Goal: Task Accomplishment & Management: Use online tool/utility

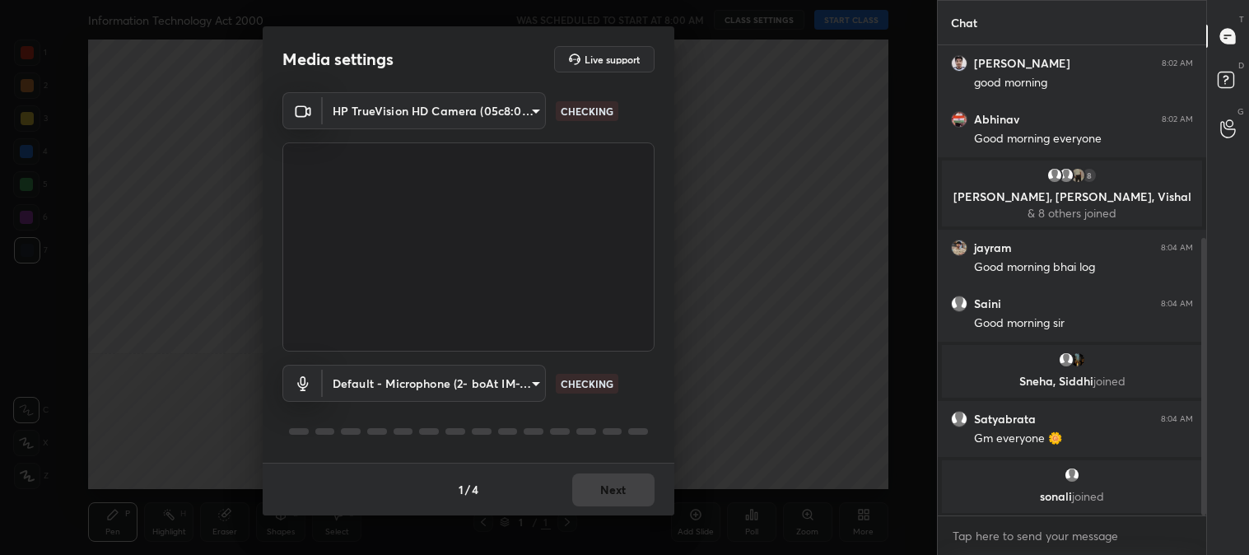
scroll to position [362, 0]
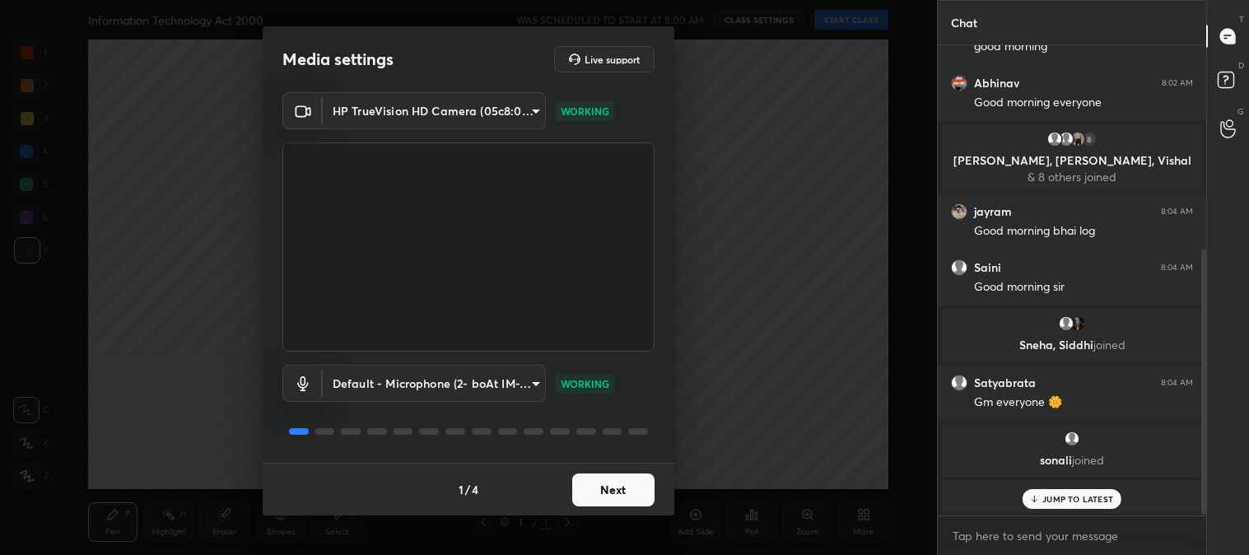
click at [603, 495] on button "Next" at bounding box center [613, 490] width 82 height 33
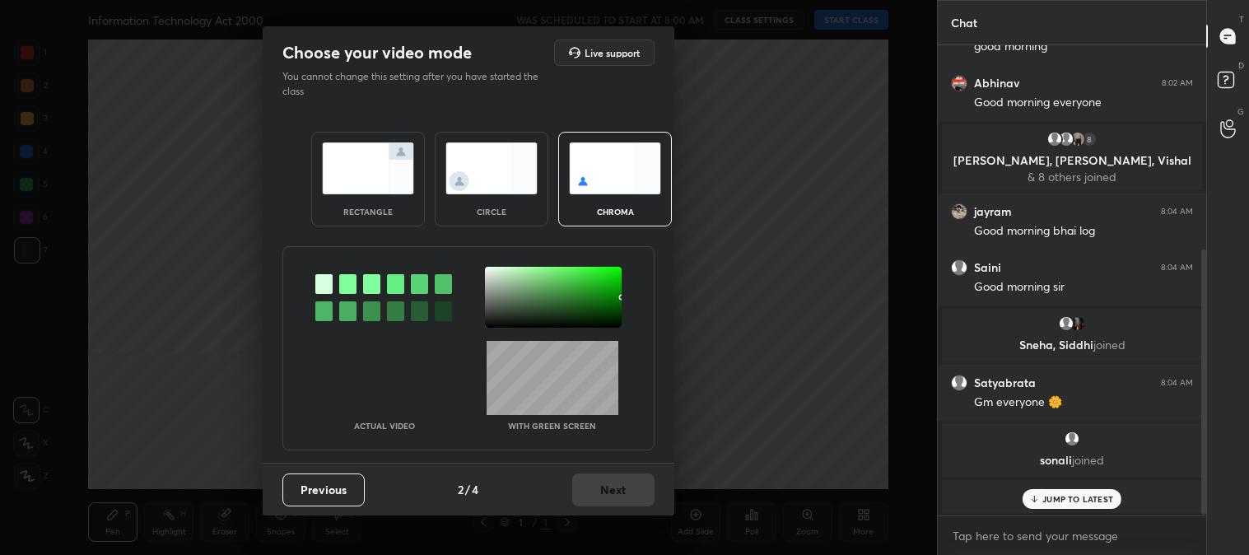
click at [358, 175] on img at bounding box center [368, 168] width 92 height 52
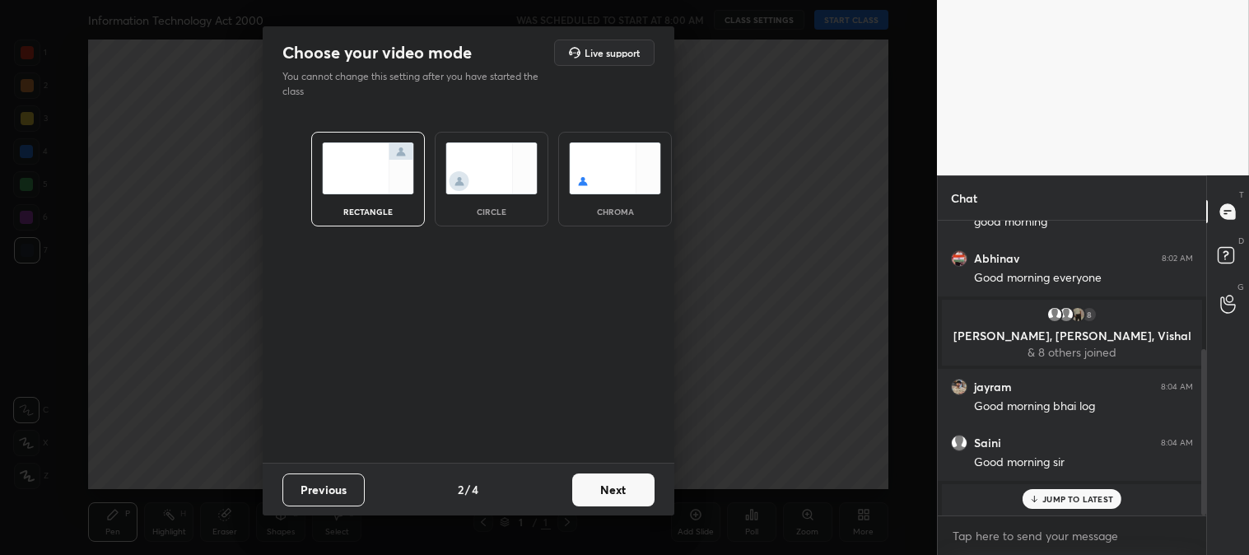
click at [619, 494] on button "Next" at bounding box center [613, 490] width 82 height 33
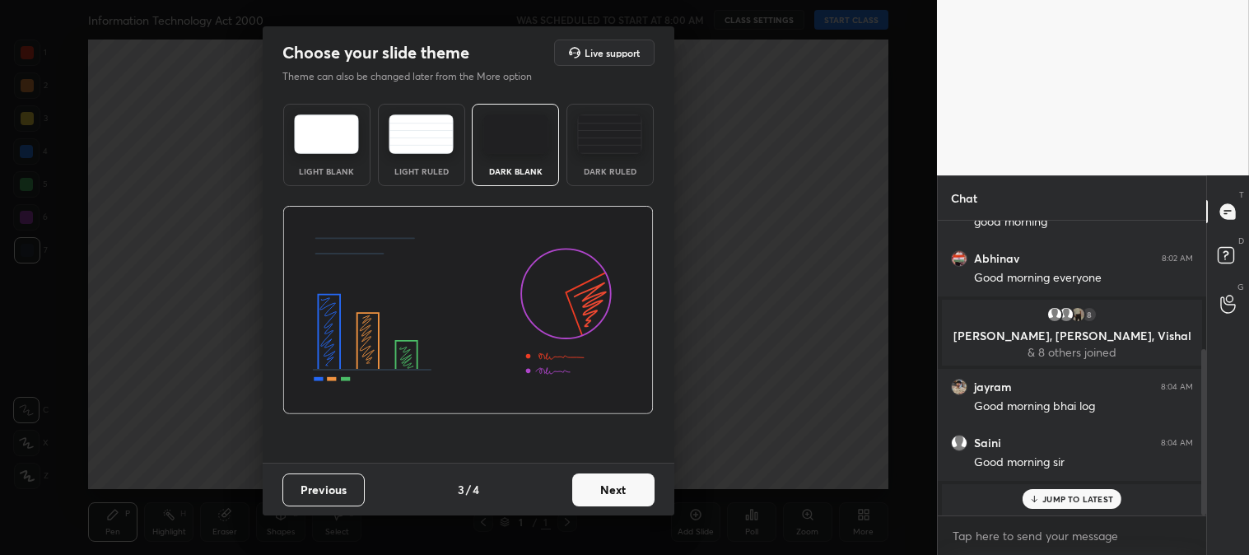
click at [640, 489] on button "Next" at bounding box center [613, 490] width 82 height 33
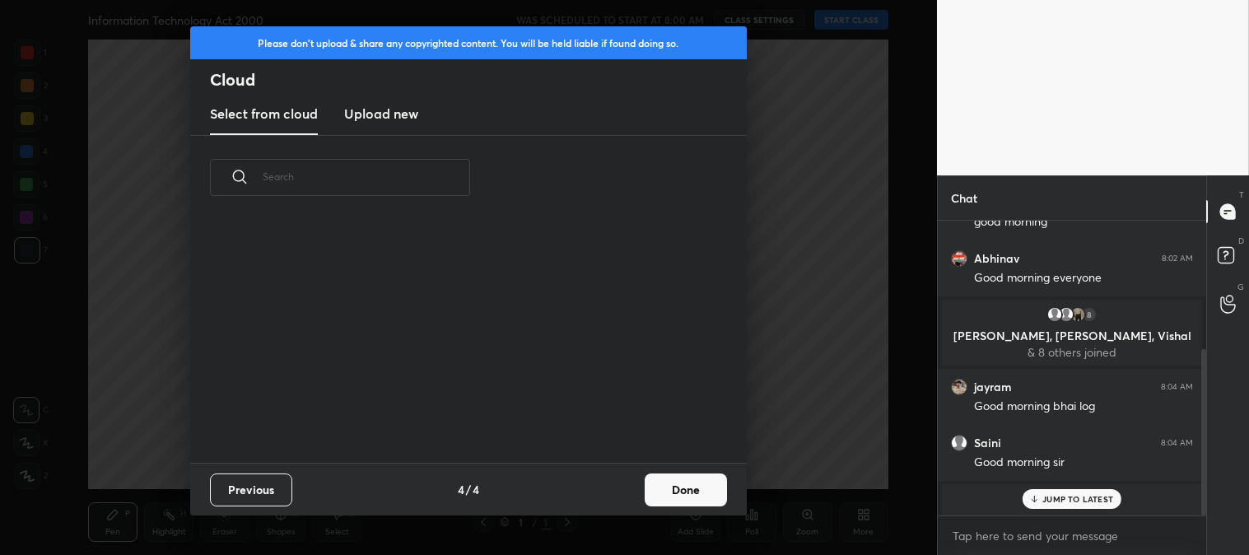
click at [652, 490] on button "Done" at bounding box center [686, 490] width 82 height 33
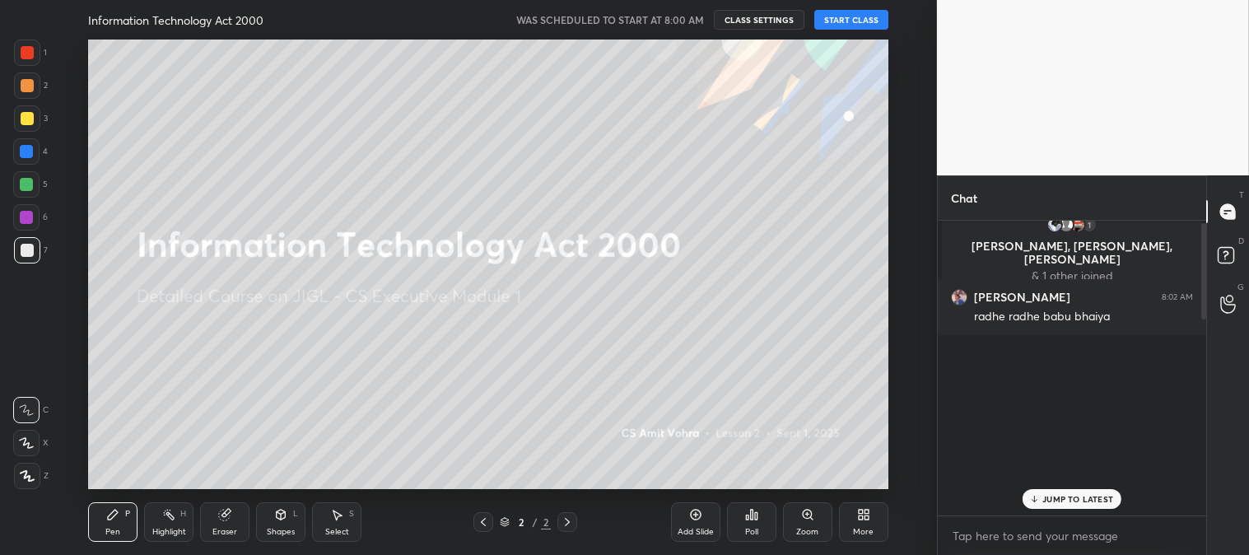
scroll to position [0, 0]
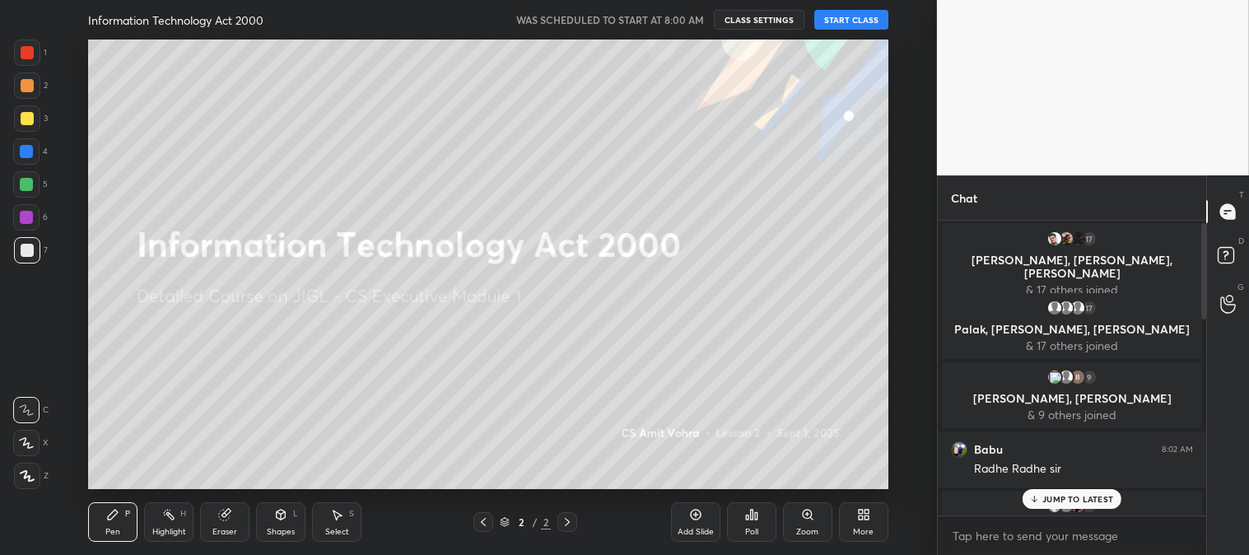
click at [25, 124] on div at bounding box center [27, 118] width 13 height 13
click at [30, 446] on icon at bounding box center [26, 443] width 15 height 12
click at [843, 21] on button "START CLASS" at bounding box center [852, 20] width 74 height 20
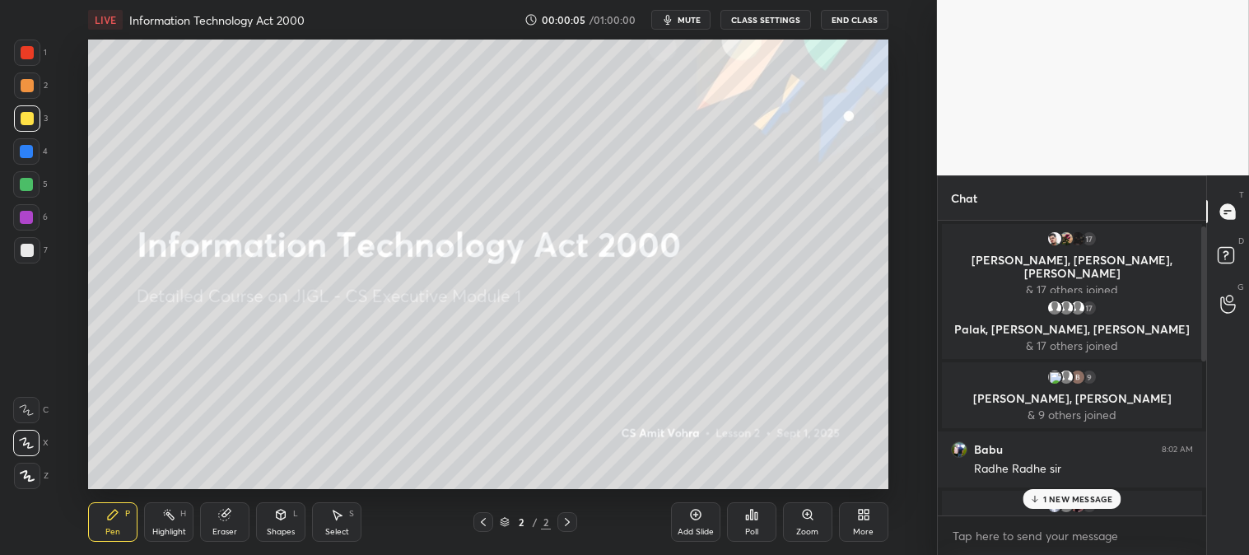
click at [695, 522] on div "Add Slide" at bounding box center [695, 522] width 49 height 40
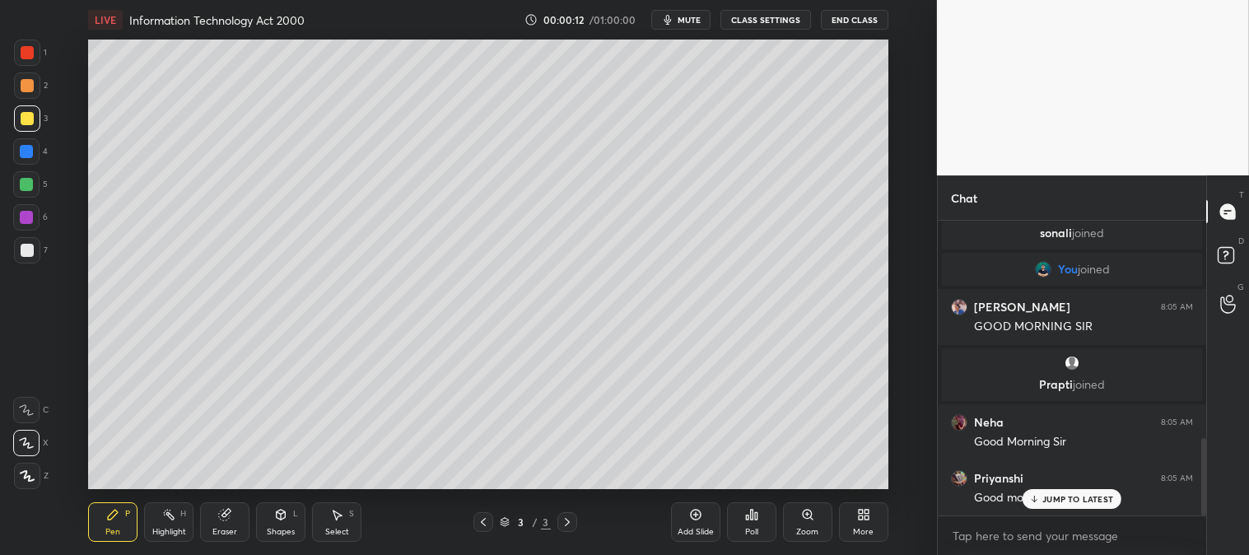
scroll to position [947, 0]
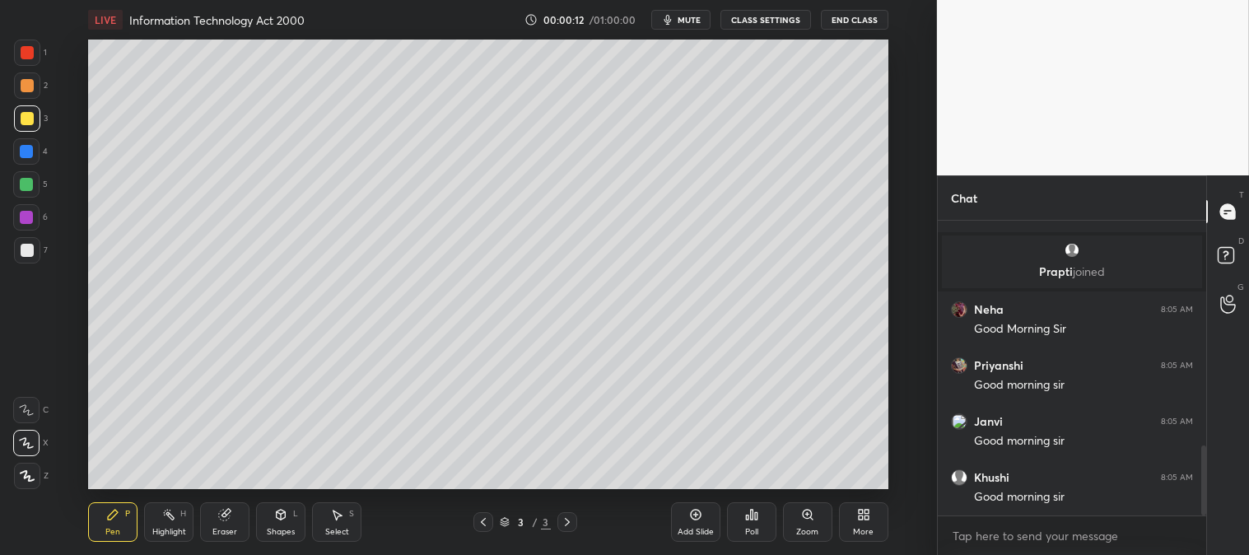
click at [862, 520] on icon at bounding box center [861, 518] width 4 height 4
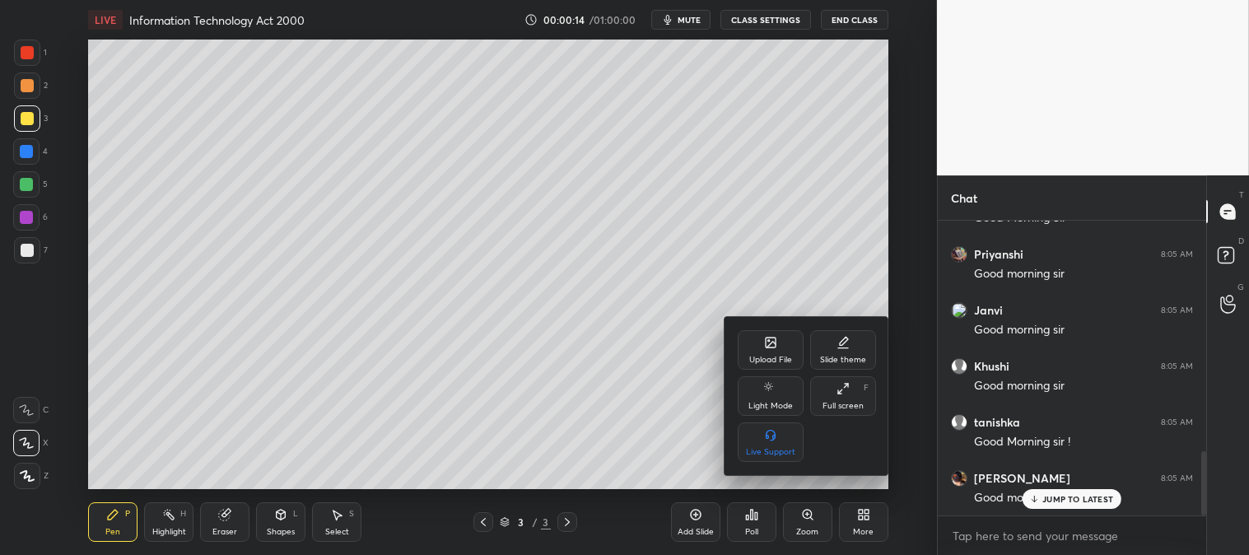
scroll to position [1114, 0]
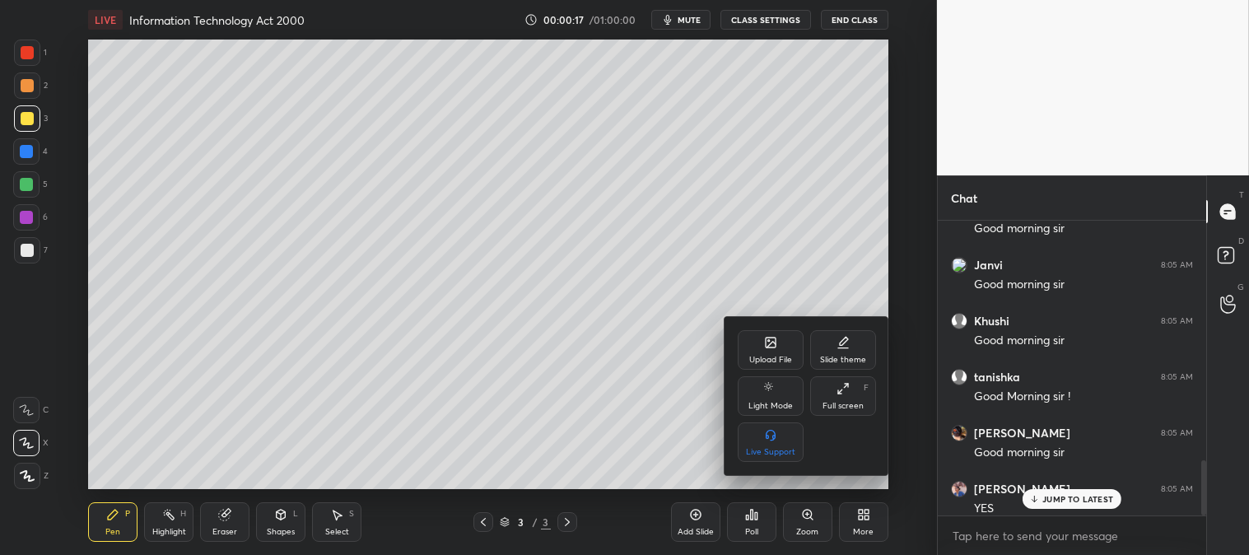
click at [776, 347] on icon at bounding box center [771, 343] width 10 height 10
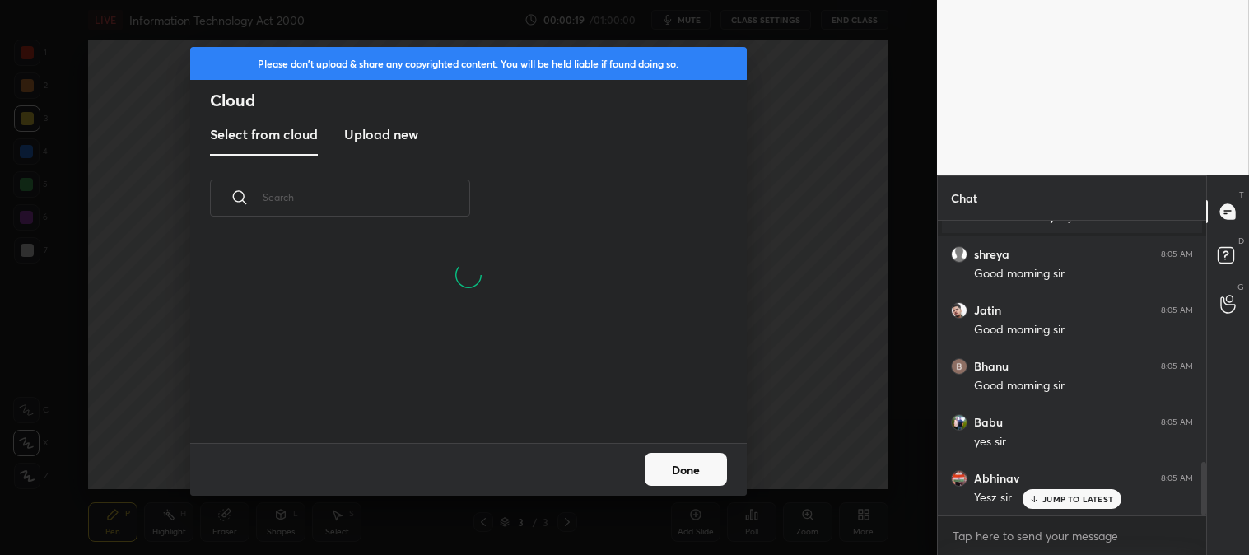
scroll to position [203, 529]
click at [390, 137] on h3 "Upload new" at bounding box center [381, 134] width 74 height 20
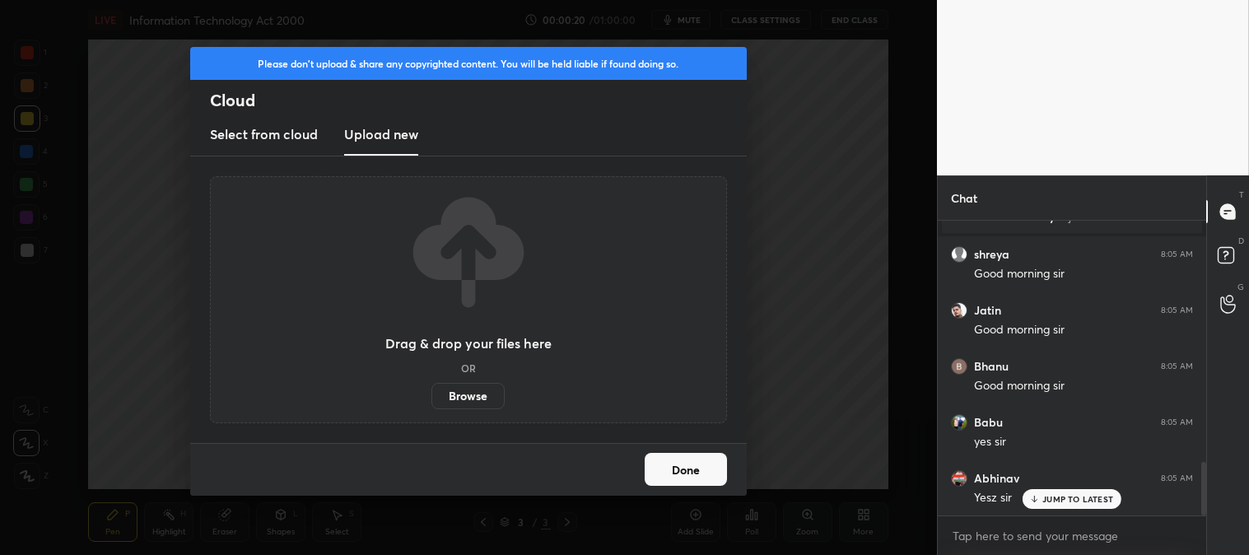
scroll to position [1439, 0]
click at [463, 385] on label "Browse" at bounding box center [468, 396] width 73 height 26
click at [432, 385] on input "Browse" at bounding box center [432, 396] width 0 height 26
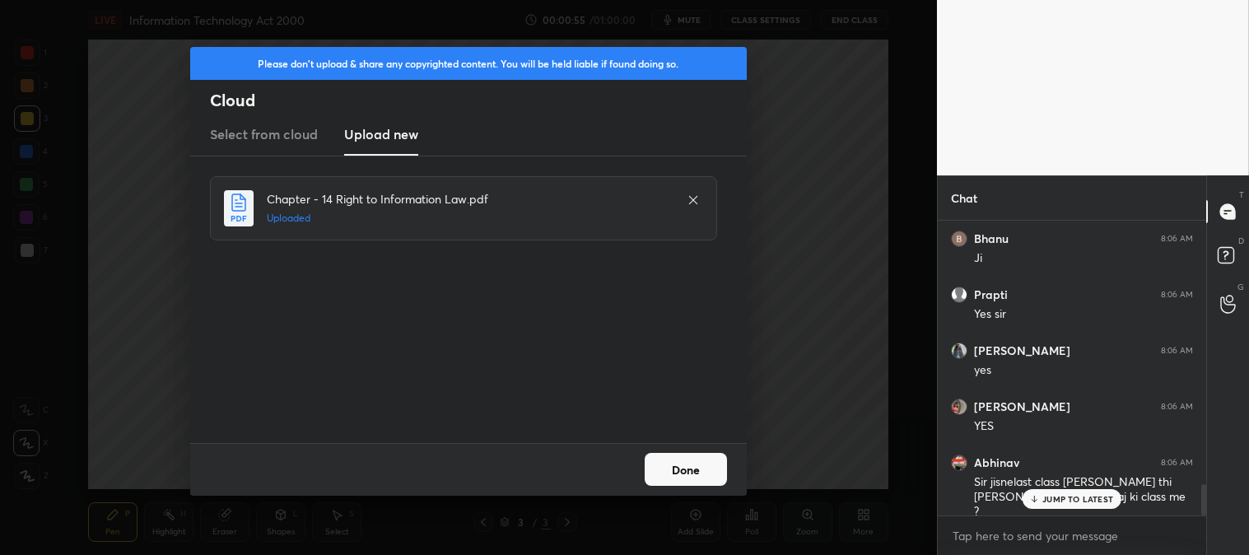
scroll to position [2485, 0]
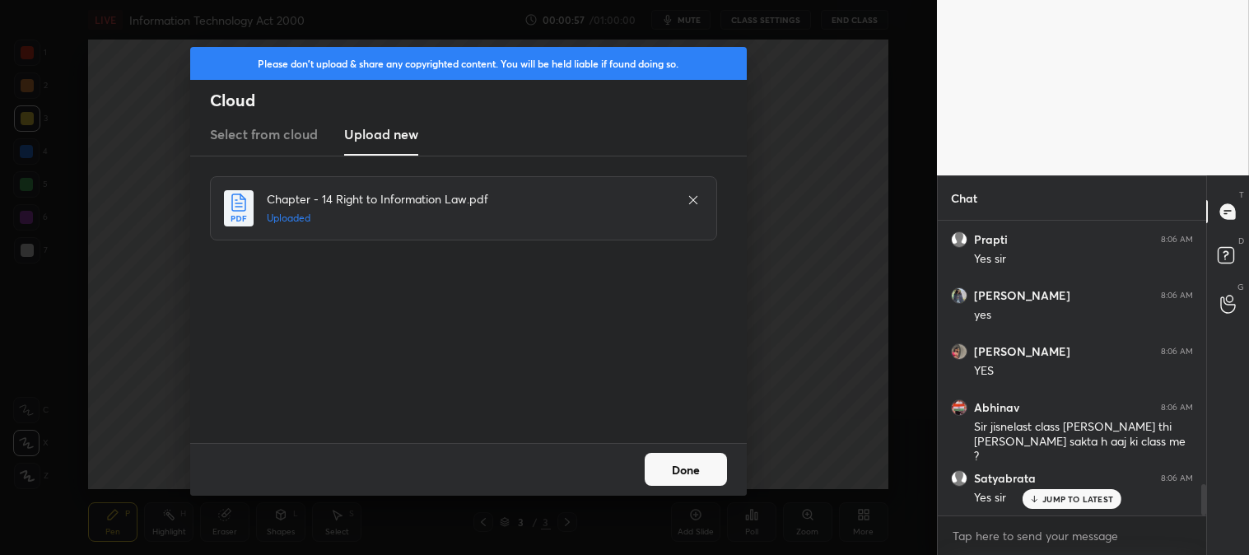
click at [709, 465] on button "Done" at bounding box center [686, 469] width 82 height 33
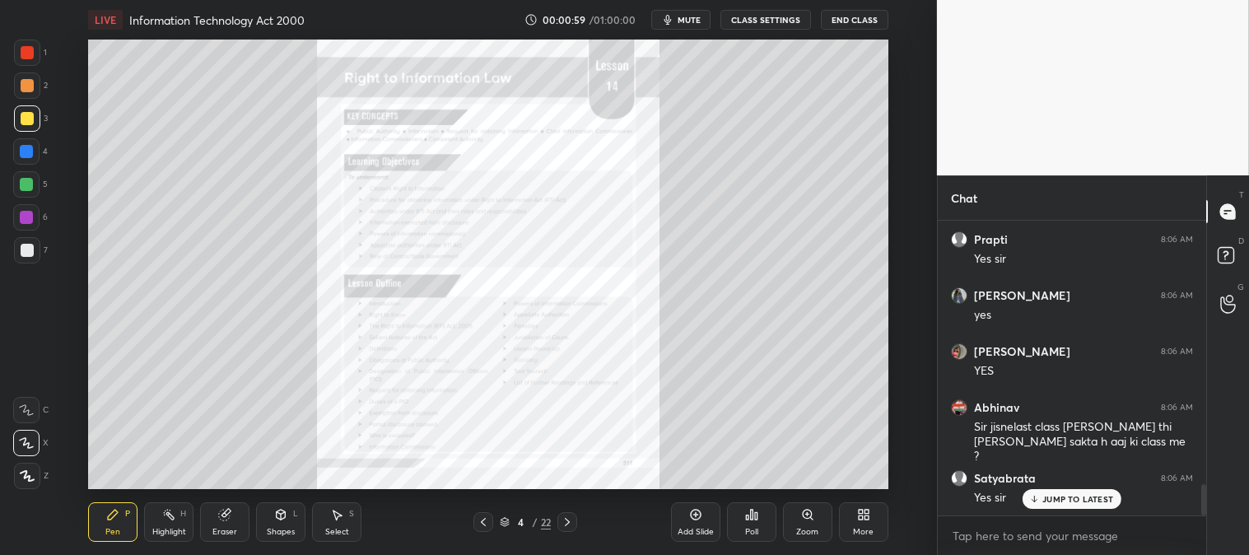
scroll to position [2545, 0]
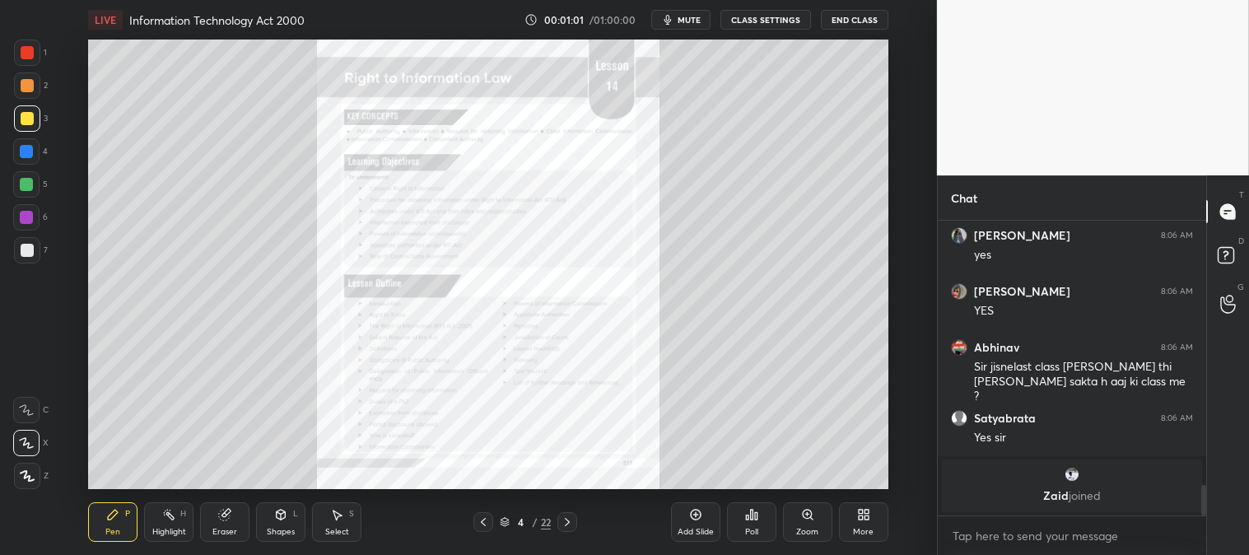
click at [692, 21] on span "mute" at bounding box center [689, 20] width 23 height 12
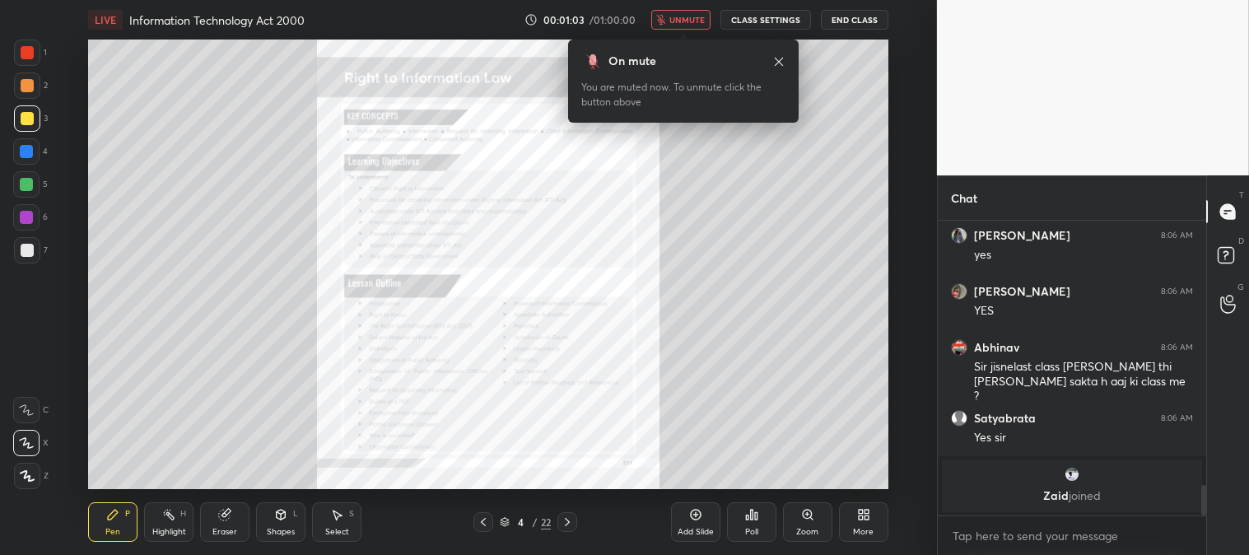
click at [689, 22] on span "unmute" at bounding box center [687, 20] width 35 height 12
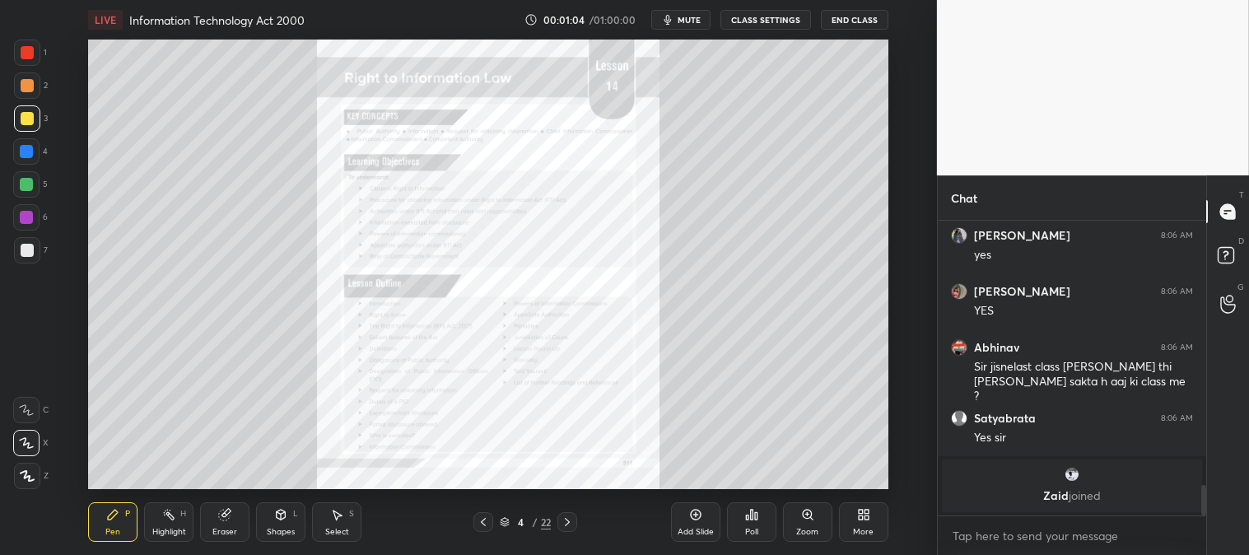
click at [117, 544] on div "Pen P Highlight H Eraser Shapes L Select S 4 / 22 Add Slide Poll Zoom More" at bounding box center [488, 522] width 800 height 66
click at [31, 46] on div at bounding box center [27, 52] width 13 height 13
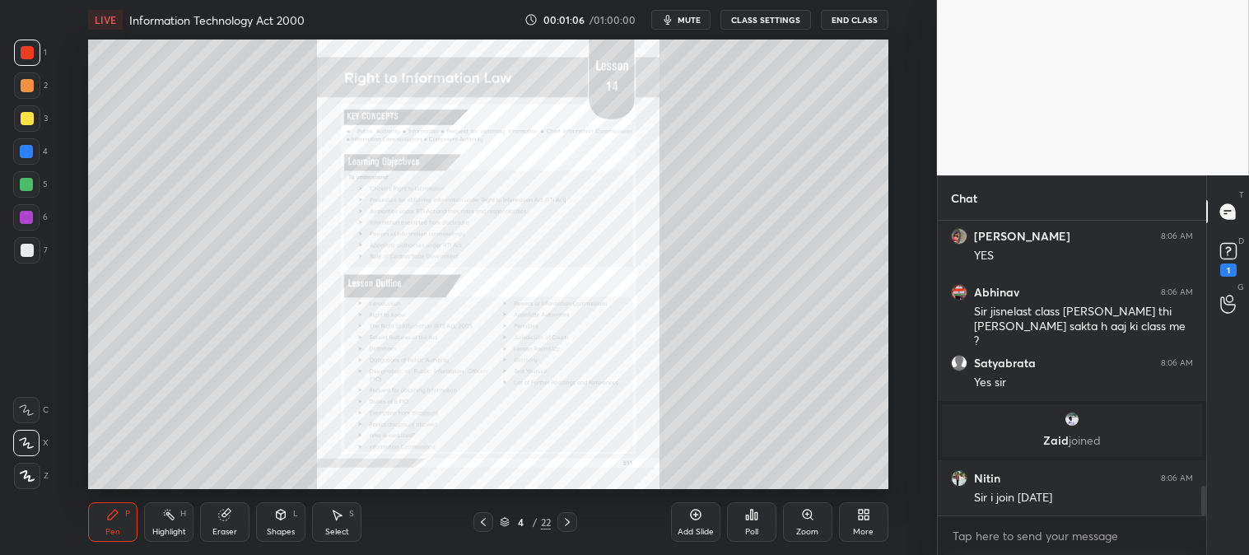
click at [533, 524] on div "/" at bounding box center [535, 522] width 5 height 10
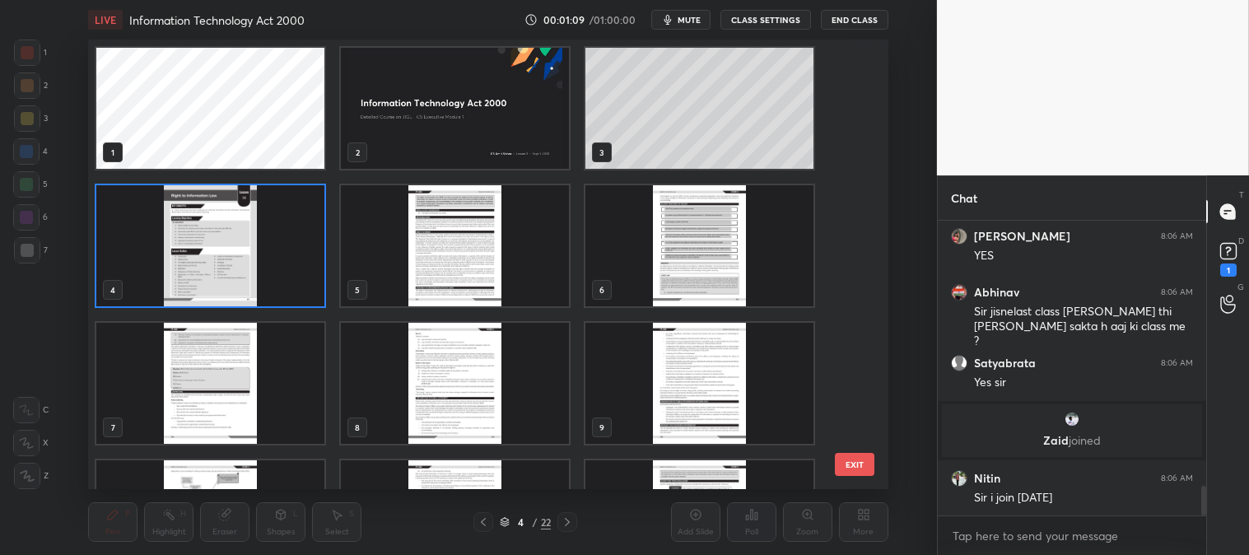
scroll to position [2656, 0]
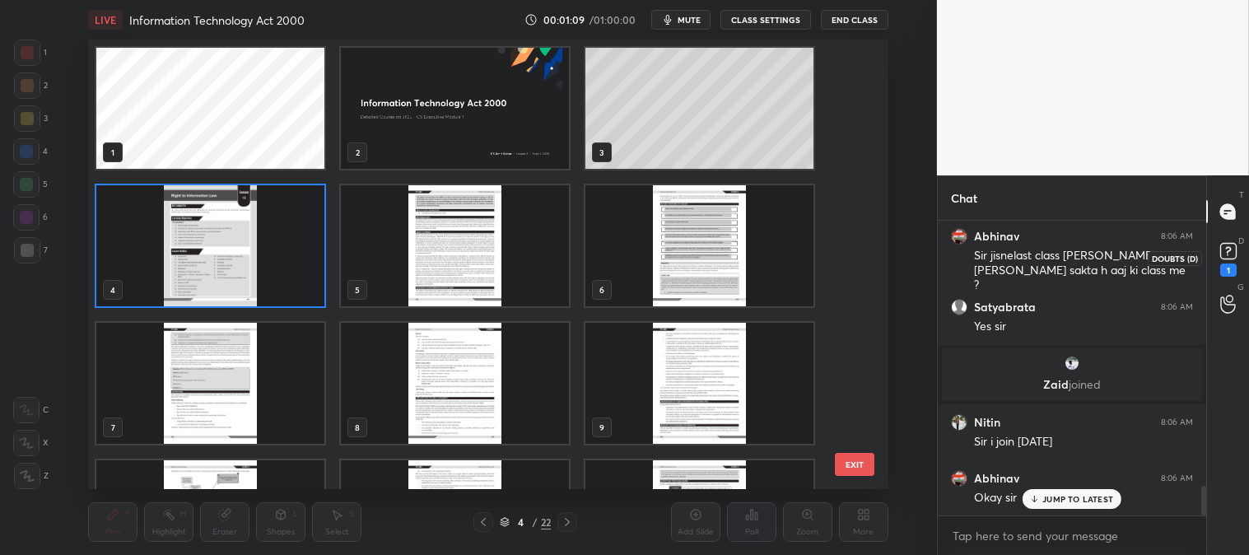
click at [1227, 253] on rect at bounding box center [1229, 252] width 16 height 16
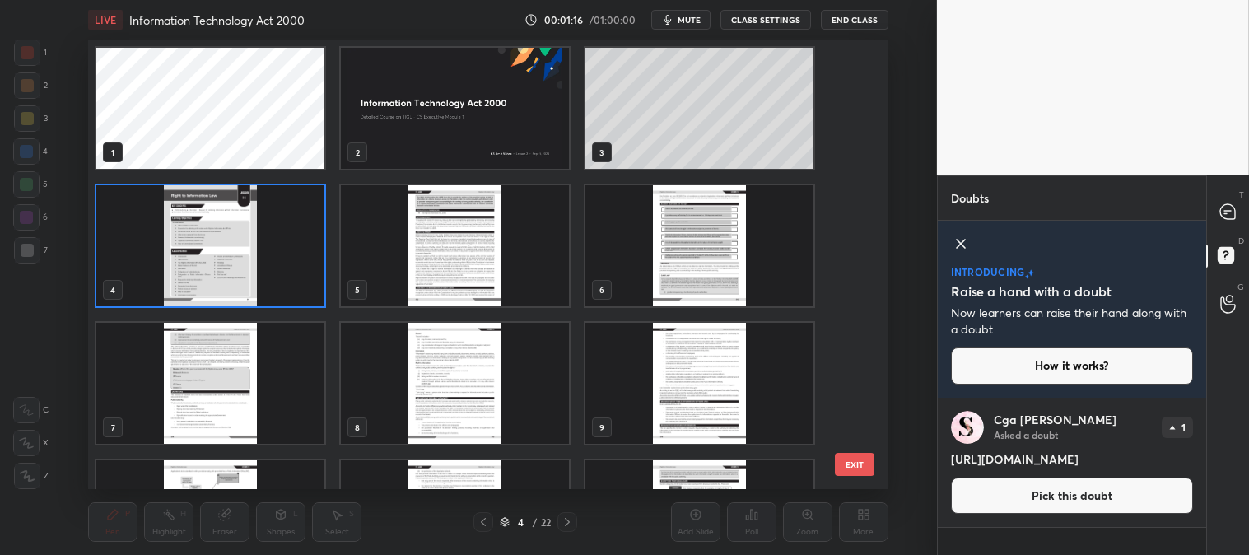
drag, startPoint x: 953, startPoint y: 457, endPoint x: 1163, endPoint y: 468, distance: 210.3
click at [1163, 468] on div "Cga [PERSON_NAME] Asked a doubt 1 [URL][DOMAIN_NAME] Pick this doubt" at bounding box center [1072, 462] width 269 height 129
copy h4 "[URL][DOMAIN_NAME]"
click at [1235, 217] on icon at bounding box center [1228, 211] width 15 height 15
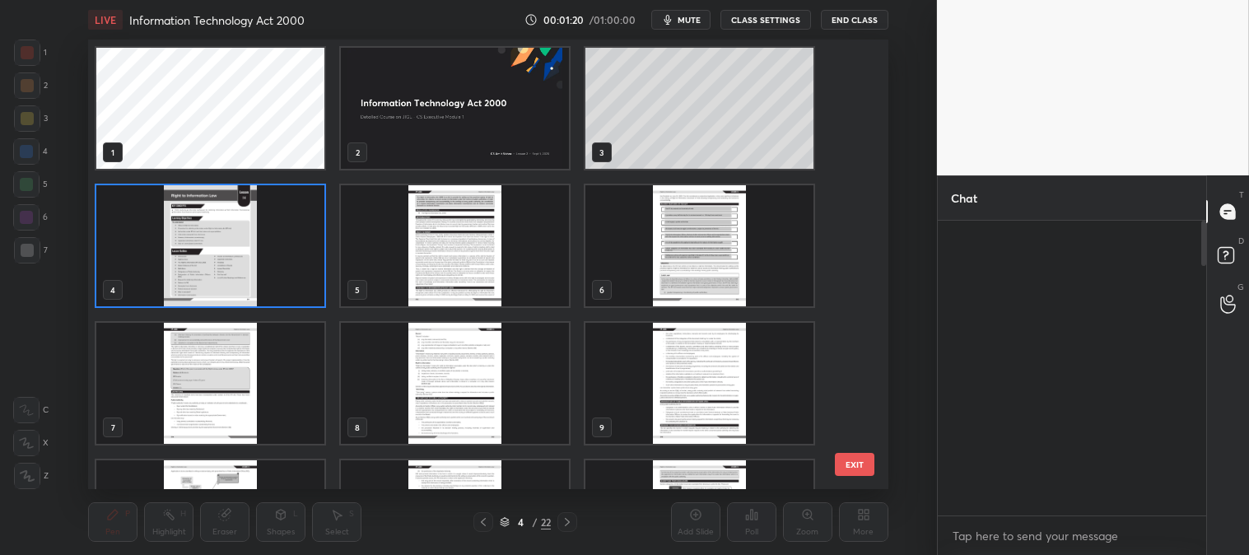
scroll to position [290, 264]
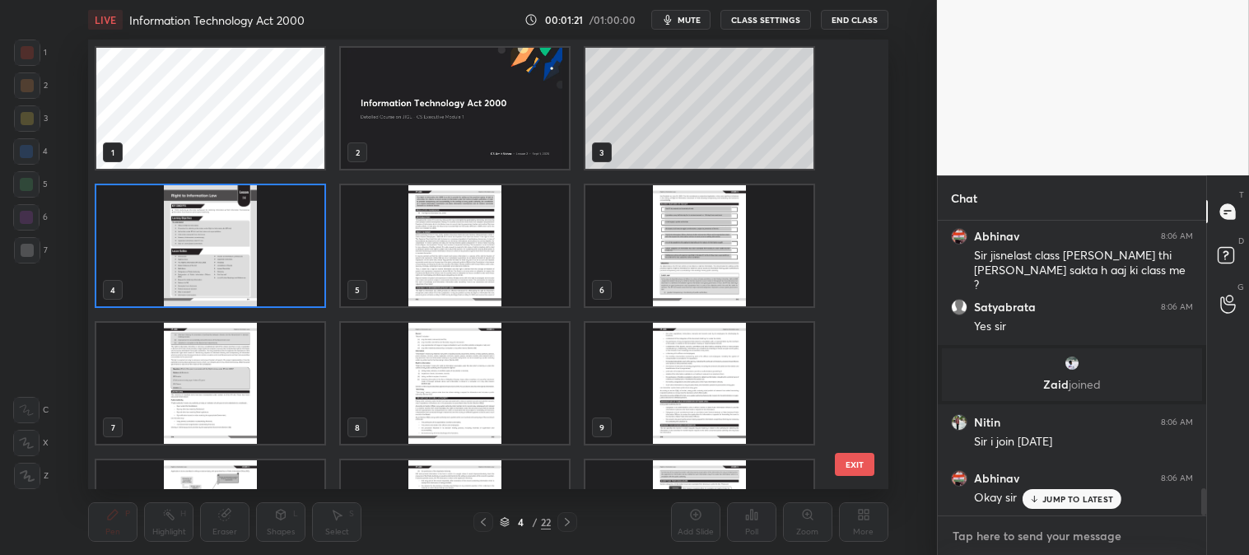
click at [1058, 544] on textarea at bounding box center [1072, 536] width 242 height 26
type textarea "x"
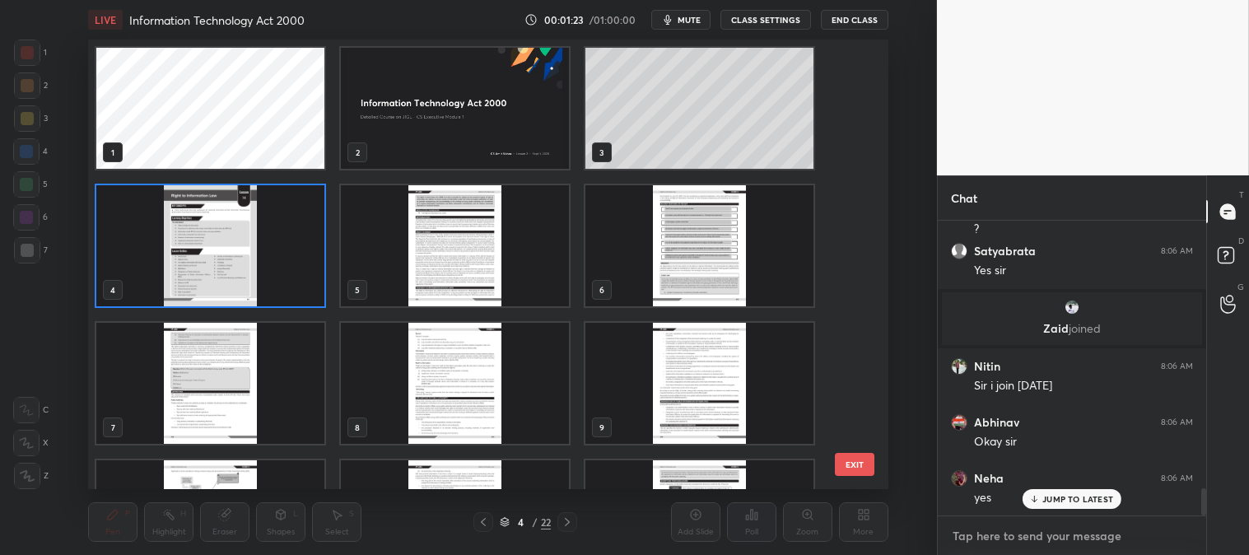
paste textarea "[URL][DOMAIN_NAME]"
type textarea "[URL][DOMAIN_NAME]"
type textarea "x"
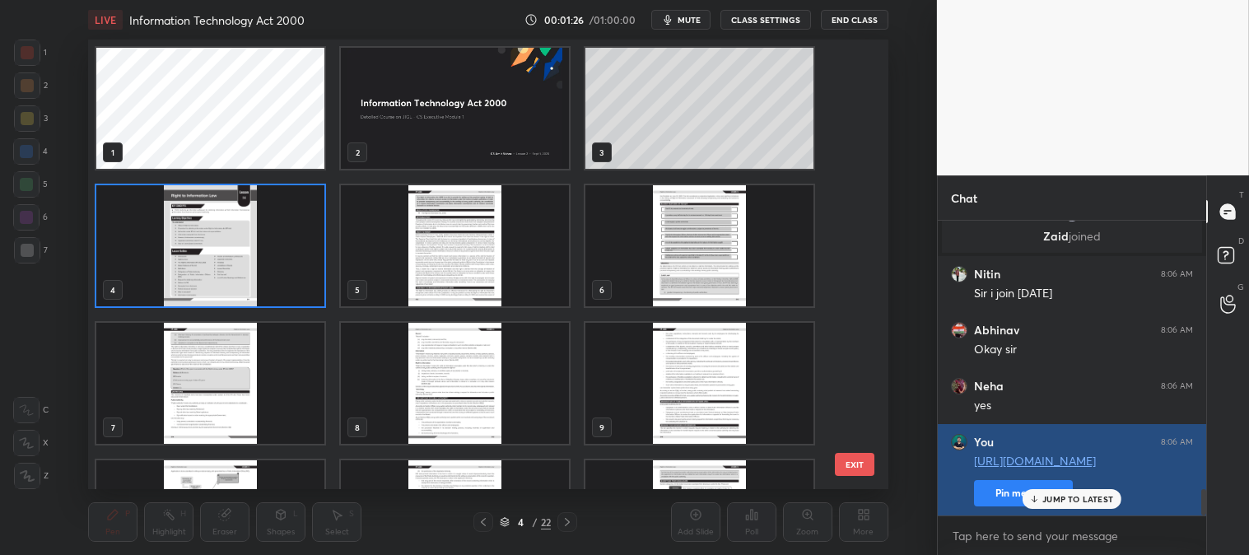
click at [1016, 497] on button "Pin message" at bounding box center [1023, 493] width 99 height 26
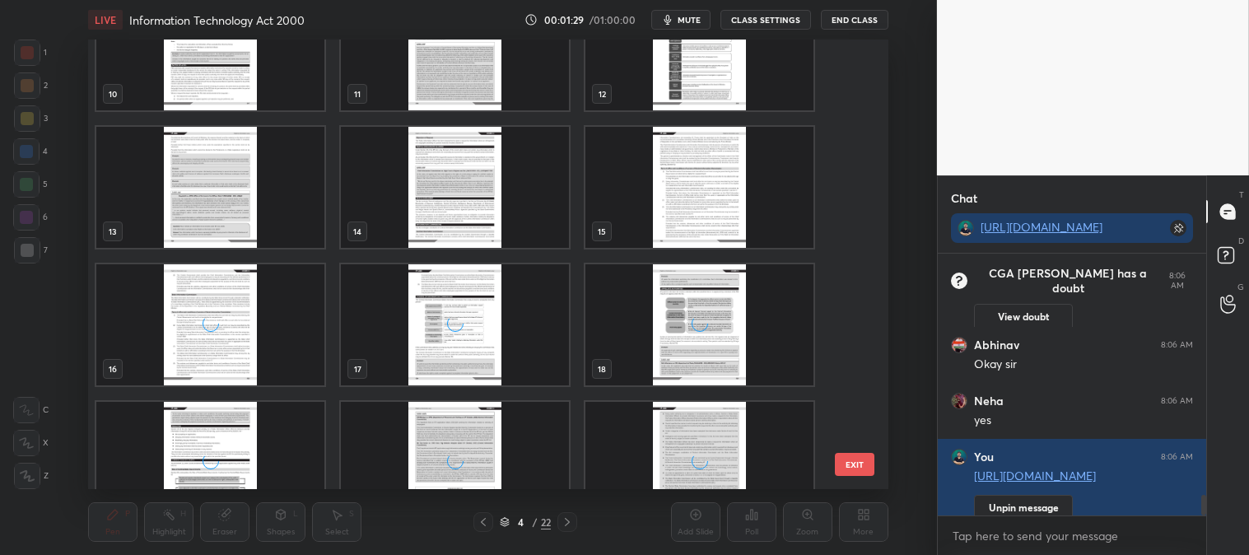
scroll to position [486, 0]
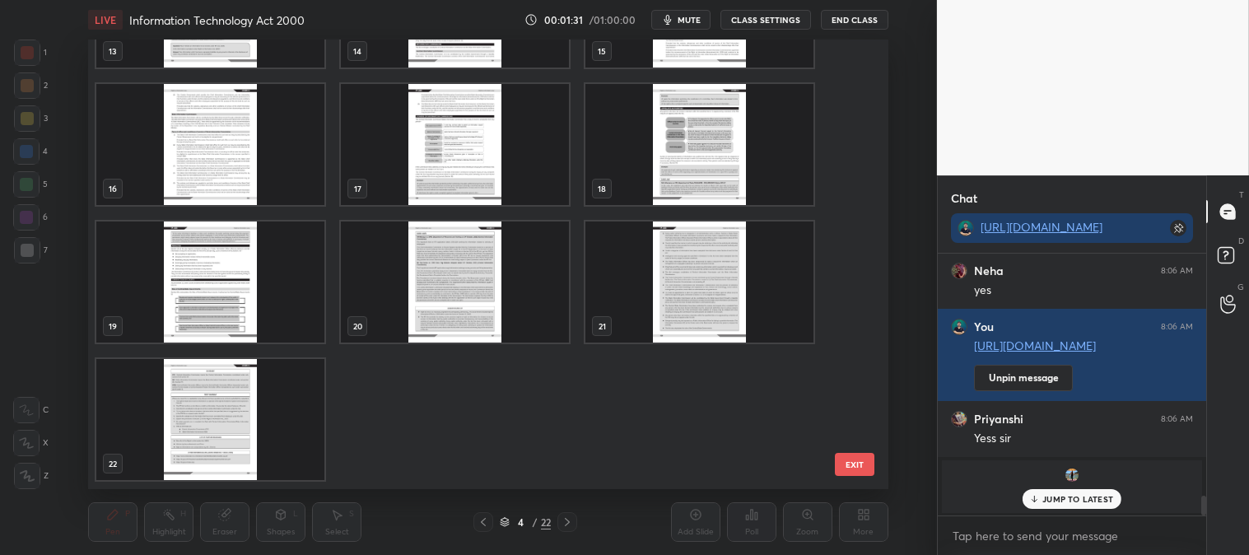
click at [27, 52] on div at bounding box center [27, 52] width 13 height 13
click at [678, 165] on img "grid" at bounding box center [700, 144] width 228 height 121
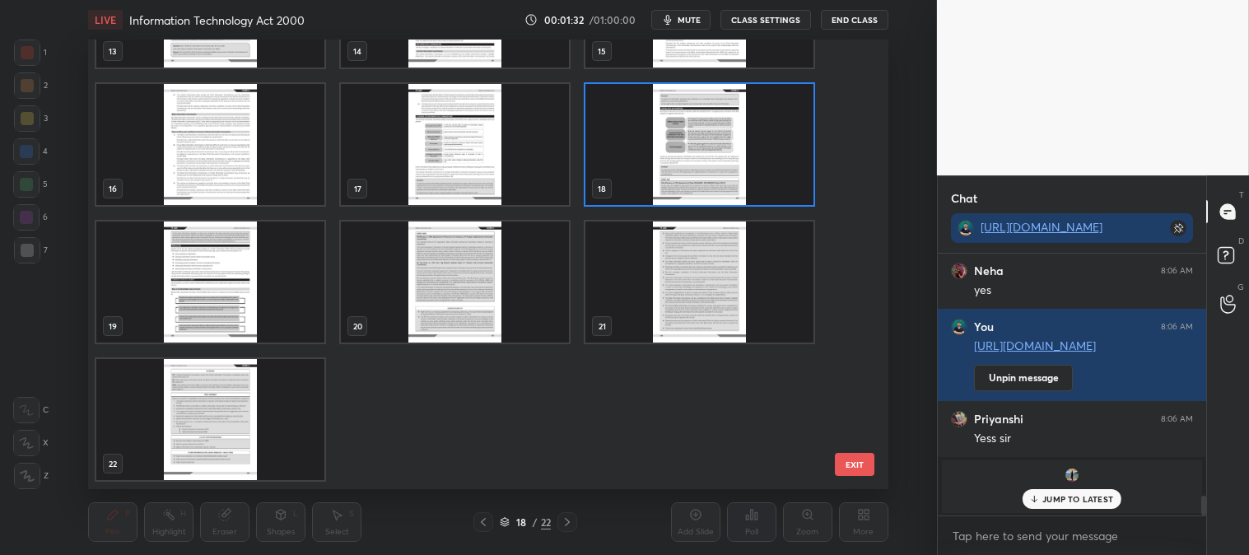
click at [681, 170] on img "grid" at bounding box center [700, 144] width 228 height 121
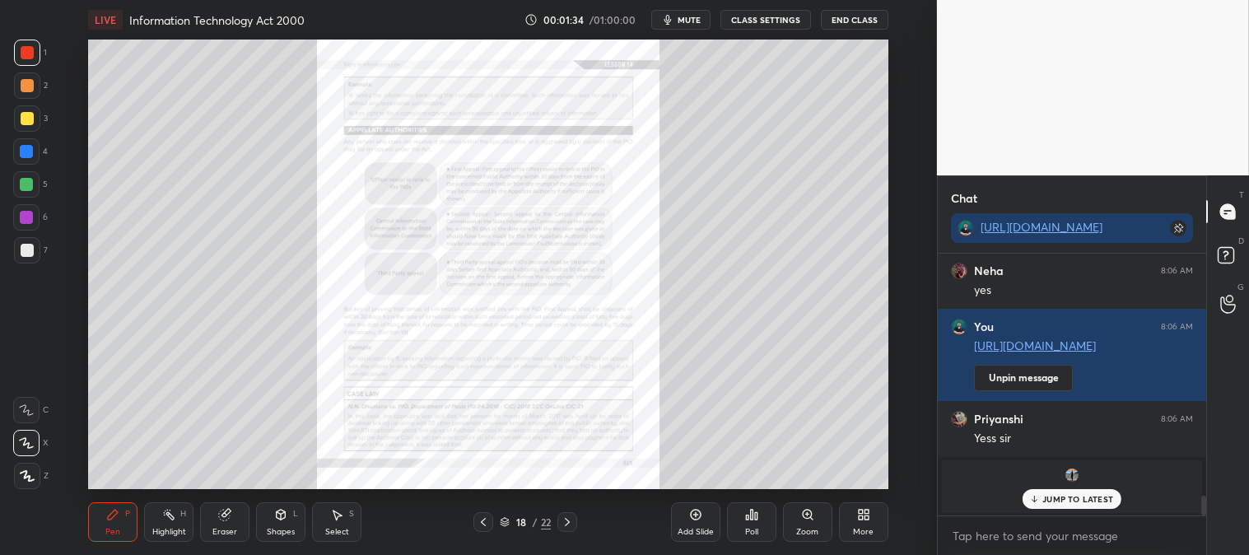
click at [566, 525] on icon at bounding box center [567, 522] width 5 height 8
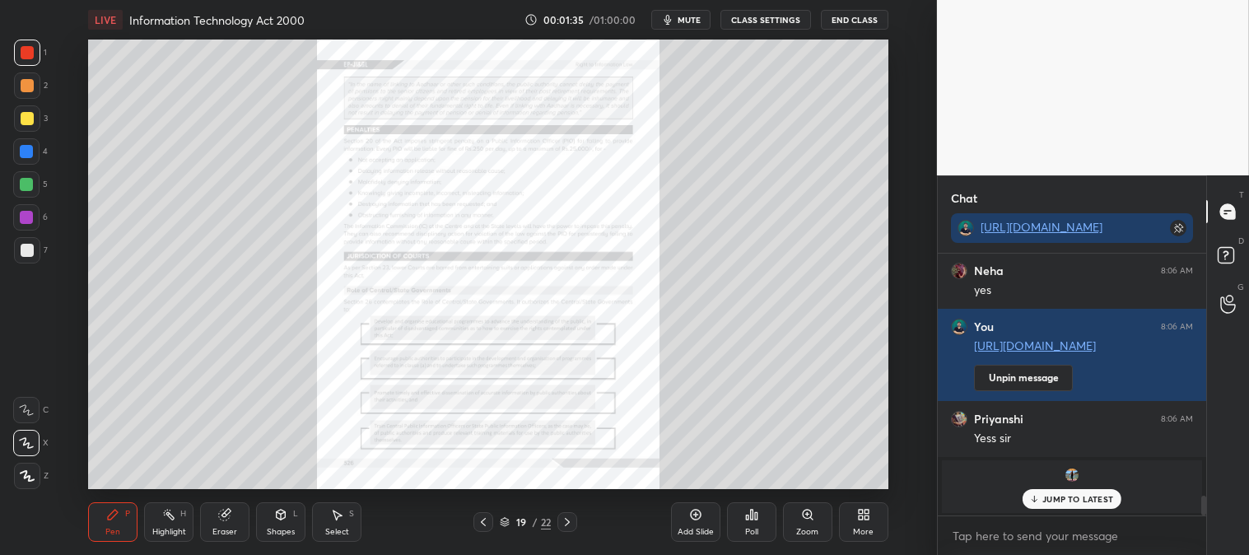
click at [572, 521] on icon at bounding box center [567, 522] width 13 height 13
click at [571, 524] on icon at bounding box center [567, 522] width 13 height 13
click at [479, 523] on icon at bounding box center [483, 522] width 13 height 13
click at [483, 521] on icon at bounding box center [483, 522] width 13 height 13
click at [483, 523] on icon at bounding box center [483, 522] width 13 height 13
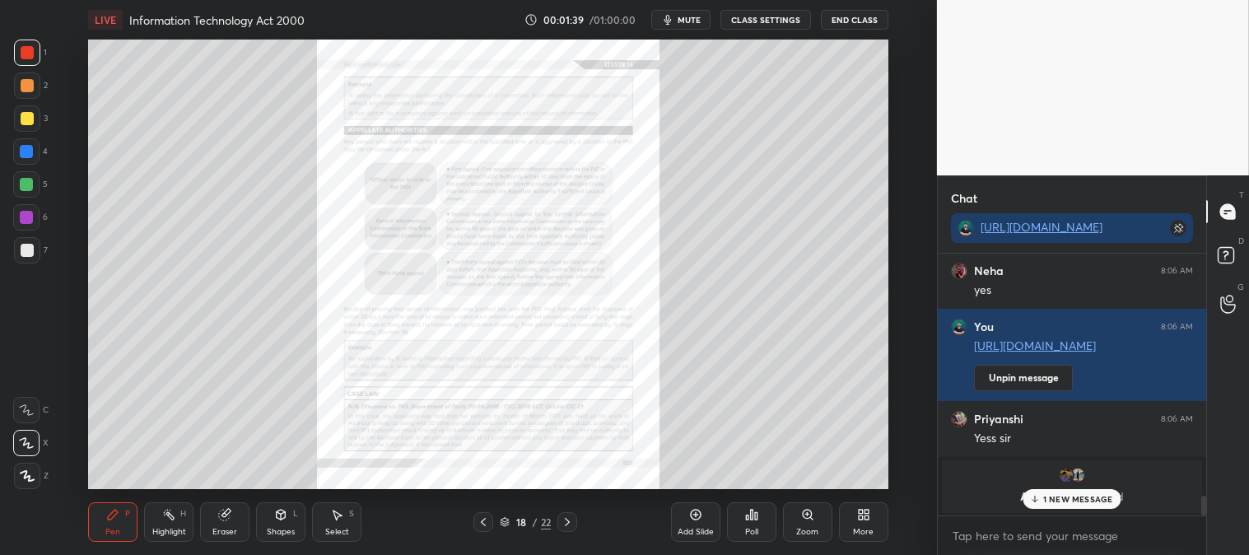
click at [482, 525] on icon at bounding box center [483, 522] width 13 height 13
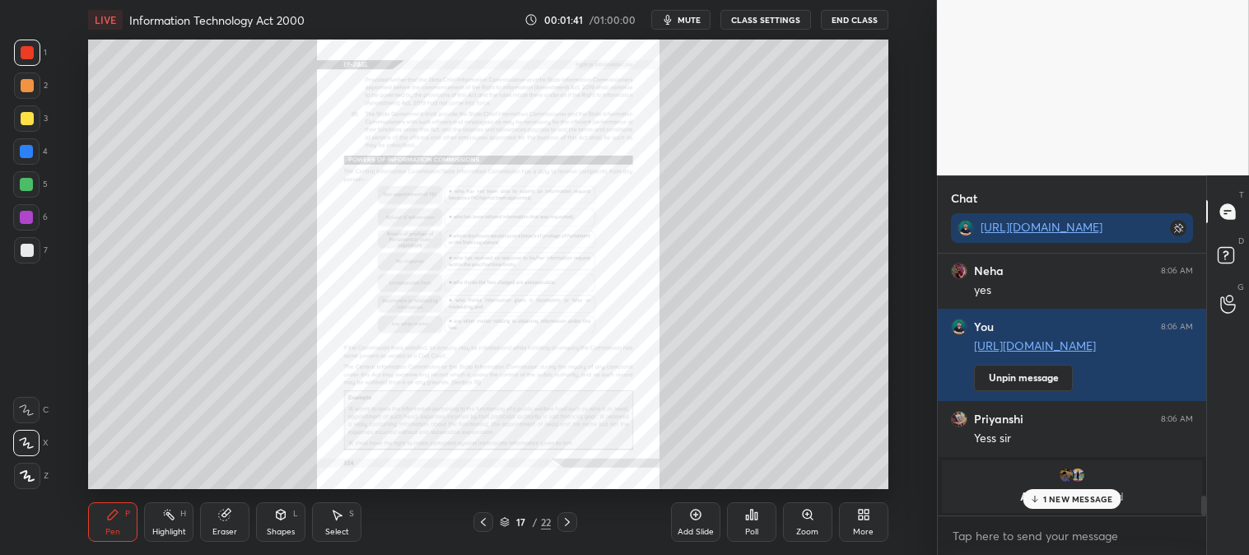
click at [486, 524] on icon at bounding box center [483, 522] width 13 height 13
click at [527, 521] on div "16" at bounding box center [521, 522] width 16 height 10
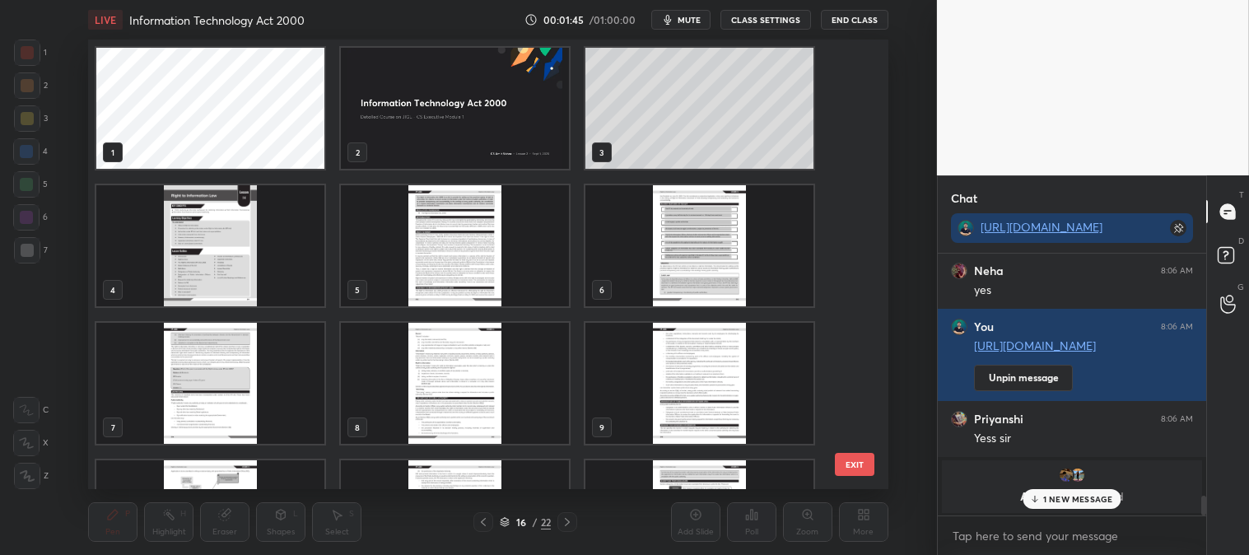
click at [240, 253] on img "grid" at bounding box center [210, 245] width 228 height 121
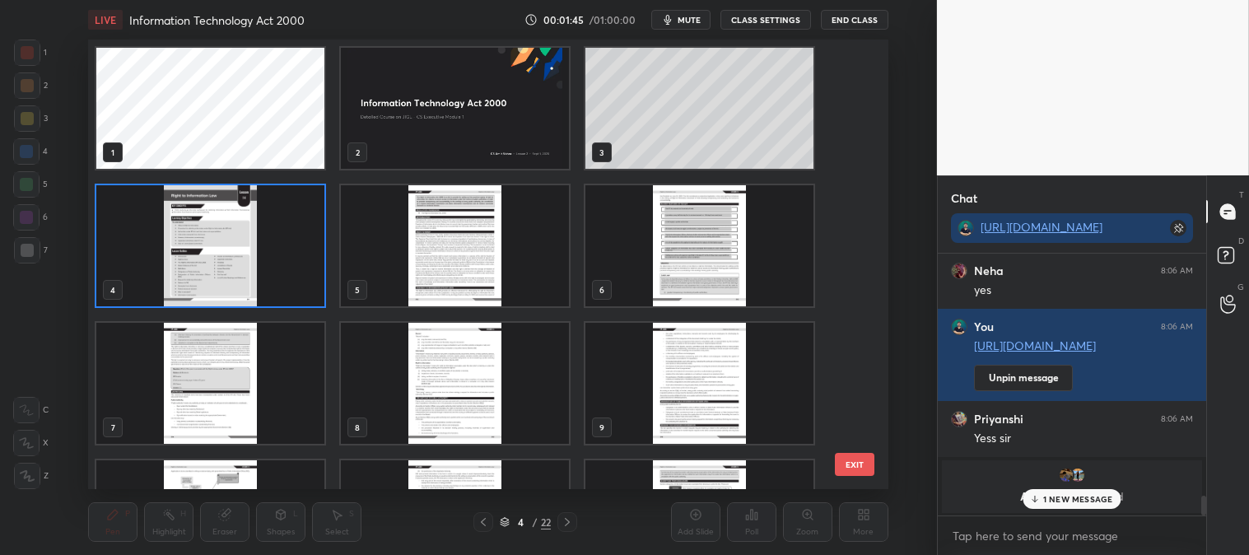
click at [243, 257] on img "grid" at bounding box center [210, 245] width 228 height 121
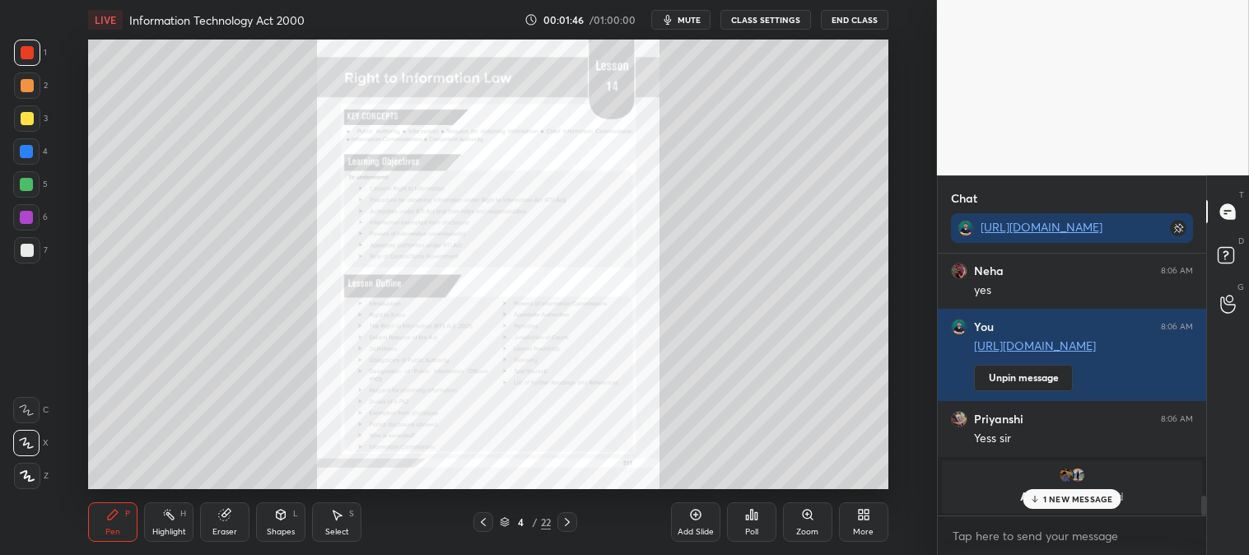
click at [482, 525] on icon at bounding box center [483, 522] width 13 height 13
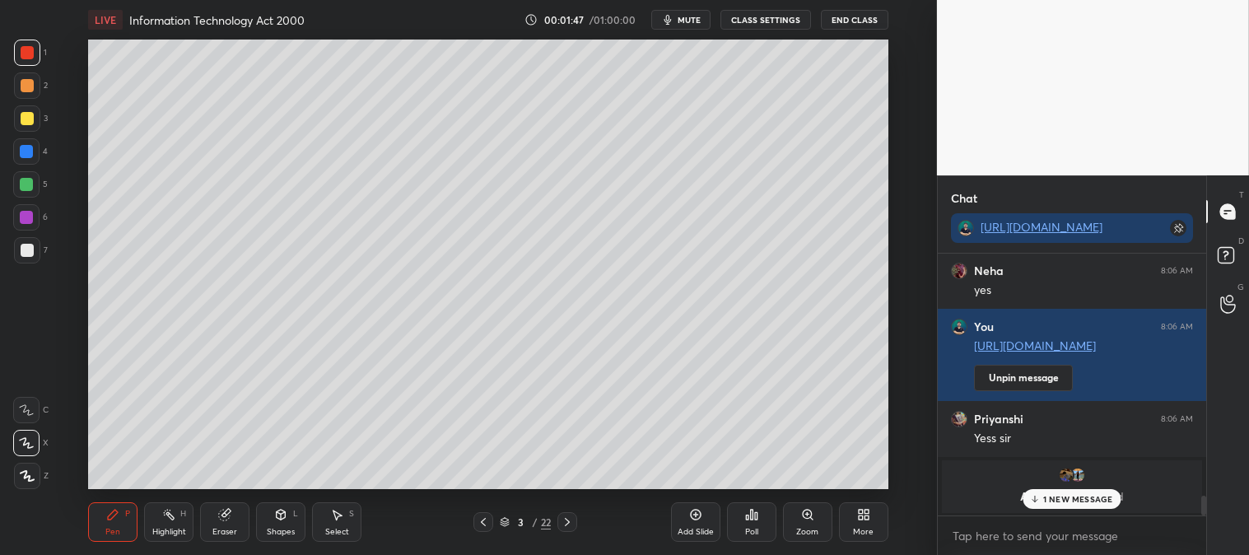
click at [875, 525] on div "More" at bounding box center [863, 522] width 49 height 40
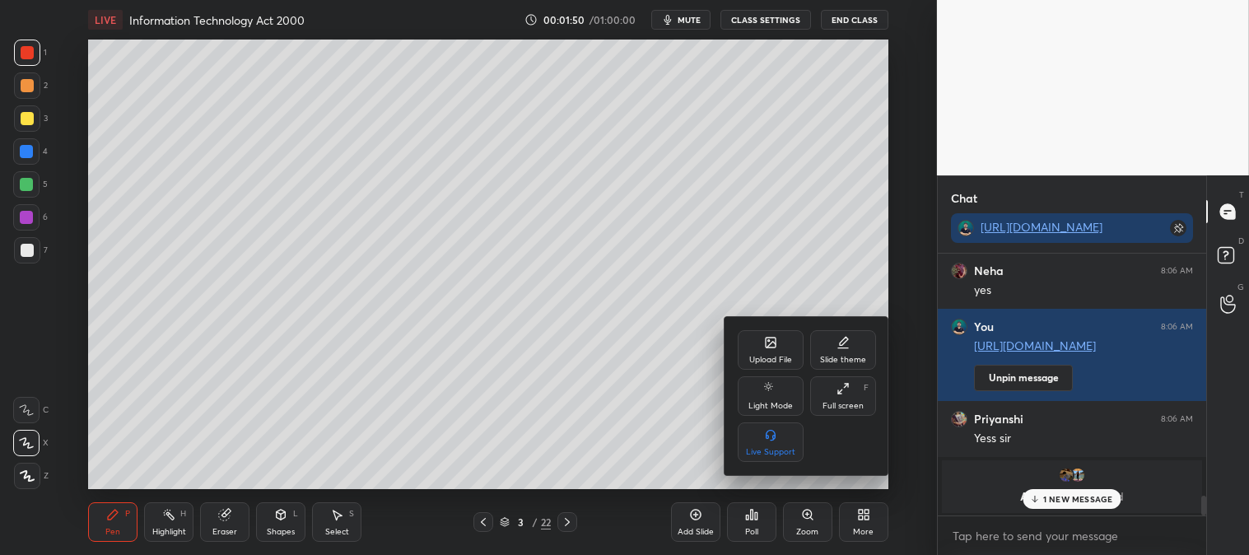
click at [776, 352] on div "Upload File" at bounding box center [771, 350] width 66 height 40
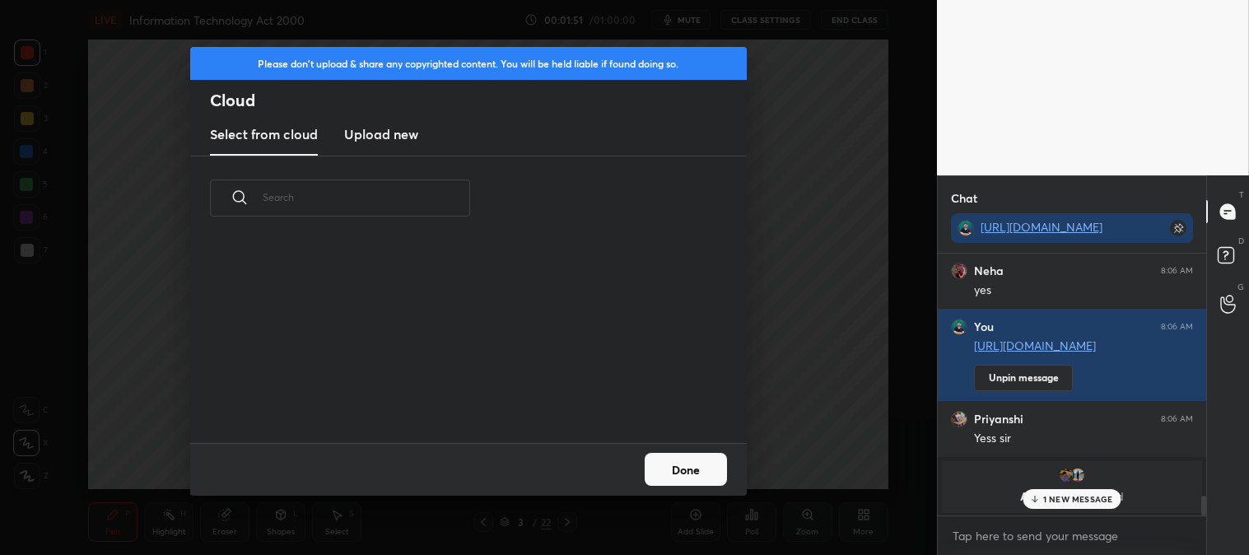
scroll to position [5, 9]
click at [391, 126] on h3 "Upload new" at bounding box center [381, 134] width 74 height 20
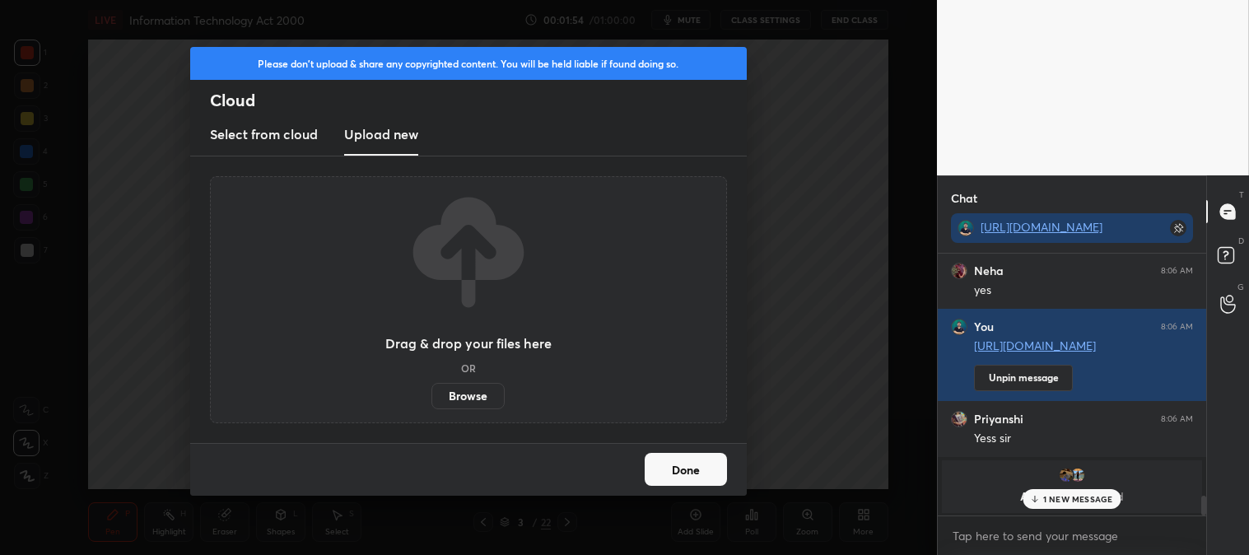
click at [457, 389] on label "Browse" at bounding box center [468, 396] width 73 height 26
click at [432, 389] on input "Browse" at bounding box center [432, 396] width 0 height 26
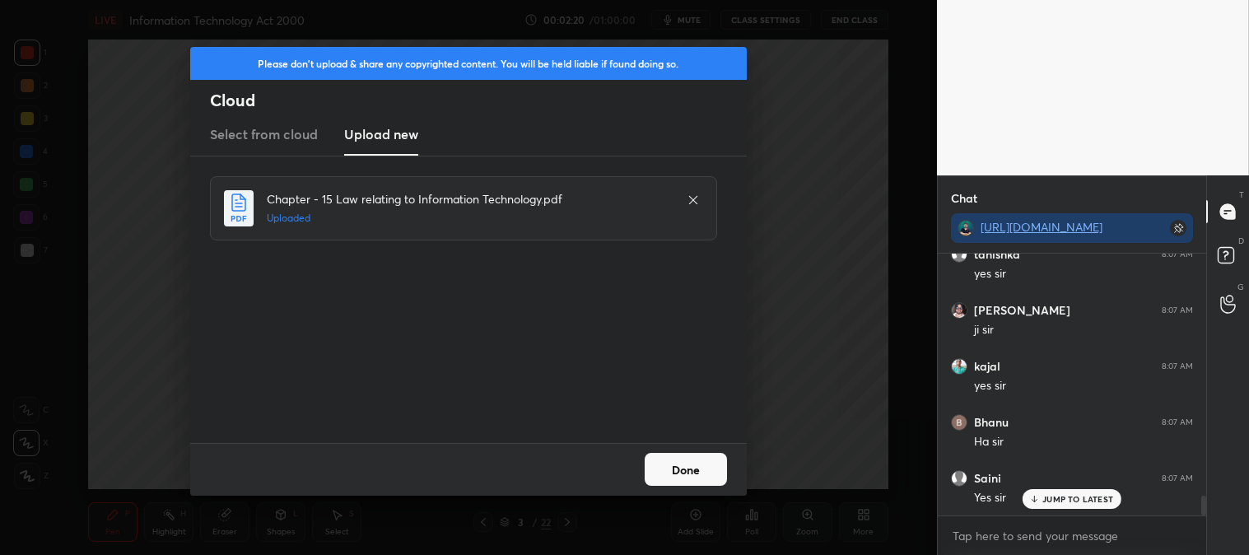
click at [693, 460] on button "Done" at bounding box center [686, 469] width 82 height 33
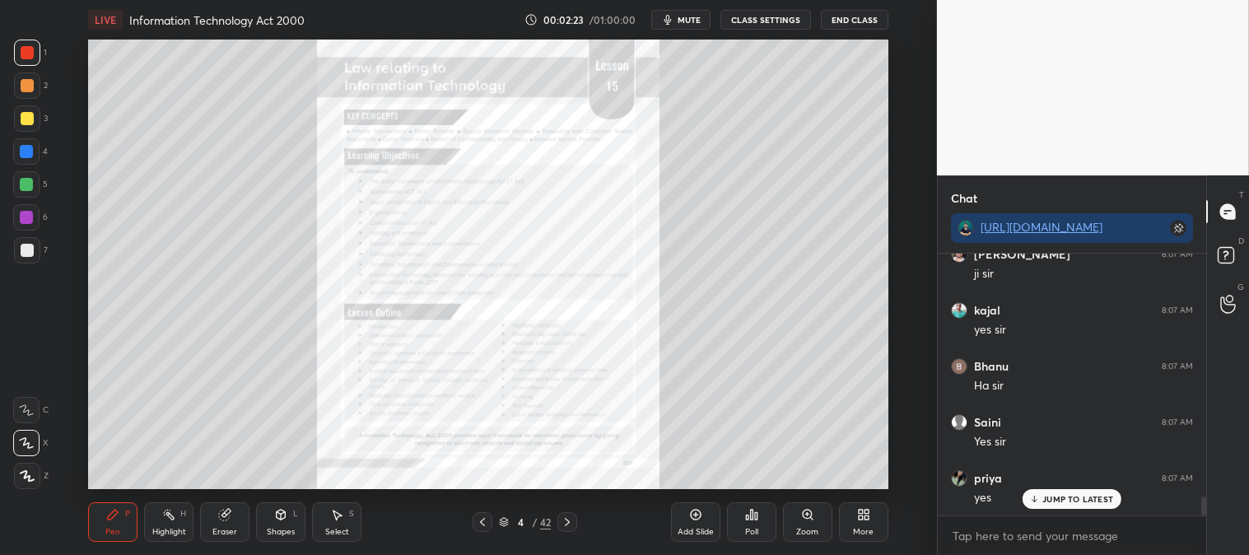
click at [529, 528] on div "4 / 42" at bounding box center [525, 522] width 52 height 15
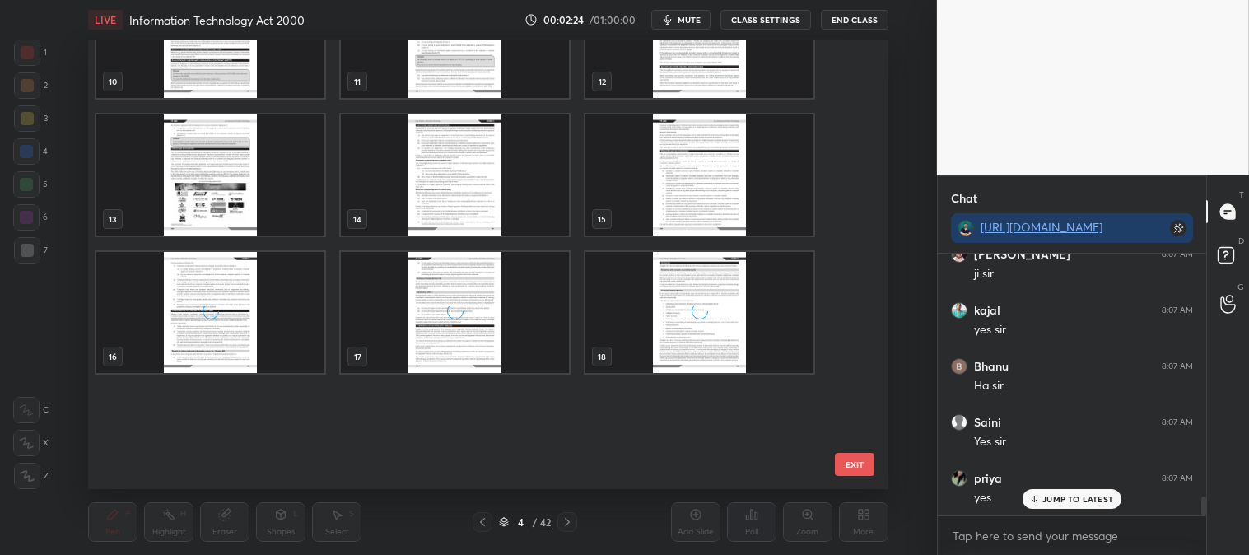
scroll to position [556, 0]
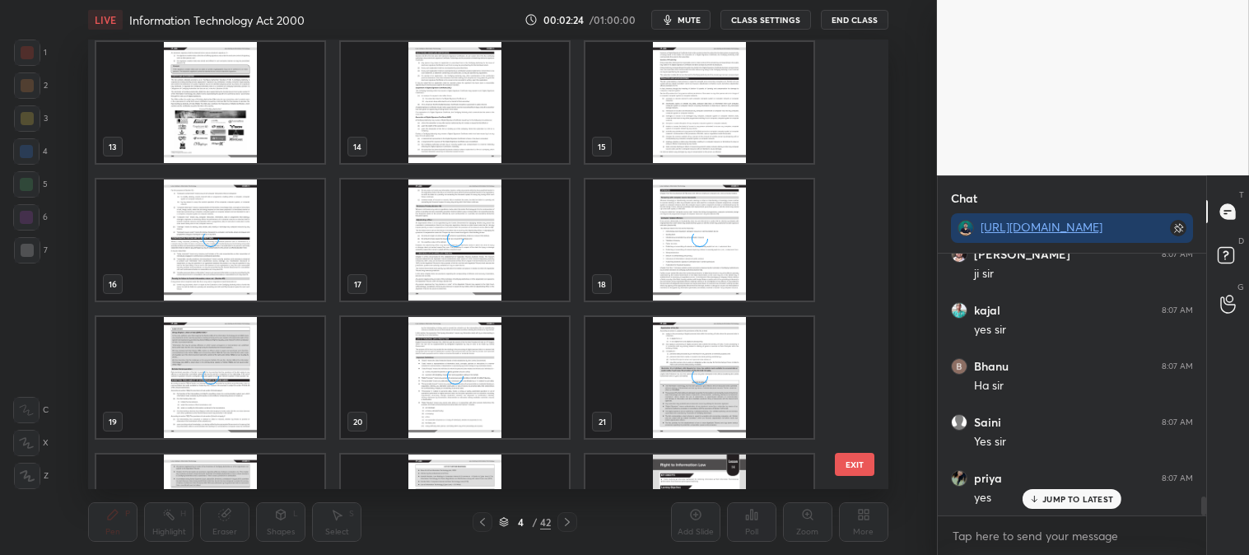
click at [513, 237] on div "grid" at bounding box center [455, 240] width 228 height 121
click at [512, 241] on img "grid" at bounding box center [455, 240] width 228 height 121
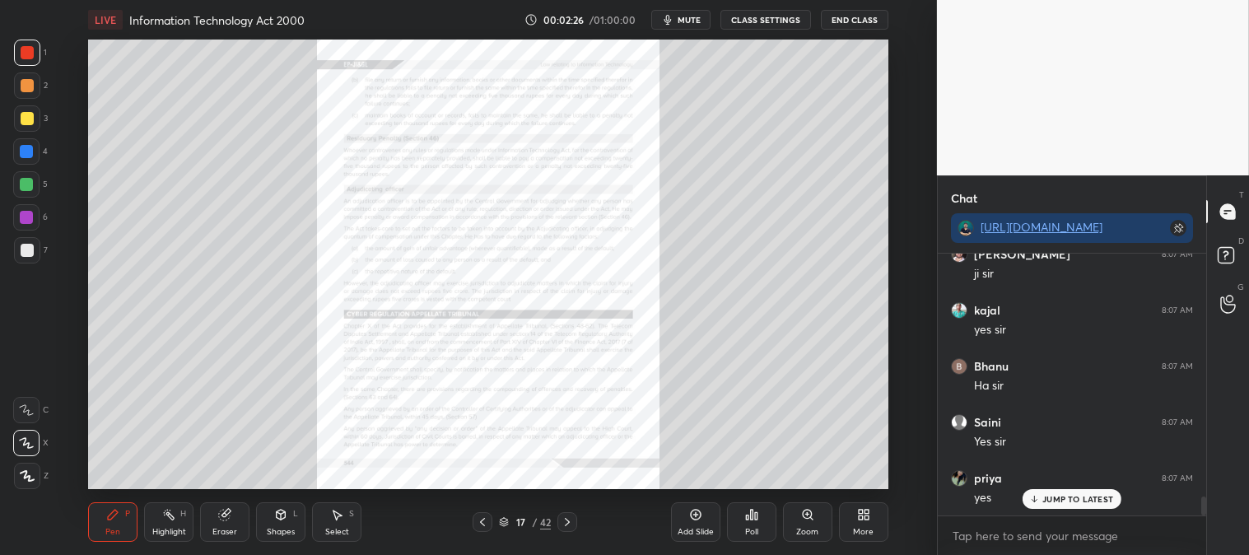
click at [572, 523] on icon at bounding box center [567, 522] width 13 height 13
click at [570, 521] on icon at bounding box center [567, 522] width 13 height 13
click at [567, 522] on icon at bounding box center [567, 522] width 13 height 13
click at [566, 521] on icon at bounding box center [567, 522] width 13 height 13
click at [480, 523] on icon at bounding box center [482, 522] width 13 height 13
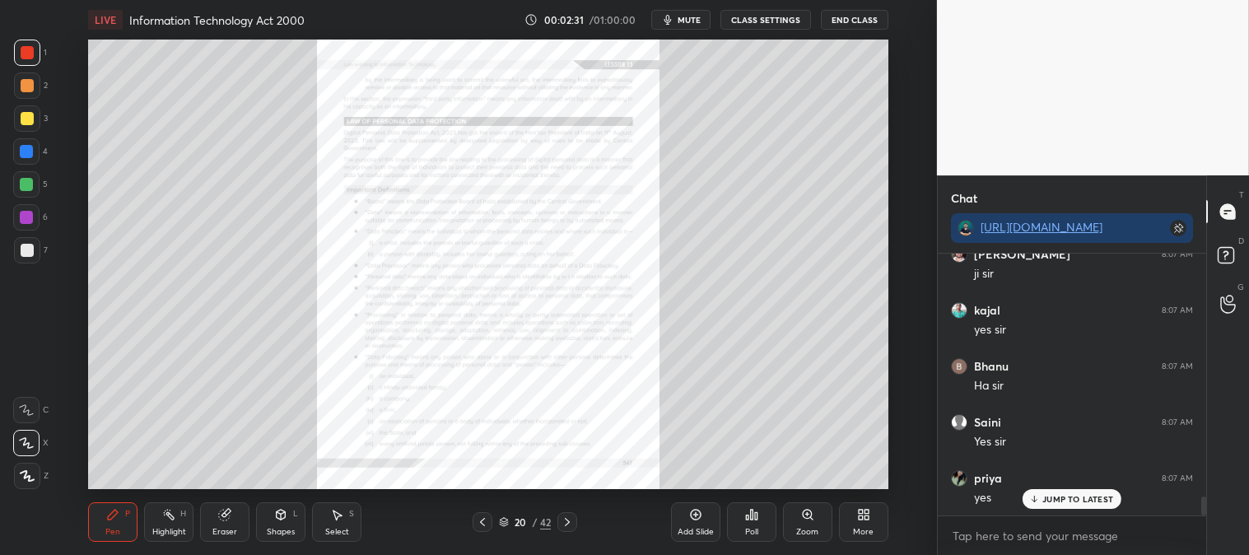
click at [571, 527] on icon at bounding box center [567, 522] width 13 height 13
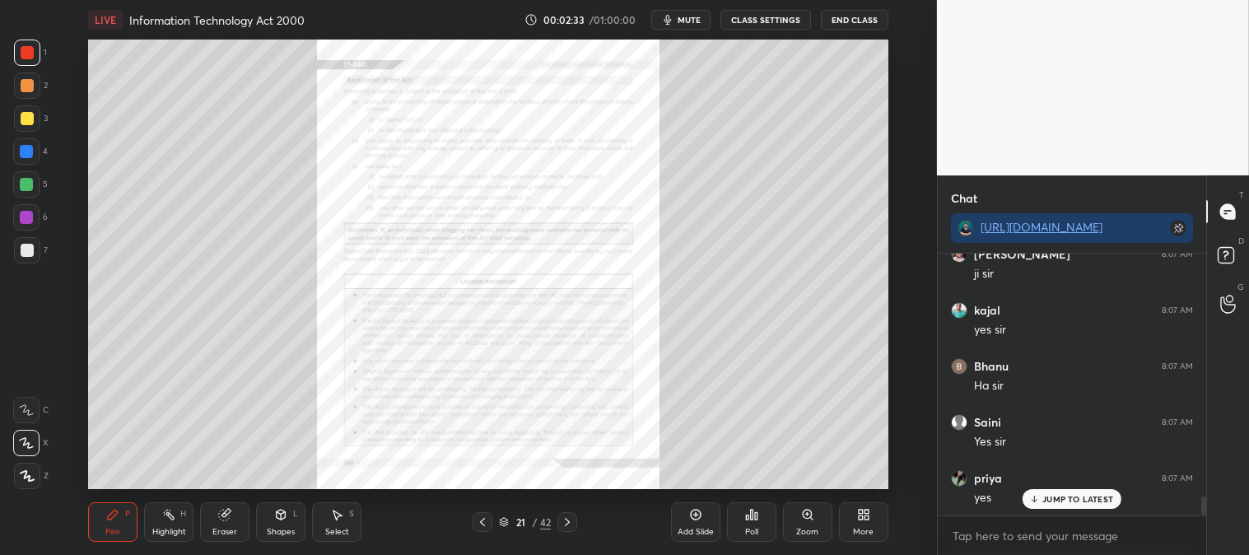
click at [479, 519] on icon at bounding box center [482, 522] width 13 height 13
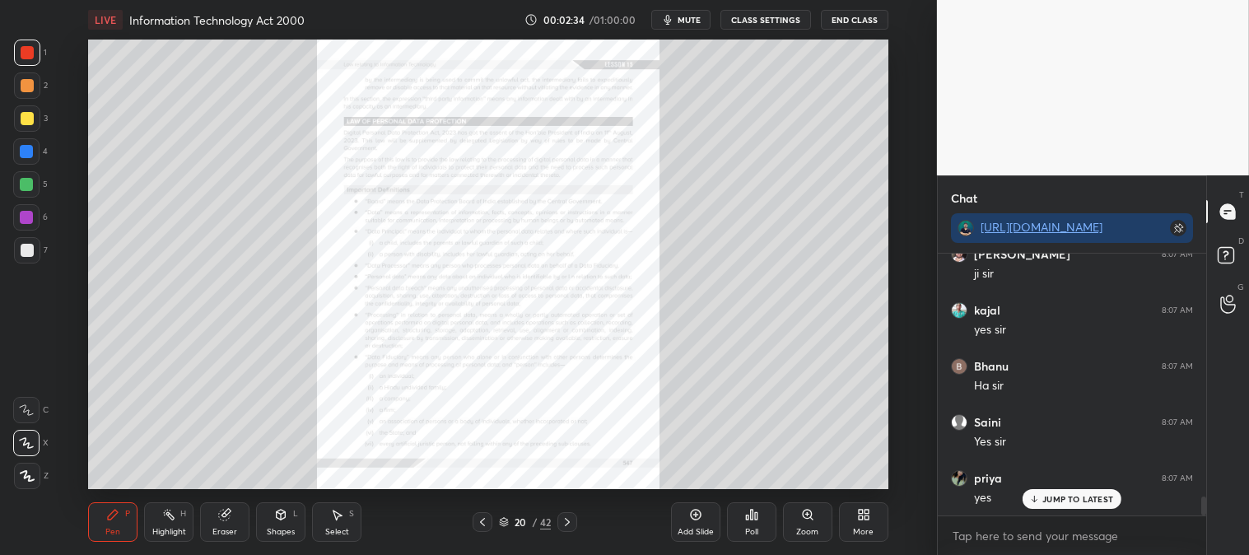
click at [805, 517] on icon at bounding box center [807, 514] width 9 height 9
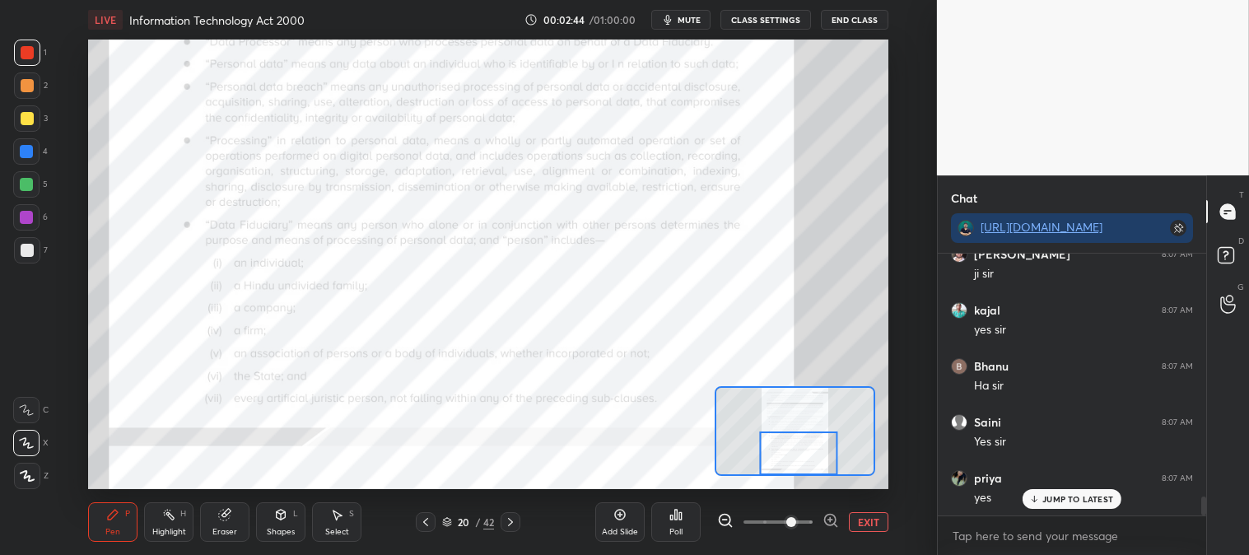
click at [511, 528] on icon at bounding box center [510, 522] width 13 height 13
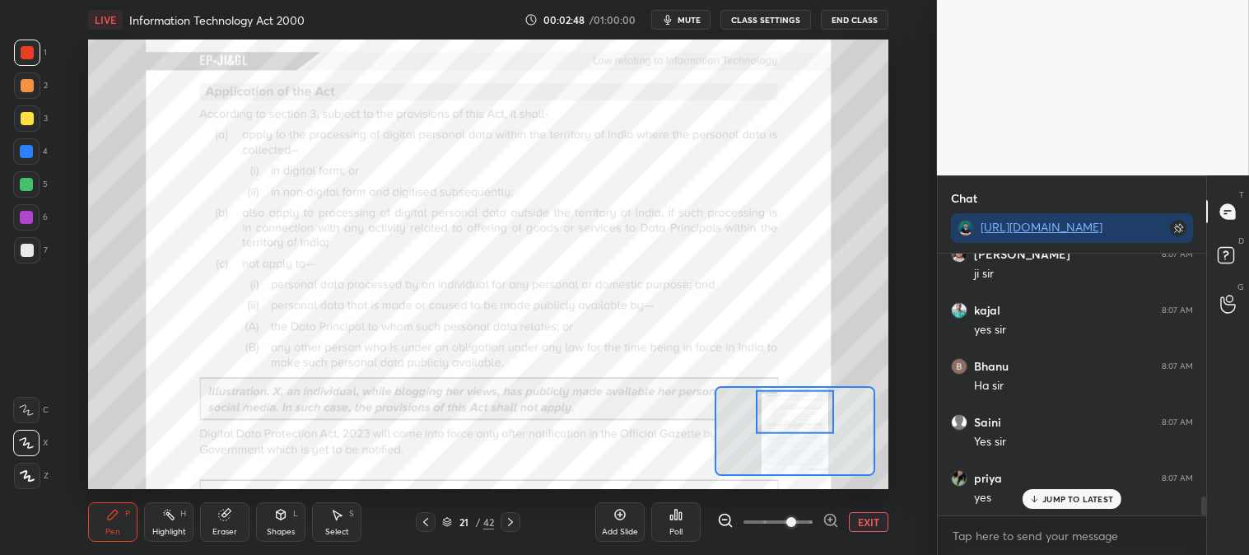
click at [428, 517] on icon at bounding box center [425, 522] width 13 height 13
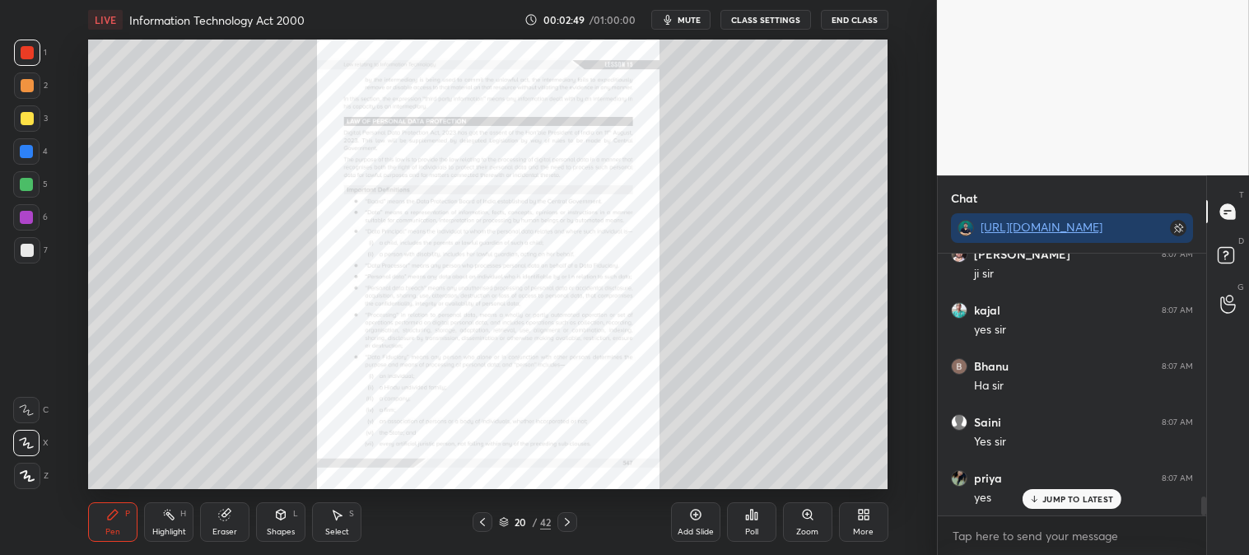
click at [812, 528] on div "Zoom" at bounding box center [807, 532] width 22 height 8
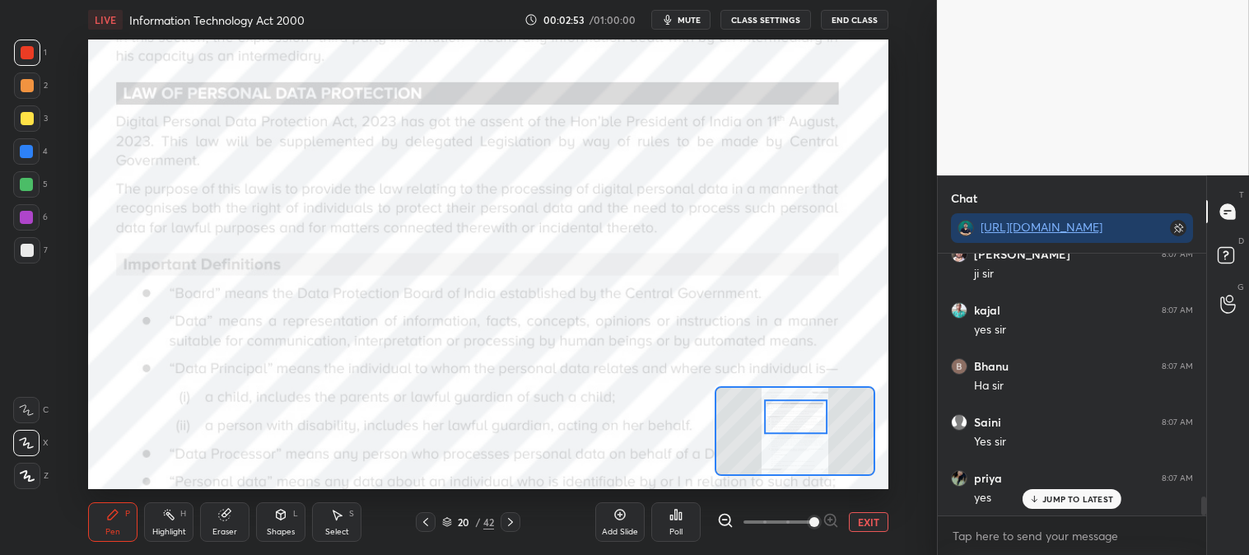
click at [30, 44] on div at bounding box center [27, 53] width 26 height 26
click at [226, 530] on div "Eraser" at bounding box center [225, 532] width 25 height 8
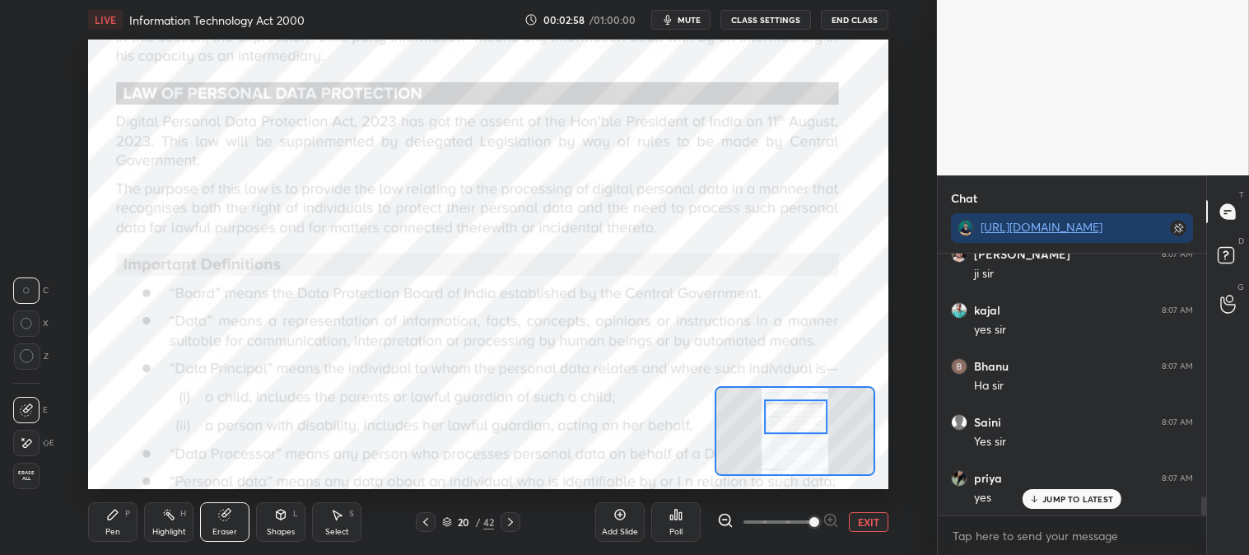
click at [175, 521] on icon at bounding box center [168, 514] width 13 height 13
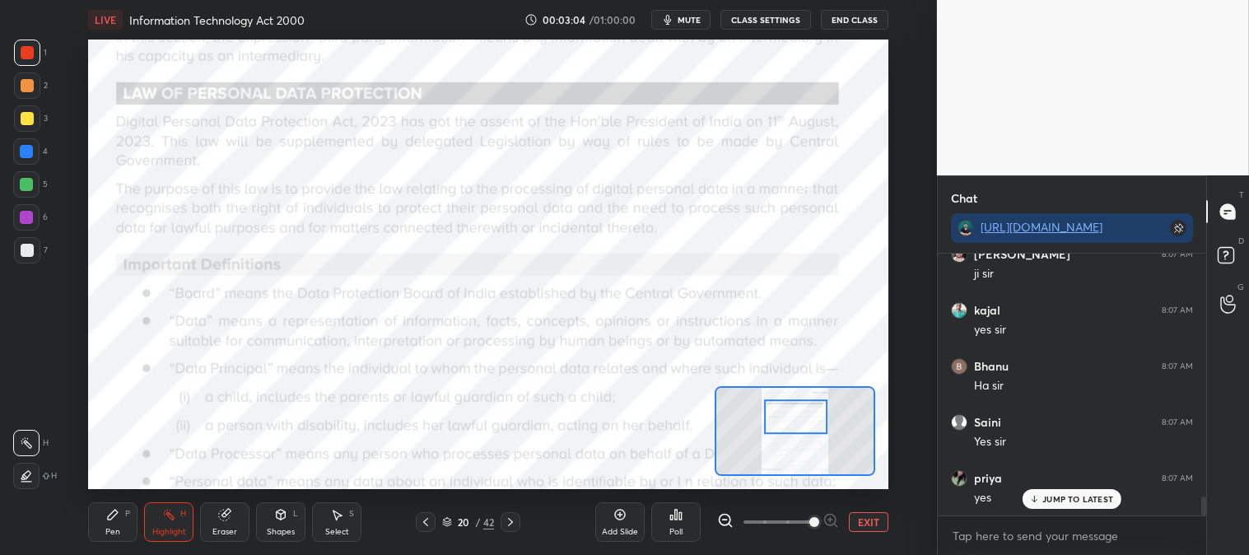
click at [112, 523] on div "Pen P" at bounding box center [112, 522] width 49 height 40
click at [1044, 503] on p "JUMP TO LATEST" at bounding box center [1078, 499] width 71 height 10
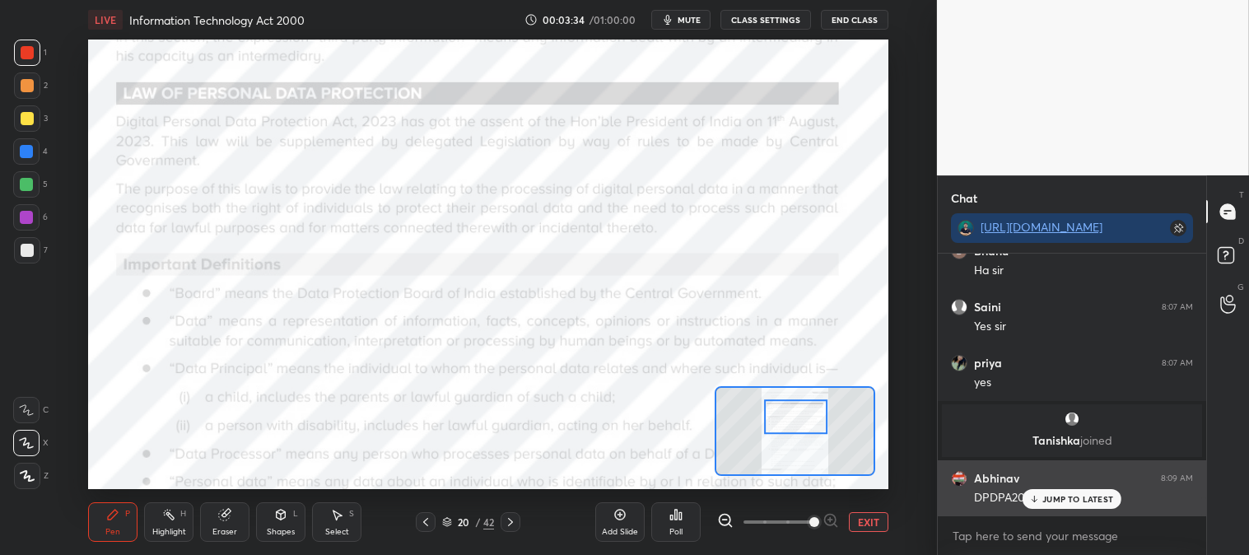
click at [1051, 501] on p "JUMP TO LATEST" at bounding box center [1078, 499] width 71 height 10
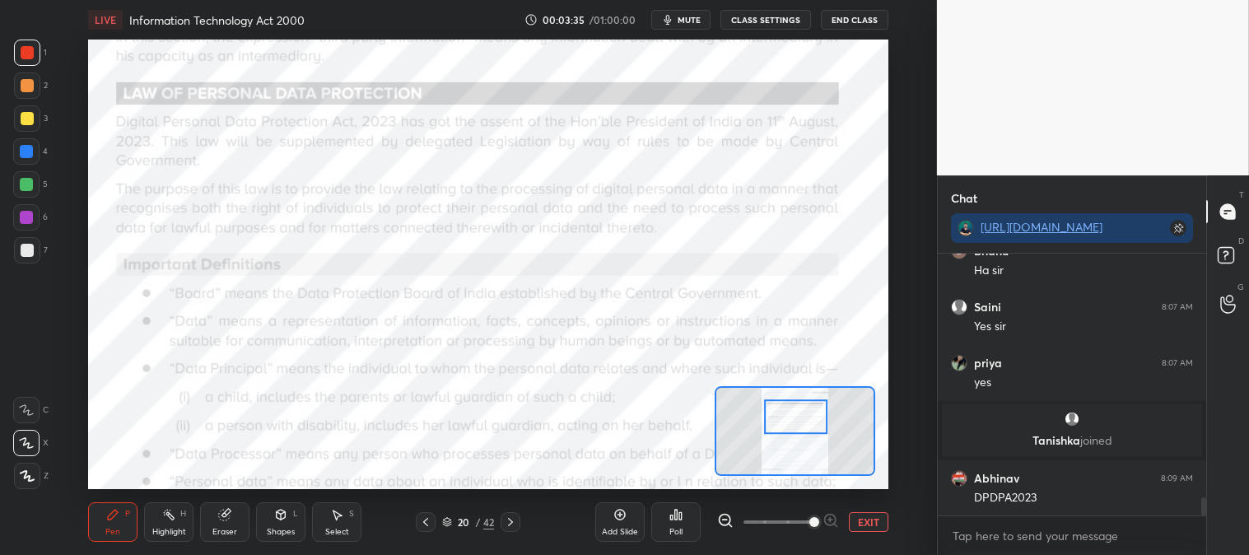
click at [165, 511] on icon at bounding box center [168, 514] width 13 height 13
click at [243, 503] on div "Eraser" at bounding box center [224, 522] width 49 height 40
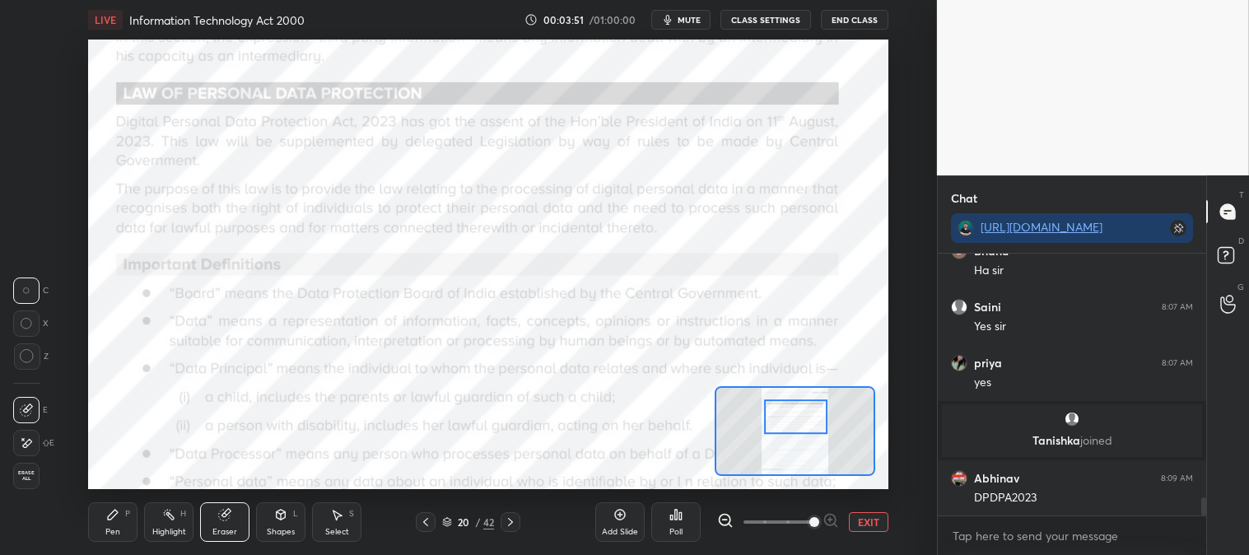
click at [128, 513] on div "P" at bounding box center [127, 514] width 5 height 8
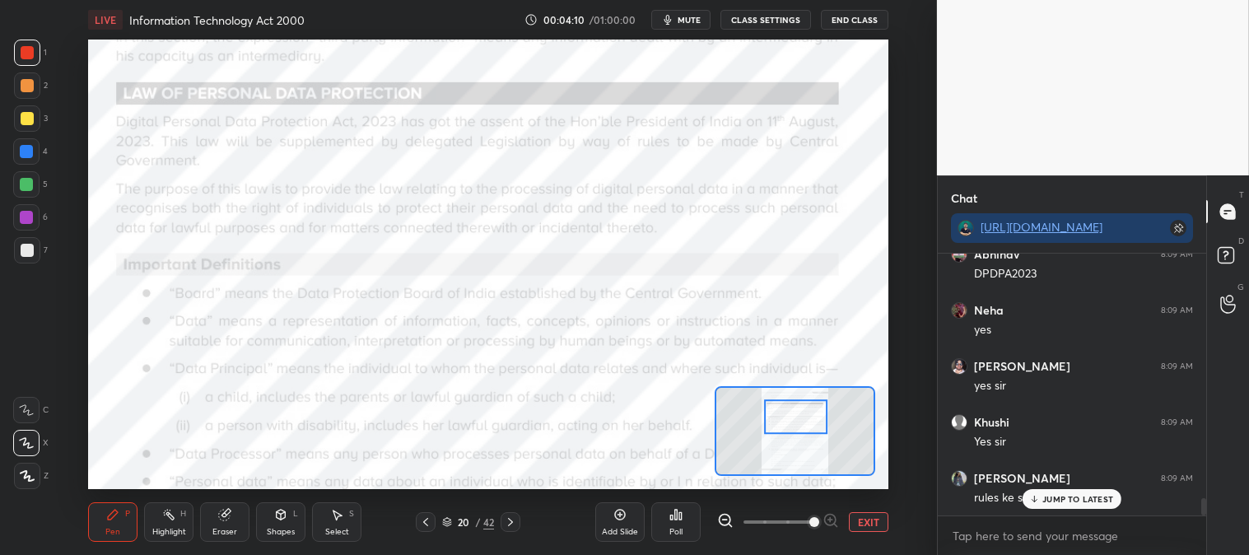
scroll to position [3687, 0]
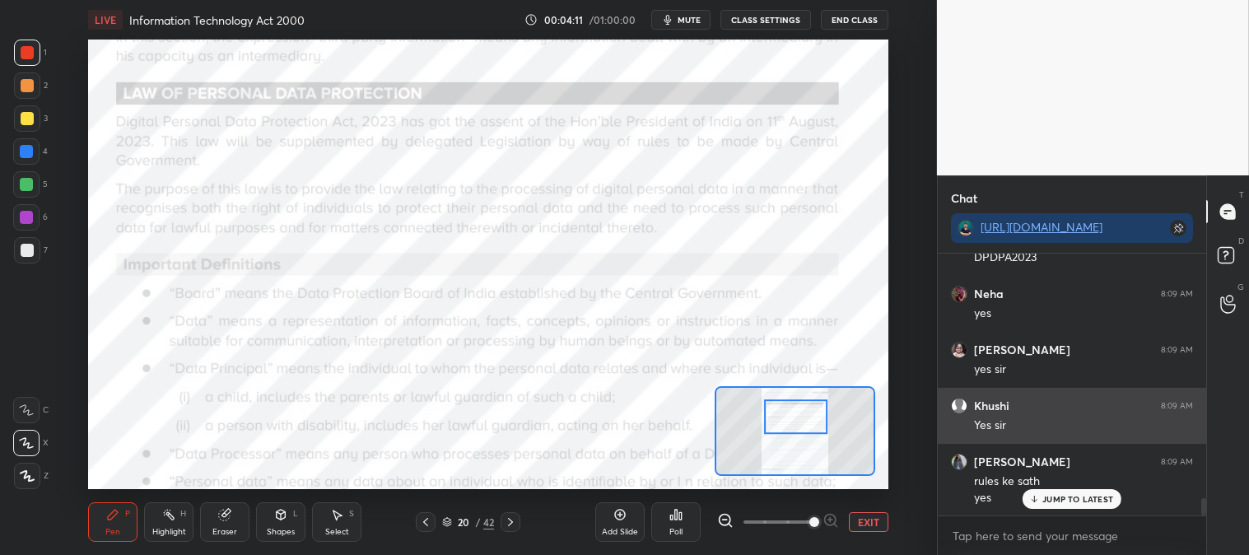
click at [1056, 497] on p "JUMP TO LATEST" at bounding box center [1078, 499] width 71 height 10
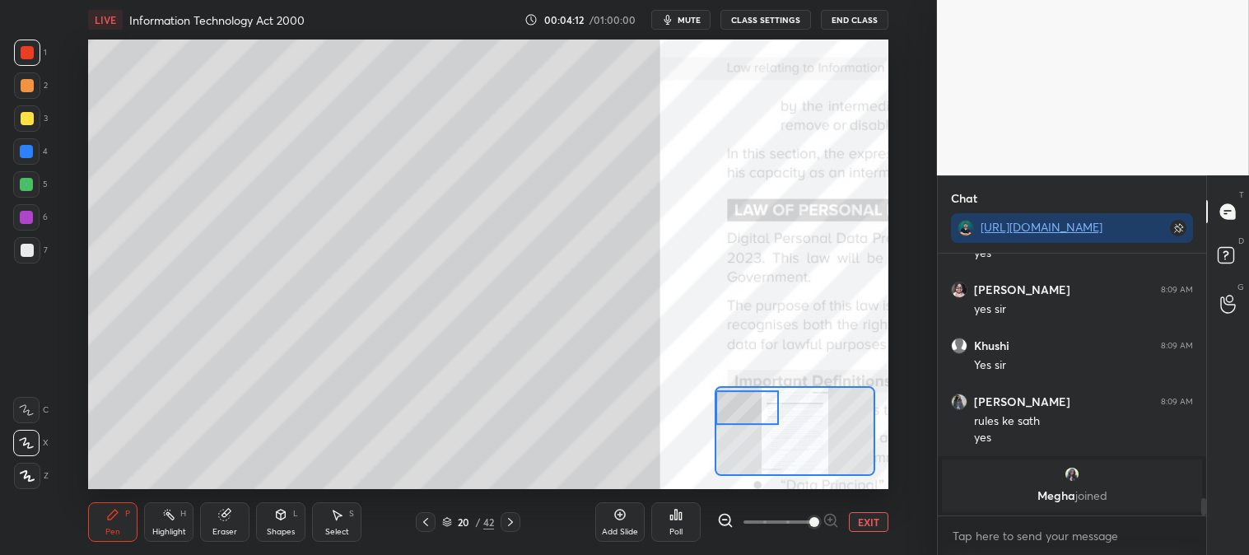
scroll to position [3445, 0]
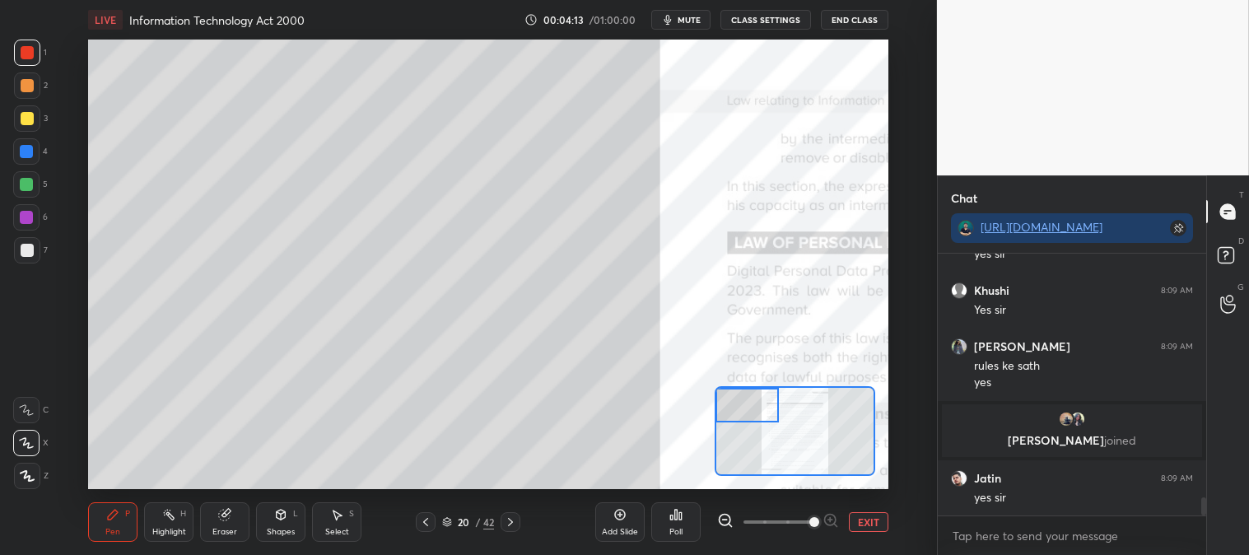
click at [117, 508] on icon at bounding box center [112, 514] width 13 height 13
click at [29, 116] on div at bounding box center [27, 118] width 13 height 13
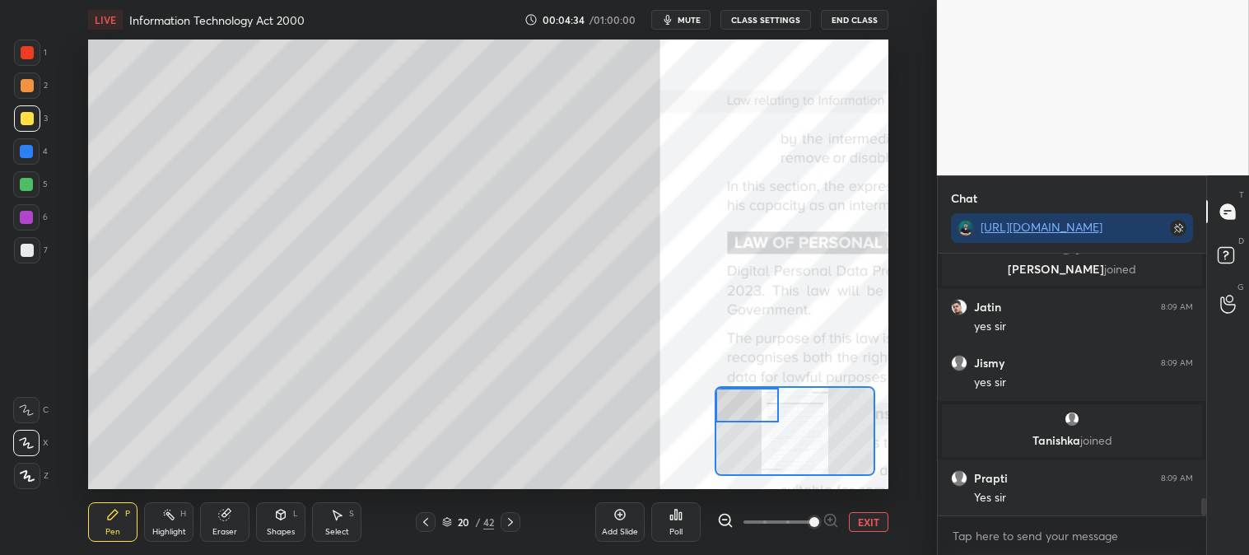
scroll to position [3673, 0]
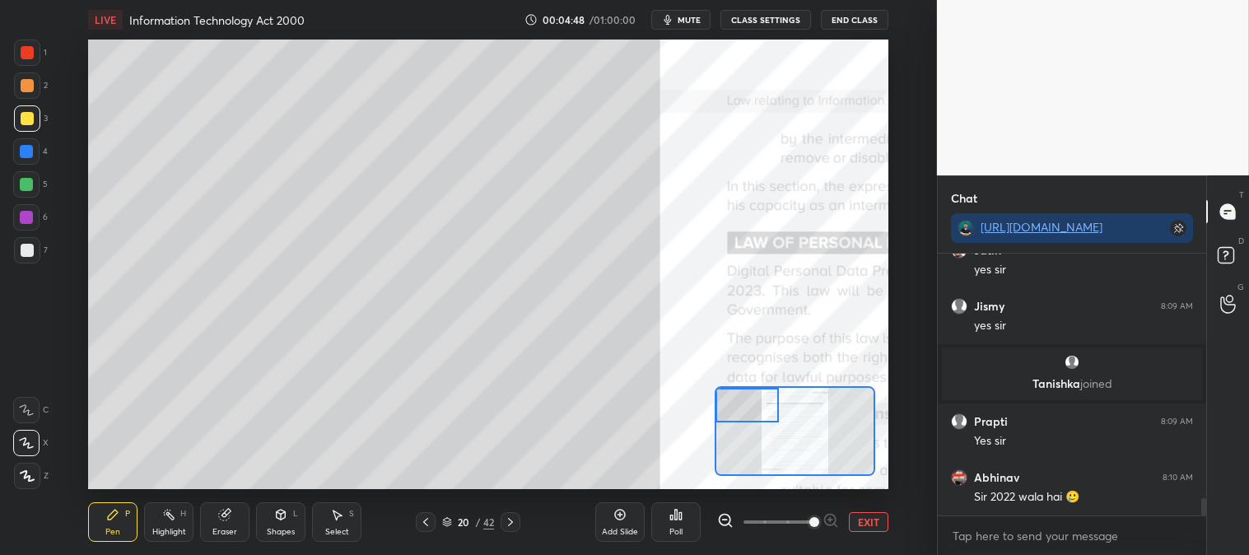
click at [26, 250] on div at bounding box center [27, 250] width 13 height 13
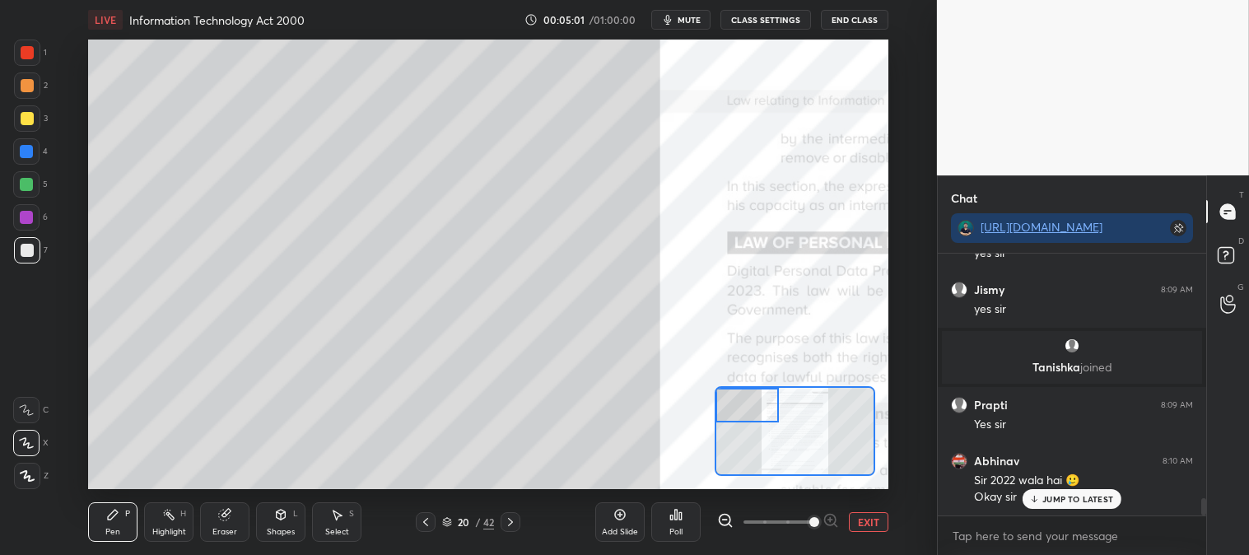
scroll to position [3748, 0]
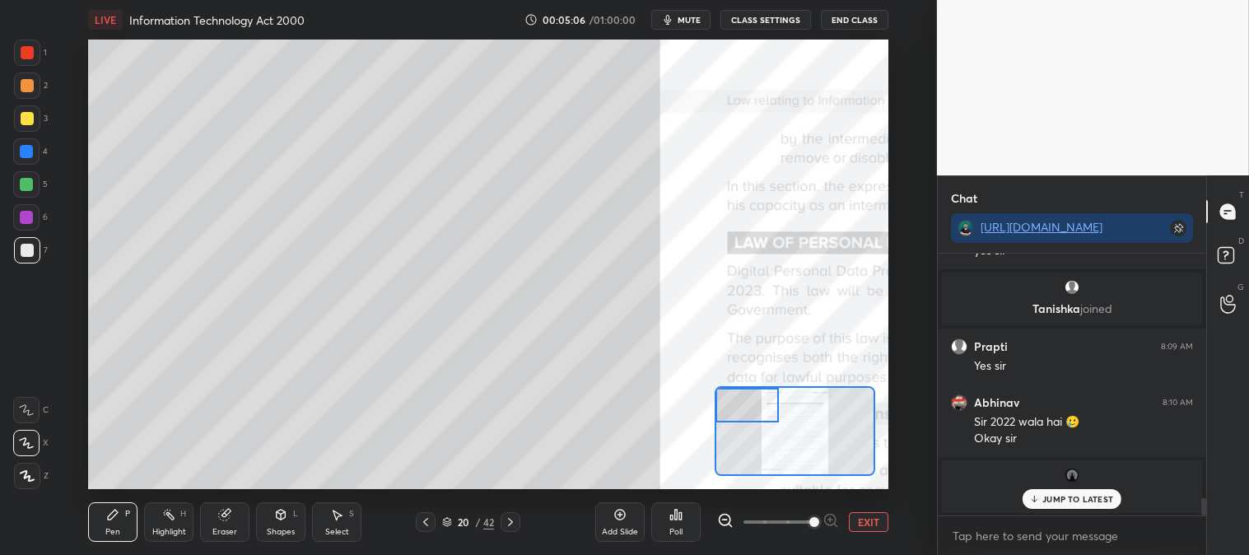
click at [26, 128] on div at bounding box center [27, 118] width 26 height 26
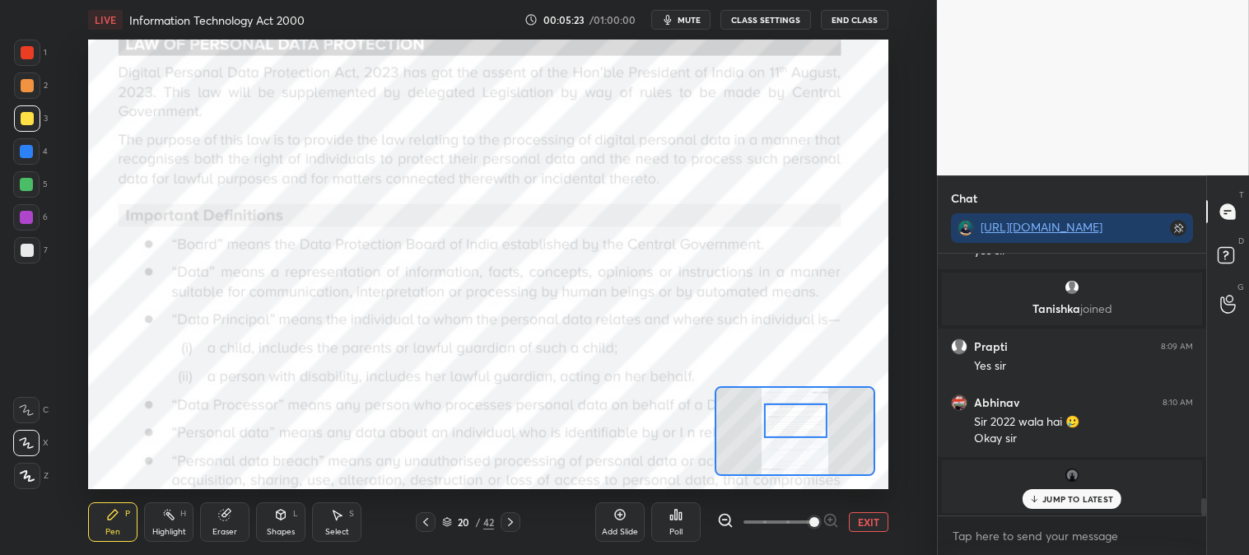
click at [160, 520] on div "Highlight H" at bounding box center [168, 522] width 49 height 40
click at [19, 52] on div at bounding box center [27, 53] width 26 height 26
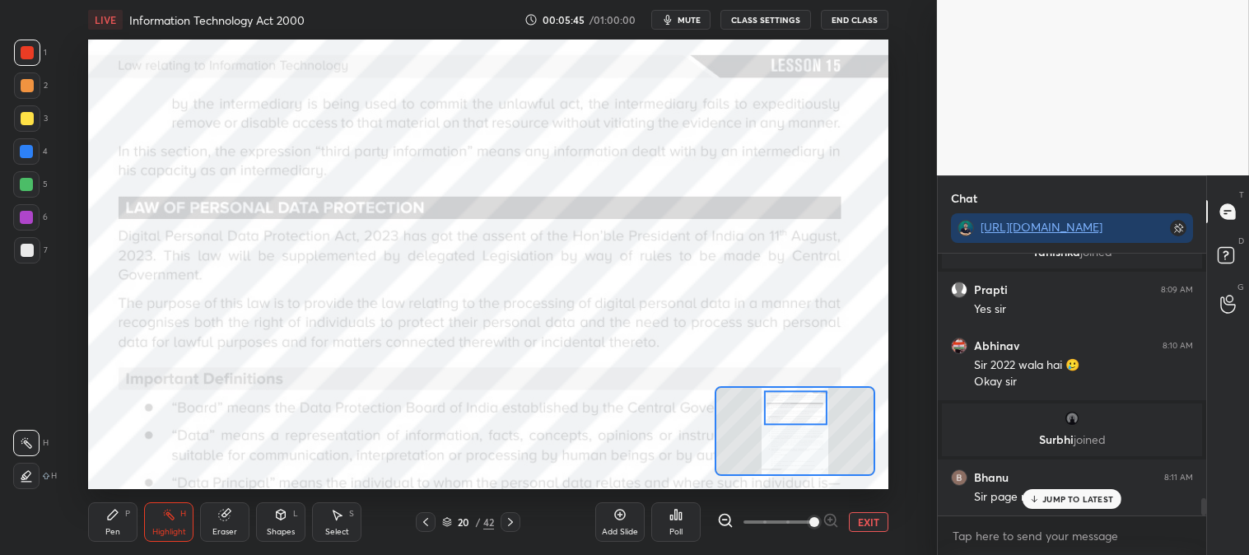
scroll to position [3686, 0]
click at [1052, 497] on p "JUMP TO LATEST" at bounding box center [1078, 499] width 71 height 10
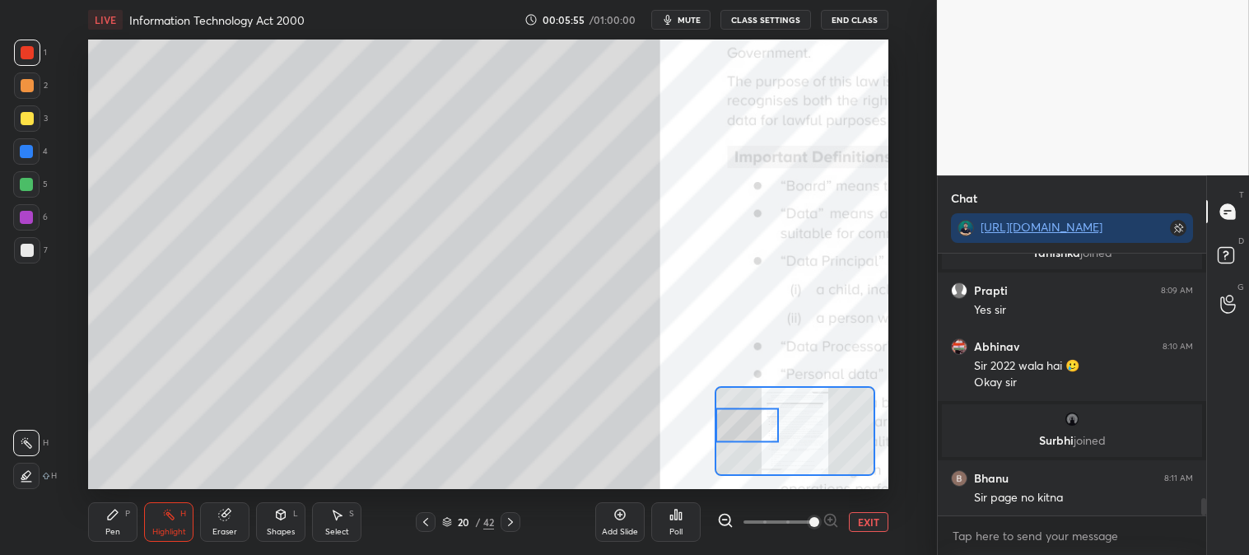
click at [130, 513] on div "Pen P" at bounding box center [112, 522] width 49 height 40
click at [34, 181] on div at bounding box center [26, 184] width 26 height 26
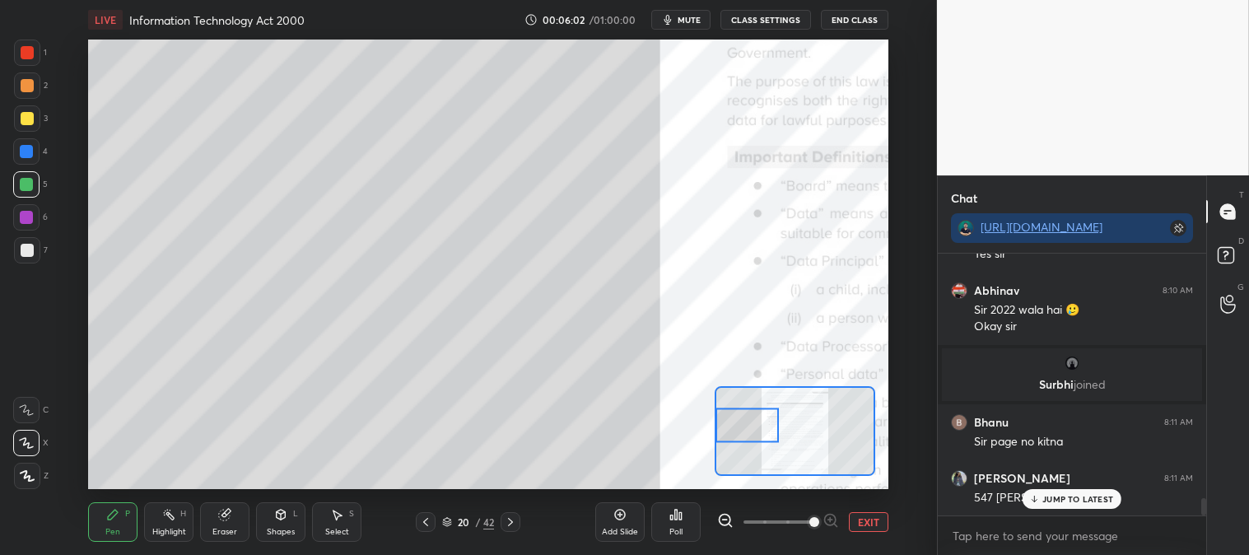
click at [26, 251] on div at bounding box center [27, 250] width 13 height 13
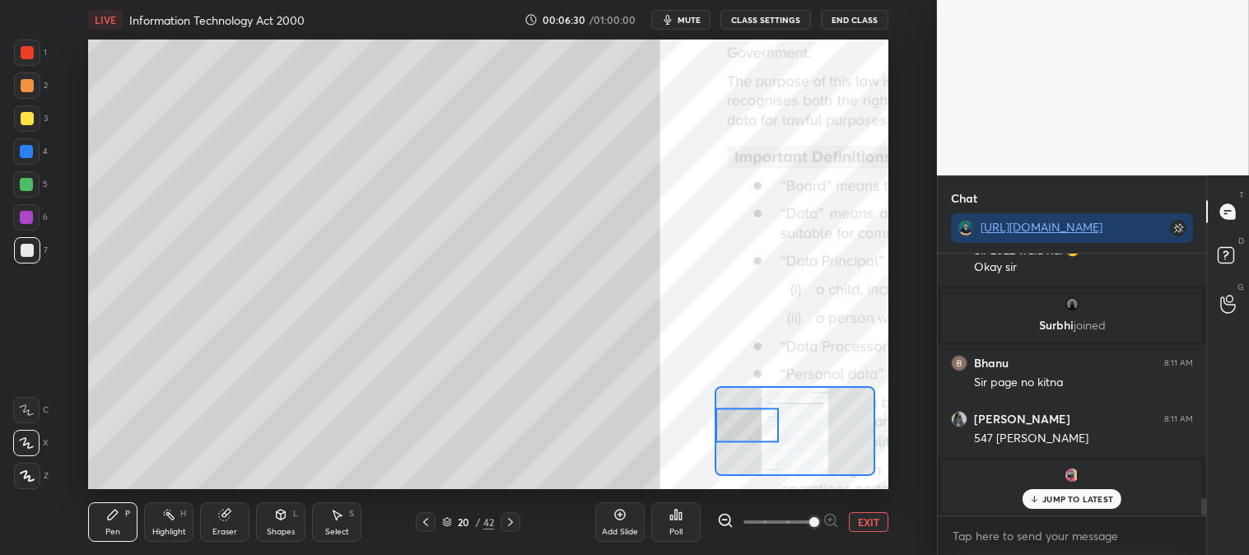
click at [179, 523] on div "Highlight H" at bounding box center [168, 522] width 49 height 40
click at [239, 525] on div "Eraser" at bounding box center [224, 522] width 49 height 40
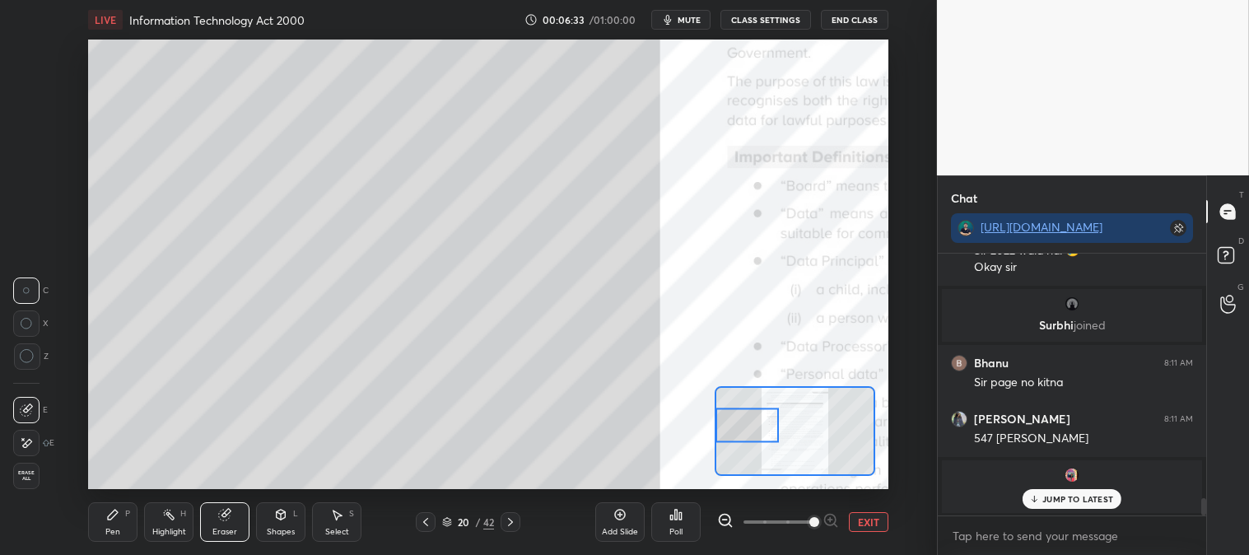
click at [117, 529] on div "Pen" at bounding box center [112, 532] width 15 height 8
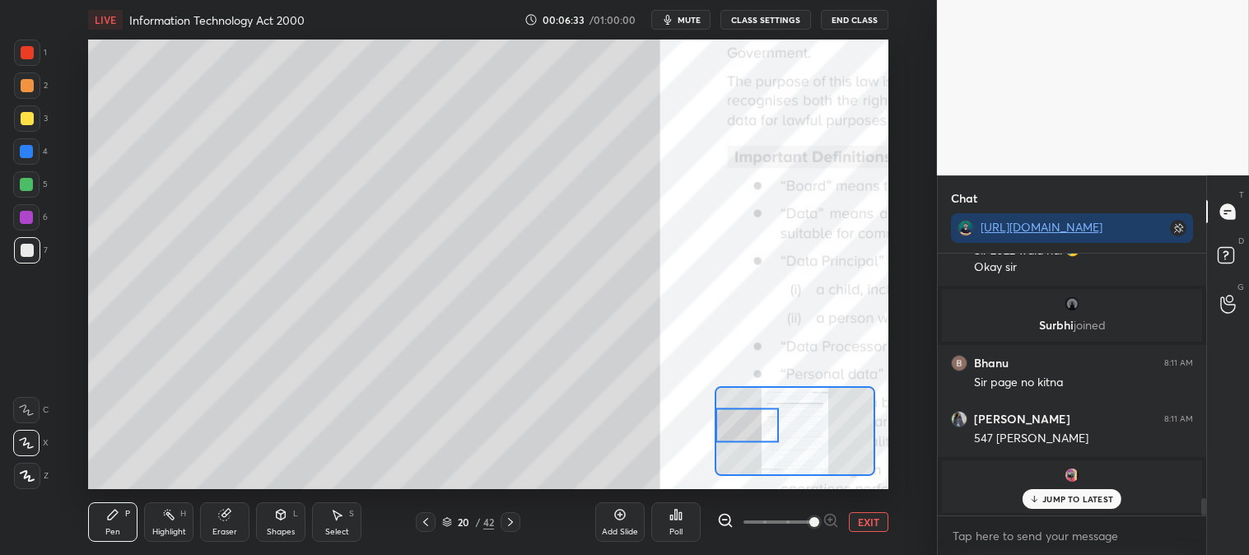
click at [104, 530] on div "Pen P" at bounding box center [112, 522] width 49 height 40
click at [1049, 503] on p "JUMP TO LATEST" at bounding box center [1078, 499] width 71 height 10
click at [866, 517] on button "EXIT" at bounding box center [869, 522] width 40 height 20
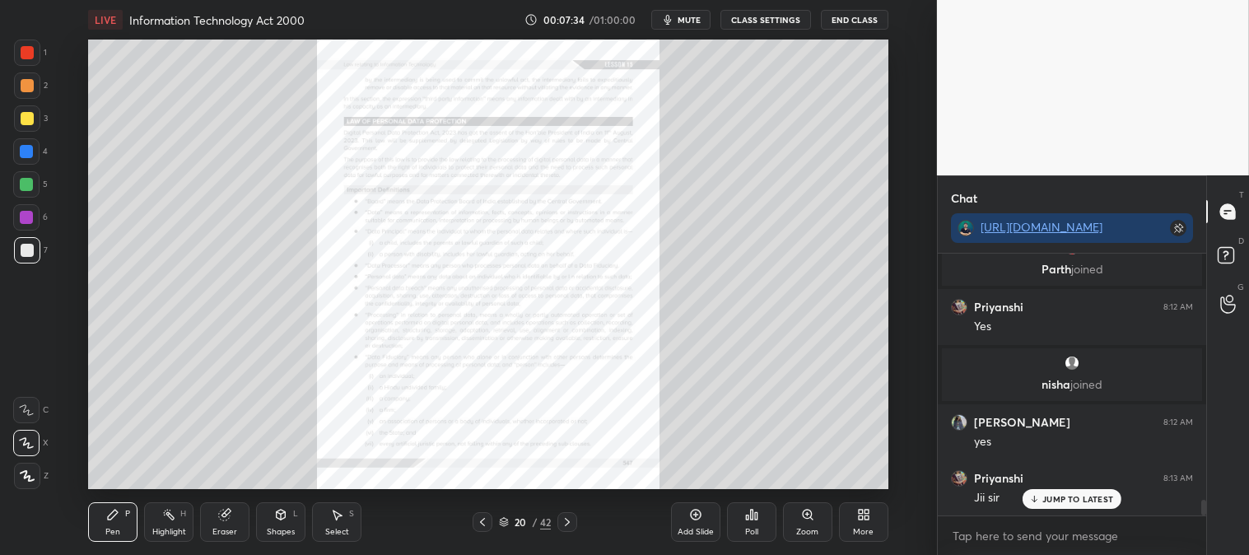
scroll to position [4085, 0]
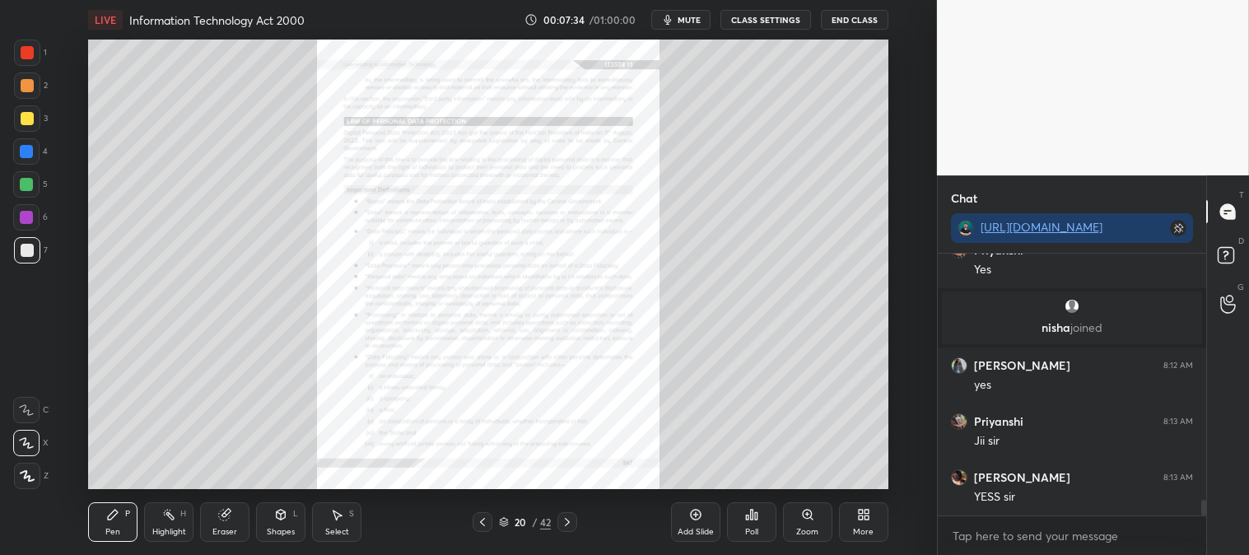
click at [175, 530] on div "Highlight" at bounding box center [169, 532] width 34 height 8
click at [33, 50] on div at bounding box center [27, 52] width 13 height 13
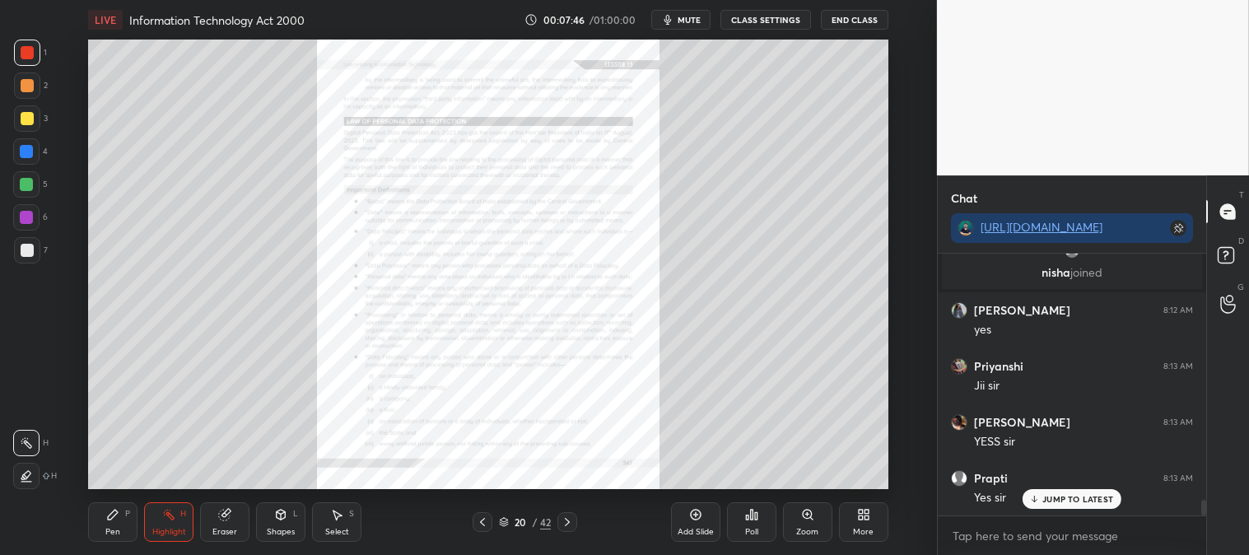
scroll to position [4196, 0]
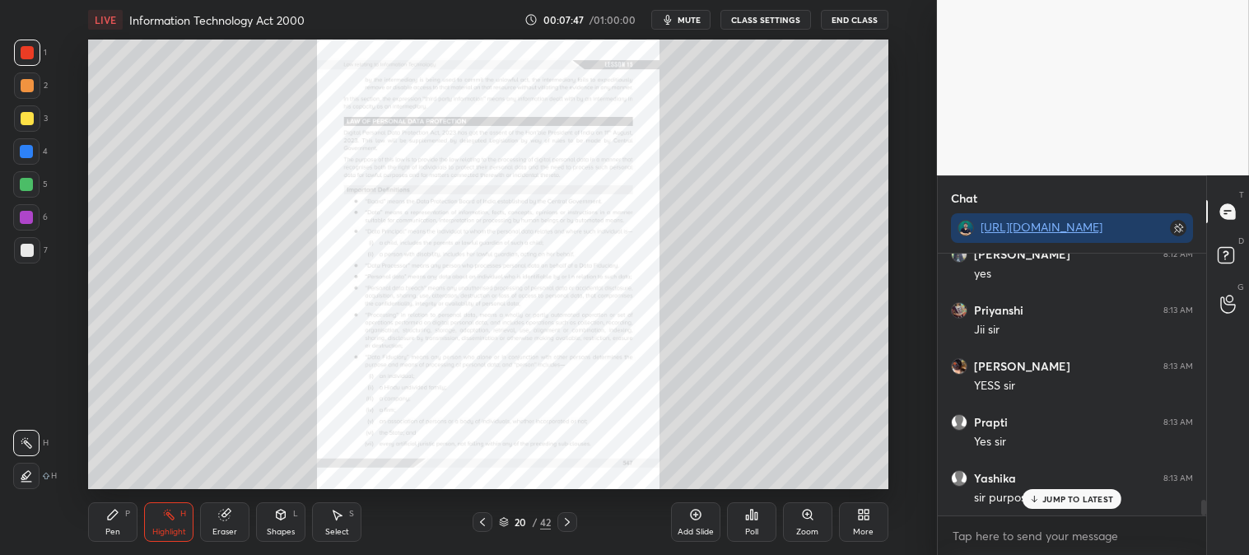
click at [120, 537] on div "Pen P" at bounding box center [112, 522] width 49 height 40
click at [29, 179] on div at bounding box center [26, 184] width 13 height 13
click at [1046, 498] on p "JUMP TO LATEST" at bounding box center [1078, 499] width 71 height 10
click at [167, 535] on div "Highlight" at bounding box center [169, 532] width 34 height 8
click at [26, 53] on div at bounding box center [27, 52] width 13 height 13
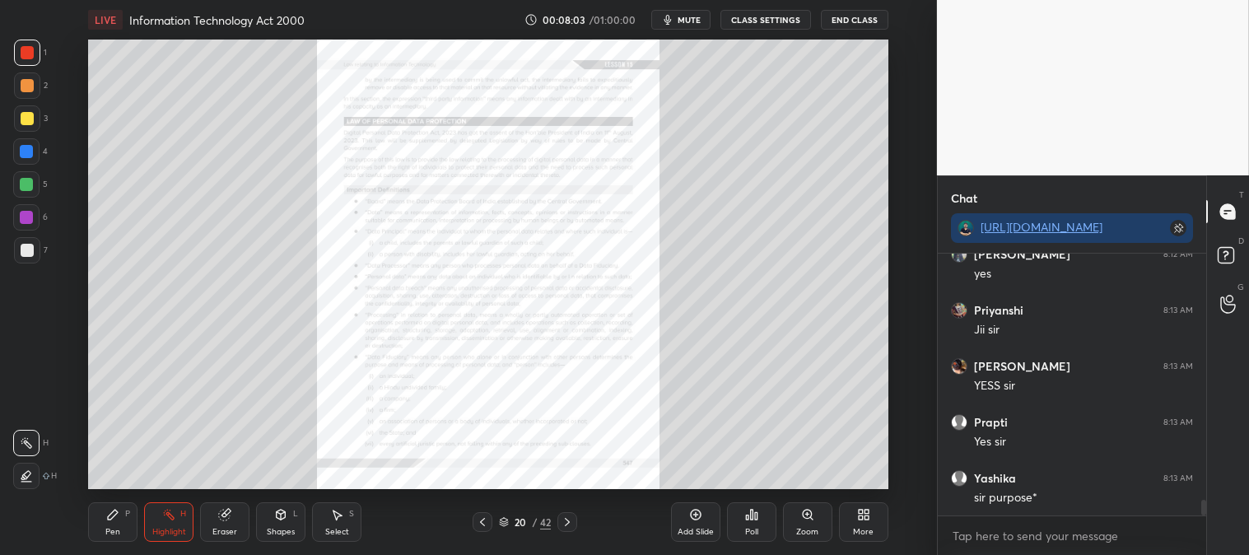
click at [800, 525] on div "Zoom" at bounding box center [807, 522] width 49 height 40
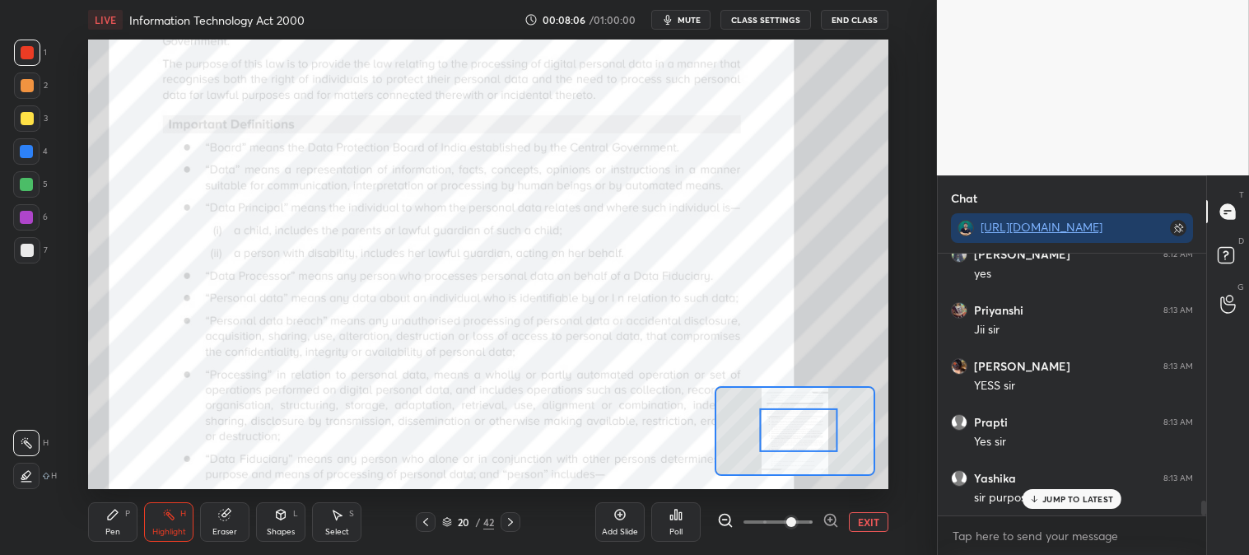
scroll to position [4256, 0]
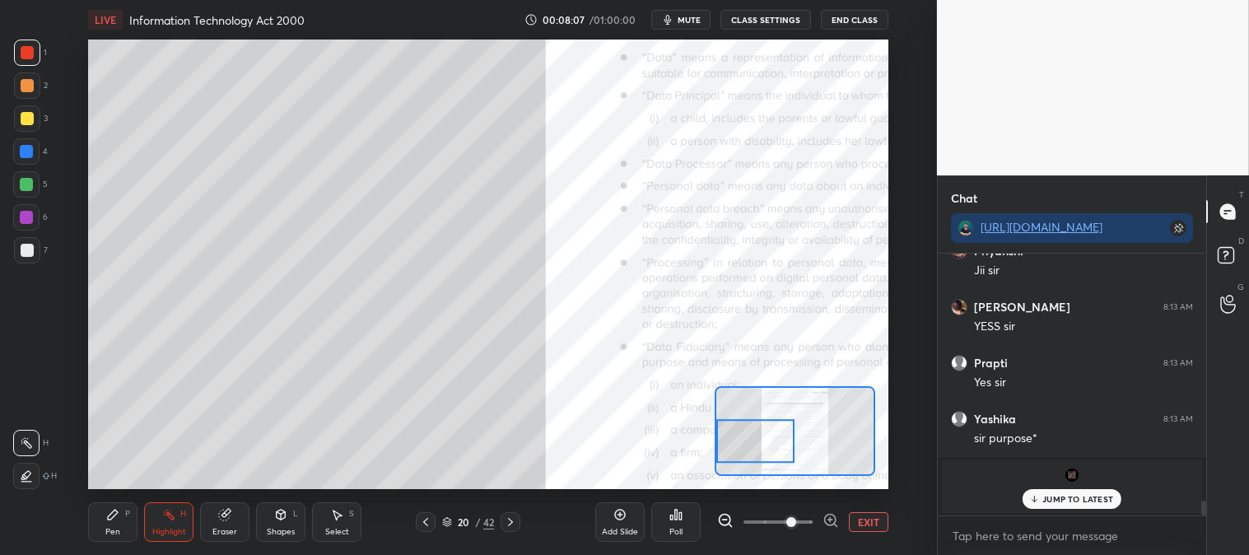
click at [223, 513] on icon at bounding box center [224, 515] width 11 height 11
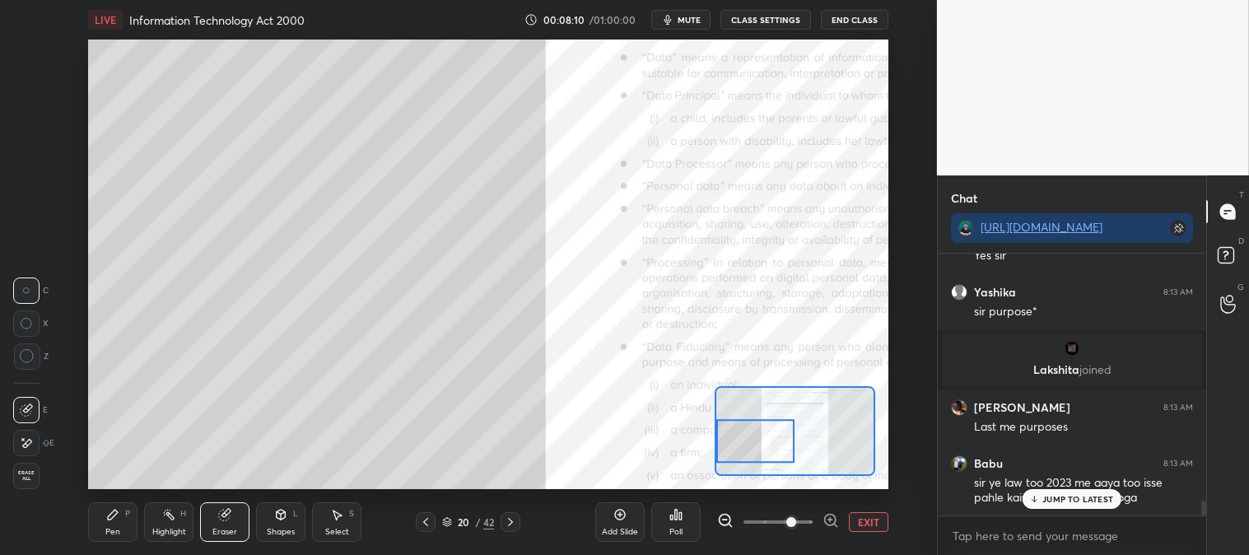
scroll to position [4253, 0]
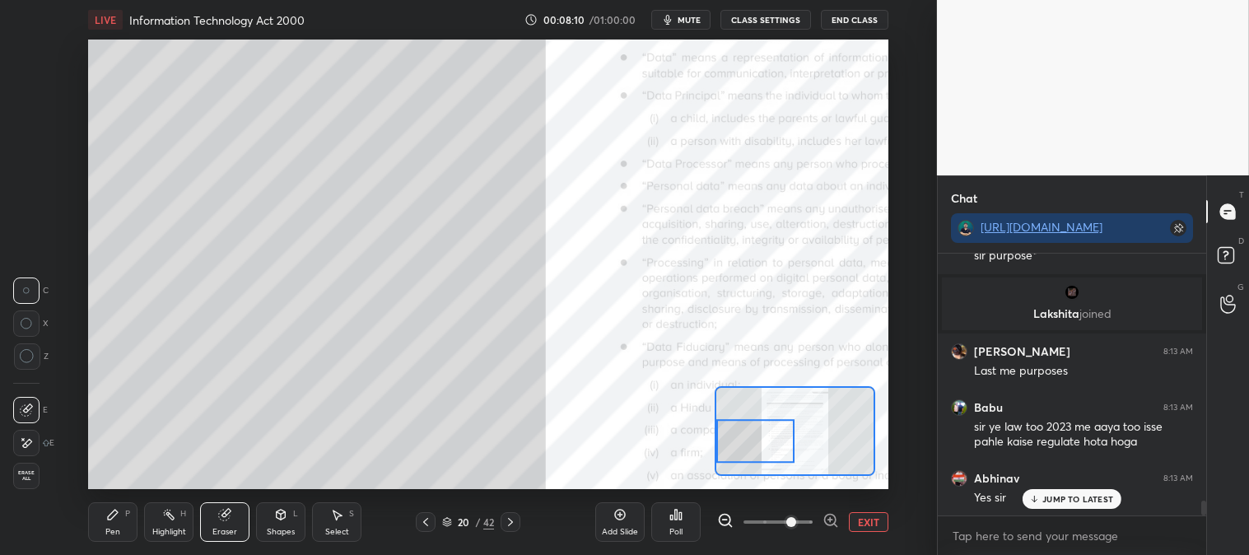
click at [117, 519] on icon at bounding box center [112, 514] width 13 height 13
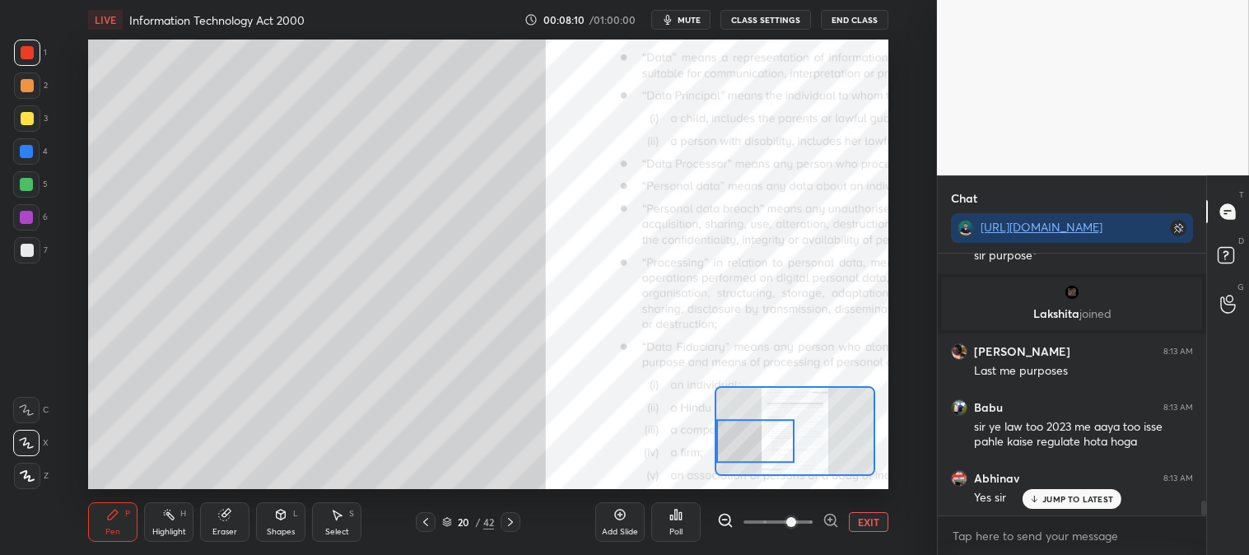
click at [110, 501] on div "Pen P Highlight H Eraser Shapes L Select S 20 / 42 Add Slide Poll EXIT" at bounding box center [488, 522] width 800 height 66
click at [26, 251] on div at bounding box center [27, 250] width 13 height 13
click at [867, 517] on button "EXIT" at bounding box center [869, 522] width 40 height 20
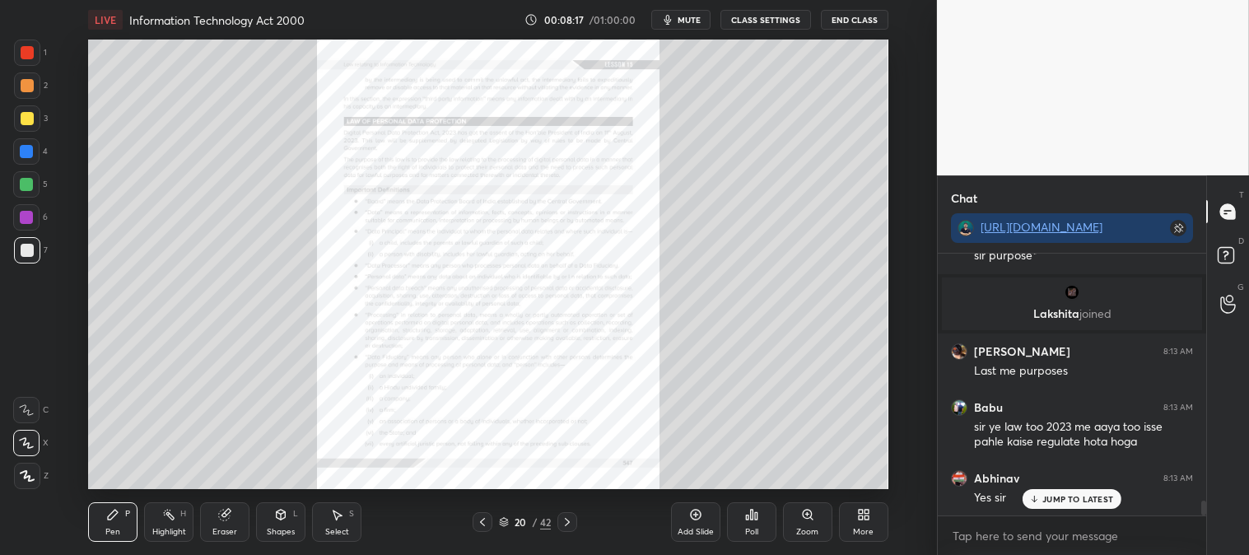
click at [169, 525] on div "Highlight H" at bounding box center [168, 522] width 49 height 40
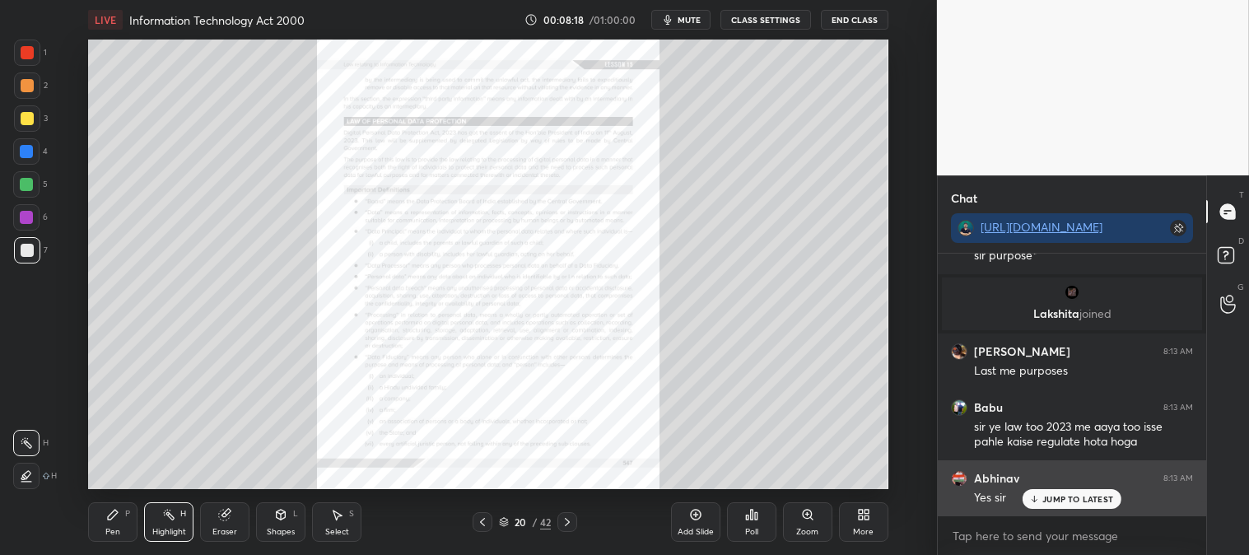
click at [1049, 497] on p "JUMP TO LATEST" at bounding box center [1078, 499] width 71 height 10
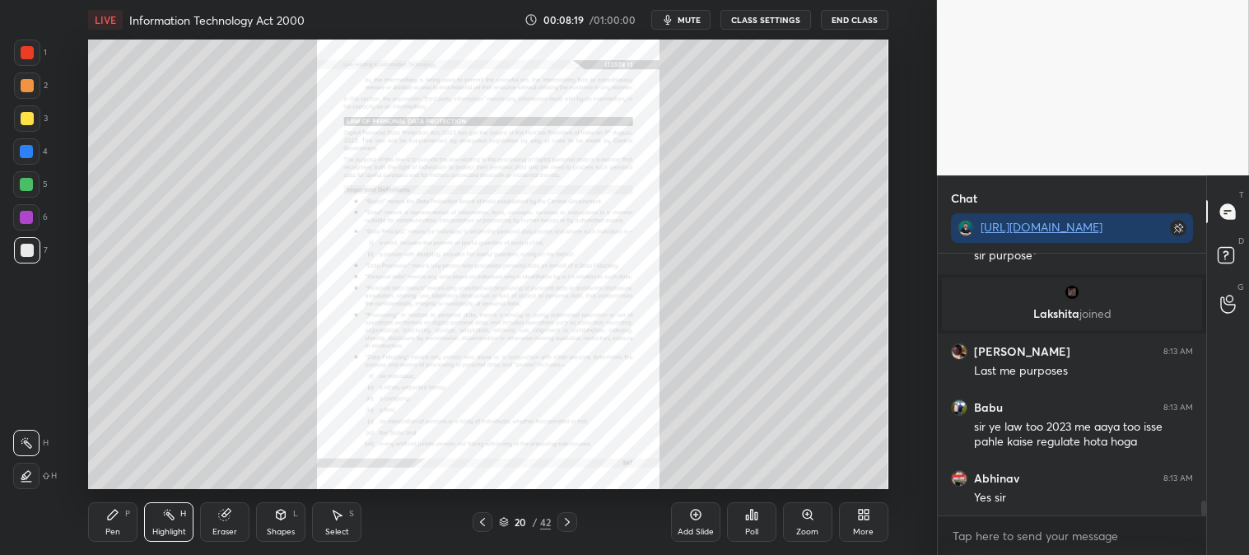
click at [19, 51] on div at bounding box center [27, 53] width 26 height 26
click at [807, 525] on div "Zoom" at bounding box center [807, 522] width 49 height 40
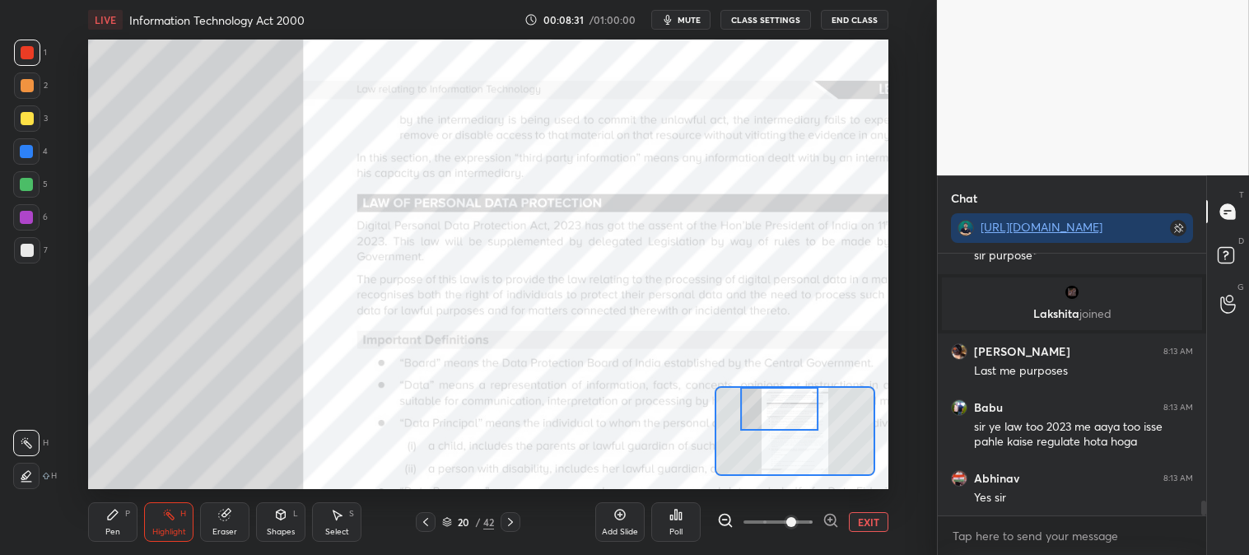
click at [92, 520] on div "Pen P" at bounding box center [112, 522] width 49 height 40
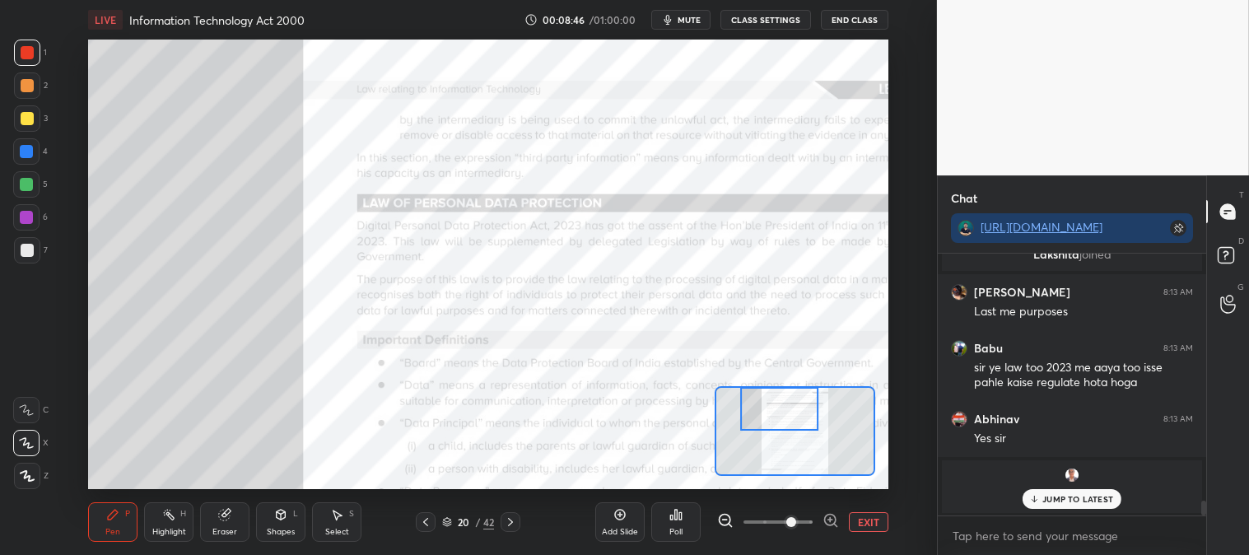
click at [1057, 499] on p "JUMP TO LATEST" at bounding box center [1078, 499] width 71 height 10
click at [871, 517] on button "EXIT" at bounding box center [869, 522] width 40 height 20
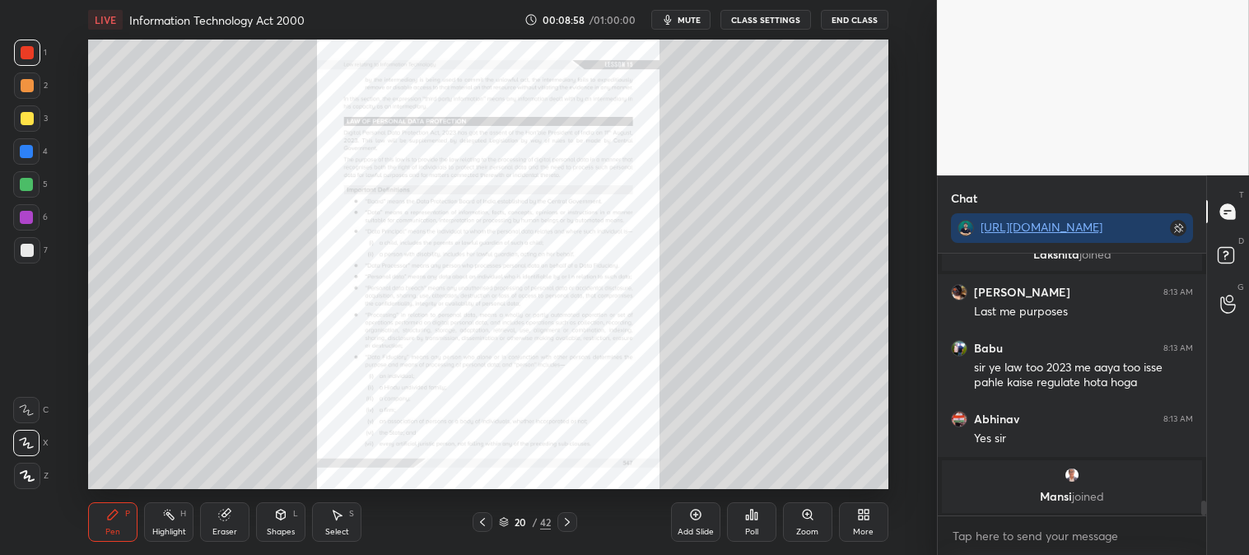
scroll to position [4300, 0]
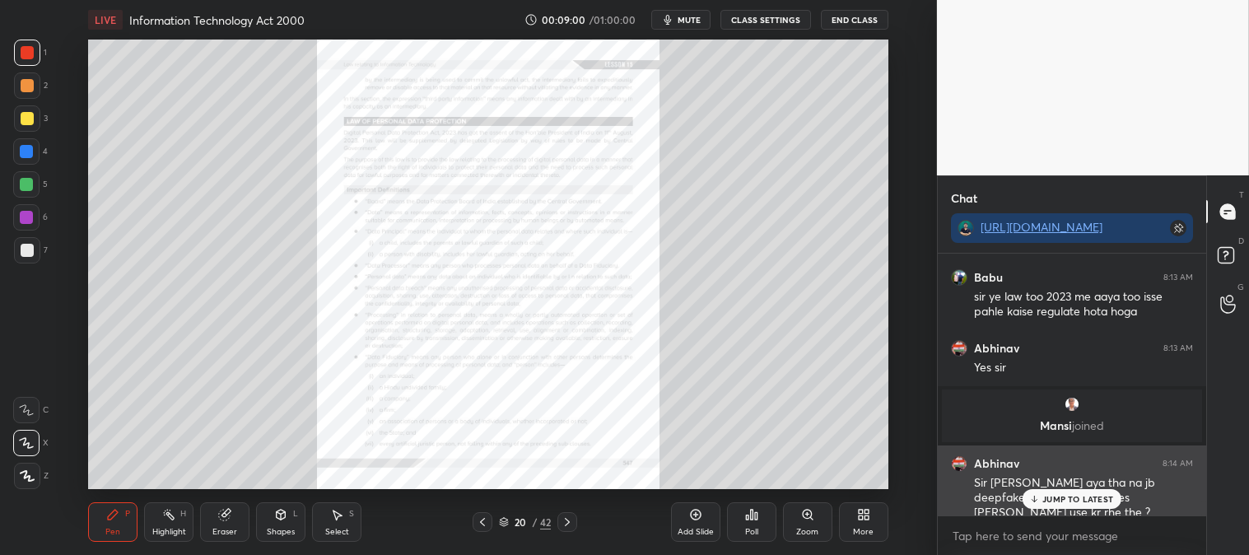
click at [1071, 500] on p "JUMP TO LATEST" at bounding box center [1078, 499] width 71 height 10
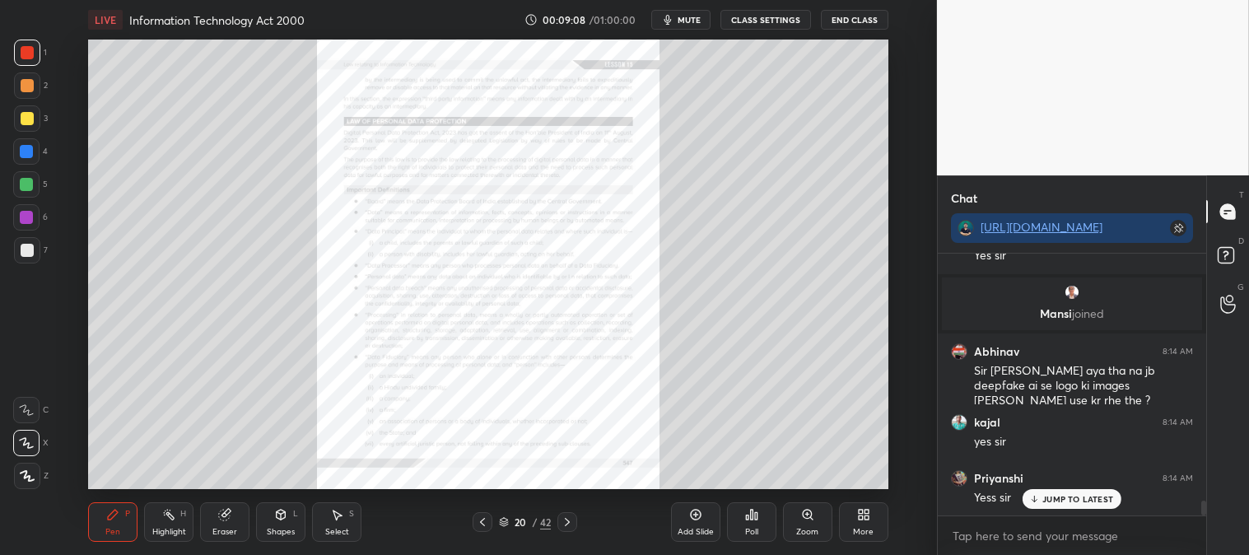
scroll to position [4468, 0]
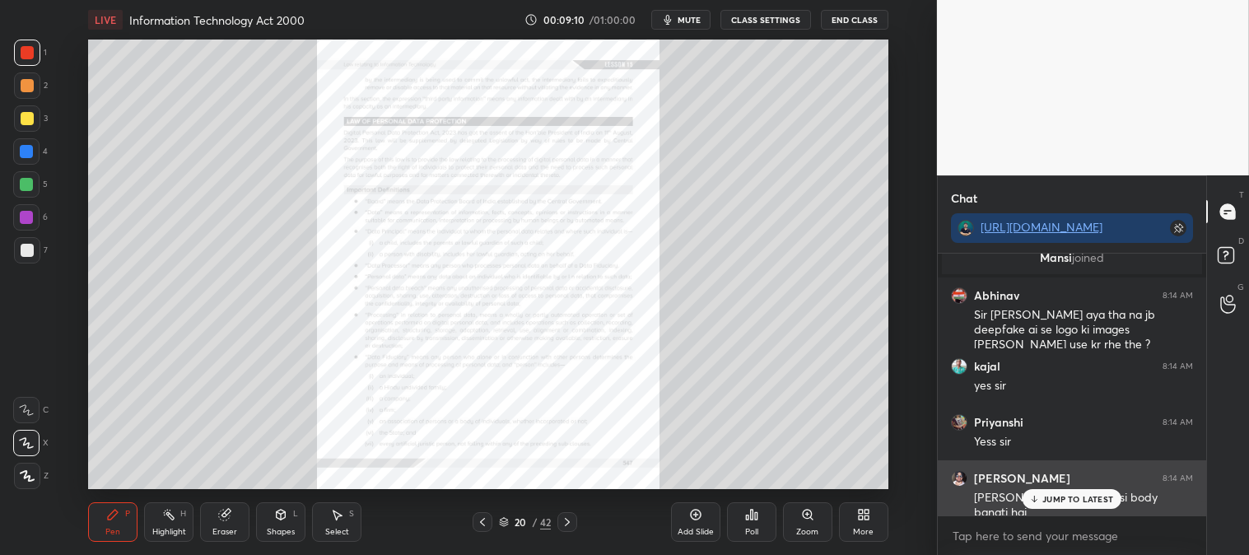
click at [1047, 501] on p "JUMP TO LATEST" at bounding box center [1078, 499] width 71 height 10
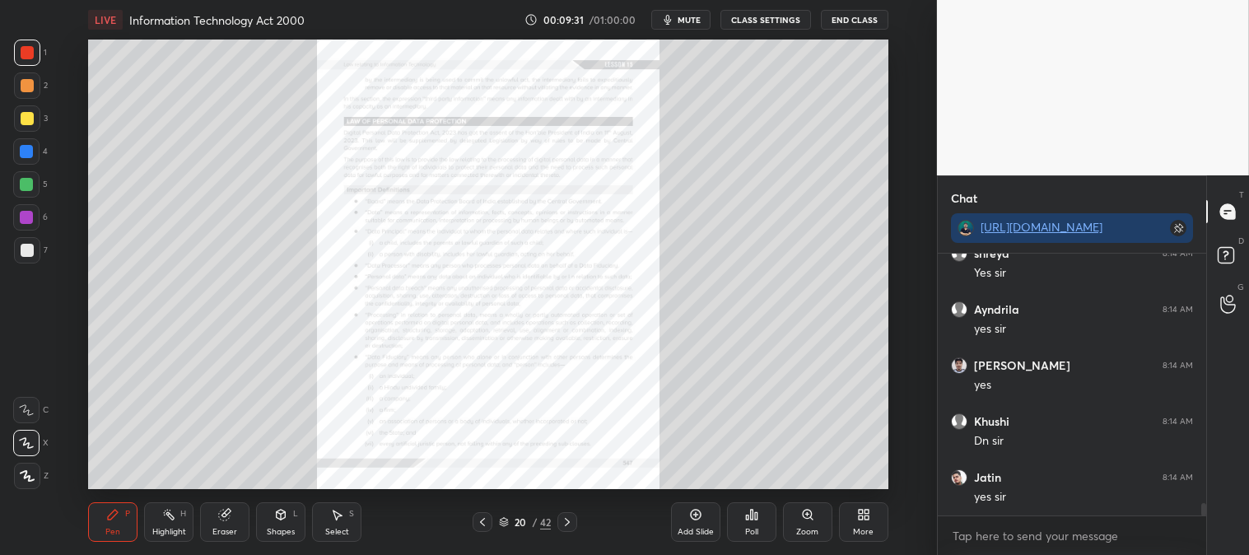
scroll to position [5252, 0]
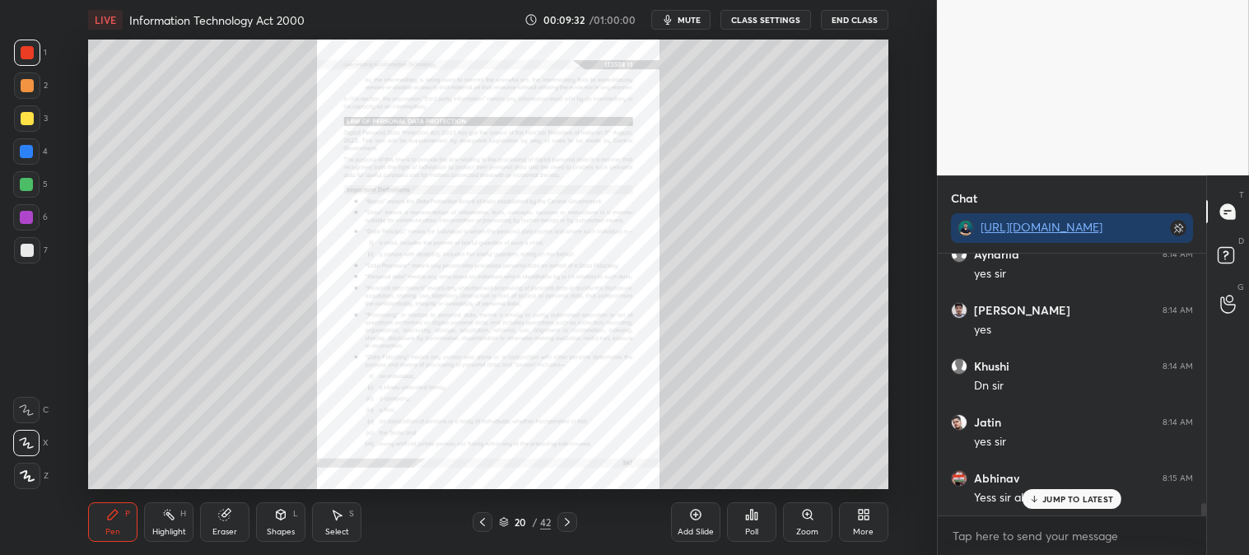
click at [689, 23] on span "mute" at bounding box center [689, 20] width 23 height 12
click at [689, 14] on span "unmute" at bounding box center [687, 20] width 35 height 12
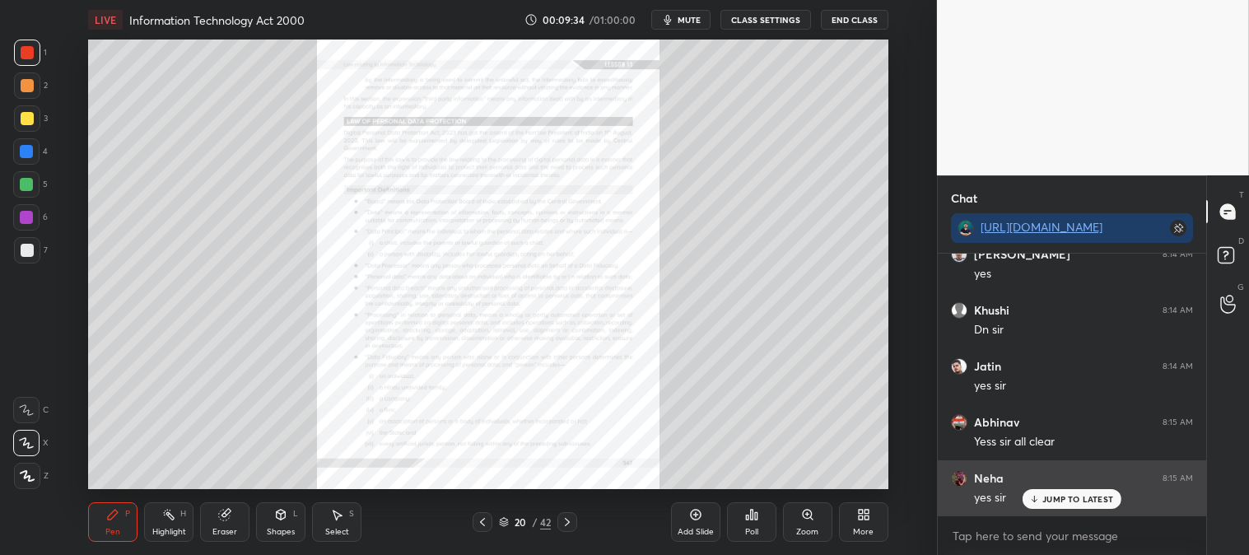
click at [1039, 496] on icon at bounding box center [1035, 499] width 11 height 10
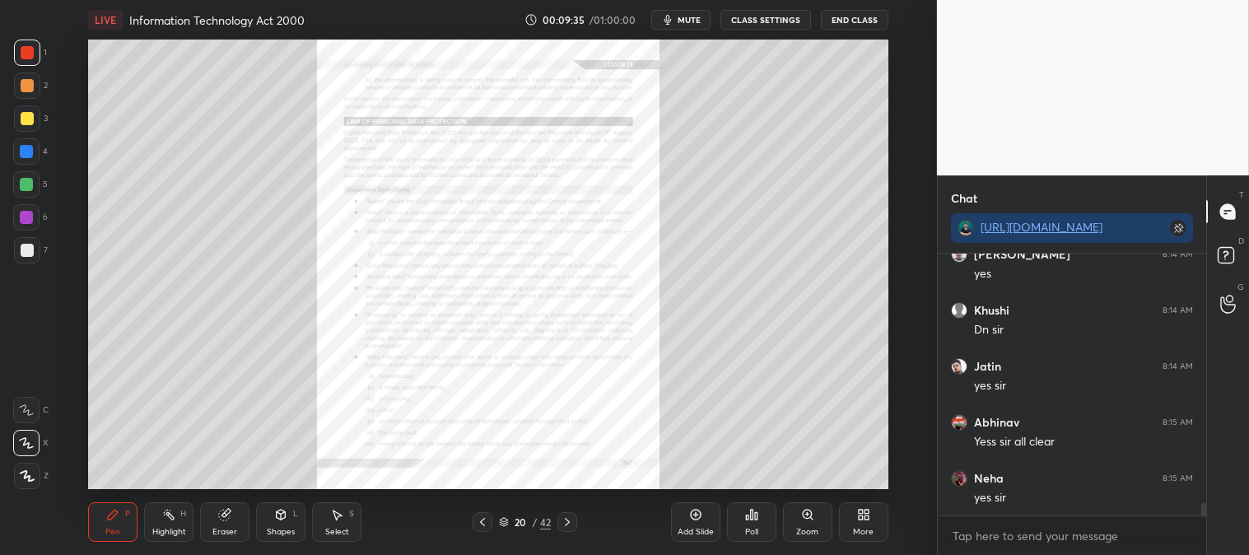
click at [810, 525] on div "Zoom" at bounding box center [807, 522] width 49 height 40
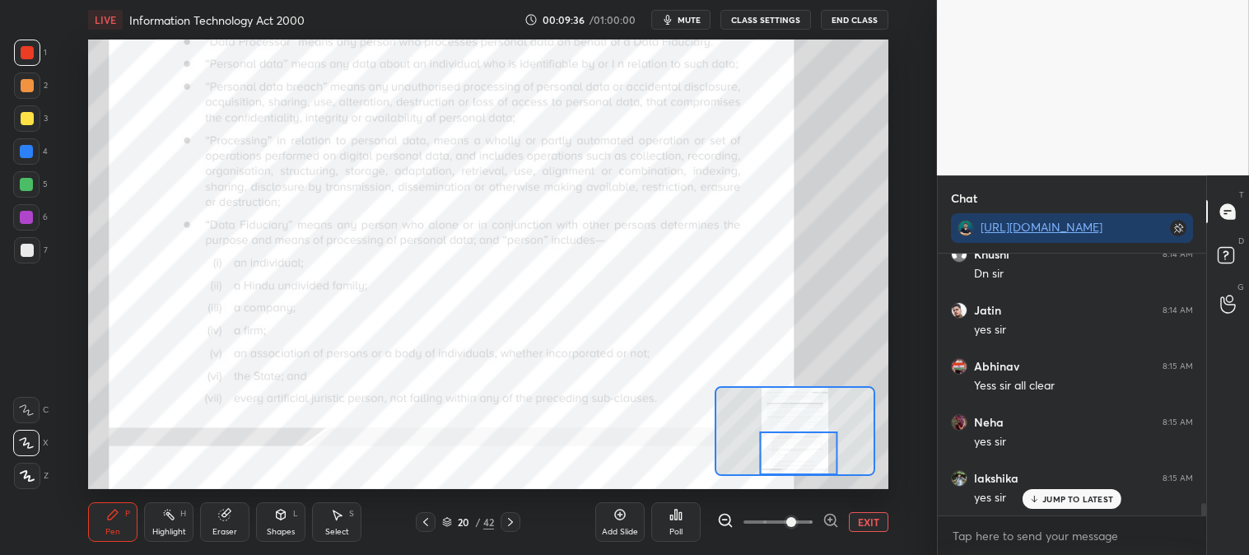
scroll to position [5420, 0]
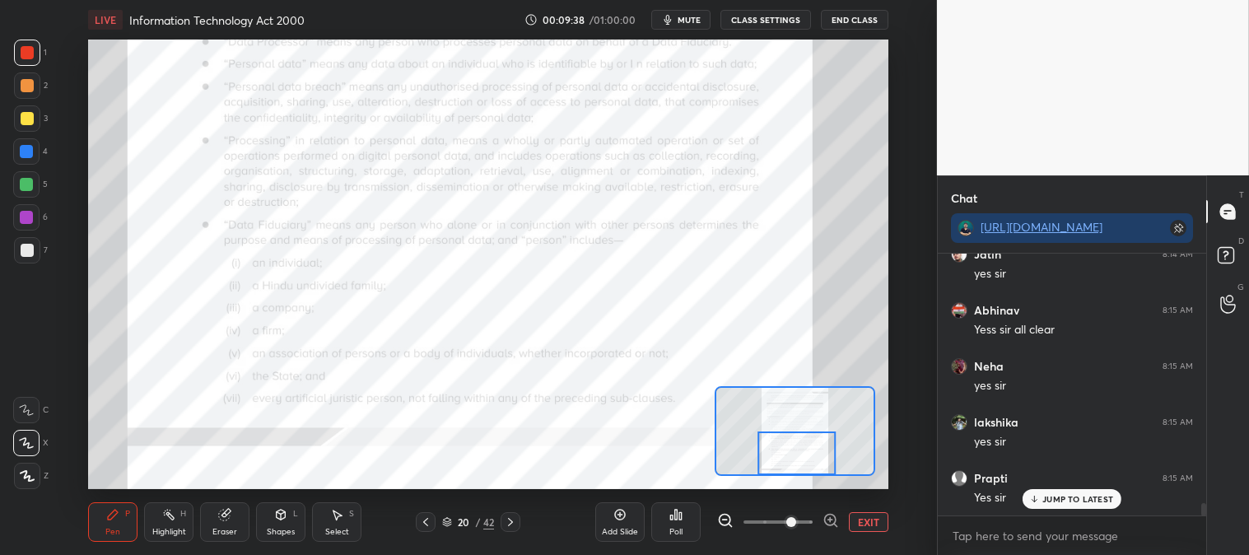
click at [516, 528] on icon at bounding box center [510, 522] width 13 height 13
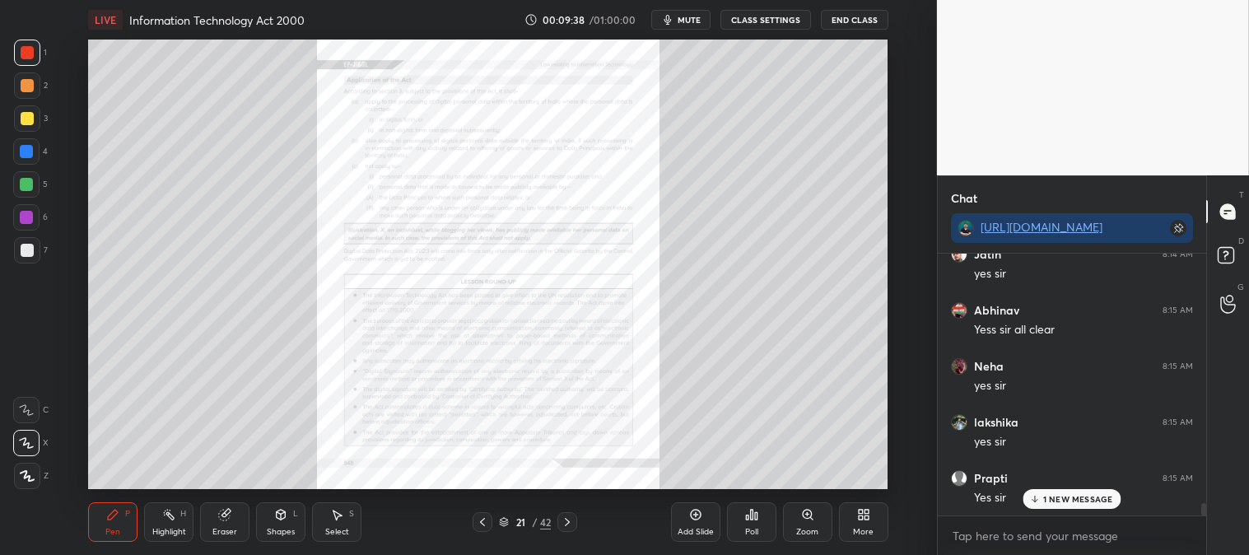
scroll to position [5477, 0]
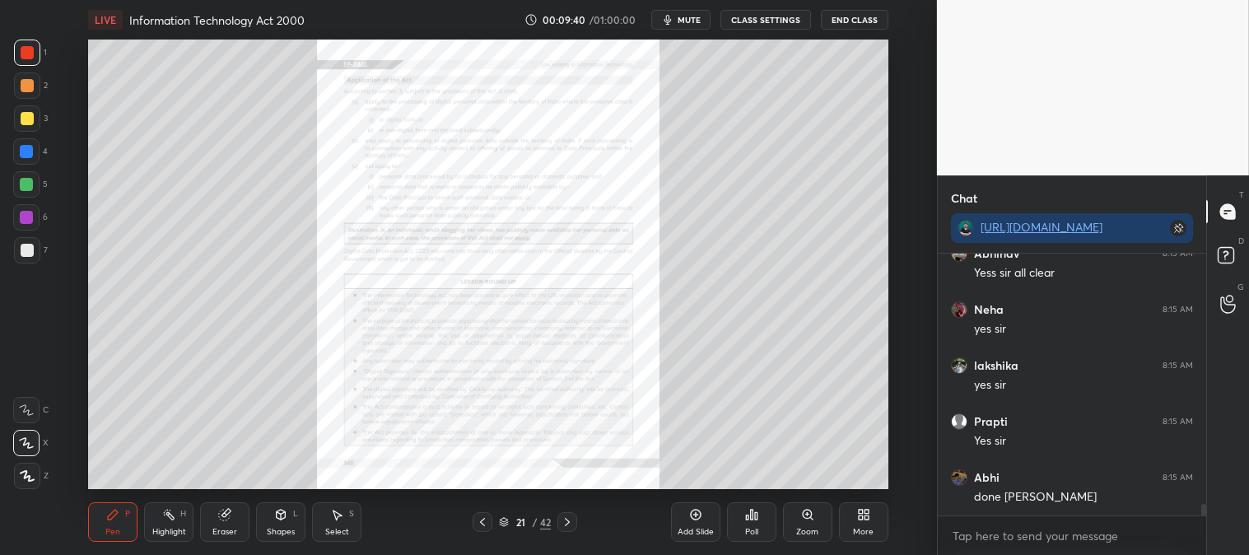
click at [797, 529] on div "Zoom" at bounding box center [807, 532] width 22 height 8
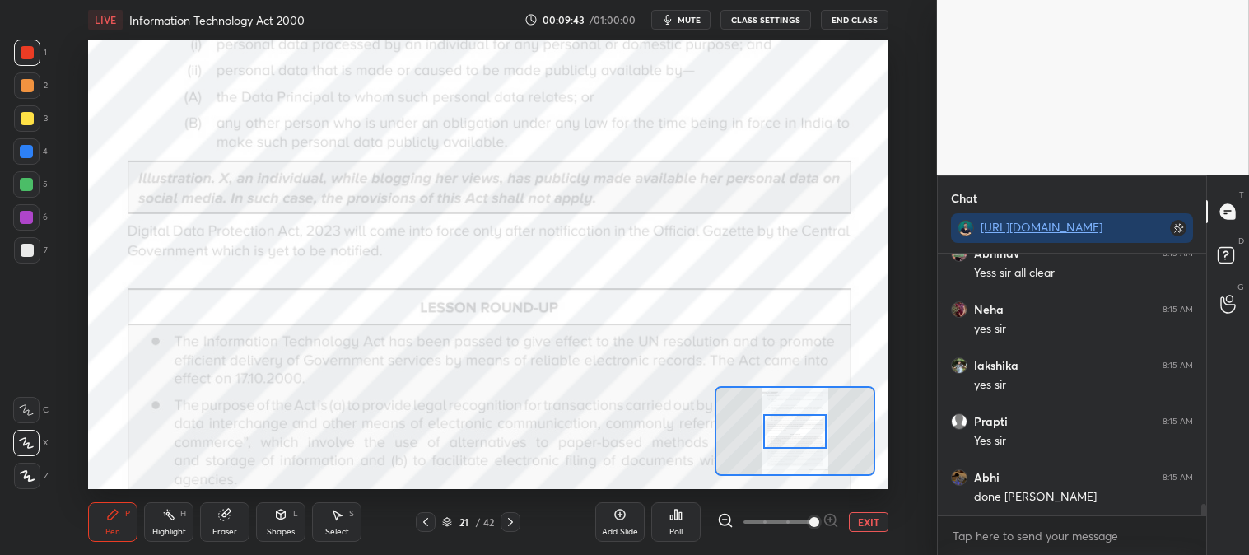
click at [424, 521] on icon at bounding box center [425, 522] width 13 height 13
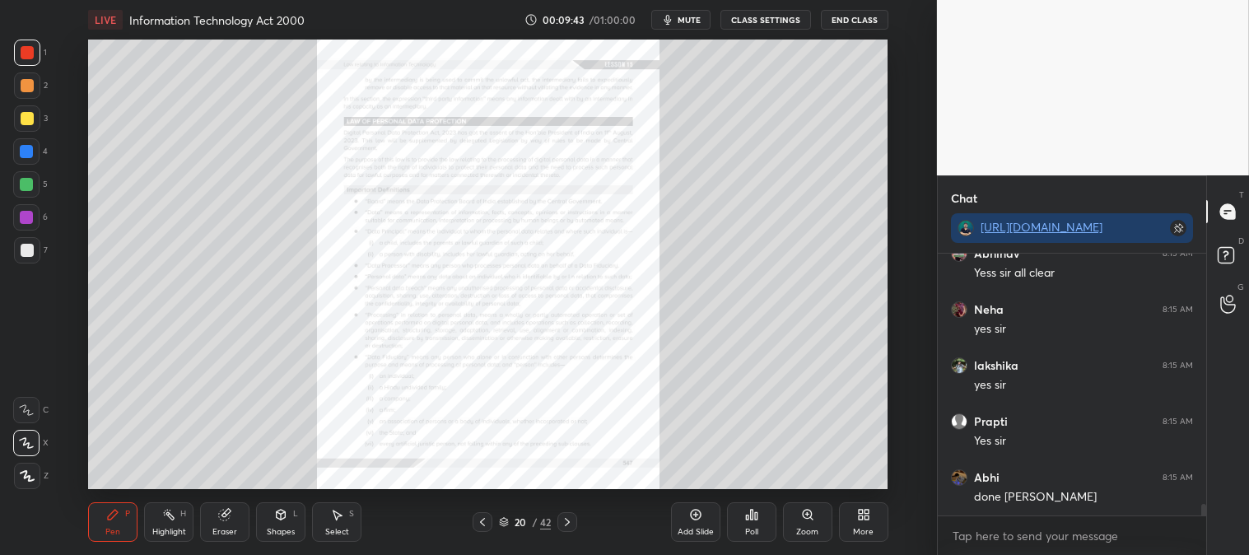
click at [811, 528] on div "Zoom" at bounding box center [807, 532] width 22 height 8
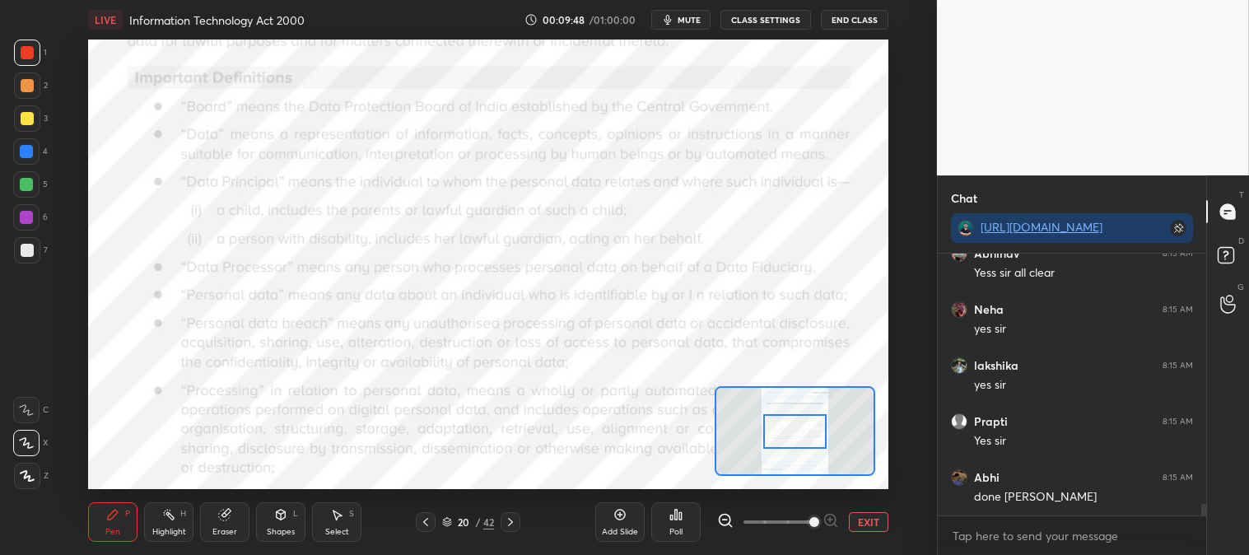
click at [169, 522] on div "Highlight H" at bounding box center [168, 522] width 49 height 40
click at [21, 52] on div at bounding box center [27, 52] width 13 height 13
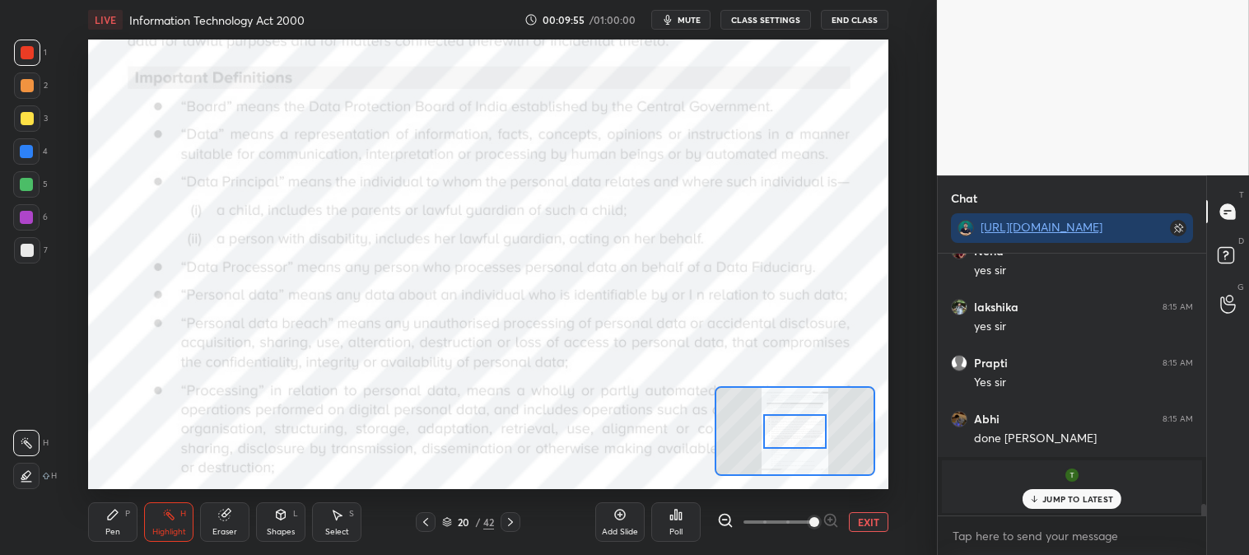
click at [118, 516] on icon at bounding box center [112, 514] width 13 height 13
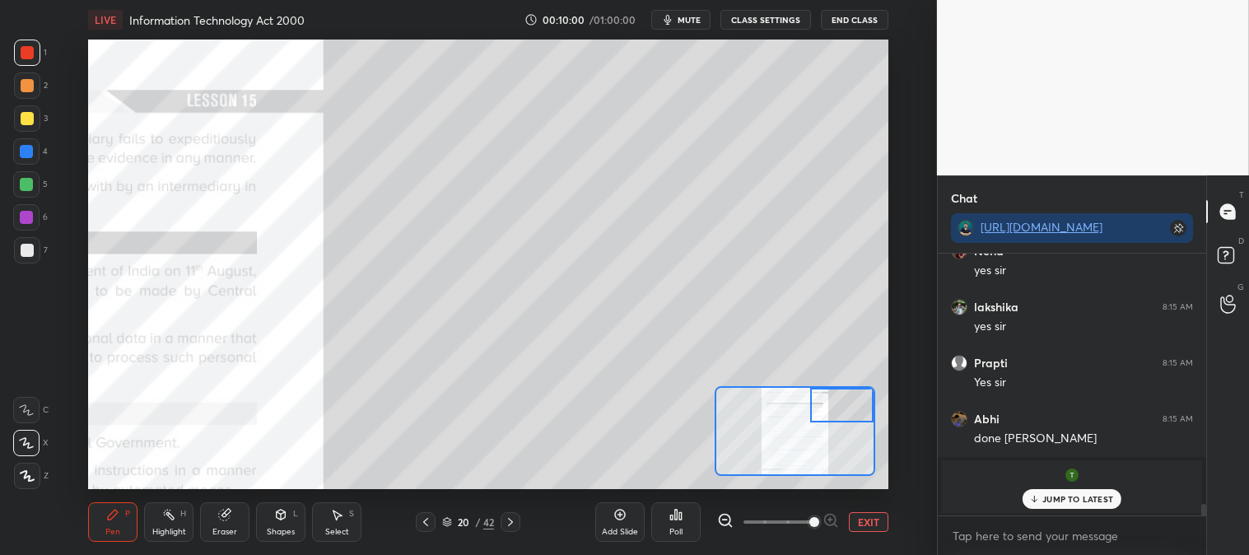
click at [30, 117] on div at bounding box center [27, 118] width 13 height 13
click at [34, 244] on div at bounding box center [27, 250] width 26 height 26
click at [870, 519] on button "EXIT" at bounding box center [869, 522] width 40 height 20
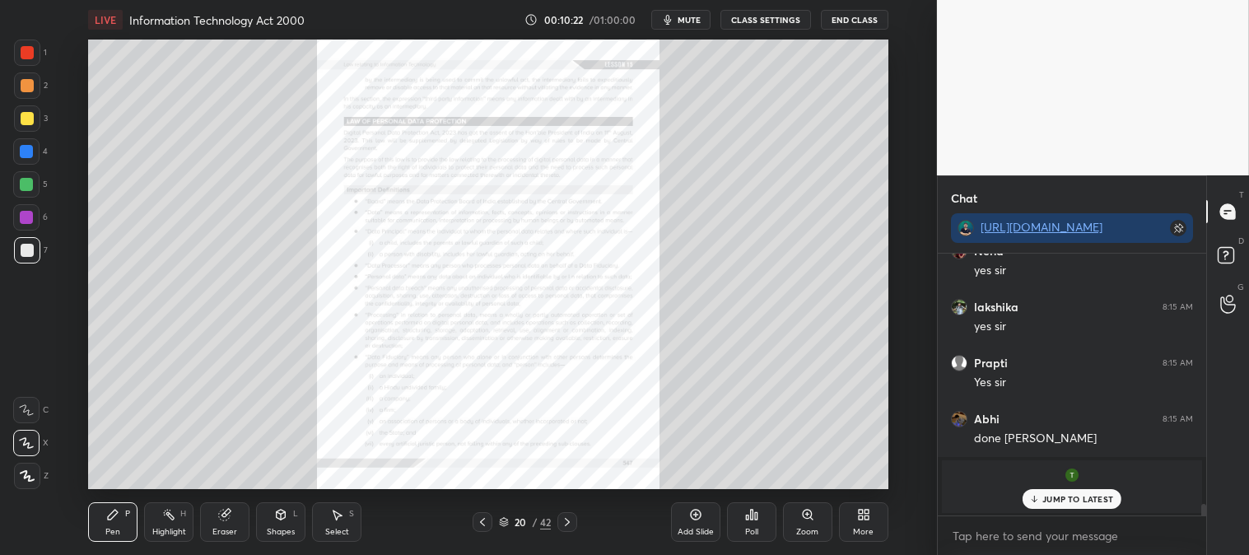
click at [802, 520] on icon at bounding box center [807, 514] width 13 height 13
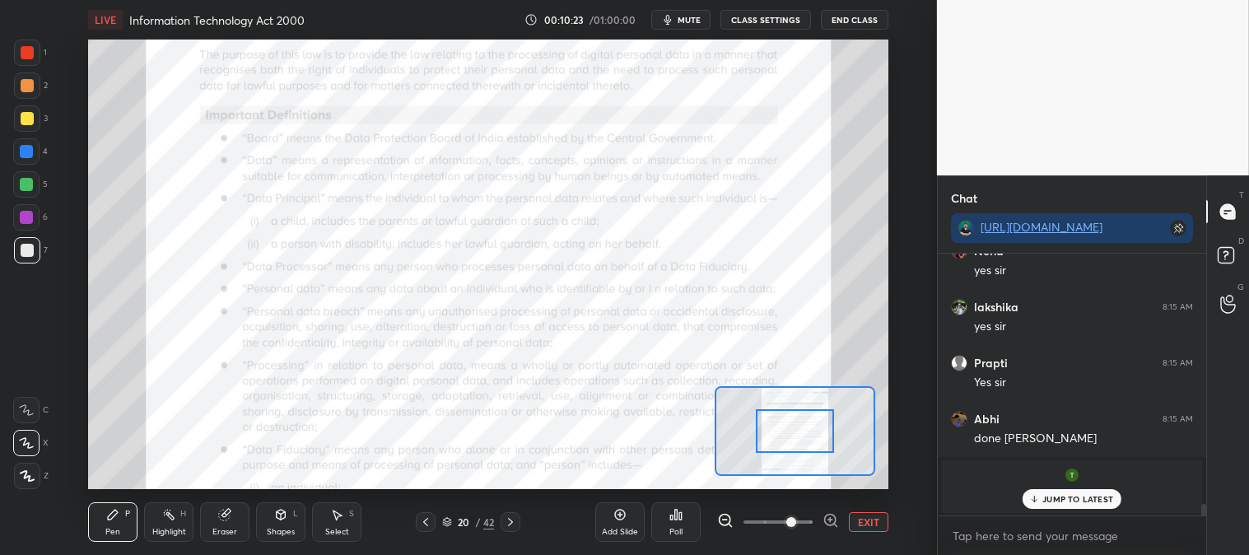
click at [170, 519] on rect at bounding box center [170, 516] width 8 height 8
click at [34, 53] on div at bounding box center [27, 53] width 26 height 26
click at [1049, 492] on div "JUMP TO LATEST" at bounding box center [1072, 499] width 99 height 20
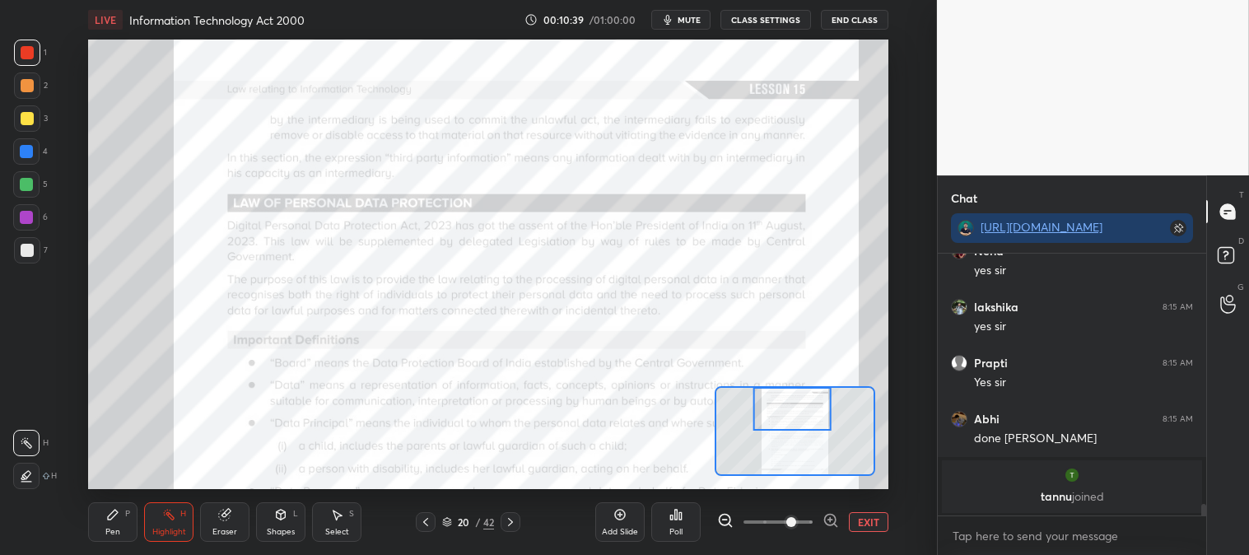
click at [111, 525] on div "Pen P" at bounding box center [112, 522] width 49 height 40
click at [28, 51] on div at bounding box center [27, 52] width 13 height 13
click at [29, 145] on div at bounding box center [26, 151] width 13 height 13
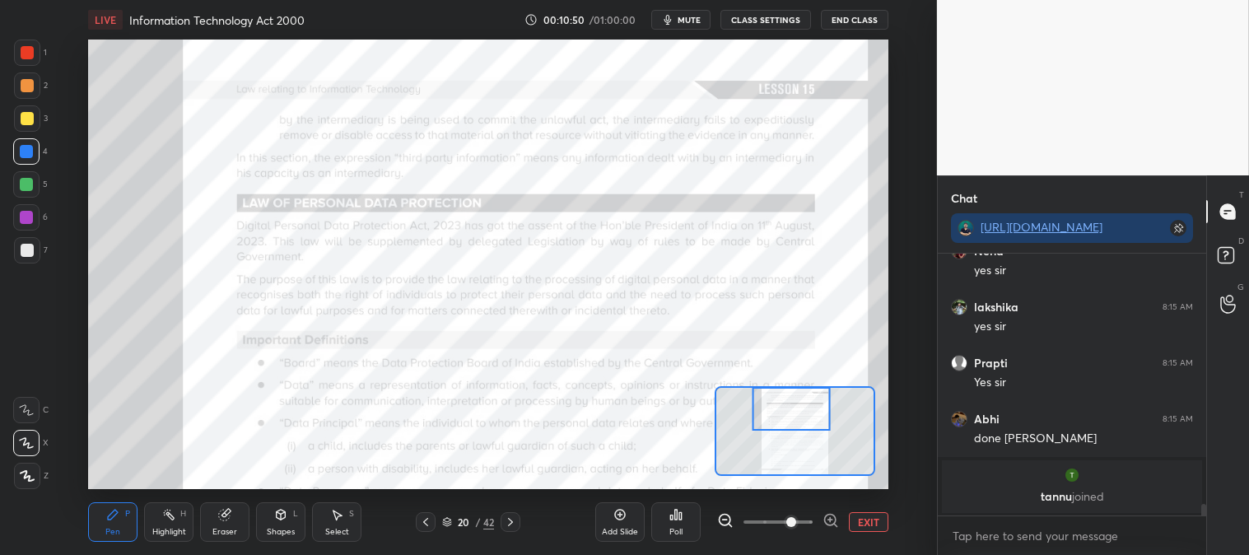
click at [18, 48] on div at bounding box center [27, 53] width 26 height 26
click at [33, 152] on div at bounding box center [26, 151] width 13 height 13
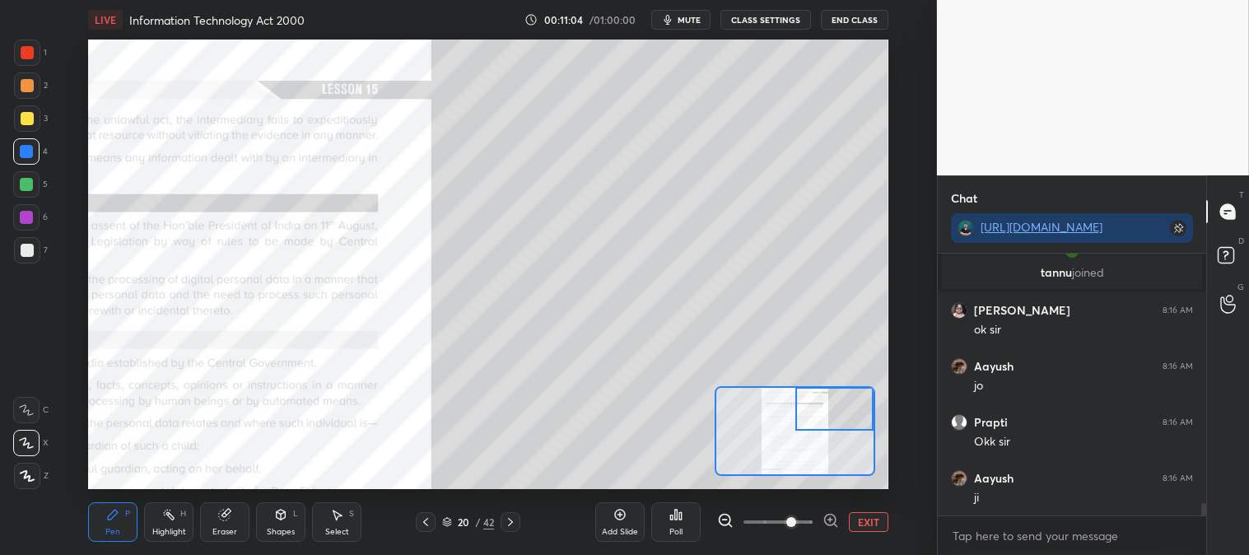
scroll to position [5436, 0]
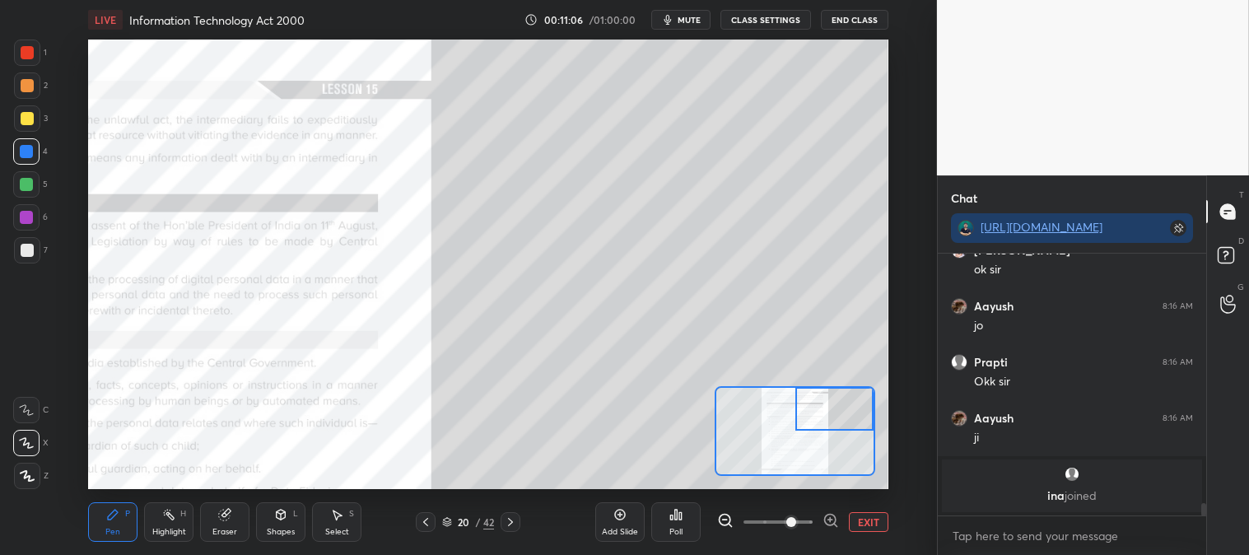
click at [873, 521] on button "EXIT" at bounding box center [869, 522] width 40 height 20
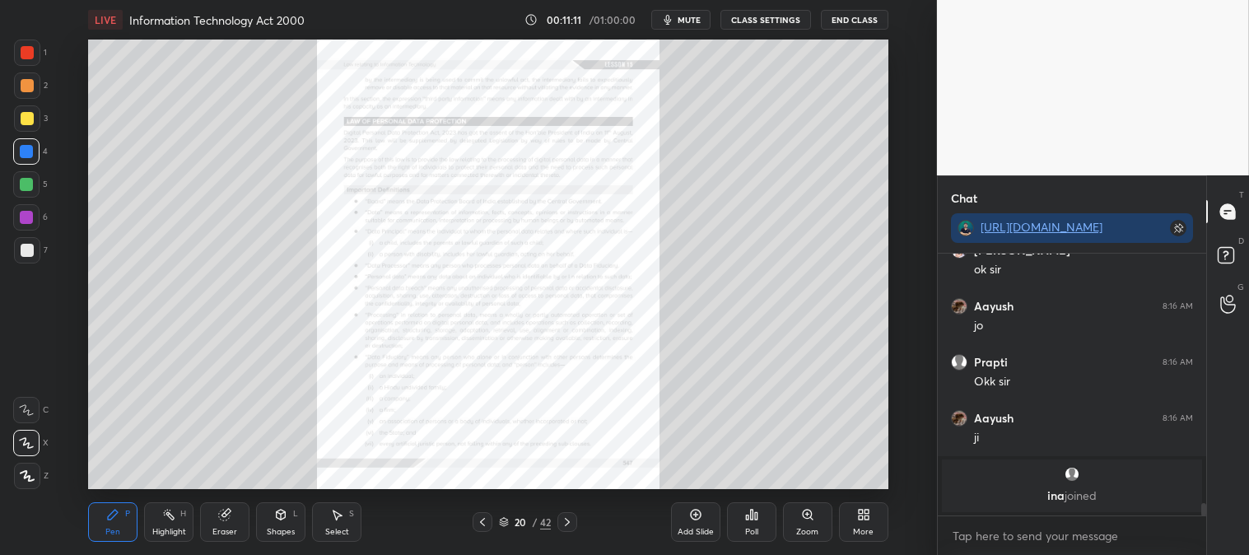
click at [808, 525] on div "Zoom" at bounding box center [807, 522] width 49 height 40
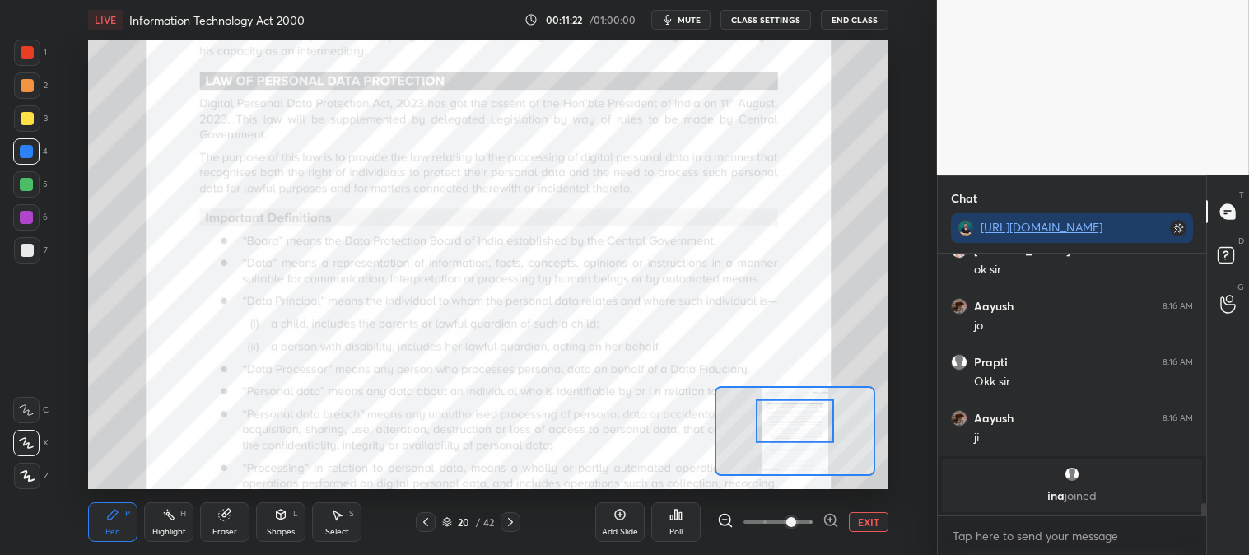
click at [175, 509] on icon at bounding box center [168, 514] width 13 height 13
click at [28, 50] on div at bounding box center [27, 52] width 13 height 13
click at [121, 507] on div "Pen P" at bounding box center [112, 522] width 49 height 40
click at [30, 187] on div at bounding box center [26, 184] width 13 height 13
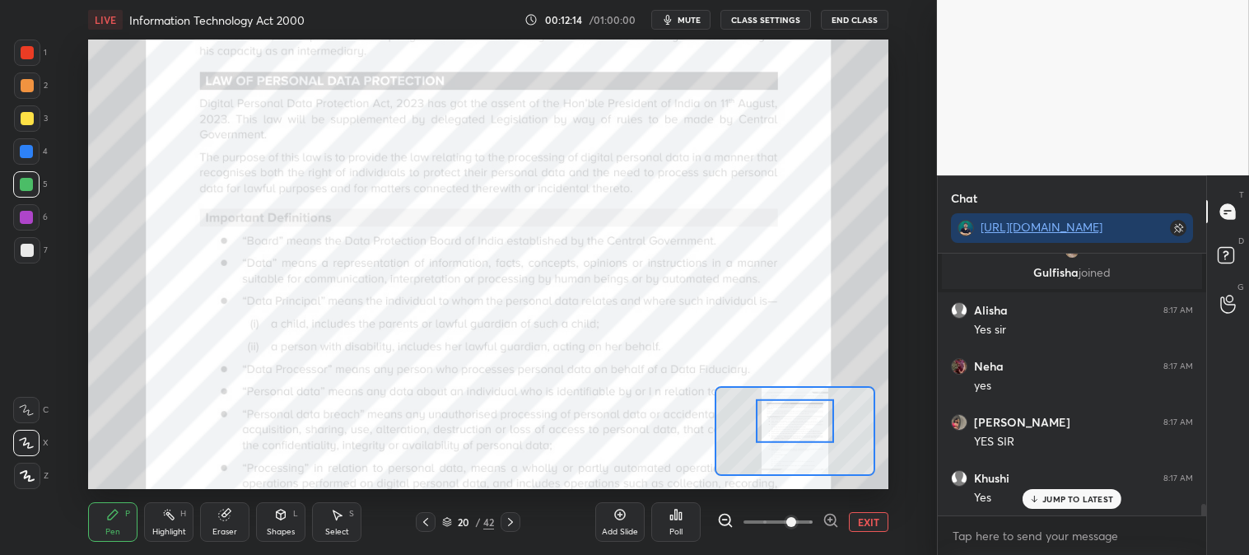
scroll to position [5892, 0]
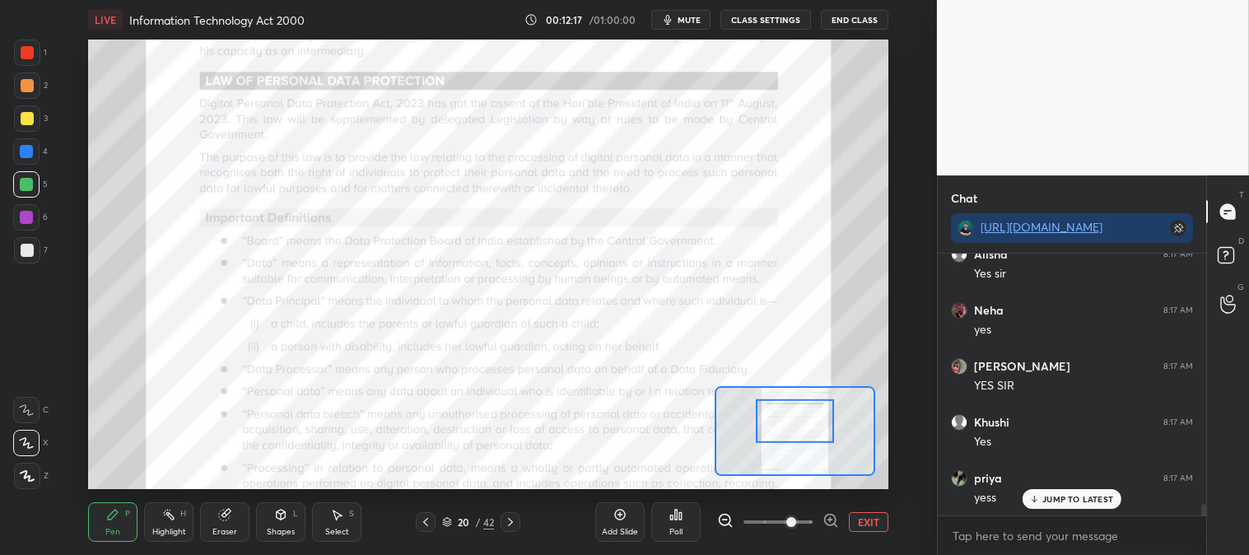
click at [27, 89] on div at bounding box center [27, 85] width 13 height 13
click at [211, 515] on div "Eraser" at bounding box center [224, 522] width 49 height 40
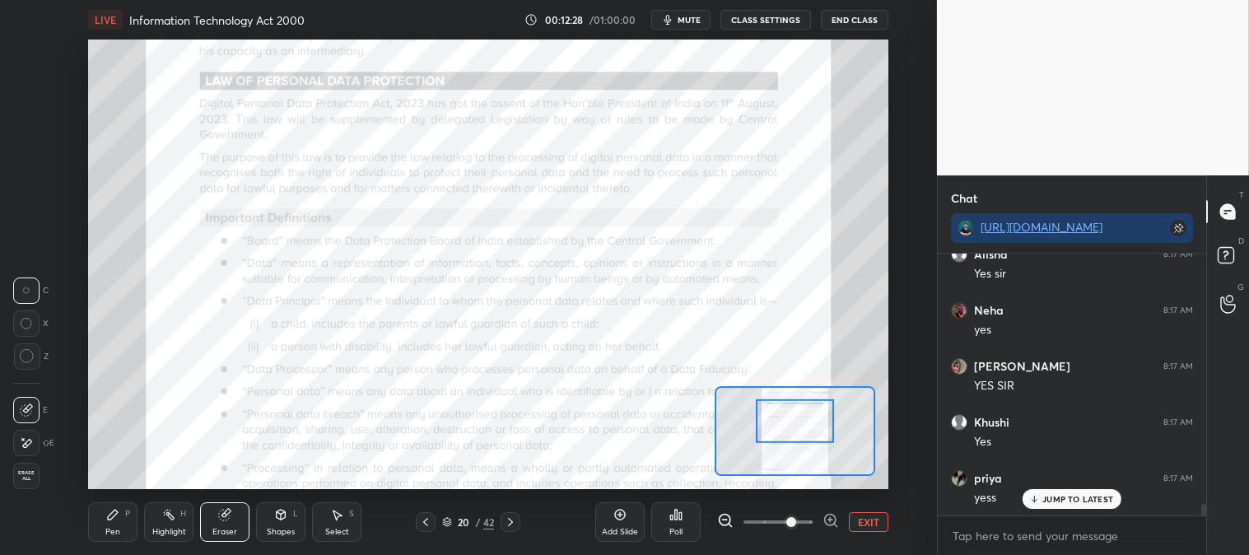
click at [119, 519] on div "Pen P" at bounding box center [112, 522] width 49 height 40
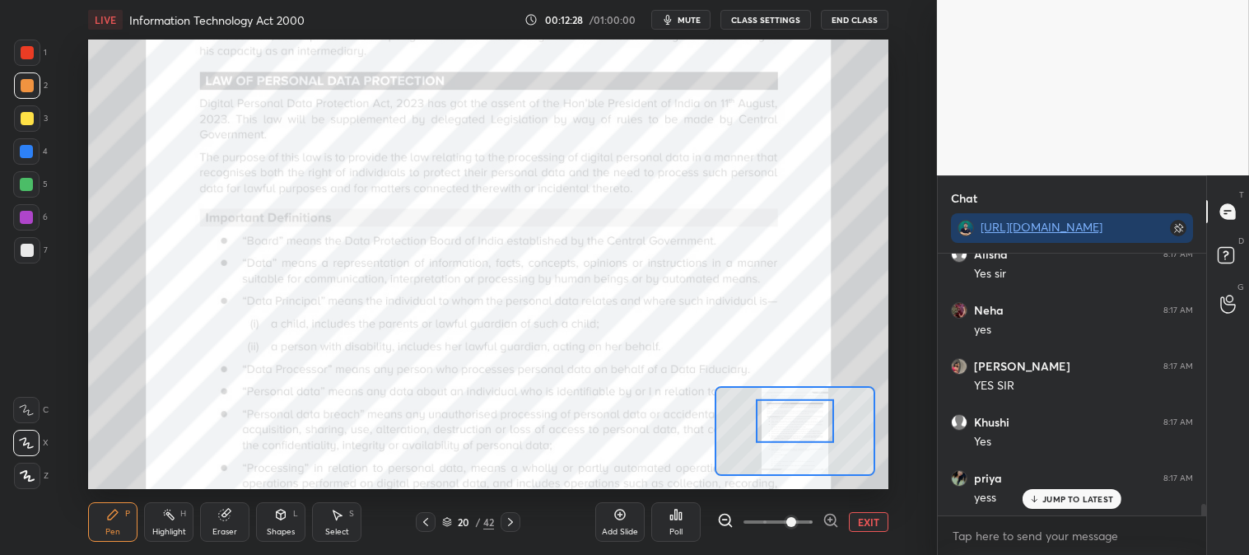
click at [28, 51] on div at bounding box center [27, 52] width 13 height 13
click at [31, 155] on div at bounding box center [26, 151] width 13 height 13
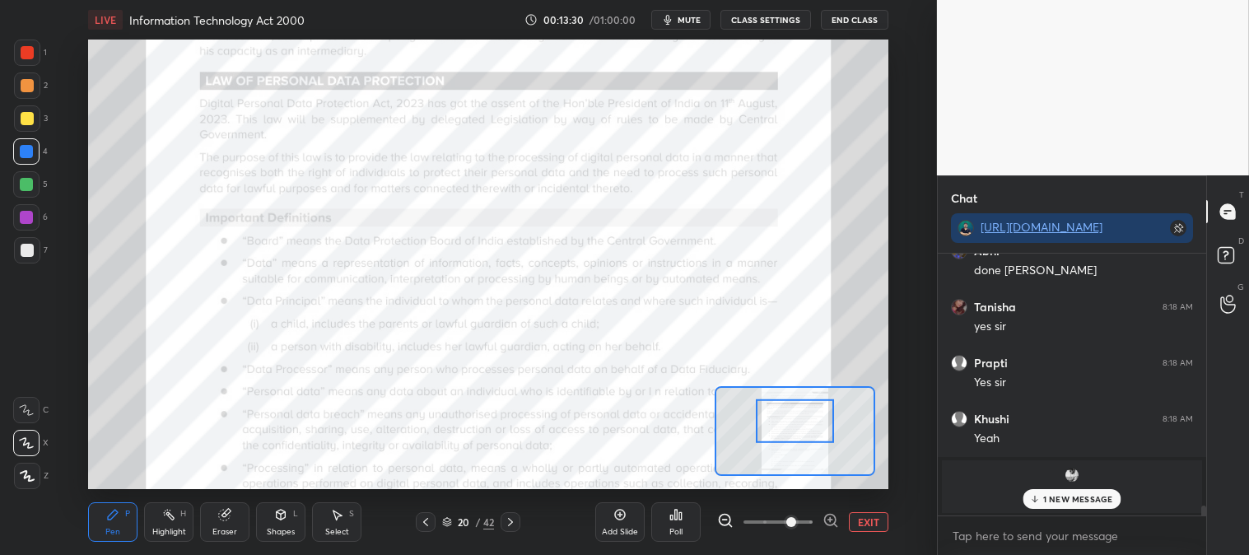
click at [115, 521] on icon at bounding box center [112, 514] width 13 height 13
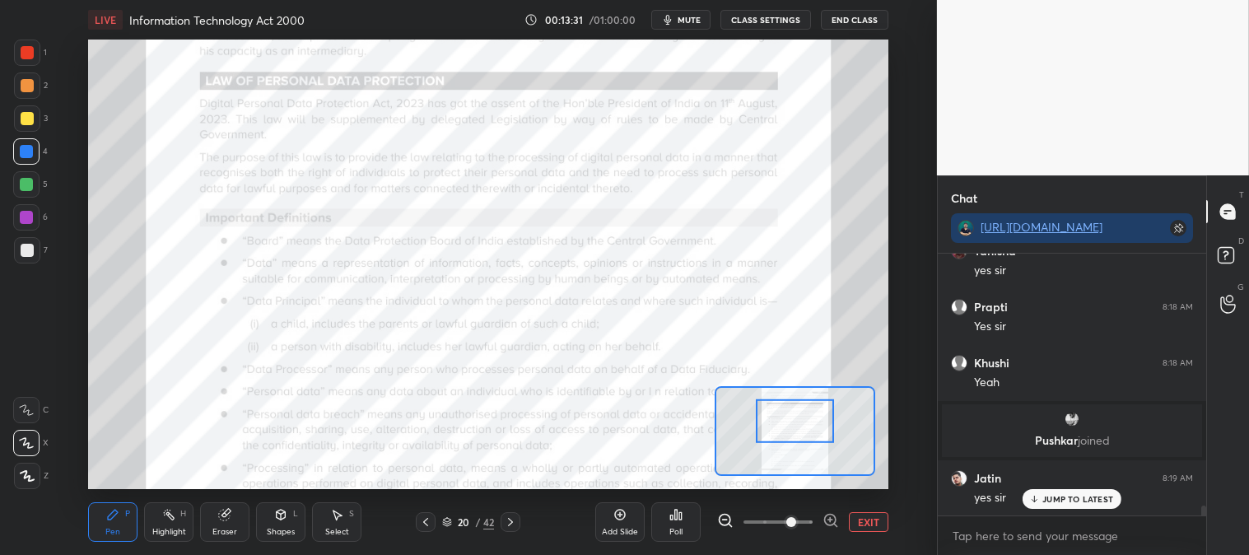
scroll to position [6738, 0]
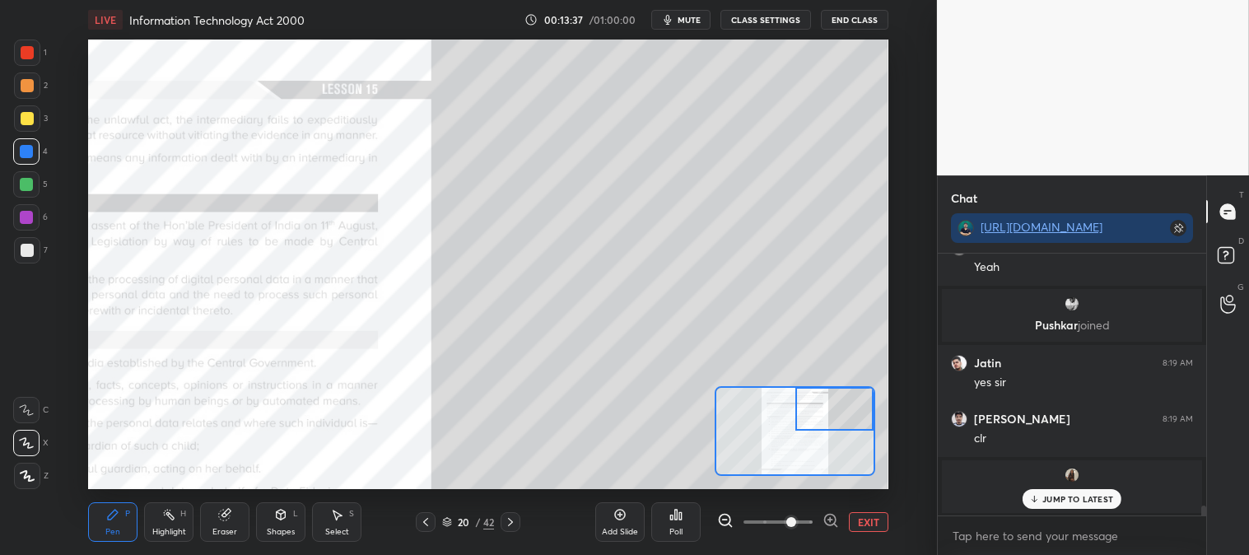
click at [116, 516] on icon at bounding box center [112, 514] width 13 height 13
click at [27, 244] on div at bounding box center [27, 250] width 13 height 13
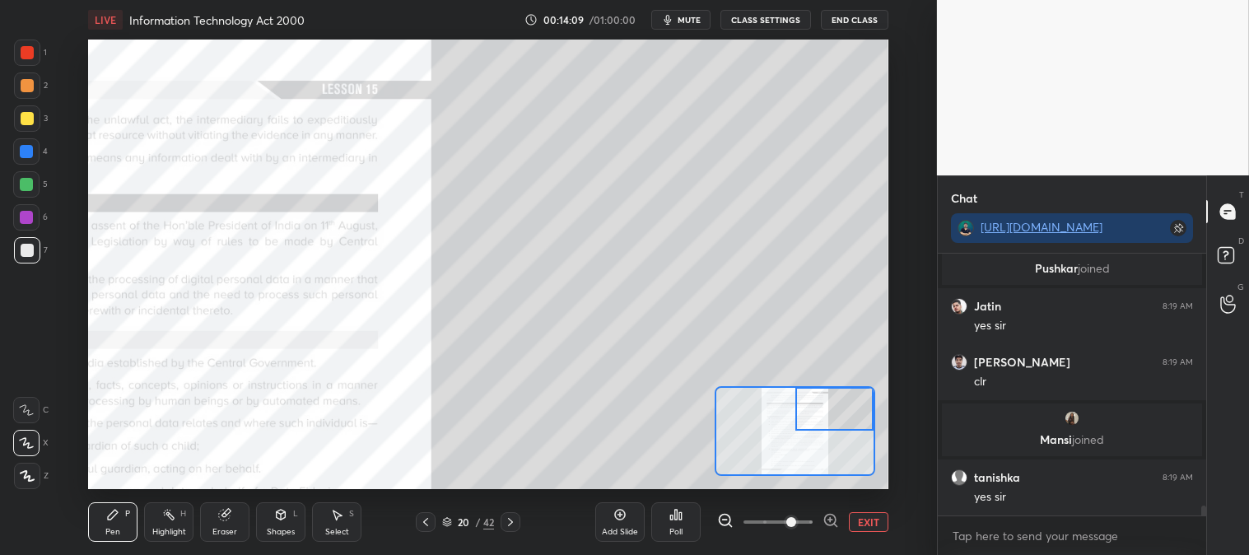
click at [30, 178] on div at bounding box center [26, 184] width 13 height 13
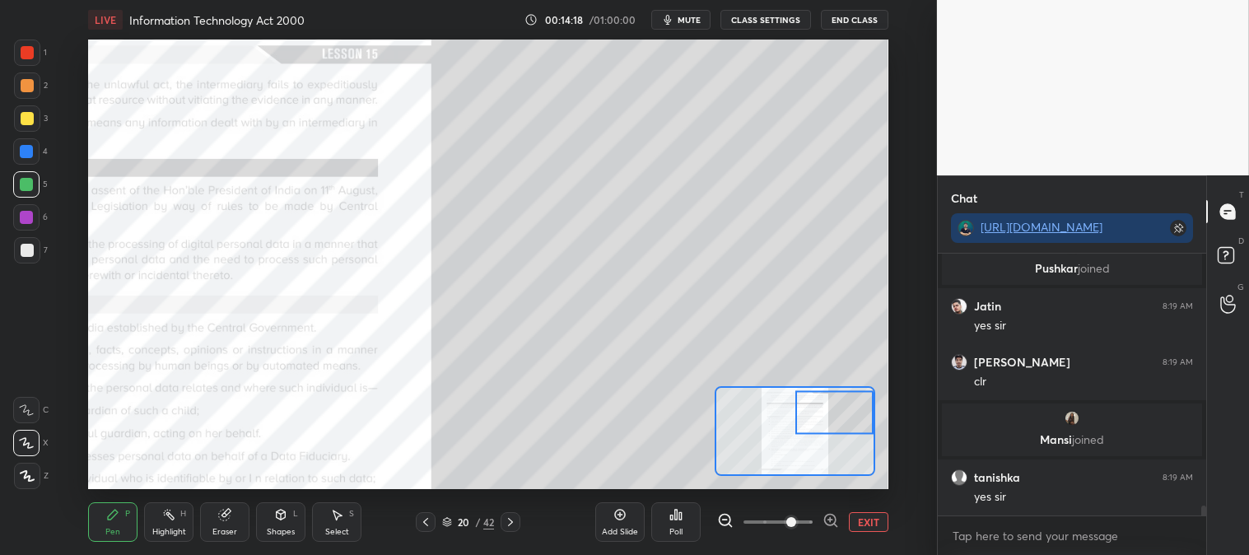
click at [26, 241] on div at bounding box center [27, 250] width 26 height 26
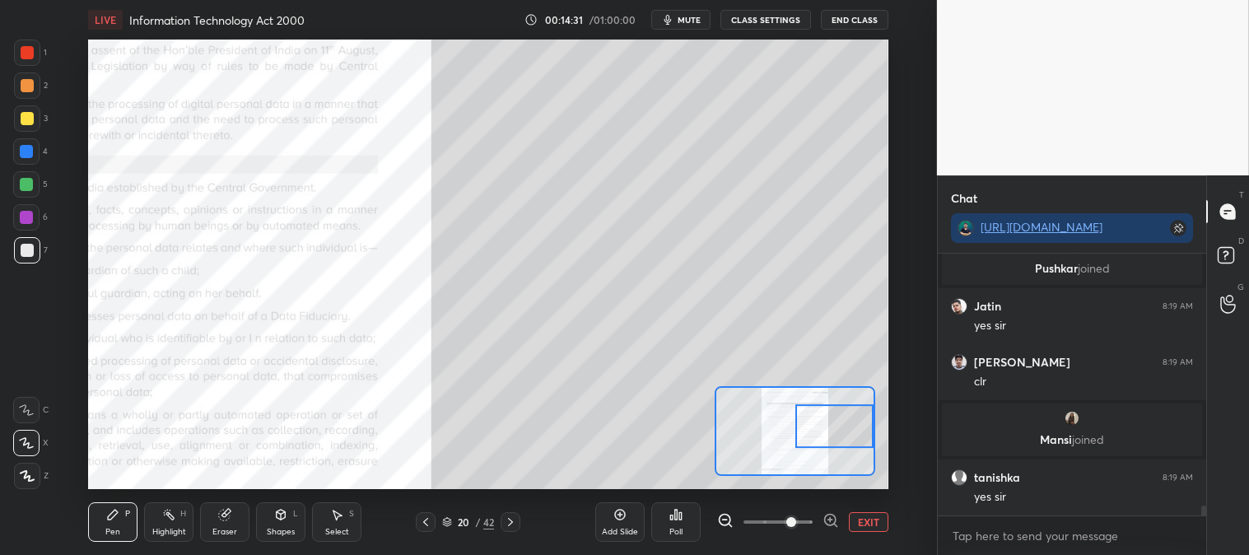
click at [28, 176] on div at bounding box center [26, 184] width 26 height 26
click at [30, 247] on div at bounding box center [27, 250] width 13 height 13
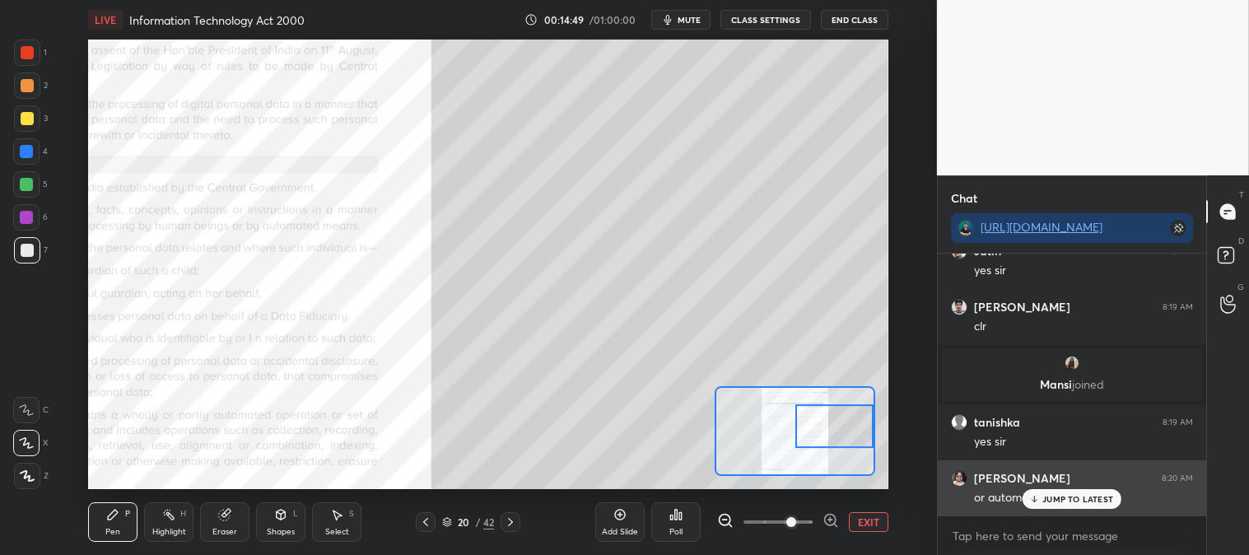
click at [1041, 492] on div "JUMP TO LATEST" at bounding box center [1072, 499] width 99 height 20
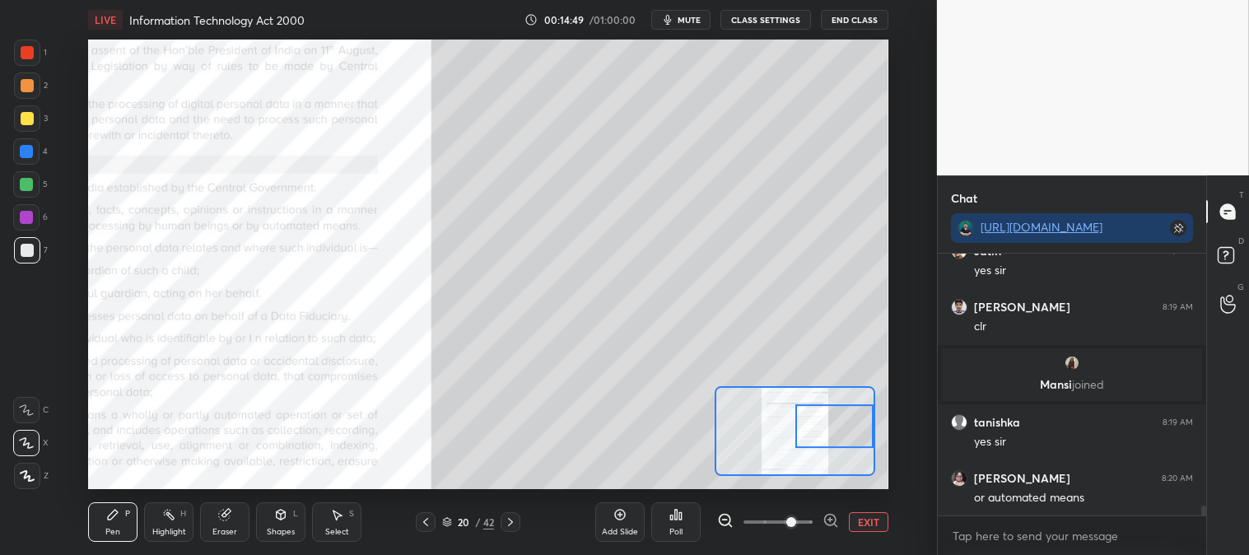
click at [868, 522] on button "EXIT" at bounding box center [869, 522] width 40 height 20
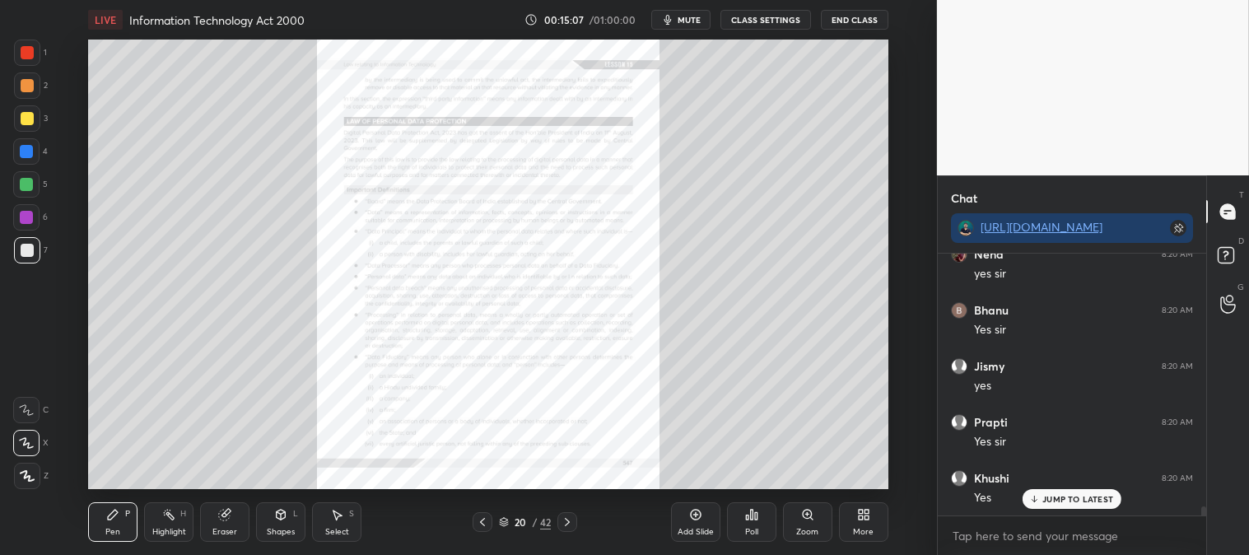
scroll to position [7522, 0]
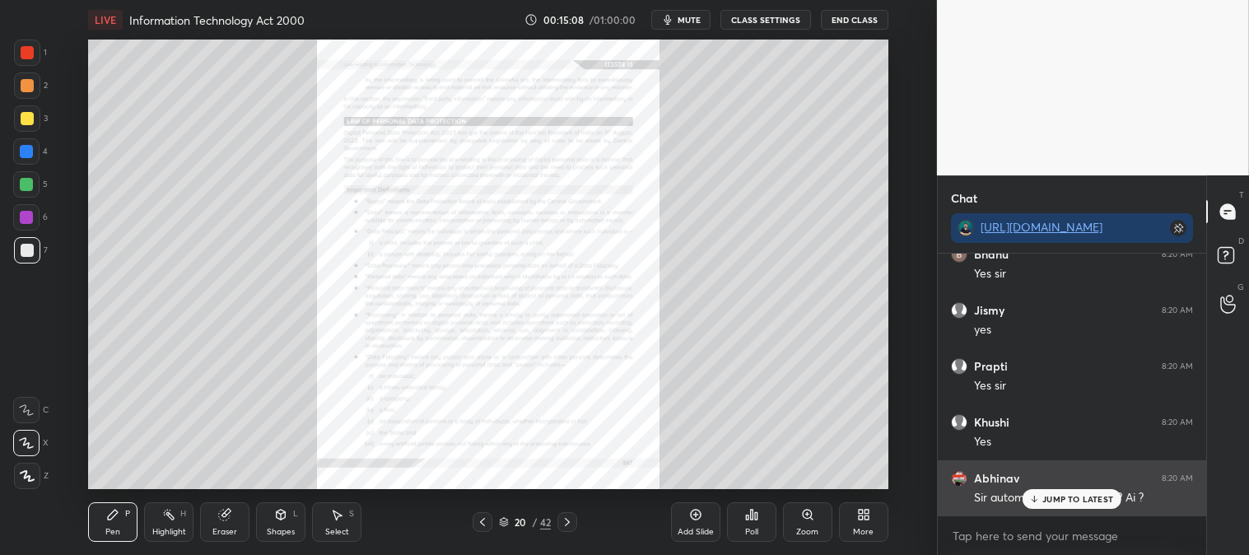
click at [1041, 502] on div "JUMP TO LATEST" at bounding box center [1072, 499] width 99 height 20
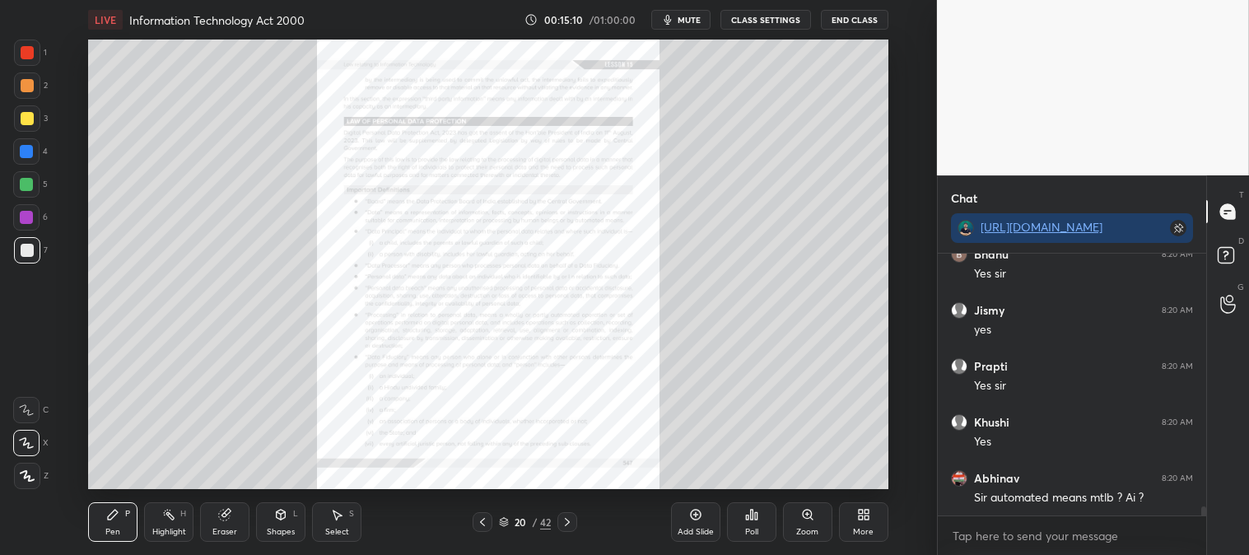
click at [806, 528] on div "Zoom" at bounding box center [807, 532] width 22 height 8
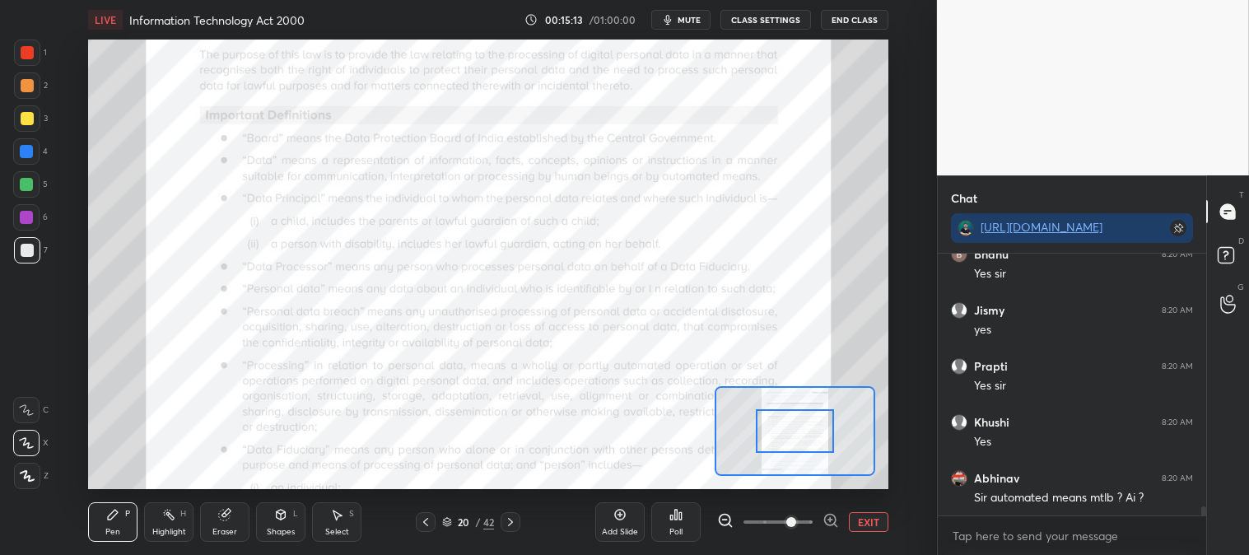
click at [170, 515] on rect at bounding box center [170, 516] width 8 height 8
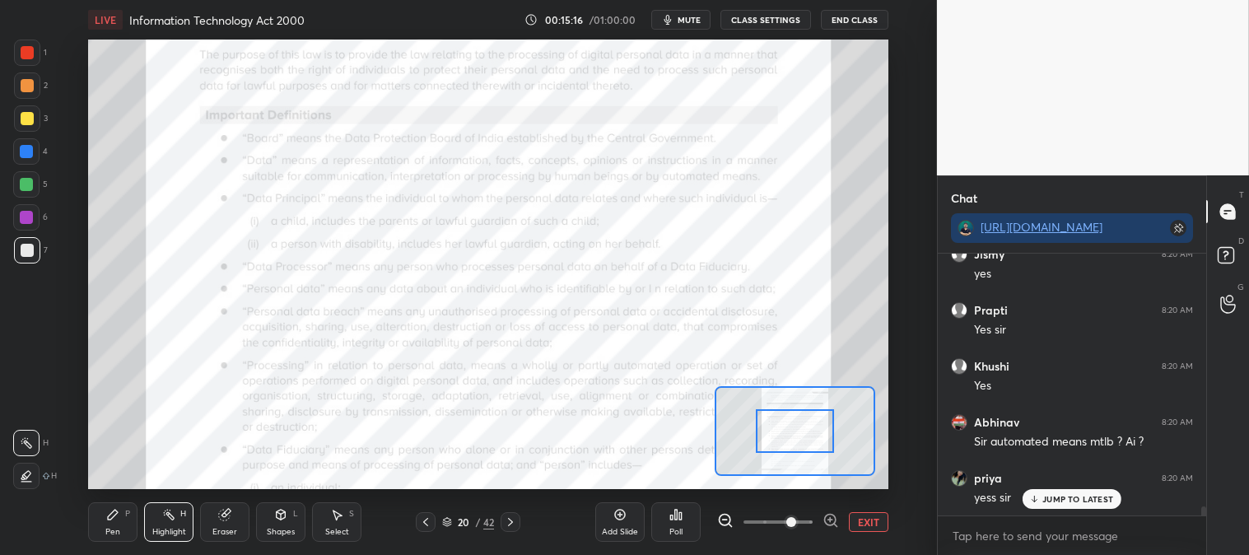
click at [27, 87] on div at bounding box center [27, 85] width 13 height 13
click at [110, 508] on icon at bounding box center [112, 514] width 13 height 13
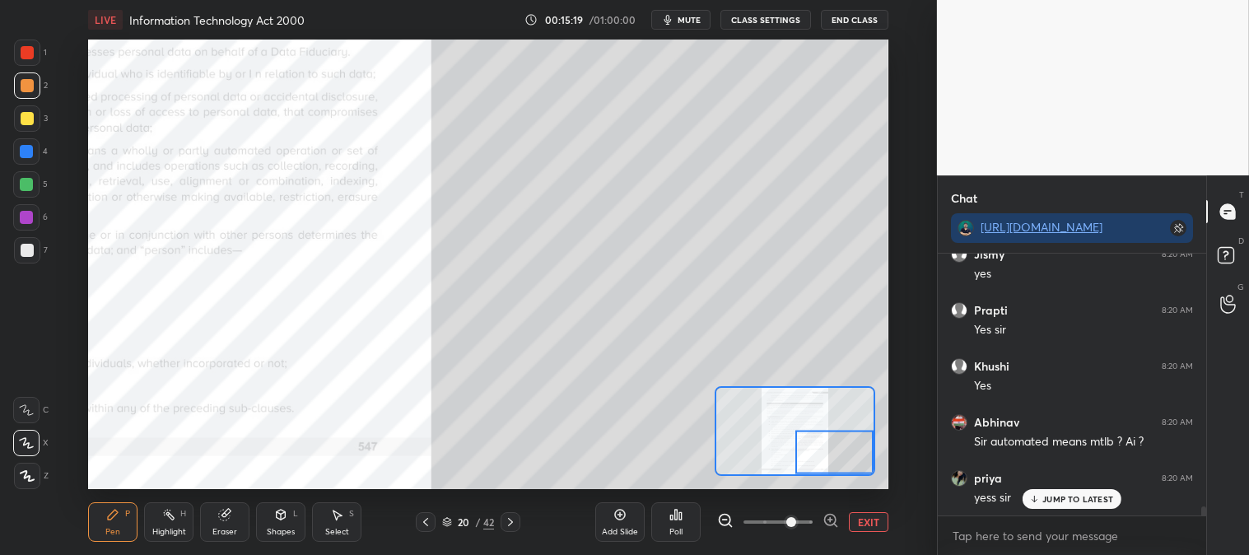
scroll to position [7635, 0]
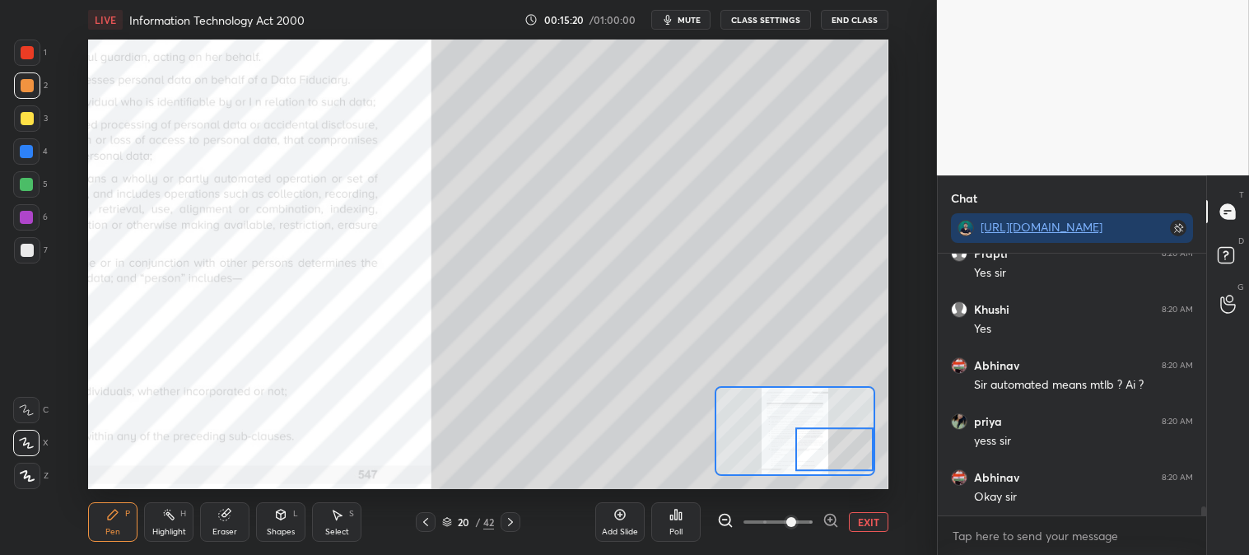
click at [119, 511] on icon at bounding box center [112, 514] width 13 height 13
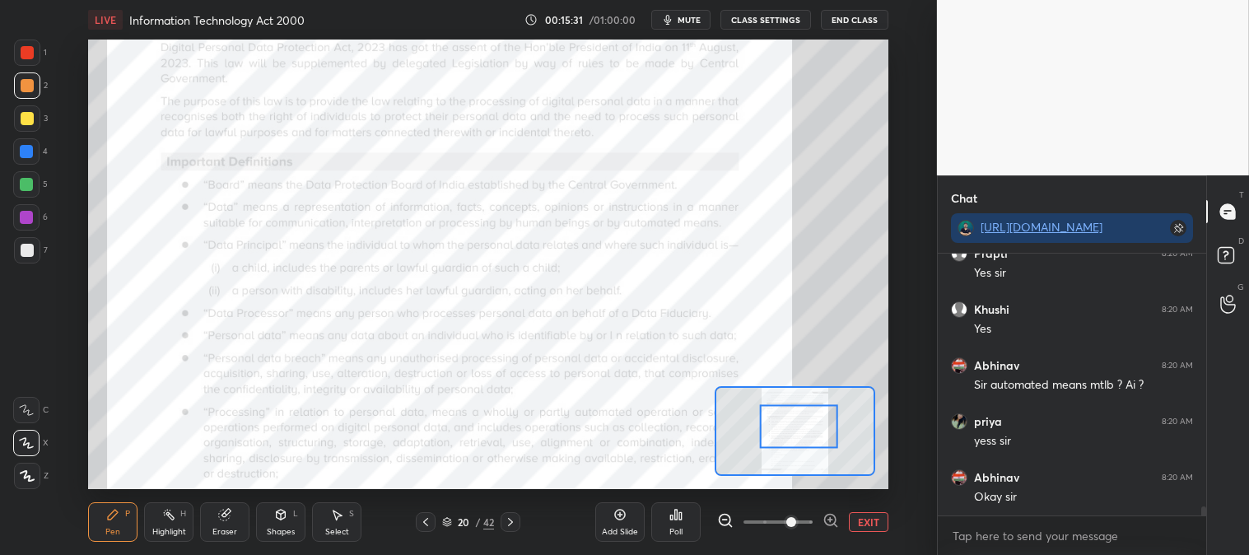
click at [180, 516] on div "H" at bounding box center [183, 514] width 6 height 8
click at [689, 19] on span "mute" at bounding box center [689, 20] width 23 height 12
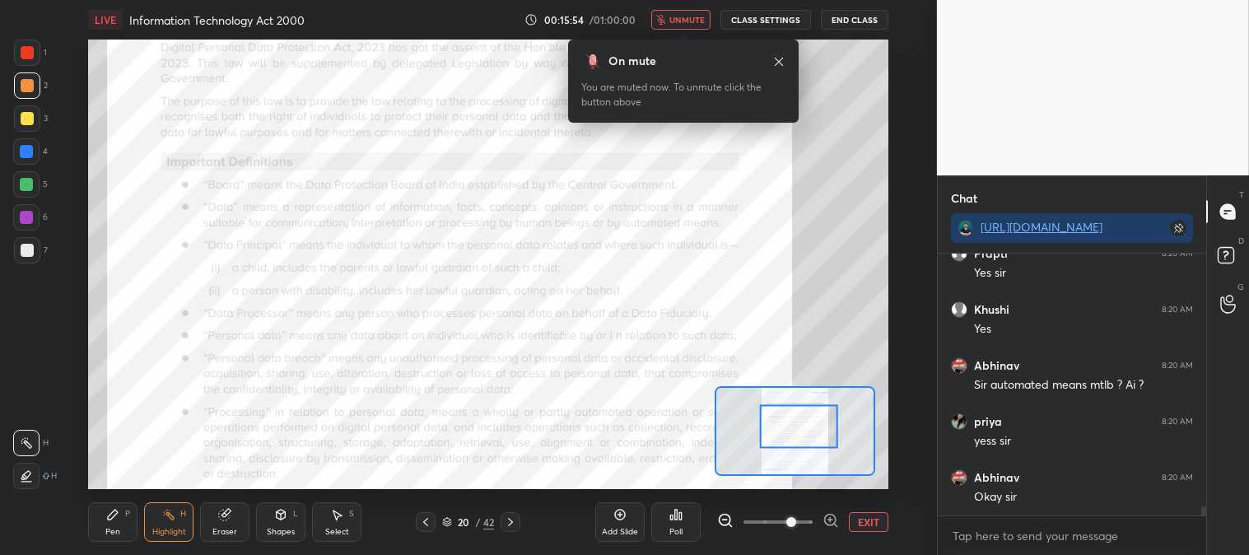
click at [685, 18] on span "unmute" at bounding box center [687, 20] width 35 height 12
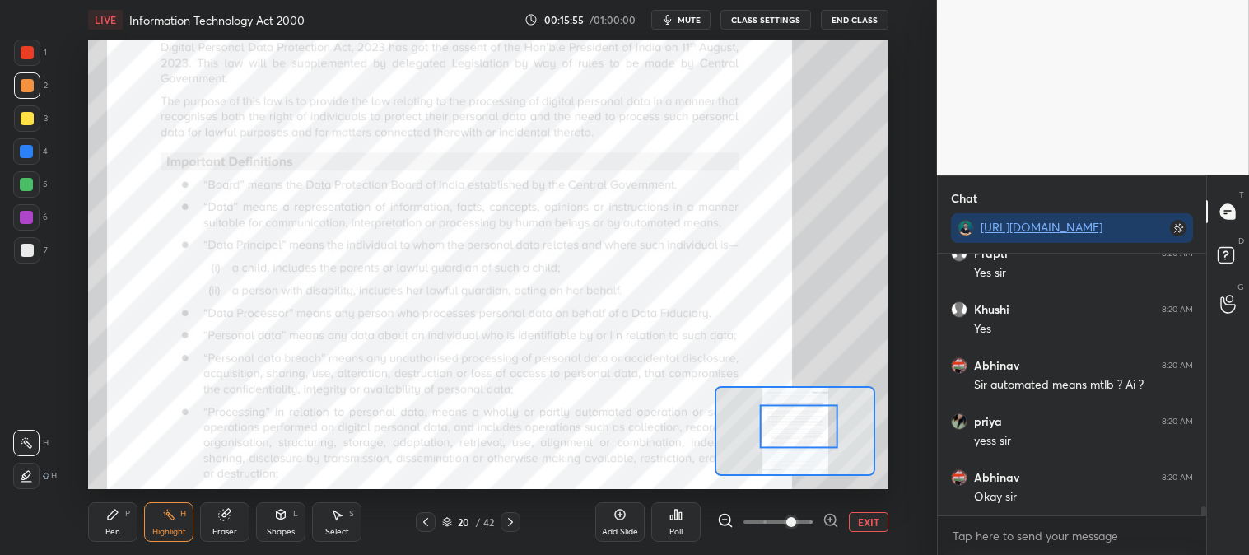
click at [167, 521] on icon at bounding box center [168, 514] width 13 height 13
click at [19, 88] on div at bounding box center [27, 85] width 26 height 26
click at [26, 469] on icon at bounding box center [26, 475] width 13 height 13
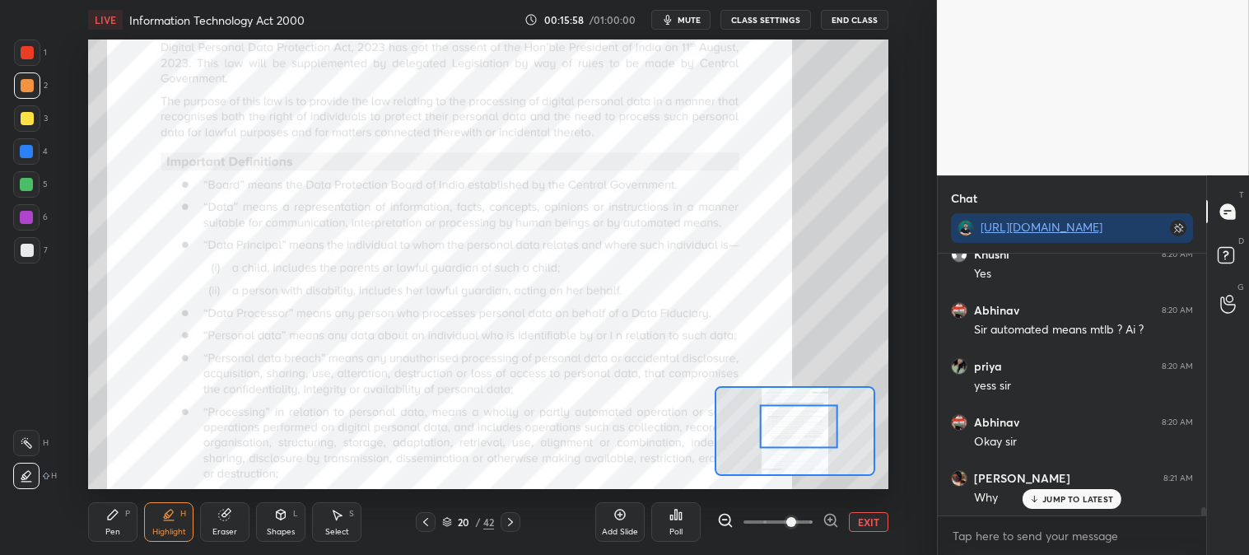
scroll to position [7751, 0]
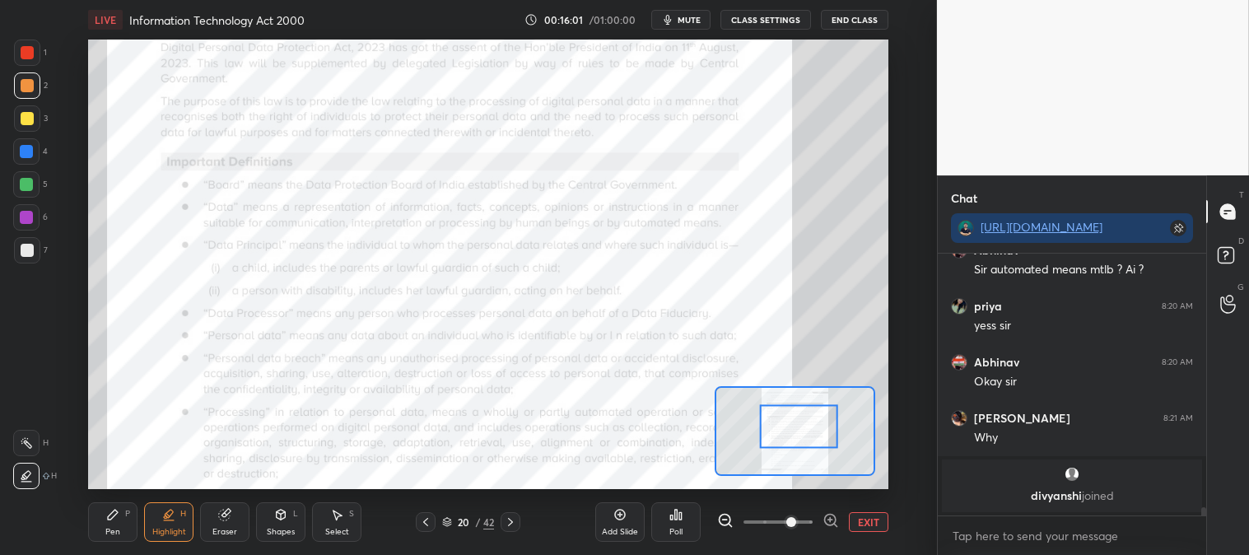
click at [37, 445] on div at bounding box center [26, 443] width 26 height 26
click at [107, 516] on icon at bounding box center [112, 514] width 13 height 13
click at [21, 45] on div at bounding box center [27, 53] width 26 height 26
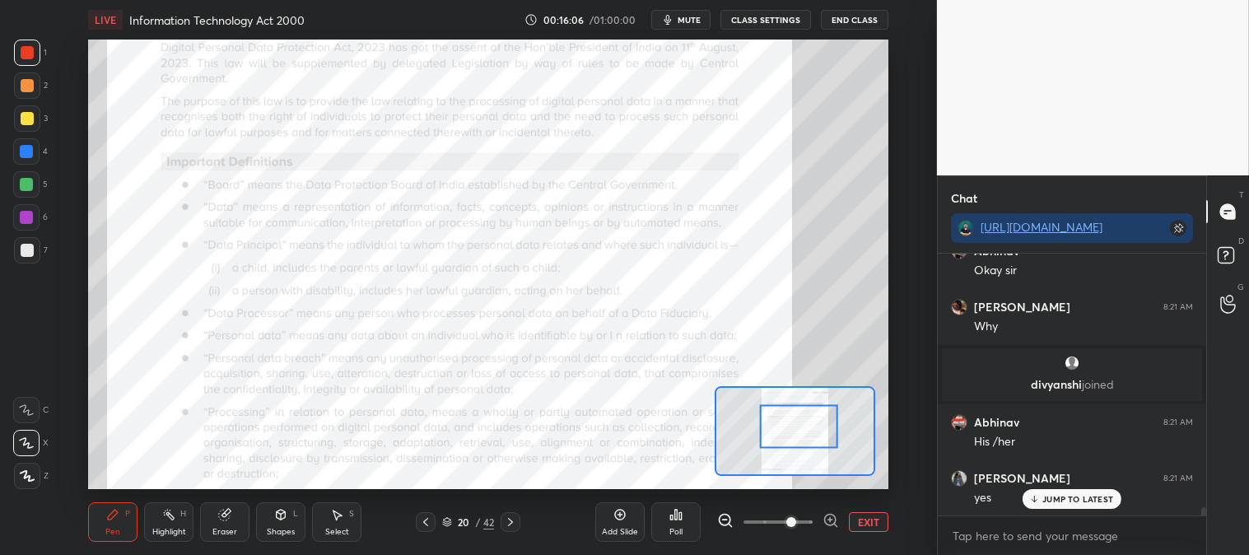
scroll to position [7918, 0]
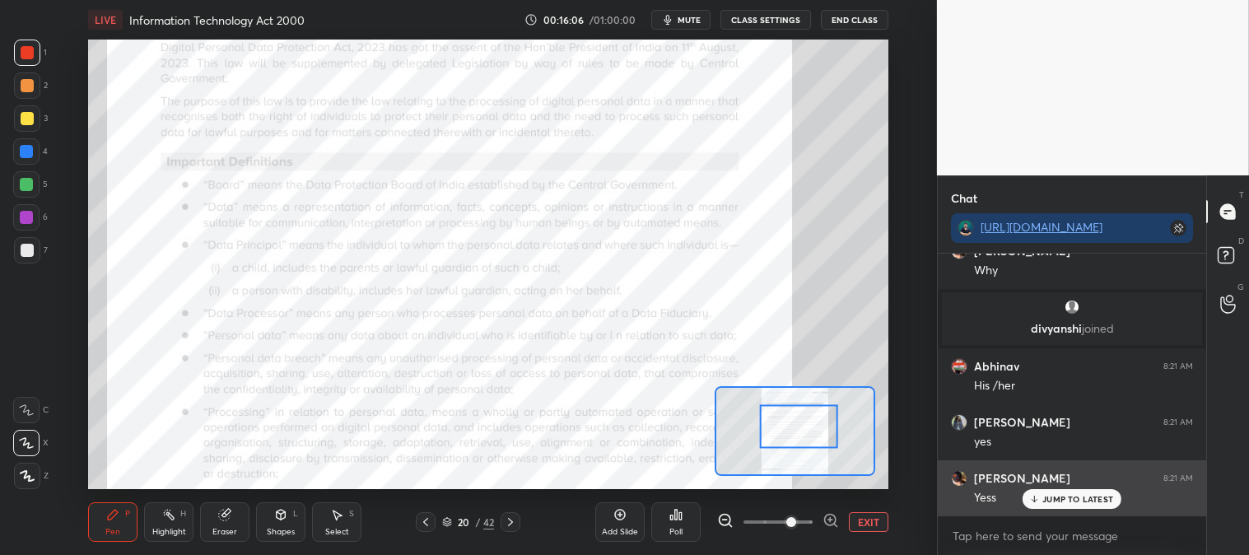
click at [1053, 502] on p "JUMP TO LATEST" at bounding box center [1078, 499] width 71 height 10
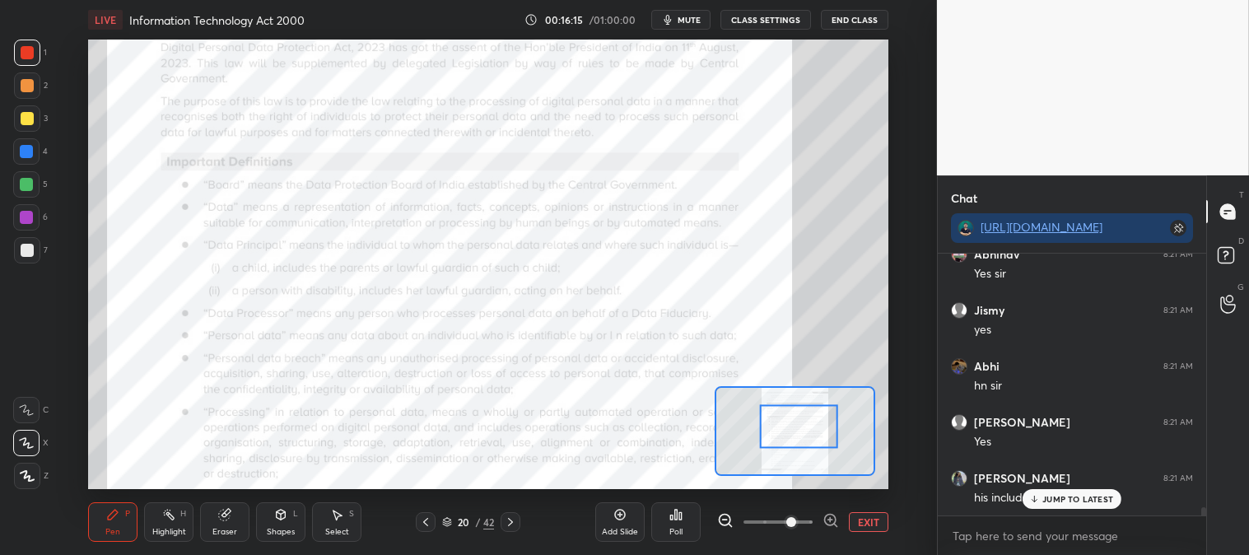
scroll to position [8270, 0]
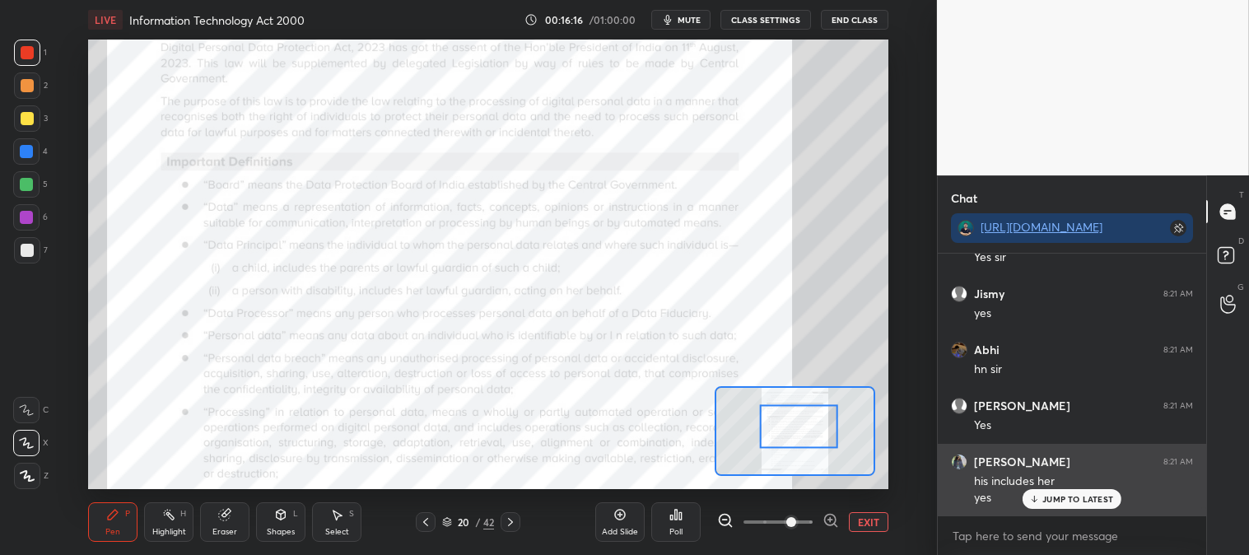
click at [1056, 497] on p "JUMP TO LATEST" at bounding box center [1078, 499] width 71 height 10
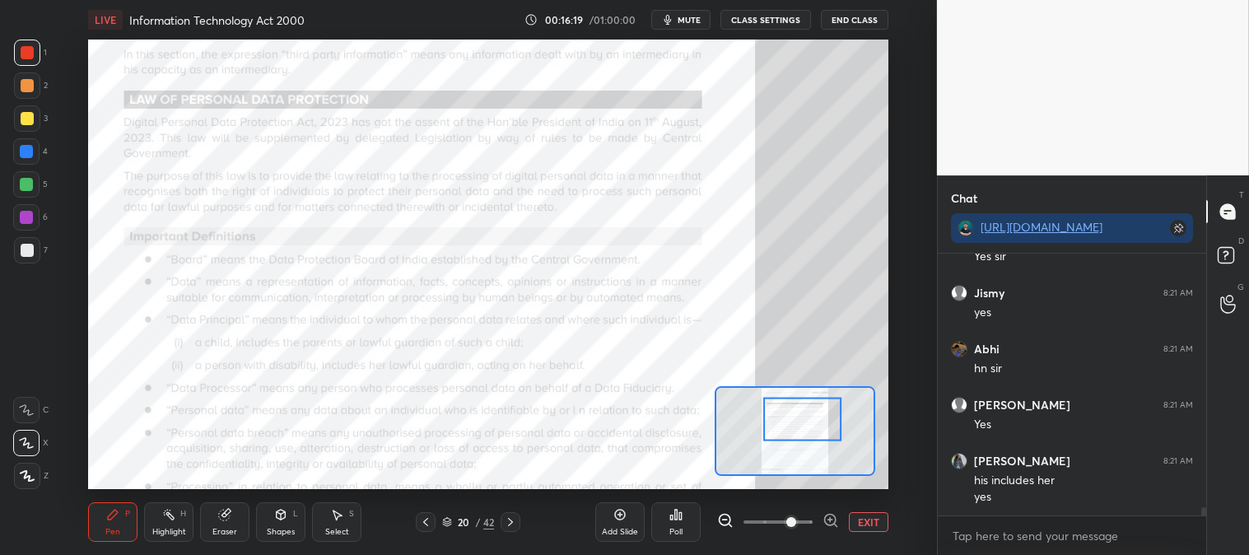
scroll to position [8327, 0]
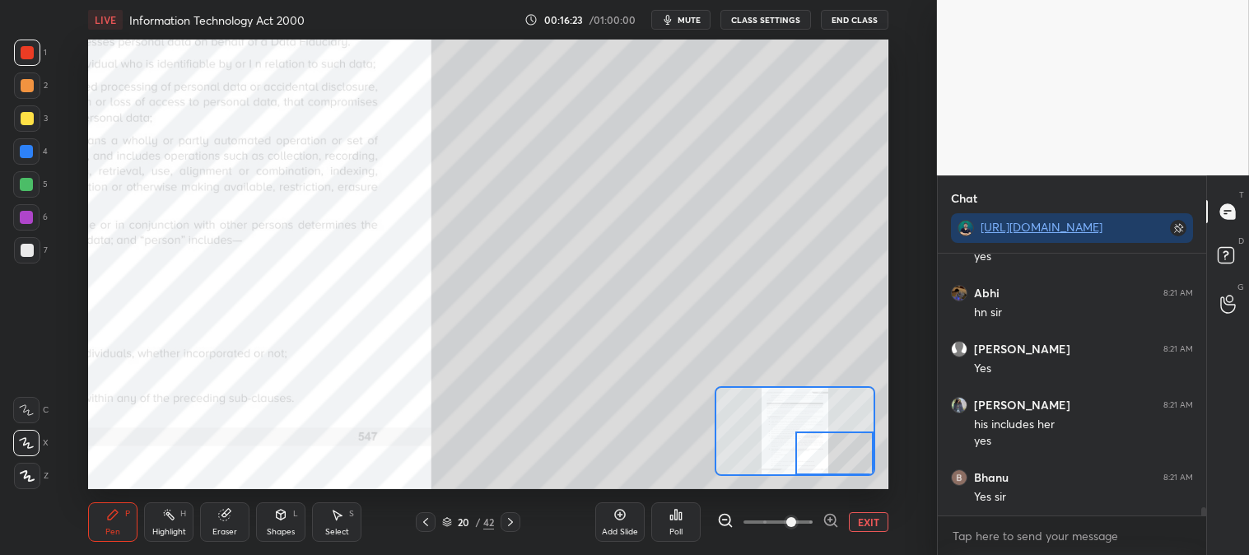
click at [133, 513] on div "Pen P" at bounding box center [112, 522] width 49 height 40
click at [35, 113] on div at bounding box center [27, 118] width 26 height 26
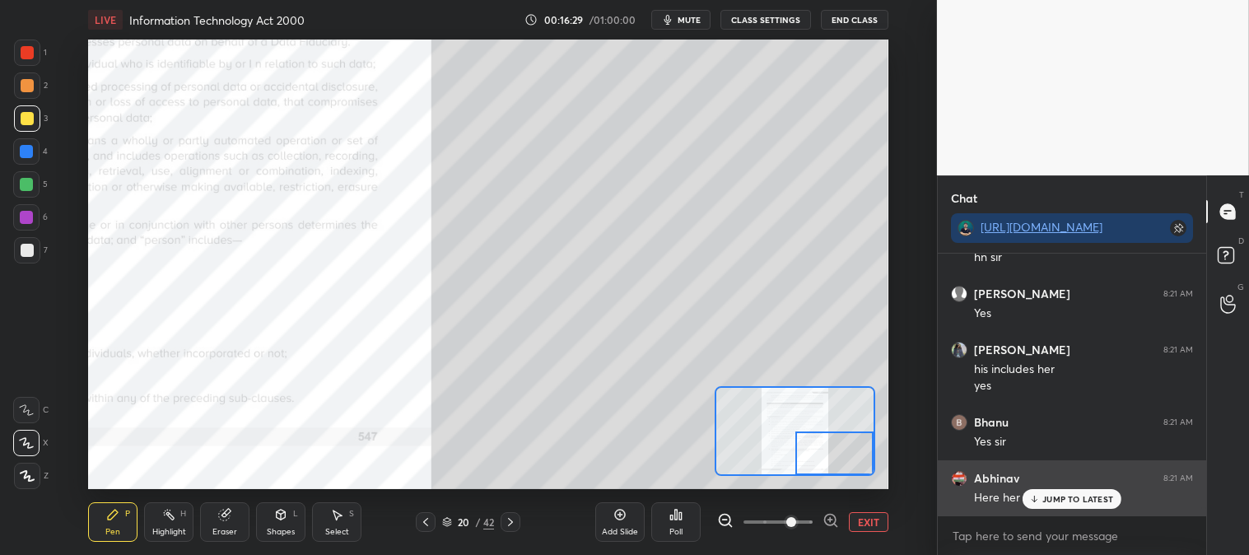
click at [1072, 502] on p "JUMP TO LATEST" at bounding box center [1078, 499] width 71 height 10
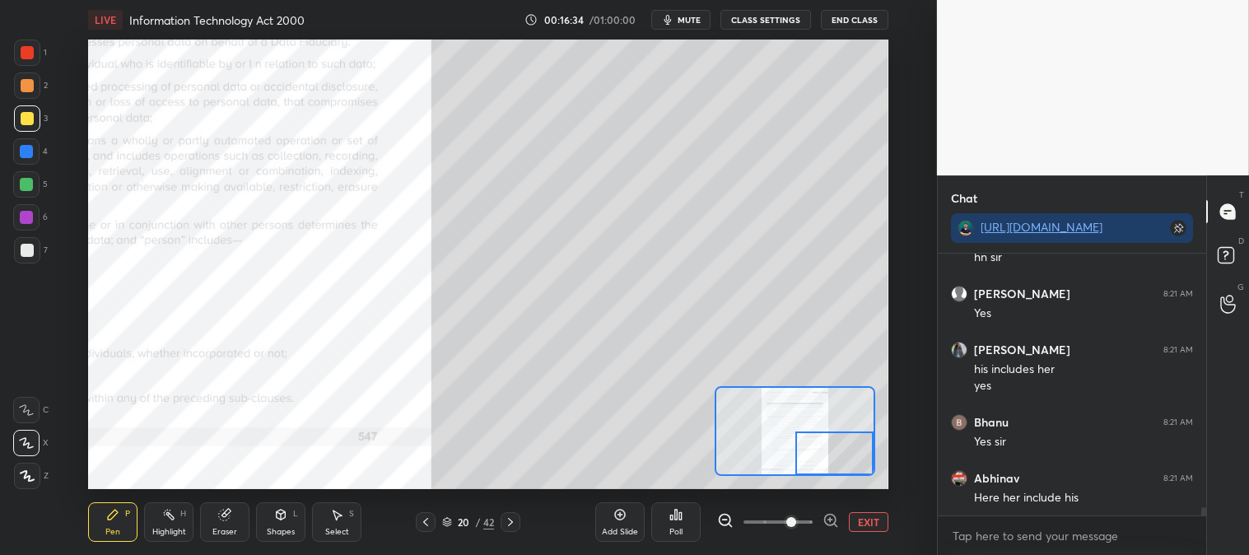
click at [231, 525] on div "Eraser" at bounding box center [224, 522] width 49 height 40
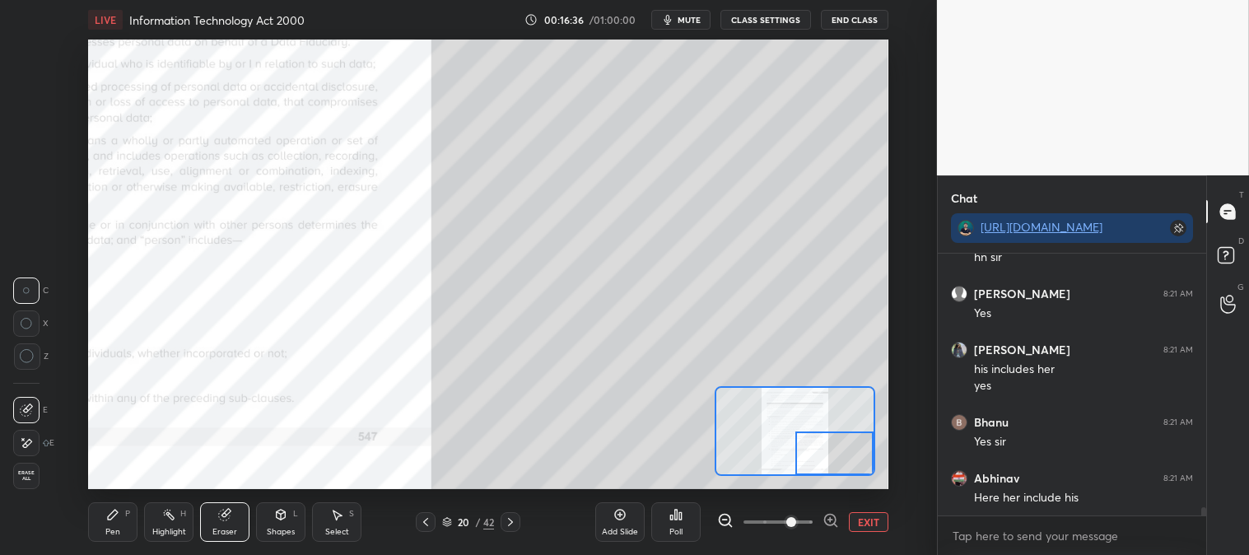
click at [124, 523] on div "Pen P" at bounding box center [112, 522] width 49 height 40
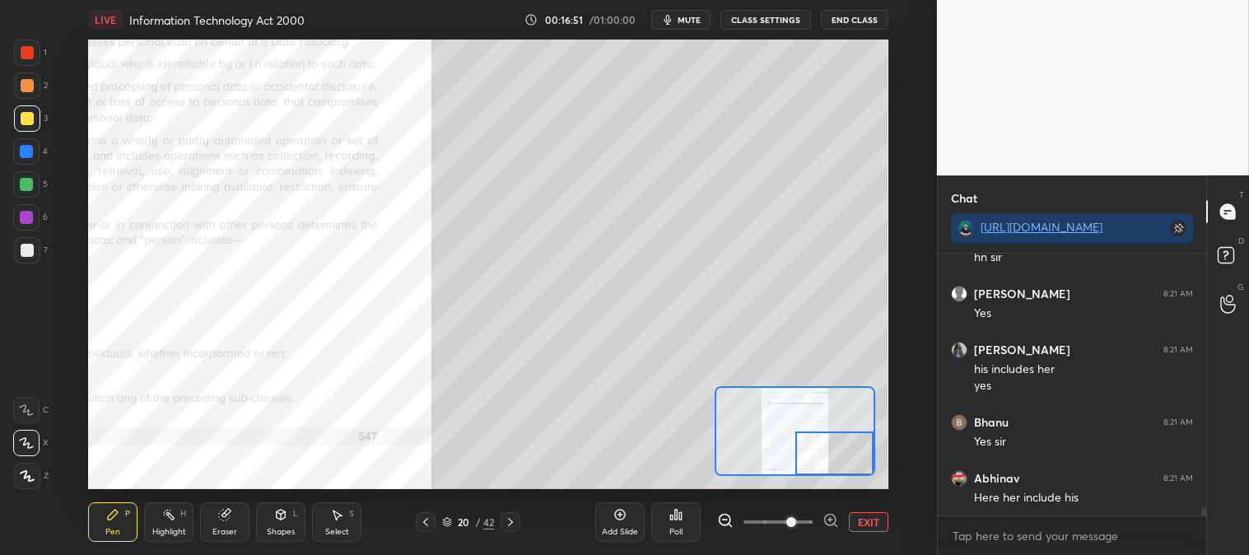
scroll to position [8438, 0]
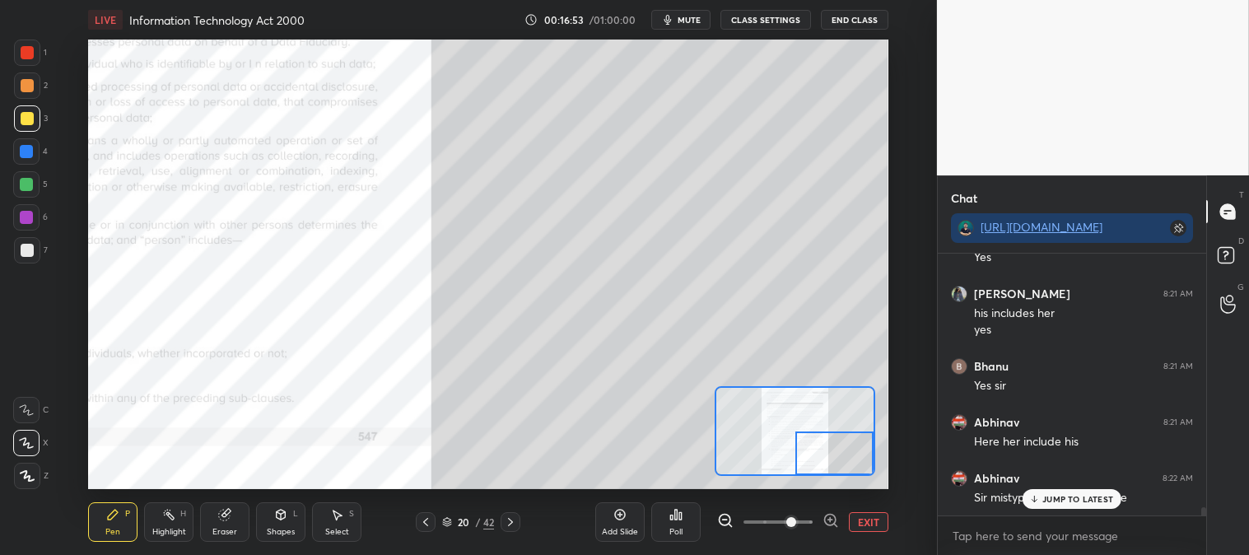
click at [1052, 495] on p "JUMP TO LATEST" at bounding box center [1078, 499] width 71 height 10
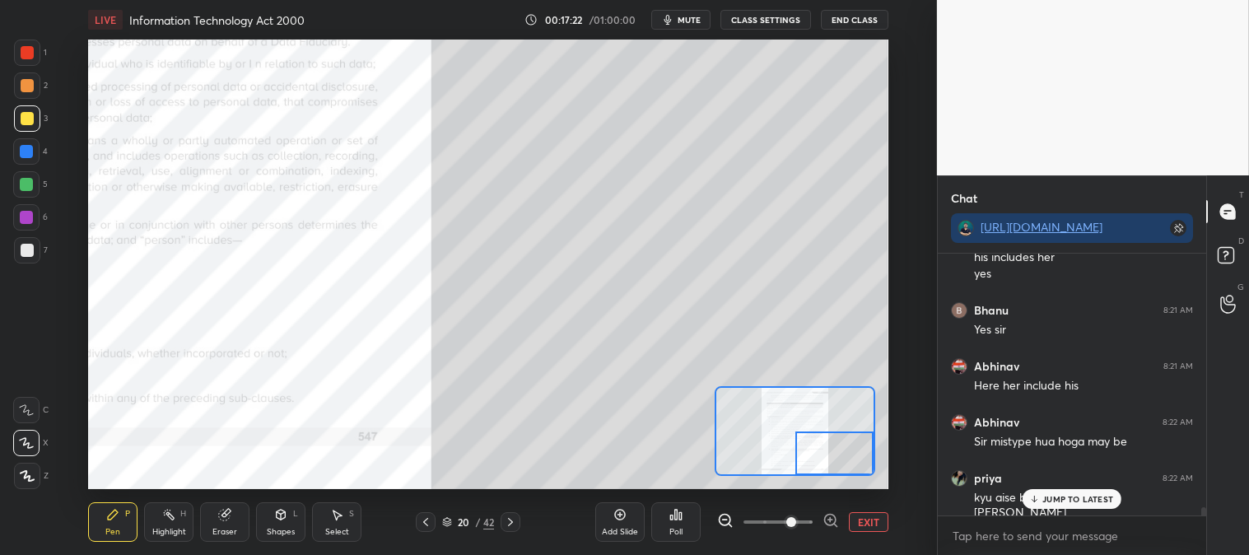
scroll to position [8550, 0]
click at [227, 537] on div "Eraser" at bounding box center [224, 522] width 49 height 40
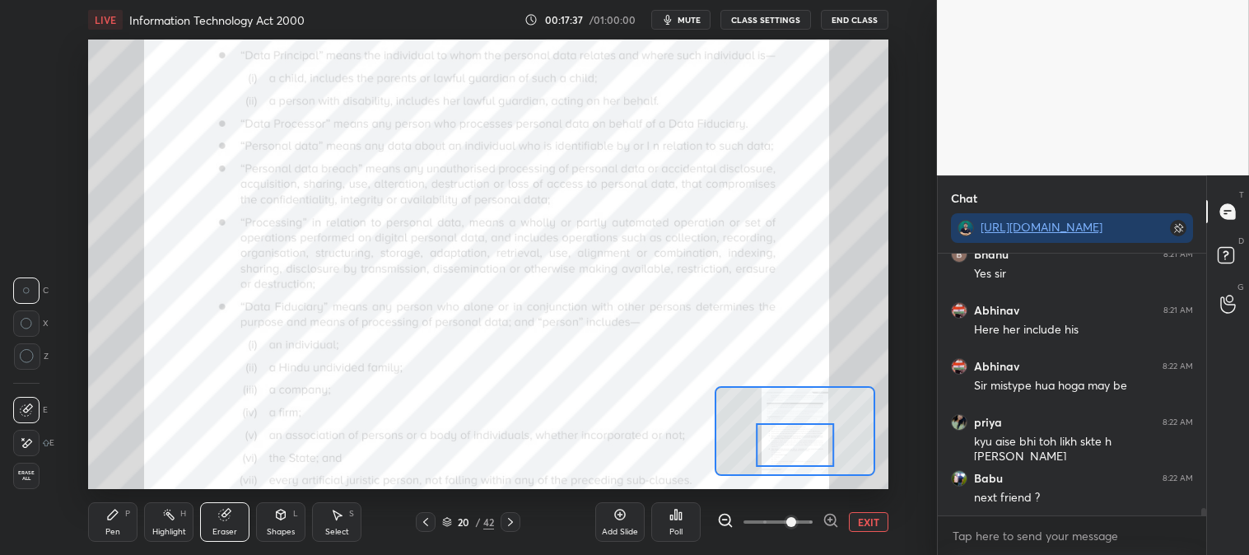
scroll to position [8607, 0]
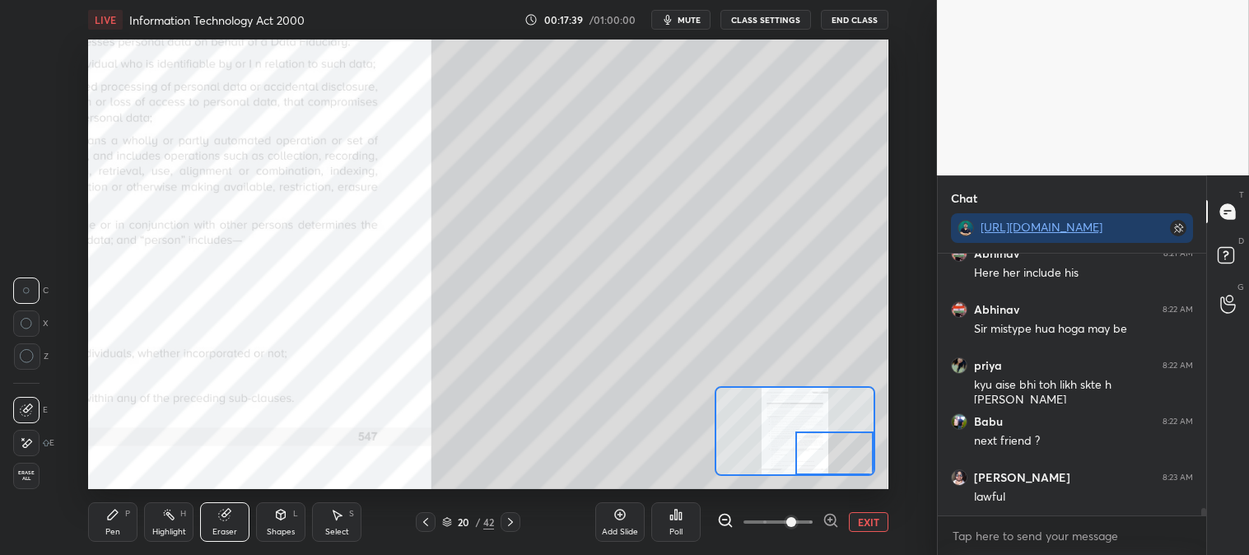
click at [102, 515] on div "Pen P" at bounding box center [112, 522] width 49 height 40
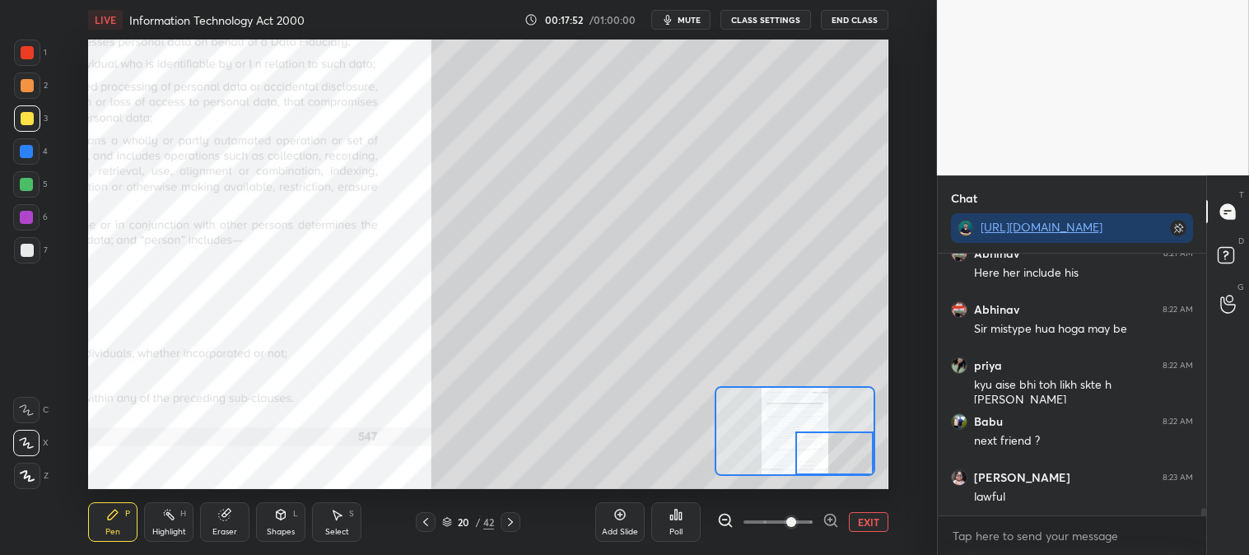
click at [869, 521] on button "EXIT" at bounding box center [869, 522] width 40 height 20
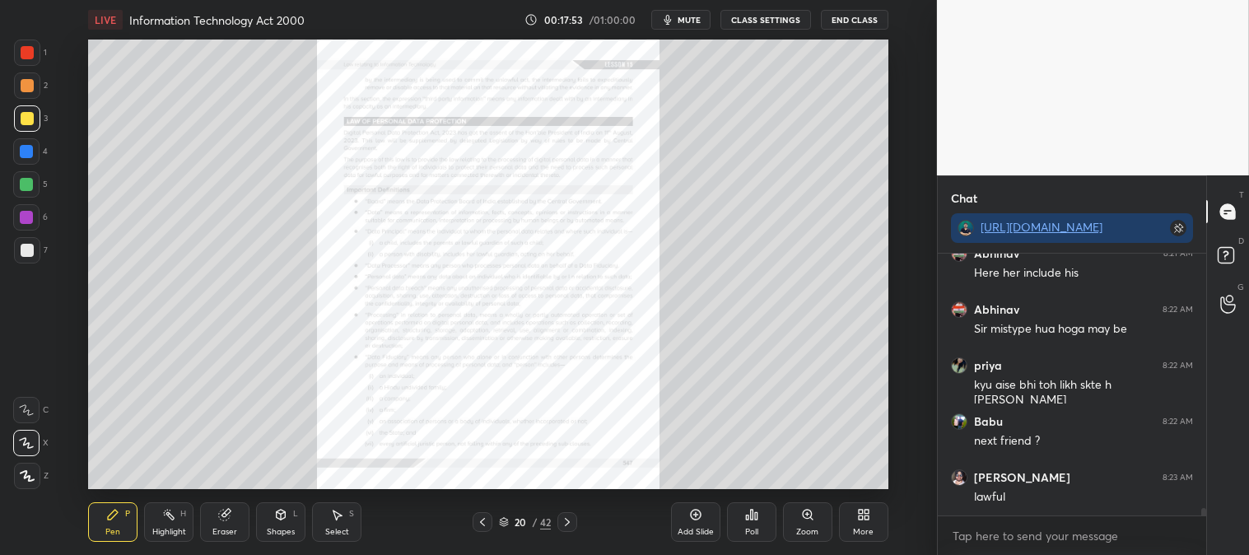
click at [176, 521] on div "Highlight H" at bounding box center [168, 522] width 49 height 40
click at [16, 50] on div at bounding box center [27, 53] width 26 height 26
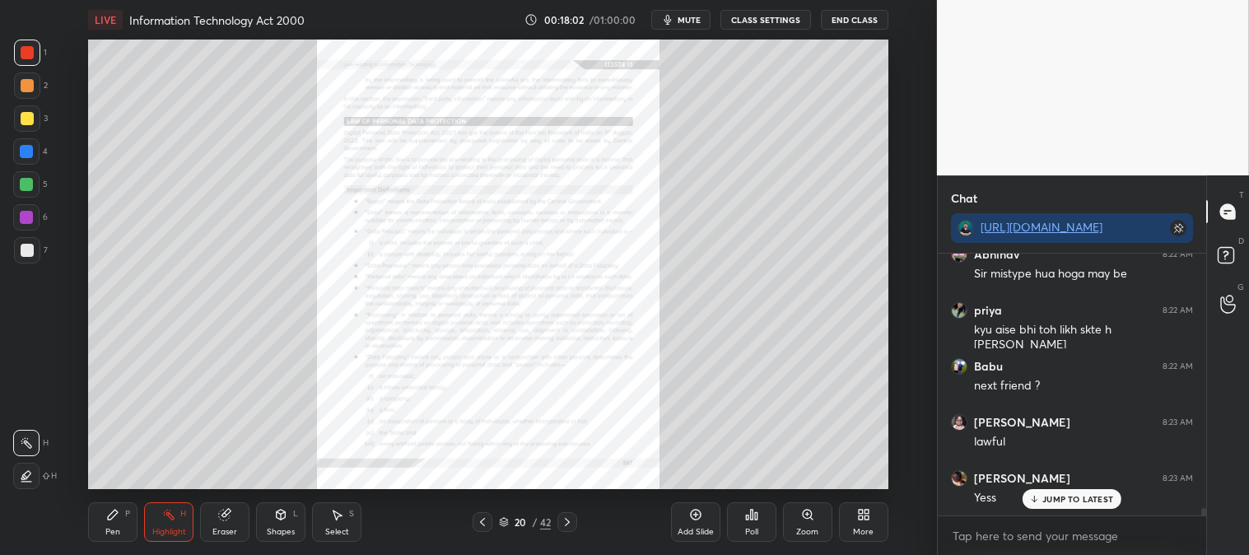
scroll to position [8718, 0]
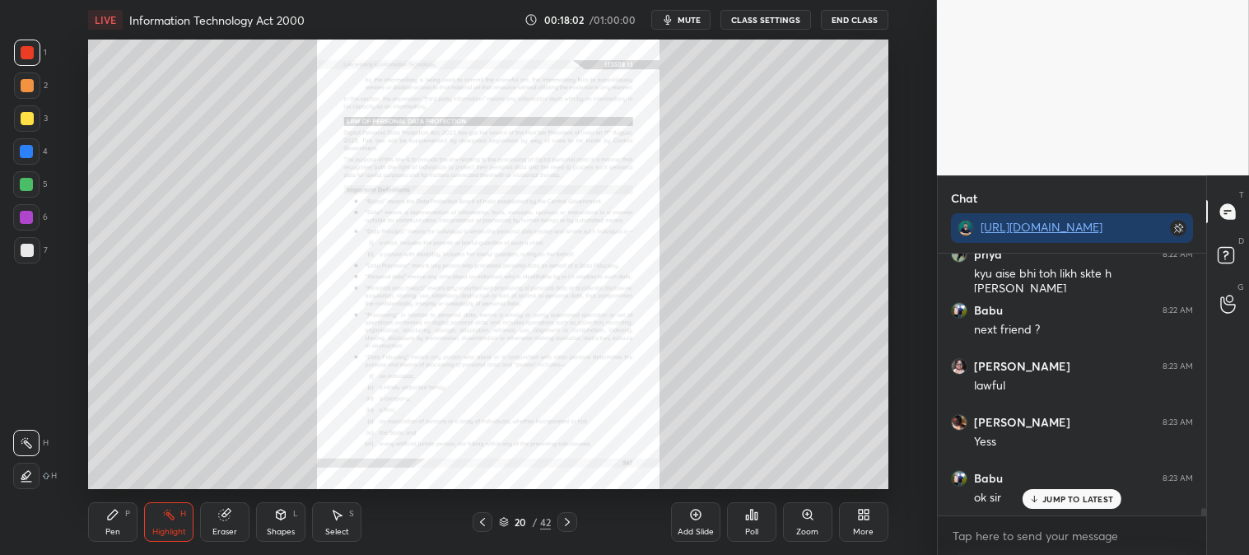
click at [803, 525] on div "Zoom" at bounding box center [807, 522] width 49 height 40
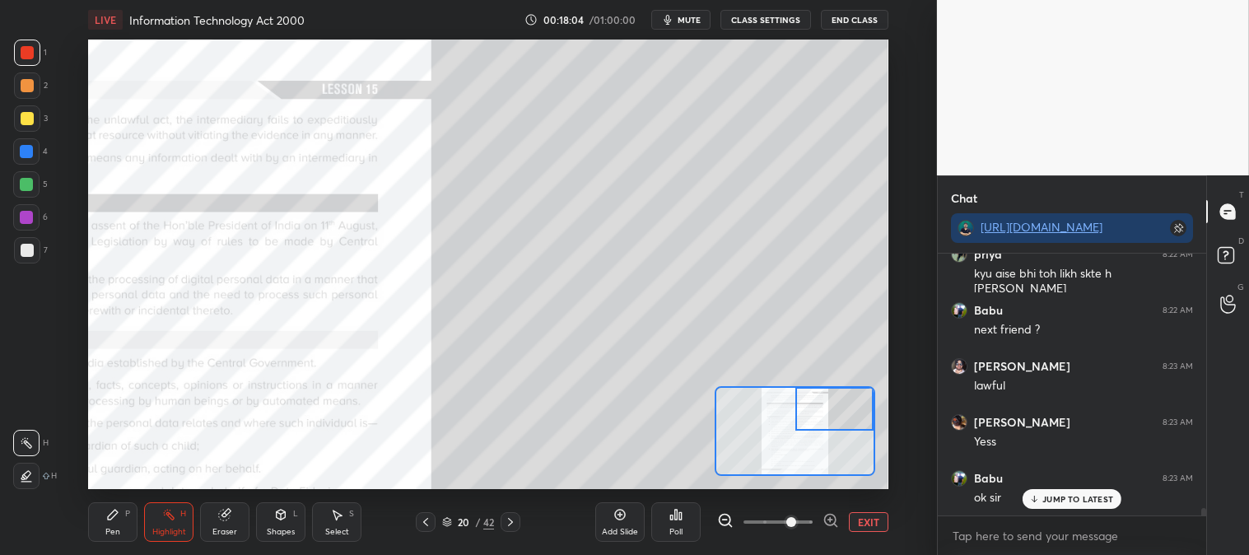
click at [105, 517] on div "Pen P" at bounding box center [112, 522] width 49 height 40
click at [34, 117] on div at bounding box center [27, 118] width 26 height 26
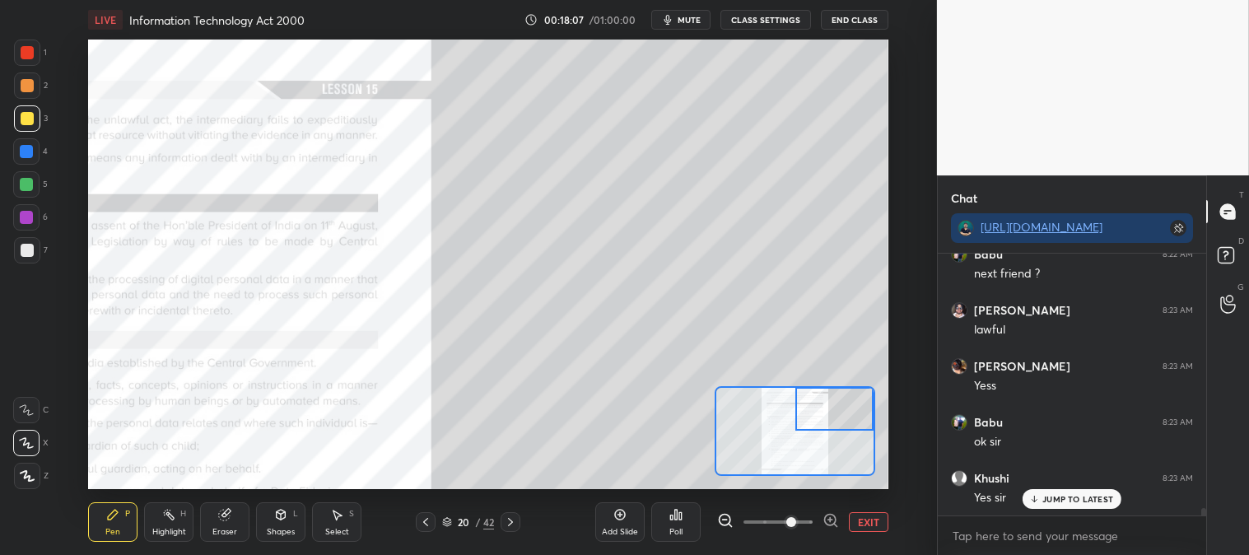
scroll to position [8830, 0]
click at [26, 250] on div at bounding box center [27, 250] width 13 height 13
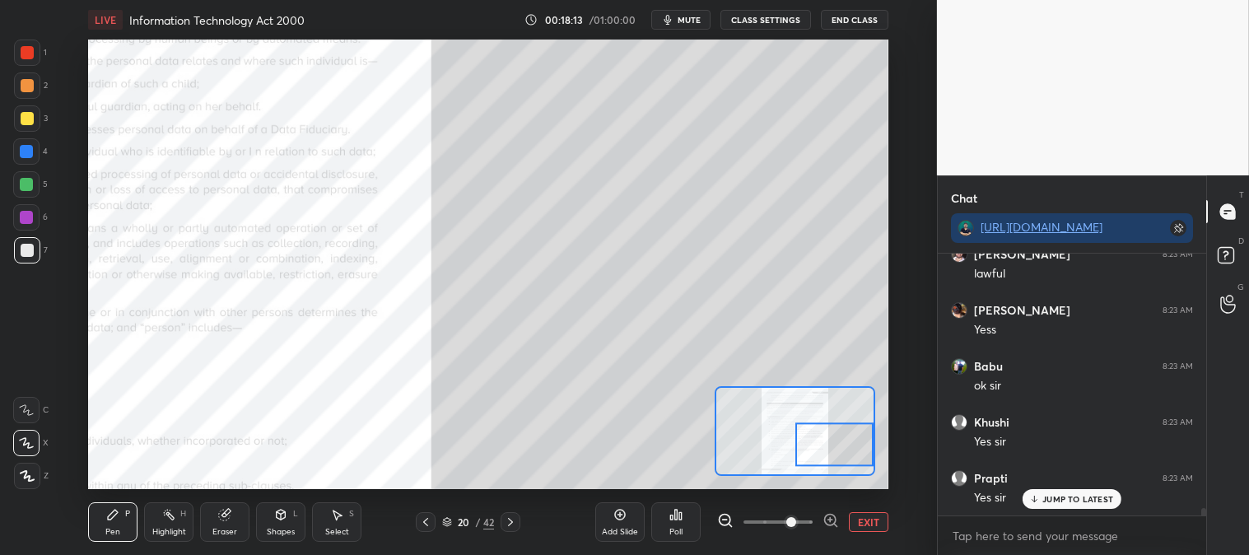
click at [30, 82] on div at bounding box center [27, 85] width 13 height 13
click at [883, 520] on button "EXIT" at bounding box center [869, 522] width 40 height 20
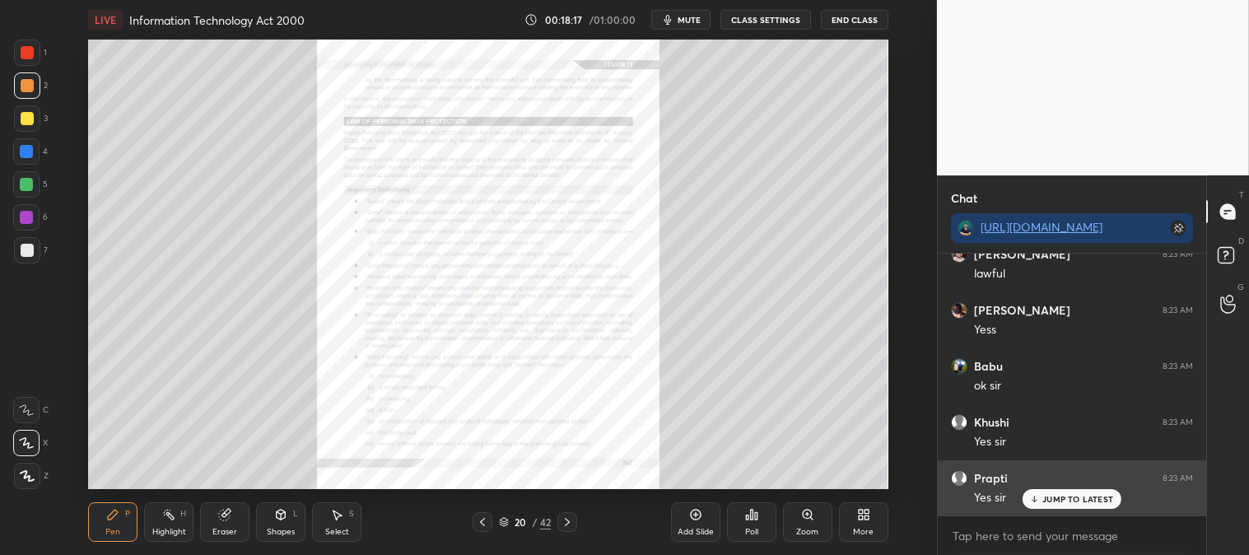
click at [1046, 499] on p "JUMP TO LATEST" at bounding box center [1078, 499] width 71 height 10
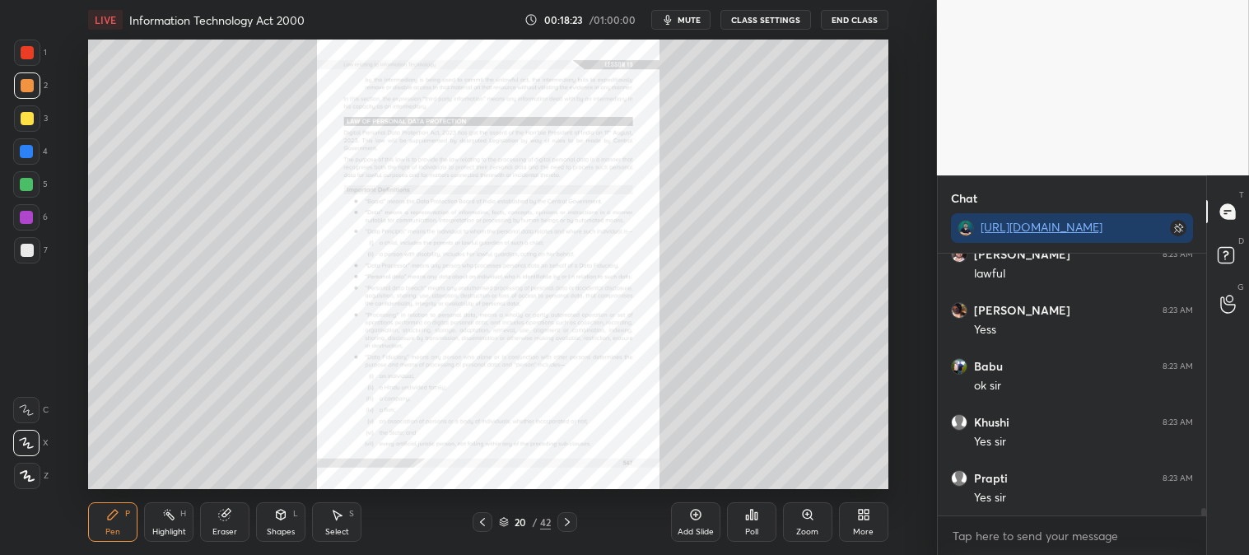
click at [806, 520] on icon at bounding box center [807, 514] width 13 height 13
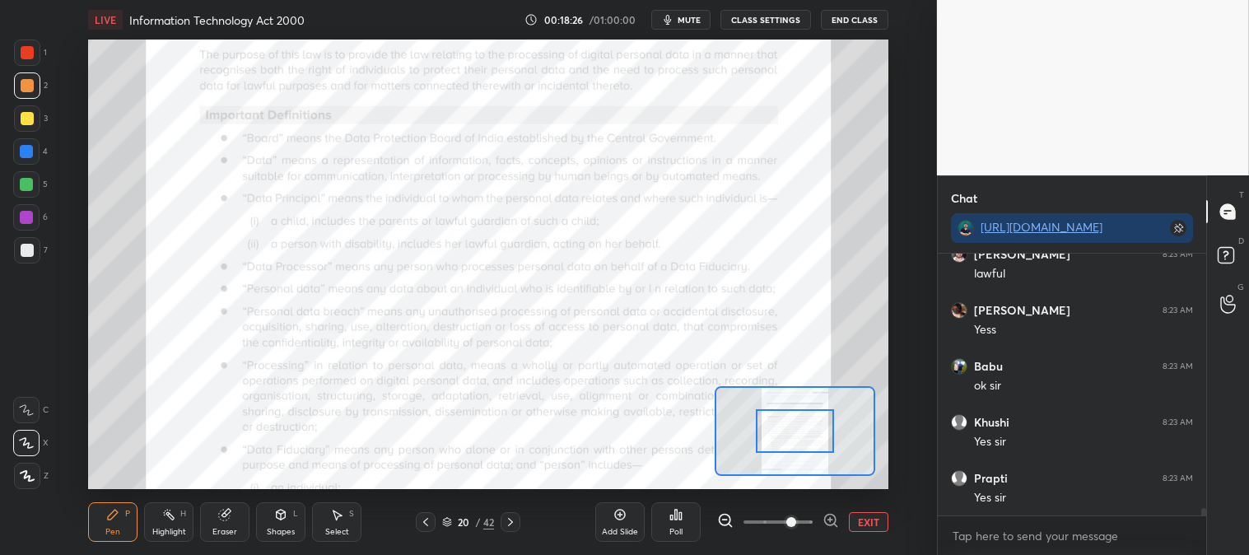
click at [175, 525] on div "Highlight H" at bounding box center [168, 522] width 49 height 40
click at [35, 47] on div at bounding box center [27, 53] width 26 height 26
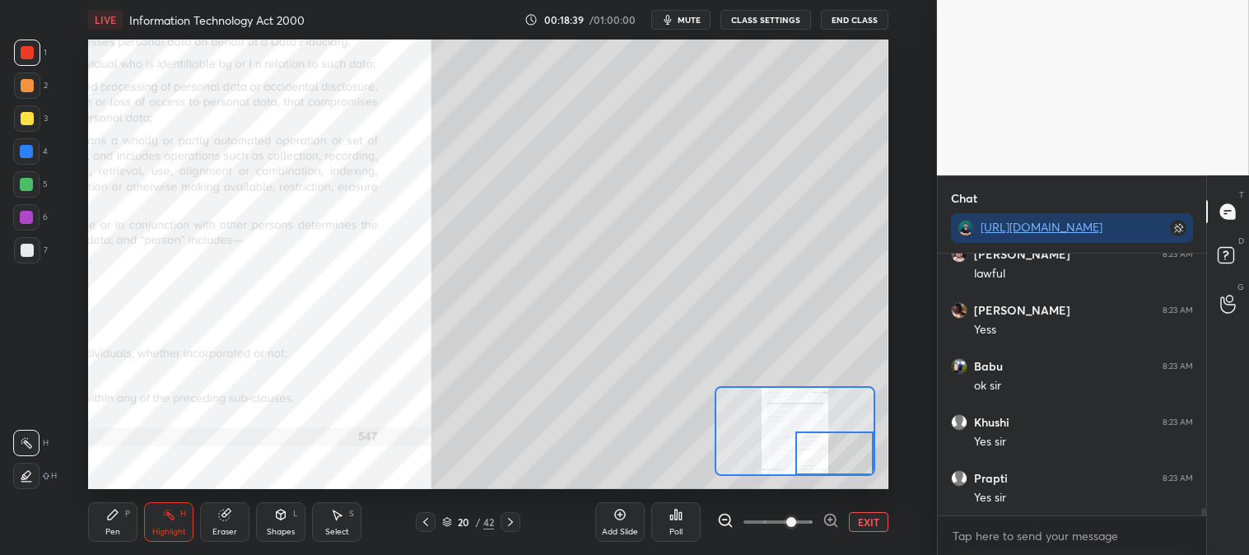
click at [97, 525] on div "Pen P" at bounding box center [112, 522] width 49 height 40
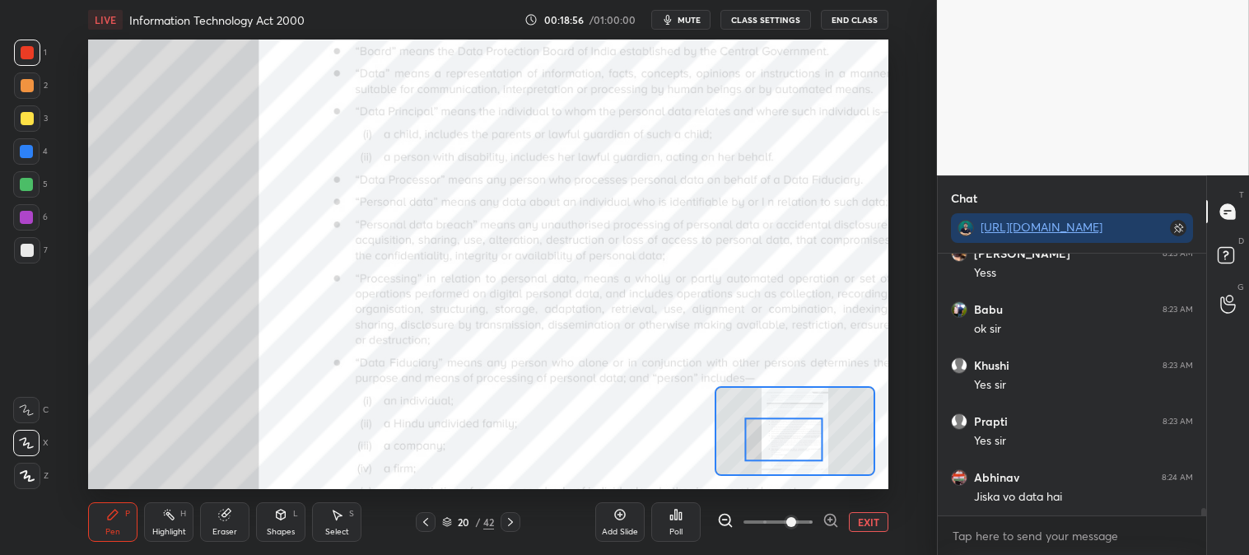
scroll to position [8946, 0]
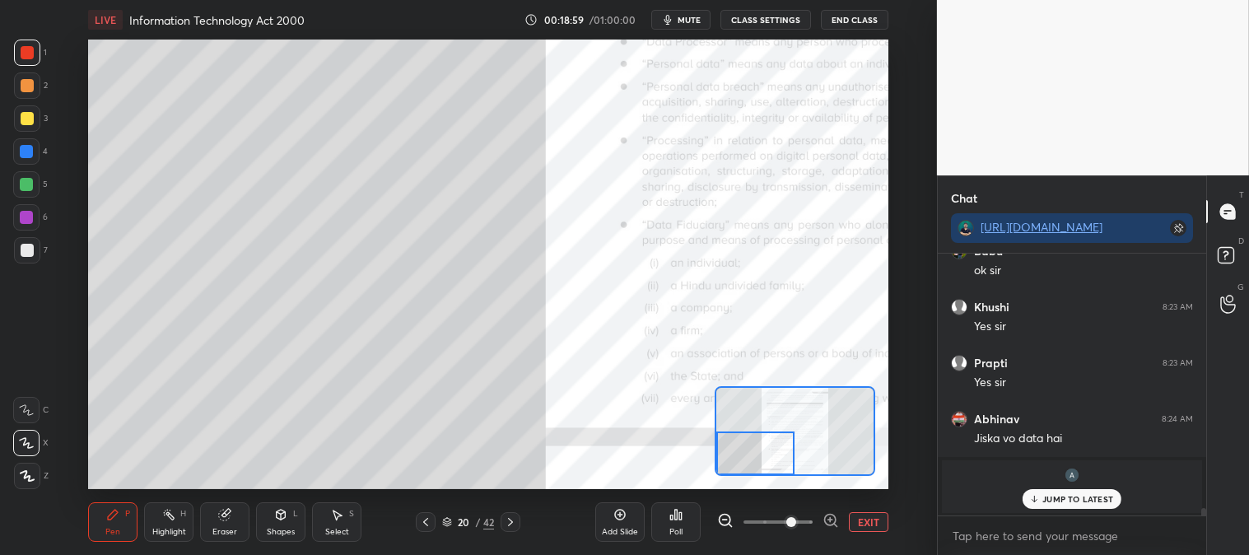
click at [117, 508] on icon at bounding box center [112, 514] width 13 height 13
click at [33, 122] on div at bounding box center [27, 118] width 26 height 26
click at [224, 515] on icon at bounding box center [224, 515] width 11 height 11
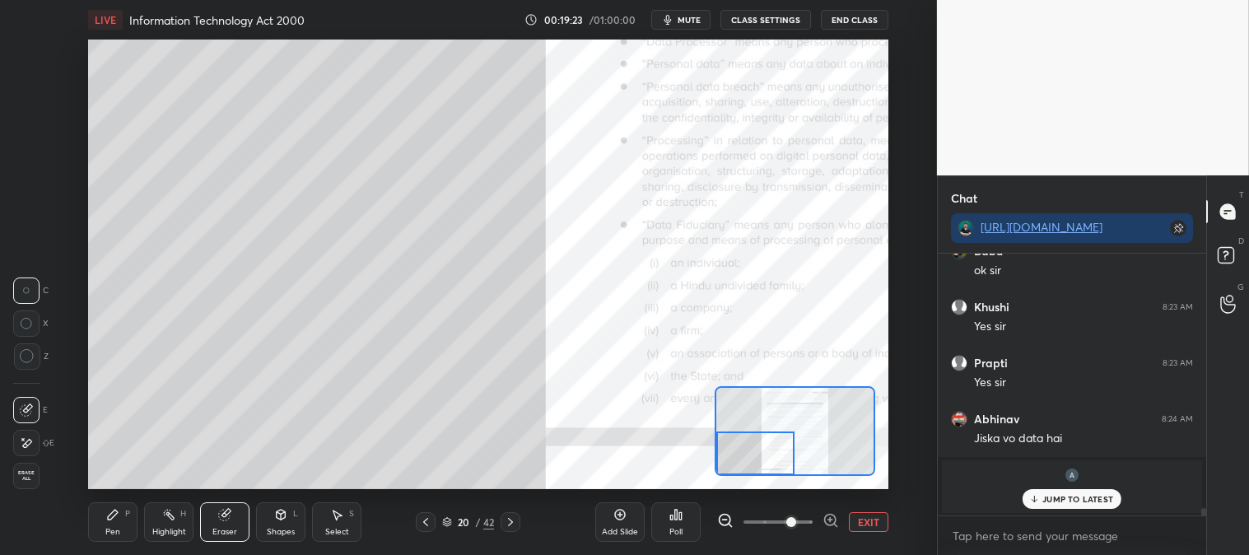
click at [112, 519] on icon at bounding box center [113, 515] width 10 height 10
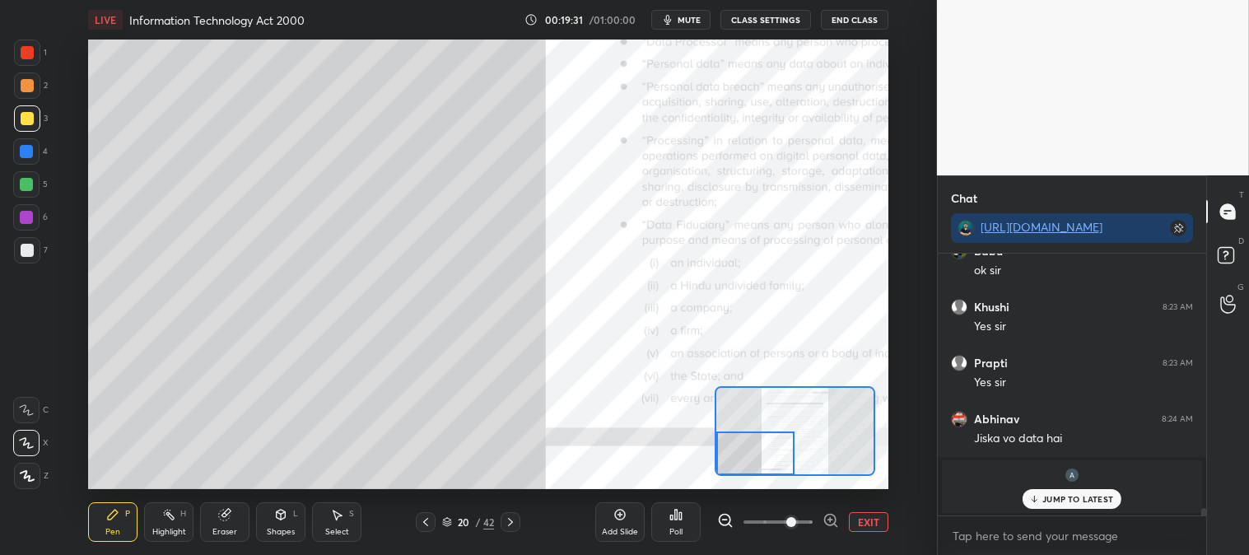
click at [869, 520] on button "EXIT" at bounding box center [869, 522] width 40 height 20
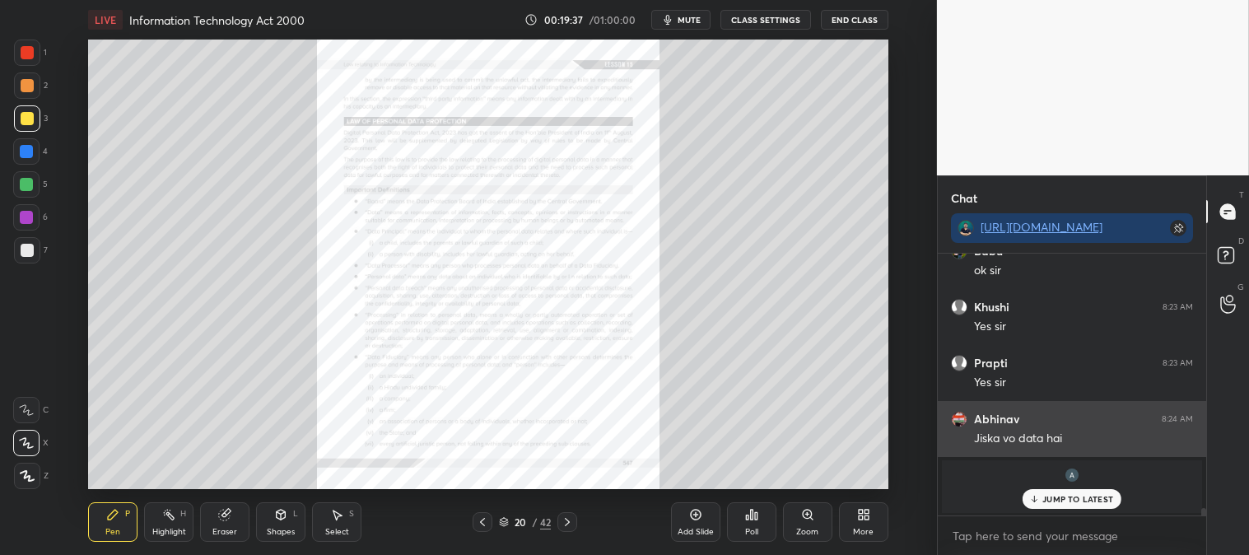
click at [1051, 499] on p "JUMP TO LATEST" at bounding box center [1078, 499] width 71 height 10
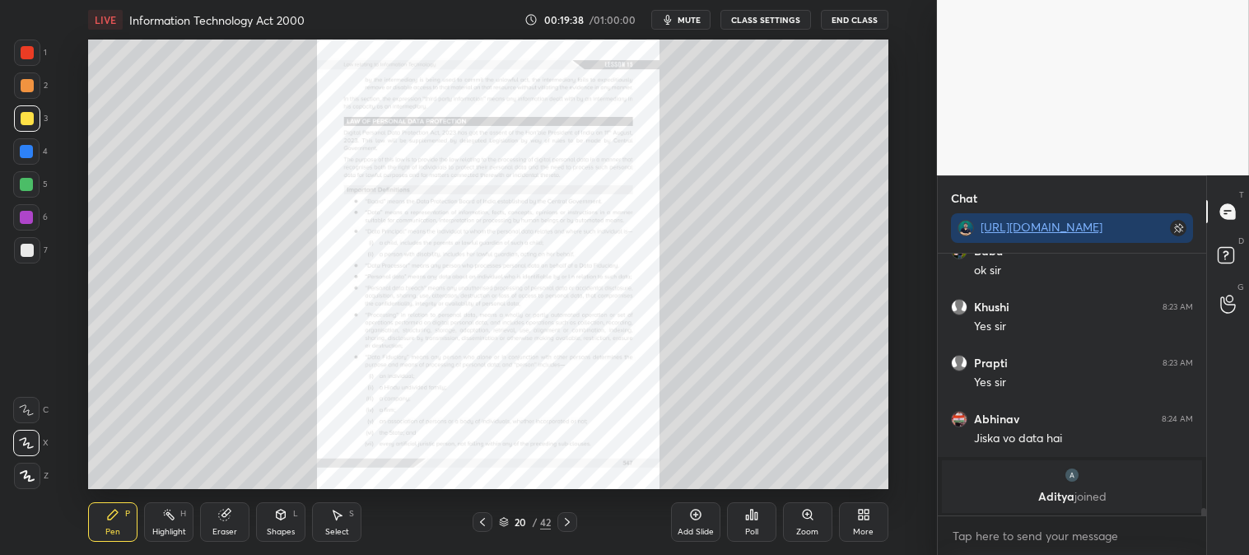
click at [811, 521] on icon at bounding box center [807, 514] width 13 height 13
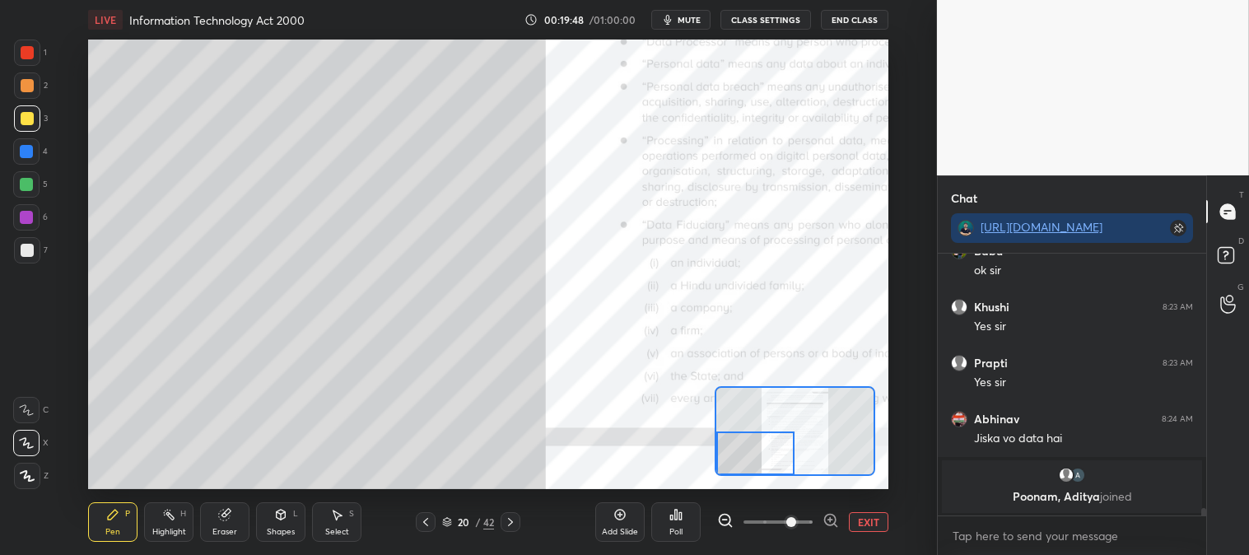
click at [114, 503] on div "Pen P" at bounding box center [112, 522] width 49 height 40
click at [26, 153] on div at bounding box center [26, 151] width 13 height 13
click at [227, 513] on icon at bounding box center [226, 513] width 9 height 8
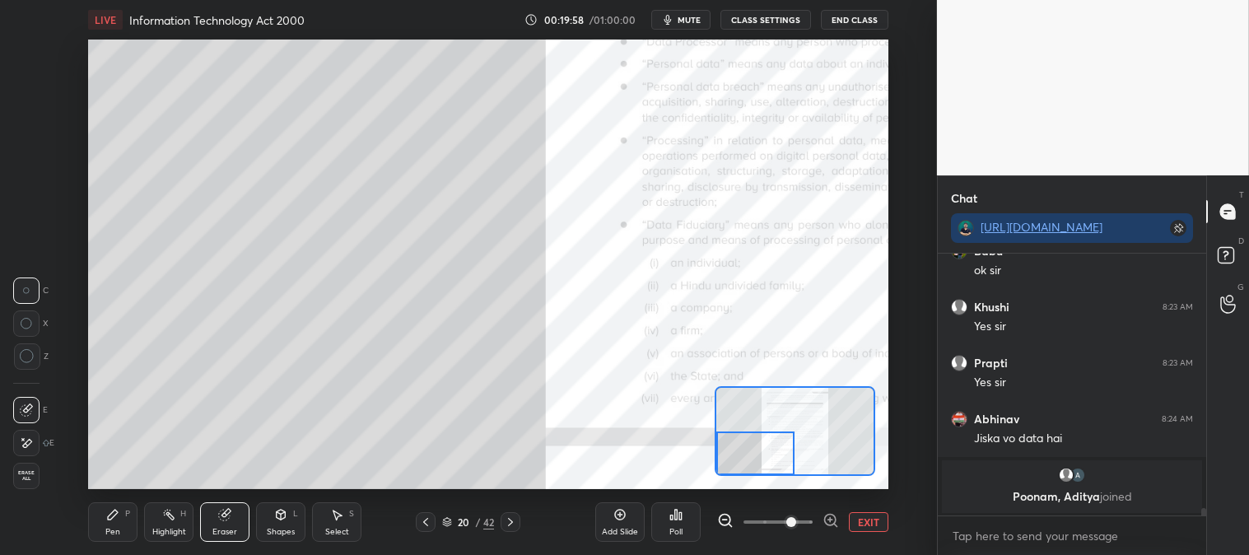
click at [113, 520] on icon at bounding box center [112, 514] width 13 height 13
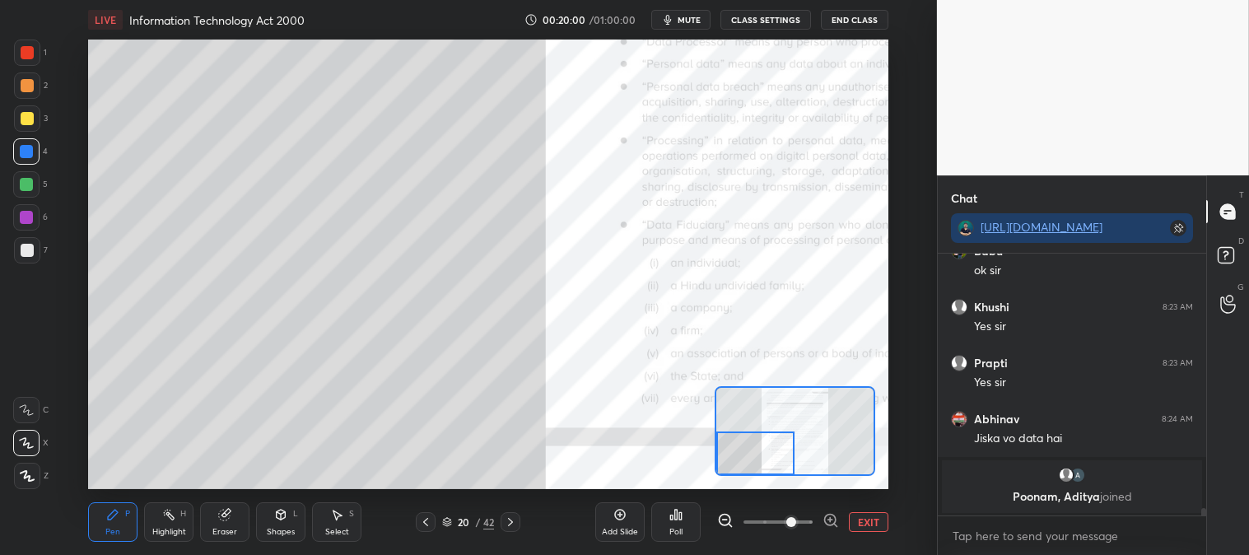
click at [26, 86] on div at bounding box center [27, 85] width 13 height 13
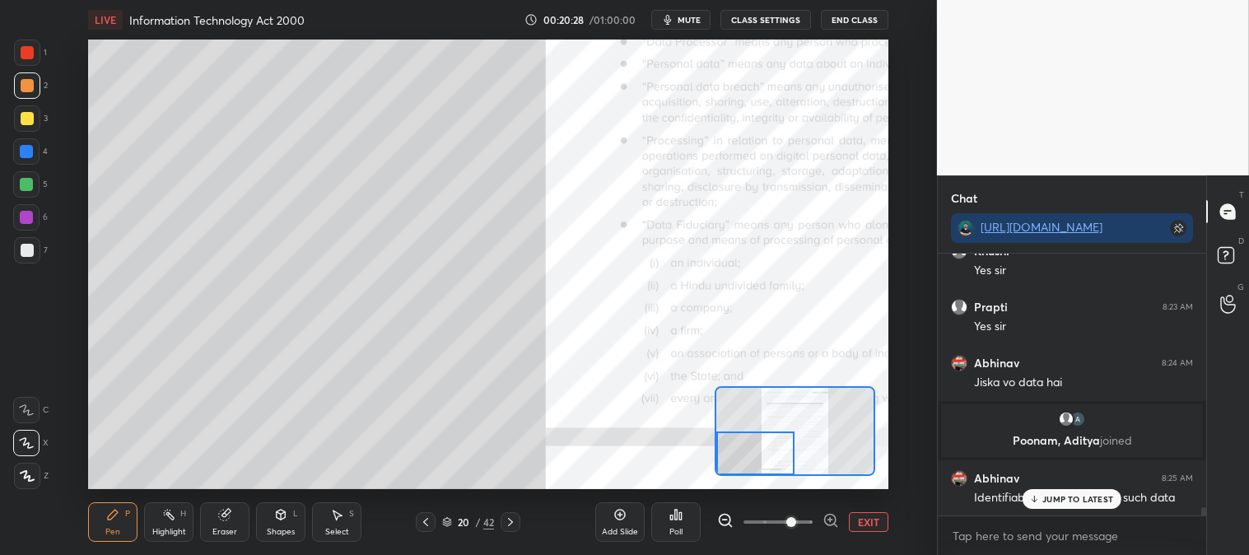
click at [867, 521] on button "EXIT" at bounding box center [869, 522] width 40 height 20
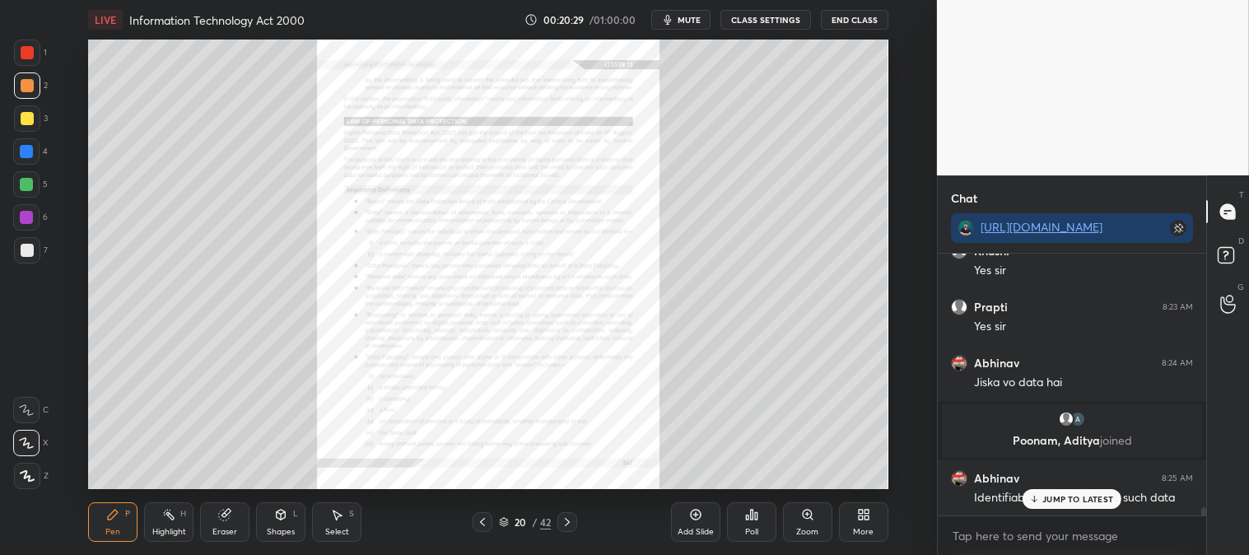
click at [148, 516] on div "Highlight H" at bounding box center [168, 522] width 49 height 40
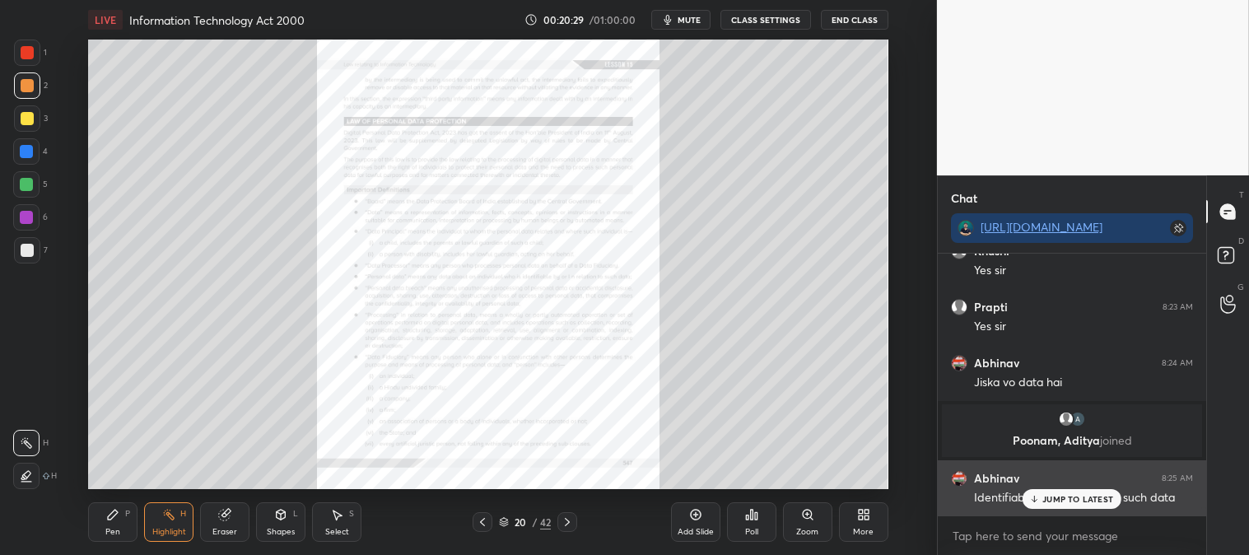
click at [1077, 500] on p "JUMP TO LATEST" at bounding box center [1078, 499] width 71 height 10
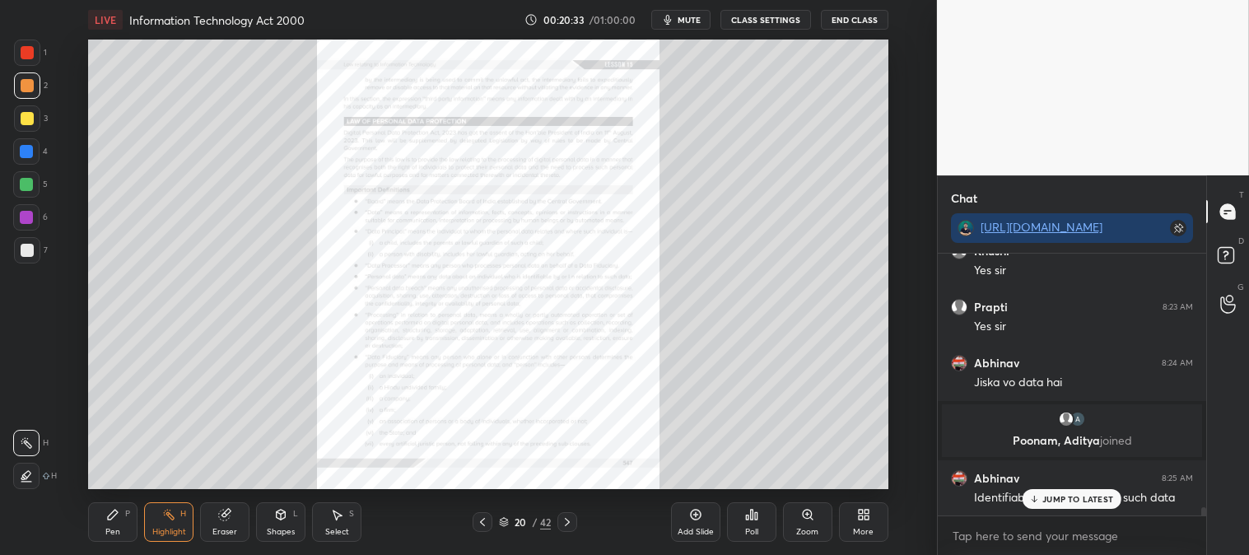
scroll to position [8163, 0]
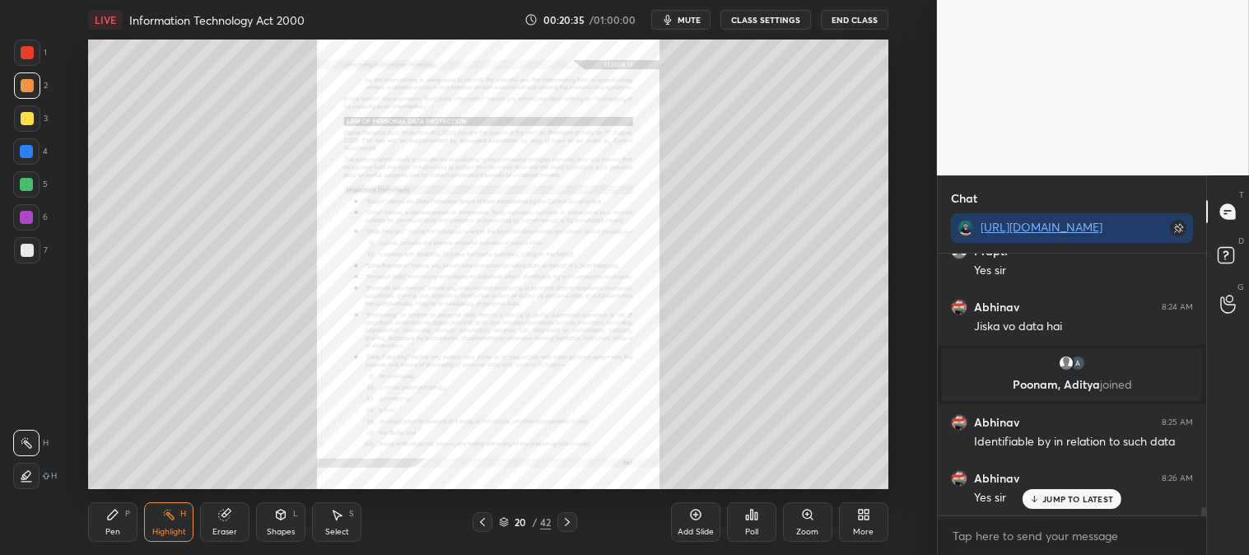
click at [177, 525] on div "Highlight H" at bounding box center [168, 522] width 49 height 40
click at [26, 46] on div at bounding box center [27, 52] width 13 height 13
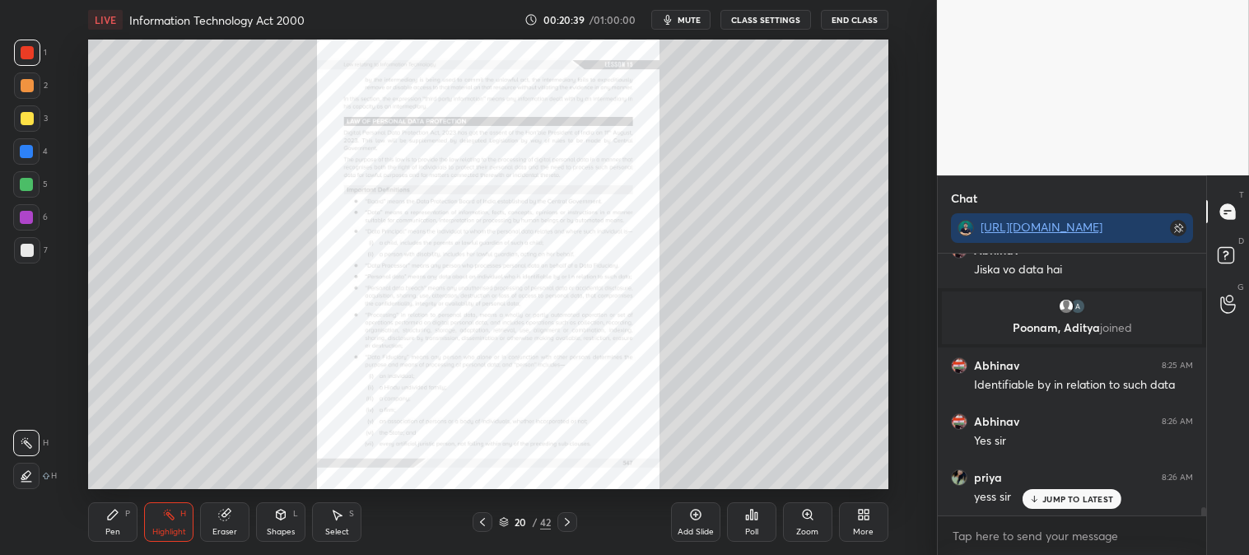
scroll to position [8275, 0]
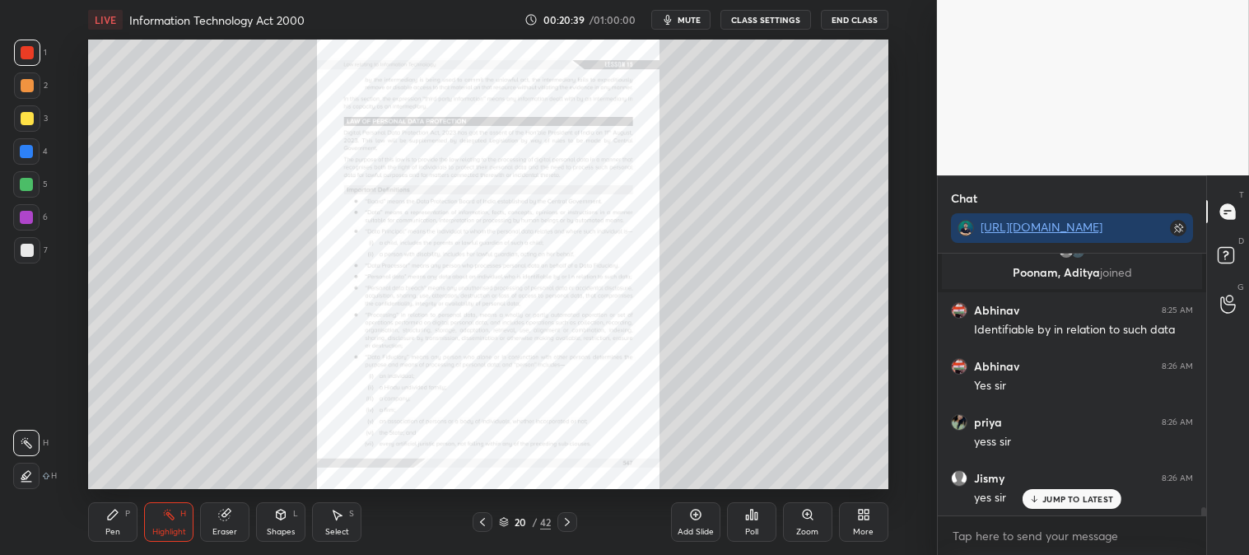
click at [104, 530] on div "Pen P" at bounding box center [112, 522] width 49 height 40
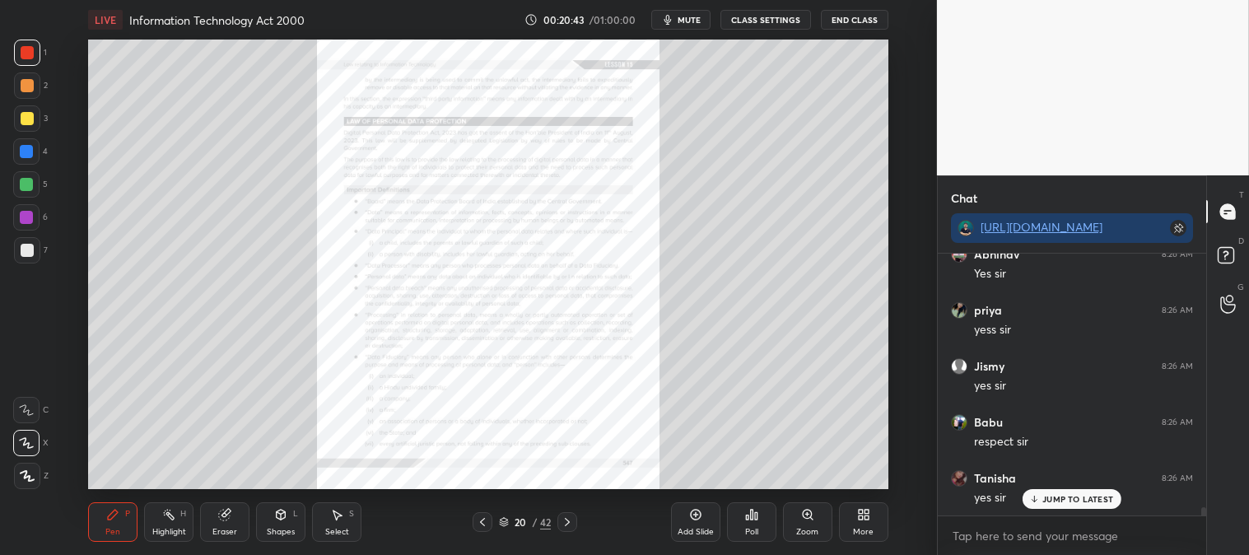
scroll to position [8443, 0]
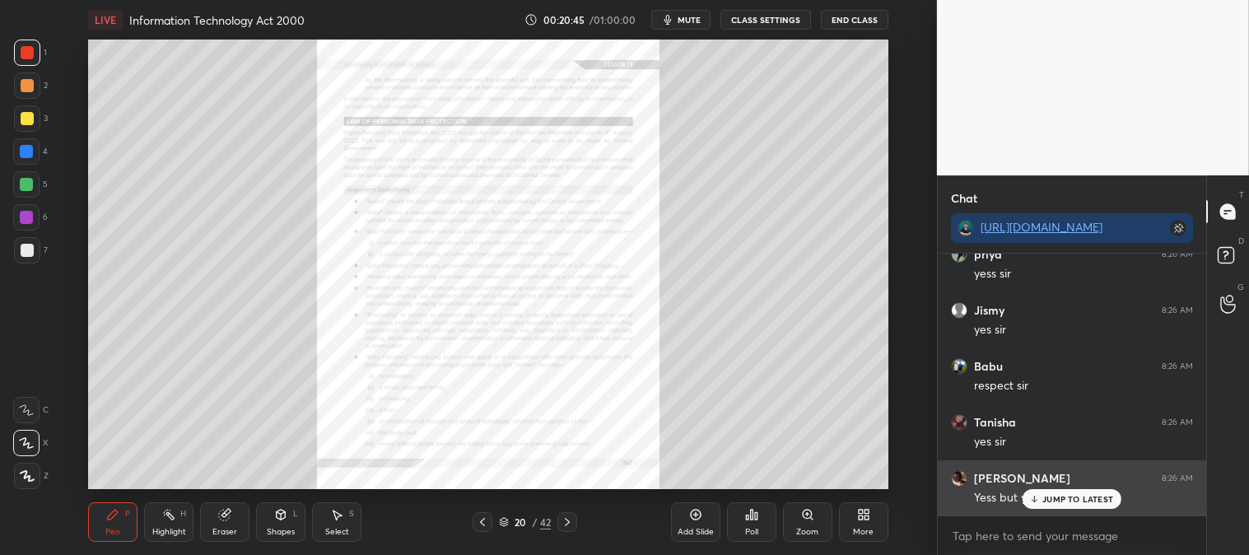
click at [1075, 504] on p "JUMP TO LATEST" at bounding box center [1078, 499] width 71 height 10
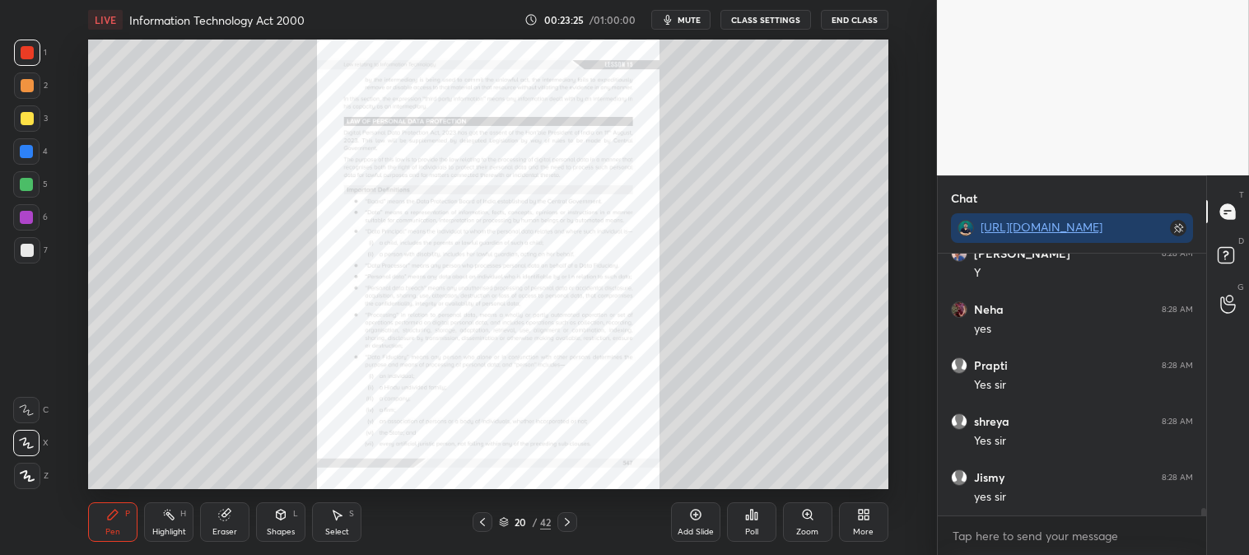
scroll to position [9130, 0]
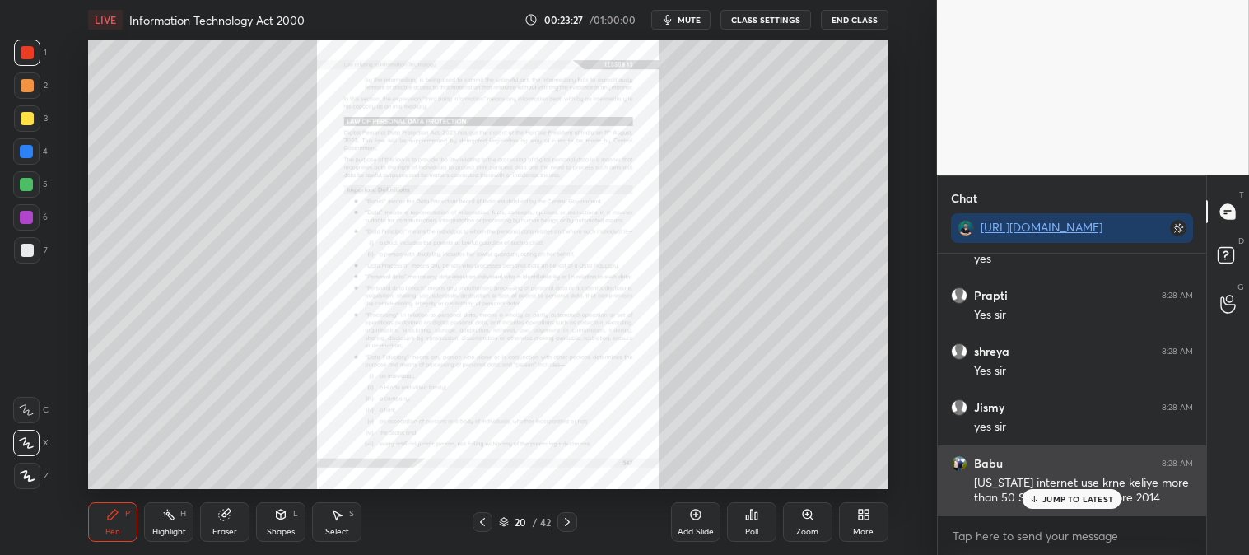
click at [1049, 497] on p "JUMP TO LATEST" at bounding box center [1078, 499] width 71 height 10
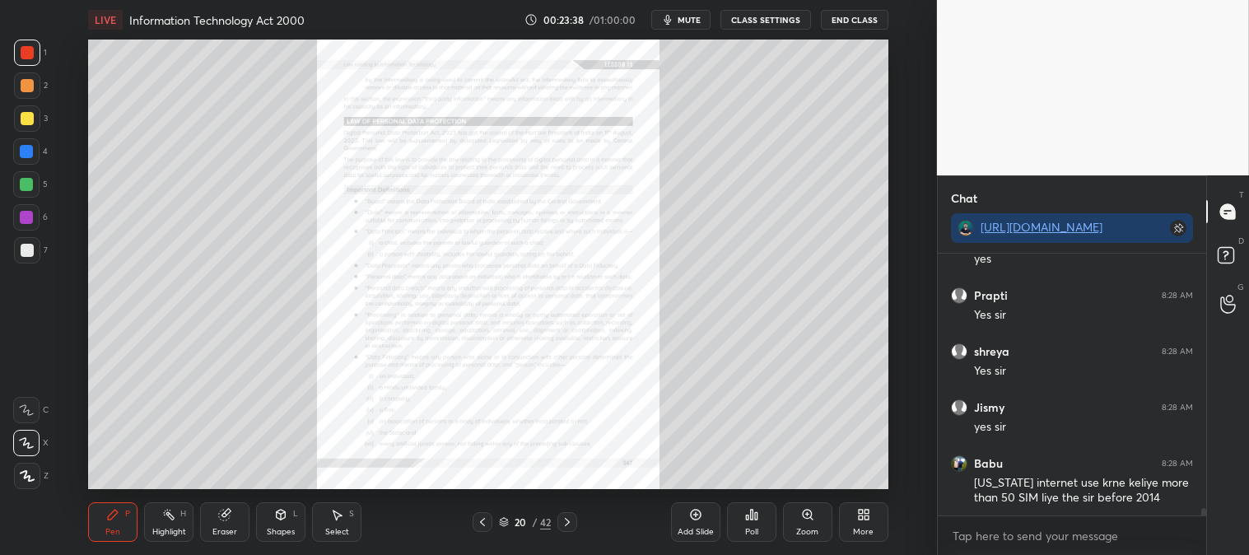
scroll to position [9201, 0]
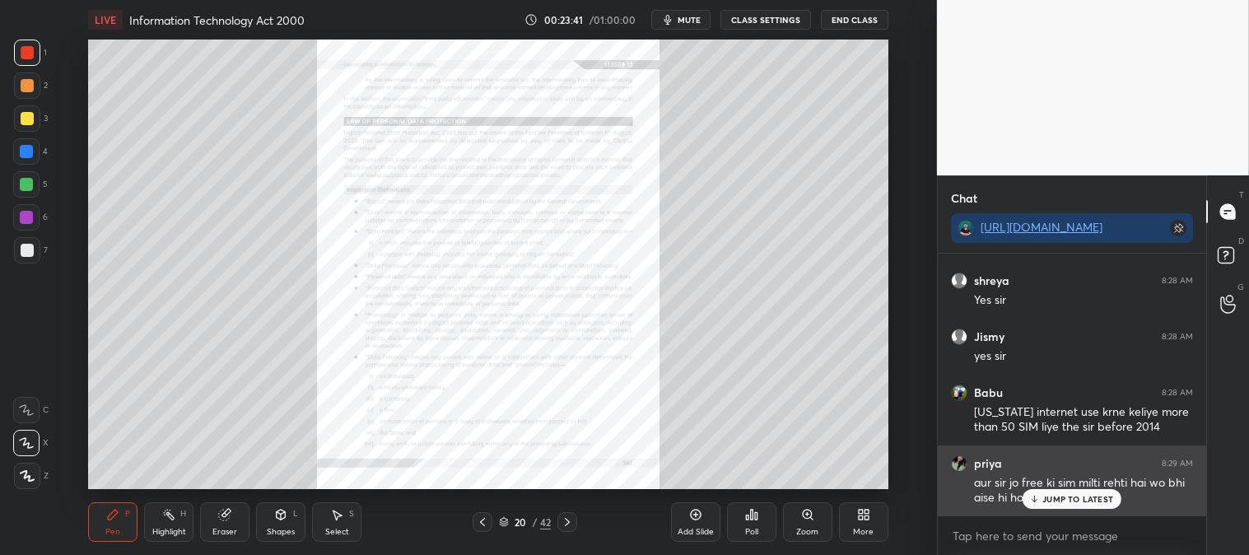
click at [1061, 499] on p "JUMP TO LATEST" at bounding box center [1078, 499] width 71 height 10
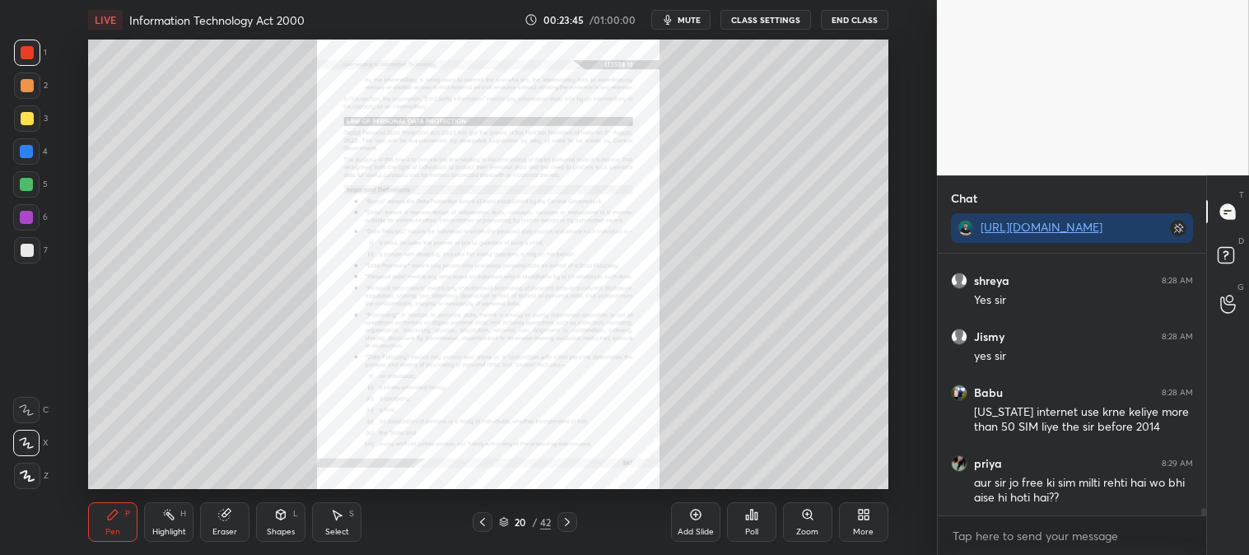
scroll to position [9258, 0]
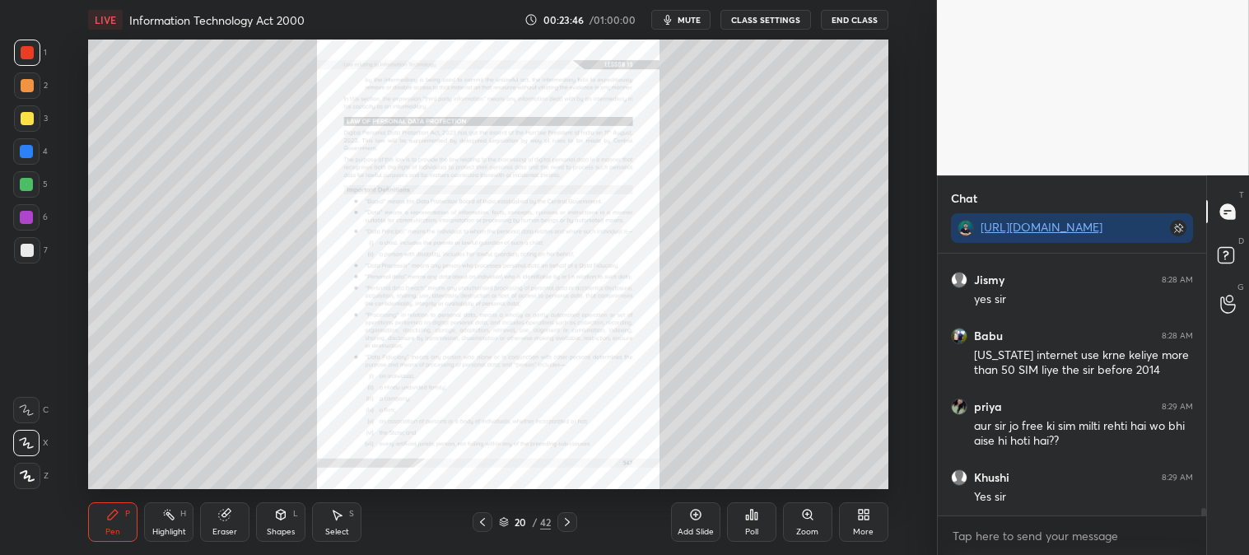
click at [802, 519] on icon at bounding box center [807, 514] width 13 height 13
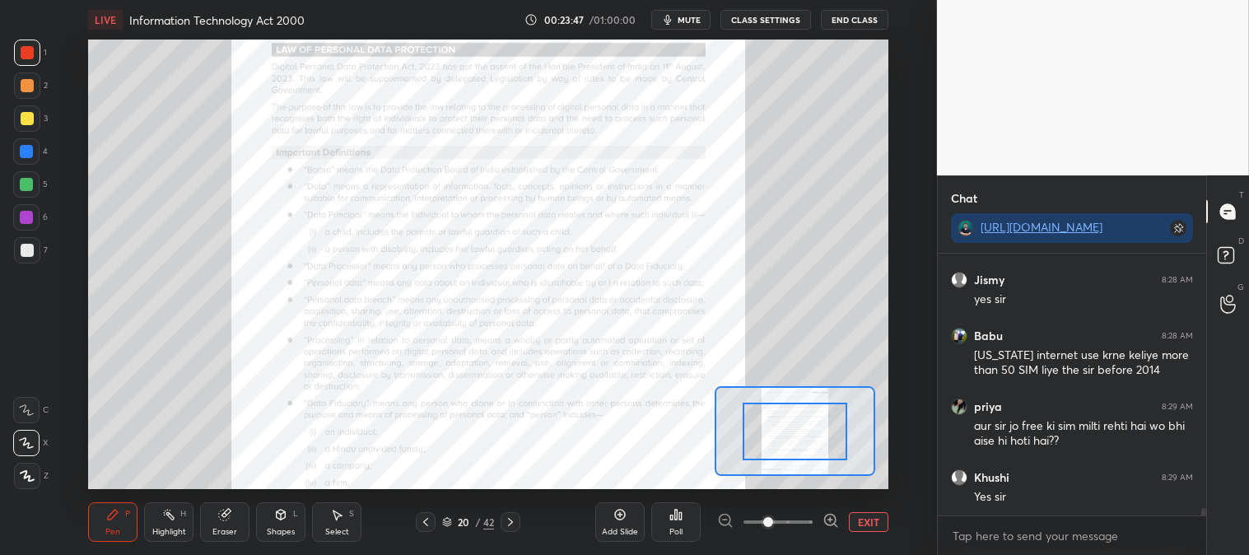
scroll to position [9313, 0]
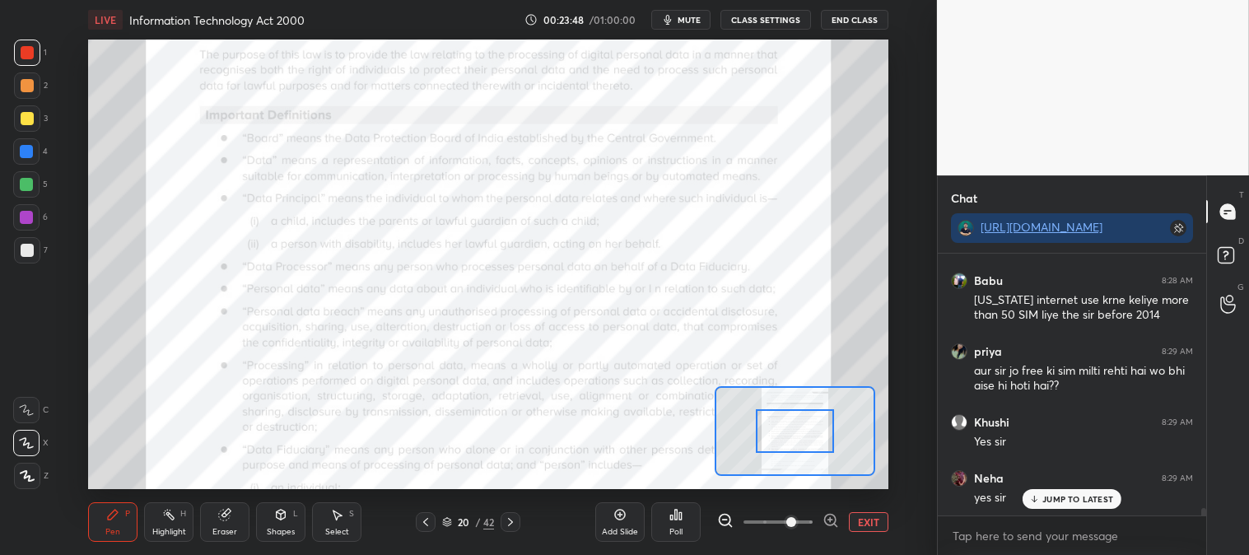
click at [858, 521] on button "EXIT" at bounding box center [869, 522] width 40 height 20
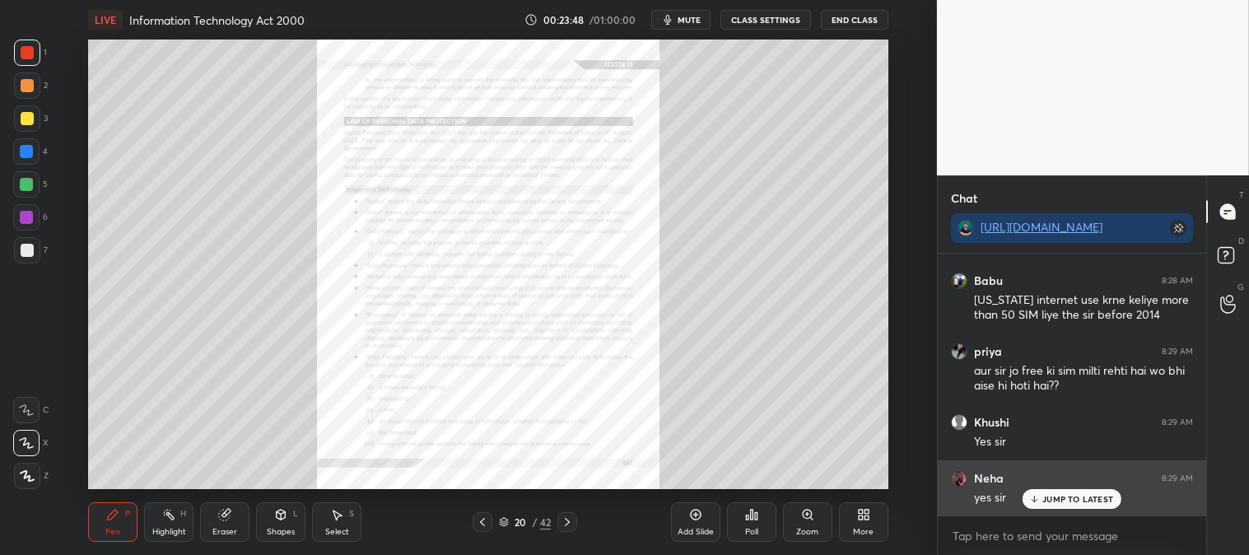
click at [1069, 499] on p "JUMP TO LATEST" at bounding box center [1078, 499] width 71 height 10
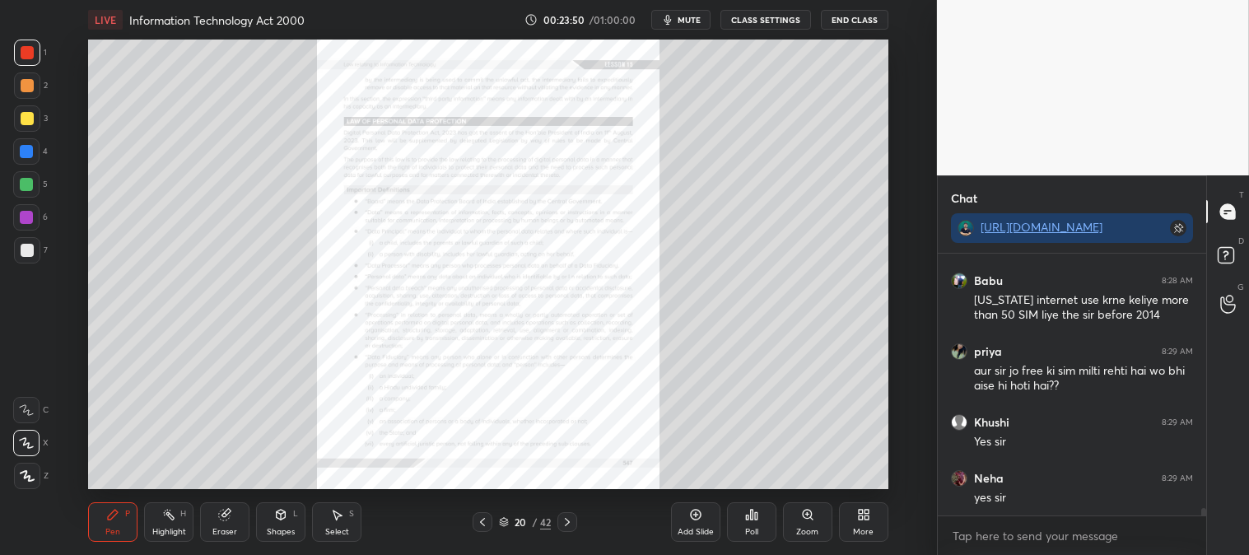
click at [796, 516] on div "Zoom" at bounding box center [807, 522] width 49 height 40
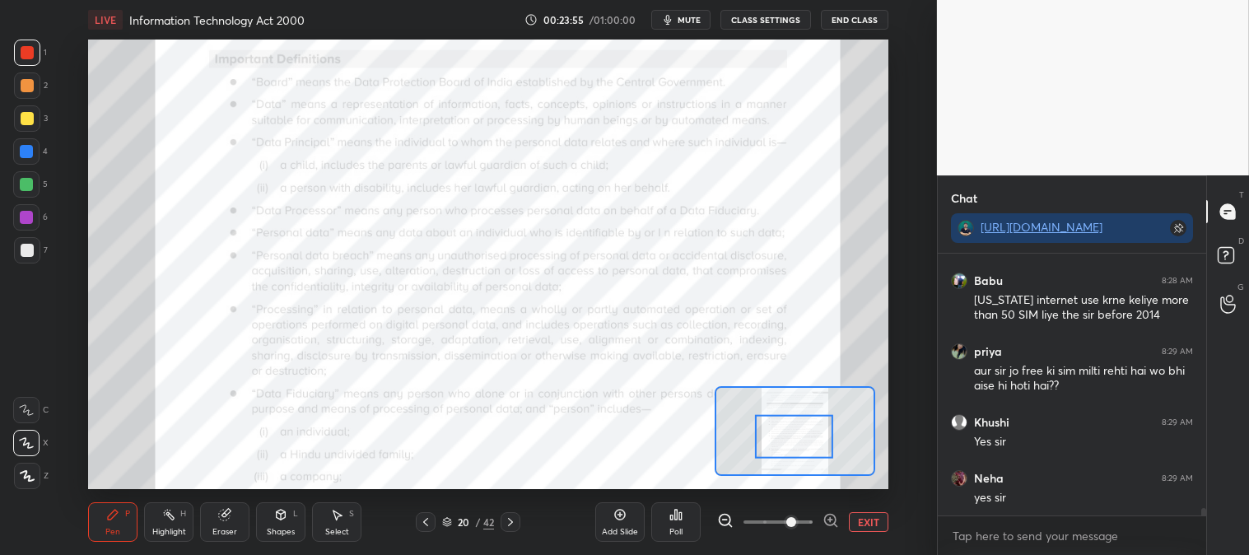
scroll to position [9369, 0]
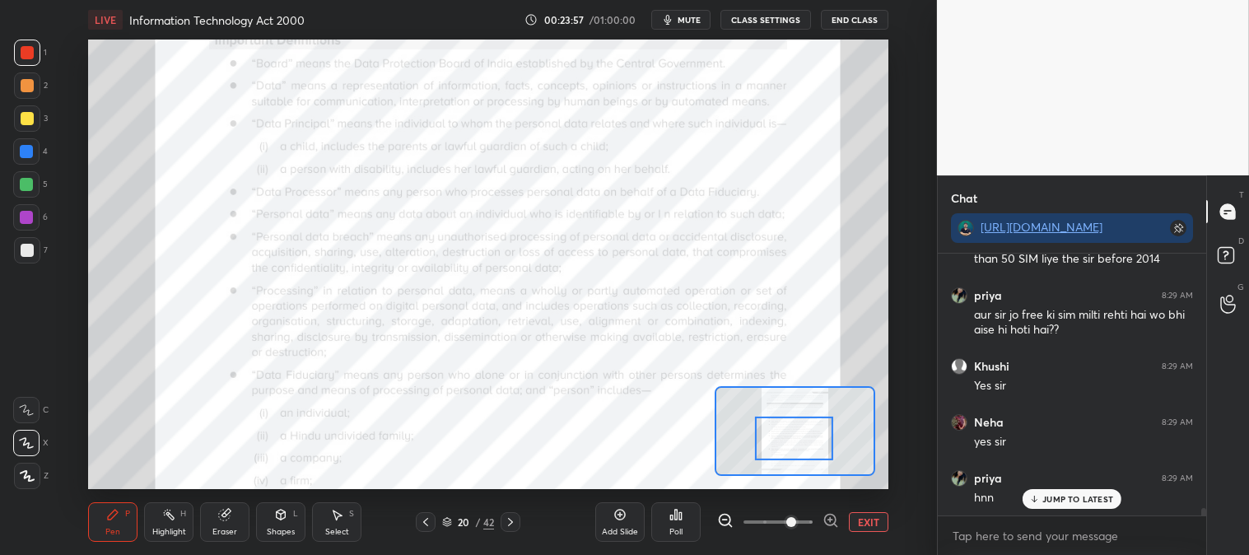
click at [105, 530] on div "Pen" at bounding box center [112, 532] width 15 height 8
click at [176, 530] on div "Highlight" at bounding box center [169, 532] width 34 height 8
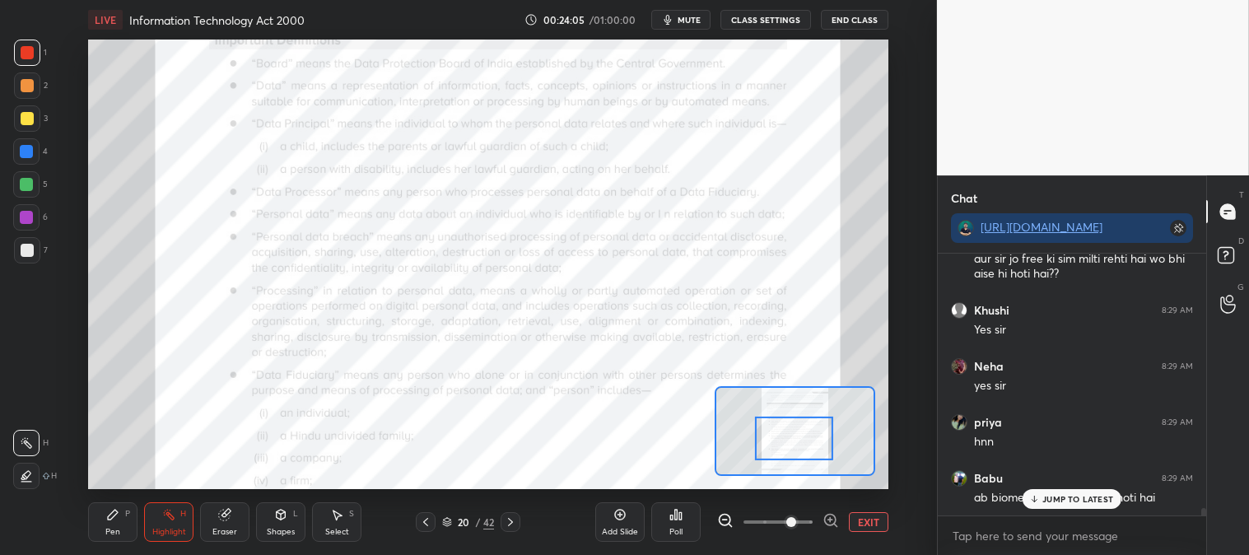
click at [1063, 498] on p "JUMP TO LATEST" at bounding box center [1078, 499] width 71 height 10
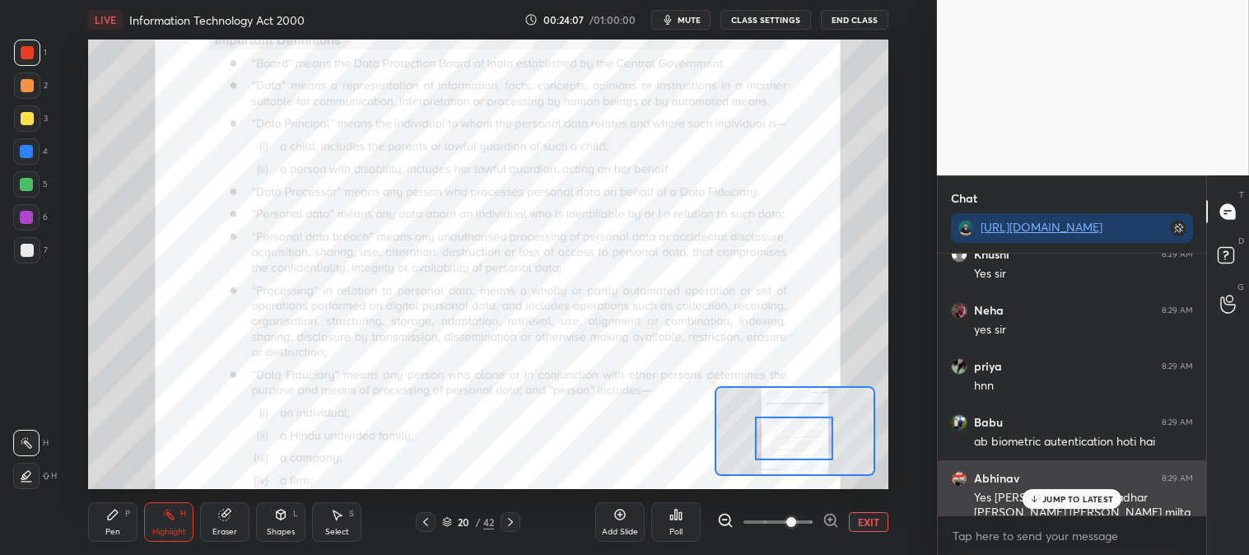
click at [1052, 505] on div "JUMP TO LATEST" at bounding box center [1072, 499] width 99 height 20
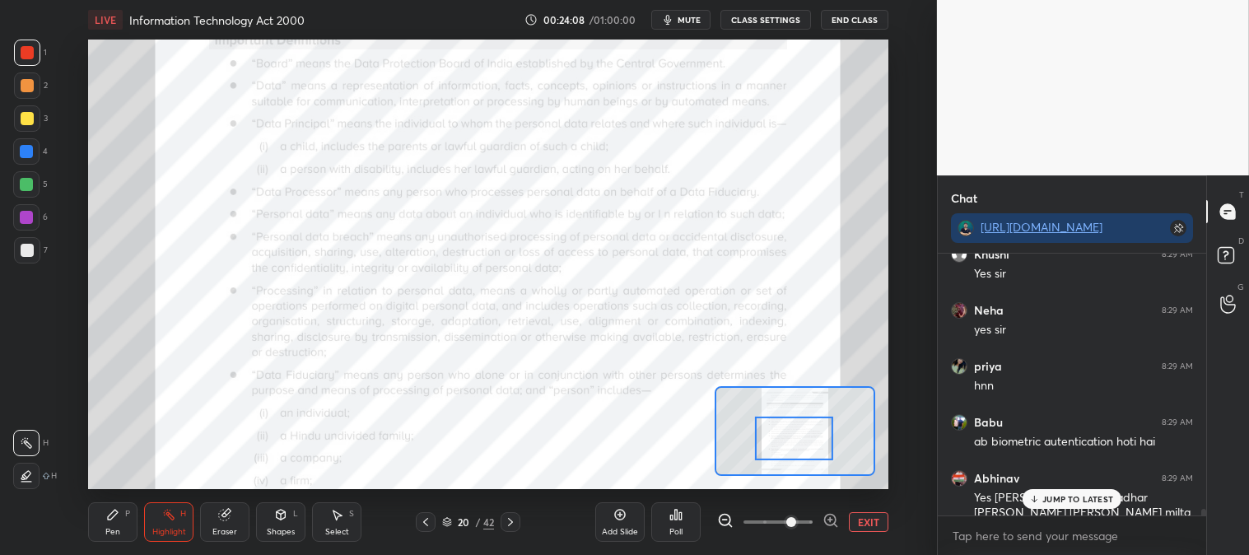
scroll to position [9552, 0]
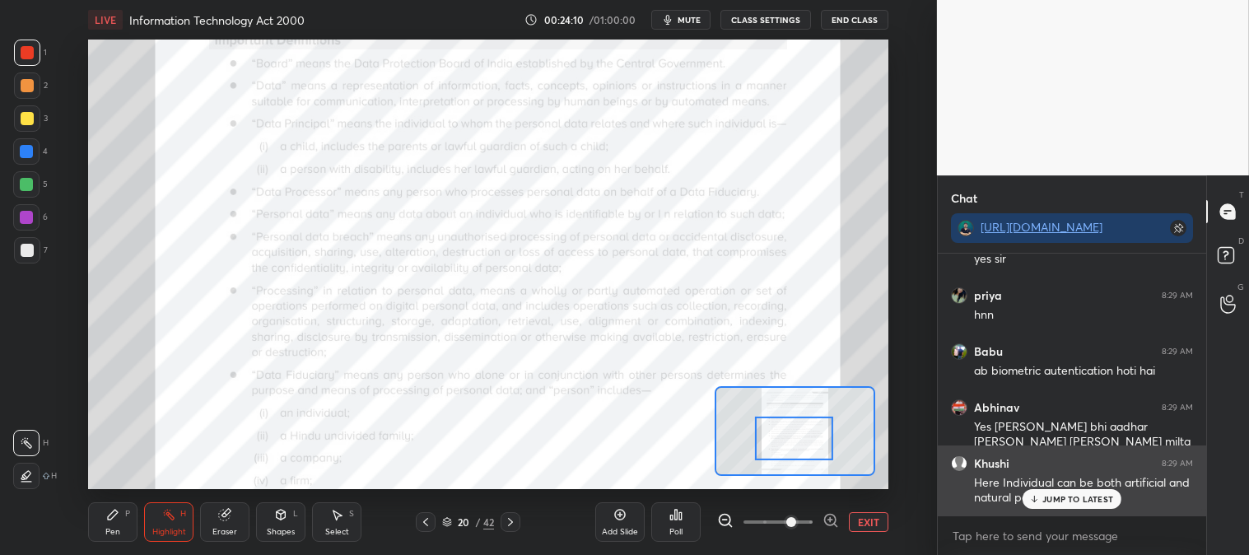
click at [1051, 506] on div "JUMP TO LATEST" at bounding box center [1072, 499] width 99 height 20
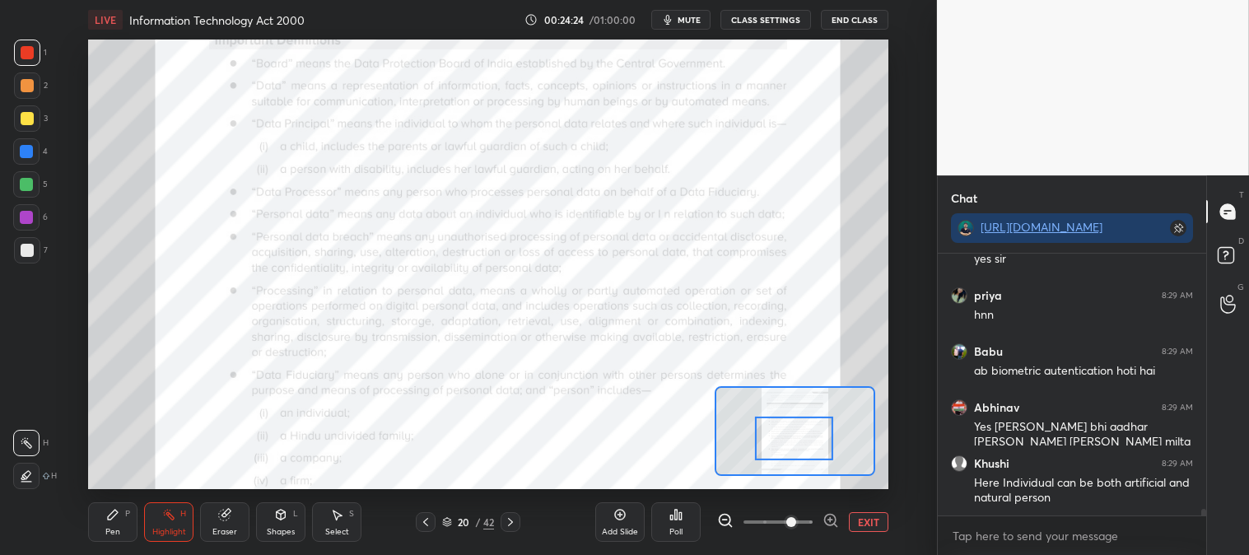
click at [100, 508] on div "Pen P" at bounding box center [112, 522] width 49 height 40
click at [863, 530] on button "EXIT" at bounding box center [869, 522] width 40 height 20
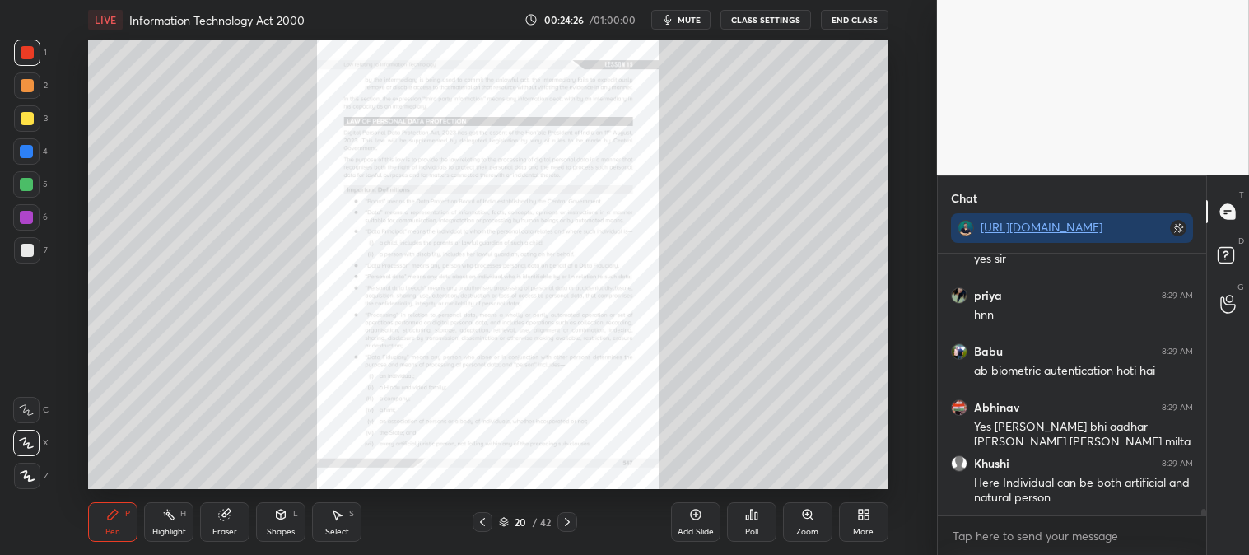
click at [684, 520] on div "Add Slide" at bounding box center [695, 522] width 49 height 40
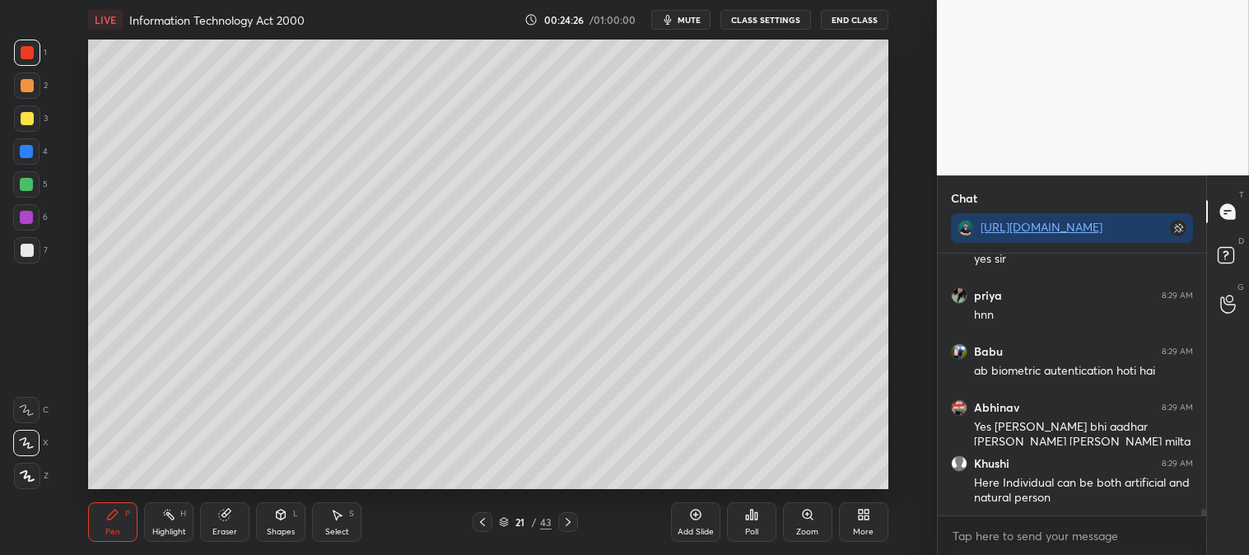
click at [810, 522] on div "Zoom" at bounding box center [807, 522] width 49 height 40
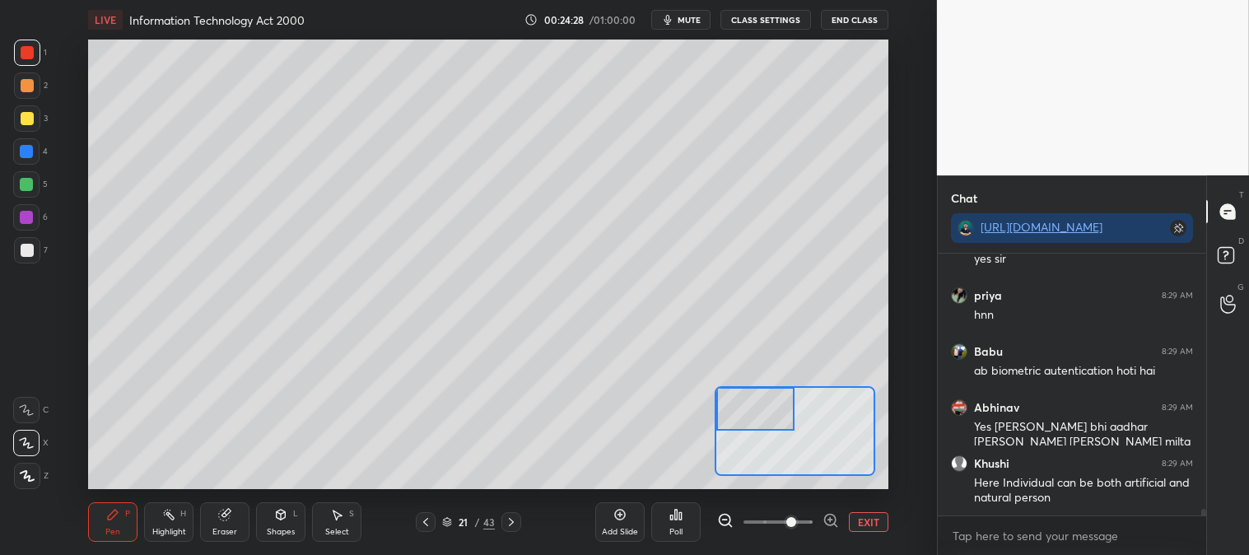
scroll to position [9608, 0]
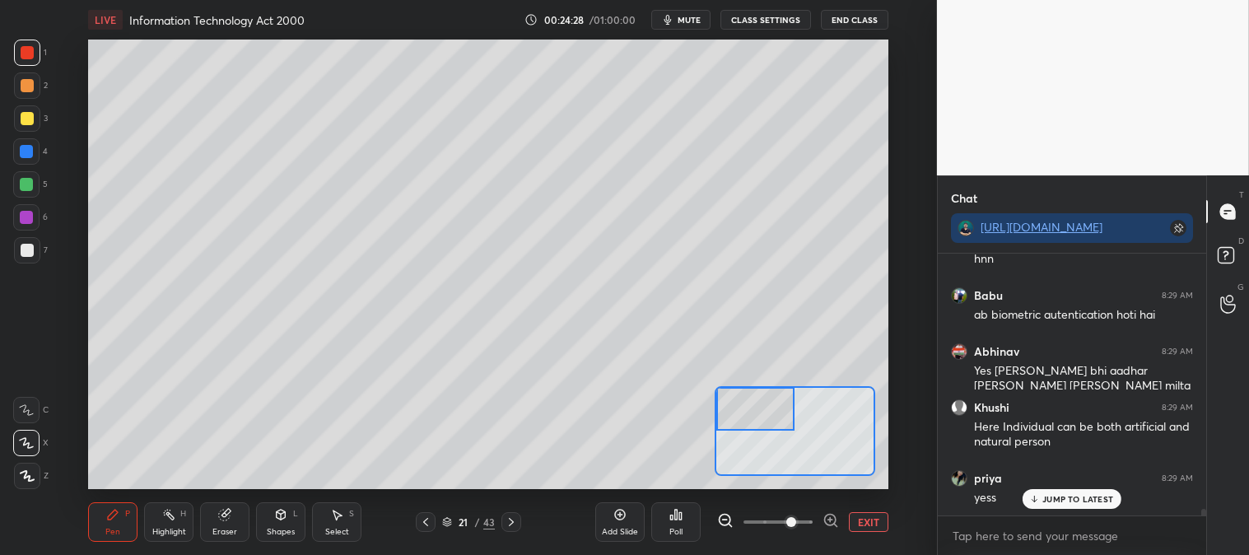
click at [34, 253] on div at bounding box center [27, 250] width 26 height 26
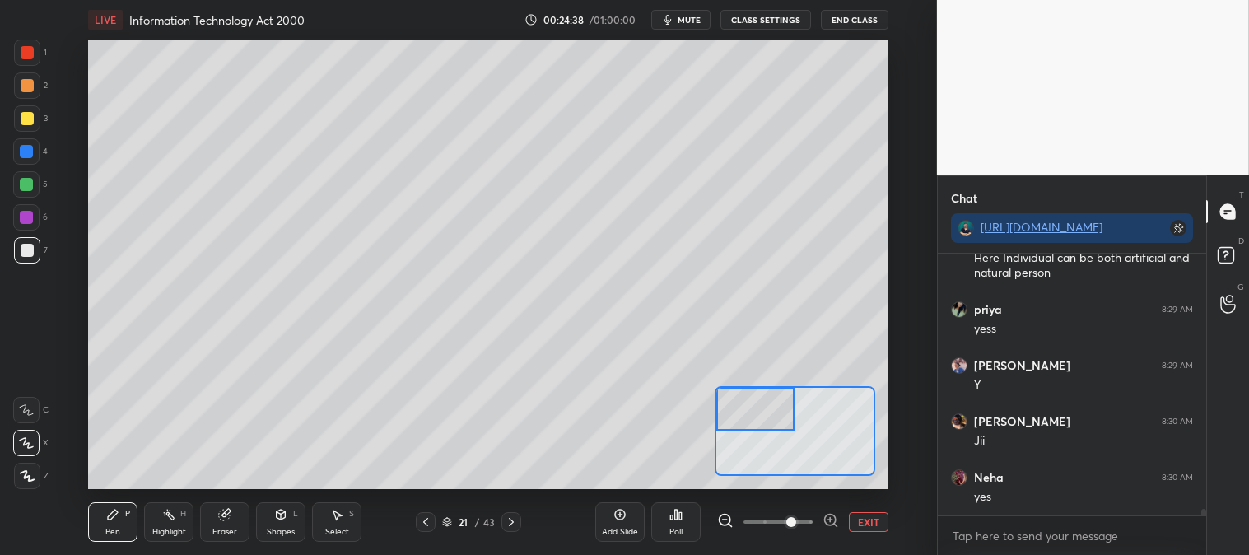
scroll to position [9832, 0]
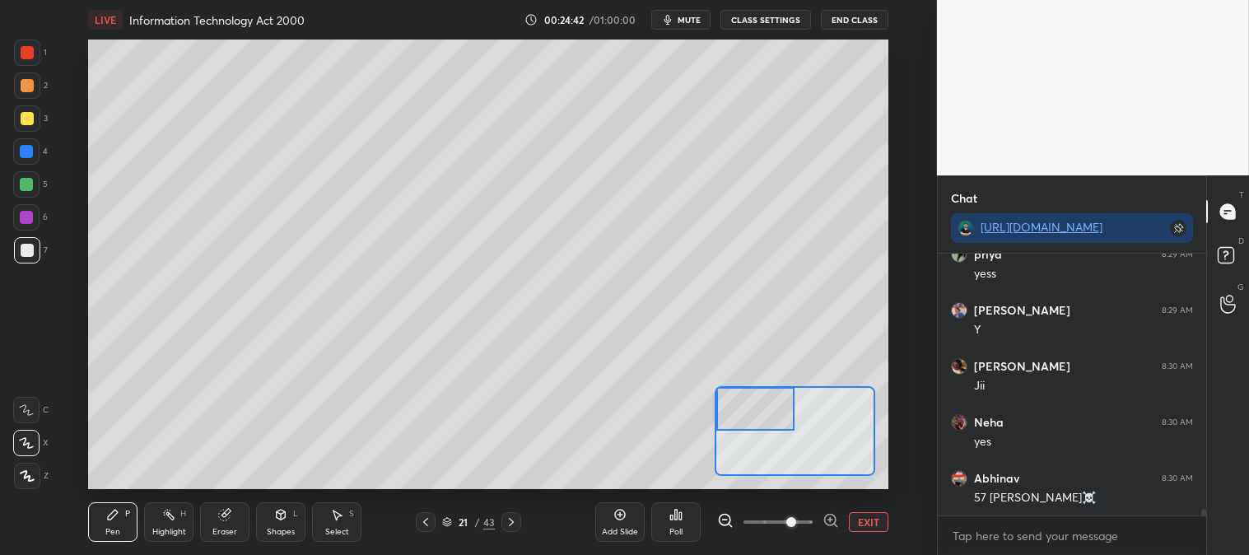
click at [425, 525] on icon at bounding box center [425, 522] width 13 height 13
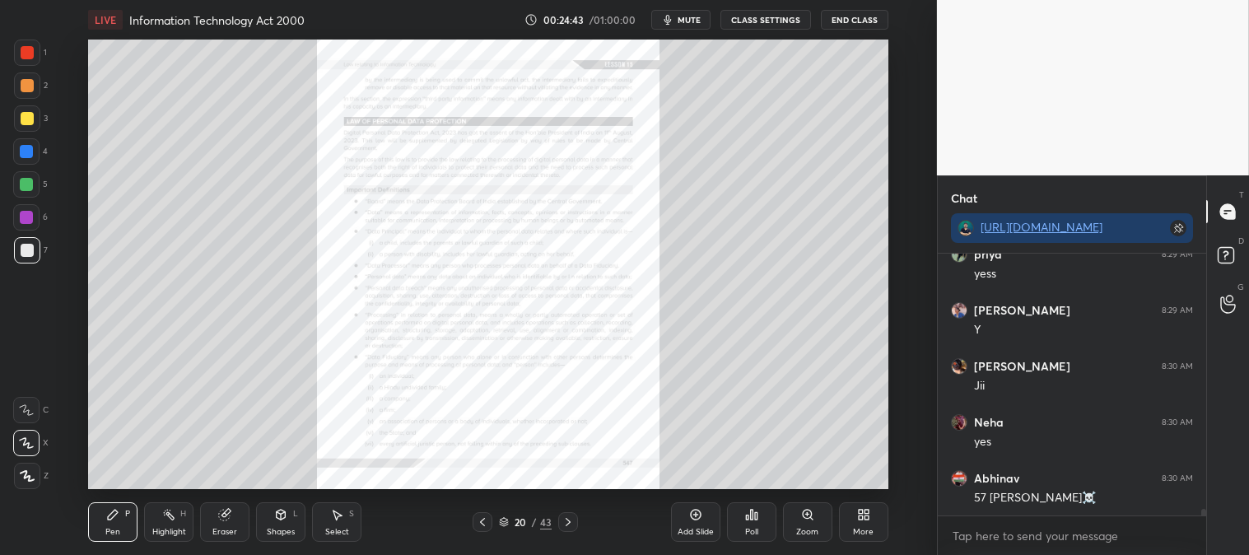
click at [810, 517] on icon at bounding box center [807, 514] width 9 height 9
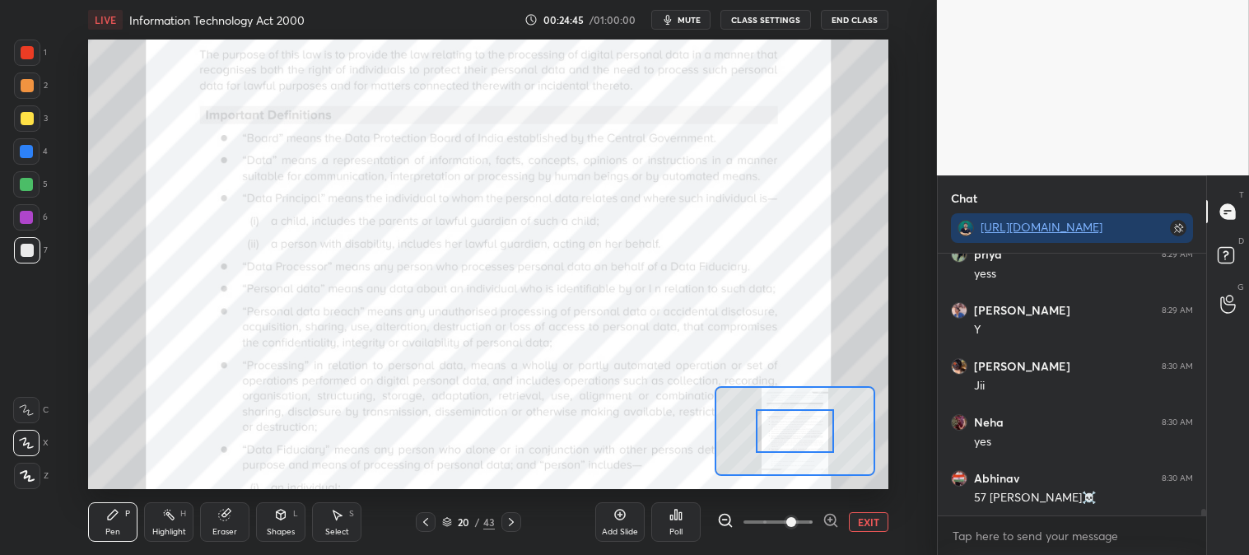
click at [144, 516] on div "Highlight H" at bounding box center [168, 522] width 49 height 40
click at [38, 49] on div at bounding box center [27, 53] width 26 height 26
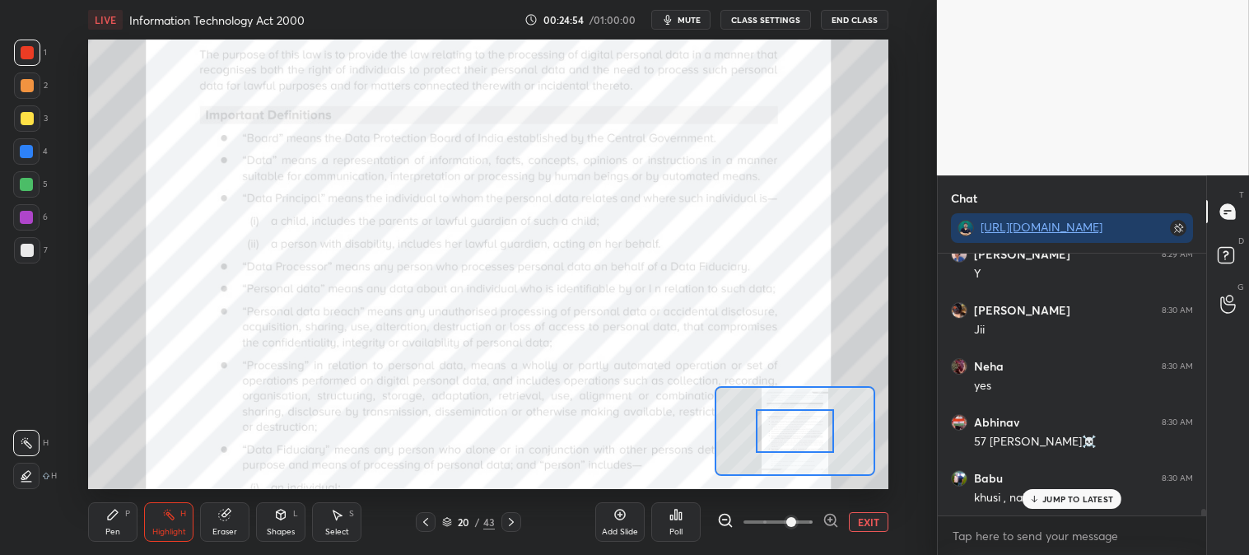
click at [516, 517] on icon at bounding box center [511, 522] width 13 height 13
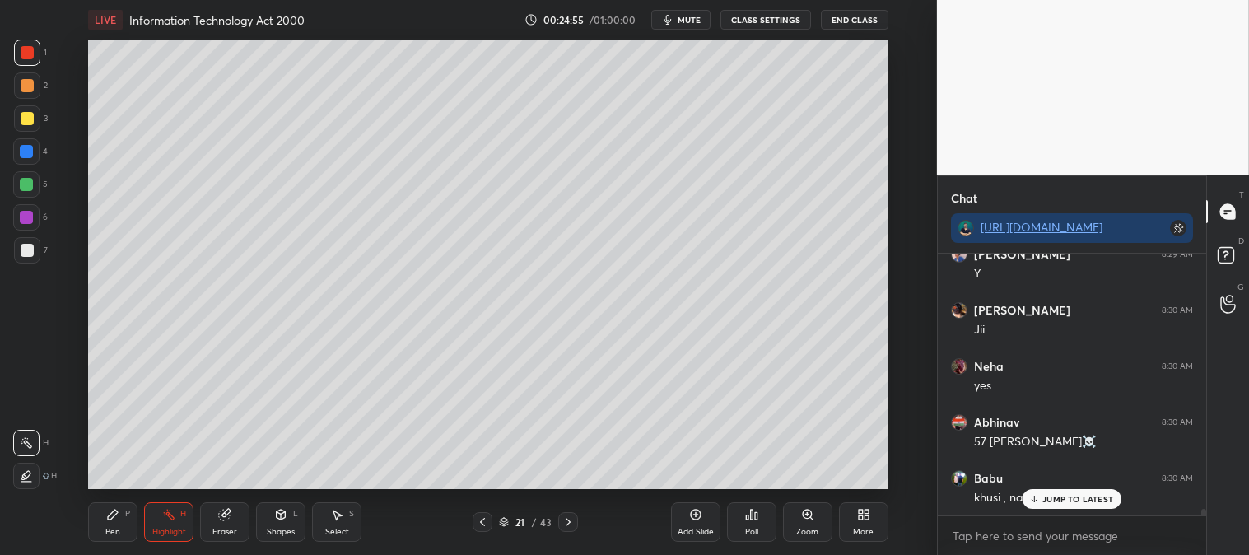
click at [814, 519] on icon at bounding box center [807, 514] width 13 height 13
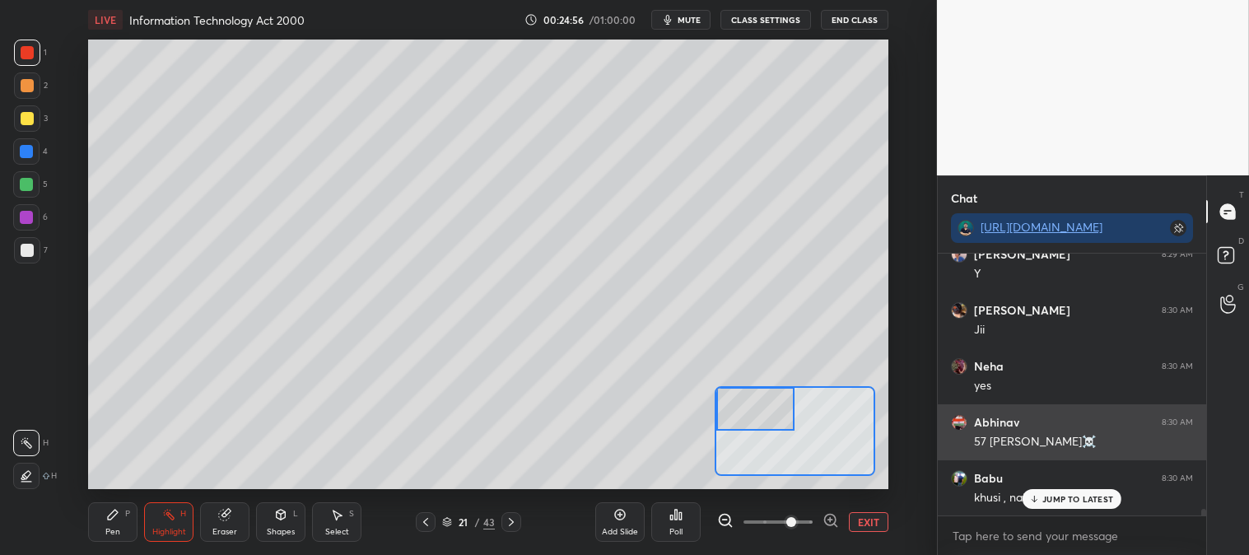
click at [1049, 497] on p "JUMP TO LATEST" at bounding box center [1078, 499] width 71 height 10
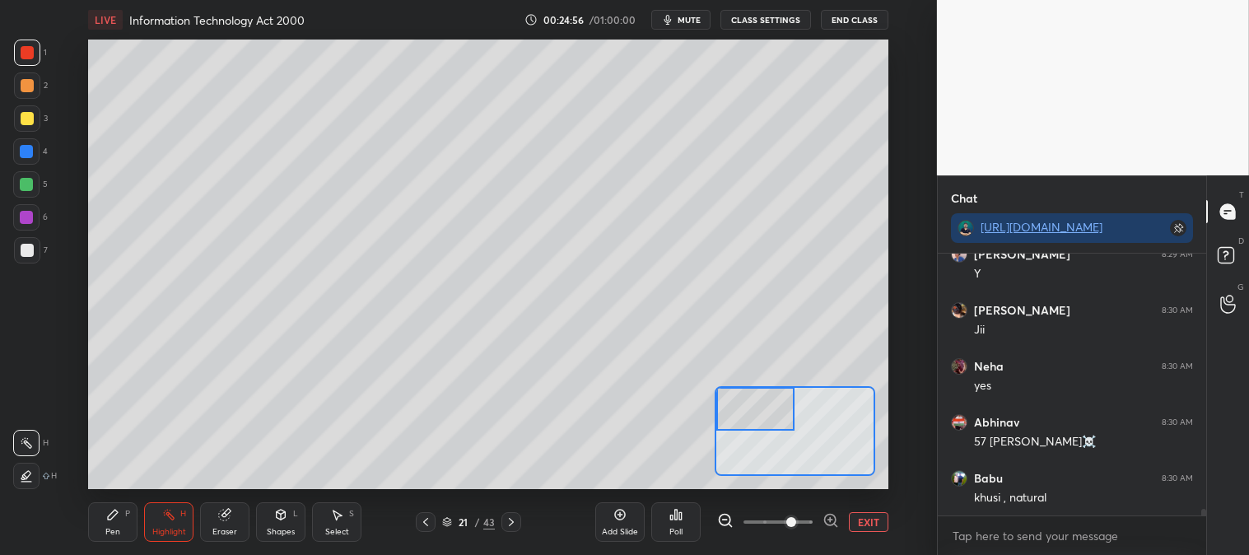
click at [106, 521] on icon at bounding box center [112, 514] width 13 height 13
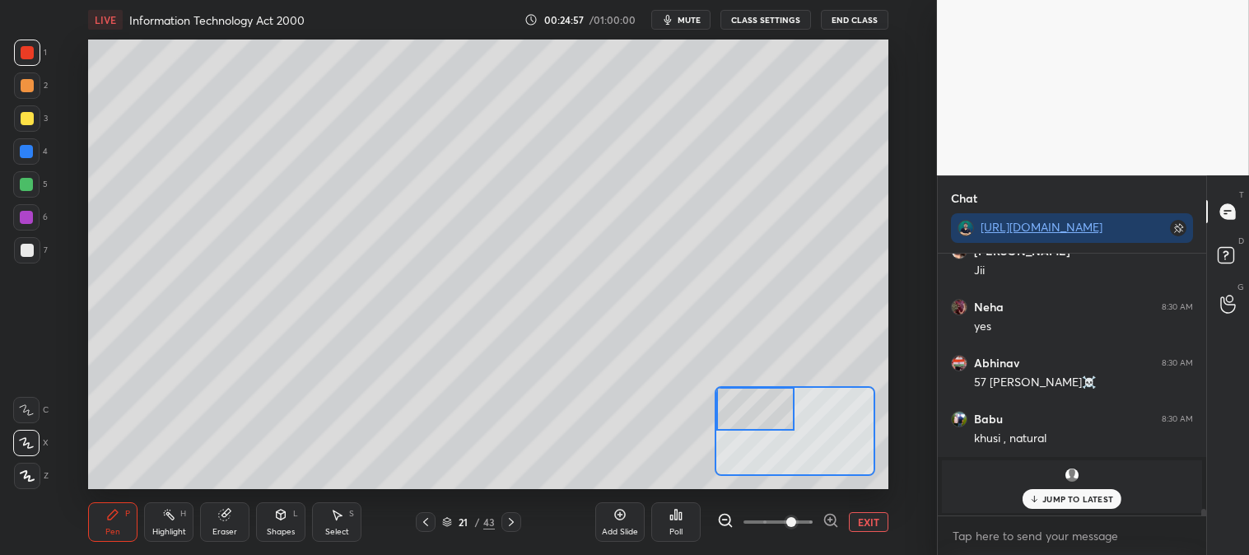
click at [26, 112] on div at bounding box center [27, 118] width 13 height 13
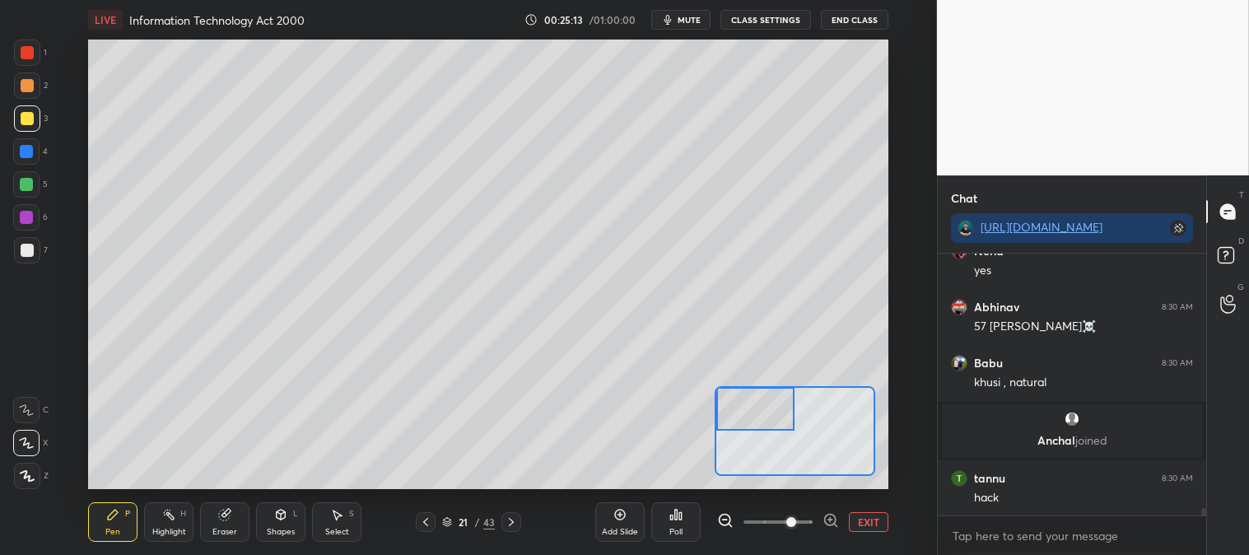
click at [27, 250] on div at bounding box center [27, 250] width 13 height 13
click at [28, 108] on div at bounding box center [27, 118] width 26 height 26
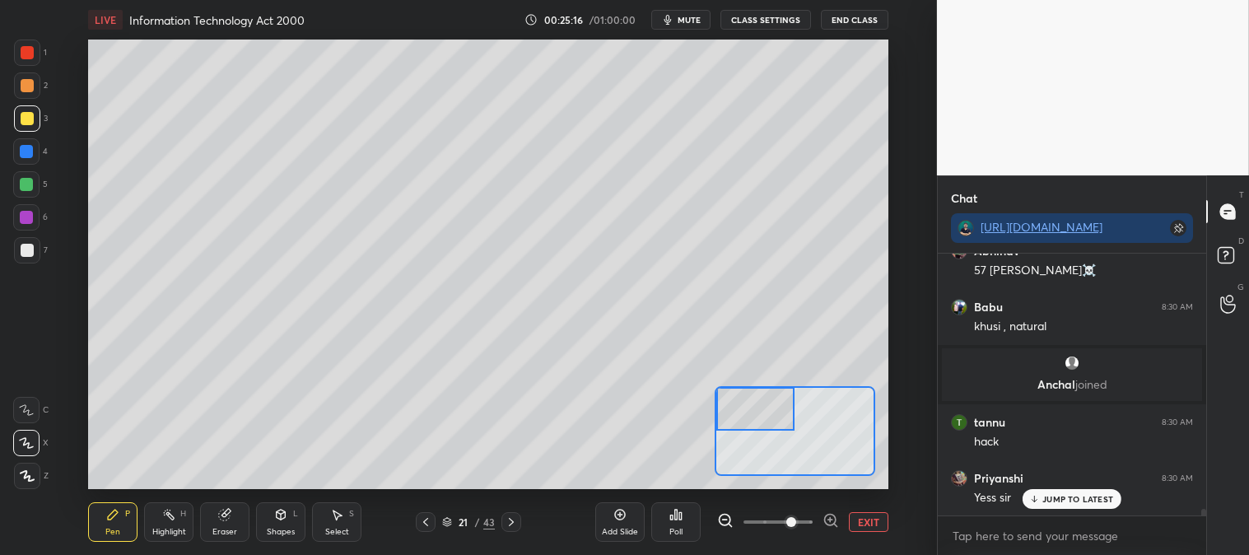
click at [424, 520] on icon at bounding box center [425, 522] width 13 height 13
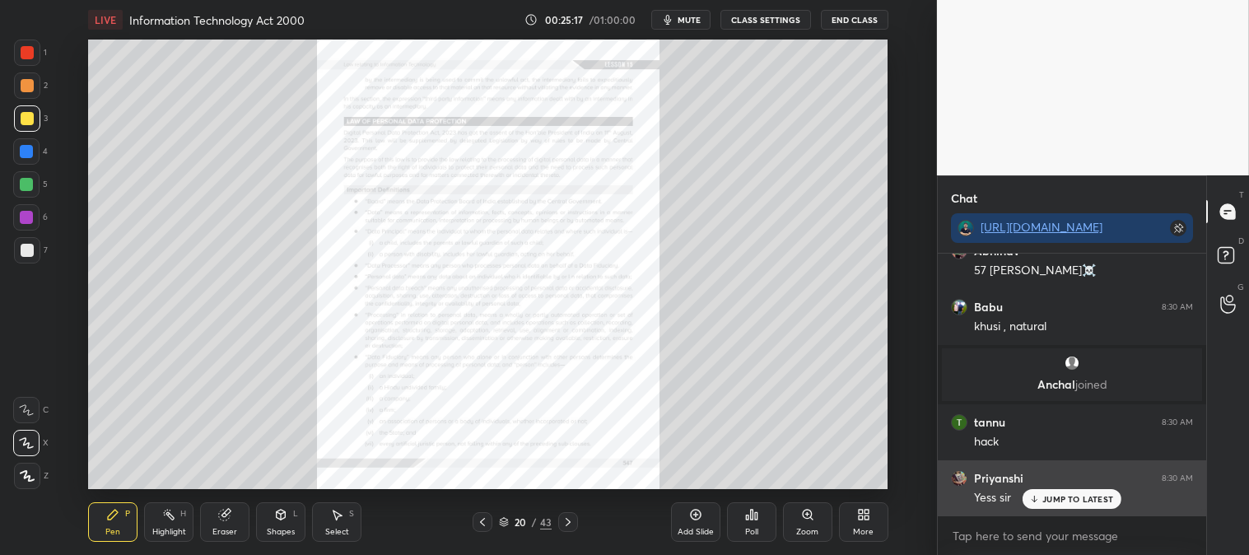
click at [1067, 499] on p "JUMP TO LATEST" at bounding box center [1078, 499] width 71 height 10
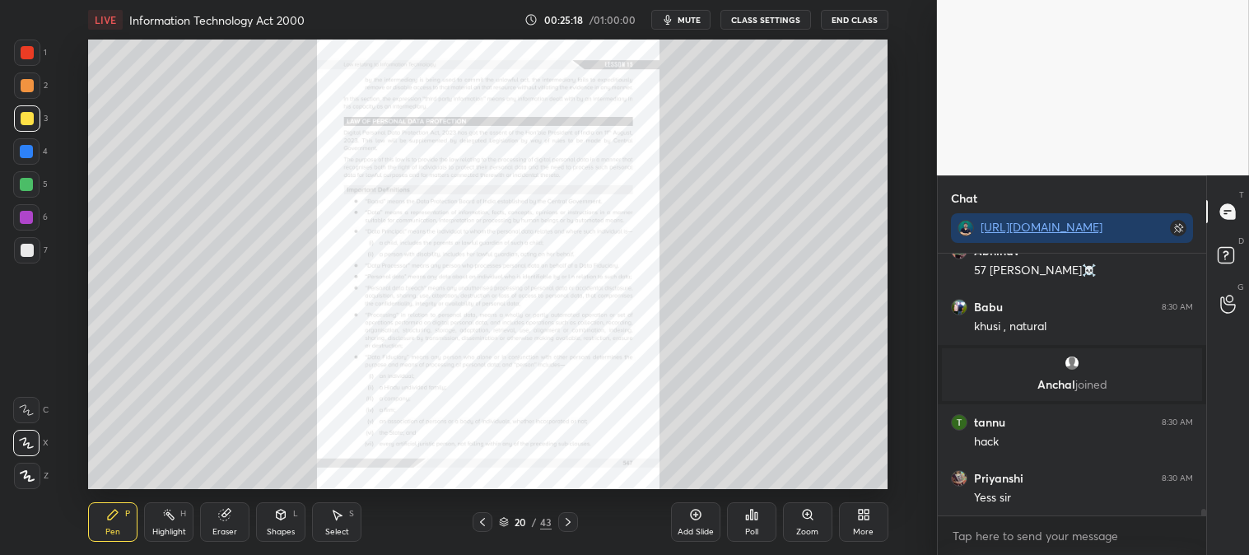
click at [799, 522] on div "Zoom" at bounding box center [807, 522] width 49 height 40
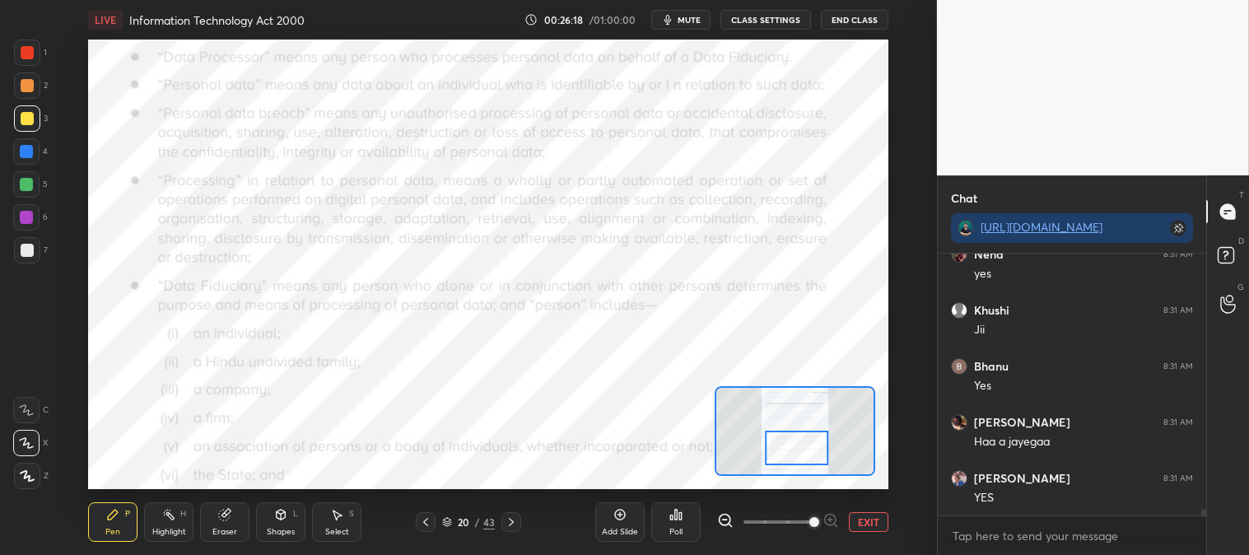
scroll to position [10222, 0]
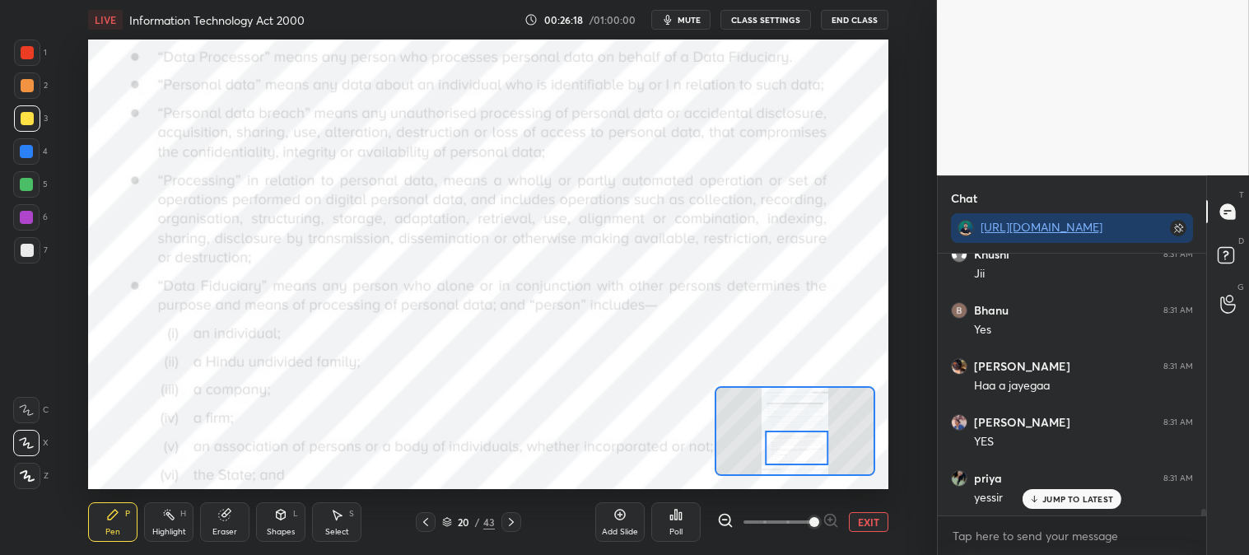
click at [170, 521] on icon at bounding box center [168, 514] width 13 height 13
click at [36, 61] on div at bounding box center [27, 53] width 26 height 26
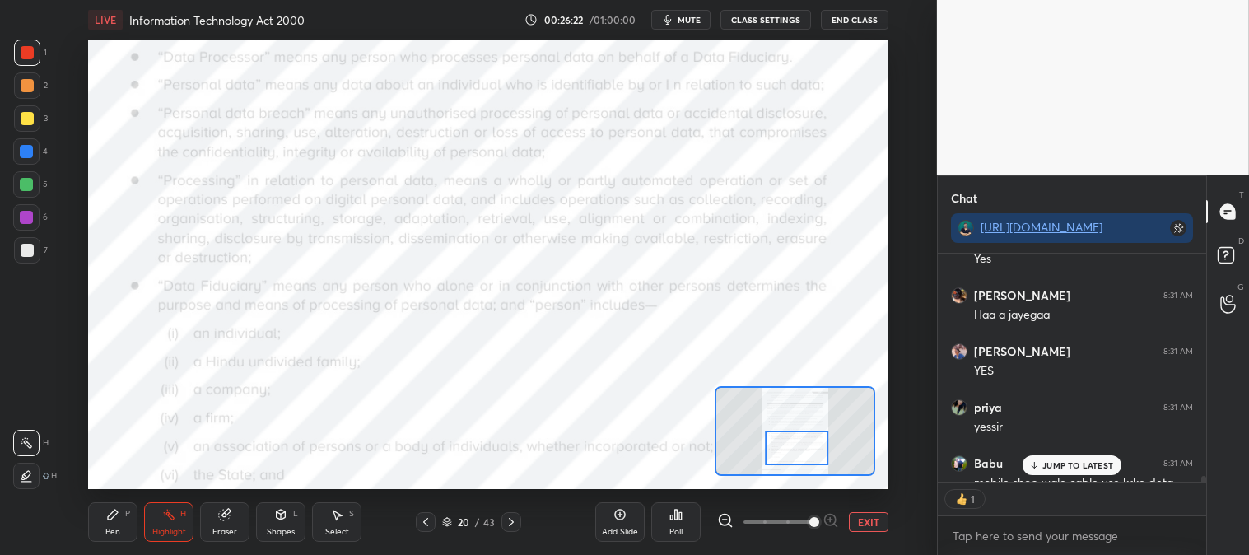
scroll to position [5, 4]
click at [1068, 456] on div "JUMP TO LATEST" at bounding box center [1072, 465] width 99 height 20
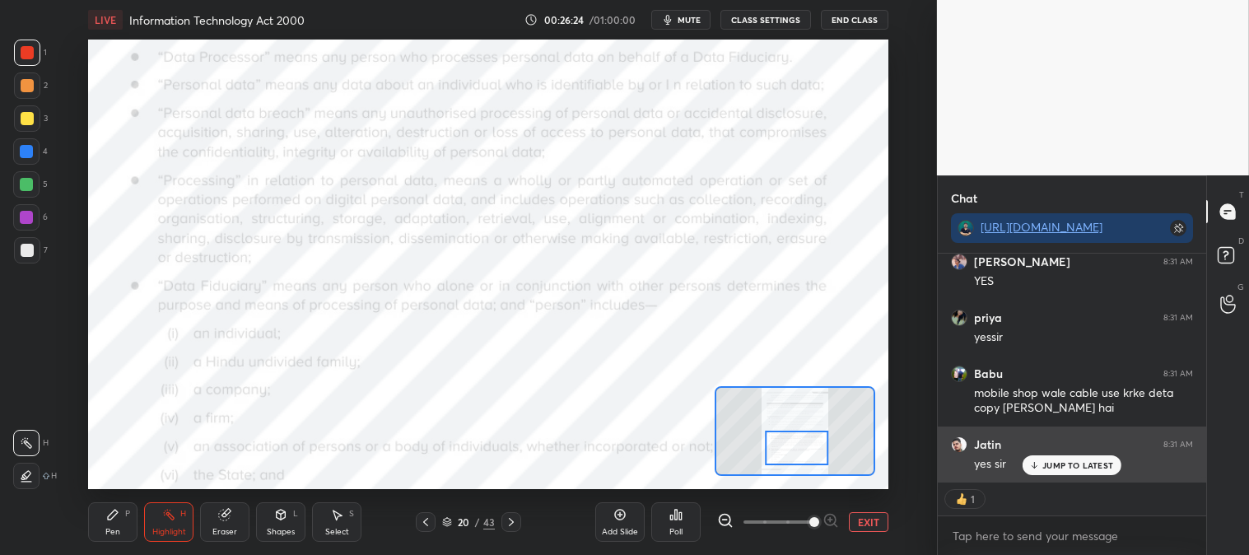
click at [1056, 464] on p "JUMP TO LATEST" at bounding box center [1078, 465] width 71 height 10
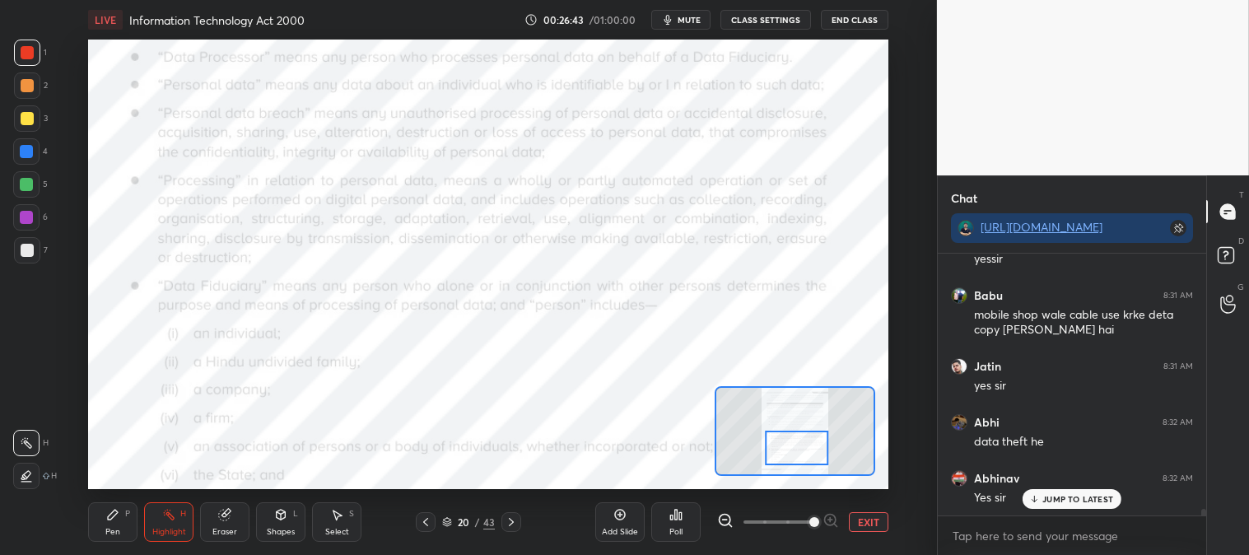
scroll to position [10518, 0]
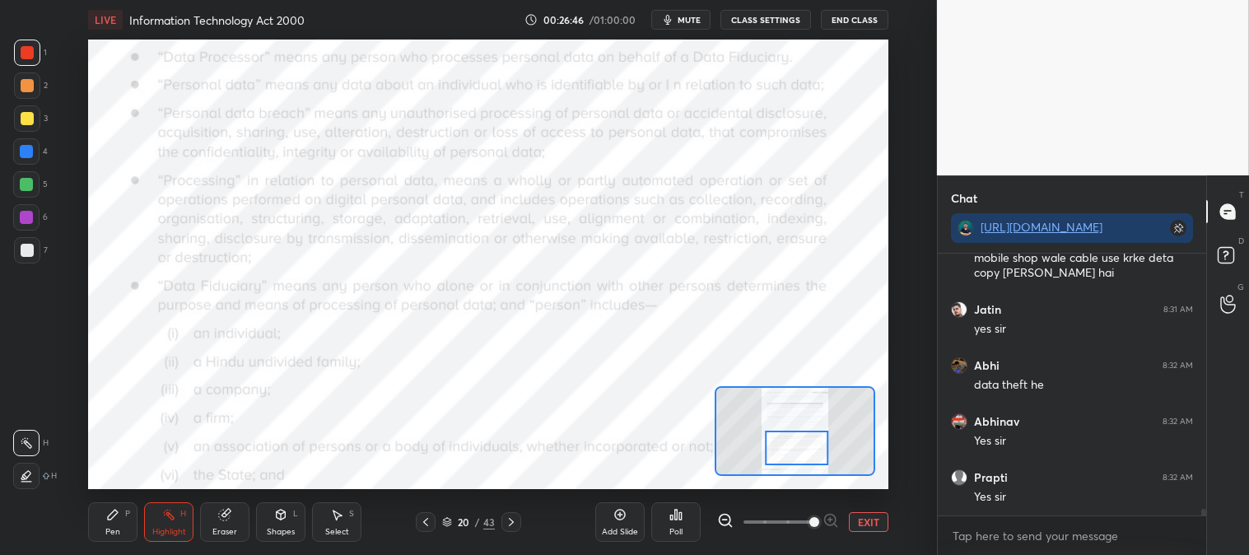
click at [109, 521] on icon at bounding box center [112, 514] width 13 height 13
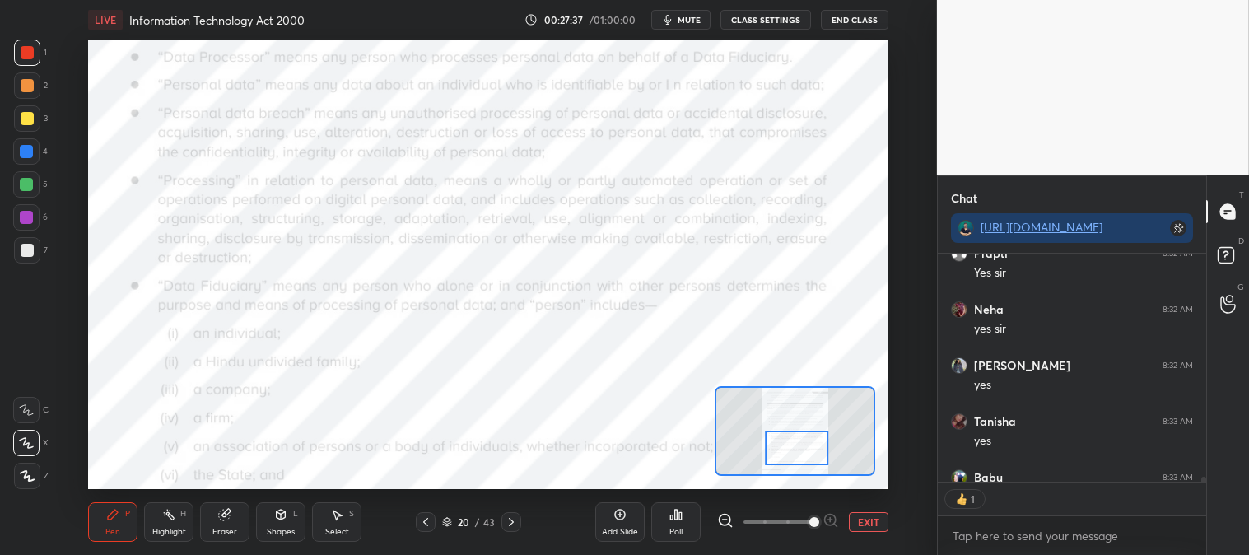
scroll to position [5, 4]
click at [689, 17] on span "mute" at bounding box center [689, 20] width 23 height 12
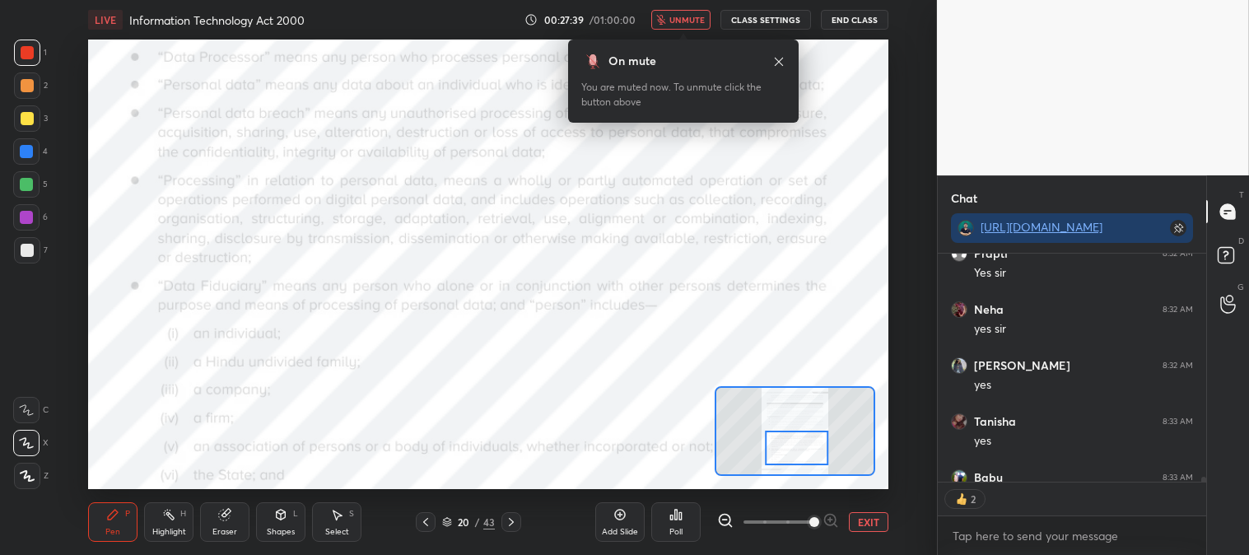
click at [694, 17] on span "unmute" at bounding box center [687, 20] width 35 height 12
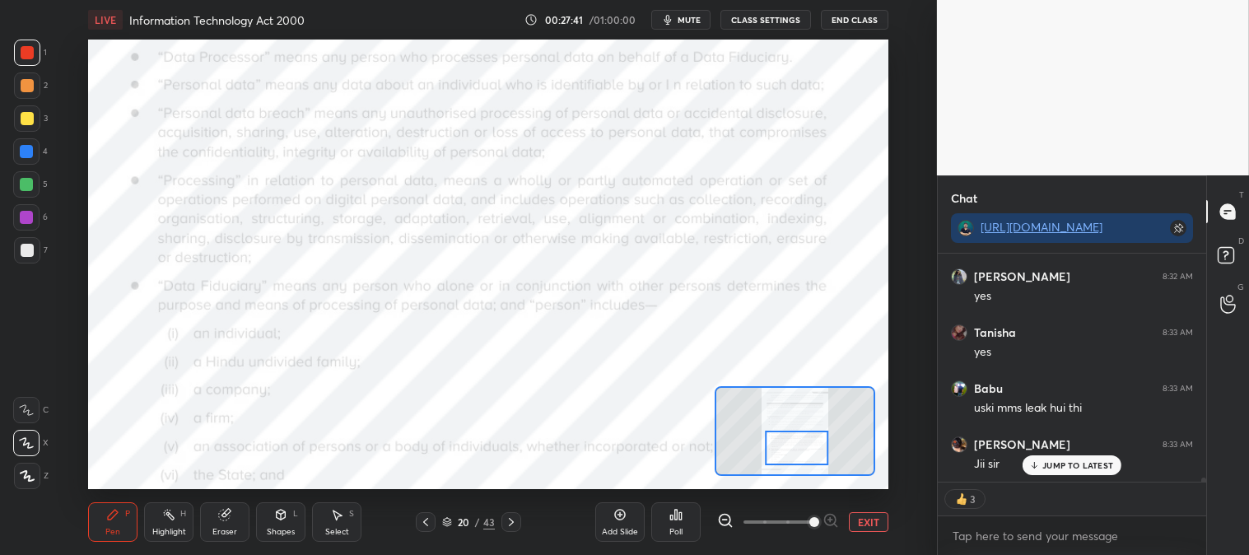
scroll to position [11503, 0]
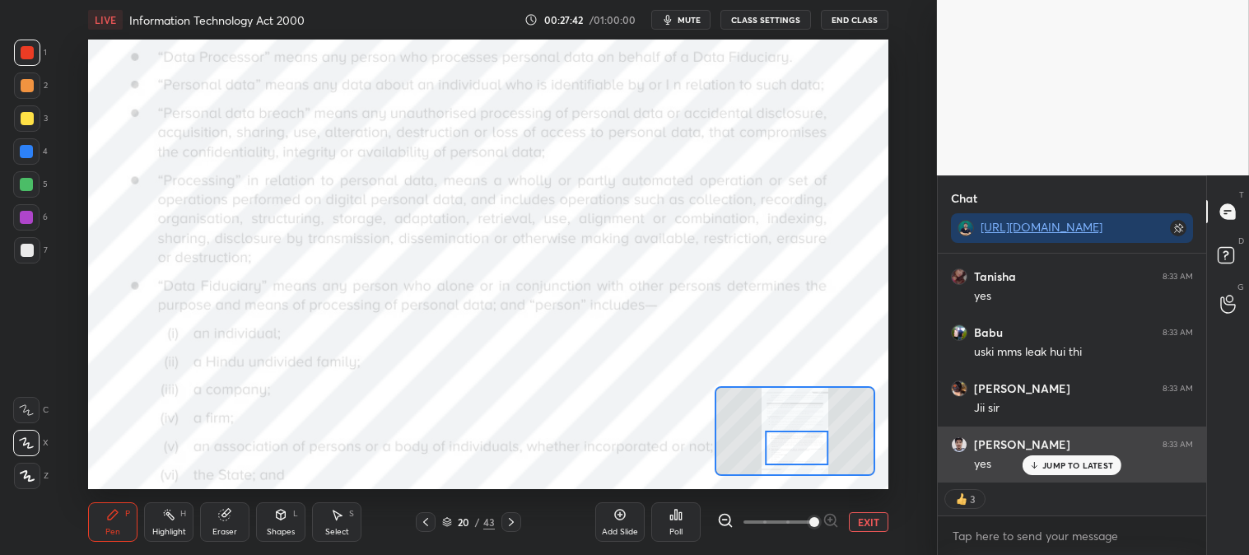
click at [1060, 472] on div "JUMP TO LATEST" at bounding box center [1072, 465] width 99 height 20
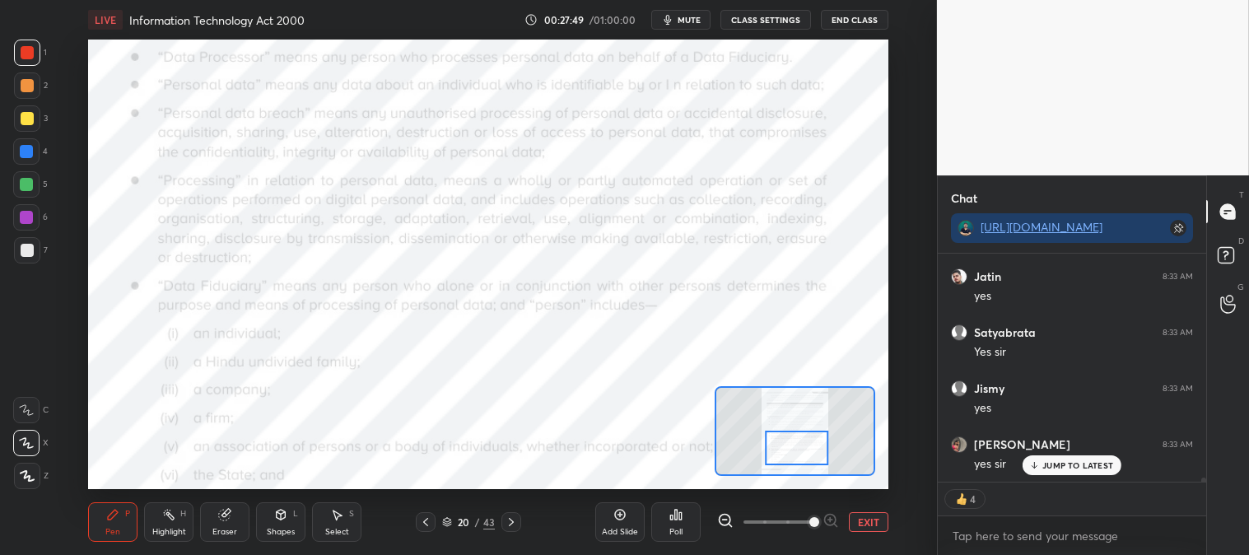
scroll to position [11828, 0]
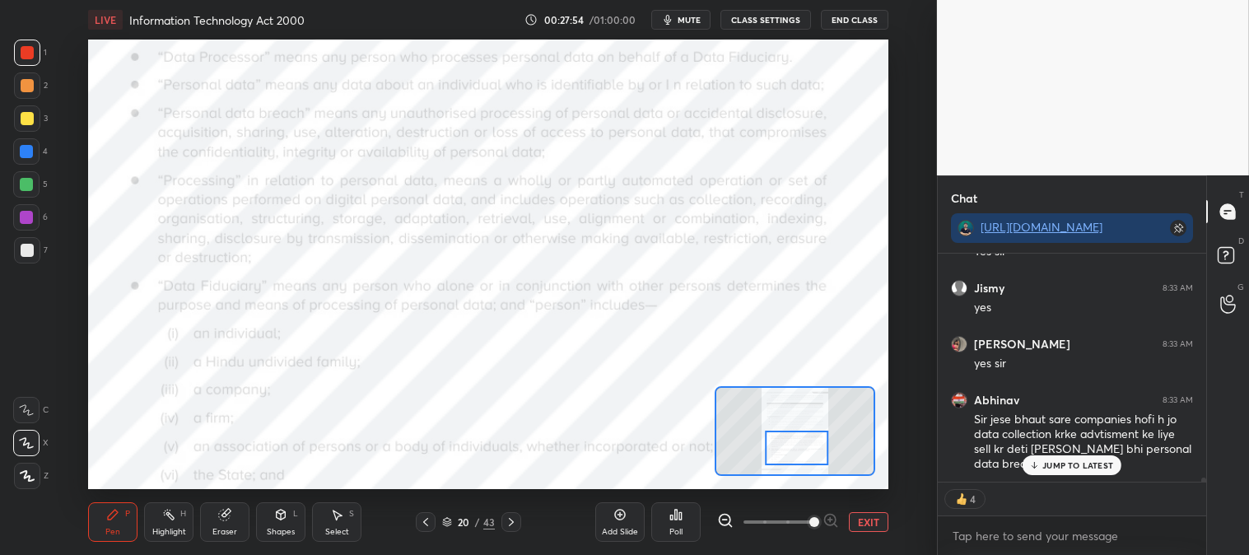
click at [181, 518] on div "H" at bounding box center [183, 514] width 6 height 8
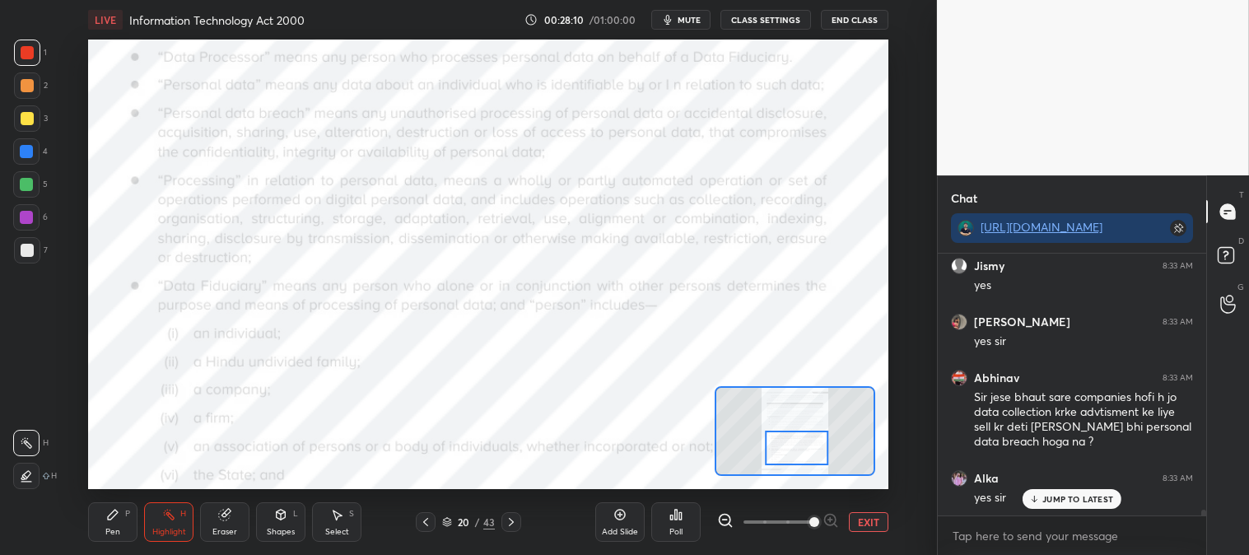
scroll to position [11906, 0]
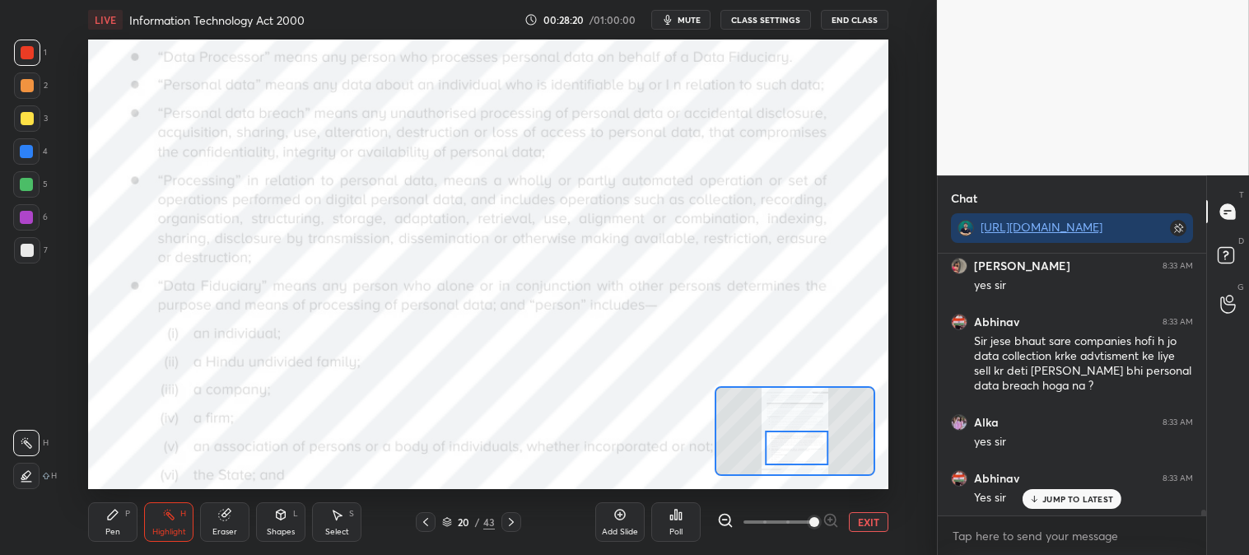
click at [698, 14] on span "mute" at bounding box center [689, 20] width 23 height 12
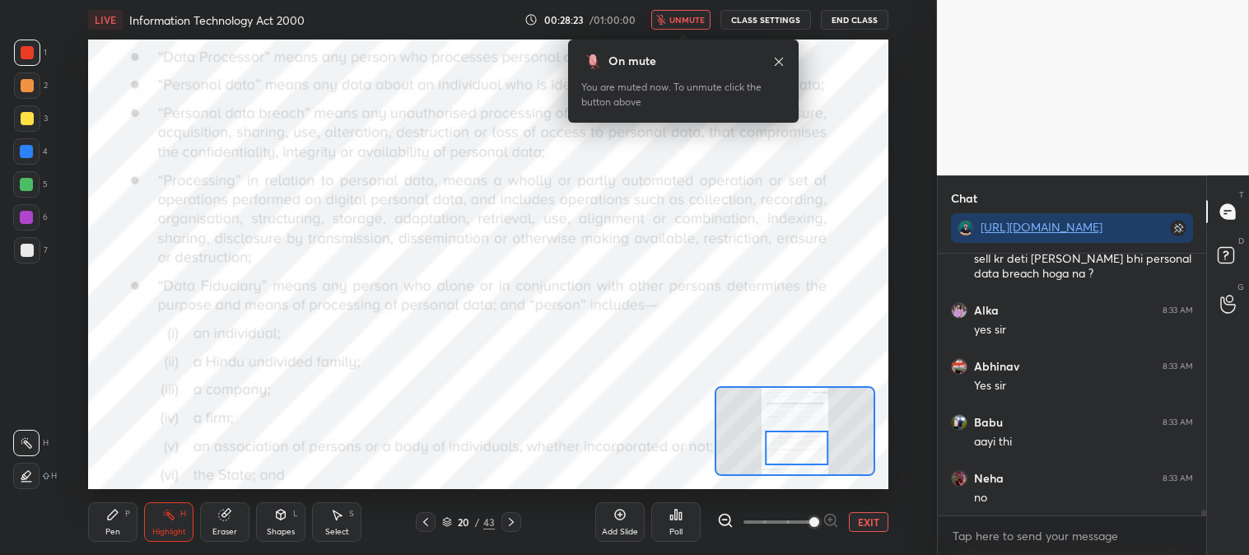
scroll to position [12075, 0]
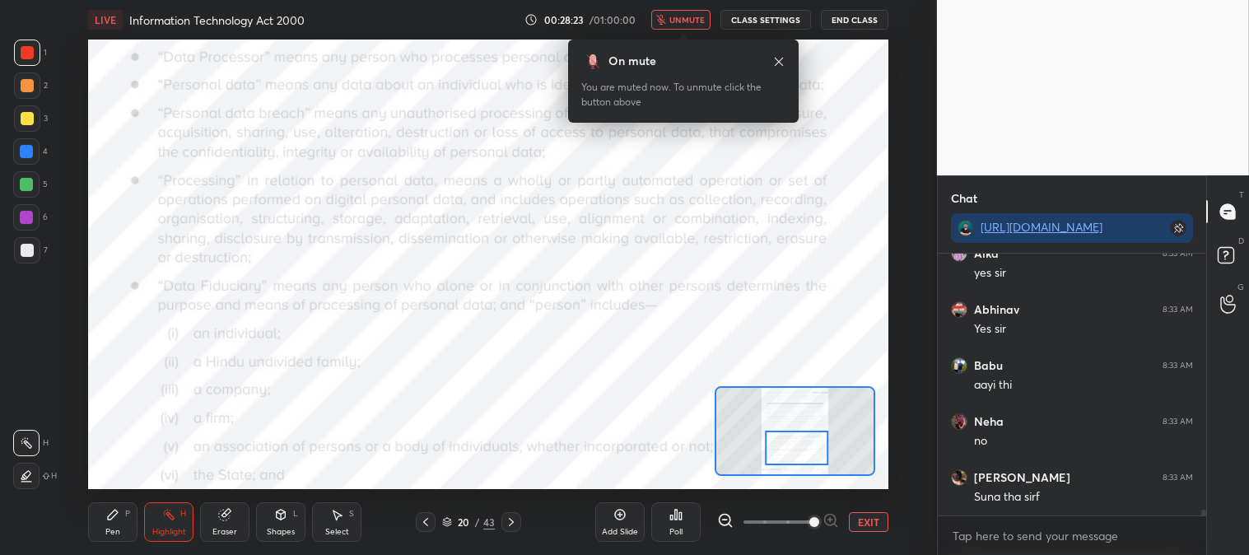
click at [692, 15] on span "unmute" at bounding box center [687, 20] width 35 height 12
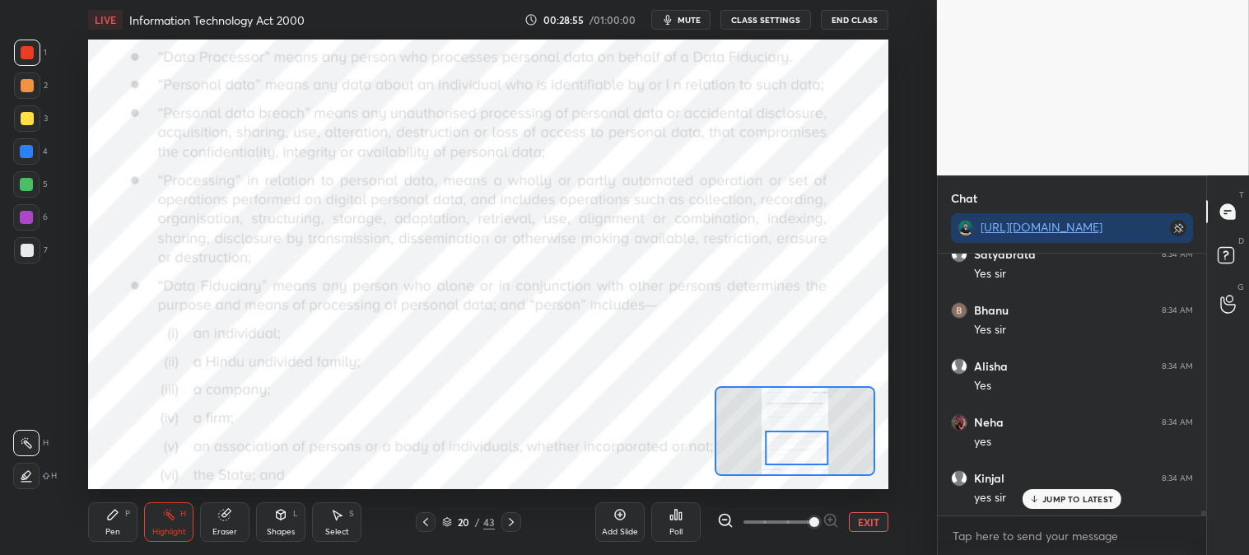
scroll to position [13306, 0]
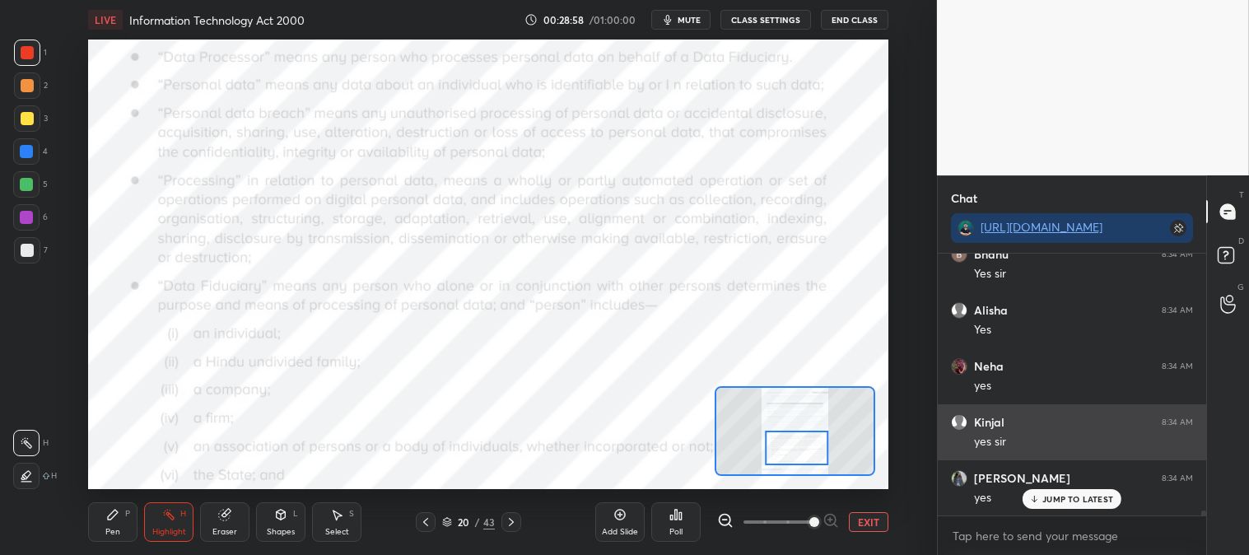
click at [1050, 495] on p "JUMP TO LATEST" at bounding box center [1078, 499] width 71 height 10
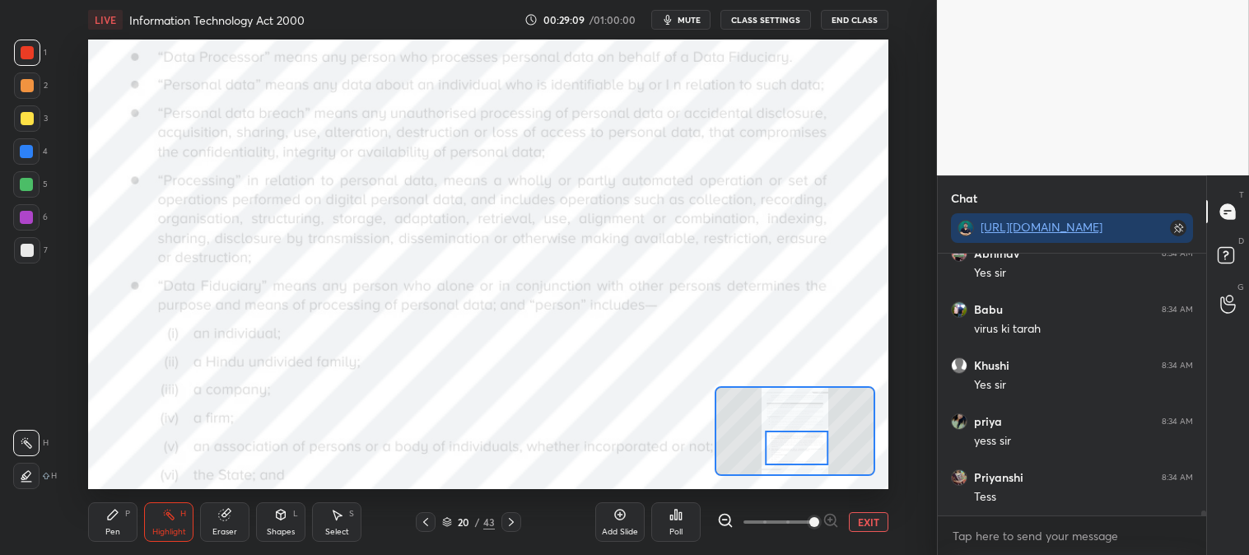
scroll to position [13810, 0]
click at [516, 527] on icon at bounding box center [511, 522] width 13 height 13
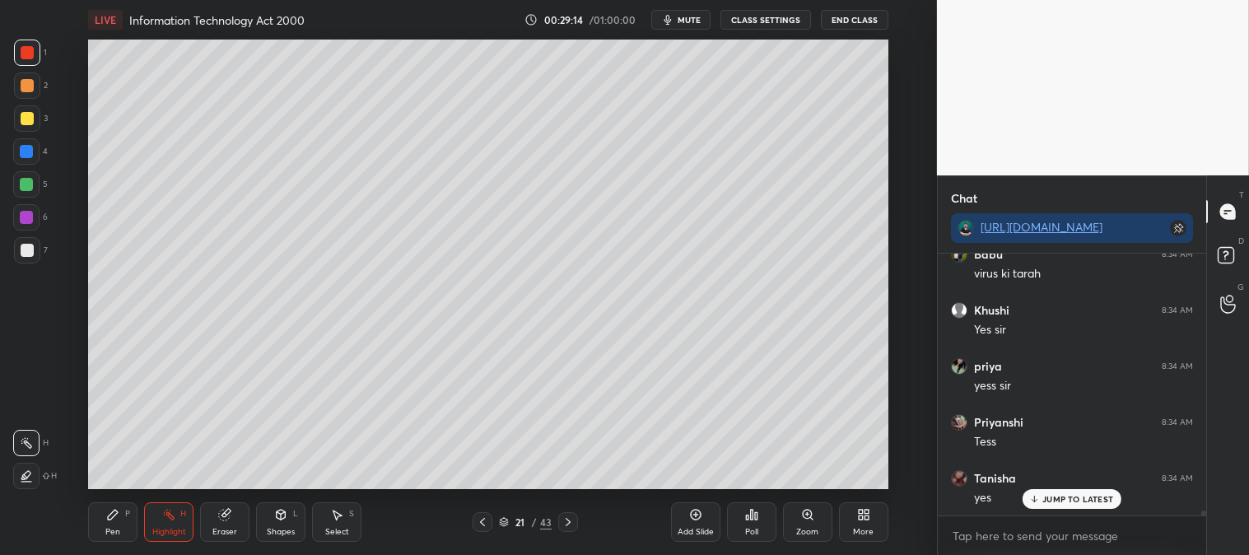
click at [804, 529] on div "Zoom" at bounding box center [807, 532] width 22 height 8
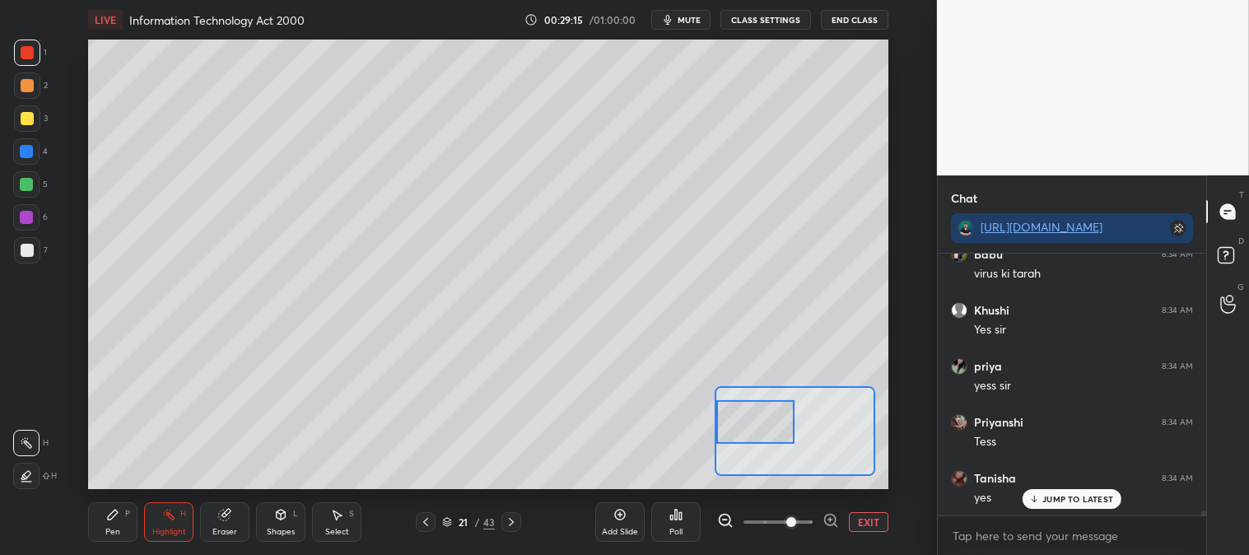
click at [94, 506] on div "Pen P" at bounding box center [112, 522] width 49 height 40
click at [236, 520] on div "Eraser" at bounding box center [224, 522] width 49 height 40
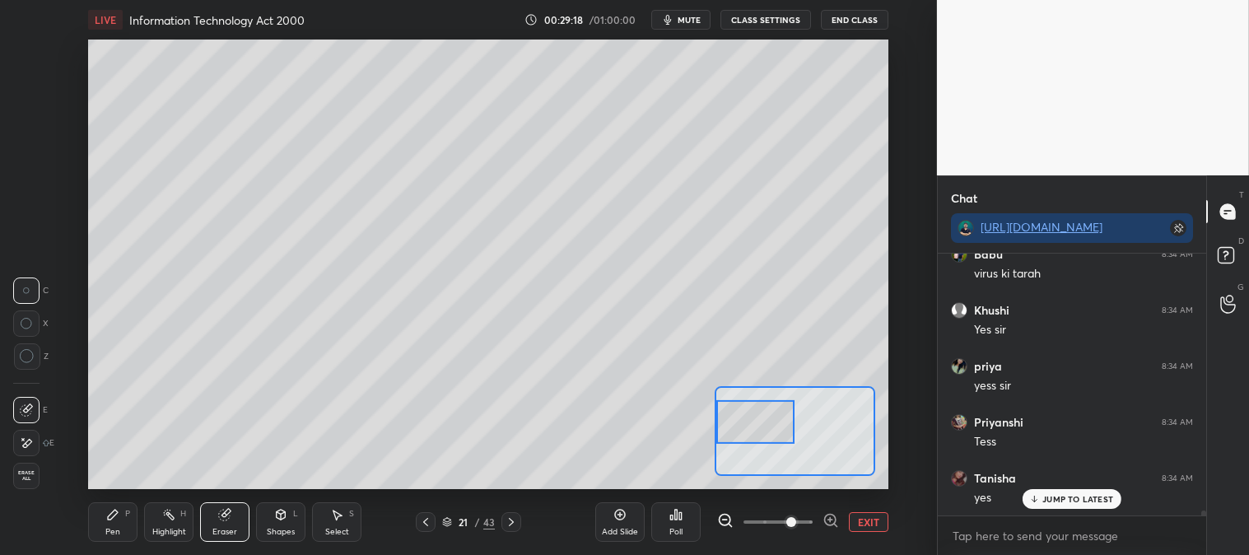
click at [121, 516] on div "Pen P" at bounding box center [112, 522] width 49 height 40
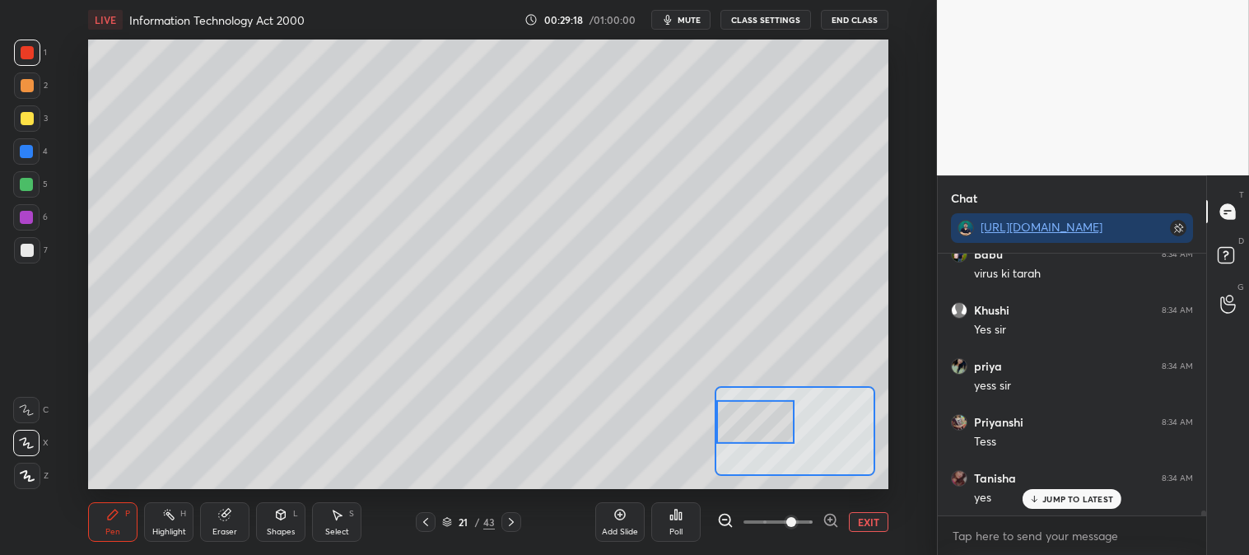
click at [117, 514] on icon at bounding box center [113, 515] width 10 height 10
click at [35, 250] on div at bounding box center [27, 250] width 26 height 26
click at [33, 116] on div at bounding box center [27, 118] width 13 height 13
click at [423, 520] on icon at bounding box center [425, 522] width 13 height 13
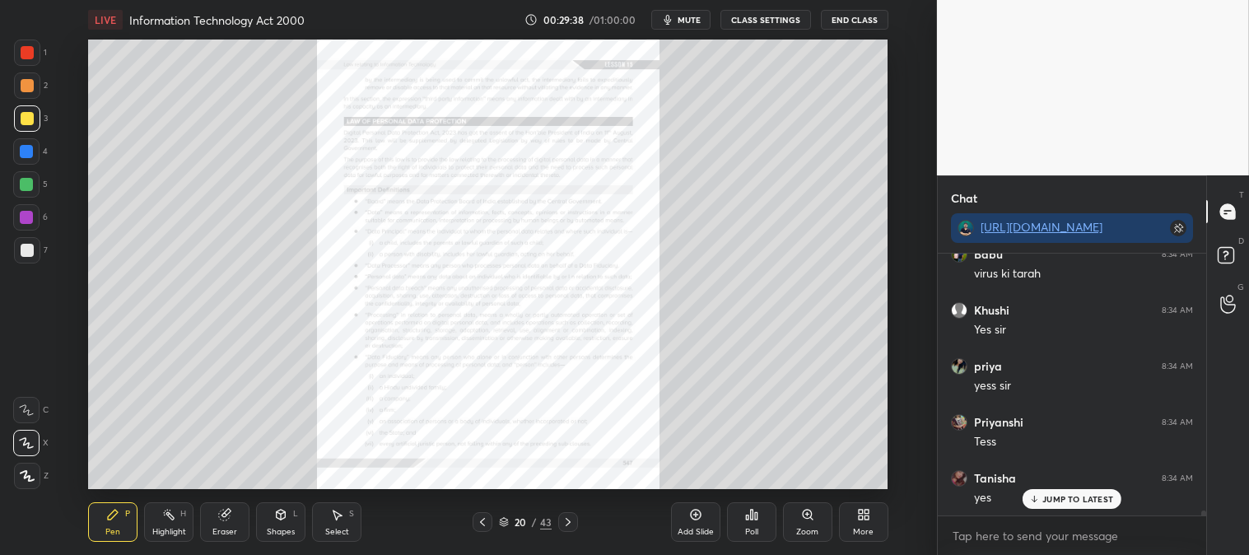
click at [812, 525] on div "Zoom" at bounding box center [807, 522] width 49 height 40
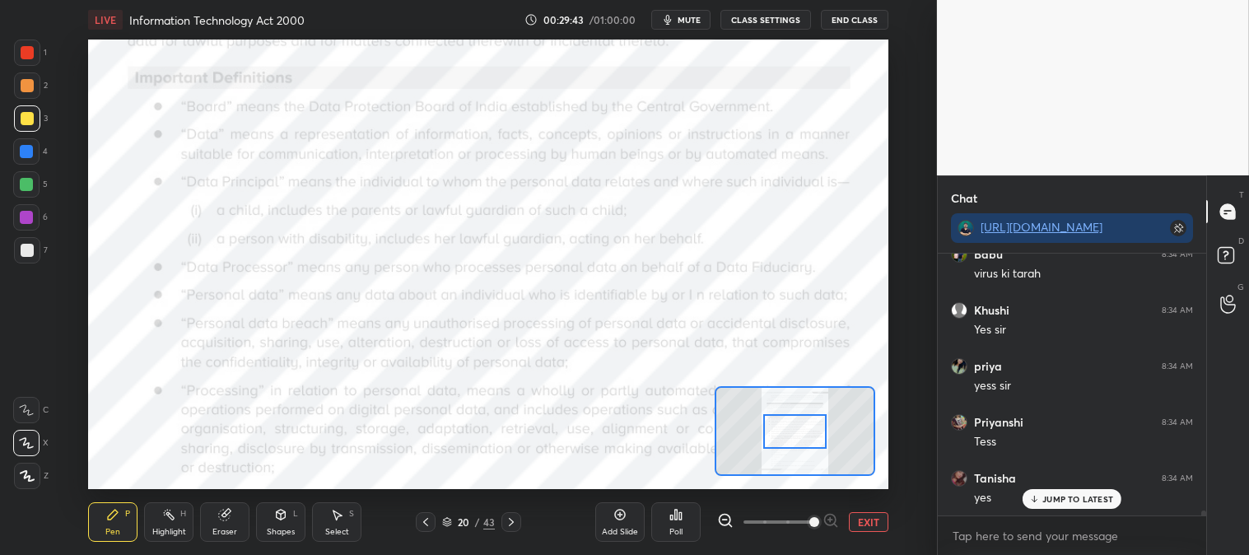
click at [513, 521] on icon at bounding box center [511, 522] width 13 height 13
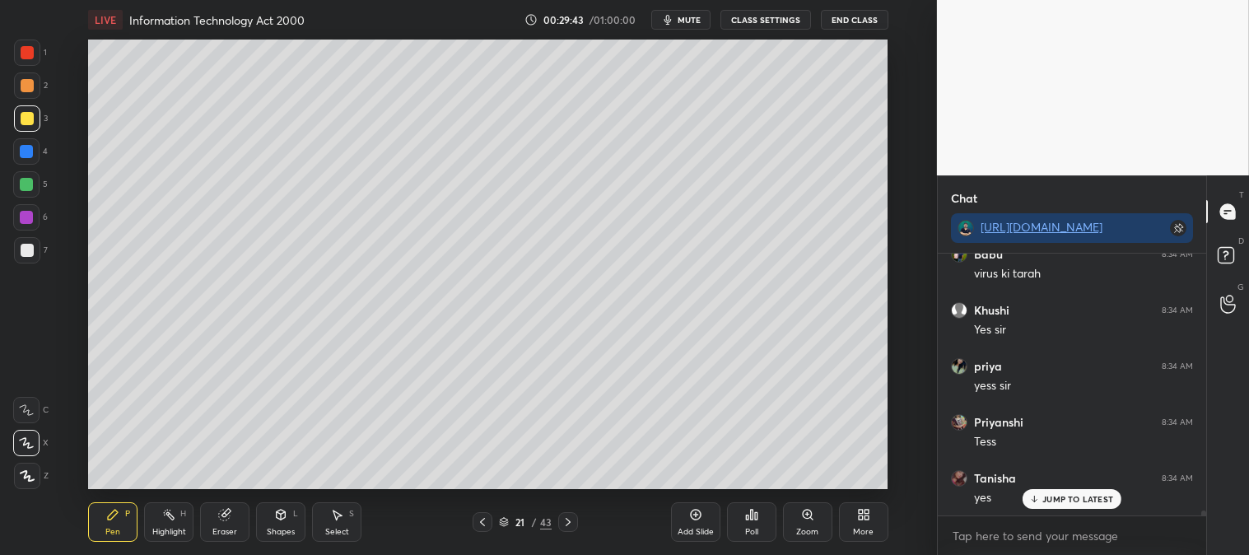
click at [812, 520] on icon at bounding box center [811, 518] width 2 height 2
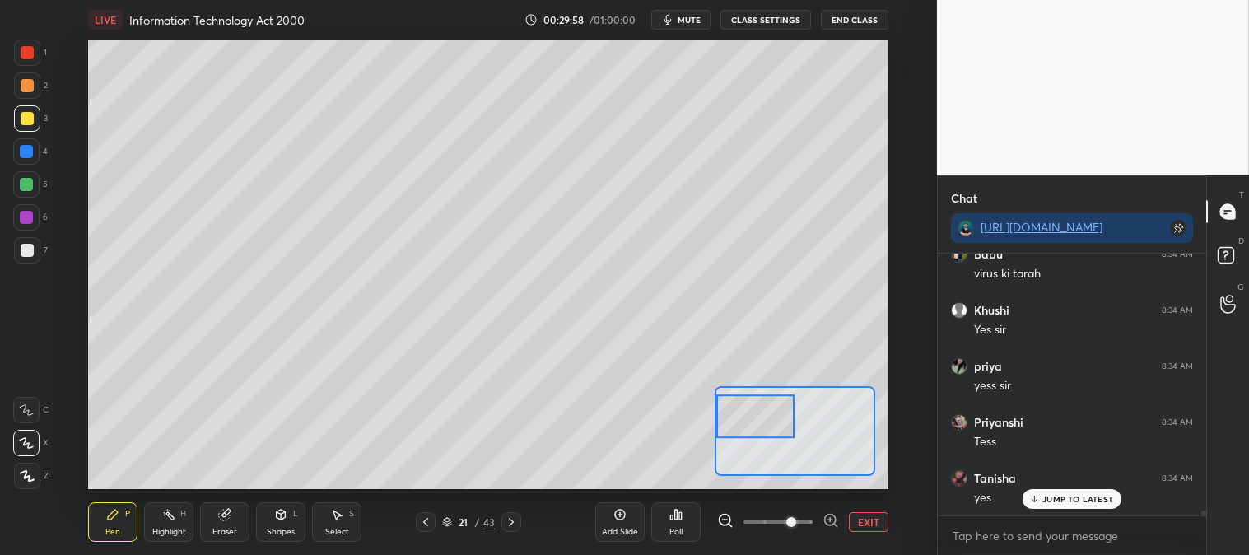
click at [424, 519] on icon at bounding box center [425, 522] width 13 height 13
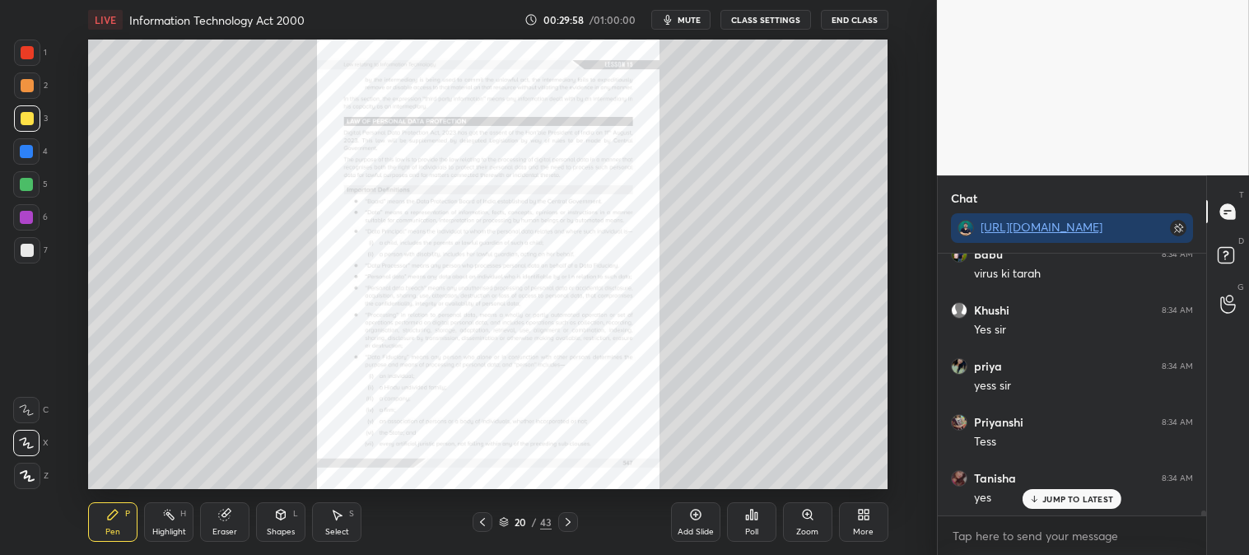
click at [804, 522] on div "Zoom" at bounding box center [807, 522] width 49 height 40
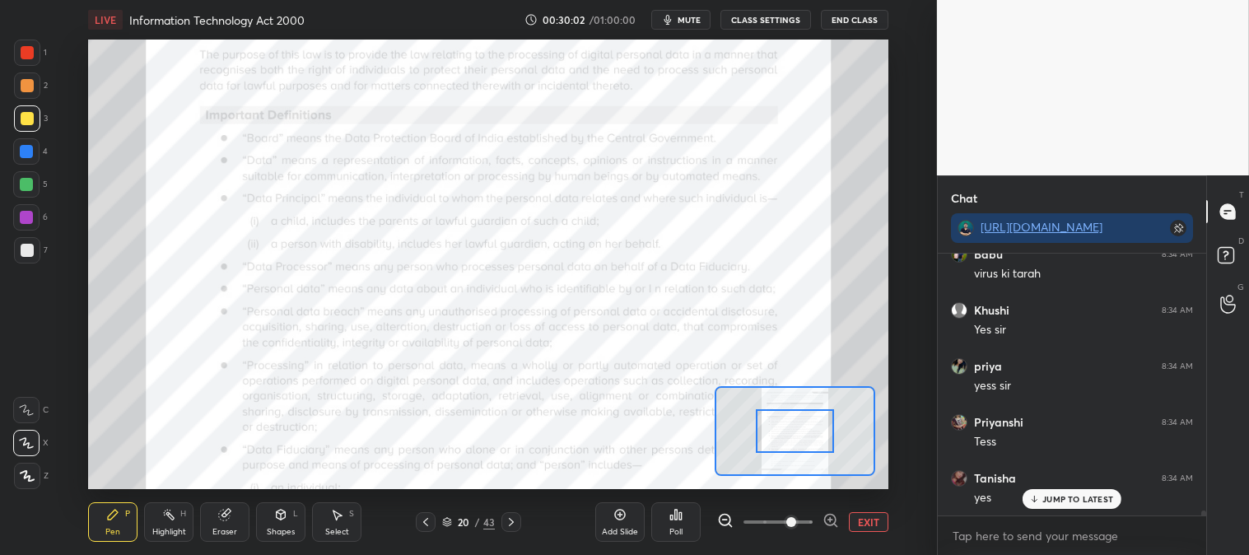
click at [507, 517] on icon at bounding box center [511, 522] width 13 height 13
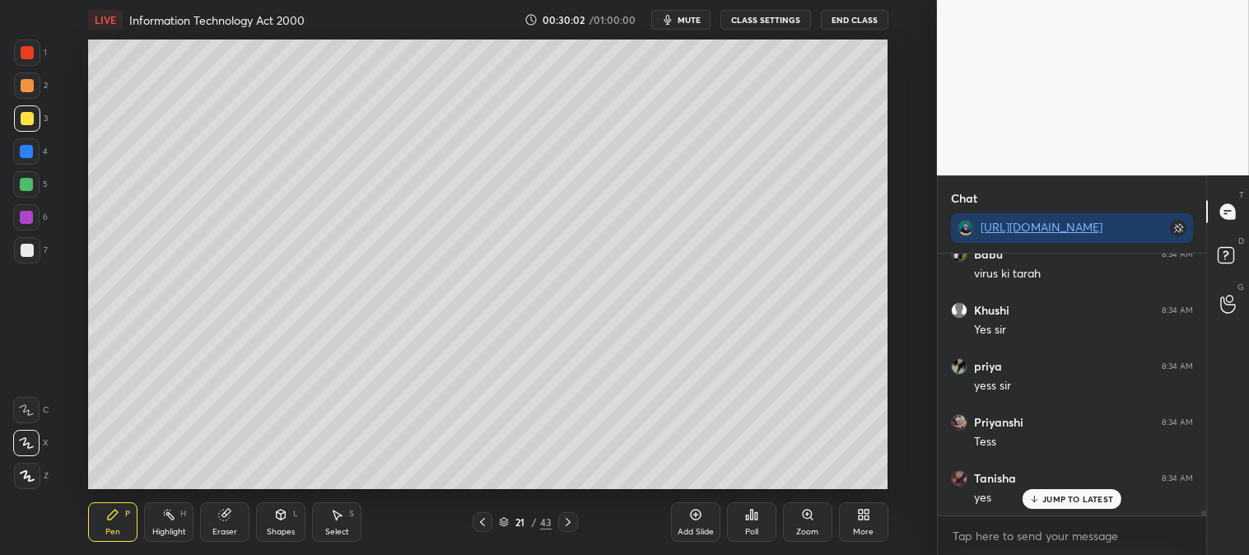
click at [801, 528] on div "Zoom" at bounding box center [807, 532] width 22 height 8
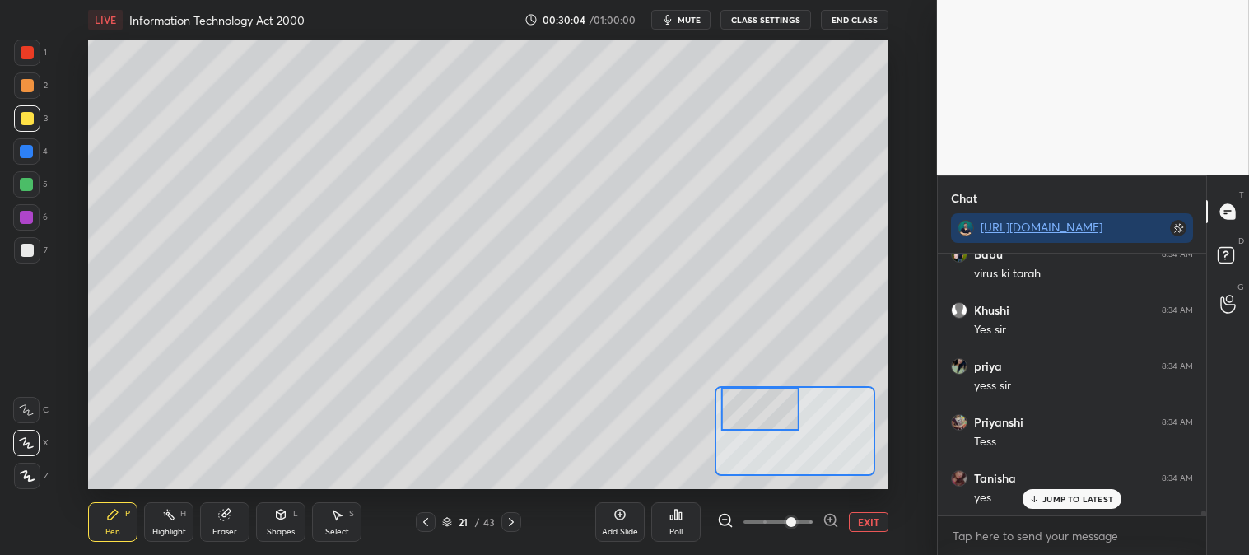
scroll to position [13881, 0]
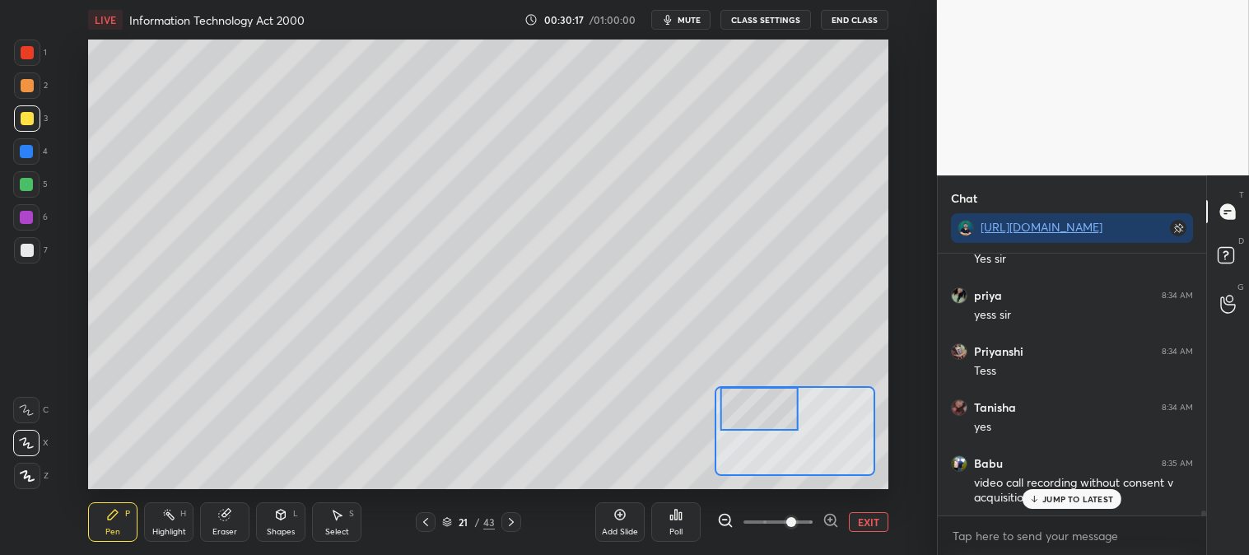
click at [228, 532] on div "Eraser" at bounding box center [225, 532] width 25 height 8
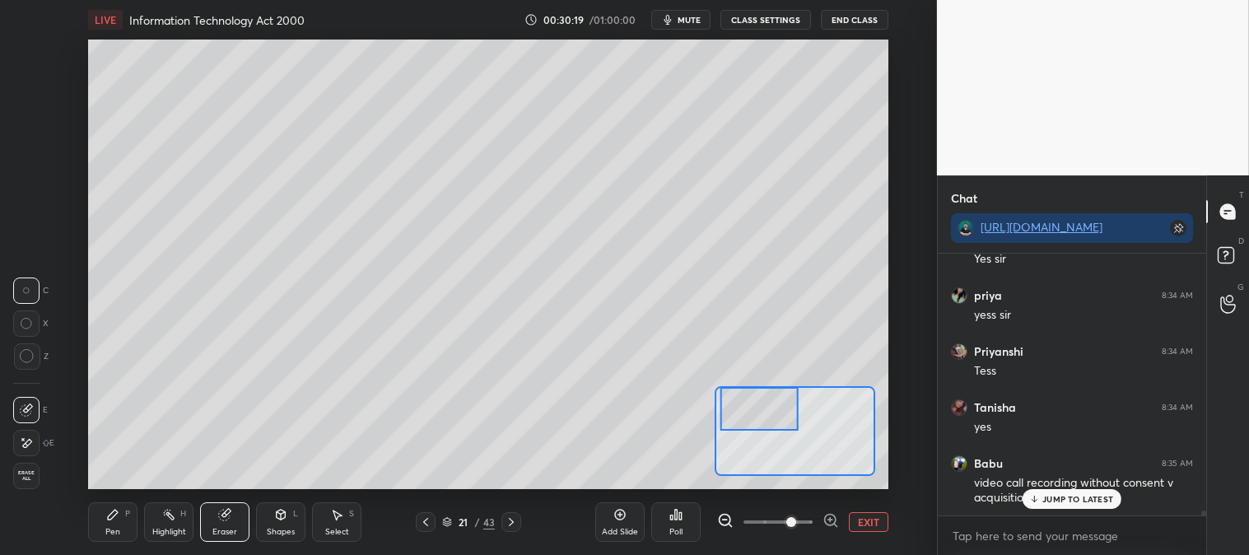
click at [109, 525] on div "Pen P" at bounding box center [112, 522] width 49 height 40
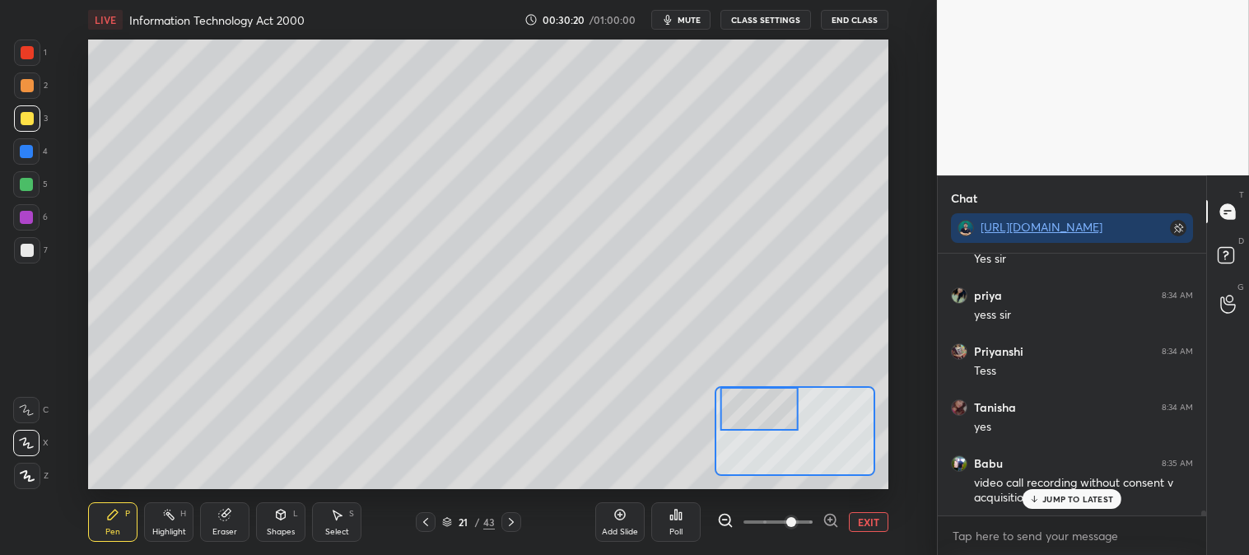
click at [110, 521] on icon at bounding box center [112, 514] width 13 height 13
click at [863, 519] on button "EXIT" at bounding box center [869, 522] width 40 height 20
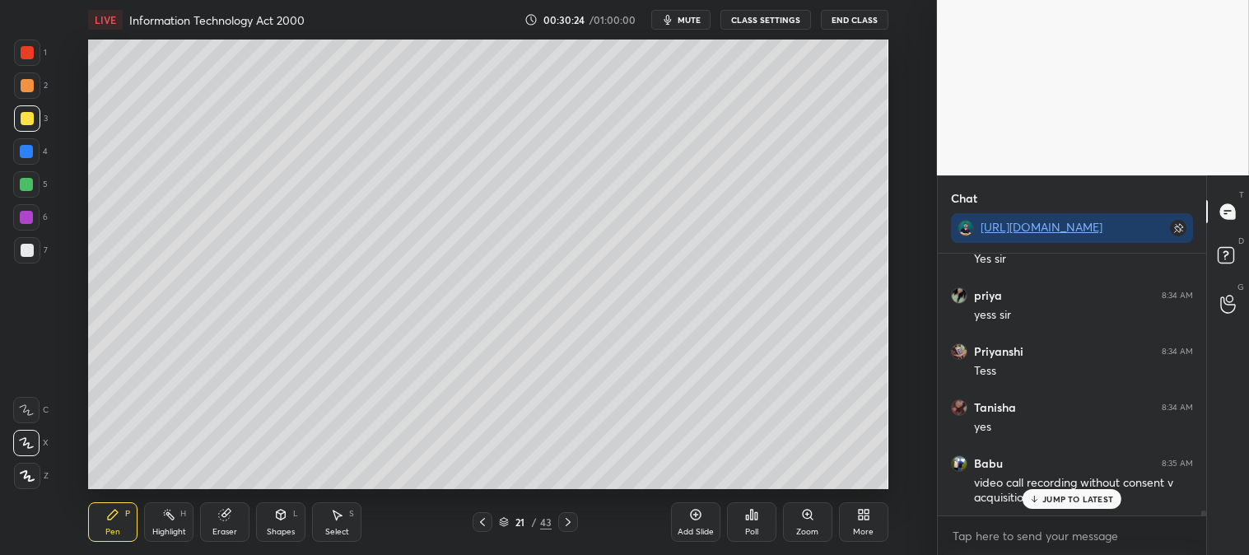
click at [182, 530] on div "Highlight" at bounding box center [169, 532] width 34 height 8
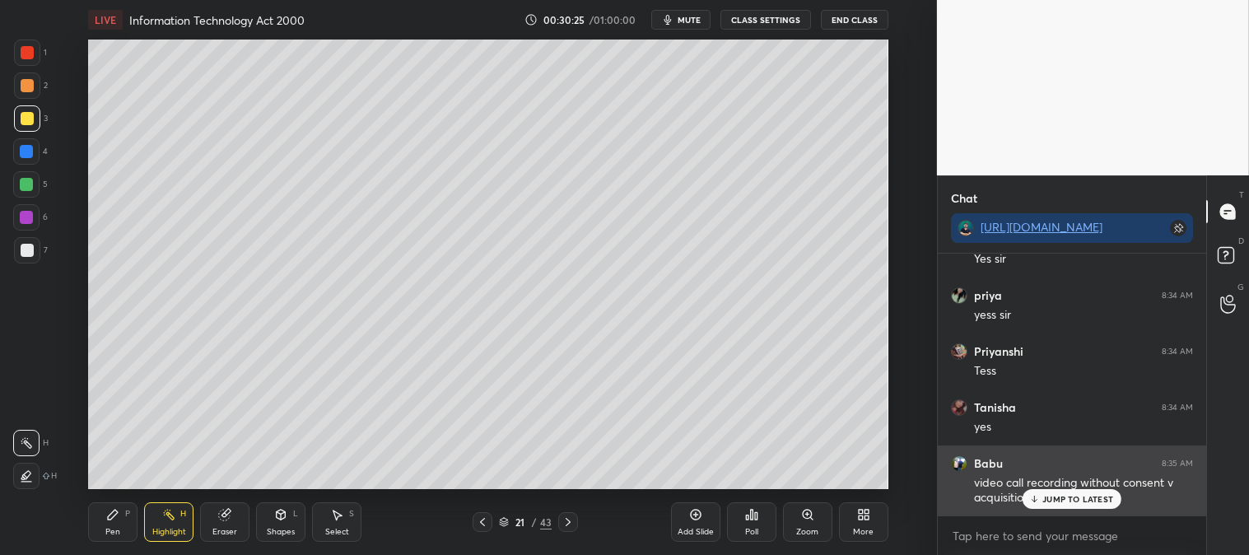
click at [1049, 502] on p "JUMP TO LATEST" at bounding box center [1078, 499] width 71 height 10
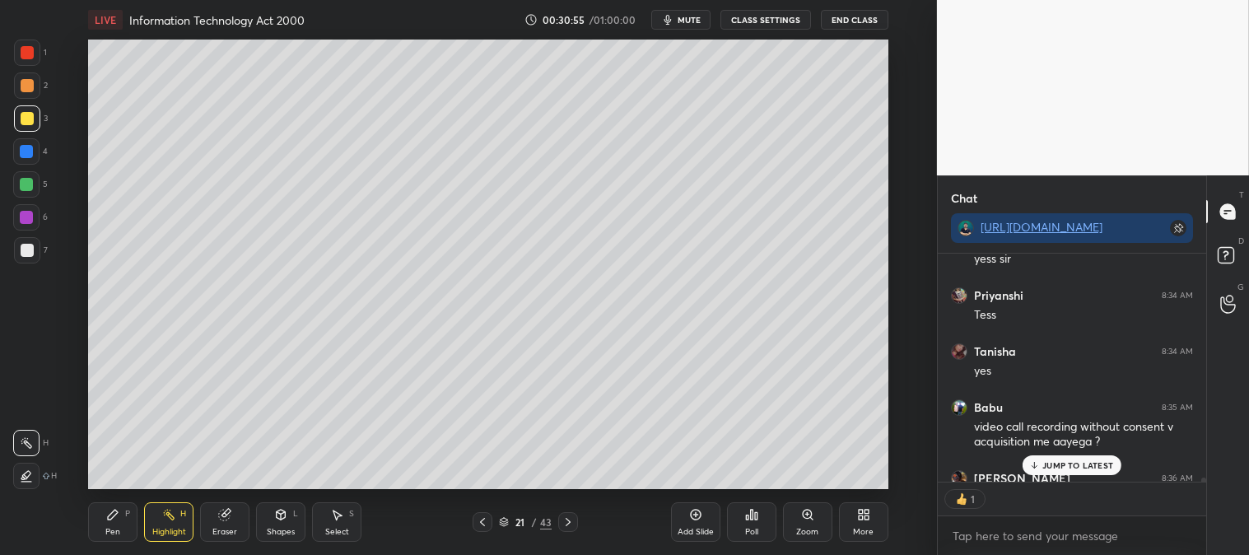
scroll to position [5, 4]
click at [1046, 464] on p "JUMP TO LATEST" at bounding box center [1078, 465] width 71 height 10
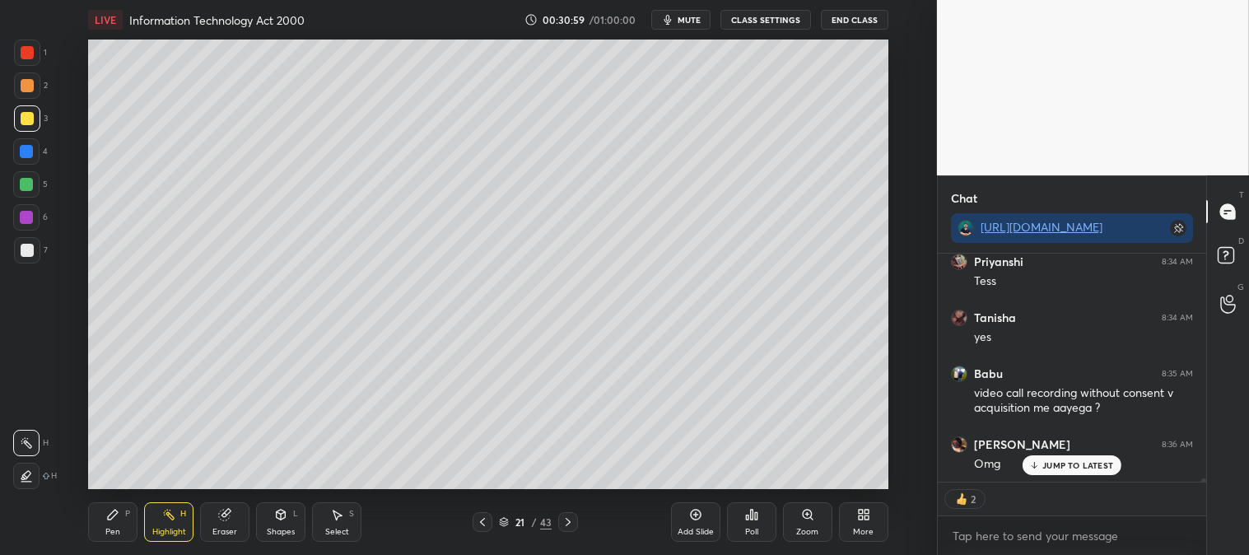
click at [1046, 464] on p "JUMP TO LATEST" at bounding box center [1078, 465] width 71 height 10
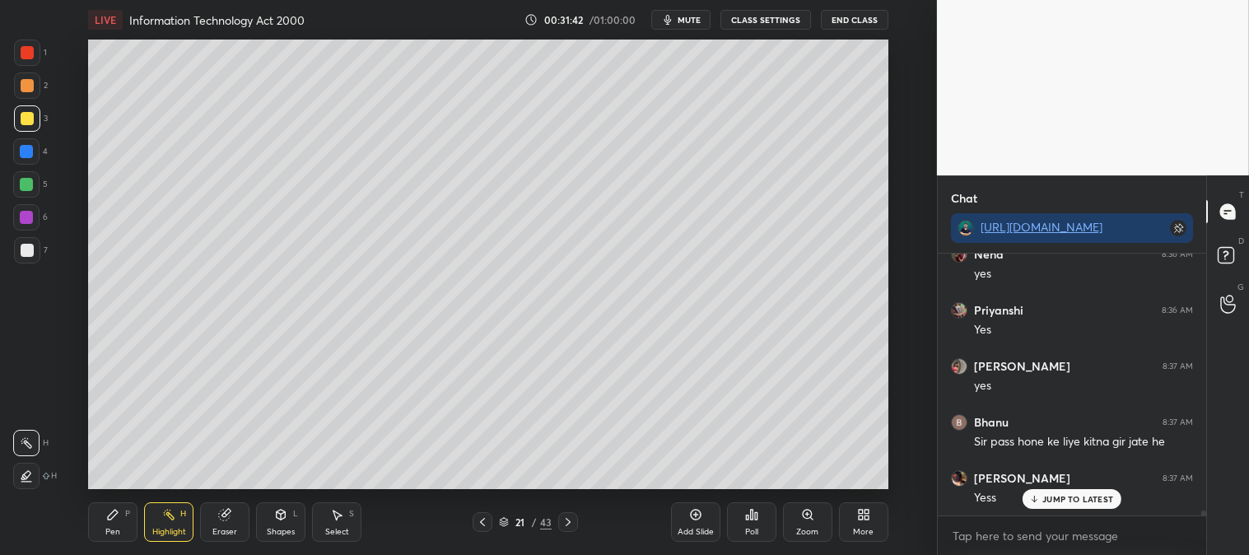
scroll to position [14609, 0]
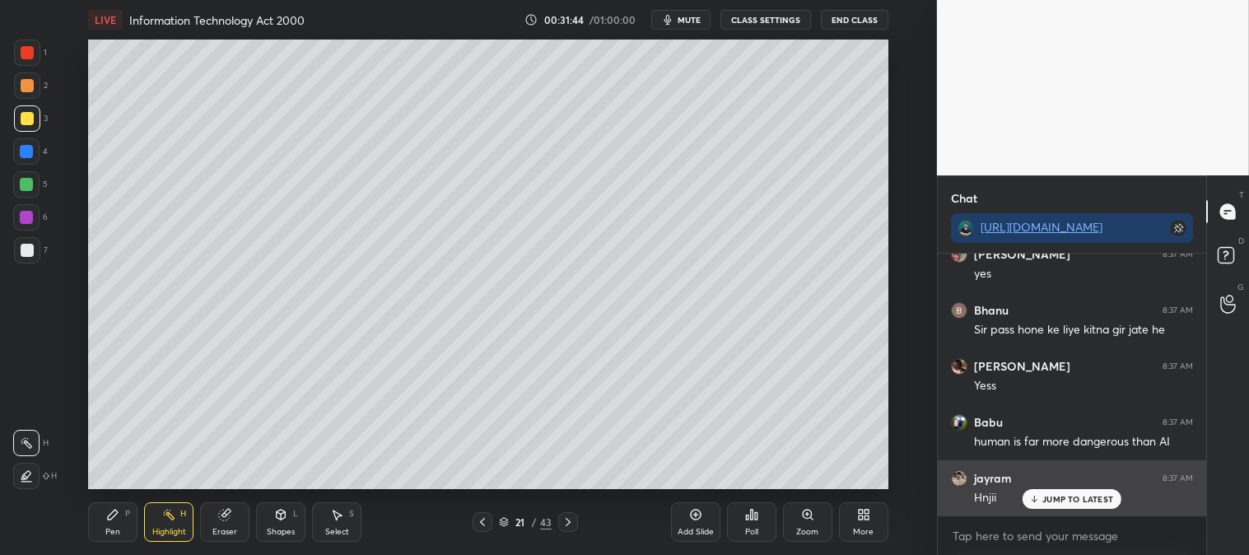
click at [1066, 505] on div "JUMP TO LATEST" at bounding box center [1072, 499] width 99 height 20
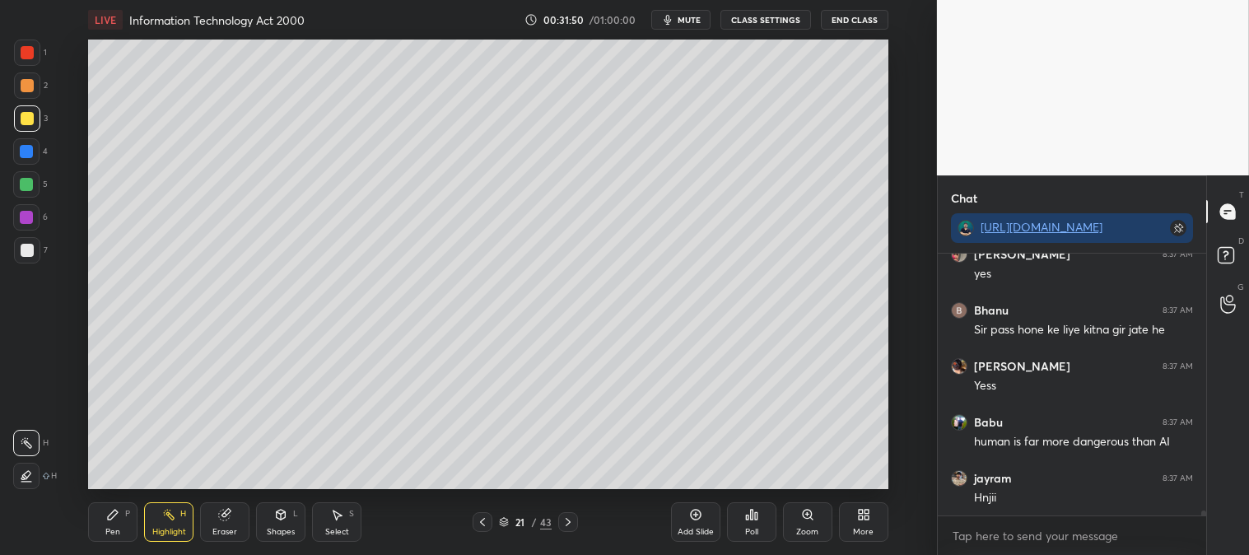
click at [804, 523] on div "Zoom" at bounding box center [807, 522] width 49 height 40
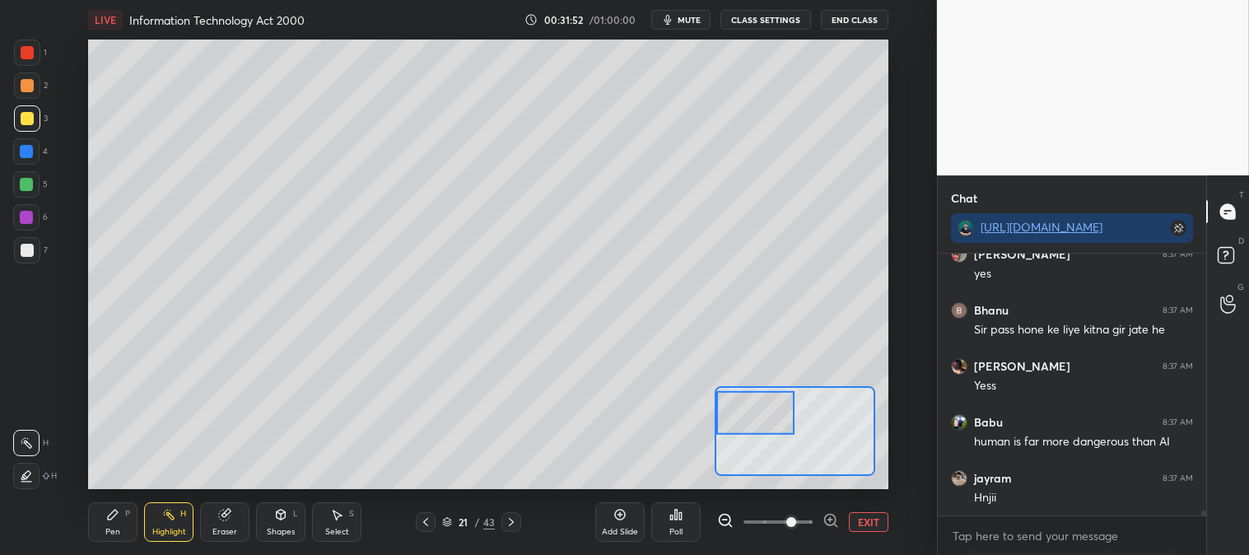
click at [174, 512] on icon at bounding box center [168, 514] width 13 height 13
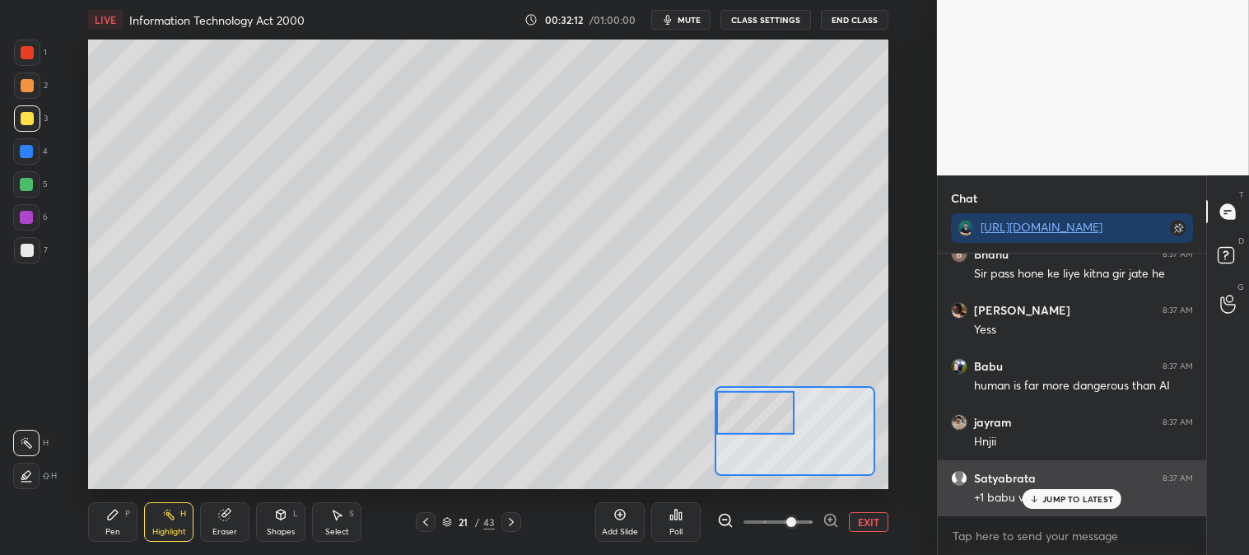
click at [1049, 498] on p "JUMP TO LATEST" at bounding box center [1078, 499] width 71 height 10
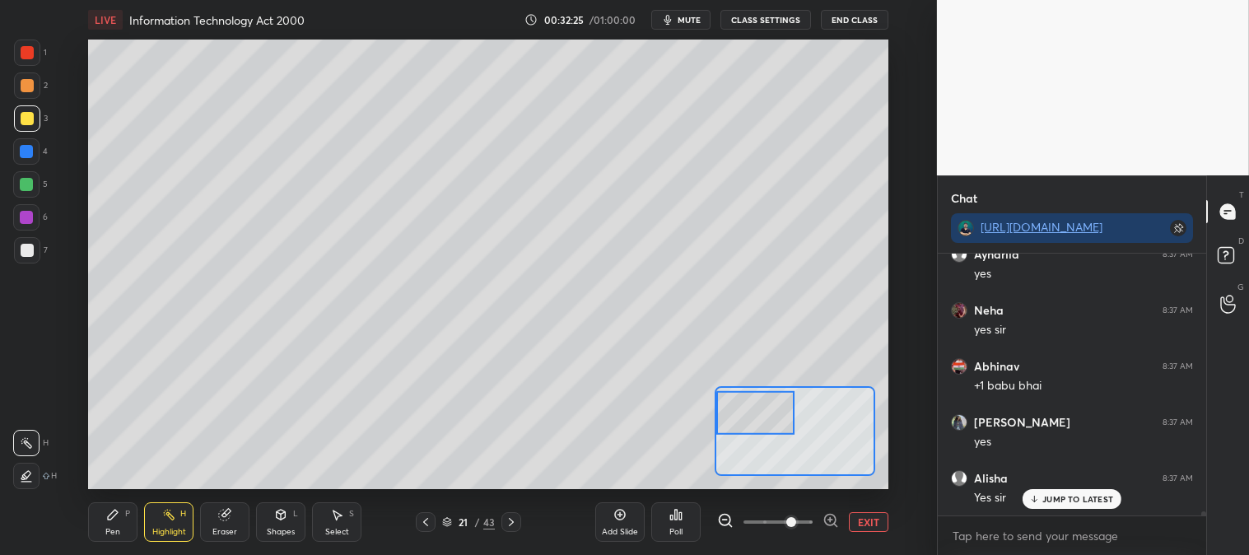
scroll to position [15001, 0]
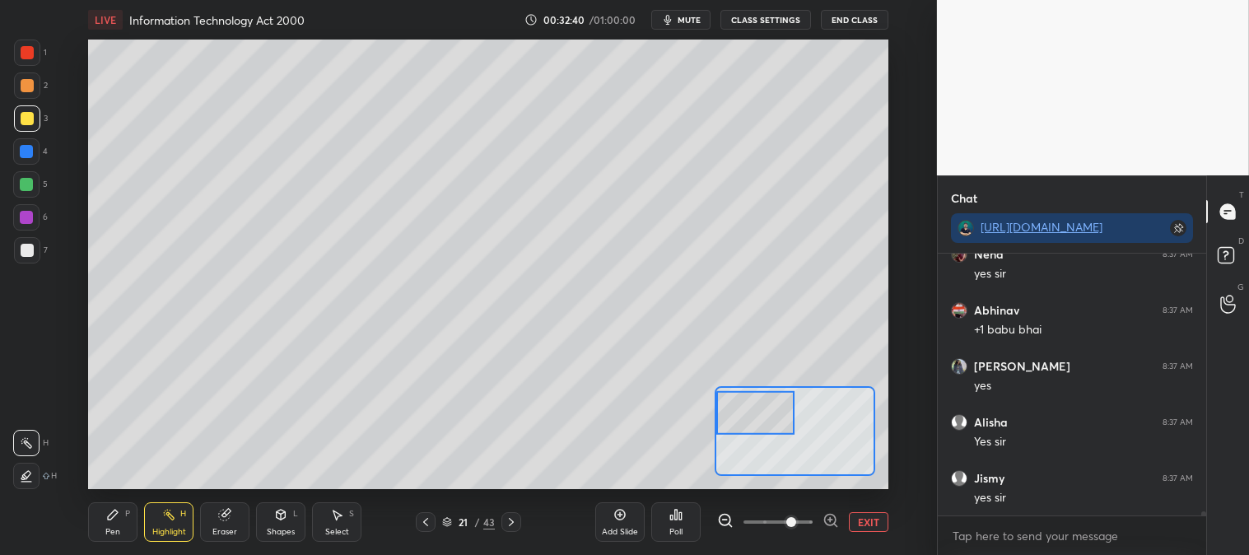
click at [26, 469] on icon at bounding box center [26, 475] width 13 height 13
click at [162, 520] on icon at bounding box center [168, 514] width 13 height 13
click at [30, 254] on div at bounding box center [27, 250] width 13 height 13
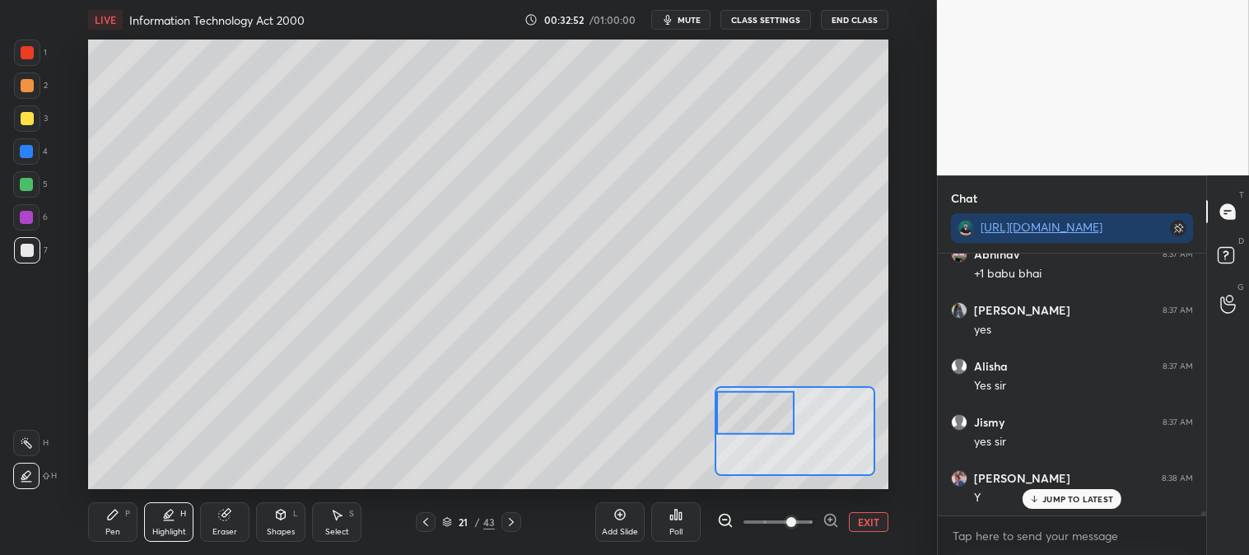
scroll to position [15128, 0]
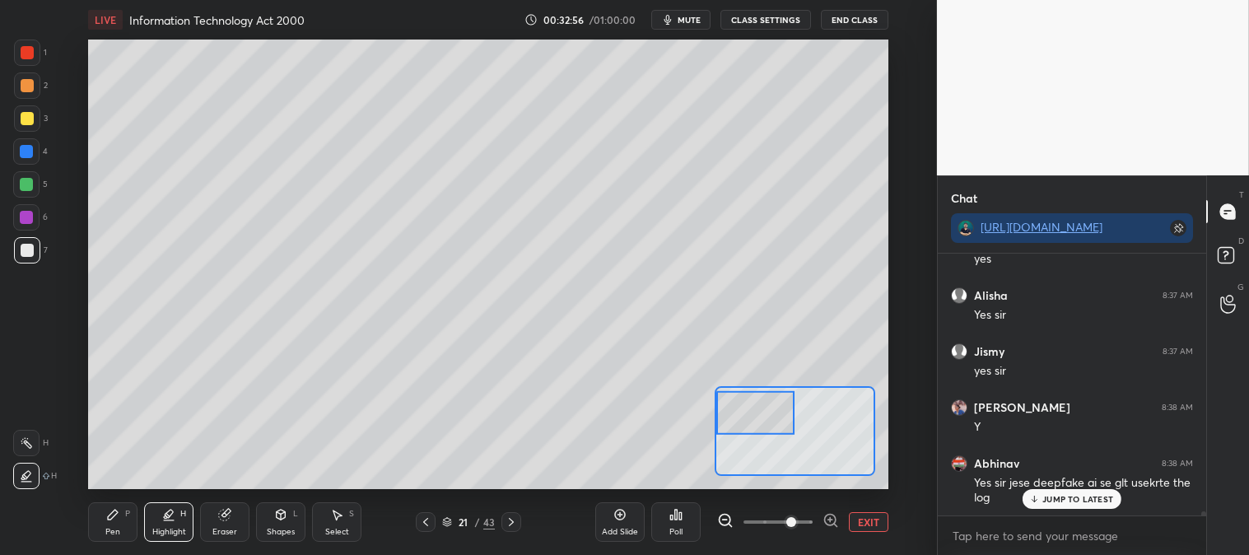
click at [8, 182] on div "1 2 3 4 5 6 7 C X Z C X Z E E Erase all H H" at bounding box center [26, 265] width 53 height 450
click at [26, 184] on div at bounding box center [26, 184] width 13 height 13
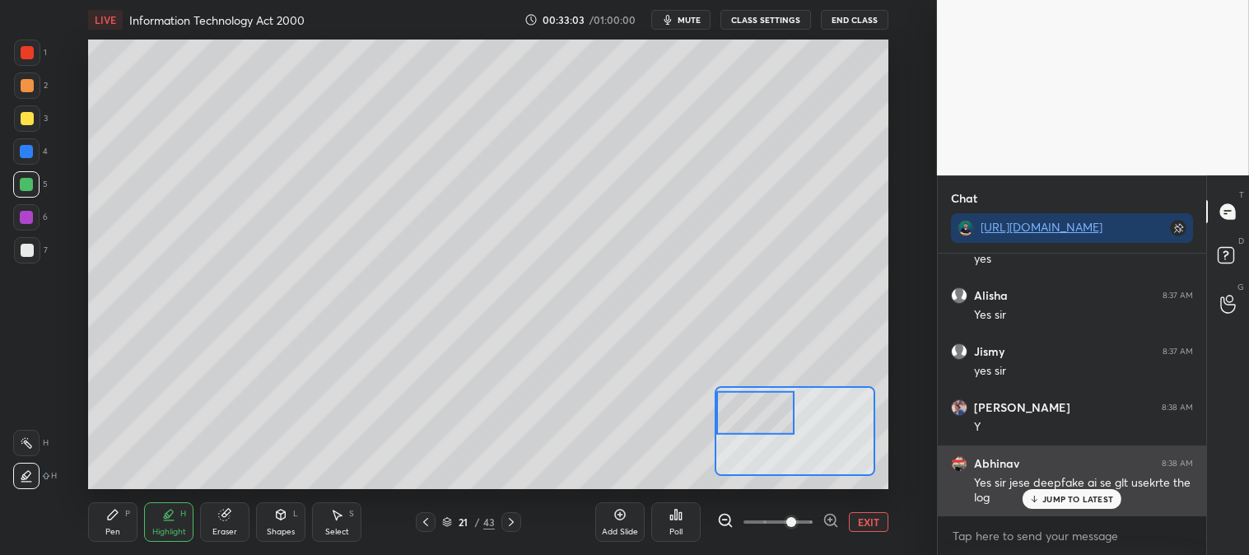
click at [1058, 500] on p "JUMP TO LATEST" at bounding box center [1078, 499] width 71 height 10
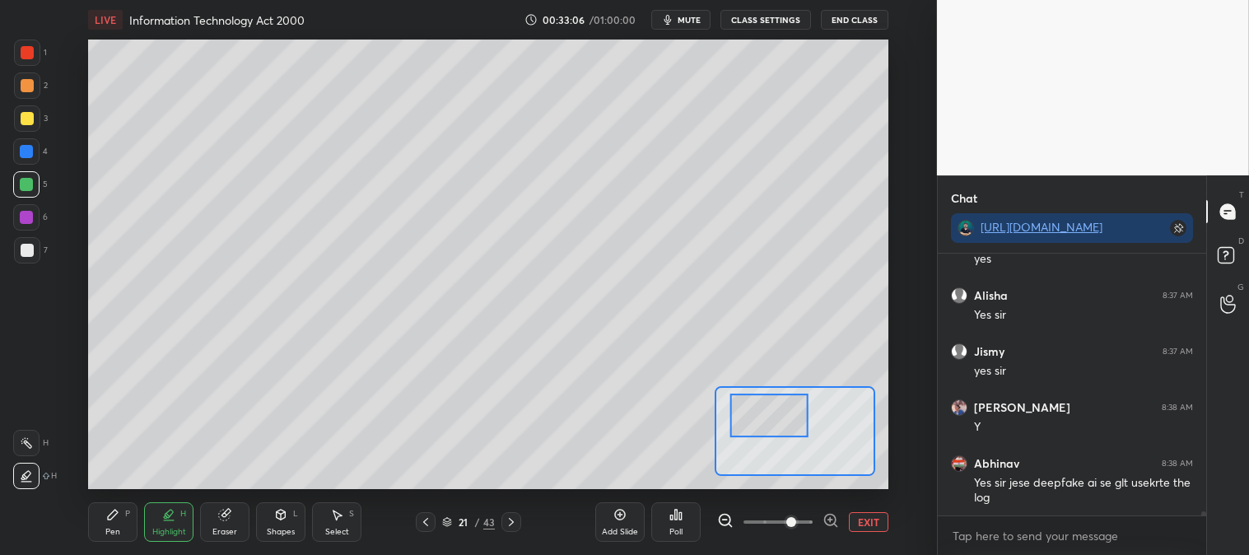
click at [871, 521] on button "EXIT" at bounding box center [869, 522] width 40 height 20
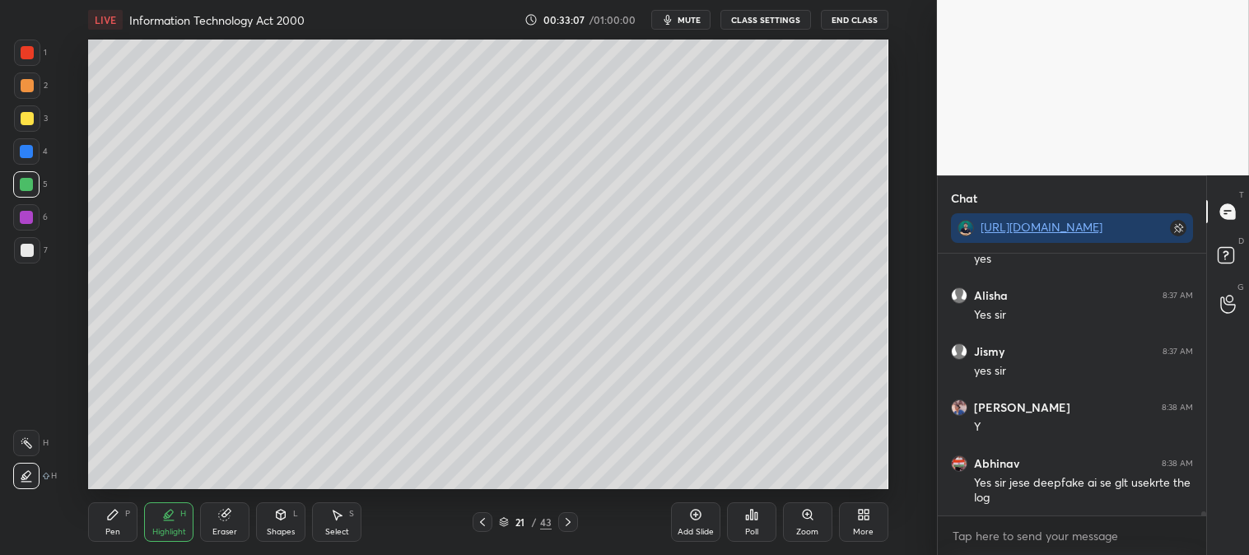
click at [114, 520] on icon at bounding box center [112, 514] width 13 height 13
click at [27, 253] on div at bounding box center [27, 250] width 13 height 13
click at [694, 16] on span "mute" at bounding box center [689, 20] width 23 height 12
click at [693, 19] on span "unmute" at bounding box center [687, 20] width 35 height 12
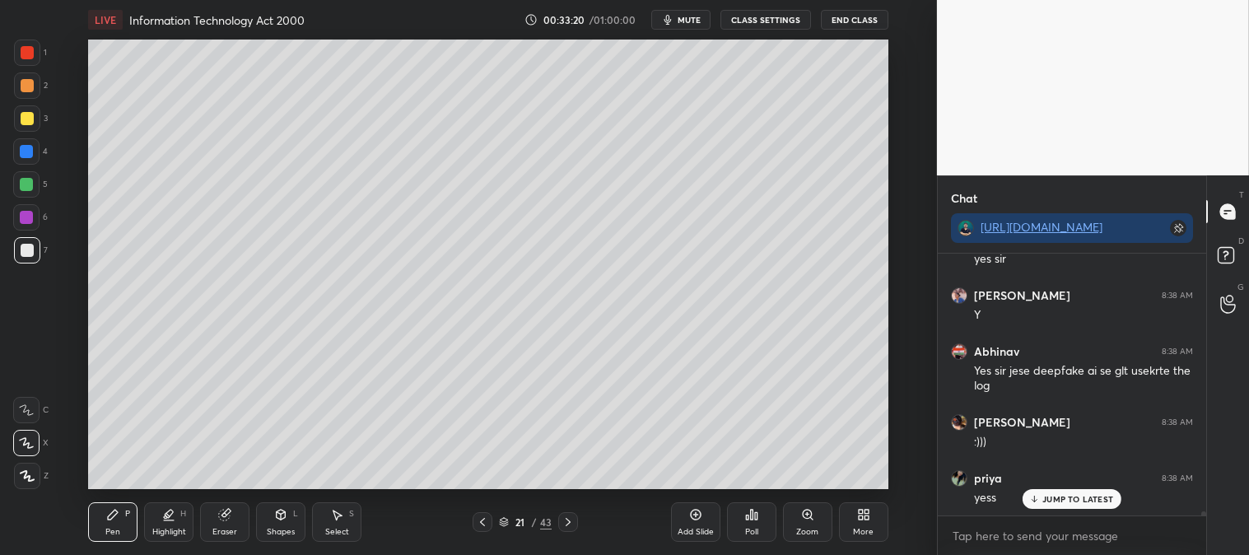
click at [1044, 503] on p "JUMP TO LATEST" at bounding box center [1078, 499] width 71 height 10
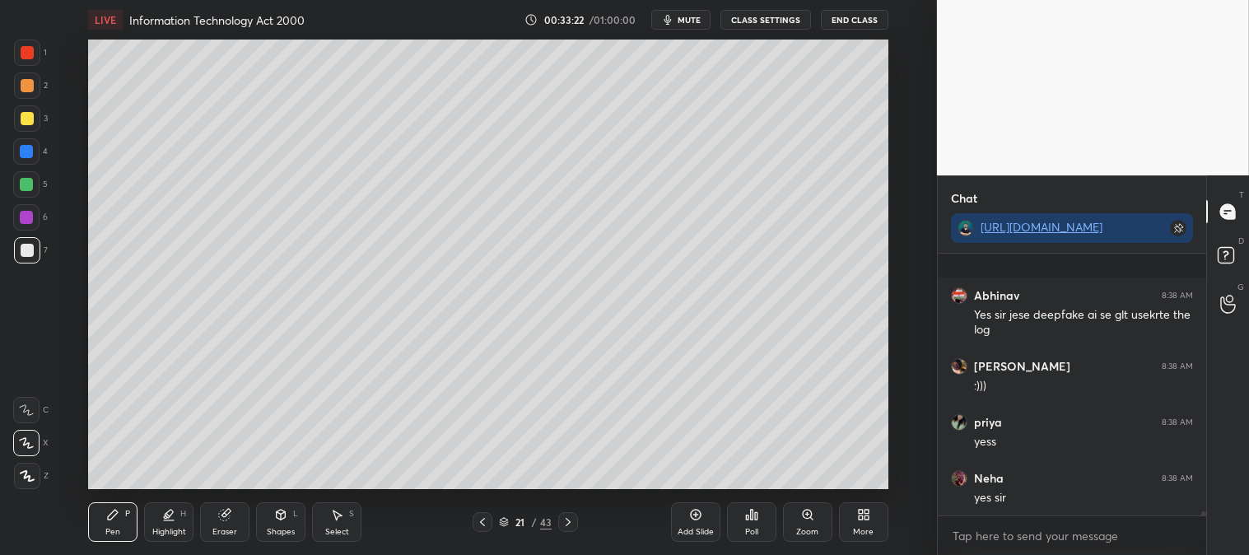
scroll to position [15408, 0]
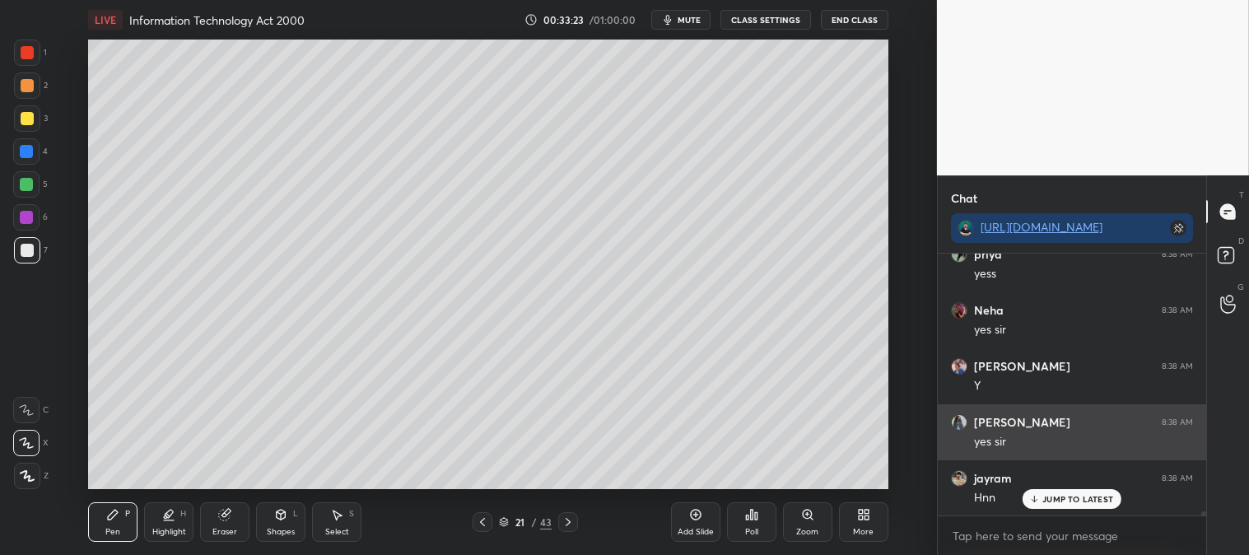
click at [1061, 500] on p "JUMP TO LATEST" at bounding box center [1078, 499] width 71 height 10
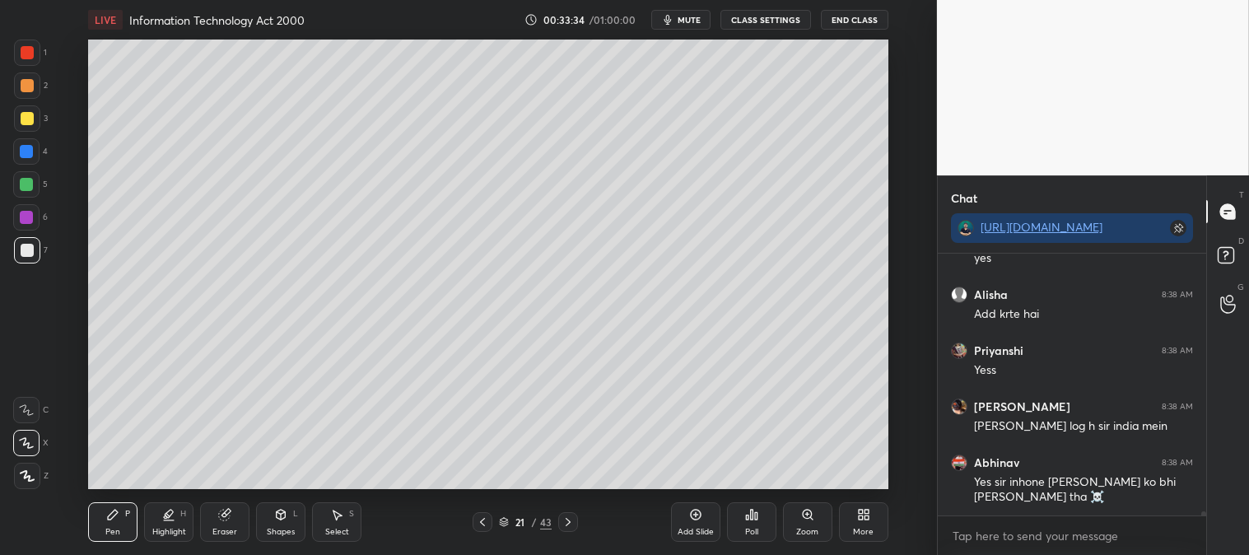
scroll to position [15927, 0]
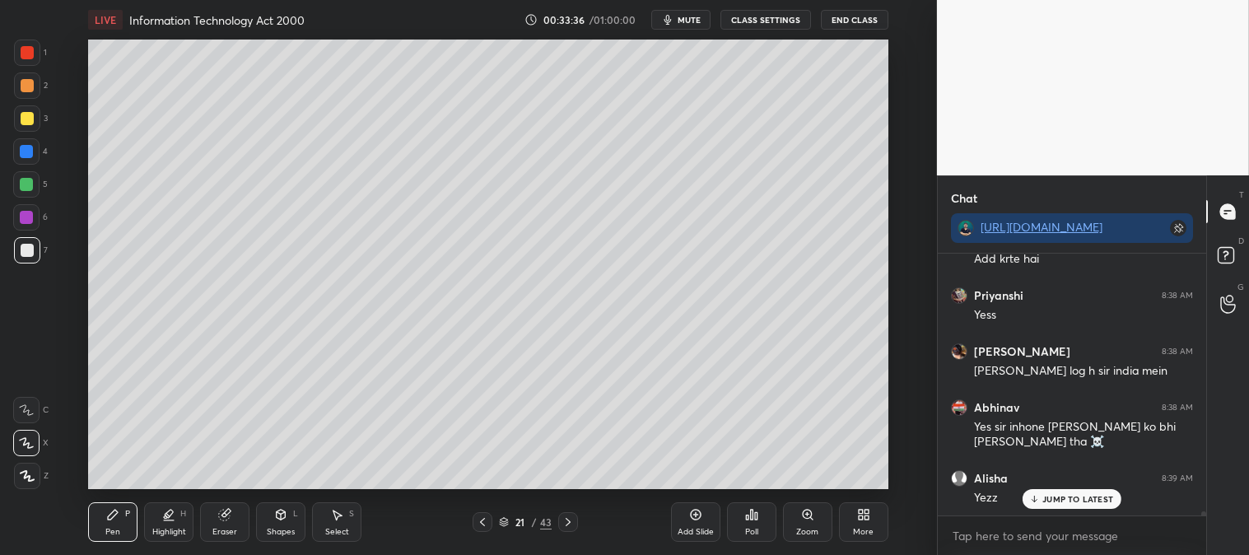
click at [1049, 501] on p "JUMP TO LATEST" at bounding box center [1078, 499] width 71 height 10
click at [35, 253] on div at bounding box center [27, 250] width 26 height 26
click at [476, 522] on icon at bounding box center [482, 522] width 13 height 13
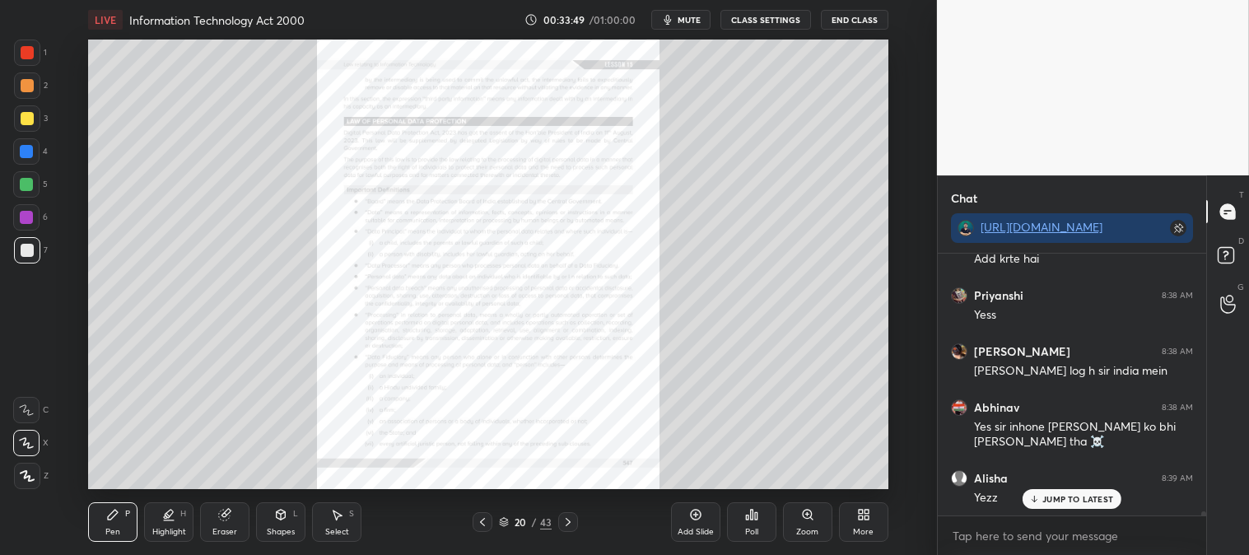
scroll to position [15983, 0]
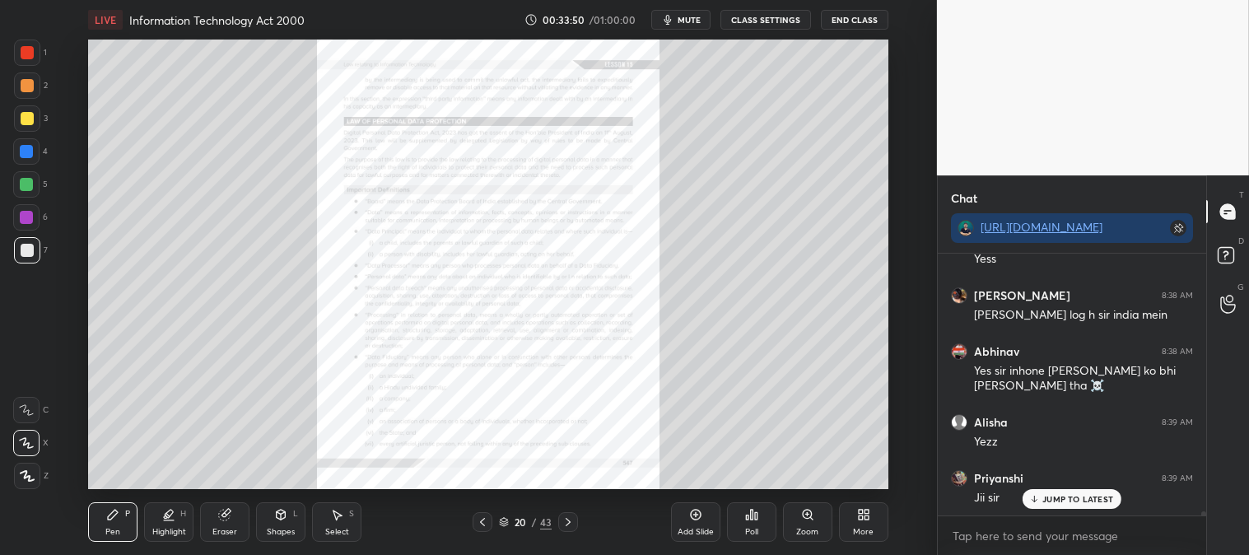
click at [562, 516] on icon at bounding box center [568, 522] width 13 height 13
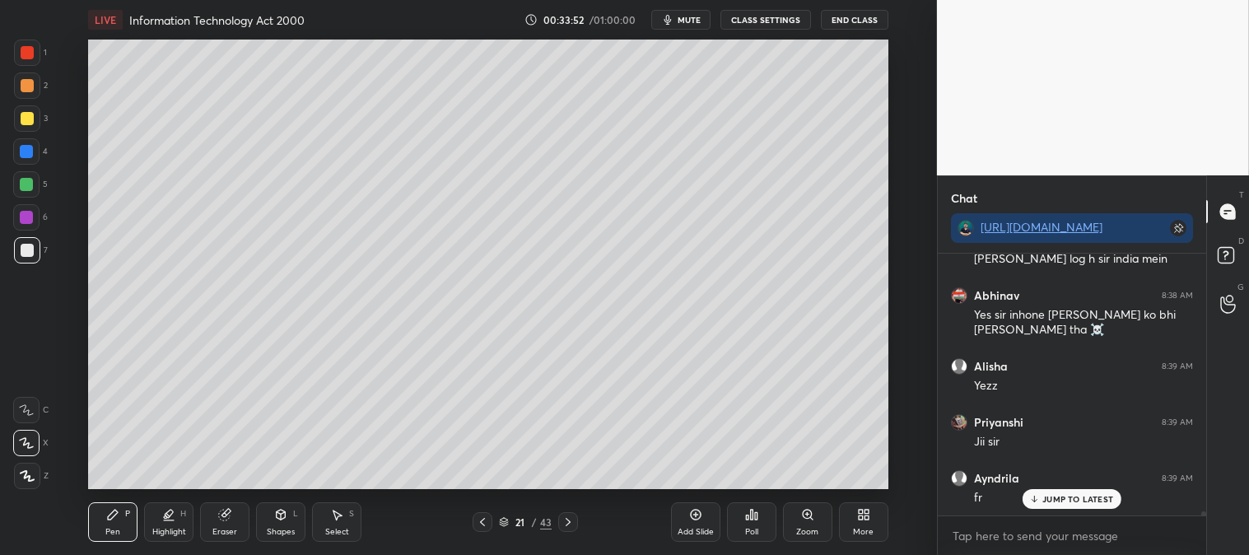
scroll to position [16095, 0]
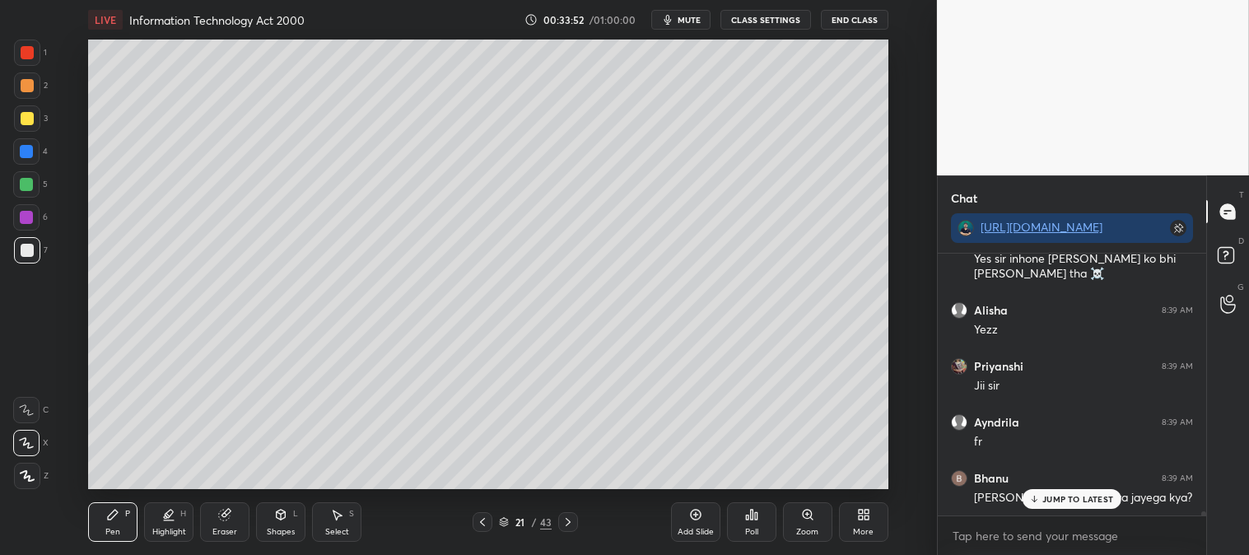
click at [1061, 505] on div "JUMP TO LATEST" at bounding box center [1072, 499] width 99 height 20
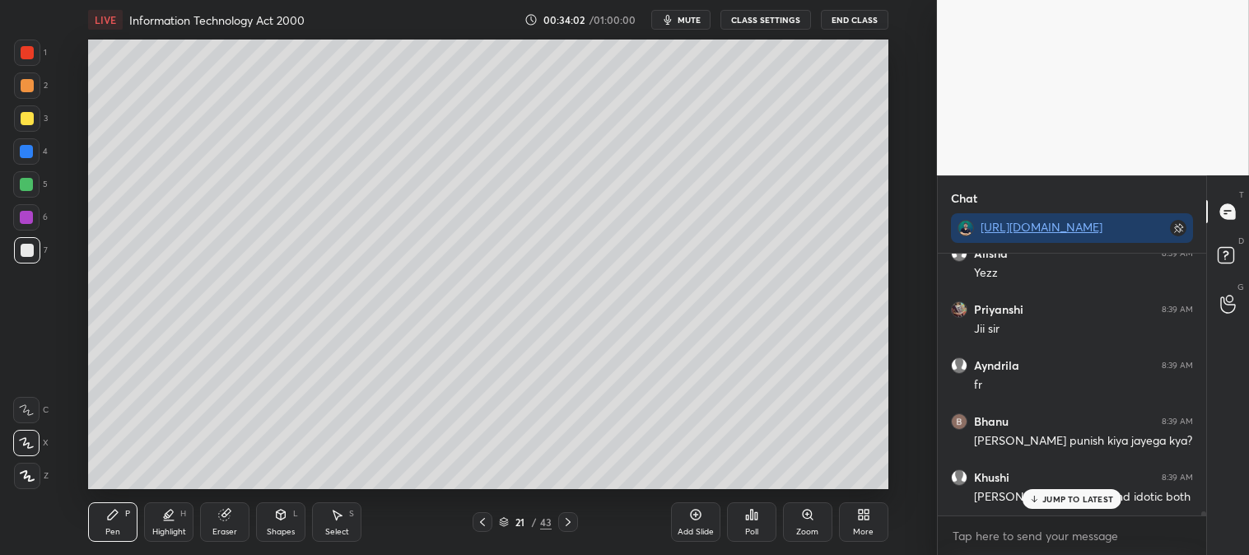
scroll to position [16207, 0]
click at [16, 159] on div at bounding box center [26, 151] width 26 height 26
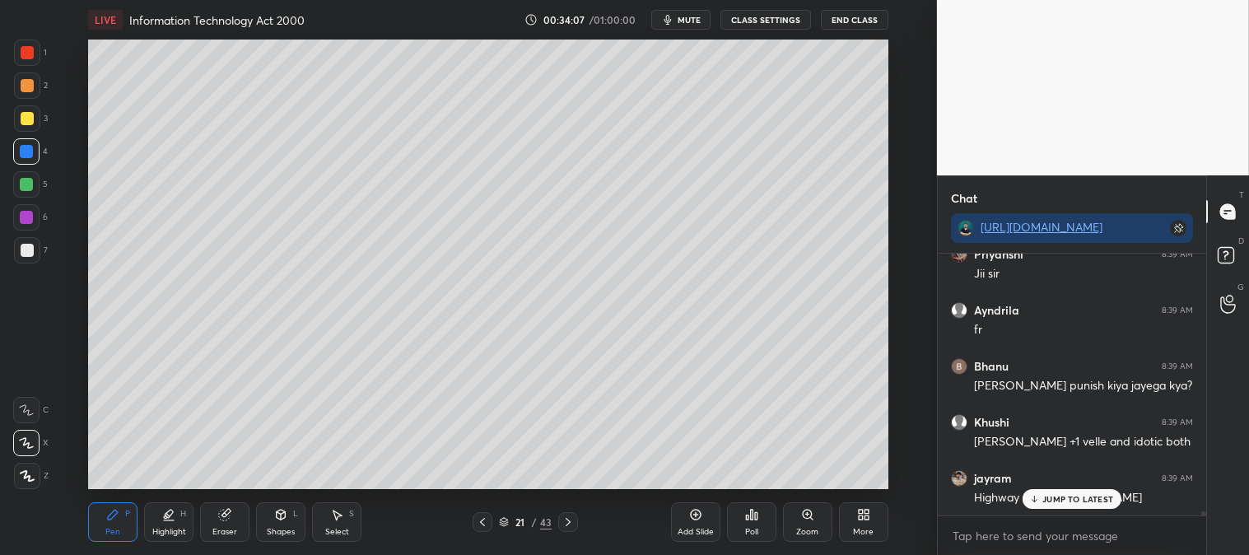
click at [167, 528] on div "Highlight" at bounding box center [169, 532] width 34 height 8
click at [28, 450] on div at bounding box center [26, 443] width 26 height 26
click at [121, 512] on div "Pen P" at bounding box center [112, 522] width 49 height 40
click at [1054, 500] on p "JUMP TO LATEST" at bounding box center [1078, 499] width 71 height 10
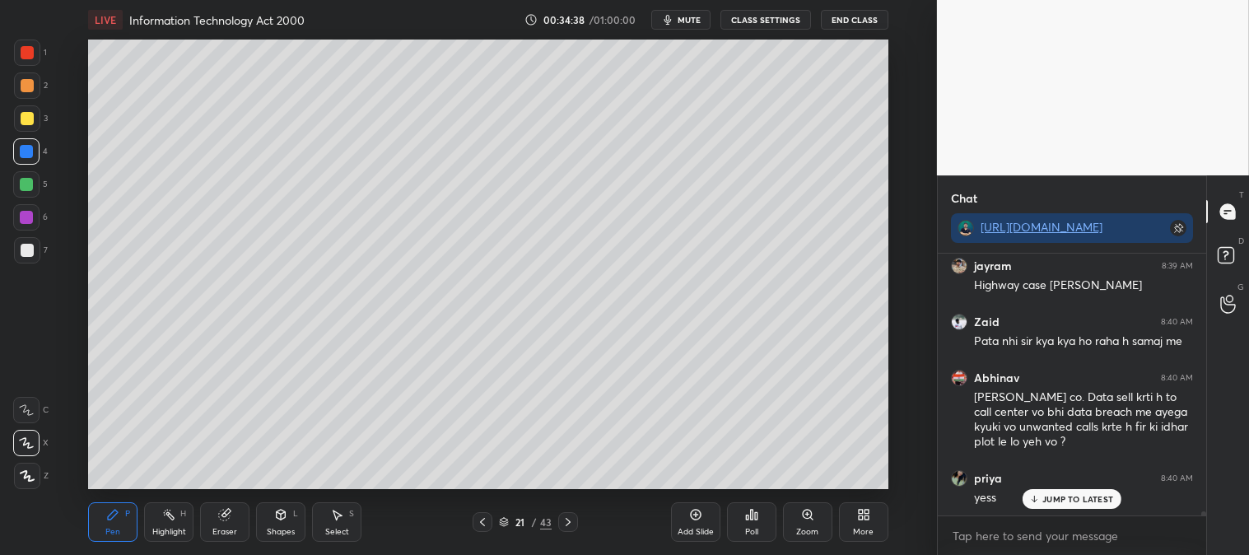
click at [1050, 502] on p "JUMP TO LATEST" at bounding box center [1078, 499] width 71 height 10
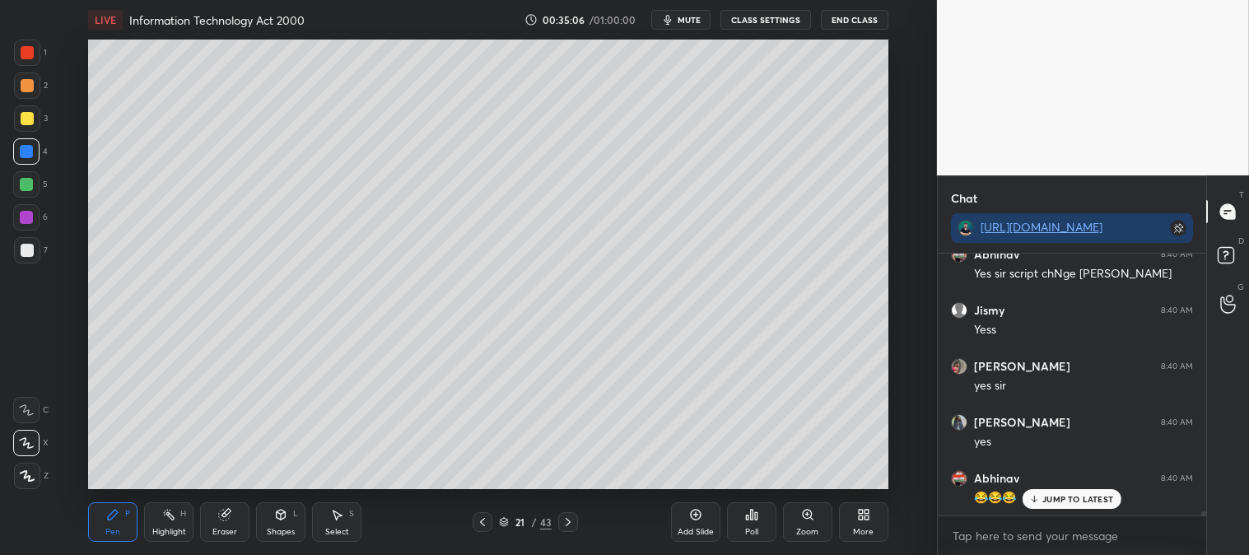
scroll to position [16868, 0]
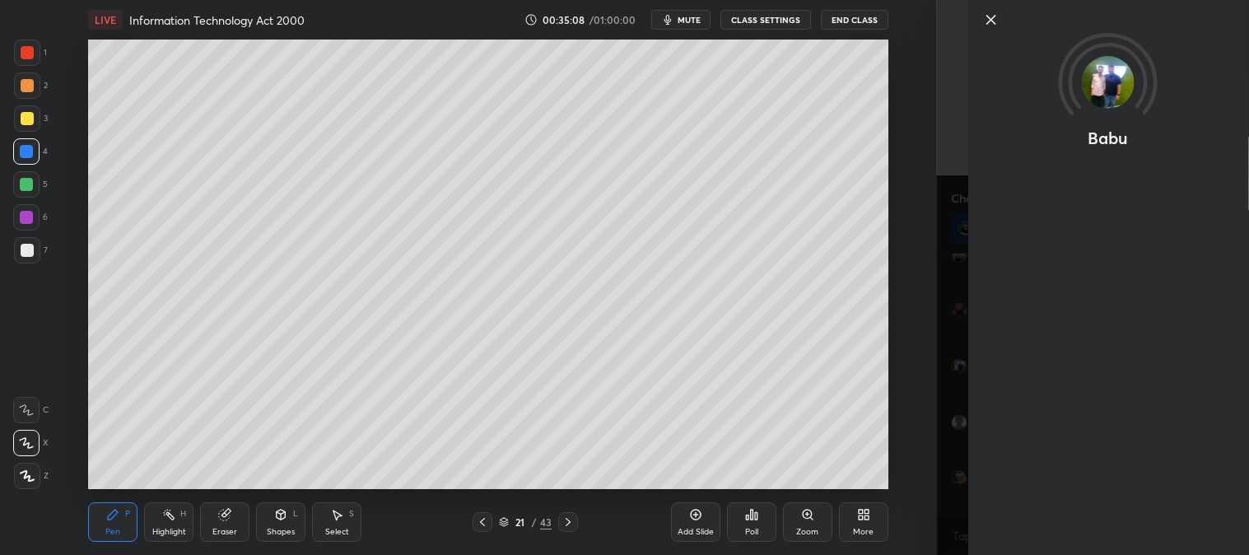
click at [991, 27] on icon at bounding box center [991, 20] width 20 height 20
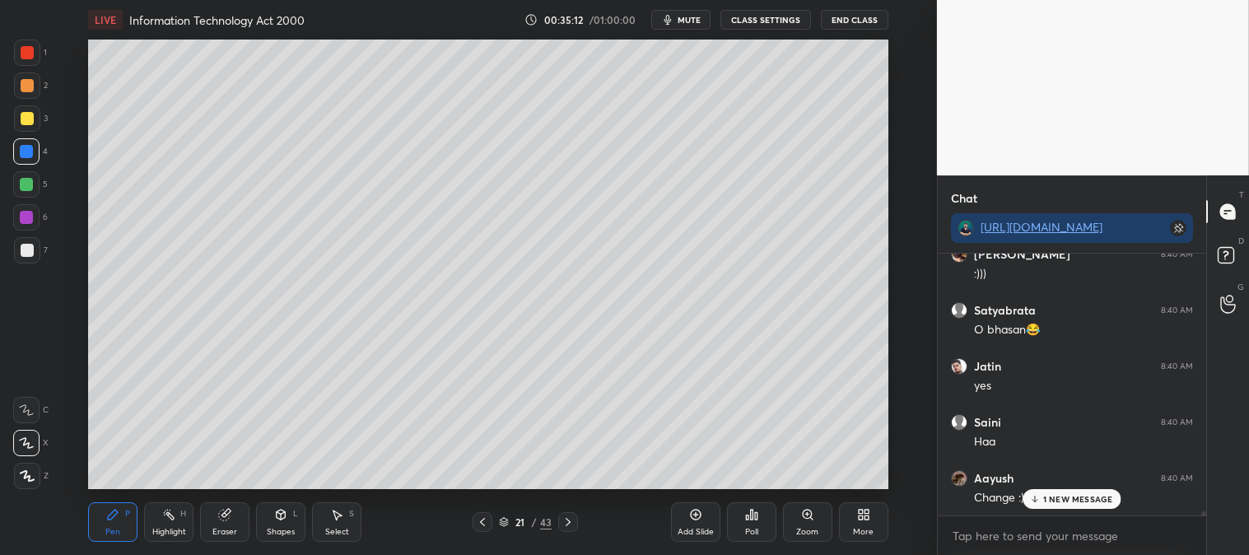
scroll to position [17431, 0]
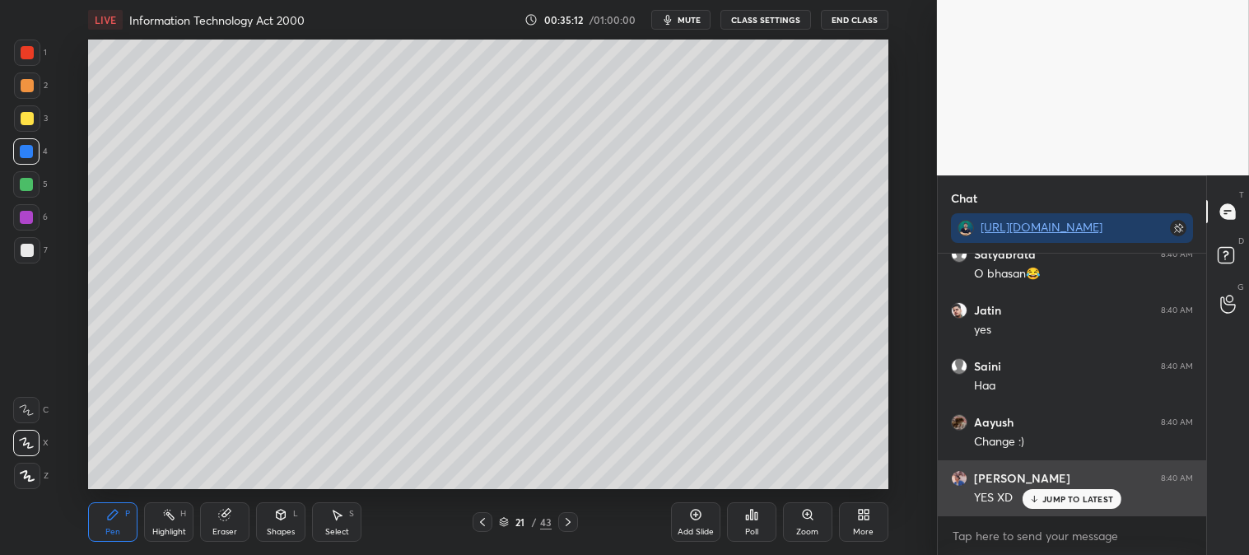
click at [1052, 500] on p "JUMP TO LATEST" at bounding box center [1078, 499] width 71 height 10
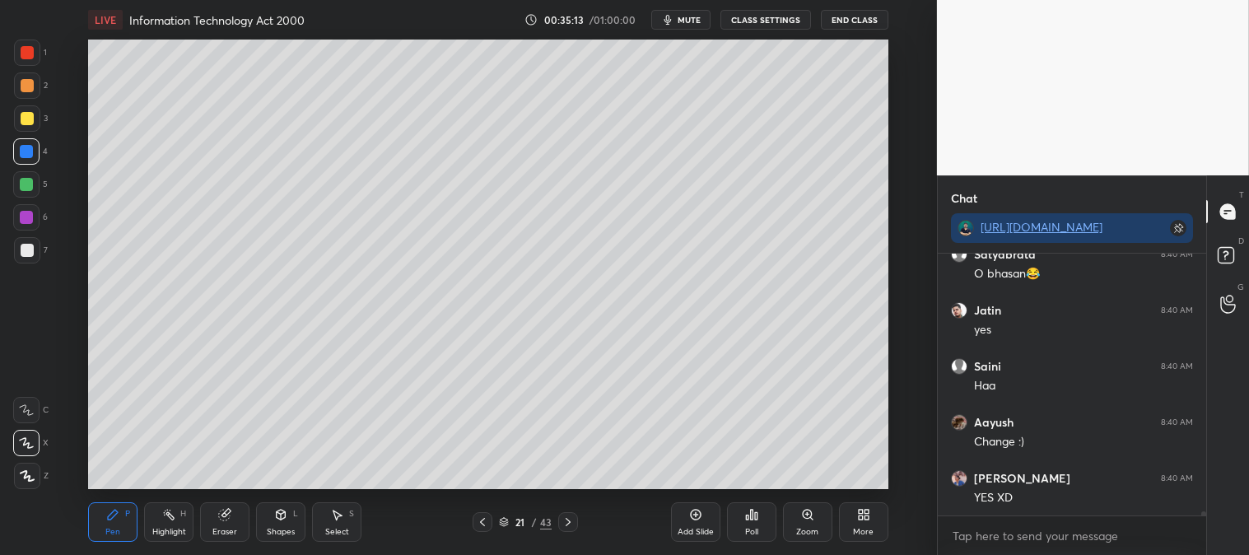
scroll to position [17487, 0]
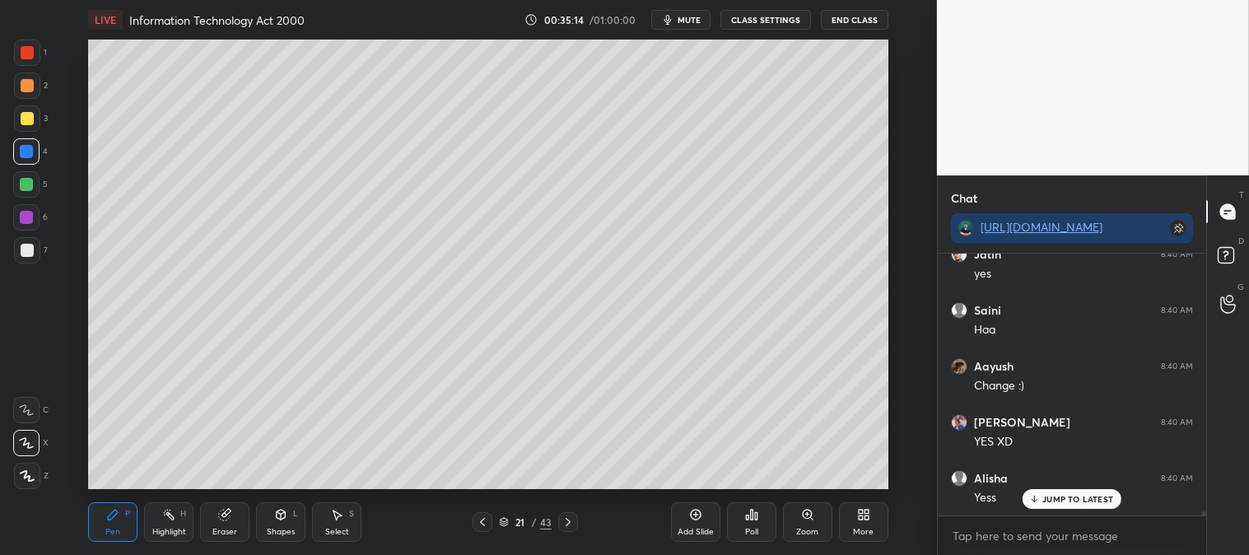
click at [484, 521] on icon at bounding box center [482, 522] width 13 height 13
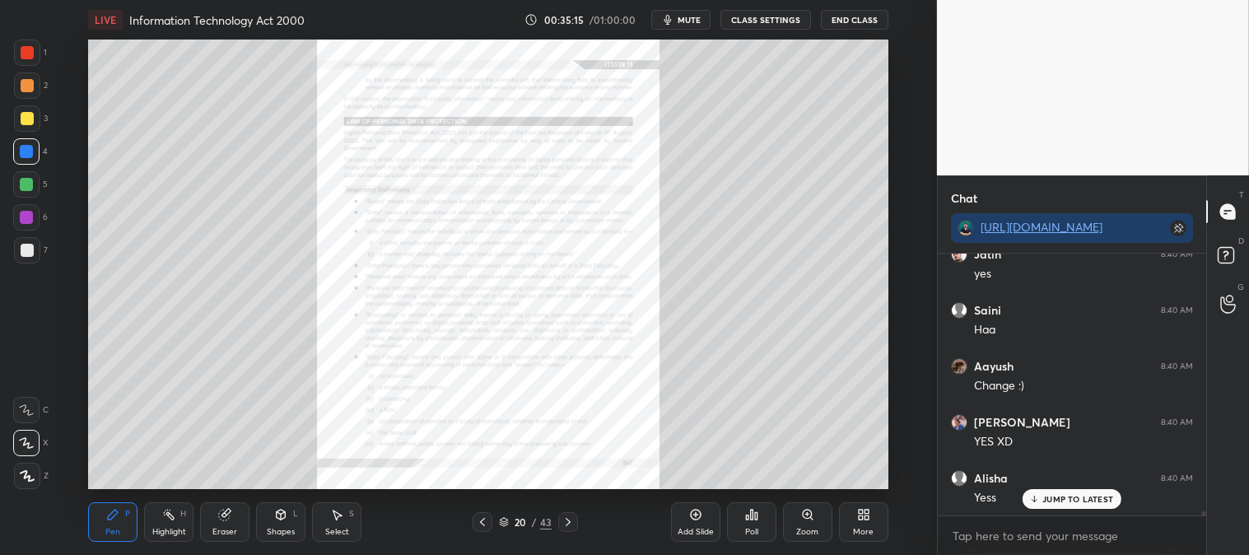
click at [808, 514] on icon at bounding box center [807, 514] width 3 height 0
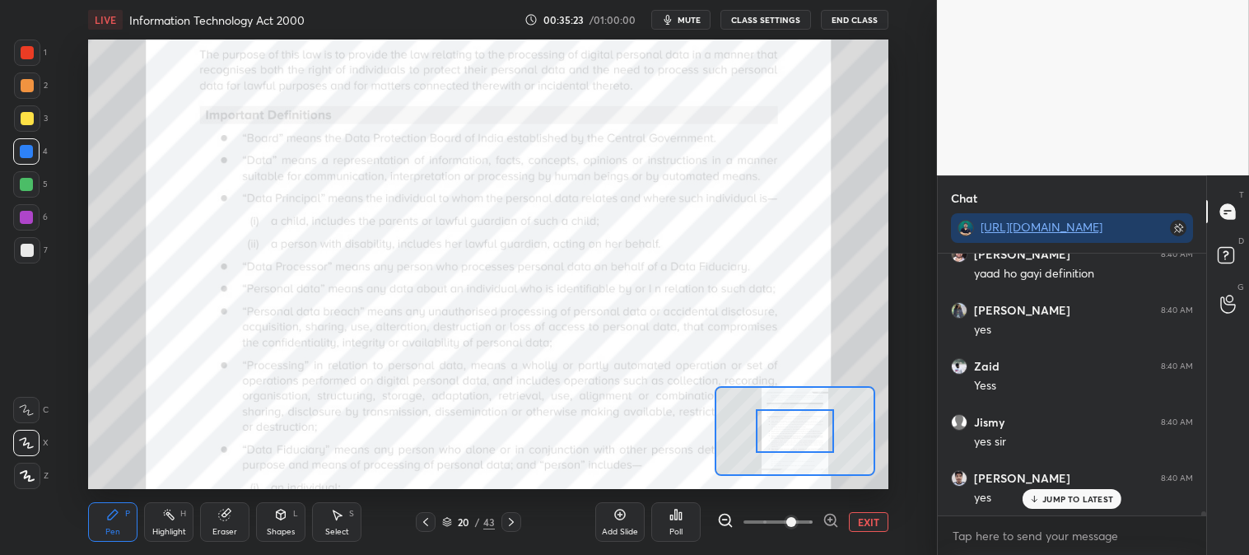
scroll to position [17935, 0]
click at [519, 516] on div at bounding box center [512, 522] width 20 height 20
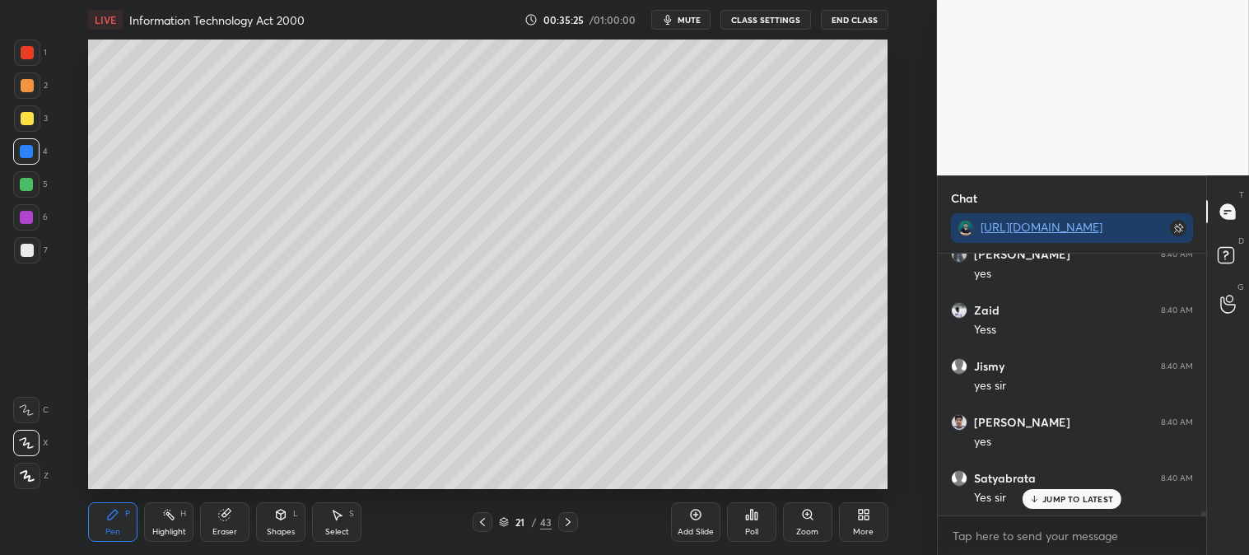
click at [802, 521] on icon at bounding box center [807, 514] width 13 height 13
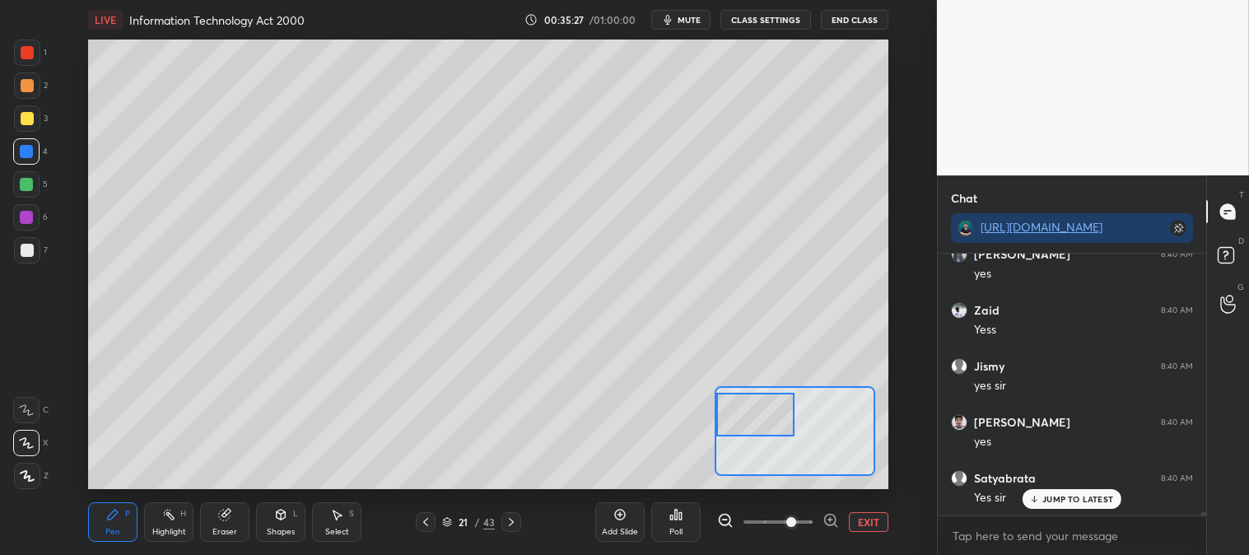
click at [121, 507] on div "Pen P" at bounding box center [112, 522] width 49 height 40
click at [27, 251] on div at bounding box center [27, 250] width 13 height 13
click at [869, 520] on button "EXIT" at bounding box center [869, 522] width 40 height 20
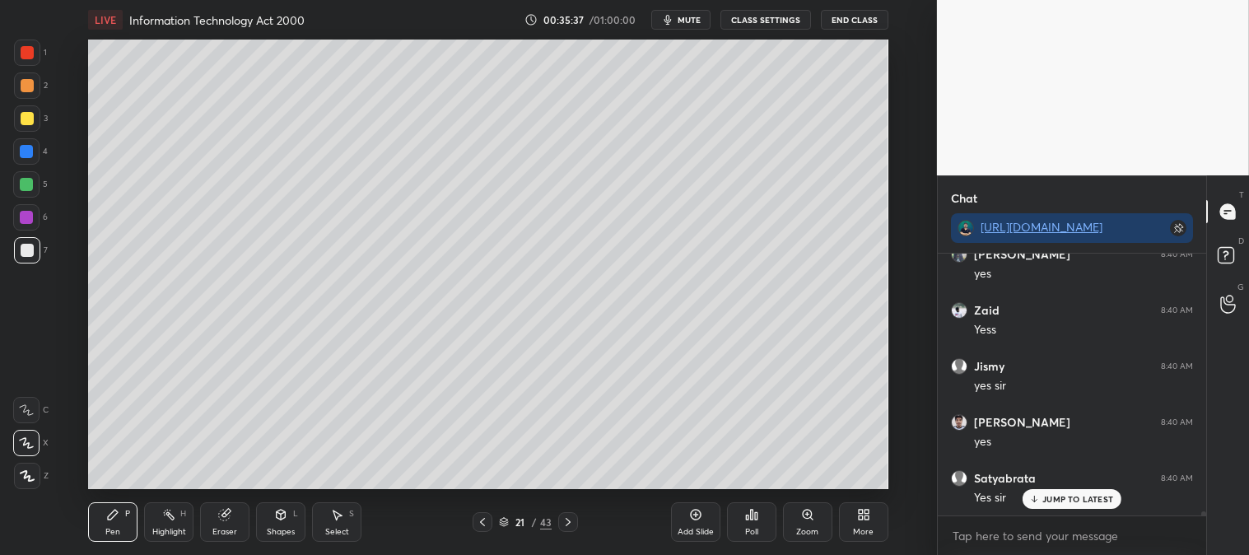
click at [484, 520] on icon at bounding box center [482, 522] width 5 height 8
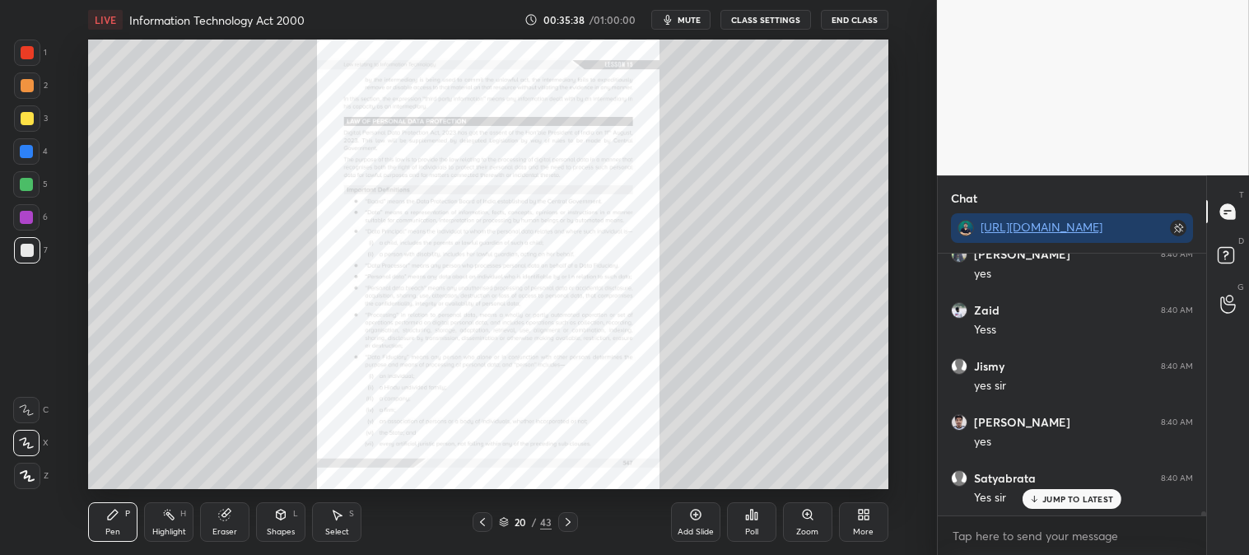
click at [569, 521] on icon at bounding box center [568, 522] width 13 height 13
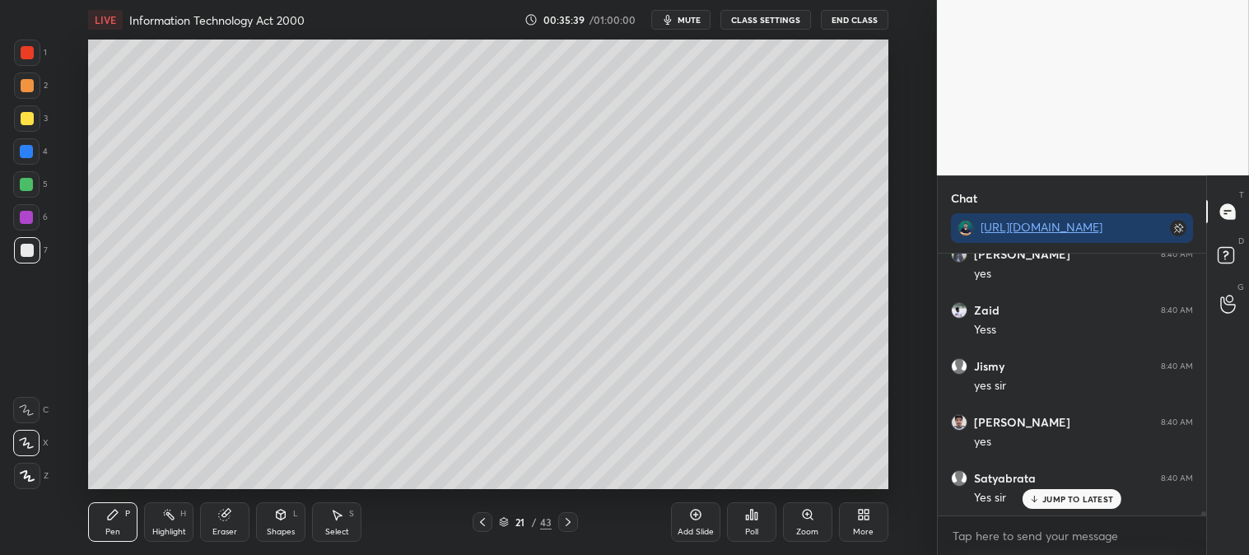
click at [569, 521] on icon at bounding box center [568, 522] width 13 height 13
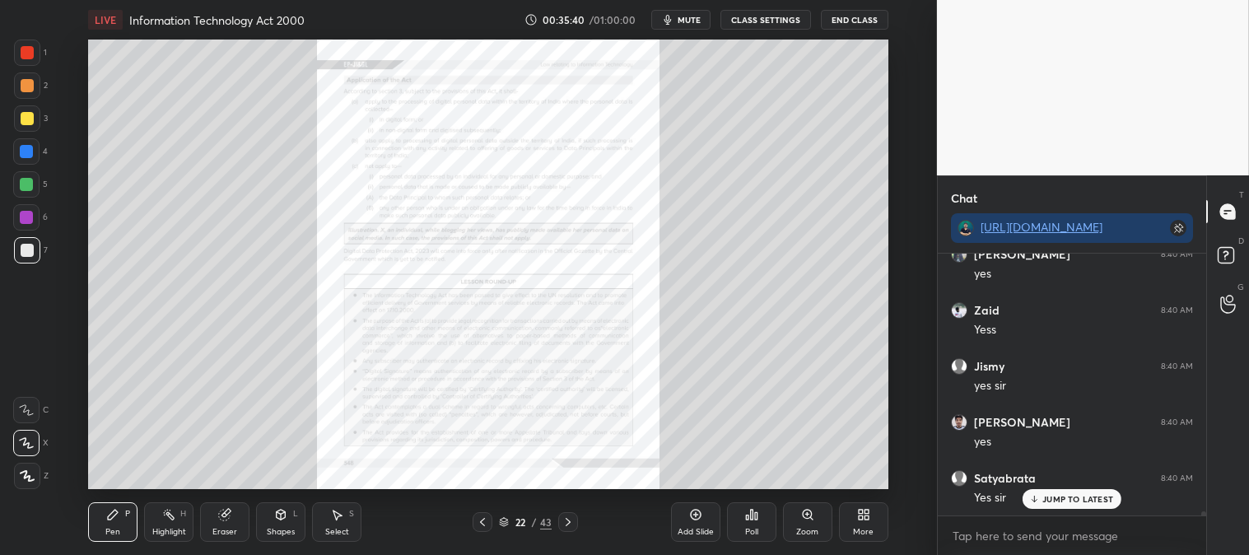
click at [175, 515] on icon at bounding box center [168, 514] width 13 height 13
click at [34, 55] on div at bounding box center [27, 53] width 26 height 26
click at [488, 519] on icon at bounding box center [482, 522] width 13 height 13
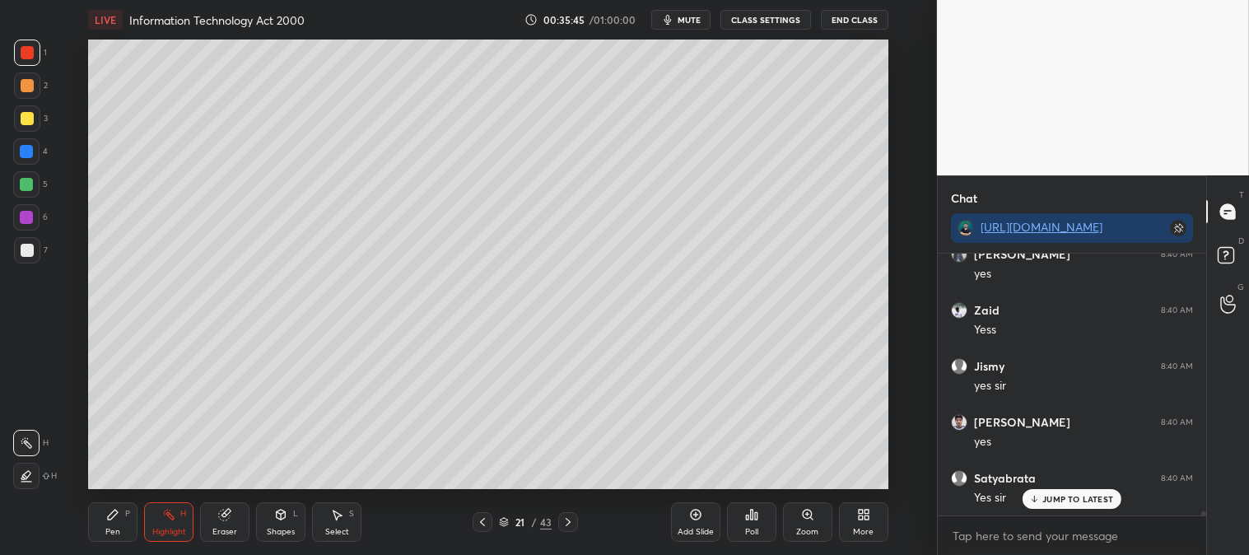
click at [488, 523] on icon at bounding box center [482, 522] width 13 height 13
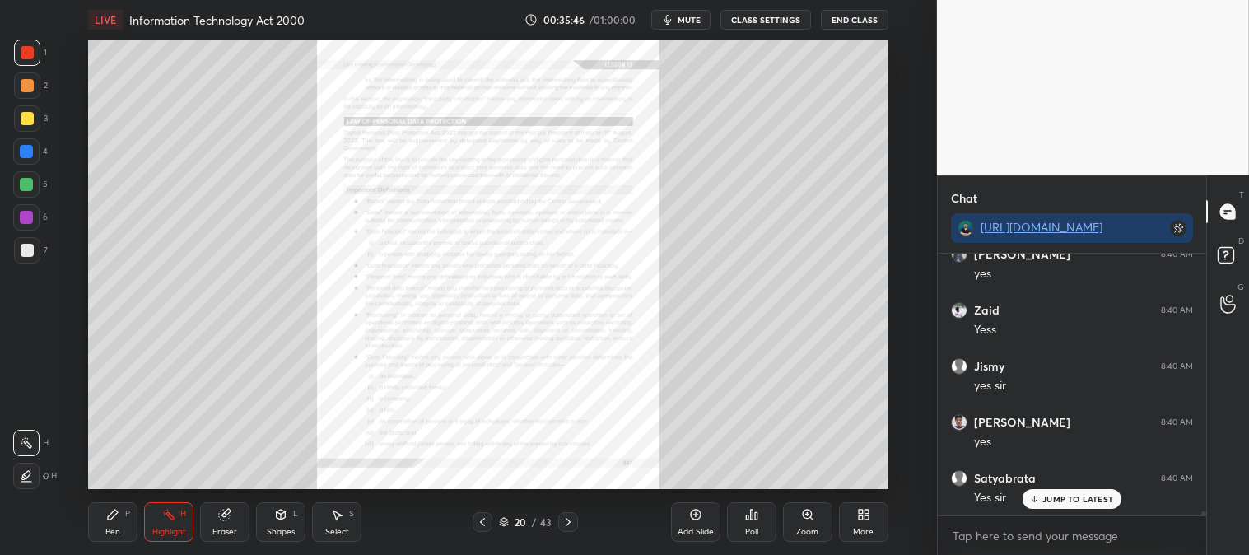
scroll to position [17991, 0]
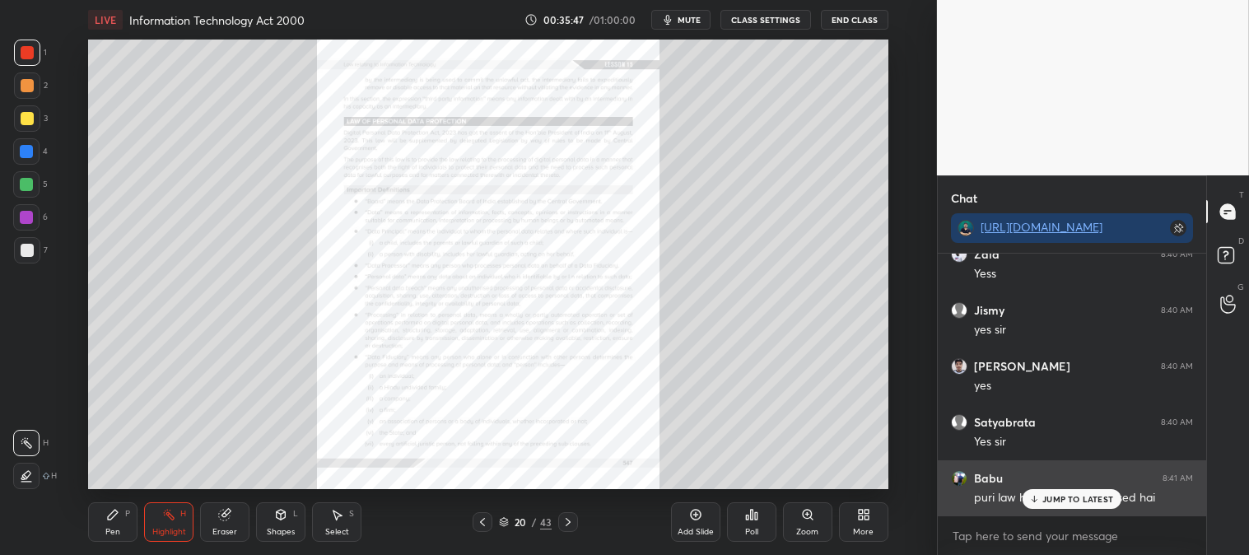
click at [1059, 504] on p "JUMP TO LATEST" at bounding box center [1078, 499] width 71 height 10
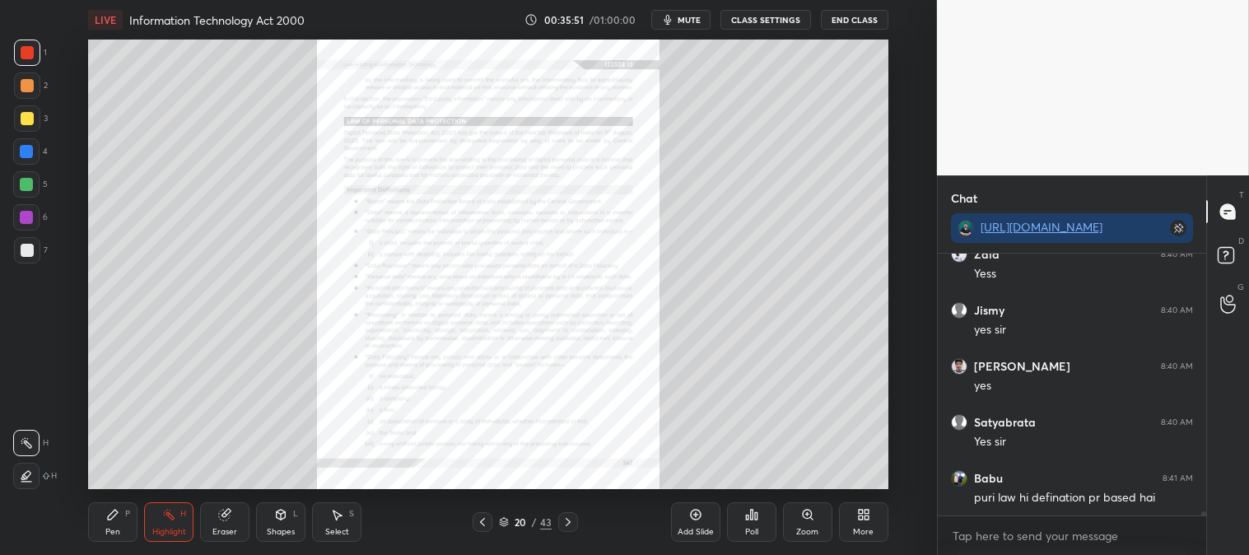
click at [809, 525] on div "Zoom" at bounding box center [807, 522] width 49 height 40
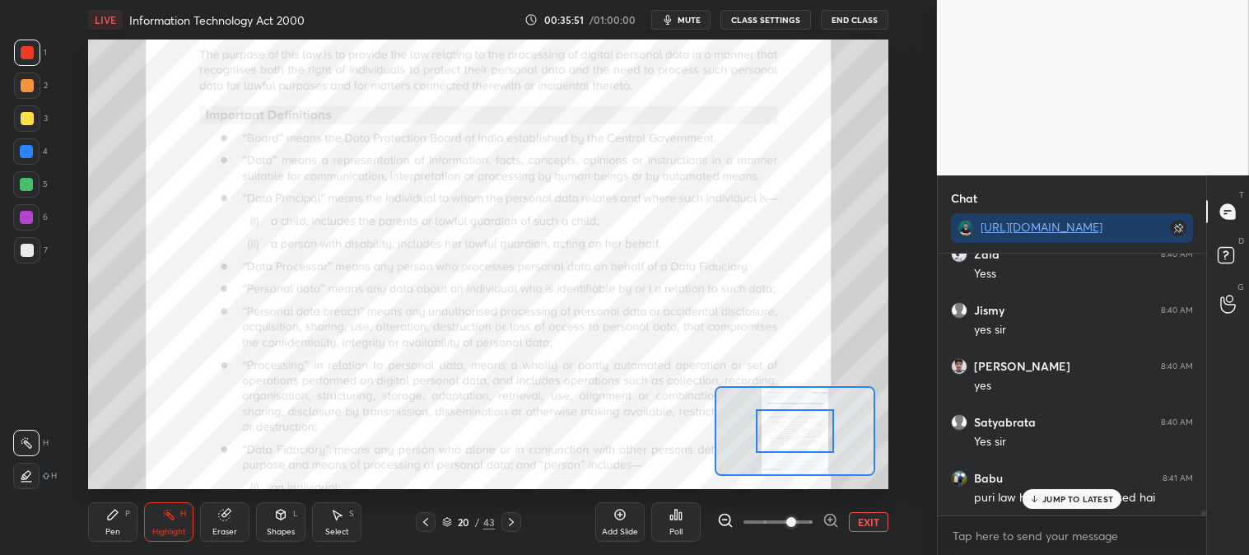
scroll to position [18047, 0]
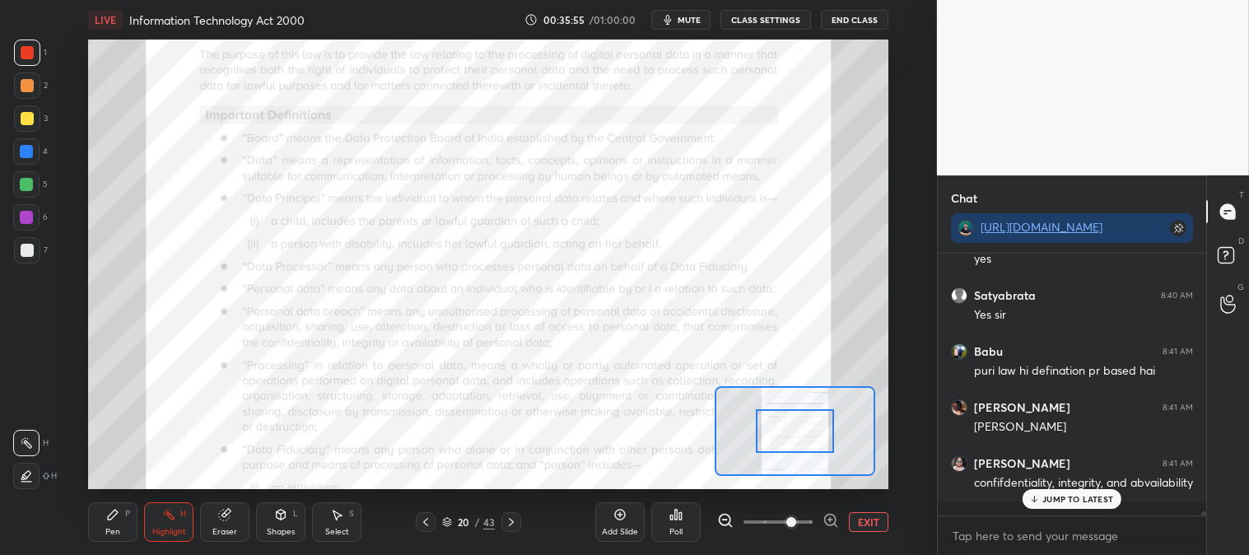
click at [515, 516] on icon at bounding box center [511, 522] width 13 height 13
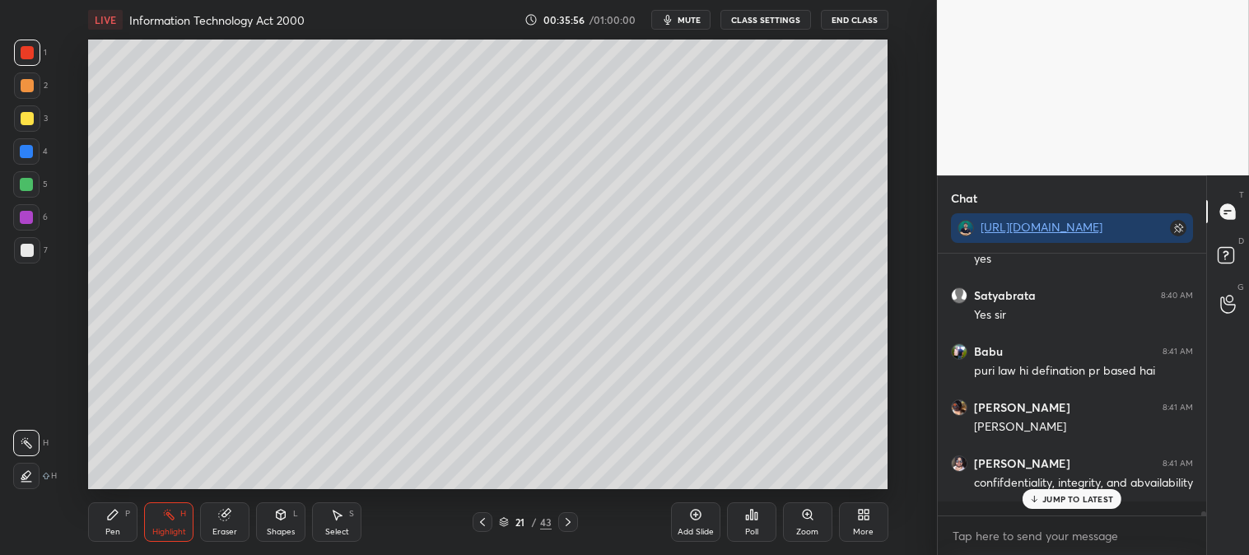
scroll to position [18174, 0]
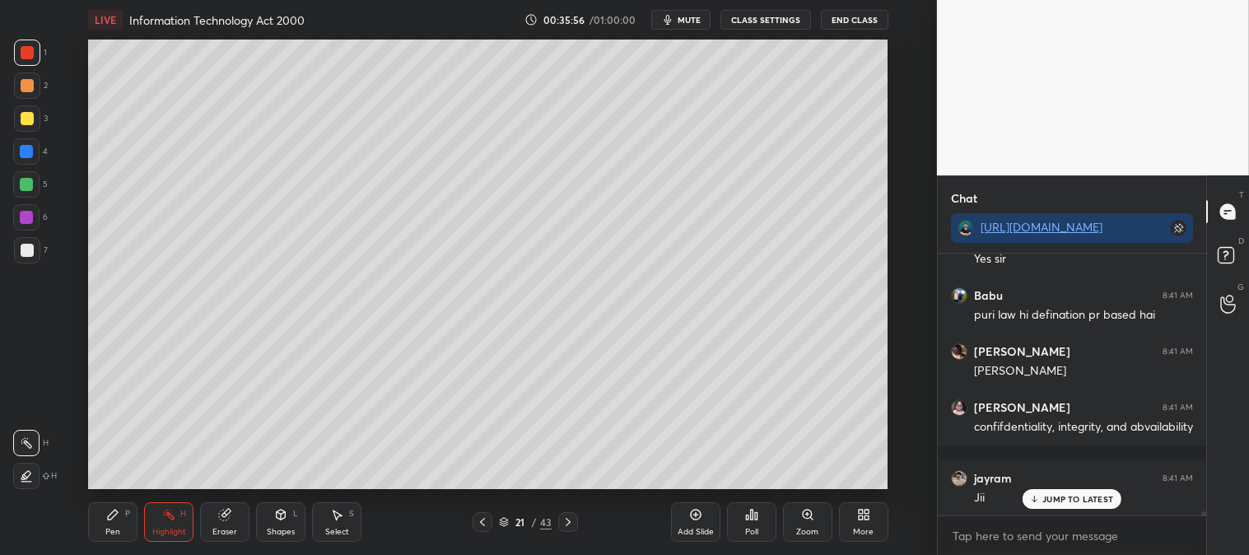
click at [793, 519] on div "Zoom" at bounding box center [807, 522] width 49 height 40
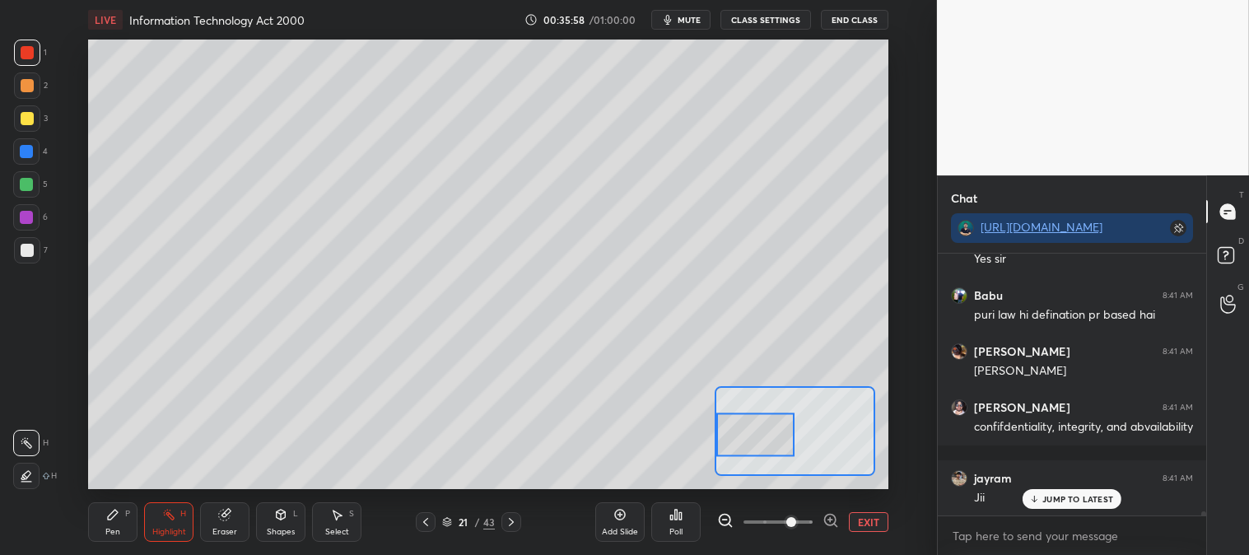
click at [116, 511] on icon at bounding box center [113, 515] width 10 height 10
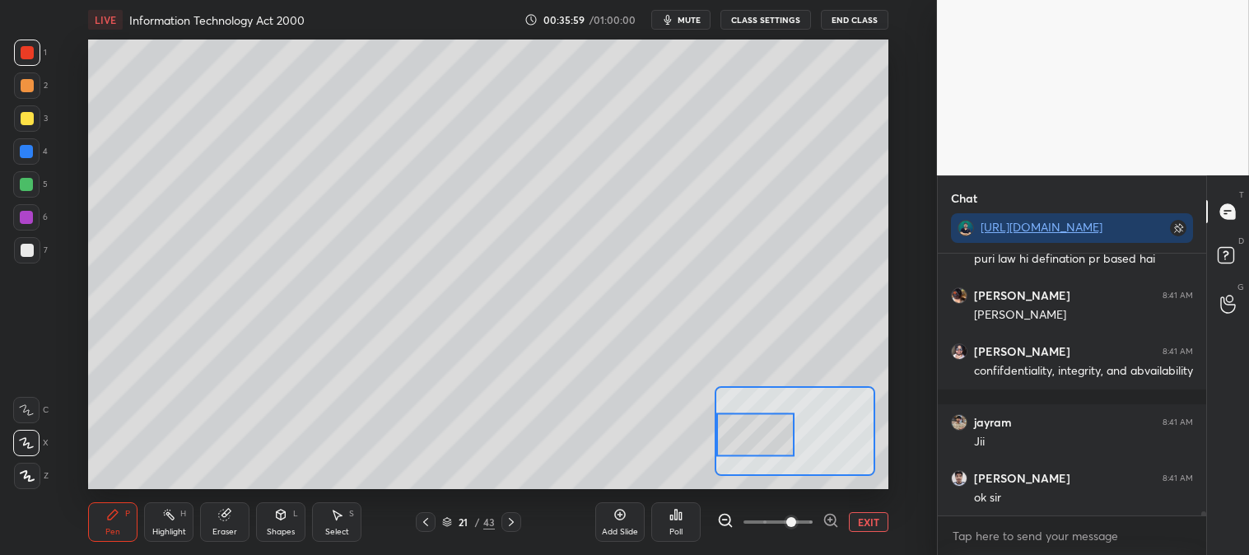
click at [31, 86] on div at bounding box center [27, 85] width 13 height 13
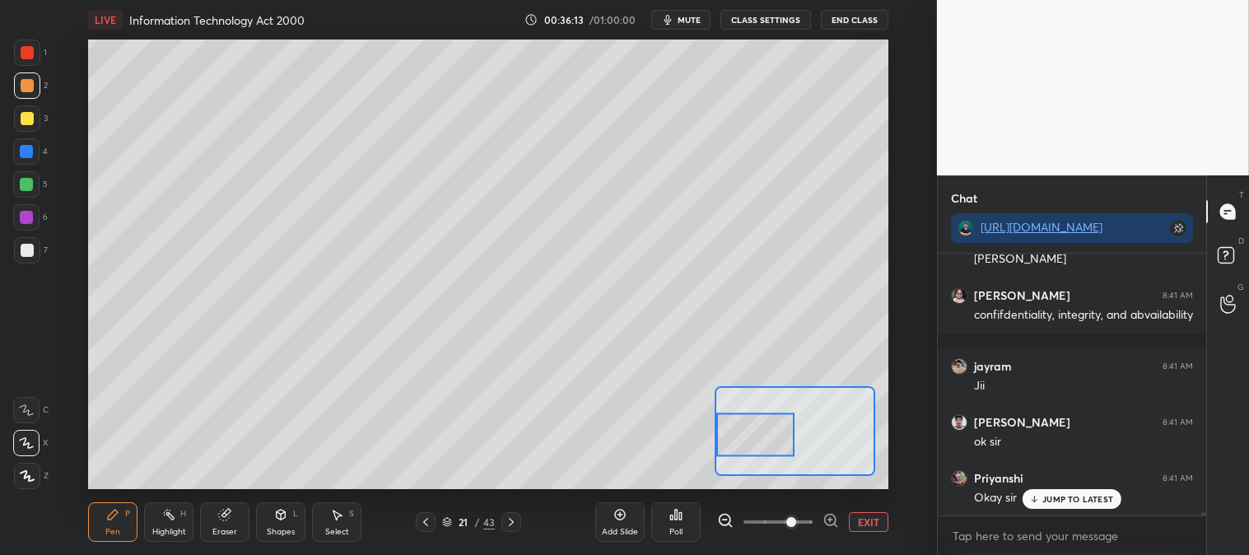
scroll to position [18343, 0]
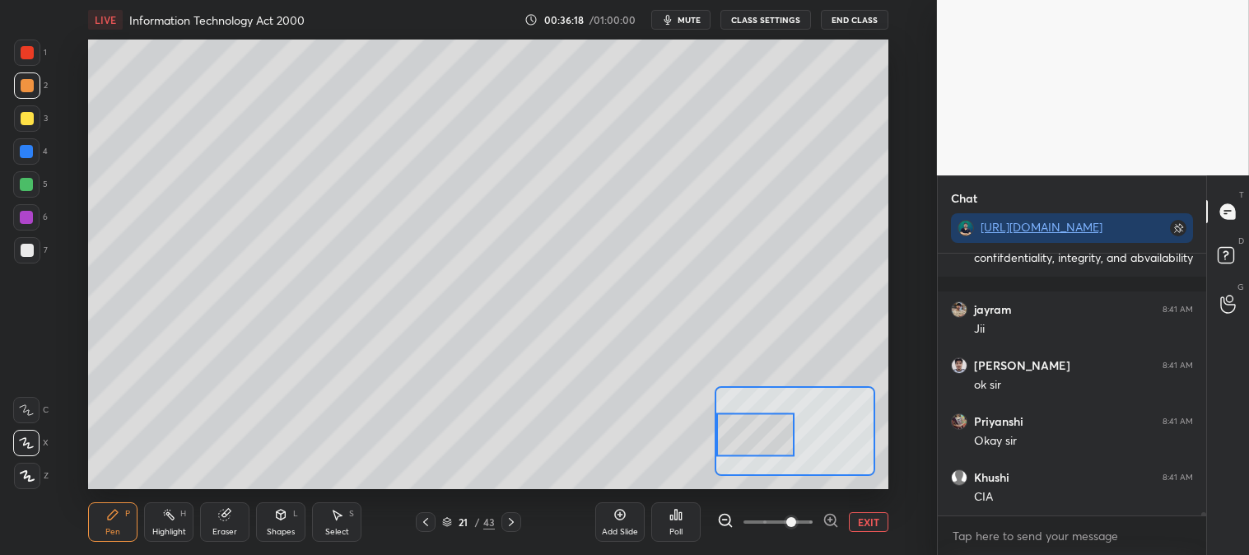
click at [28, 252] on div at bounding box center [27, 250] width 13 height 13
click at [17, 85] on div at bounding box center [27, 85] width 26 height 26
click at [865, 521] on button "EXIT" at bounding box center [869, 522] width 40 height 20
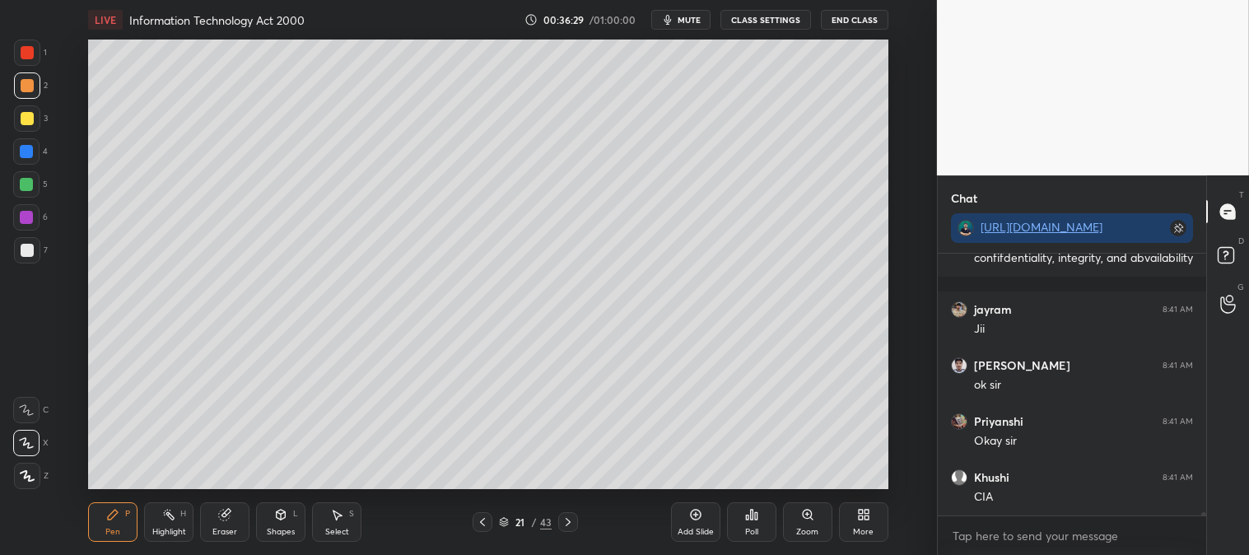
scroll to position [18398, 0]
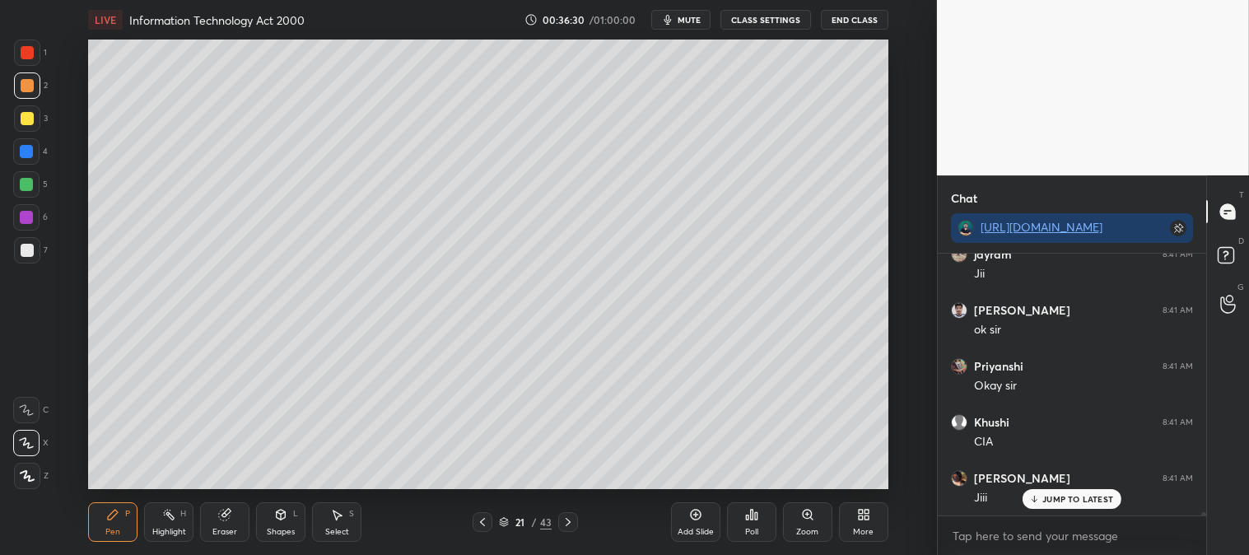
click at [173, 521] on icon at bounding box center [168, 514] width 13 height 13
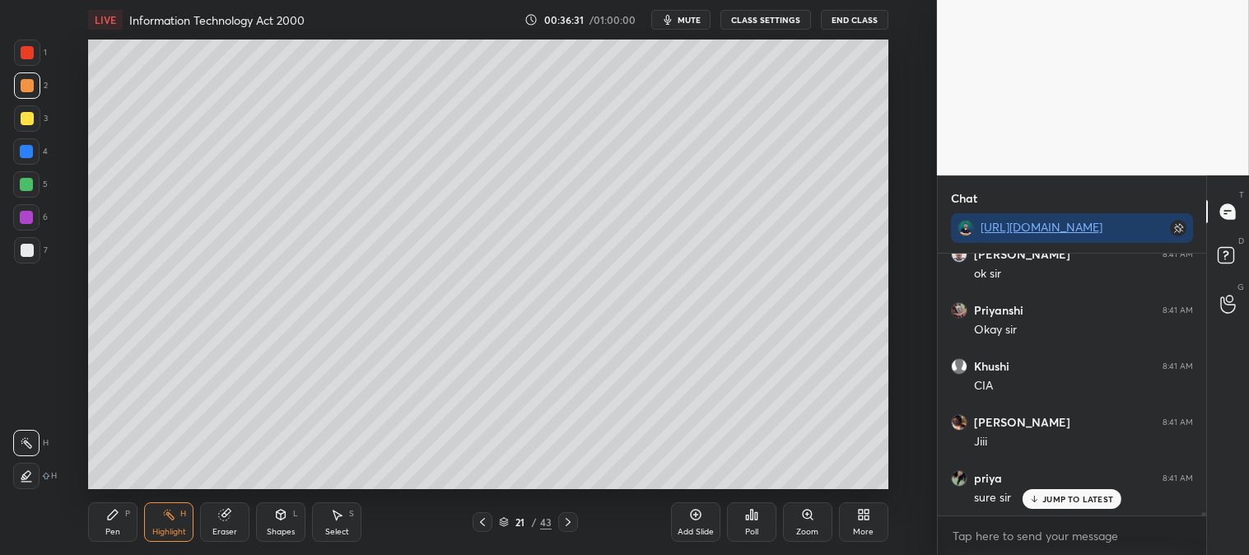
click at [217, 522] on div "Eraser" at bounding box center [224, 522] width 49 height 40
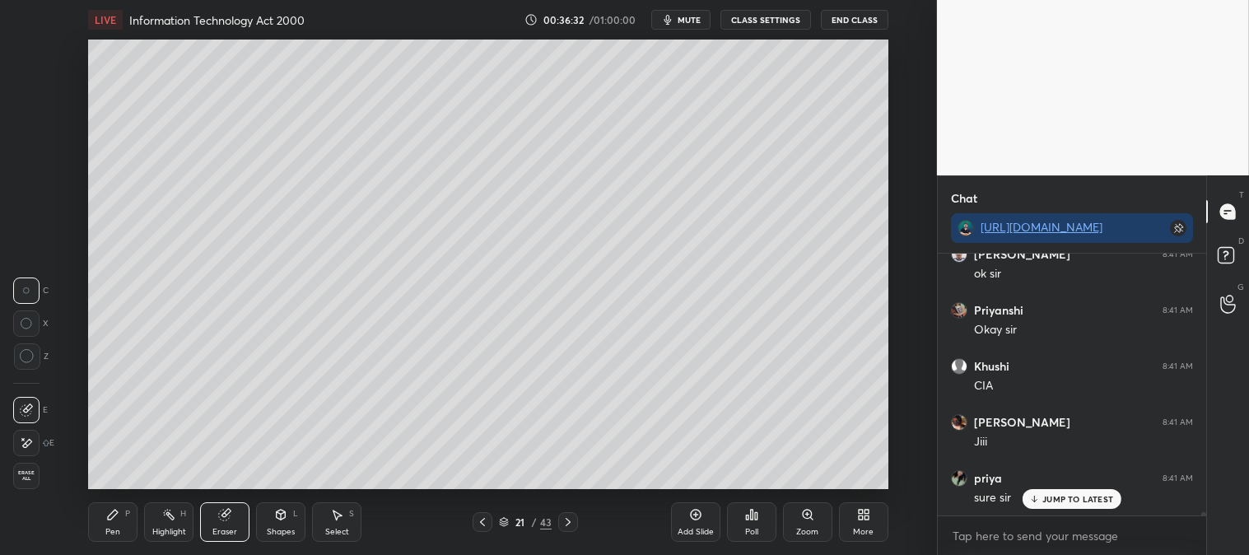
scroll to position [18510, 0]
click at [120, 520] on div "Pen P" at bounding box center [112, 522] width 49 height 40
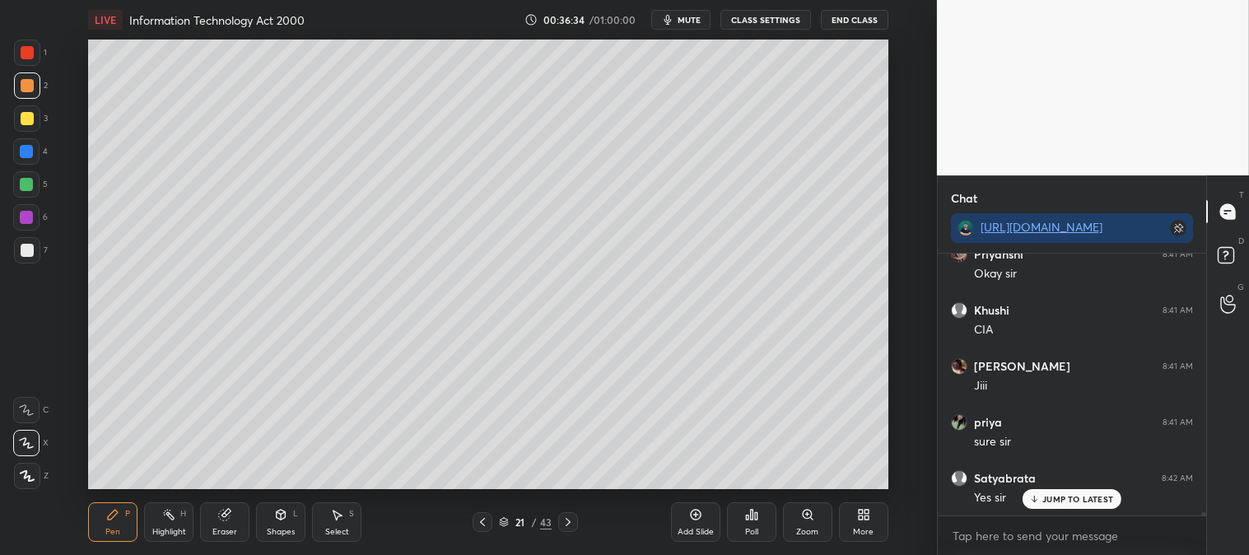
click at [25, 47] on div at bounding box center [27, 52] width 13 height 13
click at [1047, 503] on p "JUMP TO LATEST" at bounding box center [1078, 499] width 71 height 10
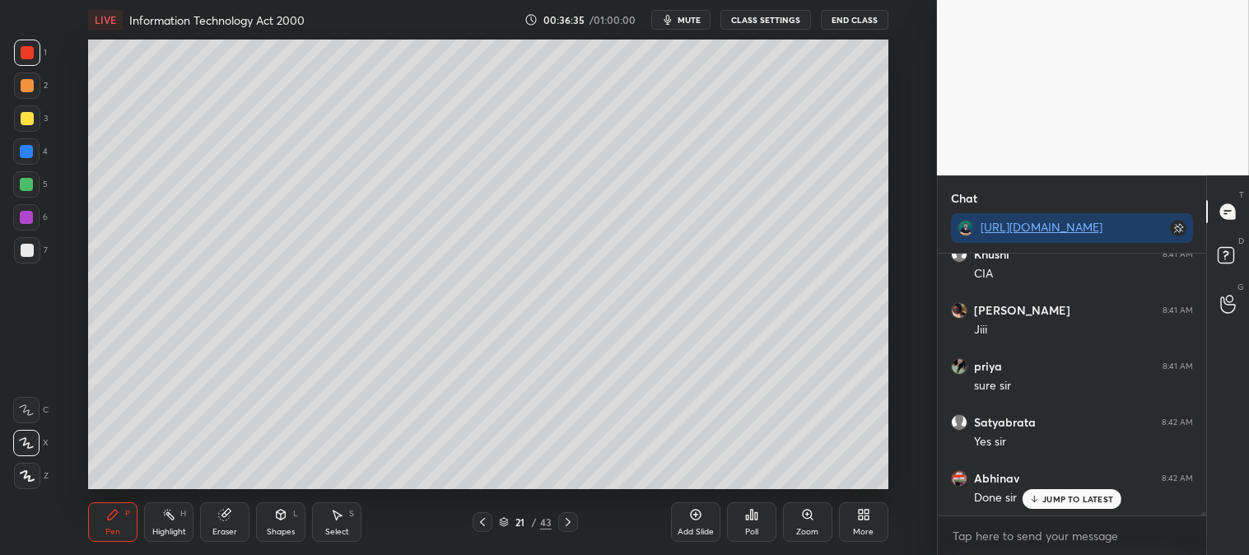
click at [486, 521] on icon at bounding box center [482, 522] width 13 height 13
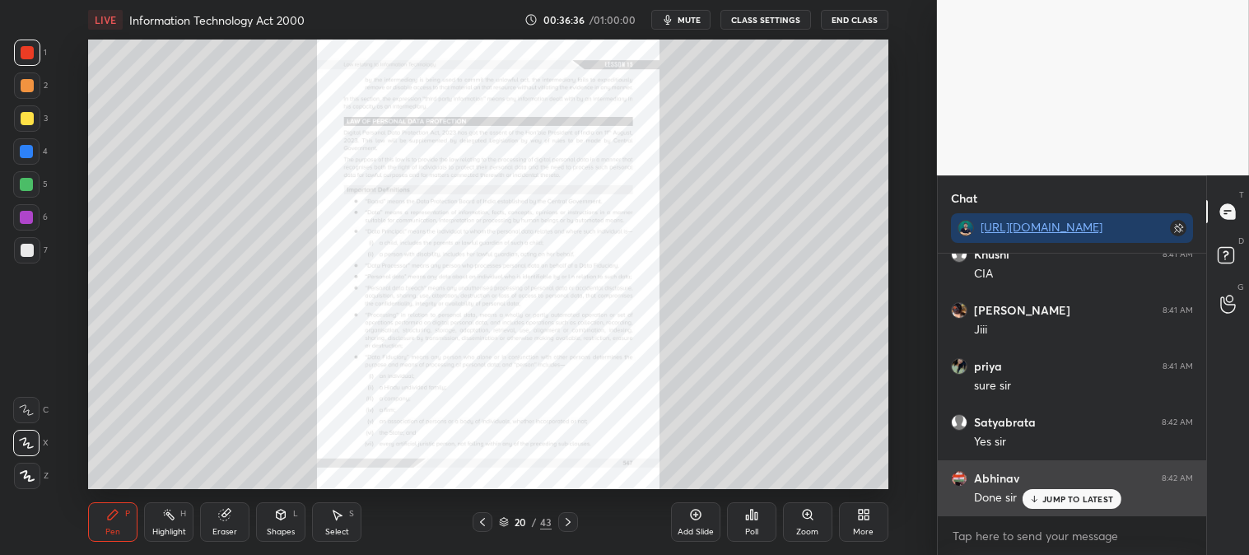
scroll to position [18623, 0]
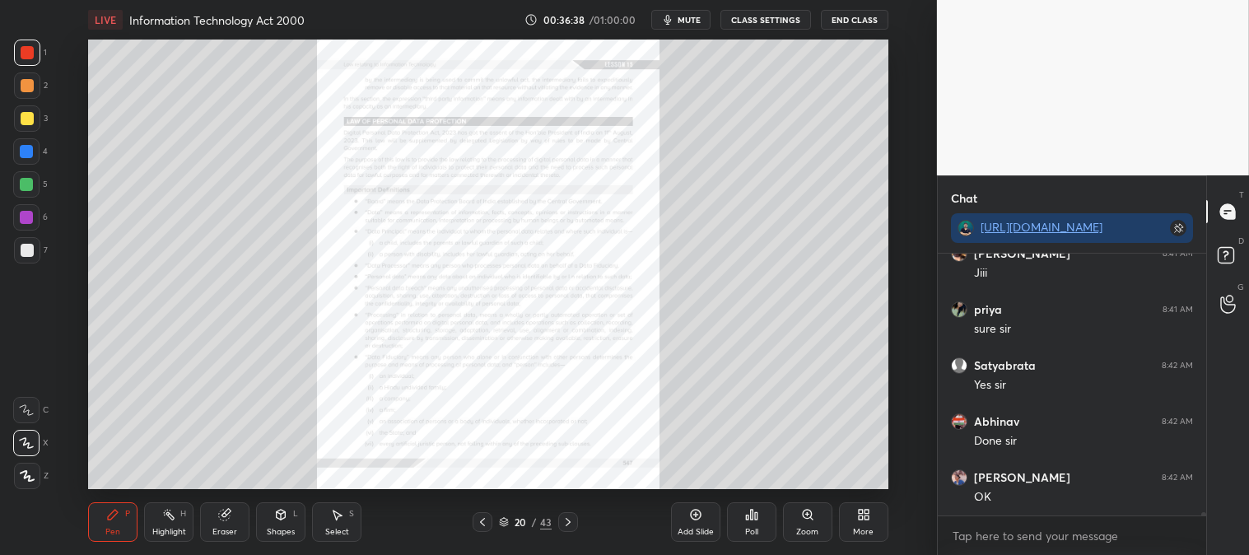
click at [6, 61] on div "1 2 3 4 5 6 7 C X Z C X Z E E Erase all H H" at bounding box center [26, 265] width 53 height 450
click at [801, 525] on div "Zoom" at bounding box center [807, 522] width 49 height 40
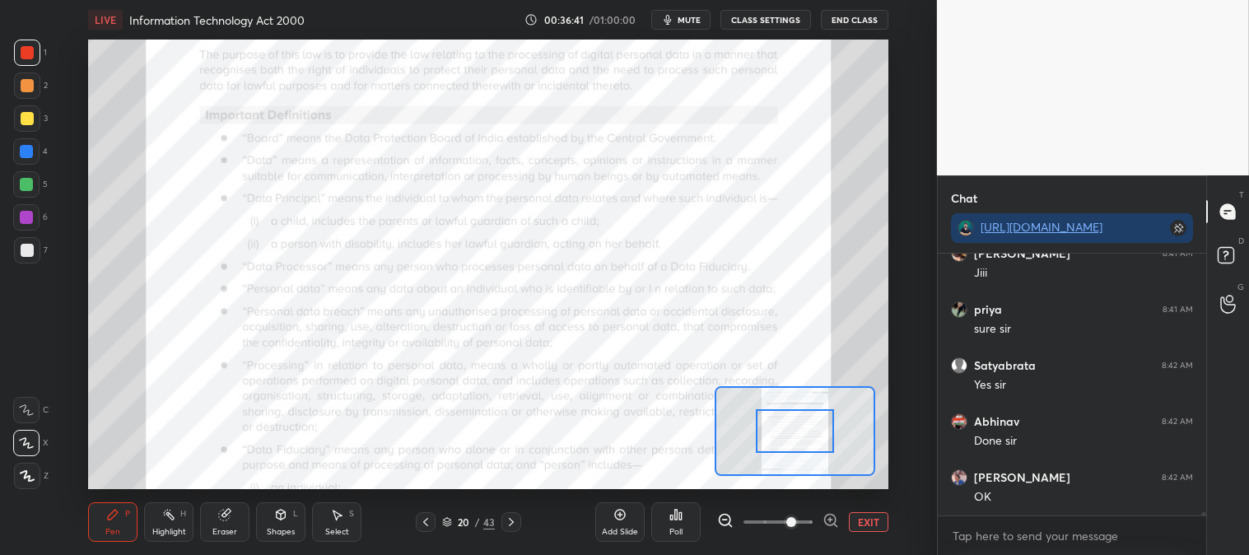
click at [119, 525] on div "Pen P" at bounding box center [112, 522] width 49 height 40
click at [30, 63] on div at bounding box center [27, 53] width 26 height 26
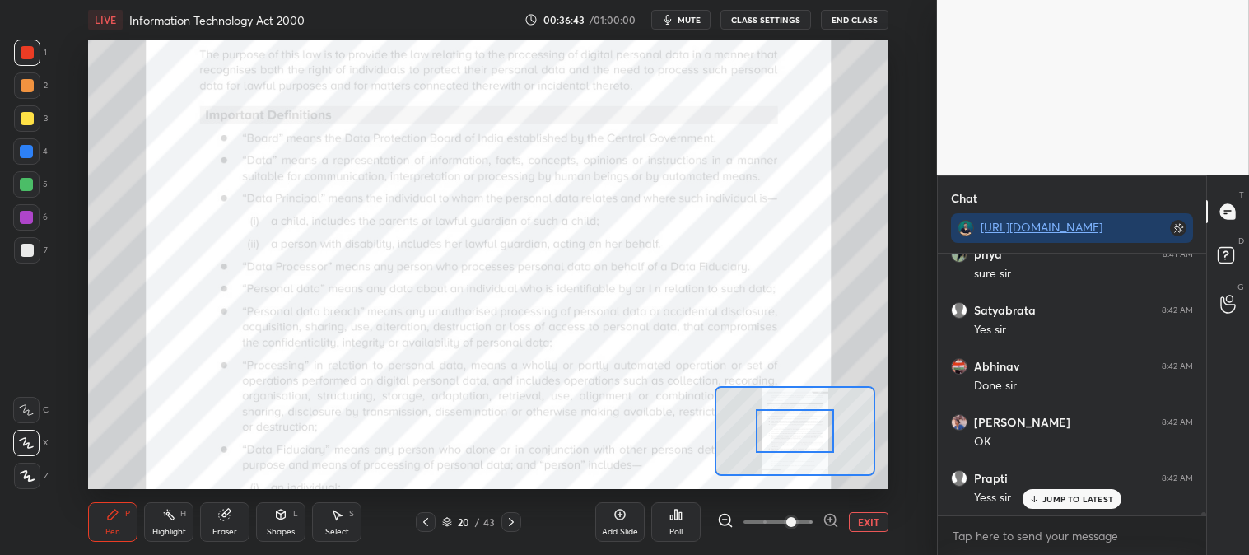
click at [184, 521] on div "Highlight H" at bounding box center [168, 522] width 49 height 40
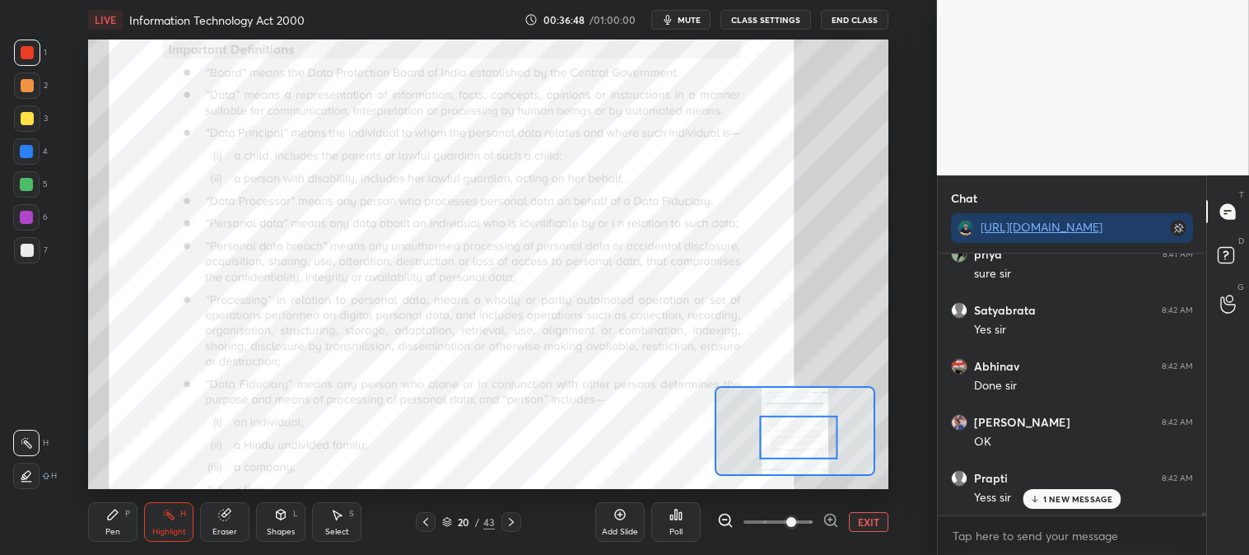
scroll to position [18749, 0]
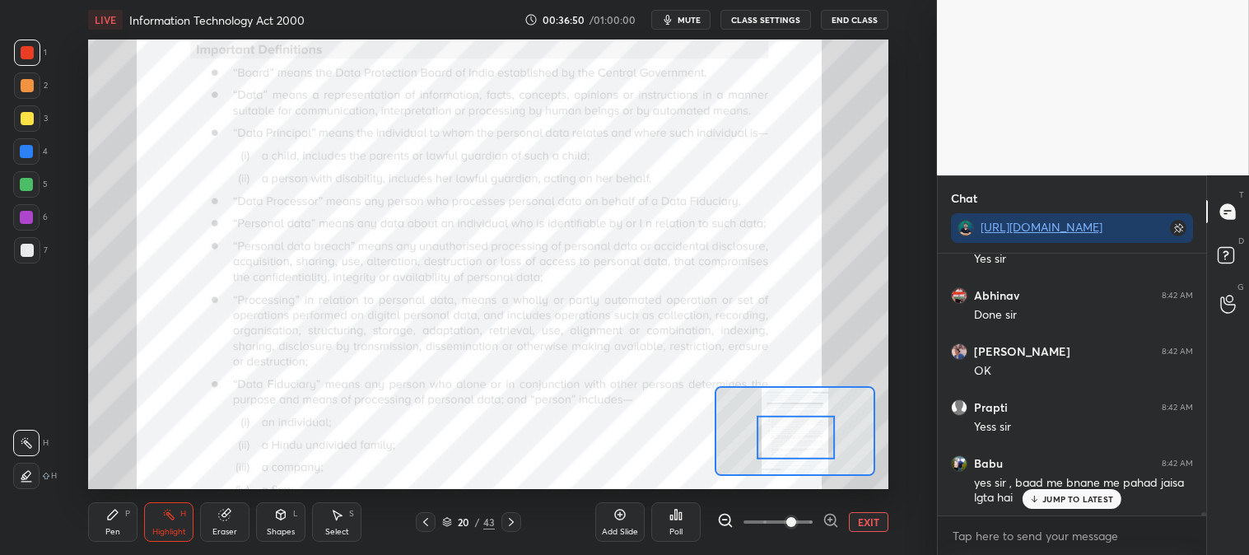
click at [1061, 499] on p "JUMP TO LATEST" at bounding box center [1078, 499] width 71 height 10
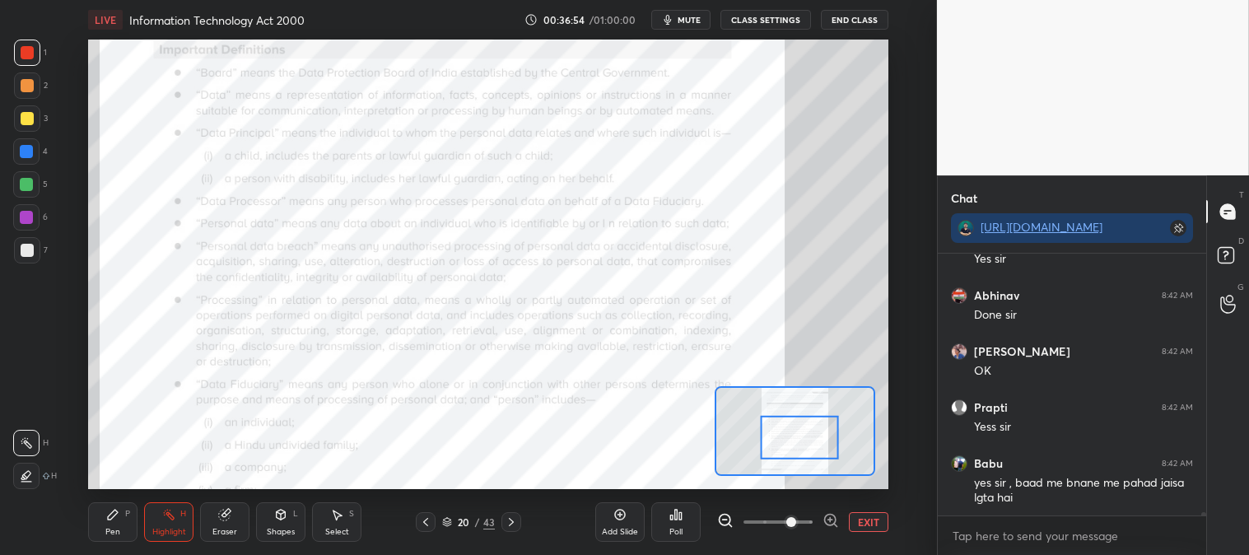
click at [160, 523] on div "Highlight H" at bounding box center [168, 522] width 49 height 40
click at [512, 524] on icon at bounding box center [511, 522] width 13 height 13
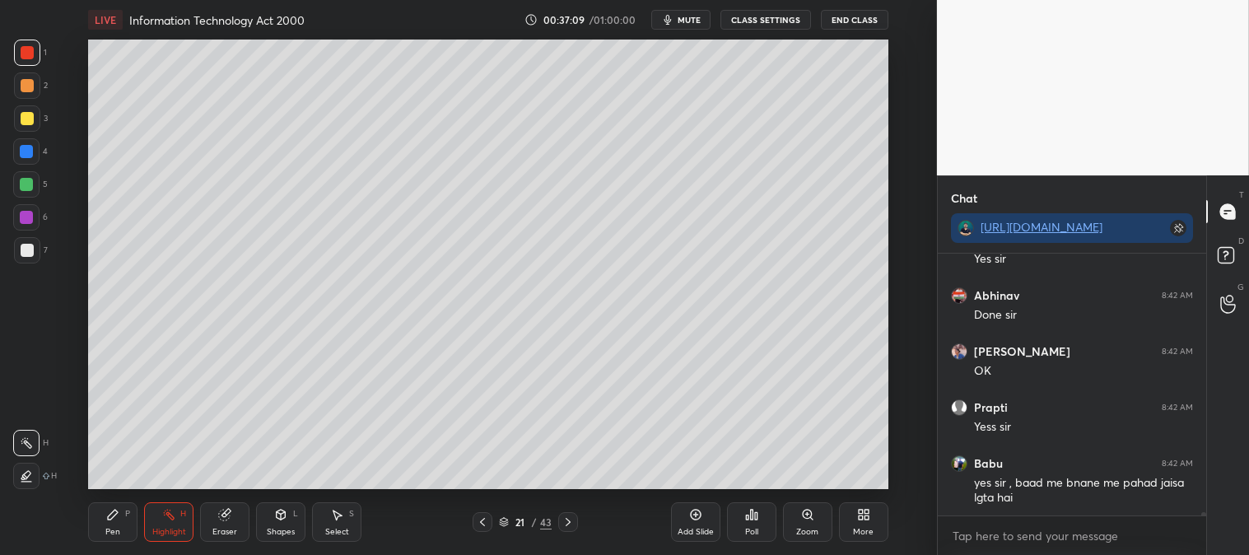
click at [800, 520] on div "Zoom" at bounding box center [807, 522] width 49 height 40
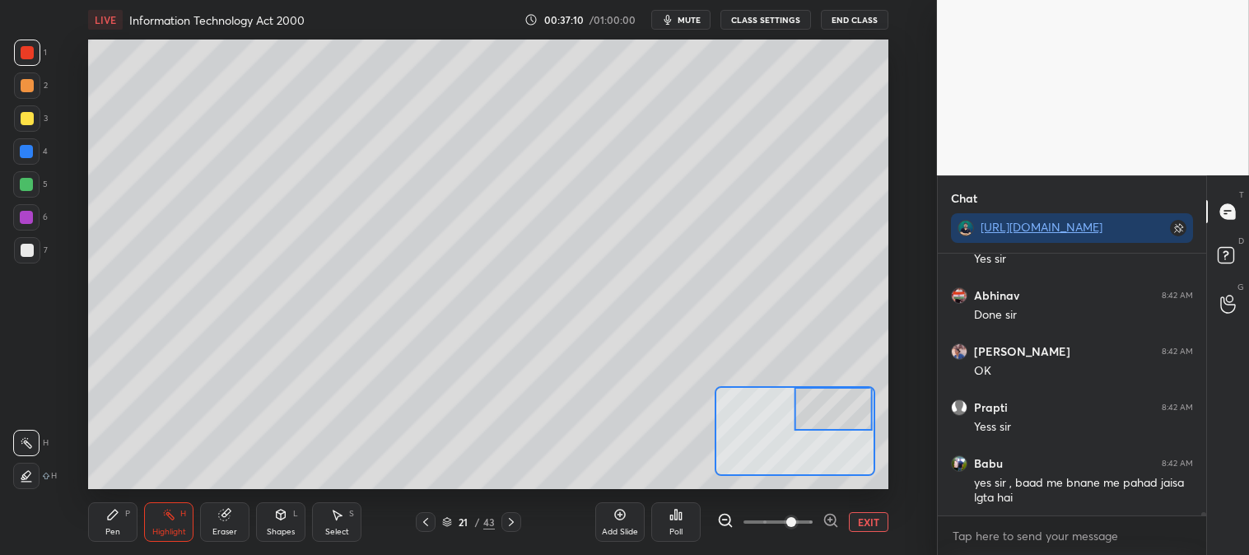
click at [100, 513] on div "Pen P" at bounding box center [112, 522] width 49 height 40
click at [31, 242] on div at bounding box center [27, 250] width 26 height 26
click at [426, 525] on icon at bounding box center [425, 522] width 13 height 13
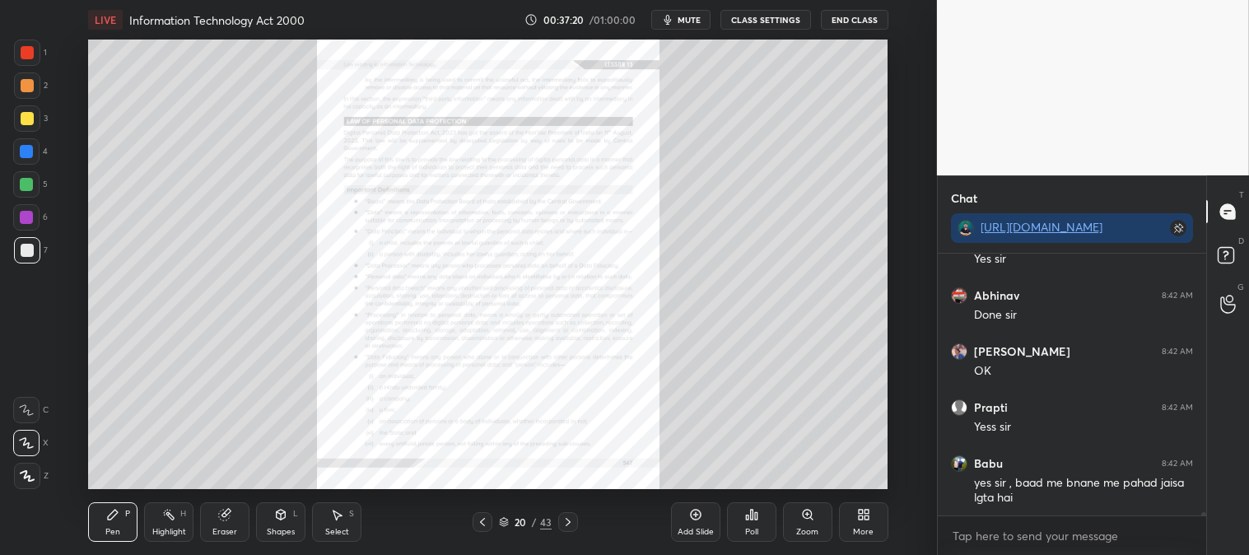
click at [814, 523] on div "Zoom" at bounding box center [807, 522] width 49 height 40
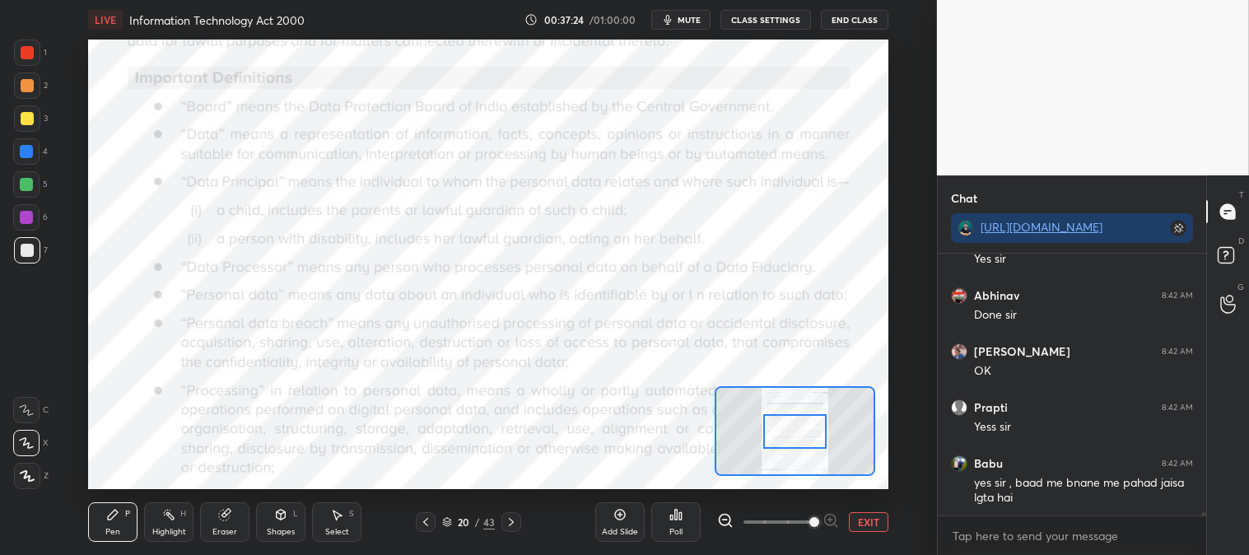
click at [514, 516] on icon at bounding box center [511, 522] width 13 height 13
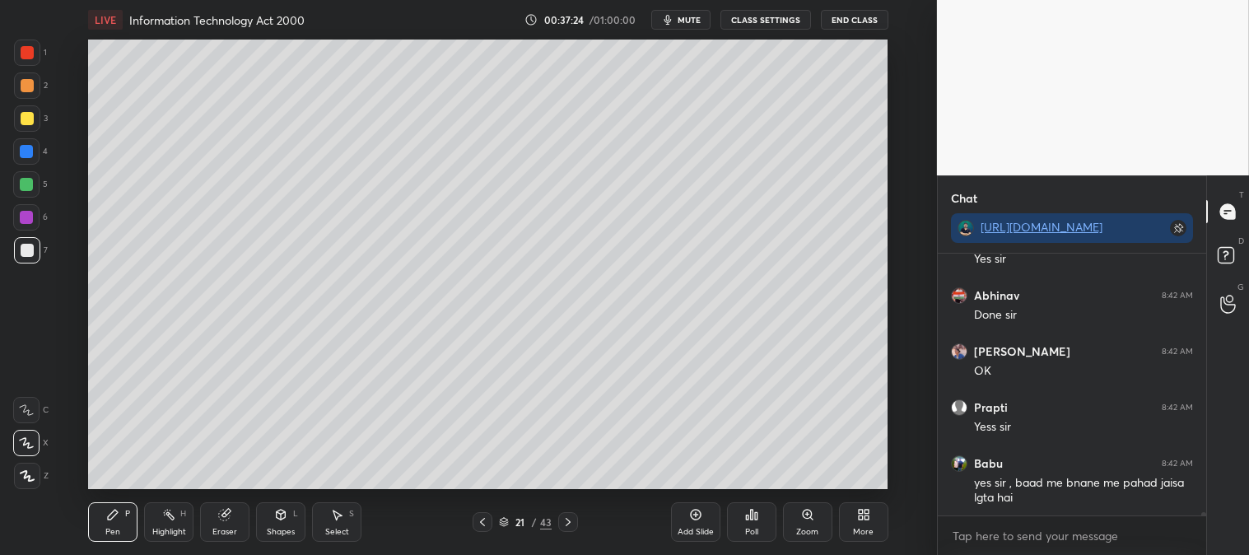
click at [808, 521] on icon at bounding box center [807, 514] width 13 height 13
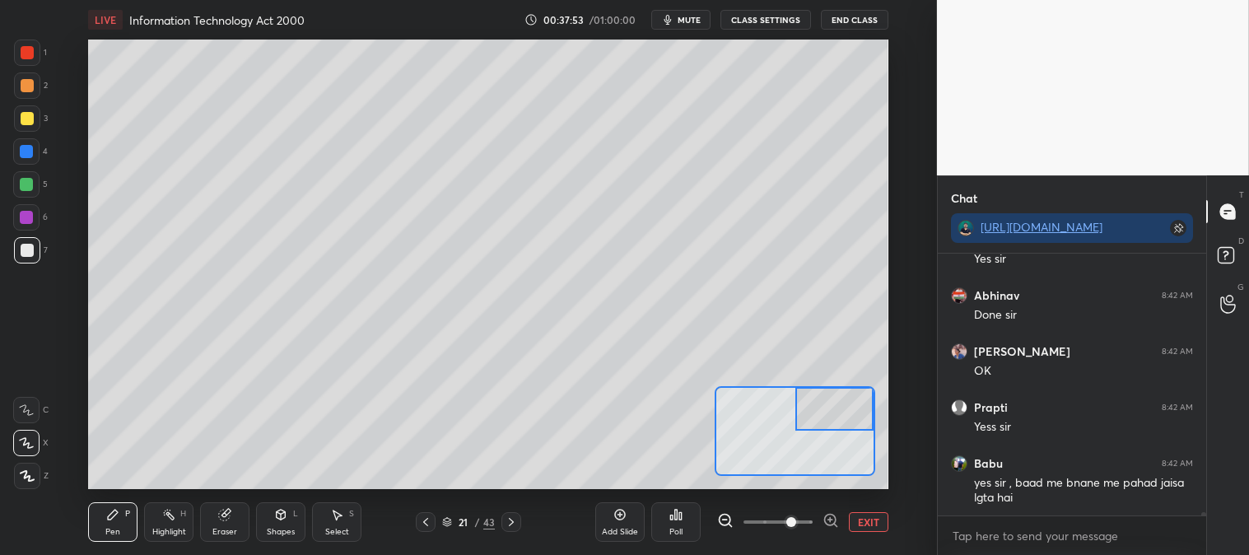
click at [869, 514] on button "EXIT" at bounding box center [869, 522] width 40 height 20
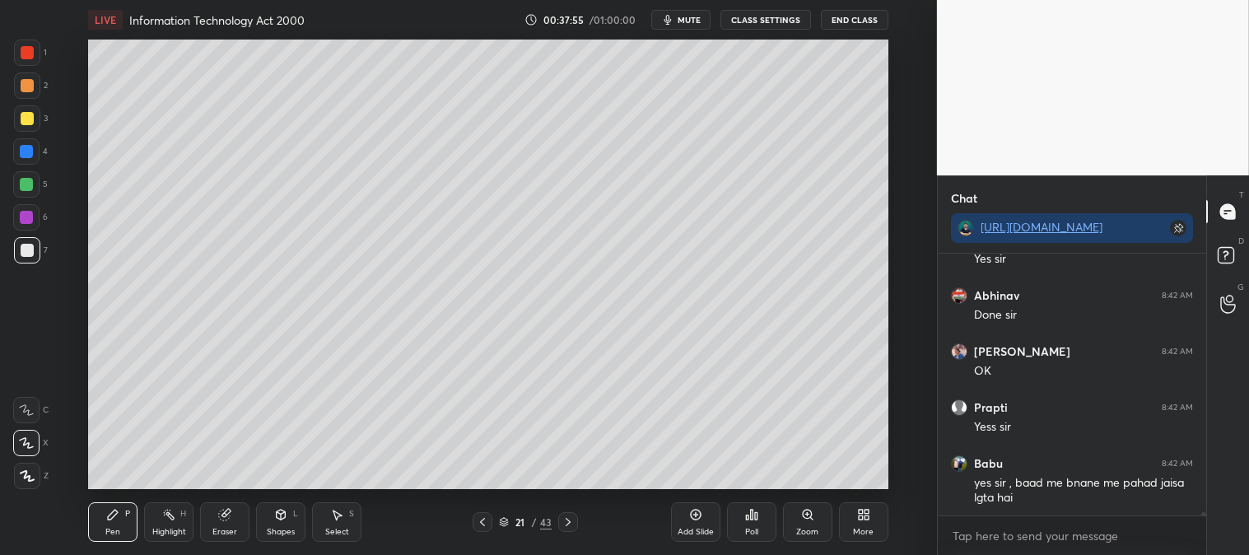
click at [482, 521] on icon at bounding box center [482, 522] width 5 height 8
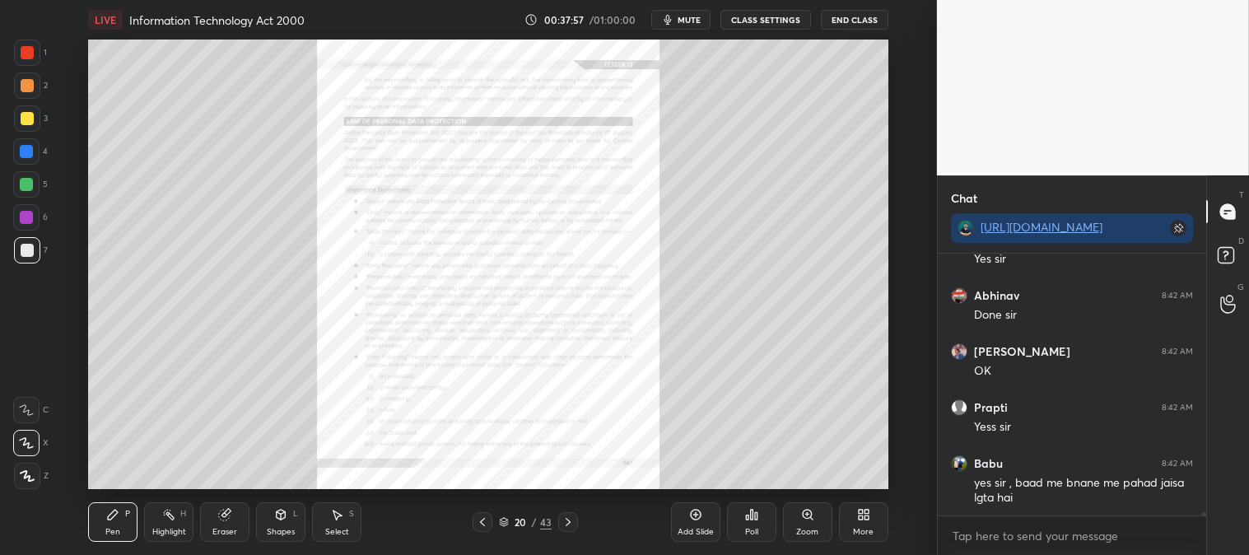
click at [568, 520] on icon at bounding box center [568, 522] width 13 height 13
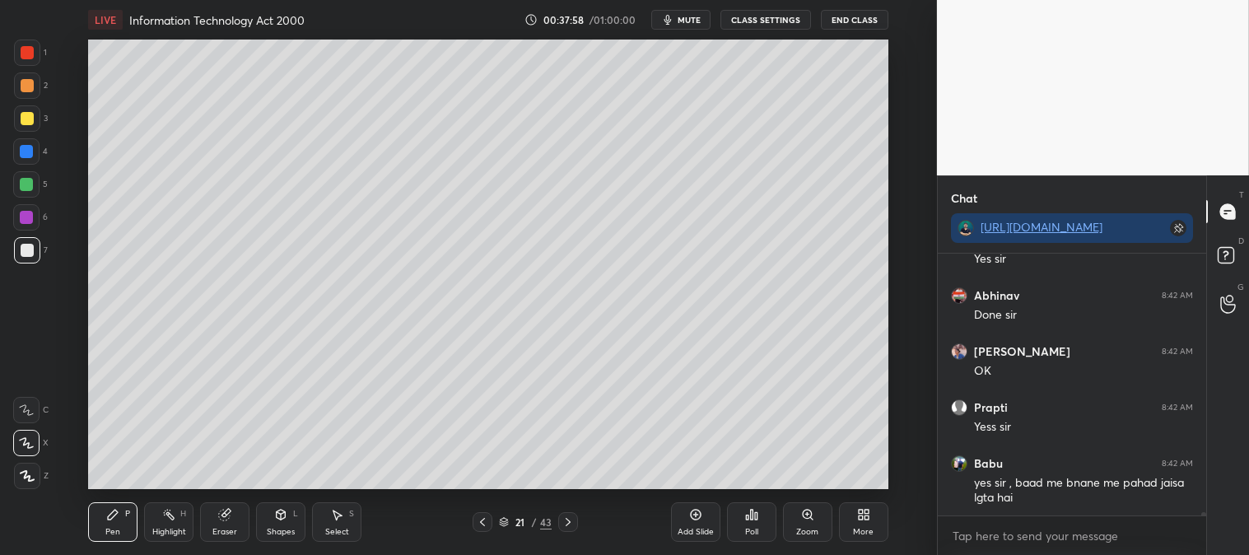
click at [27, 48] on div at bounding box center [27, 52] width 13 height 13
click at [800, 519] on div "Zoom" at bounding box center [807, 522] width 49 height 40
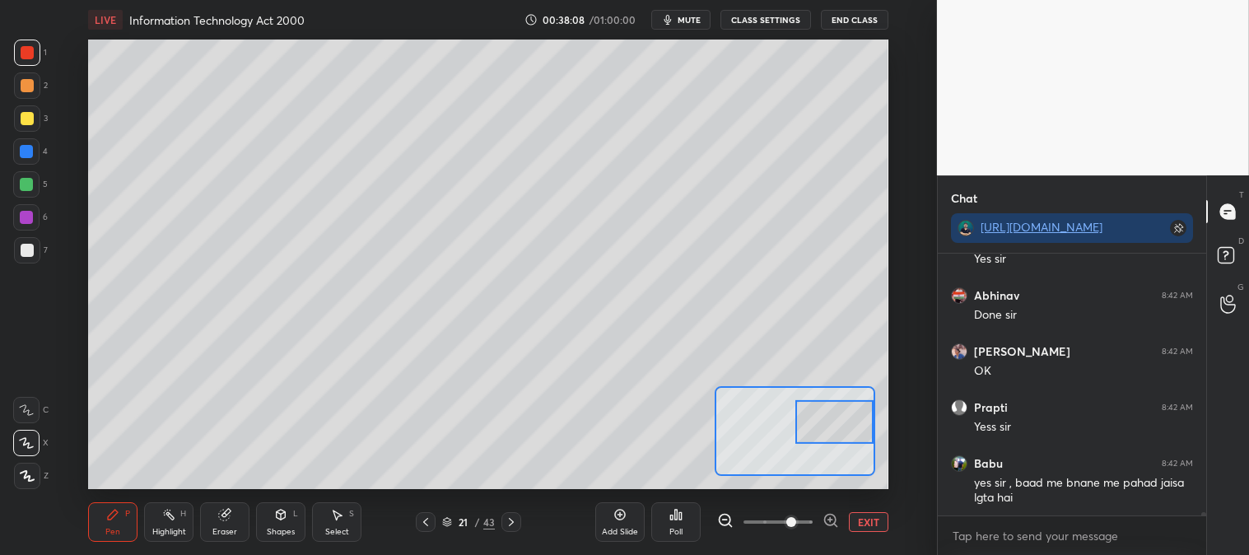
click at [30, 245] on div at bounding box center [27, 250] width 13 height 13
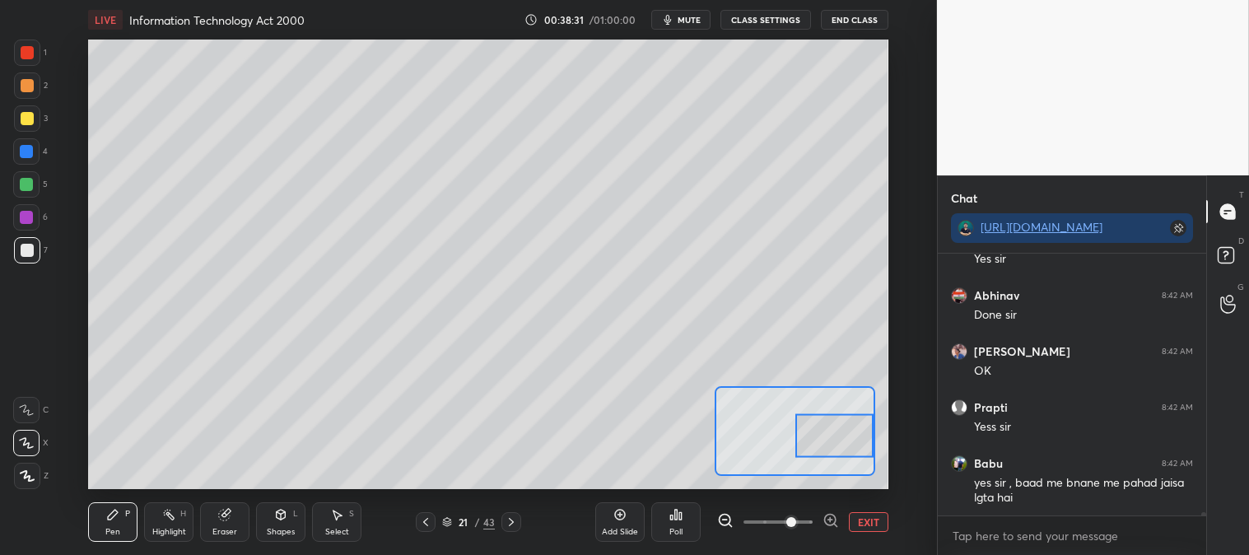
click at [35, 152] on div at bounding box center [26, 151] width 26 height 26
click at [870, 519] on button "EXIT" at bounding box center [869, 522] width 40 height 20
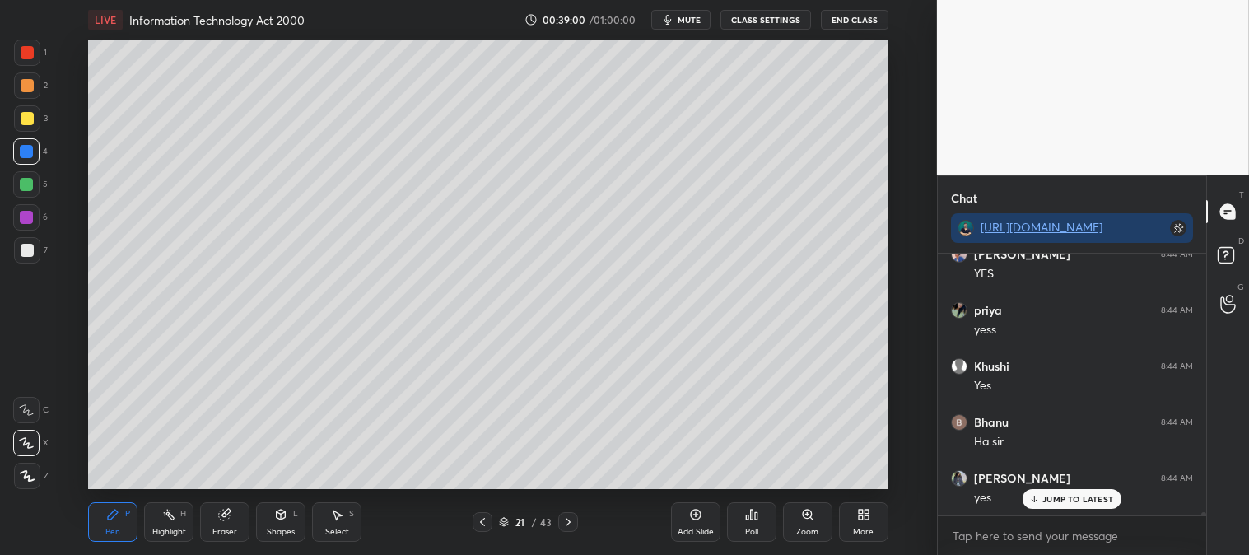
scroll to position [19085, 0]
click at [26, 250] on div at bounding box center [27, 250] width 13 height 13
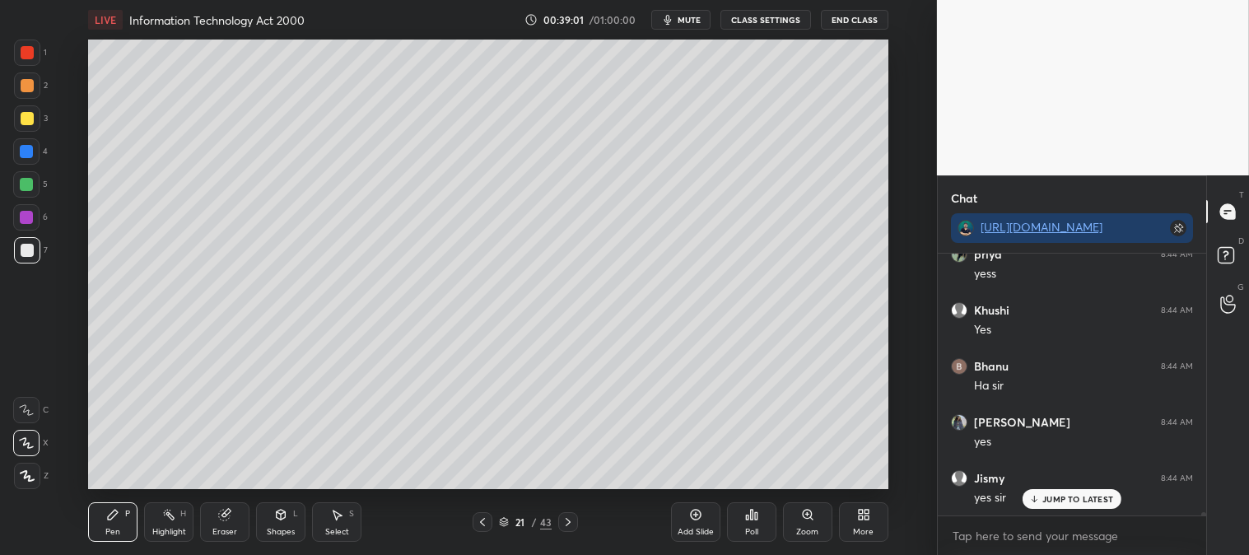
scroll to position [19197, 0]
click at [22, 112] on div at bounding box center [27, 118] width 13 height 13
click at [802, 516] on icon at bounding box center [807, 514] width 13 height 13
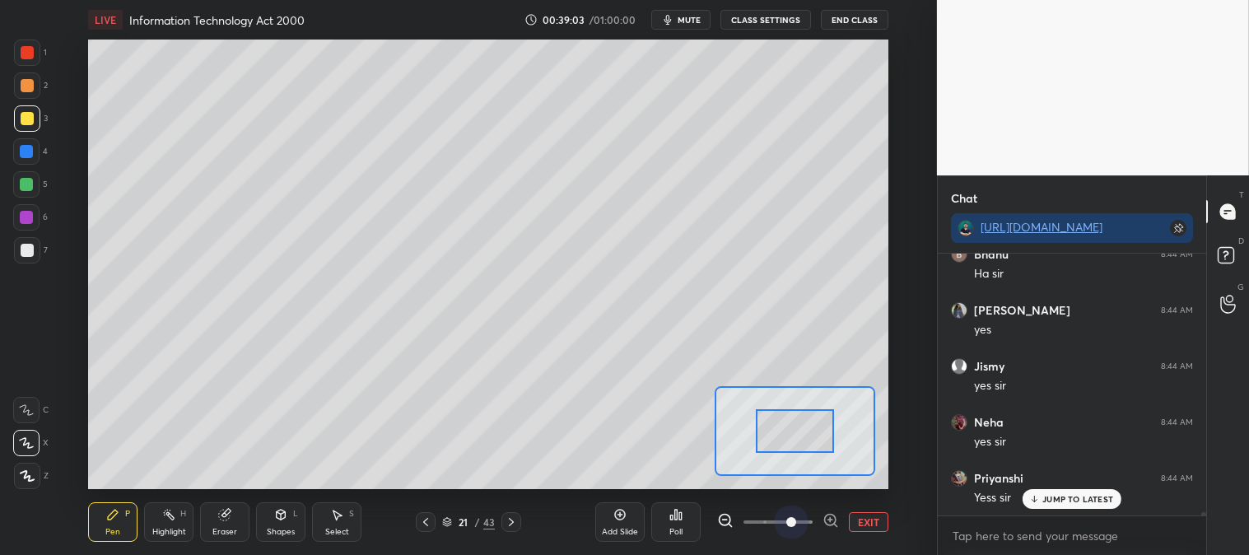
click at [787, 503] on div "Add Slide Poll EXIT" at bounding box center [741, 522] width 293 height 92
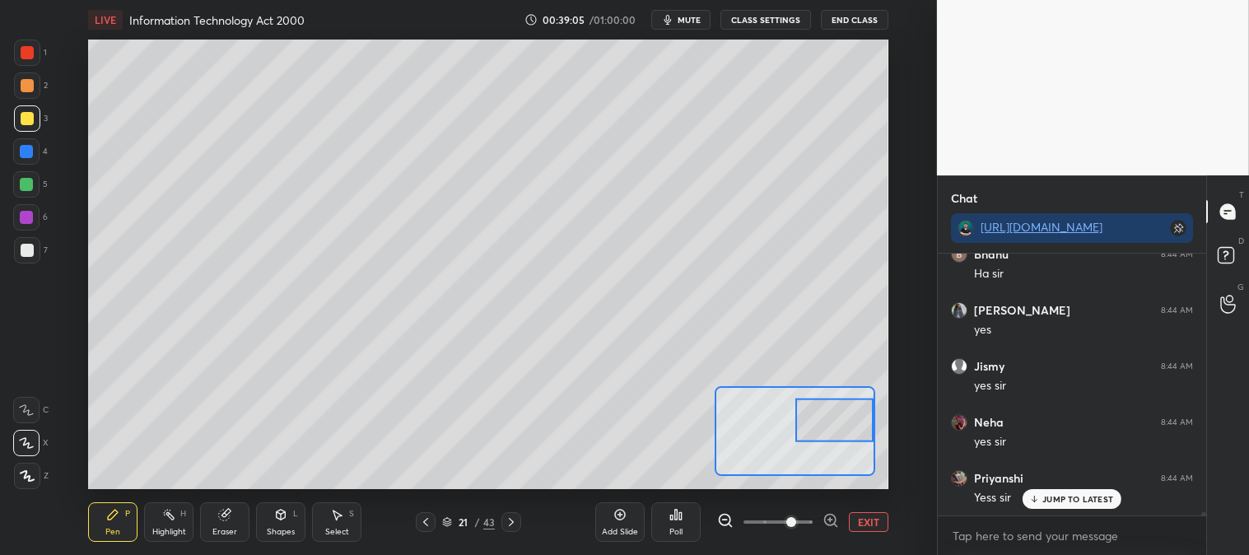
click at [30, 84] on div at bounding box center [27, 85] width 13 height 13
click at [876, 520] on button "EXIT" at bounding box center [869, 522] width 40 height 20
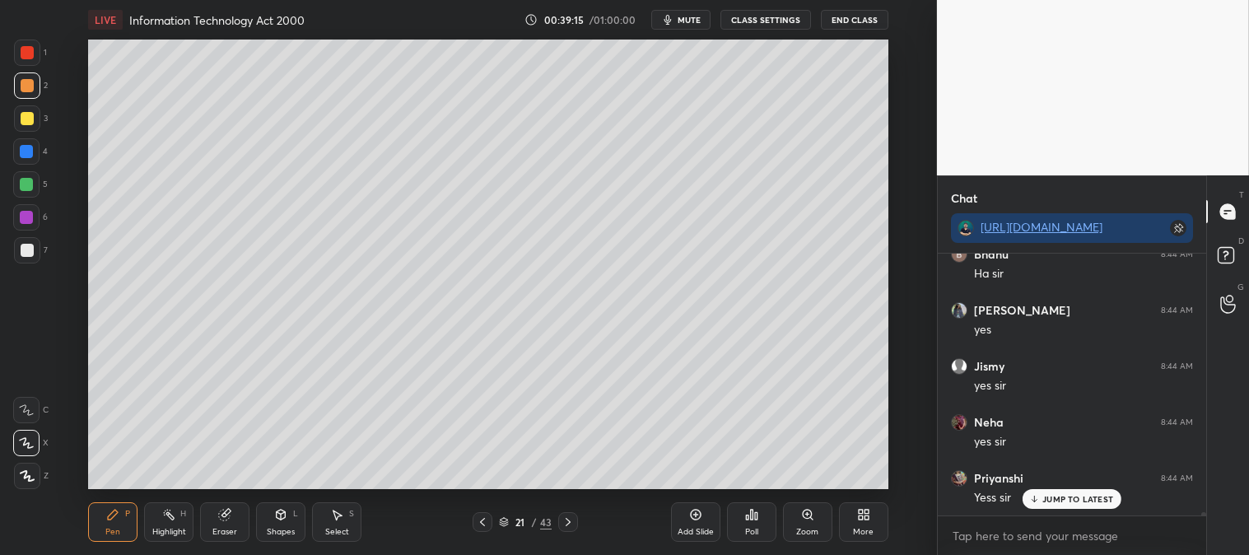
click at [810, 529] on div "Zoom" at bounding box center [807, 532] width 22 height 8
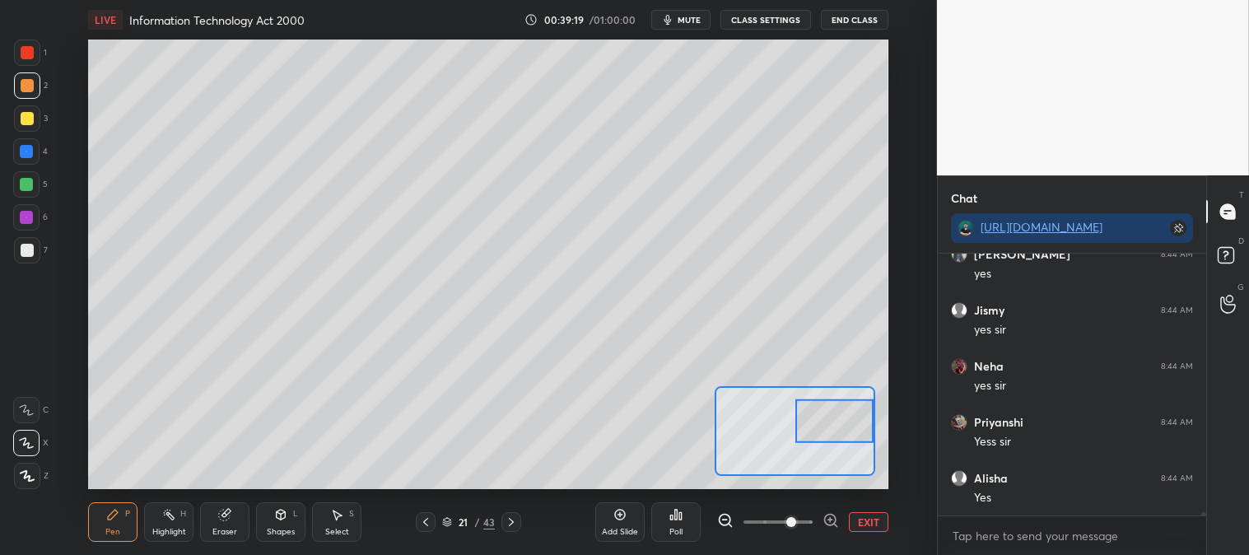
scroll to position [19309, 0]
click at [871, 525] on button "EXIT" at bounding box center [869, 522] width 40 height 20
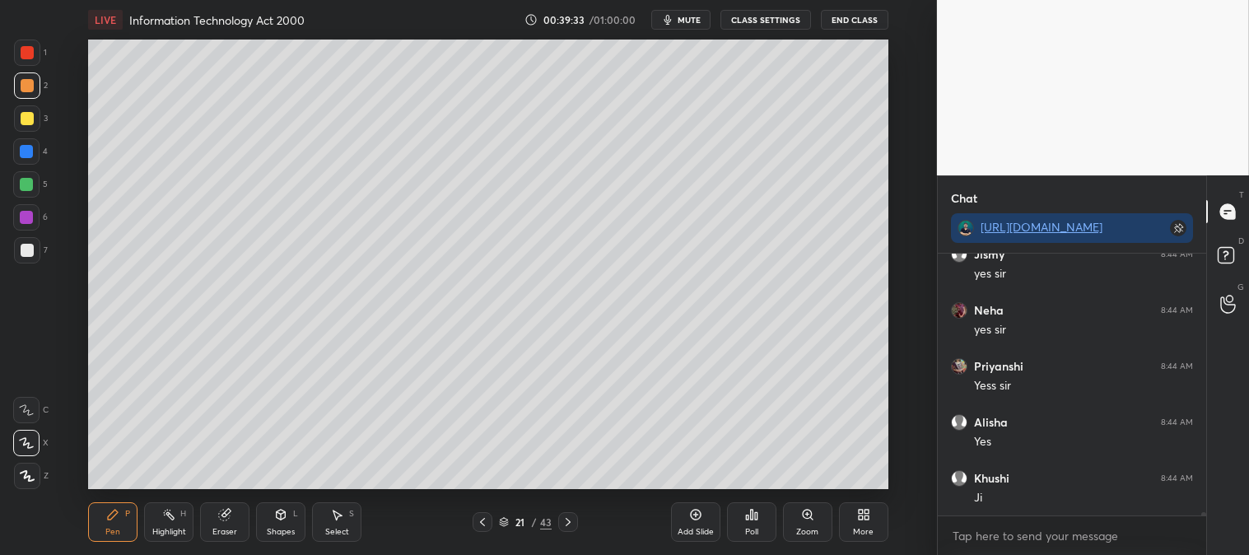
click at [801, 521] on icon at bounding box center [807, 514] width 13 height 13
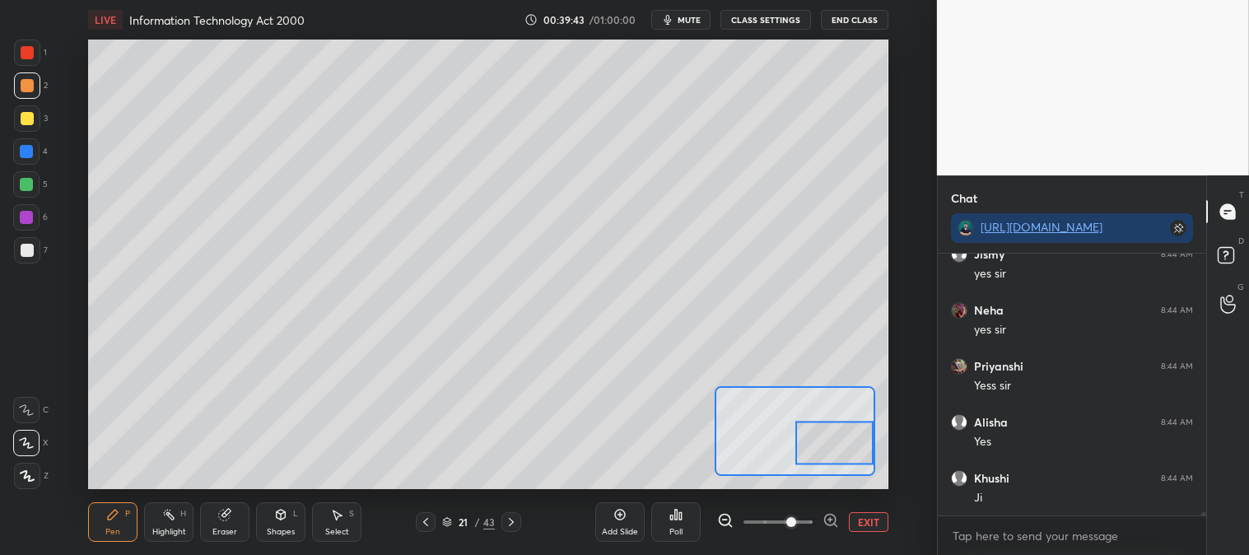
click at [873, 522] on button "EXIT" at bounding box center [869, 522] width 40 height 20
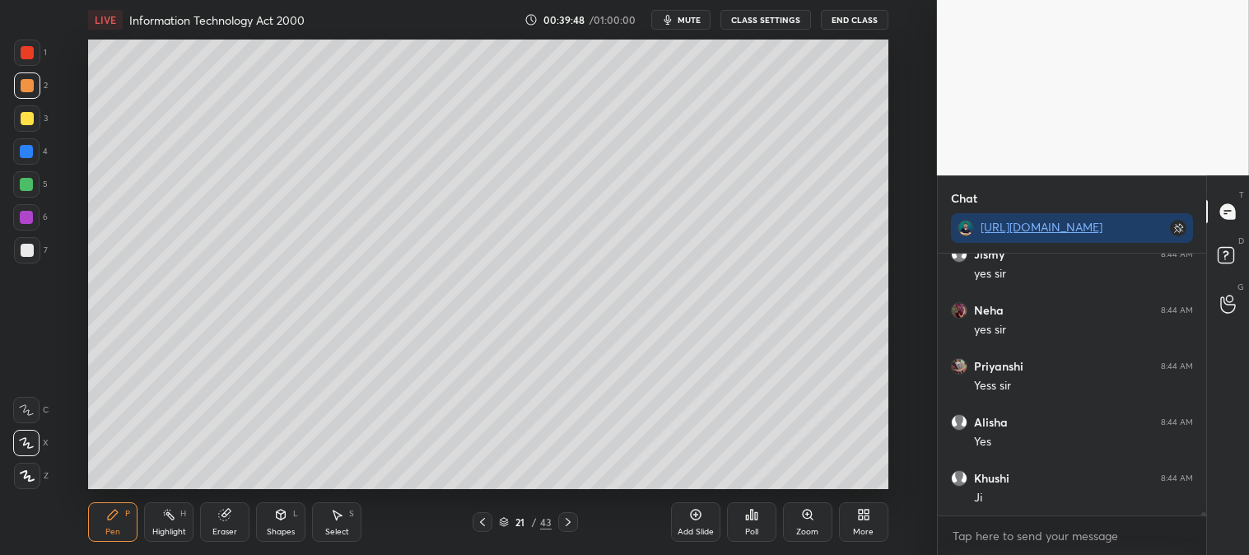
scroll to position [19365, 0]
click at [800, 521] on div "Zoom" at bounding box center [807, 522] width 49 height 40
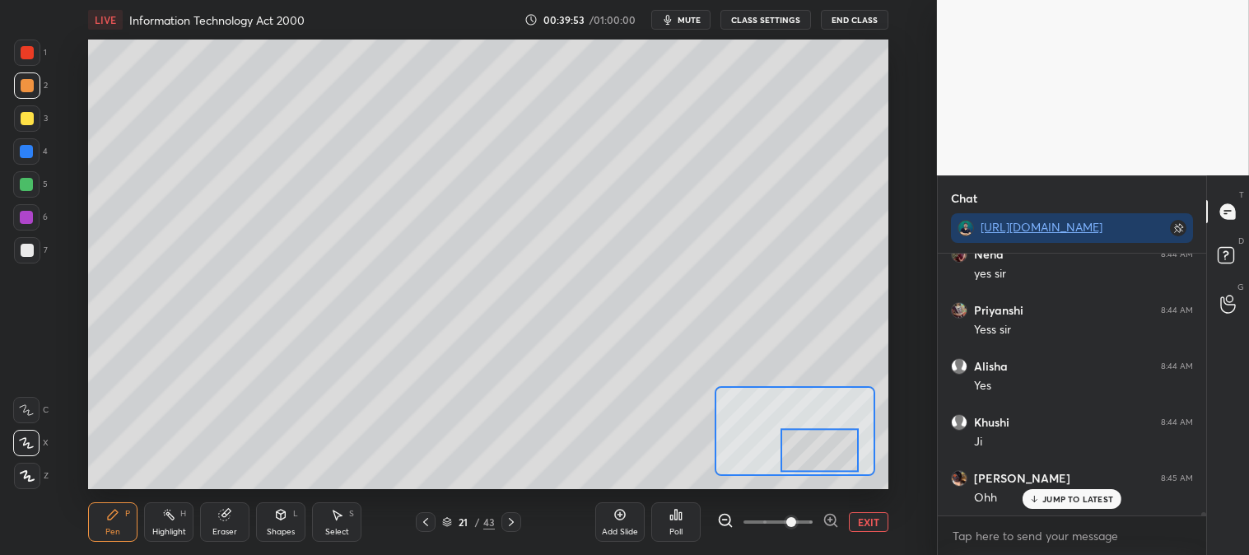
click at [33, 117] on div at bounding box center [27, 118] width 13 height 13
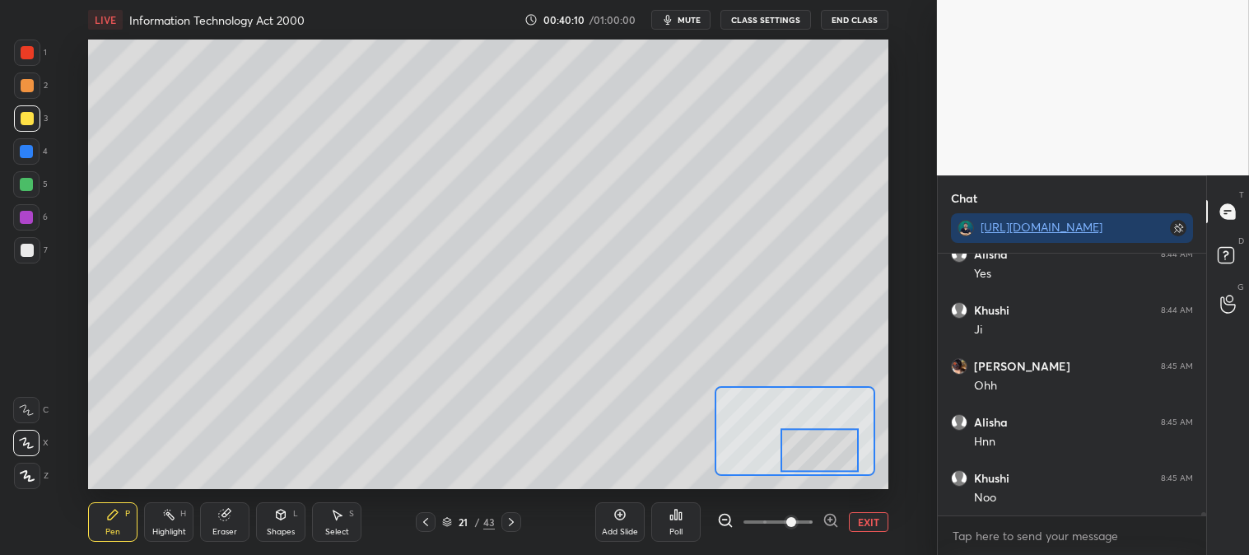
scroll to position [19548, 0]
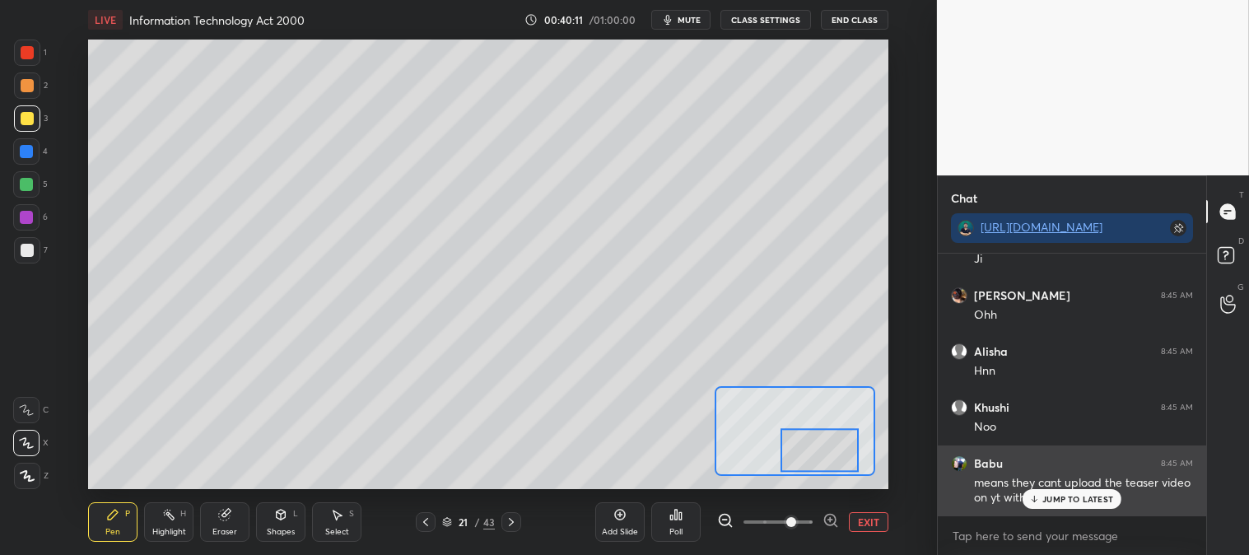
click at [1058, 502] on p "JUMP TO LATEST" at bounding box center [1078, 499] width 71 height 10
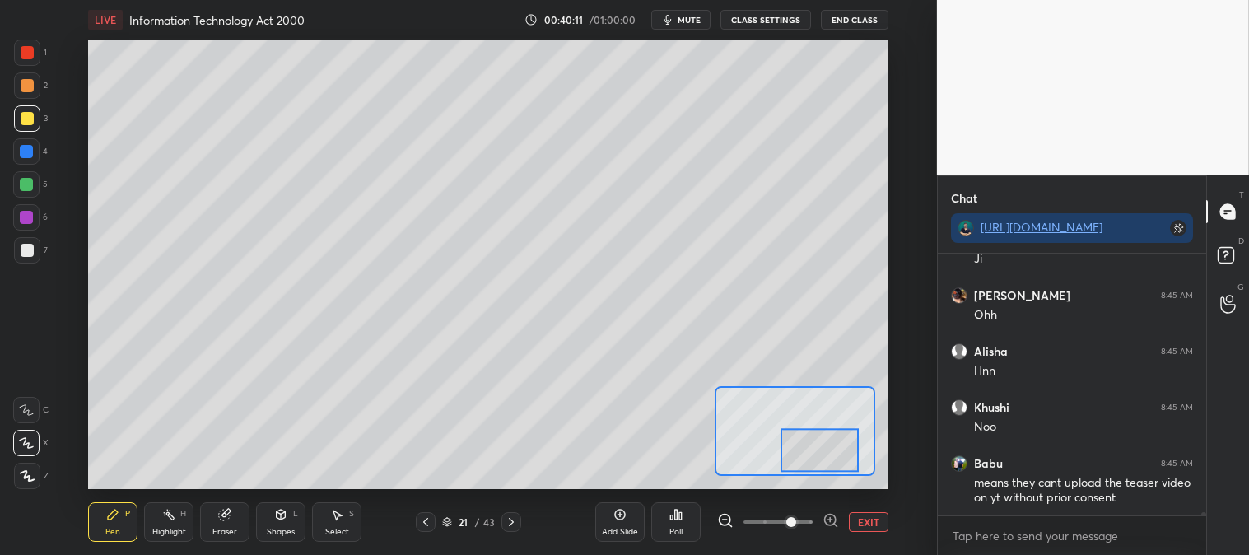
scroll to position [19604, 0]
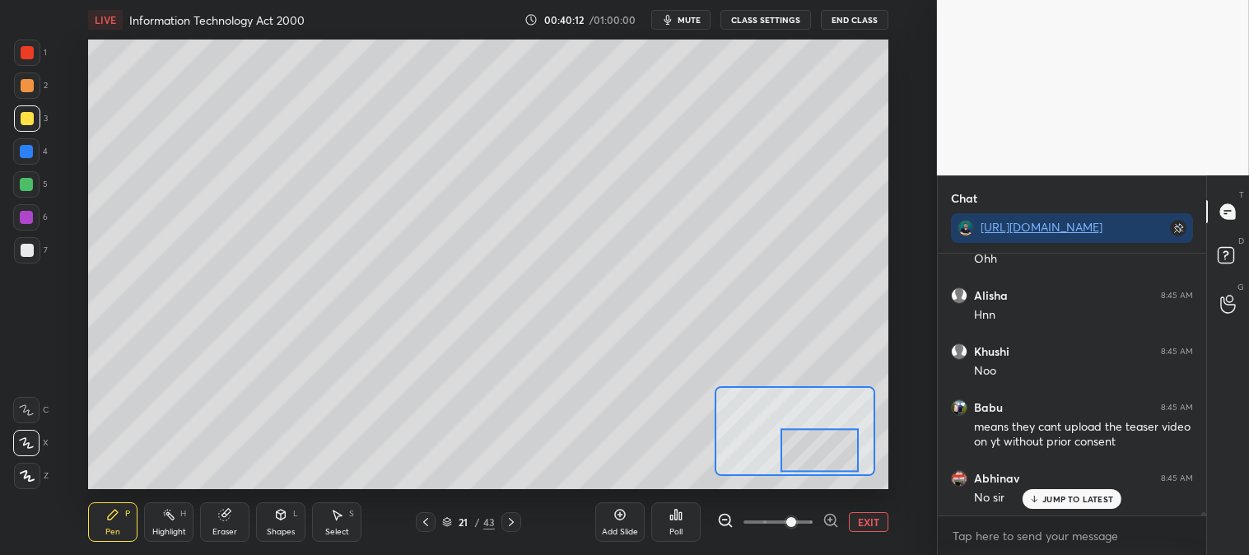
click at [867, 521] on button "EXIT" at bounding box center [869, 522] width 40 height 20
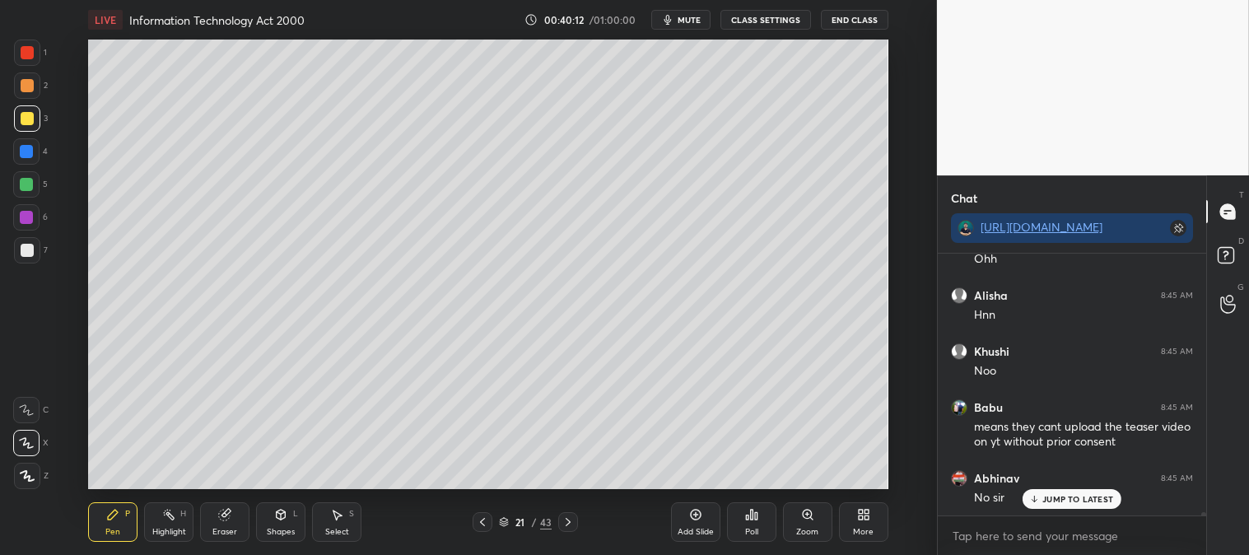
scroll to position [19661, 0]
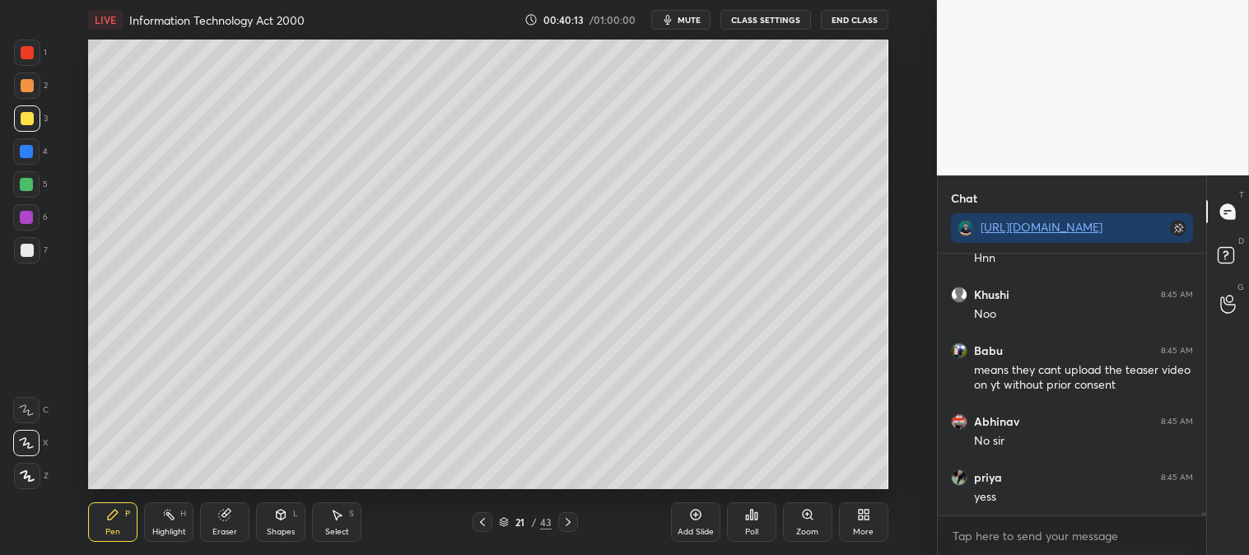
click at [478, 525] on icon at bounding box center [482, 522] width 13 height 13
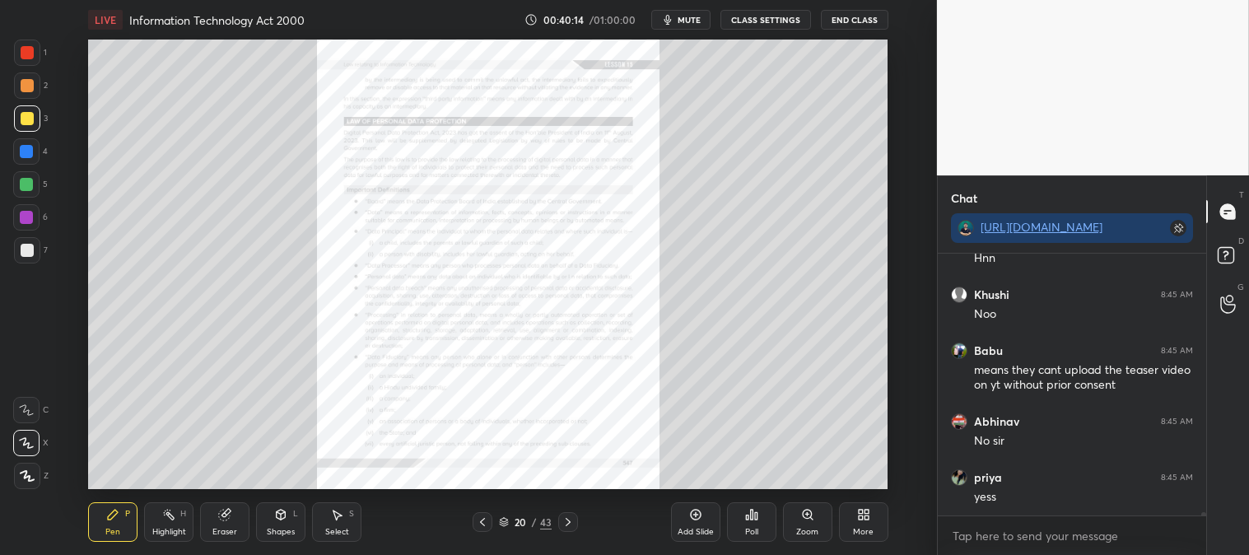
click at [795, 521] on div "Zoom" at bounding box center [807, 522] width 49 height 40
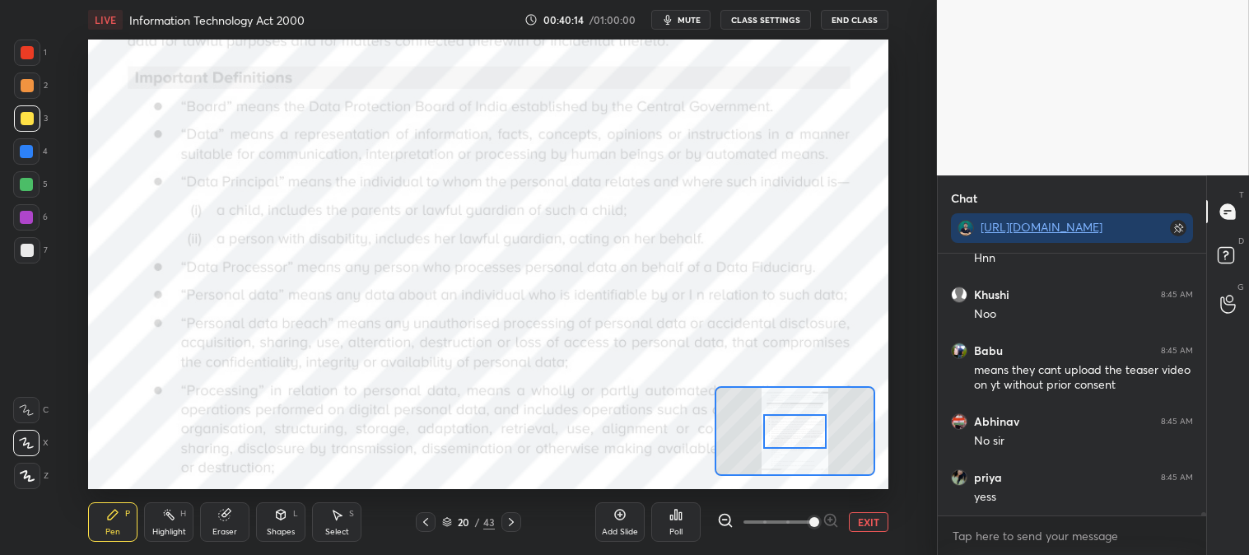
scroll to position [19716, 0]
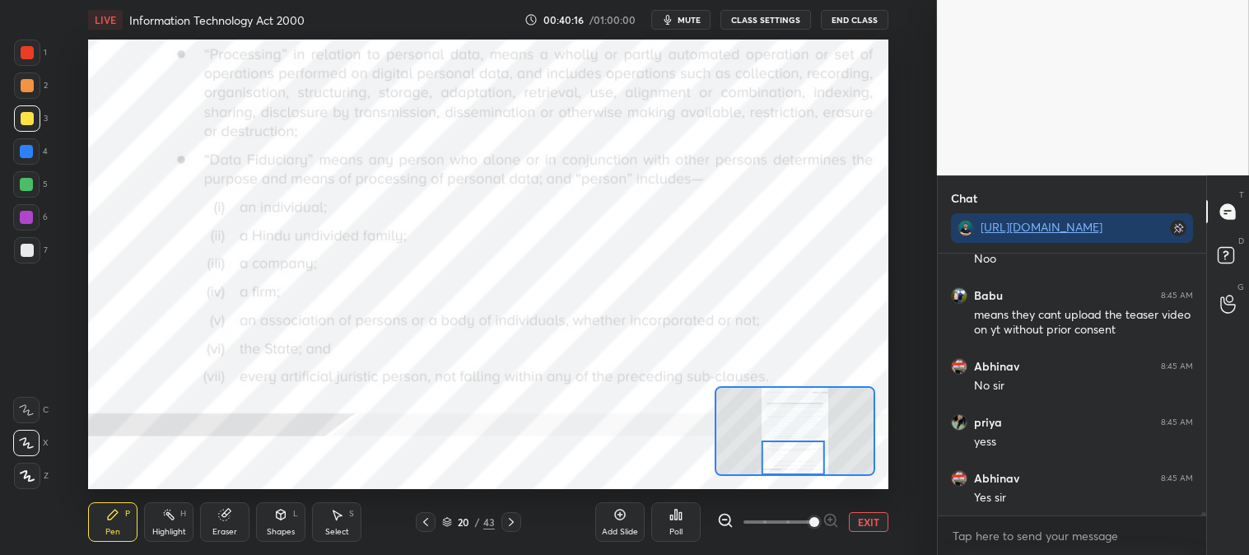
click at [169, 525] on div "Highlight H" at bounding box center [168, 522] width 49 height 40
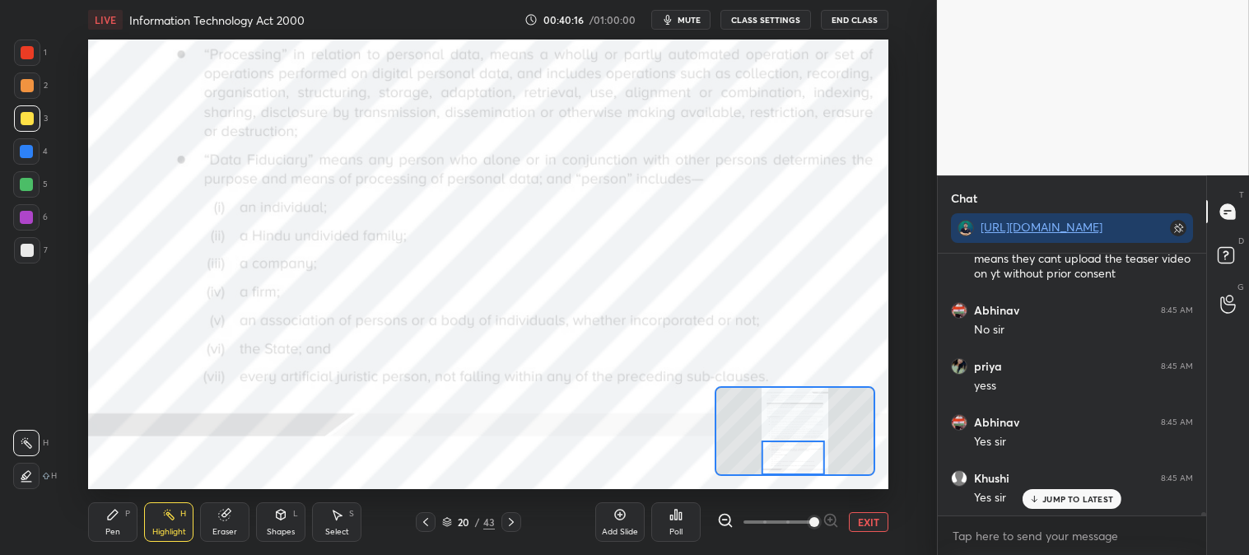
click at [35, 43] on div at bounding box center [27, 53] width 26 height 26
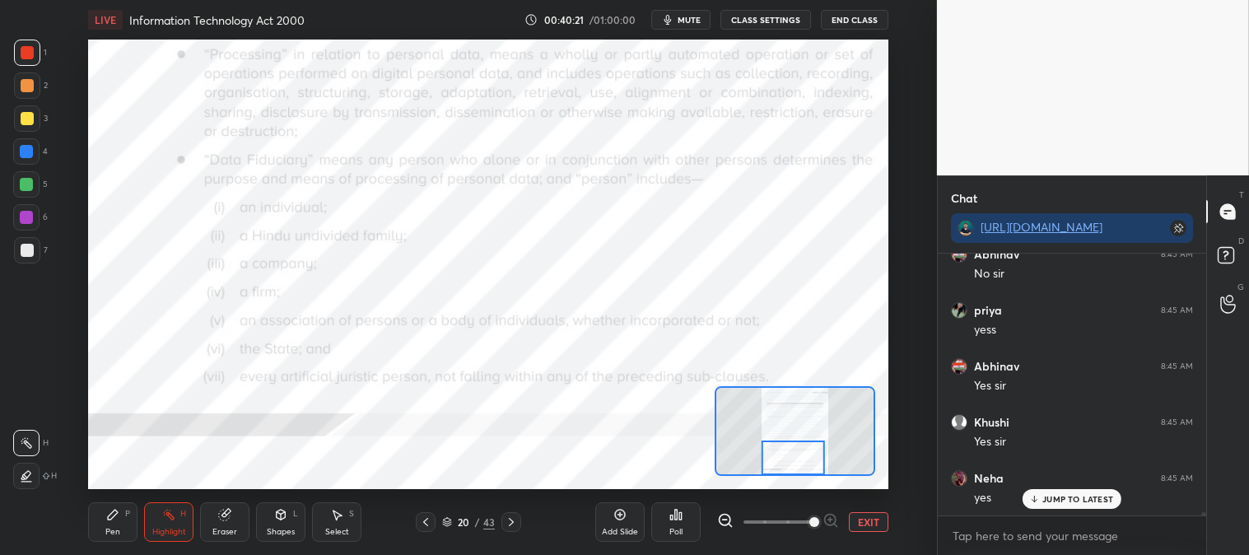
click at [514, 516] on icon at bounding box center [511, 522] width 13 height 13
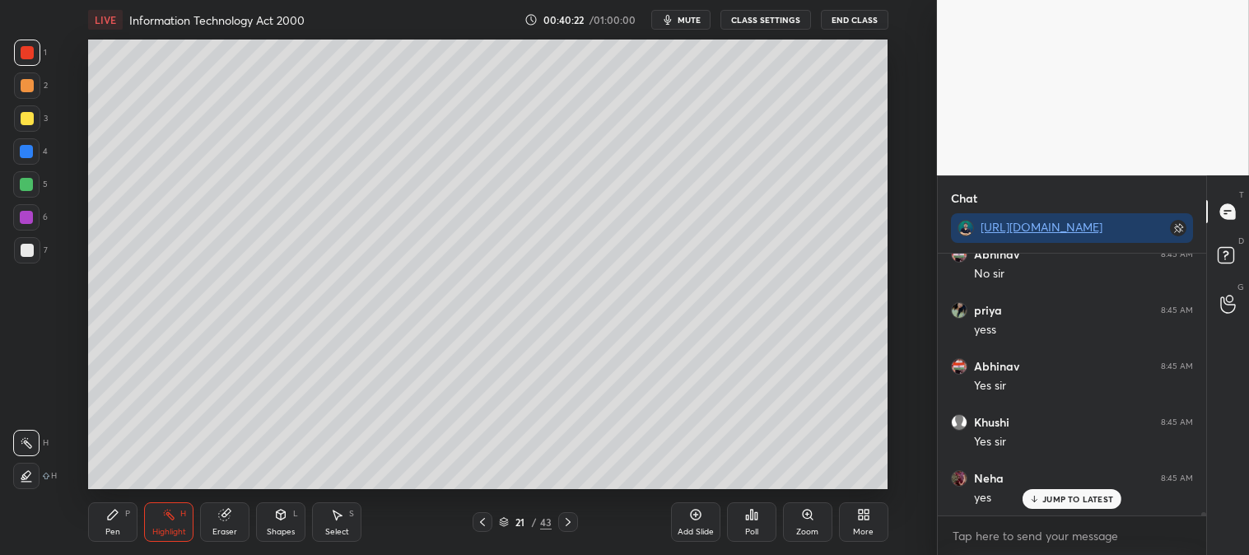
click at [805, 523] on div "Zoom" at bounding box center [807, 522] width 49 height 40
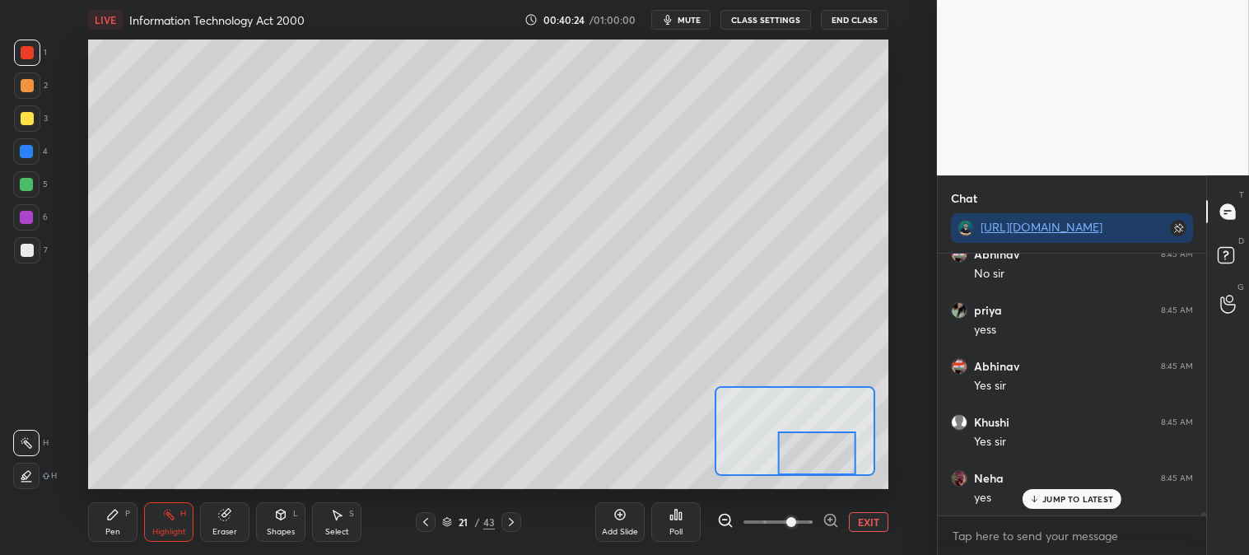
click at [100, 516] on div "Pen P" at bounding box center [112, 522] width 49 height 40
click at [35, 115] on div at bounding box center [27, 118] width 26 height 26
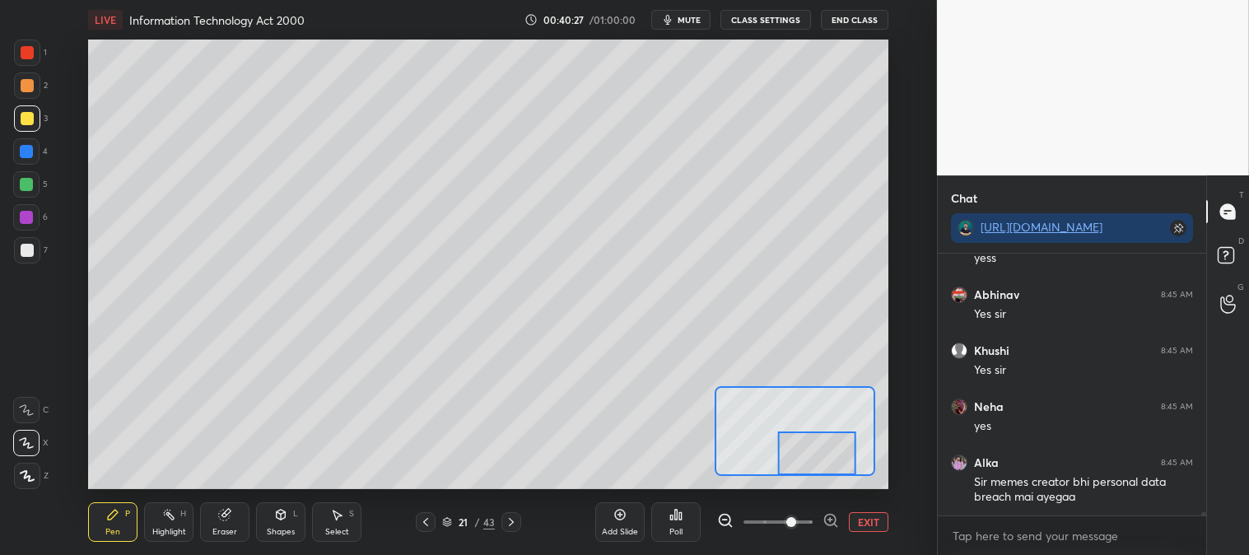
click at [429, 521] on icon at bounding box center [425, 522] width 13 height 13
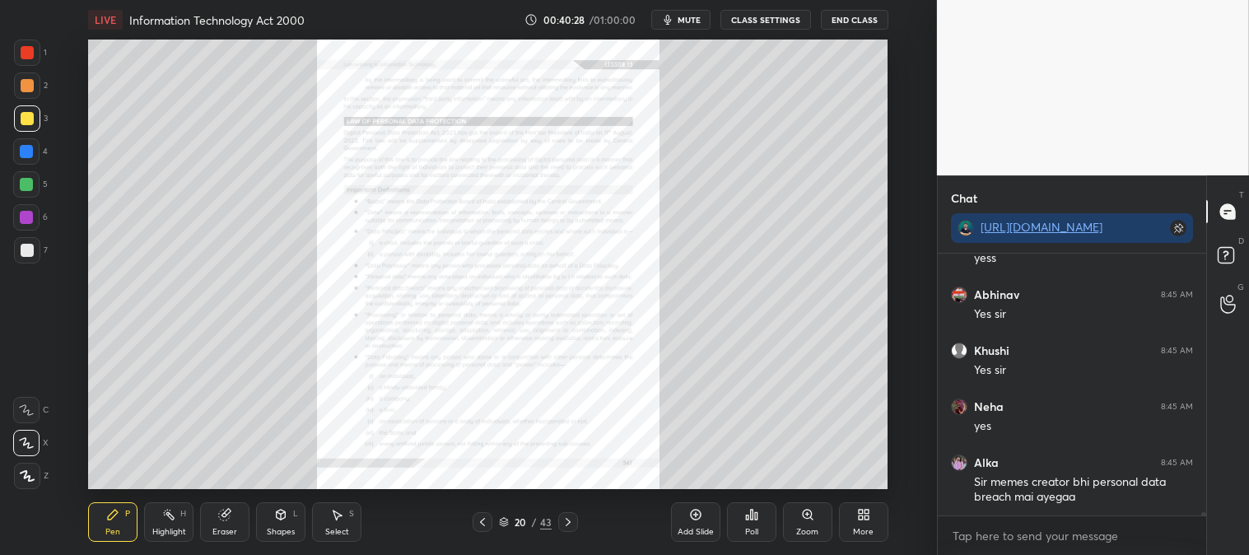
click at [807, 525] on div "Zoom" at bounding box center [807, 522] width 49 height 40
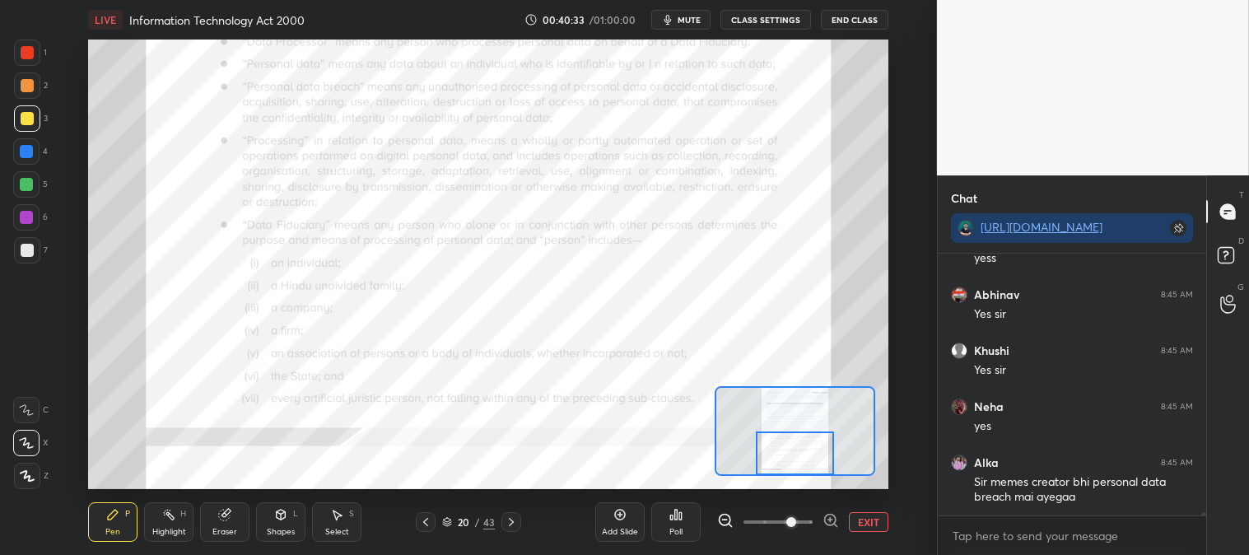
click at [515, 519] on icon at bounding box center [511, 522] width 13 height 13
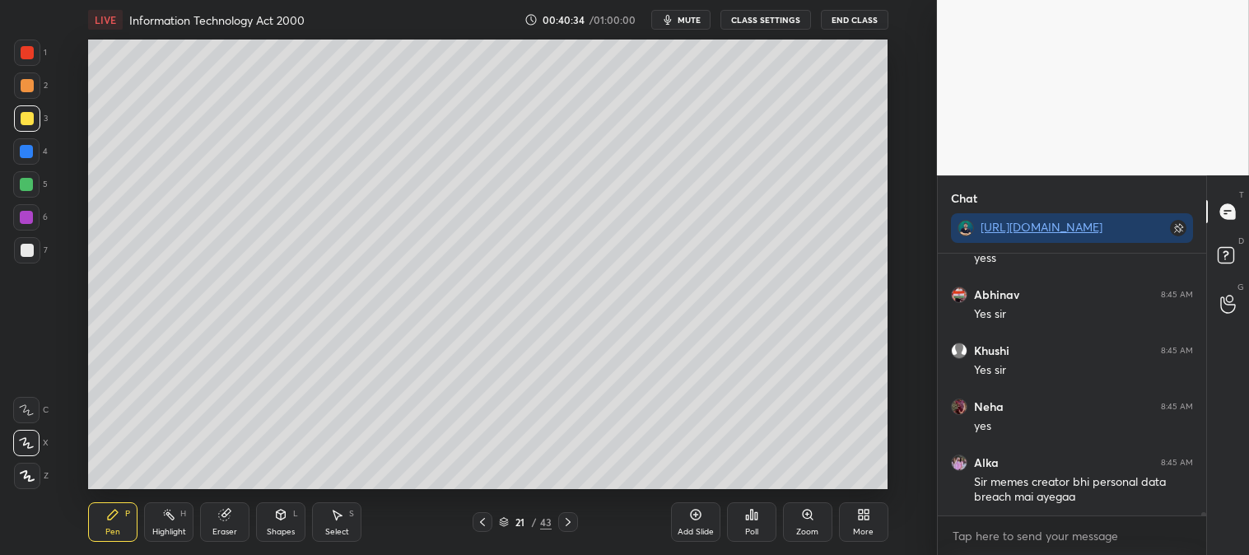
click at [807, 525] on div "Zoom" at bounding box center [807, 522] width 49 height 40
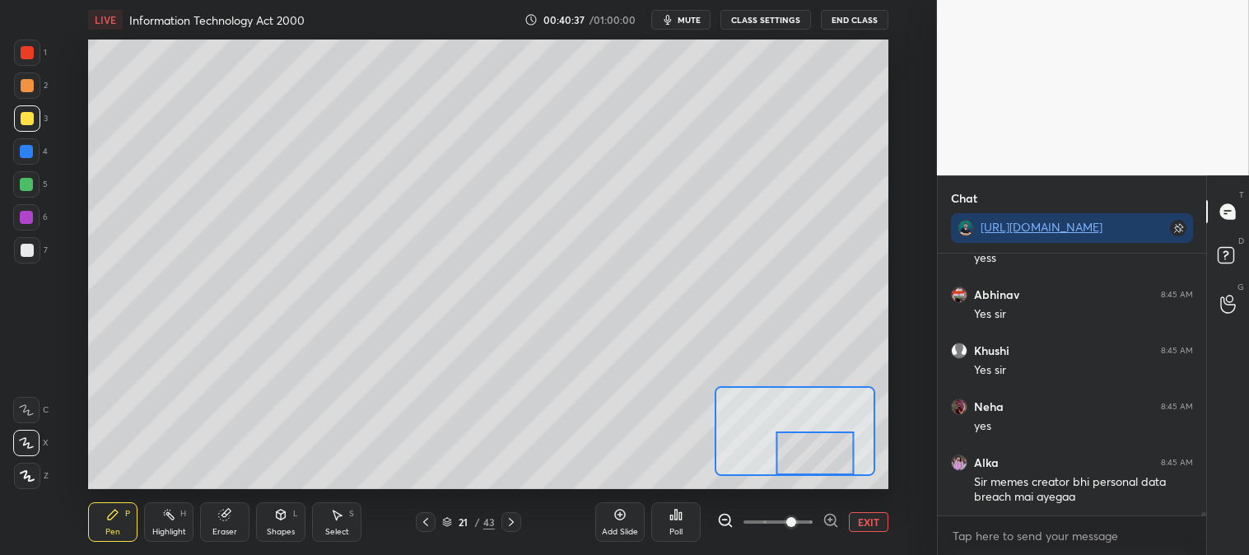
scroll to position [19955, 0]
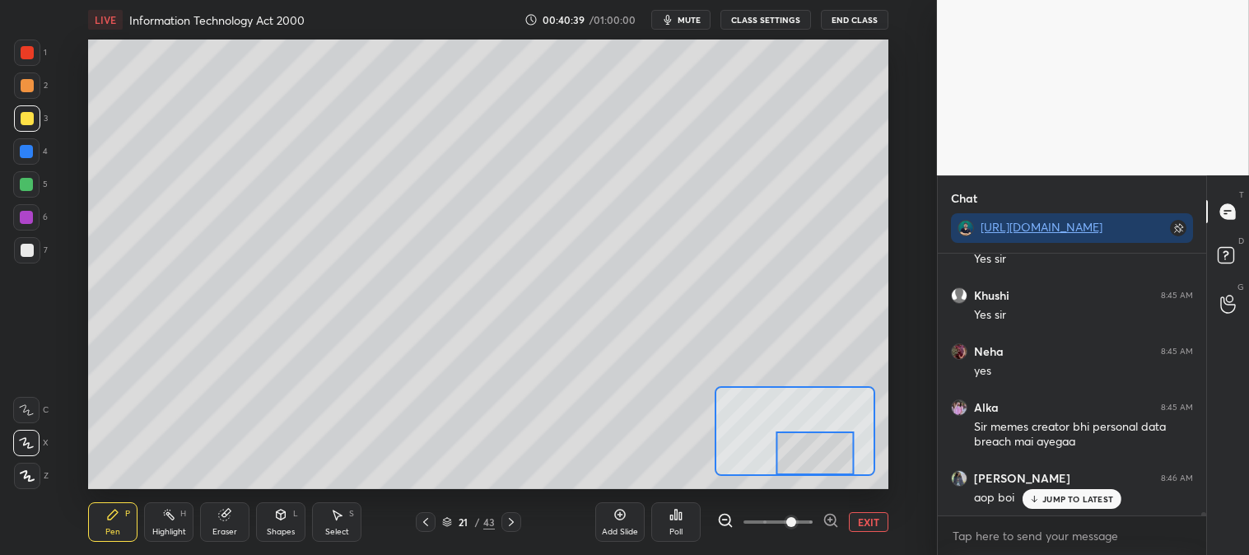
click at [1049, 499] on p "JUMP TO LATEST" at bounding box center [1078, 499] width 71 height 10
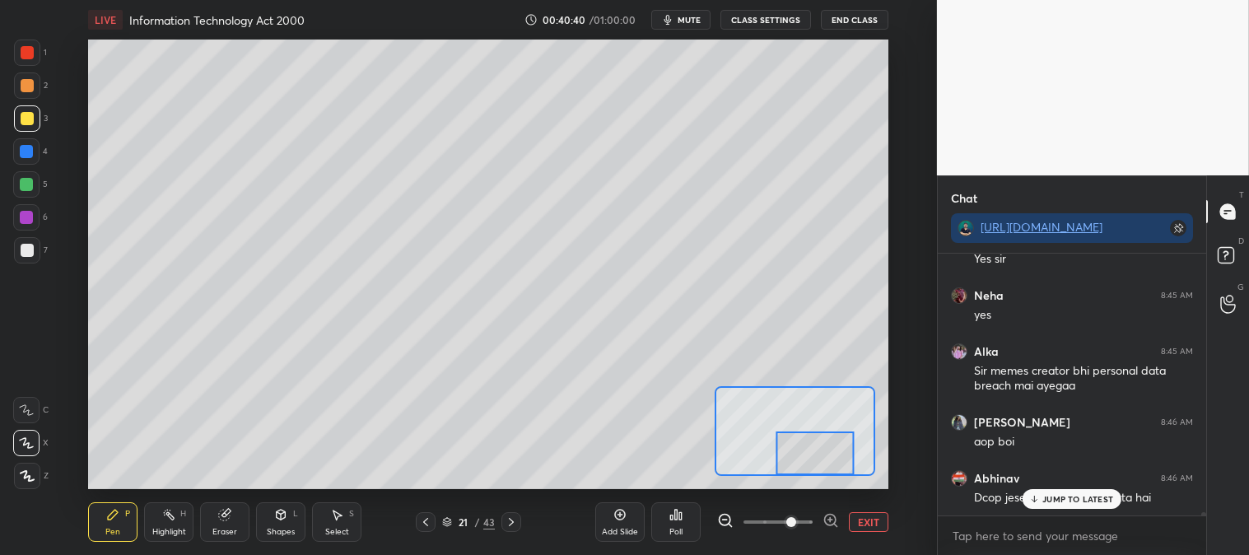
click at [164, 513] on circle at bounding box center [165, 513] width 2 height 2
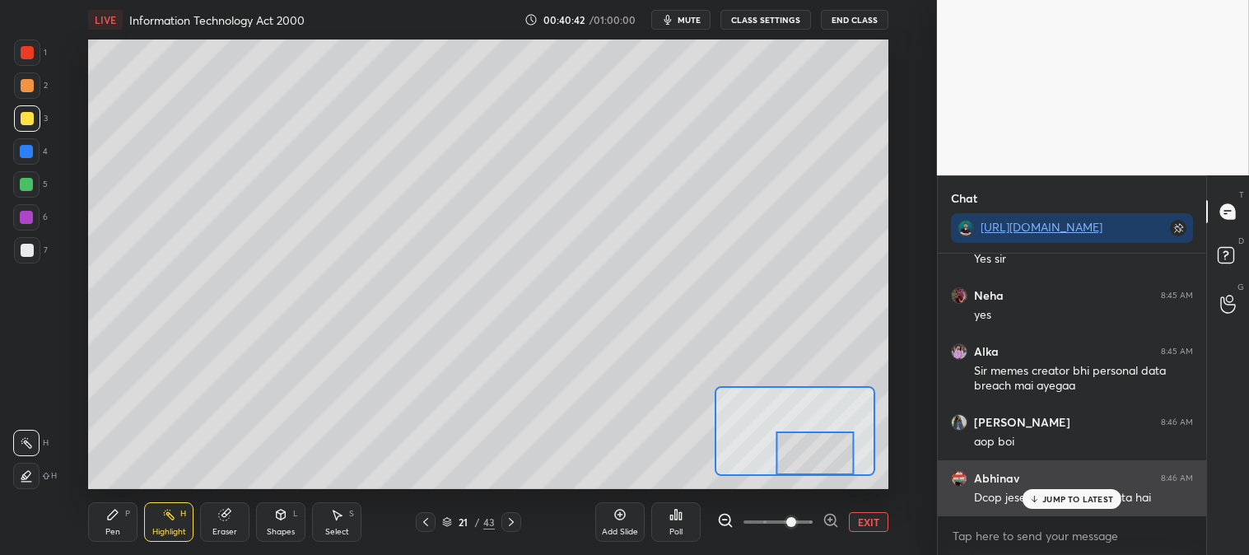
click at [1053, 500] on p "JUMP TO LATEST" at bounding box center [1078, 499] width 71 height 10
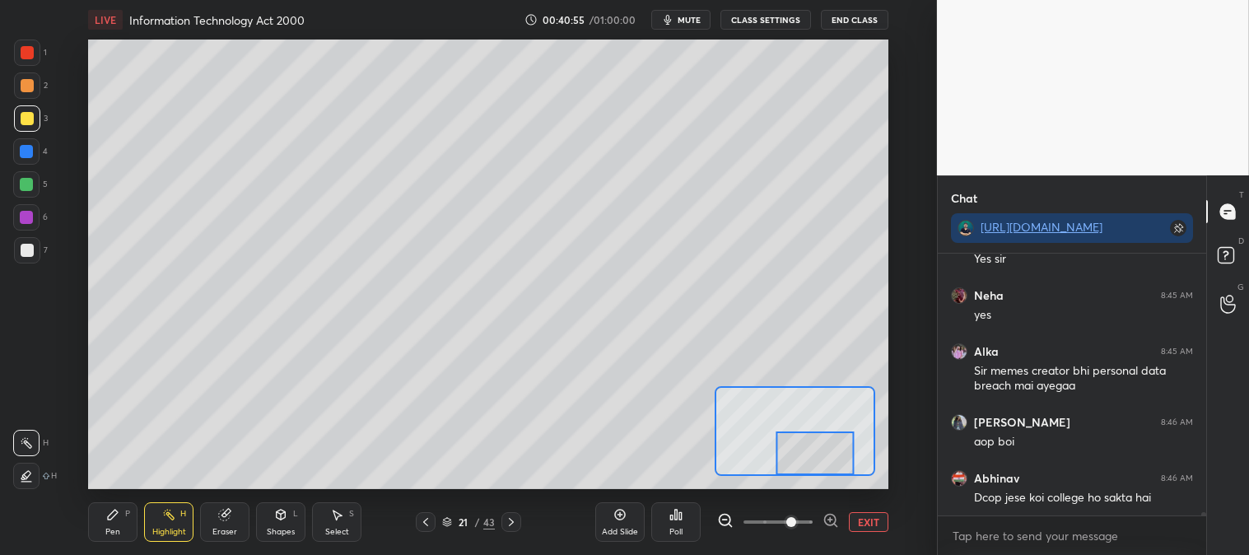
scroll to position [20070, 0]
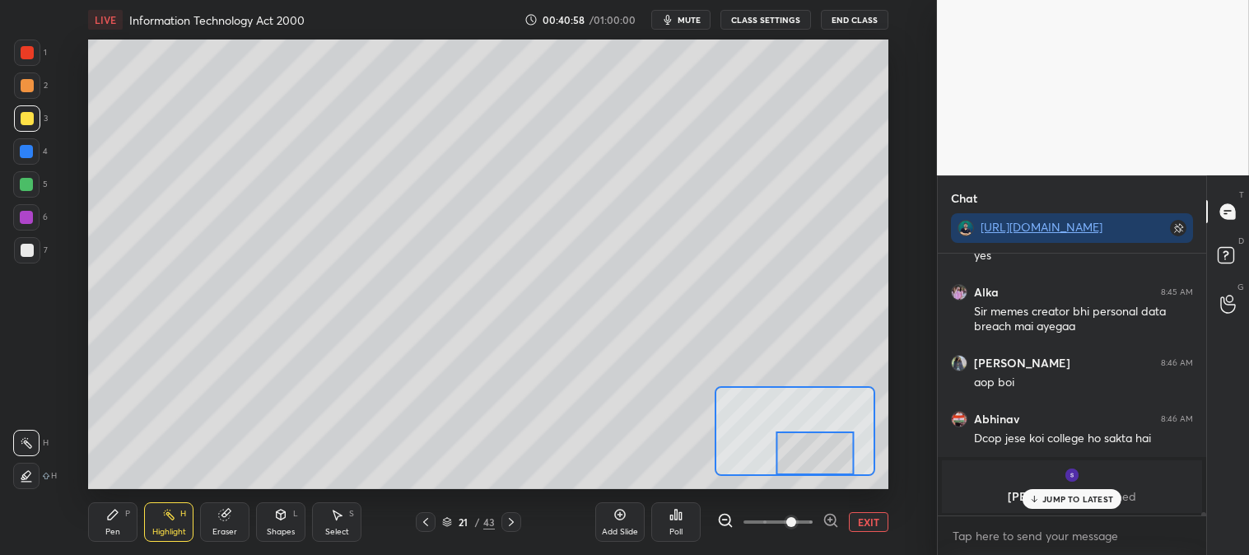
click at [125, 512] on div "P" at bounding box center [127, 514] width 5 height 8
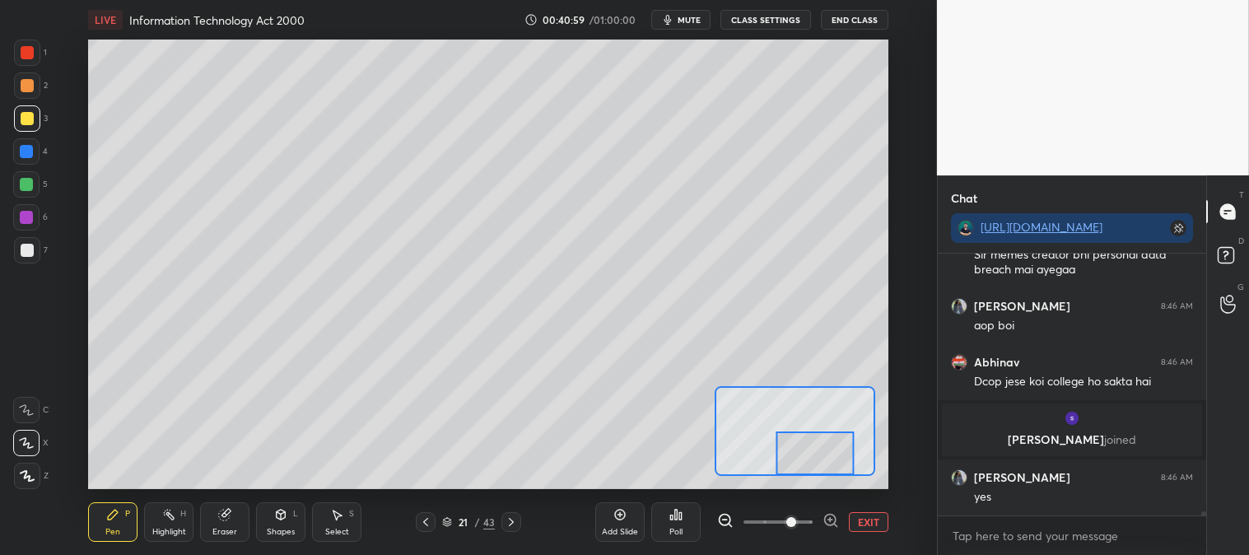
click at [29, 250] on div at bounding box center [27, 250] width 13 height 13
click at [871, 520] on button "EXIT" at bounding box center [869, 522] width 40 height 20
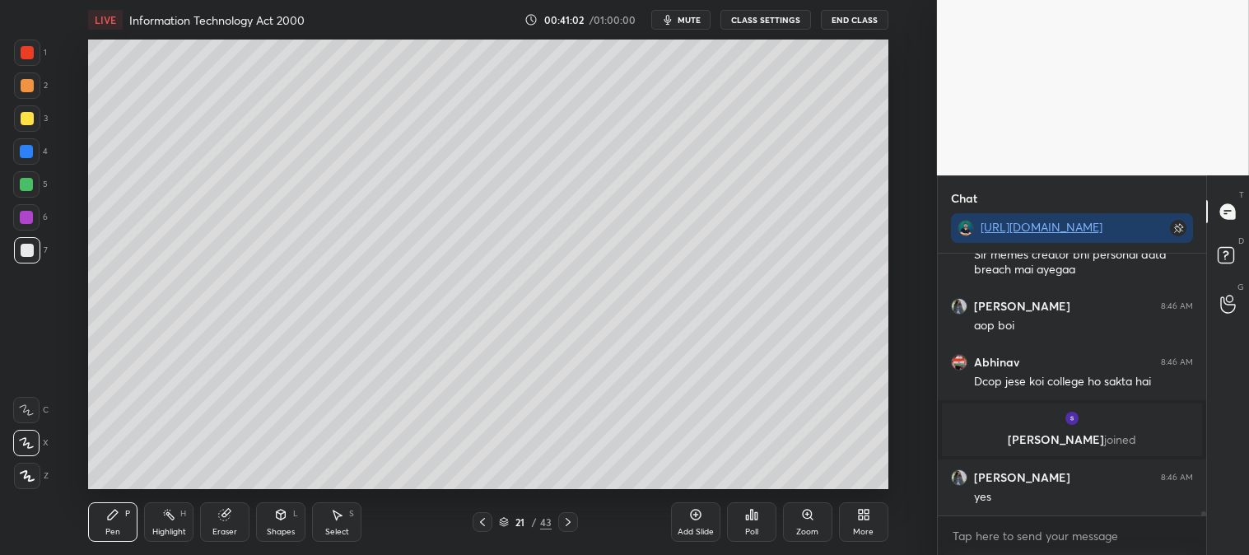
click at [170, 515] on rect at bounding box center [170, 516] width 8 height 8
click at [27, 63] on div at bounding box center [27, 53] width 26 height 26
click at [569, 528] on icon at bounding box center [568, 522] width 13 height 13
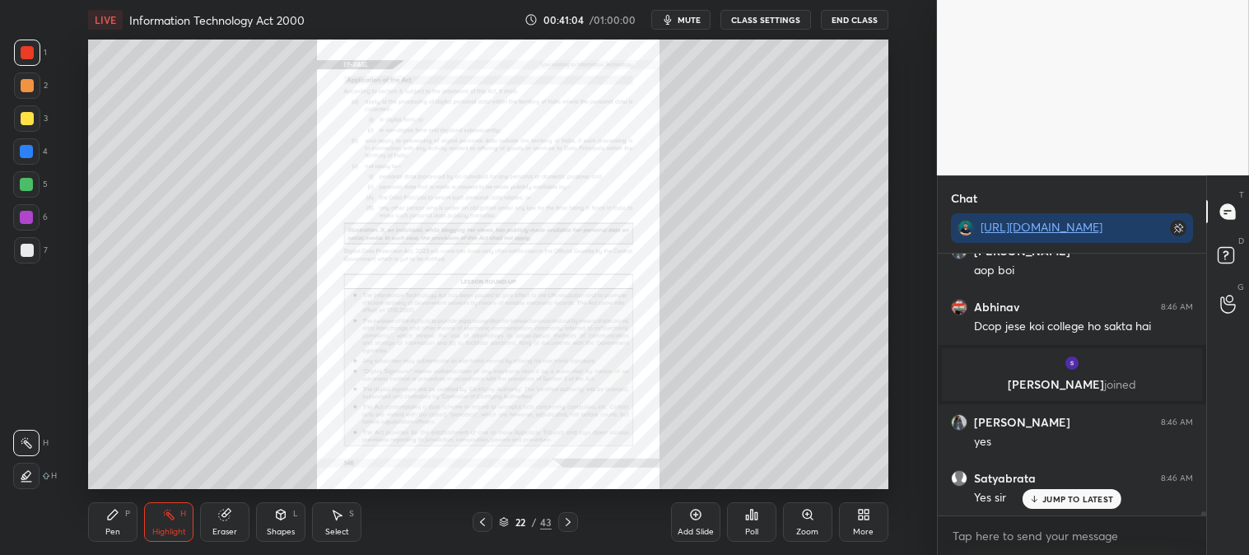
scroll to position [17251, 0]
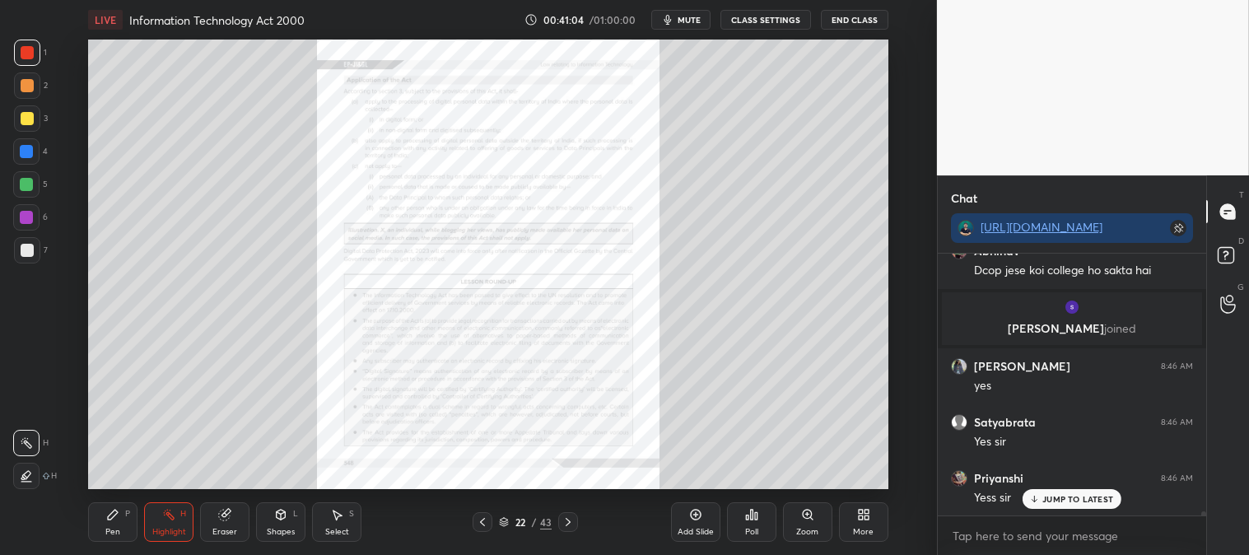
click at [476, 525] on icon at bounding box center [482, 522] width 13 height 13
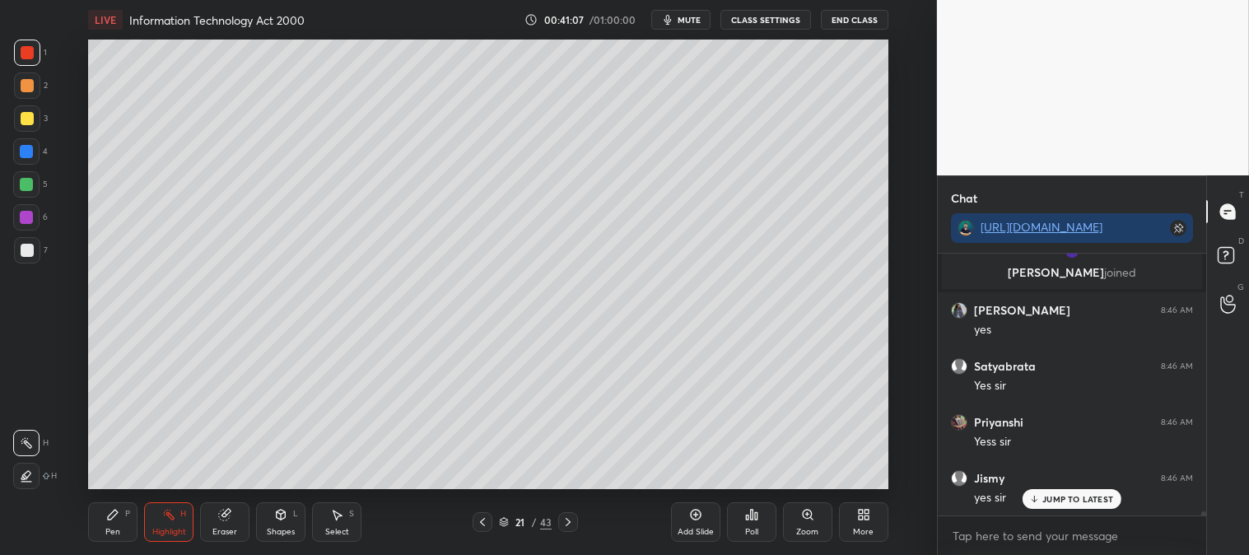
scroll to position [17363, 0]
click at [487, 520] on icon at bounding box center [482, 522] width 13 height 13
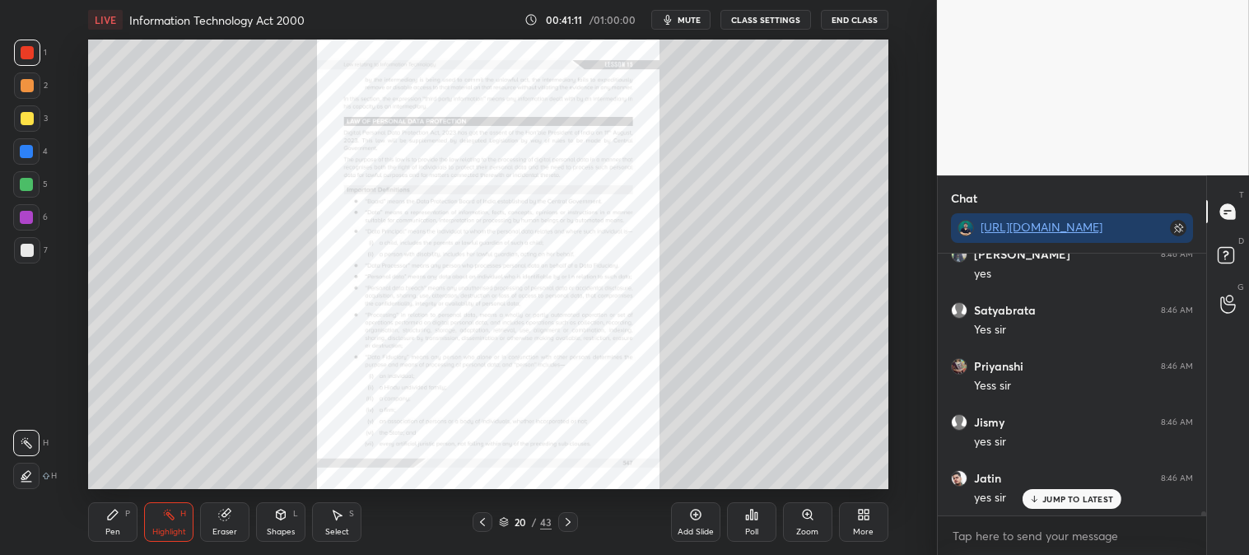
click at [810, 519] on icon at bounding box center [807, 514] width 13 height 13
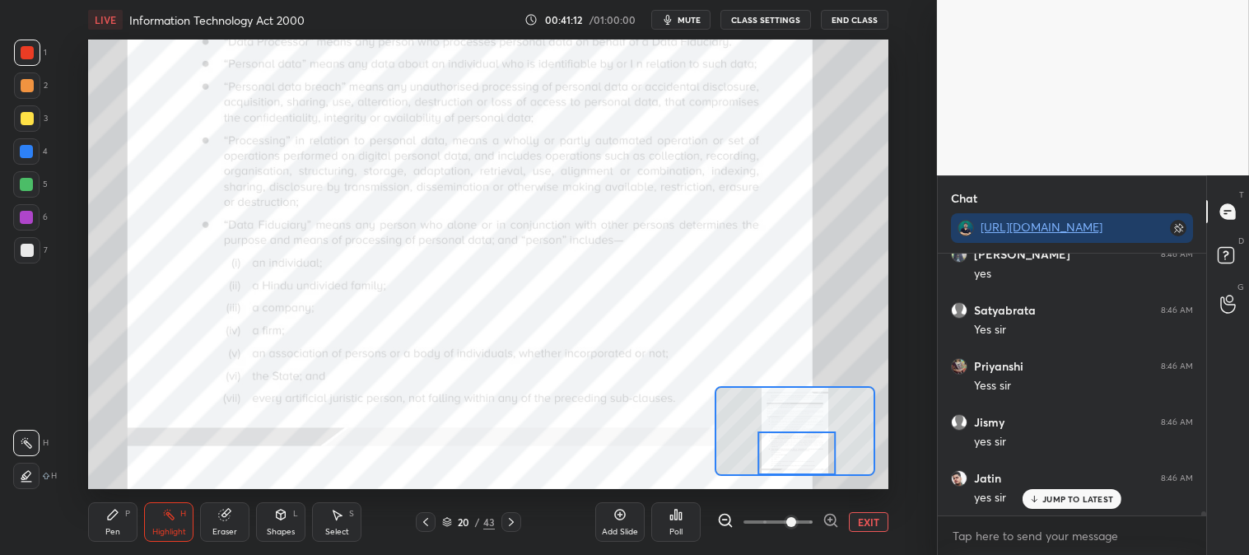
click at [102, 512] on div "Pen P" at bounding box center [112, 522] width 49 height 40
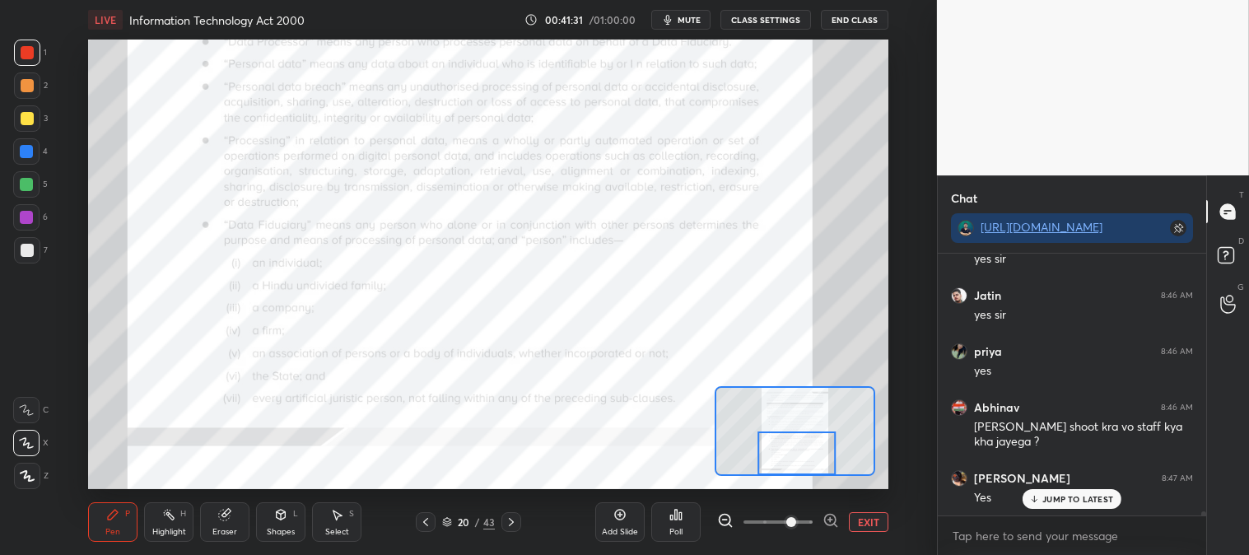
scroll to position [17602, 0]
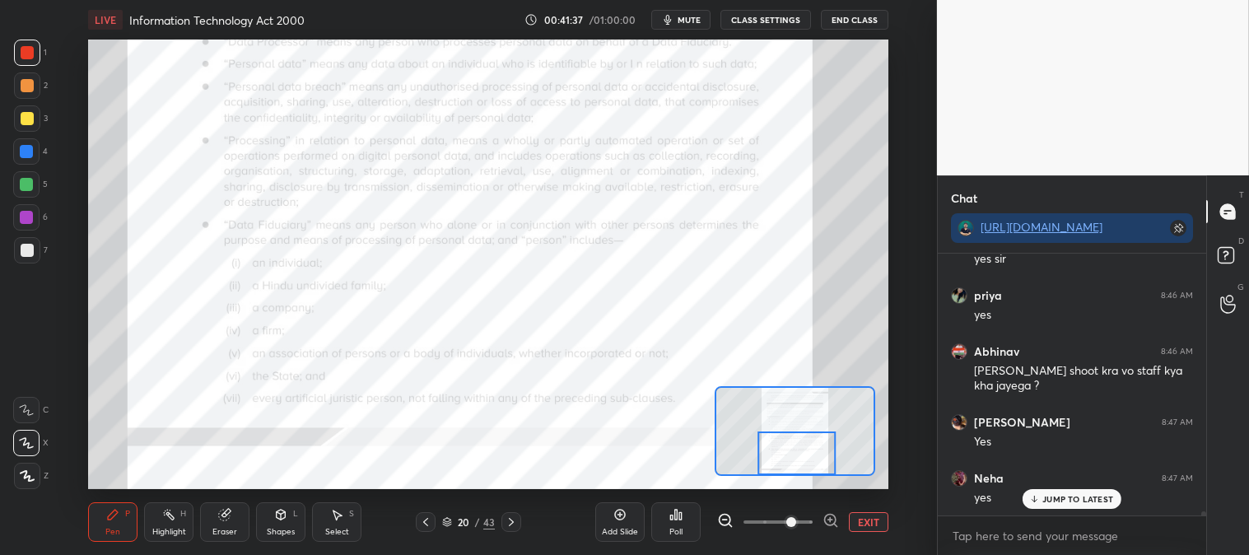
click at [219, 520] on icon at bounding box center [224, 514] width 13 height 13
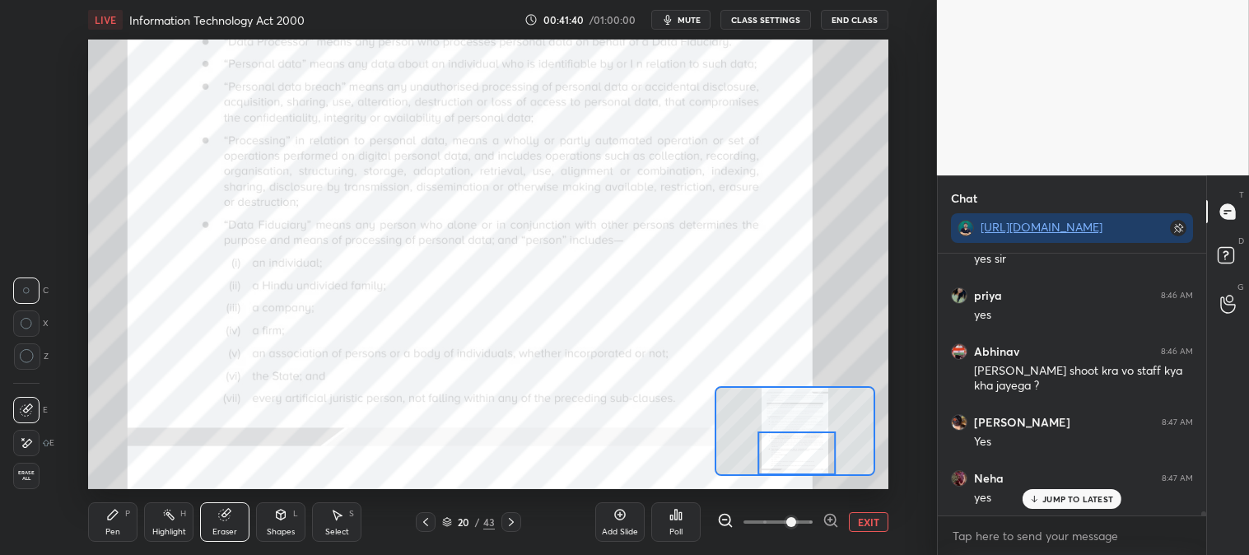
click at [107, 528] on div "Pen" at bounding box center [112, 532] width 15 height 8
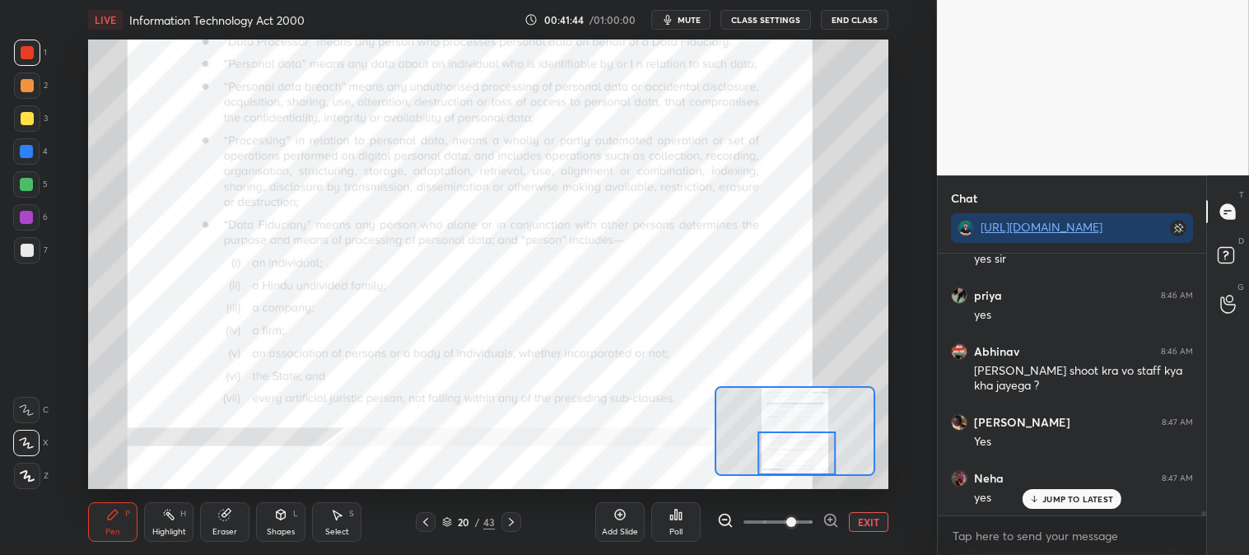
scroll to position [17659, 0]
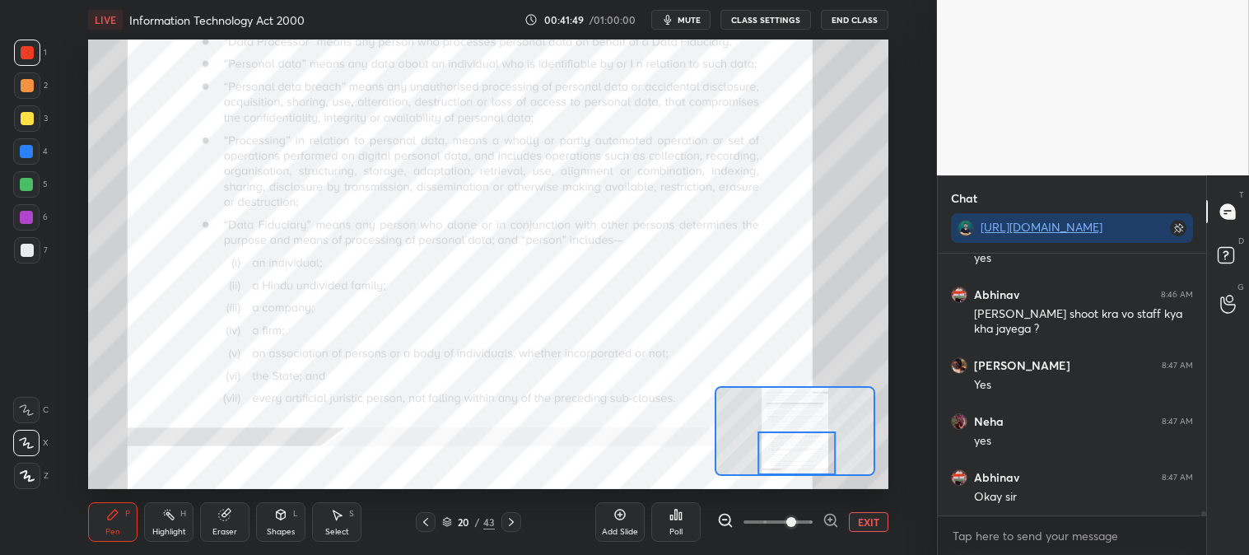
click at [515, 522] on icon at bounding box center [511, 522] width 13 height 13
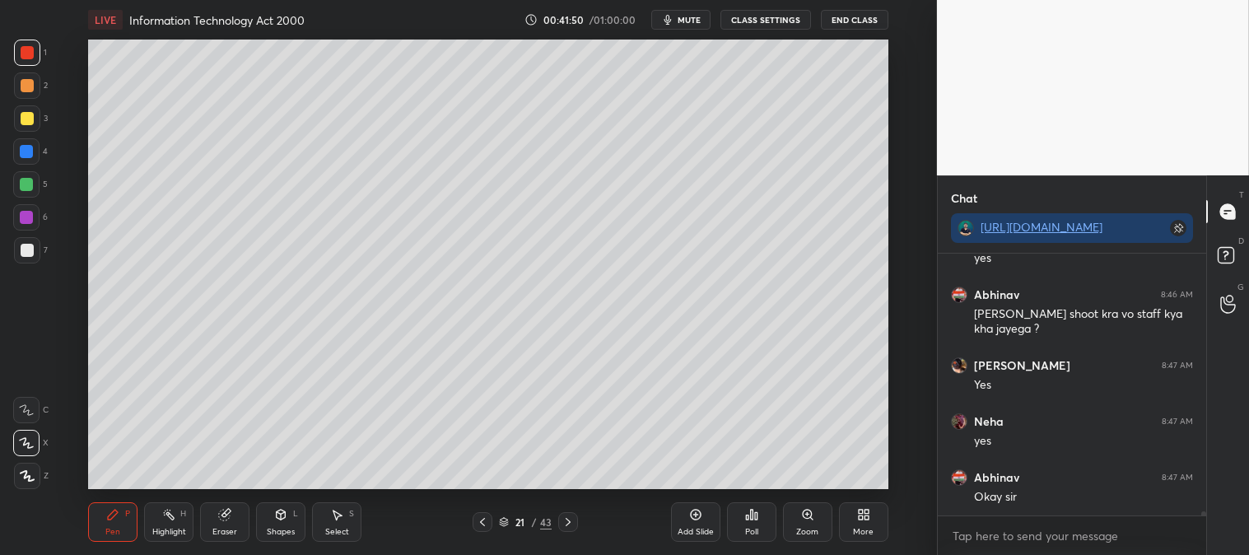
click at [169, 511] on icon at bounding box center [168, 514] width 13 height 13
click at [805, 521] on icon at bounding box center [807, 514] width 13 height 13
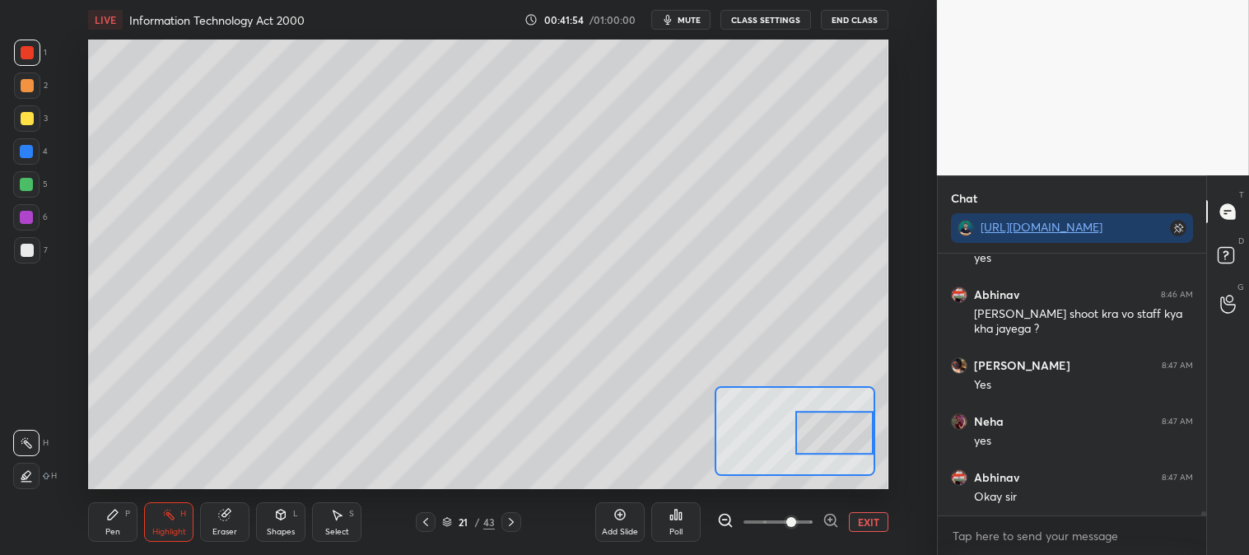
click at [109, 522] on div "Pen P" at bounding box center [112, 522] width 49 height 40
click at [111, 508] on icon at bounding box center [112, 514] width 13 height 13
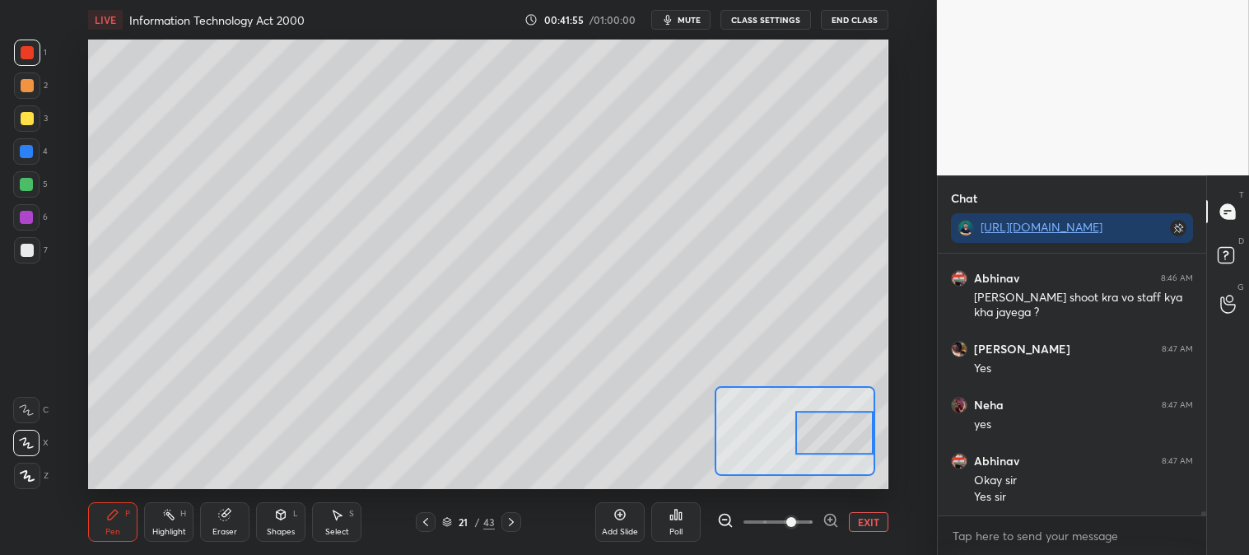
click at [33, 155] on div at bounding box center [26, 151] width 26 height 26
click at [37, 86] on div at bounding box center [27, 85] width 26 height 26
click at [866, 517] on button "EXIT" at bounding box center [869, 522] width 40 height 20
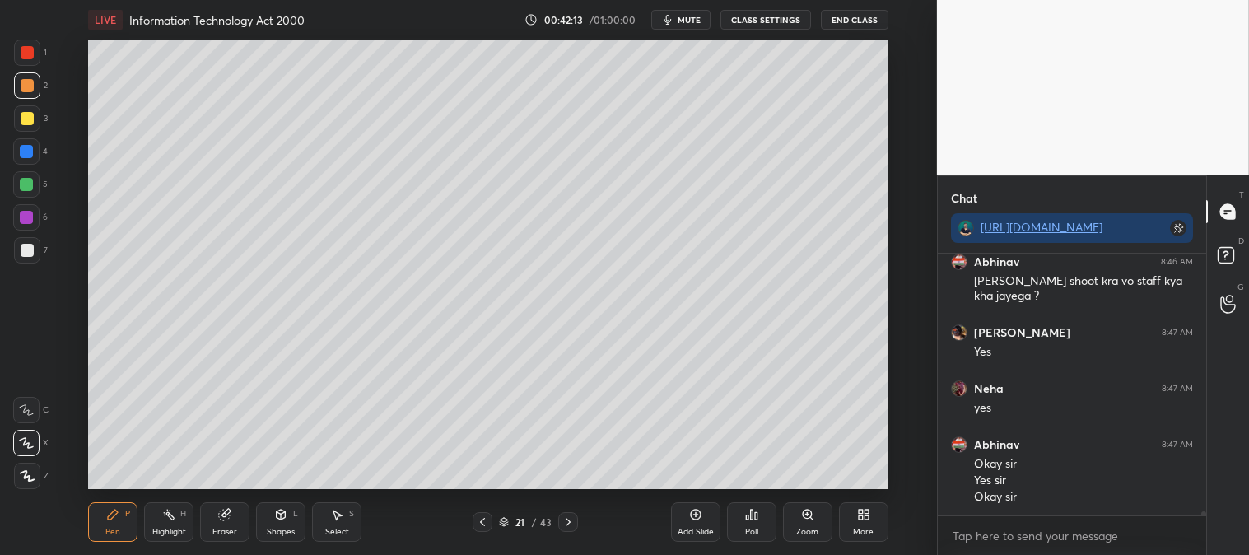
scroll to position [17747, 0]
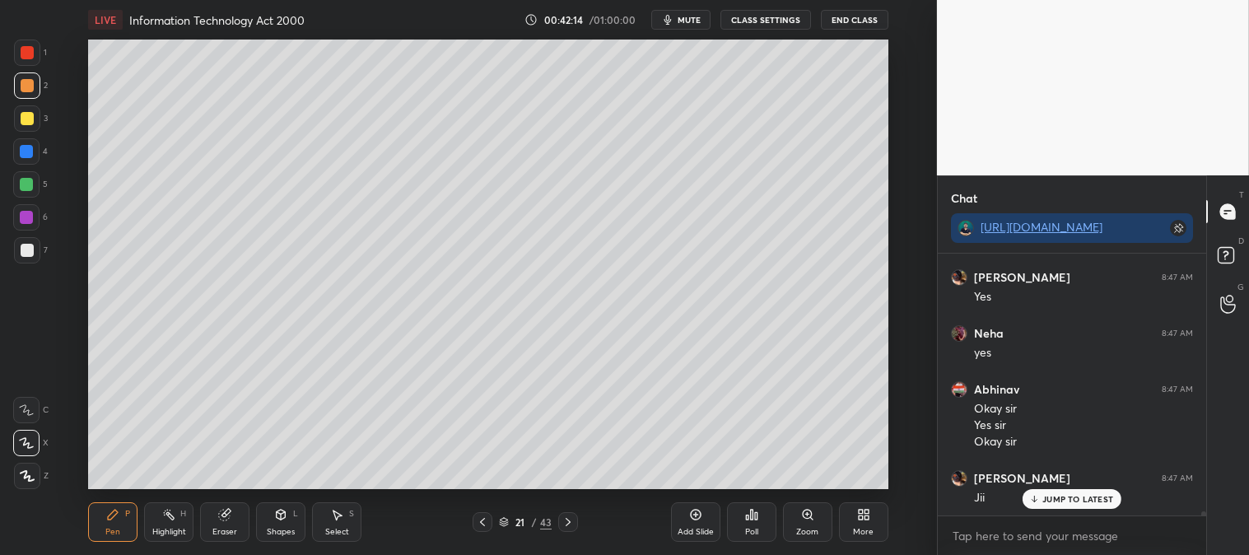
click at [483, 522] on icon at bounding box center [482, 522] width 13 height 13
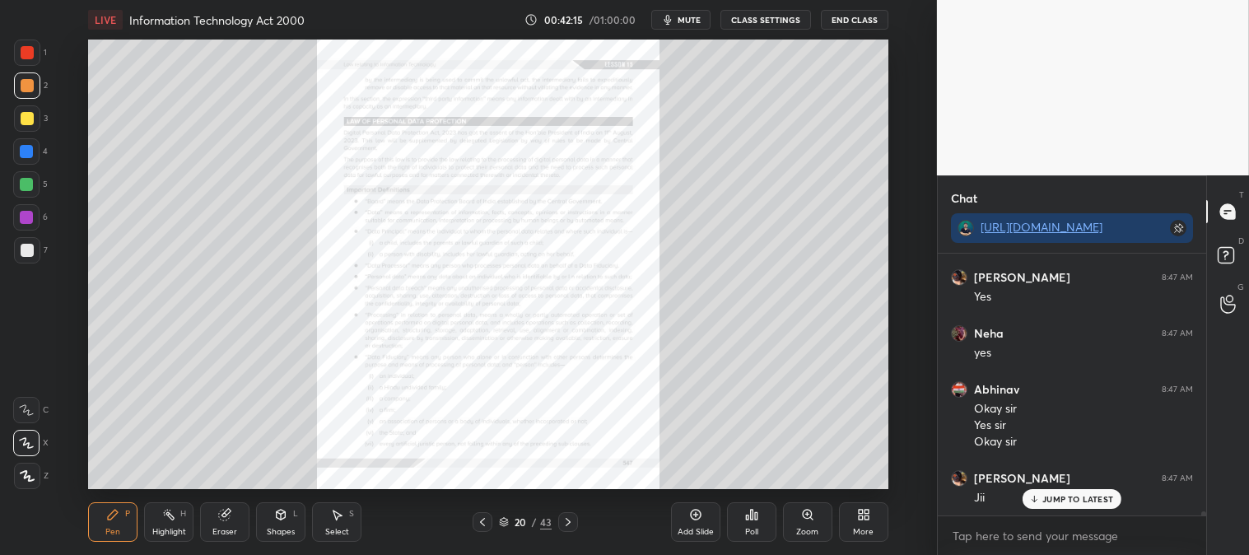
scroll to position [17803, 0]
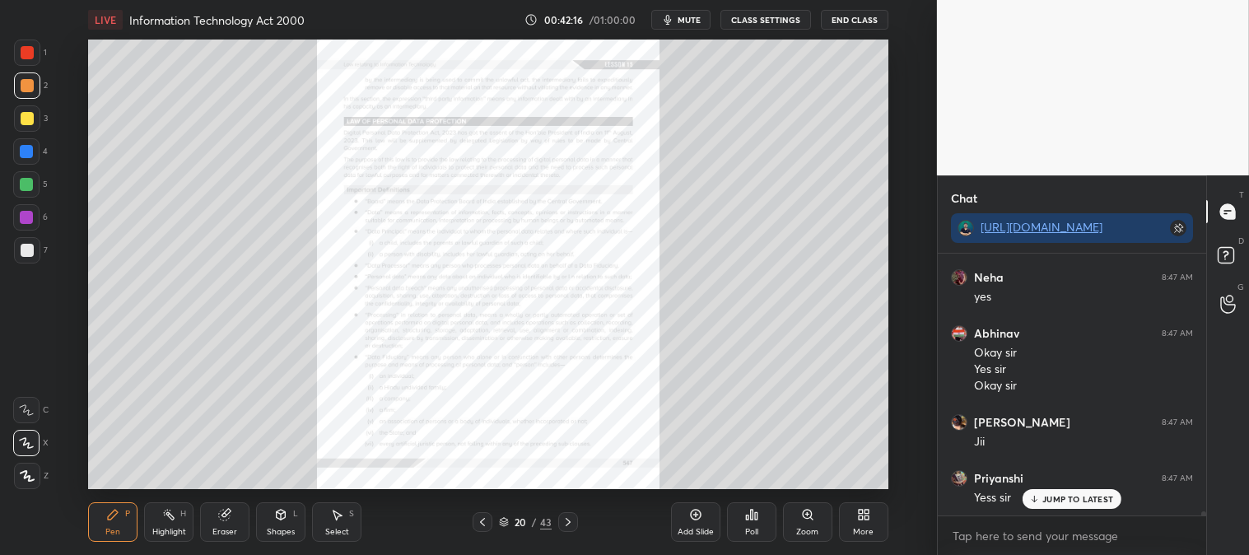
click at [801, 520] on icon at bounding box center [807, 514] width 13 height 13
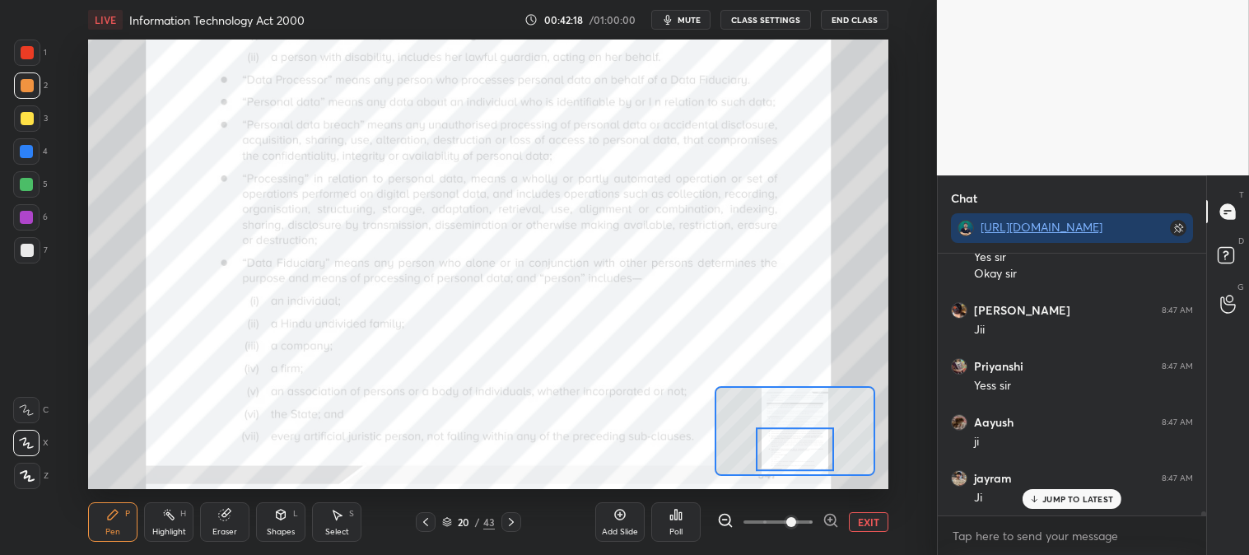
scroll to position [17972, 0]
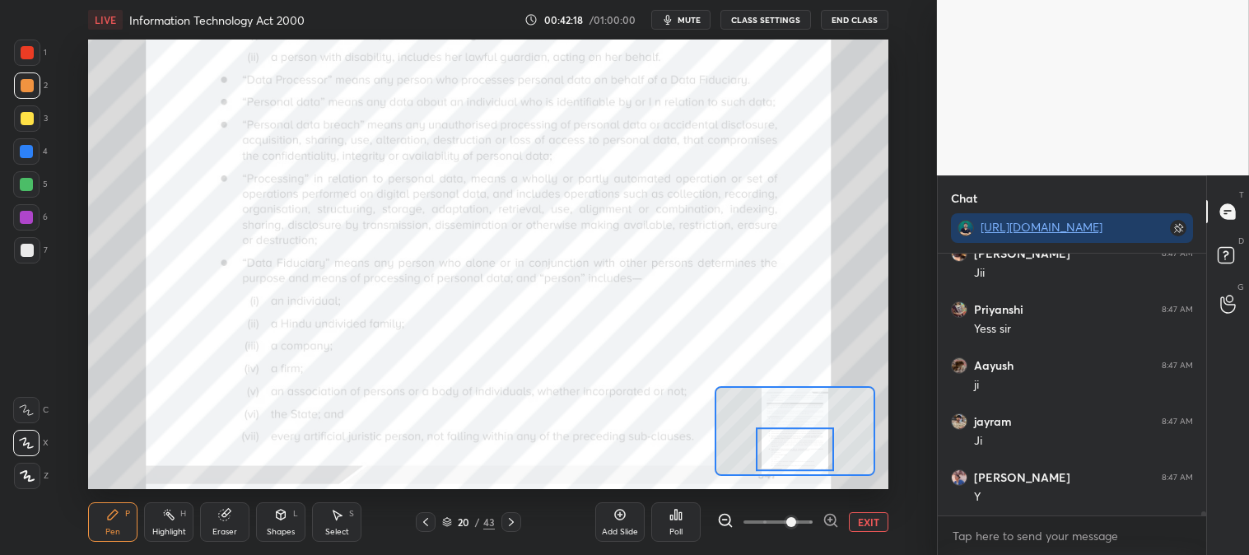
click at [108, 520] on icon at bounding box center [113, 515] width 10 height 10
click at [33, 188] on div at bounding box center [26, 184] width 26 height 26
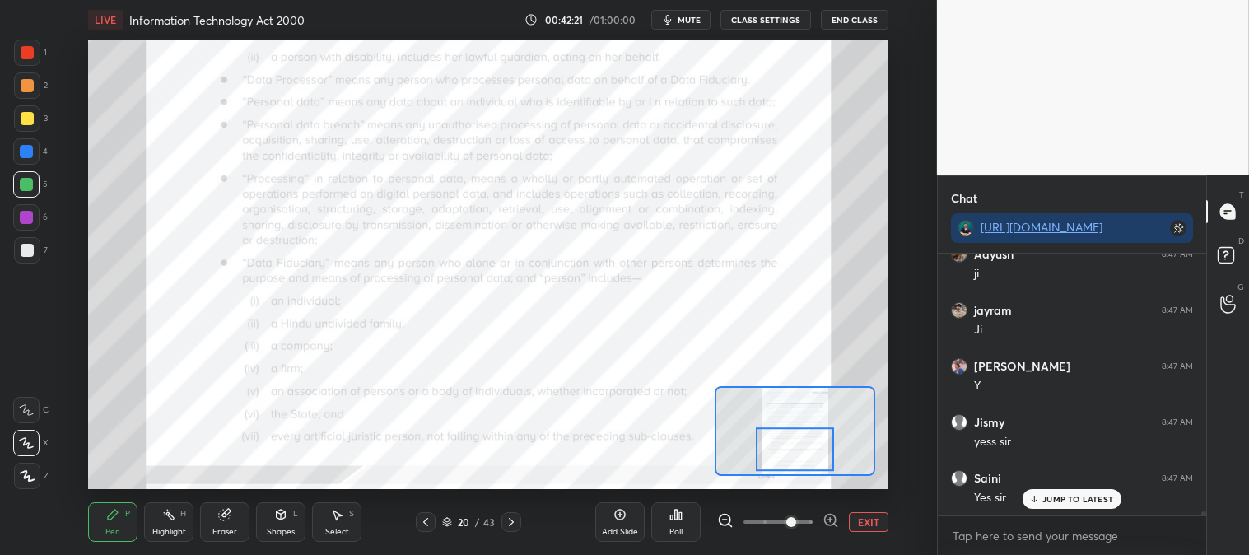
scroll to position [18139, 0]
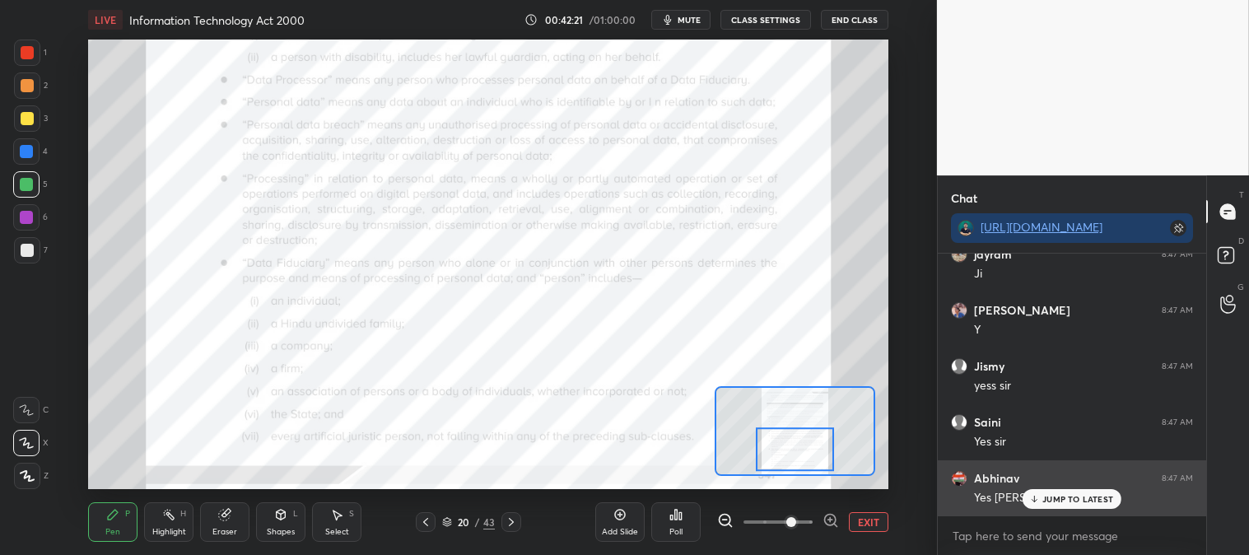
click at [1063, 497] on p "JUMP TO LATEST" at bounding box center [1078, 499] width 71 height 10
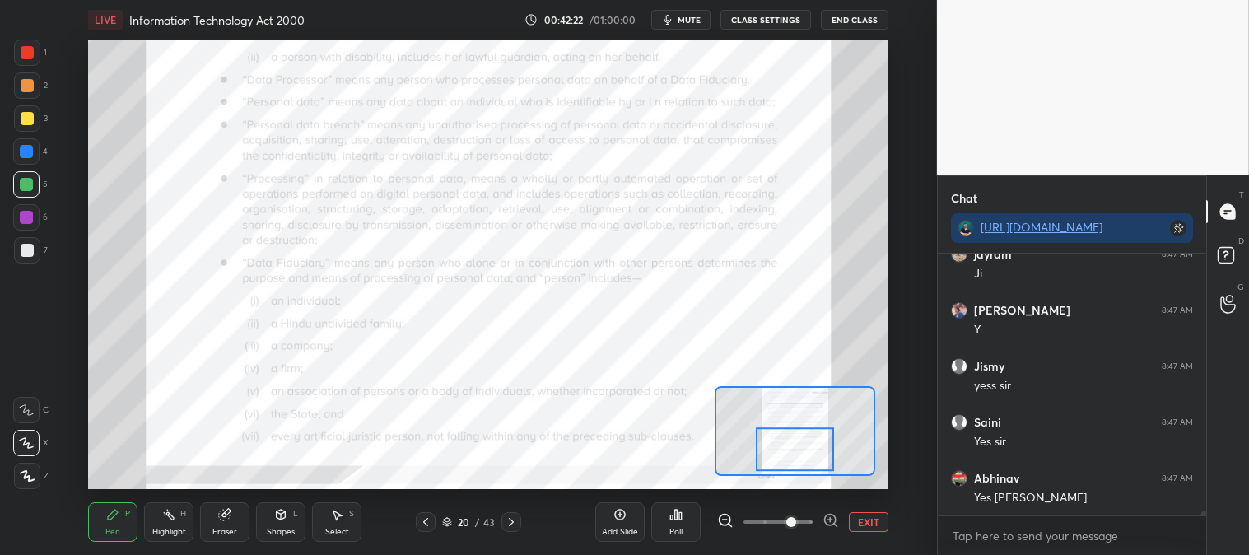
click at [868, 522] on button "EXIT" at bounding box center [869, 522] width 40 height 20
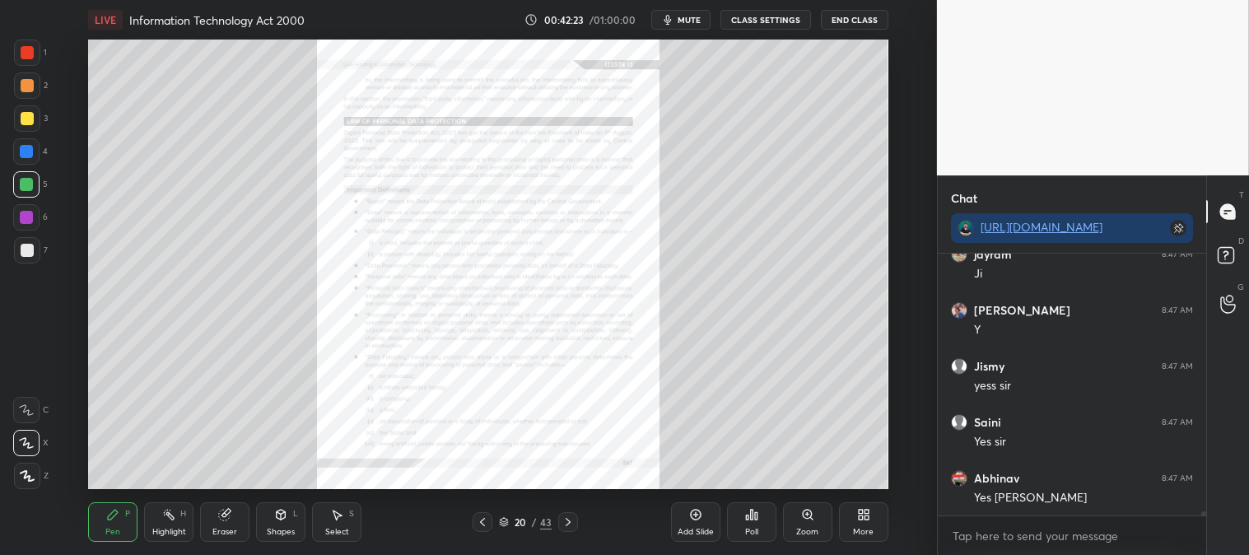
click at [155, 513] on div "Highlight H" at bounding box center [168, 522] width 49 height 40
click at [572, 525] on icon at bounding box center [568, 522] width 13 height 13
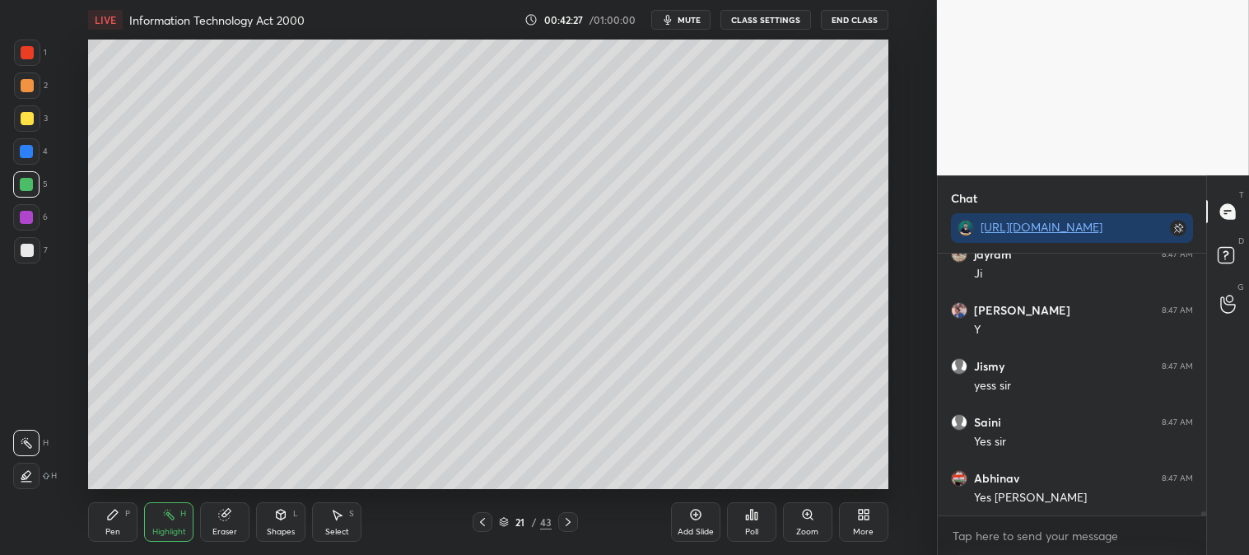
click at [482, 520] on icon at bounding box center [482, 522] width 13 height 13
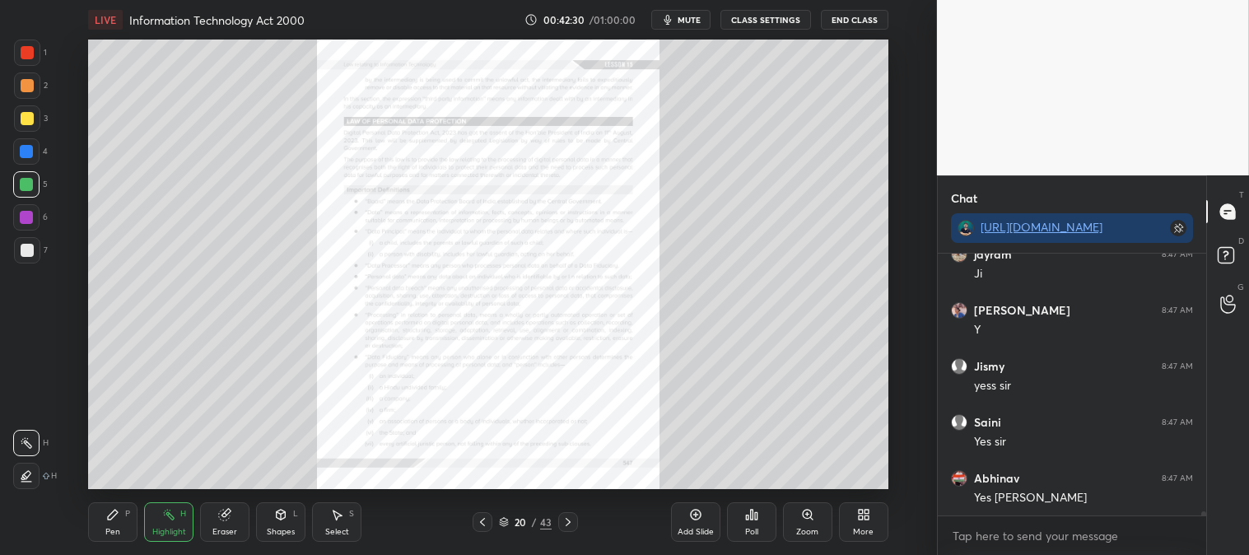
scroll to position [18211, 0]
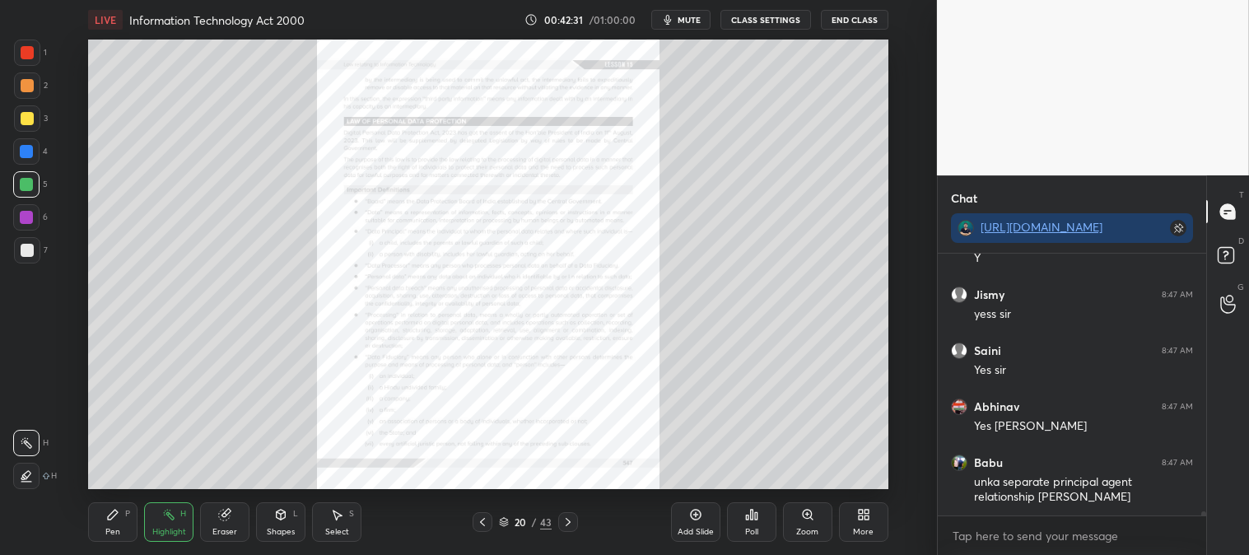
click at [689, 14] on span "mute" at bounding box center [689, 20] width 23 height 12
click at [687, 14] on span "unmute" at bounding box center [687, 20] width 35 height 12
click at [693, 14] on span "mute" at bounding box center [689, 20] width 23 height 12
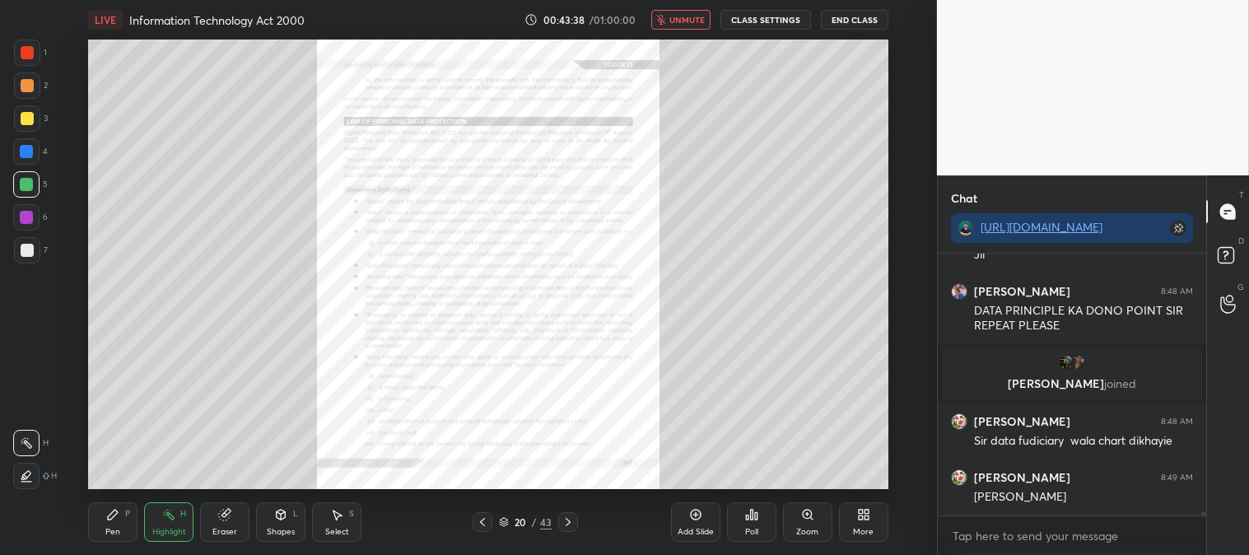
scroll to position [18120, 0]
click at [571, 521] on icon at bounding box center [568, 522] width 13 height 13
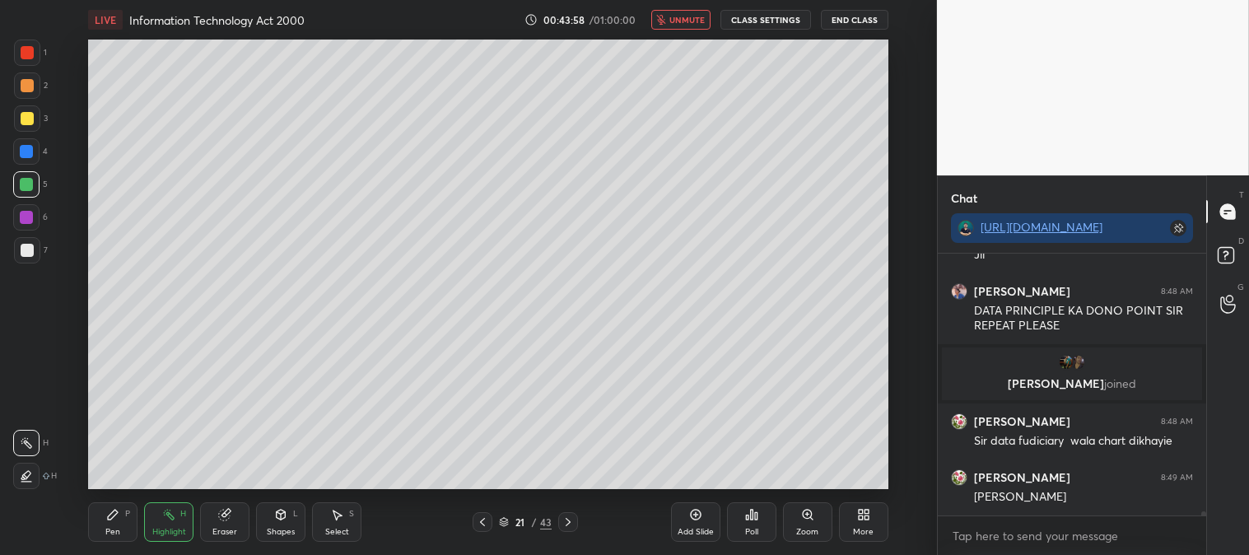
click at [479, 521] on icon at bounding box center [482, 522] width 13 height 13
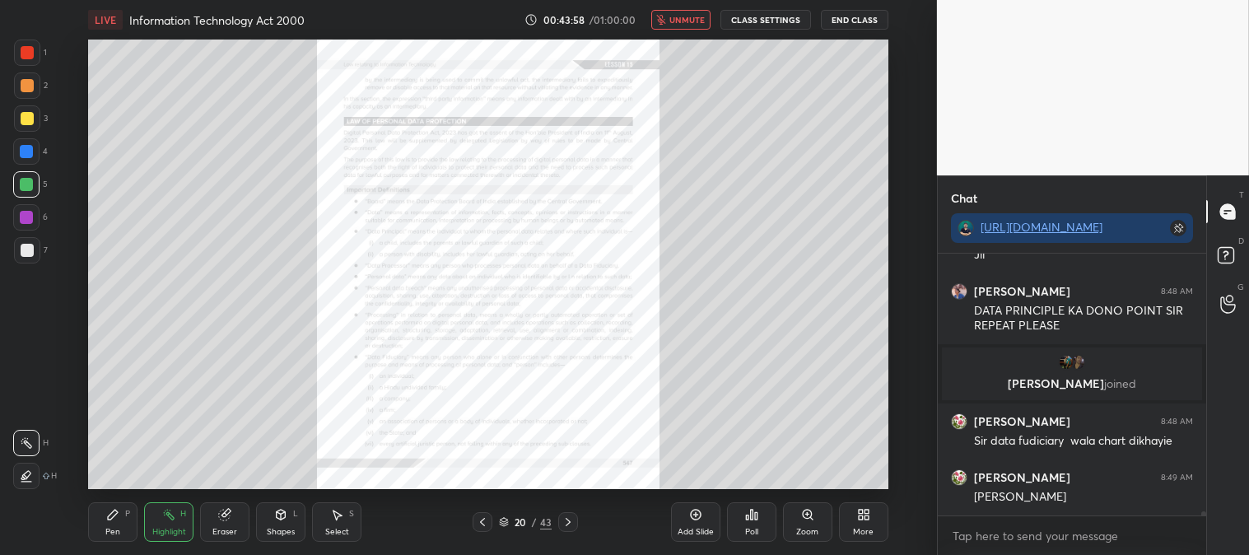
click at [809, 519] on icon at bounding box center [807, 514] width 9 height 9
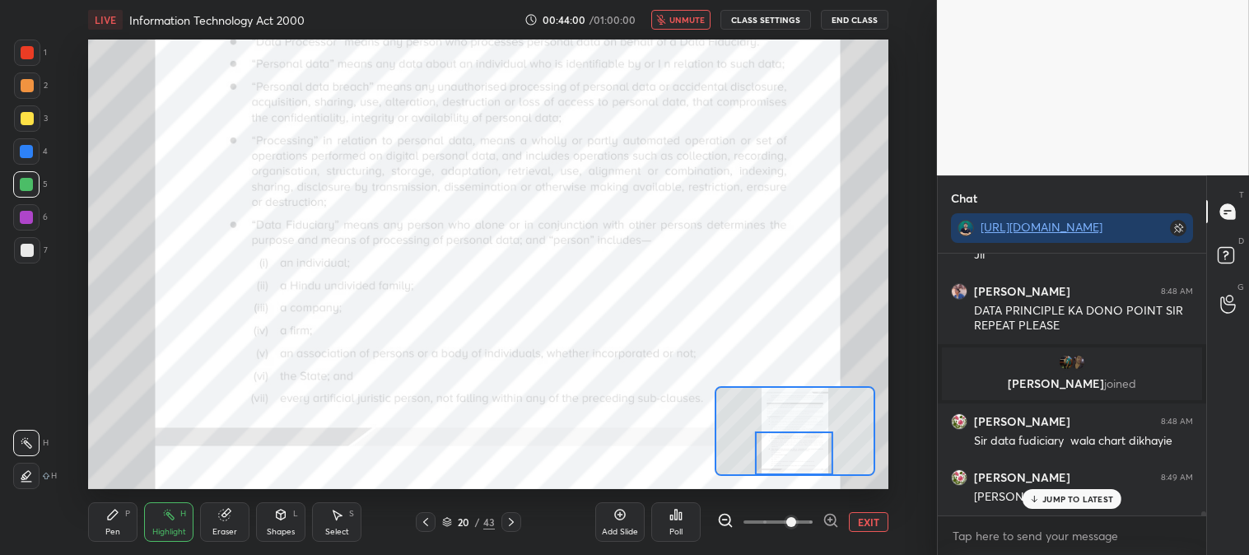
scroll to position [18175, 0]
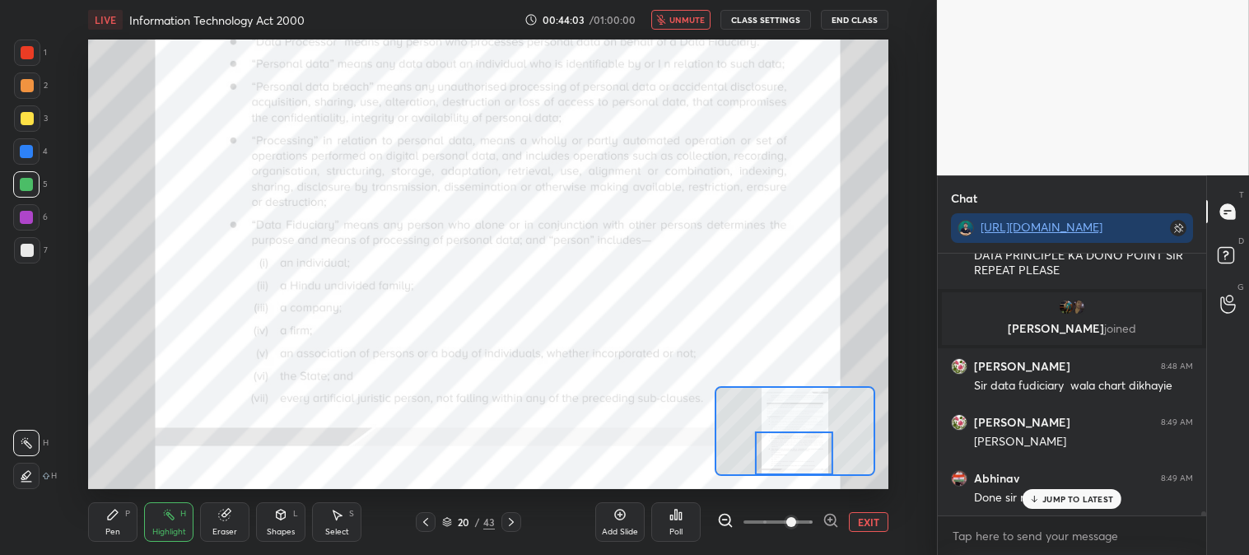
click at [121, 521] on div "Pen P" at bounding box center [112, 522] width 49 height 40
click at [40, 55] on div at bounding box center [27, 53] width 26 height 26
click at [689, 26] on button "unmute" at bounding box center [681, 20] width 59 height 20
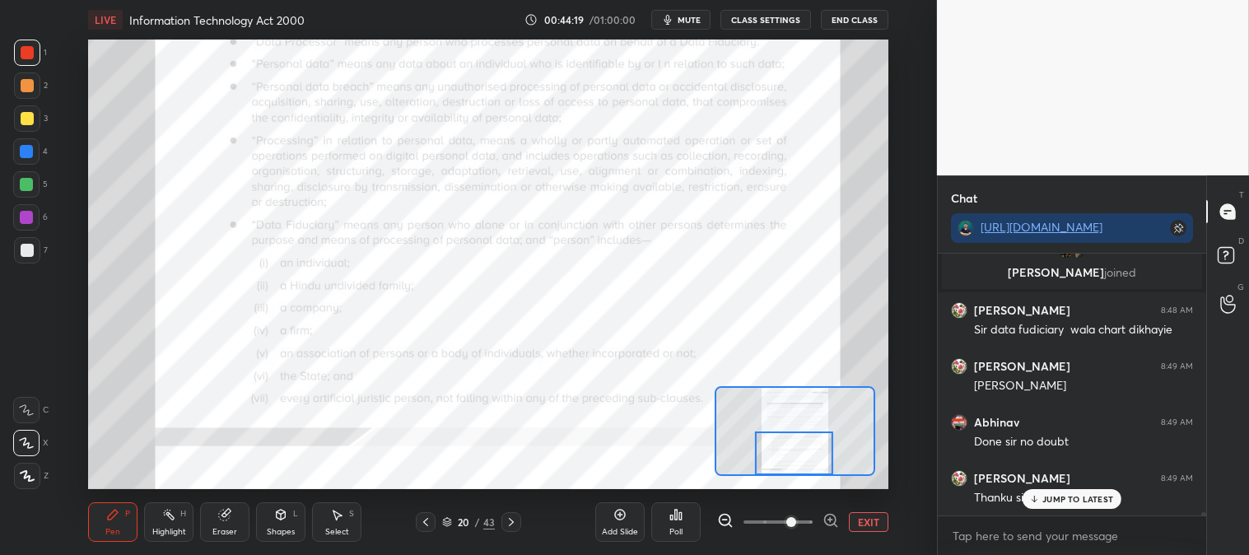
scroll to position [18288, 0]
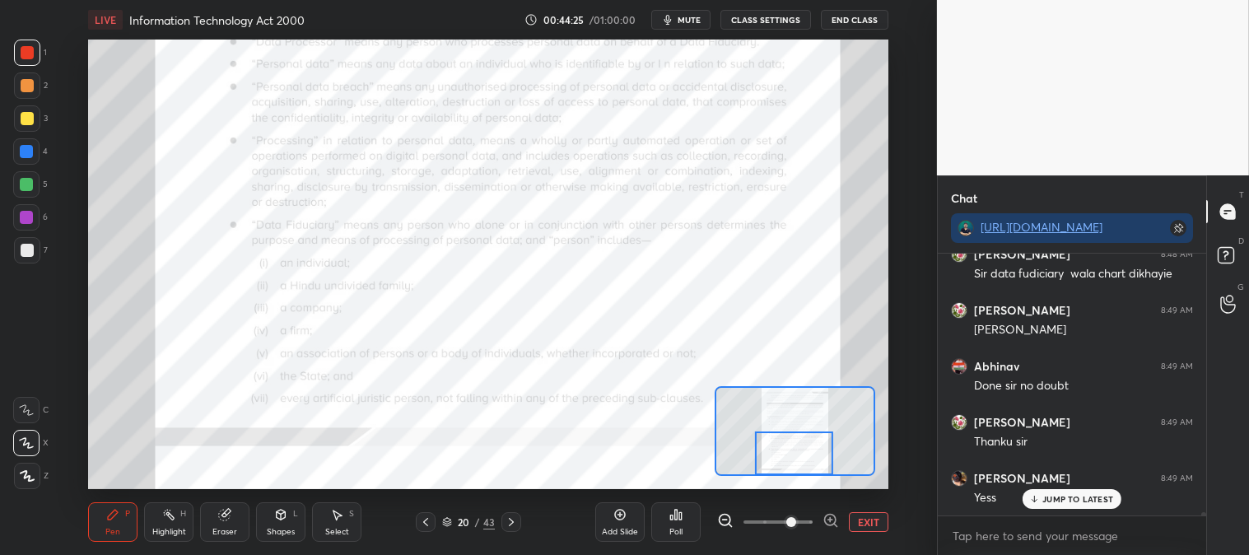
click at [152, 539] on div "Highlight H" at bounding box center [168, 522] width 49 height 40
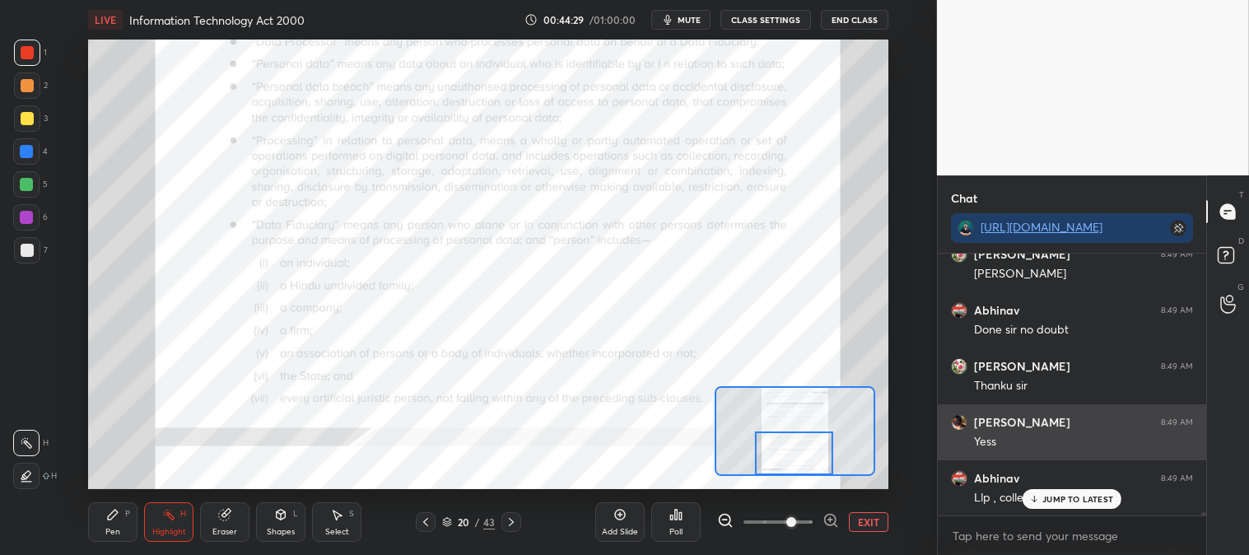
click at [1053, 497] on p "JUMP TO LATEST" at bounding box center [1078, 499] width 71 height 10
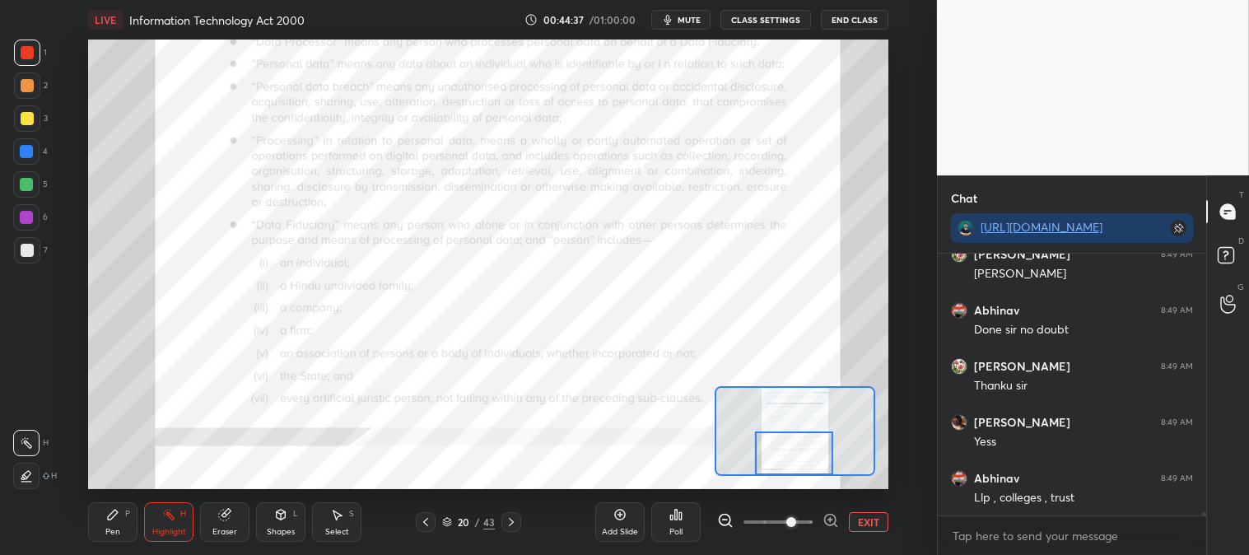
click at [509, 517] on icon at bounding box center [511, 522] width 13 height 13
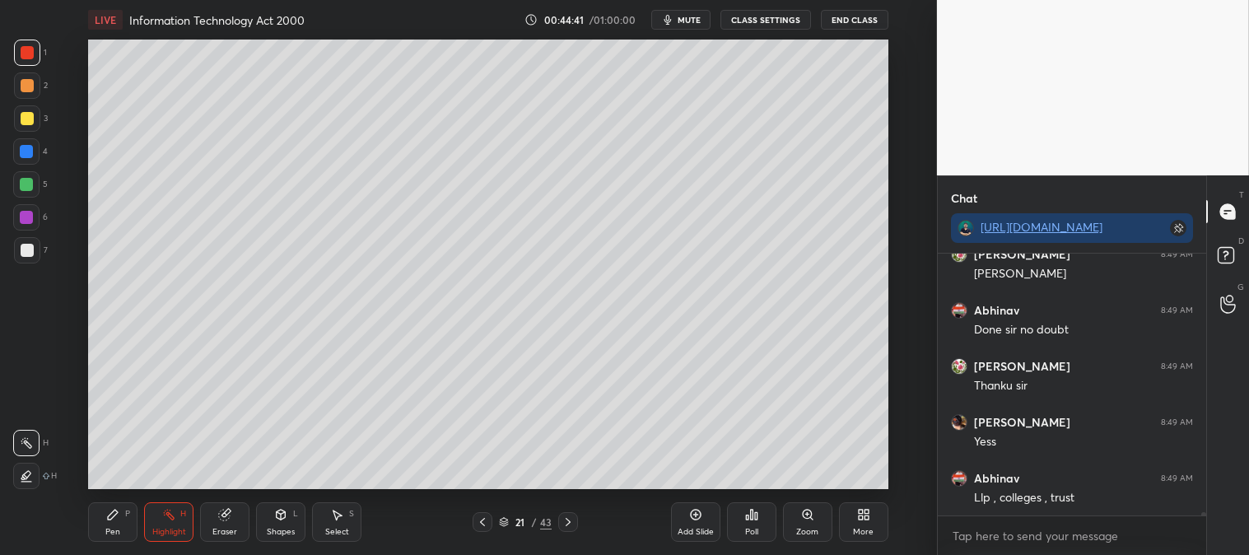
click at [801, 528] on div "Zoom" at bounding box center [807, 532] width 22 height 8
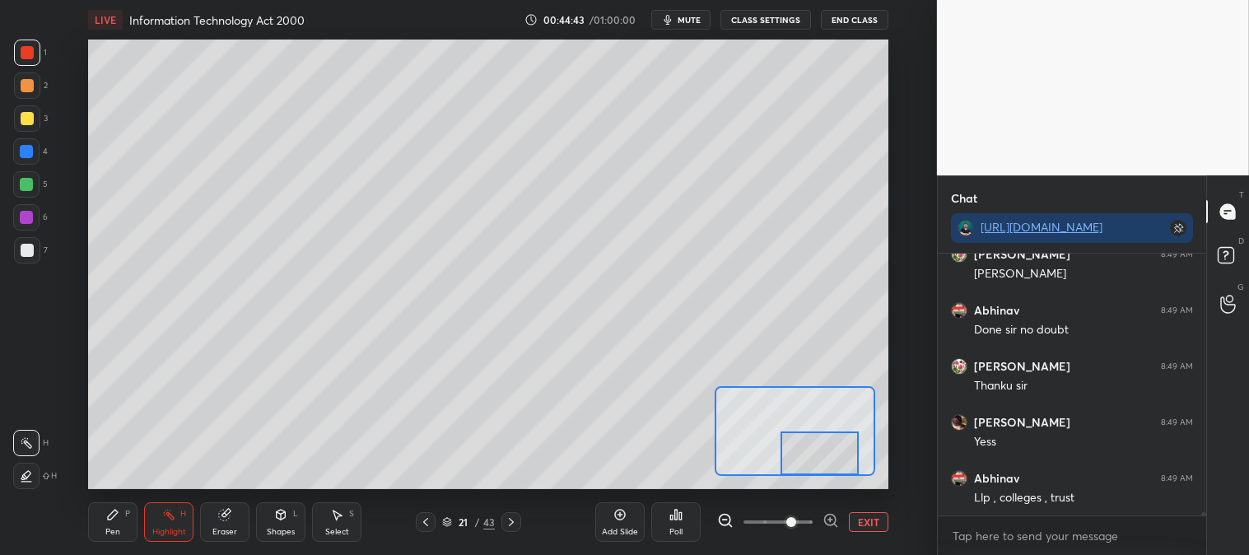
click at [119, 521] on div "Pen P" at bounding box center [112, 522] width 49 height 40
click at [16, 125] on div at bounding box center [27, 118] width 26 height 26
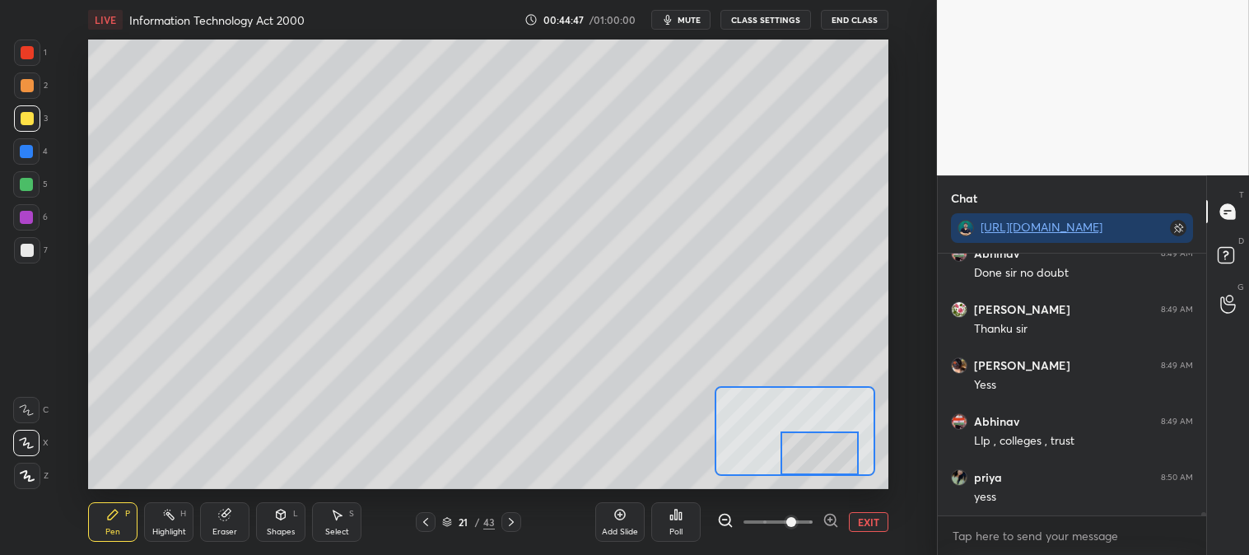
click at [159, 525] on div "Highlight H" at bounding box center [168, 522] width 49 height 40
click at [866, 525] on button "EXIT" at bounding box center [869, 522] width 40 height 20
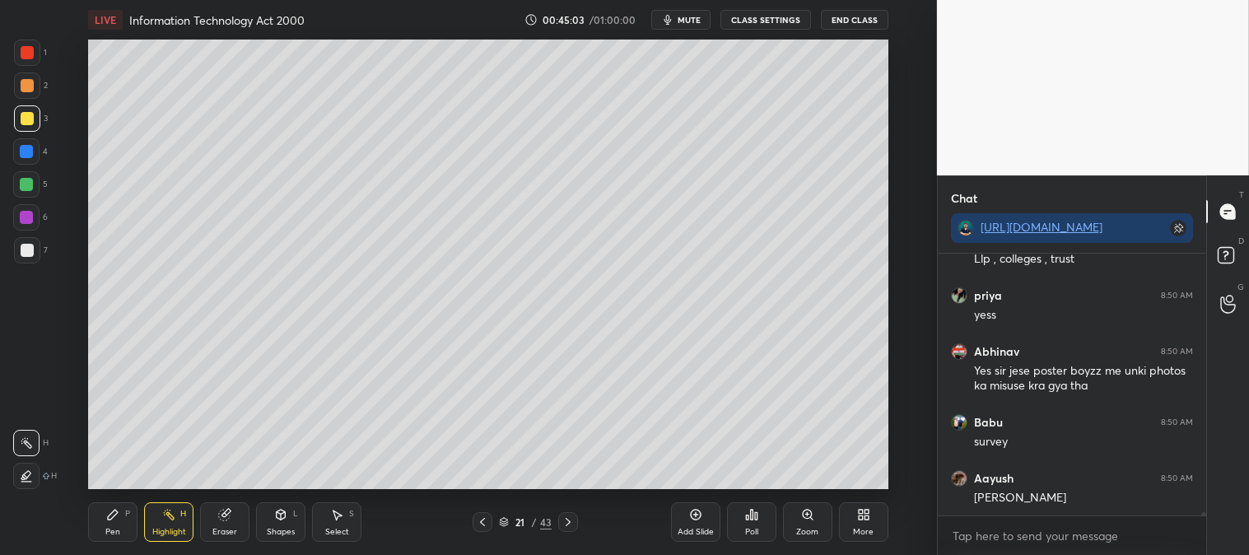
scroll to position [18639, 0]
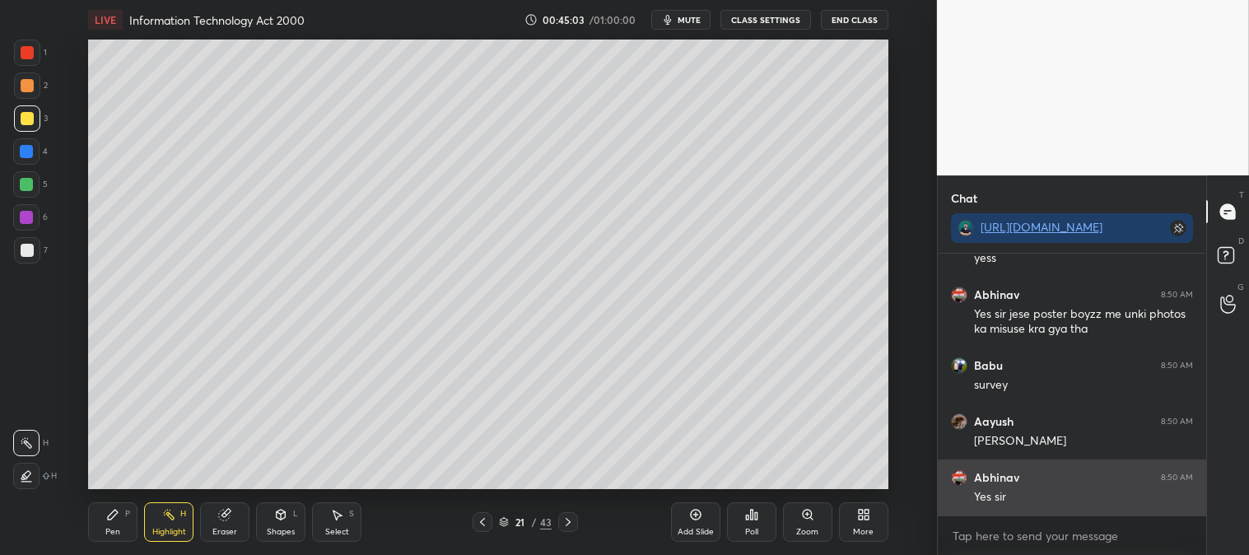
click at [1065, 503] on div "Yes sir" at bounding box center [1083, 497] width 219 height 16
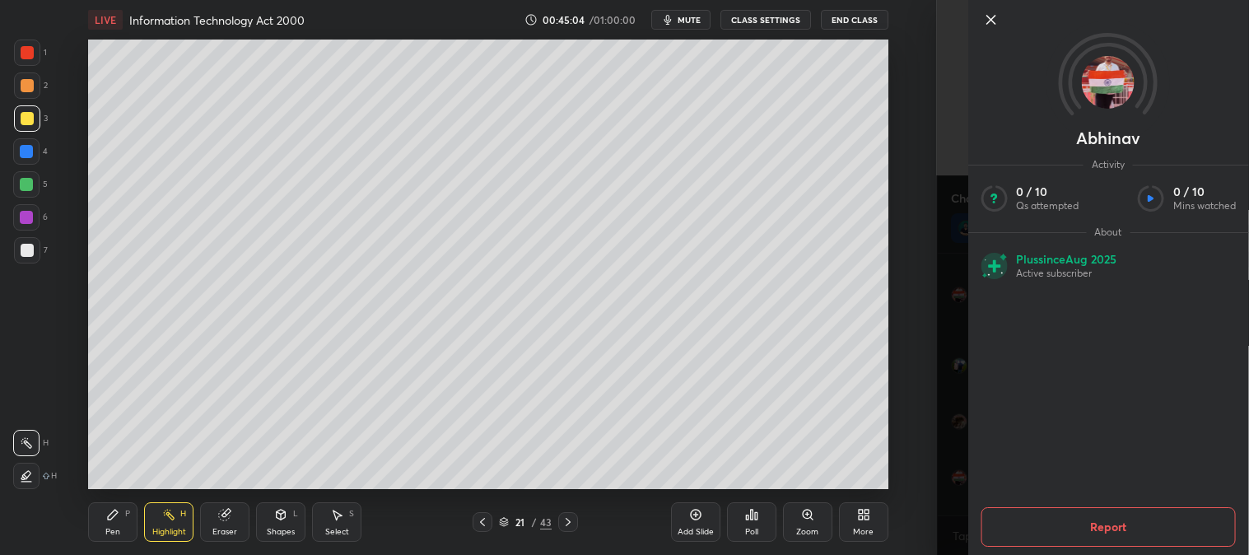
click at [988, 17] on icon at bounding box center [991, 20] width 8 height 8
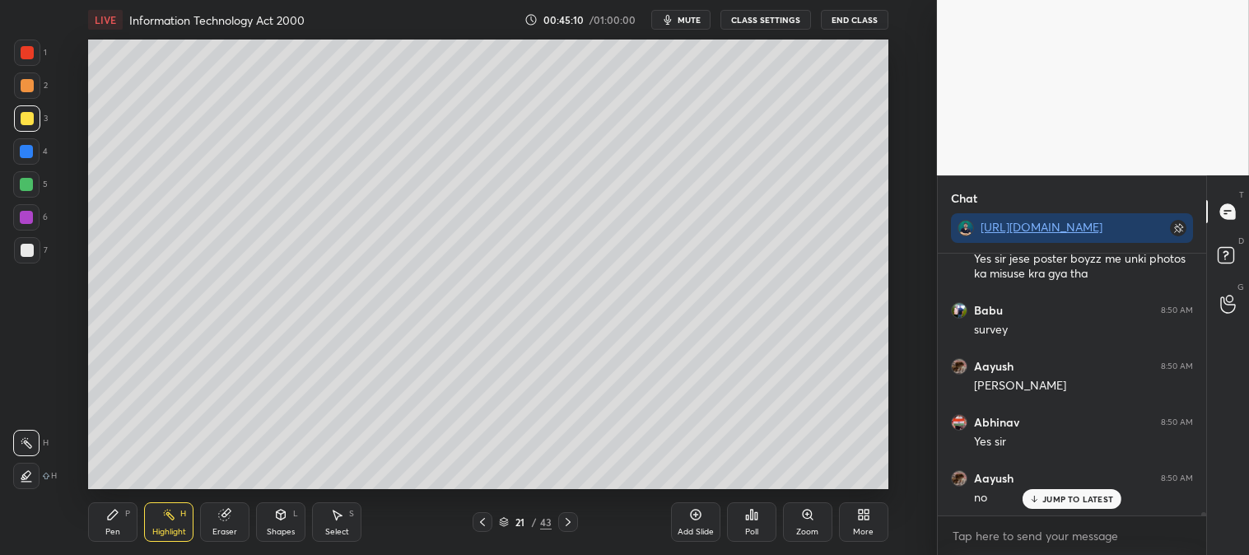
scroll to position [18711, 0]
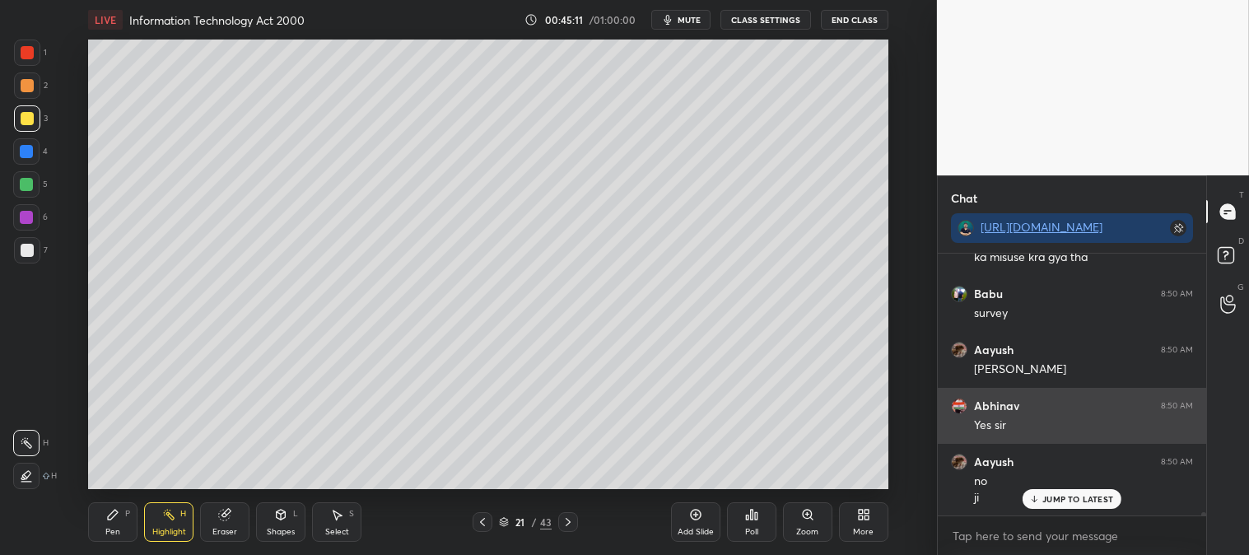
click at [1063, 505] on div "JUMP TO LATEST" at bounding box center [1072, 499] width 99 height 20
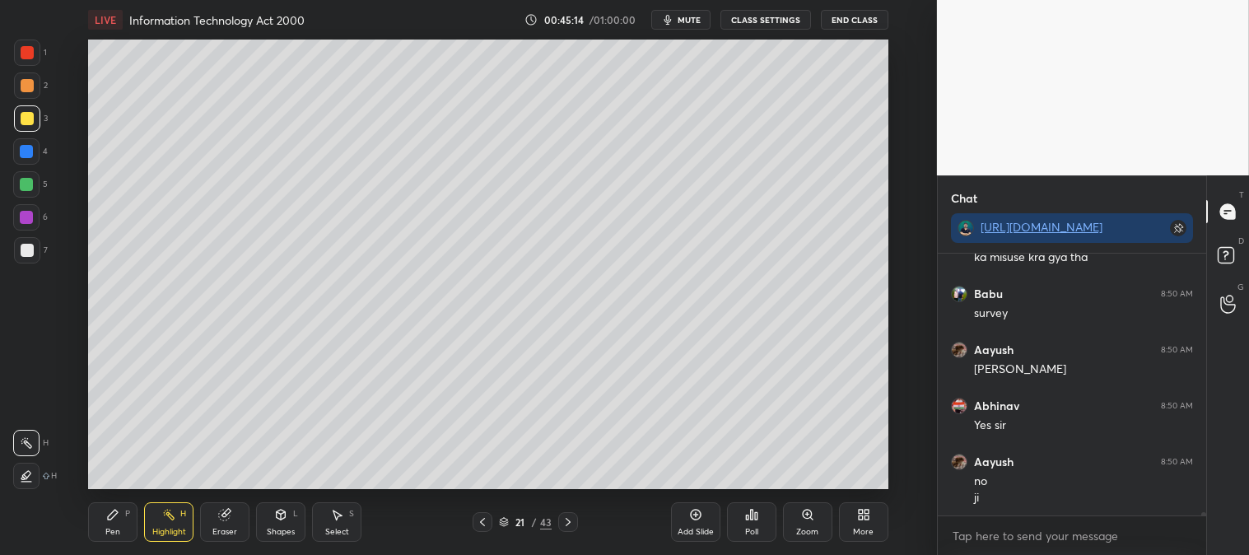
scroll to position [18767, 0]
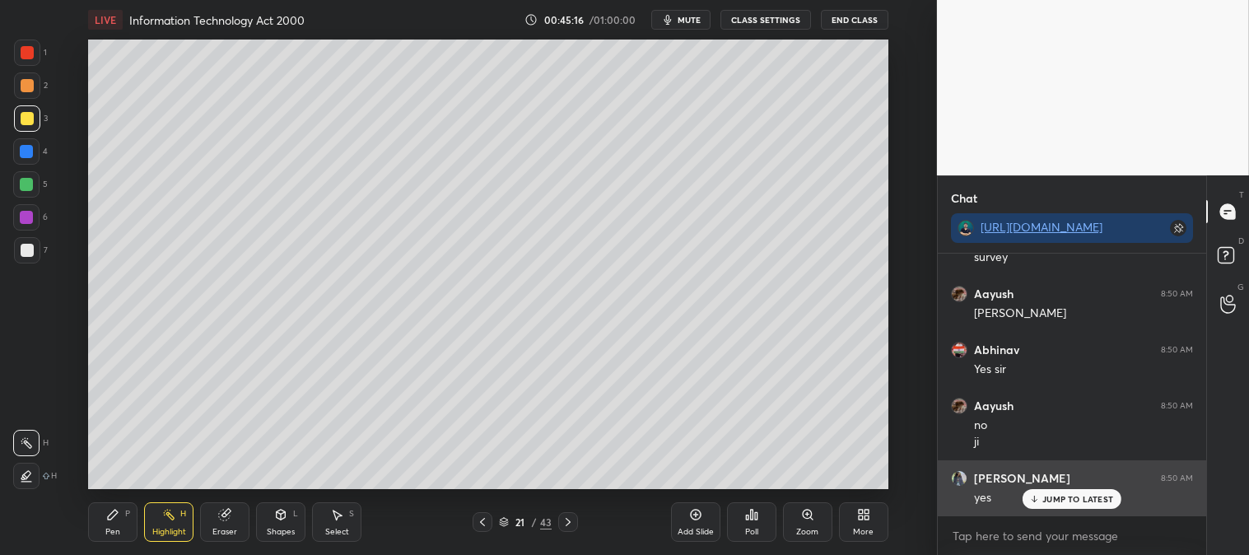
click at [1061, 502] on p "JUMP TO LATEST" at bounding box center [1078, 499] width 71 height 10
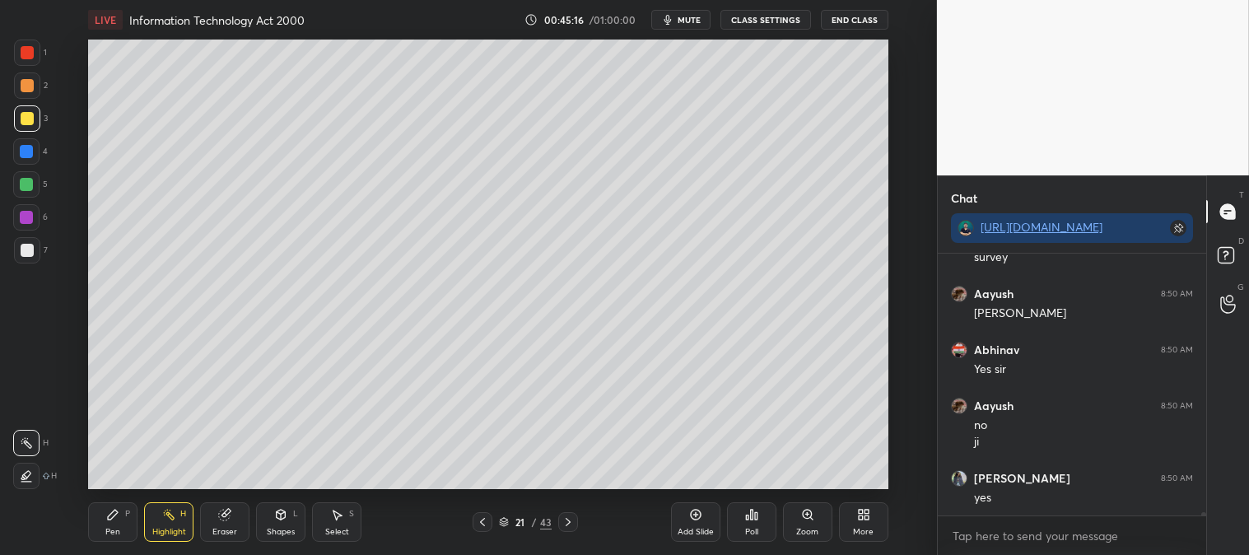
scroll to position [18823, 0]
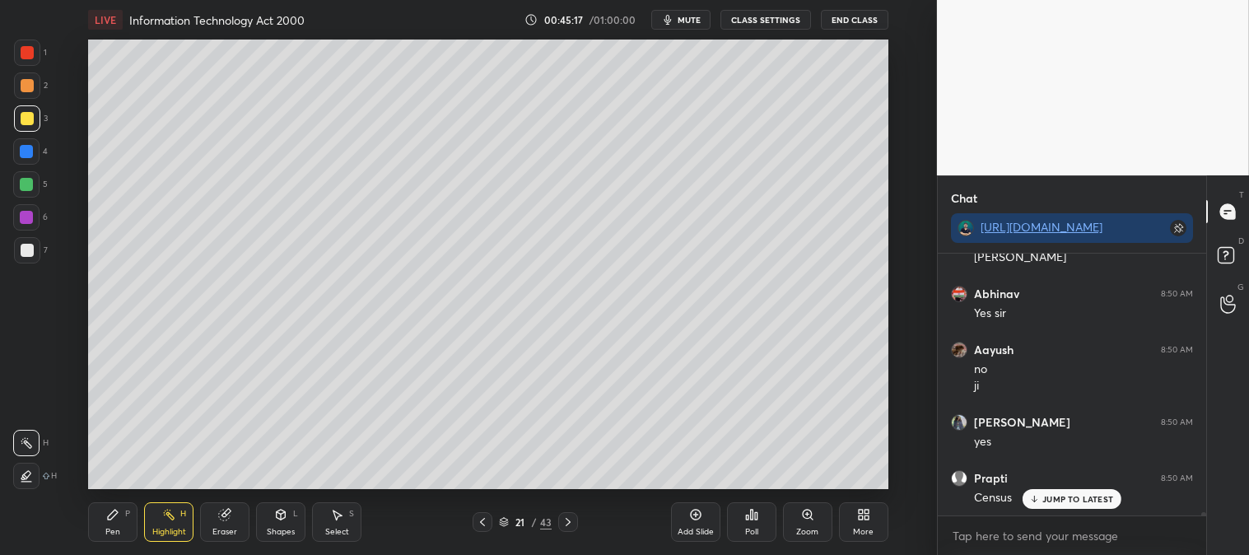
click at [174, 519] on rect at bounding box center [170, 516] width 8 height 8
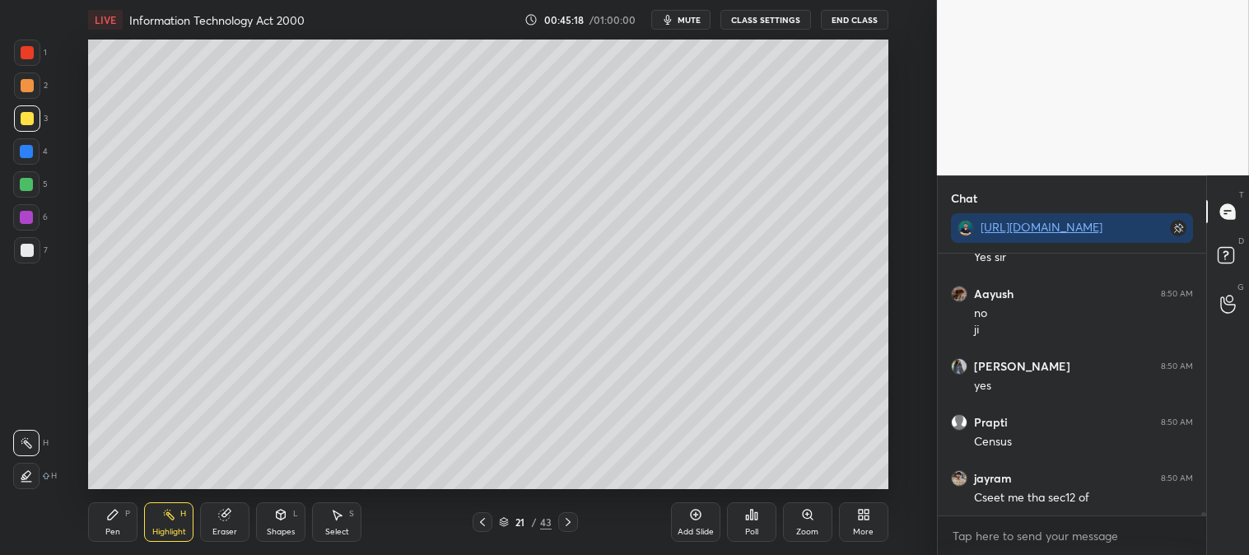
click at [29, 37] on div "1 2 3 4 5 6 7 C X Z C X Z E E Erase all H H LIVE Information Technology Act 200…" at bounding box center [462, 277] width 924 height 555
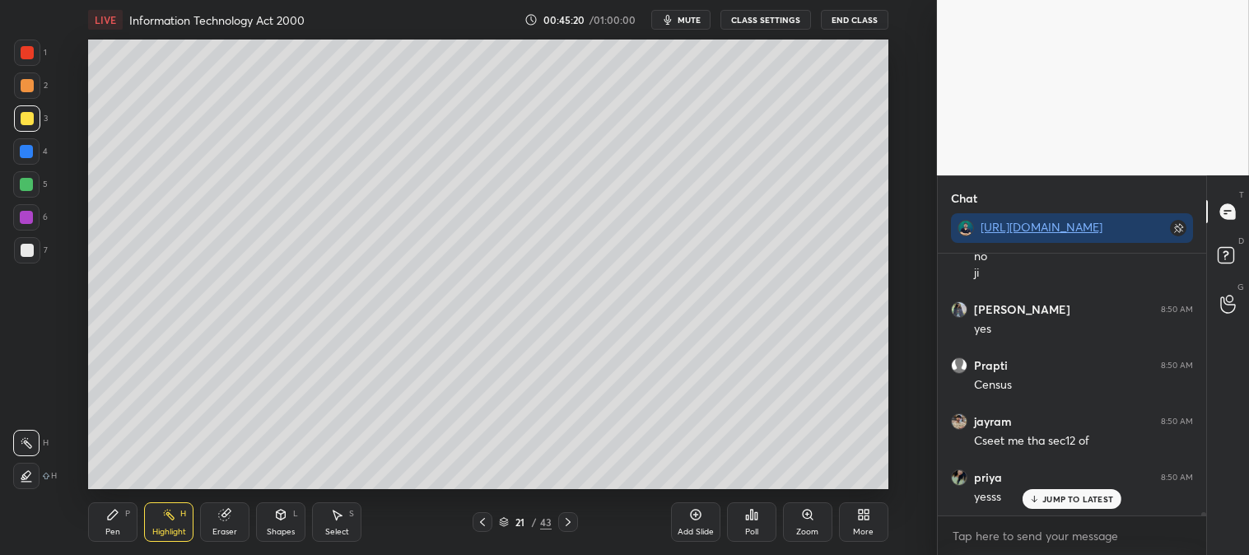
scroll to position [18994, 0]
click at [488, 530] on div at bounding box center [483, 522] width 20 height 20
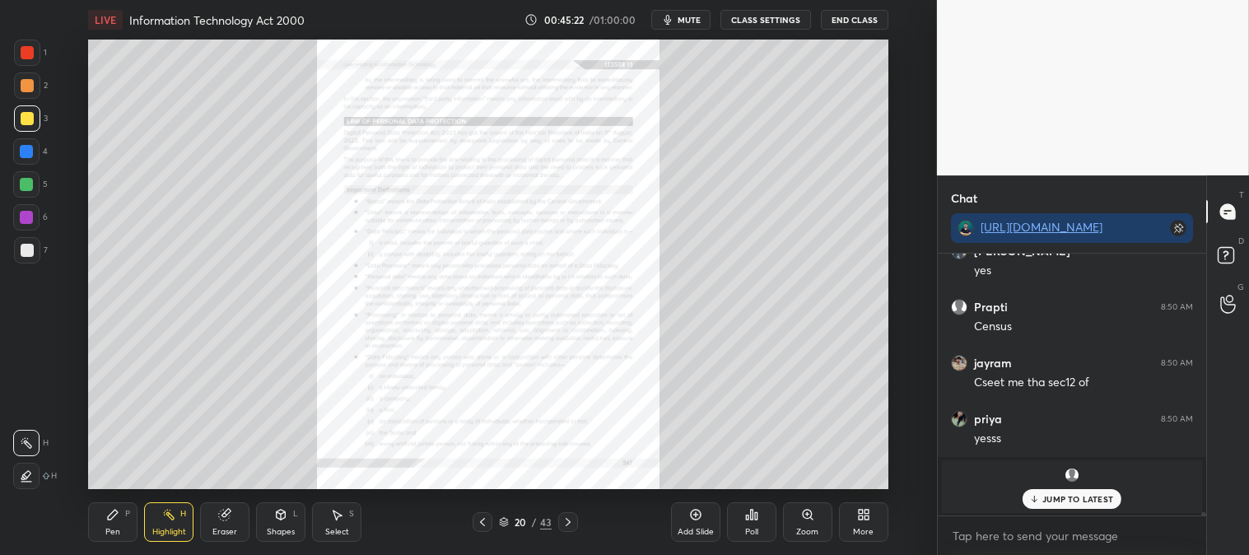
click at [1053, 502] on p "JUMP TO LATEST" at bounding box center [1078, 499] width 71 height 10
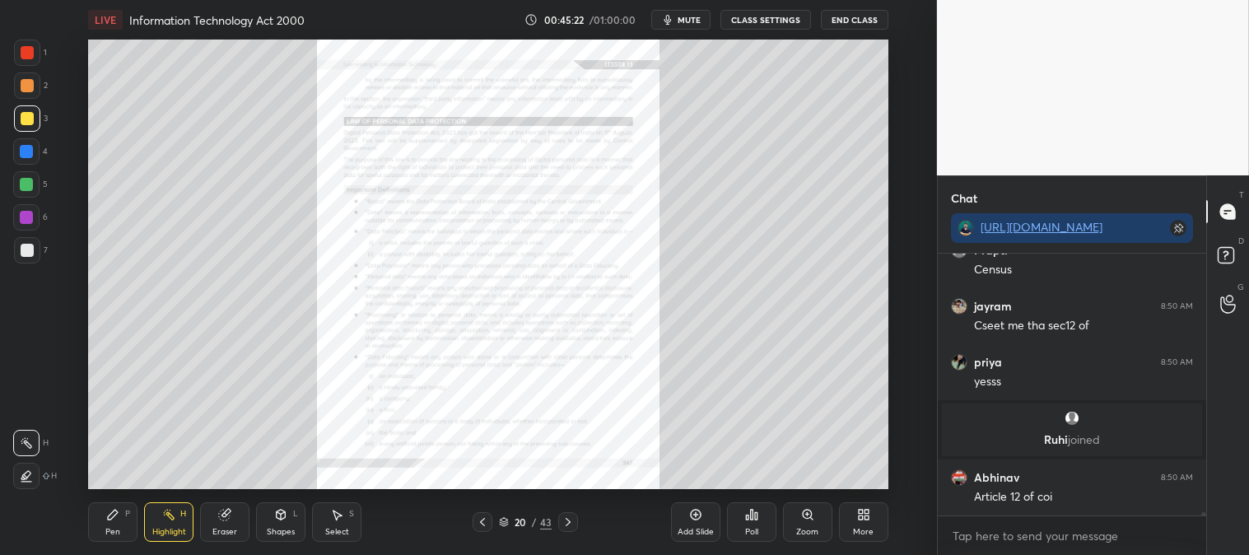
scroll to position [18747, 0]
click at [796, 522] on div "Zoom" at bounding box center [807, 522] width 49 height 40
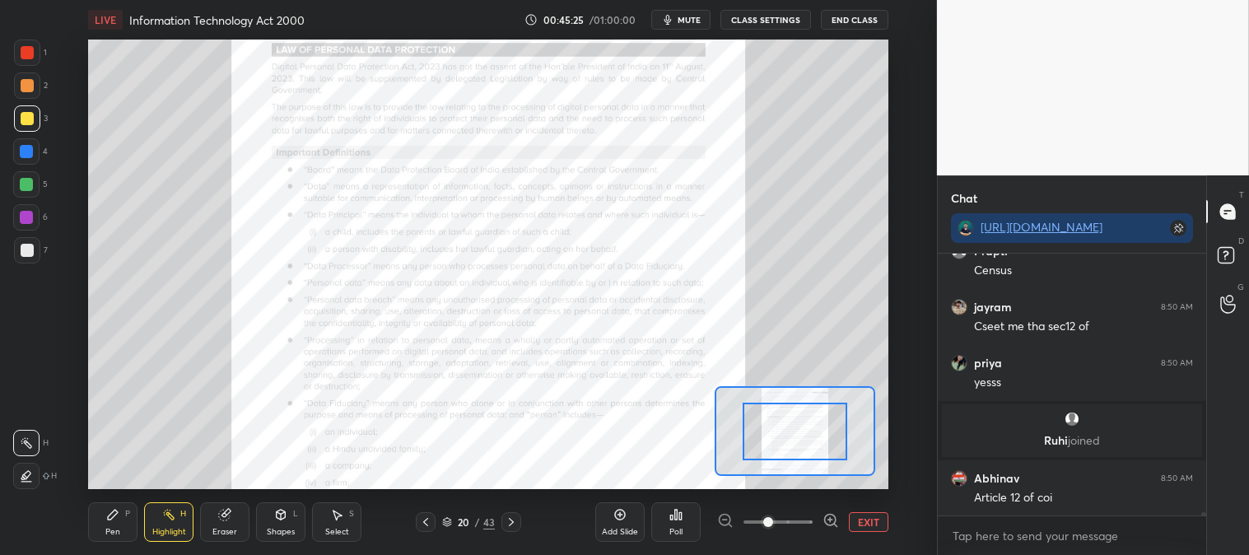
click at [863, 528] on button "EXIT" at bounding box center [869, 522] width 40 height 20
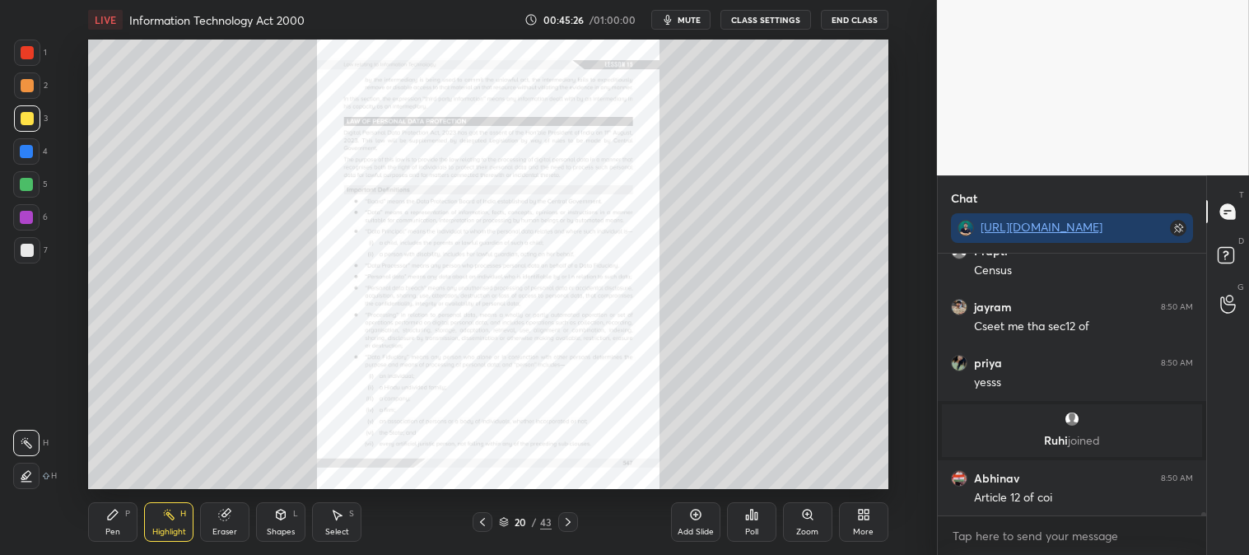
click at [29, 51] on div at bounding box center [27, 52] width 13 height 13
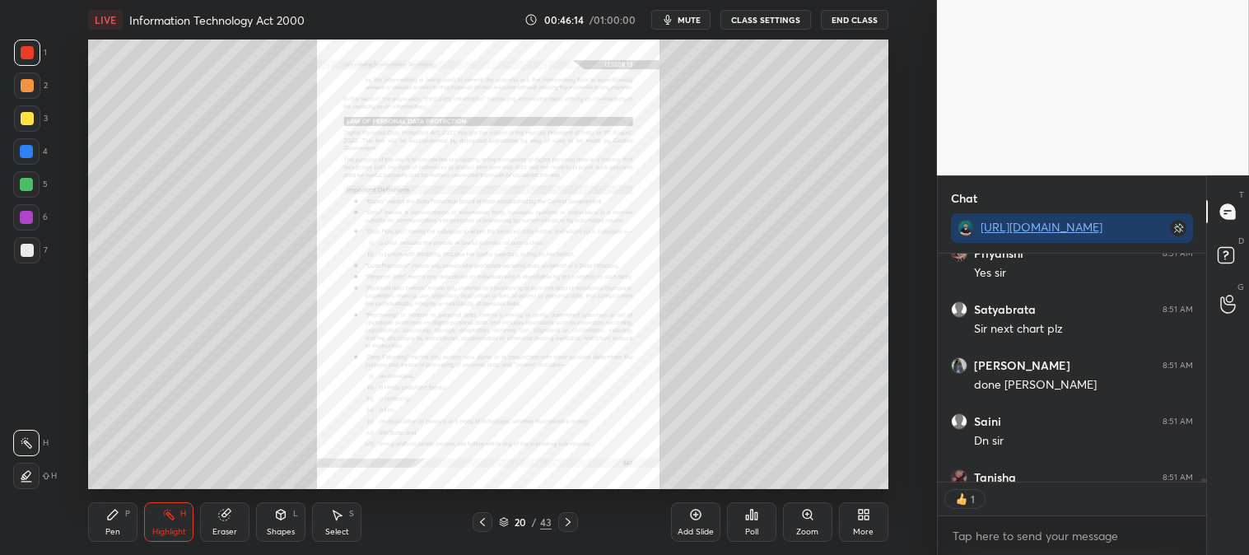
scroll to position [19188, 0]
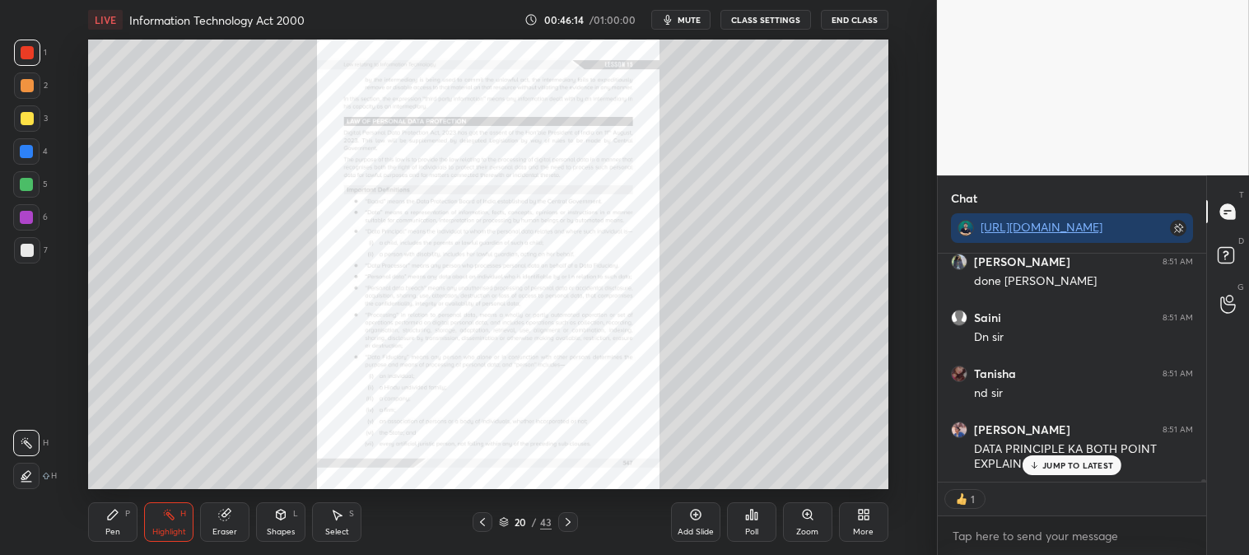
click at [565, 523] on icon at bounding box center [568, 522] width 13 height 13
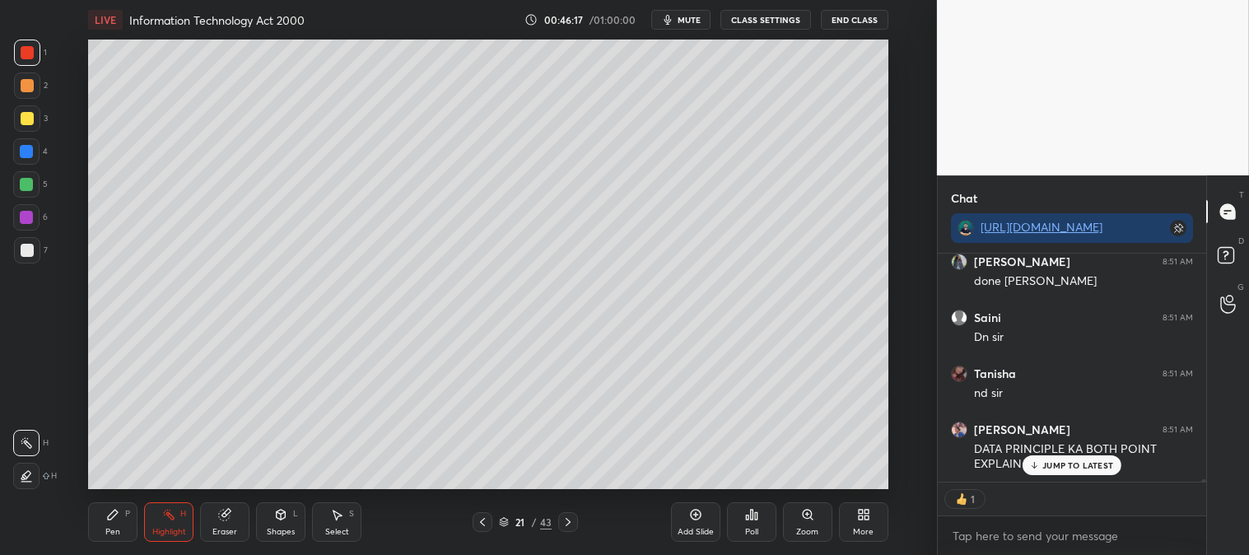
click at [479, 517] on icon at bounding box center [482, 522] width 13 height 13
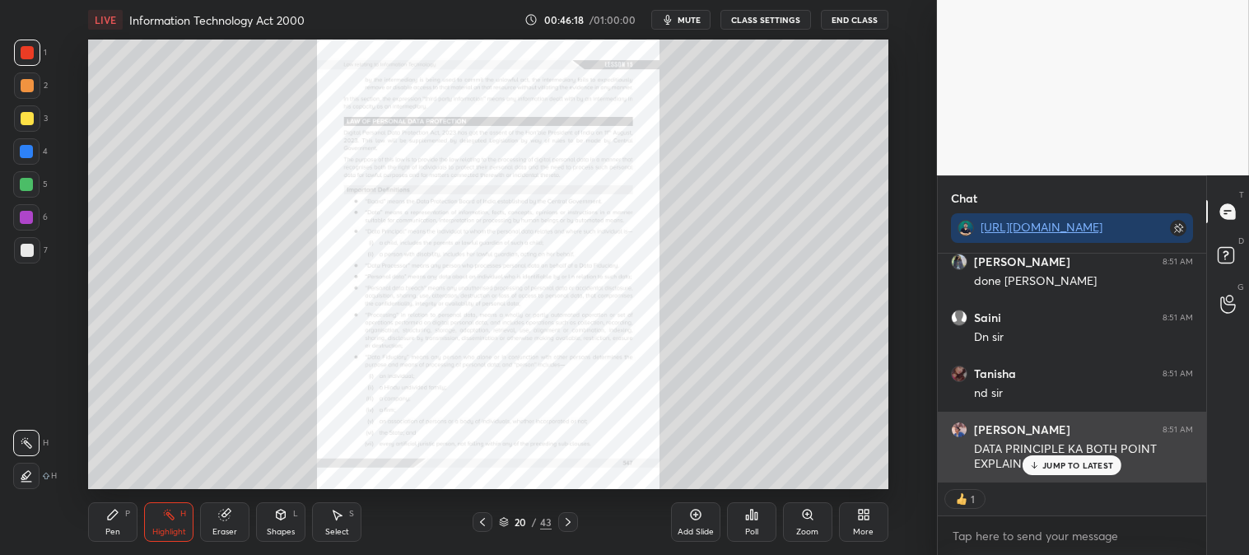
click at [1060, 463] on p "JUMP TO LATEST" at bounding box center [1078, 465] width 71 height 10
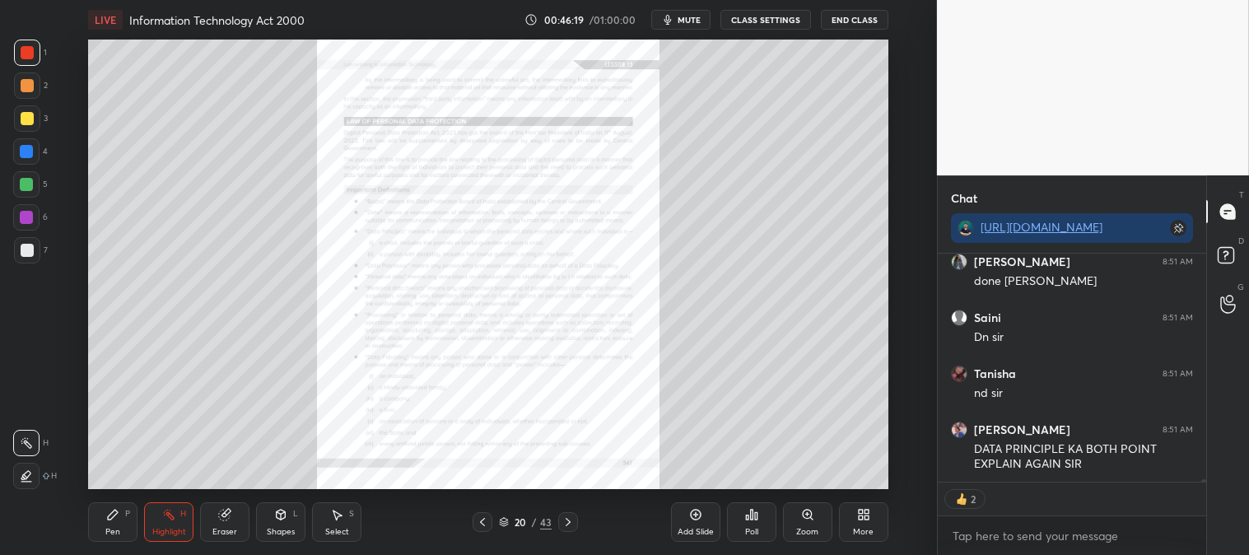
click at [803, 528] on div "Zoom" at bounding box center [807, 532] width 22 height 8
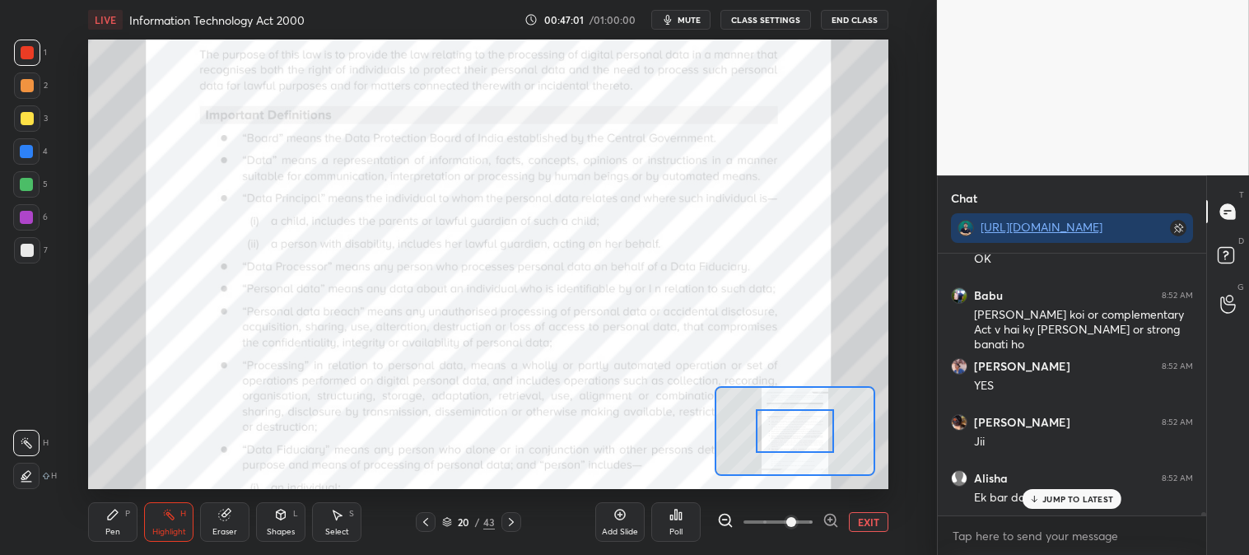
scroll to position [19732, 0]
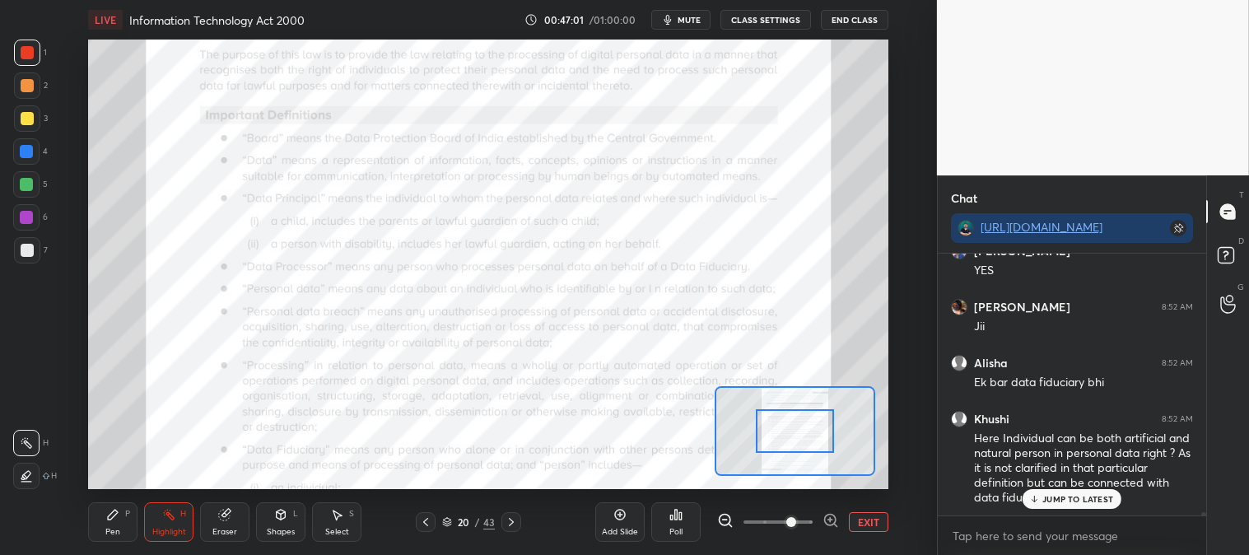
click at [165, 522] on div "Highlight H" at bounding box center [168, 522] width 49 height 40
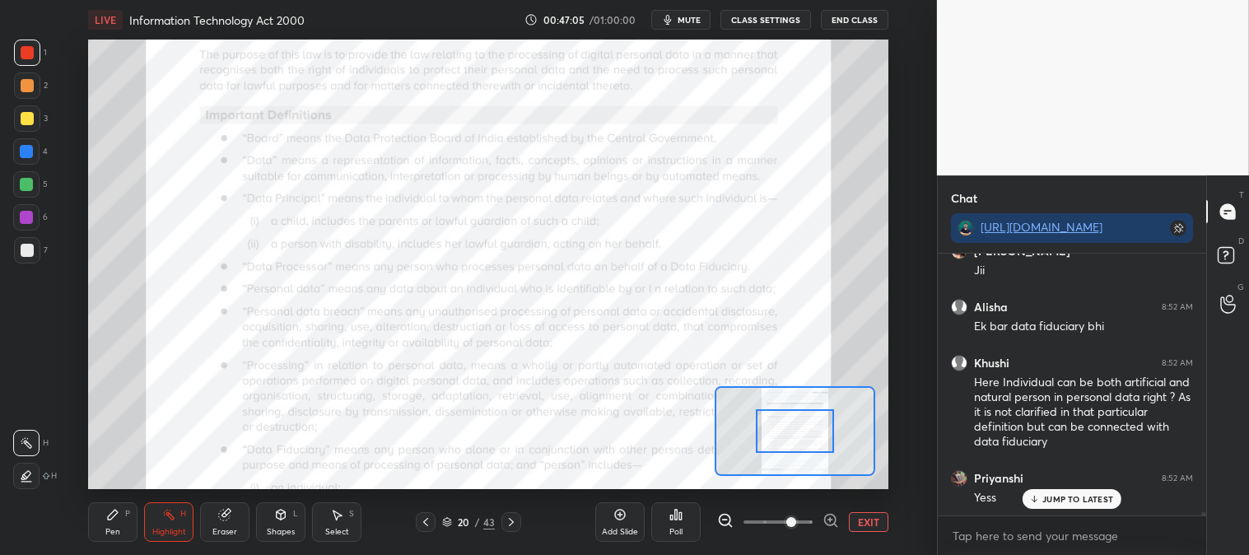
click at [513, 525] on icon at bounding box center [511, 522] width 13 height 13
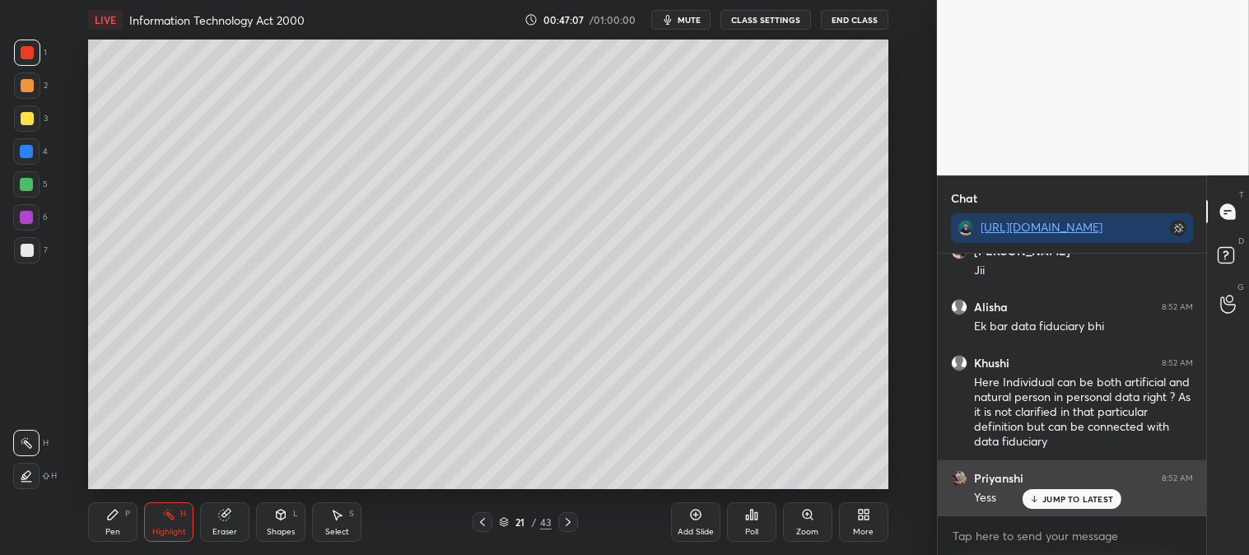
click at [1056, 497] on p "JUMP TO LATEST" at bounding box center [1078, 499] width 71 height 10
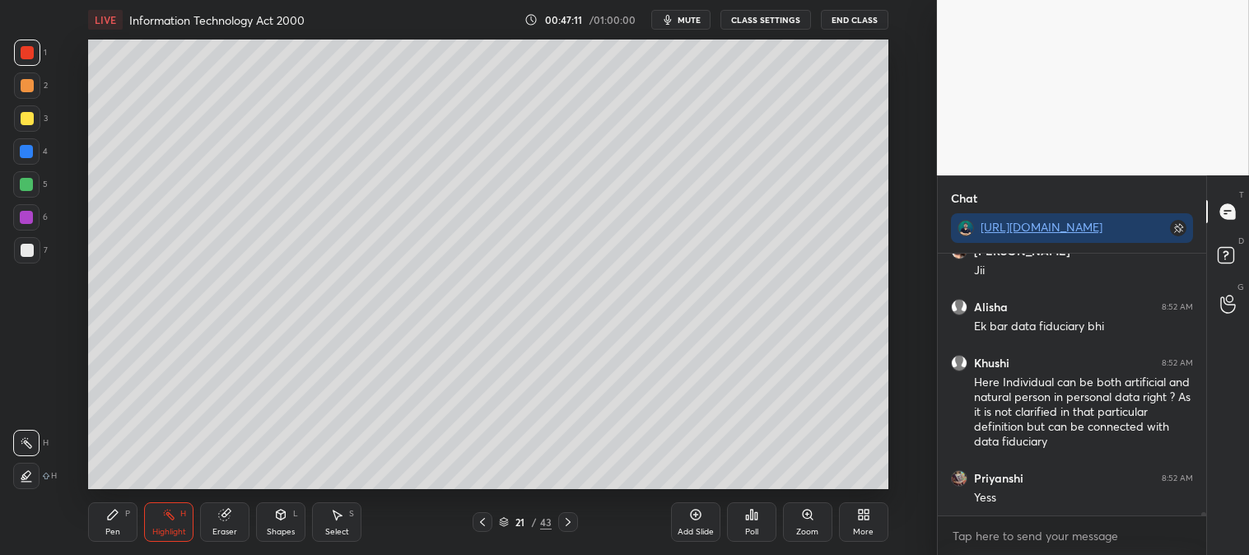
click at [480, 523] on icon at bounding box center [482, 522] width 13 height 13
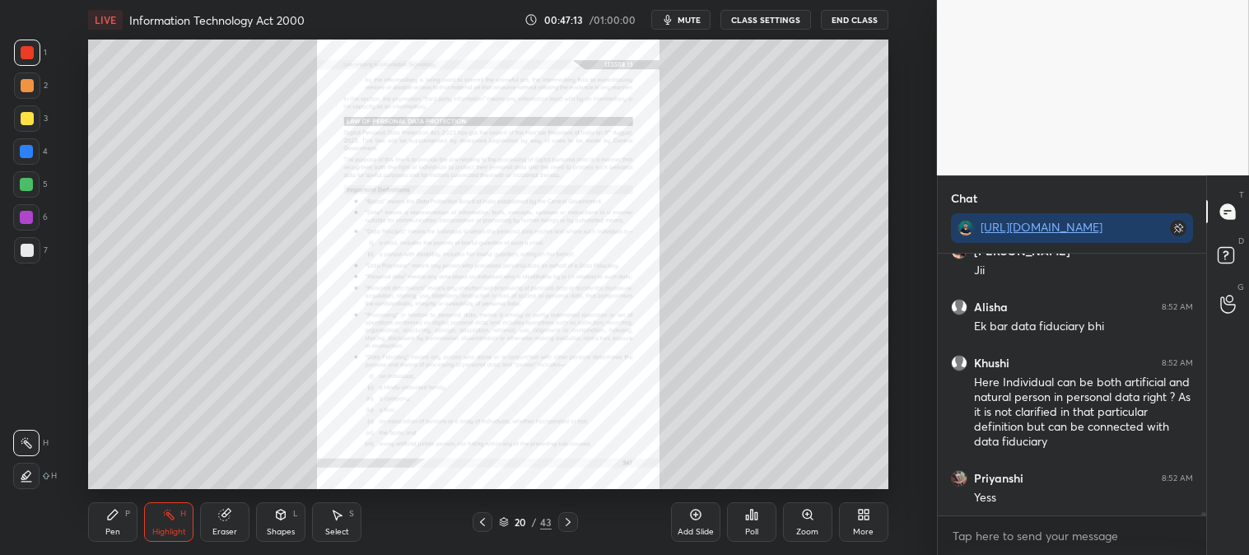
scroll to position [19844, 0]
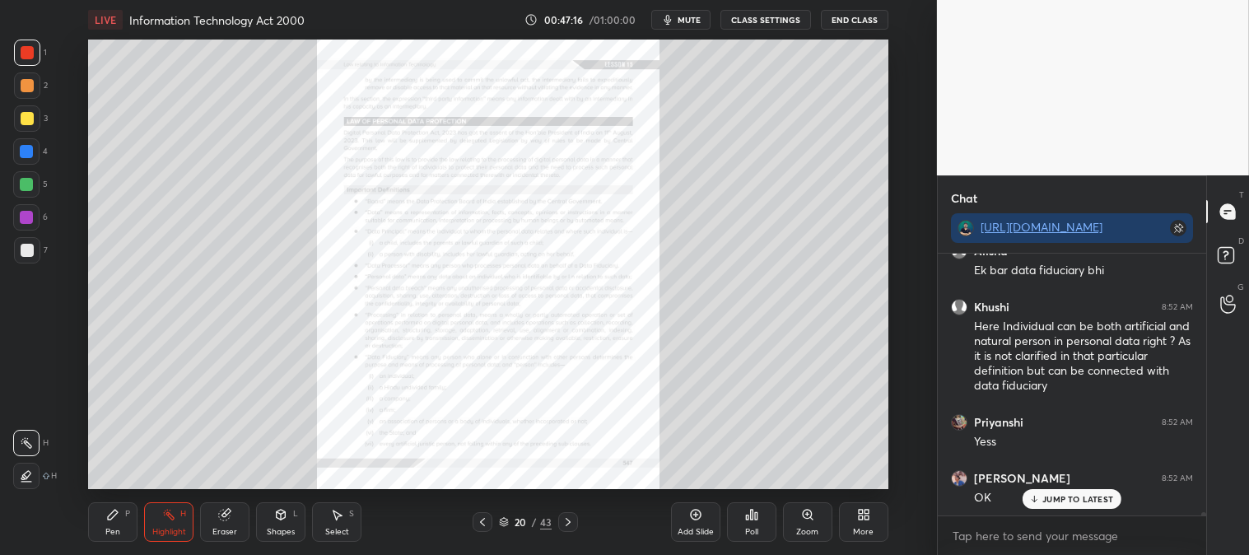
click at [797, 522] on div "Zoom" at bounding box center [807, 522] width 49 height 40
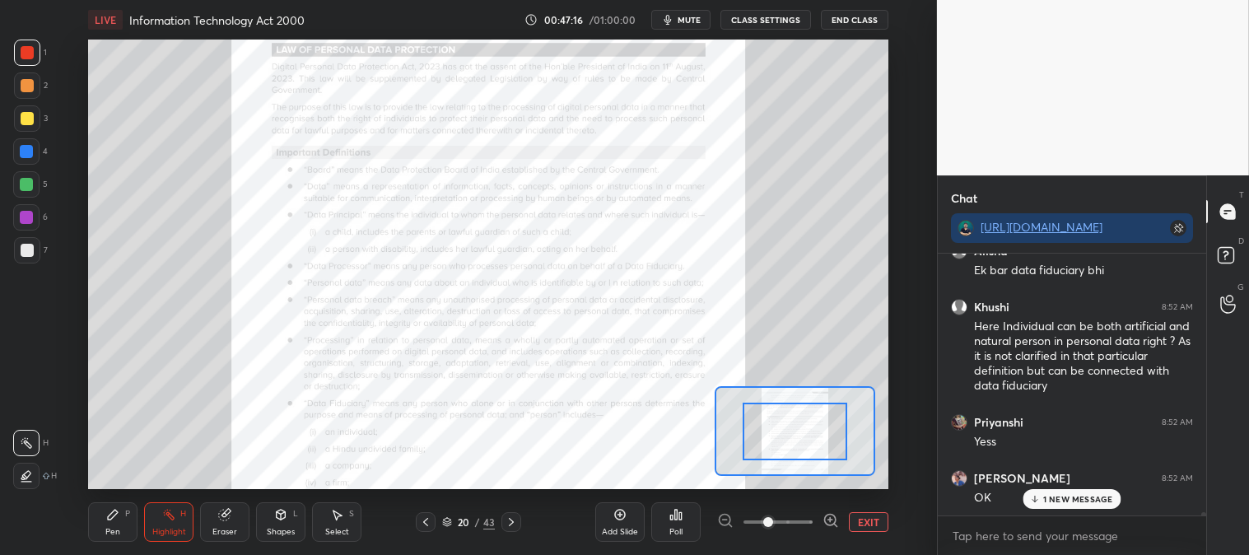
scroll to position [19900, 0]
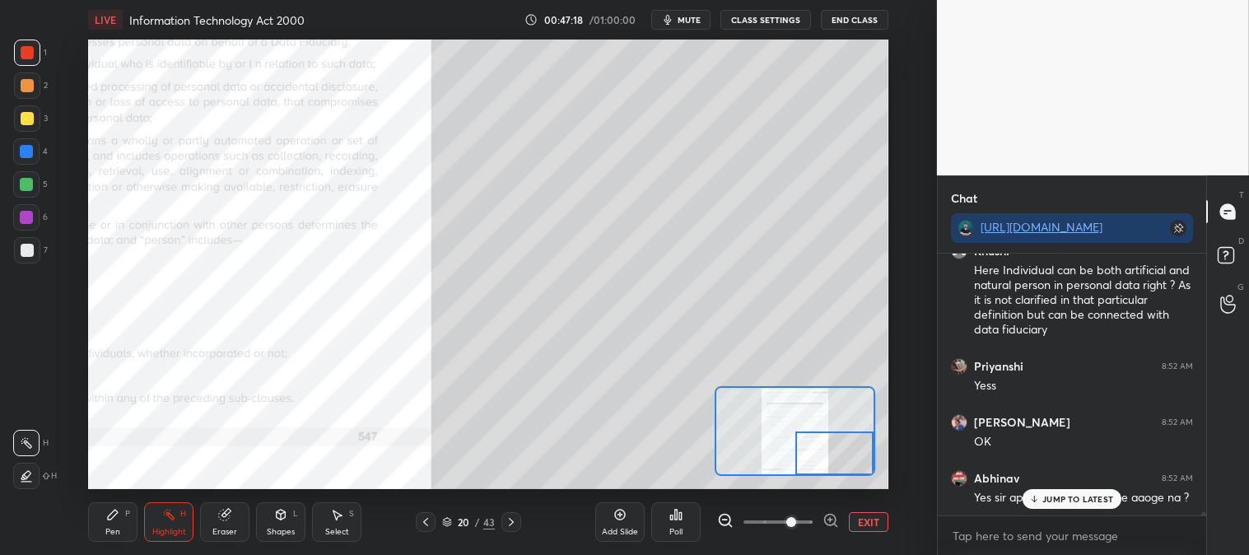
click at [117, 516] on icon at bounding box center [112, 514] width 13 height 13
click at [26, 178] on div at bounding box center [26, 184] width 13 height 13
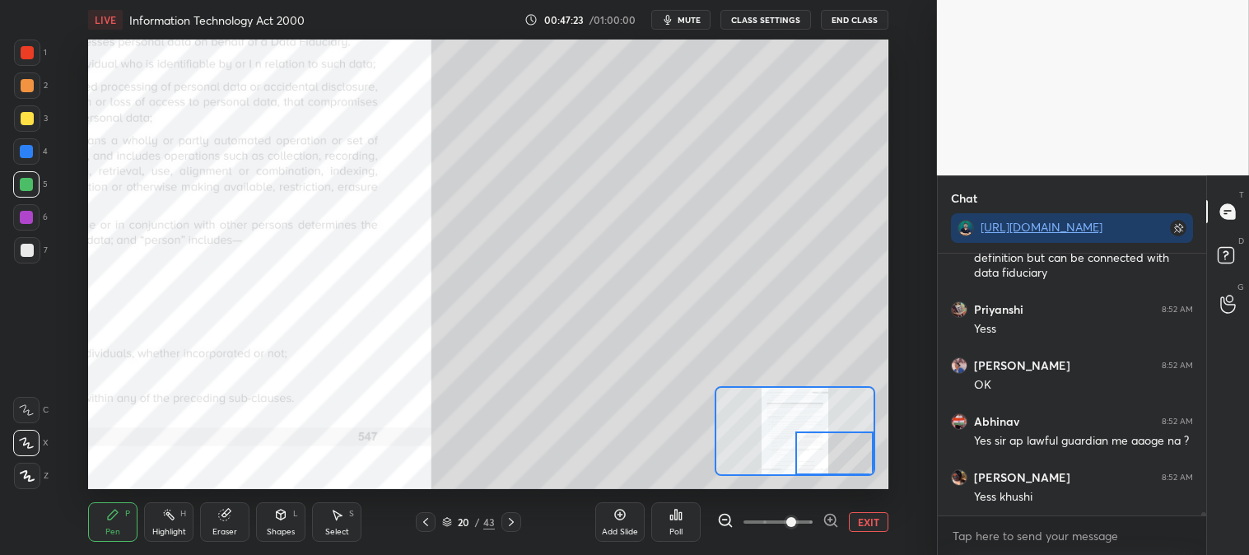
click at [227, 525] on div "Eraser" at bounding box center [224, 522] width 49 height 40
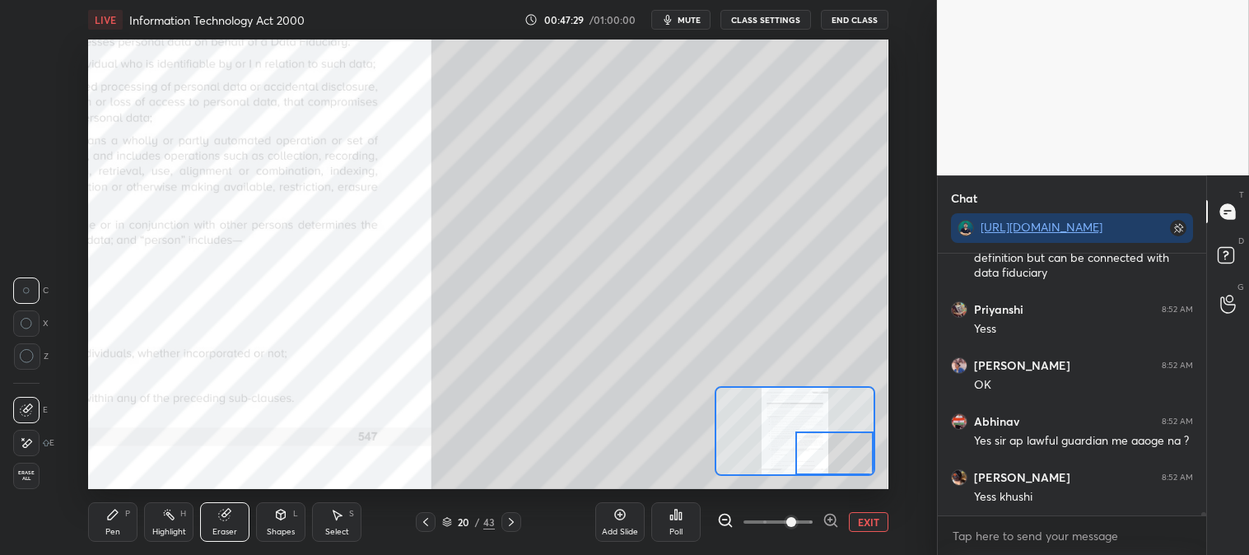
click at [105, 521] on div "Pen P" at bounding box center [112, 522] width 49 height 40
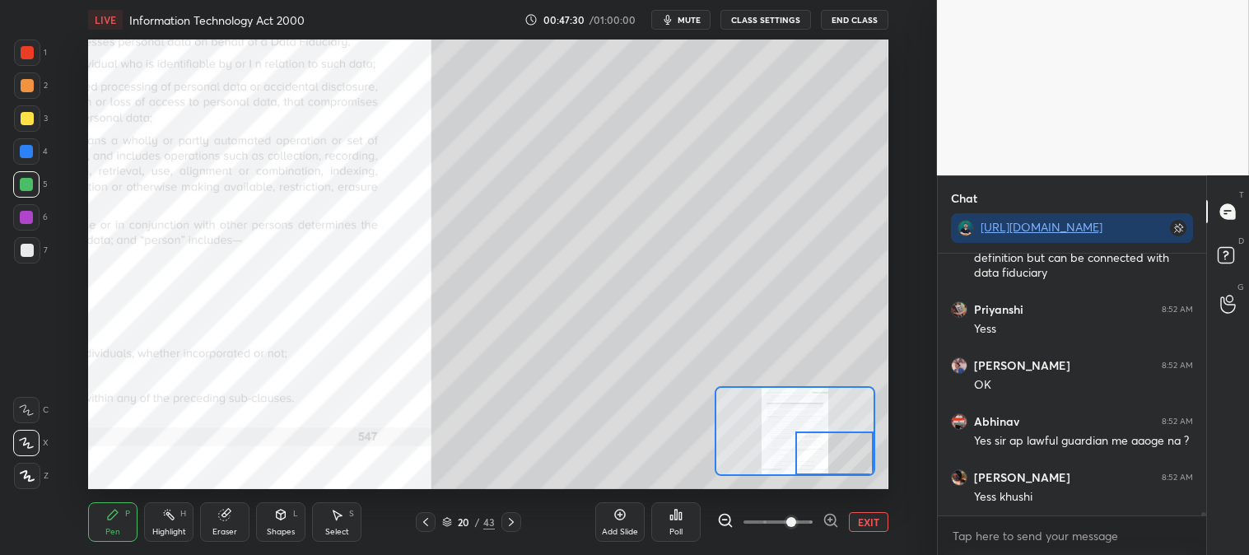
scroll to position [20012, 0]
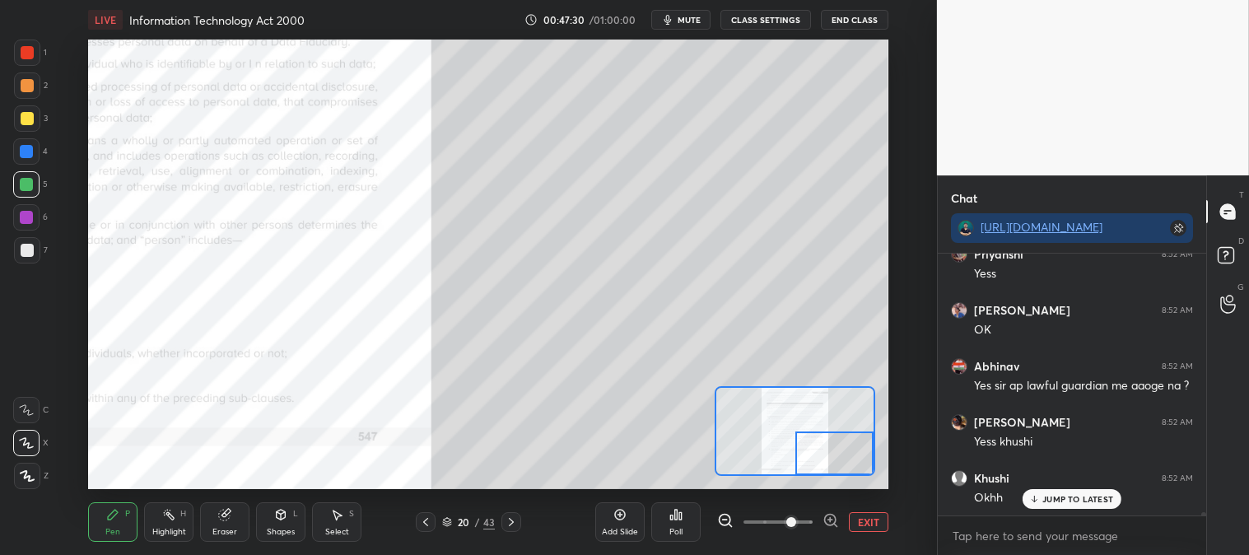
click at [25, 124] on div at bounding box center [27, 118] width 13 height 13
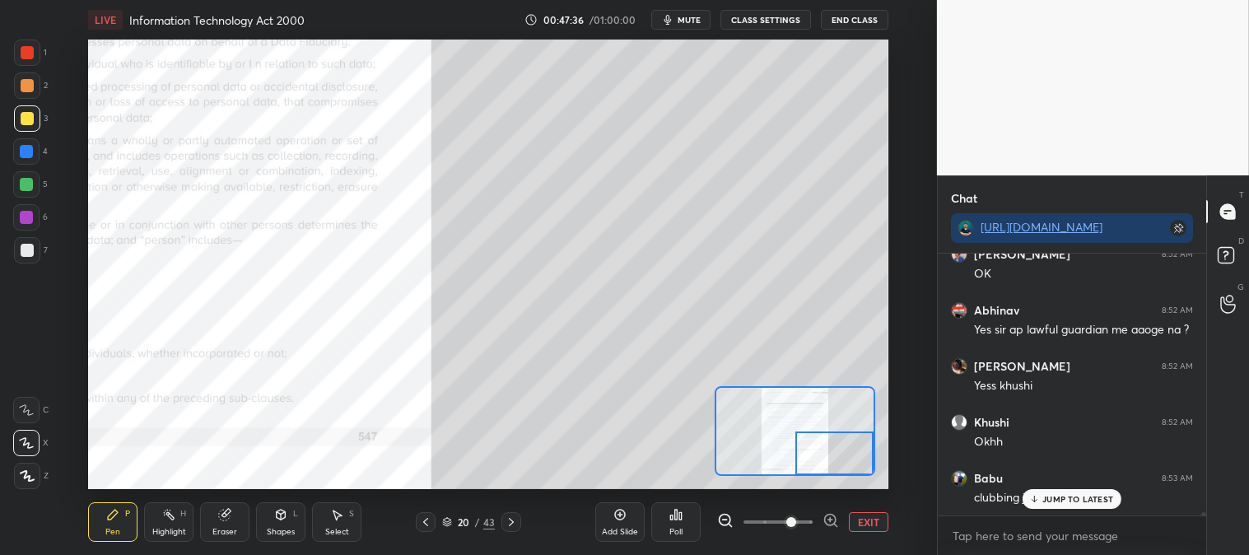
click at [1072, 500] on p "JUMP TO LATEST" at bounding box center [1078, 499] width 71 height 10
click at [878, 521] on button "EXIT" at bounding box center [869, 522] width 40 height 20
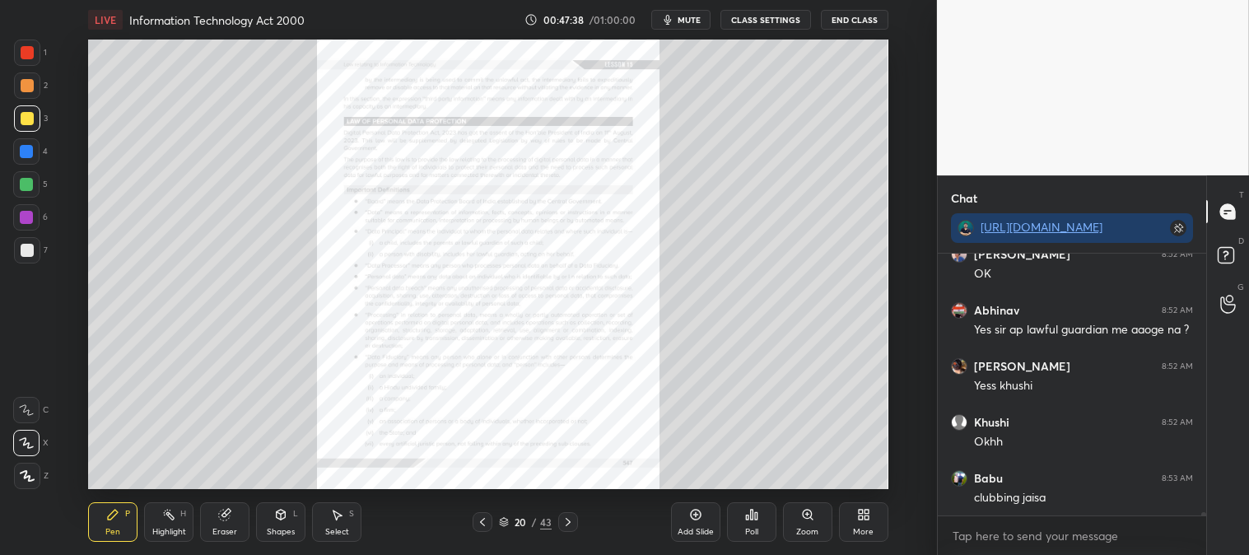
click at [169, 539] on div "Highlight H" at bounding box center [168, 522] width 49 height 40
click at [34, 56] on div at bounding box center [27, 53] width 26 height 26
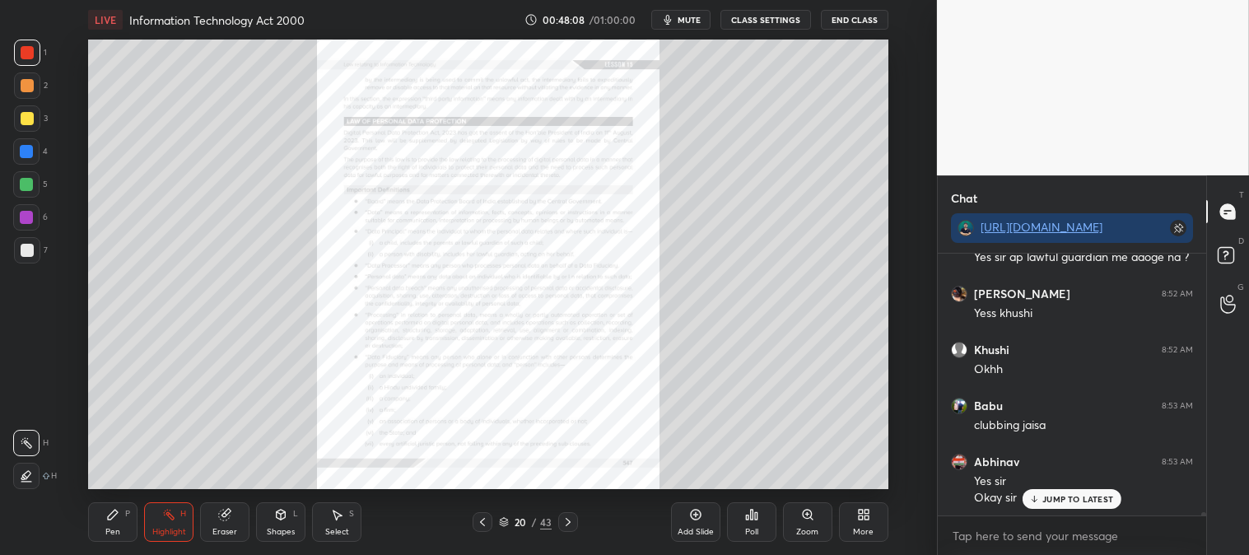
scroll to position [20197, 0]
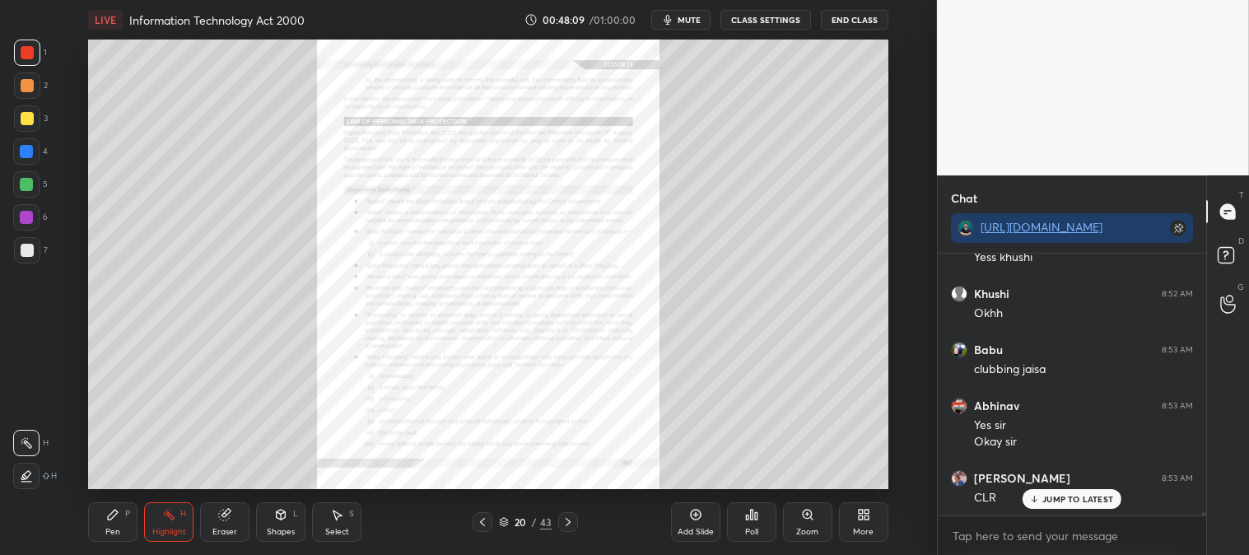
click at [568, 517] on icon at bounding box center [568, 522] width 13 height 13
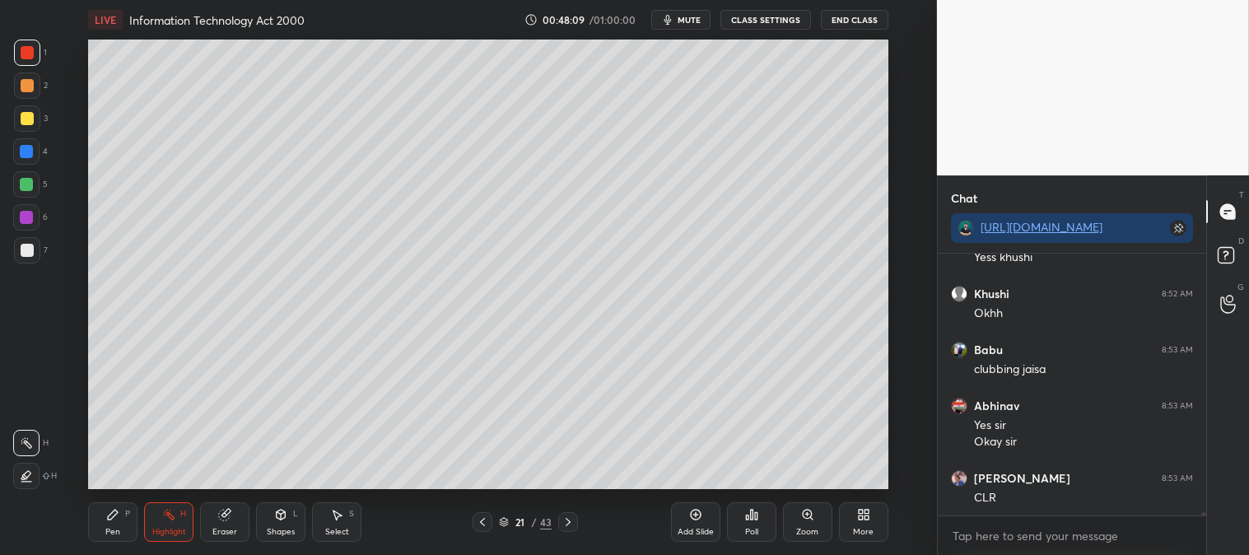
scroll to position [20254, 0]
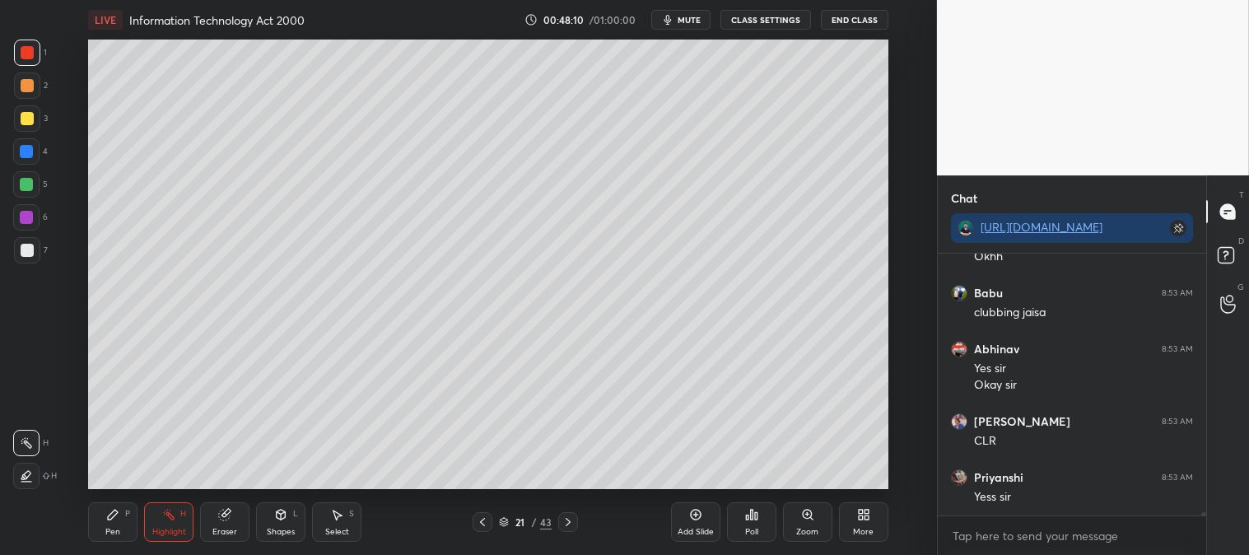
click at [567, 523] on icon at bounding box center [568, 522] width 13 height 13
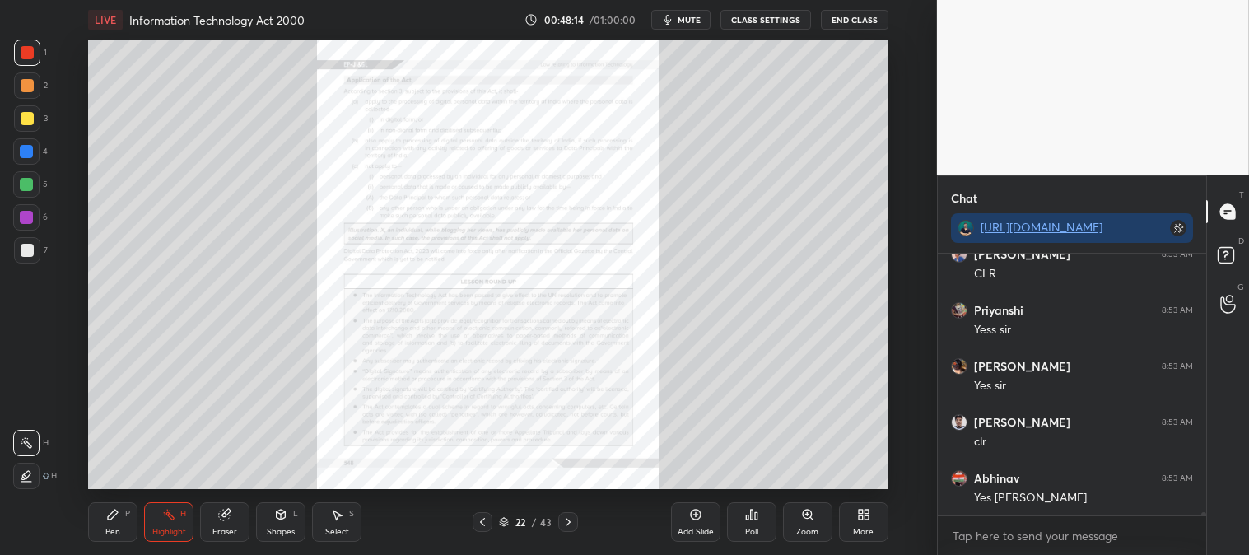
scroll to position [20477, 0]
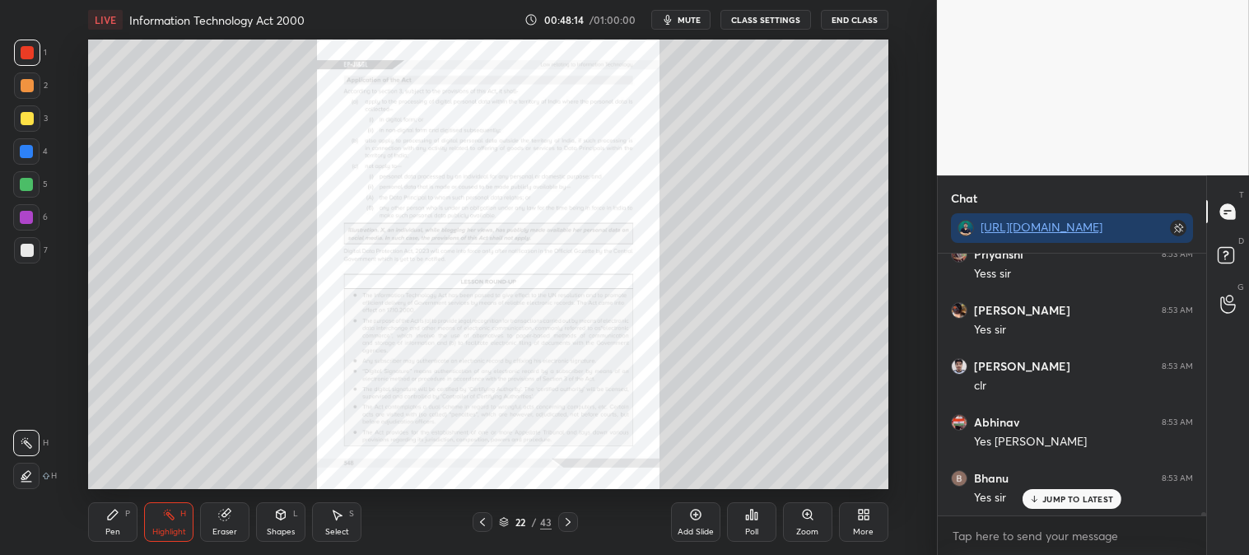
click at [808, 530] on div "Zoom" at bounding box center [807, 532] width 22 height 8
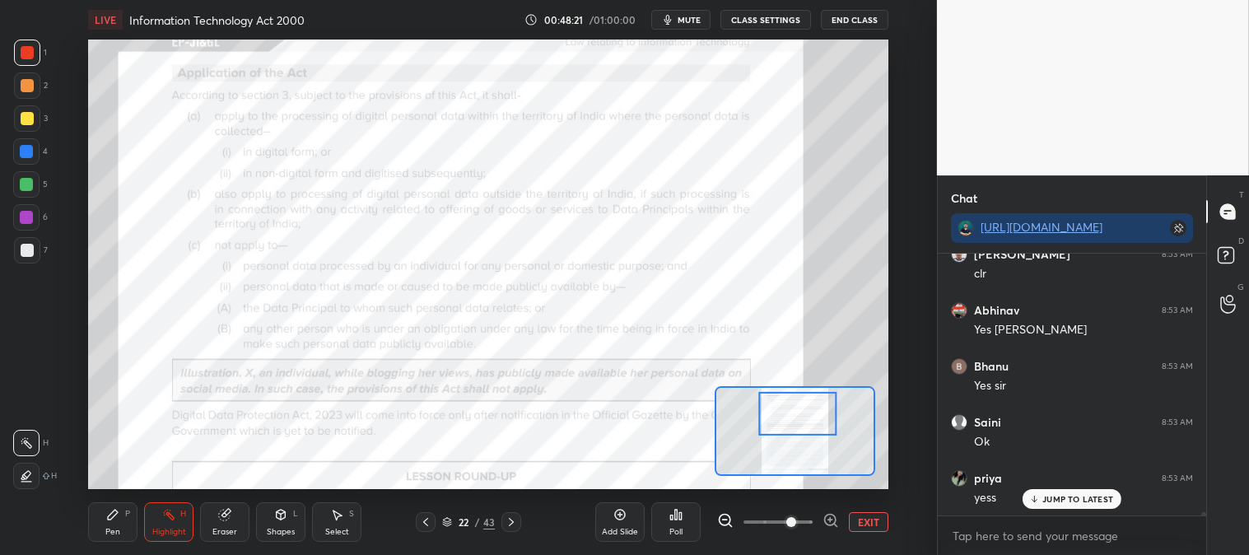
scroll to position [20645, 0]
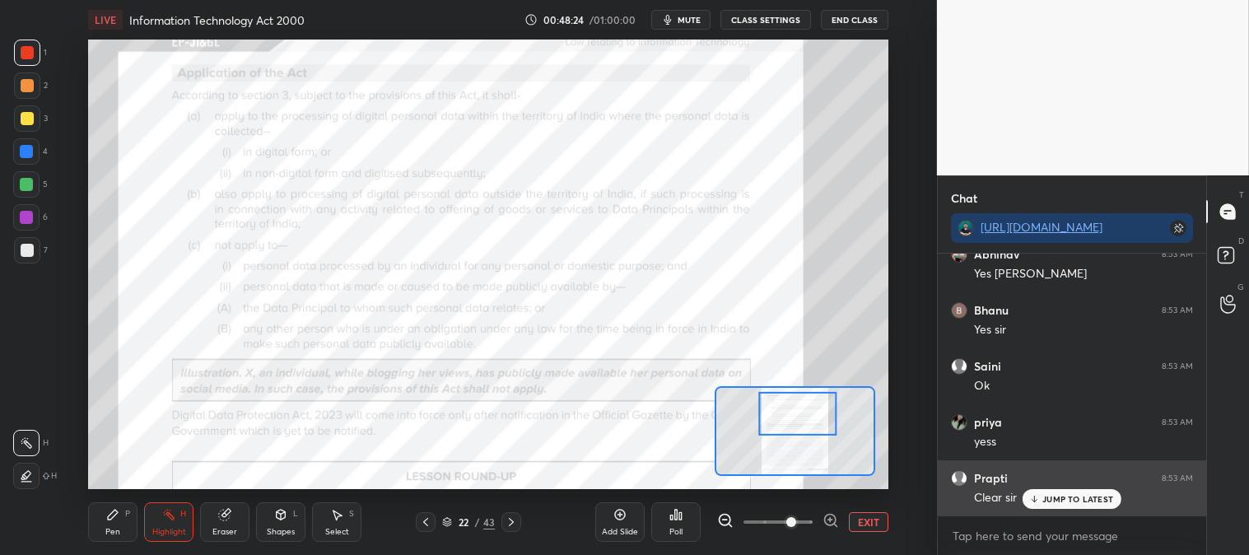
click at [1049, 499] on p "JUMP TO LATEST" at bounding box center [1078, 499] width 71 height 10
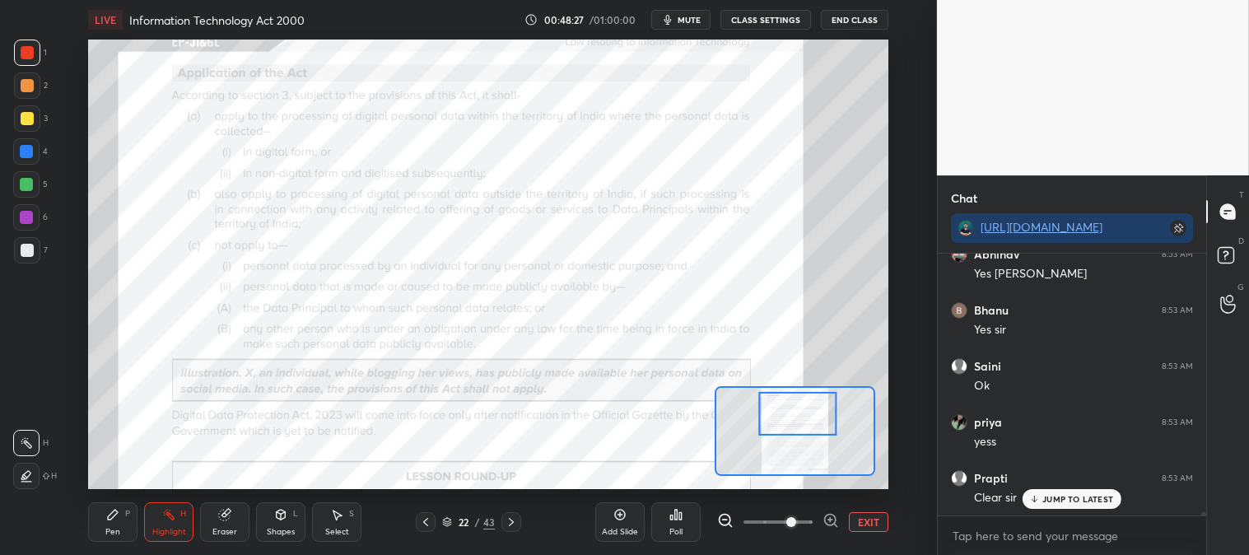
scroll to position [20701, 0]
click at [1043, 499] on div "JUMP TO LATEST" at bounding box center [1072, 499] width 99 height 20
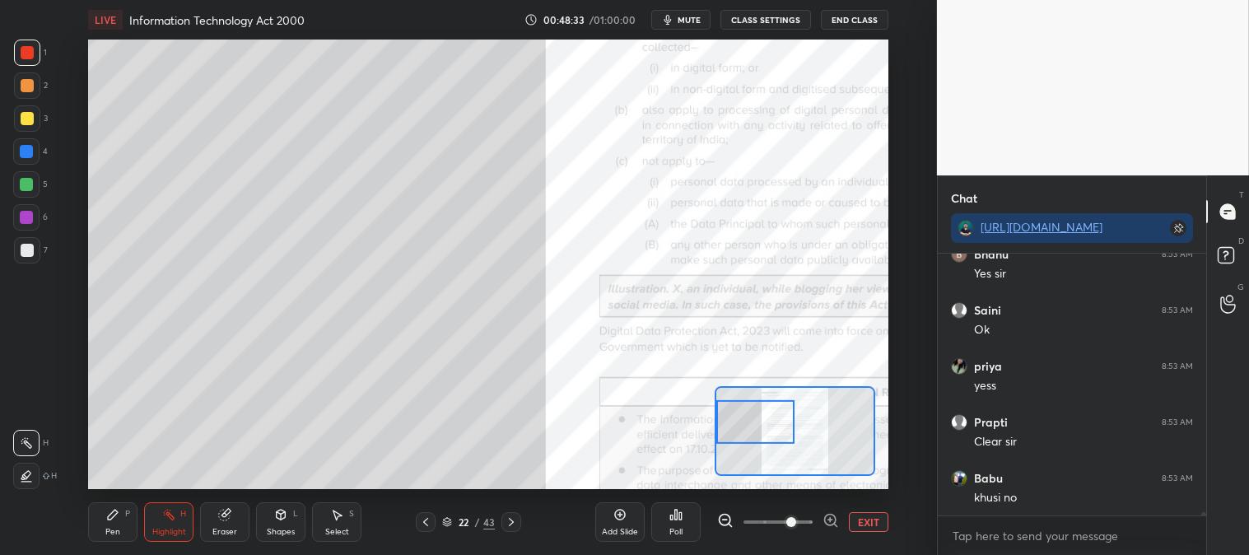
click at [100, 529] on div "Pen P" at bounding box center [112, 522] width 49 height 40
click at [33, 122] on div at bounding box center [27, 118] width 26 height 26
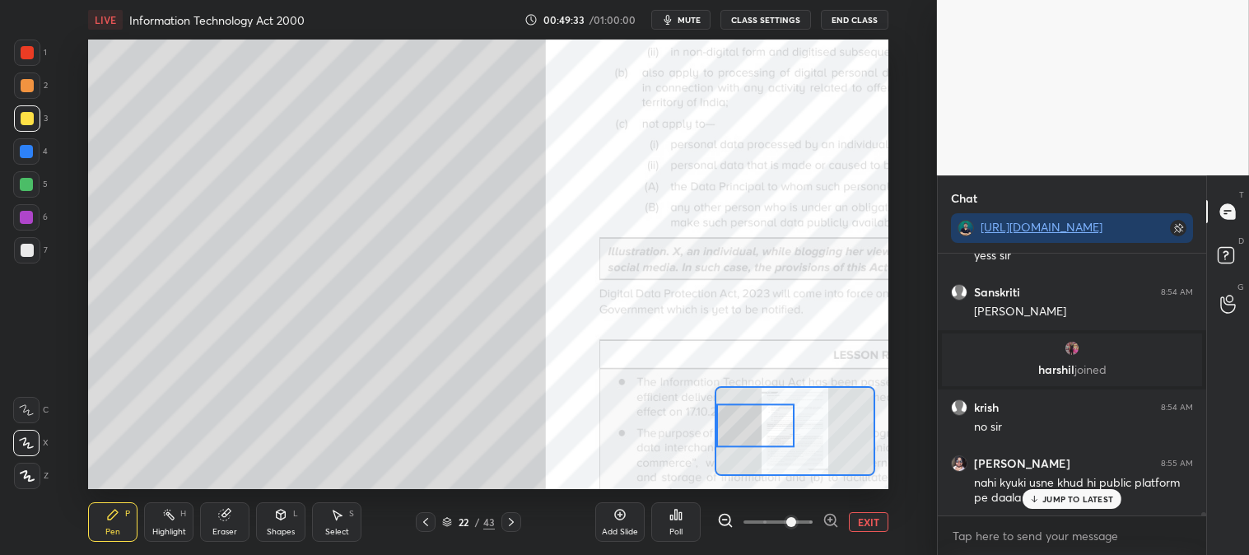
scroll to position [20834, 0]
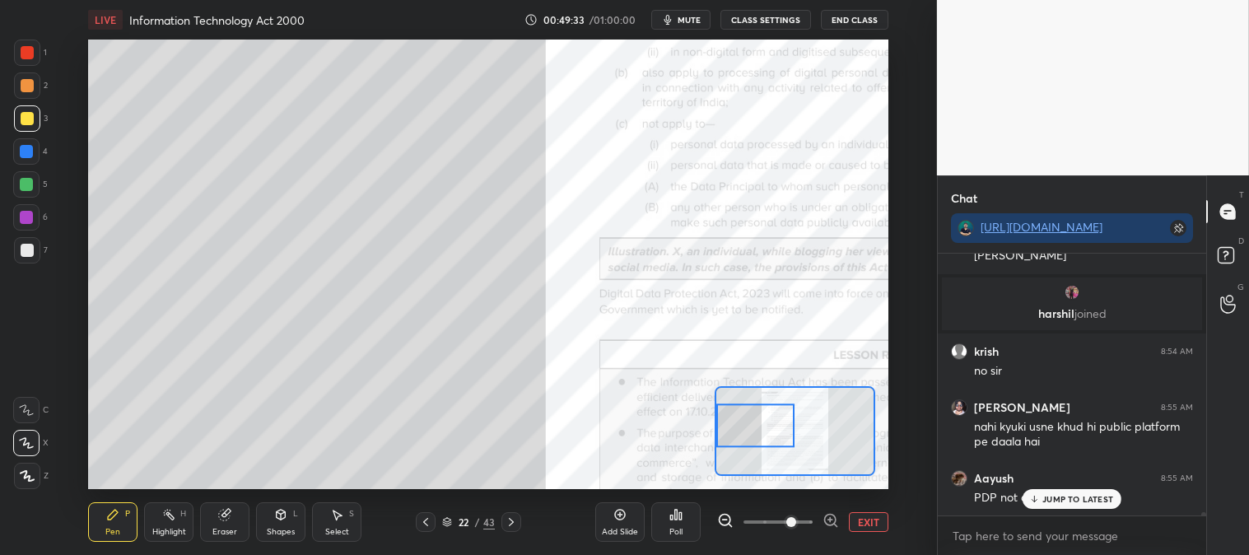
click at [27, 245] on div at bounding box center [27, 250] width 13 height 13
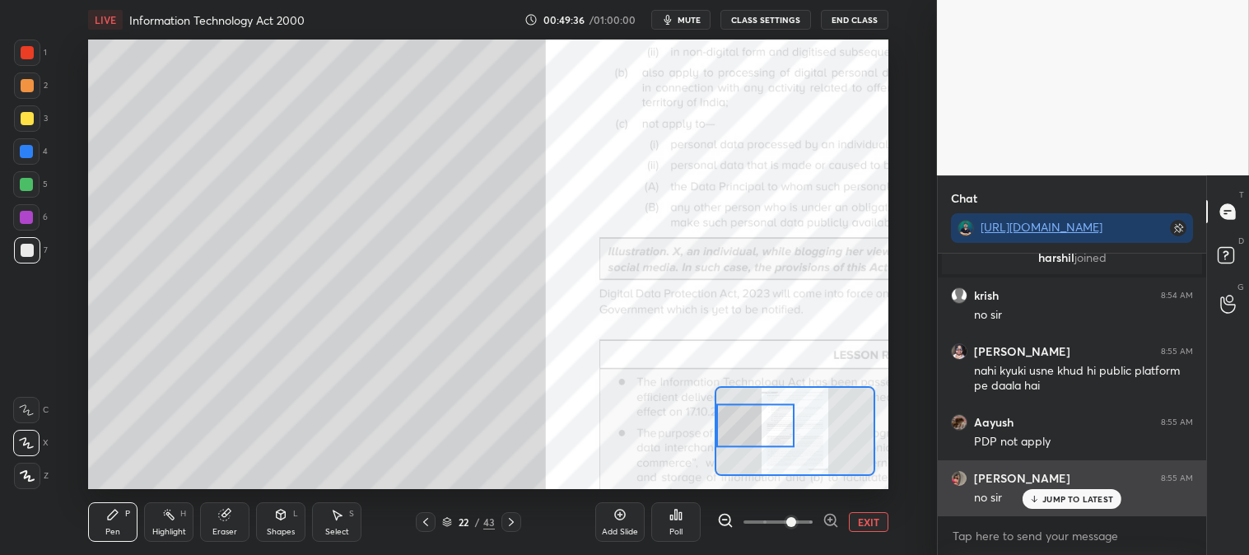
click at [1047, 500] on p "JUMP TO LATEST" at bounding box center [1078, 499] width 71 height 10
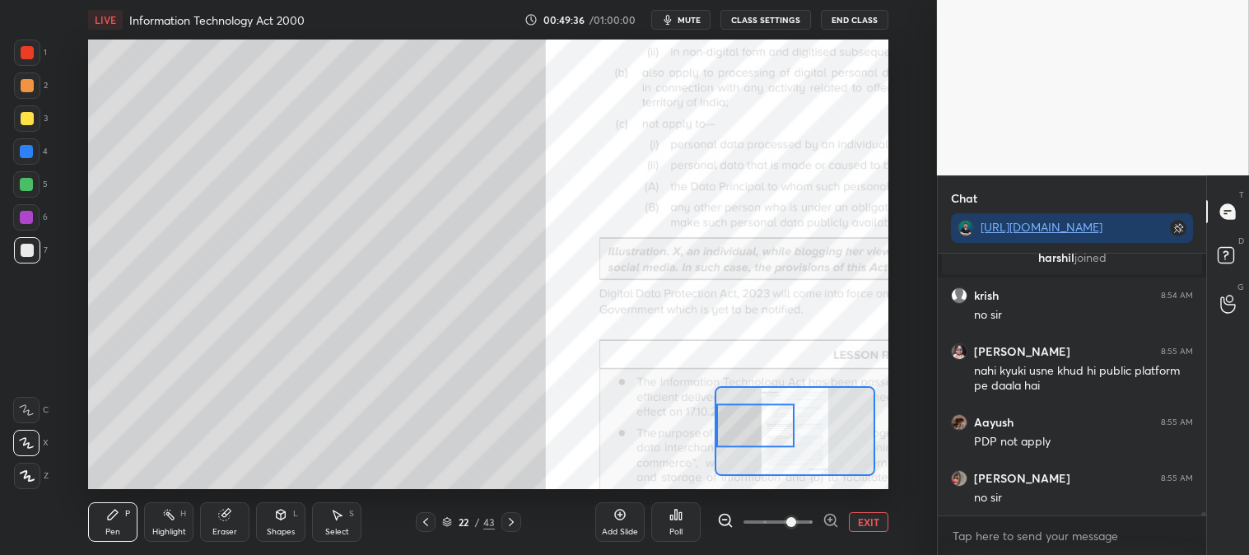
scroll to position [20946, 0]
click at [867, 520] on button "EXIT" at bounding box center [869, 522] width 40 height 20
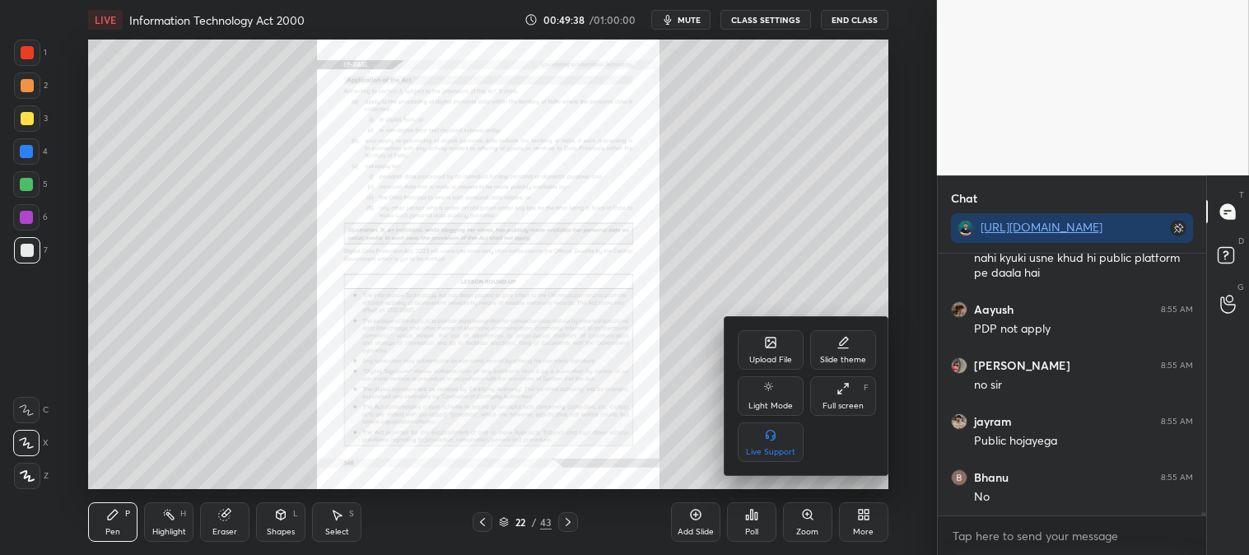
scroll to position [21058, 0]
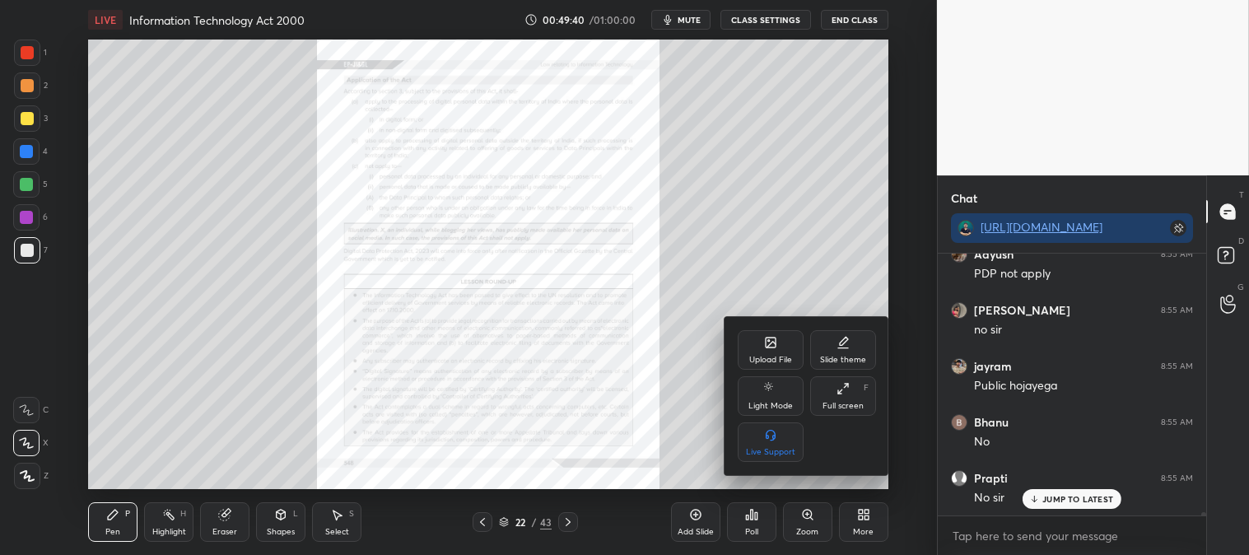
click at [1051, 498] on div at bounding box center [624, 277] width 1249 height 555
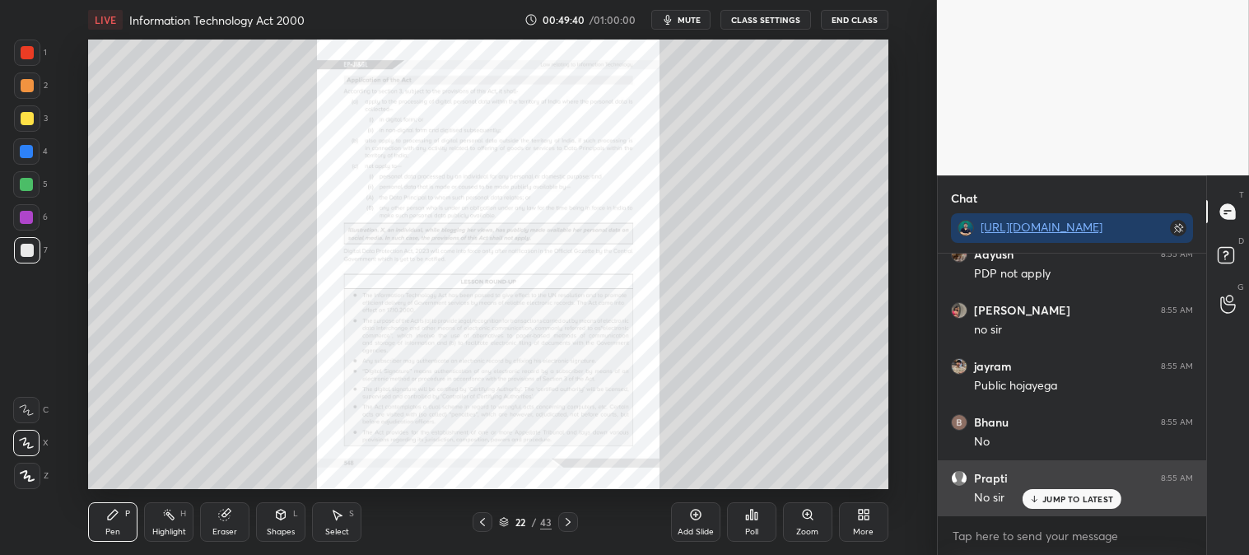
click at [1046, 503] on p "JUMP TO LATEST" at bounding box center [1078, 499] width 71 height 10
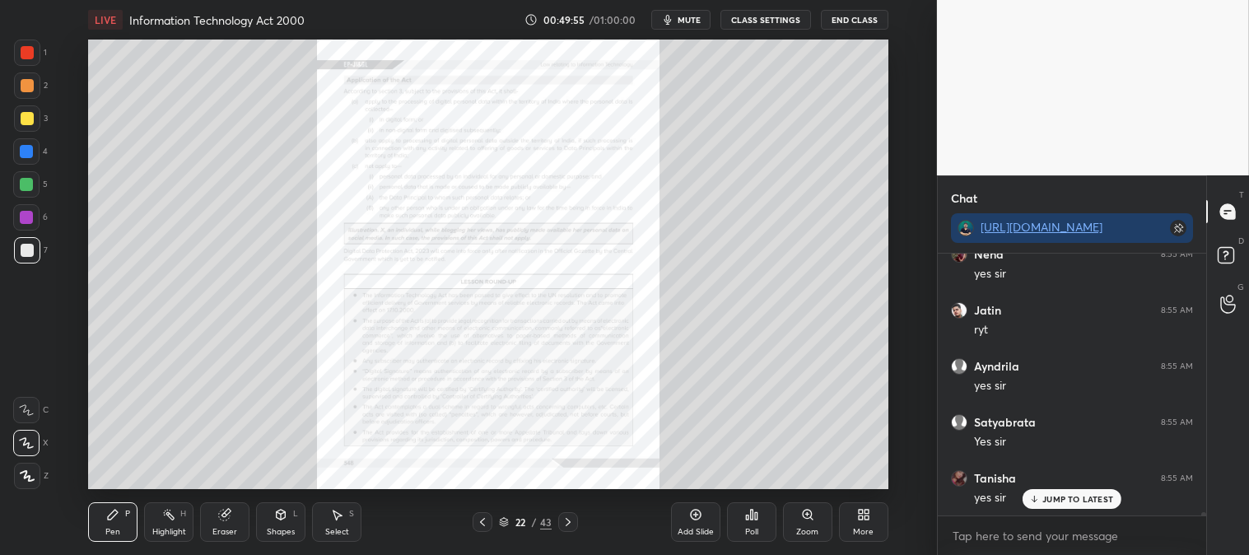
scroll to position [21522, 0]
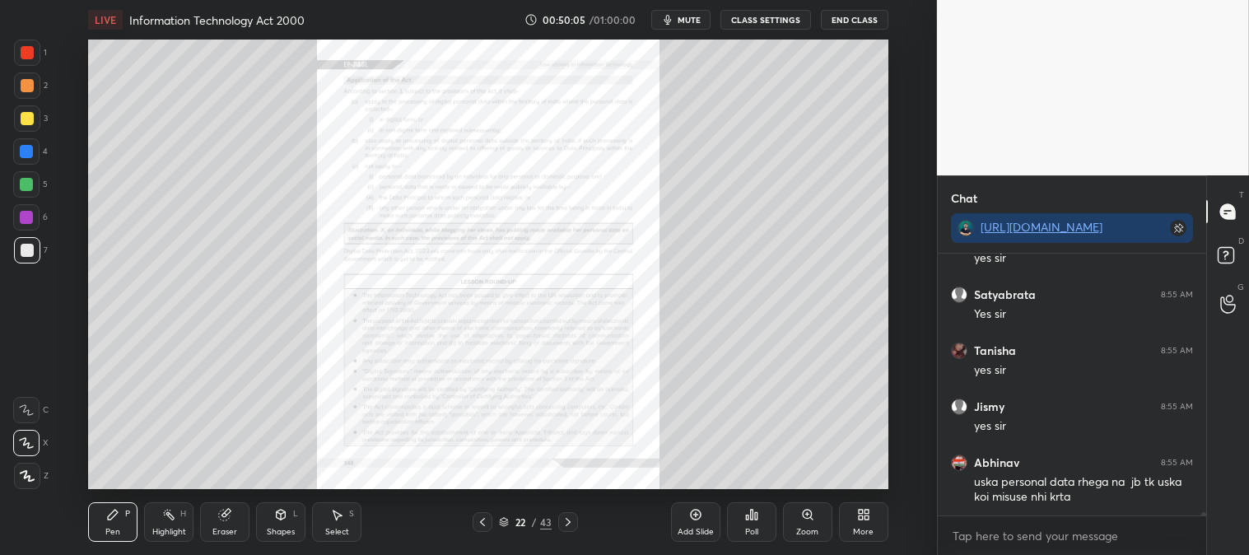
click at [806, 525] on div "Zoom" at bounding box center [807, 522] width 49 height 40
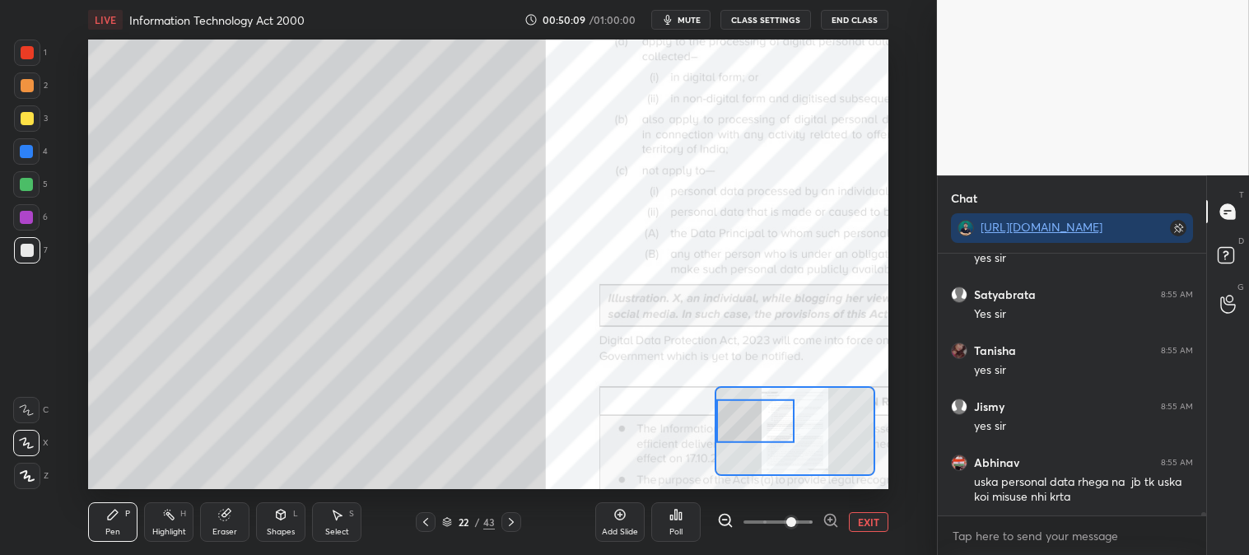
click at [743, 432] on div at bounding box center [756, 421] width 78 height 44
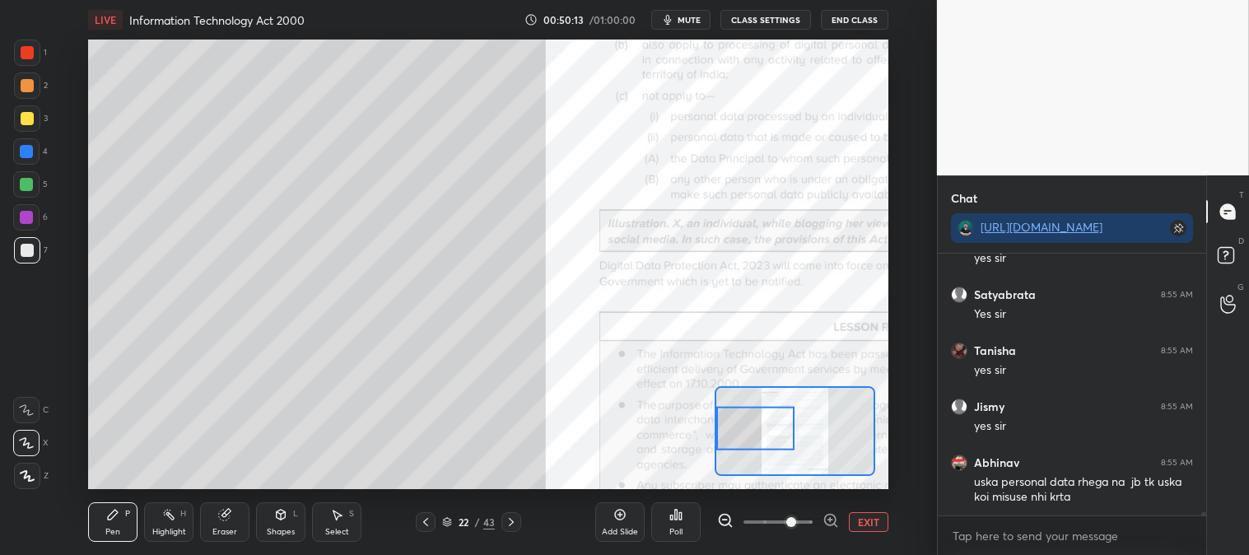
click at [869, 521] on button "EXIT" at bounding box center [869, 522] width 40 height 20
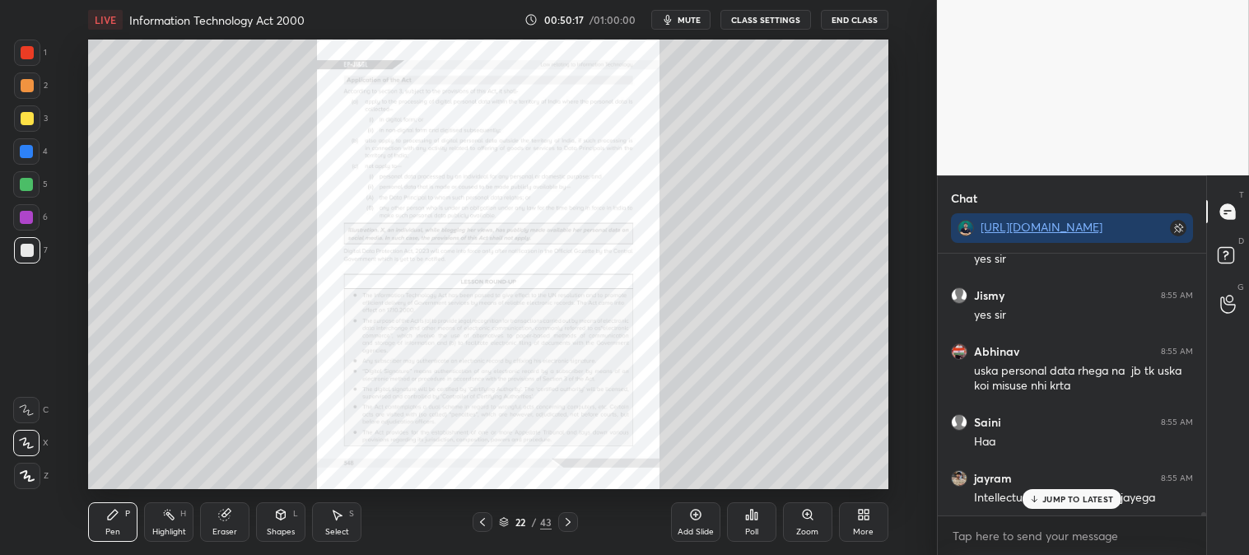
scroll to position [21689, 0]
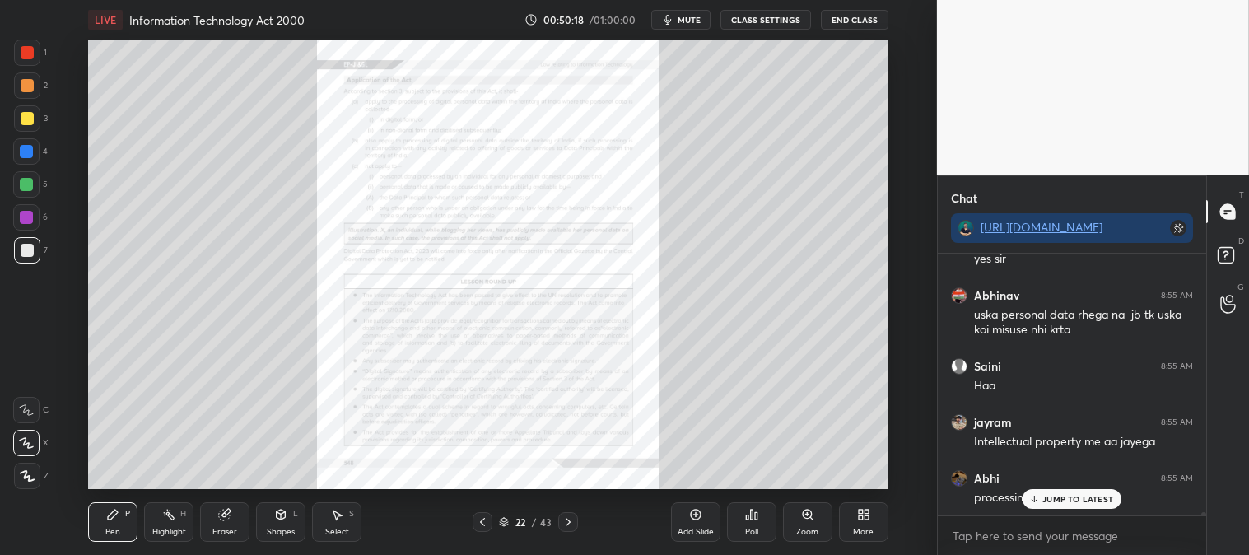
click at [1051, 504] on p "JUMP TO LATEST" at bounding box center [1078, 499] width 71 height 10
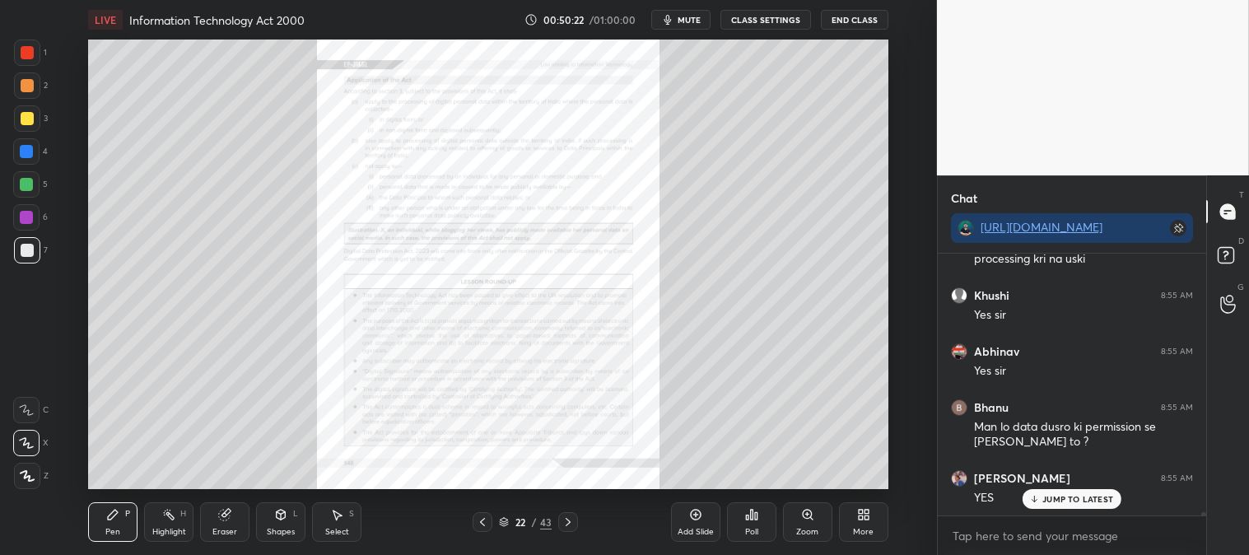
scroll to position [21984, 0]
click at [1048, 501] on p "JUMP TO LATEST" at bounding box center [1078, 499] width 71 height 10
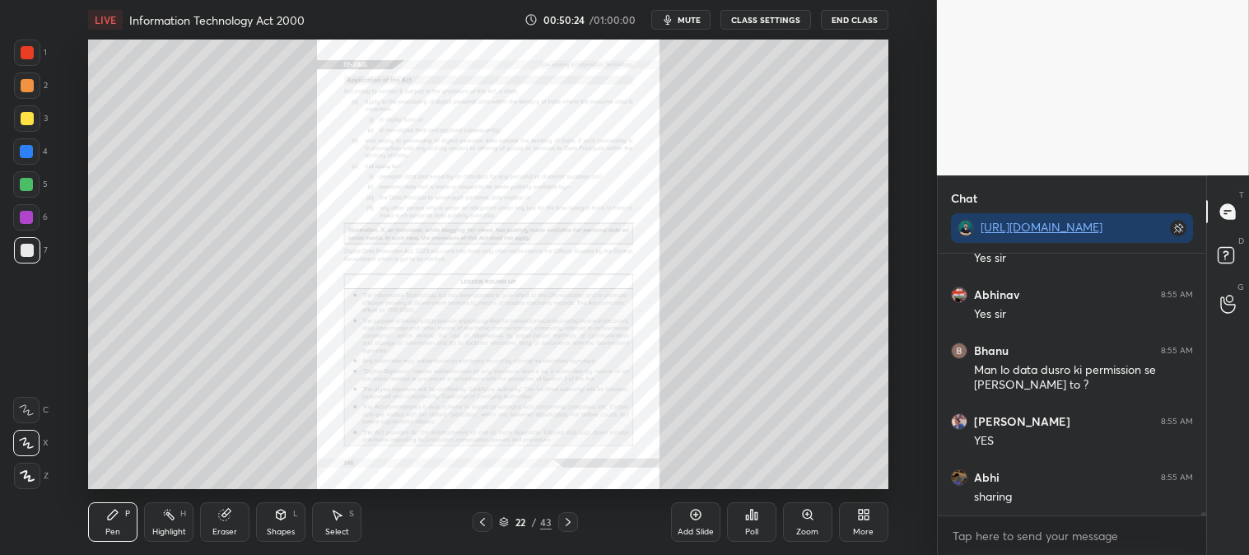
scroll to position [22041, 0]
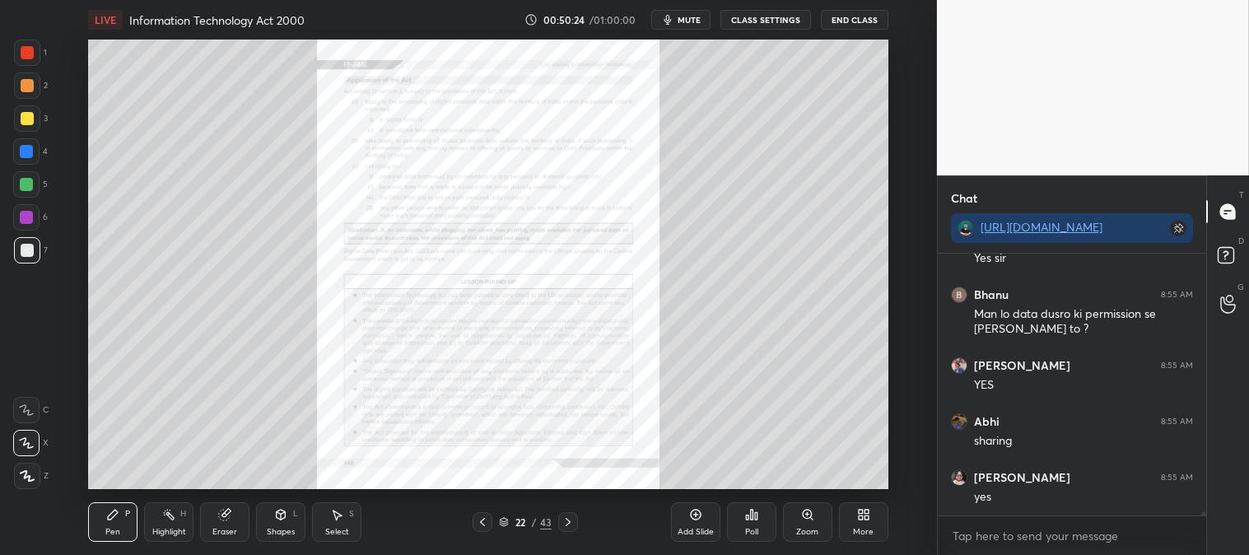
click at [812, 516] on icon at bounding box center [807, 514] width 13 height 13
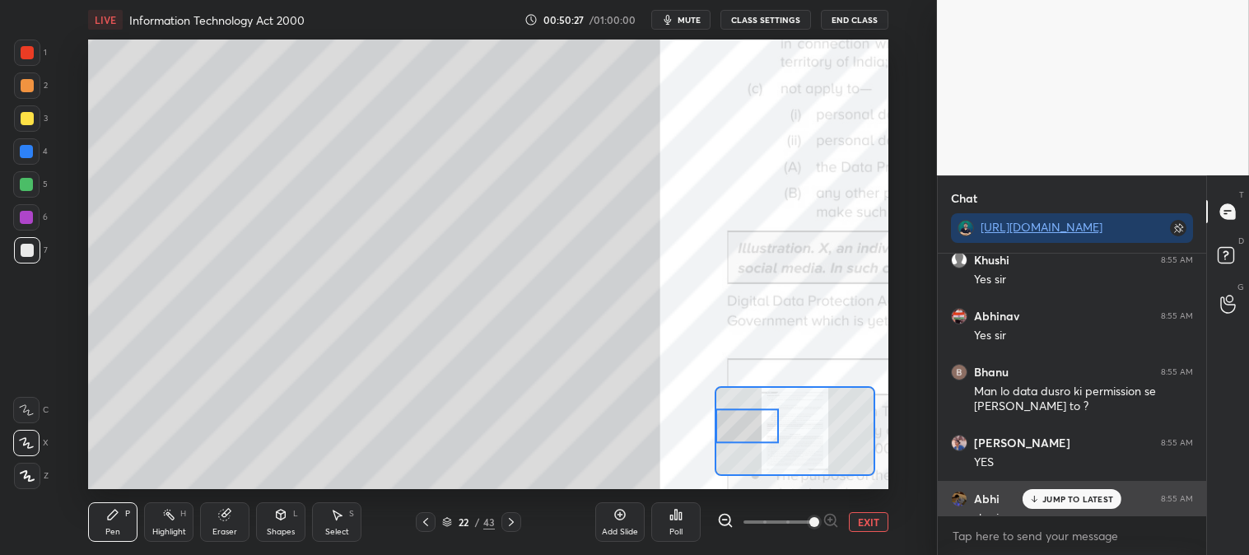
scroll to position [21959, 0]
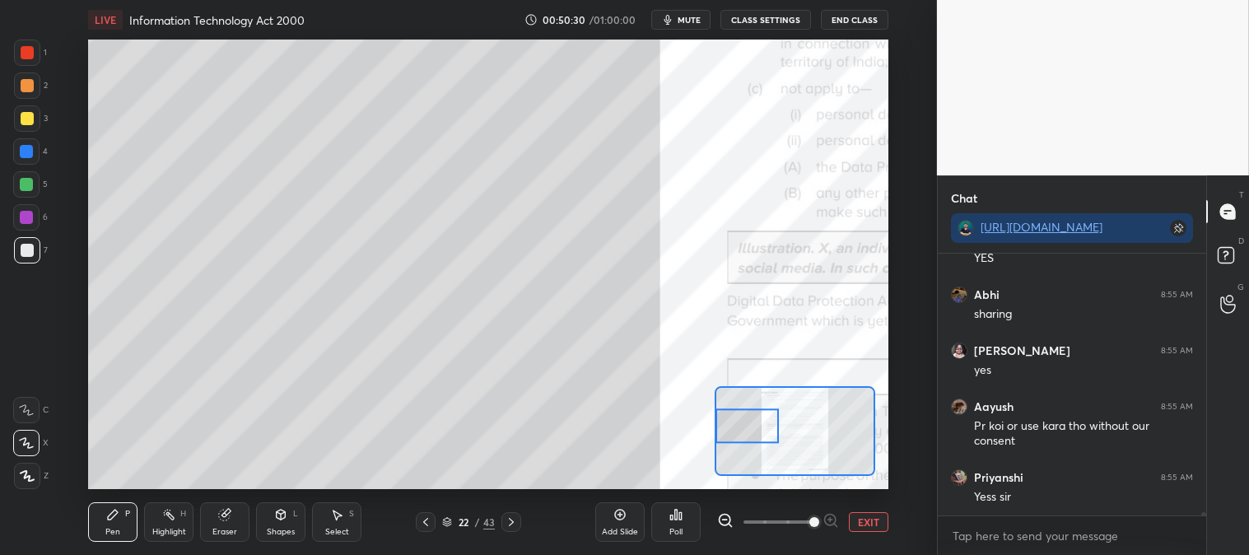
click at [867, 524] on button "EXIT" at bounding box center [869, 522] width 40 height 20
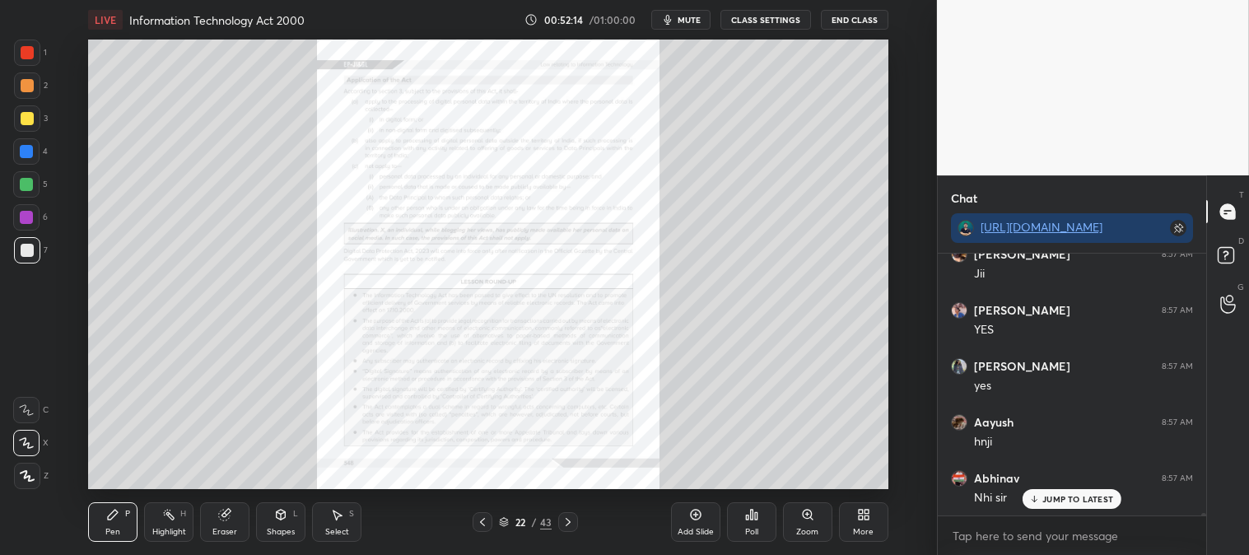
scroll to position [23618, 0]
click at [809, 525] on div "Zoom" at bounding box center [807, 522] width 49 height 40
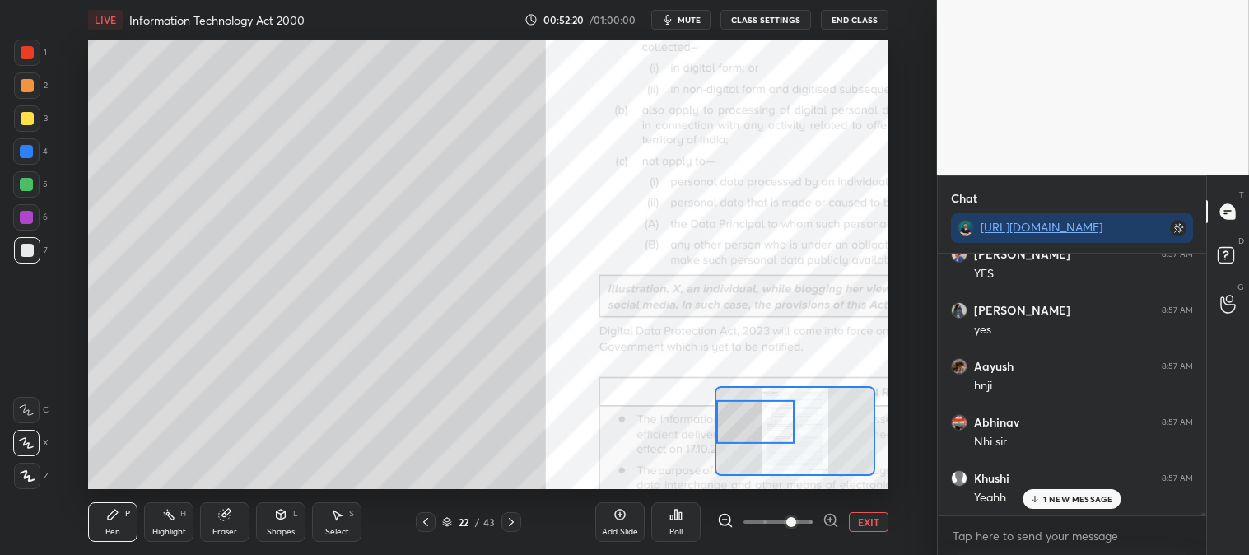
scroll to position [23674, 0]
click at [110, 514] on icon at bounding box center [113, 515] width 10 height 10
click at [30, 154] on div at bounding box center [26, 151] width 13 height 13
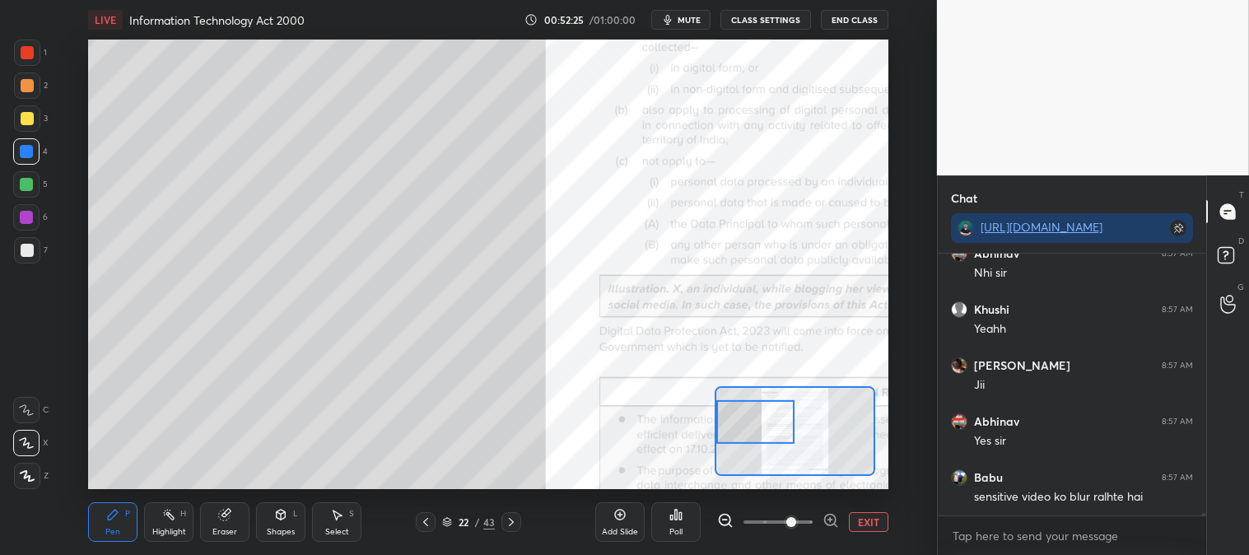
scroll to position [23842, 0]
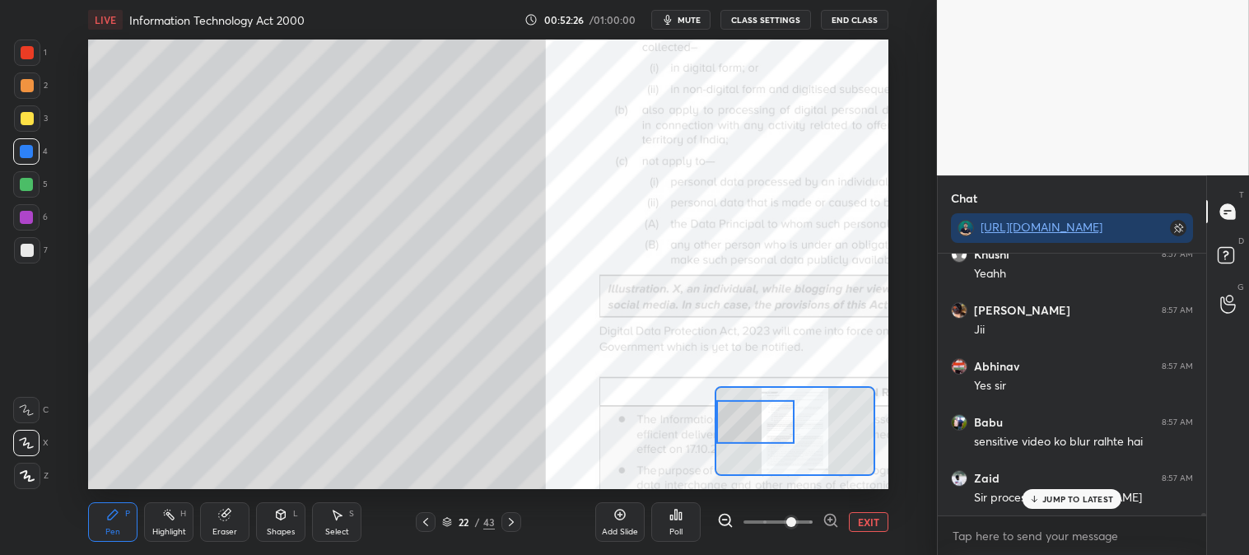
click at [1077, 505] on div "JUMP TO LATEST" at bounding box center [1072, 499] width 99 height 20
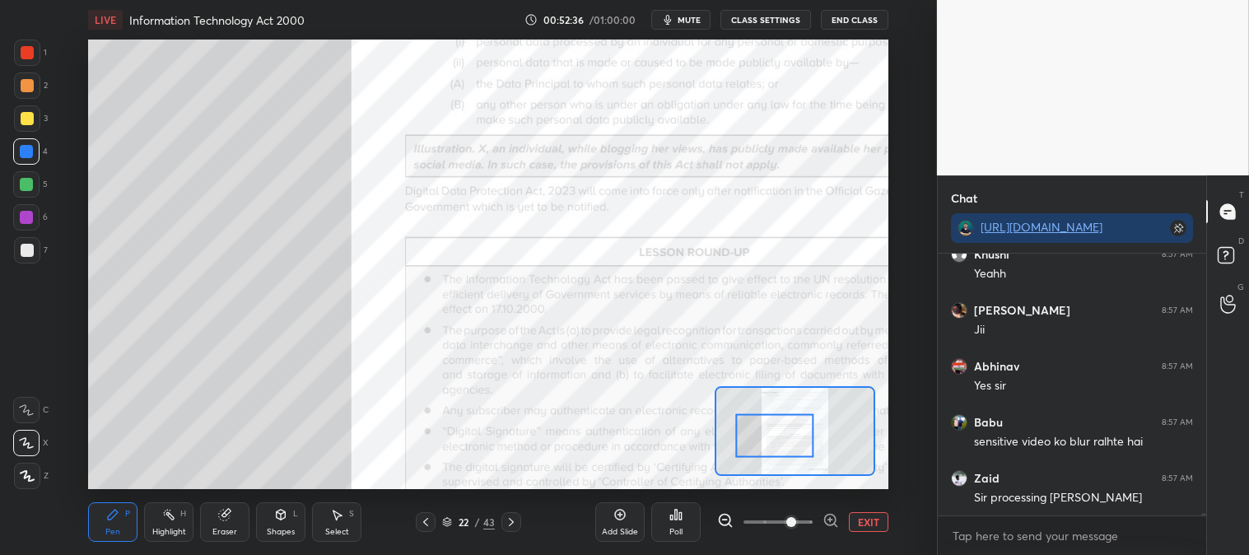
click at [429, 521] on icon at bounding box center [425, 522] width 13 height 13
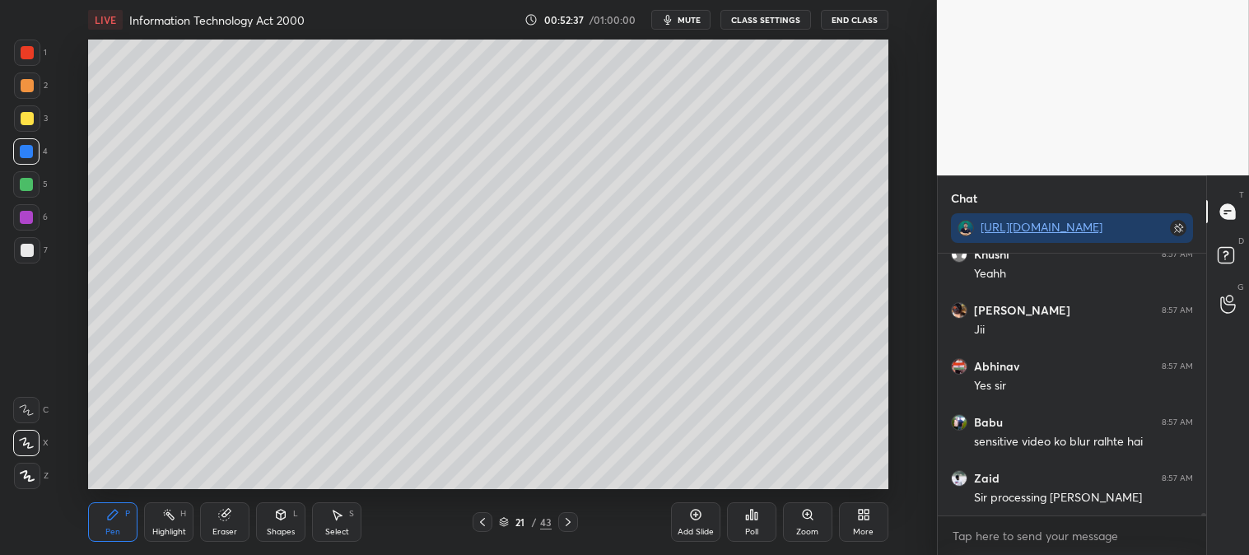
click at [483, 522] on icon at bounding box center [482, 522] width 13 height 13
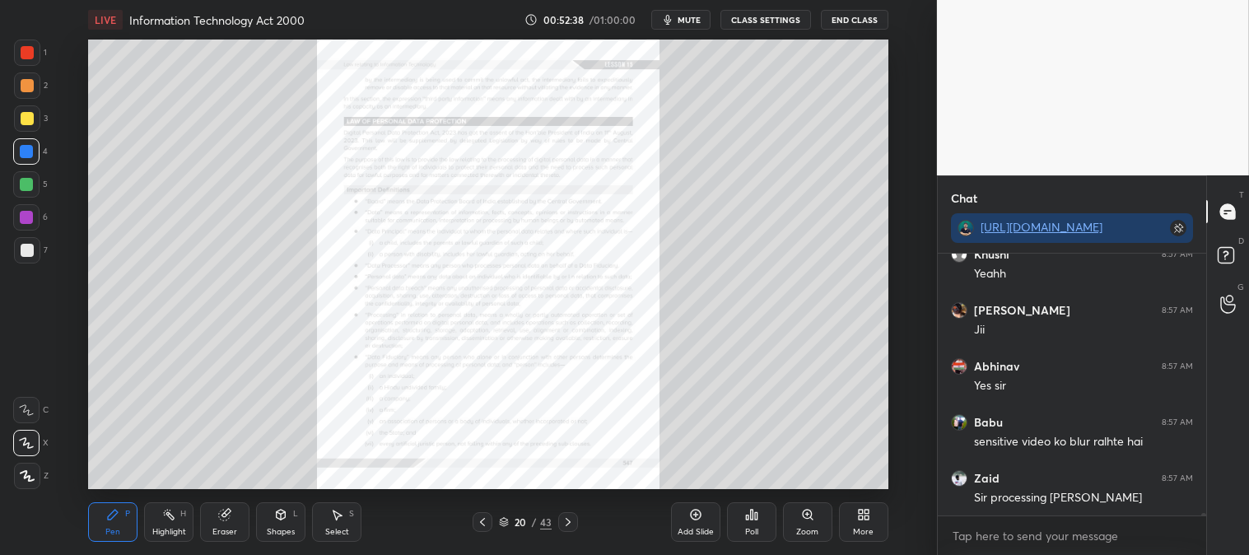
click at [806, 523] on div "Zoom" at bounding box center [807, 522] width 49 height 40
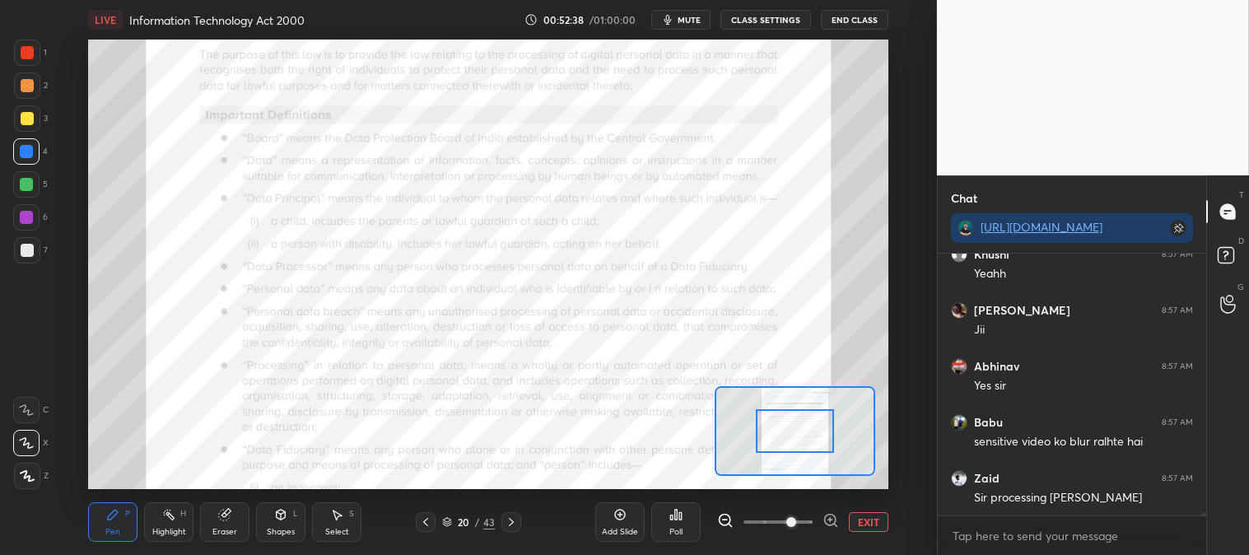
click at [794, 525] on span at bounding box center [792, 522] width 10 height 10
click at [168, 516] on icon at bounding box center [168, 514] width 13 height 13
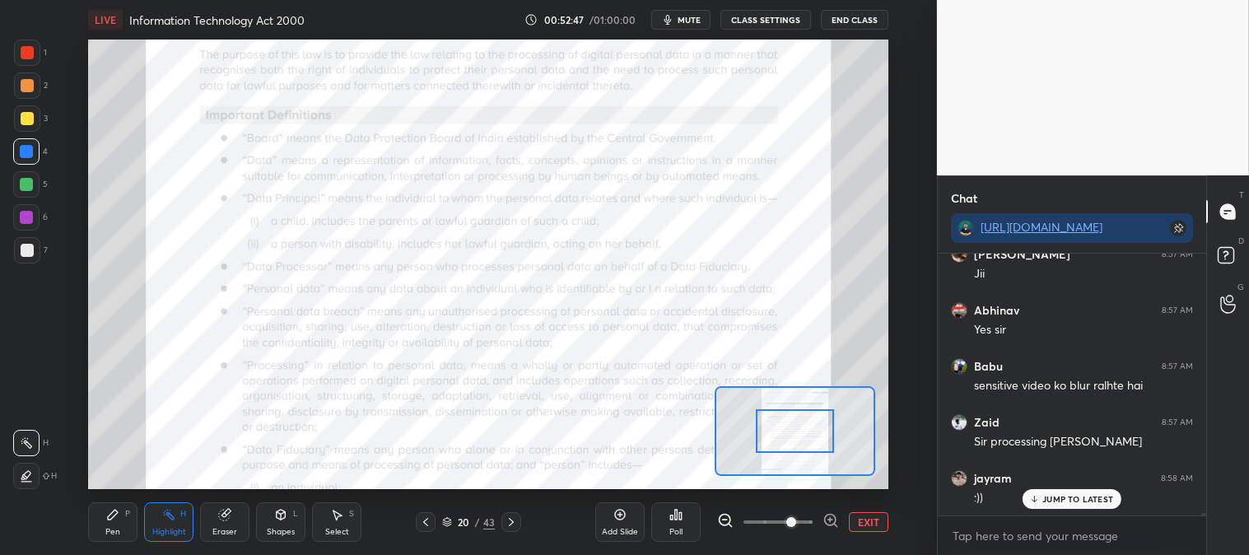
scroll to position [23954, 0]
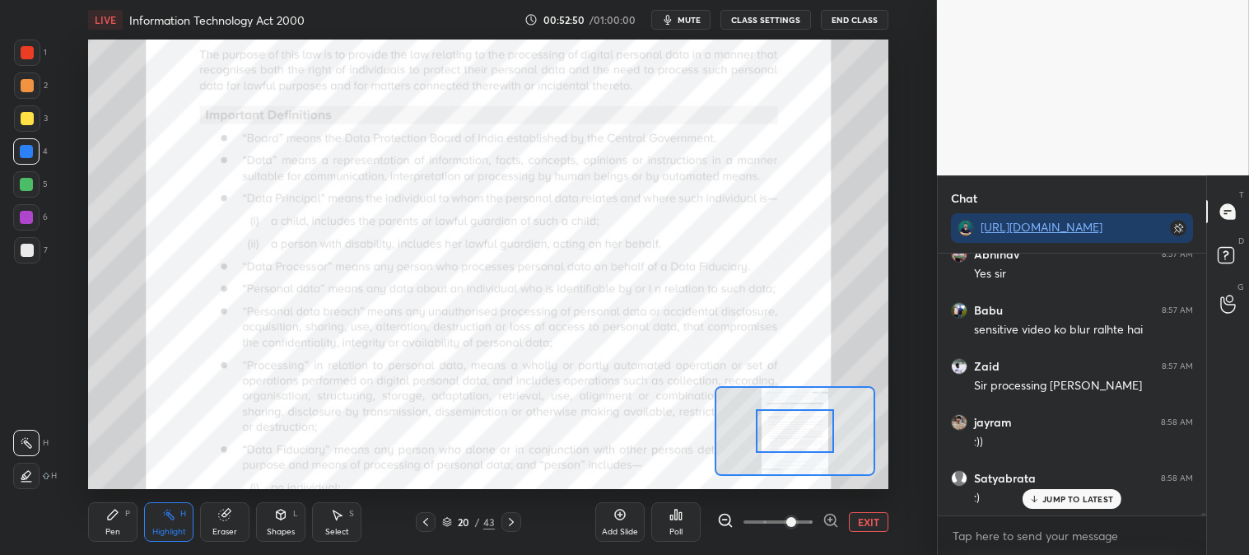
click at [511, 519] on icon at bounding box center [511, 522] width 13 height 13
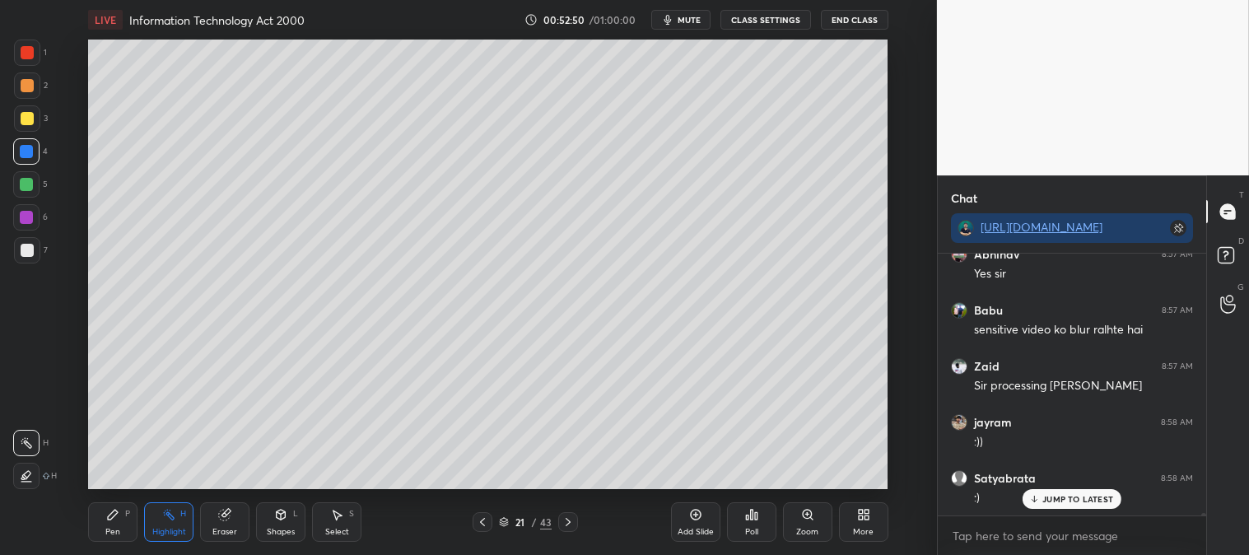
click at [565, 520] on icon at bounding box center [568, 522] width 13 height 13
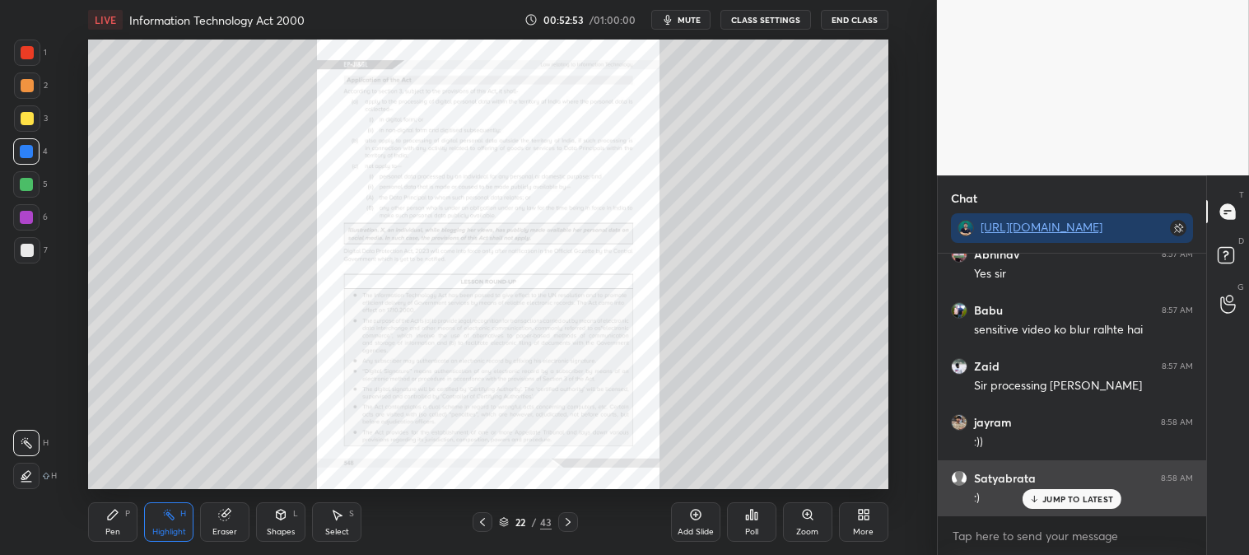
click at [1057, 497] on p "JUMP TO LATEST" at bounding box center [1078, 499] width 71 height 10
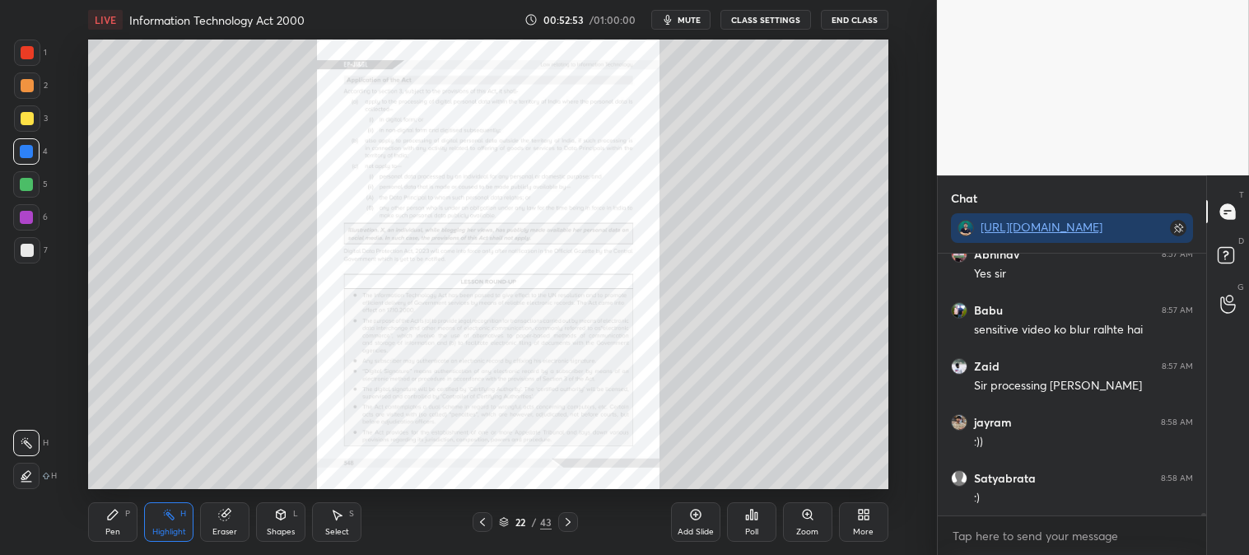
scroll to position [24010, 0]
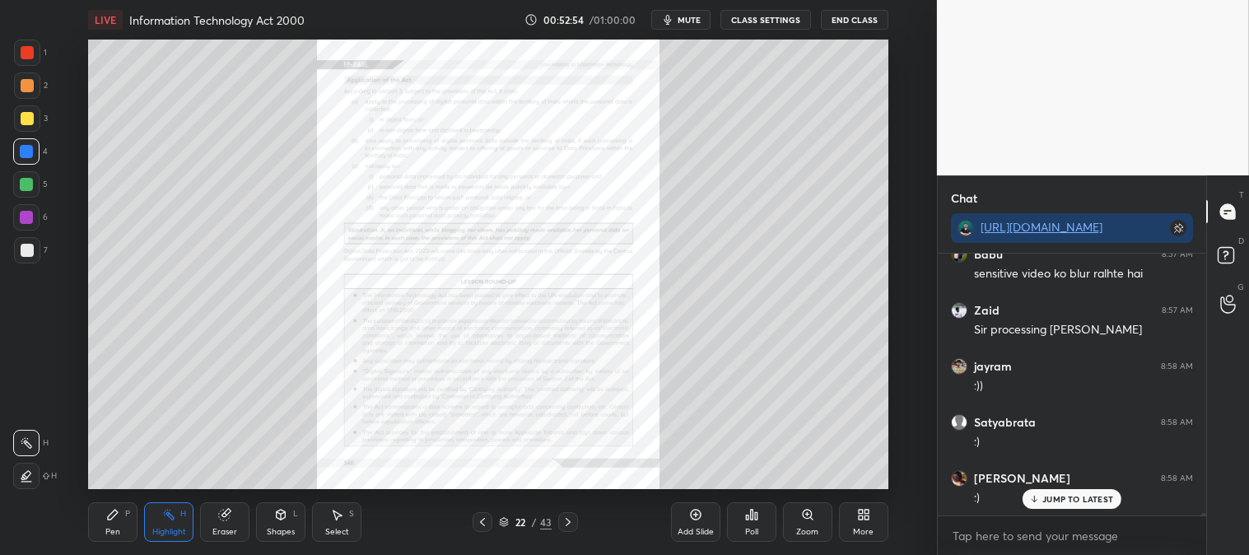
click at [812, 519] on icon at bounding box center [807, 514] width 13 height 13
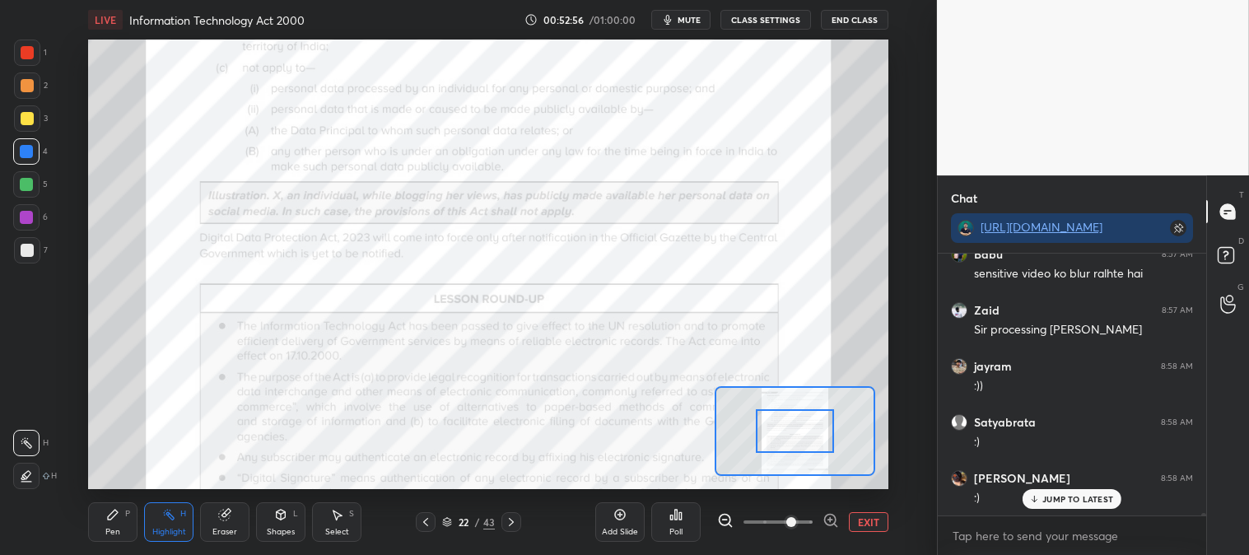
click at [859, 516] on button "EXIT" at bounding box center [869, 522] width 40 height 20
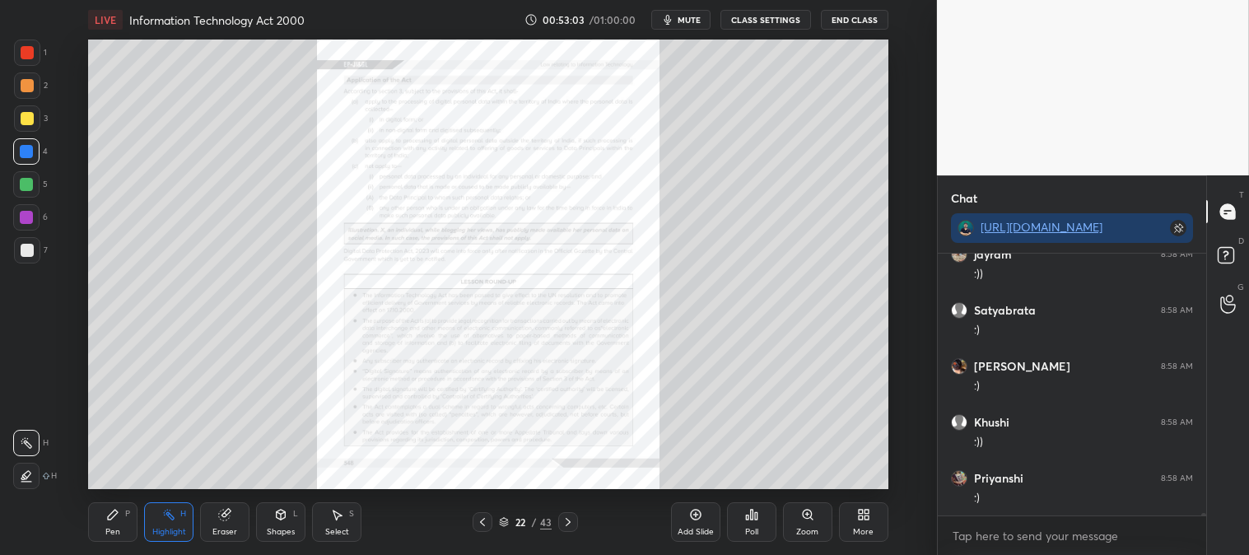
scroll to position [24178, 0]
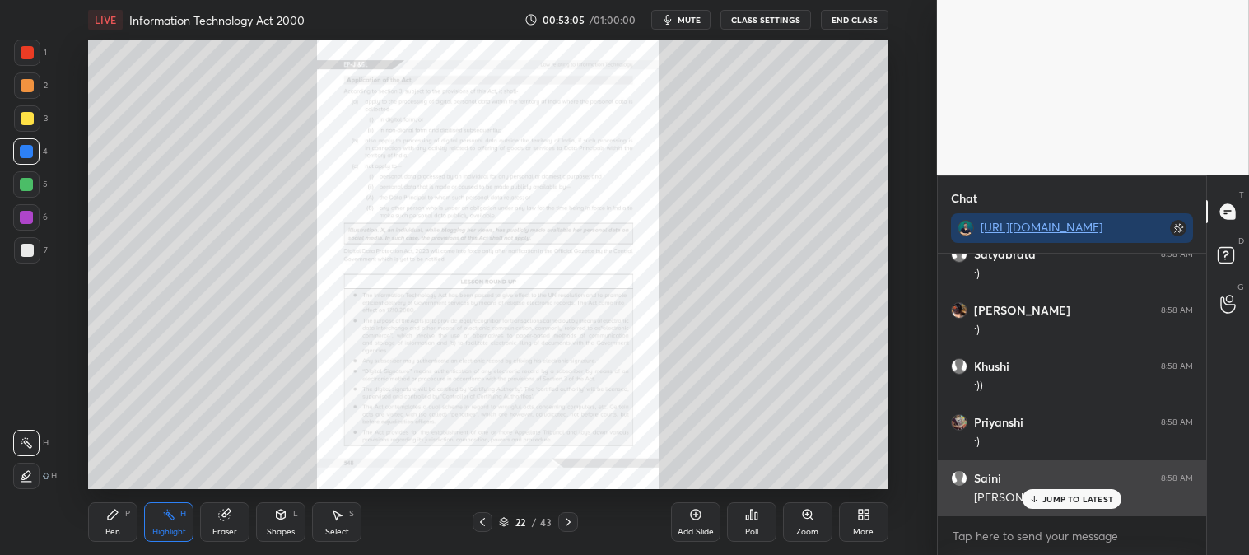
click at [1046, 498] on p "JUMP TO LATEST" at bounding box center [1078, 499] width 71 height 10
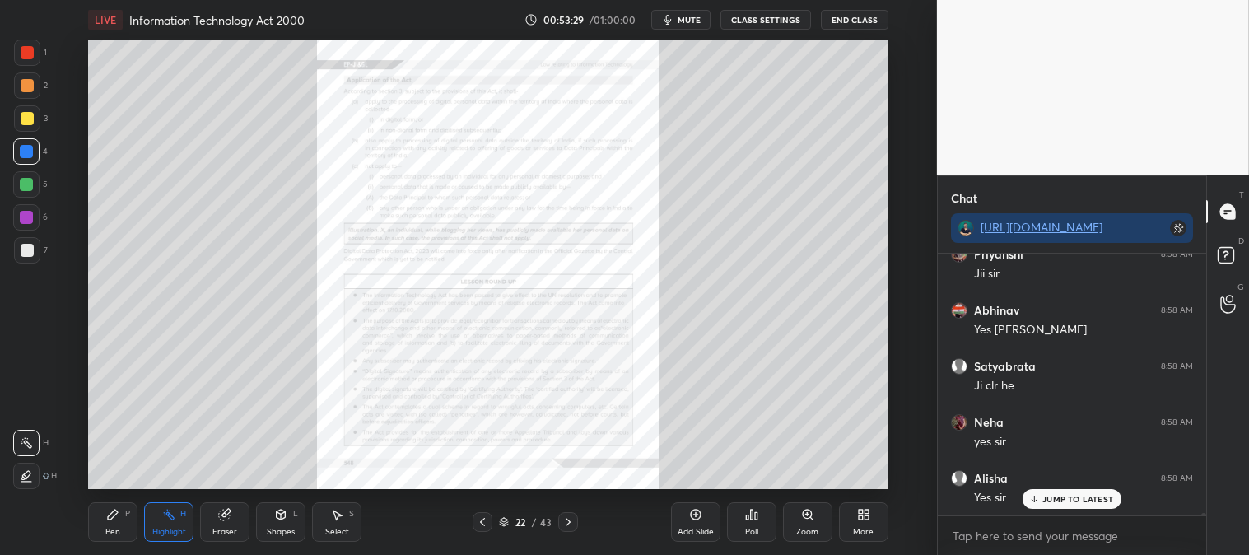
scroll to position [24514, 0]
click at [488, 525] on icon at bounding box center [482, 522] width 13 height 13
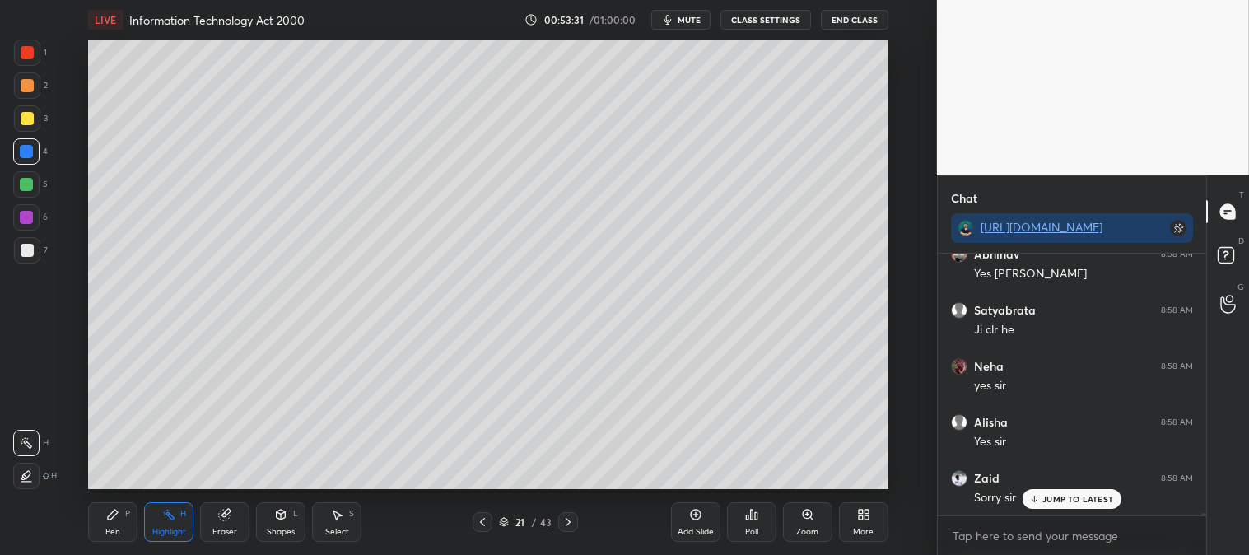
click at [482, 521] on icon at bounding box center [482, 522] width 13 height 13
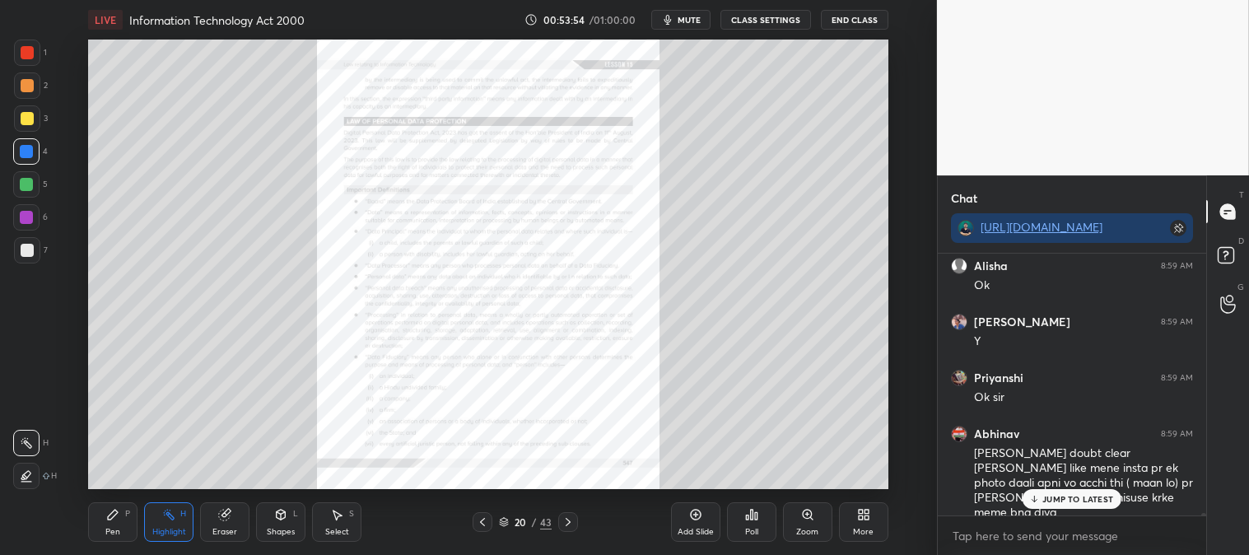
scroll to position [24951, 0]
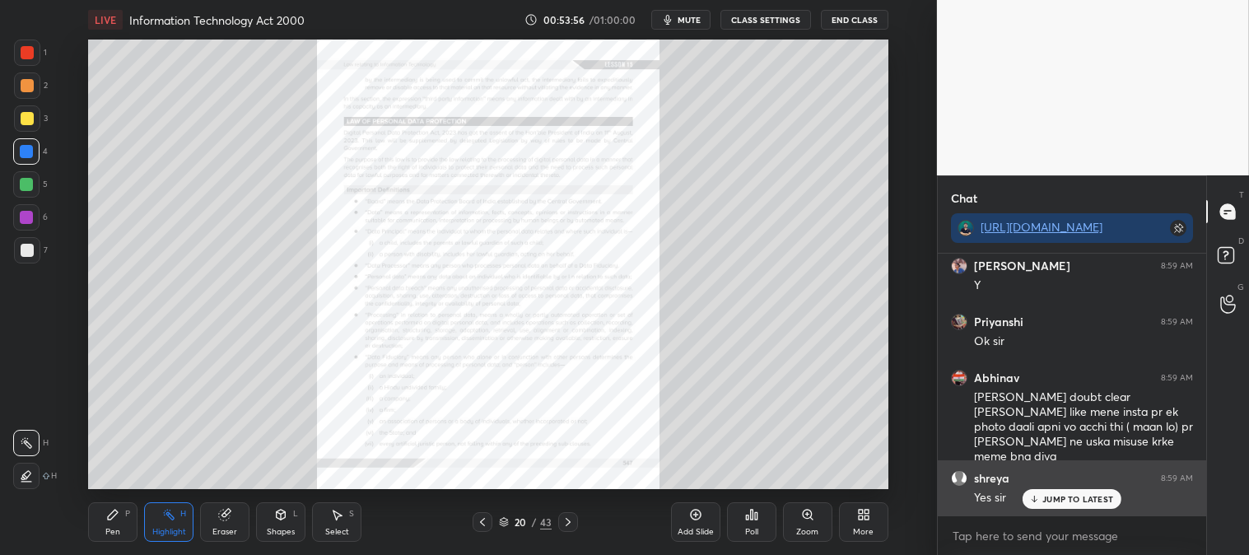
click at [1052, 507] on div "JUMP TO LATEST" at bounding box center [1072, 499] width 99 height 20
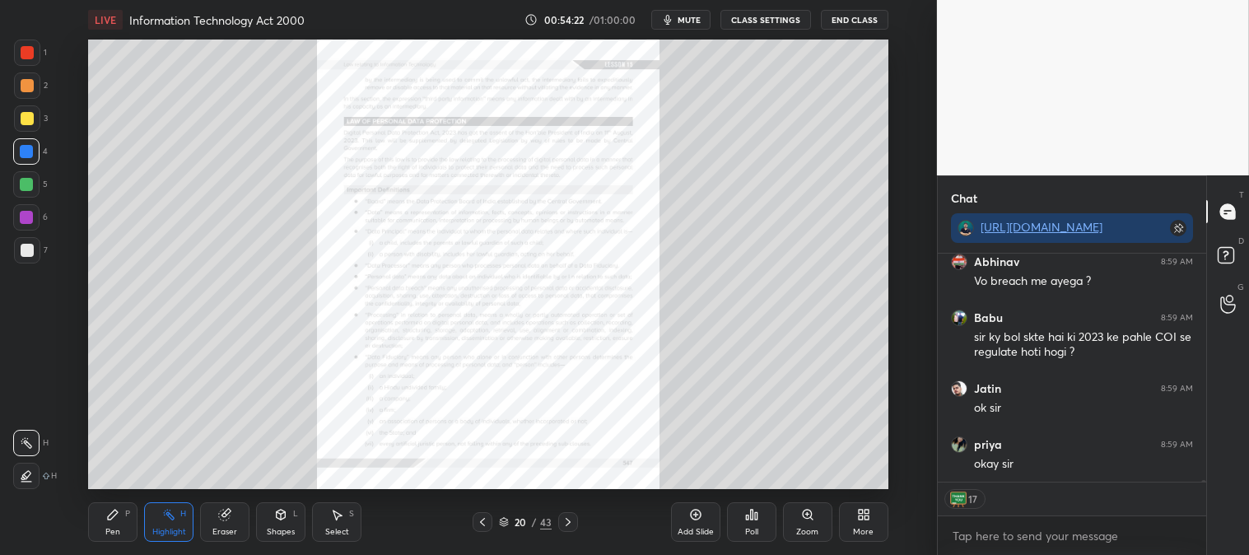
scroll to position [25634, 0]
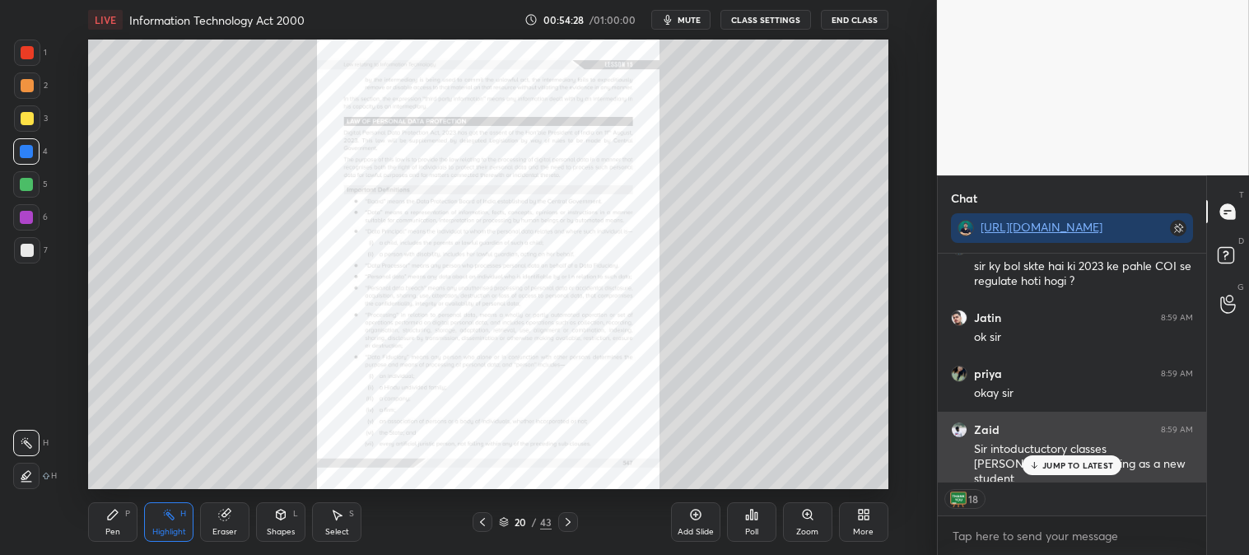
click at [1052, 467] on p "JUMP TO LATEST" at bounding box center [1078, 465] width 71 height 10
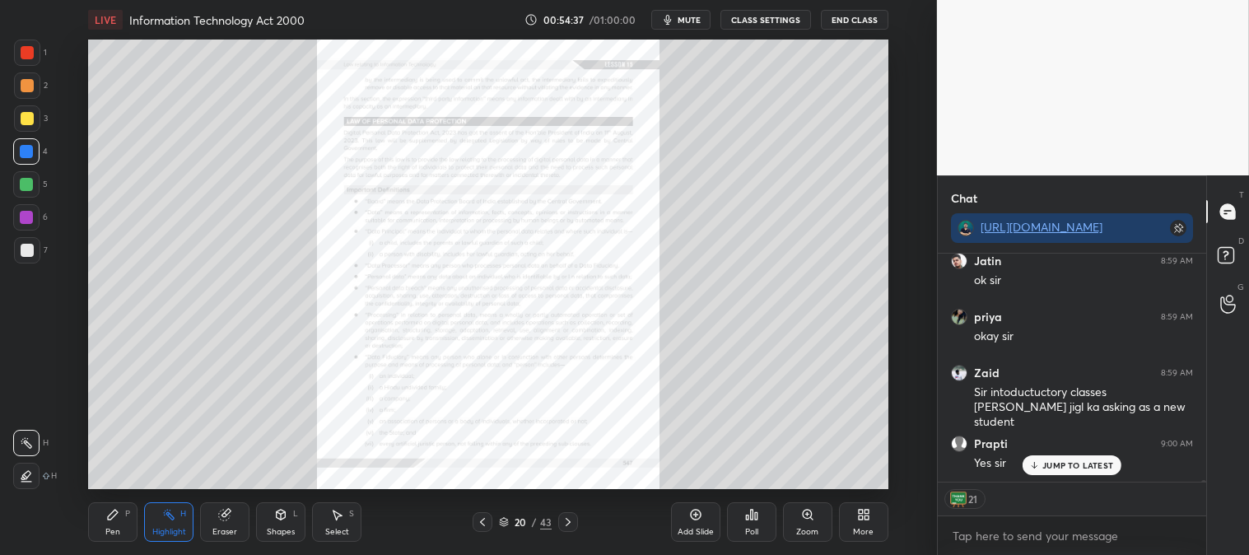
scroll to position [25746, 0]
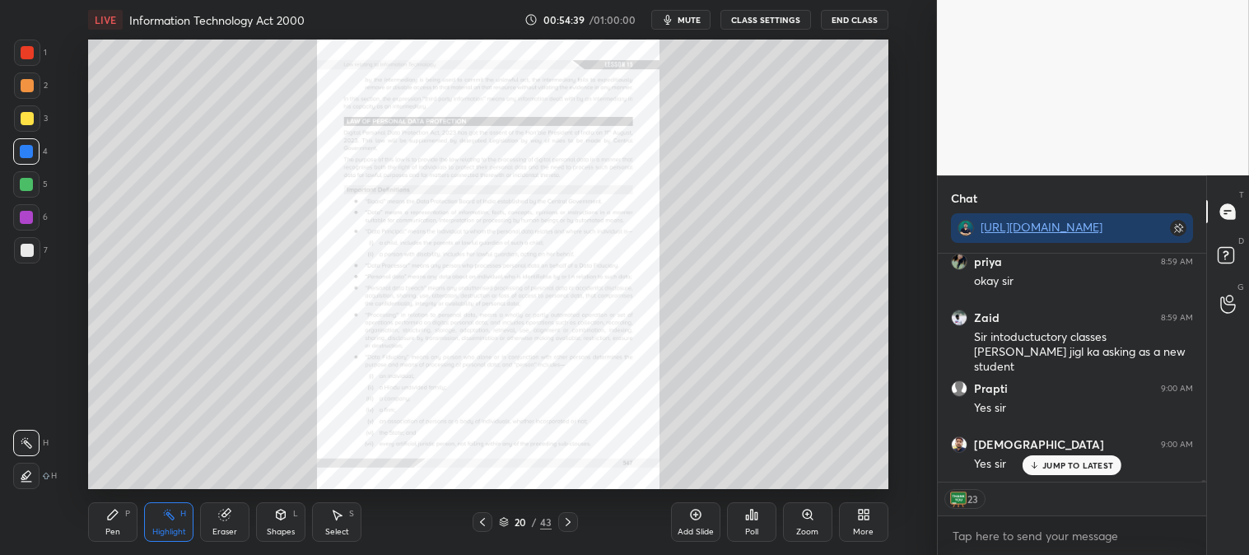
click at [1061, 465] on p "JUMP TO LATEST" at bounding box center [1078, 465] width 71 height 10
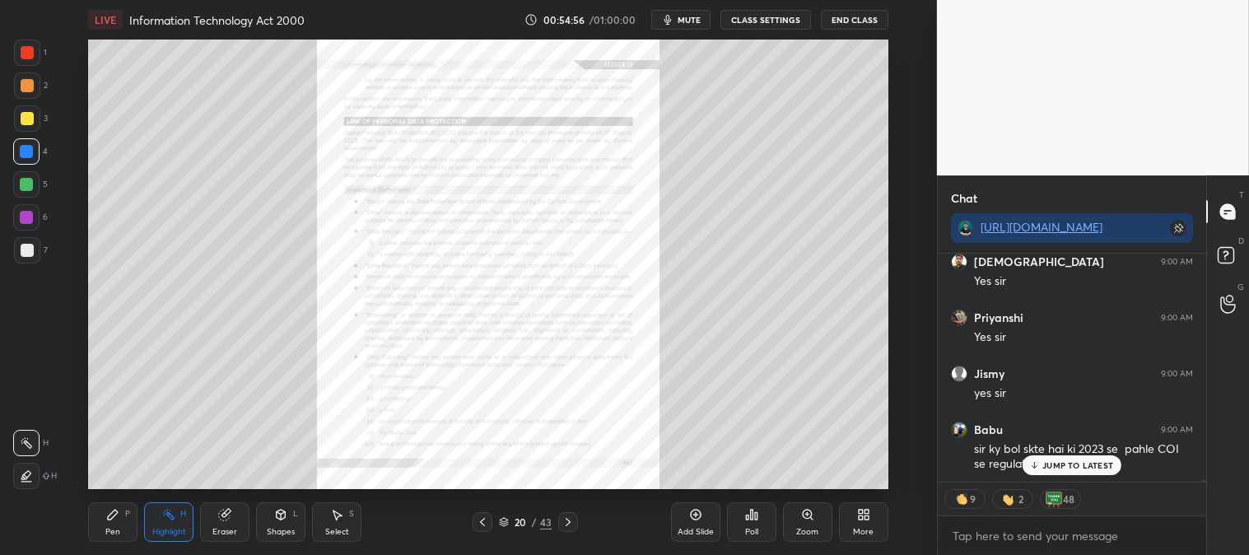
scroll to position [25985, 0]
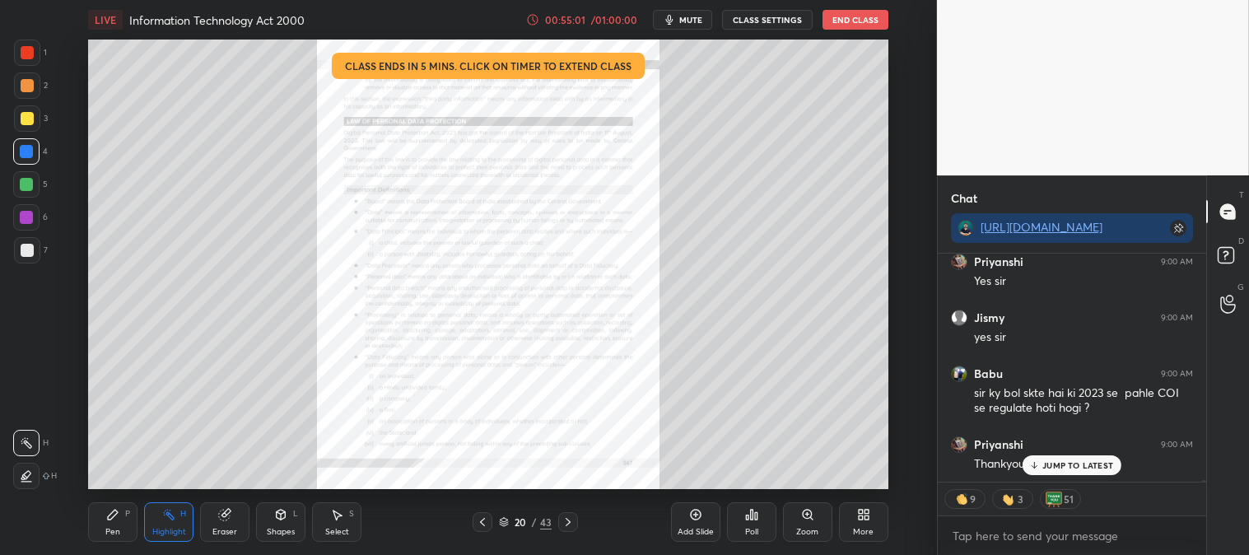
click at [1055, 465] on p "JUMP TO LATEST" at bounding box center [1078, 465] width 71 height 10
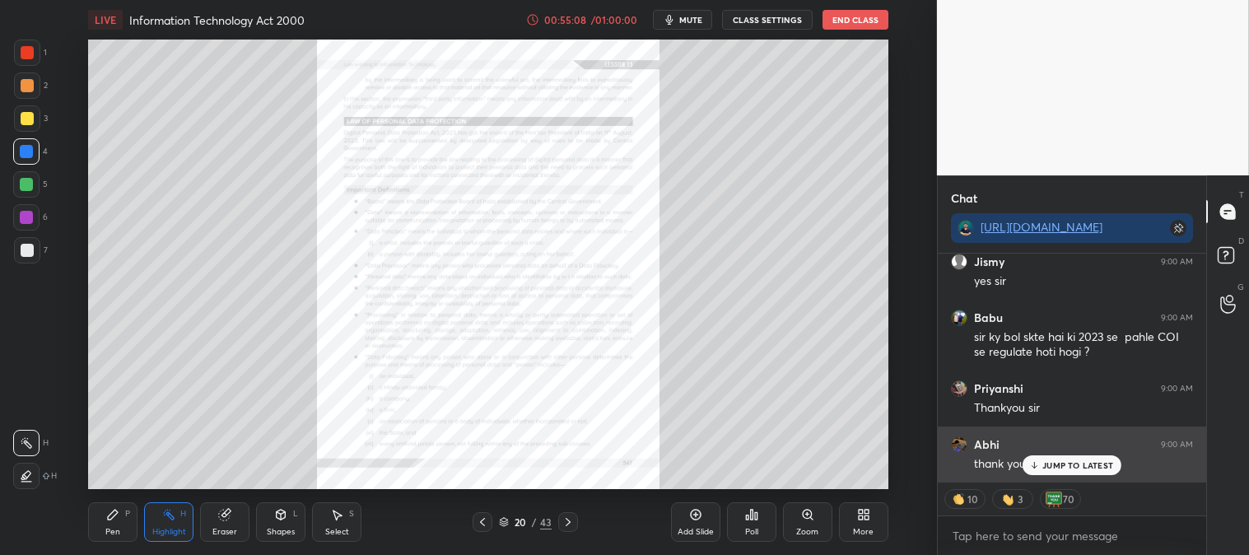
click at [1053, 466] on p "JUMP TO LATEST" at bounding box center [1078, 465] width 71 height 10
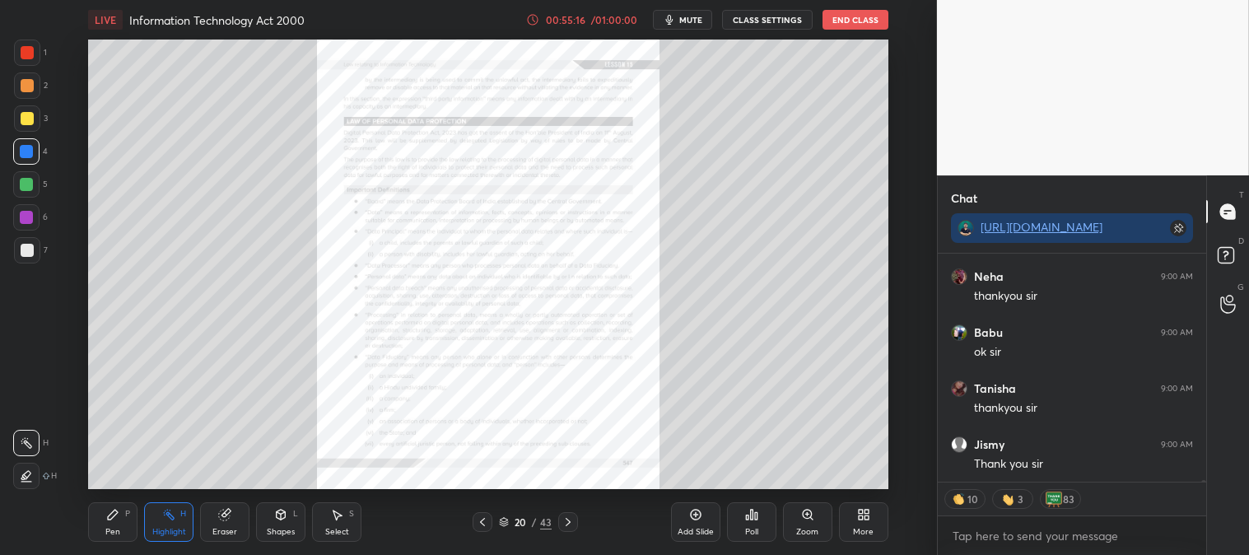
scroll to position [26377, 0]
click at [852, 18] on button "End Class" at bounding box center [856, 20] width 66 height 20
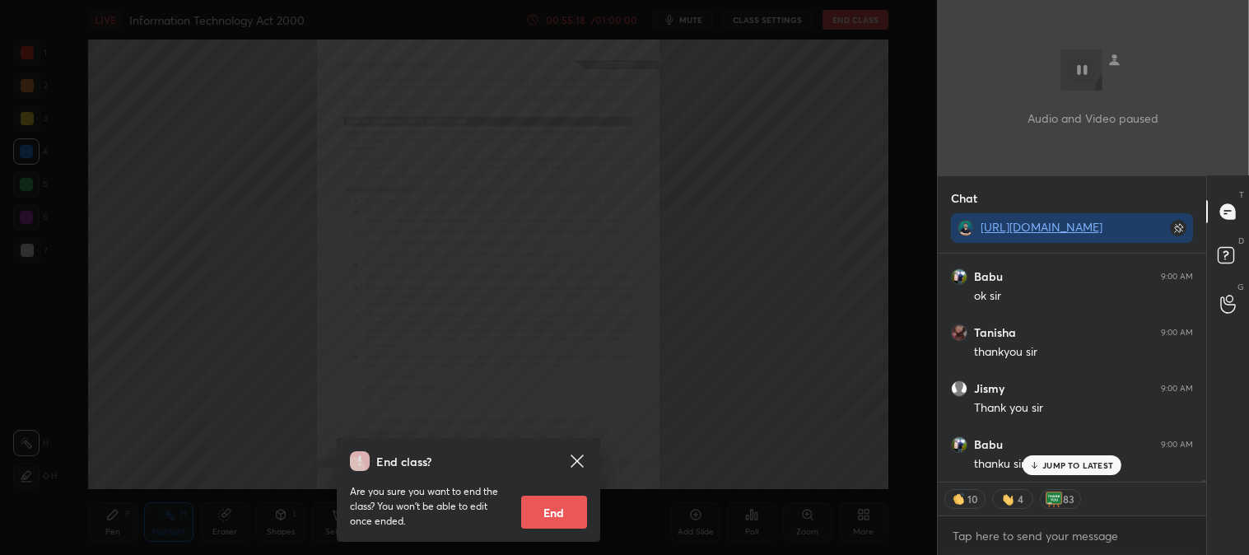
click at [558, 511] on button "End" at bounding box center [554, 512] width 66 height 33
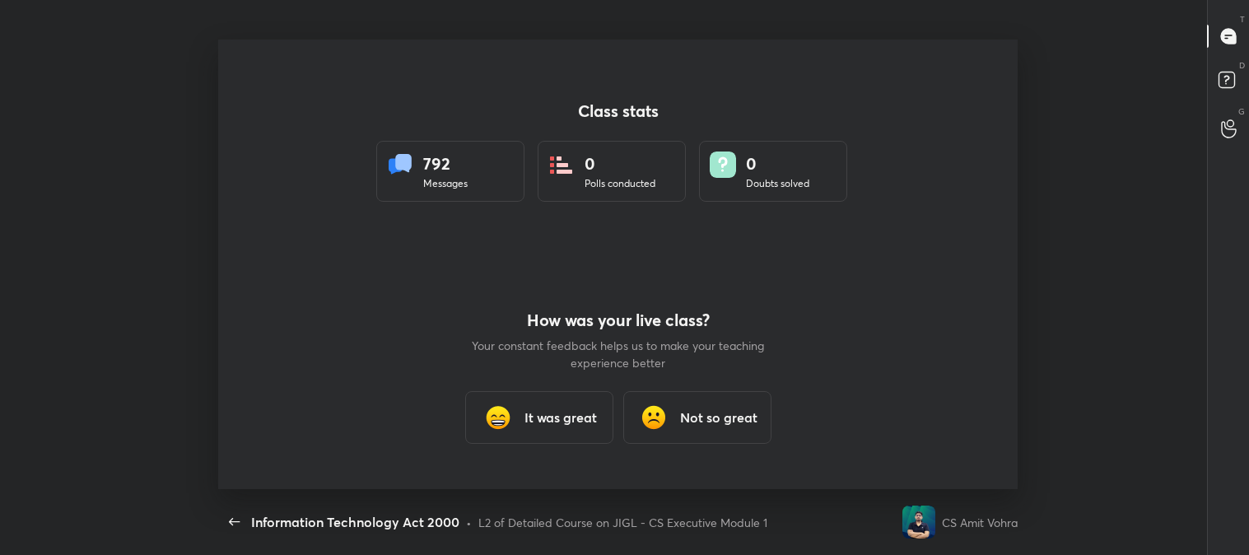
scroll to position [81914, 81134]
type textarea "x"
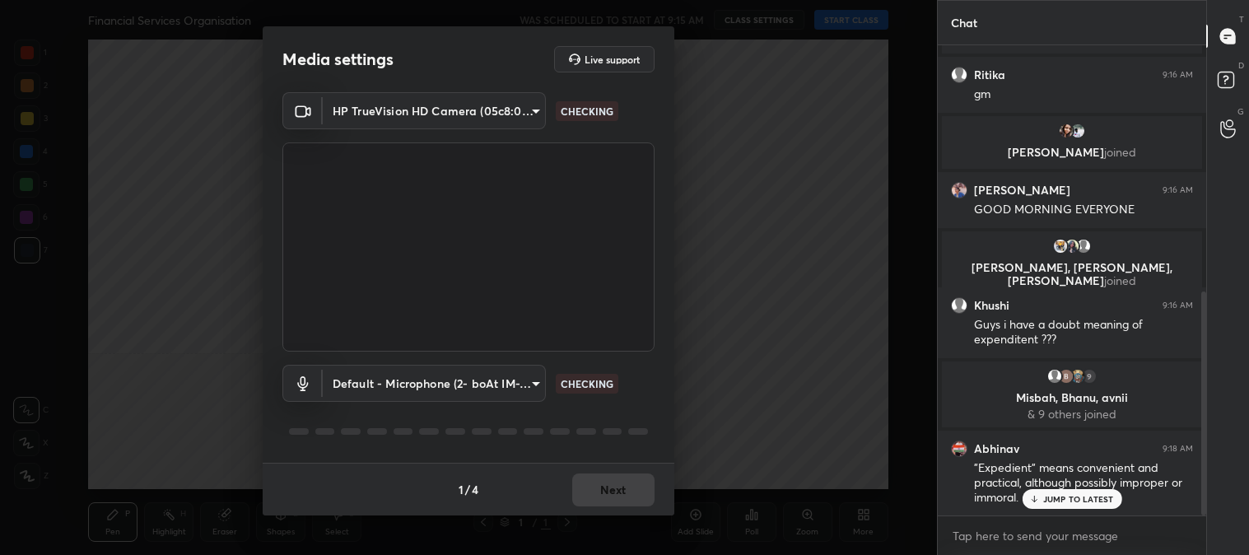
scroll to position [516, 0]
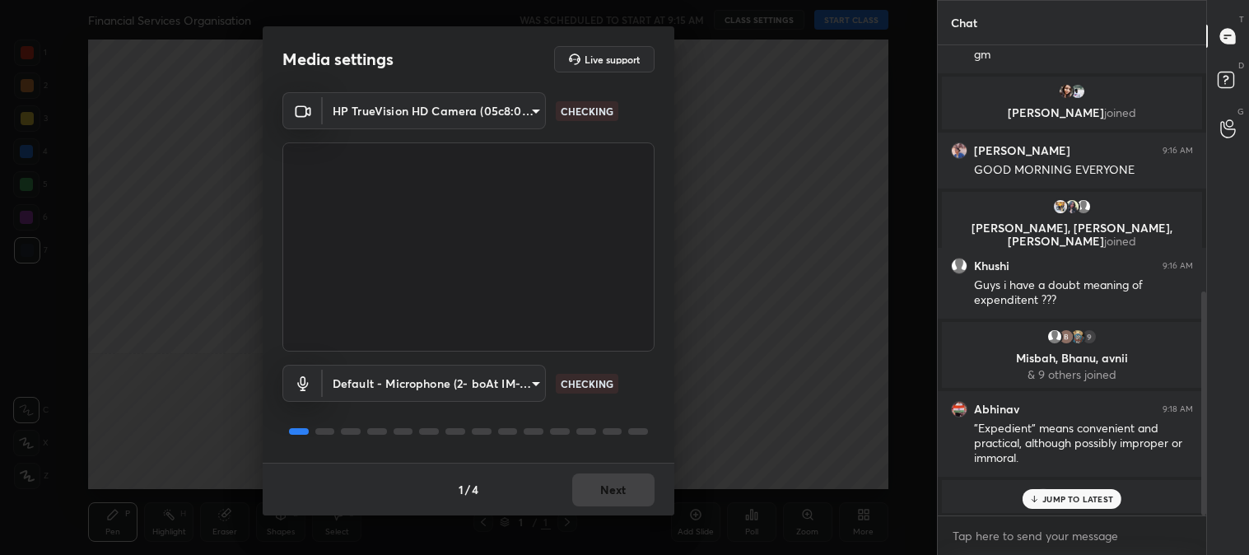
click at [611, 489] on button "Next" at bounding box center [613, 490] width 82 height 33
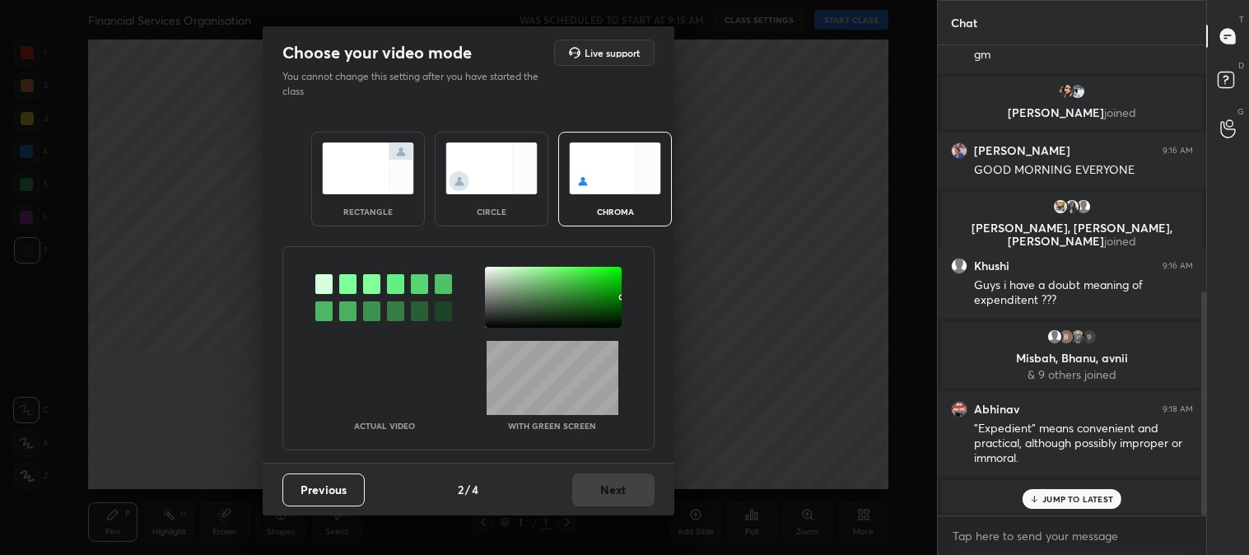
click at [357, 175] on img at bounding box center [368, 168] width 92 height 52
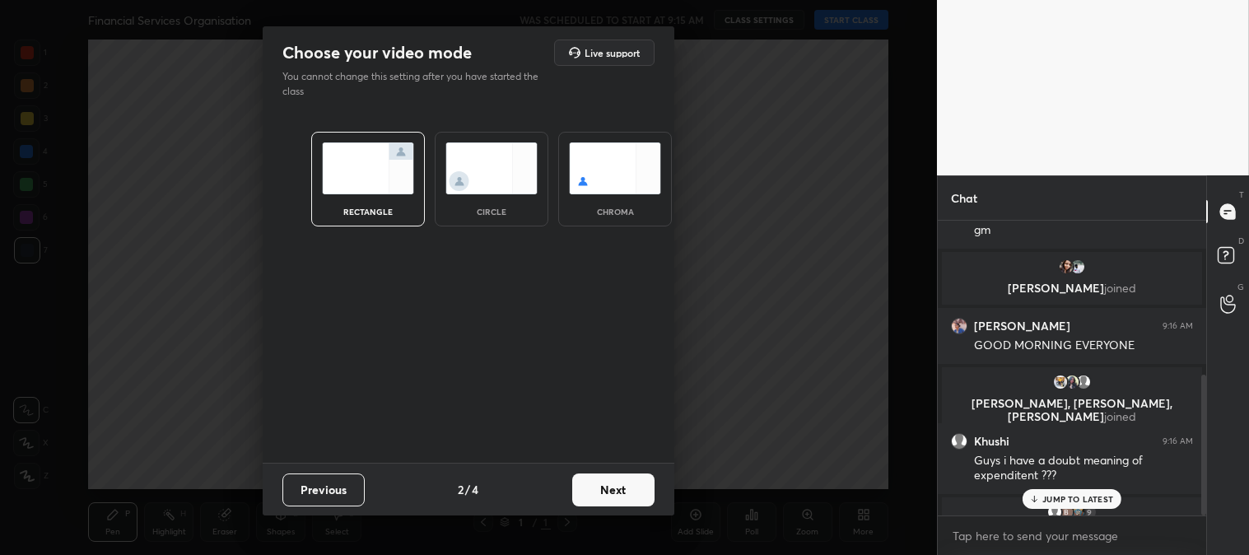
click at [632, 495] on button "Next" at bounding box center [613, 490] width 82 height 33
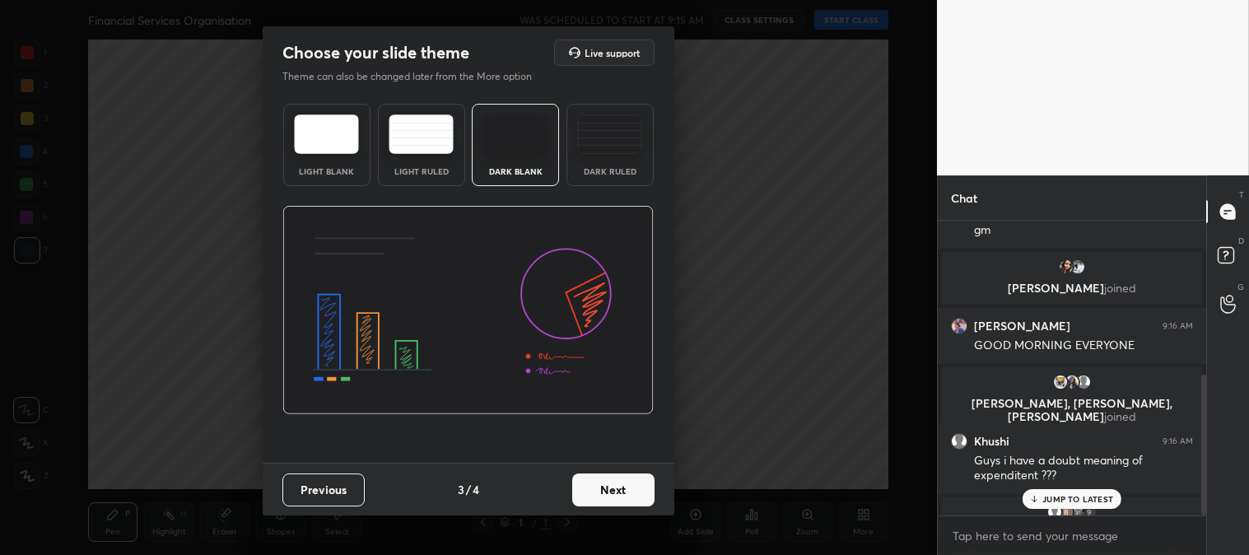
scroll to position [747, 0]
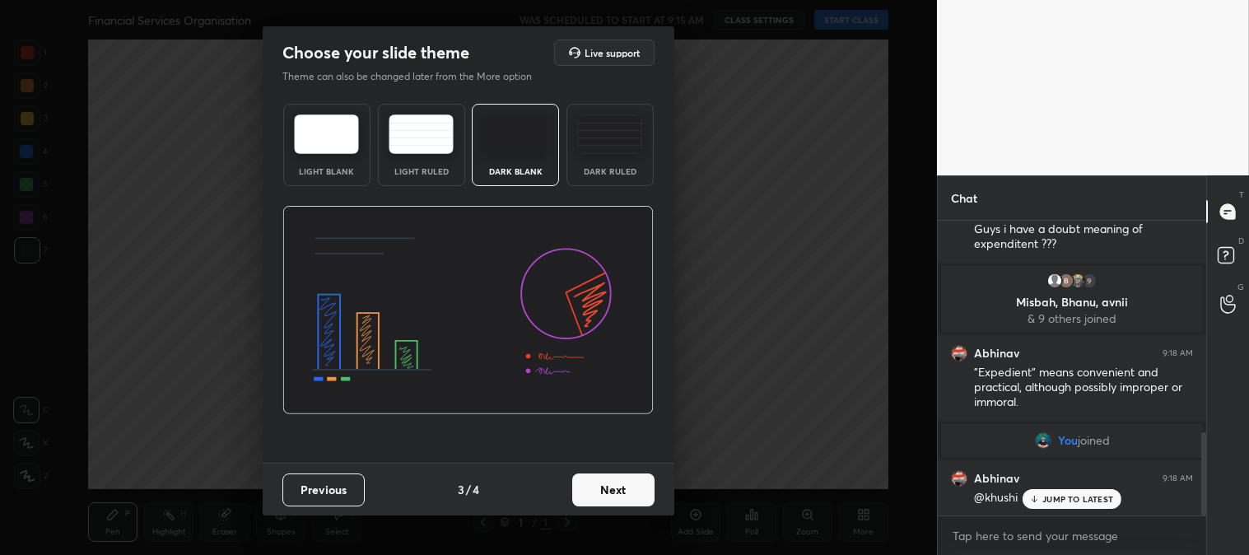
click at [634, 488] on button "Next" at bounding box center [613, 490] width 82 height 33
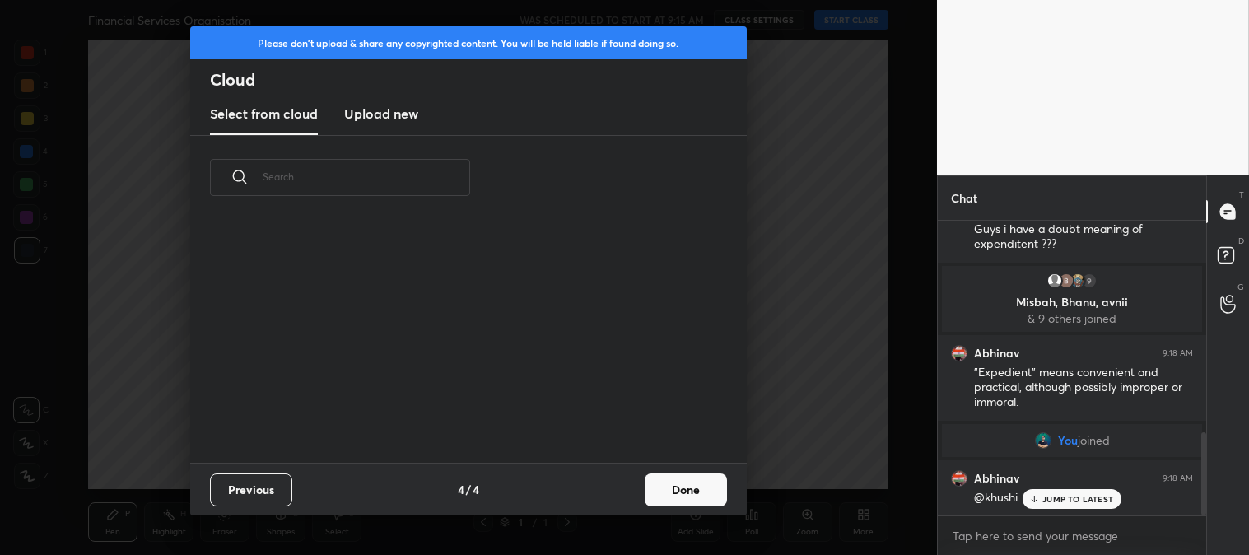
scroll to position [244, 529]
click at [688, 492] on button "Done" at bounding box center [686, 490] width 82 height 33
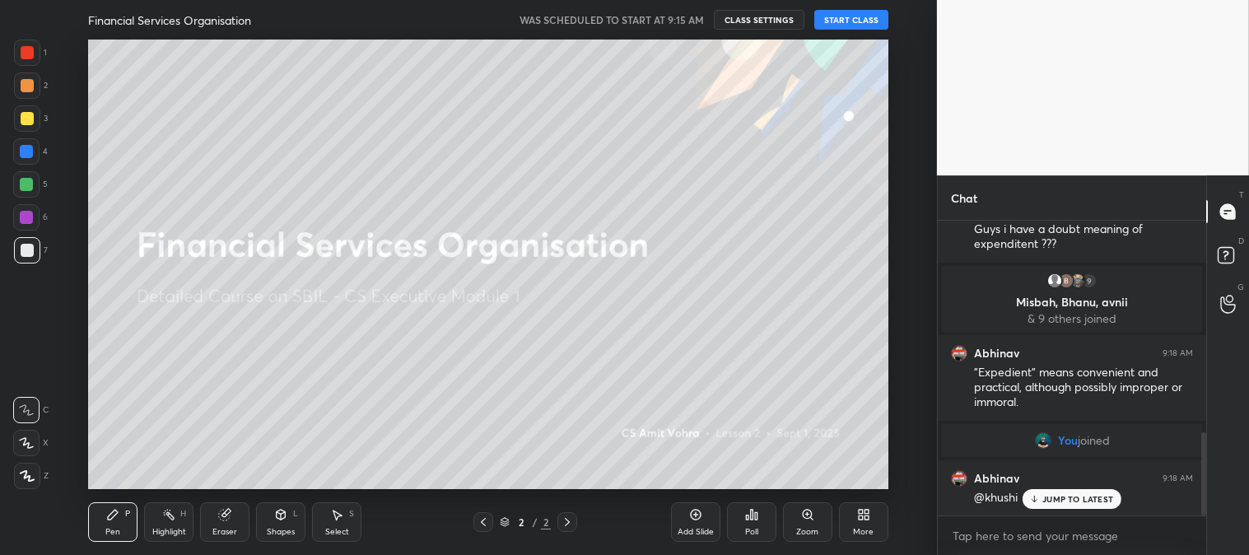
click at [28, 53] on div at bounding box center [27, 52] width 13 height 13
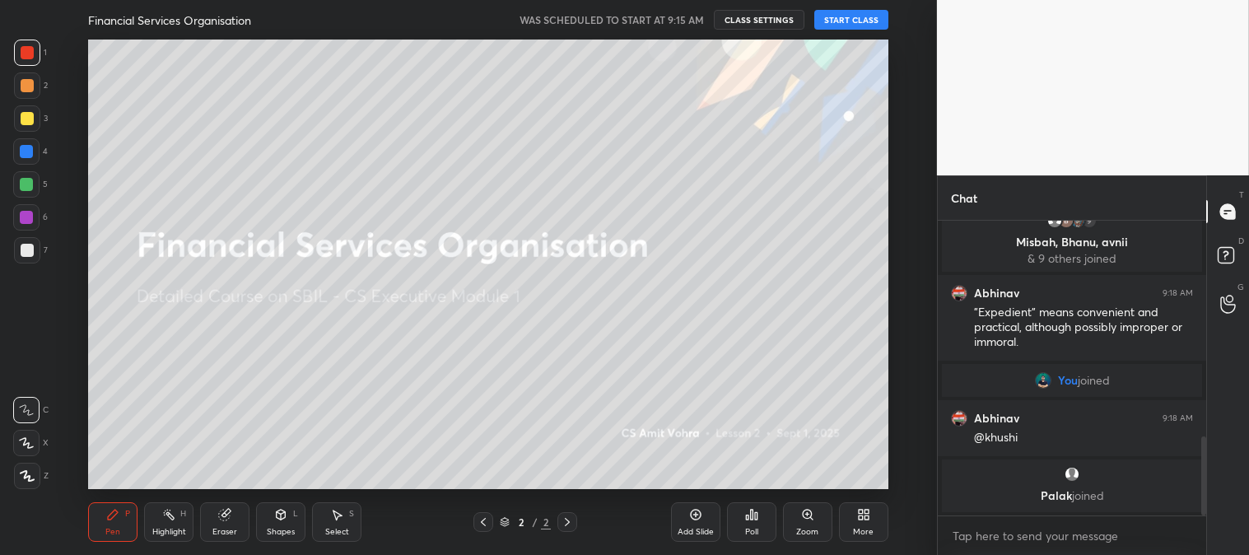
click at [31, 113] on div at bounding box center [27, 118] width 13 height 13
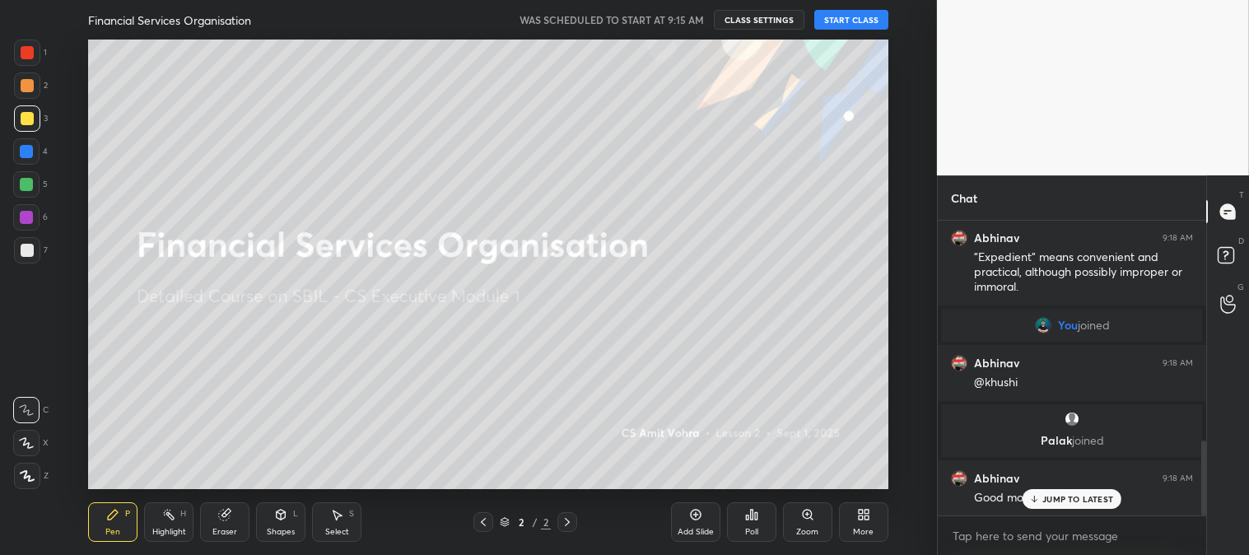
click at [1050, 497] on p "JUMP TO LATEST" at bounding box center [1078, 499] width 71 height 10
click at [855, 19] on button "START CLASS" at bounding box center [852, 20] width 74 height 20
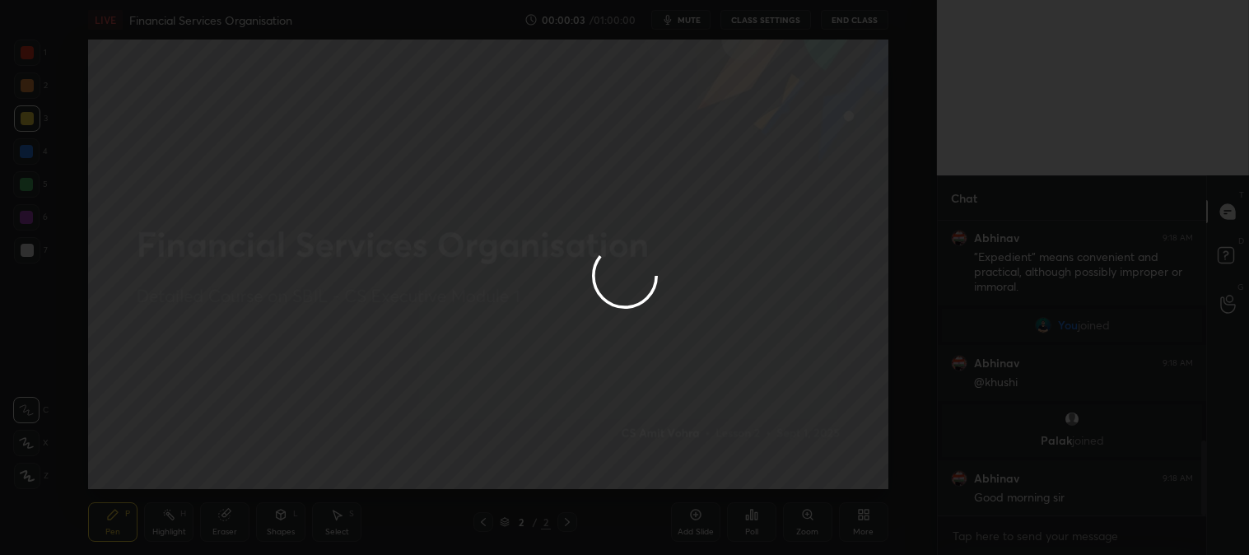
scroll to position [918, 0]
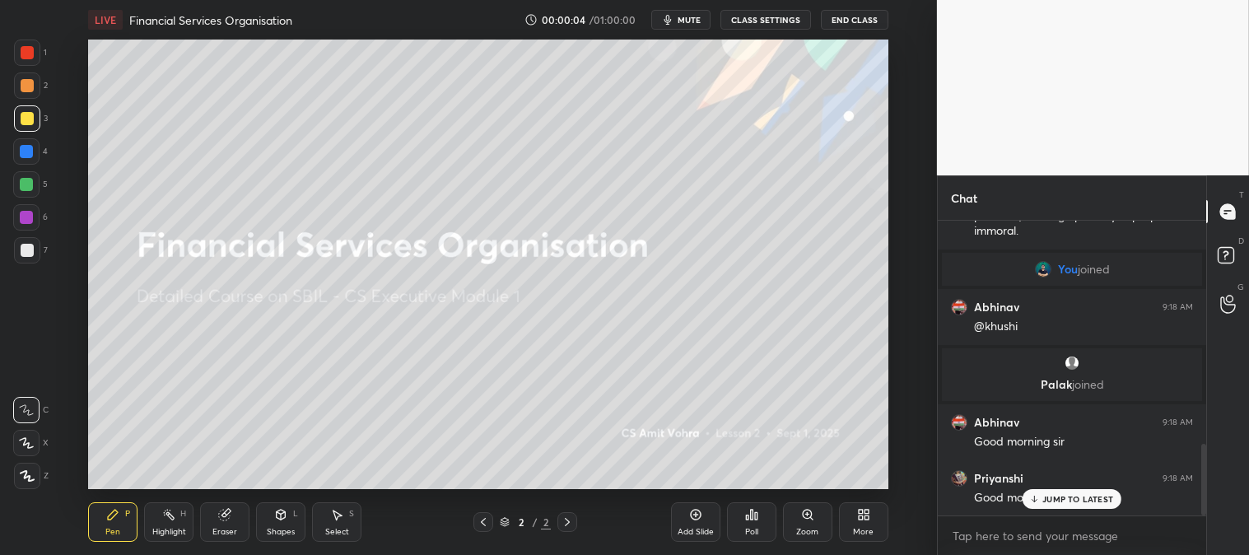
click at [694, 514] on icon at bounding box center [695, 514] width 13 height 13
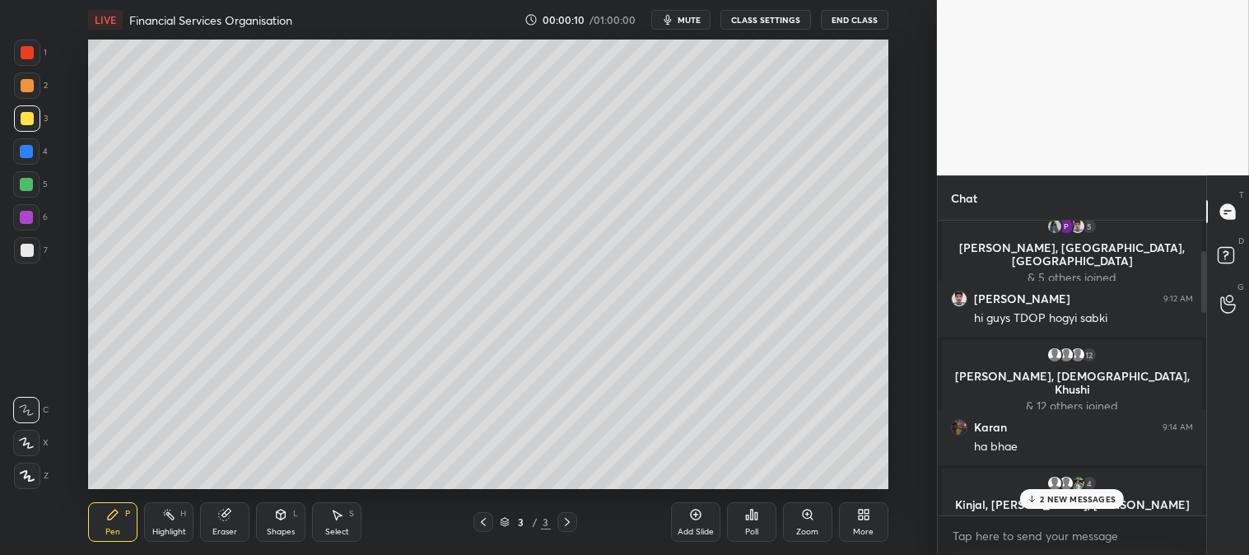
scroll to position [0, 0]
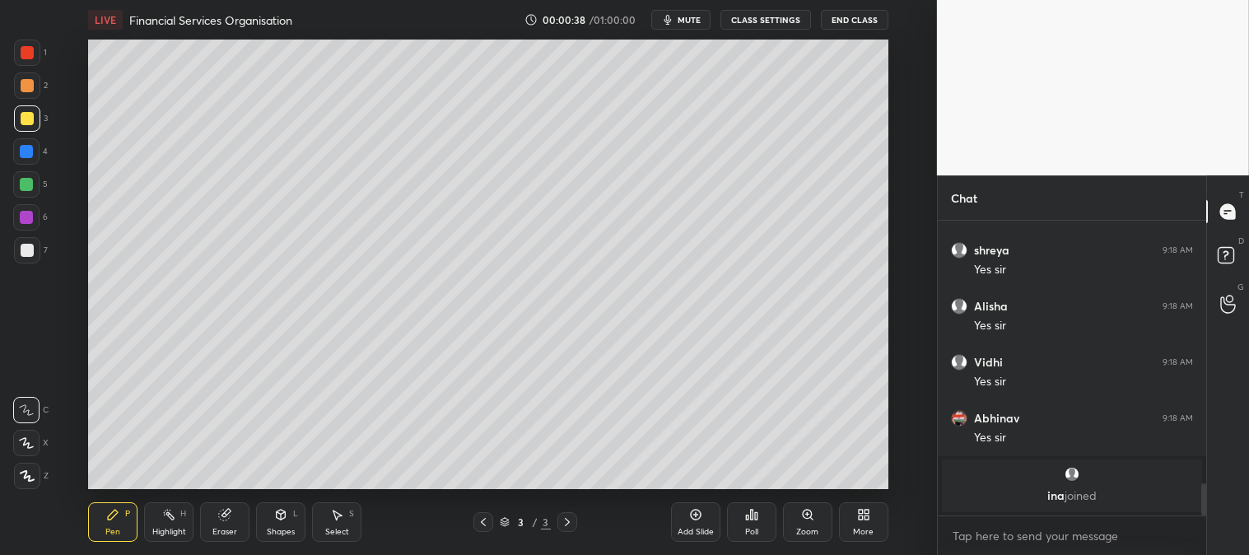
click at [28, 124] on div at bounding box center [27, 118] width 13 height 13
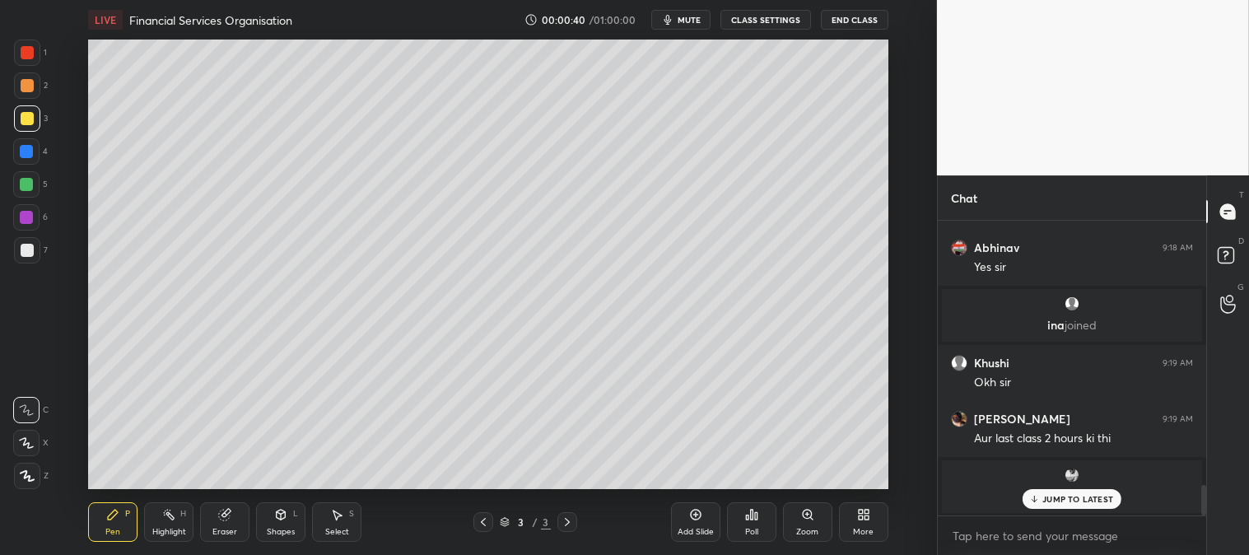
click at [1043, 497] on div "JUMP TO LATEST" at bounding box center [1072, 499] width 99 height 20
click at [857, 521] on icon at bounding box center [863, 514] width 13 height 13
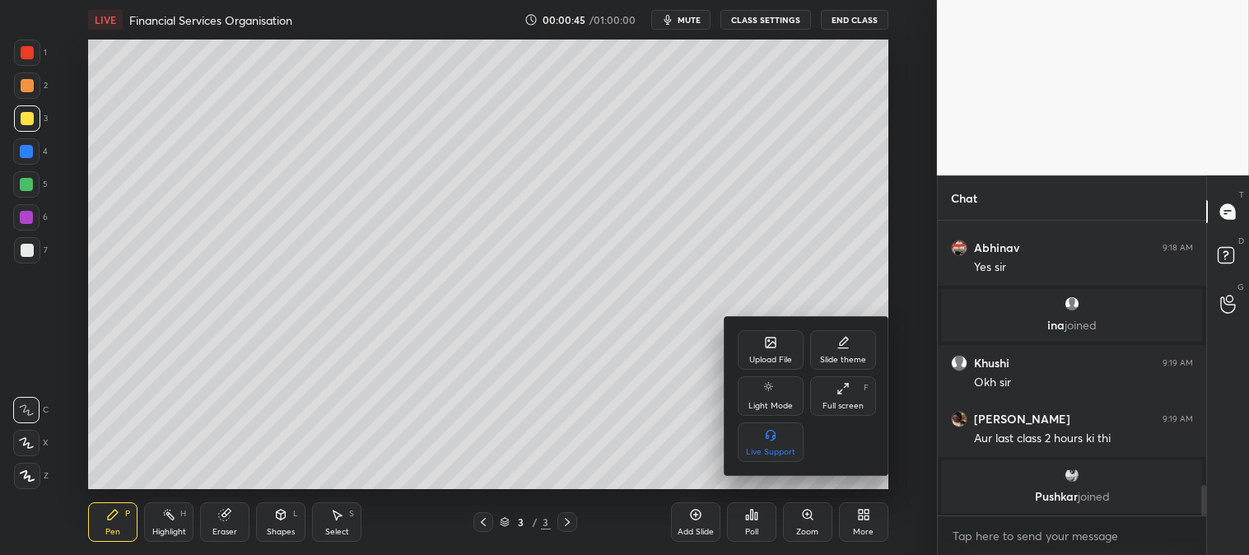
scroll to position [2615, 0]
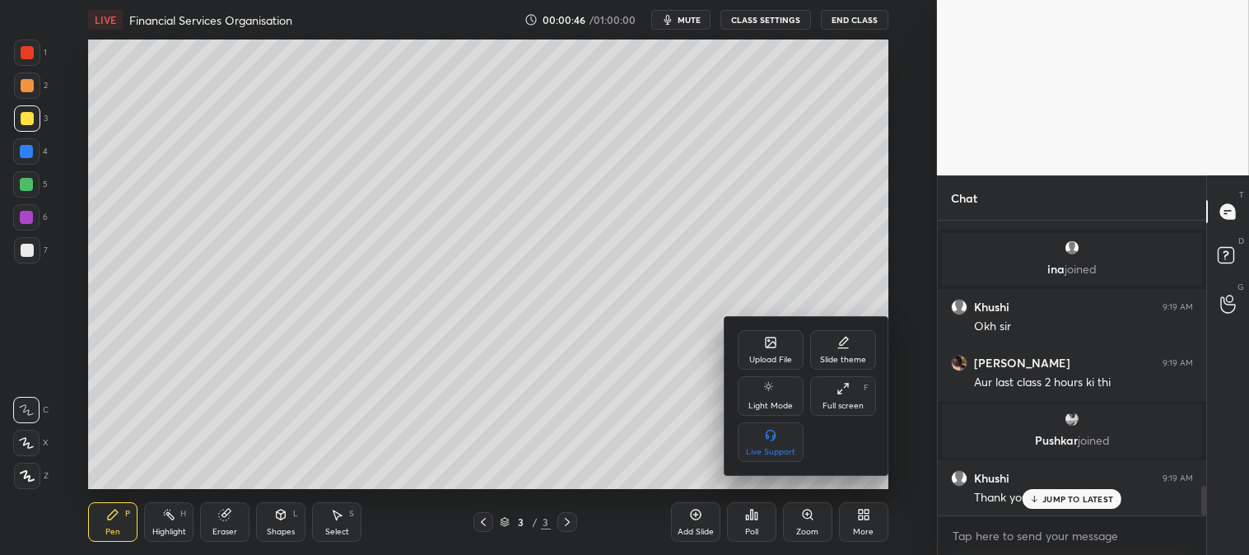
click at [778, 356] on div "Upload File" at bounding box center [771, 360] width 43 height 8
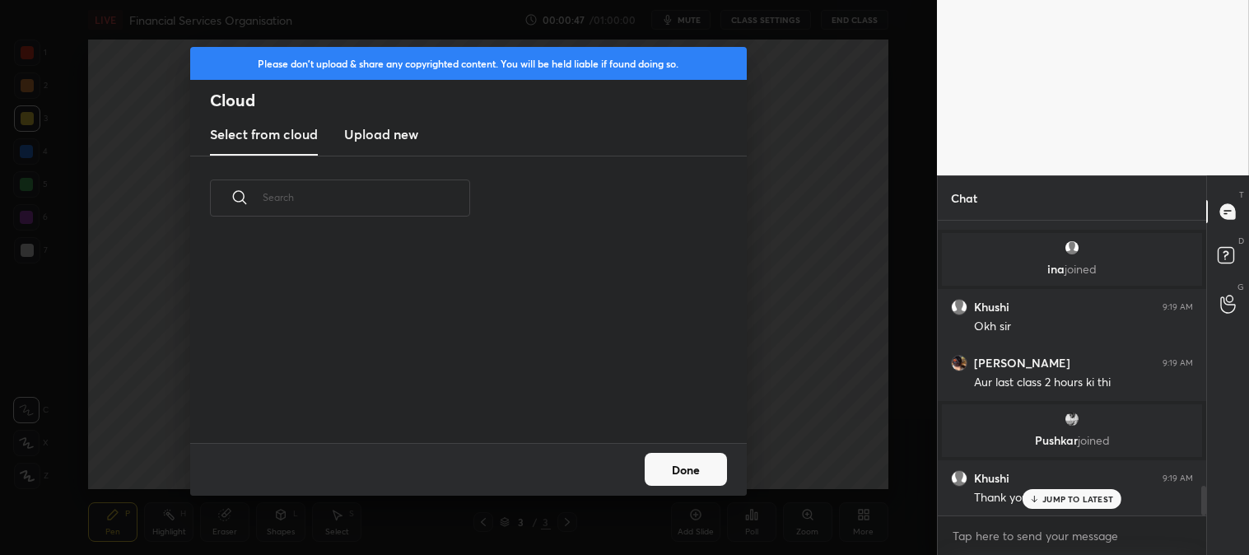
scroll to position [203, 529]
click at [366, 132] on h3 "Upload new" at bounding box center [381, 134] width 74 height 20
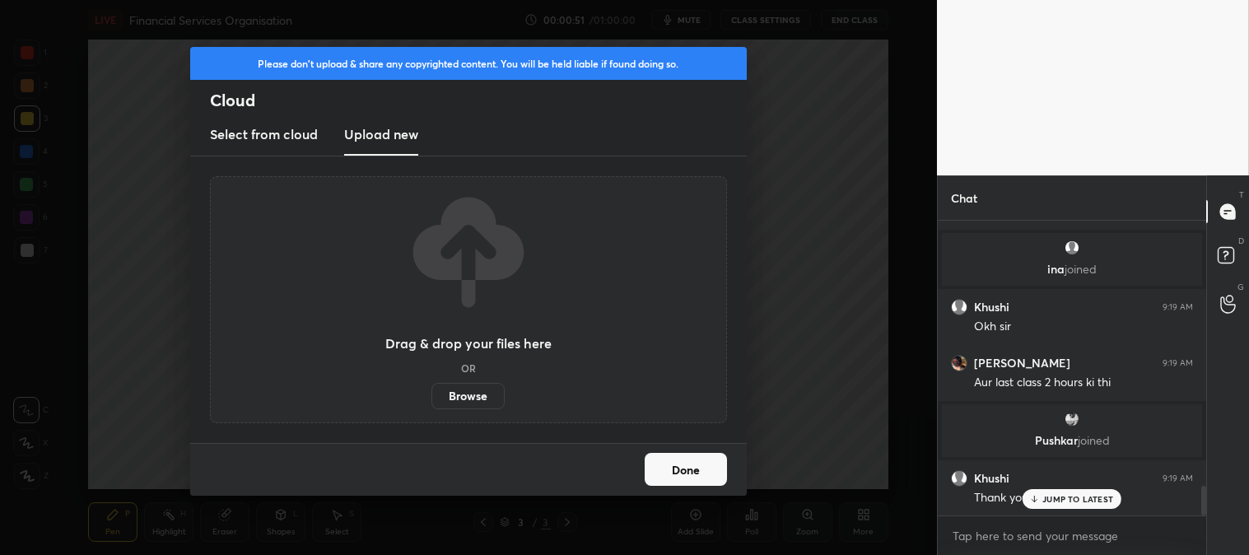
click at [474, 383] on label "Browse" at bounding box center [468, 396] width 73 height 26
click at [432, 383] on input "Browse" at bounding box center [432, 396] width 0 height 26
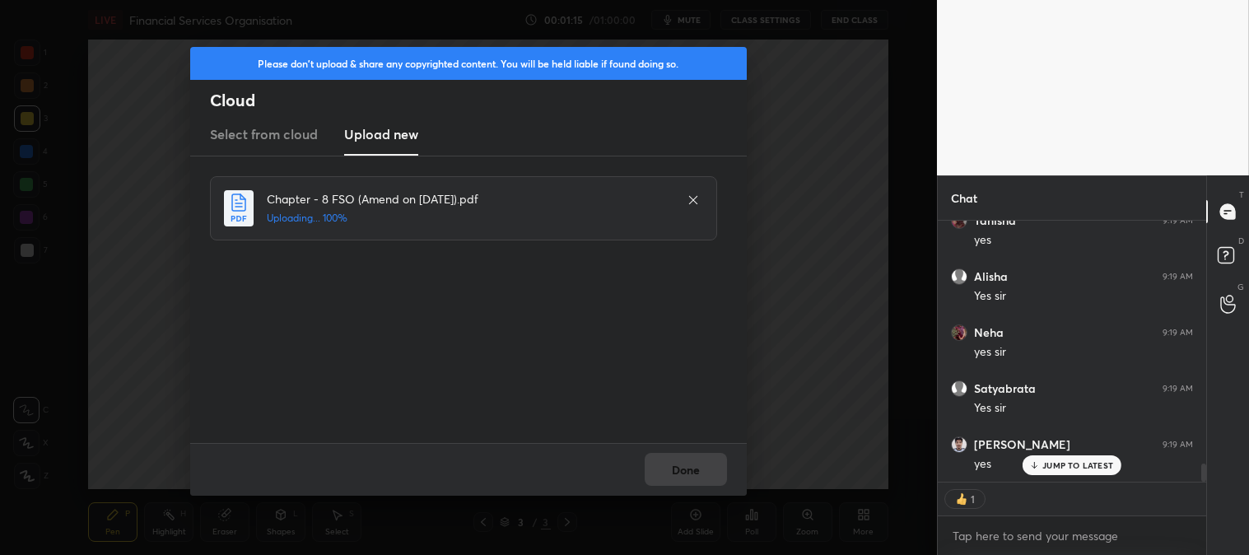
scroll to position [3505, 0]
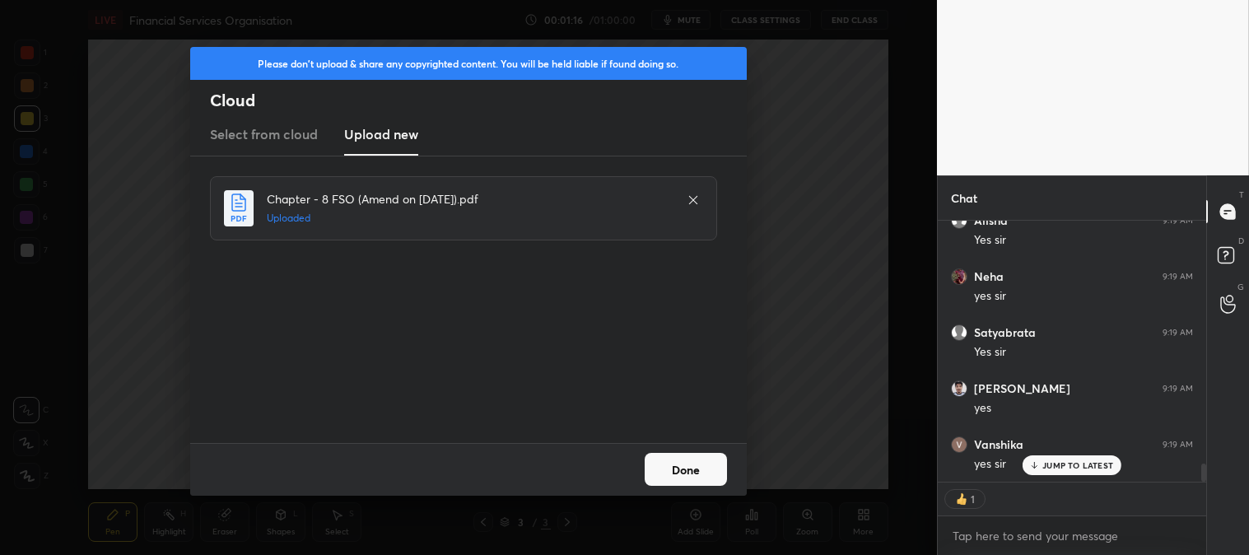
click at [688, 456] on button "Done" at bounding box center [686, 469] width 82 height 33
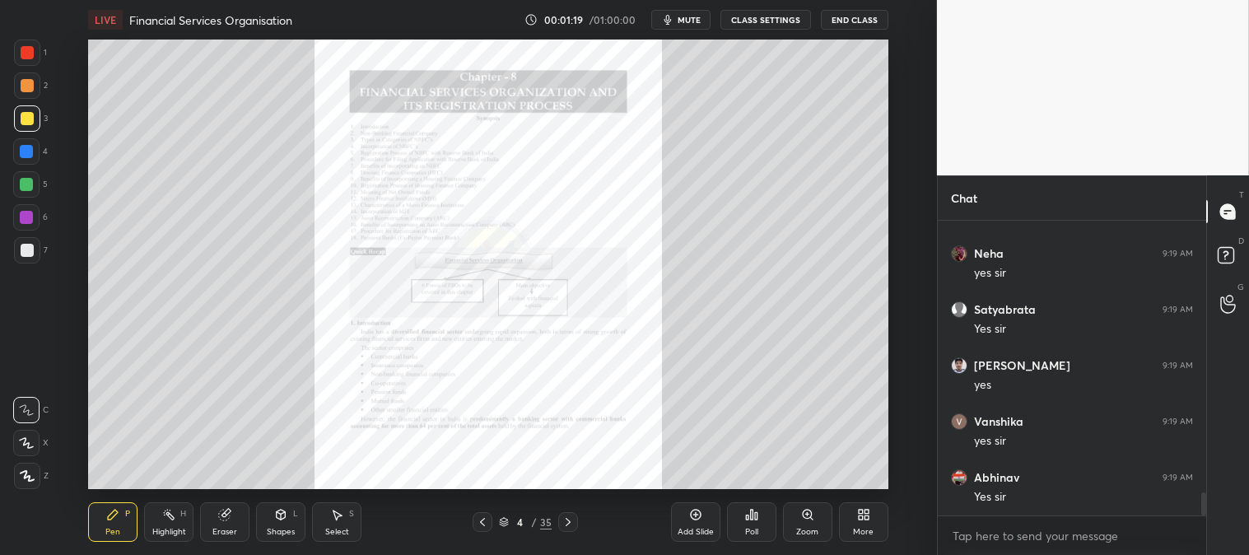
scroll to position [3528, 0]
click at [28, 58] on div at bounding box center [27, 52] width 13 height 13
click at [537, 517] on div "/" at bounding box center [534, 522] width 5 height 10
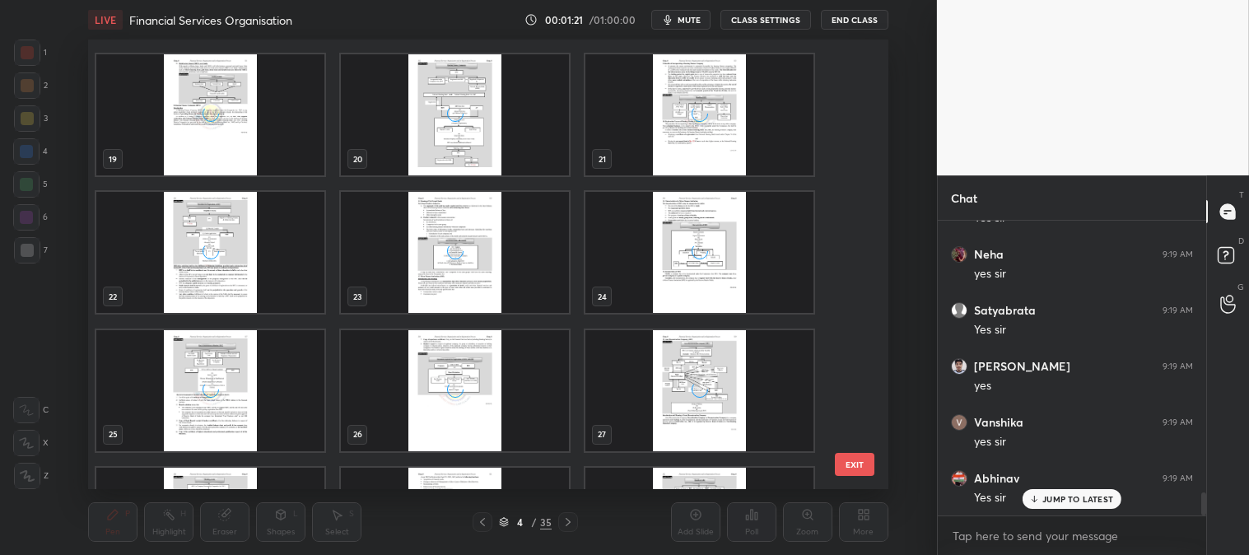
scroll to position [813, 0]
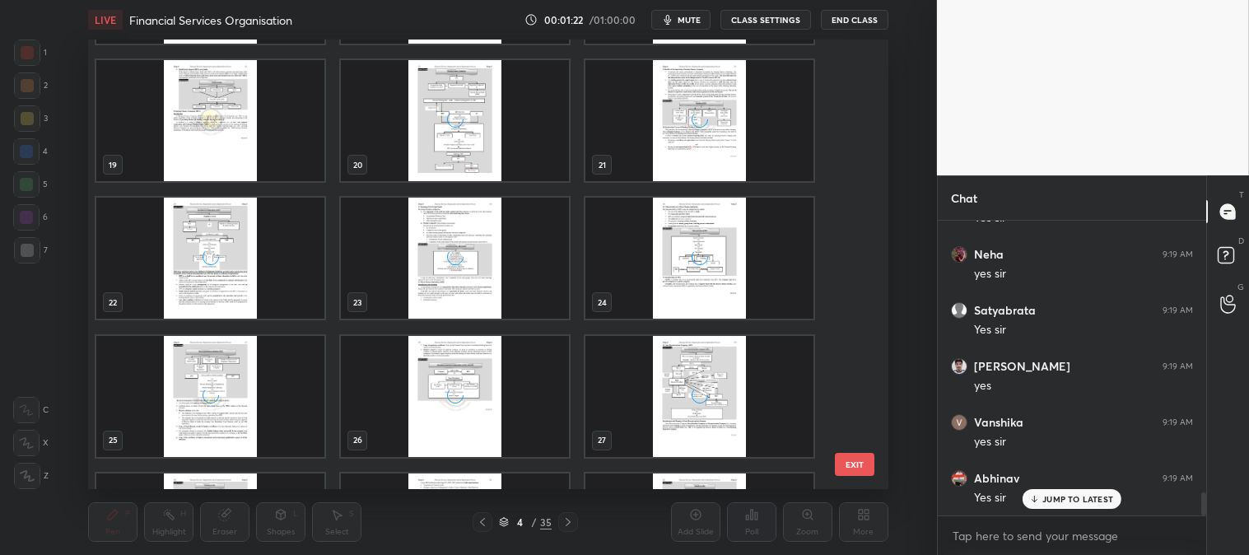
click at [524, 237] on div "grid" at bounding box center [455, 258] width 228 height 121
click at [525, 236] on div "grid" at bounding box center [455, 258] width 228 height 121
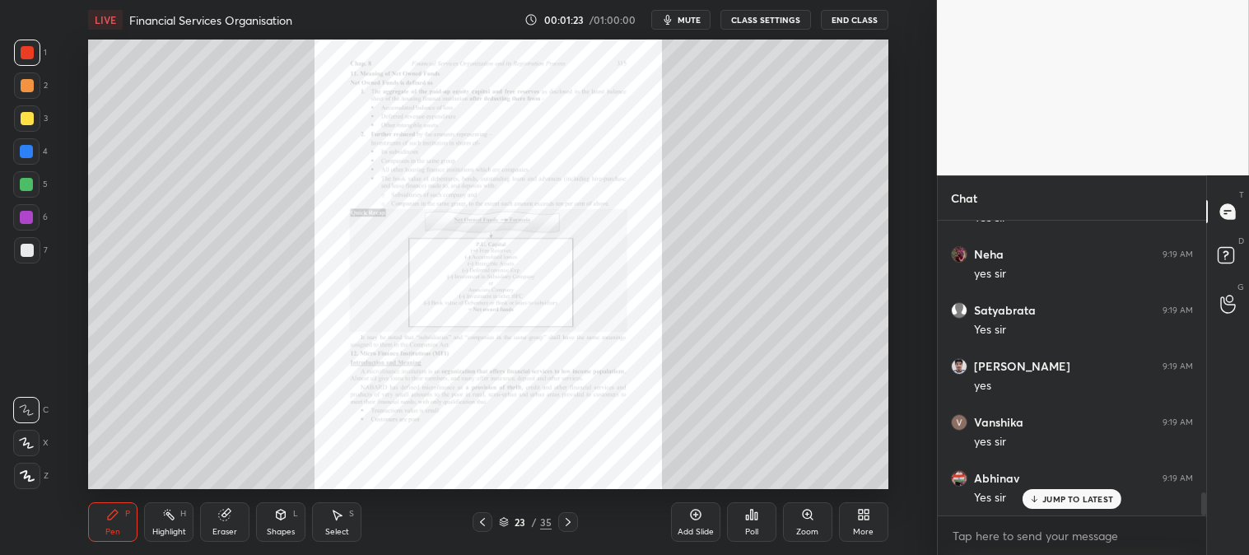
click at [571, 519] on icon at bounding box center [568, 522] width 13 height 13
click at [572, 522] on icon at bounding box center [568, 522] width 13 height 13
click at [573, 525] on icon at bounding box center [568, 522] width 13 height 13
click at [571, 520] on icon at bounding box center [568, 522] width 13 height 13
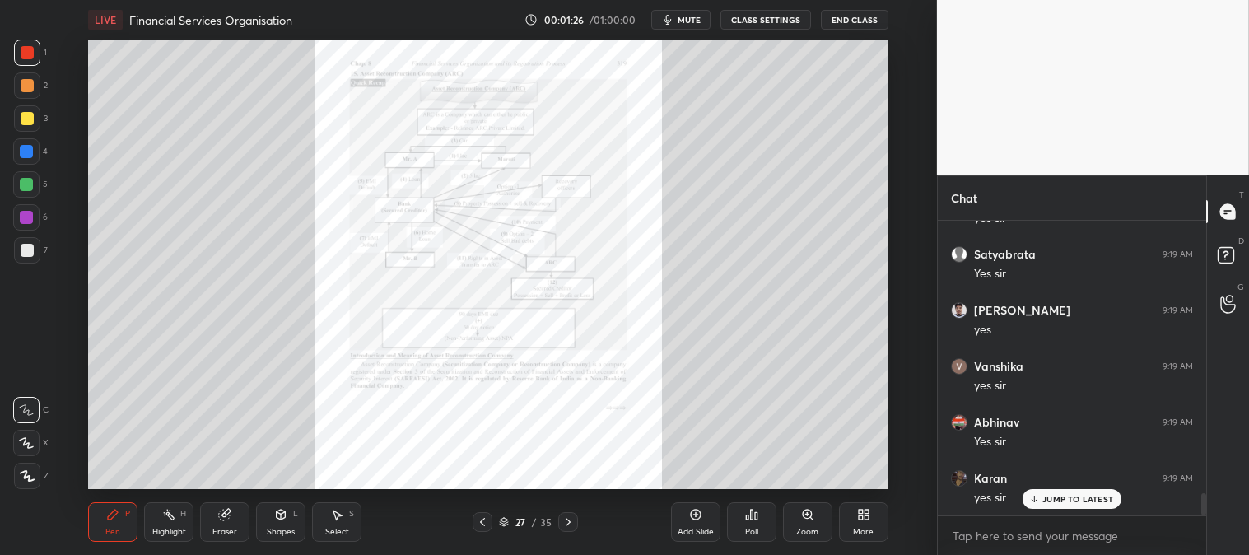
scroll to position [3643, 0]
click at [571, 516] on icon at bounding box center [568, 522] width 13 height 13
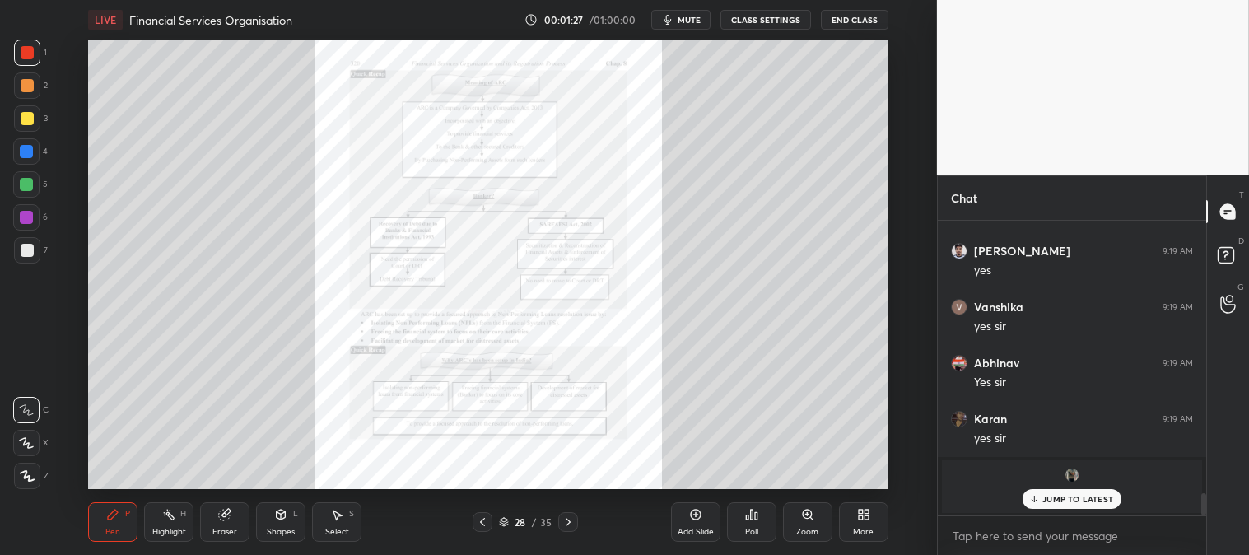
scroll to position [3699, 0]
click at [569, 520] on icon at bounding box center [568, 522] width 13 height 13
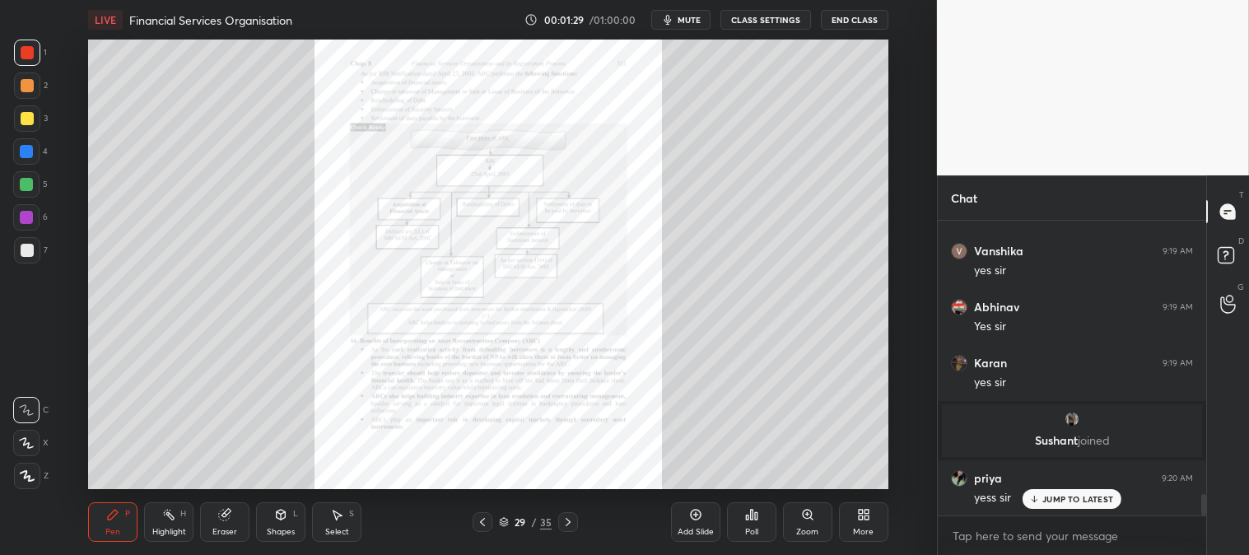
click at [570, 521] on icon at bounding box center [568, 522] width 13 height 13
click at [571, 516] on icon at bounding box center [568, 522] width 13 height 13
click at [569, 517] on icon at bounding box center [568, 522] width 13 height 13
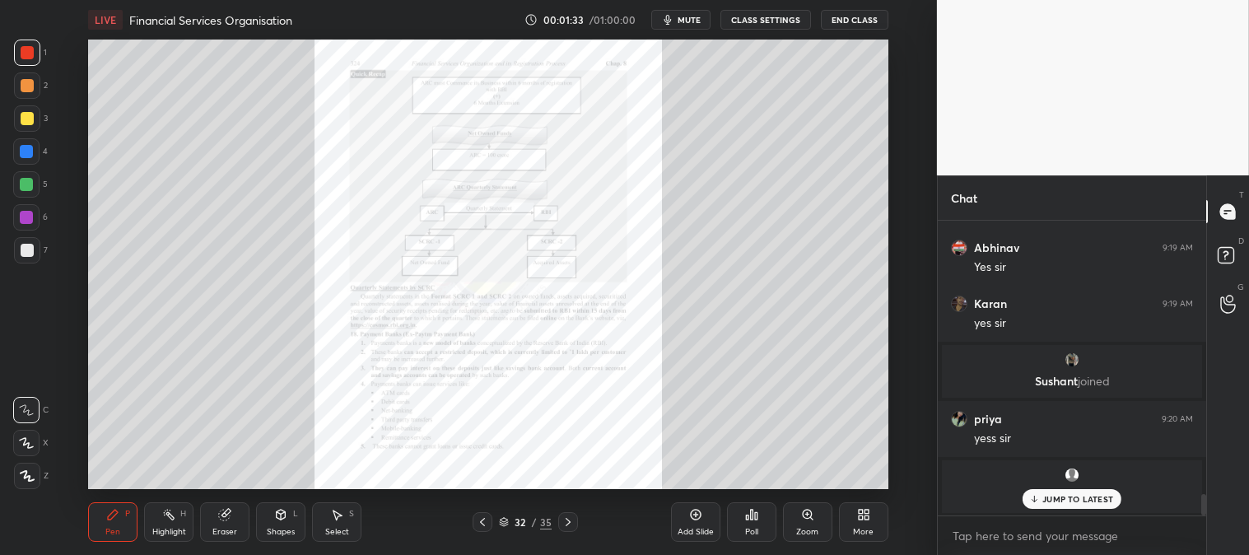
click at [571, 519] on icon at bounding box center [568, 522] width 13 height 13
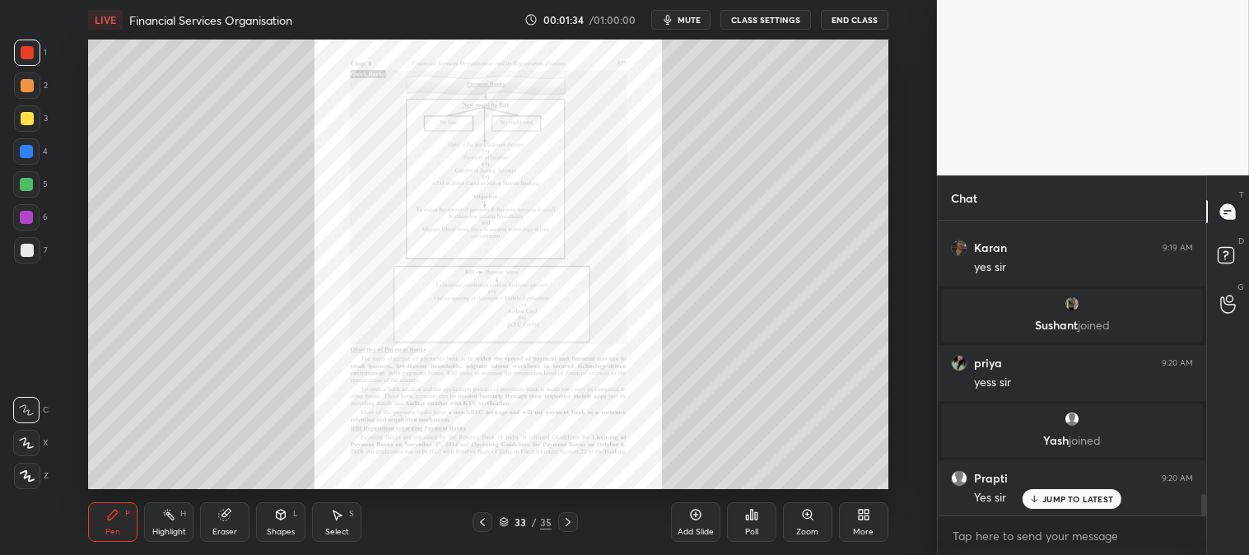
click at [483, 521] on icon at bounding box center [482, 522] width 5 height 8
click at [483, 521] on icon at bounding box center [482, 522] width 13 height 13
click at [484, 521] on icon at bounding box center [482, 522] width 13 height 13
click at [484, 522] on icon at bounding box center [482, 522] width 13 height 13
click at [488, 521] on icon at bounding box center [482, 522] width 13 height 13
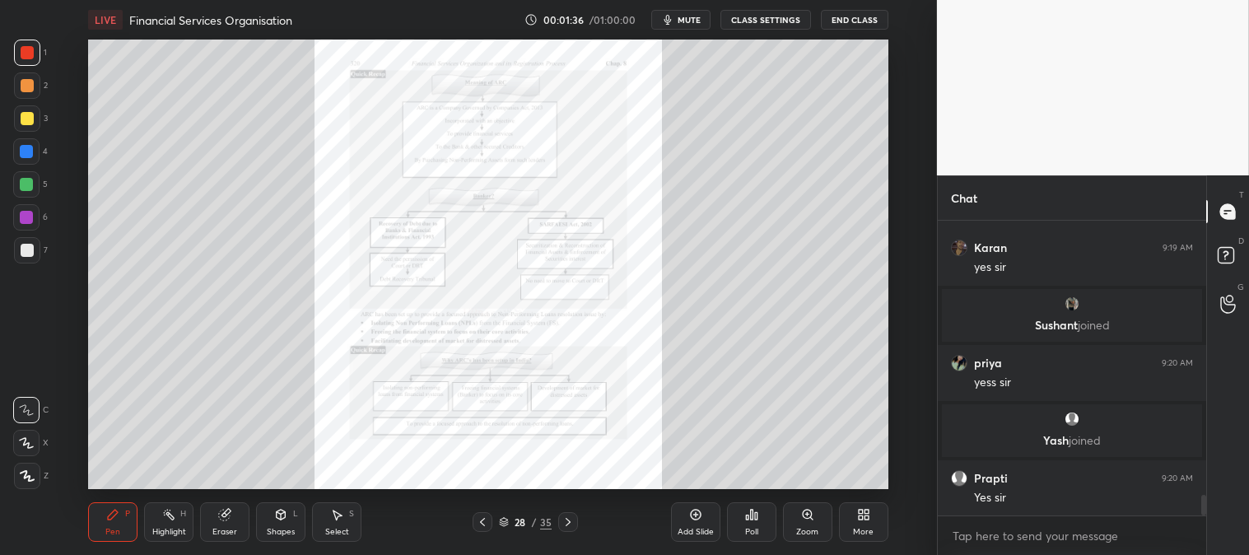
scroll to position [3871, 0]
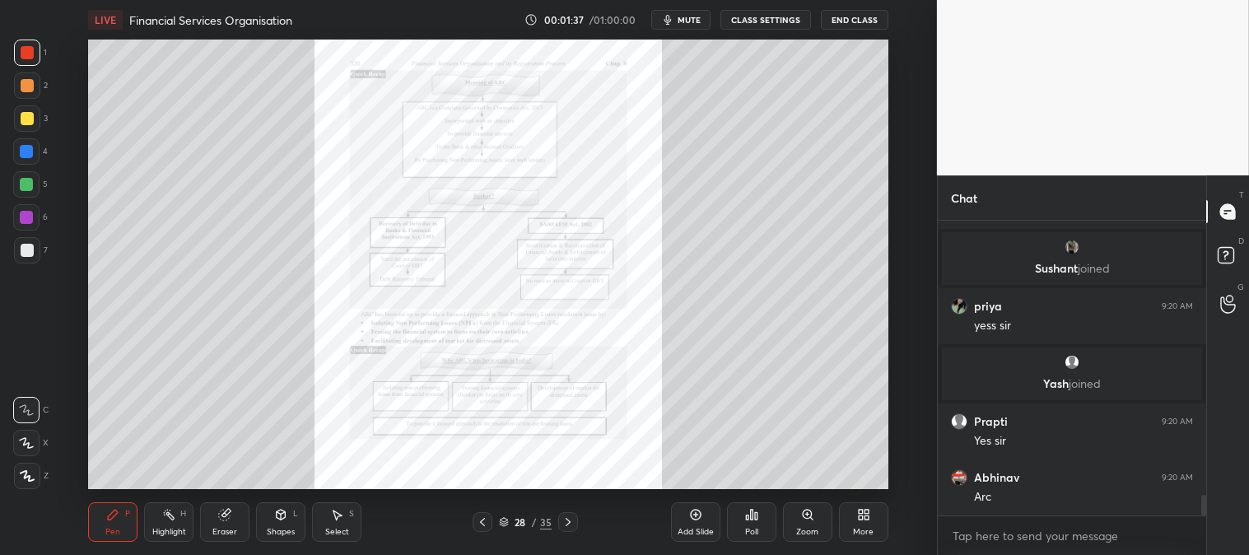
click at [488, 520] on icon at bounding box center [482, 522] width 13 height 13
click at [489, 519] on icon at bounding box center [482, 522] width 13 height 13
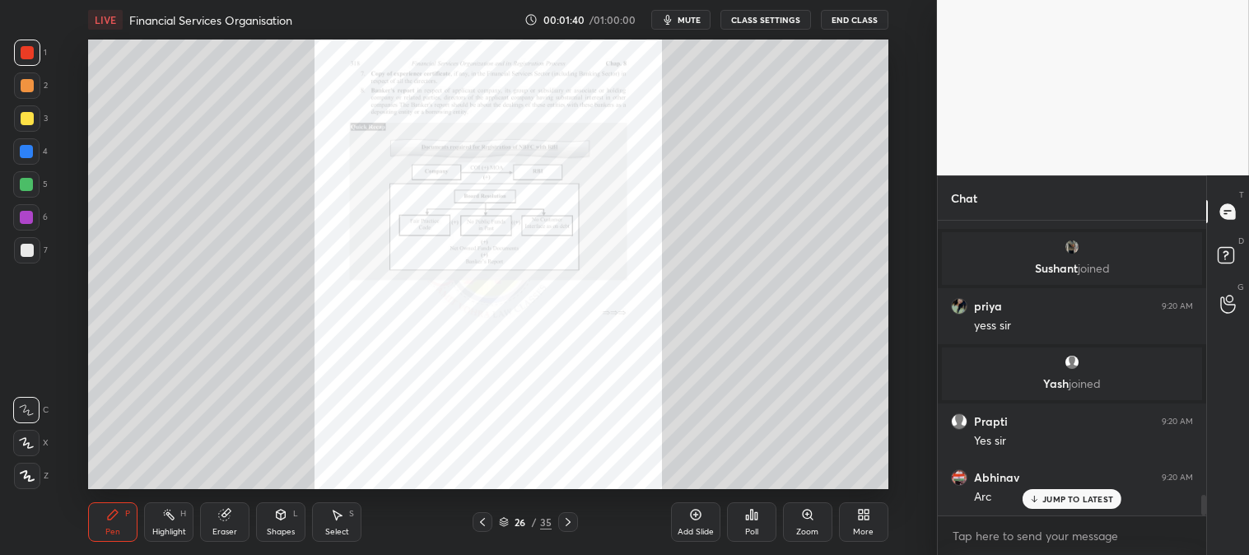
scroll to position [3930, 0]
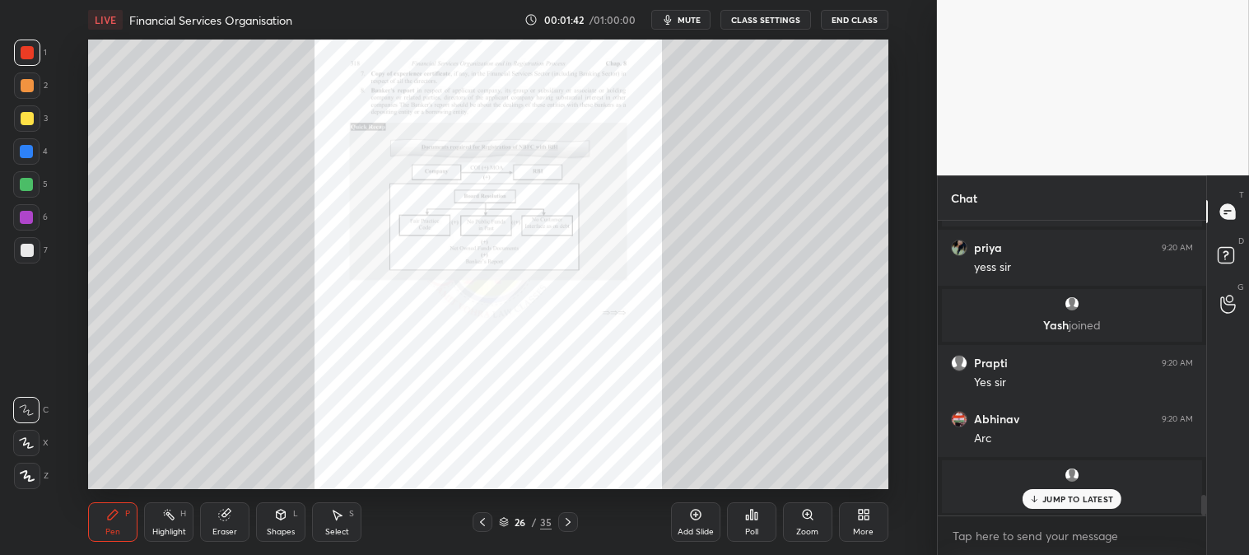
click at [571, 517] on icon at bounding box center [568, 522] width 13 height 13
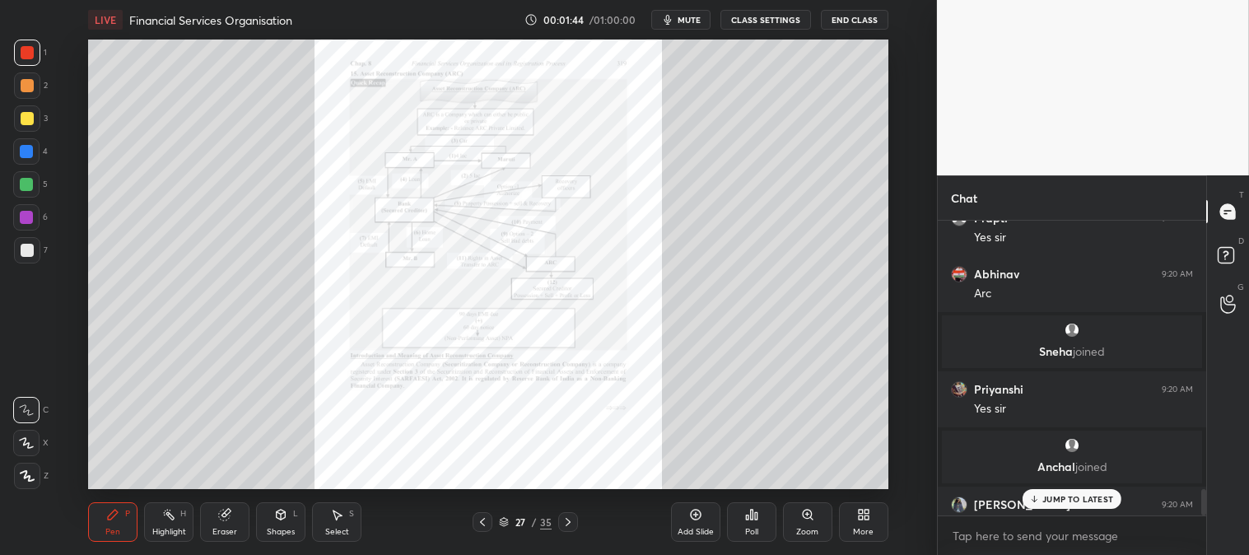
scroll to position [3058, 0]
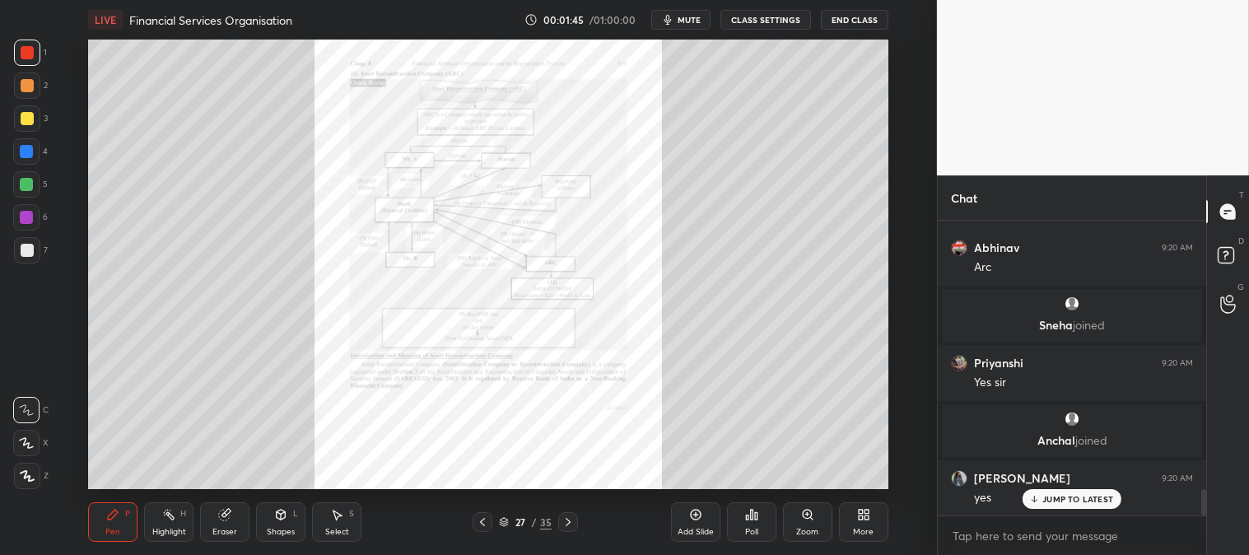
click at [795, 524] on div "Zoom" at bounding box center [807, 522] width 49 height 40
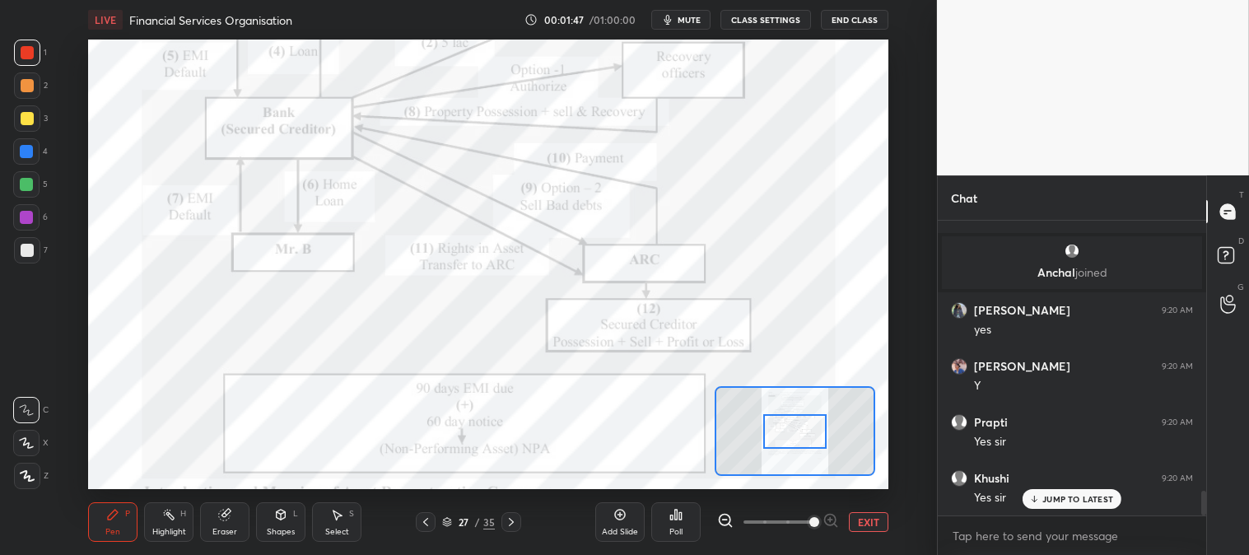
scroll to position [3338, 0]
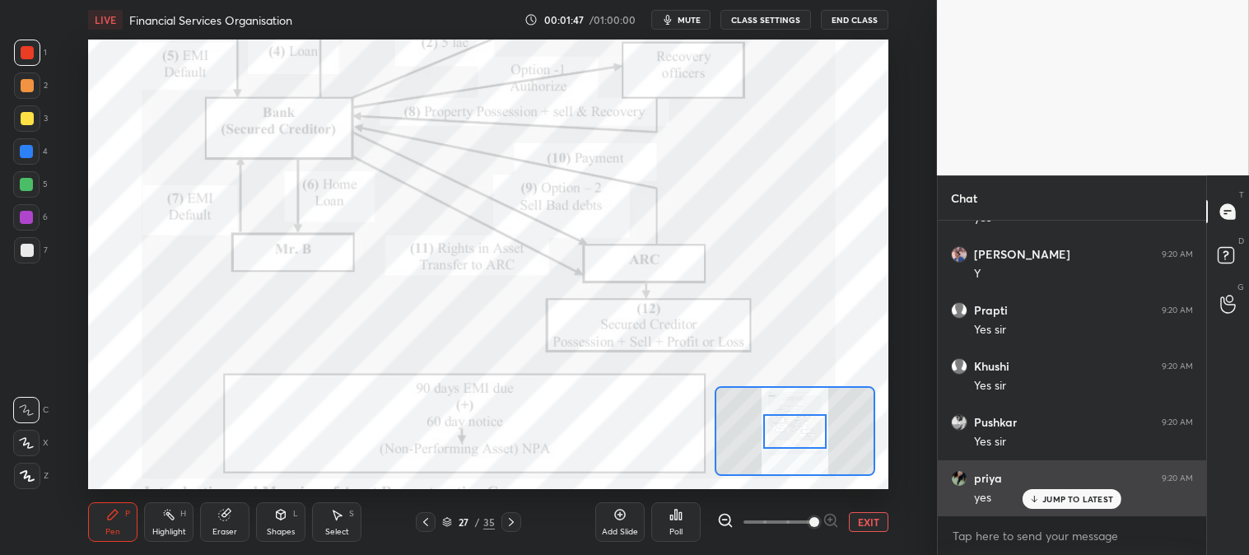
click at [1057, 506] on div "JUMP TO LATEST" at bounding box center [1072, 499] width 99 height 20
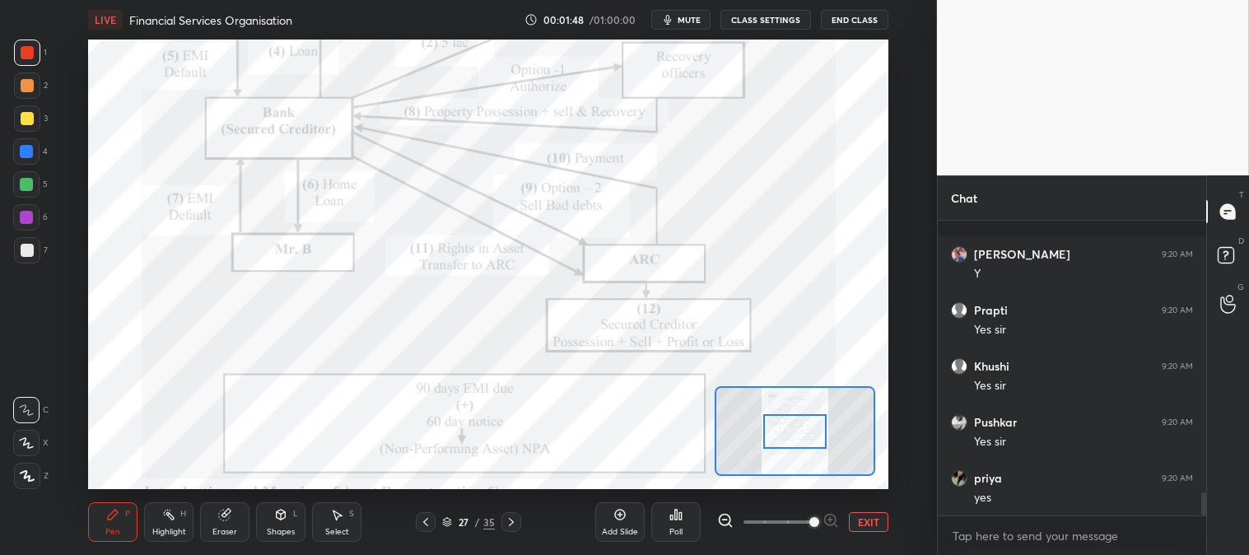
scroll to position [3451, 0]
click at [14, 59] on div at bounding box center [27, 53] width 26 height 26
click at [1048, 499] on p "JUMP TO LATEST" at bounding box center [1078, 499] width 71 height 10
click at [232, 525] on div "Eraser" at bounding box center [224, 522] width 49 height 40
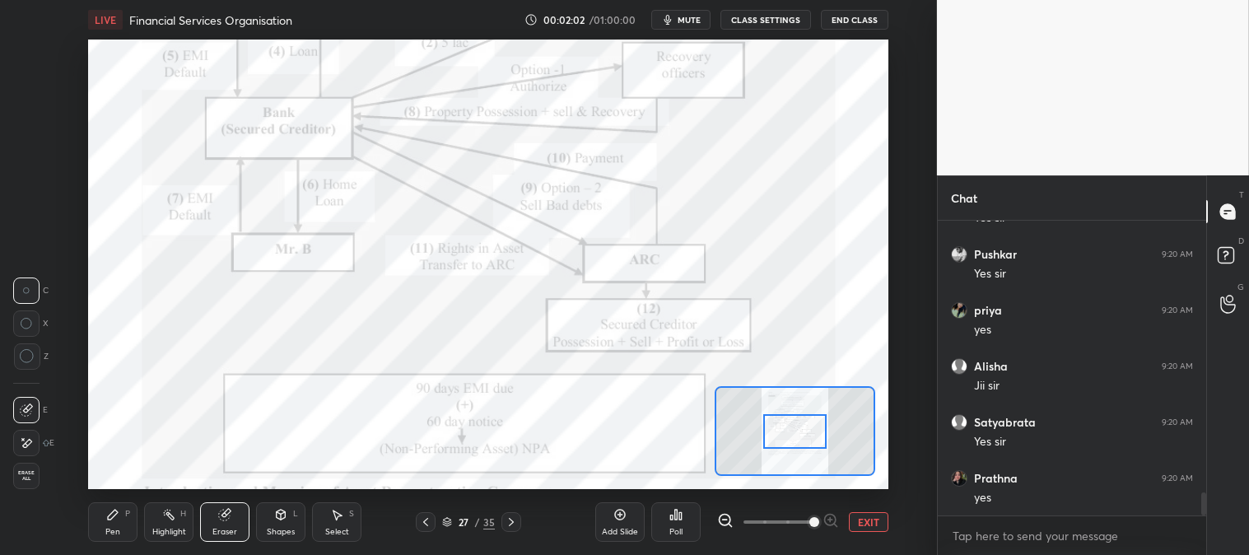
click at [115, 525] on div "Pen P" at bounding box center [112, 522] width 49 height 40
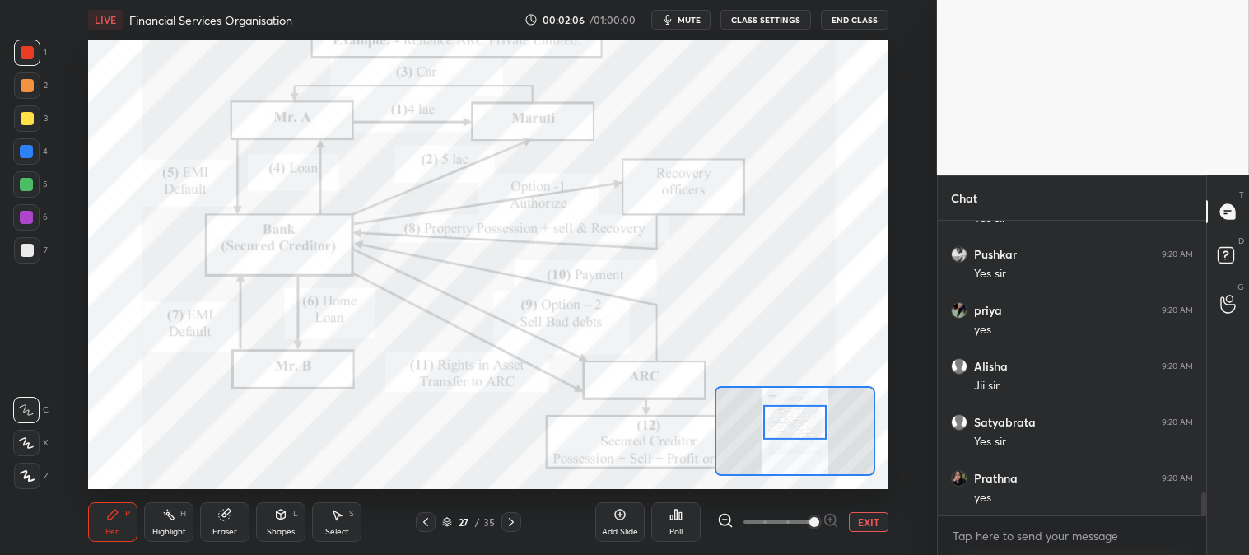
click at [224, 519] on icon at bounding box center [224, 515] width 11 height 11
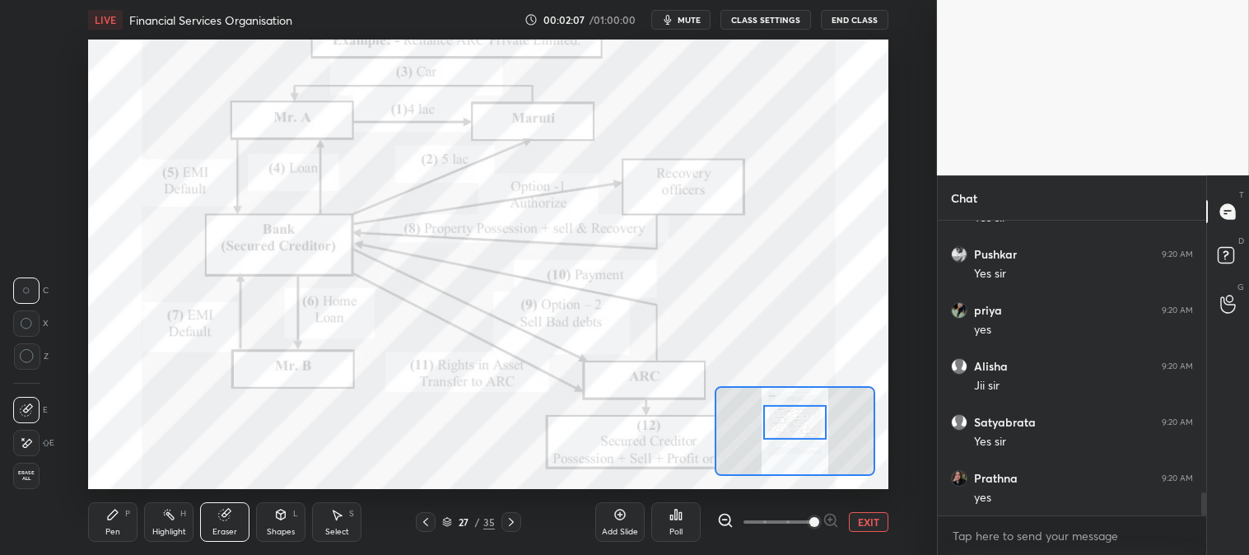
click at [226, 519] on icon at bounding box center [224, 515] width 11 height 11
click at [219, 517] on icon at bounding box center [224, 515] width 11 height 11
click at [33, 348] on div at bounding box center [27, 356] width 26 height 26
click at [162, 520] on icon at bounding box center [168, 514] width 13 height 13
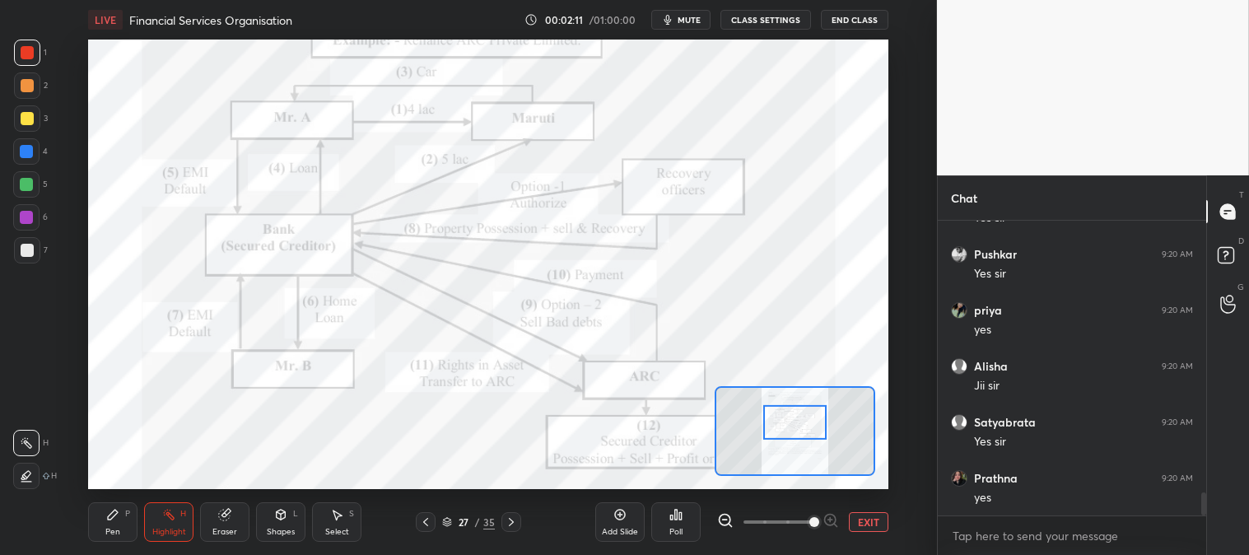
click at [22, 474] on icon at bounding box center [26, 475] width 13 height 13
click at [30, 441] on icon at bounding box center [26, 443] width 13 height 13
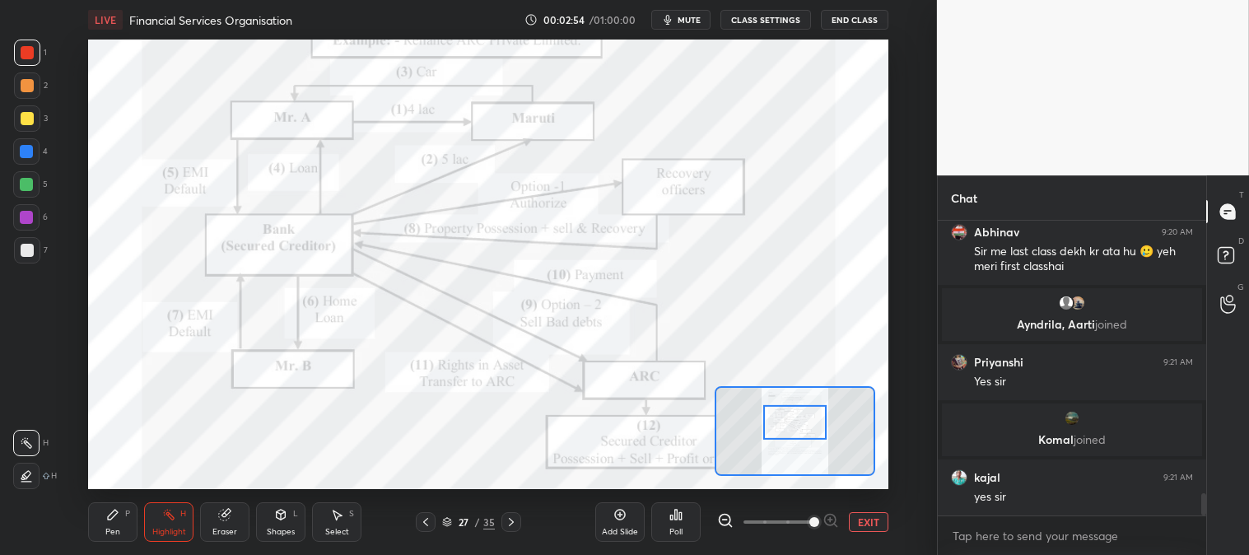
scroll to position [3732, 0]
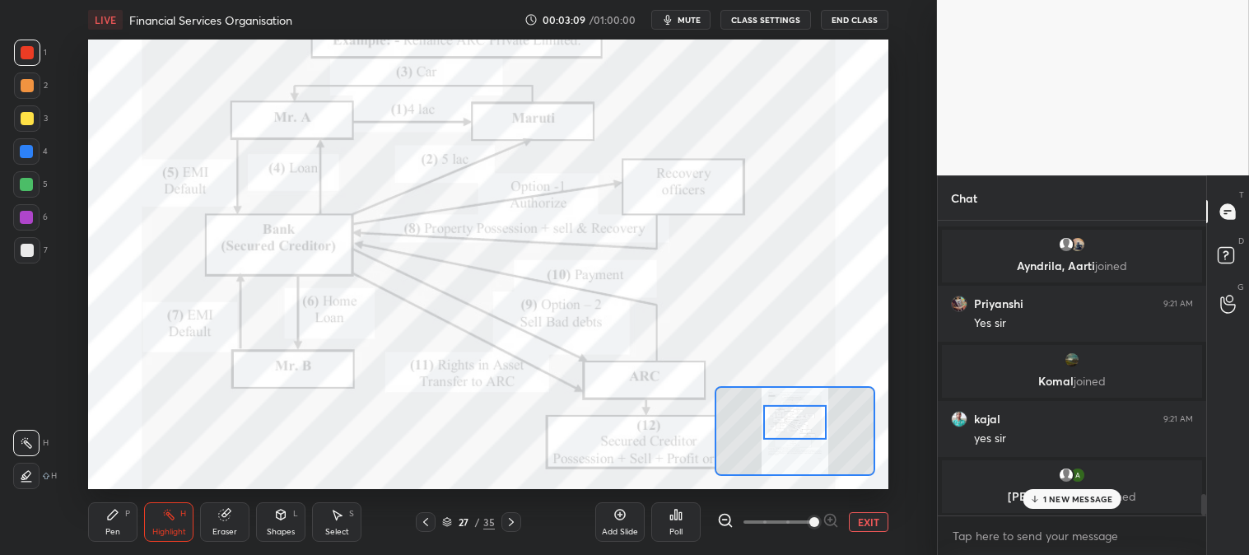
click at [107, 516] on icon at bounding box center [112, 514] width 13 height 13
click at [107, 521] on icon at bounding box center [112, 514] width 13 height 13
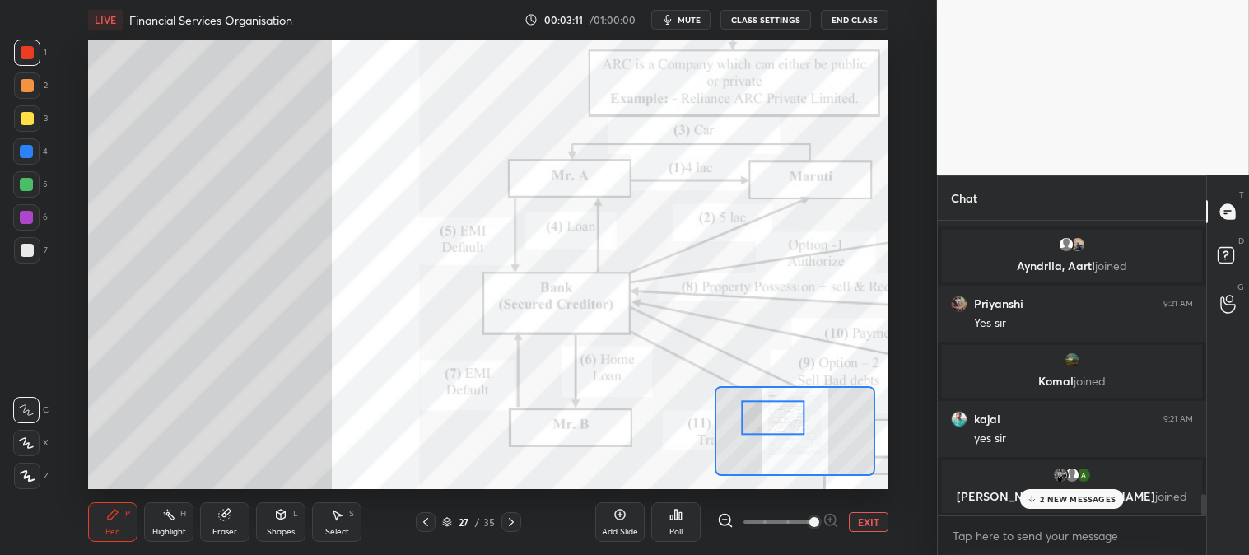
click at [30, 178] on div at bounding box center [26, 184] width 13 height 13
click at [27, 109] on div at bounding box center [27, 118] width 26 height 26
click at [688, 23] on span "mute" at bounding box center [689, 20] width 23 height 12
click at [693, 23] on span "unmute" at bounding box center [687, 20] width 35 height 12
click at [25, 91] on div at bounding box center [27, 85] width 13 height 13
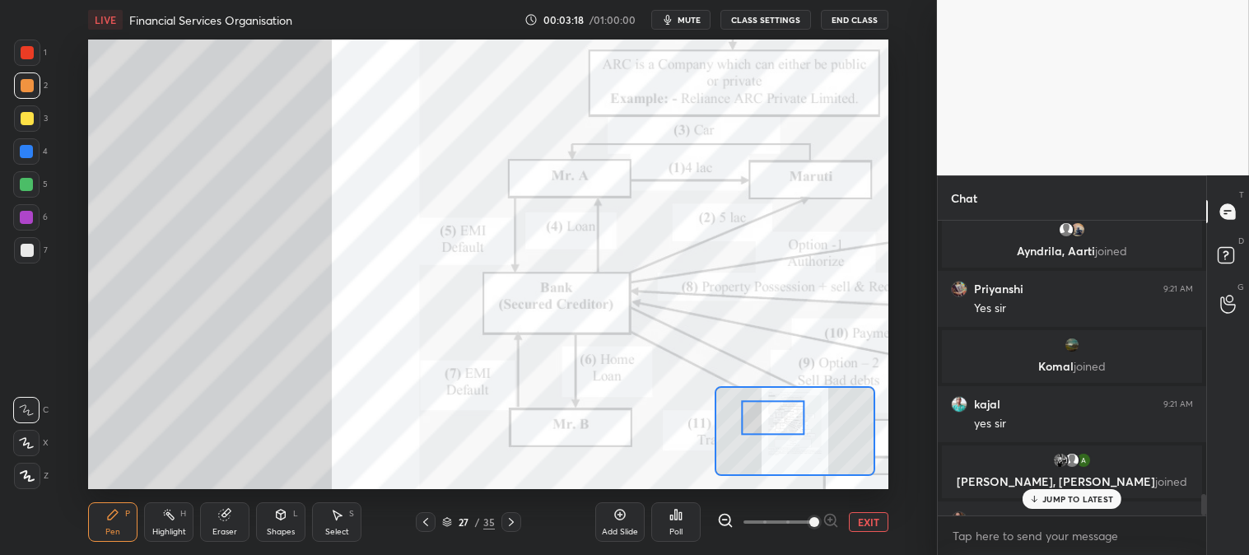
scroll to position [3773, 0]
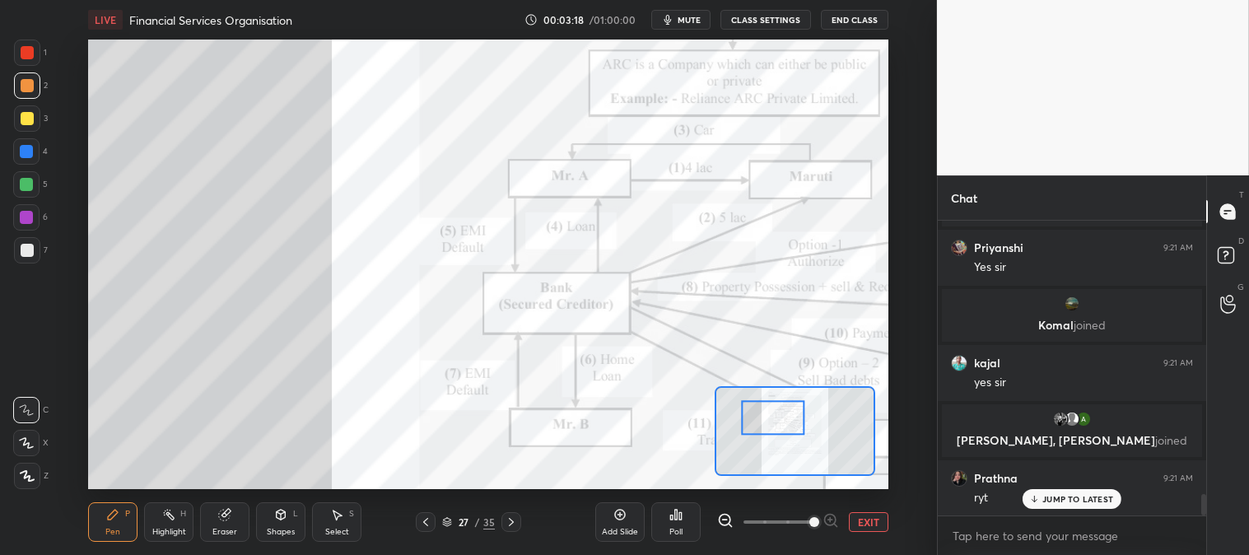
click at [30, 432] on div at bounding box center [26, 443] width 26 height 26
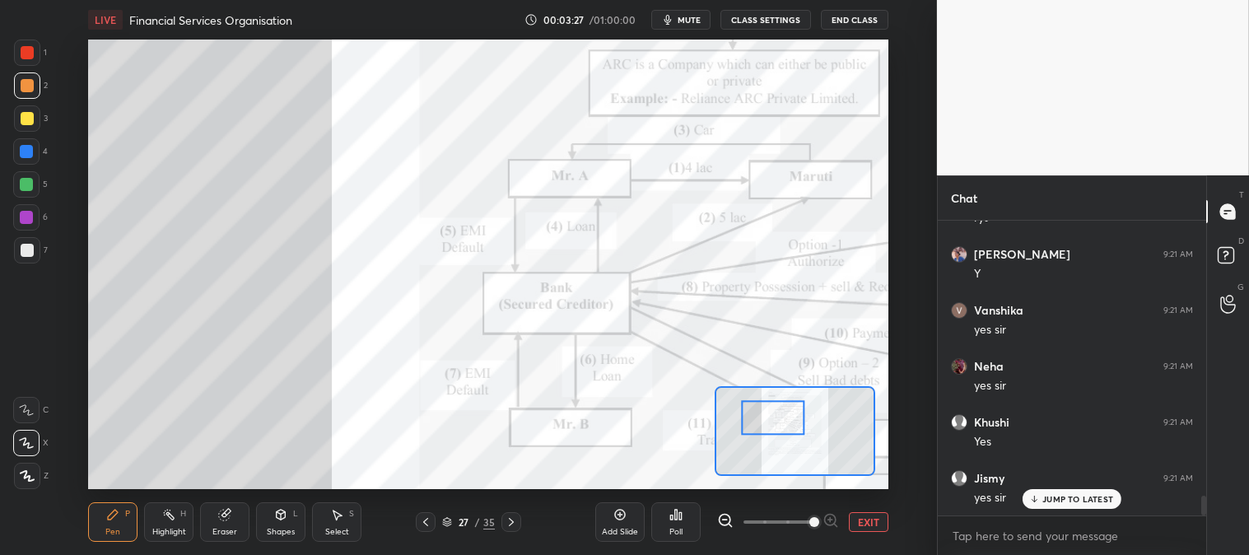
scroll to position [4165, 0]
click at [689, 16] on span "mute" at bounding box center [689, 20] width 23 height 12
click at [692, 18] on span "unmute" at bounding box center [687, 20] width 35 height 12
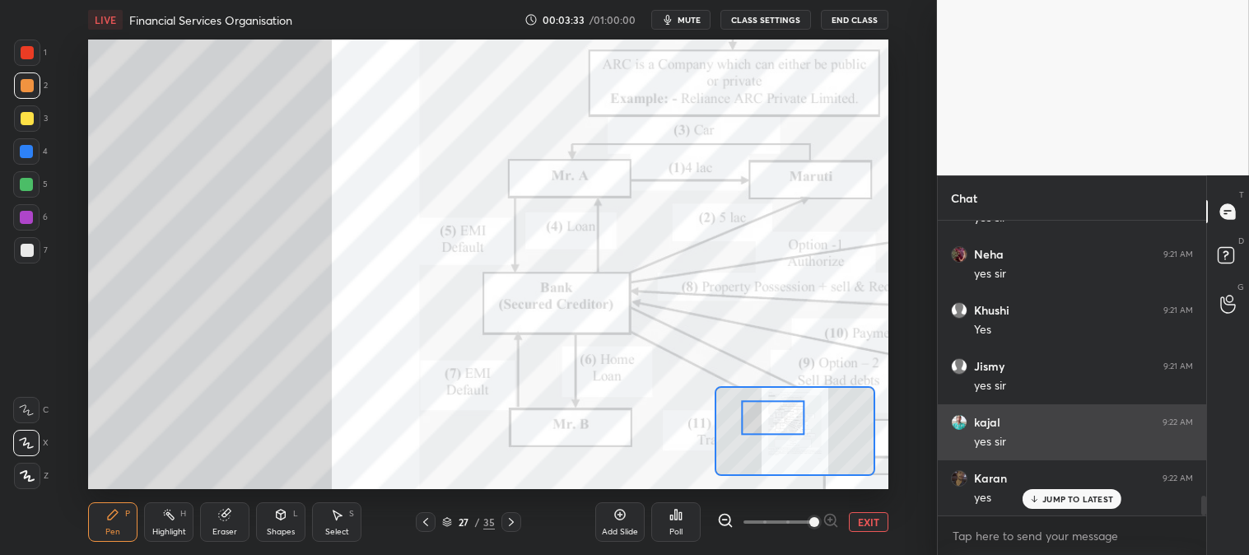
click at [1049, 504] on p "JUMP TO LATEST" at bounding box center [1078, 499] width 71 height 10
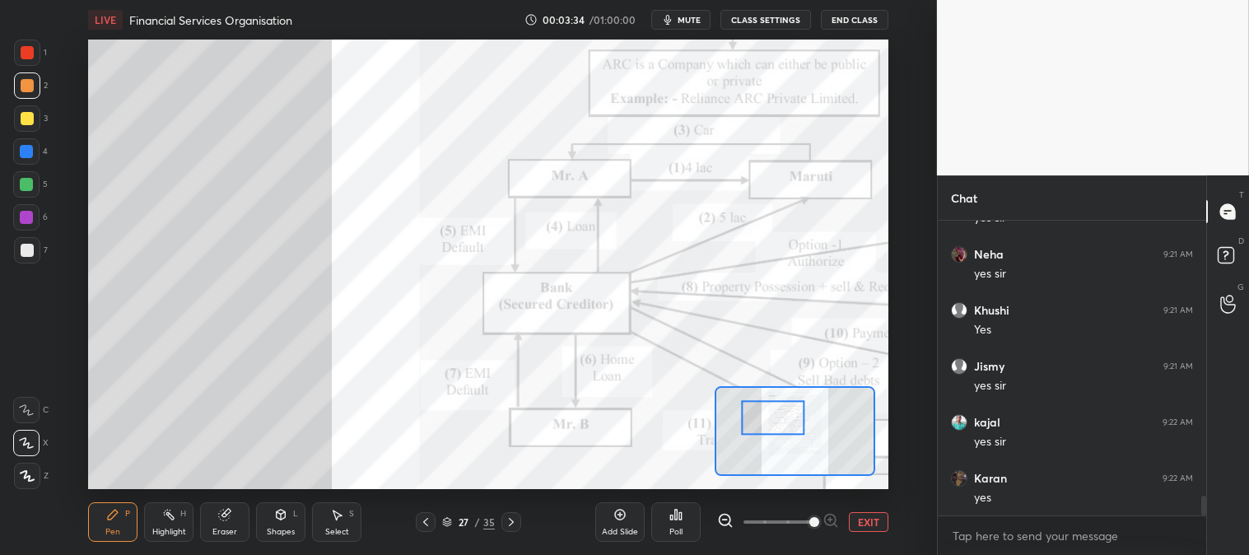
click at [873, 521] on button "EXIT" at bounding box center [869, 522] width 40 height 20
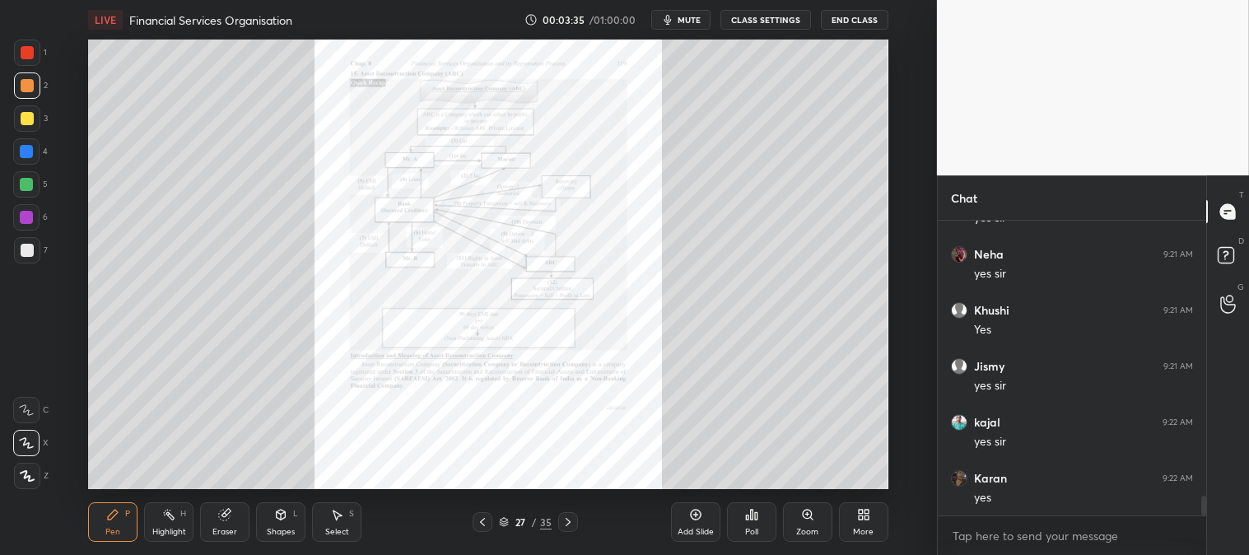
click at [21, 49] on div at bounding box center [27, 52] width 13 height 13
click at [807, 516] on icon at bounding box center [807, 513] width 0 height 3
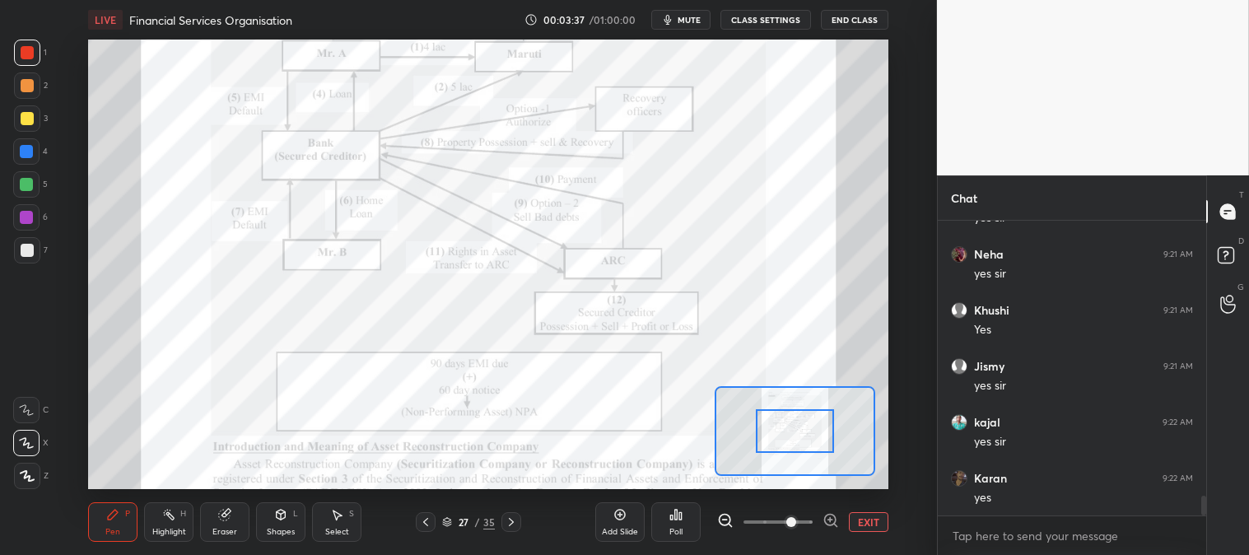
click at [151, 521] on div "Highlight H" at bounding box center [168, 522] width 49 height 40
click at [130, 506] on div "Pen P" at bounding box center [112, 522] width 49 height 40
click at [27, 120] on div at bounding box center [27, 118] width 13 height 13
click at [29, 182] on div at bounding box center [26, 184] width 13 height 13
click at [119, 515] on div "Pen P" at bounding box center [112, 522] width 49 height 40
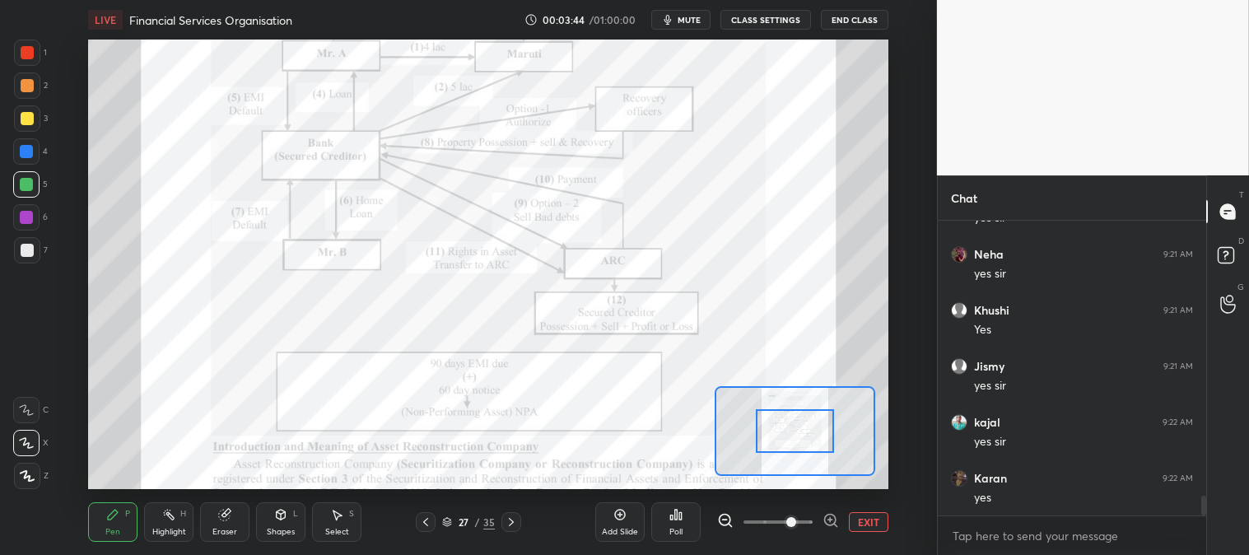
click at [168, 525] on div "Highlight H" at bounding box center [168, 522] width 49 height 40
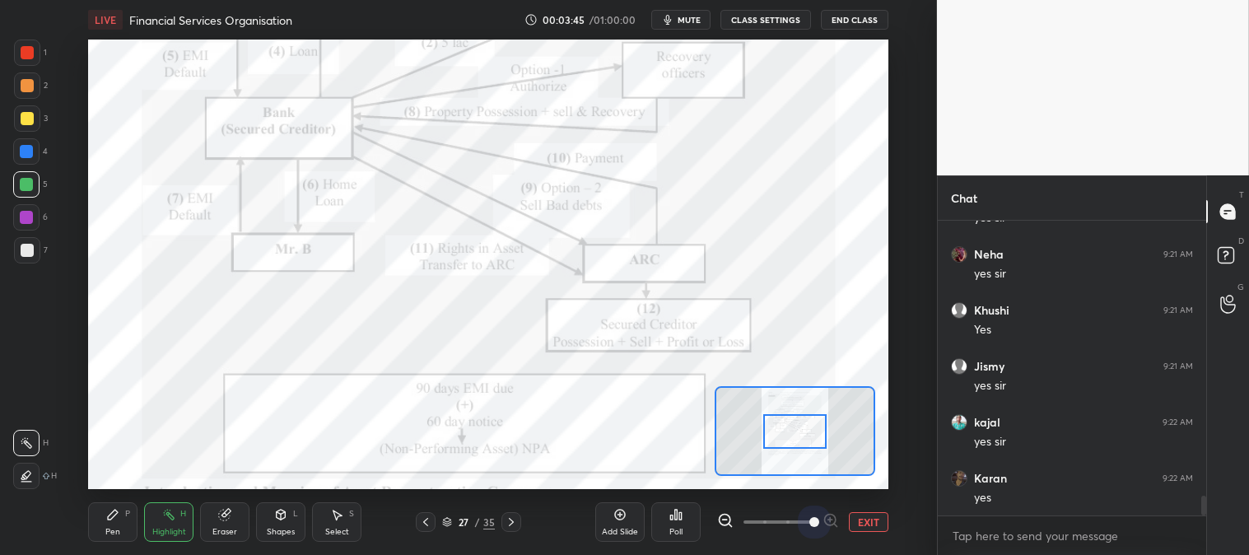
click at [813, 527] on span at bounding box center [815, 522] width 10 height 10
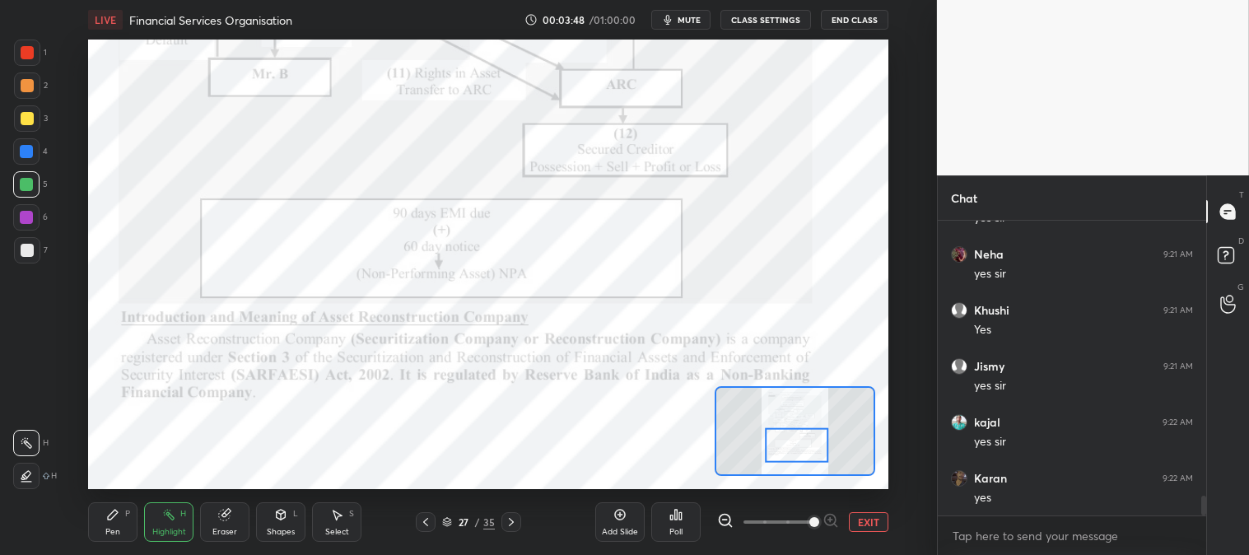
click at [111, 516] on icon at bounding box center [113, 515] width 10 height 10
click at [110, 512] on icon at bounding box center [112, 514] width 13 height 13
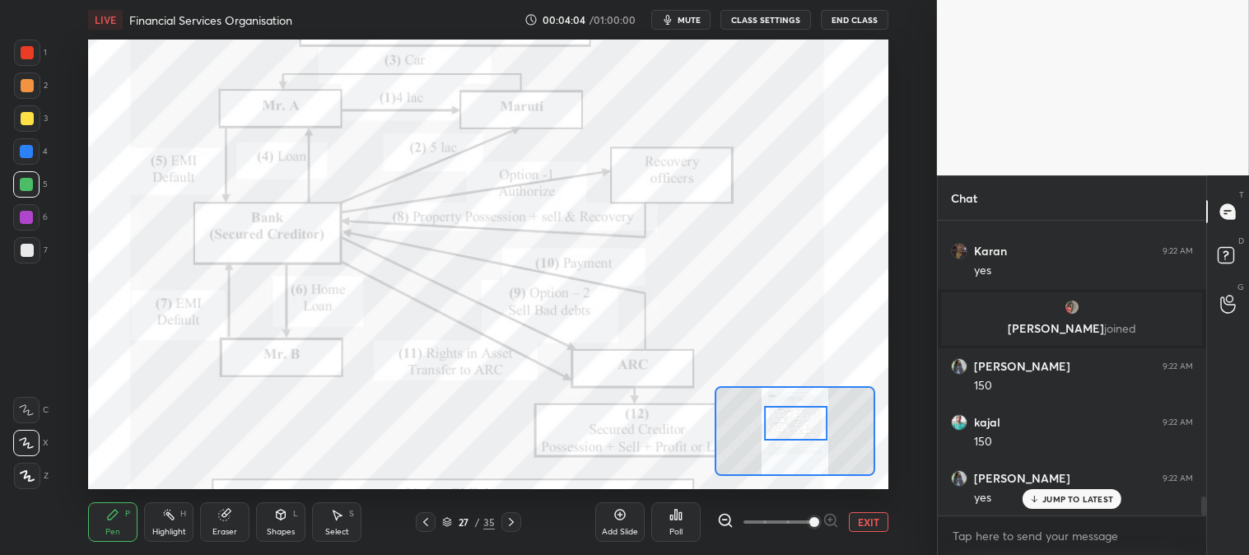
scroll to position [4345, 0]
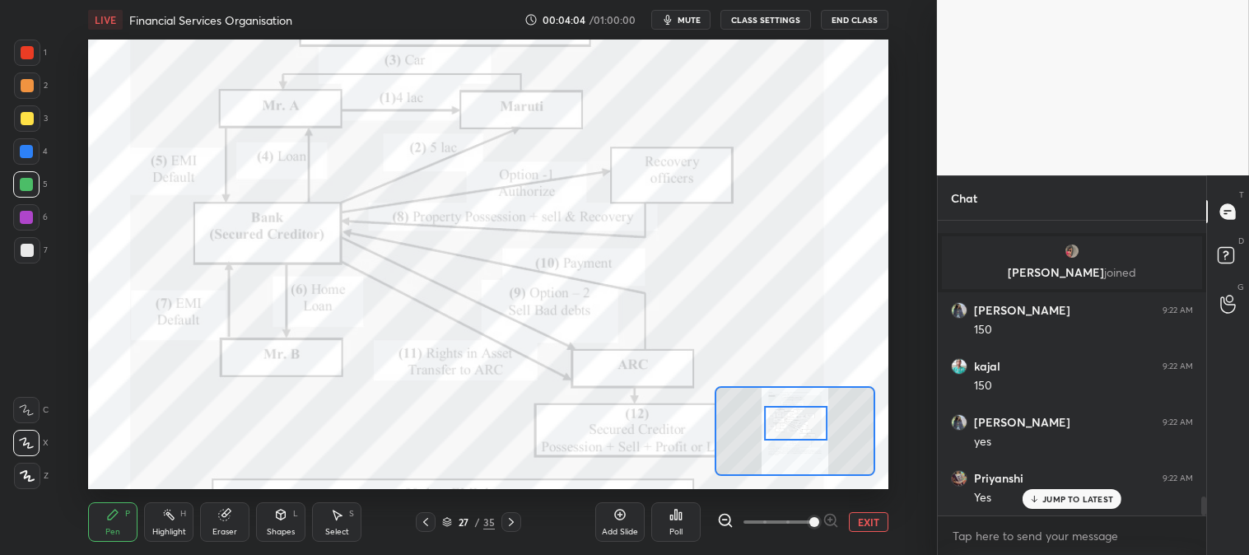
click at [166, 541] on div "Highlight H" at bounding box center [168, 522] width 49 height 40
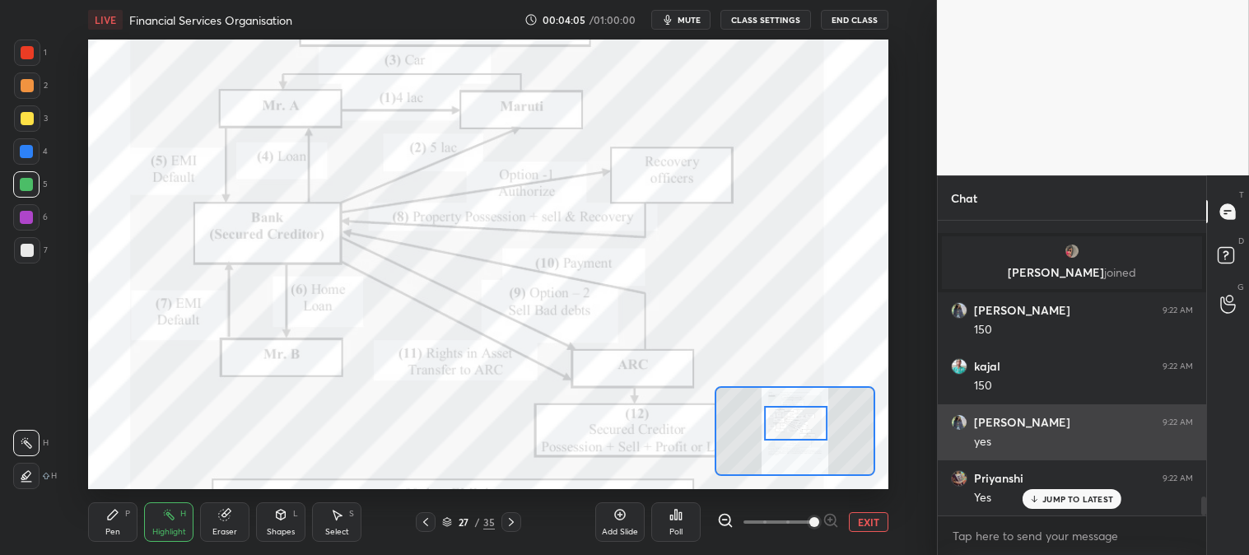
click at [1056, 502] on p "JUMP TO LATEST" at bounding box center [1078, 499] width 71 height 10
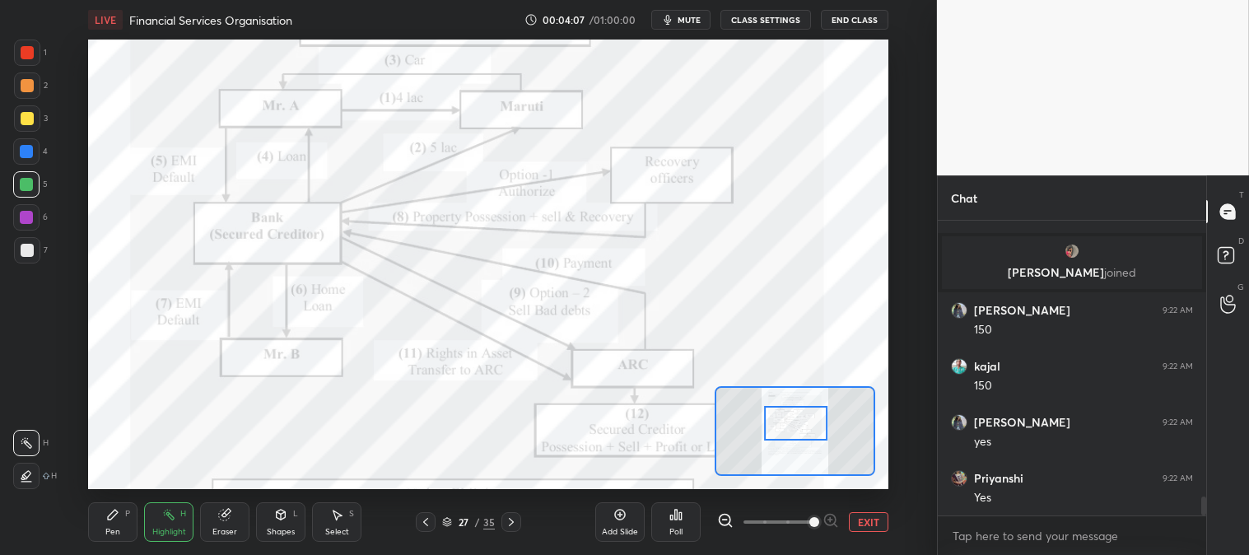
scroll to position [4401, 0]
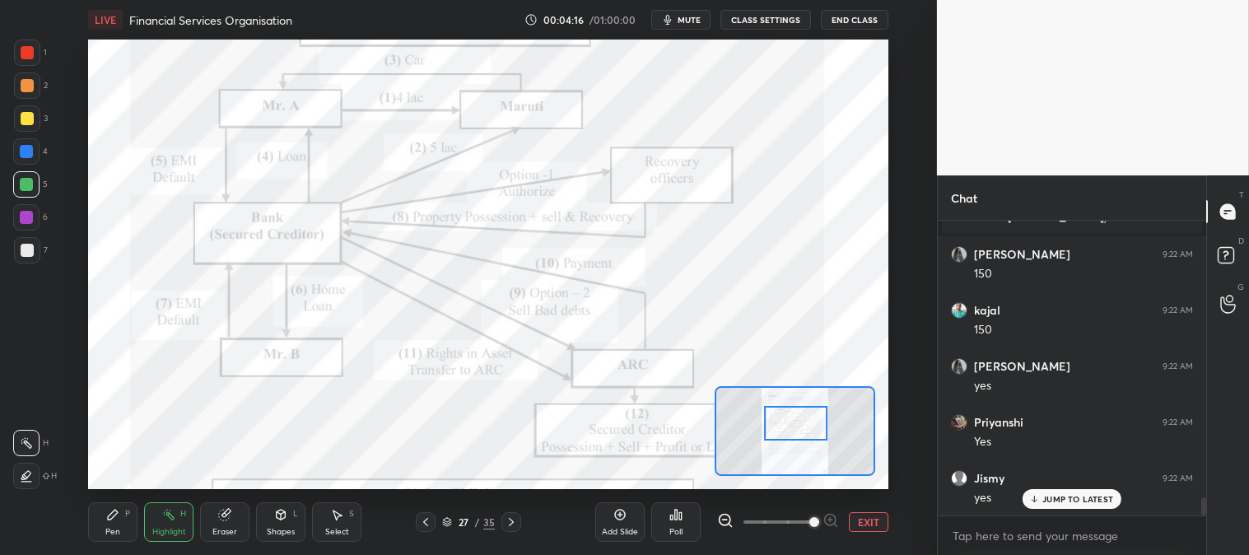
click at [1077, 500] on p "JUMP TO LATEST" at bounding box center [1078, 499] width 71 height 10
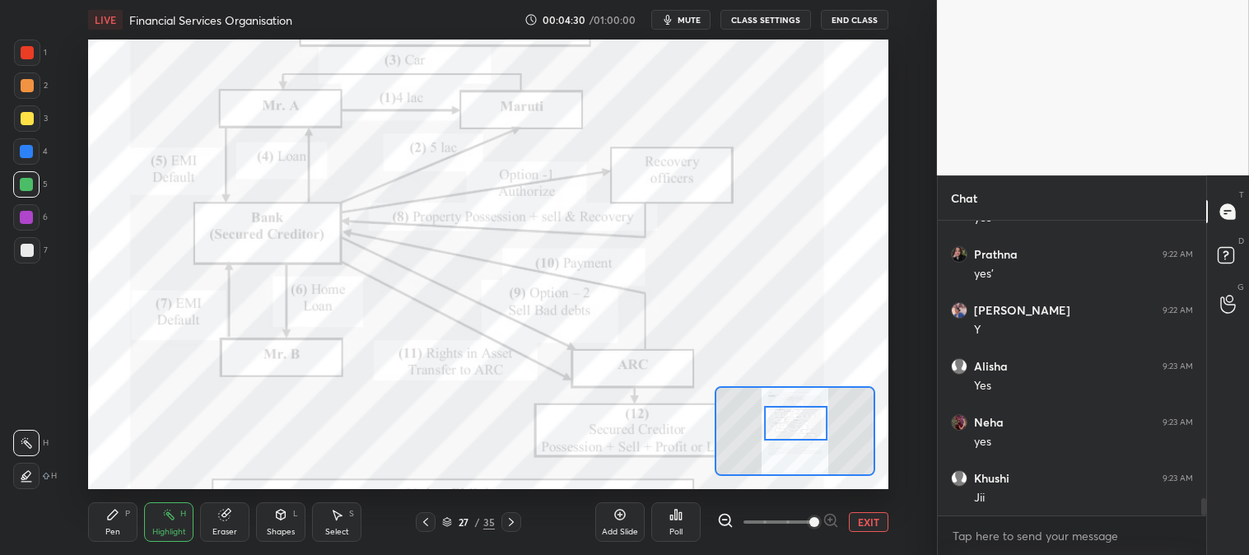
scroll to position [4794, 0]
click at [107, 532] on div "Pen" at bounding box center [112, 532] width 15 height 8
click at [105, 527] on div "Pen P" at bounding box center [112, 522] width 49 height 40
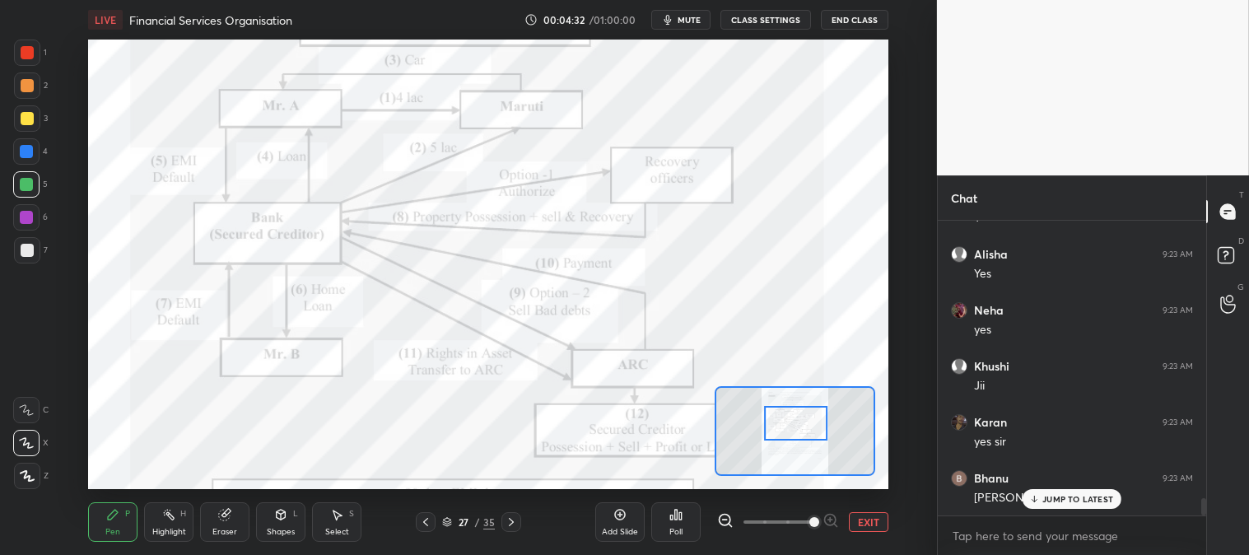
scroll to position [4905, 0]
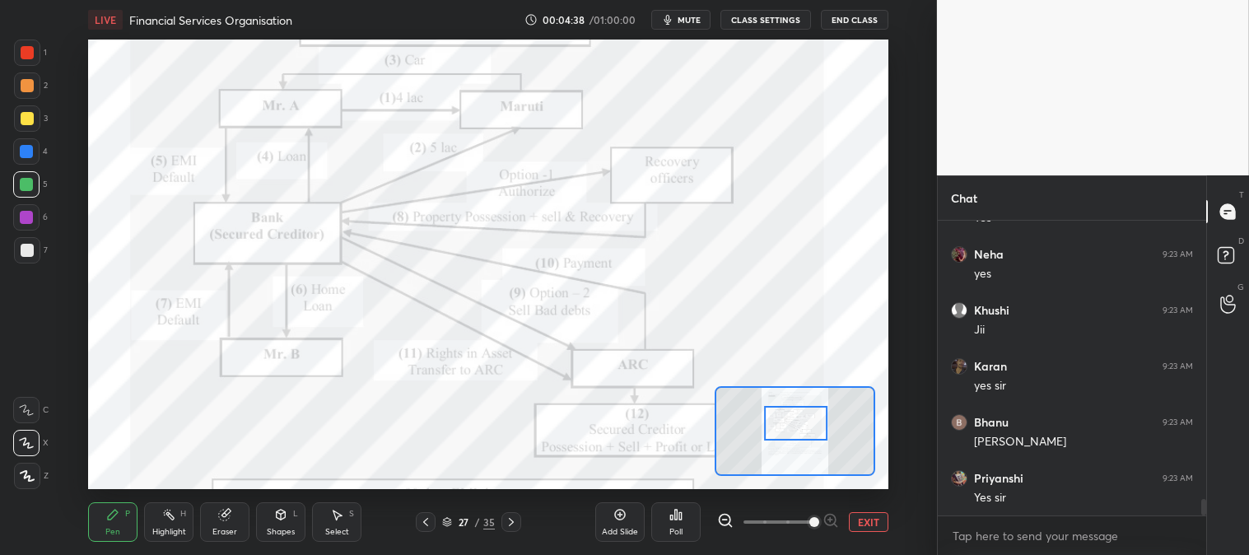
click at [166, 521] on icon at bounding box center [168, 514] width 13 height 13
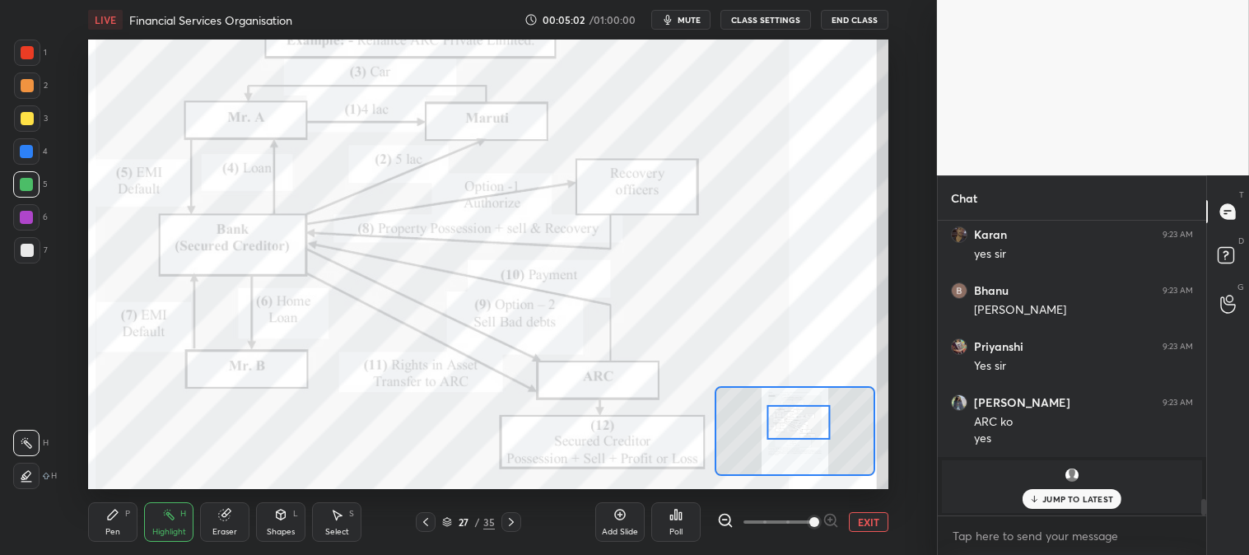
scroll to position [5093, 0]
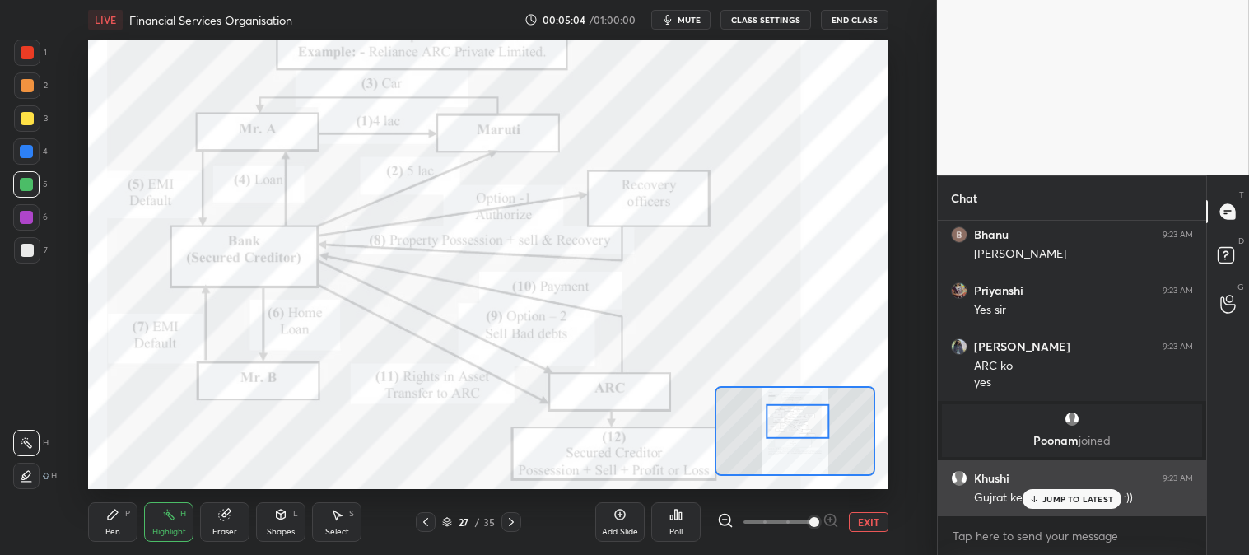
click at [1057, 495] on p "JUMP TO LATEST" at bounding box center [1078, 499] width 71 height 10
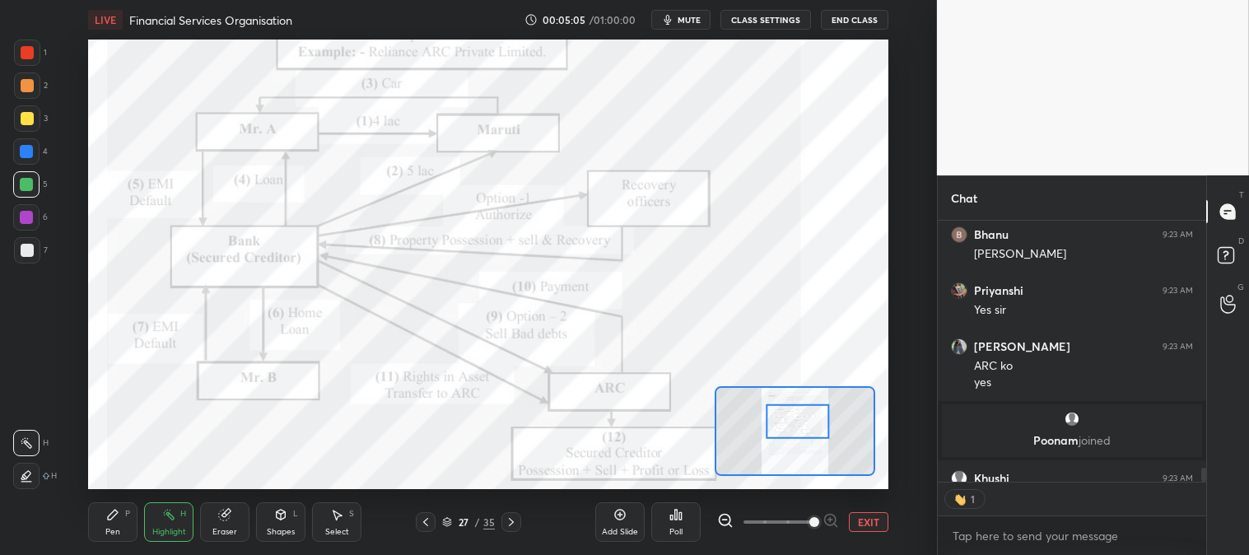
scroll to position [5, 4]
click at [112, 523] on div "Pen P" at bounding box center [112, 522] width 49 height 40
click at [113, 516] on icon at bounding box center [113, 515] width 10 height 10
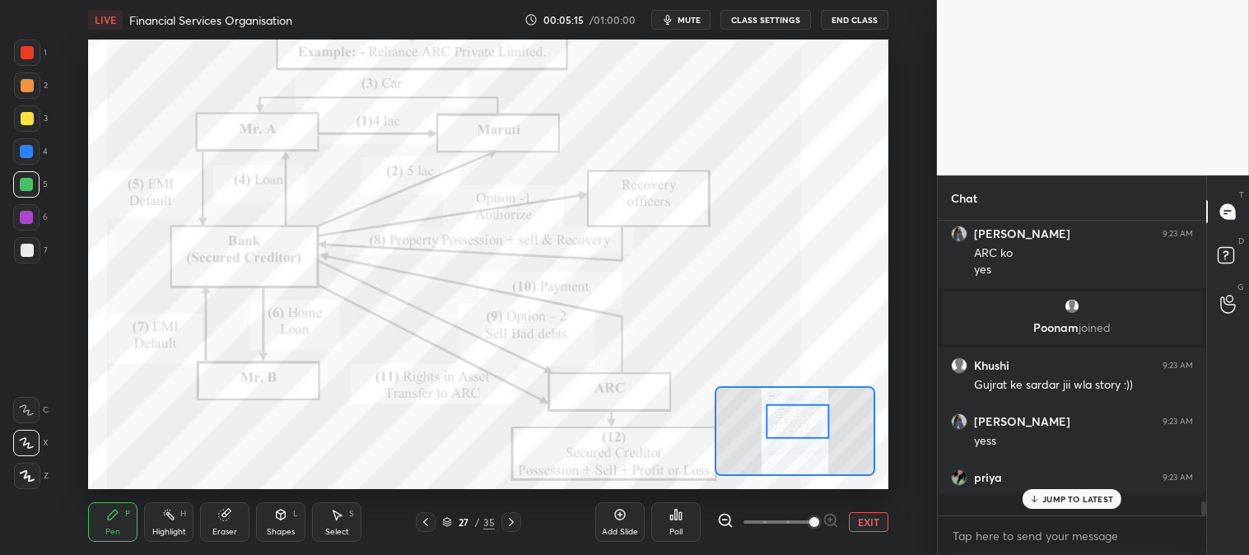
scroll to position [5205, 0]
click at [171, 519] on rect at bounding box center [170, 516] width 8 height 8
click at [30, 47] on div at bounding box center [27, 52] width 13 height 13
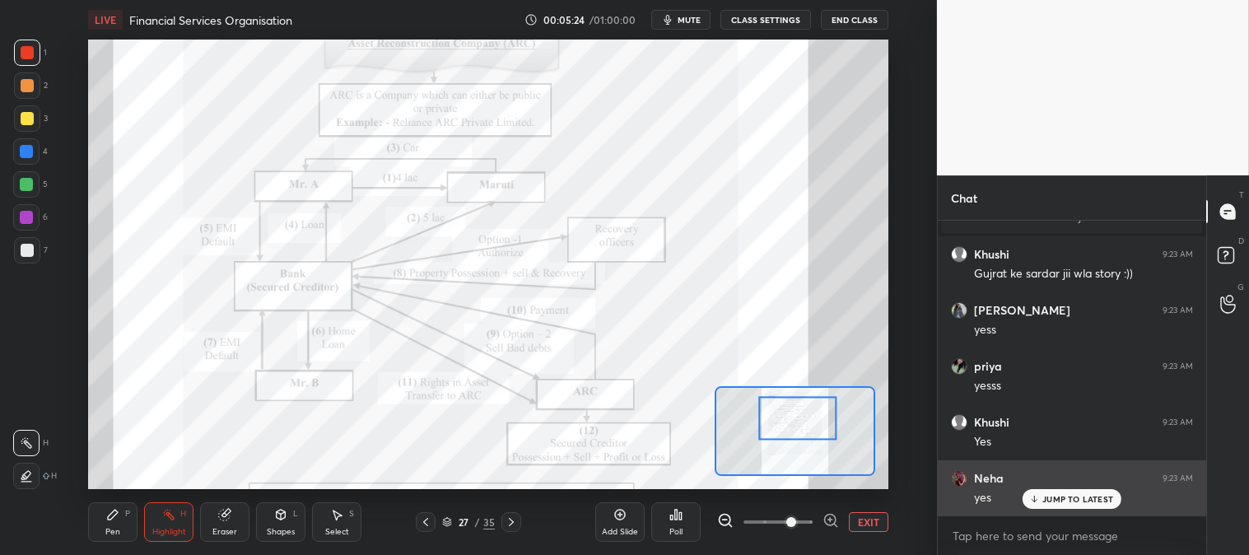
scroll to position [5373, 0]
click at [1050, 497] on p "JUMP TO LATEST" at bounding box center [1078, 499] width 71 height 10
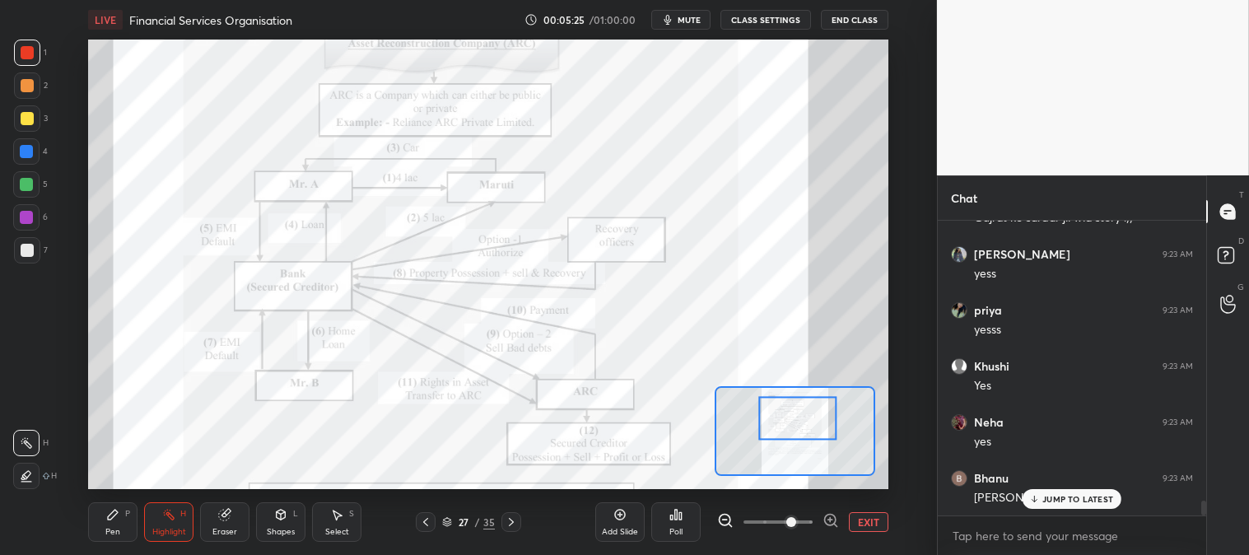
scroll to position [5429, 0]
click at [1044, 497] on p "JUMP TO LATEST" at bounding box center [1078, 499] width 71 height 10
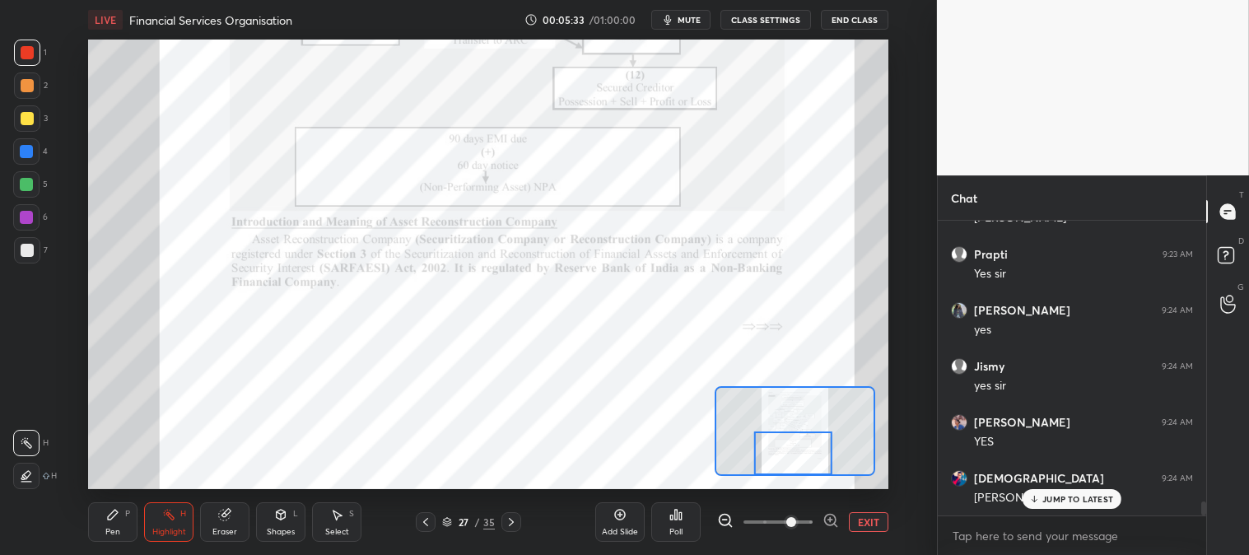
scroll to position [5821, 0]
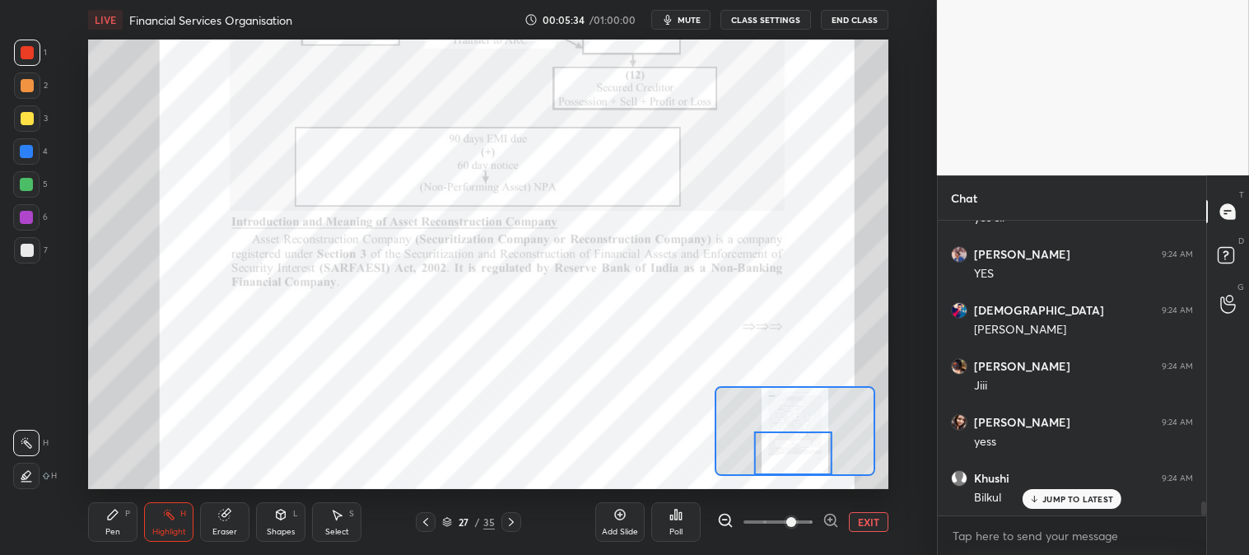
click at [507, 524] on icon at bounding box center [511, 522] width 13 height 13
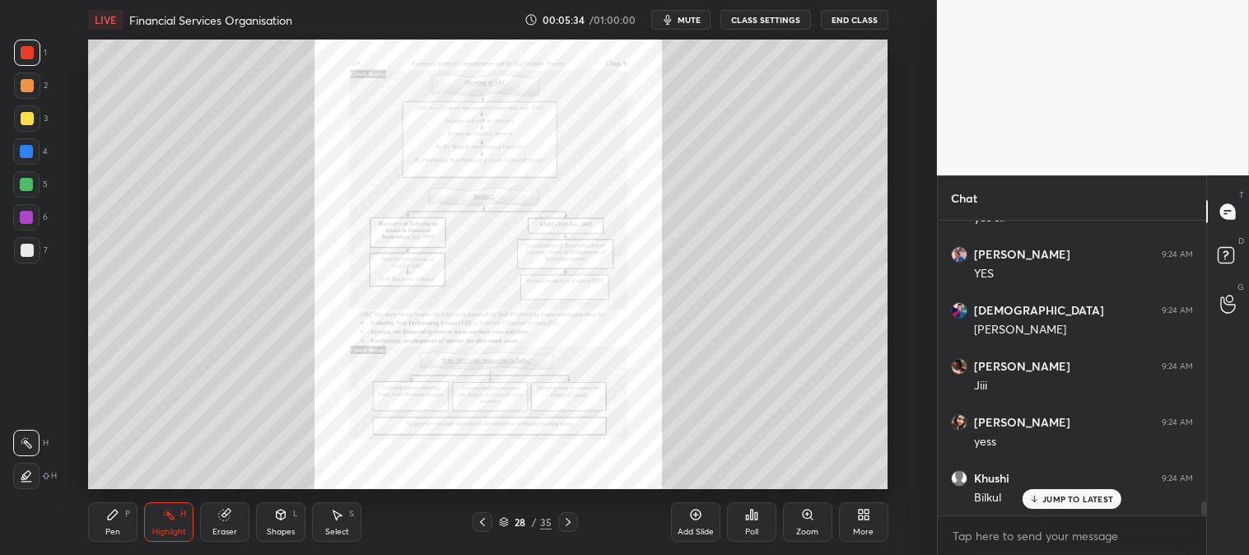
scroll to position [5877, 0]
click at [802, 521] on icon at bounding box center [807, 514] width 13 height 13
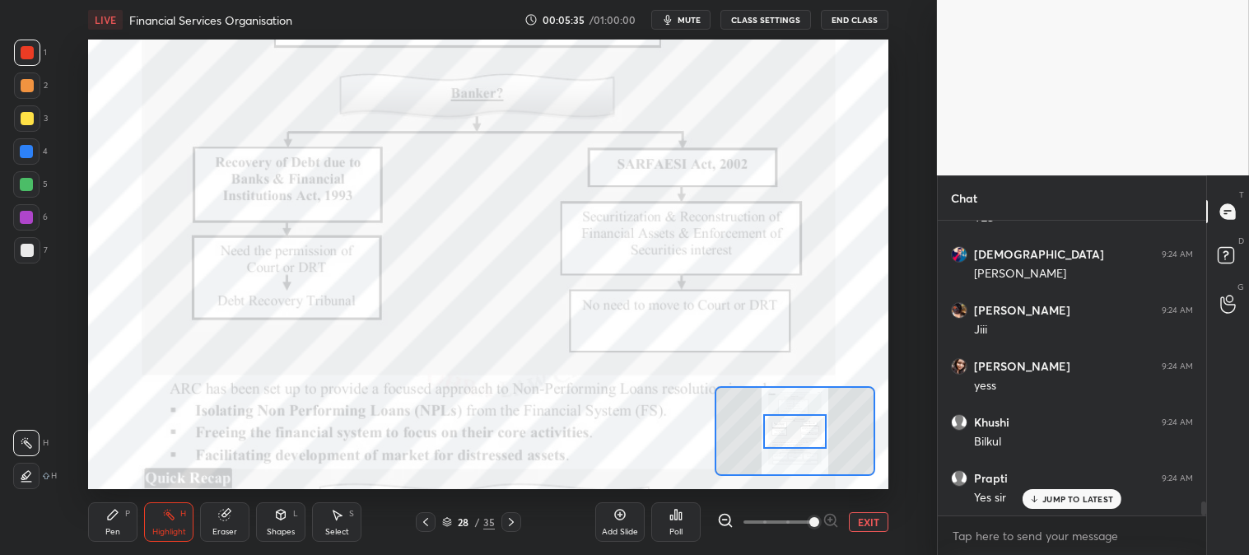
click at [813, 522] on span at bounding box center [815, 522] width 10 height 10
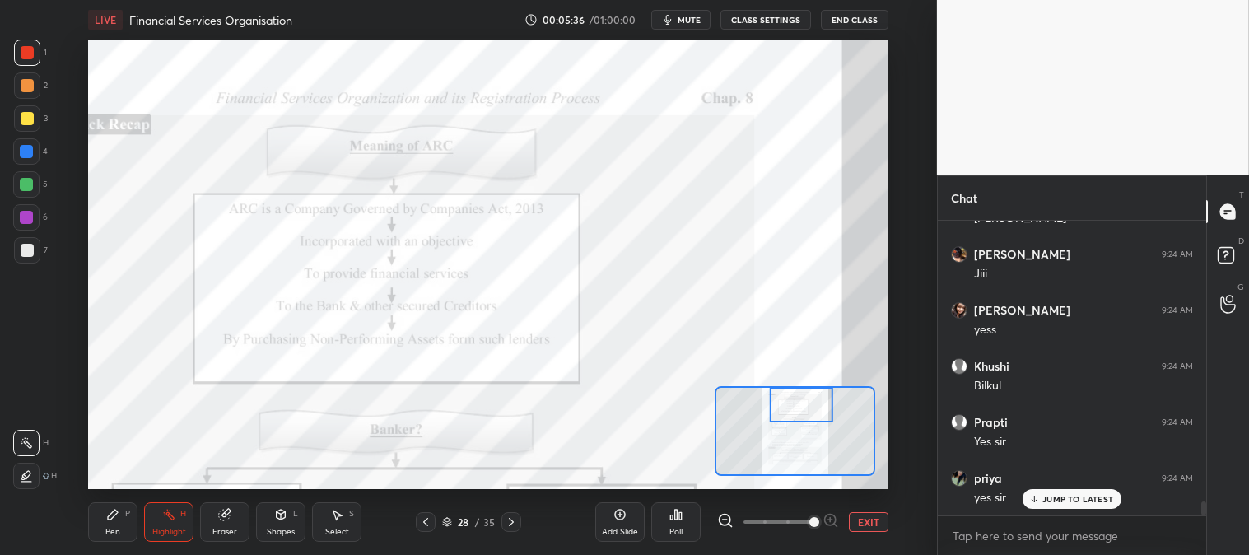
scroll to position [6046, 0]
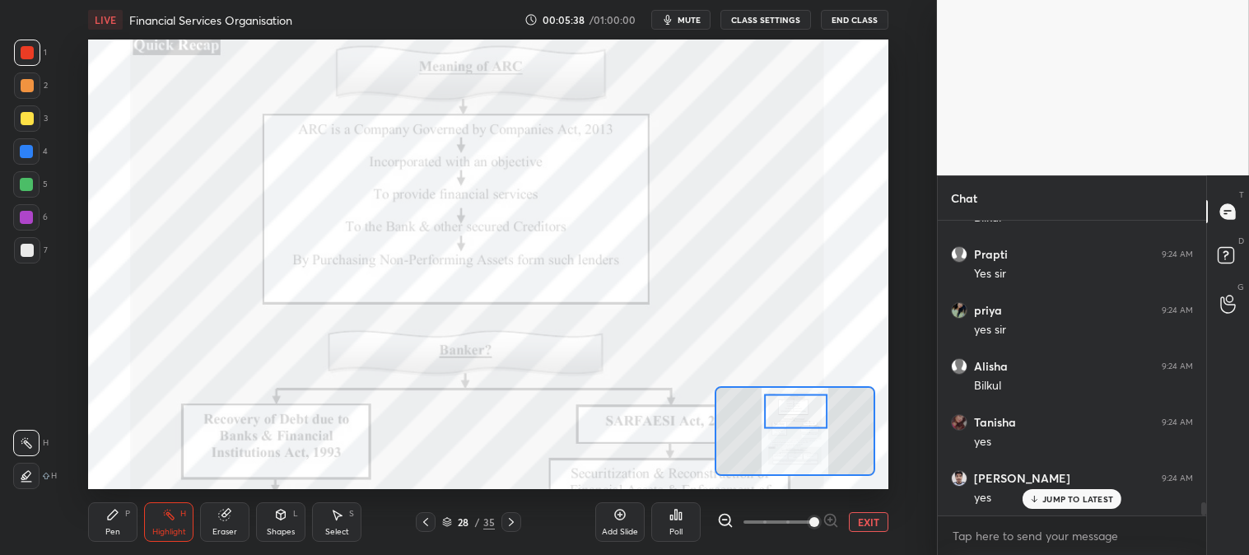
click at [180, 517] on div "H" at bounding box center [183, 514] width 6 height 8
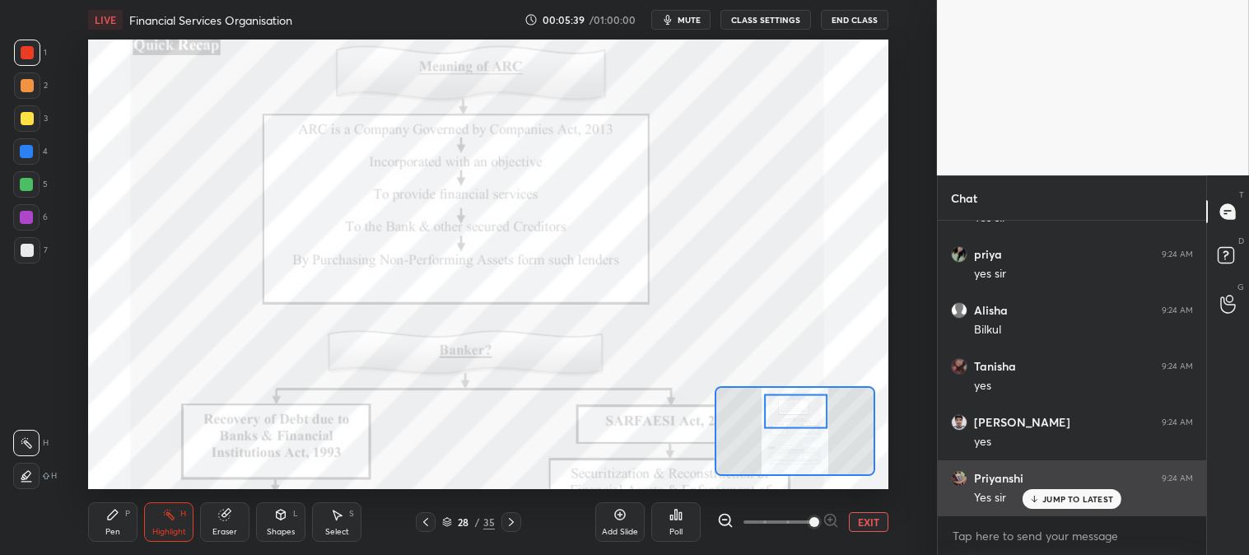
click at [1052, 501] on p "JUMP TO LATEST" at bounding box center [1078, 499] width 71 height 10
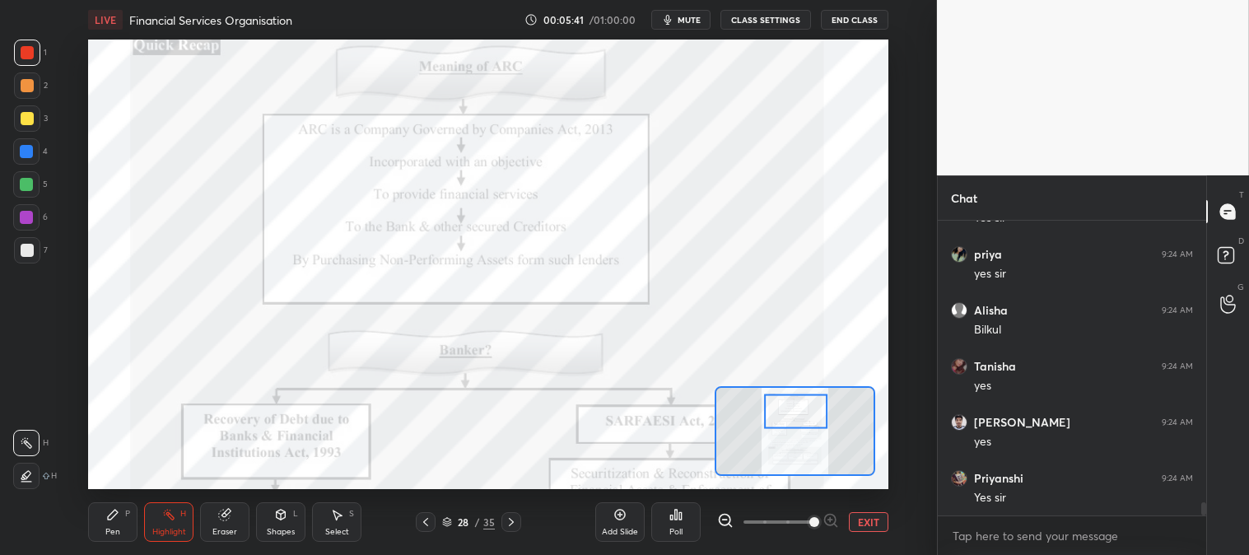
click at [89, 516] on div "Pen P" at bounding box center [112, 522] width 49 height 40
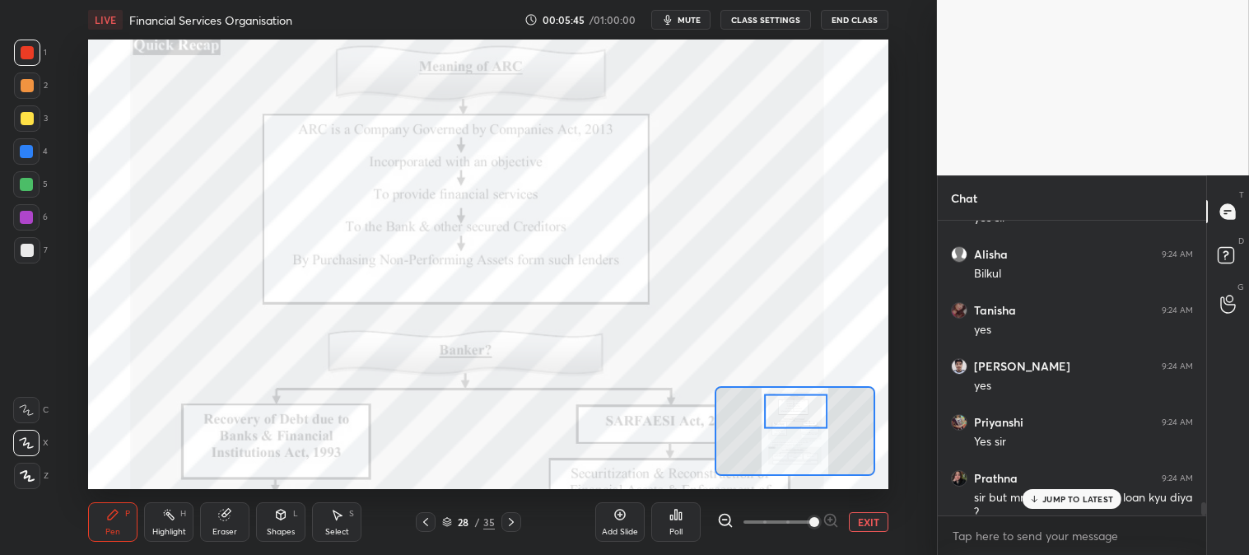
scroll to position [6269, 0]
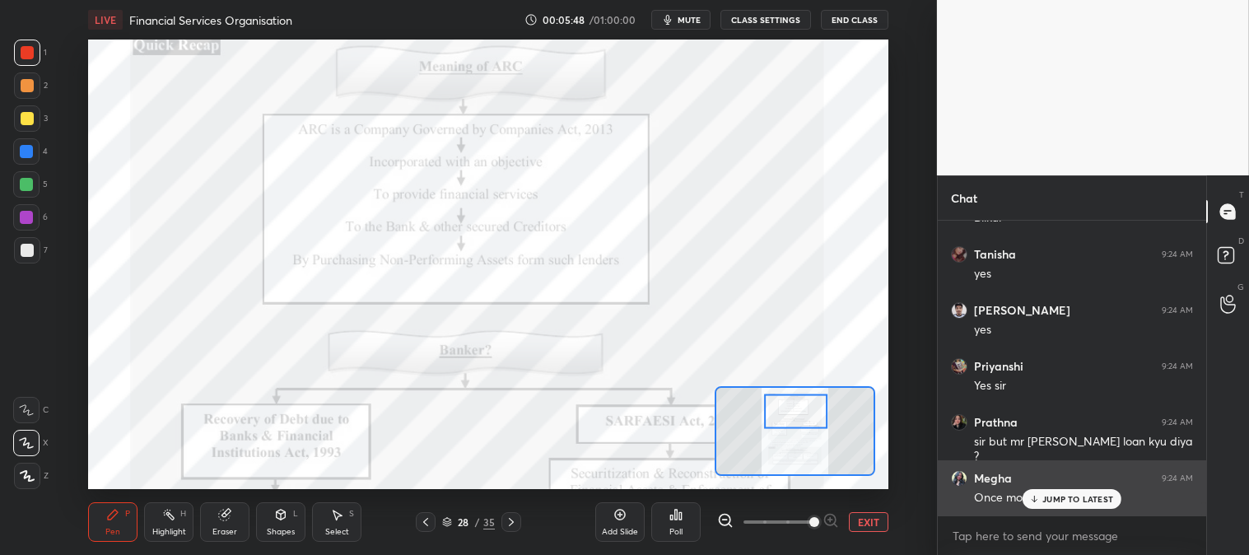
click at [1049, 504] on p "JUMP TO LATEST" at bounding box center [1078, 499] width 71 height 10
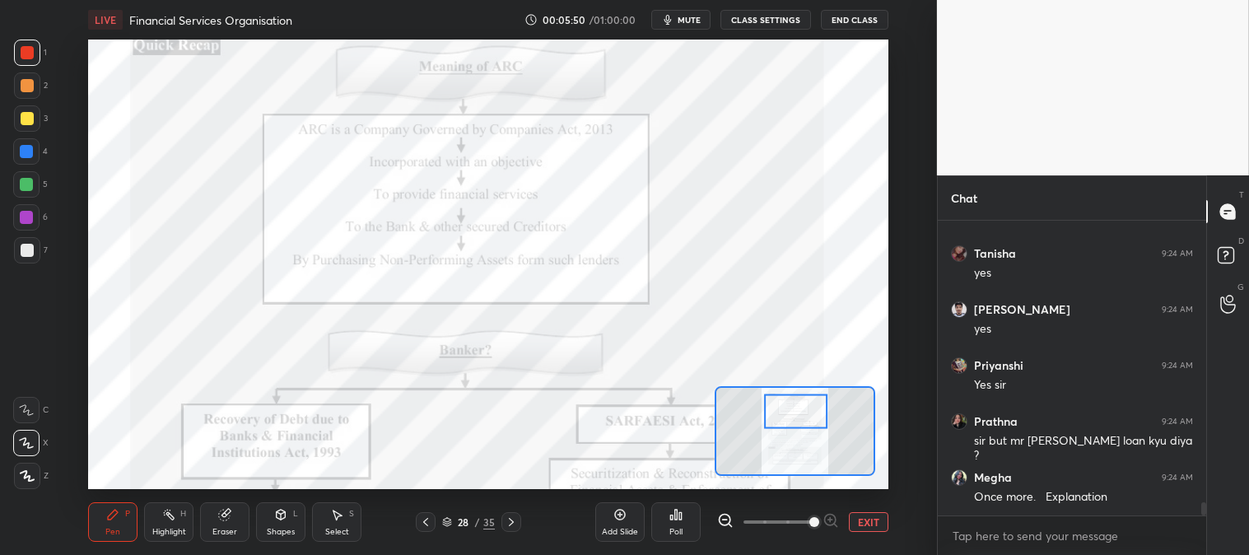
click at [424, 527] on icon at bounding box center [425, 522] width 13 height 13
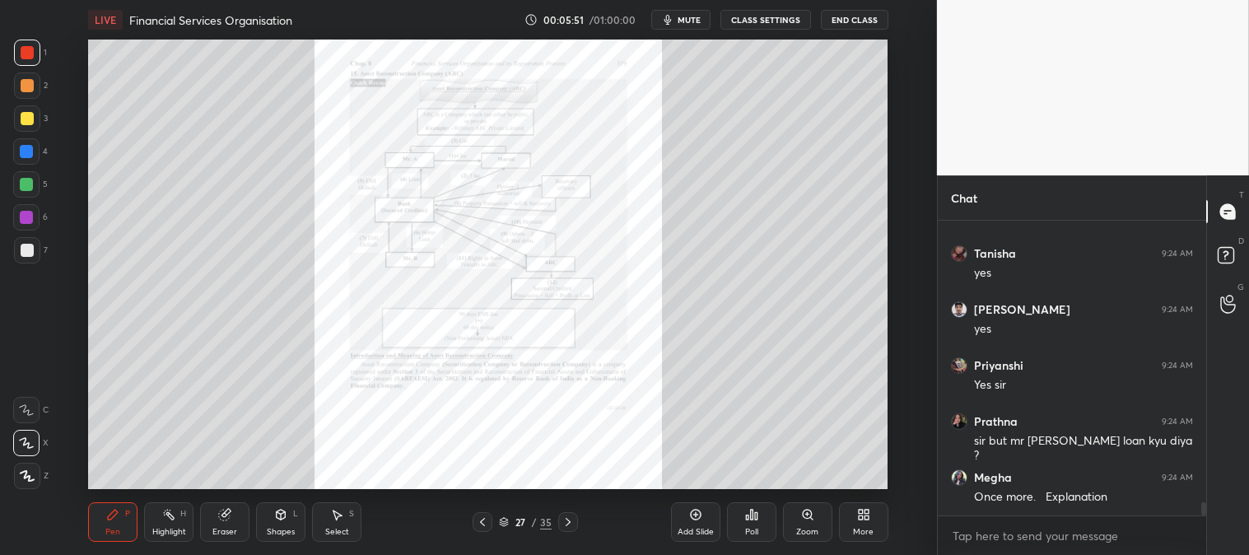
click at [802, 530] on div "Zoom" at bounding box center [807, 532] width 22 height 8
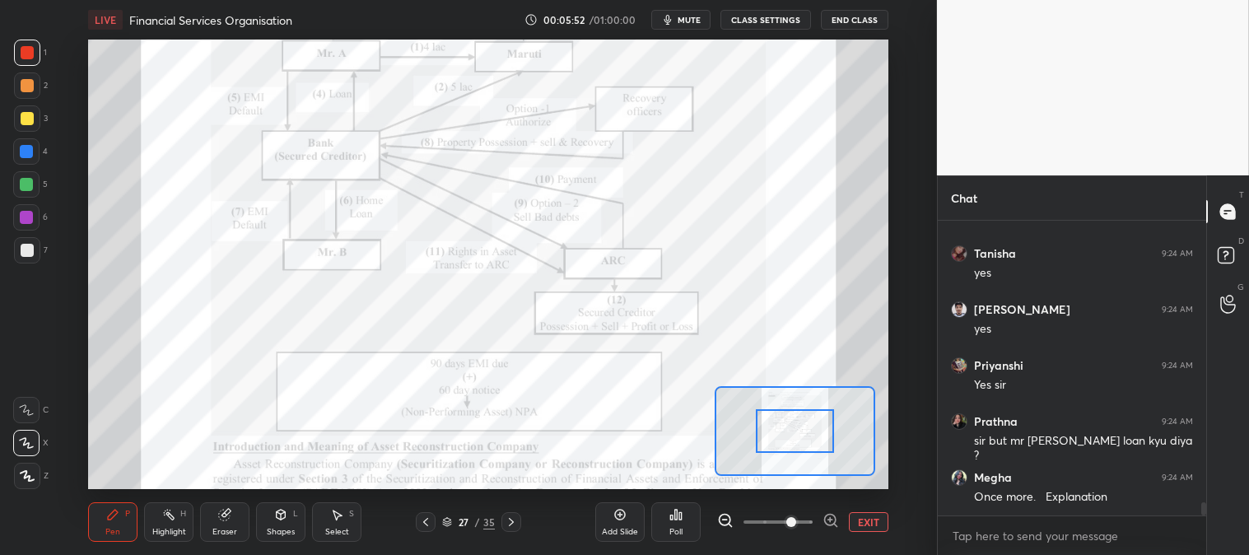
click at [156, 528] on div "Highlight" at bounding box center [169, 532] width 34 height 8
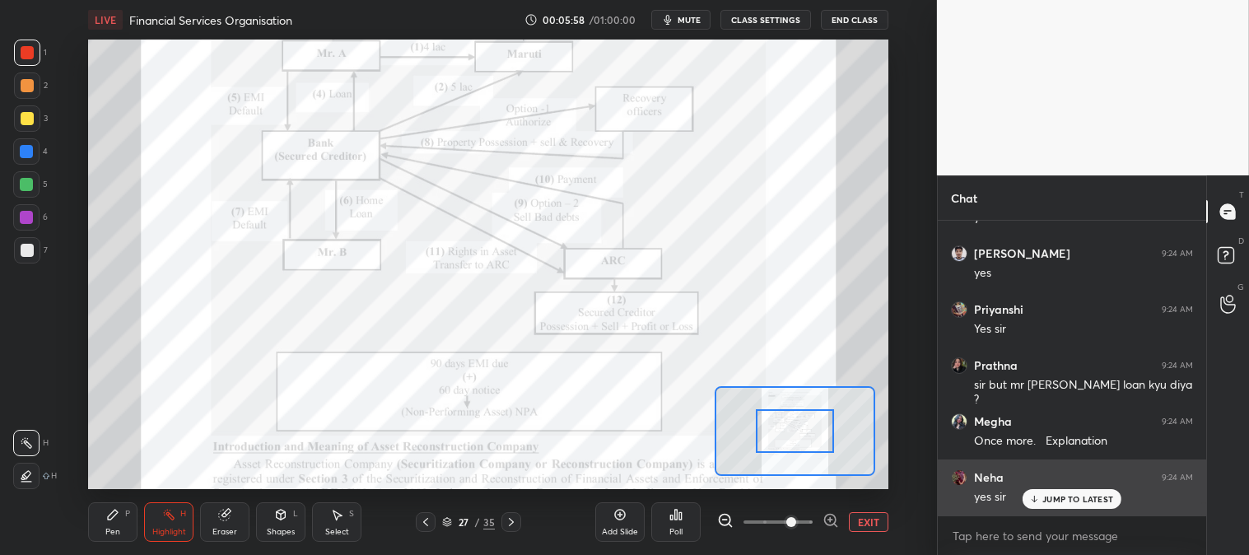
scroll to position [6381, 0]
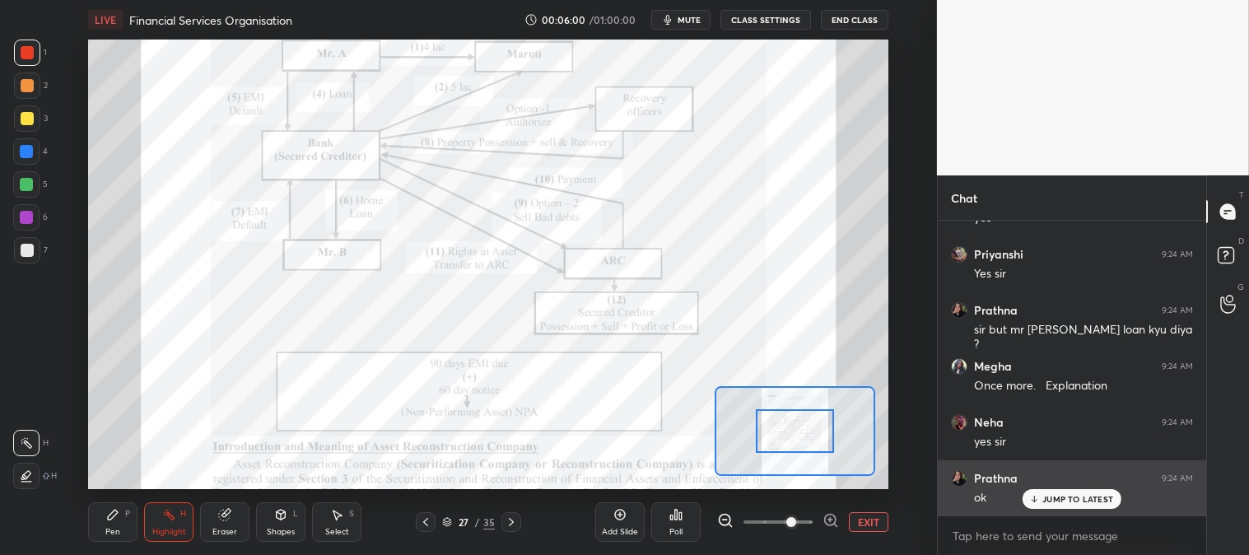
click at [1055, 505] on div "JUMP TO LATEST" at bounding box center [1072, 499] width 99 height 20
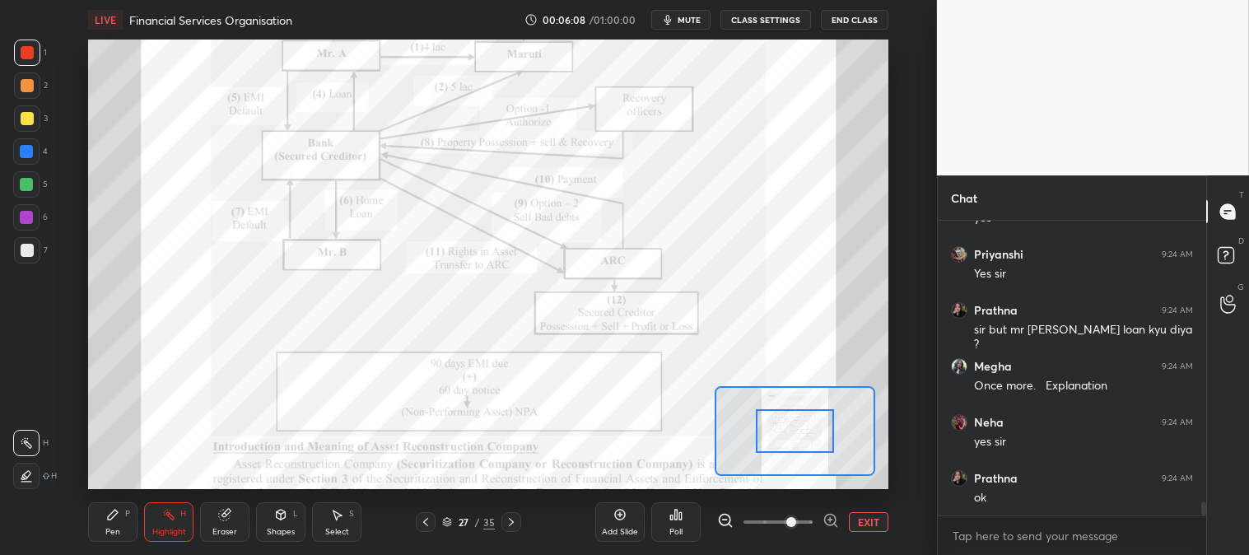
scroll to position [6437, 0]
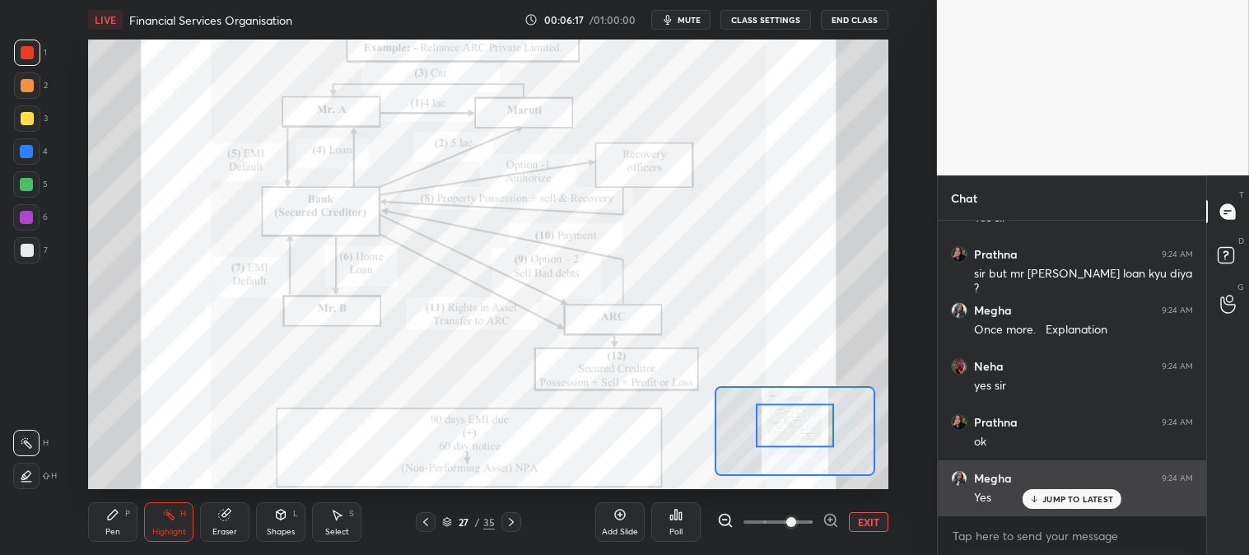
click at [1044, 501] on p "JUMP TO LATEST" at bounding box center [1078, 499] width 71 height 10
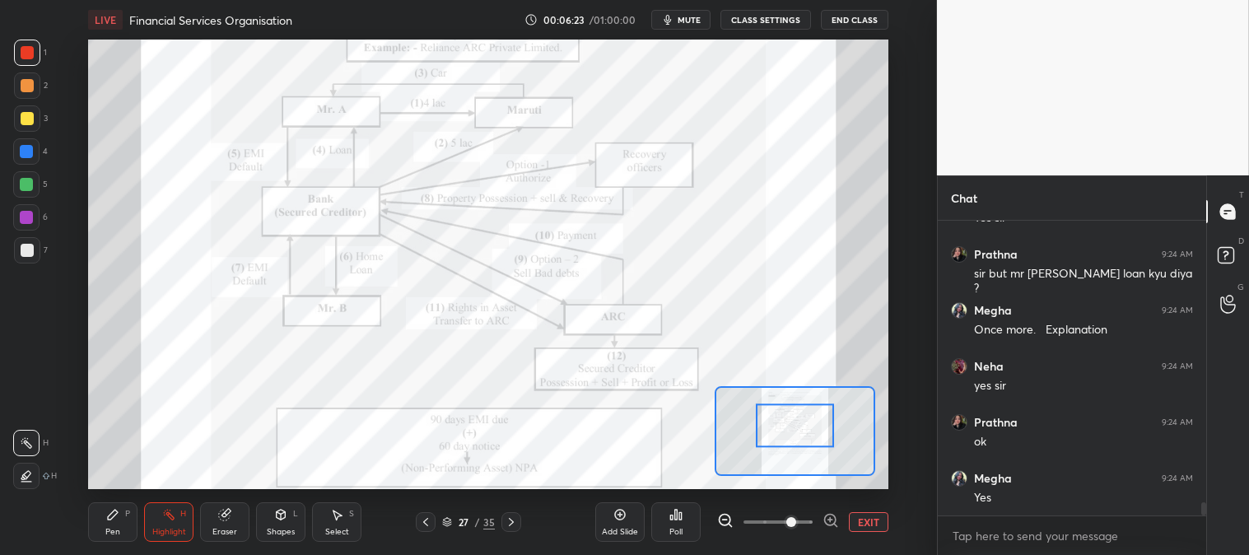
scroll to position [6493, 0]
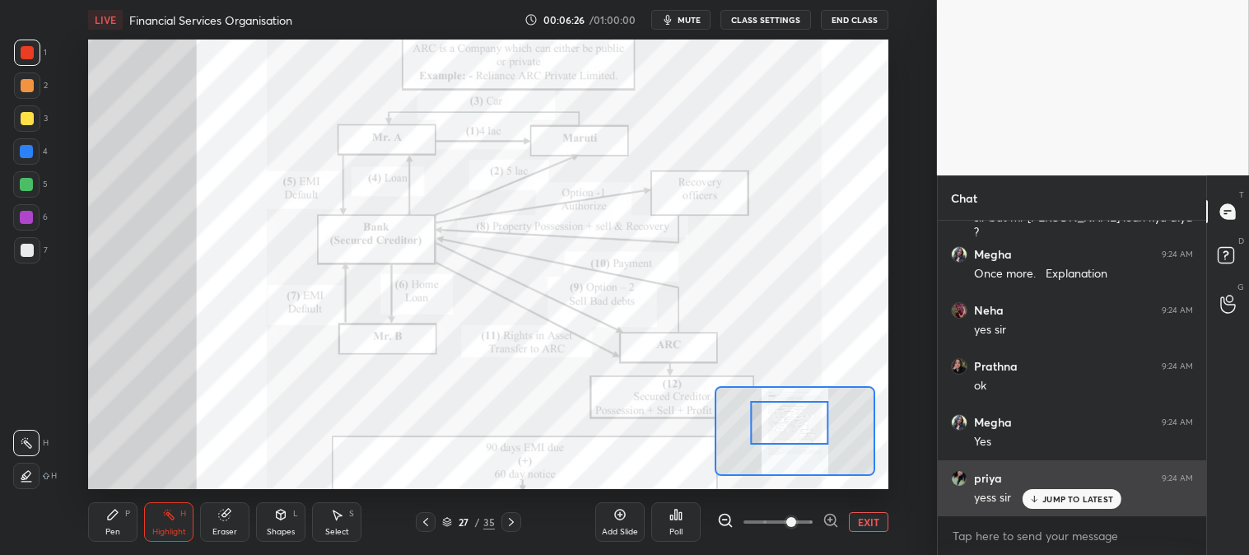
click at [1053, 507] on div "JUMP TO LATEST" at bounding box center [1072, 499] width 99 height 20
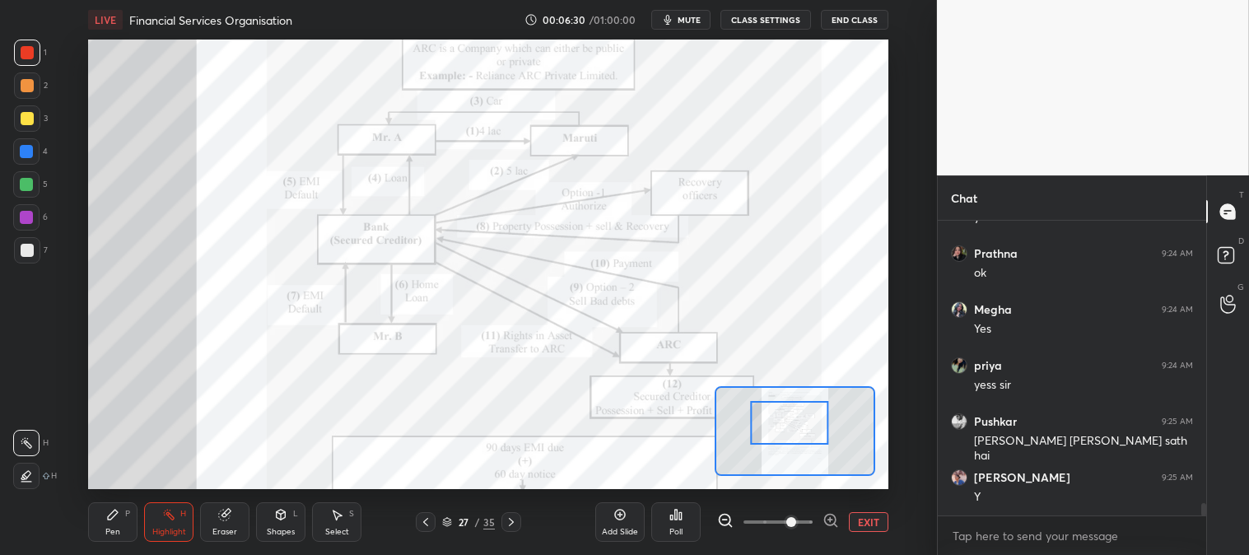
scroll to position [6676, 0]
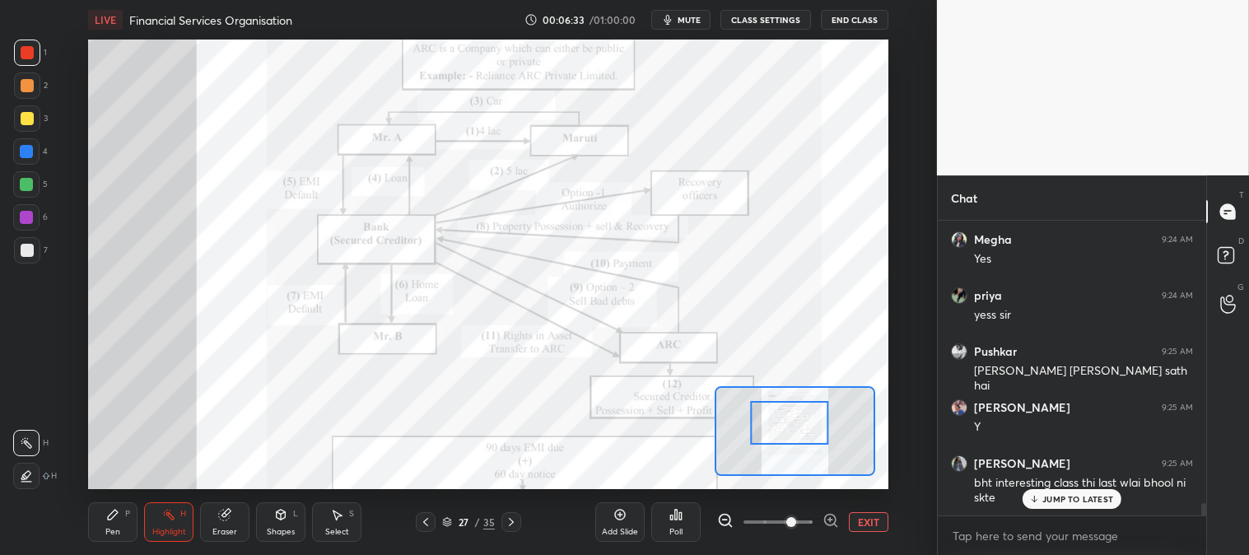
click at [1074, 498] on p "JUMP TO LATEST" at bounding box center [1078, 499] width 71 height 10
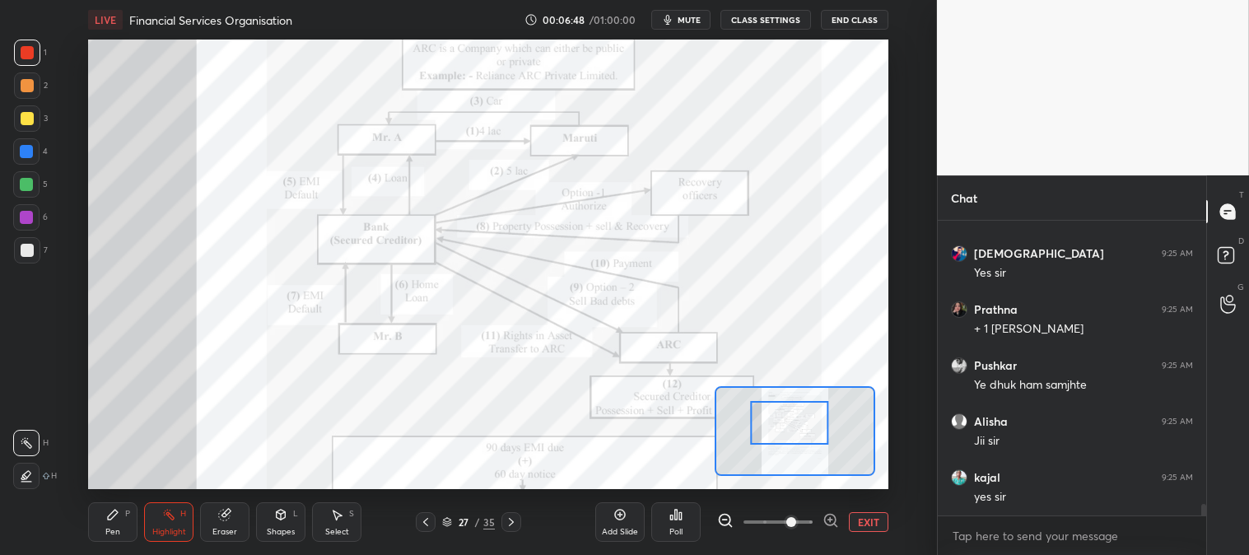
scroll to position [7180, 0]
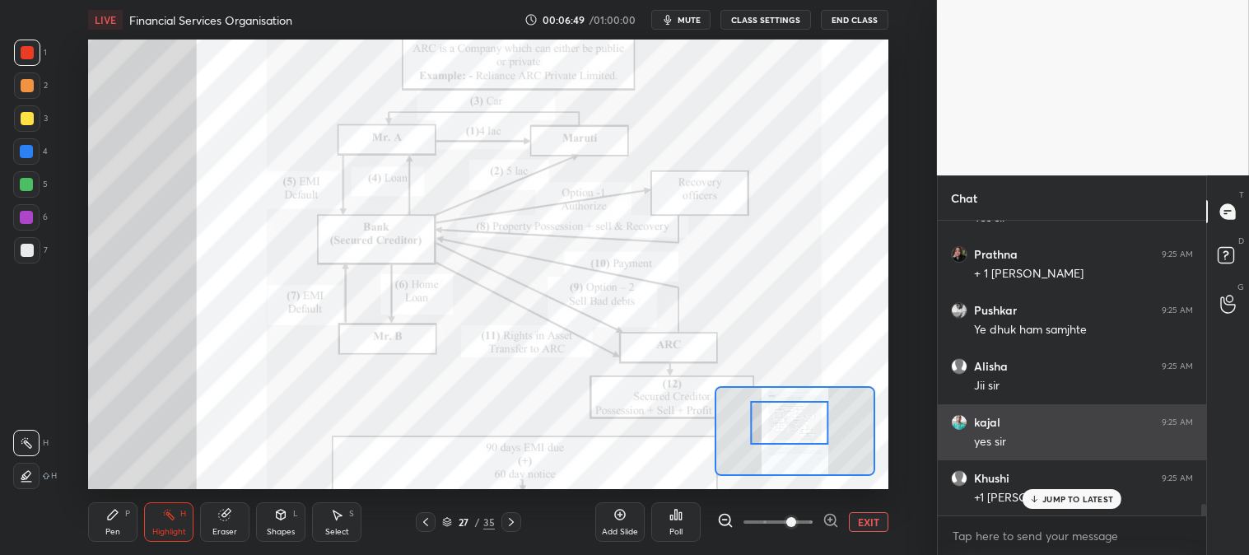
click at [1056, 502] on p "JUMP TO LATEST" at bounding box center [1078, 499] width 71 height 10
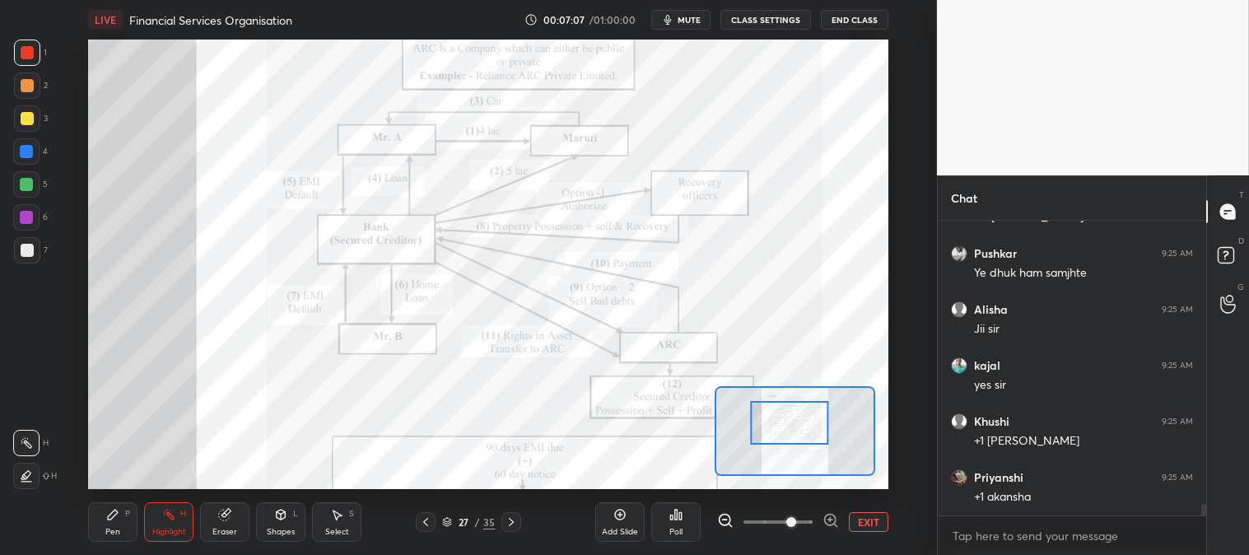
scroll to position [7292, 0]
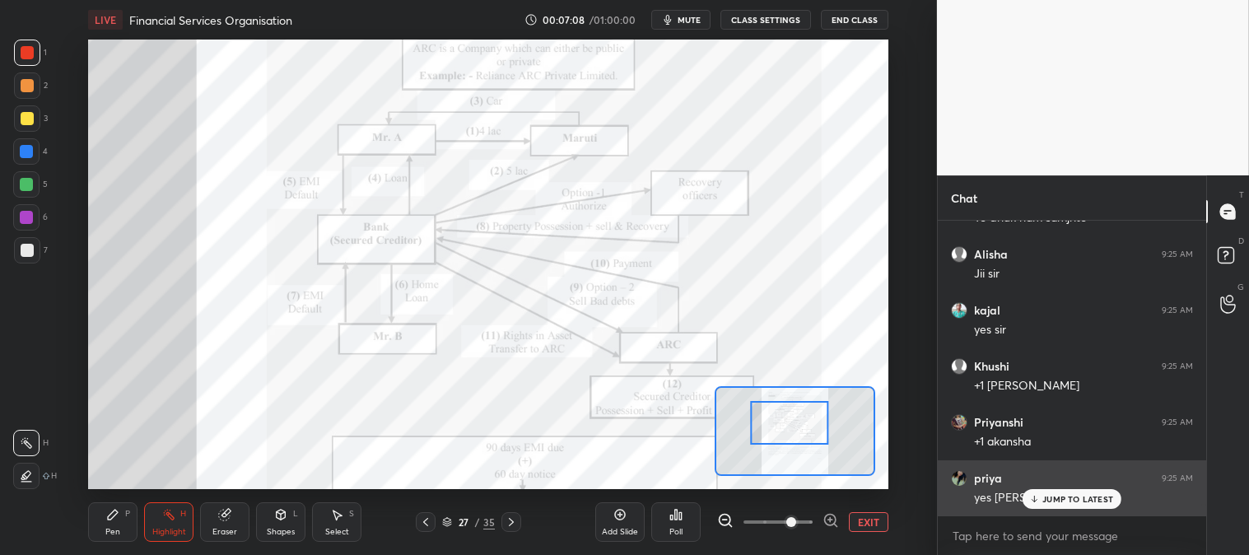
click at [1051, 497] on p "JUMP TO LATEST" at bounding box center [1078, 499] width 71 height 10
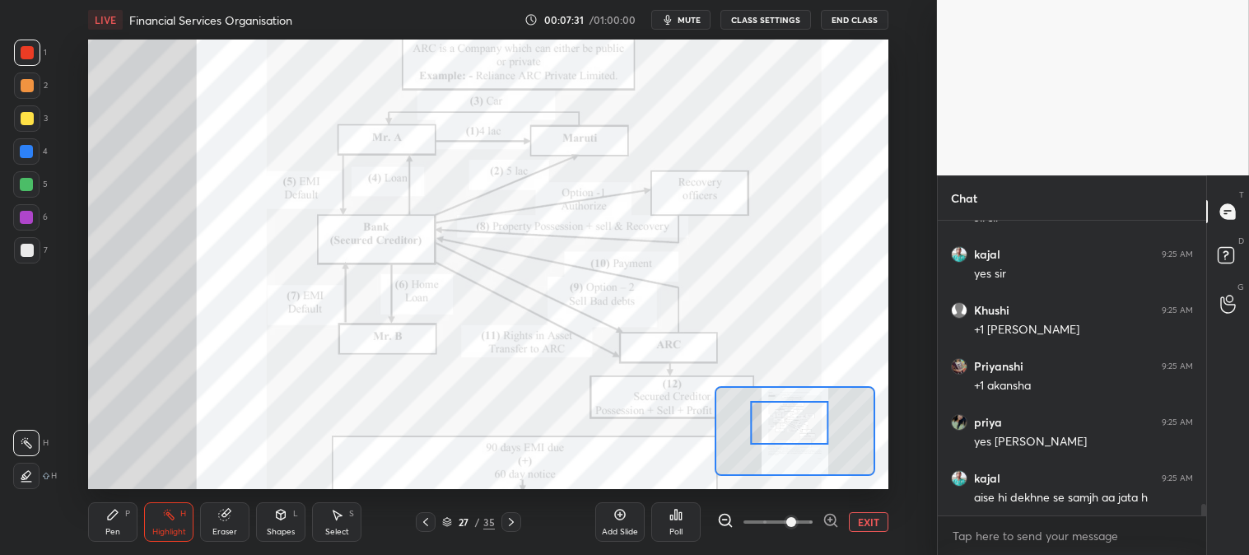
scroll to position [7405, 0]
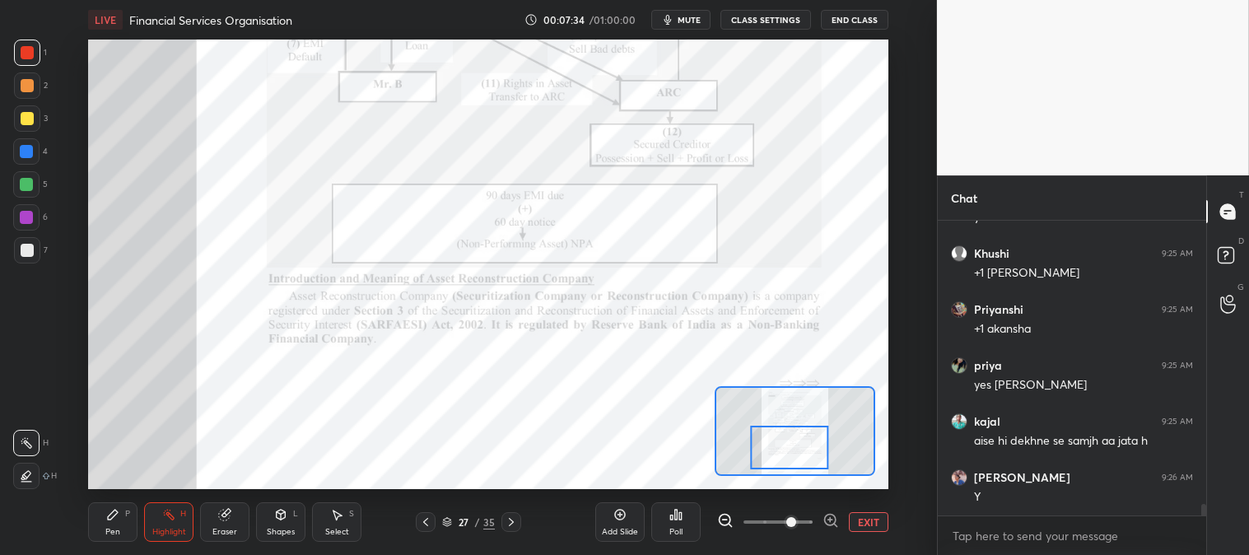
click at [103, 534] on div "Pen P" at bounding box center [112, 522] width 49 height 40
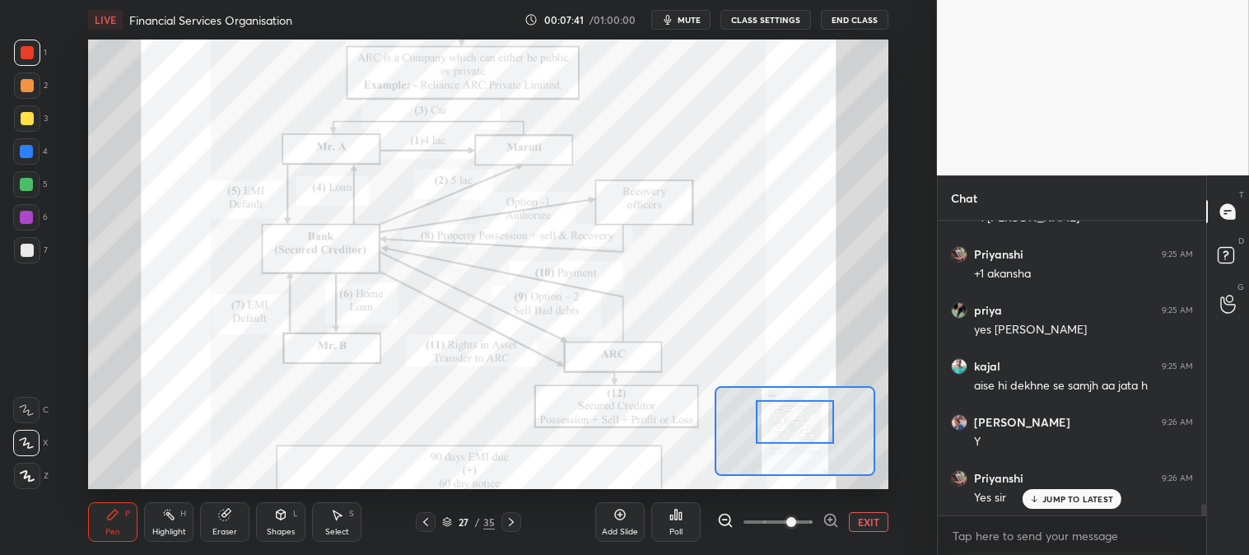
click at [184, 511] on div "H" at bounding box center [183, 514] width 6 height 8
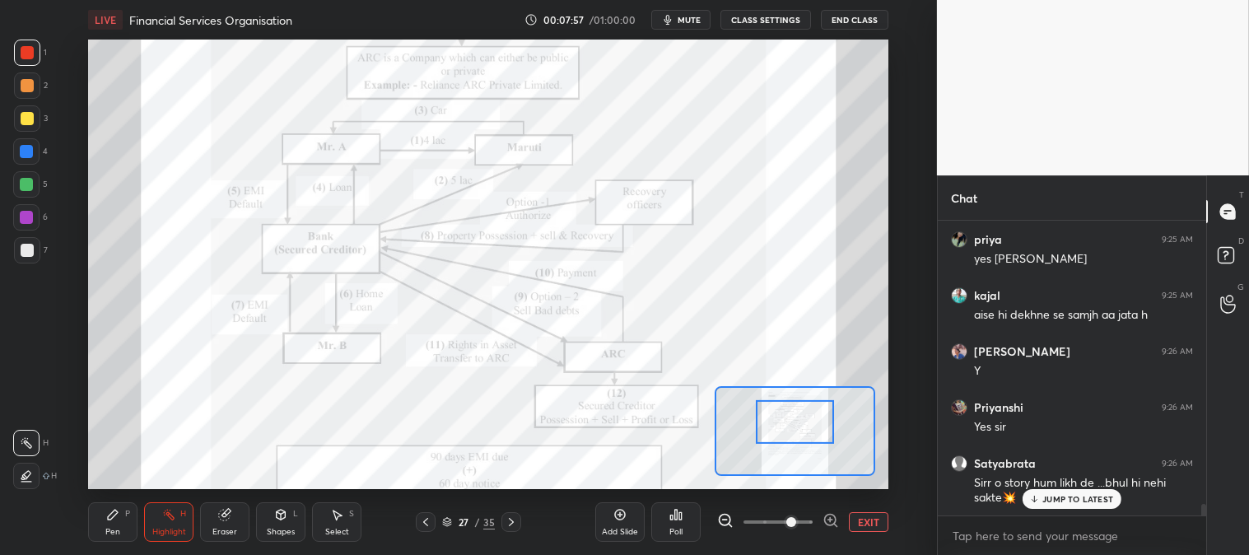
click at [1048, 502] on p "JUMP TO LATEST" at bounding box center [1078, 499] width 71 height 10
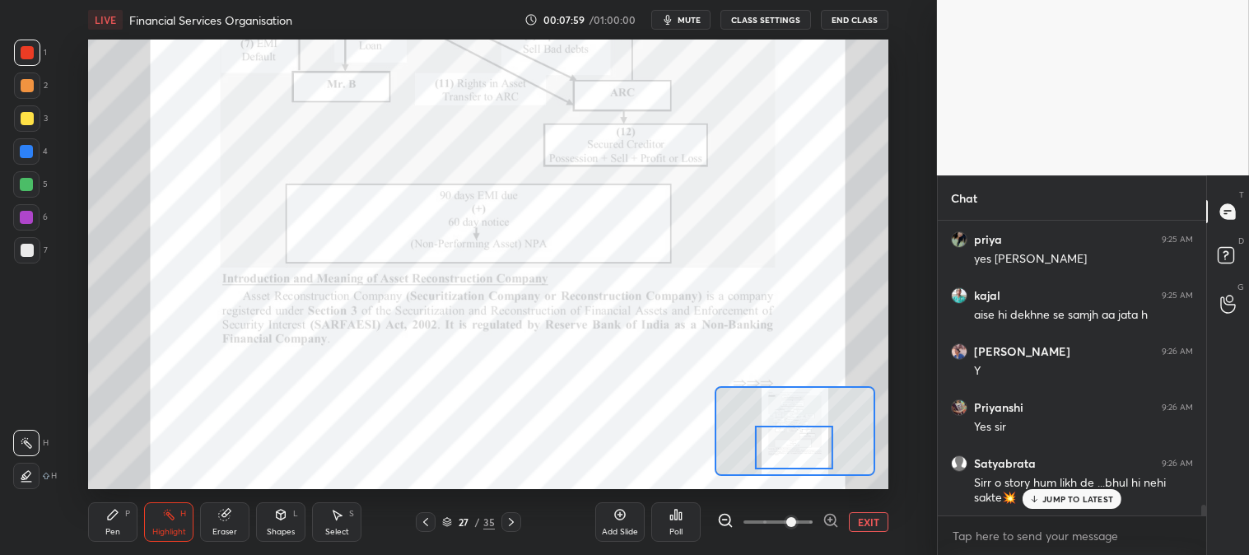
scroll to position [7587, 0]
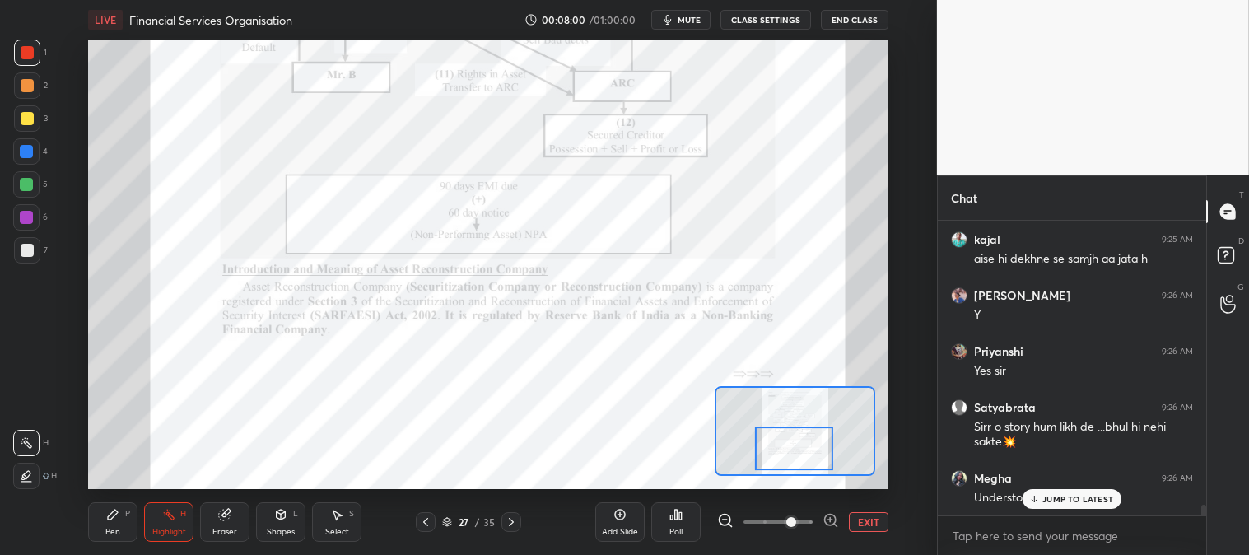
click at [511, 520] on icon at bounding box center [511, 522] width 5 height 8
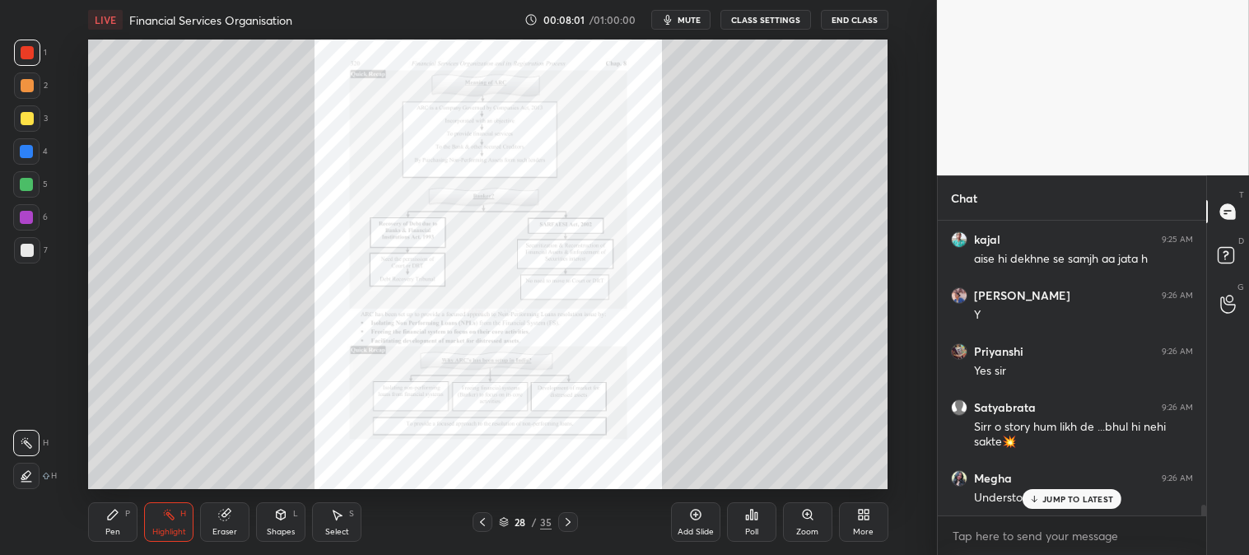
click at [793, 527] on div "Zoom" at bounding box center [807, 522] width 49 height 40
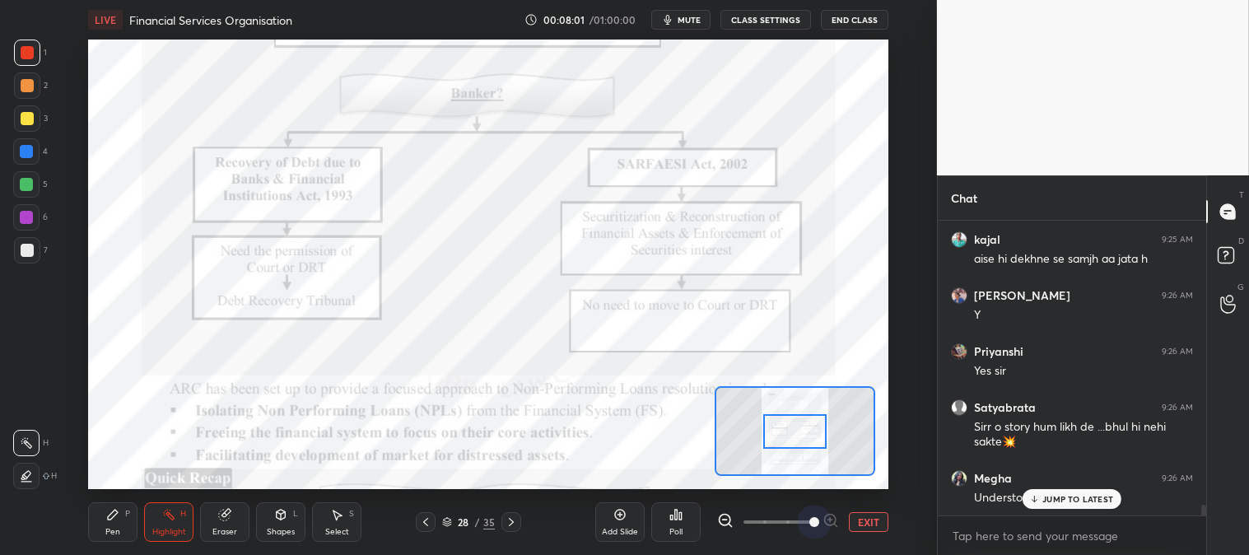
click at [812, 522] on span at bounding box center [815, 522] width 10 height 10
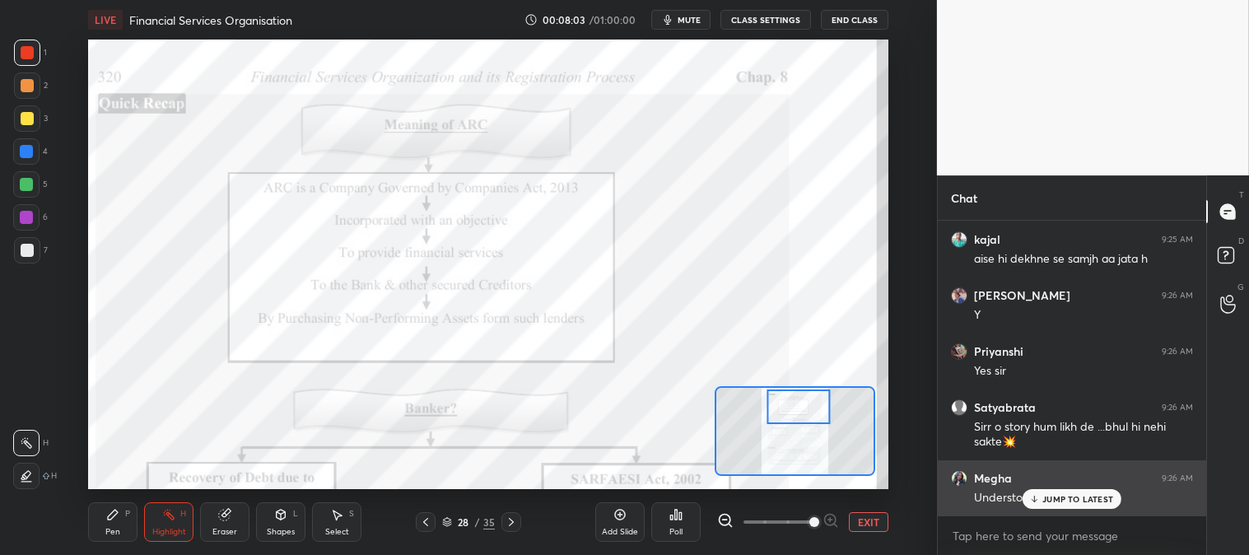
click at [1052, 504] on p "JUMP TO LATEST" at bounding box center [1078, 499] width 71 height 10
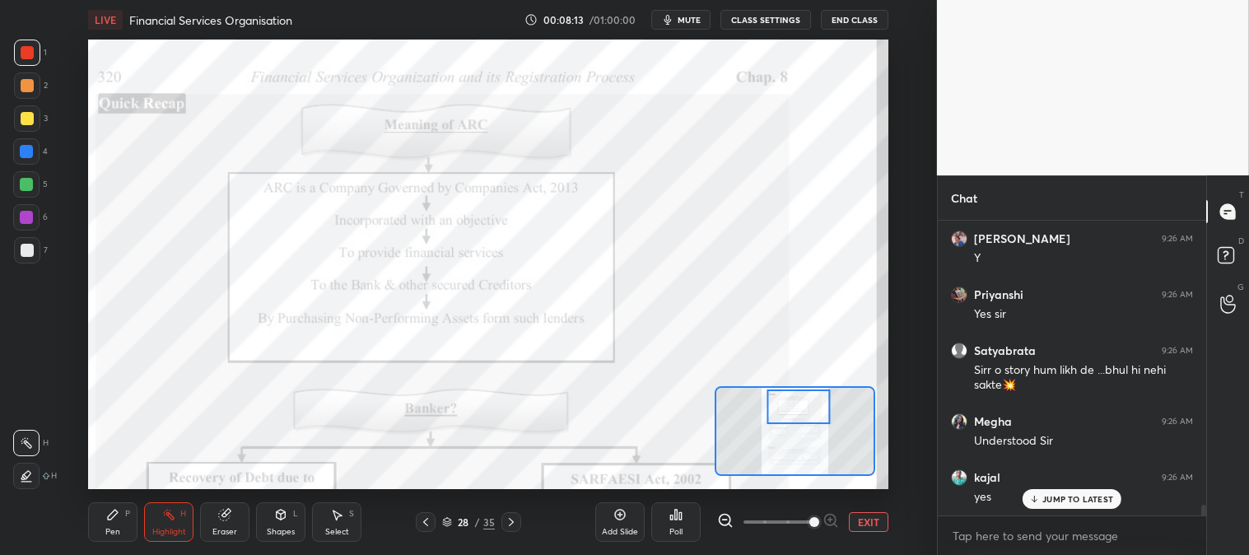
scroll to position [7702, 0]
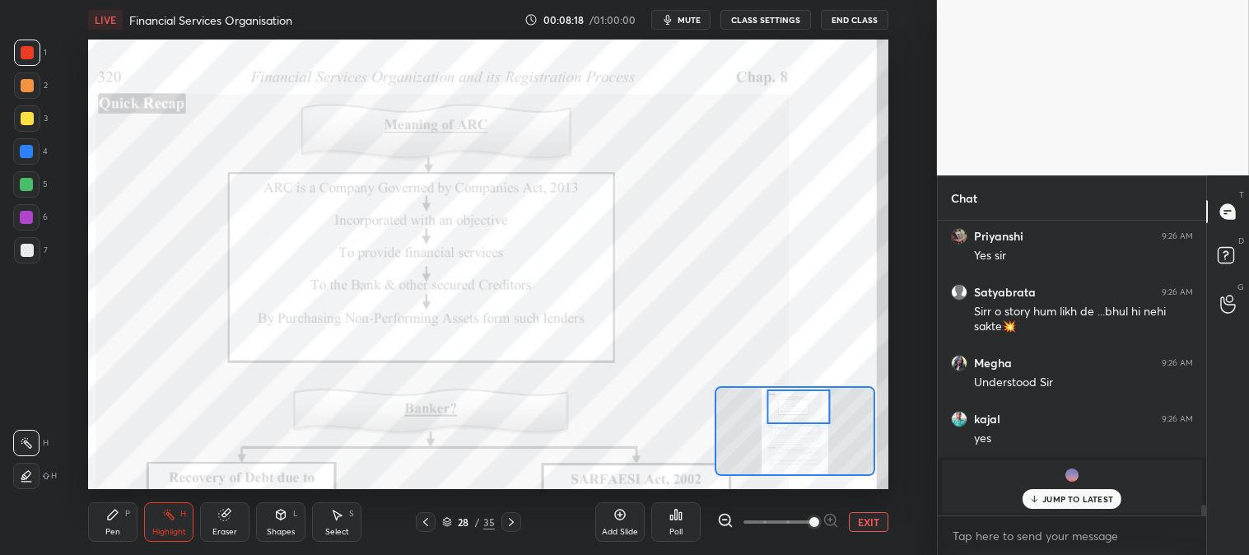
click at [1053, 501] on p "JUMP TO LATEST" at bounding box center [1078, 499] width 71 height 10
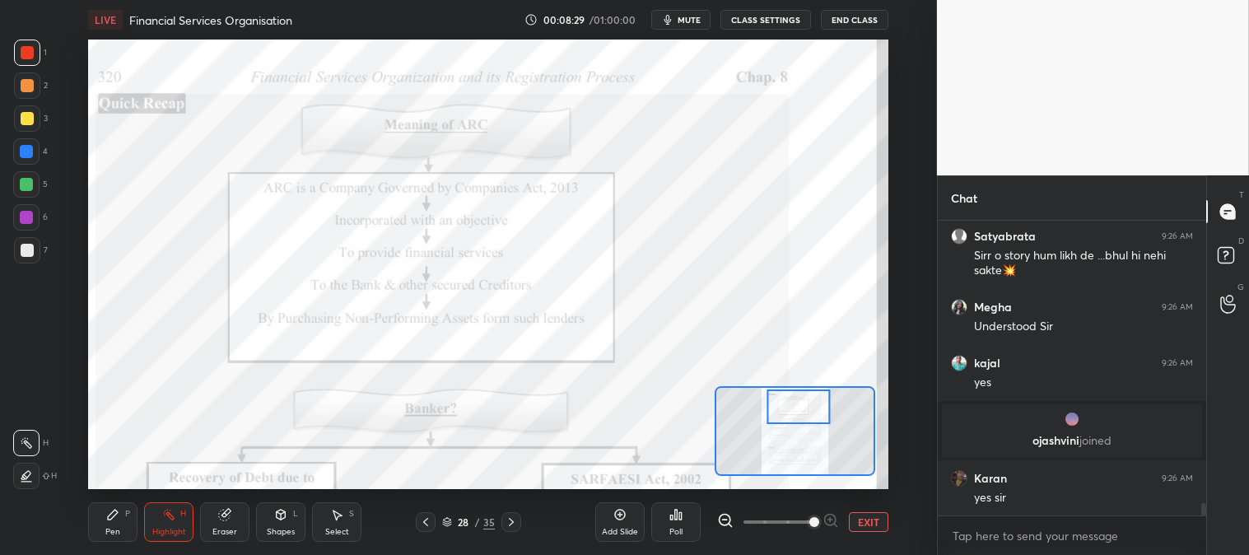
scroll to position [6770, 0]
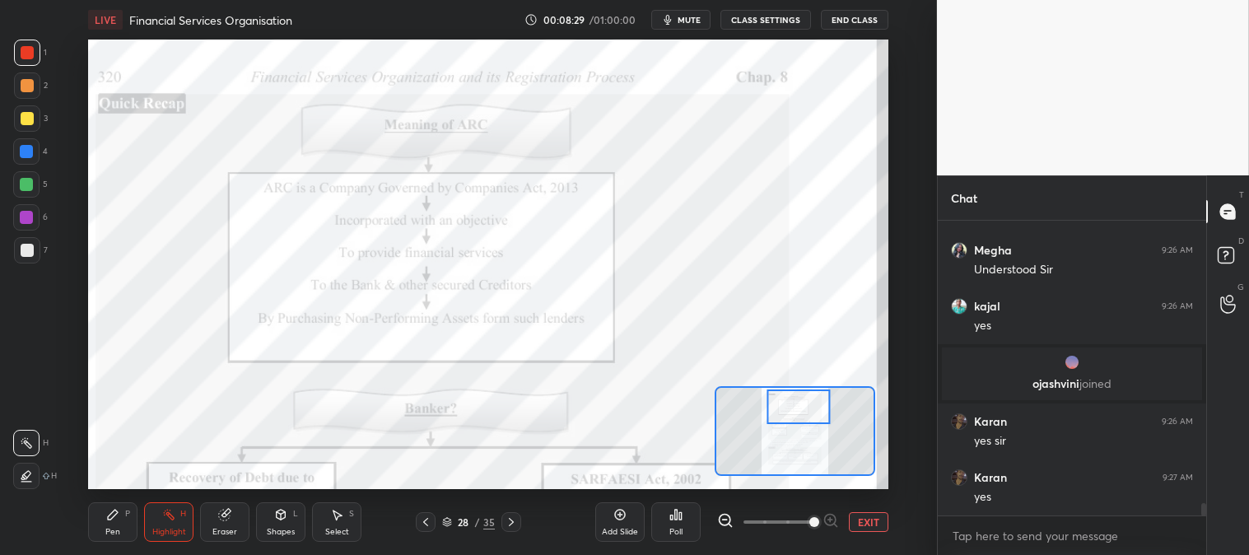
click at [112, 514] on icon at bounding box center [113, 515] width 10 height 10
click at [115, 516] on icon at bounding box center [112, 514] width 13 height 13
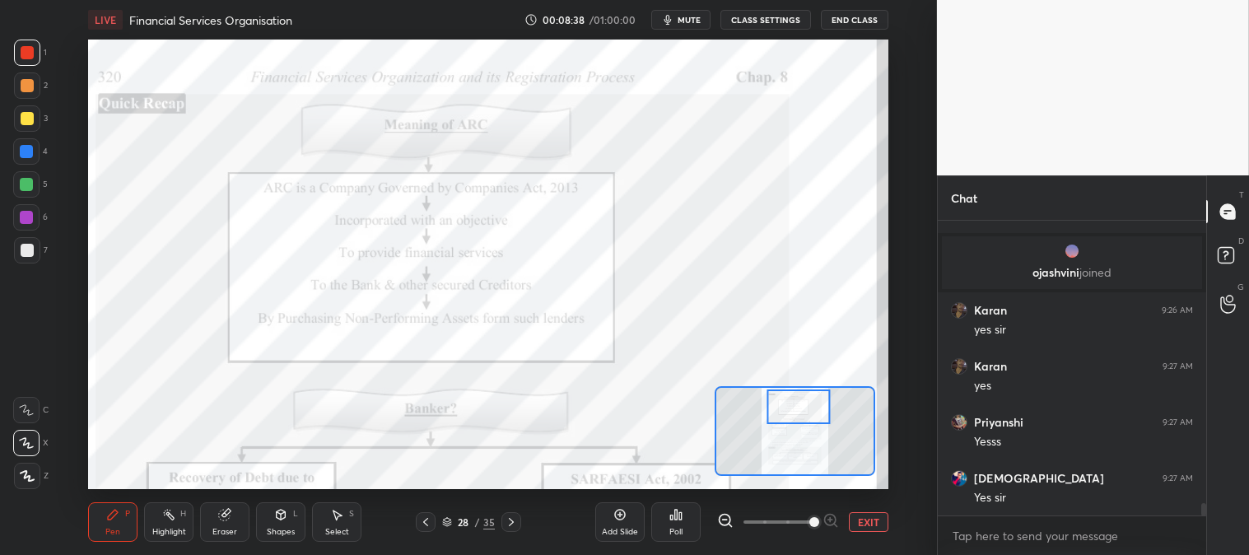
scroll to position [6938, 0]
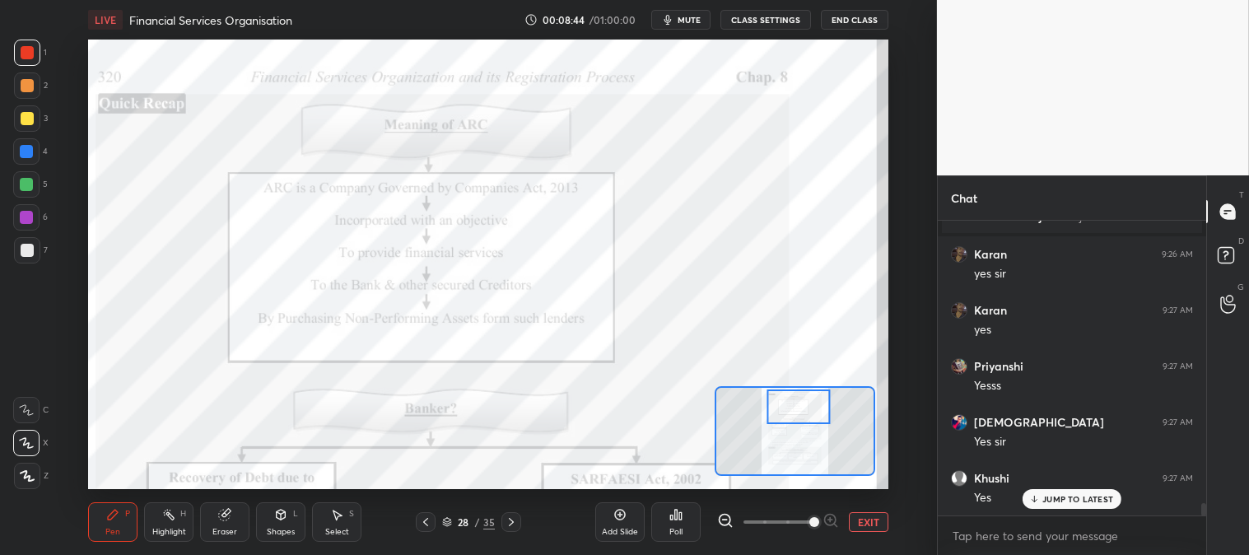
click at [175, 528] on div "Highlight" at bounding box center [169, 532] width 34 height 8
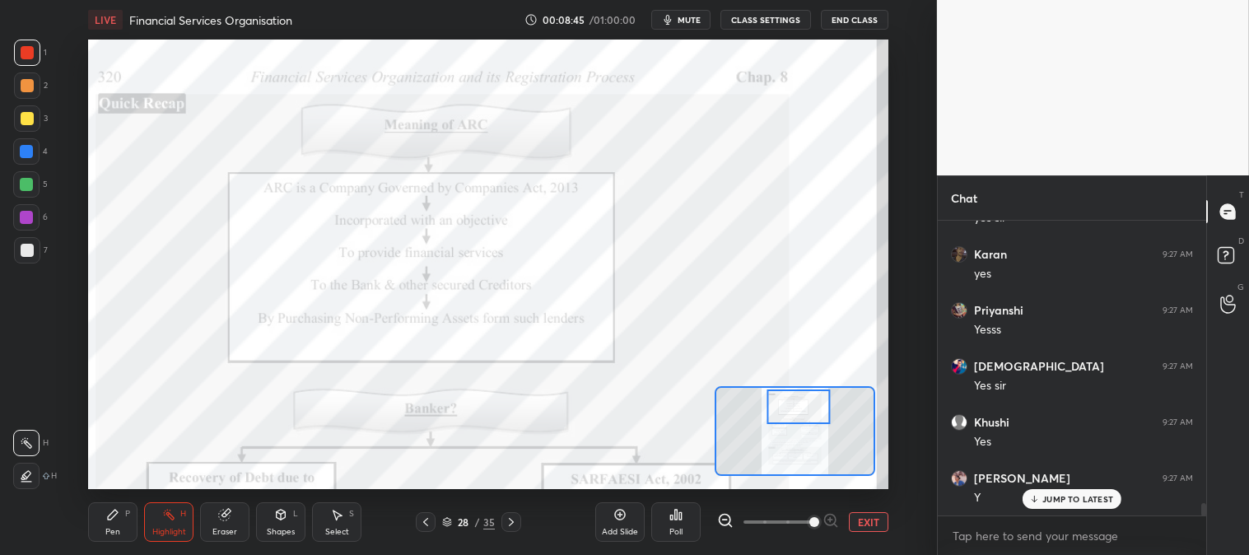
click at [1044, 497] on p "JUMP TO LATEST" at bounding box center [1078, 499] width 71 height 10
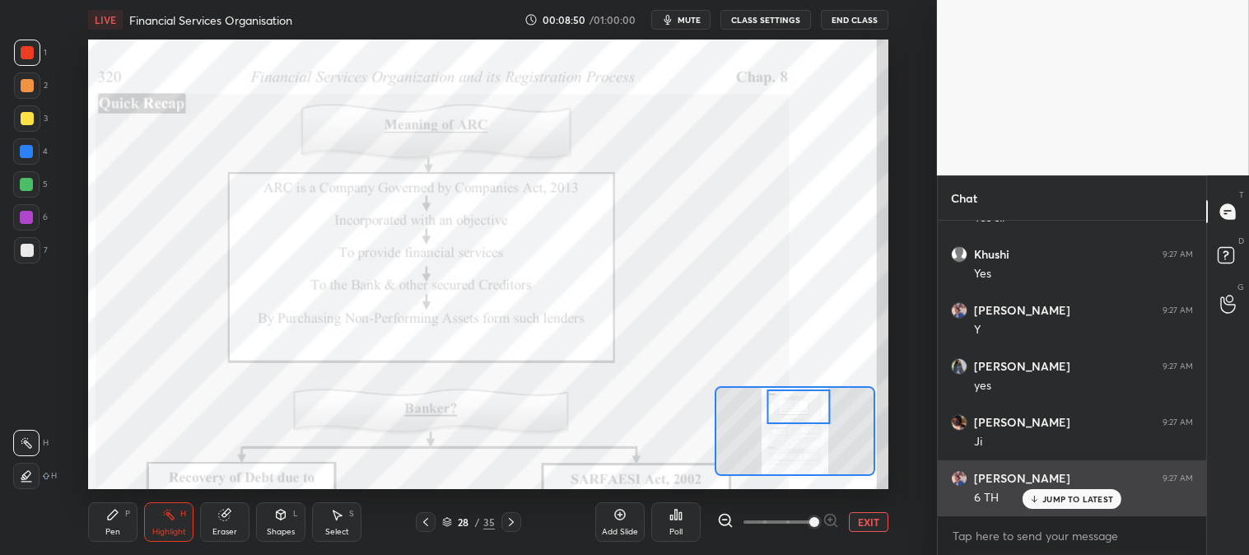
click at [1056, 499] on p "JUMP TO LATEST" at bounding box center [1078, 499] width 71 height 10
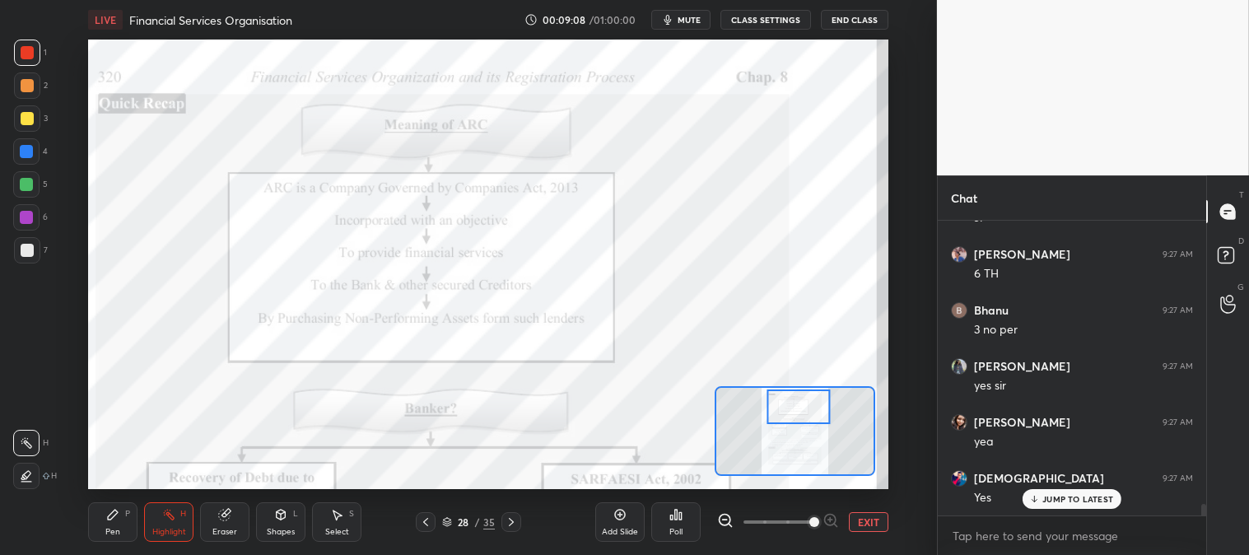
scroll to position [7442, 0]
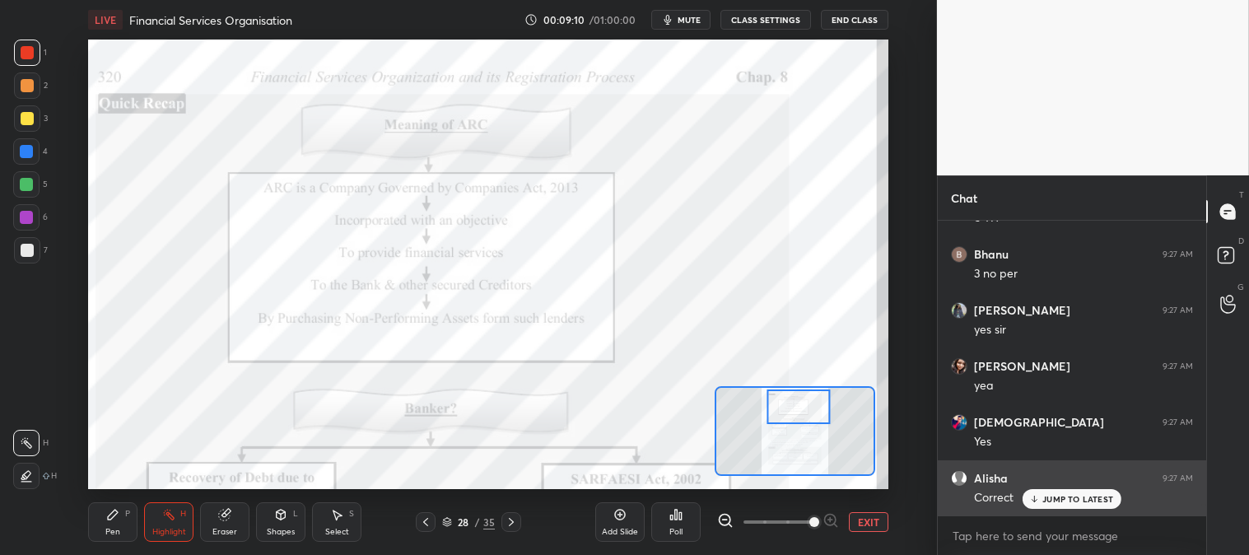
click at [1058, 497] on p "JUMP TO LATEST" at bounding box center [1078, 499] width 71 height 10
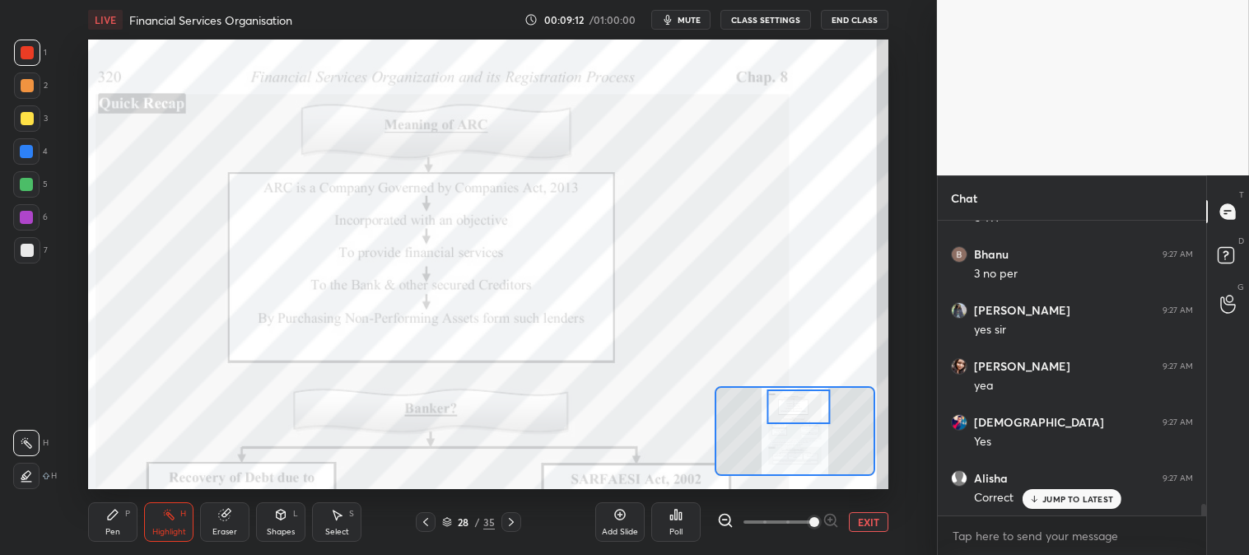
scroll to position [7498, 0]
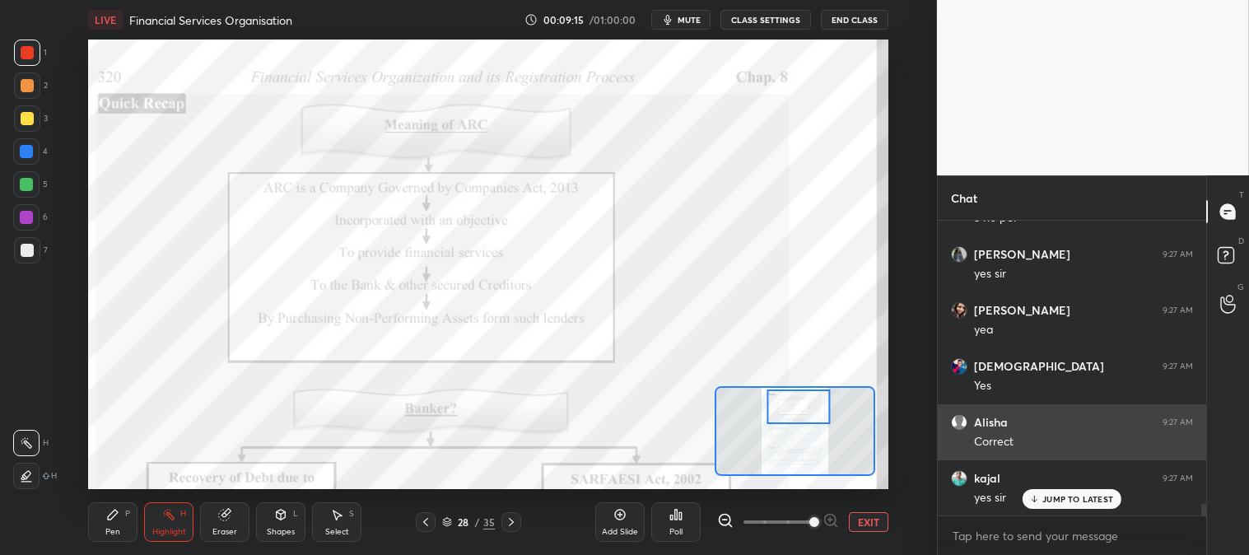
click at [1044, 504] on p "JUMP TO LATEST" at bounding box center [1078, 499] width 71 height 10
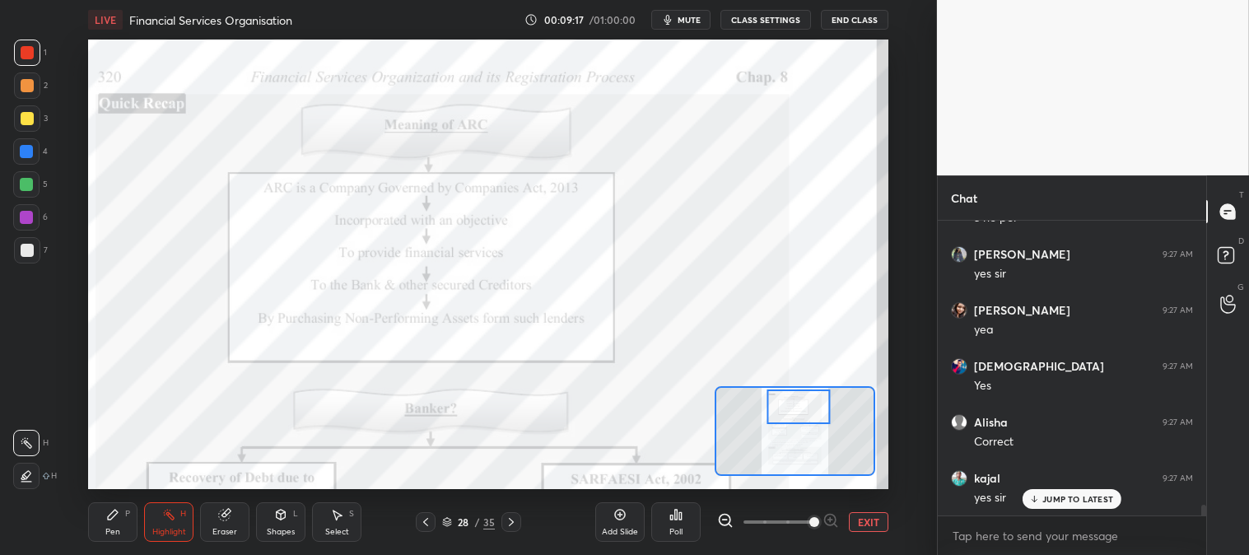
scroll to position [7554, 0]
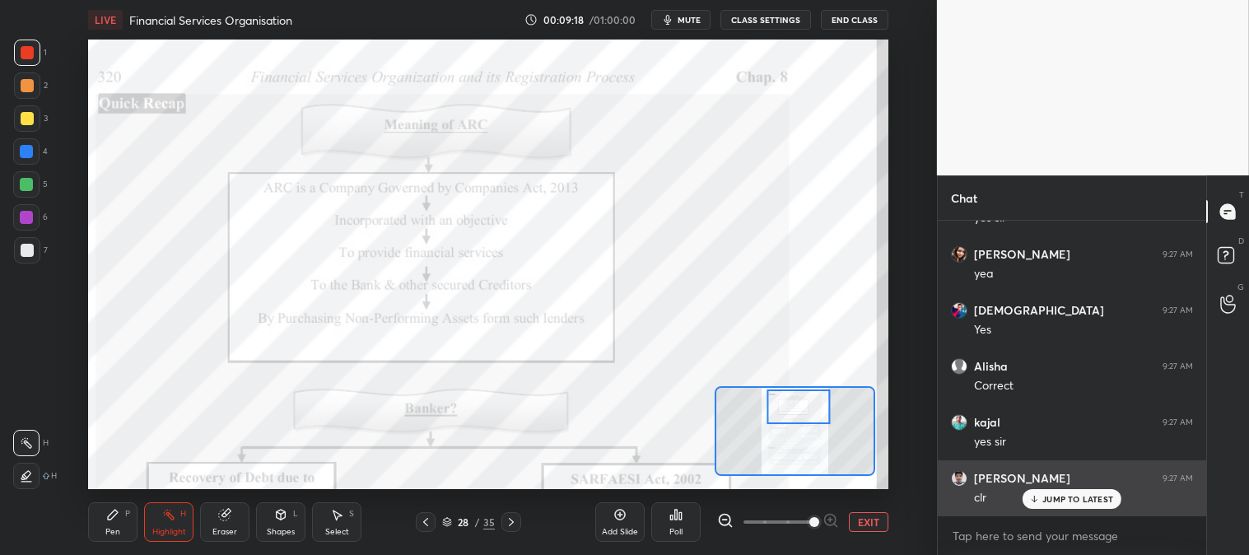
click at [1054, 499] on p "JUMP TO LATEST" at bounding box center [1078, 499] width 71 height 10
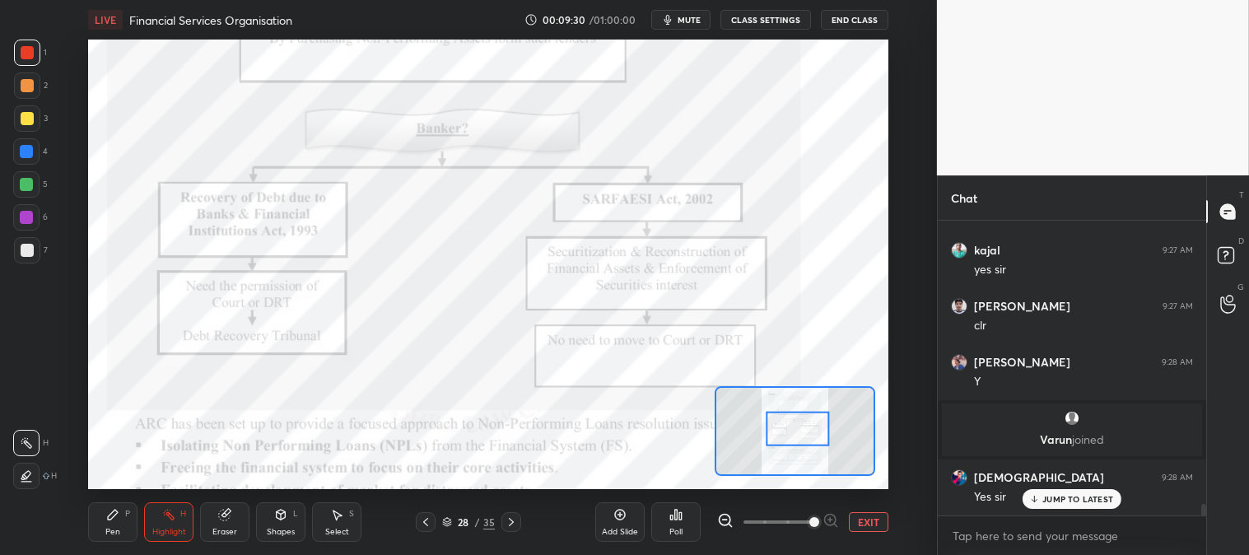
scroll to position [7455, 0]
click at [1038, 503] on icon at bounding box center [1035, 499] width 11 height 10
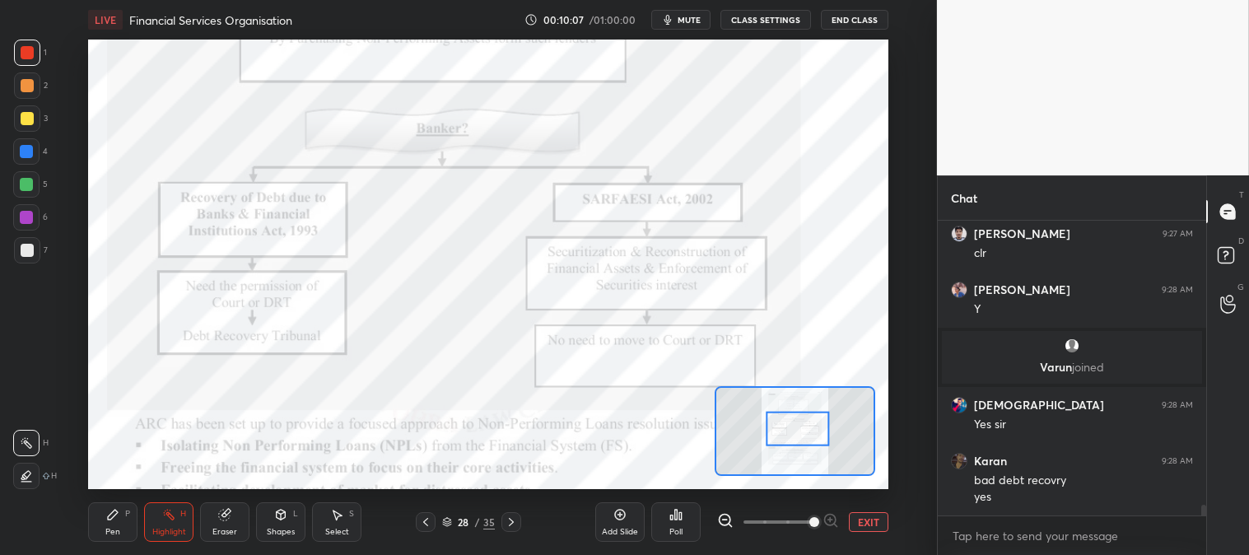
scroll to position [7583, 0]
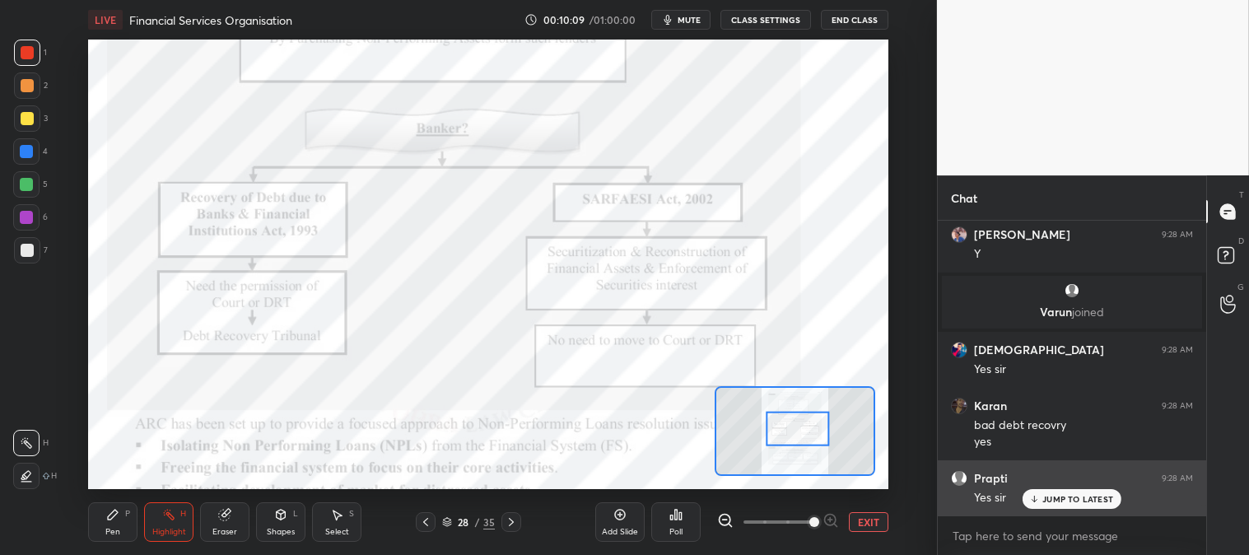
click at [1054, 503] on p "JUMP TO LATEST" at bounding box center [1078, 499] width 71 height 10
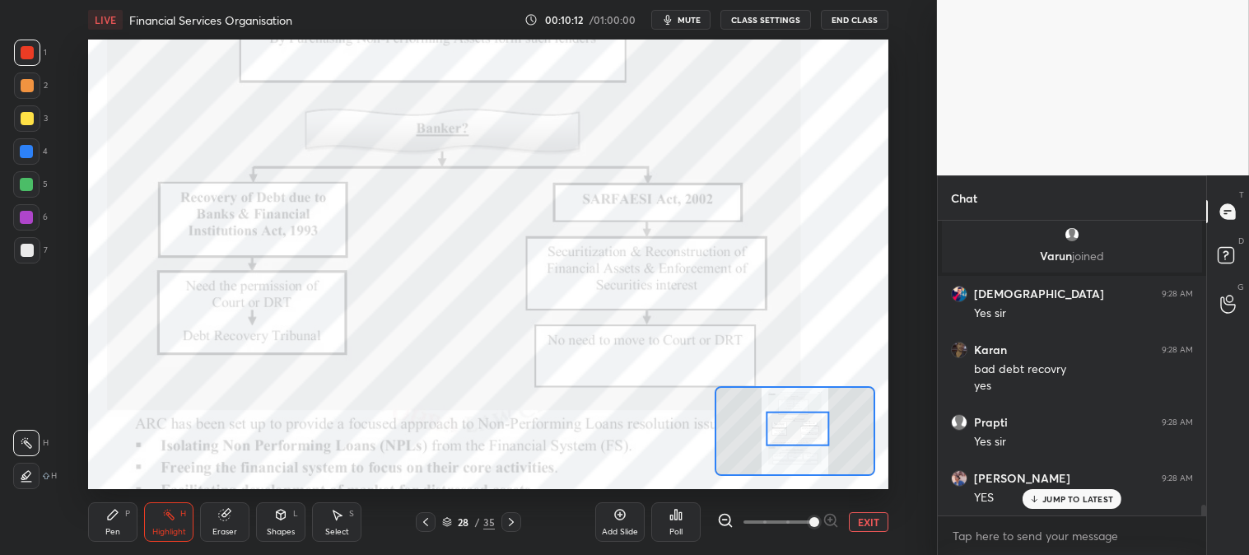
scroll to position [7695, 0]
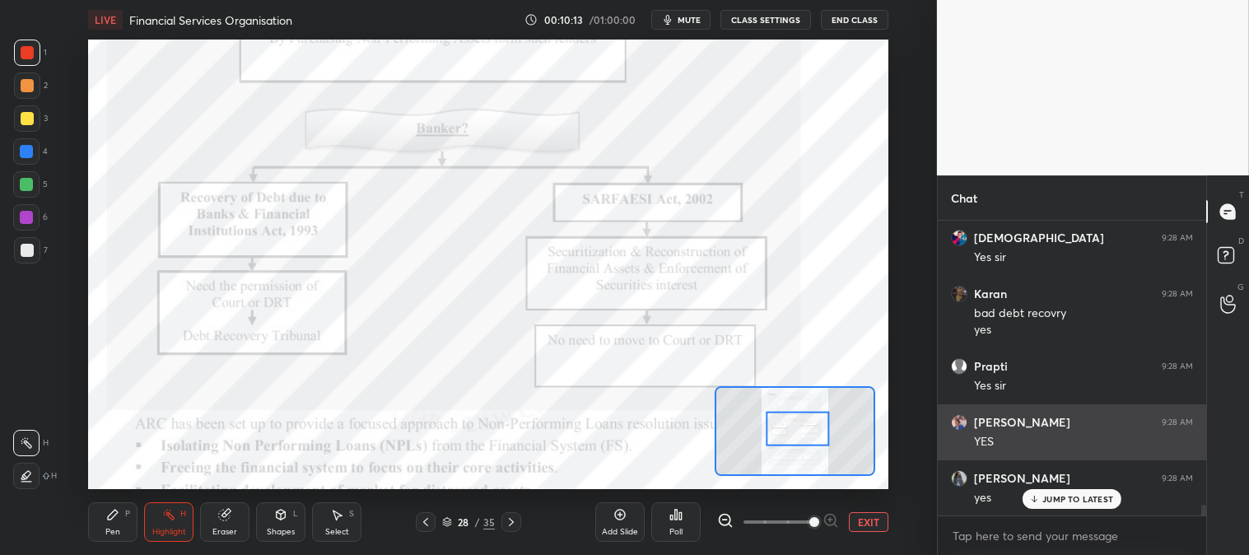
click at [1072, 503] on p "JUMP TO LATEST" at bounding box center [1078, 499] width 71 height 10
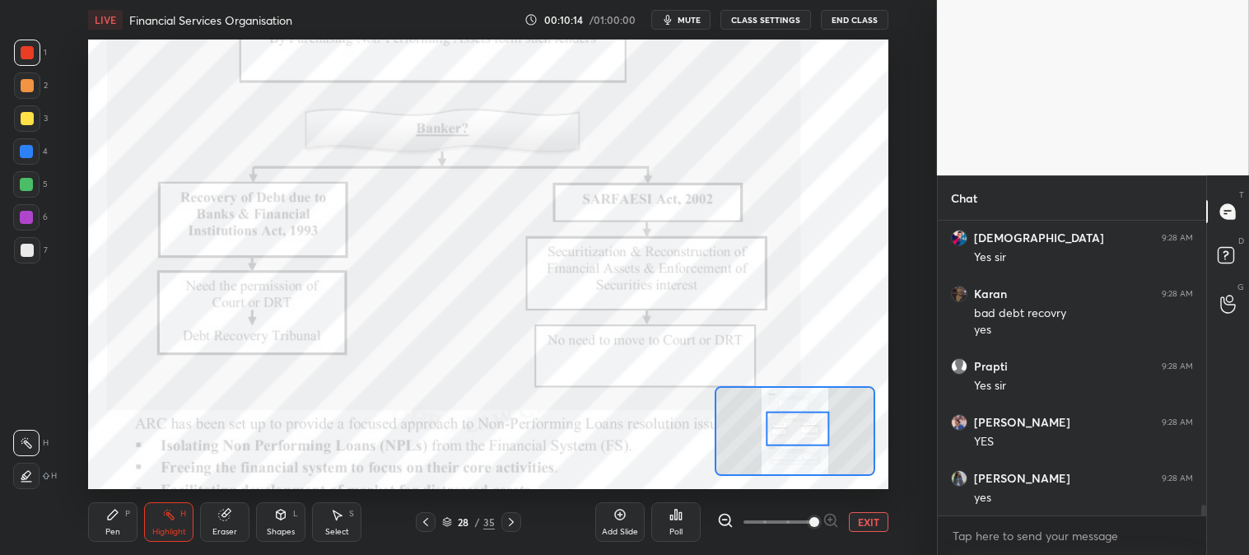
scroll to position [7751, 0]
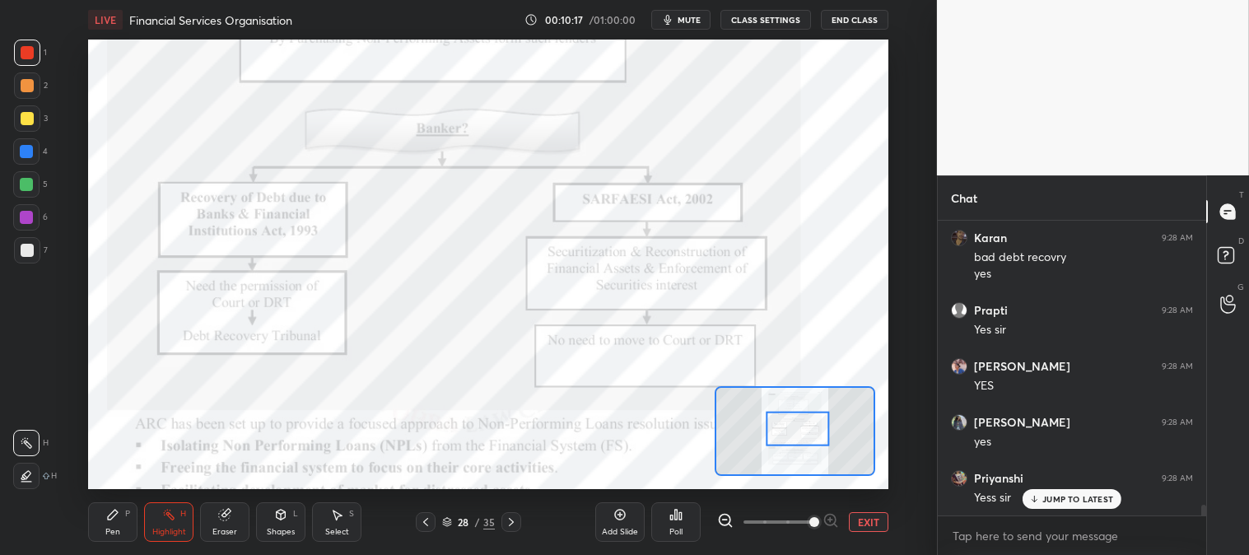
click at [120, 523] on div "Pen P" at bounding box center [112, 522] width 49 height 40
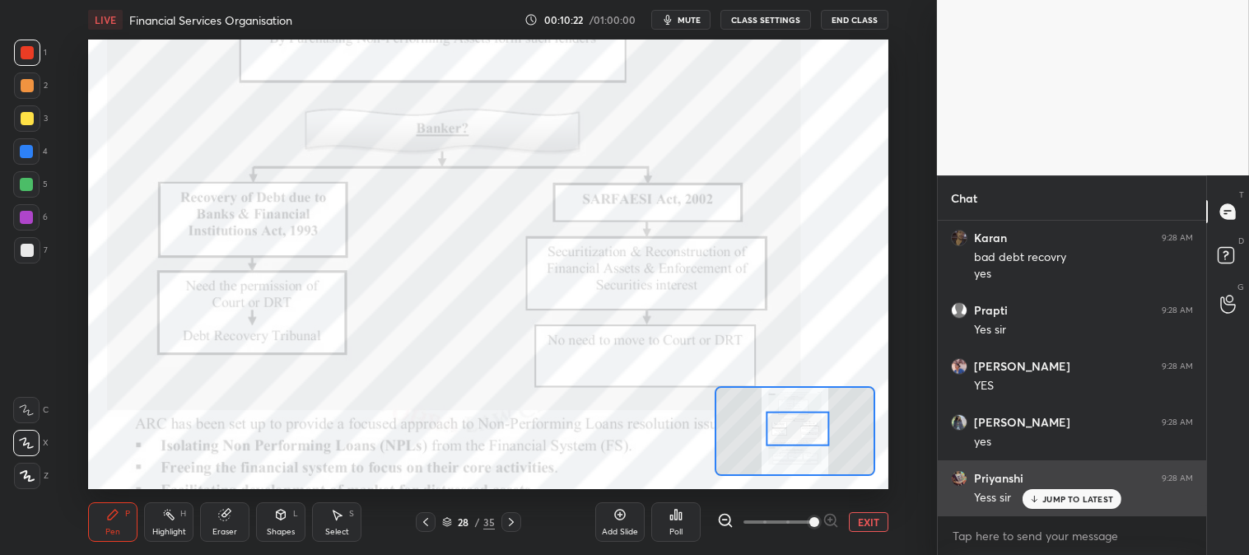
click at [1039, 494] on icon at bounding box center [1035, 499] width 11 height 10
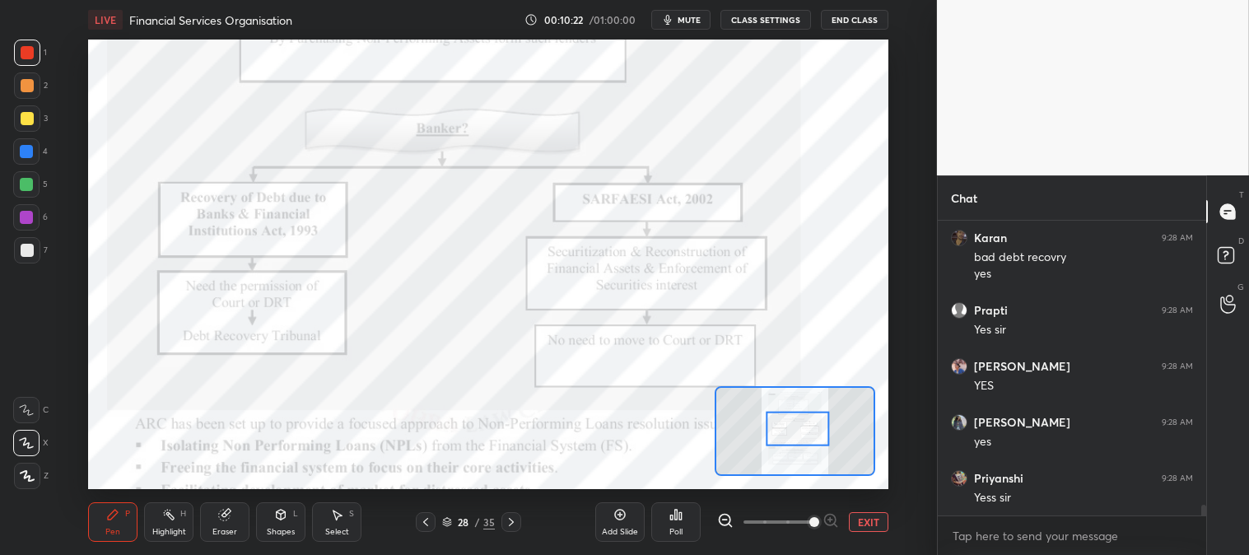
click at [174, 513] on icon at bounding box center [168, 514] width 13 height 13
click at [110, 525] on div "Pen P" at bounding box center [112, 522] width 49 height 40
click at [166, 523] on div "Highlight H" at bounding box center [168, 522] width 49 height 40
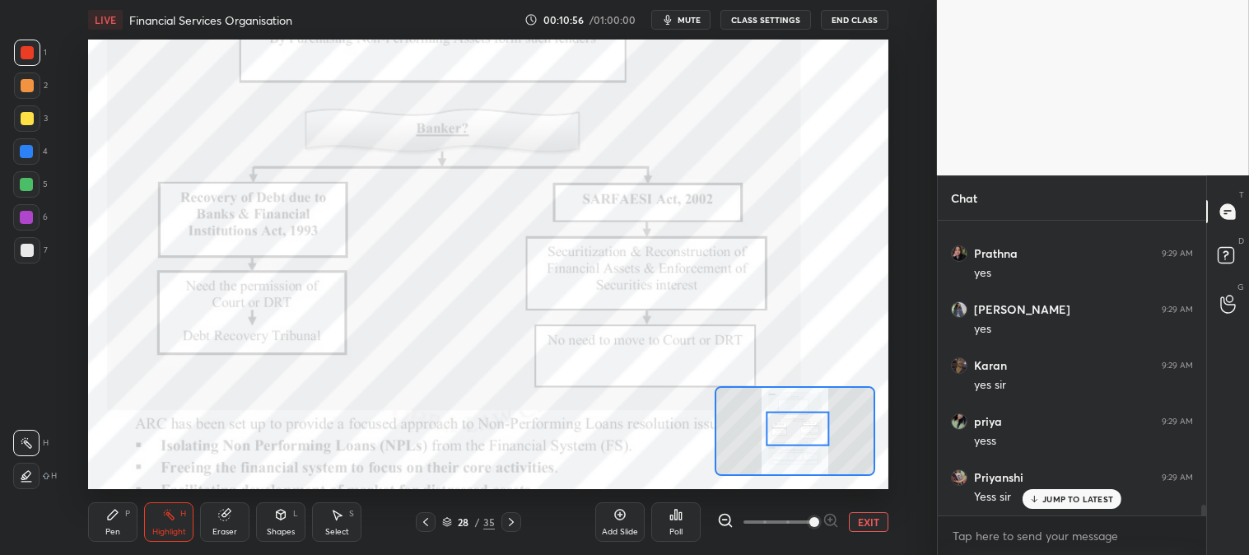
scroll to position [8143, 0]
click at [119, 524] on div "Pen P" at bounding box center [112, 522] width 49 height 40
click at [117, 516] on icon at bounding box center [112, 514] width 13 height 13
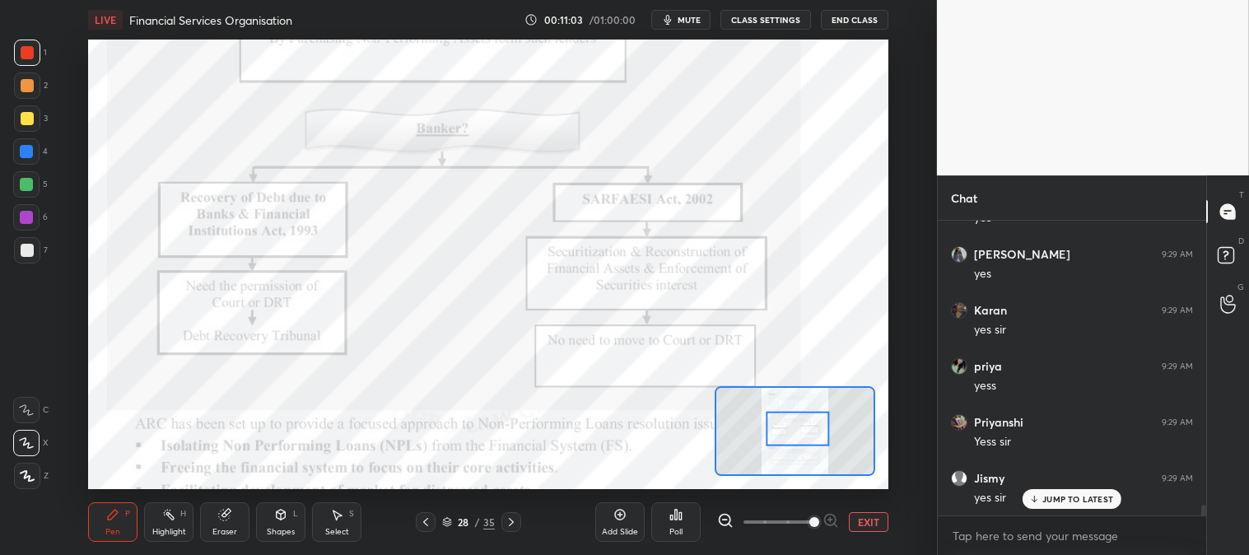
click at [23, 149] on div at bounding box center [26, 151] width 13 height 13
click at [1072, 499] on p "JUMP TO LATEST" at bounding box center [1078, 499] width 71 height 10
click at [161, 532] on div "Highlight" at bounding box center [169, 532] width 34 height 8
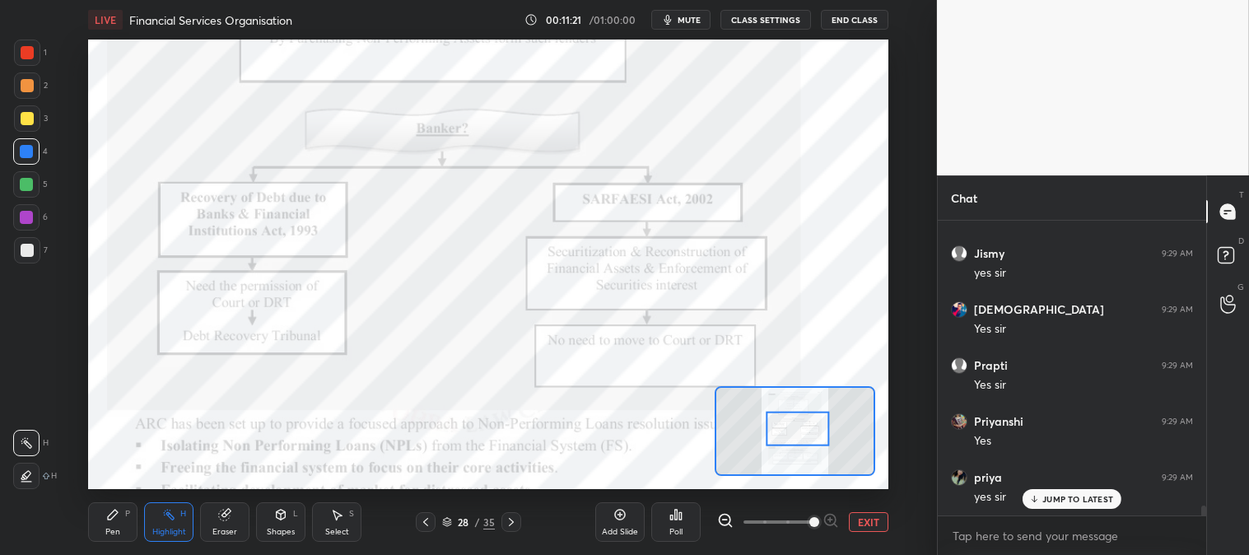
scroll to position [8423, 0]
click at [1053, 501] on p "JUMP TO LATEST" at bounding box center [1078, 499] width 71 height 10
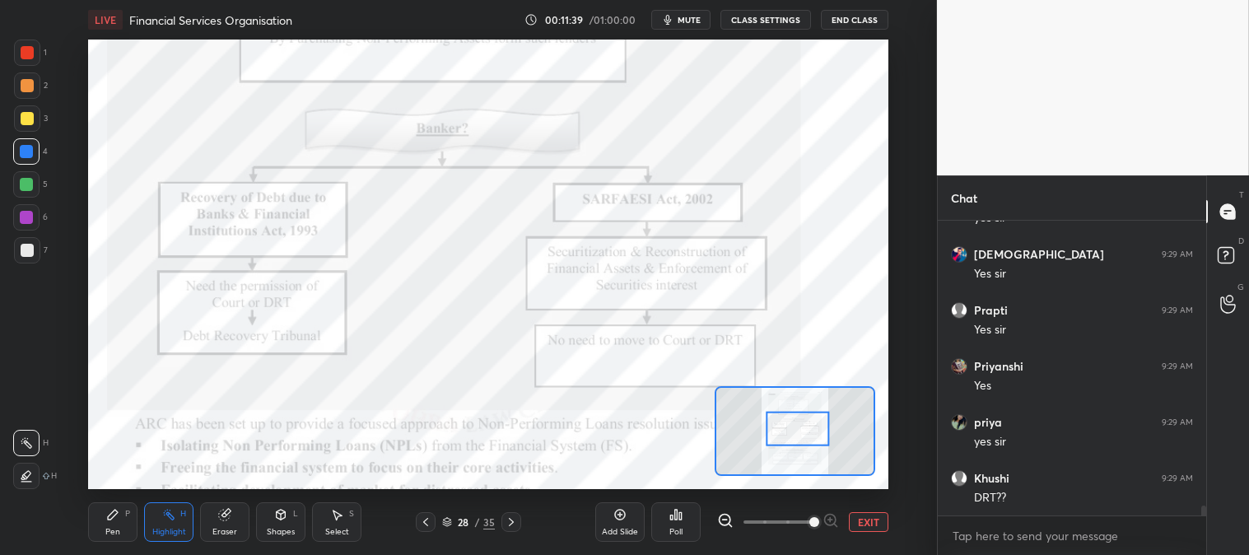
scroll to position [8484, 0]
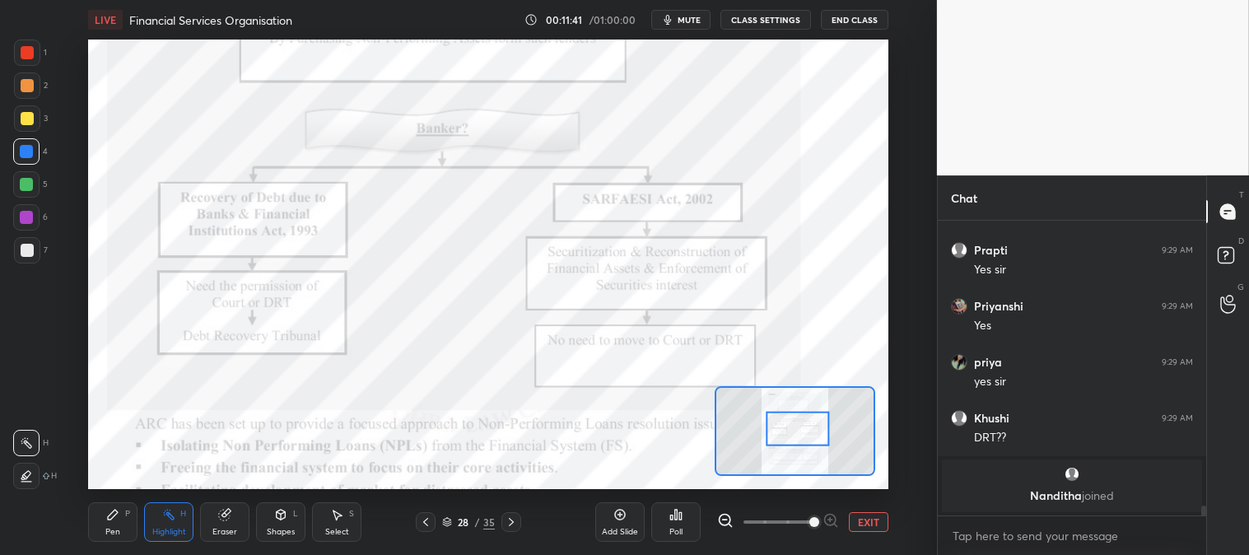
click at [693, 21] on span "mute" at bounding box center [689, 20] width 23 height 12
click at [689, 18] on span "unmute" at bounding box center [687, 20] width 35 height 12
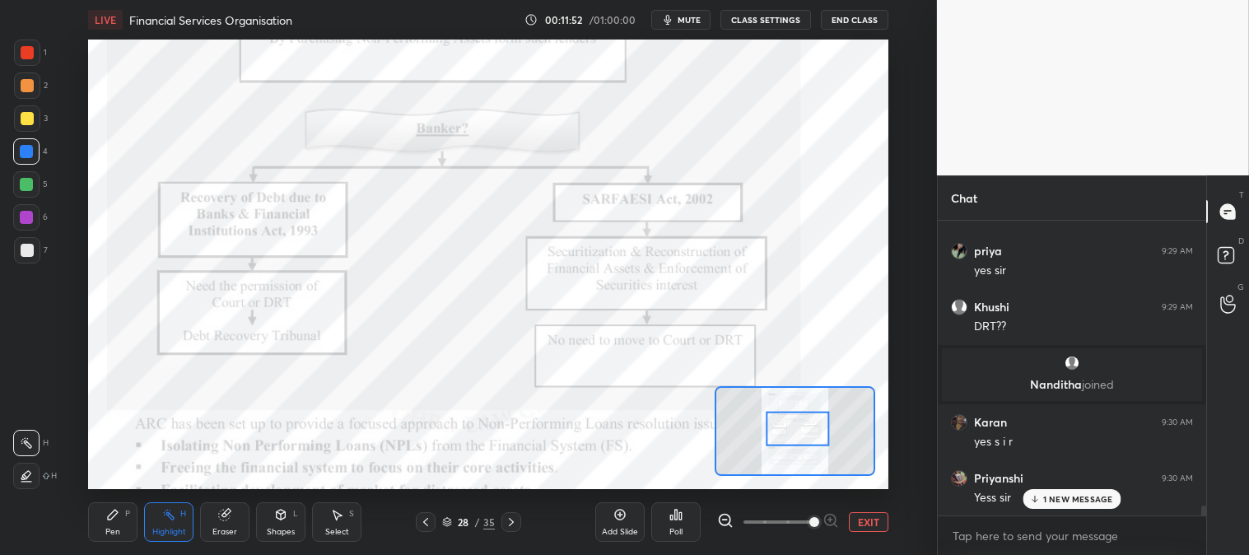
scroll to position [8364, 0]
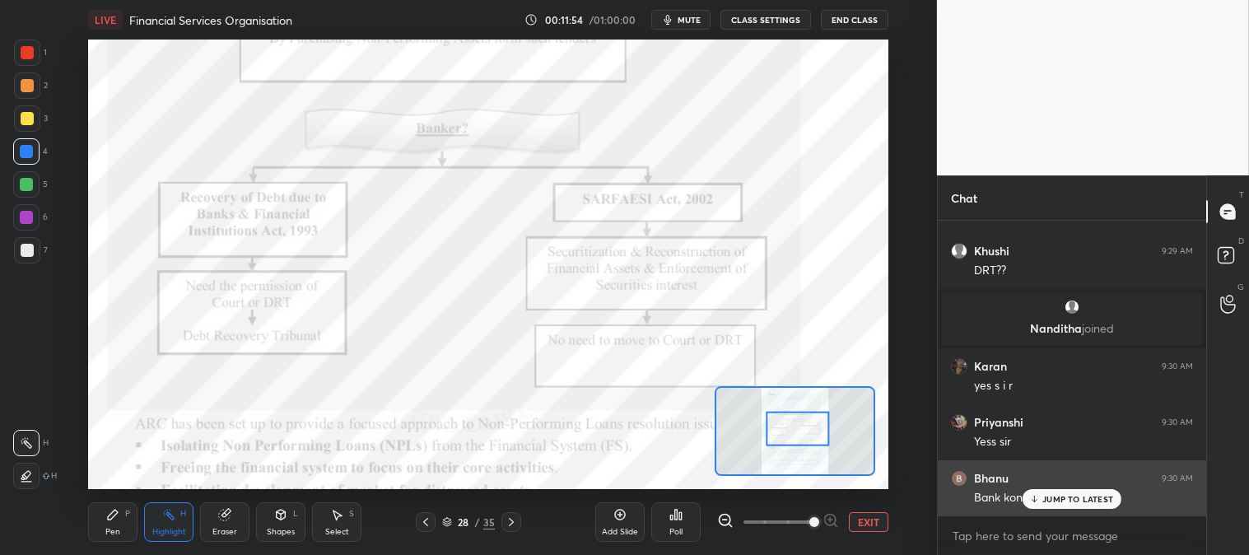
click at [1043, 498] on div "JUMP TO LATEST" at bounding box center [1072, 499] width 99 height 20
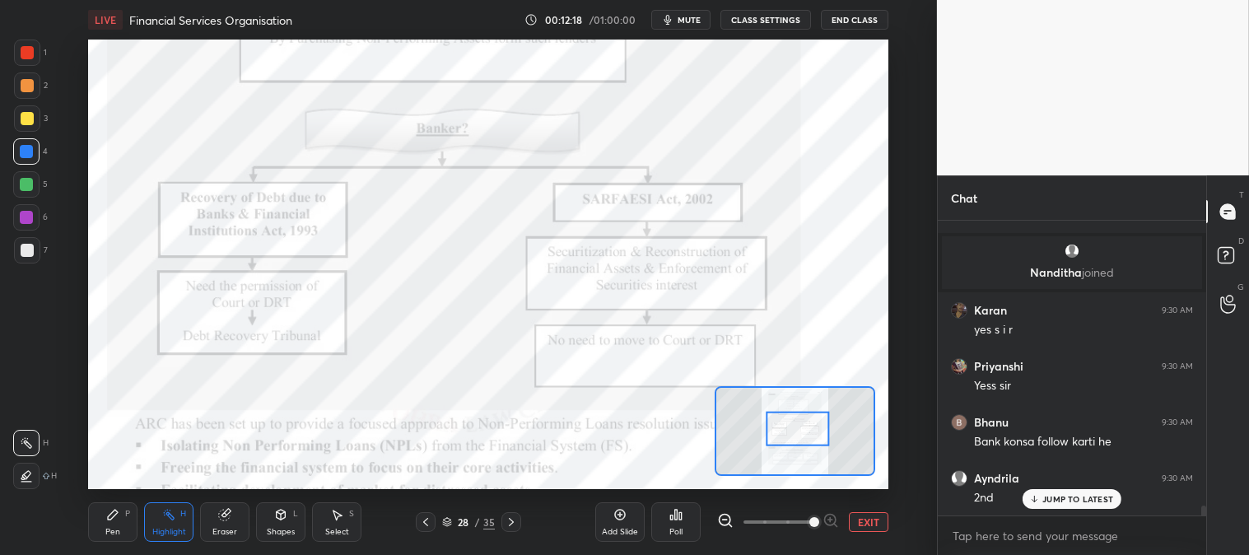
scroll to position [8479, 0]
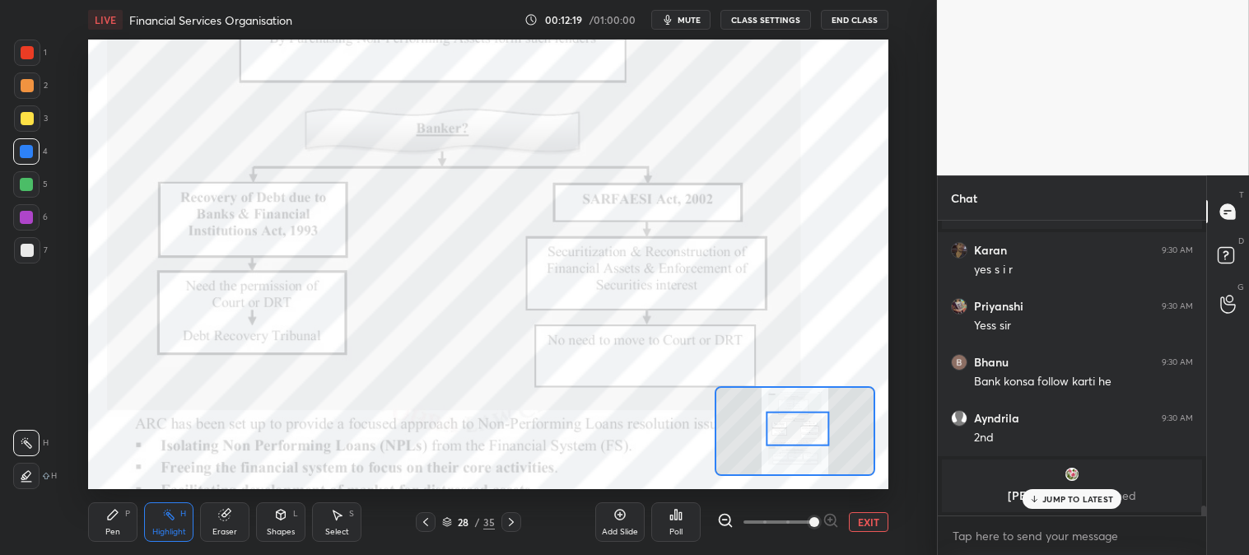
click at [113, 519] on icon at bounding box center [112, 514] width 13 height 13
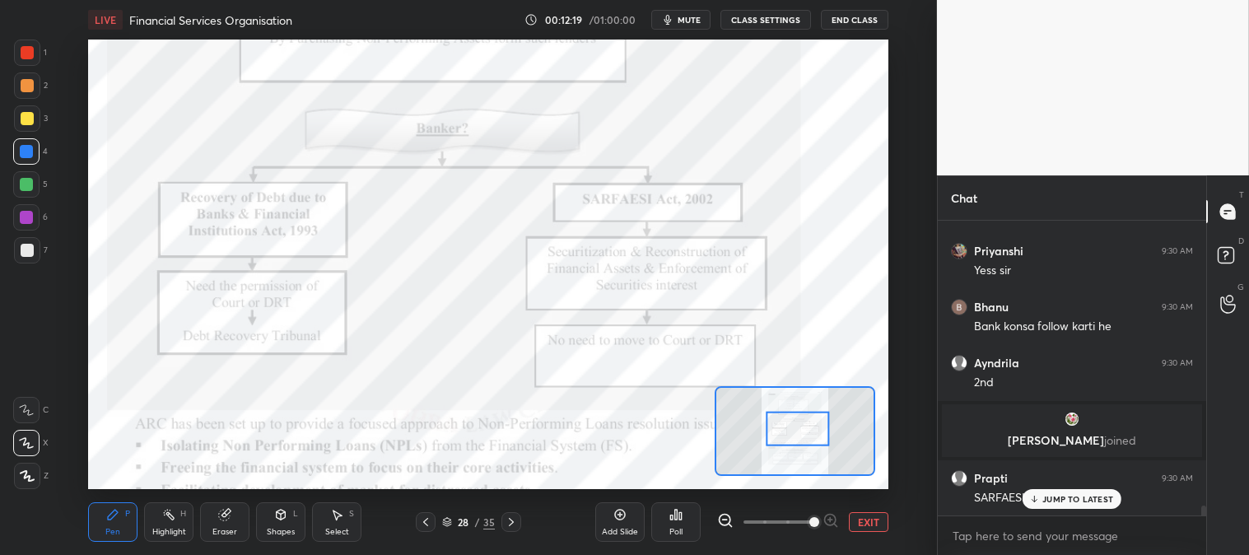
click at [108, 516] on icon at bounding box center [112, 514] width 13 height 13
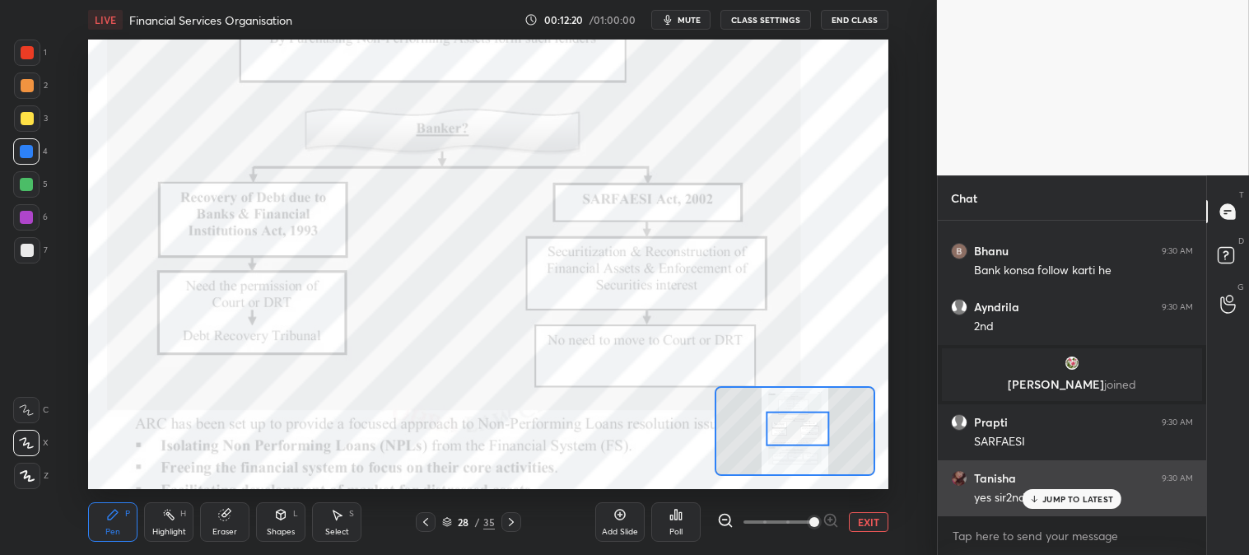
click at [1046, 497] on p "JUMP TO LATEST" at bounding box center [1078, 499] width 71 height 10
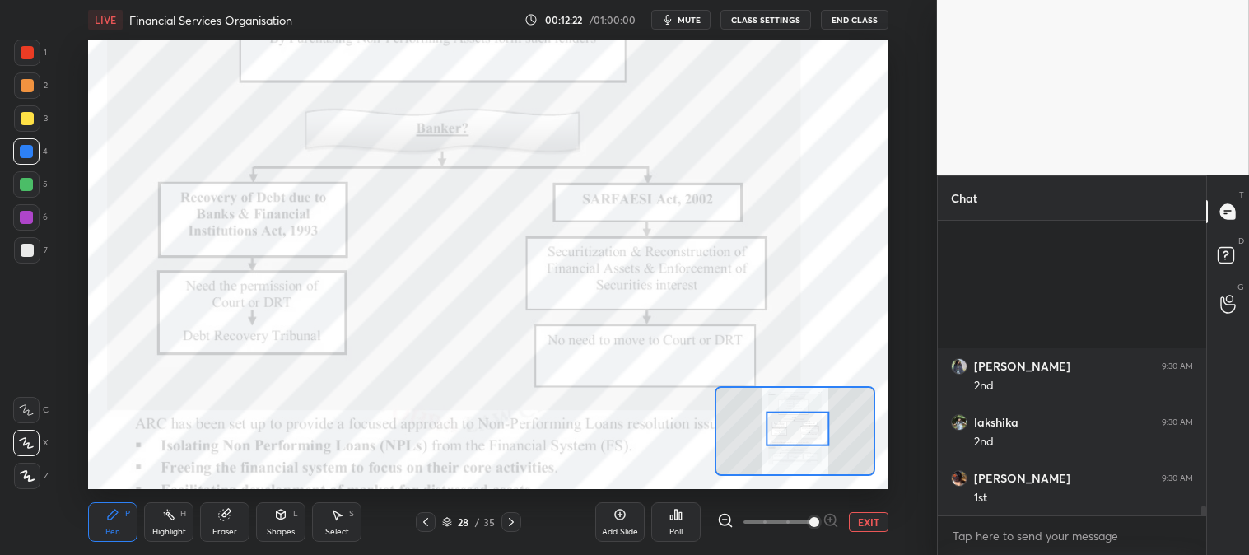
scroll to position [8984, 0]
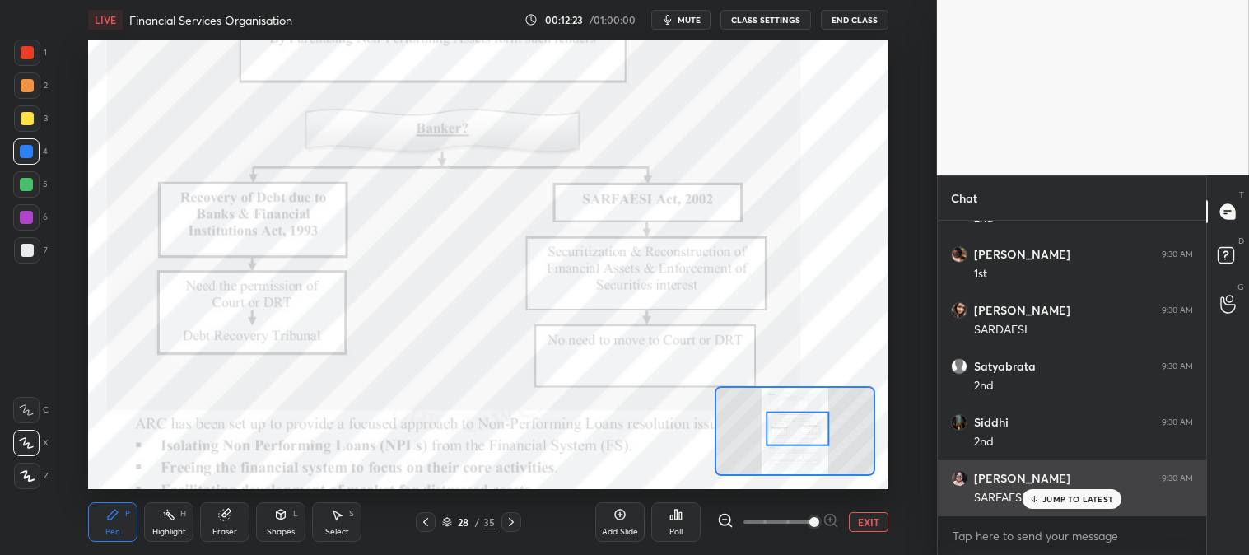
click at [1049, 506] on div "JUMP TO LATEST" at bounding box center [1072, 499] width 99 height 20
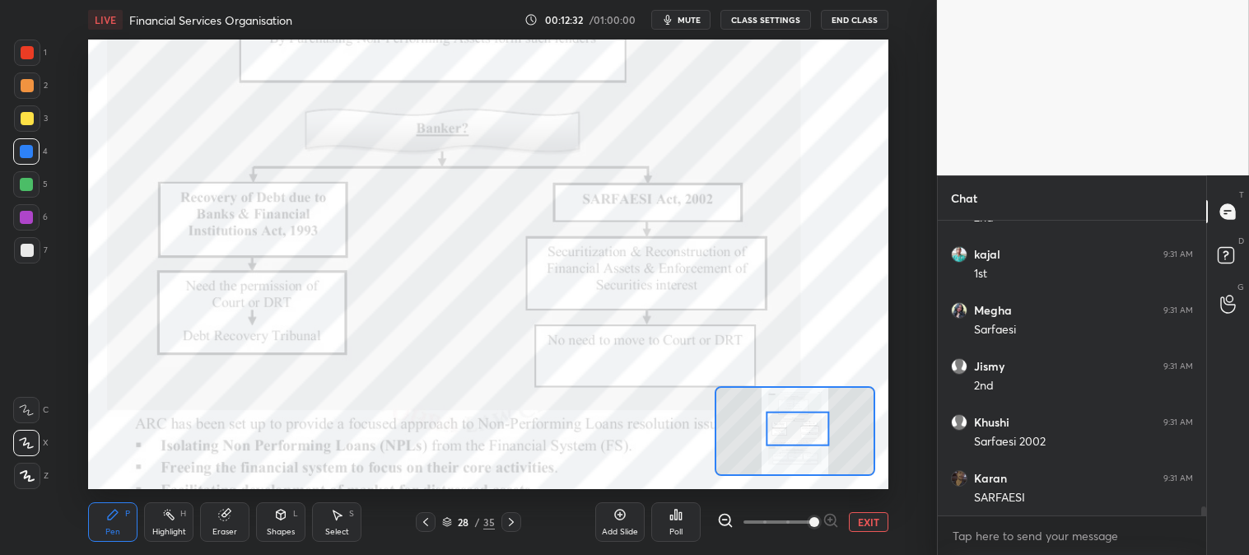
scroll to position [9488, 0]
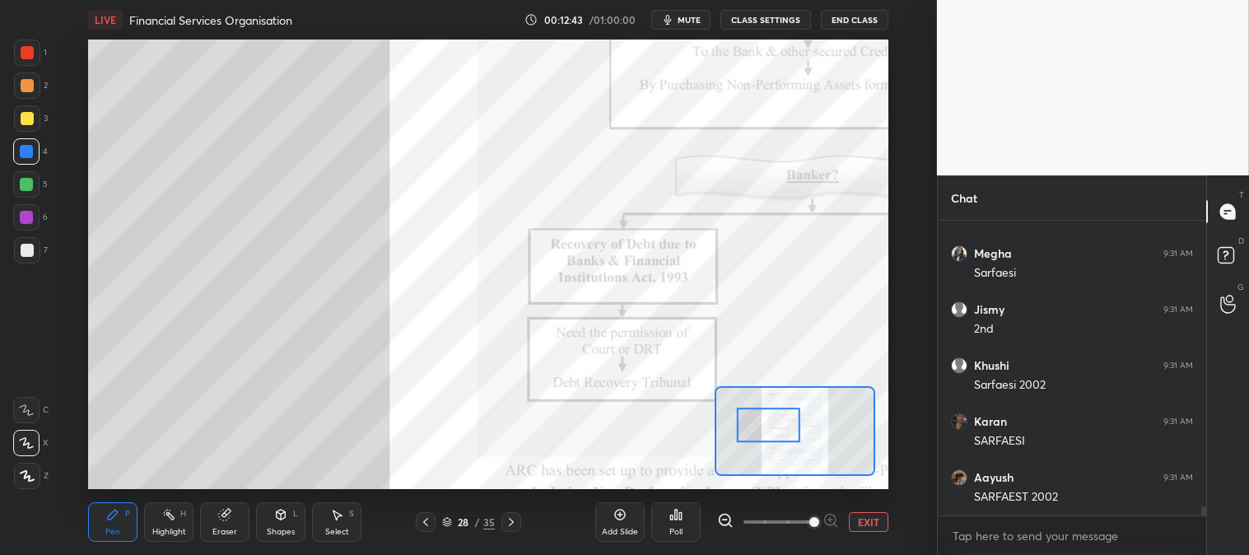
click at [878, 525] on button "EXIT" at bounding box center [869, 522] width 40 height 20
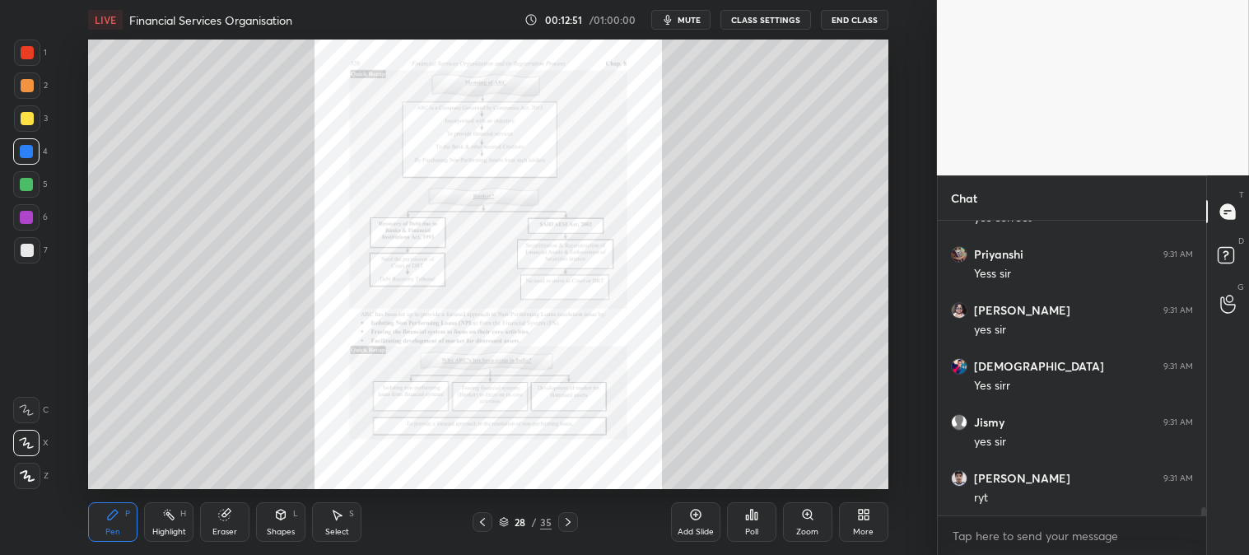
scroll to position [10049, 0]
click at [30, 112] on div at bounding box center [27, 118] width 13 height 13
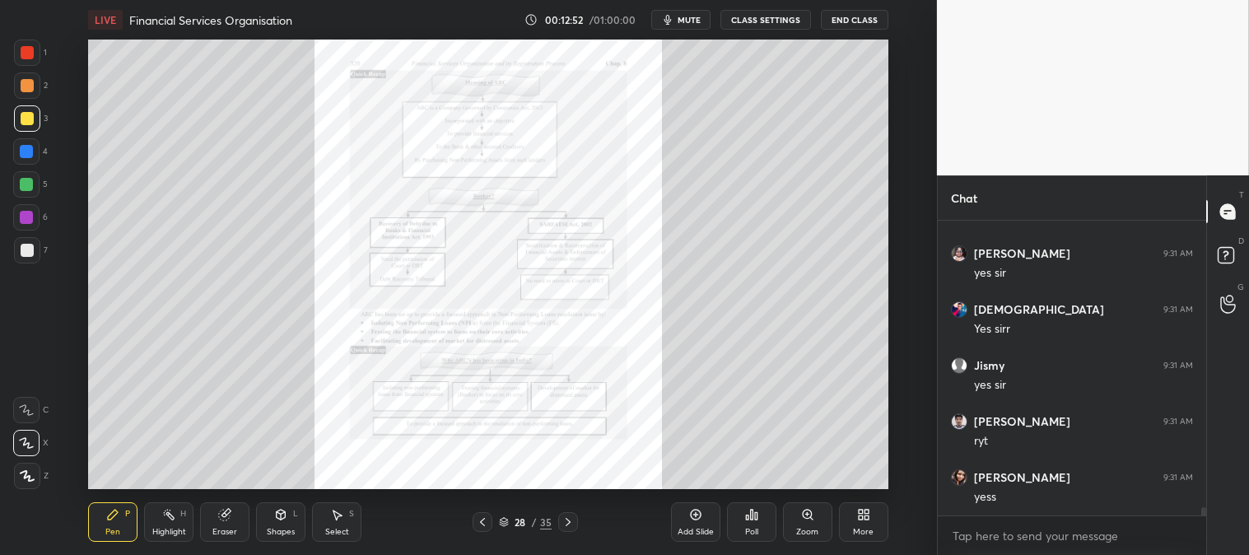
click at [801, 537] on div "Zoom" at bounding box center [807, 522] width 49 height 40
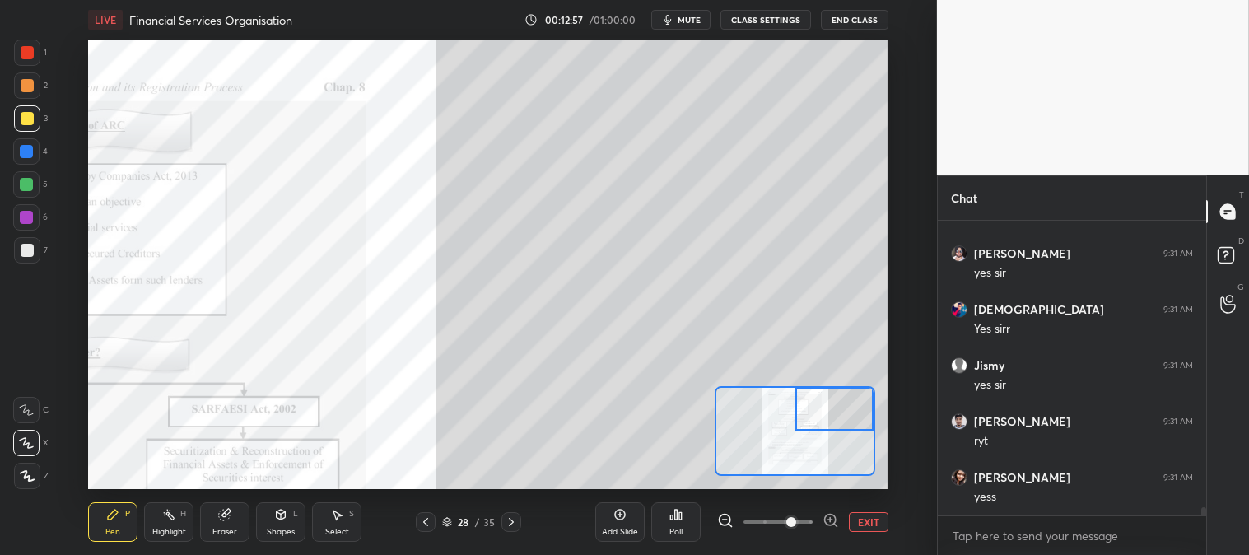
click at [221, 531] on div "Eraser" at bounding box center [225, 532] width 25 height 8
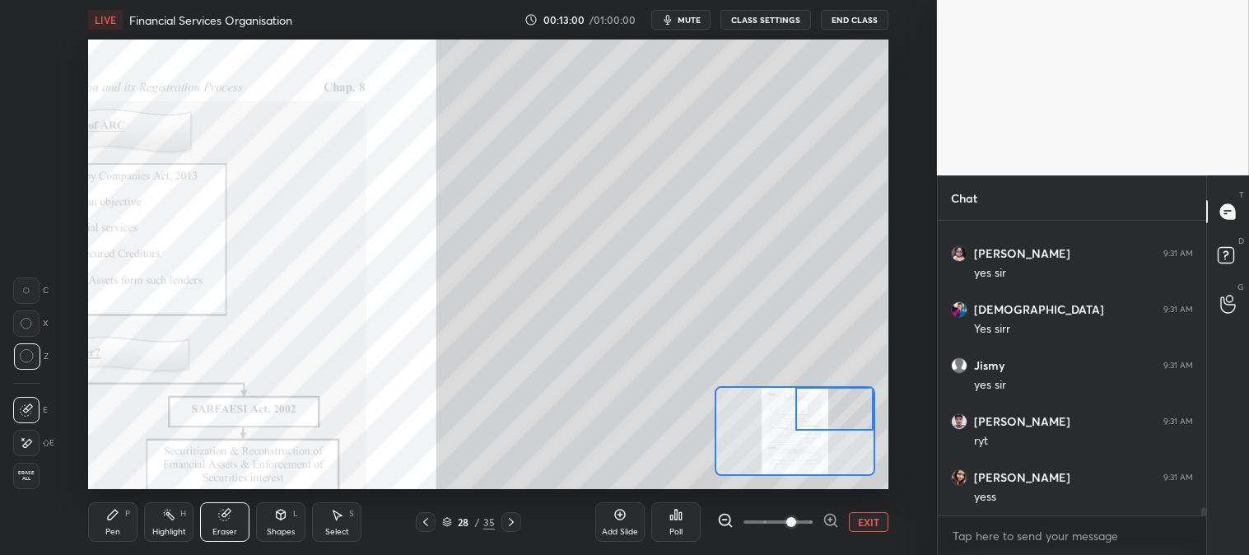
click at [119, 515] on icon at bounding box center [112, 514] width 13 height 13
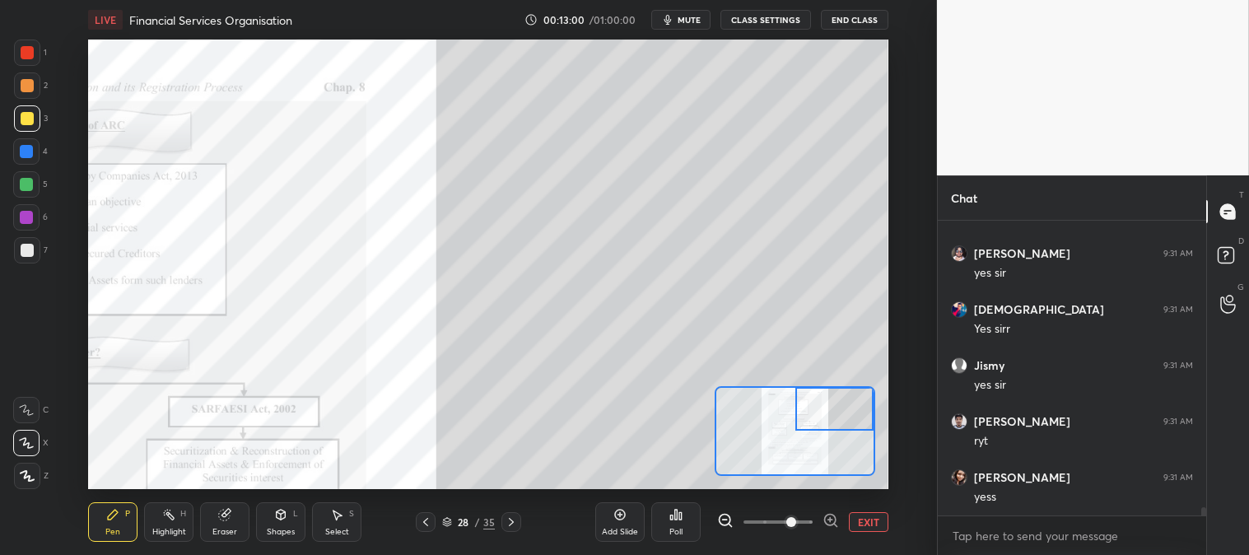
click at [120, 519] on div "Pen P" at bounding box center [112, 522] width 49 height 40
click at [34, 247] on div at bounding box center [27, 250] width 26 height 26
click at [28, 175] on div at bounding box center [26, 184] width 26 height 26
click at [231, 522] on div "Eraser" at bounding box center [224, 522] width 49 height 40
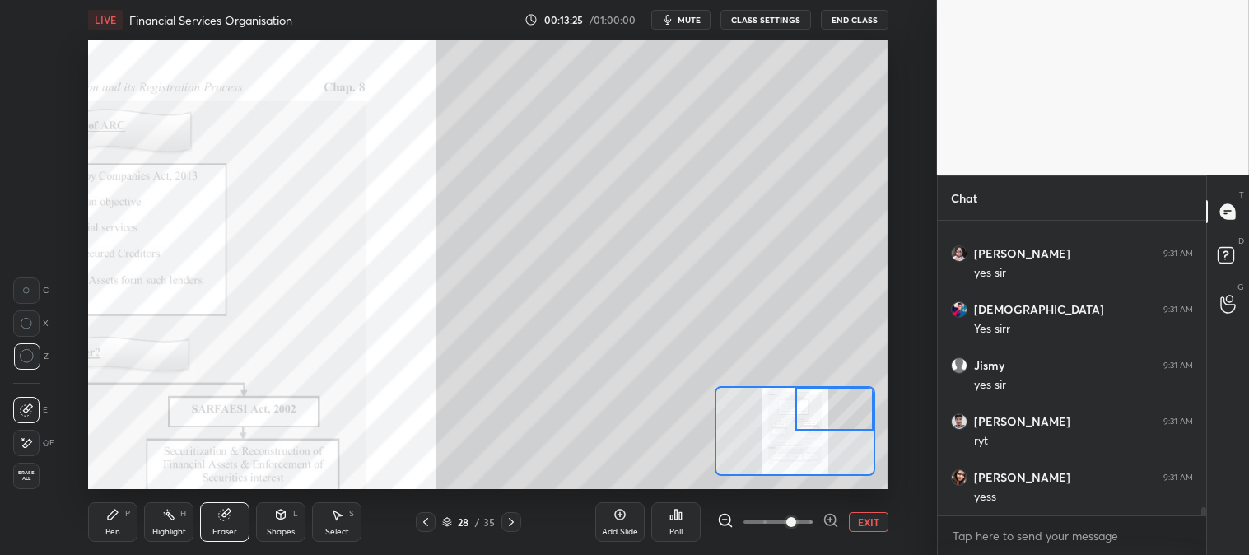
click at [130, 516] on div "Pen P" at bounding box center [112, 522] width 49 height 40
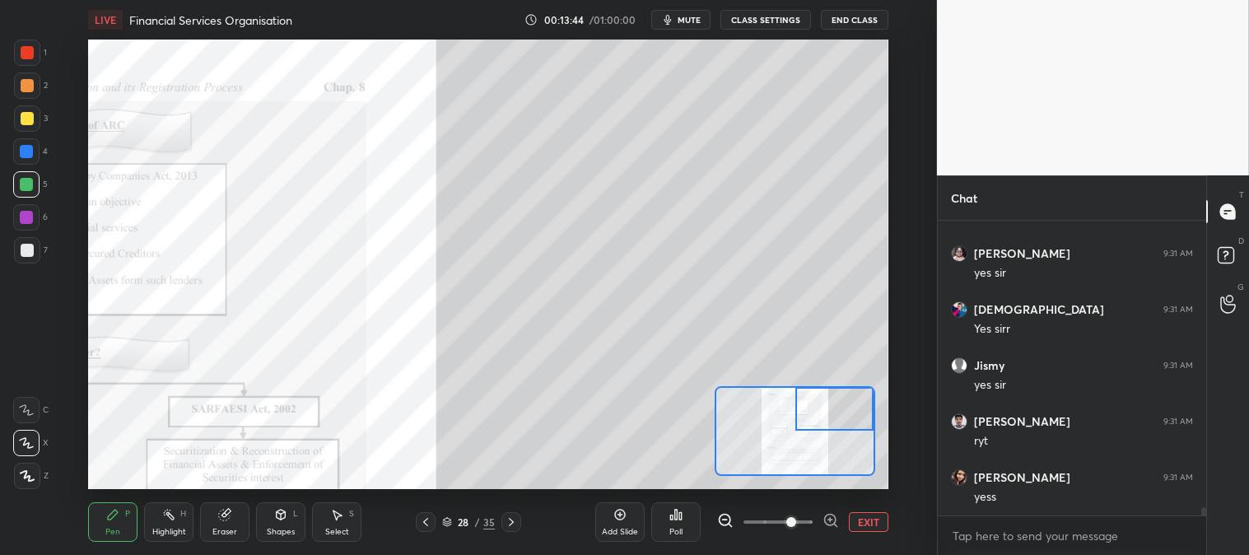
scroll to position [10104, 0]
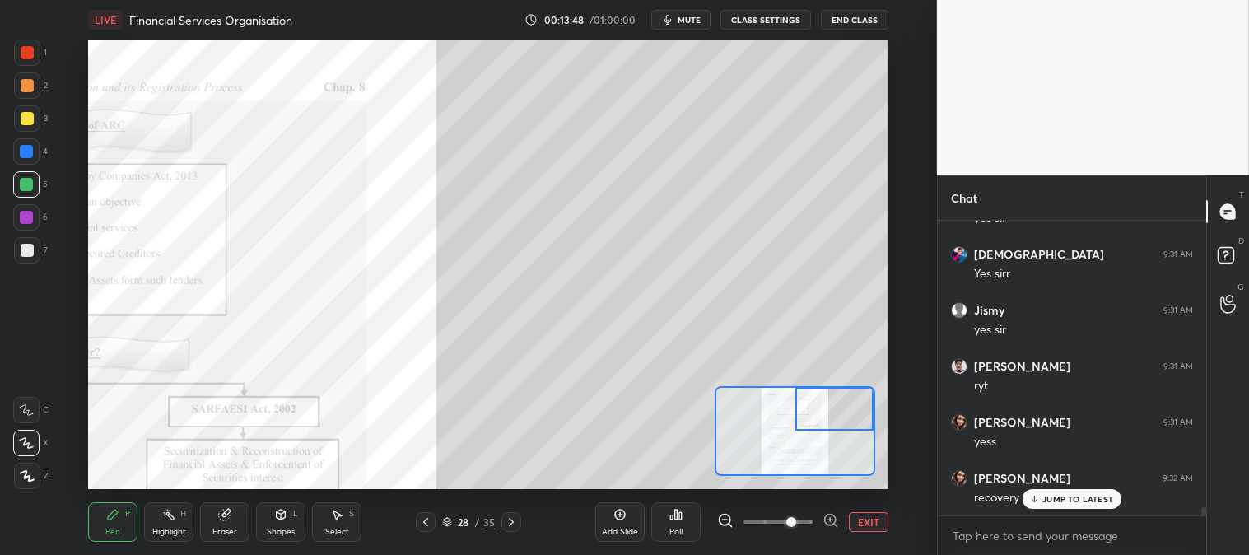
click at [1072, 497] on p "JUMP TO LATEST" at bounding box center [1078, 499] width 71 height 10
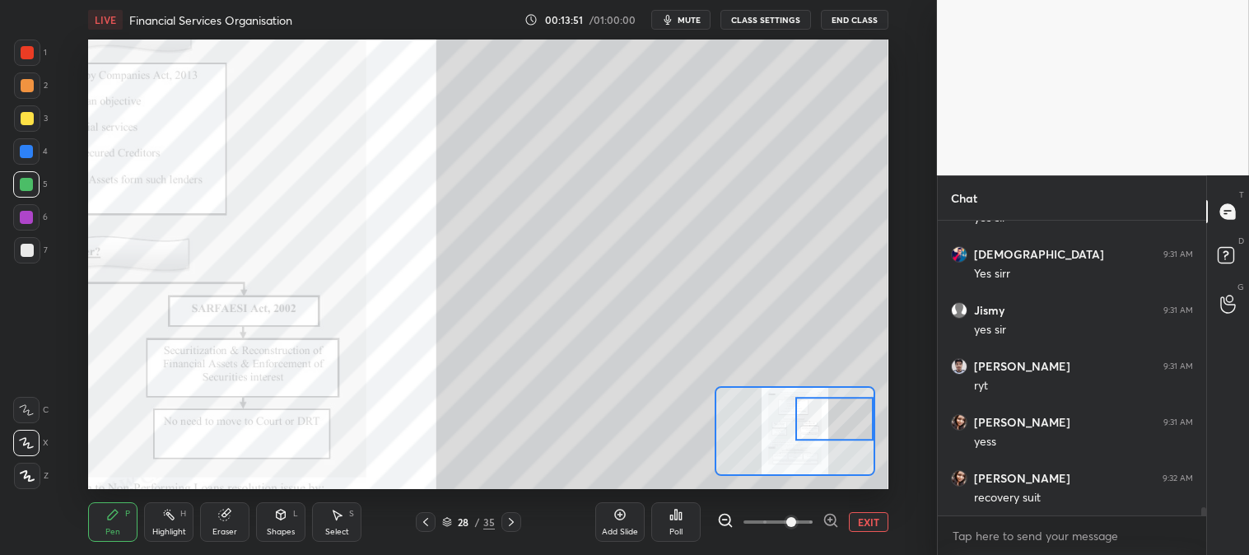
scroll to position [10160, 0]
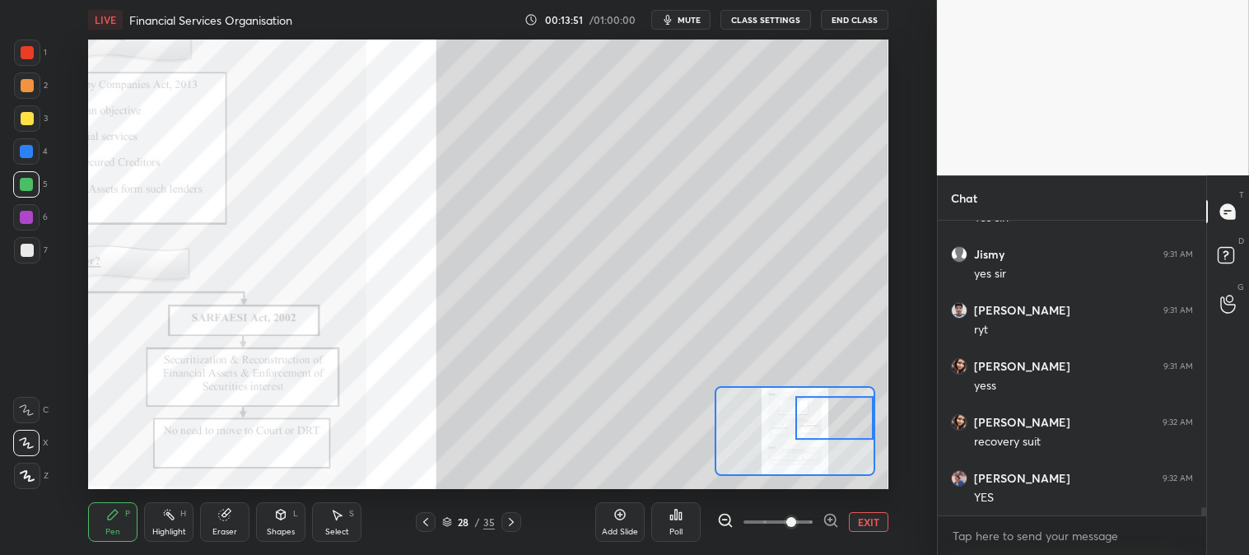
click at [107, 530] on div "Pen" at bounding box center [112, 532] width 15 height 8
click at [34, 251] on div at bounding box center [27, 250] width 26 height 26
click at [18, 188] on div at bounding box center [26, 184] width 26 height 26
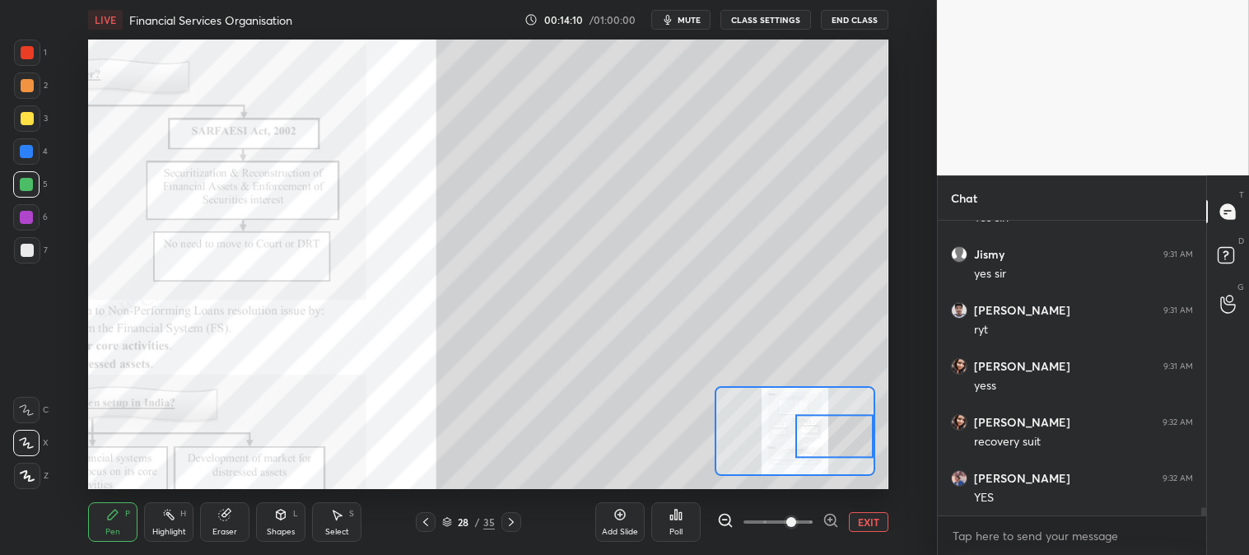
click at [18, 241] on div at bounding box center [27, 250] width 26 height 26
click at [35, 178] on div at bounding box center [26, 184] width 26 height 26
click at [236, 527] on div "Eraser" at bounding box center [224, 522] width 49 height 40
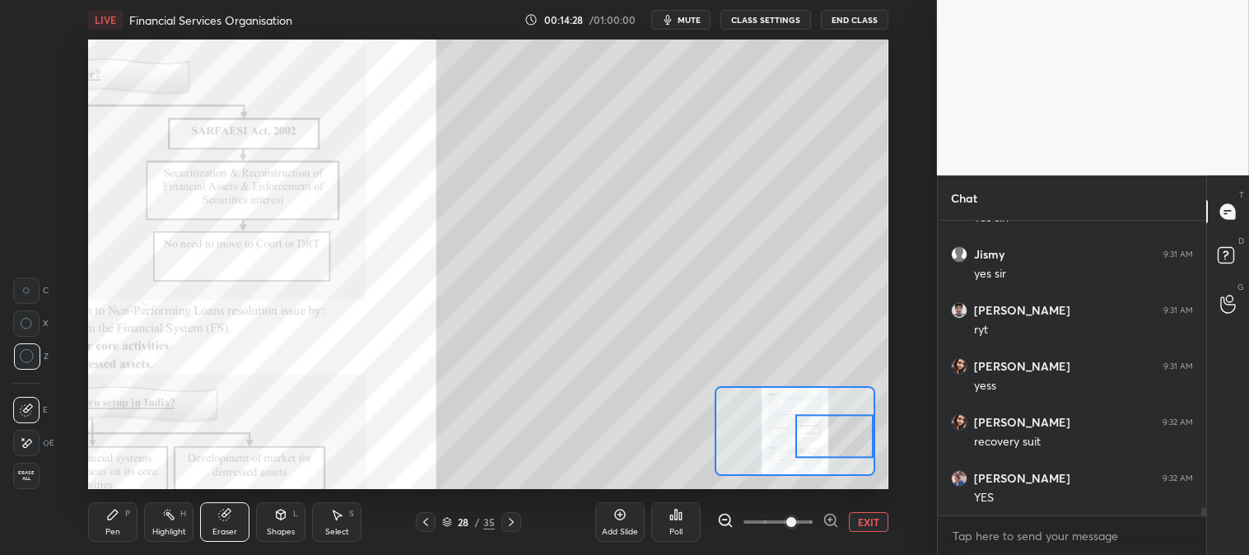
click at [105, 528] on div "Pen" at bounding box center [112, 532] width 15 height 8
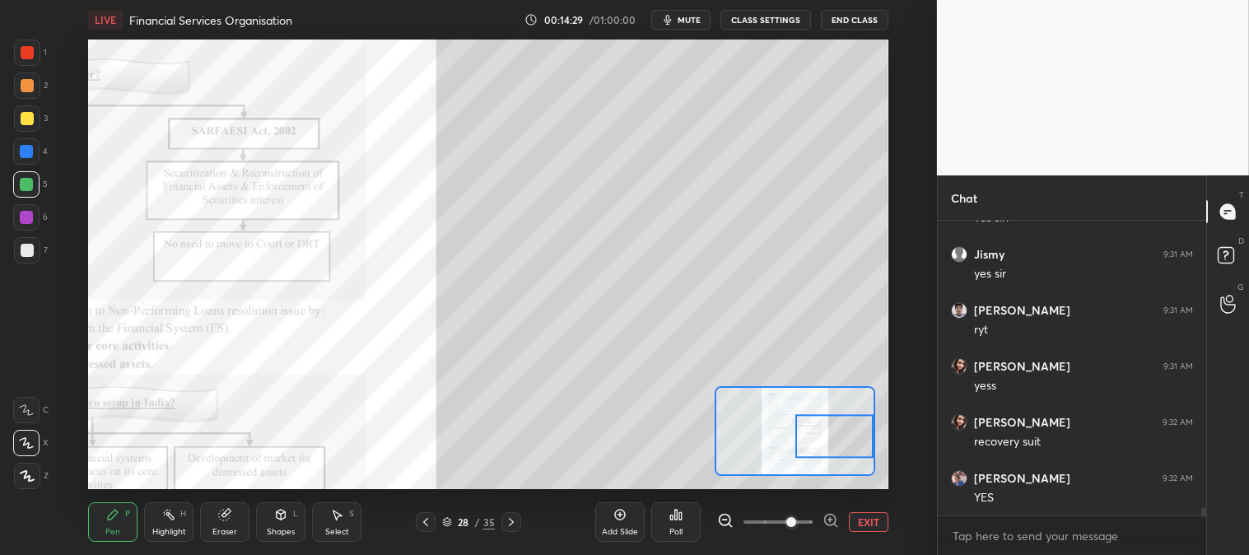
click at [119, 525] on div "Pen P" at bounding box center [112, 522] width 49 height 40
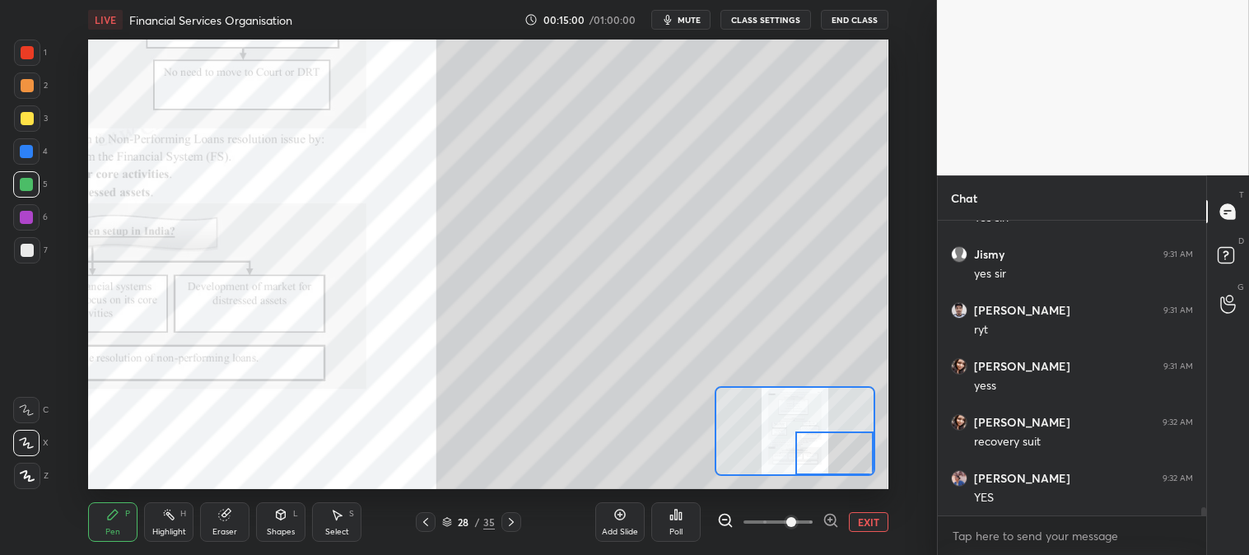
click at [15, 252] on div at bounding box center [27, 250] width 26 height 26
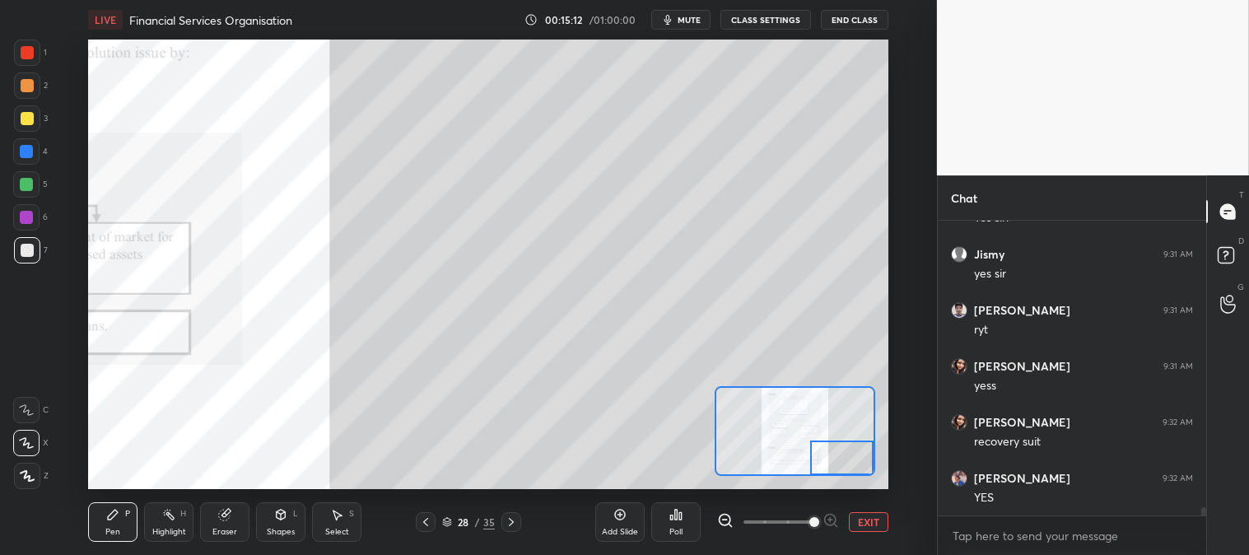
scroll to position [10216, 0]
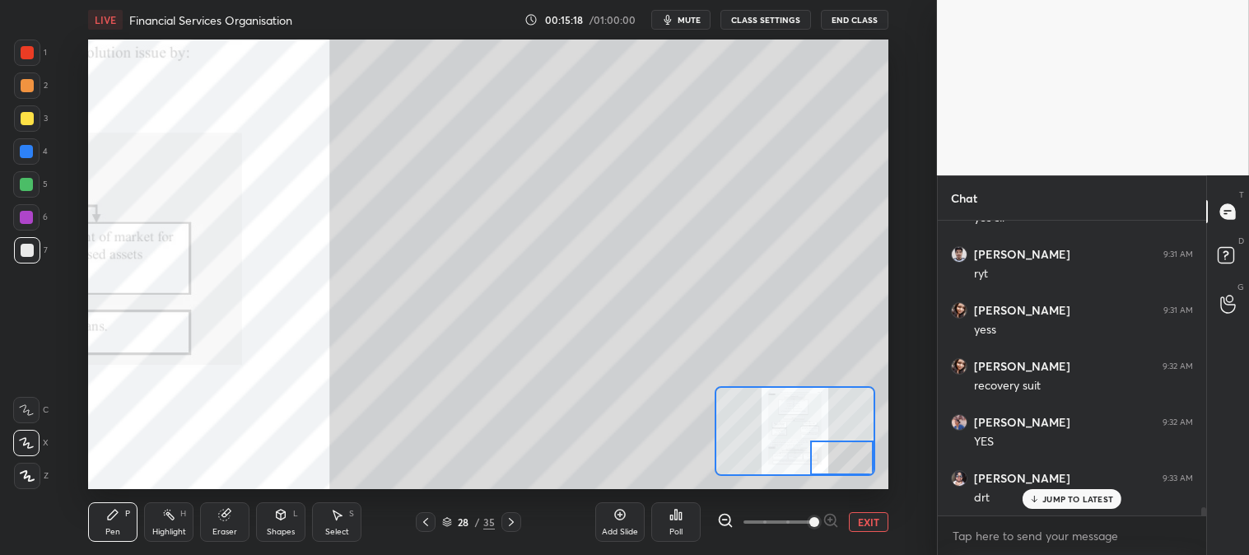
click at [876, 516] on button "EXIT" at bounding box center [869, 522] width 40 height 20
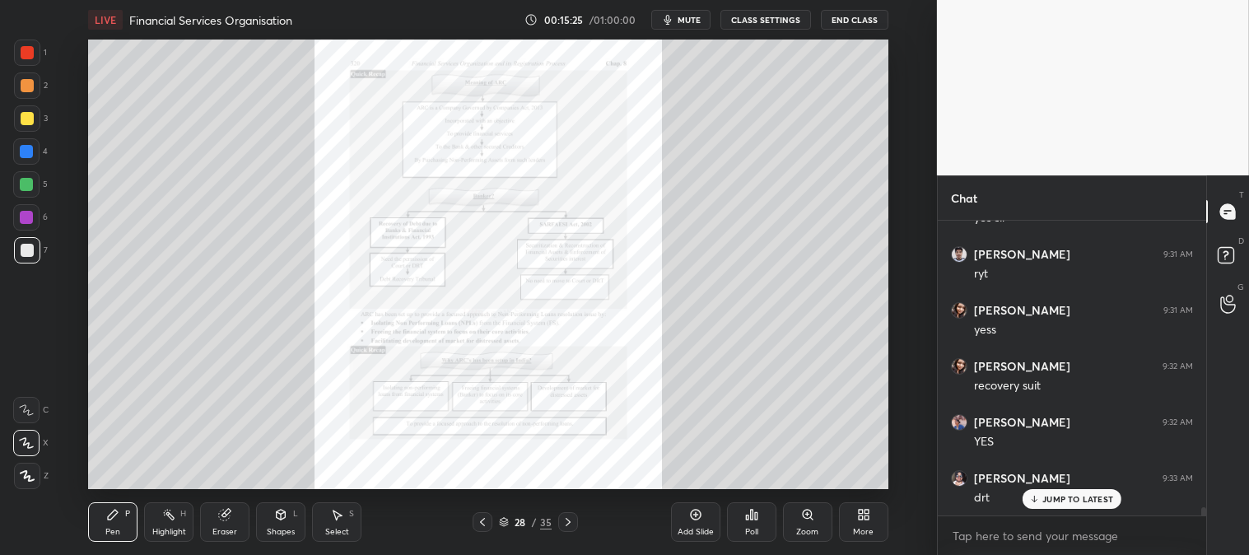
click at [836, 476] on div "Add Slide Poll Zoom More" at bounding box center [779, 522] width 217 height 92
click at [184, 534] on div "Highlight" at bounding box center [169, 532] width 34 height 8
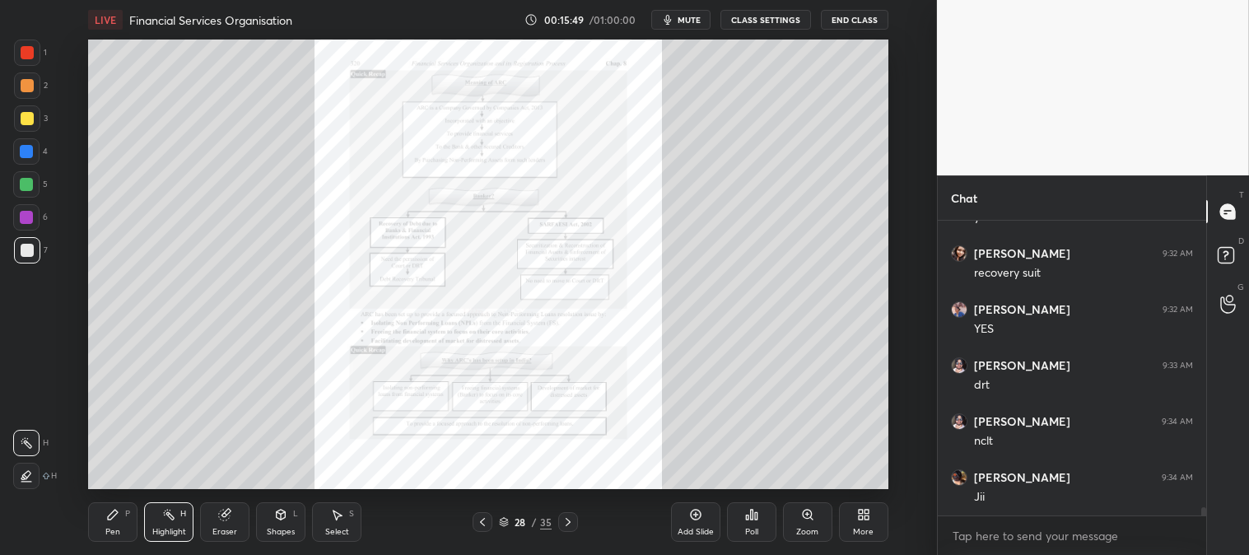
click at [41, 52] on div "1" at bounding box center [30, 53] width 33 height 26
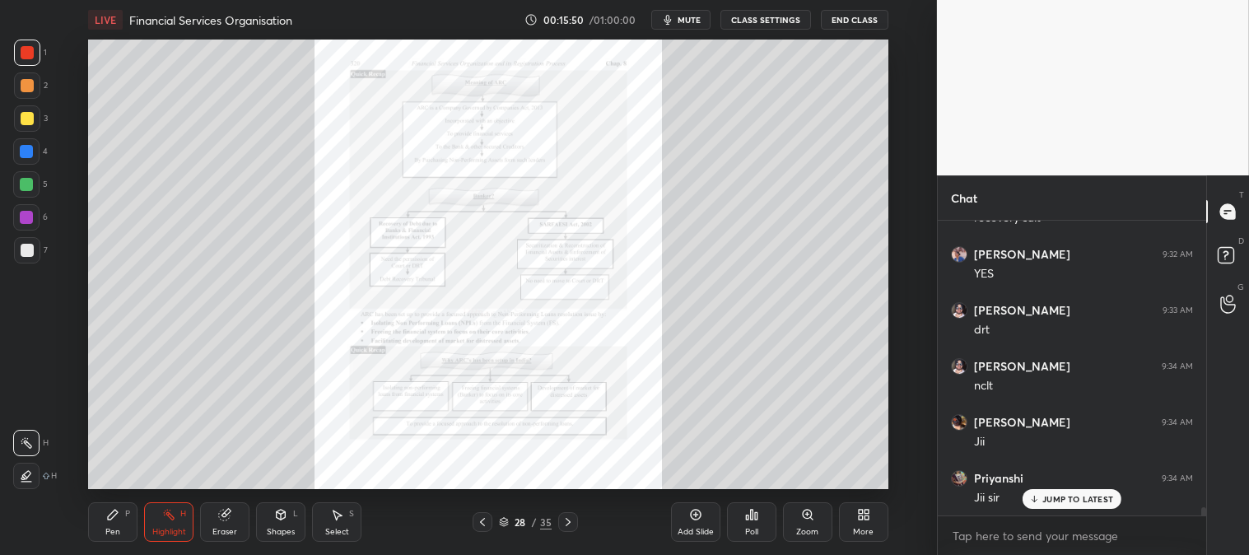
click at [119, 534] on div "Pen" at bounding box center [112, 532] width 15 height 8
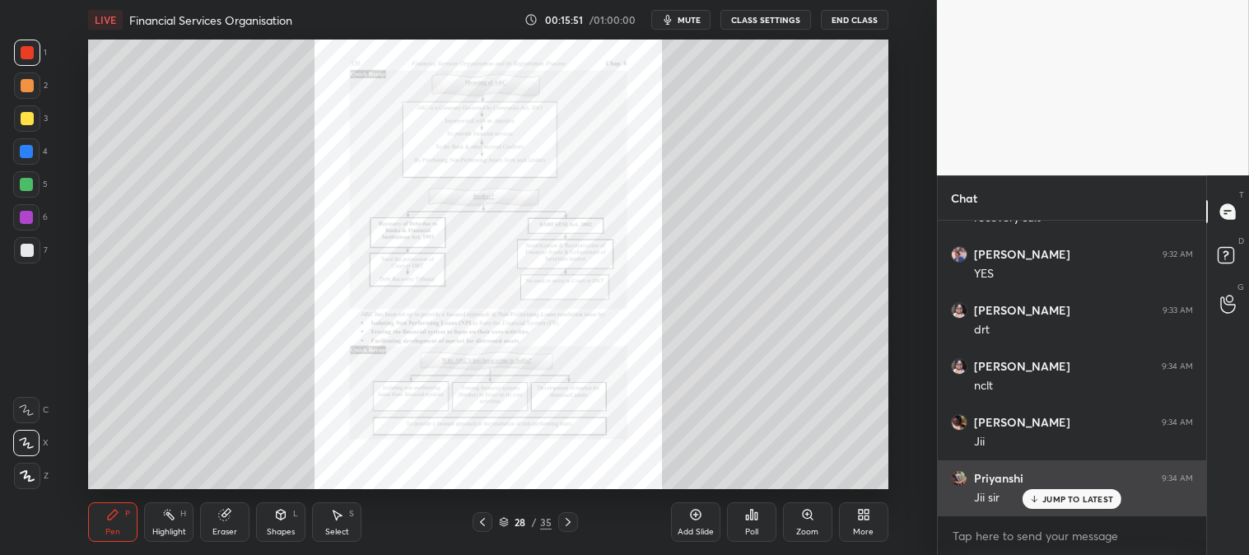
click at [1057, 503] on p "JUMP TO LATEST" at bounding box center [1078, 499] width 71 height 10
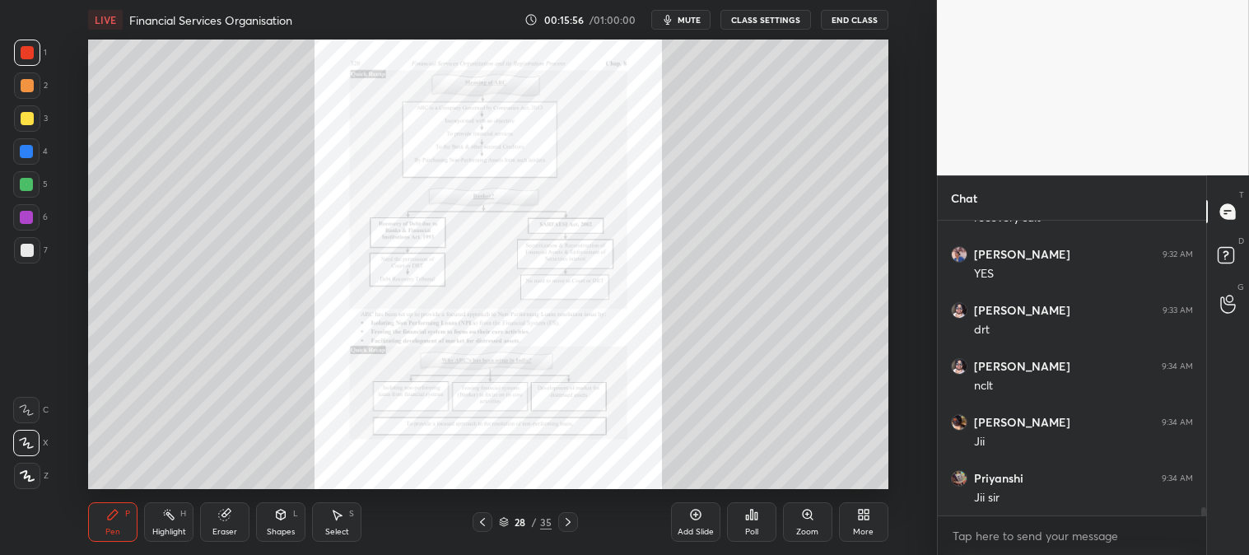
click at [805, 525] on div "Zoom" at bounding box center [807, 522] width 49 height 40
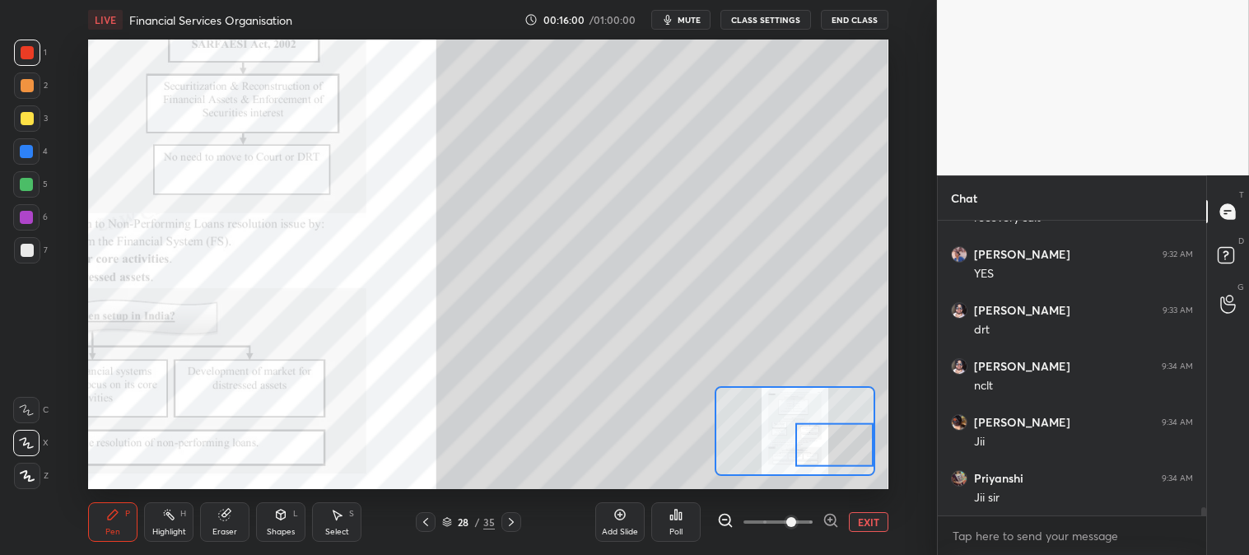
scroll to position [10440, 0]
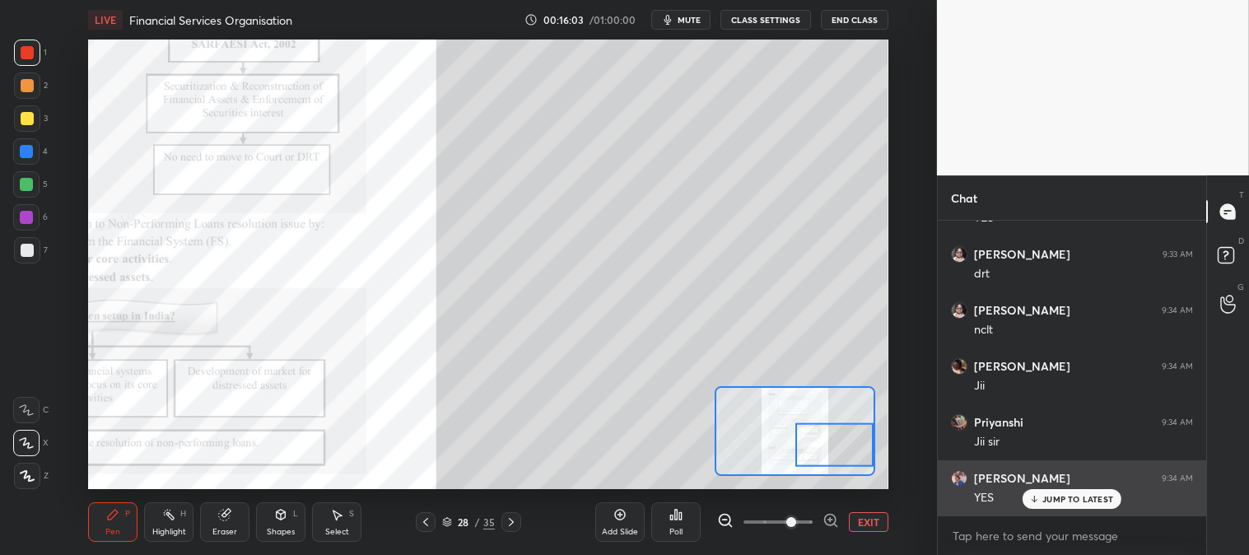
click at [1064, 504] on p "JUMP TO LATEST" at bounding box center [1078, 499] width 71 height 10
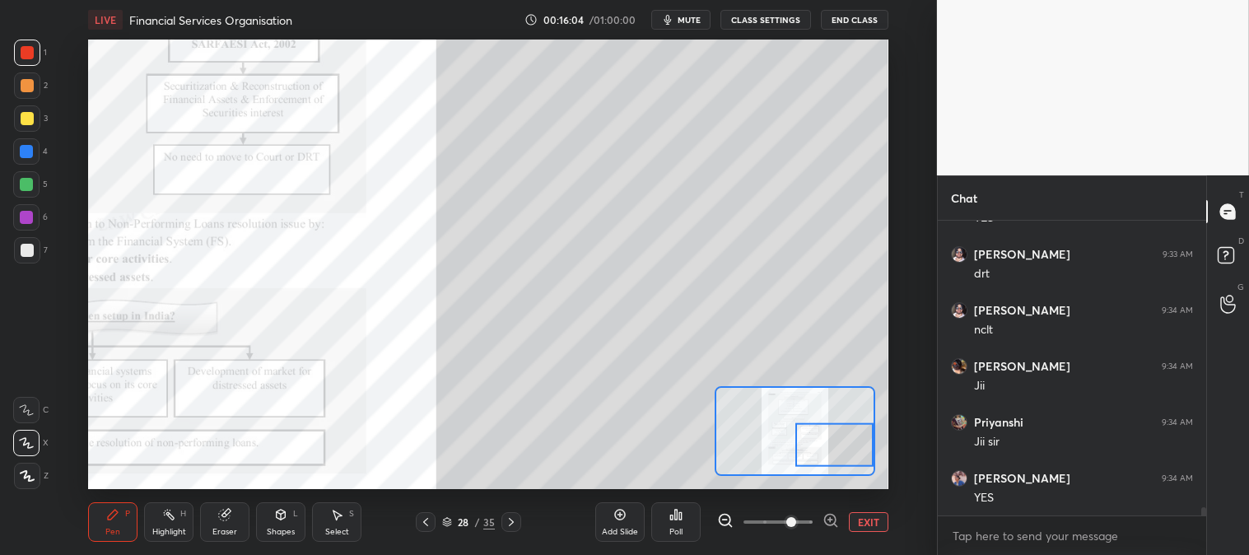
click at [173, 522] on div "Highlight H" at bounding box center [168, 522] width 49 height 40
click at [871, 525] on button "EXIT" at bounding box center [869, 522] width 40 height 20
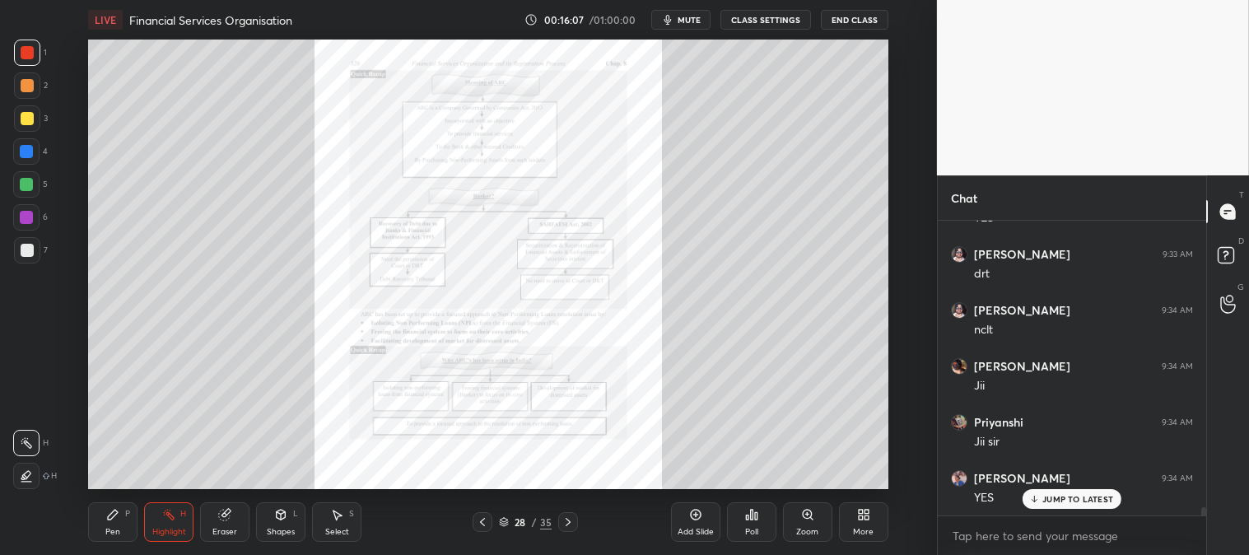
scroll to position [10499, 0]
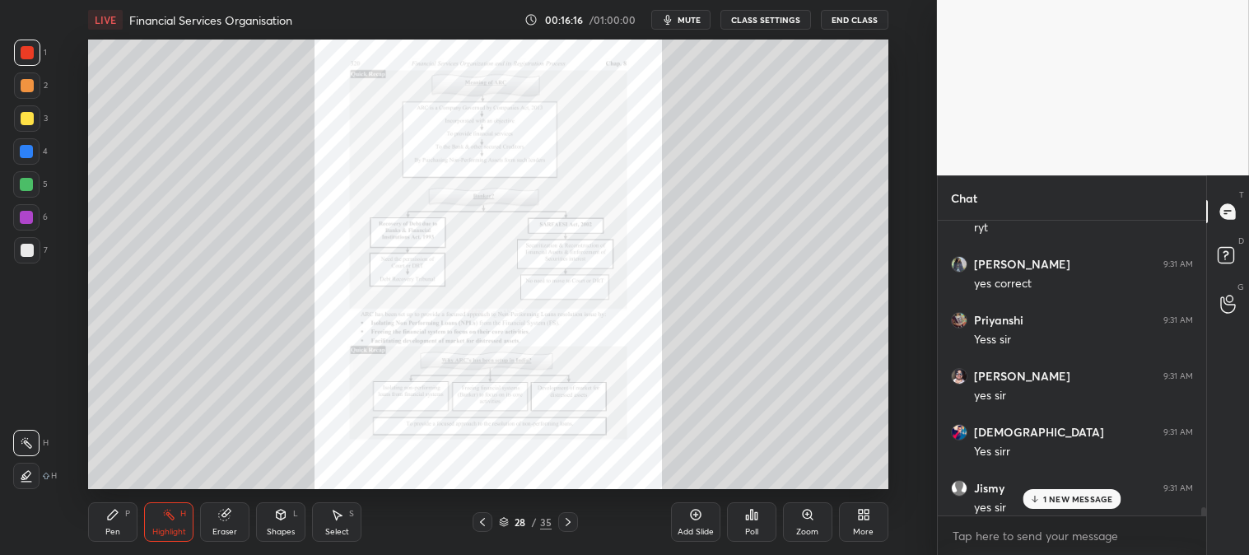
click at [1046, 498] on p "1 NEW MESSAGE" at bounding box center [1079, 499] width 70 height 10
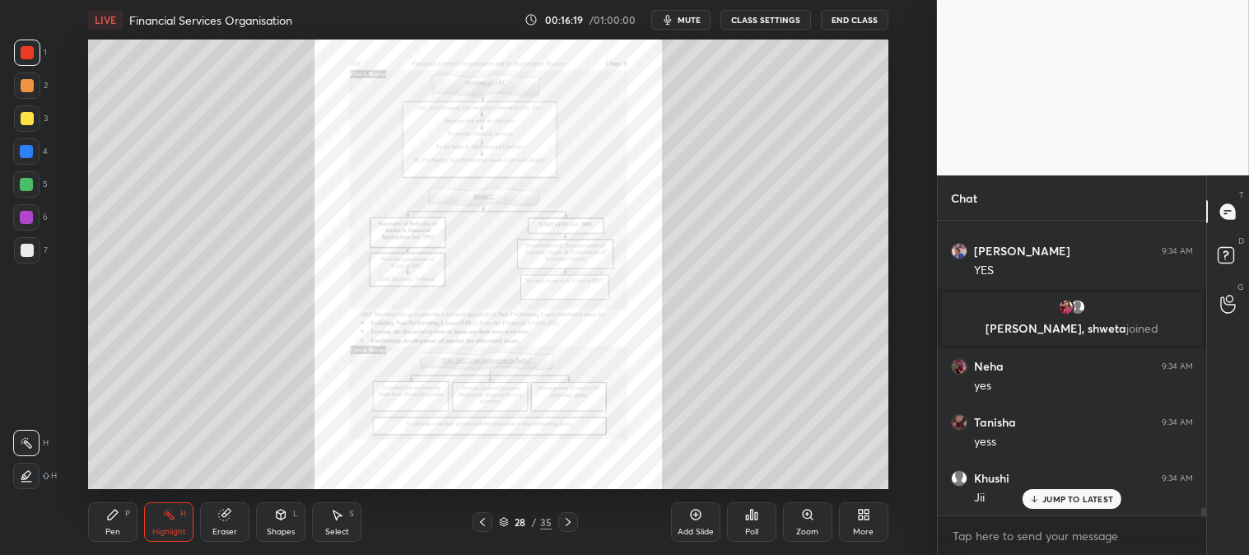
scroll to position [10094, 0]
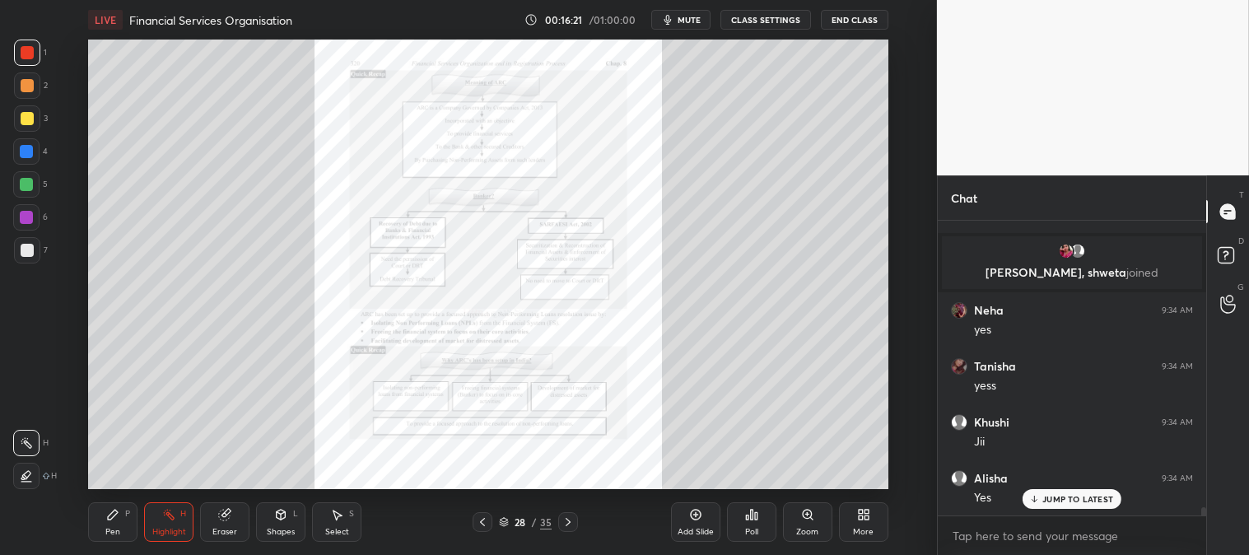
click at [799, 515] on div "Zoom" at bounding box center [807, 522] width 49 height 40
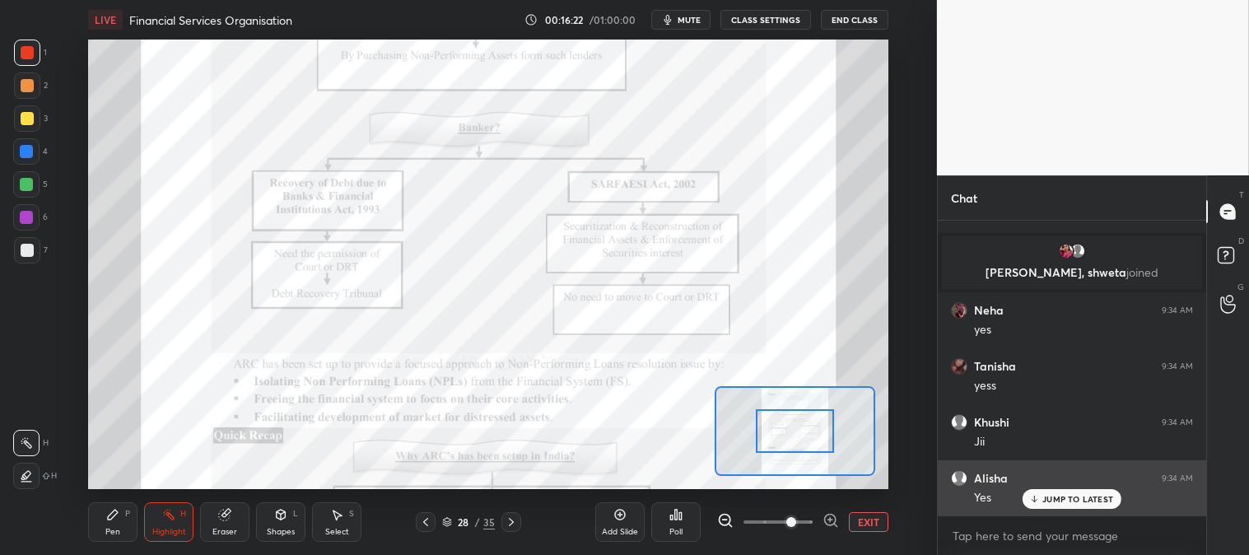
click at [1056, 497] on p "JUMP TO LATEST" at bounding box center [1078, 499] width 71 height 10
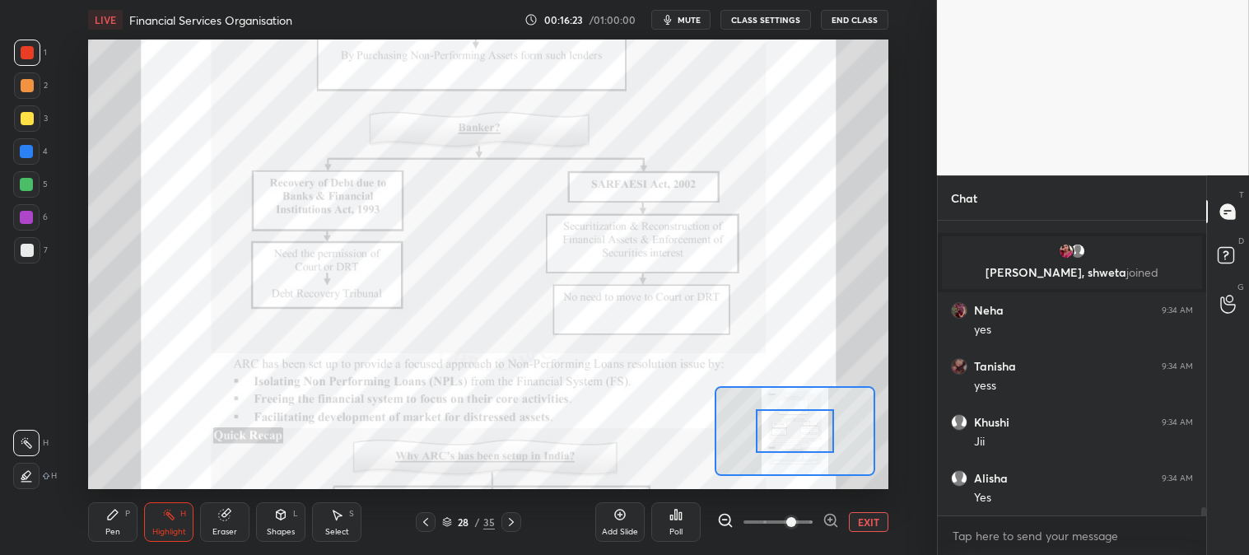
click at [867, 517] on button "EXIT" at bounding box center [869, 522] width 40 height 20
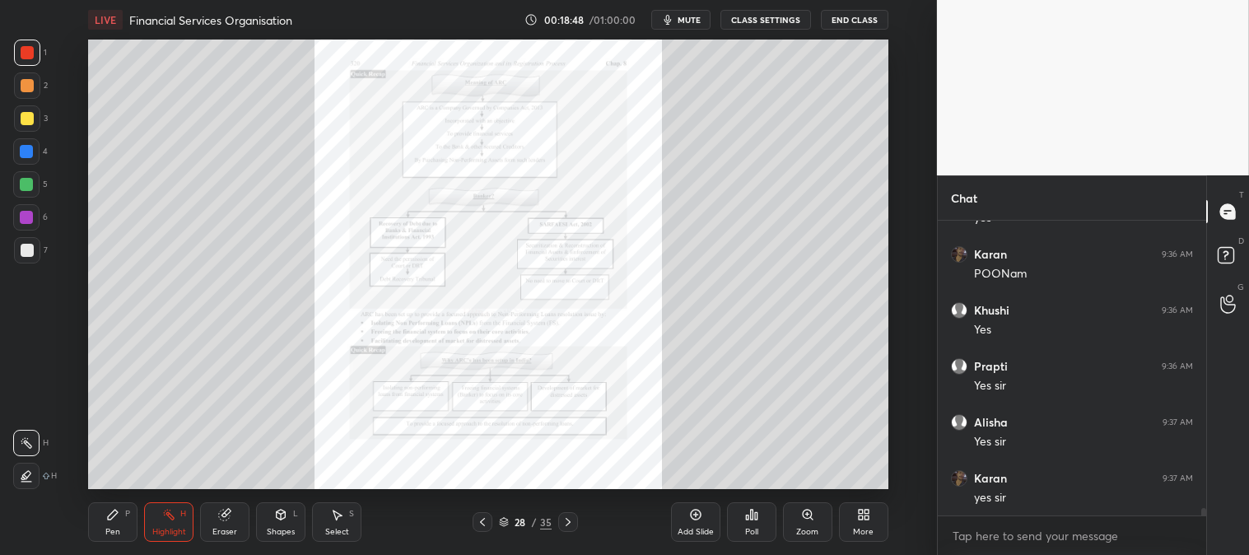
scroll to position [10924, 0]
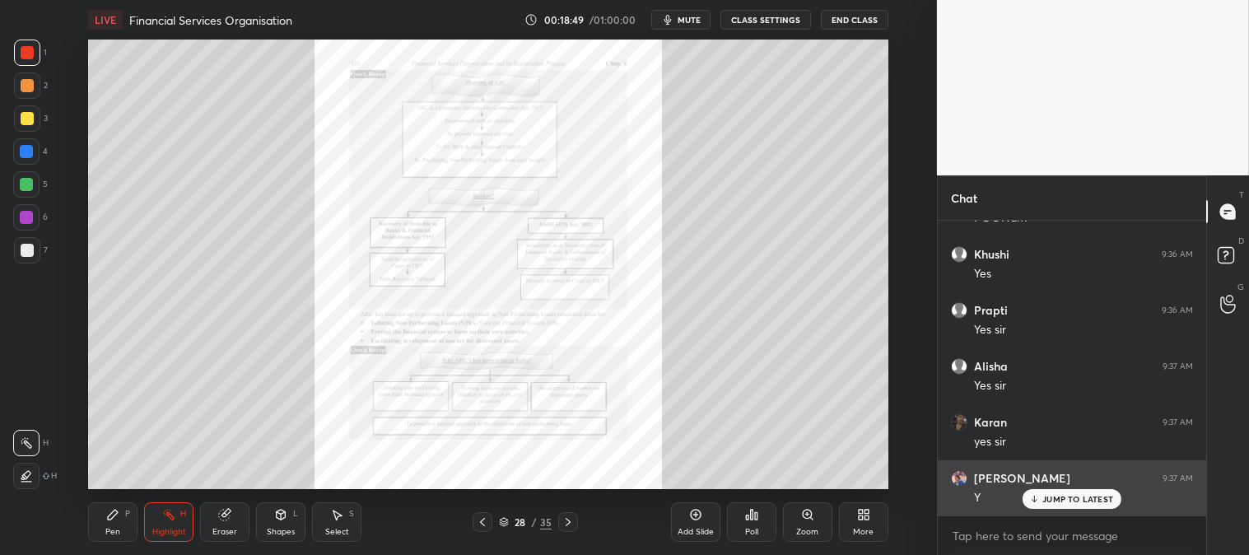
click at [1056, 496] on p "JUMP TO LATEST" at bounding box center [1078, 499] width 71 height 10
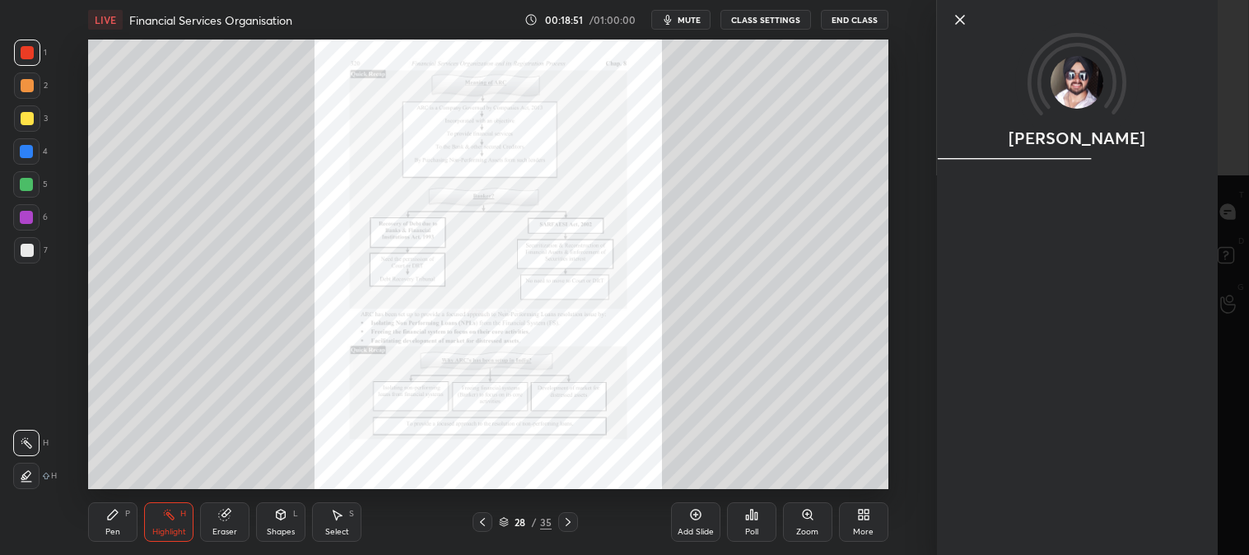
scroll to position [11092, 0]
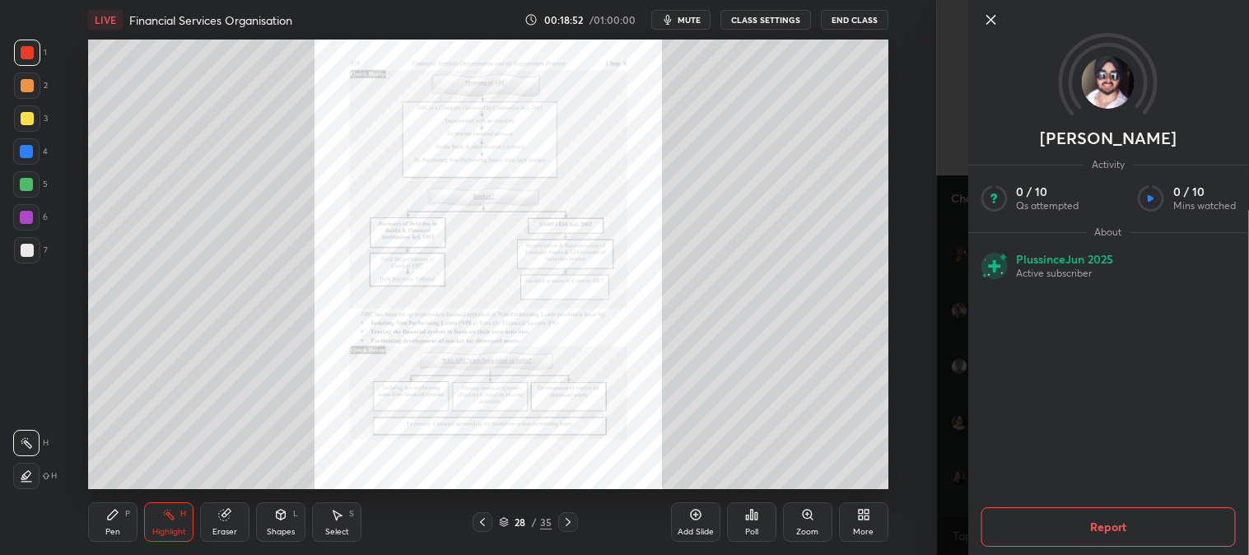
click at [986, 14] on icon at bounding box center [991, 20] width 20 height 20
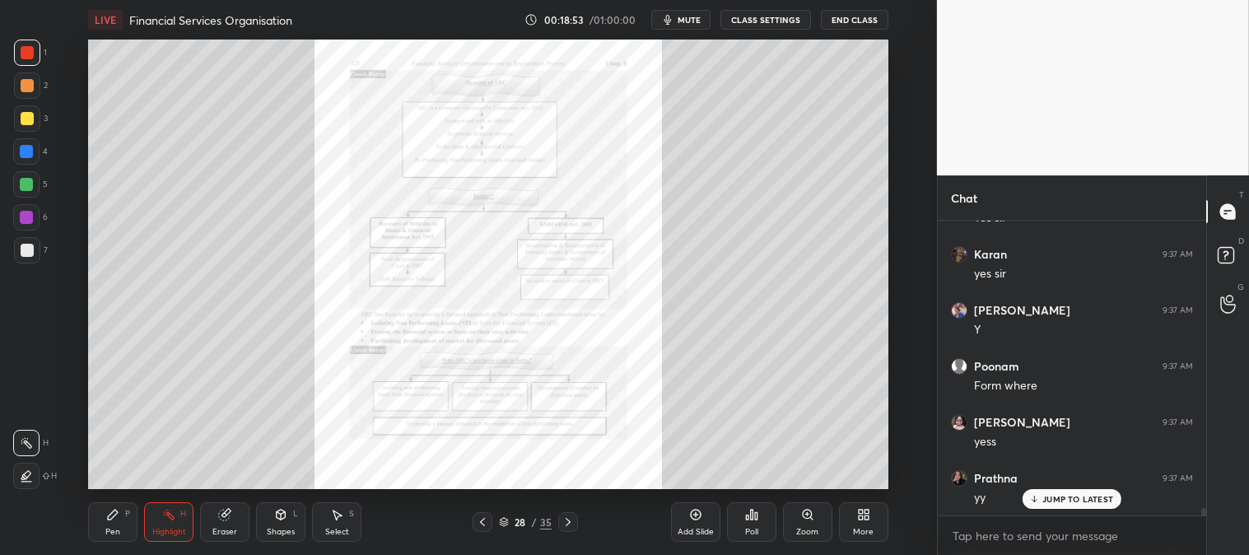
scroll to position [11148, 0]
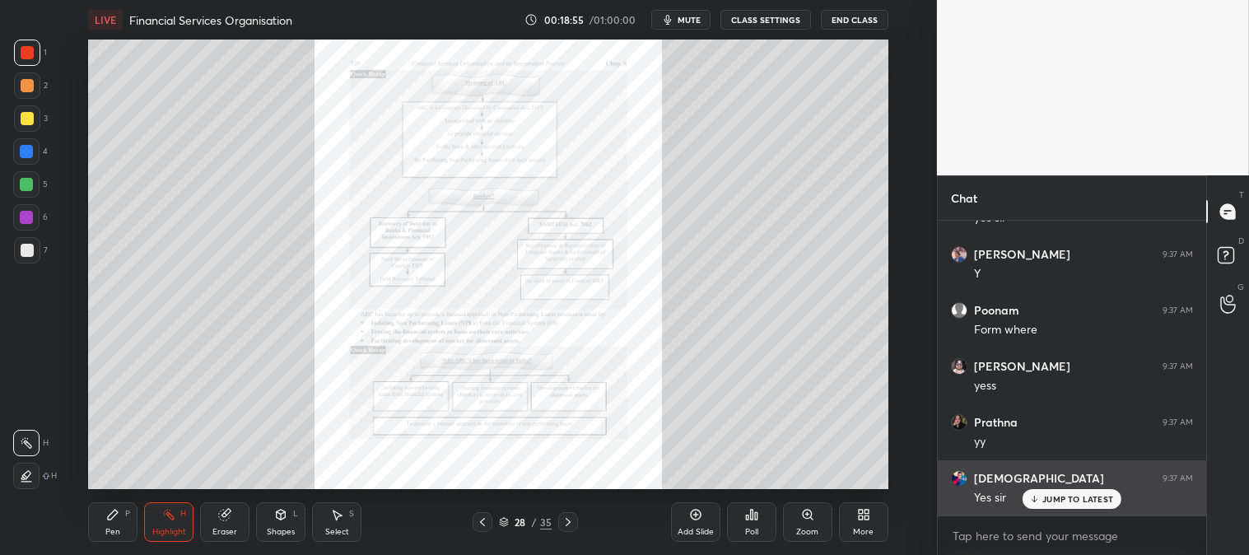
click at [1066, 502] on p "JUMP TO LATEST" at bounding box center [1078, 499] width 71 height 10
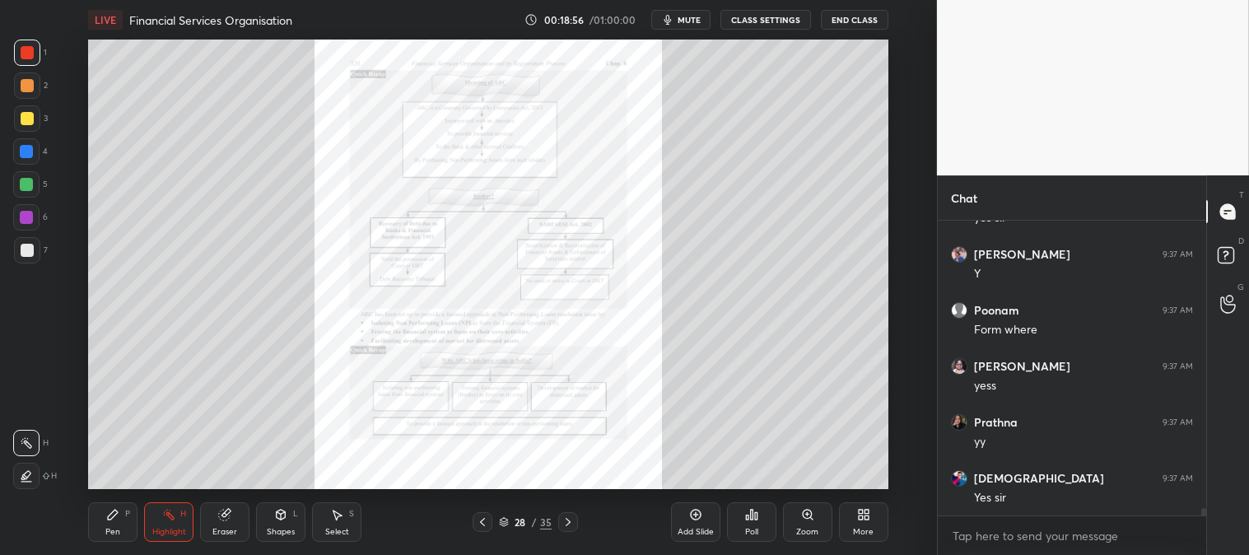
scroll to position [11204, 0]
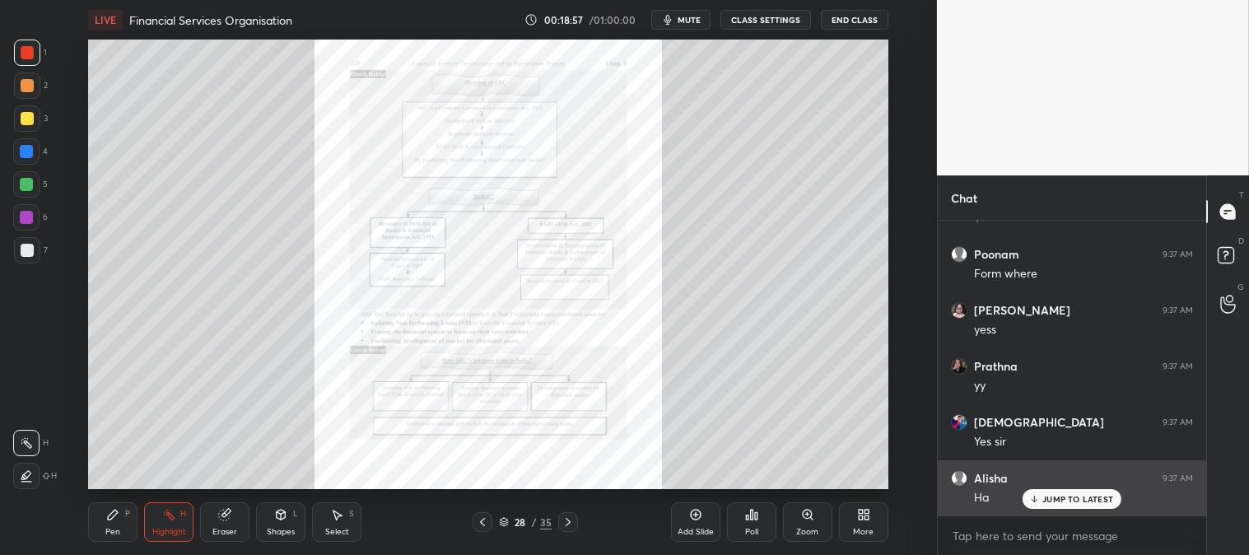
click at [1072, 499] on p "JUMP TO LATEST" at bounding box center [1078, 499] width 71 height 10
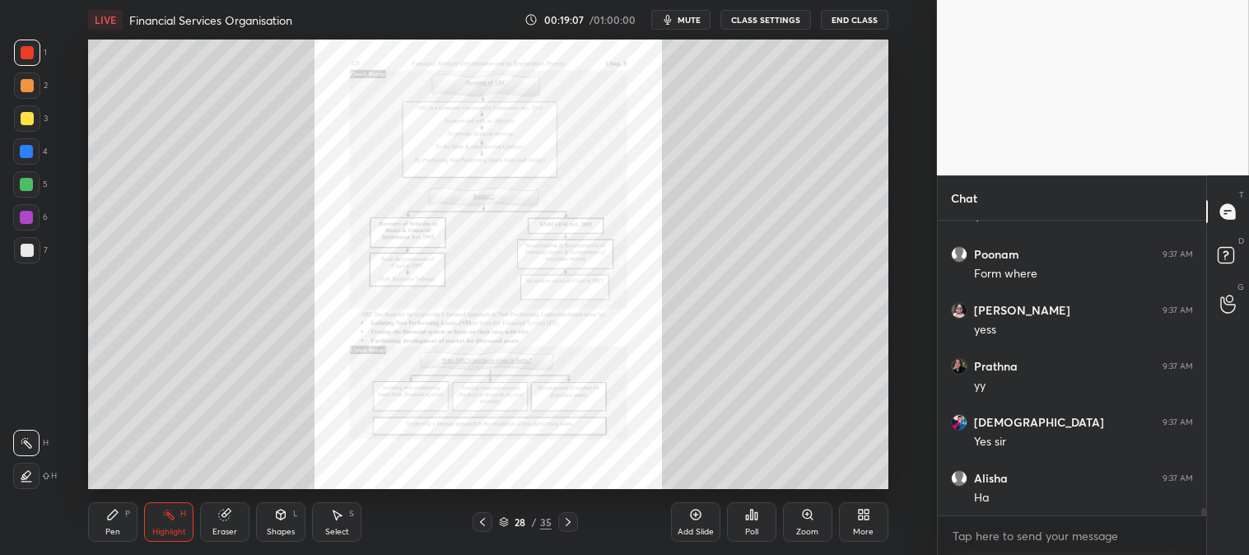
scroll to position [11260, 0]
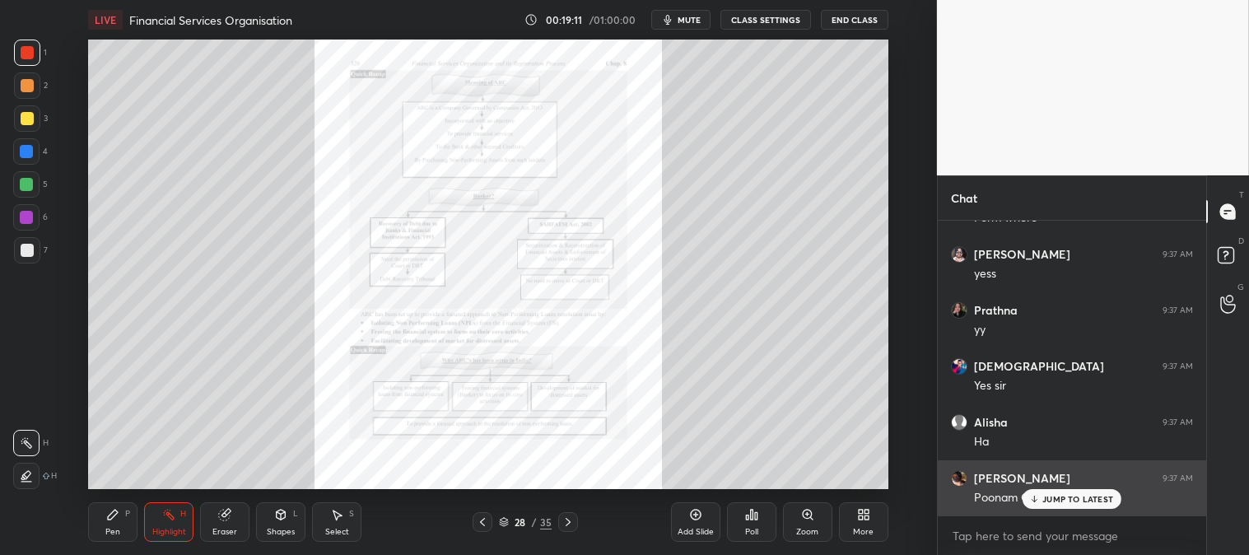
click at [1065, 497] on p "JUMP TO LATEST" at bounding box center [1078, 499] width 71 height 10
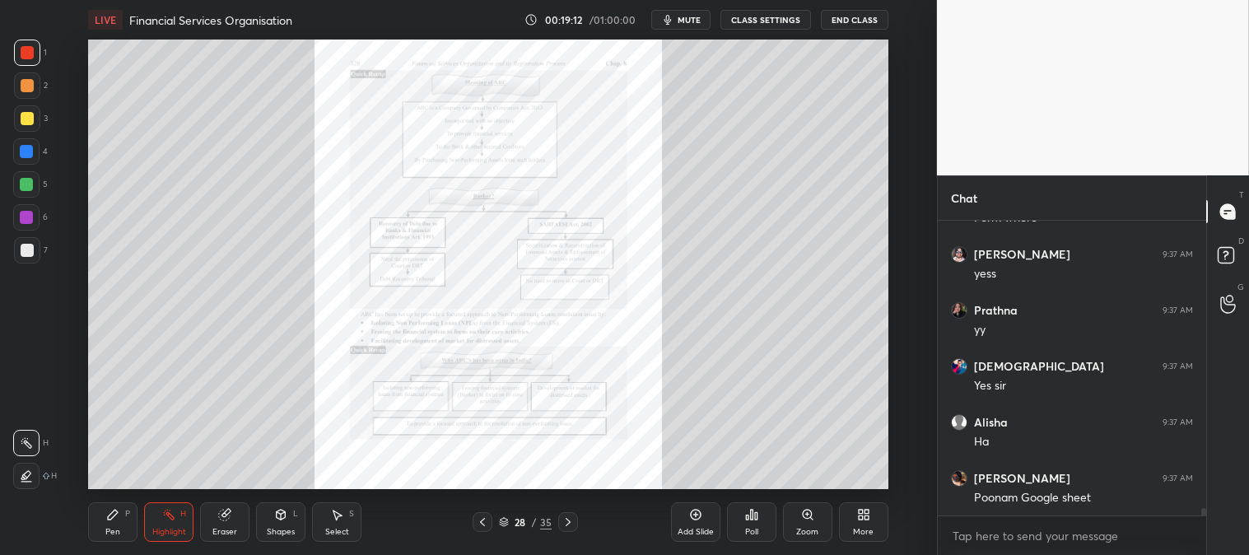
scroll to position [11317, 0]
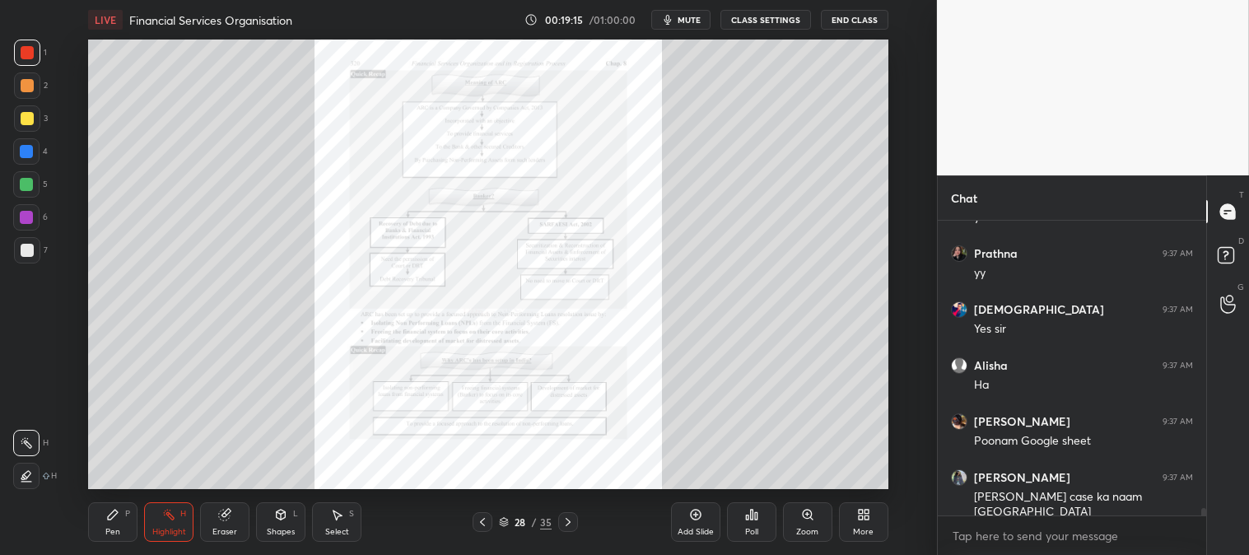
click at [113, 516] on icon at bounding box center [113, 515] width 10 height 10
click at [31, 125] on div at bounding box center [27, 118] width 26 height 26
click at [801, 515] on icon at bounding box center [807, 514] width 13 height 13
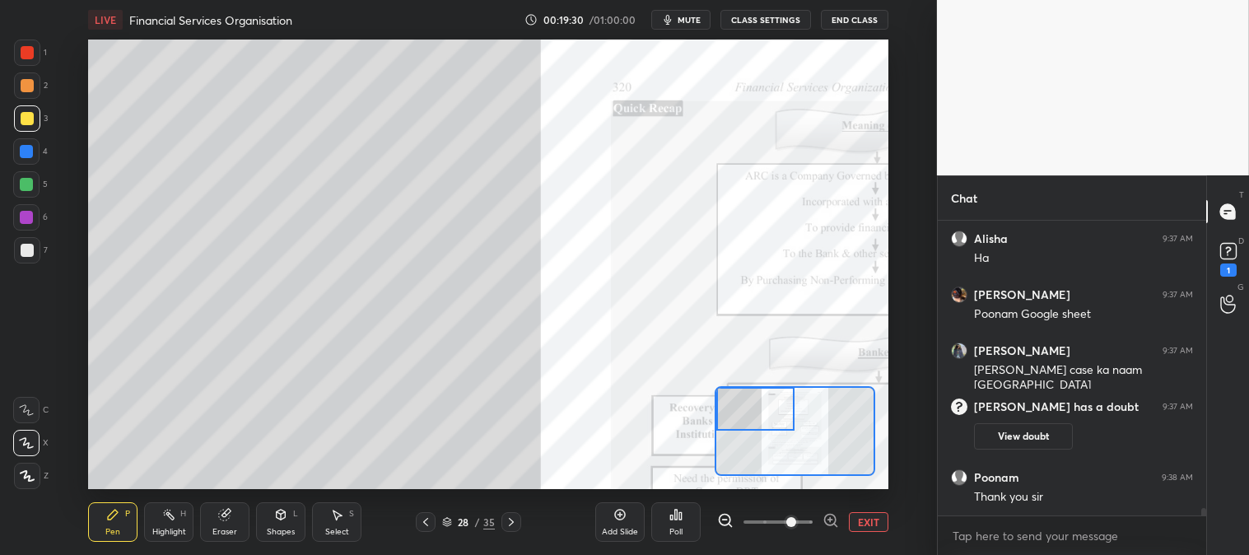
scroll to position [11008, 0]
click at [873, 513] on button "EXIT" at bounding box center [869, 522] width 40 height 20
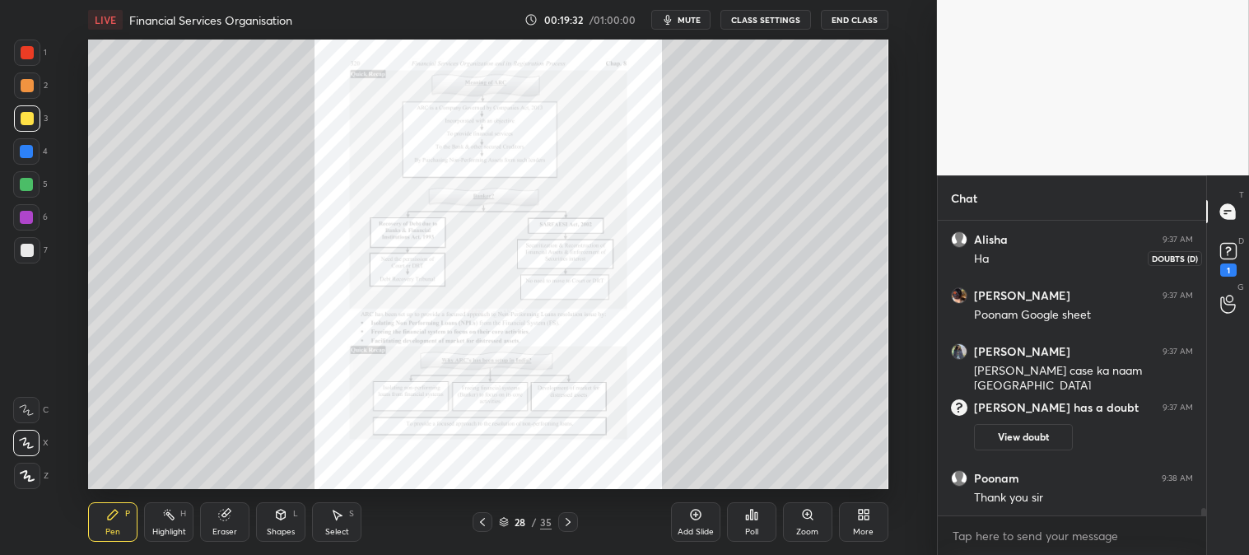
click at [1228, 251] on icon at bounding box center [1229, 250] width 6 height 7
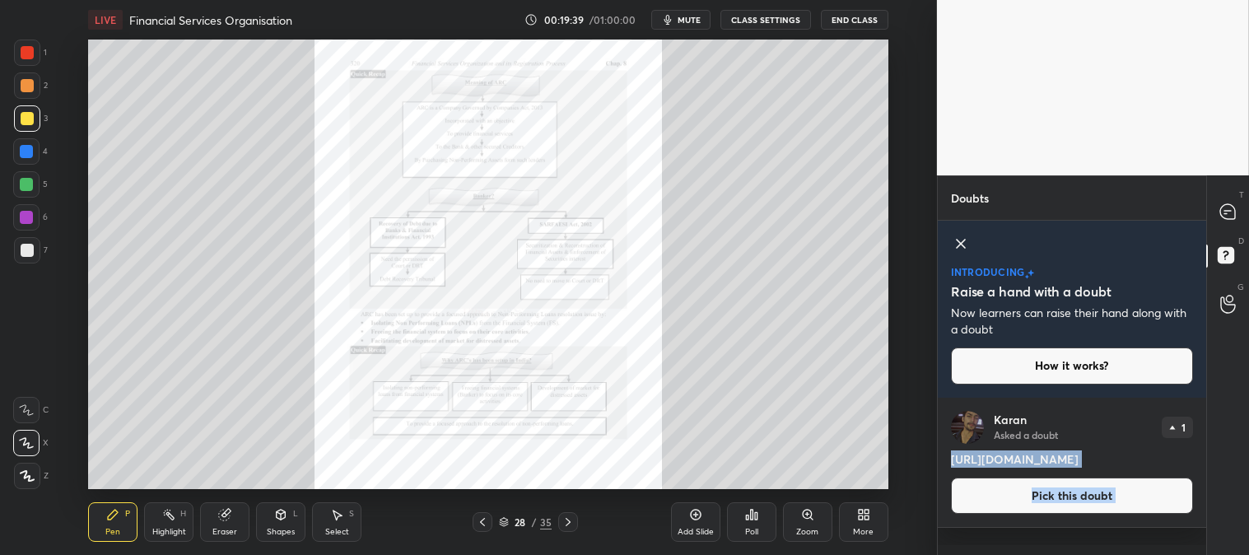
drag, startPoint x: 952, startPoint y: 456, endPoint x: 1249, endPoint y: 501, distance: 299.8
click at [1249, 501] on div "Doubts Enable hand raising Enable raise hand to speak to learners. Once enabled…" at bounding box center [1093, 365] width 312 height 380
copy div "https://unacademy.com/class/financial-services-organisation/DNF1NMQ8 Pick this …"
click at [1225, 209] on icon at bounding box center [1228, 211] width 15 height 15
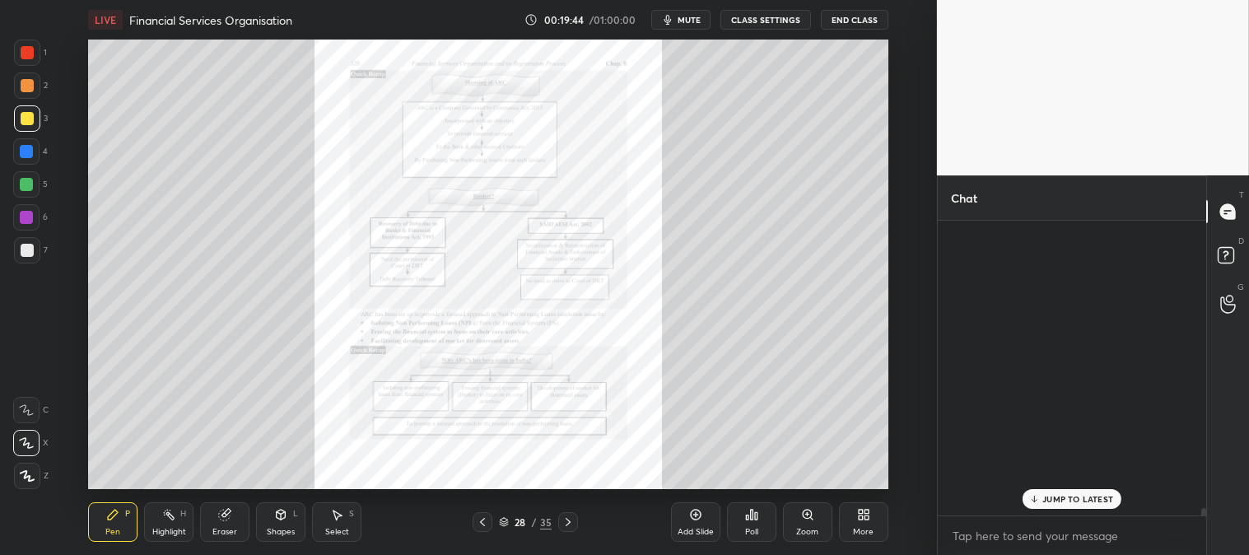
click at [1225, 209] on icon at bounding box center [1228, 211] width 15 height 15
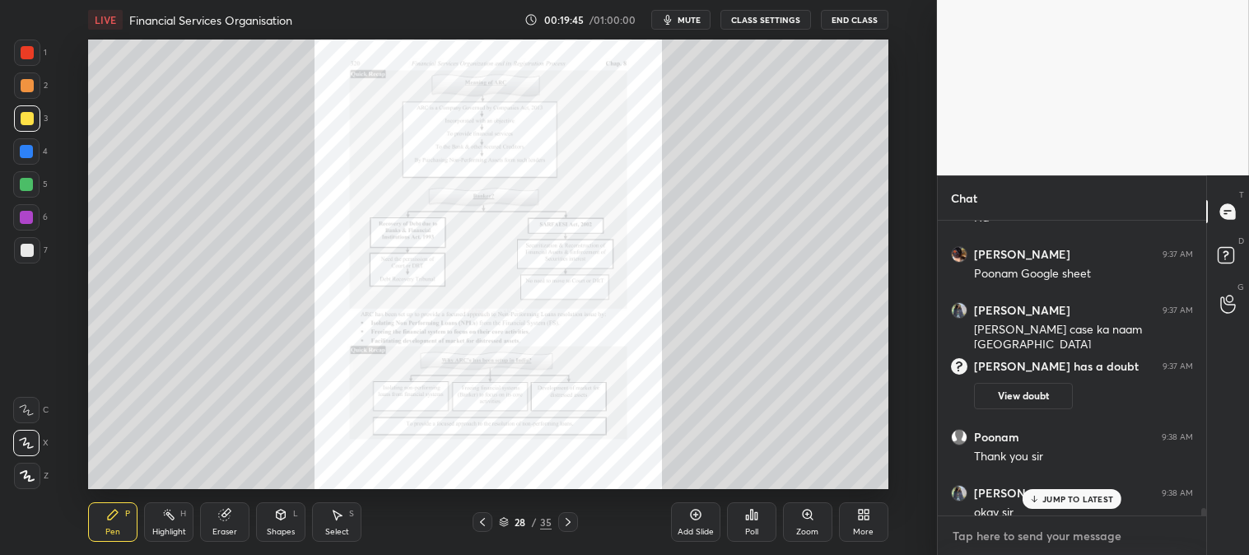
type textarea "x"
click at [1039, 536] on textarea at bounding box center [1072, 536] width 242 height 26
paste textarea "https://unacademy.com/class/financial-services-organisation/DNF1NMQ8 Pick this …"
type textarea "https://unacademy.com/class/financial-services-organisation/DNF1NMQ8 Pick this …"
type textarea "x"
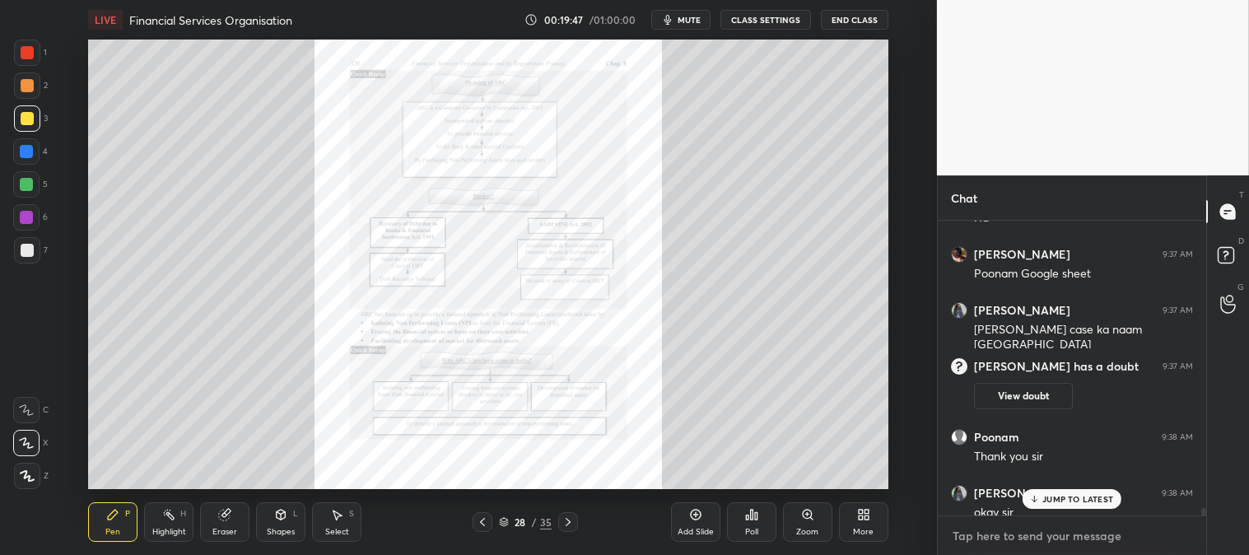
scroll to position [11576, 0]
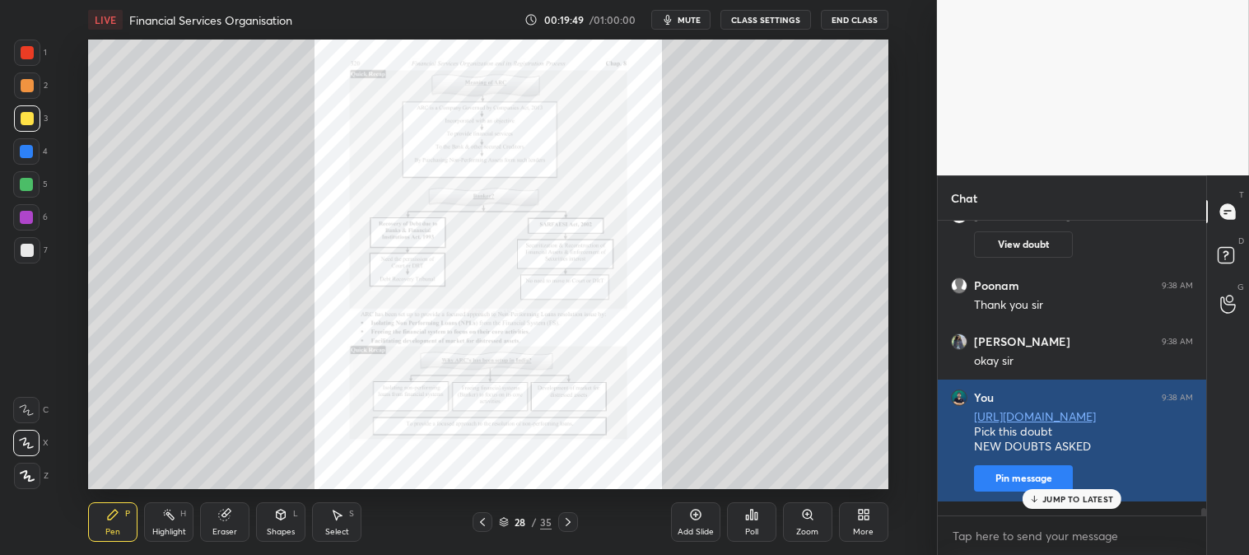
click at [1003, 492] on button "Pin message" at bounding box center [1023, 478] width 99 height 26
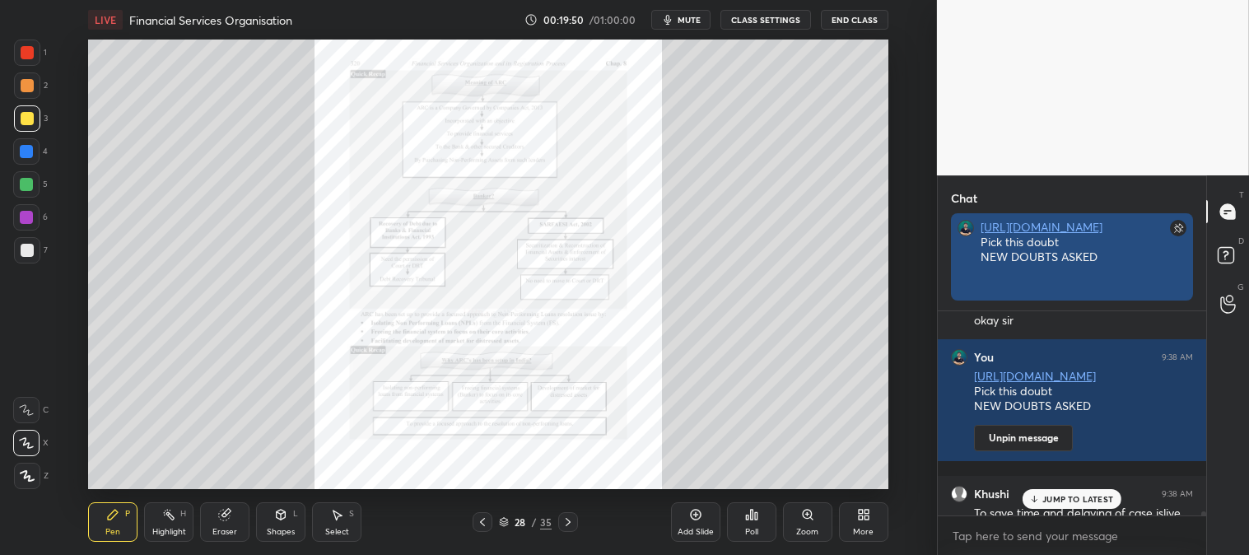
scroll to position [83, 264]
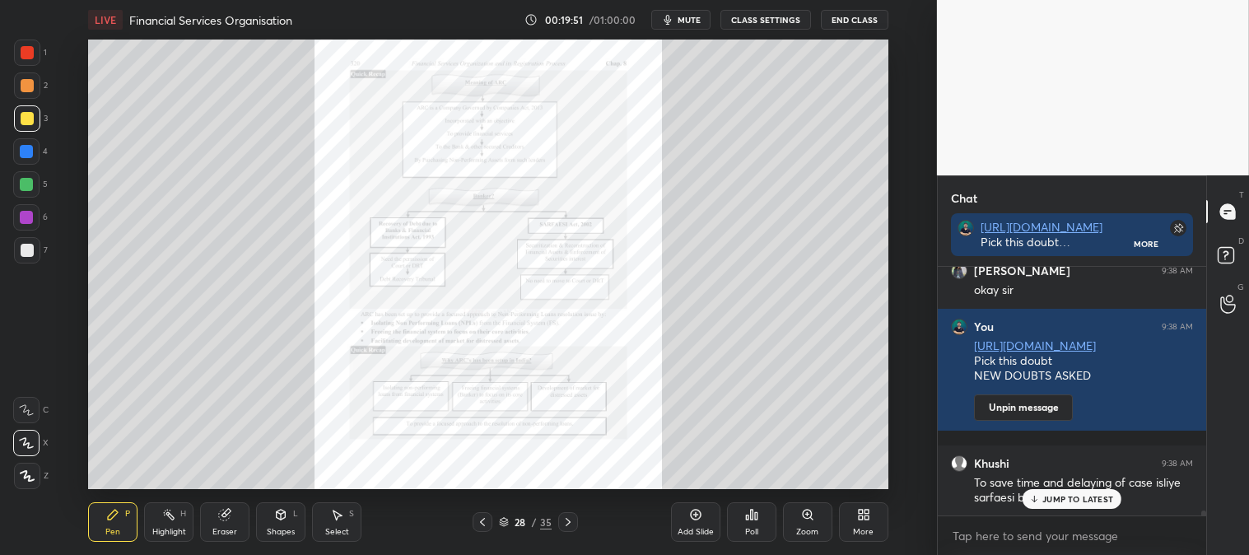
click at [175, 529] on div "Highlight" at bounding box center [169, 532] width 34 height 8
click at [30, 46] on div at bounding box center [27, 52] width 13 height 13
click at [1060, 500] on p "JUMP TO LATEST" at bounding box center [1078, 499] width 71 height 10
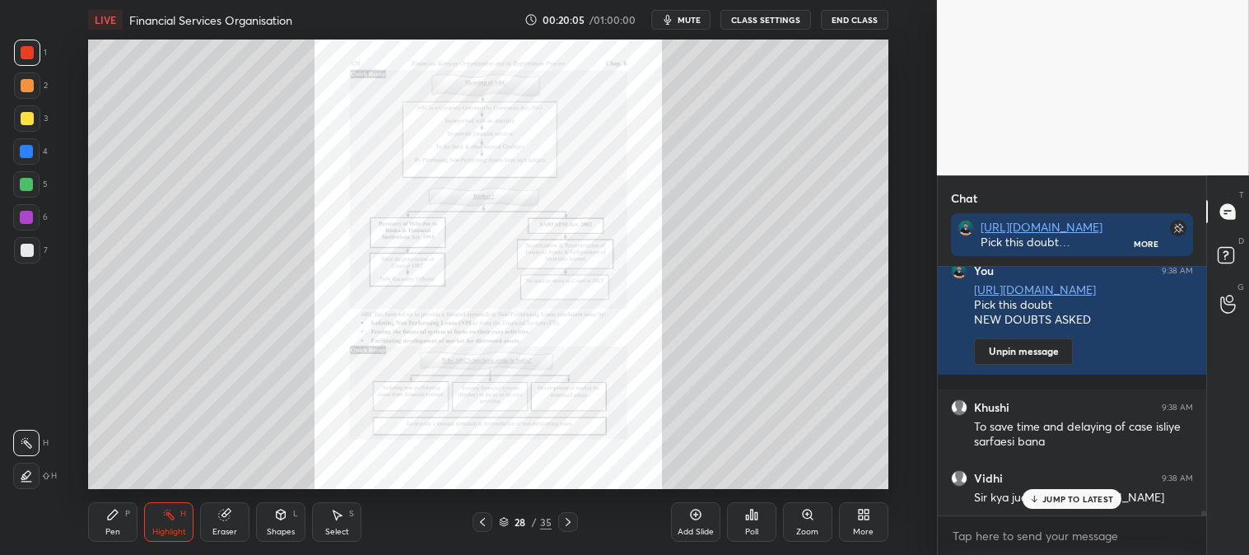
click at [1052, 499] on p "JUMP TO LATEST" at bounding box center [1078, 499] width 71 height 10
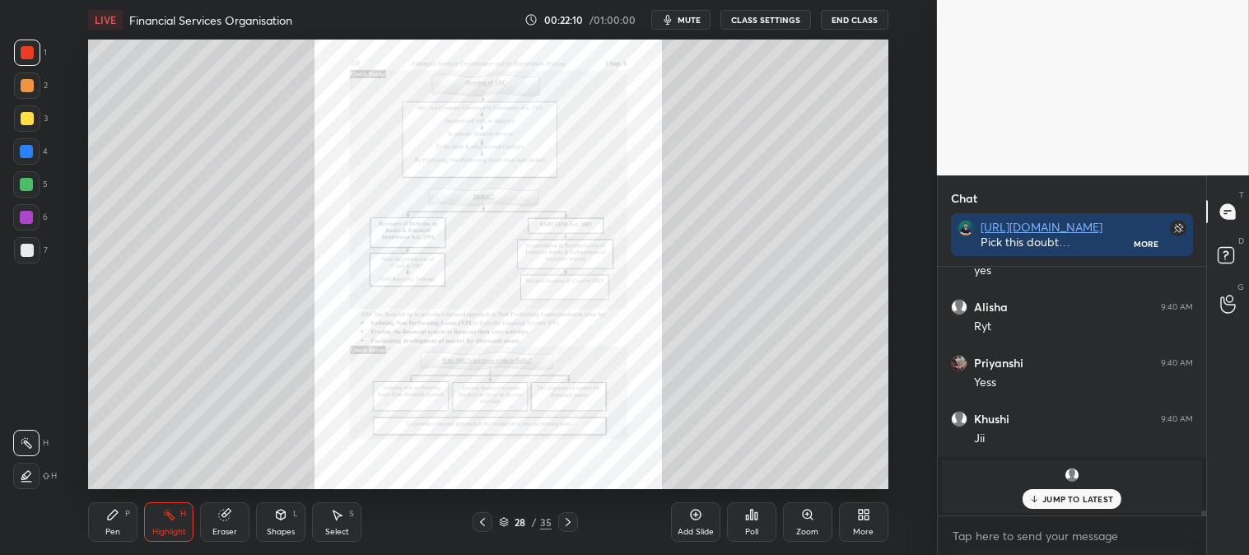
scroll to position [12761, 0]
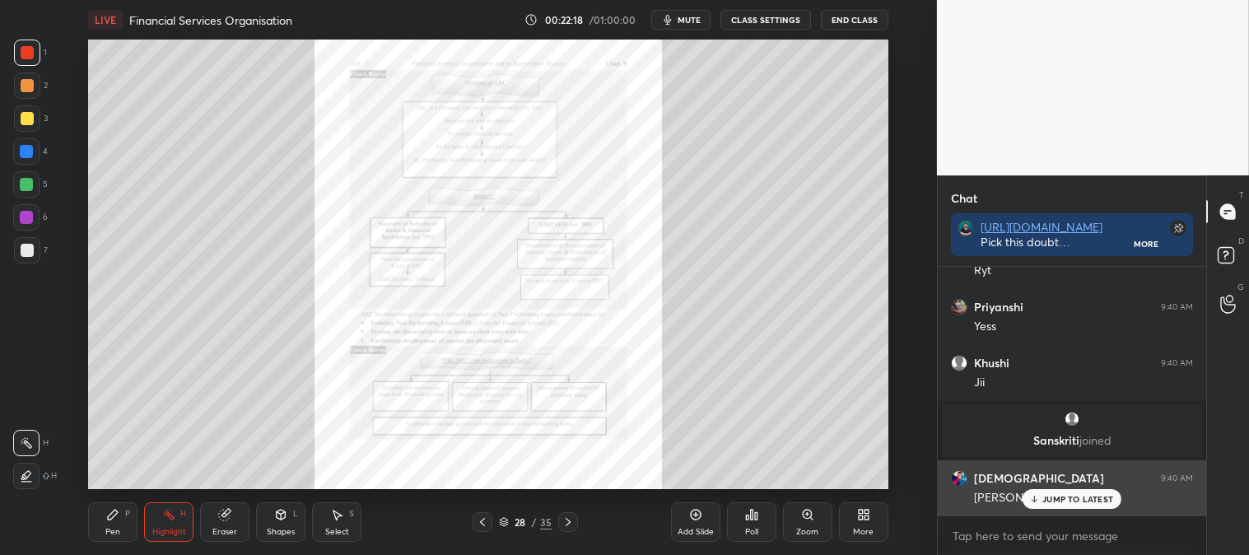
click at [1053, 499] on p "JUMP TO LATEST" at bounding box center [1078, 499] width 71 height 10
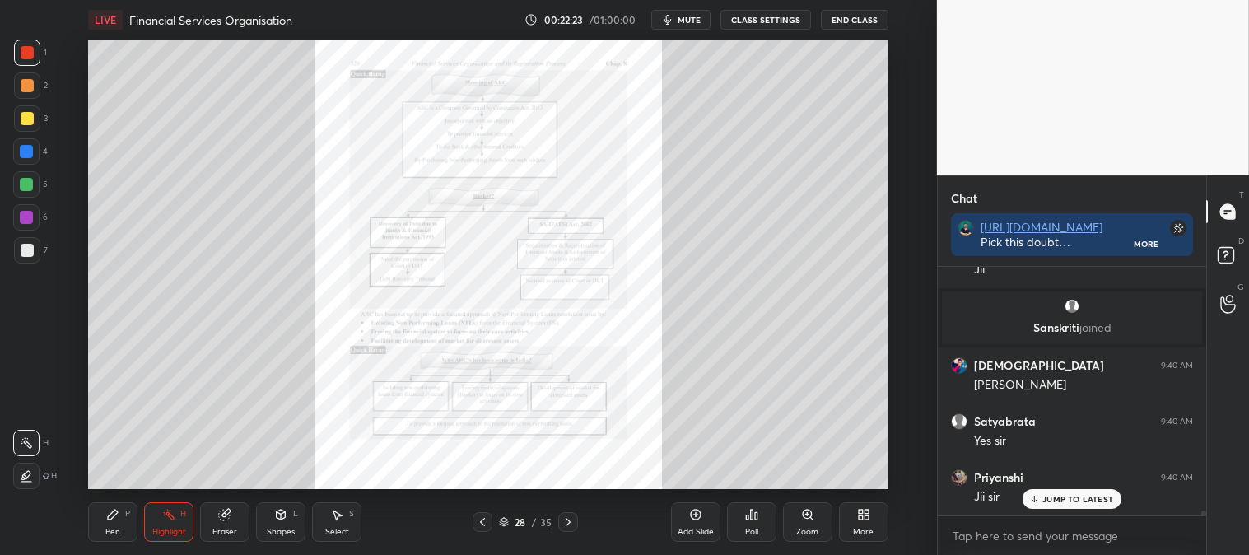
scroll to position [12929, 0]
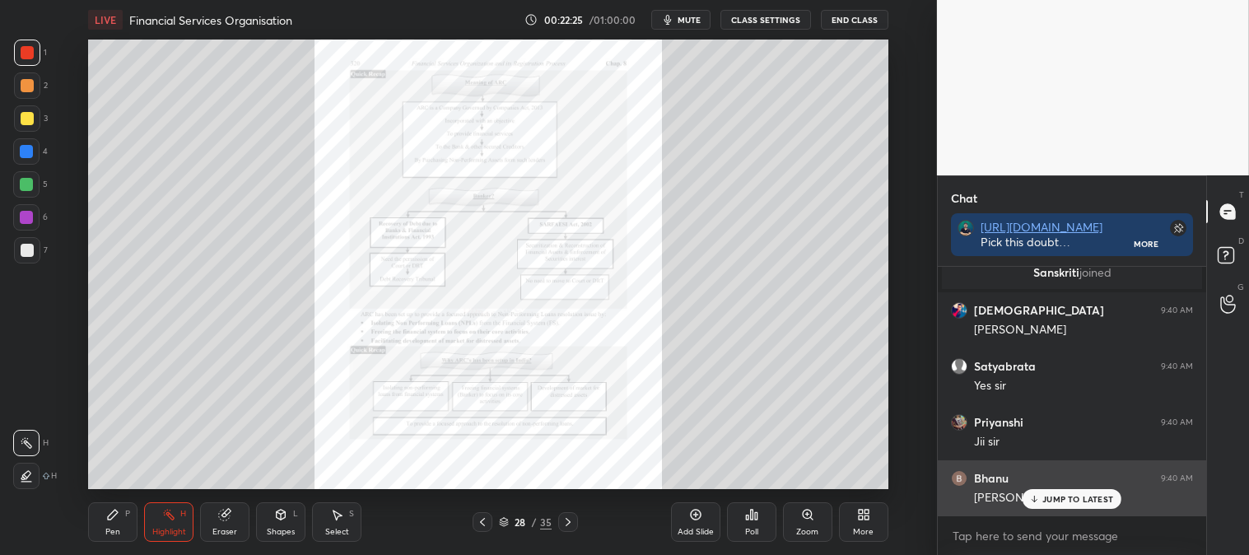
click at [1061, 499] on p "JUMP TO LATEST" at bounding box center [1078, 499] width 71 height 10
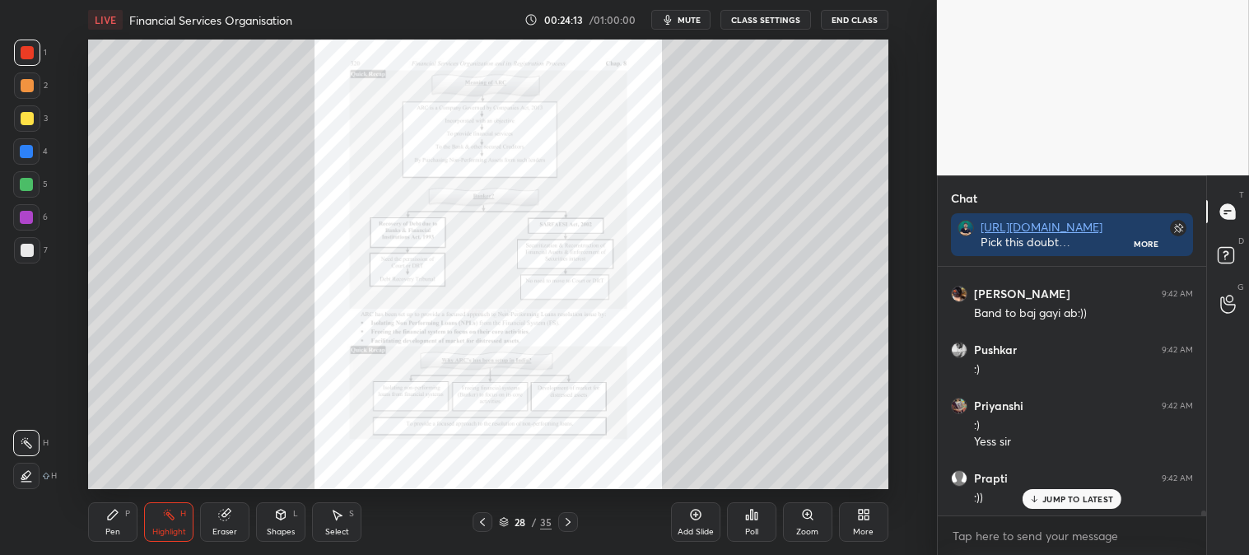
scroll to position [12734, 0]
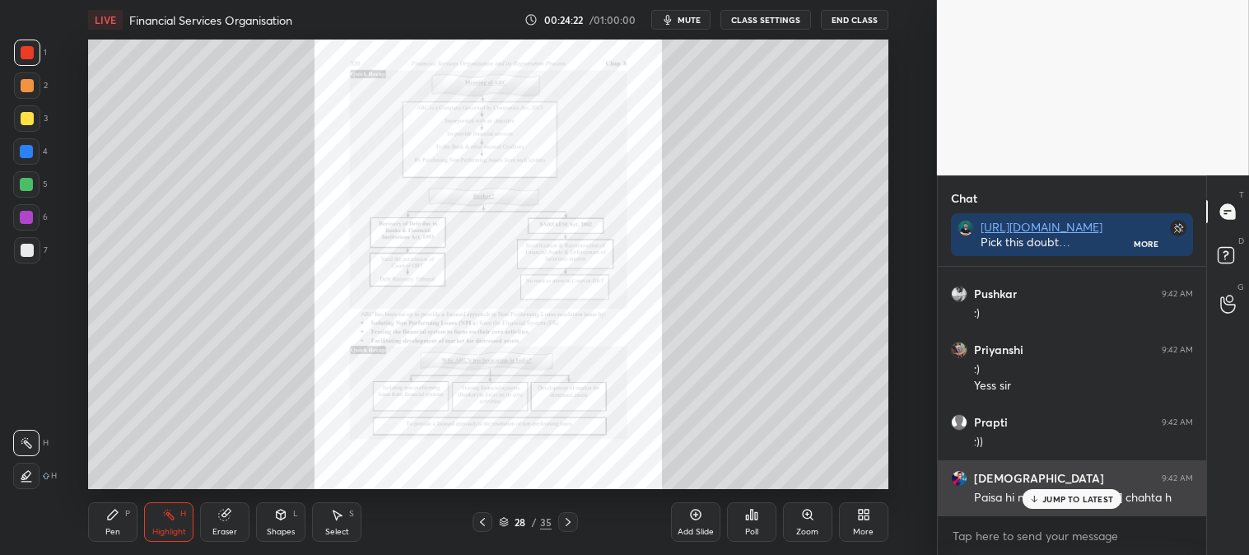
click at [1054, 501] on p "JUMP TO LATEST" at bounding box center [1078, 499] width 71 height 10
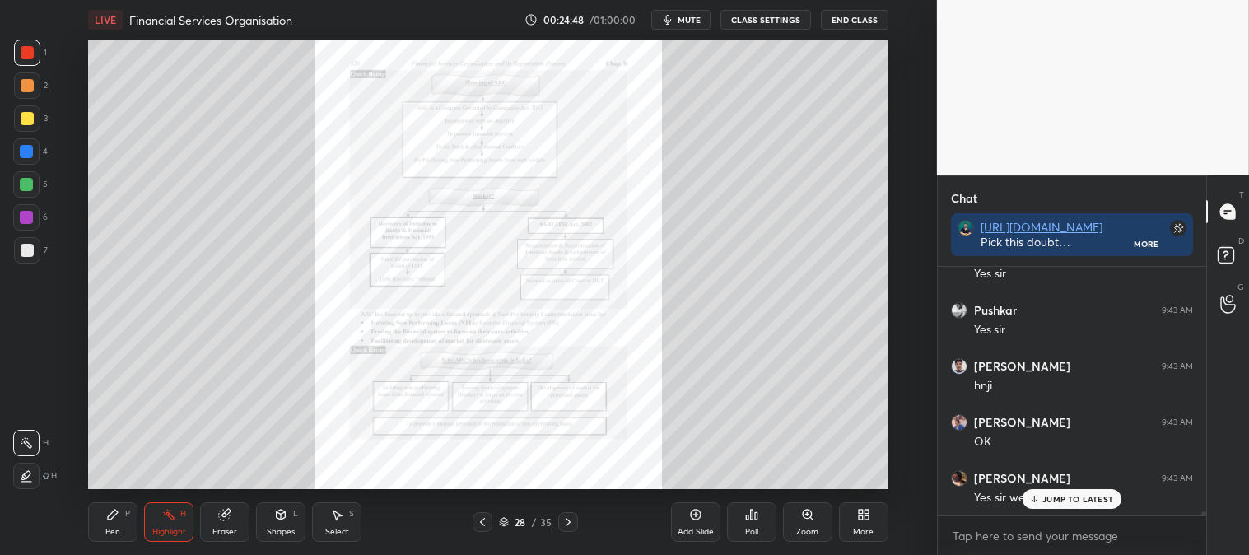
scroll to position [13575, 0]
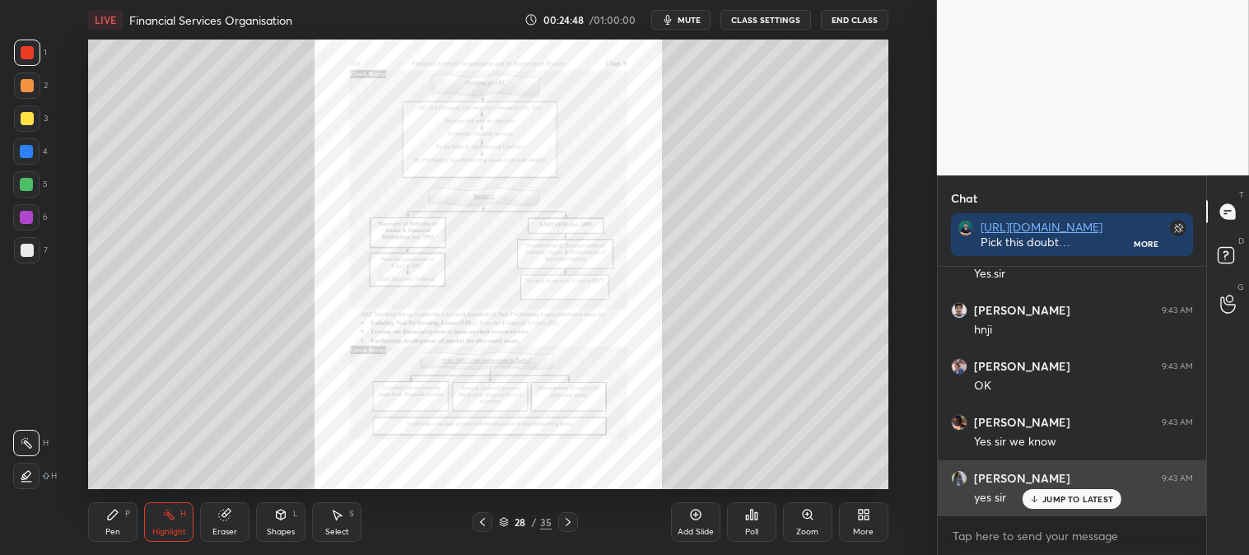
click at [1072, 482] on div "Akansha 9:43 AM" at bounding box center [1072, 478] width 242 height 16
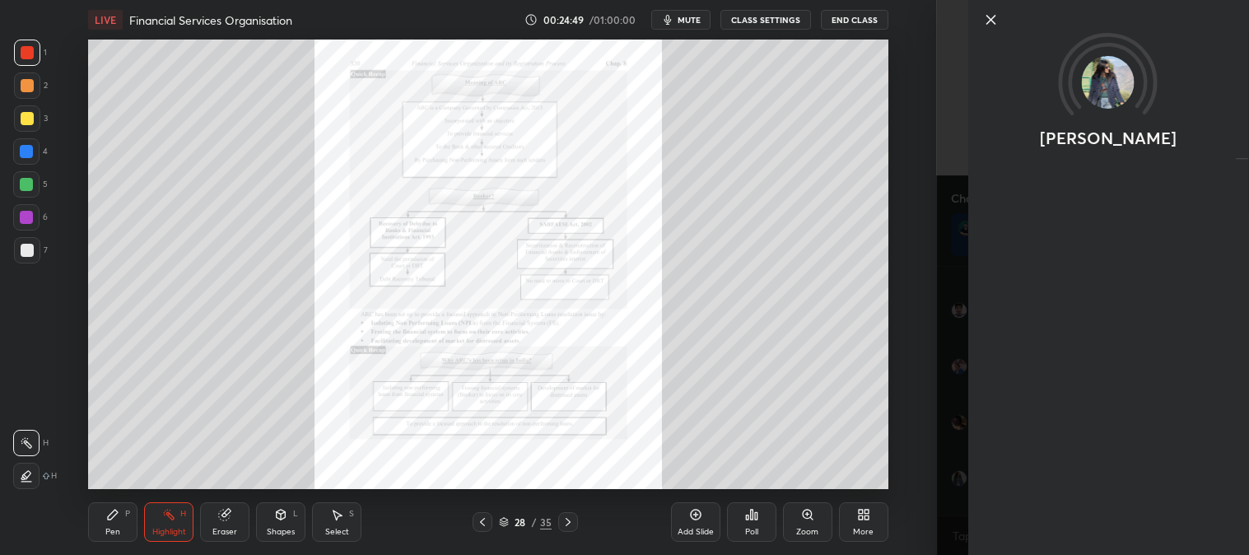
scroll to position [13631, 0]
click at [992, 14] on icon at bounding box center [991, 20] width 20 height 20
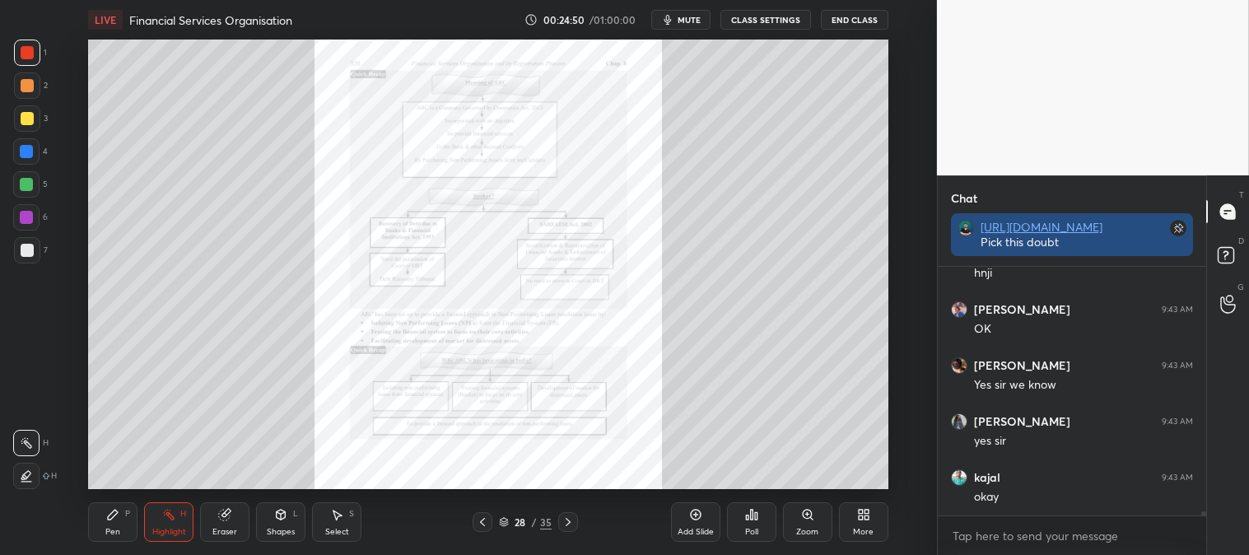
scroll to position [5, 4]
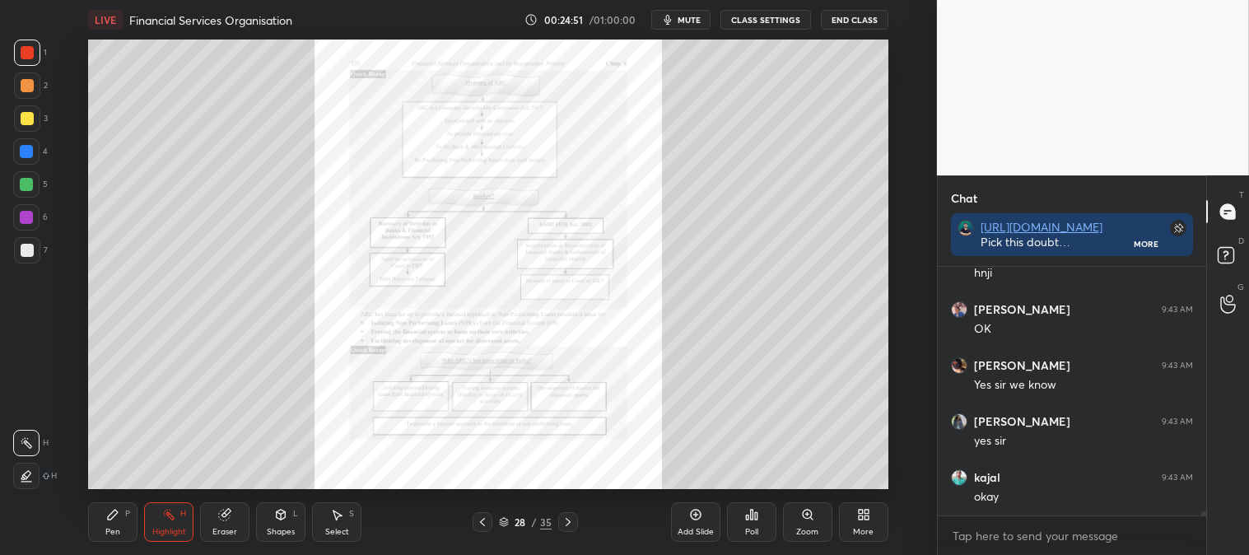
click at [800, 521] on div "Zoom" at bounding box center [807, 522] width 49 height 40
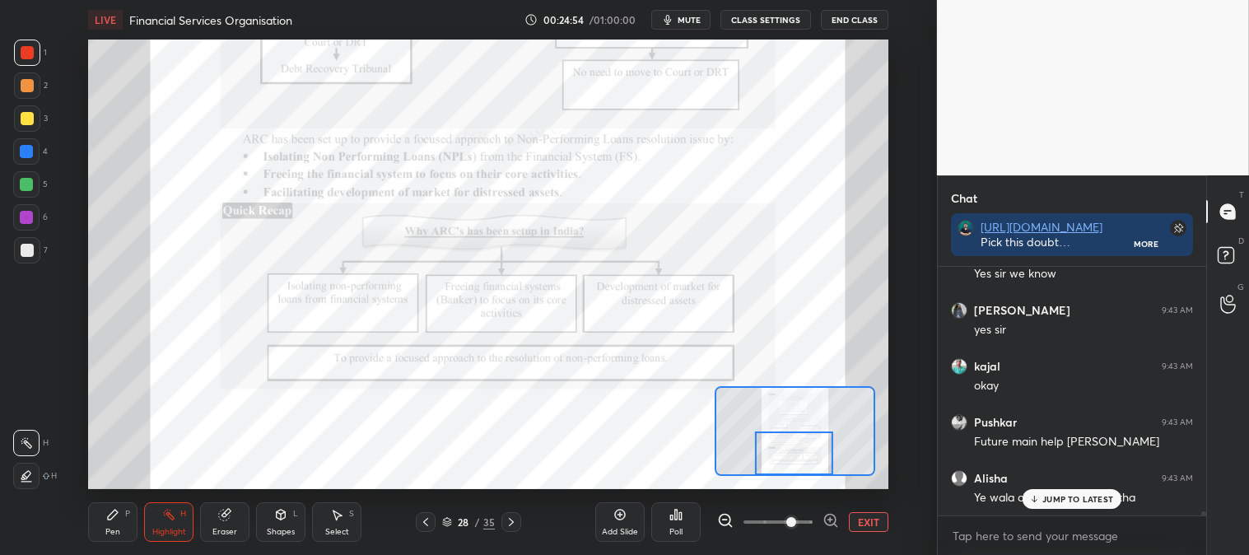
click at [1053, 496] on p "JUMP TO LATEST" at bounding box center [1078, 499] width 71 height 10
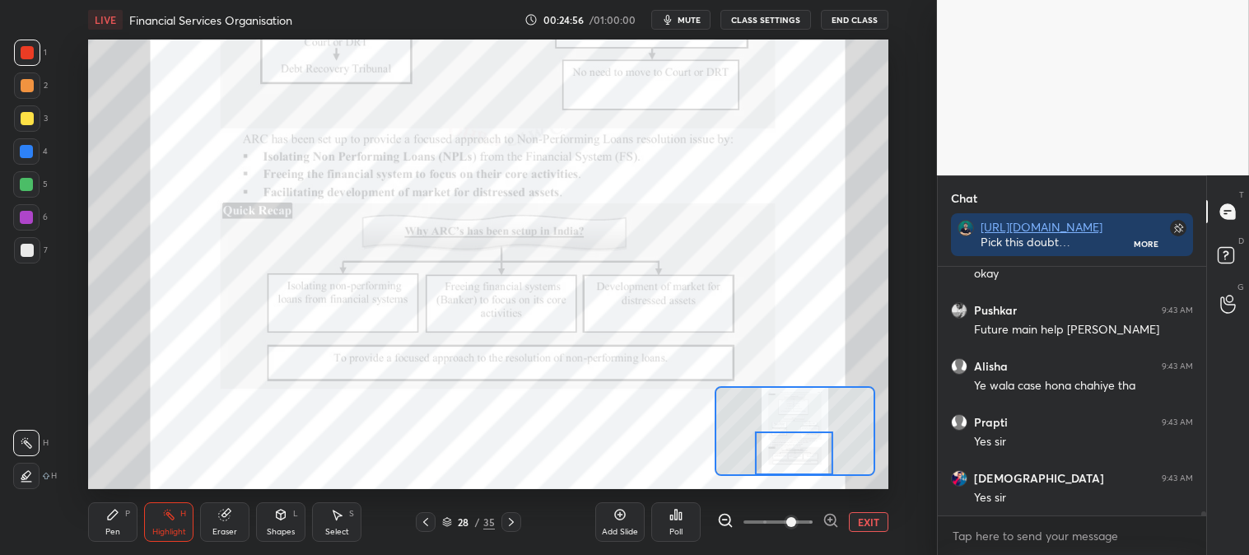
scroll to position [13911, 0]
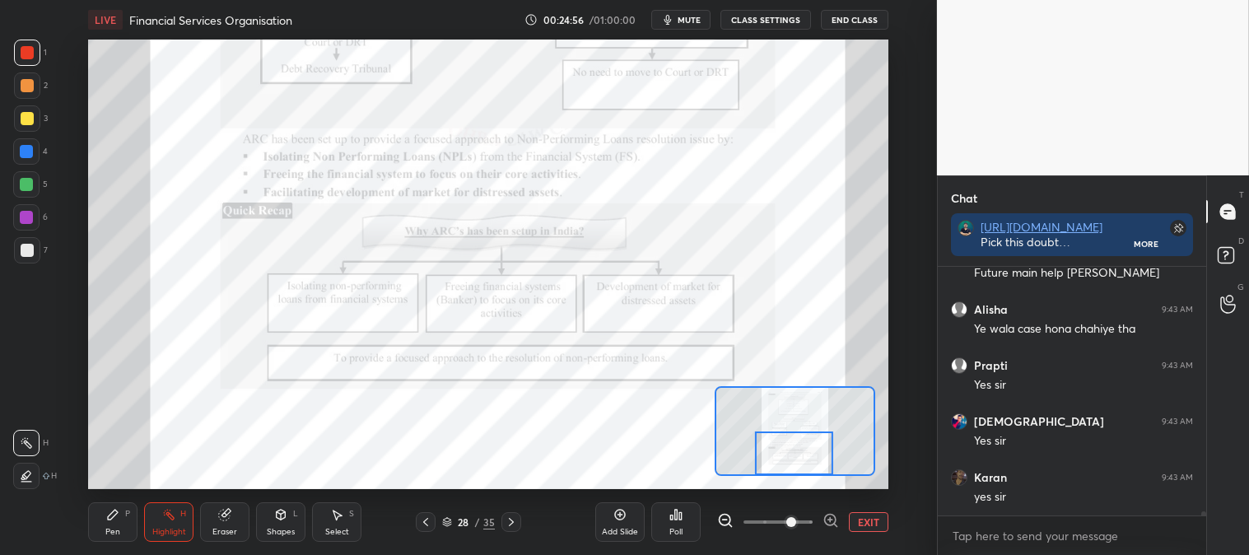
click at [862, 530] on button "EXIT" at bounding box center [869, 522] width 40 height 20
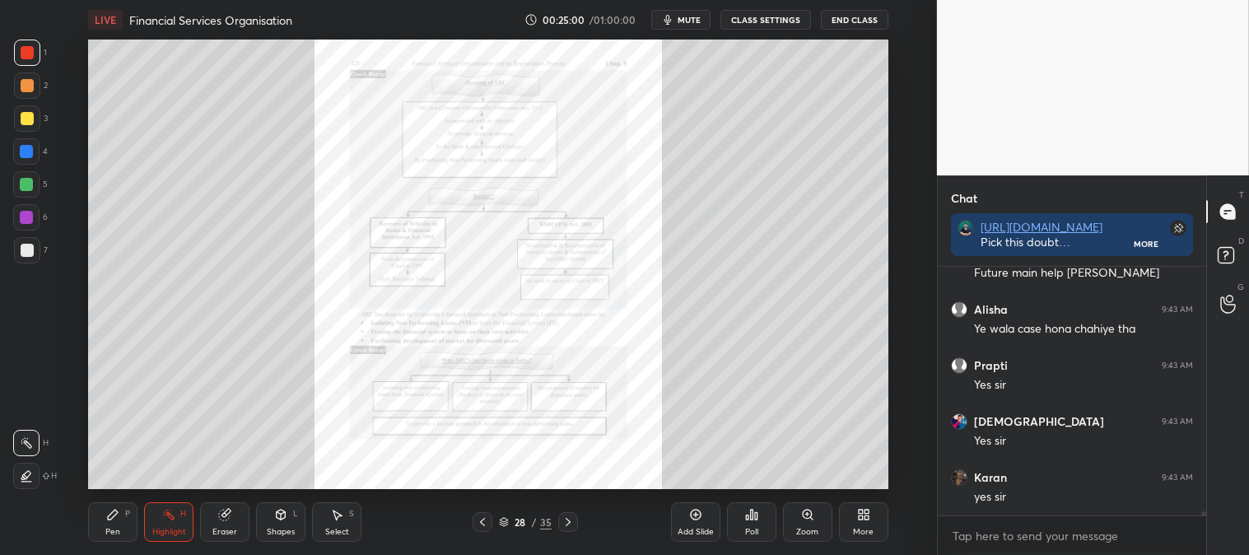
click at [799, 524] on div "Zoom" at bounding box center [807, 522] width 49 height 40
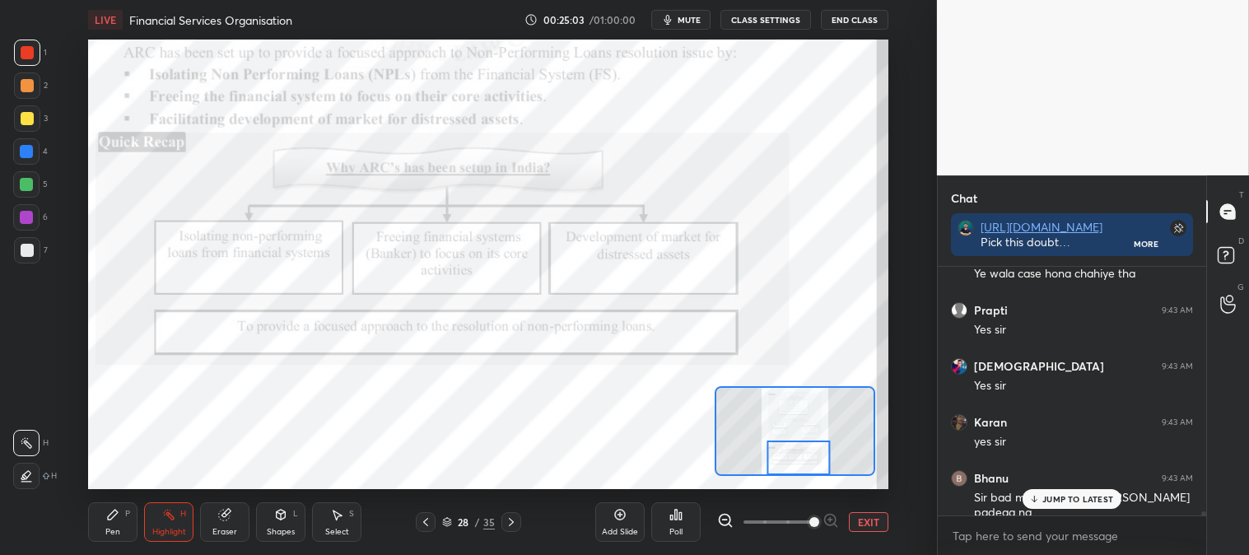
scroll to position [14023, 0]
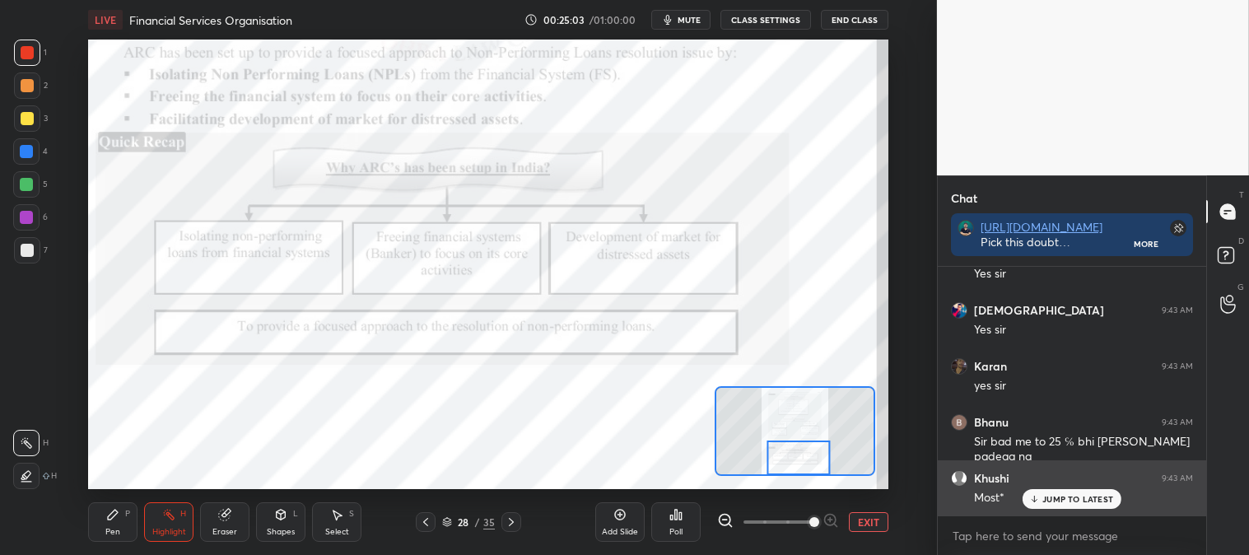
click at [1048, 498] on p "JUMP TO LATEST" at bounding box center [1078, 499] width 71 height 10
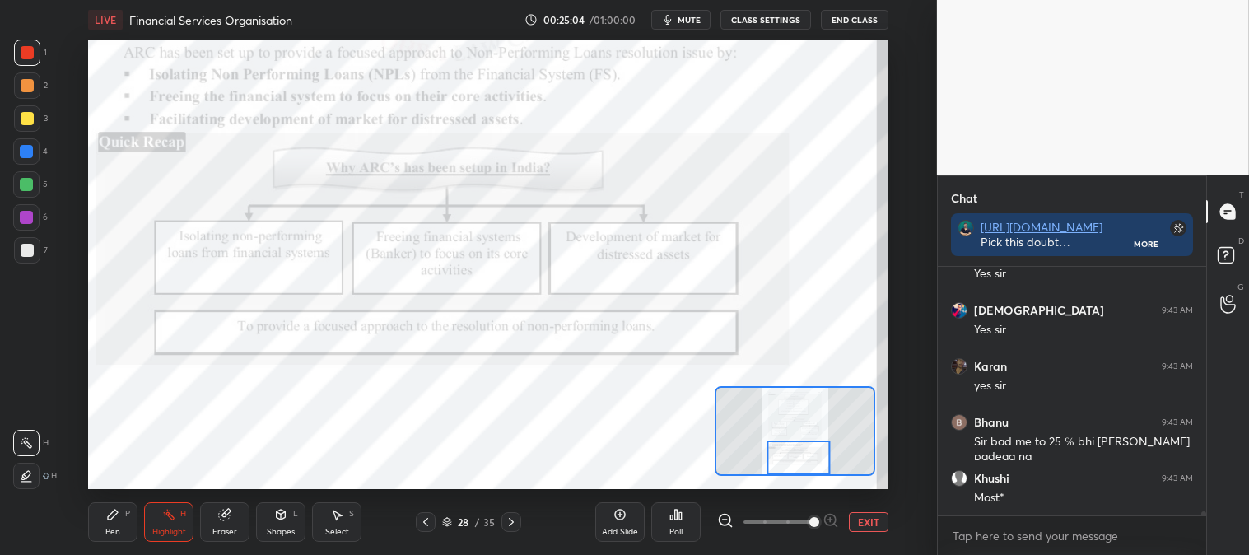
scroll to position [14079, 0]
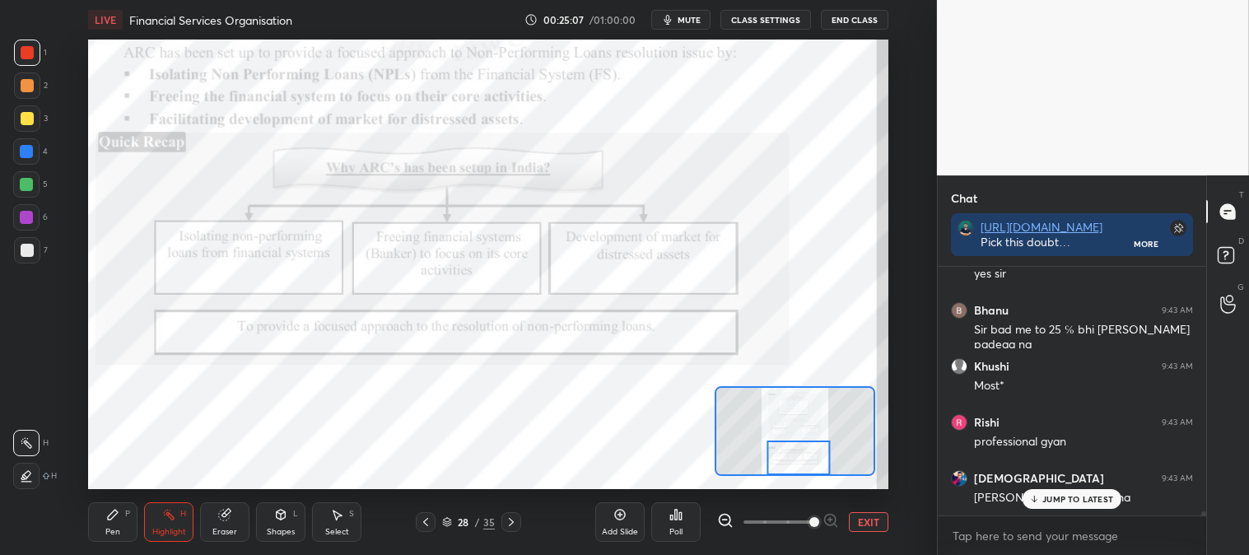
click at [1049, 500] on p "JUMP TO LATEST" at bounding box center [1078, 499] width 71 height 10
click at [159, 515] on div "Highlight H" at bounding box center [168, 522] width 49 height 40
click at [156, 514] on div "Highlight H" at bounding box center [168, 522] width 49 height 40
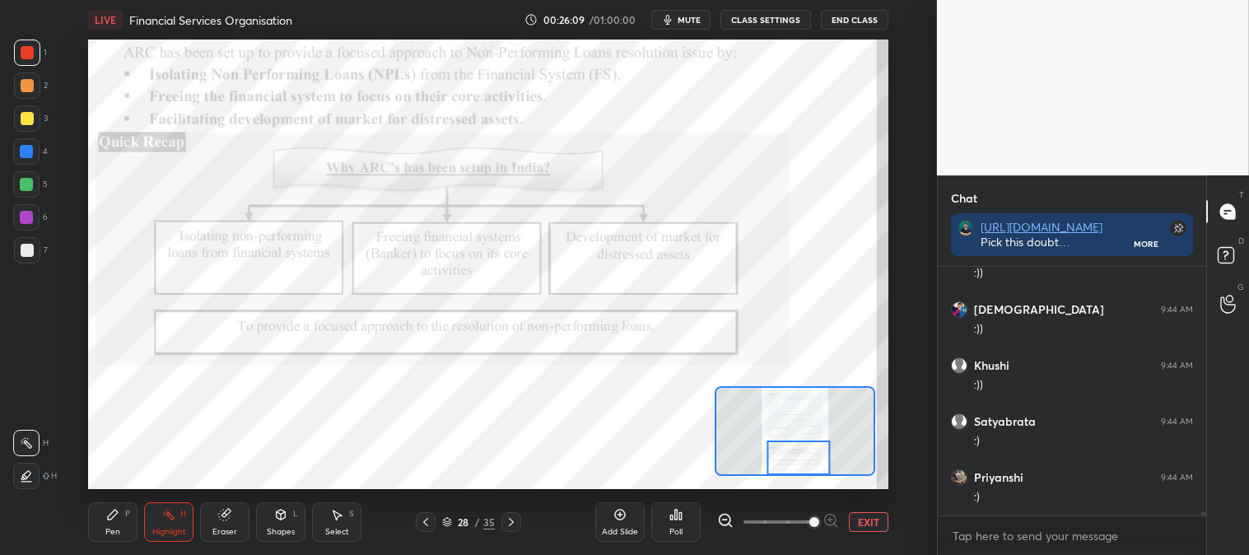
scroll to position [14527, 0]
click at [1049, 496] on p "JUMP TO LATEST" at bounding box center [1078, 499] width 71 height 10
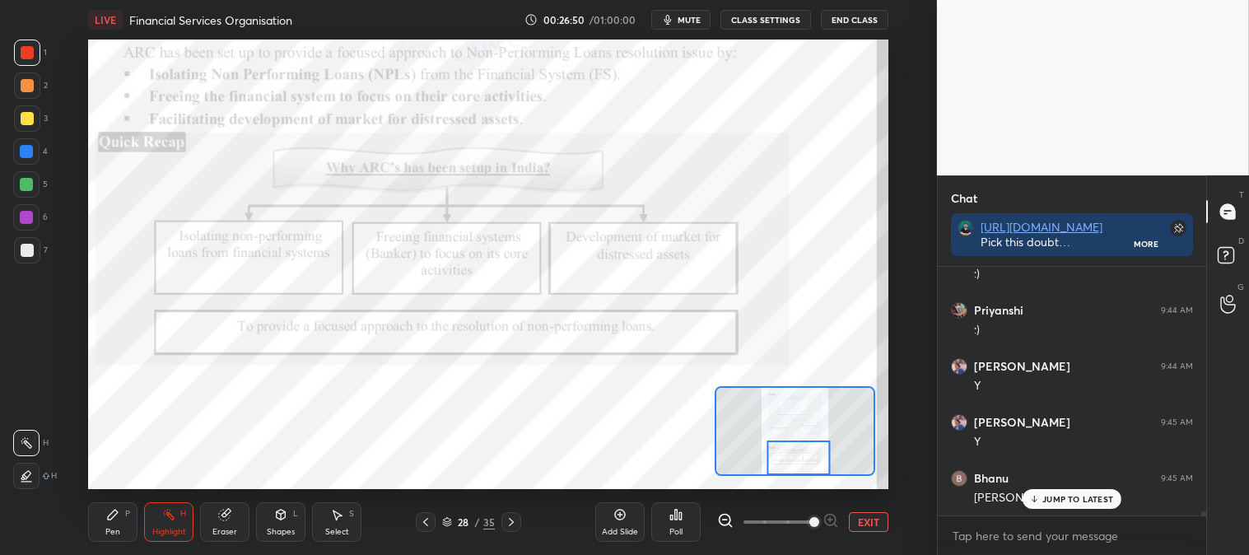
click at [198, 530] on div "Pen P Highlight H Eraser Shapes L Select S" at bounding box center [215, 522] width 254 height 40
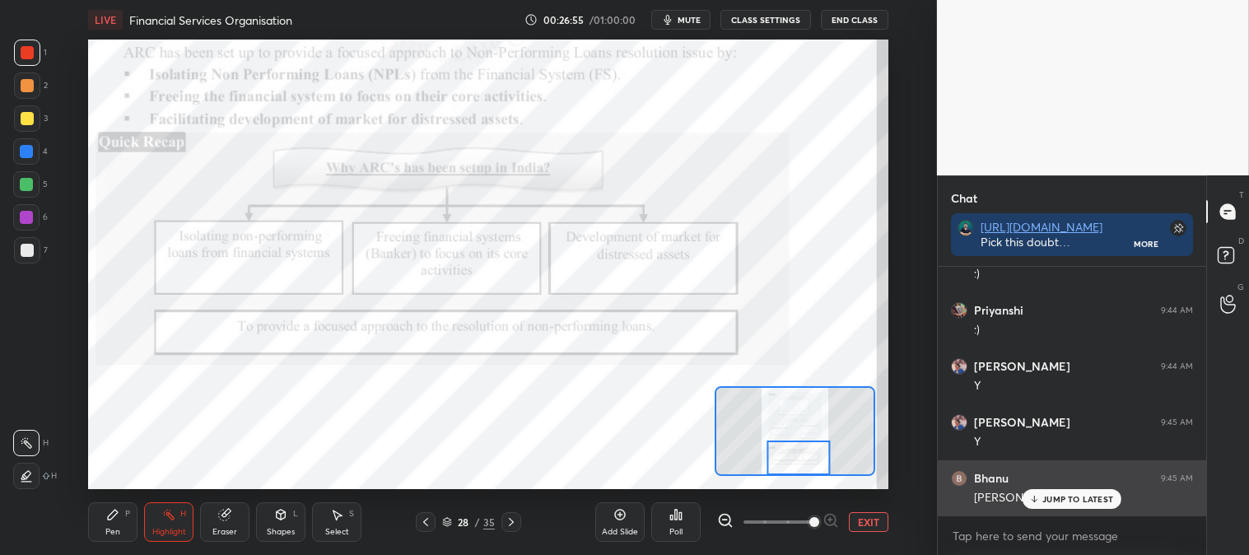
click at [1051, 497] on p "JUMP TO LATEST" at bounding box center [1078, 499] width 71 height 10
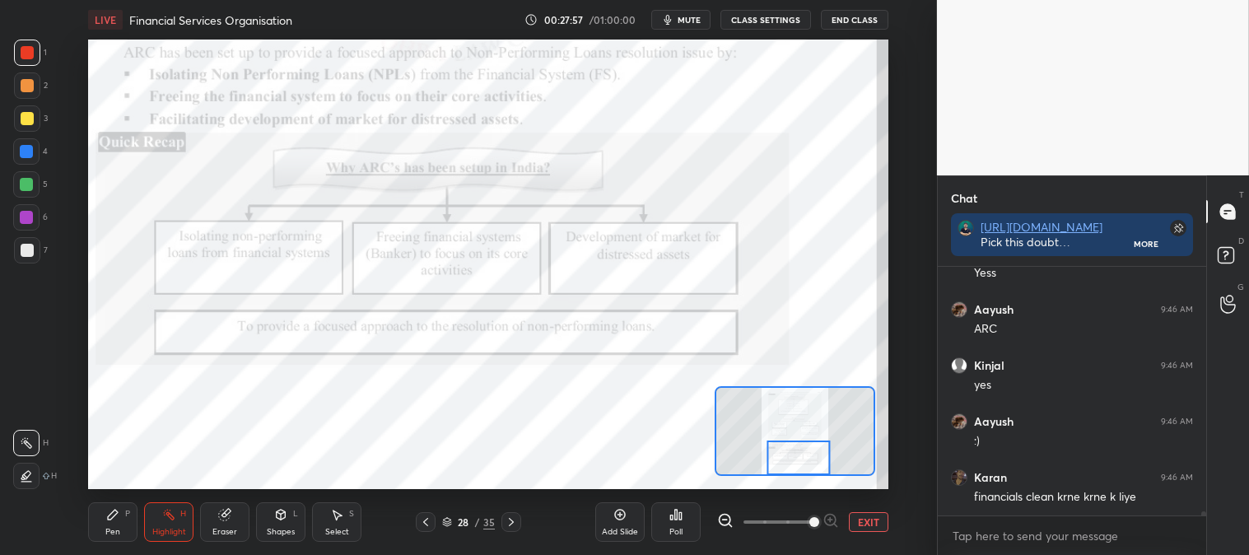
scroll to position [15367, 0]
click at [118, 519] on icon at bounding box center [112, 514] width 13 height 13
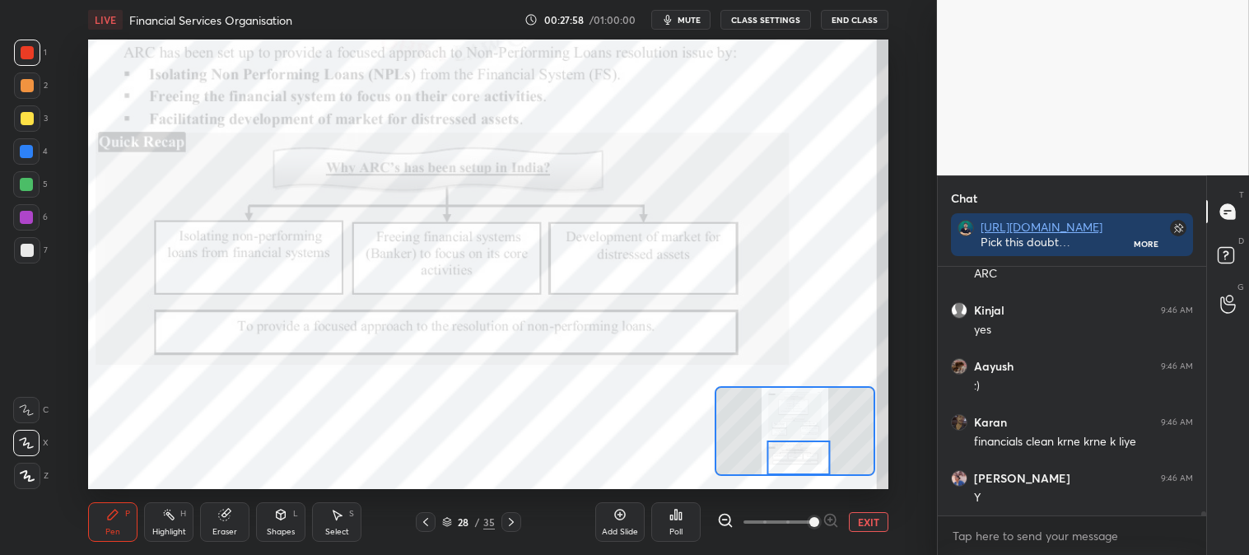
click at [110, 528] on div "Pen" at bounding box center [112, 532] width 15 height 8
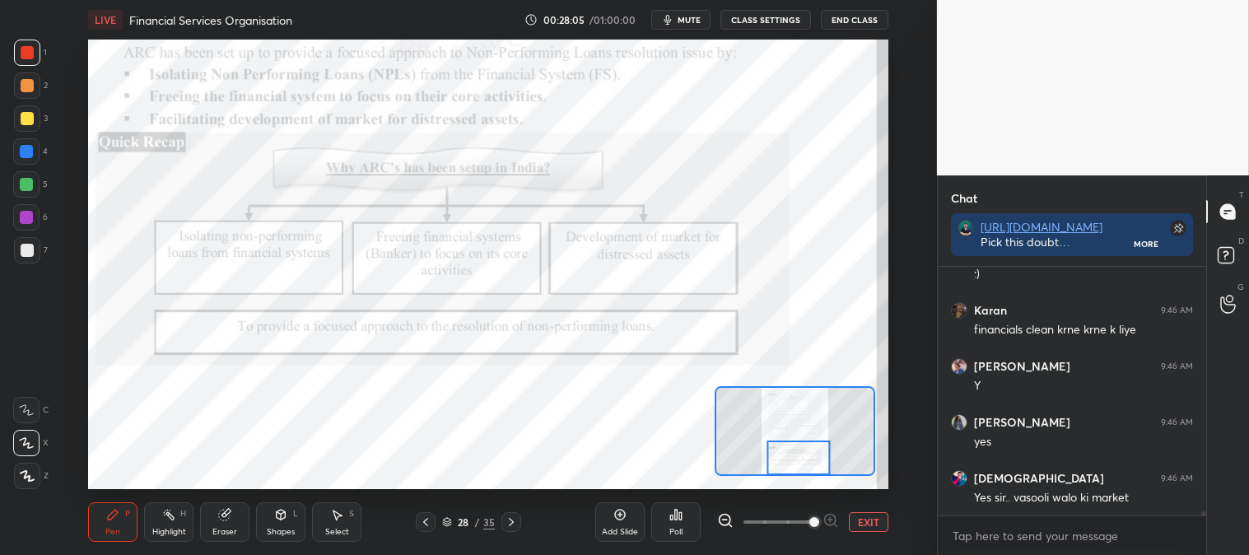
scroll to position [15535, 0]
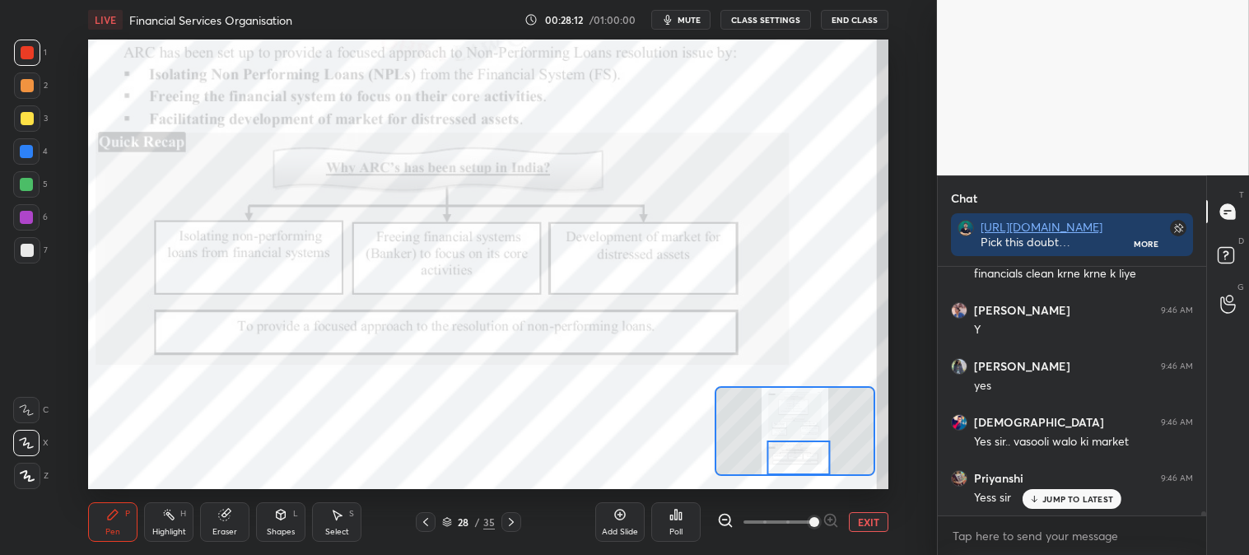
click at [1042, 502] on div "JUMP TO LATEST" at bounding box center [1072, 499] width 99 height 20
click at [871, 516] on button "EXIT" at bounding box center [869, 522] width 40 height 20
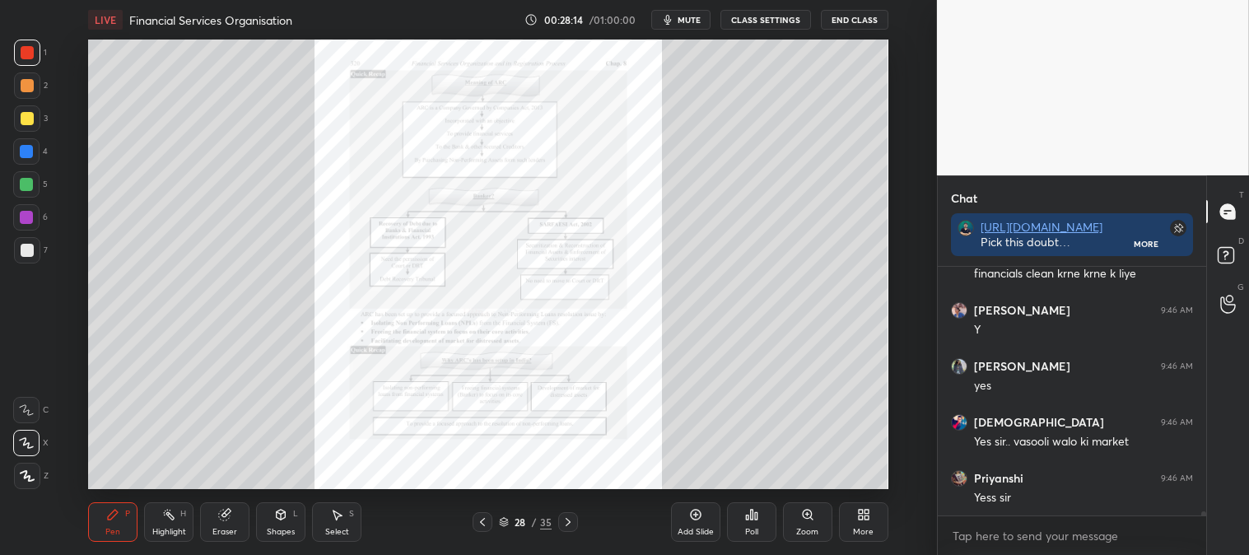
click at [793, 515] on div "Zoom" at bounding box center [807, 522] width 49 height 40
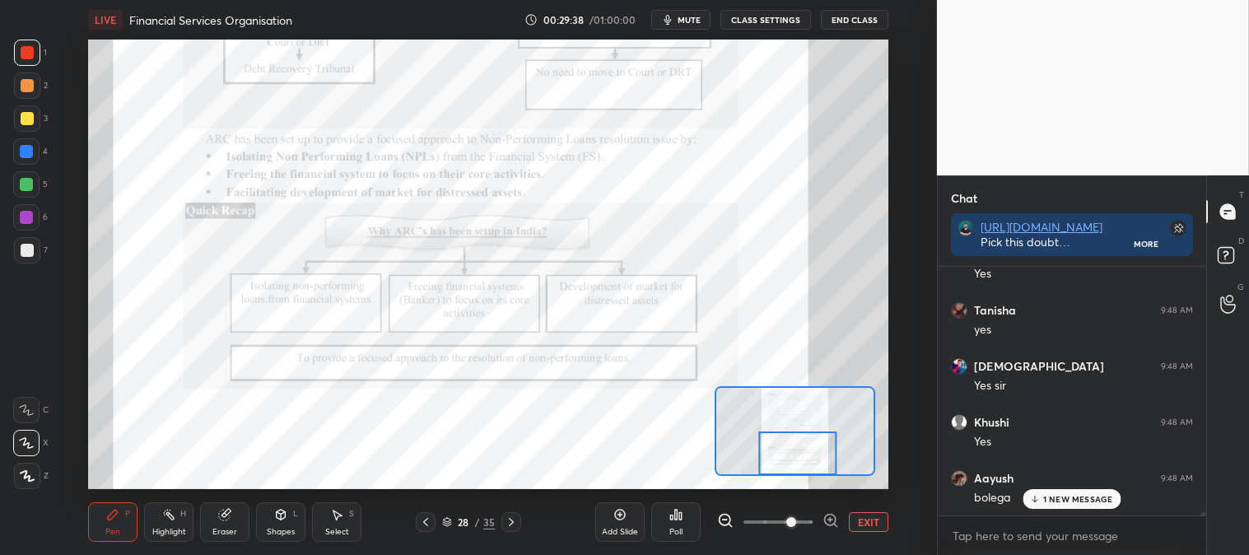
scroll to position [16896, 0]
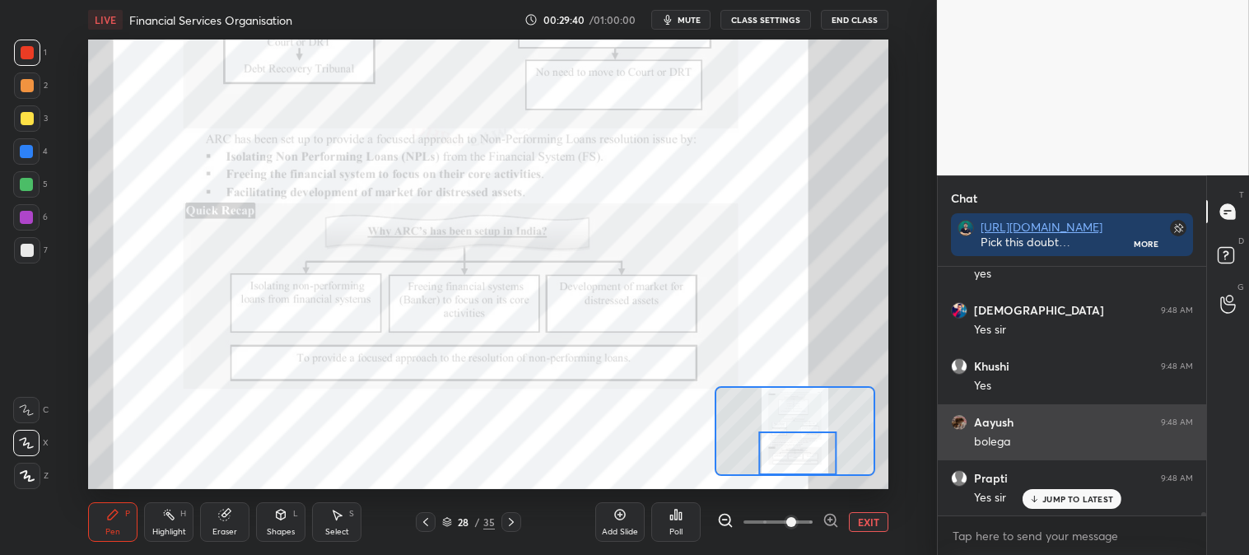
click at [1057, 501] on p "JUMP TO LATEST" at bounding box center [1078, 499] width 71 height 10
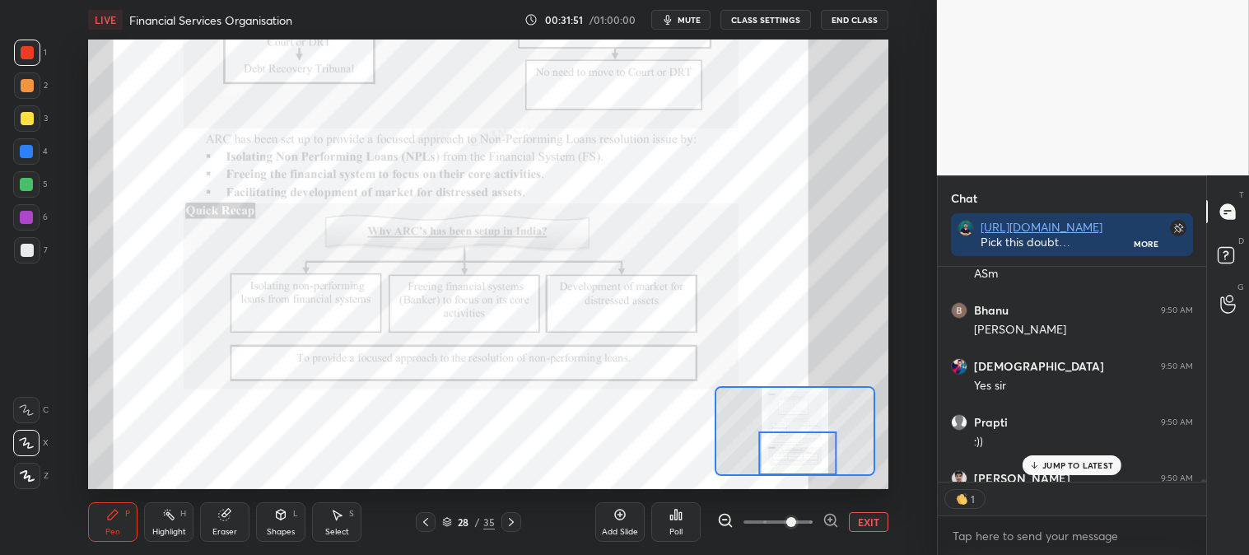
scroll to position [5, 4]
click at [1071, 465] on p "JUMP TO LATEST" at bounding box center [1078, 465] width 71 height 10
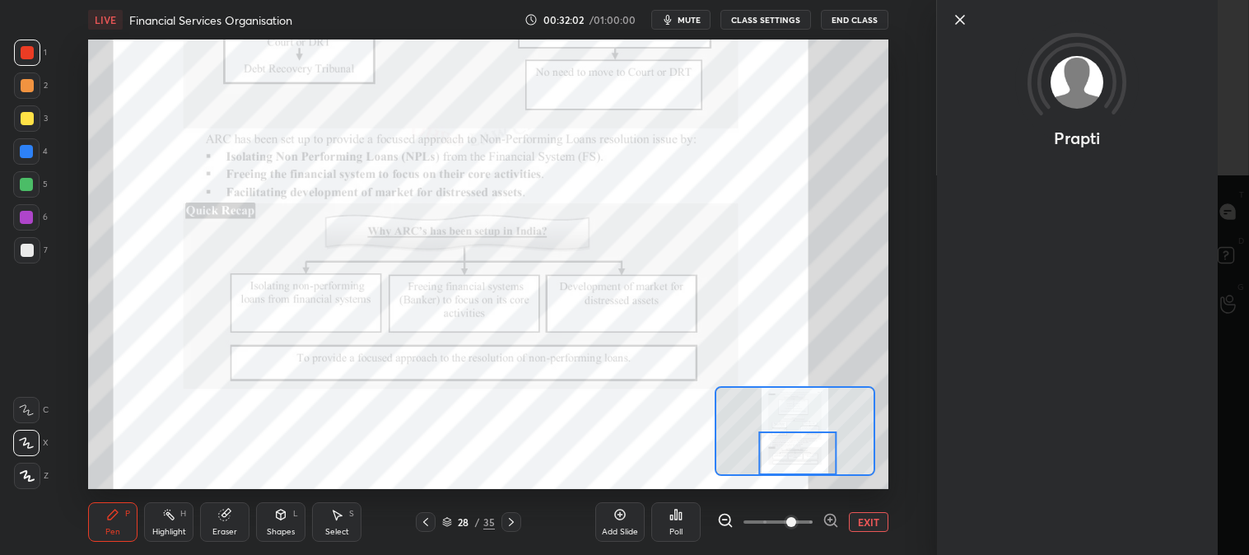
scroll to position [18705, 0]
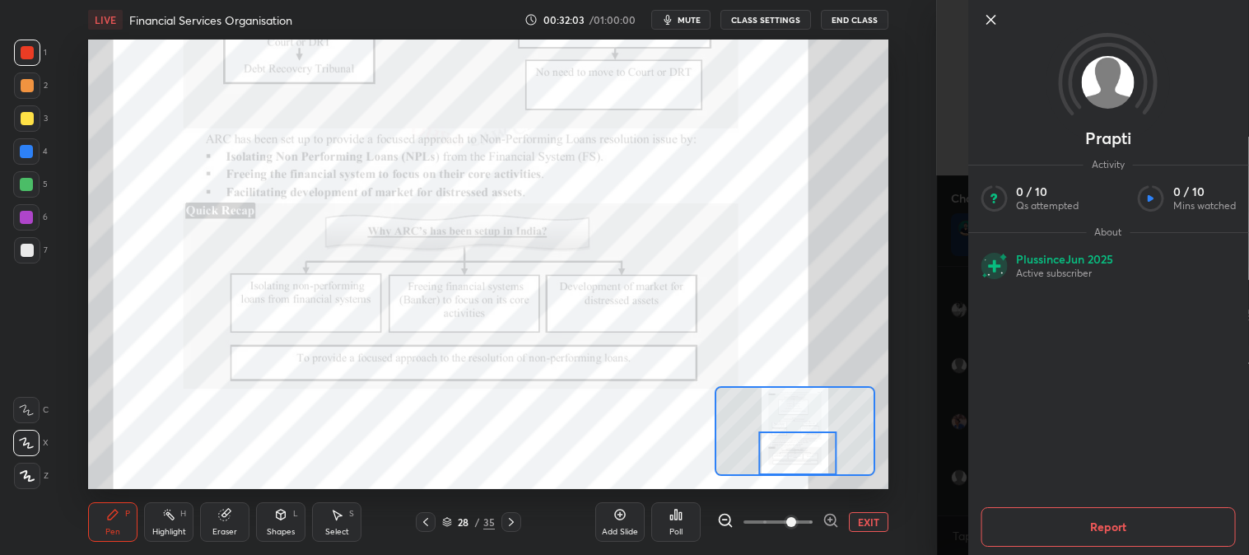
click at [694, 16] on span "mute" at bounding box center [689, 20] width 23 height 12
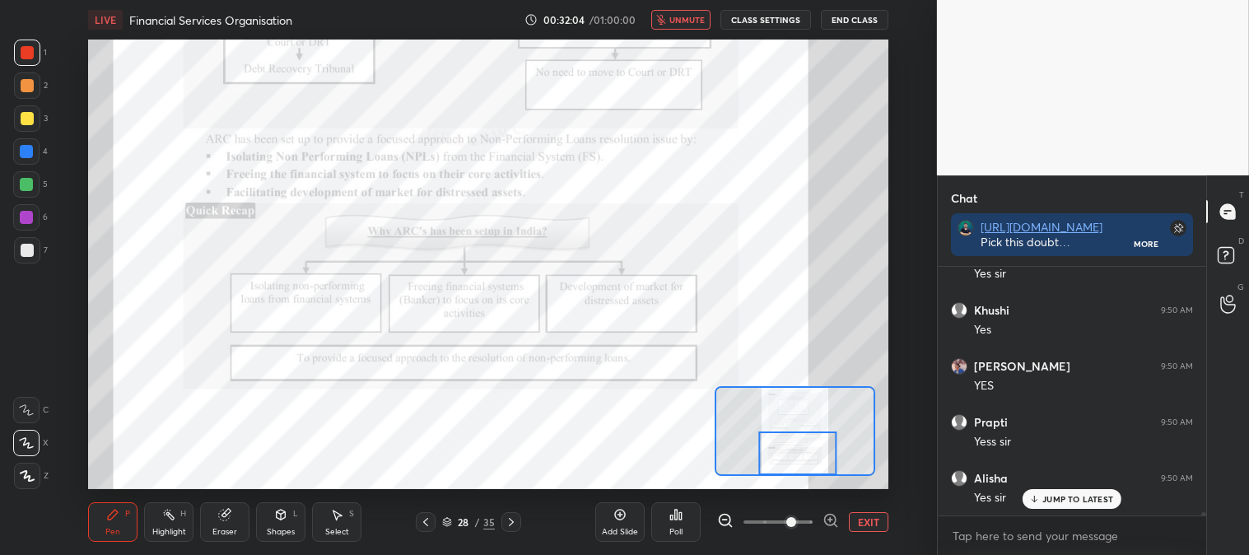
scroll to position [18816, 0]
click at [687, 19] on span "unmute" at bounding box center [687, 20] width 35 height 12
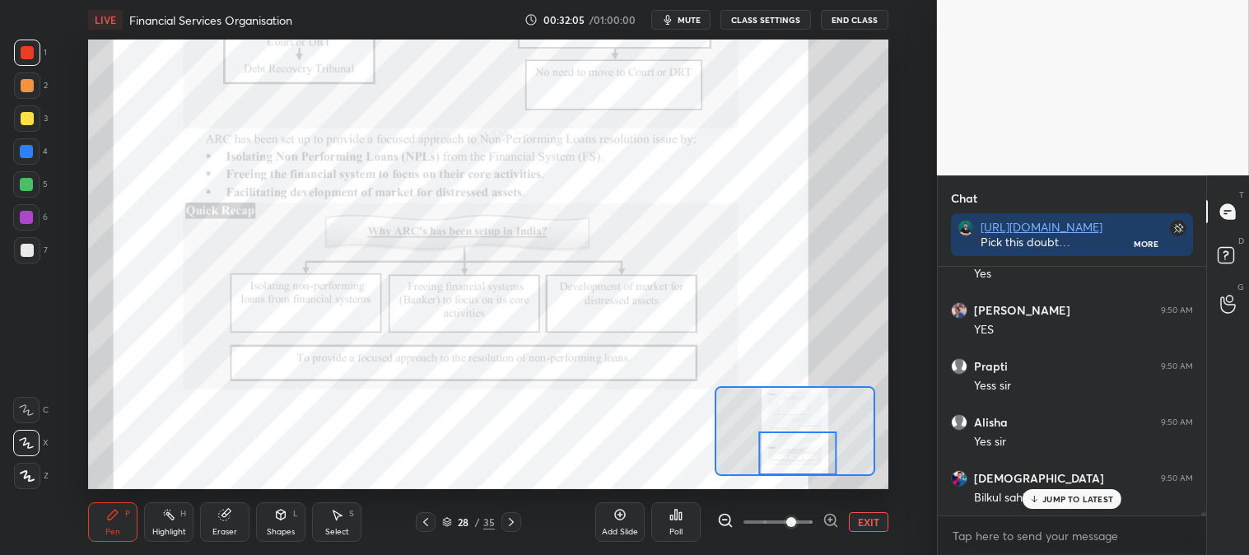
scroll to position [18928, 0]
click at [170, 516] on rect at bounding box center [170, 516] width 8 height 8
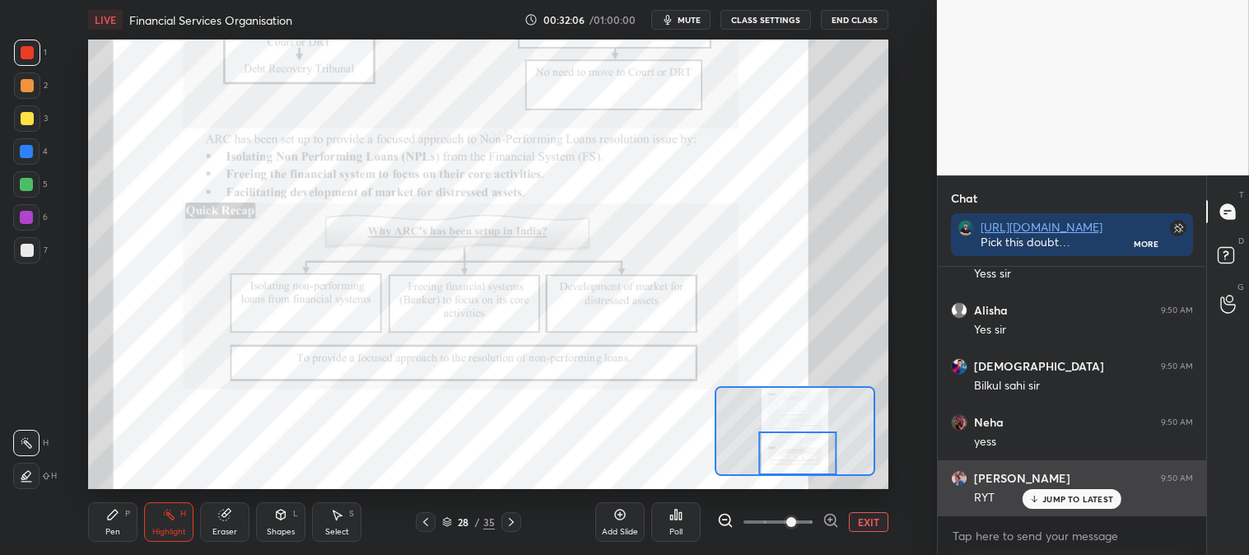
click at [1055, 506] on div "JUMP TO LATEST" at bounding box center [1072, 499] width 99 height 20
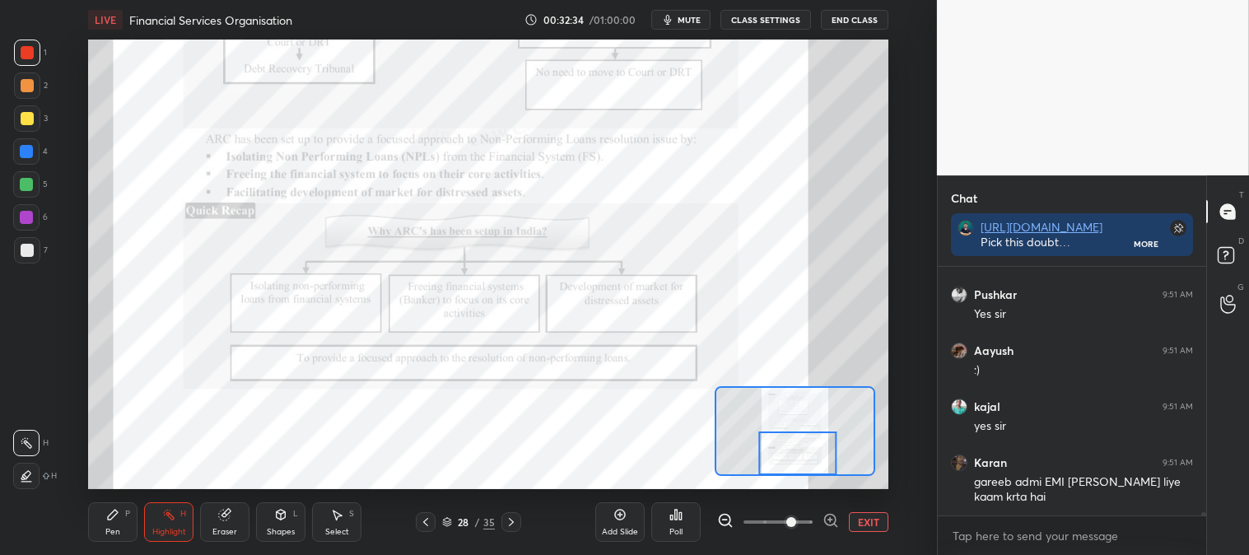
scroll to position [19279, 0]
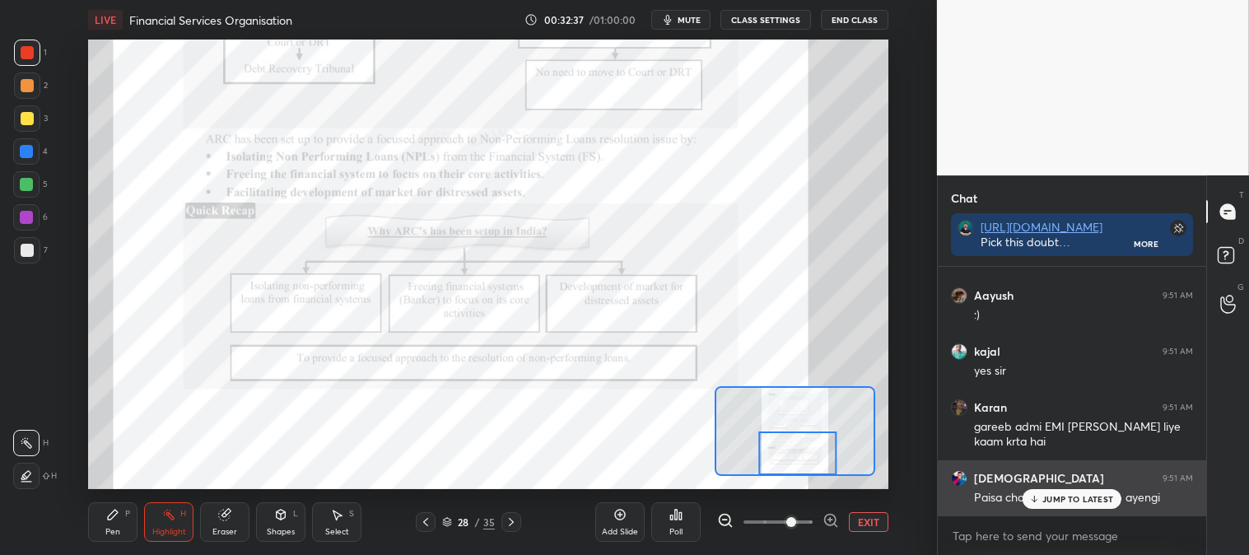
click at [1048, 499] on p "JUMP TO LATEST" at bounding box center [1078, 499] width 71 height 10
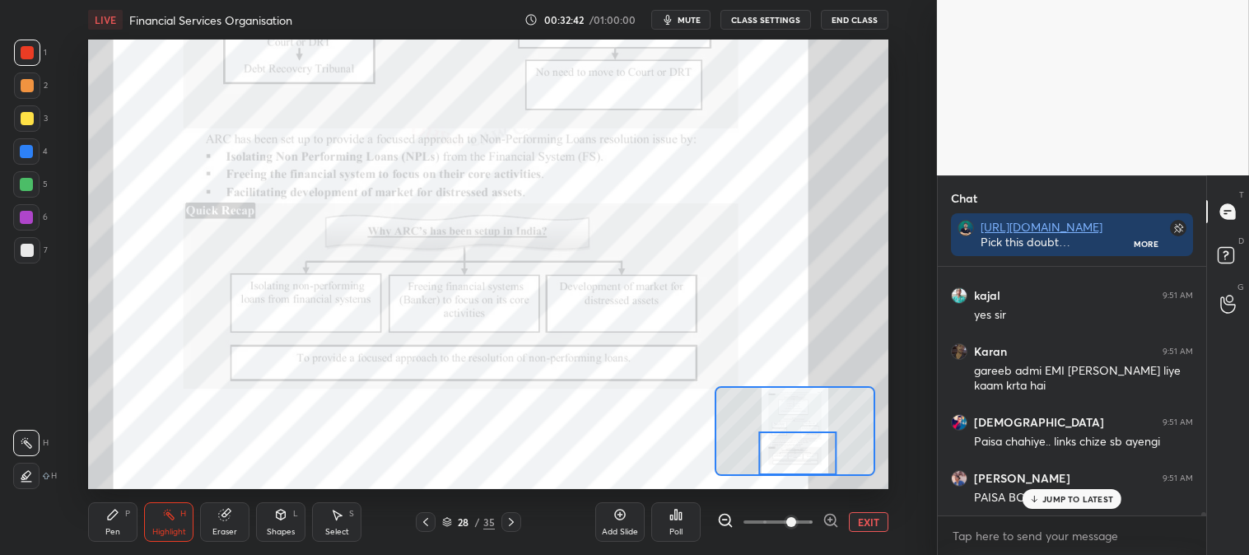
scroll to position [19406, 0]
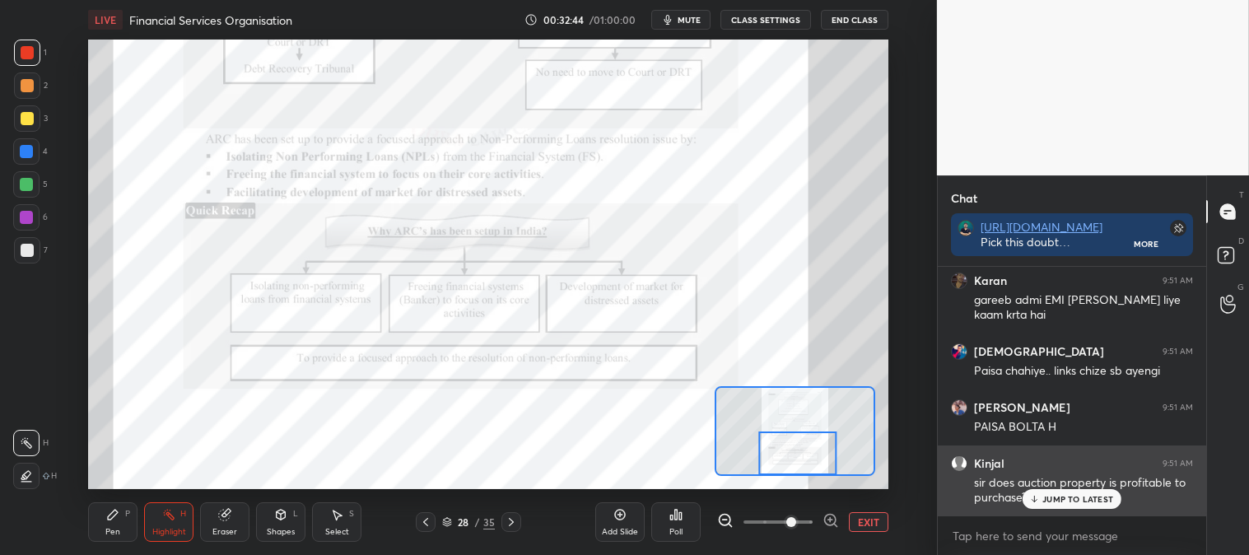
click at [1058, 501] on p "JUMP TO LATEST" at bounding box center [1078, 499] width 71 height 10
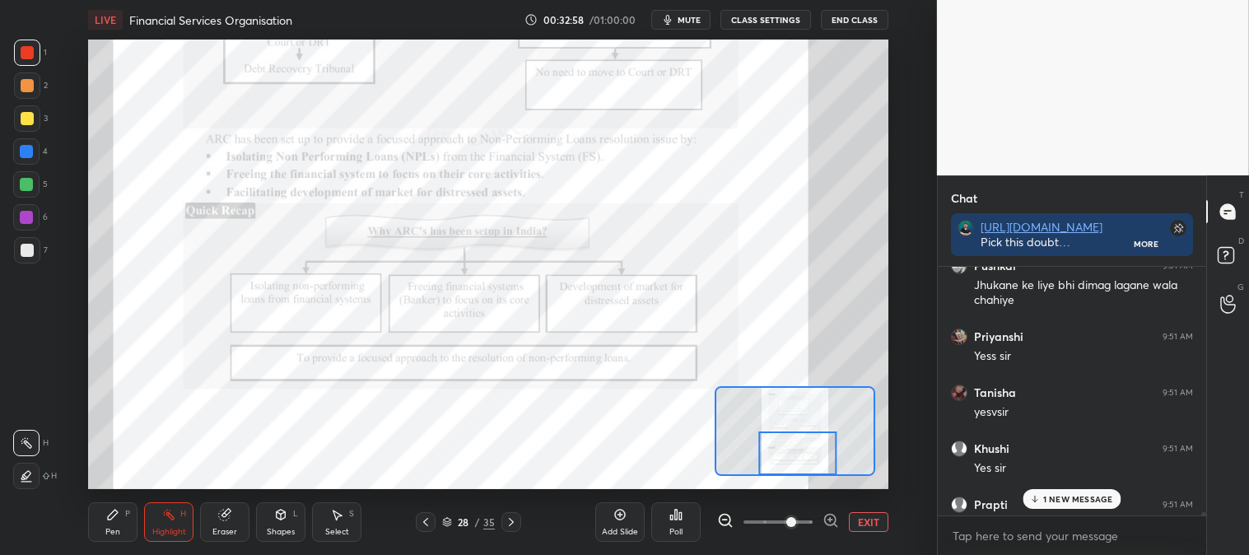
scroll to position [19757, 0]
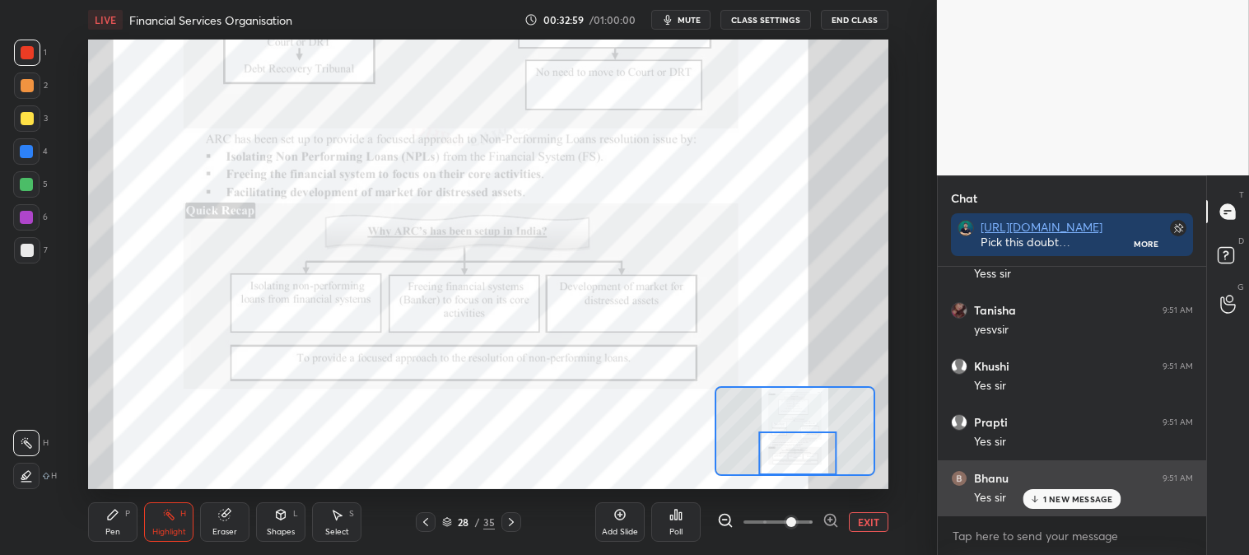
click at [1051, 501] on p "1 NEW MESSAGE" at bounding box center [1079, 499] width 70 height 10
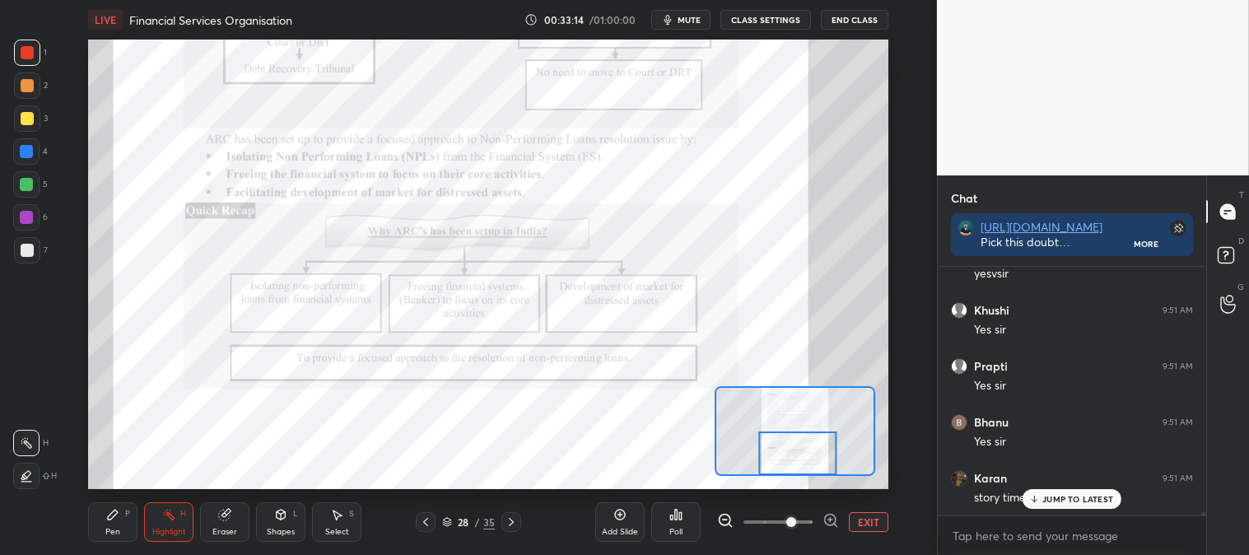
scroll to position [19869, 0]
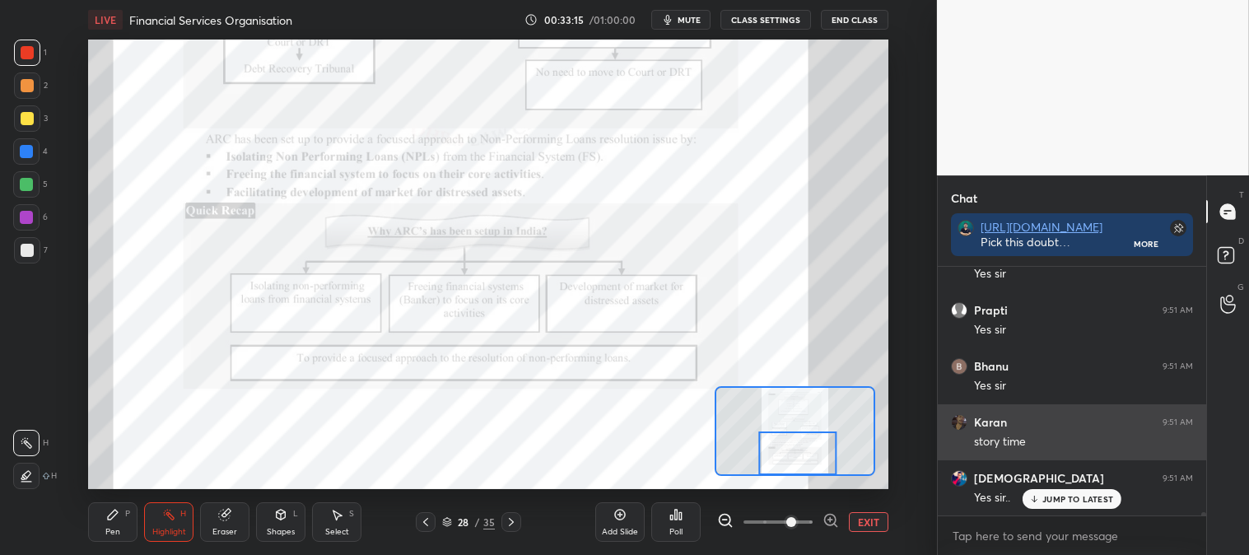
click at [1053, 502] on p "JUMP TO LATEST" at bounding box center [1078, 499] width 71 height 10
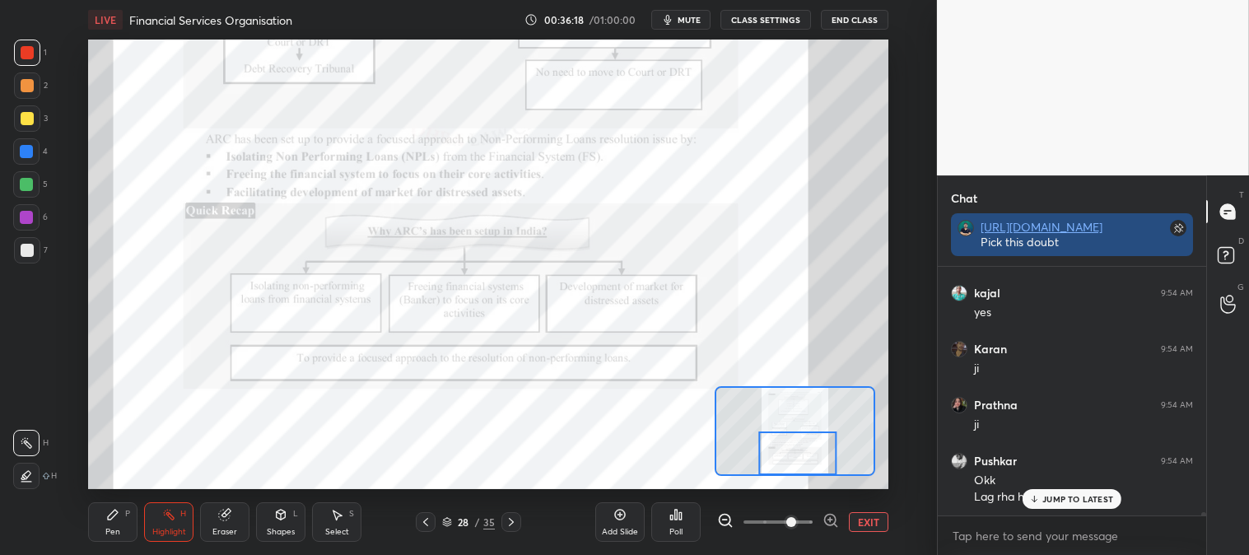
scroll to position [20910, 0]
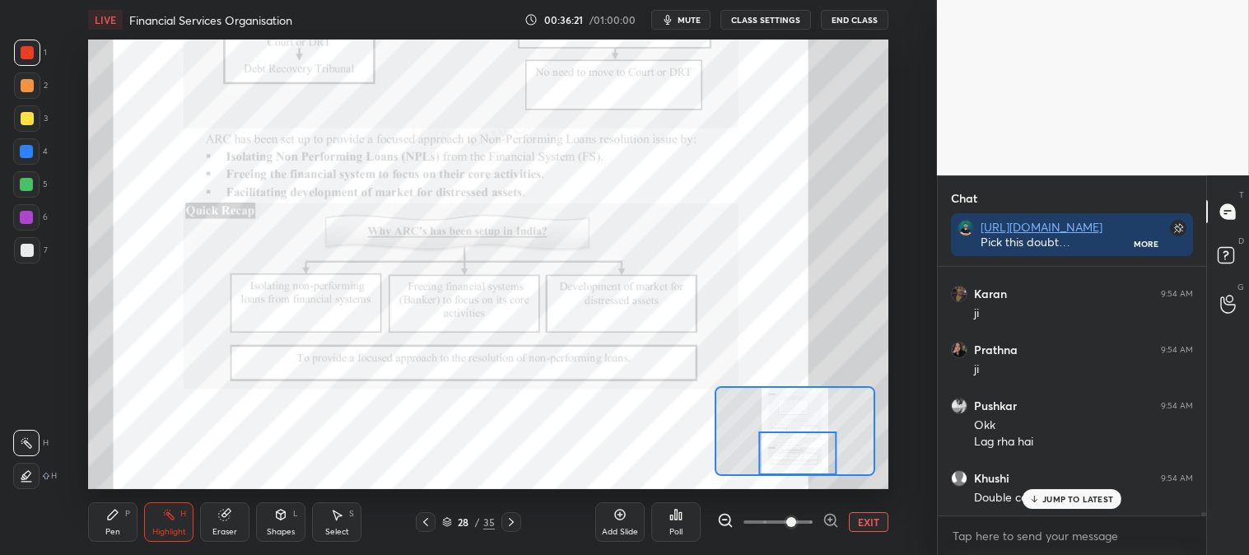
click at [1044, 501] on p "JUMP TO LATEST" at bounding box center [1078, 499] width 71 height 10
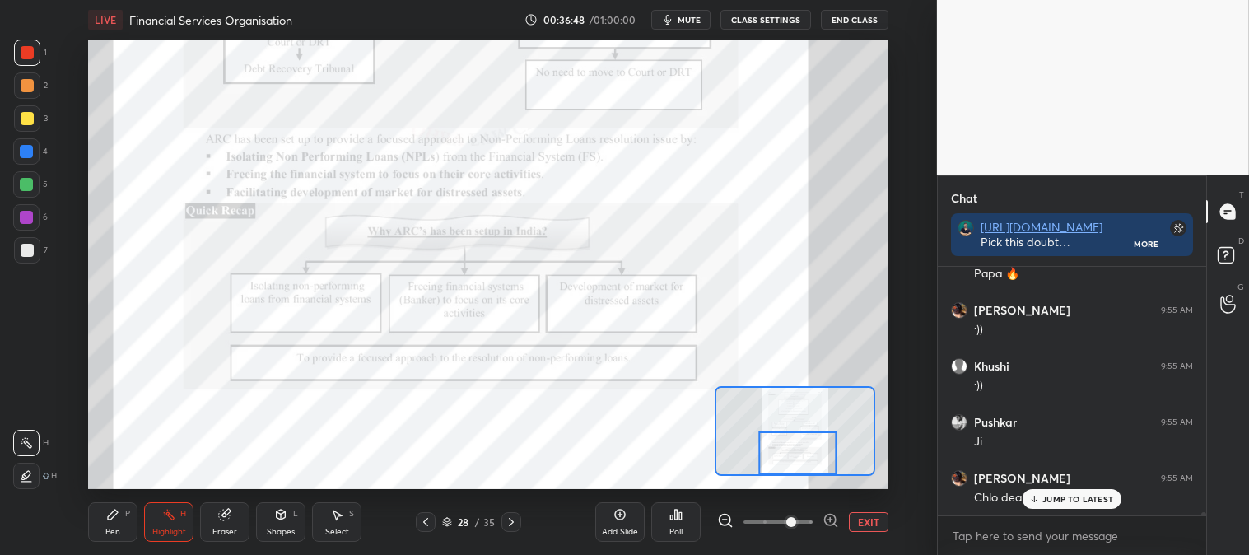
scroll to position [21246, 0]
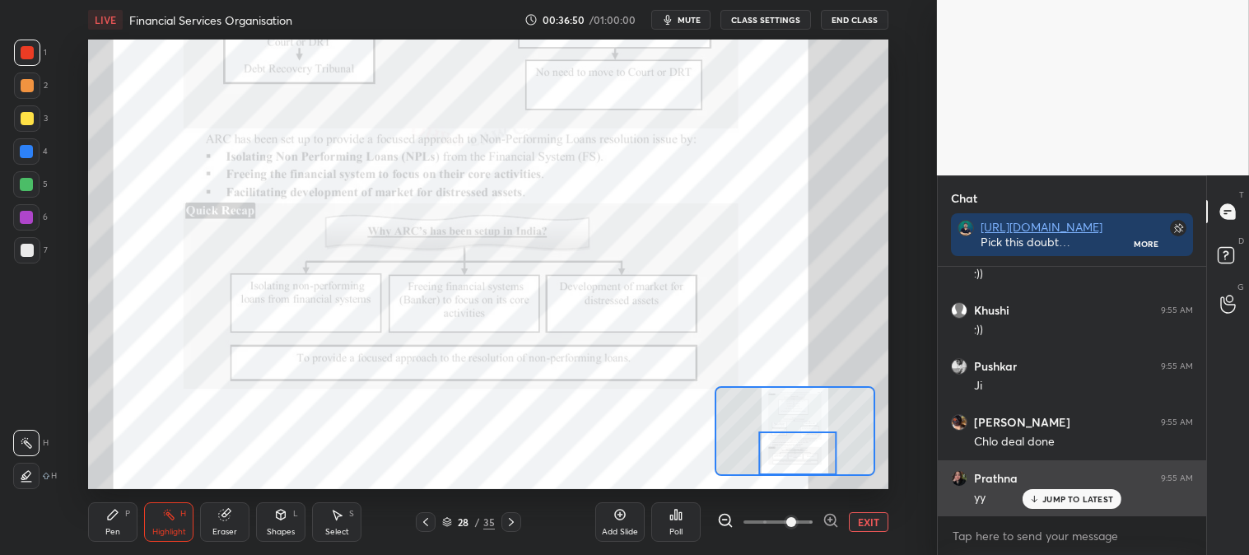
click at [1058, 505] on div "JUMP TO LATEST" at bounding box center [1072, 499] width 99 height 20
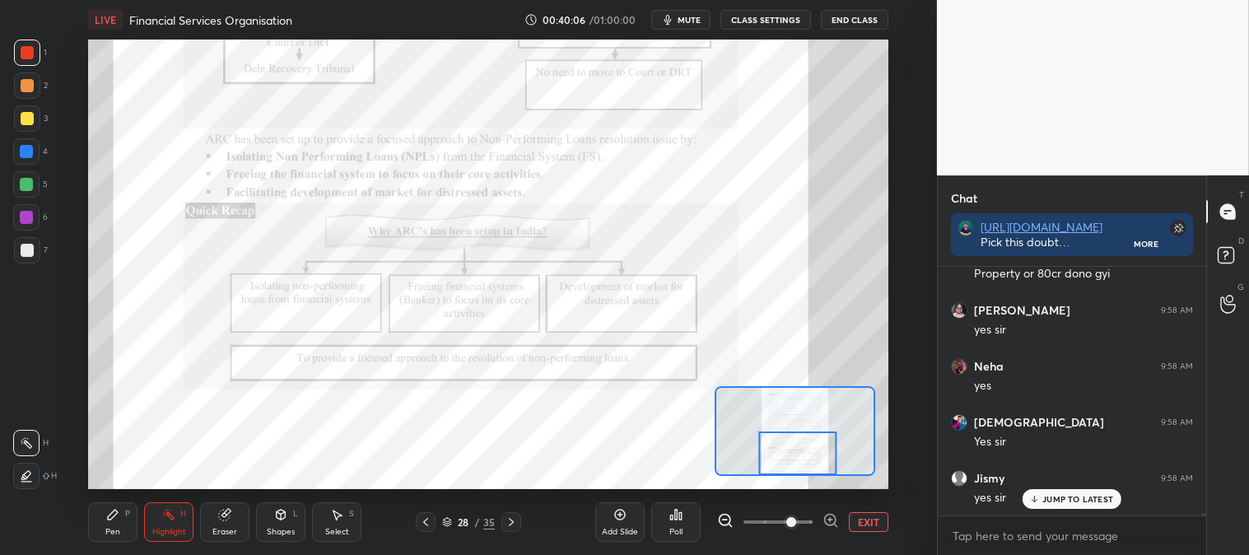
scroll to position [25312, 0]
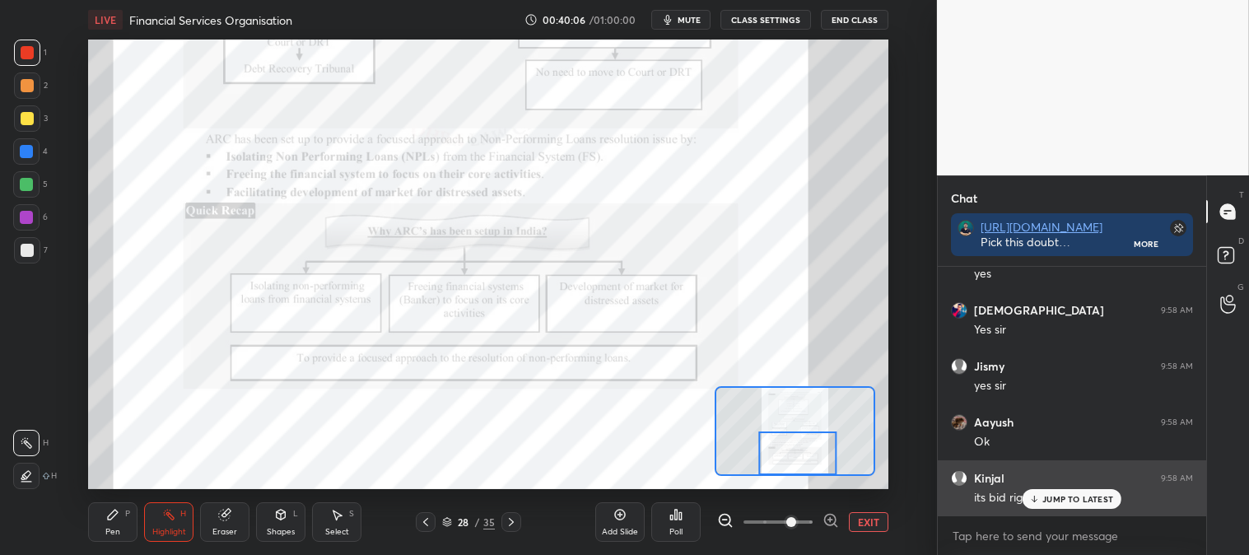
click at [1058, 499] on p "JUMP TO LATEST" at bounding box center [1078, 499] width 71 height 10
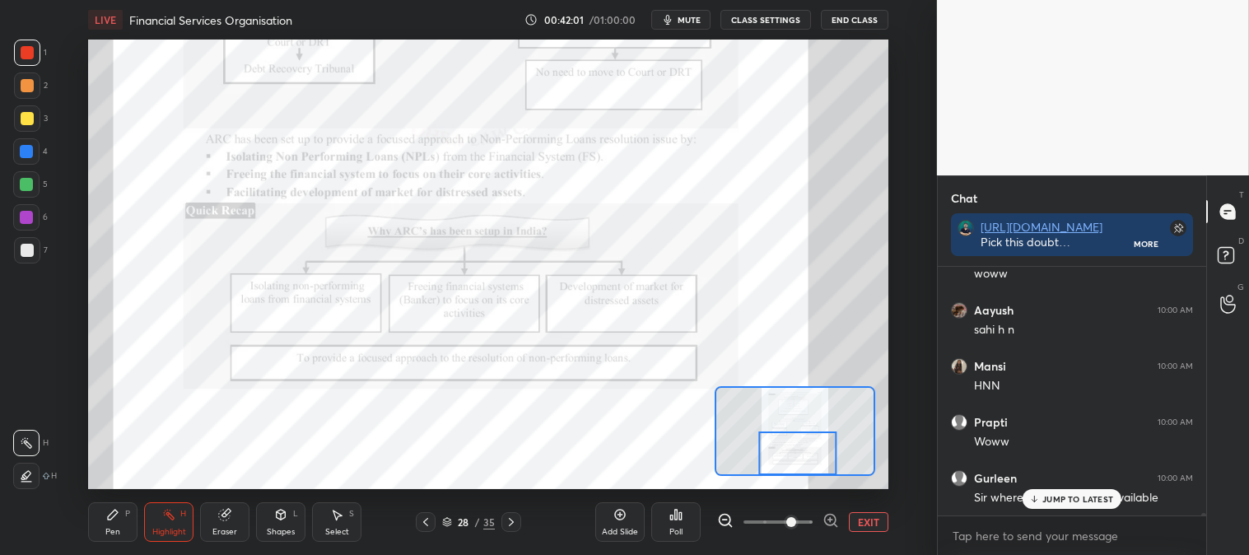
scroll to position [27082, 0]
click at [689, 23] on span "mute" at bounding box center [689, 20] width 23 height 12
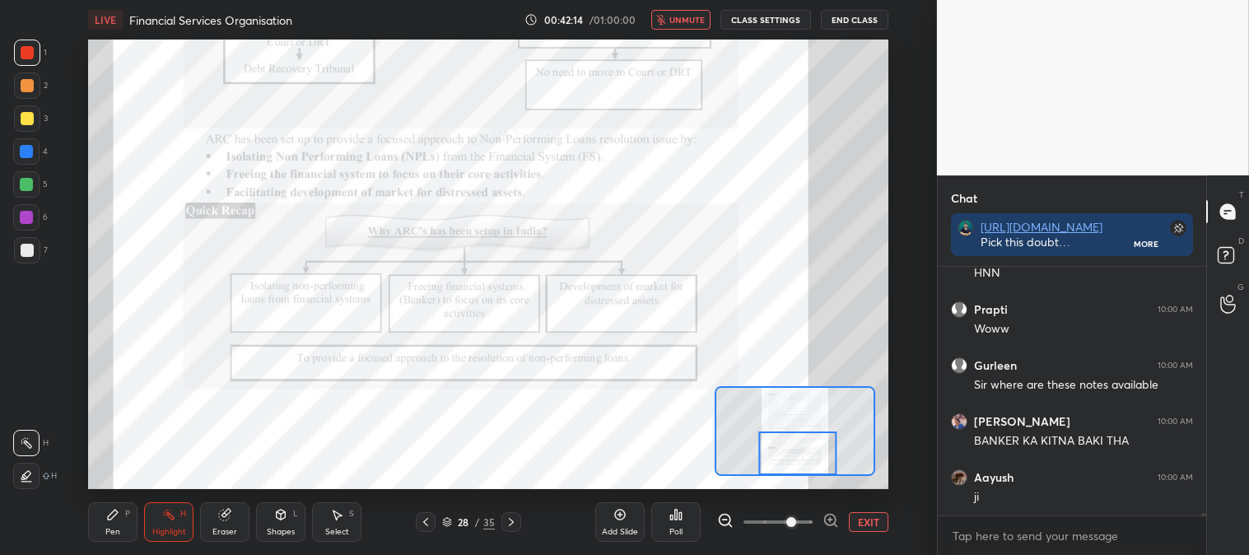
click at [690, 20] on span "unmute" at bounding box center [687, 20] width 35 height 12
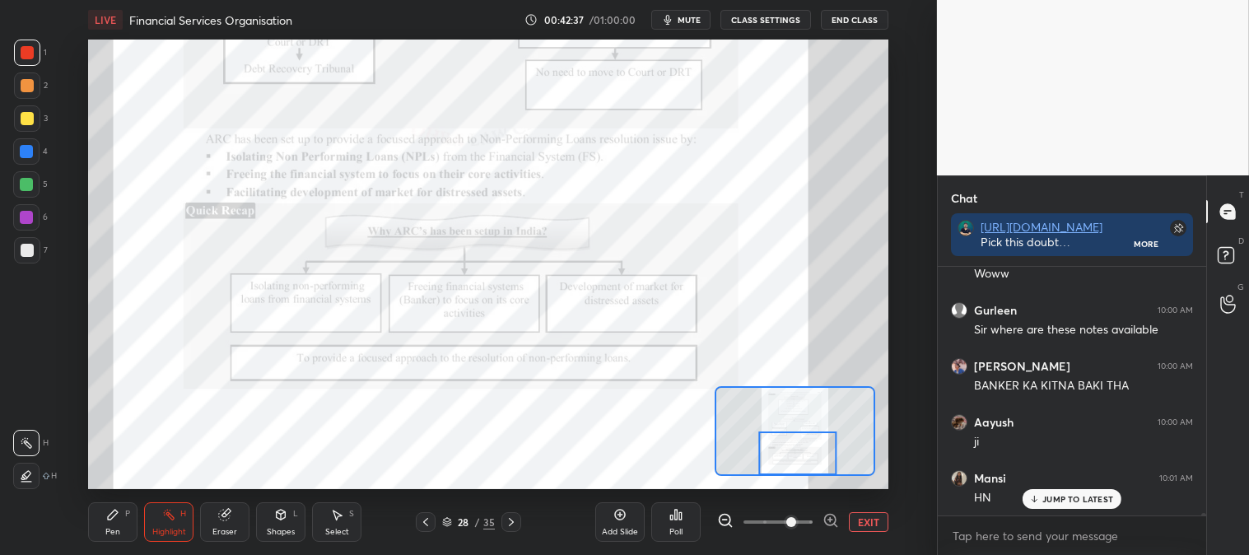
scroll to position [27265, 0]
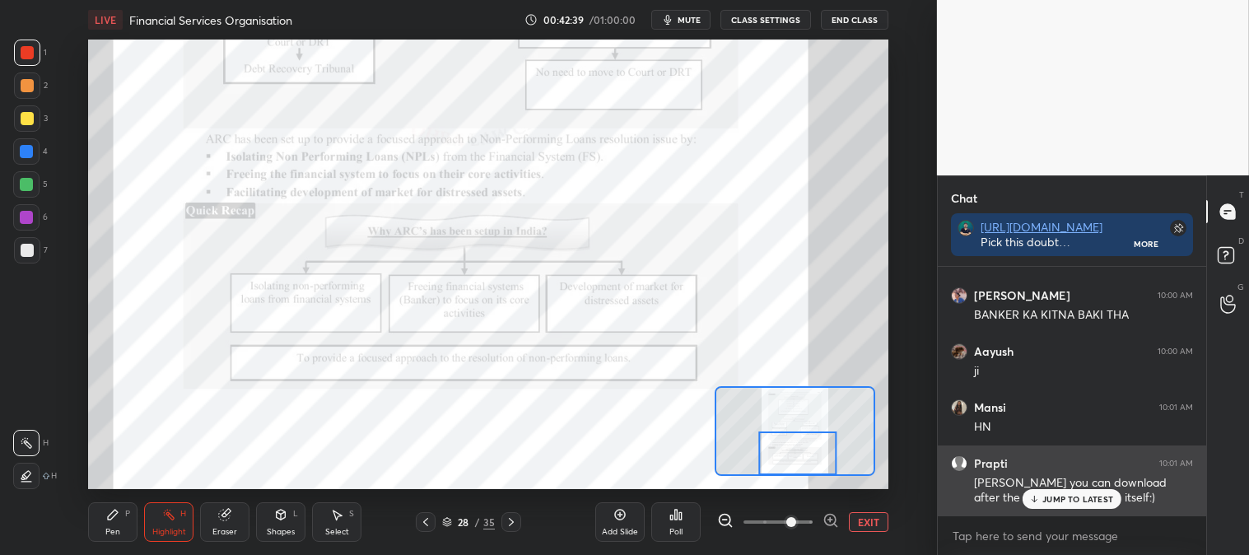
click at [1063, 502] on p "JUMP TO LATEST" at bounding box center [1078, 499] width 71 height 10
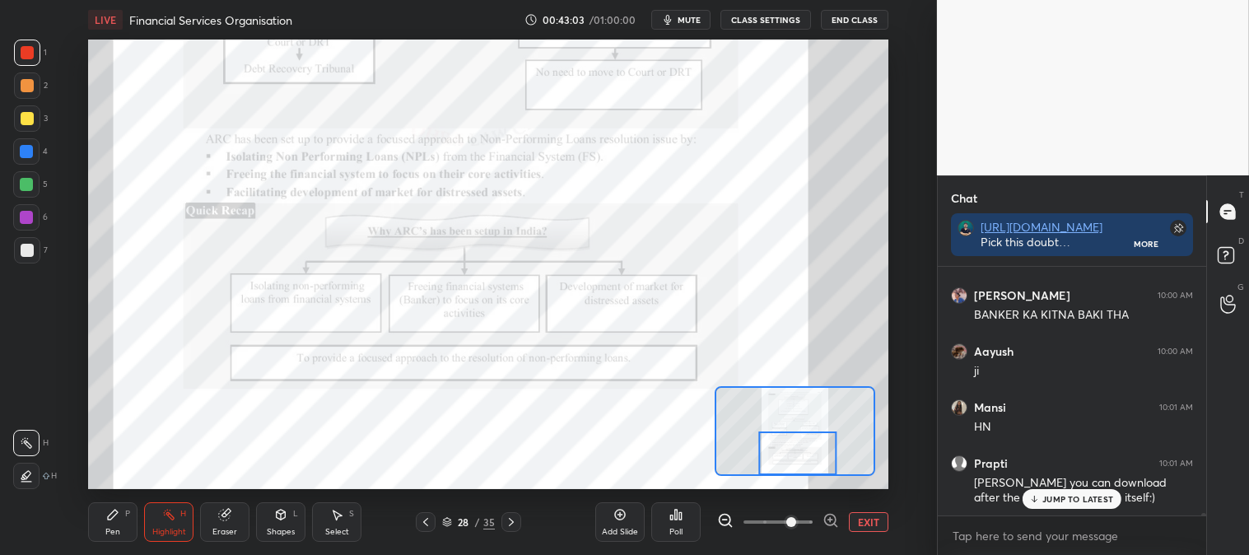
scroll to position [27321, 0]
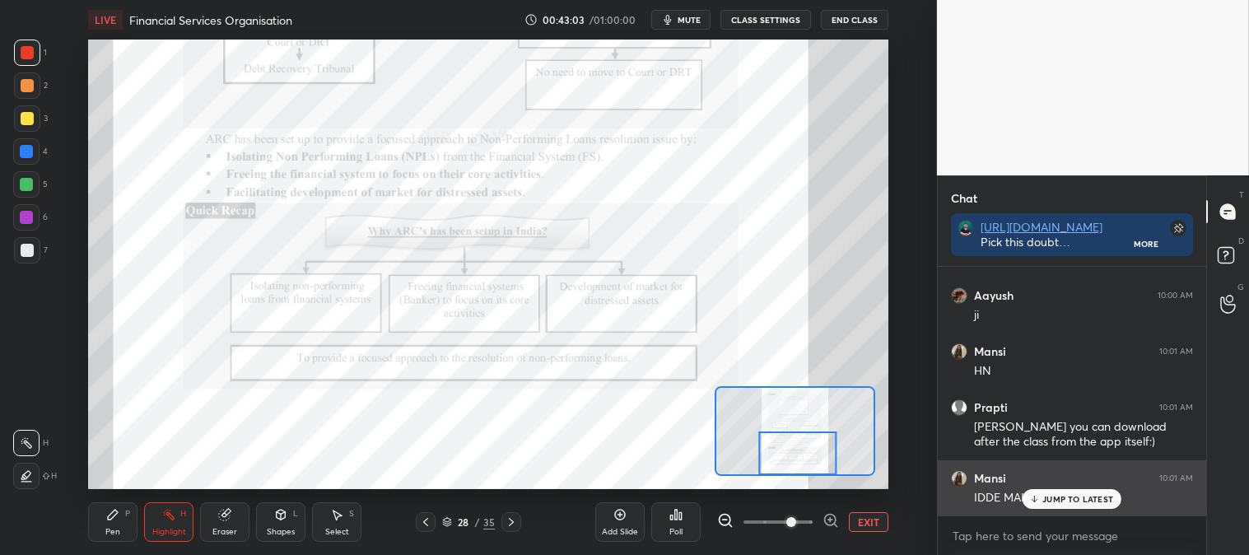
click at [1055, 499] on p "JUMP TO LATEST" at bounding box center [1078, 499] width 71 height 10
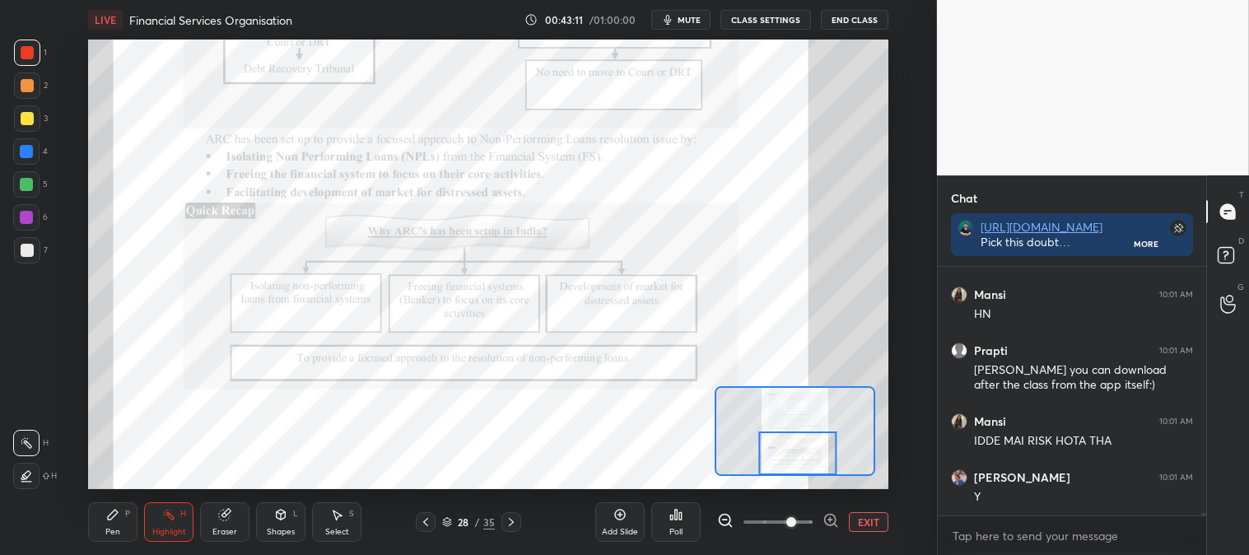
scroll to position [27437, 0]
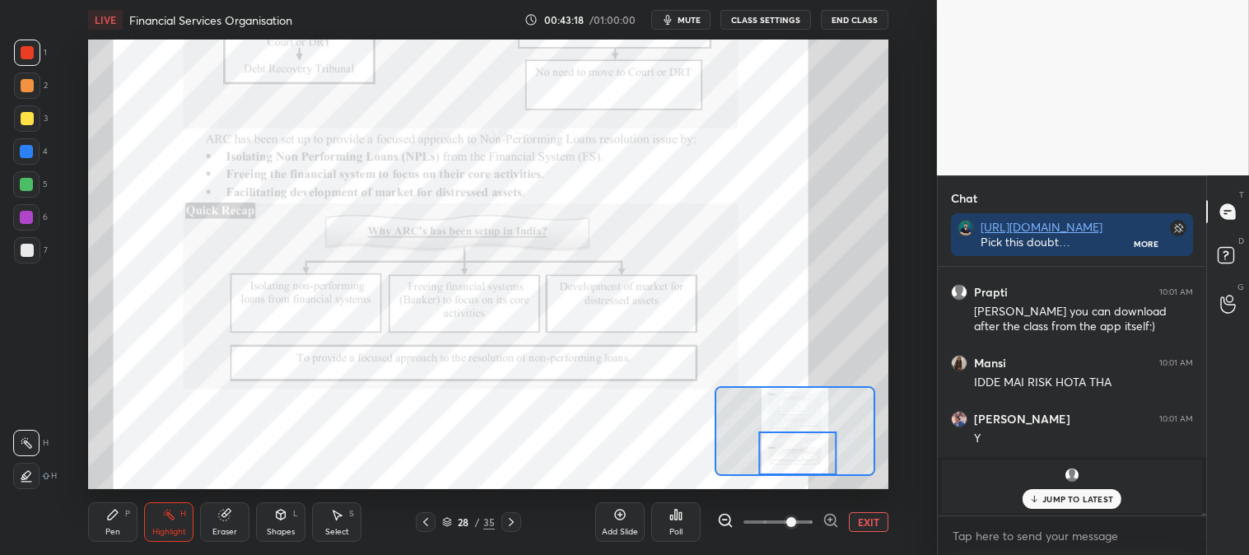
click at [1066, 501] on p "JUMP TO LATEST" at bounding box center [1078, 499] width 71 height 10
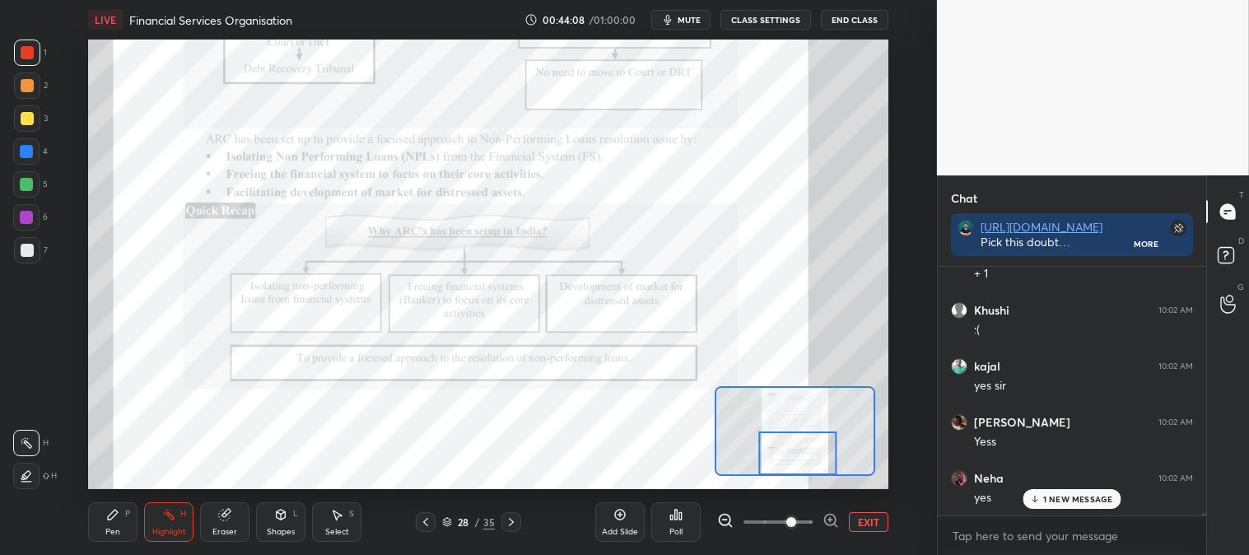
scroll to position [23961, 0]
click at [687, 23] on span "mute" at bounding box center [689, 20] width 23 height 12
click at [689, 20] on span "unmute" at bounding box center [687, 20] width 35 height 12
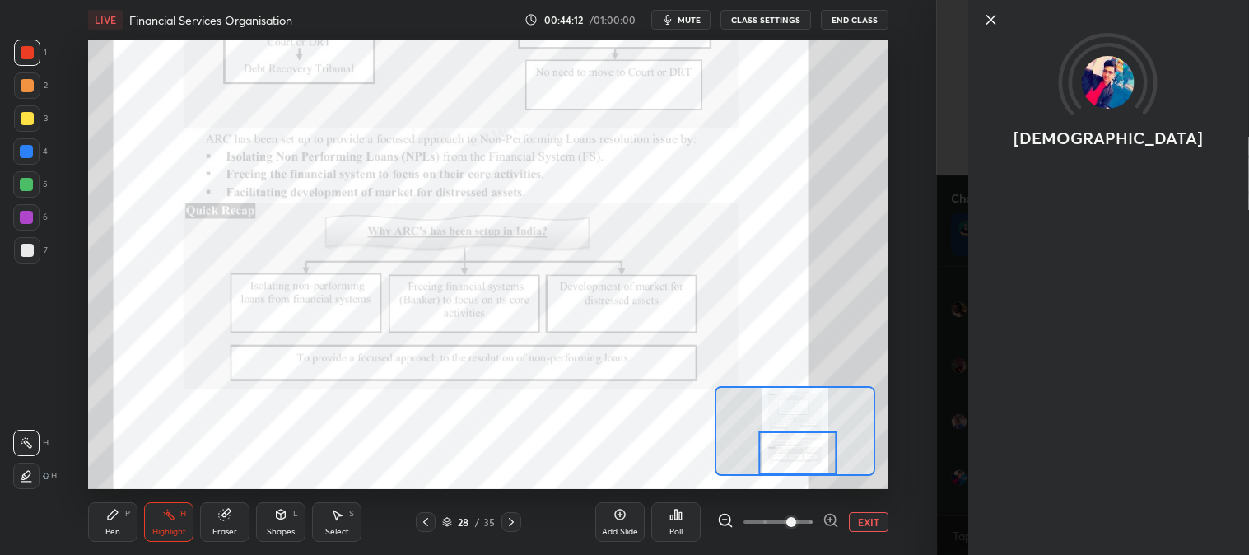
click at [992, 12] on icon at bounding box center [991, 20] width 20 height 20
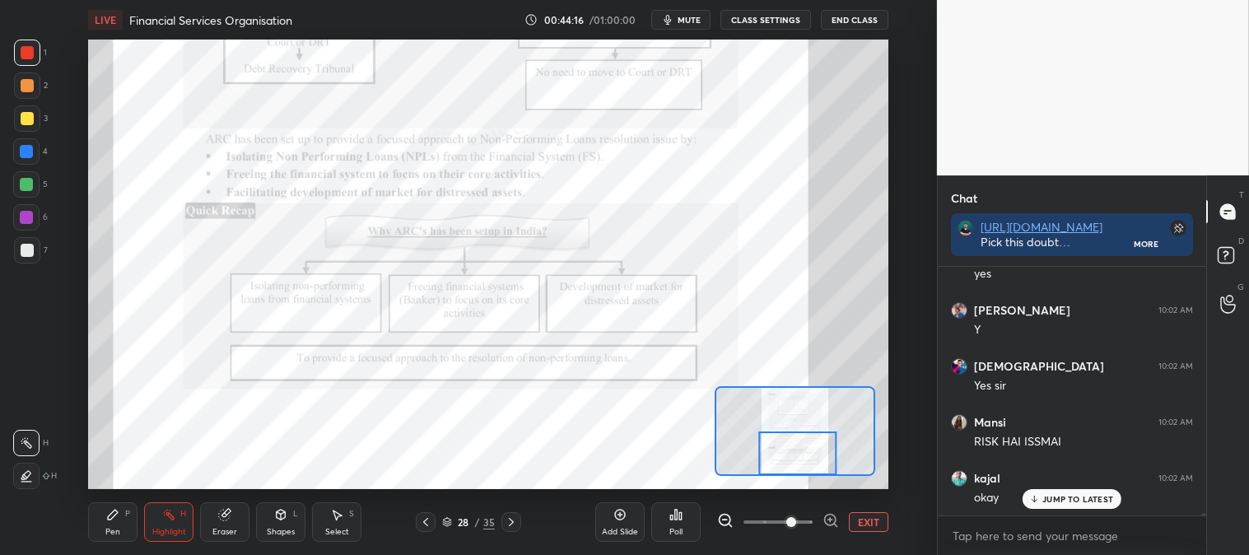
scroll to position [24185, 0]
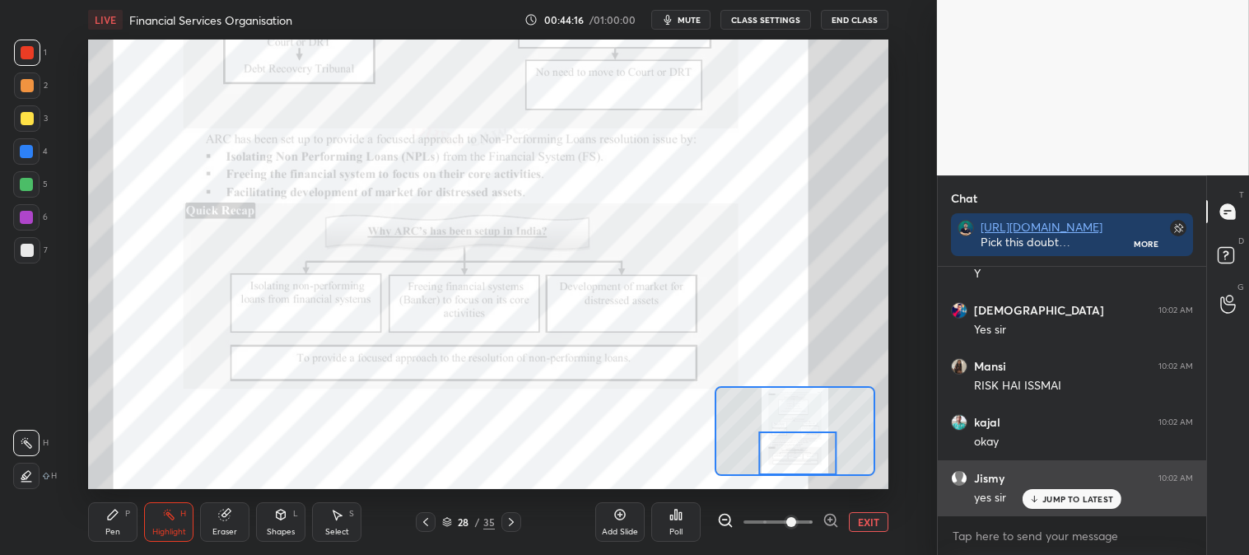
click at [1067, 500] on p "JUMP TO LATEST" at bounding box center [1078, 499] width 71 height 10
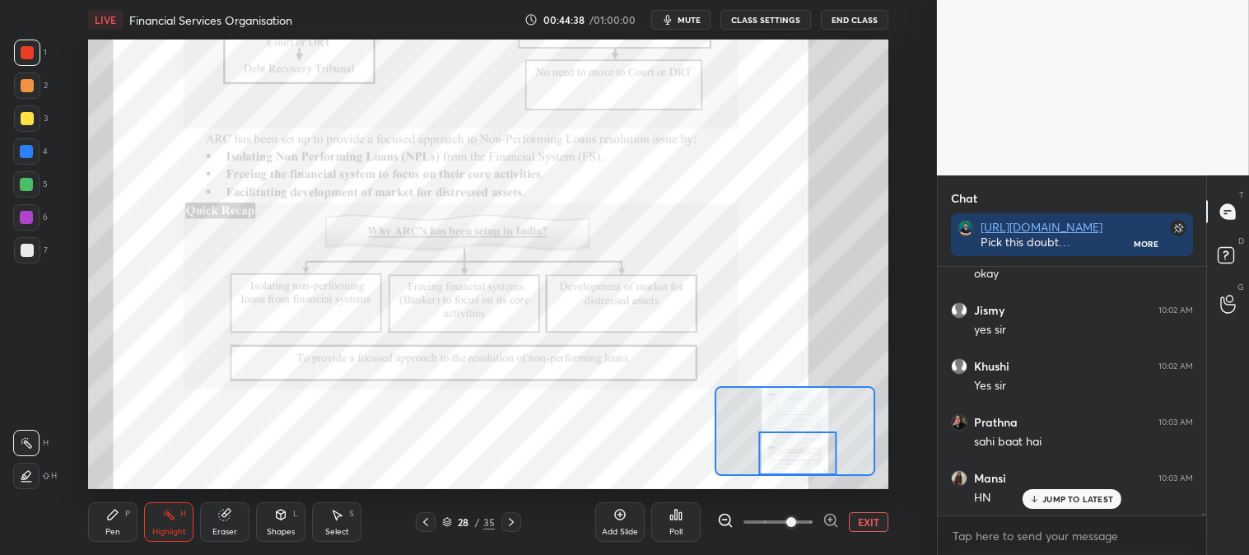
scroll to position [24409, 0]
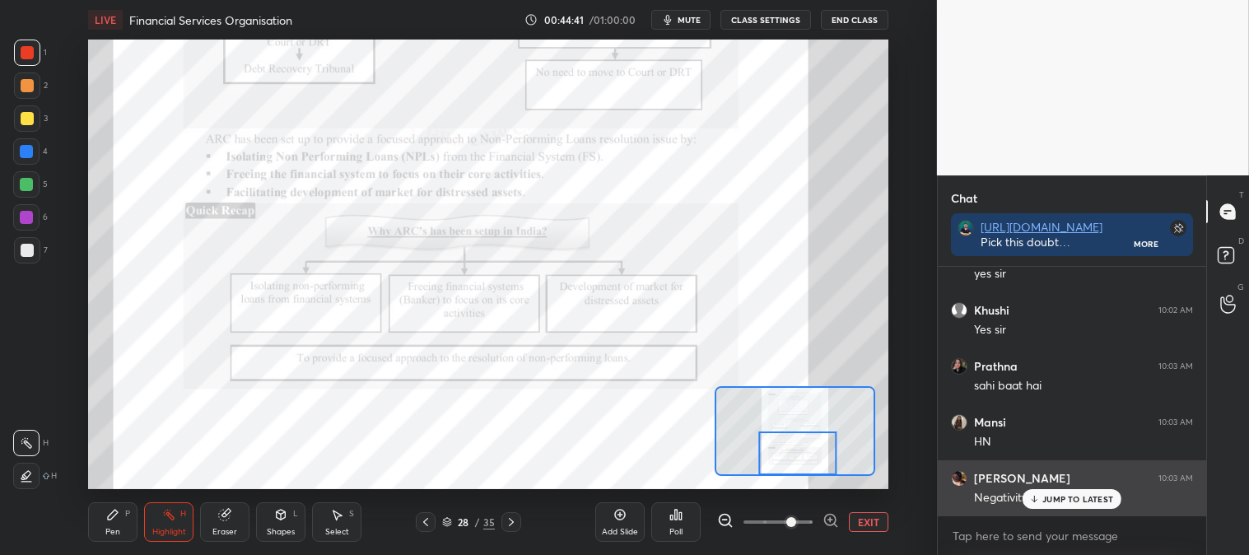
click at [1056, 498] on p "JUMP TO LATEST" at bounding box center [1078, 499] width 71 height 10
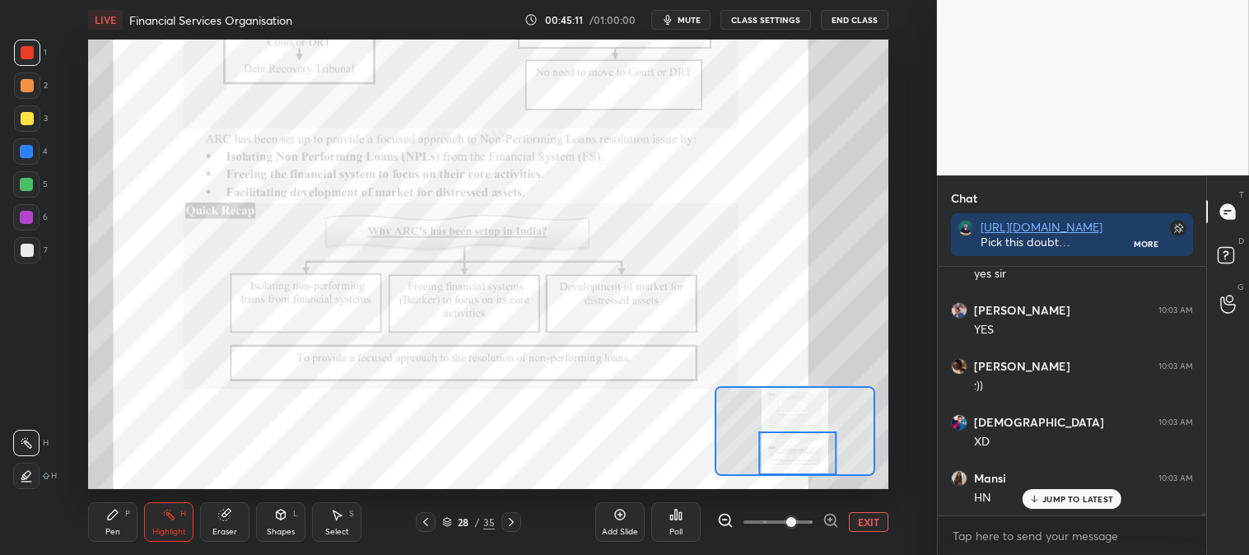
scroll to position [24969, 0]
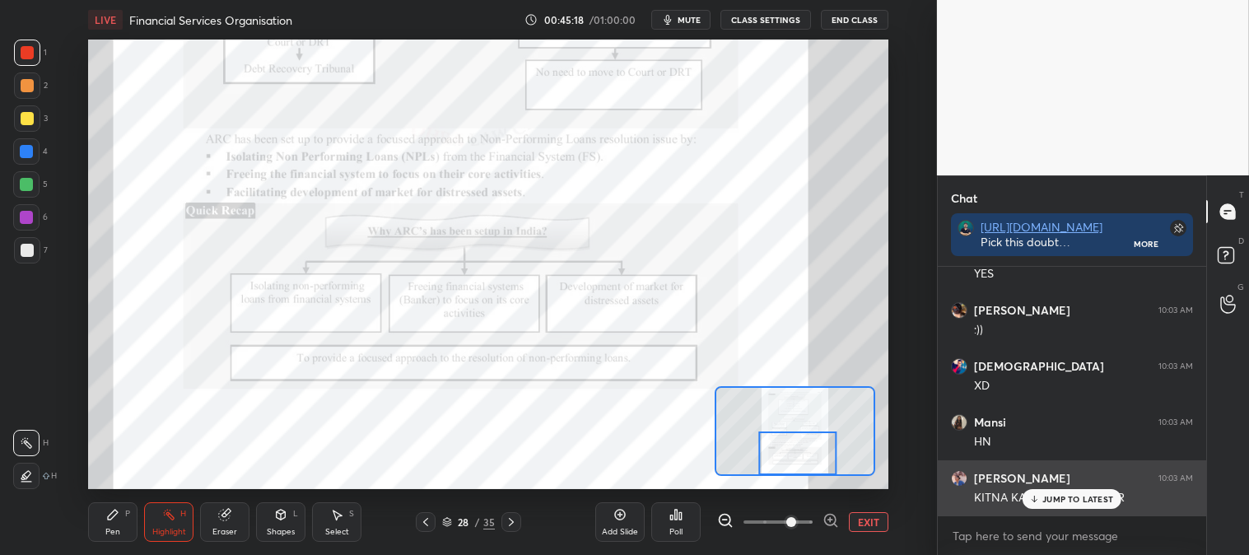
click at [1051, 499] on p "JUMP TO LATEST" at bounding box center [1078, 499] width 71 height 10
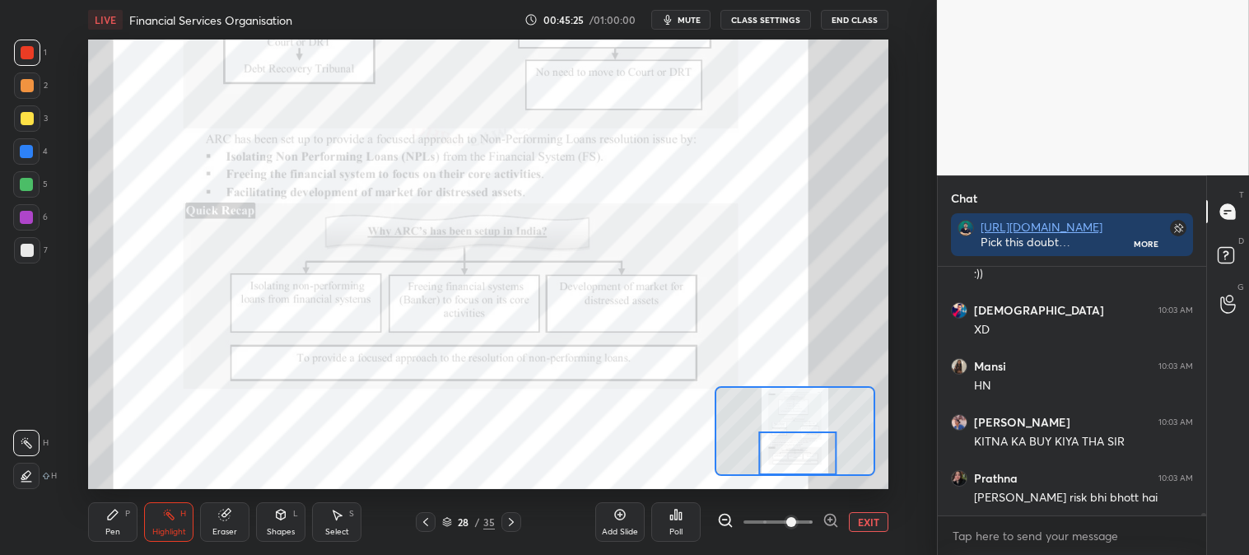
scroll to position [25081, 0]
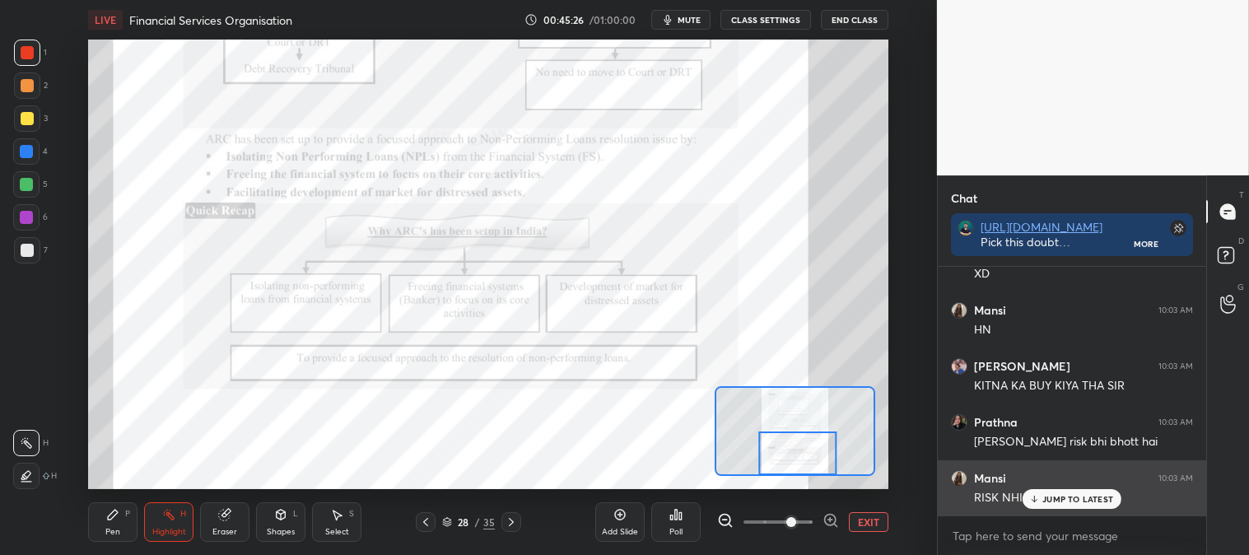
click at [1061, 499] on p "JUMP TO LATEST" at bounding box center [1078, 499] width 71 height 10
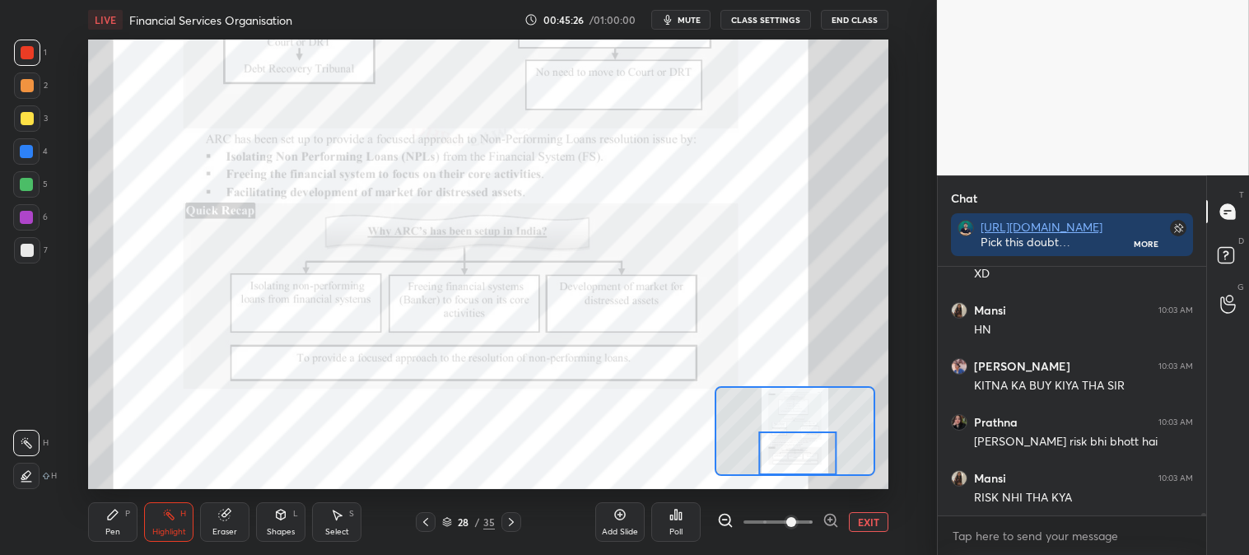
scroll to position [25082, 0]
click at [507, 520] on icon at bounding box center [511, 522] width 13 height 13
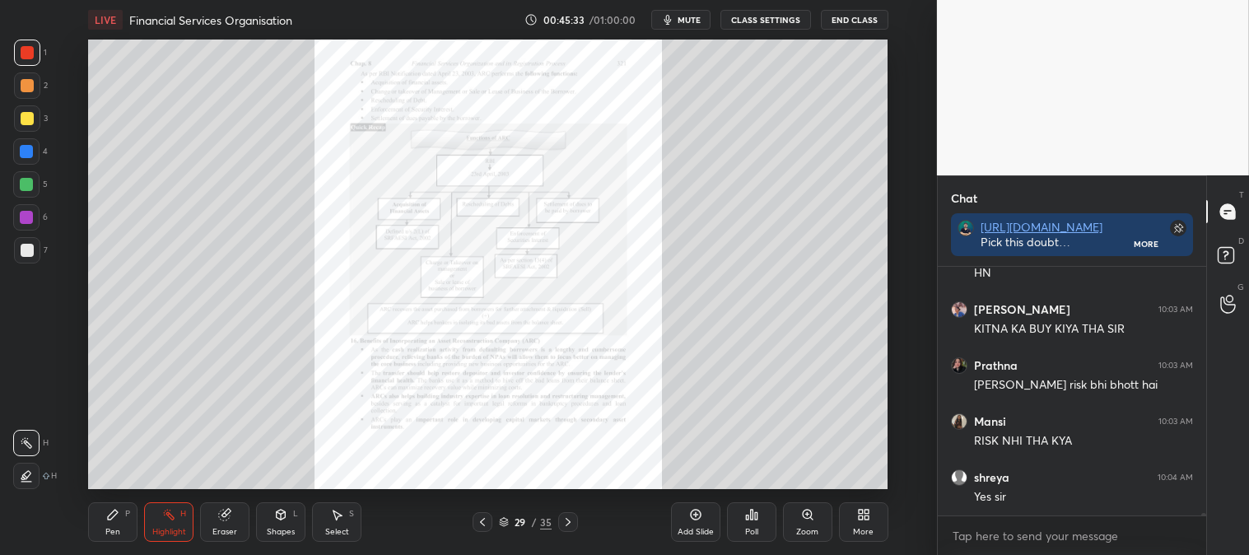
click at [481, 520] on icon at bounding box center [482, 522] width 13 height 13
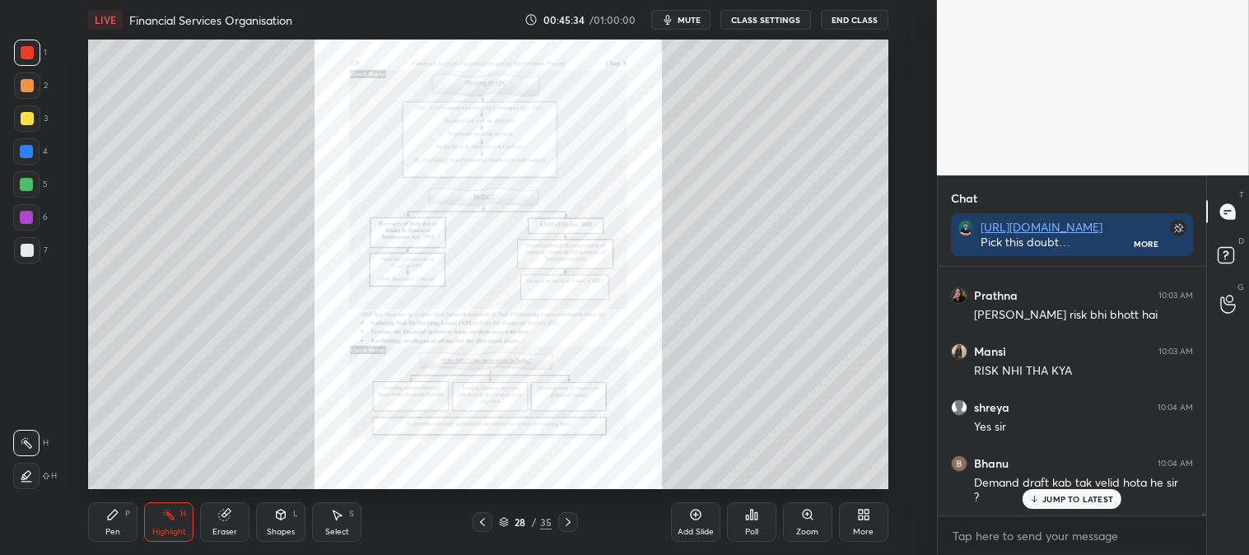
scroll to position [25264, 0]
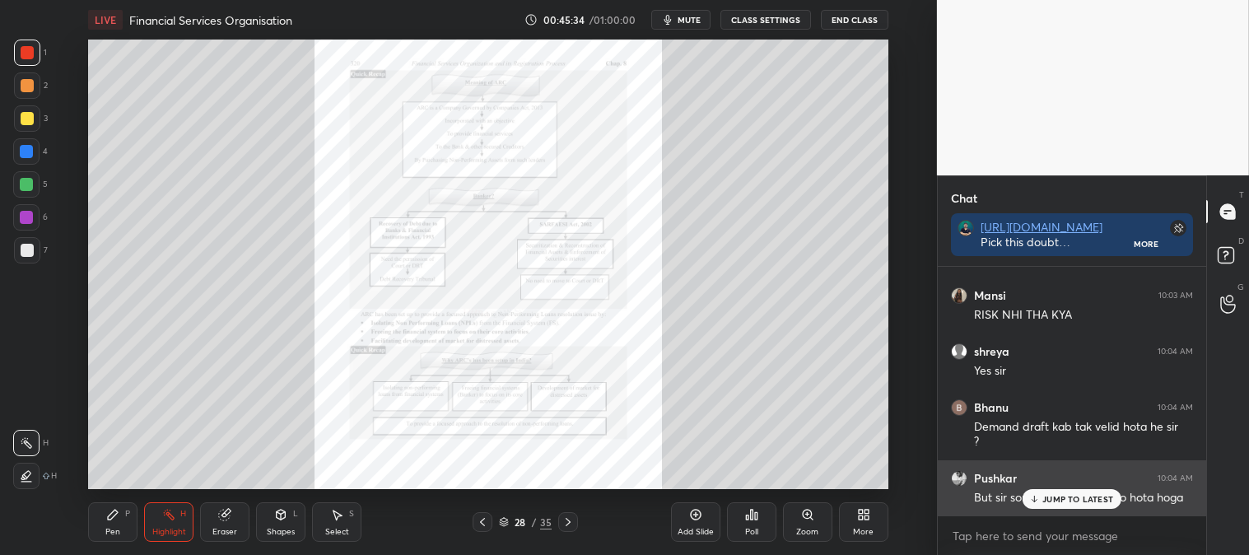
click at [1065, 503] on p "JUMP TO LATEST" at bounding box center [1078, 499] width 71 height 10
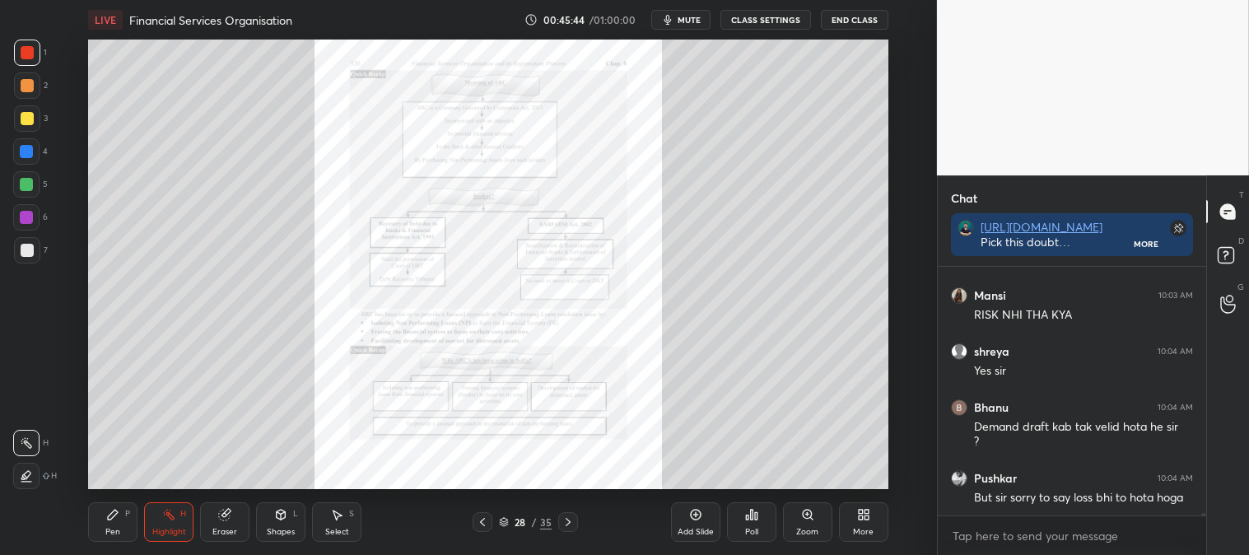
click at [570, 522] on icon at bounding box center [568, 522] width 5 height 8
click at [482, 519] on icon at bounding box center [482, 522] width 13 height 13
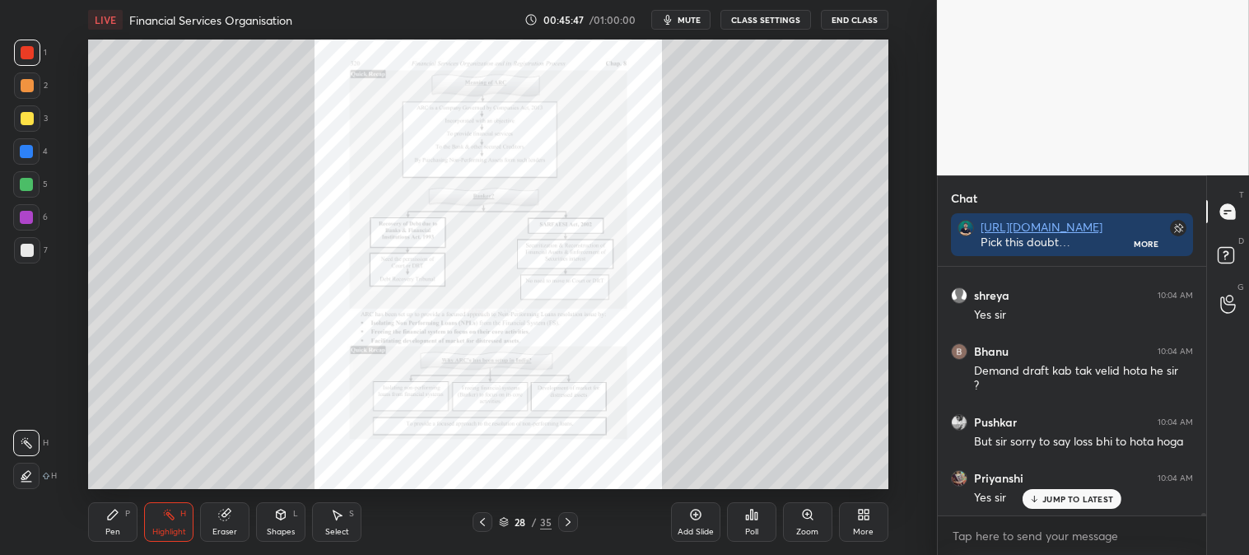
click at [571, 525] on icon at bounding box center [568, 522] width 13 height 13
click at [808, 537] on div "Zoom" at bounding box center [807, 522] width 49 height 40
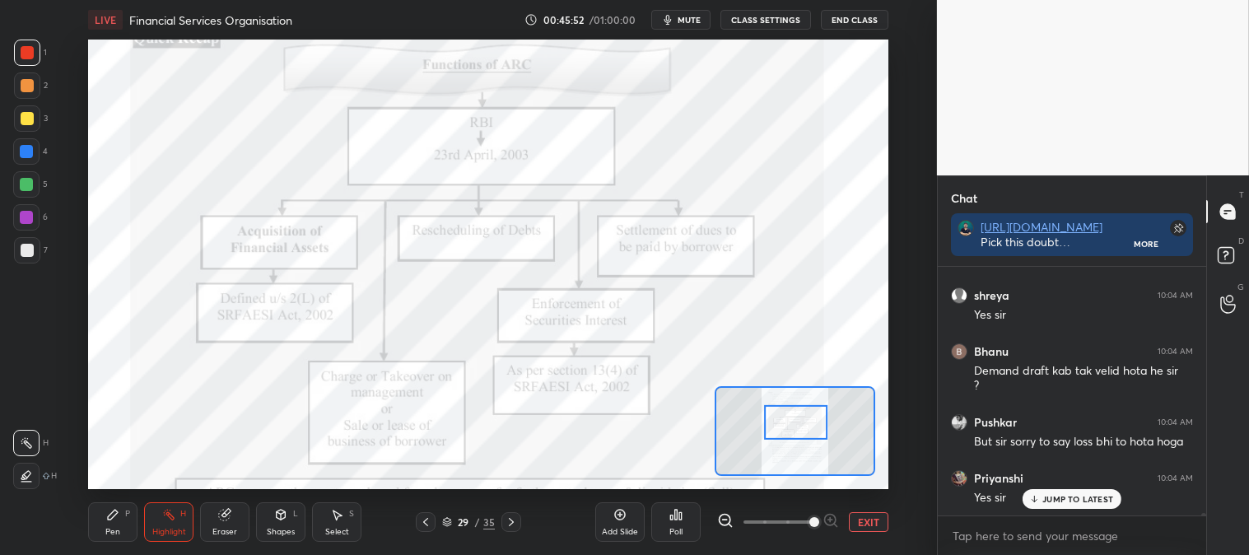
click at [170, 533] on div "Highlight" at bounding box center [169, 532] width 34 height 8
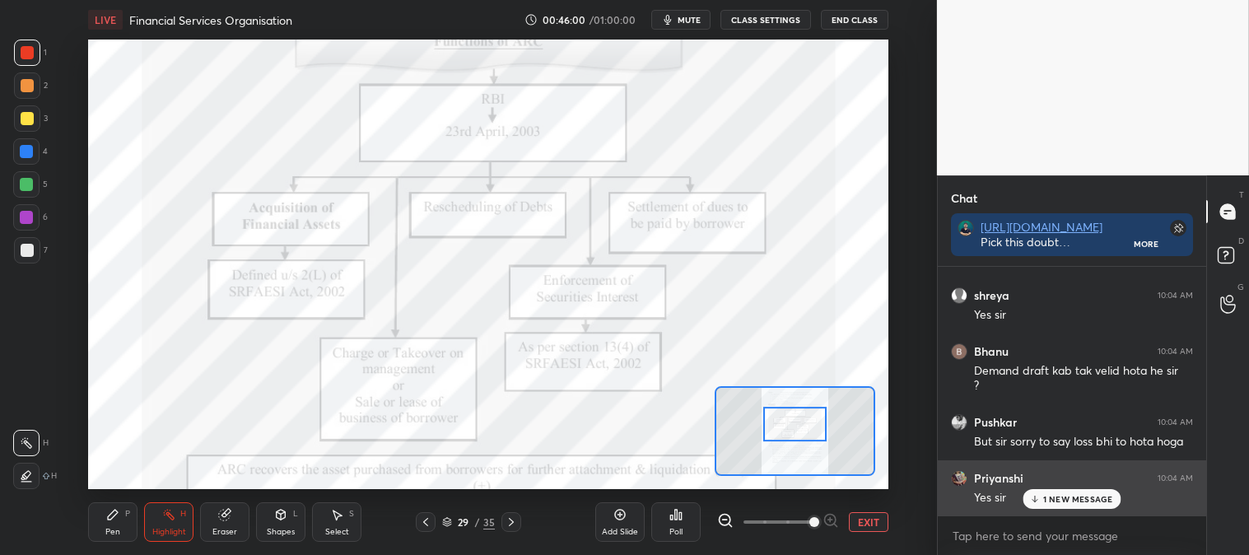
click at [1058, 503] on p "1 NEW MESSAGE" at bounding box center [1079, 499] width 70 height 10
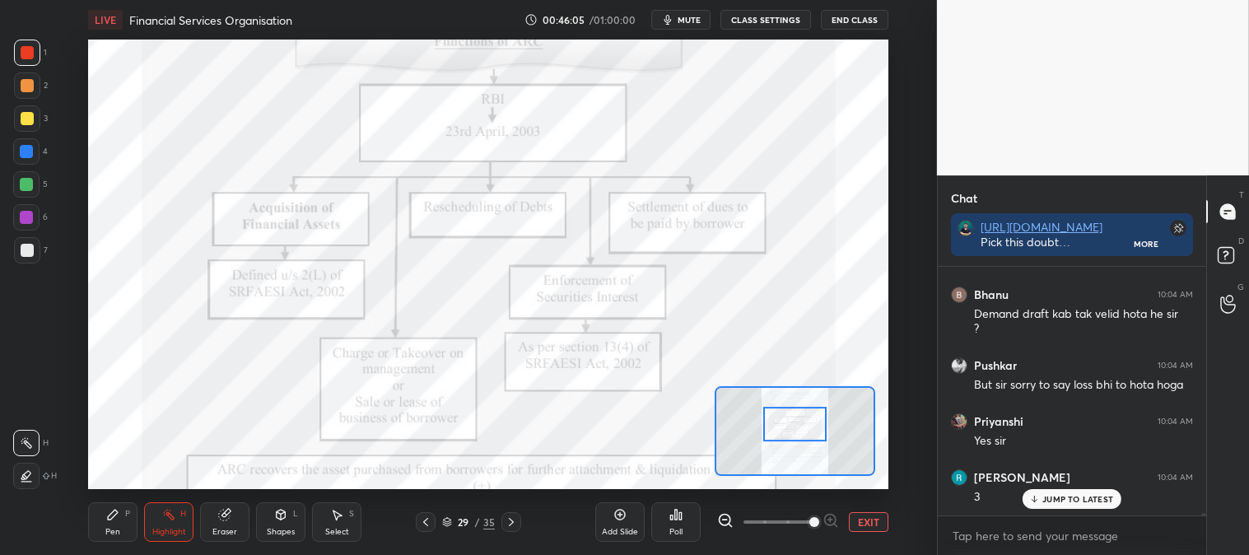
scroll to position [25432, 0]
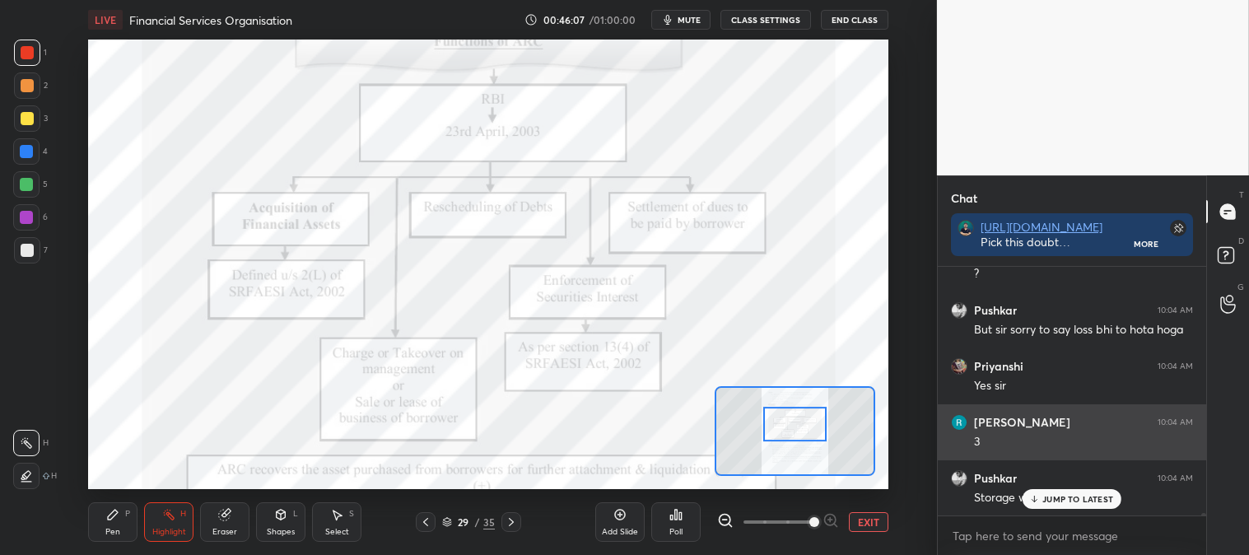
click at [1050, 497] on p "JUMP TO LATEST" at bounding box center [1078, 499] width 71 height 10
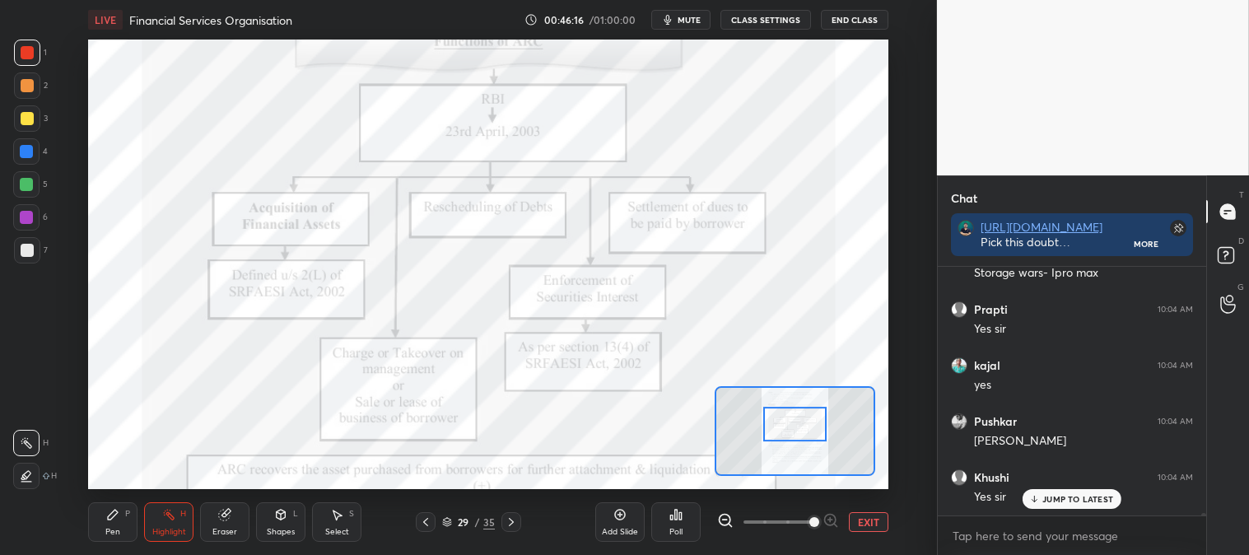
scroll to position [25712, 0]
click at [108, 528] on div "Pen" at bounding box center [112, 532] width 15 height 8
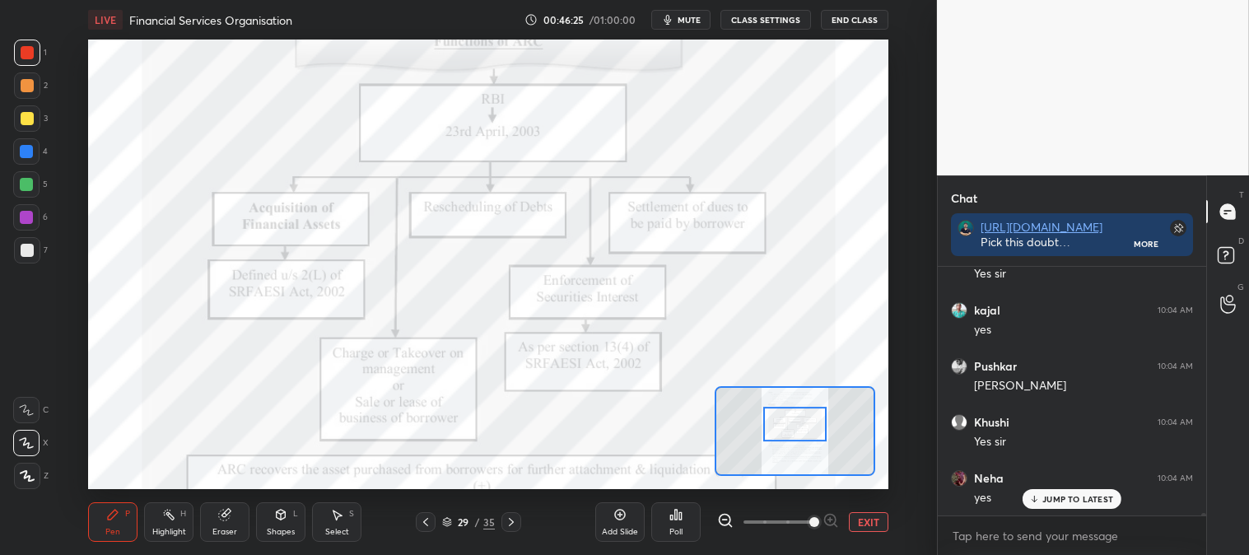
scroll to position [25768, 0]
click at [227, 517] on icon at bounding box center [224, 515] width 11 height 11
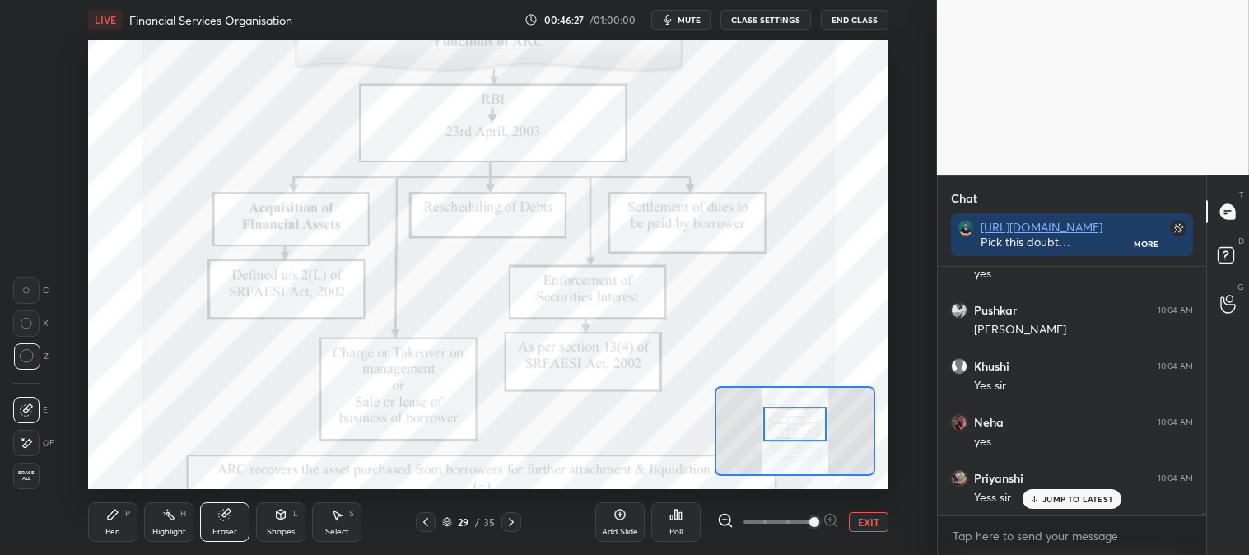
click at [113, 533] on div "Pen" at bounding box center [112, 532] width 15 height 8
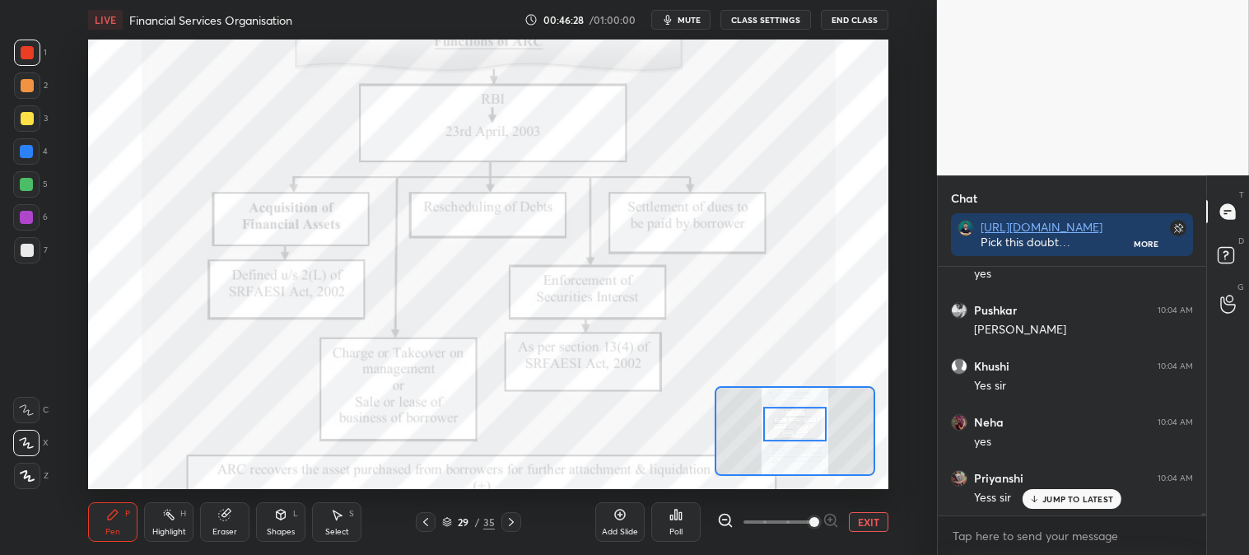
click at [108, 528] on div "Pen" at bounding box center [112, 532] width 15 height 8
click at [1044, 503] on p "JUMP TO LATEST" at bounding box center [1078, 499] width 71 height 10
click at [688, 23] on span "mute" at bounding box center [689, 20] width 23 height 12
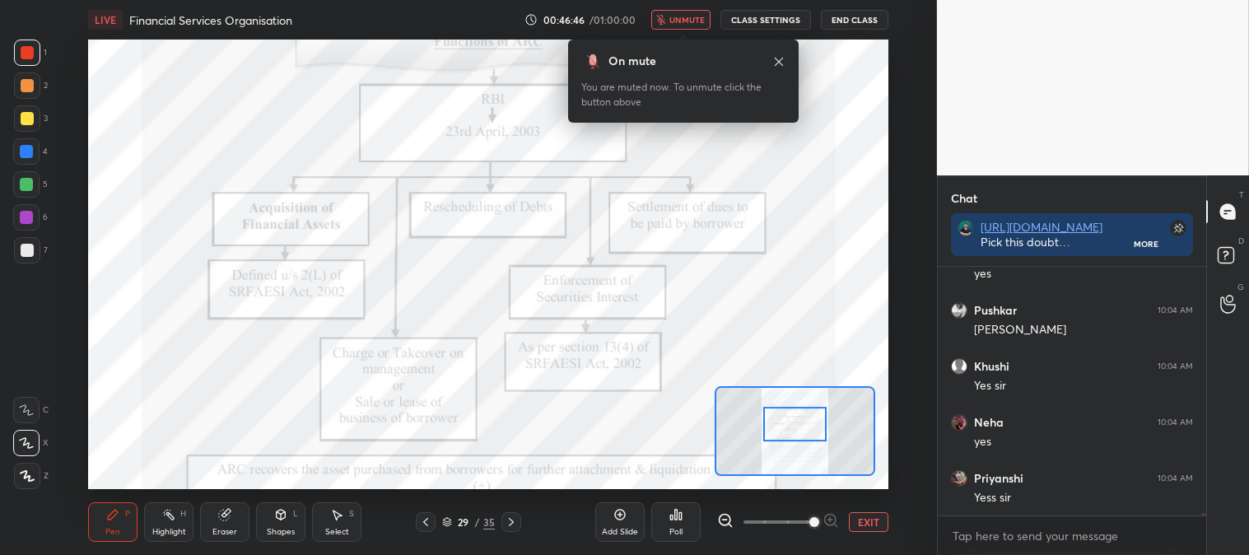
click at [689, 18] on span "unmute" at bounding box center [687, 20] width 35 height 12
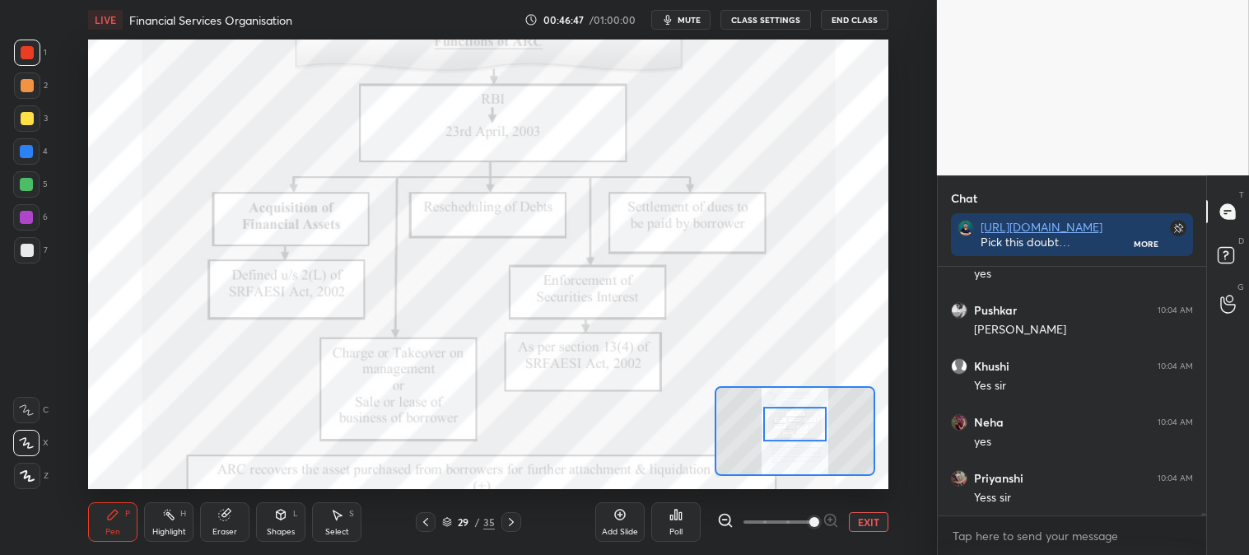
scroll to position [25824, 0]
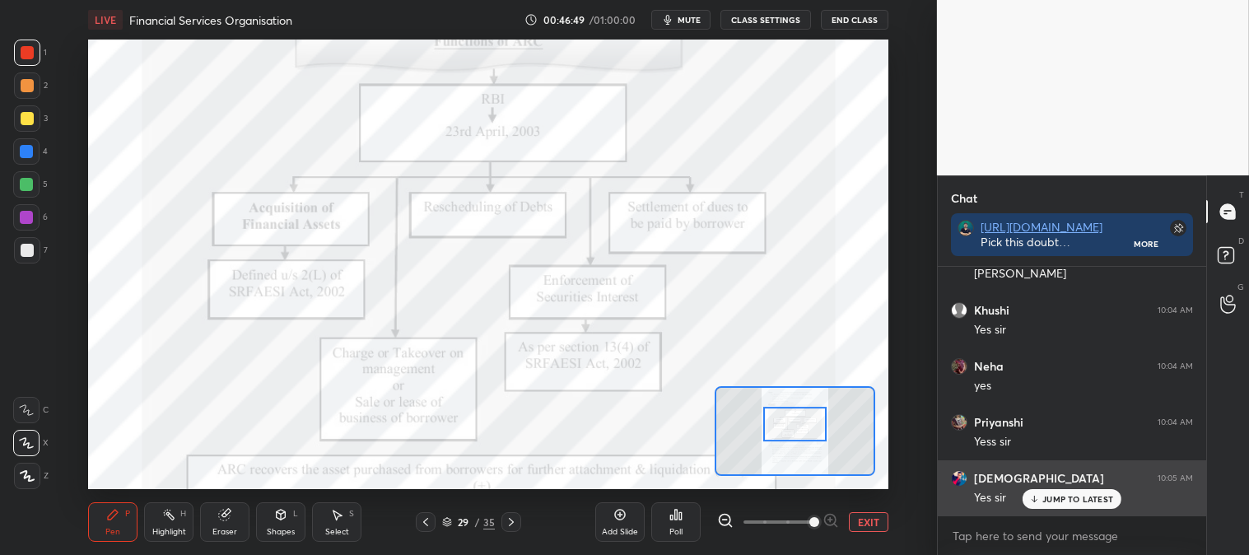
click at [1047, 504] on p "JUMP TO LATEST" at bounding box center [1078, 499] width 71 height 10
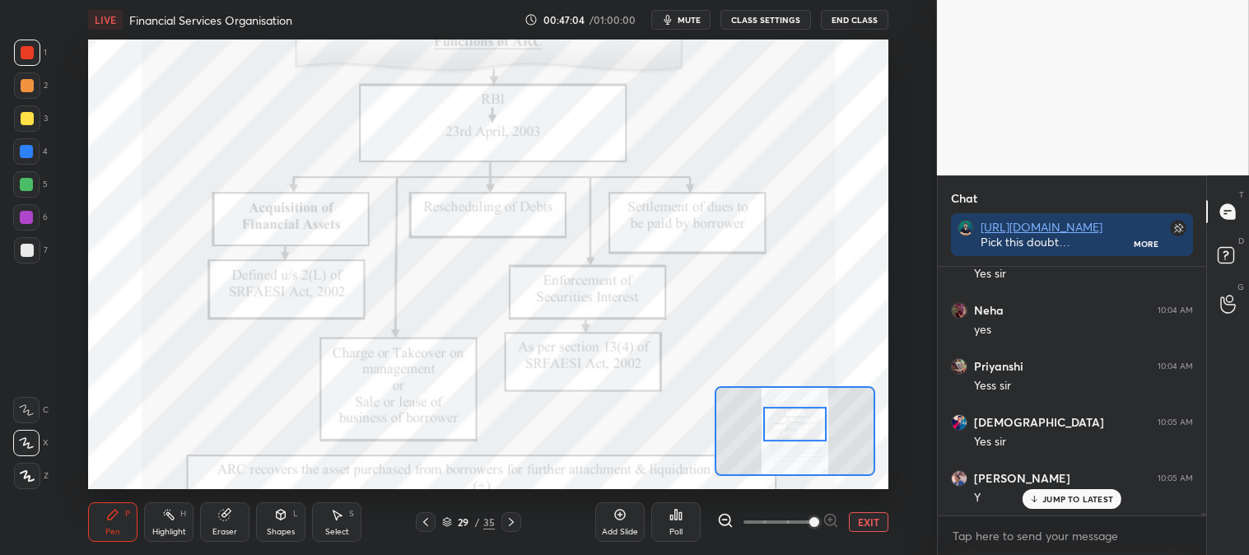
scroll to position [25937, 0]
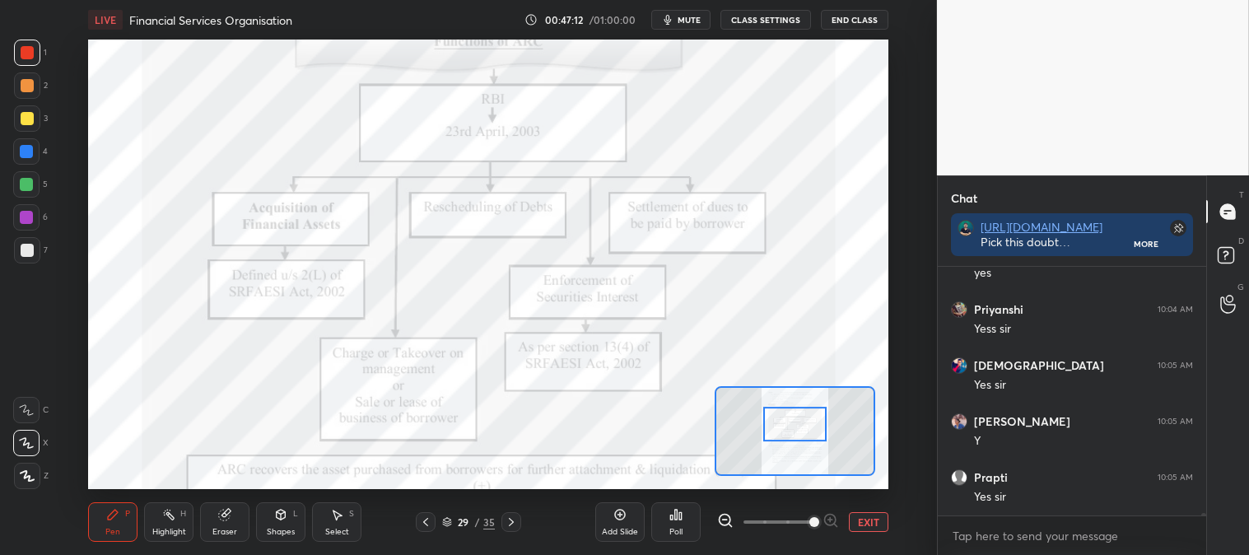
click at [179, 530] on div "Highlight" at bounding box center [169, 532] width 34 height 8
click at [176, 529] on div "Highlight" at bounding box center [169, 532] width 34 height 8
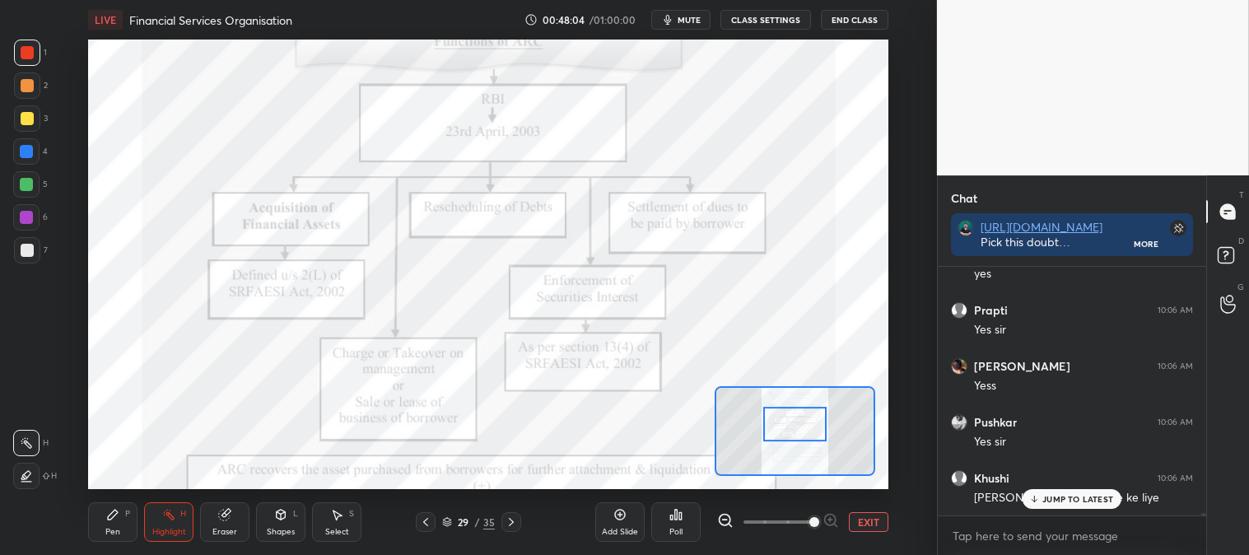
scroll to position [26608, 0]
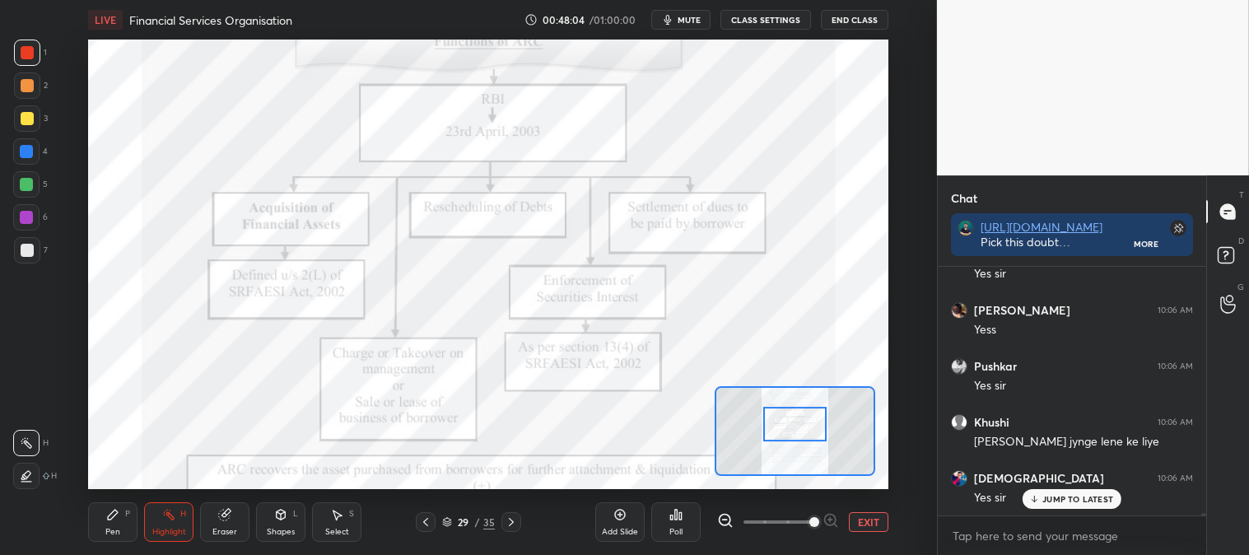
click at [1039, 507] on div "JUMP TO LATEST" at bounding box center [1072, 499] width 99 height 20
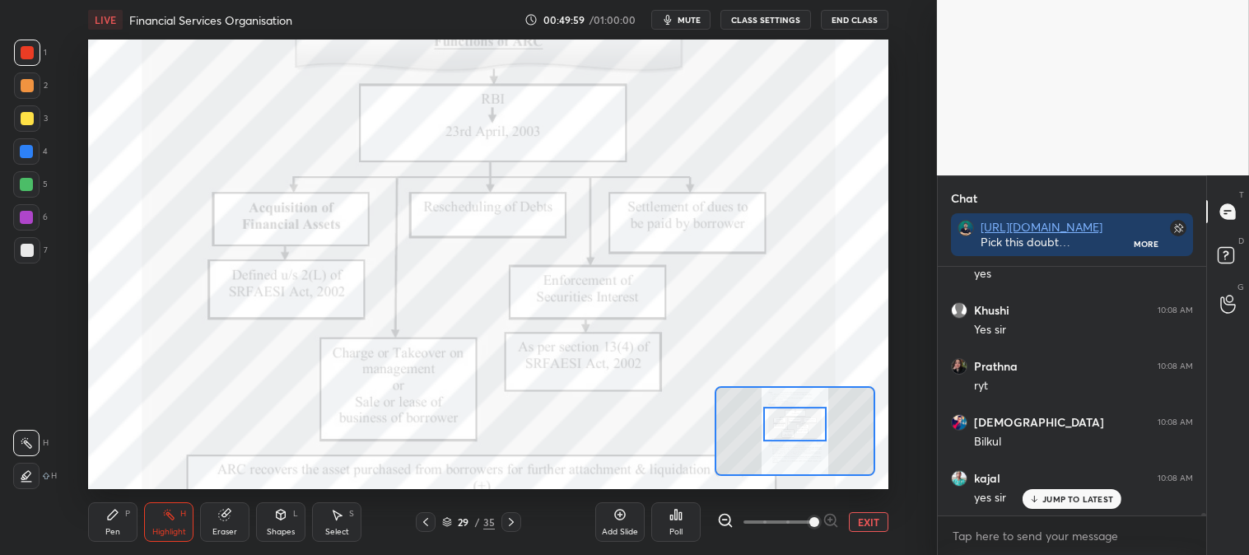
scroll to position [27560, 0]
click at [110, 524] on div "Pen P" at bounding box center [112, 522] width 49 height 40
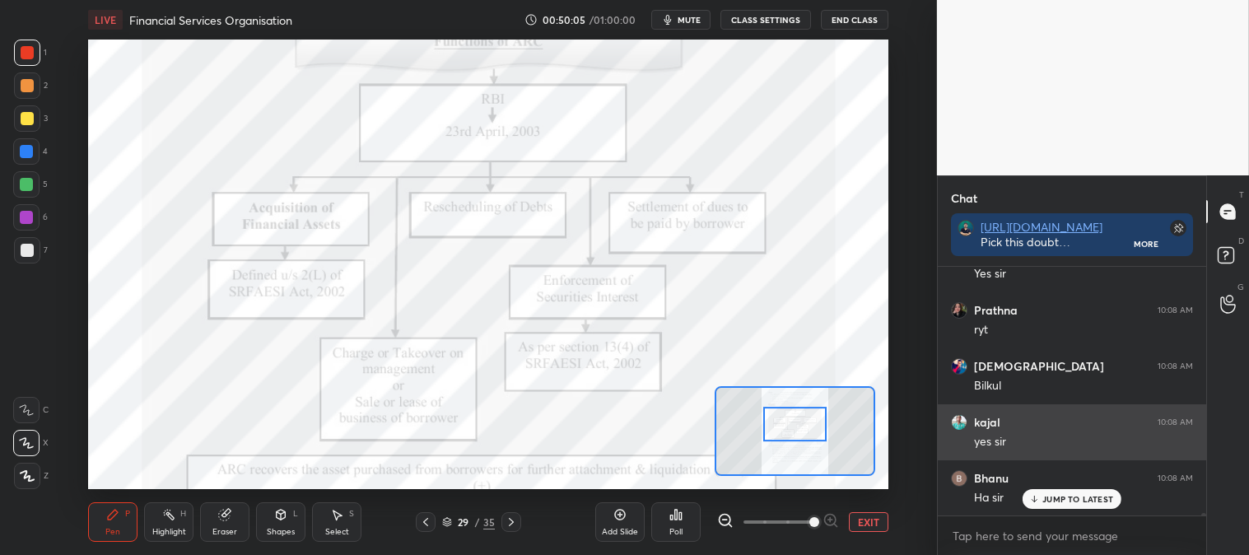
click at [1063, 497] on p "JUMP TO LATEST" at bounding box center [1078, 499] width 71 height 10
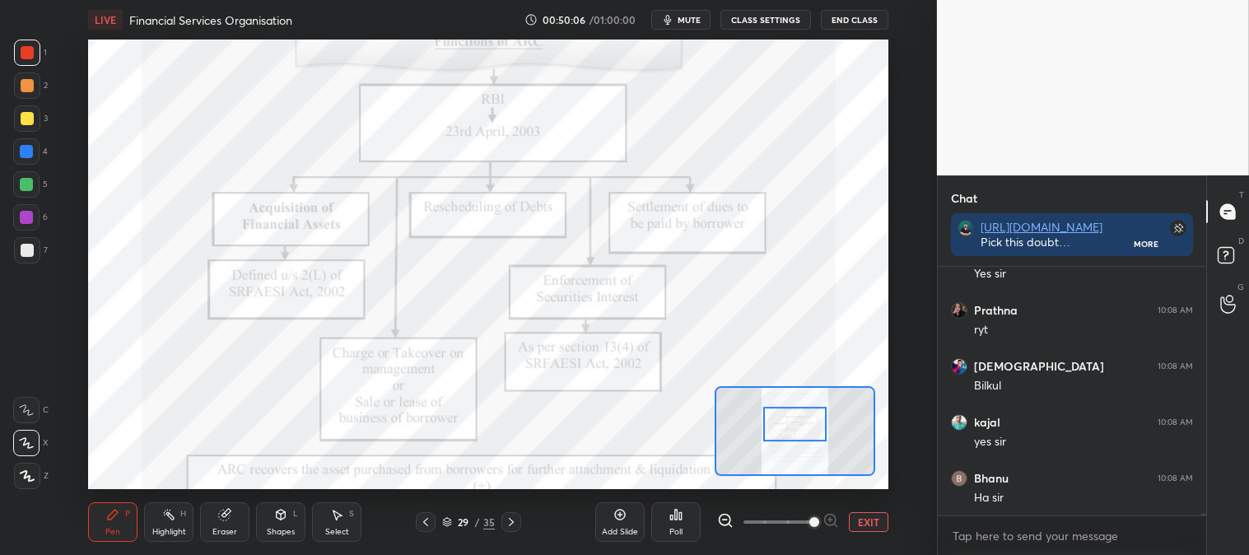
scroll to position [27617, 0]
click at [692, 17] on span "mute" at bounding box center [689, 20] width 23 height 12
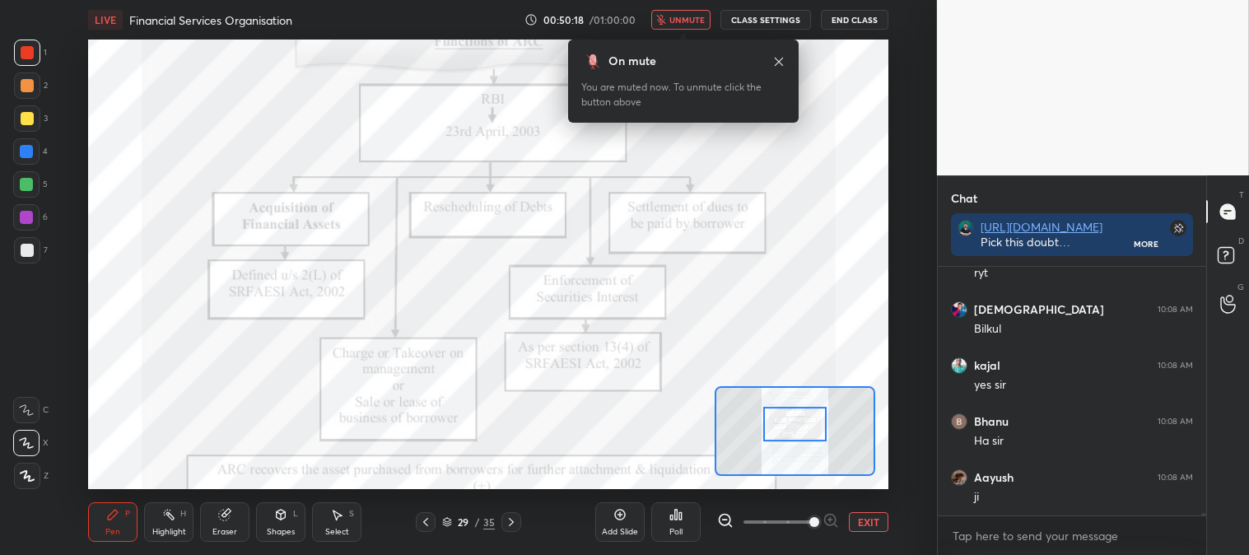
click at [693, 18] on span "unmute" at bounding box center [687, 20] width 35 height 12
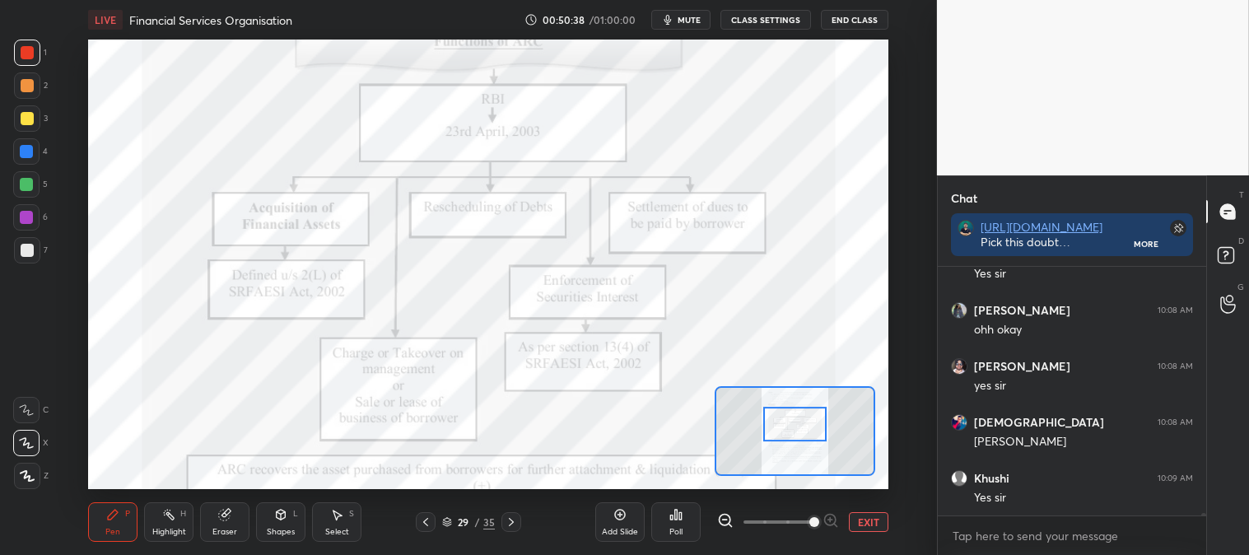
scroll to position [28008, 0]
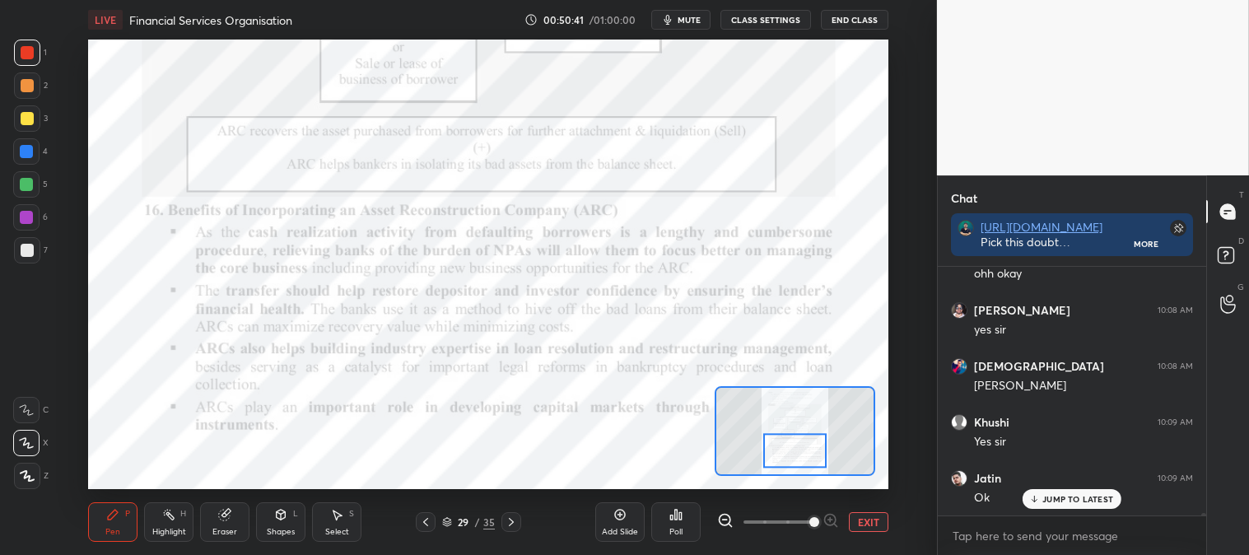
click at [170, 535] on div "Highlight" at bounding box center [169, 532] width 34 height 8
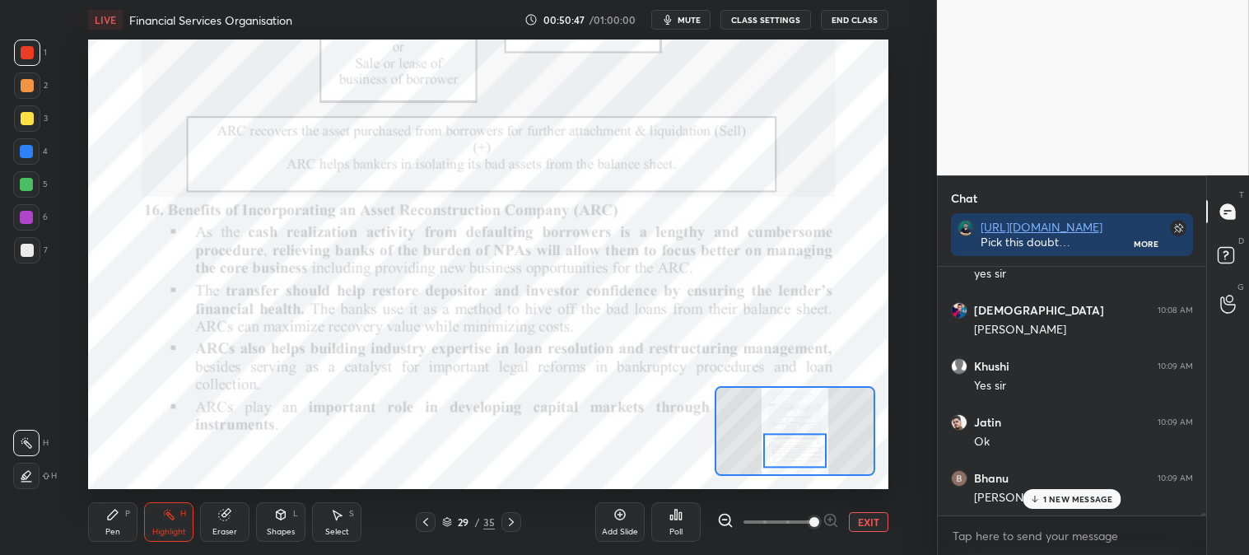
scroll to position [28120, 0]
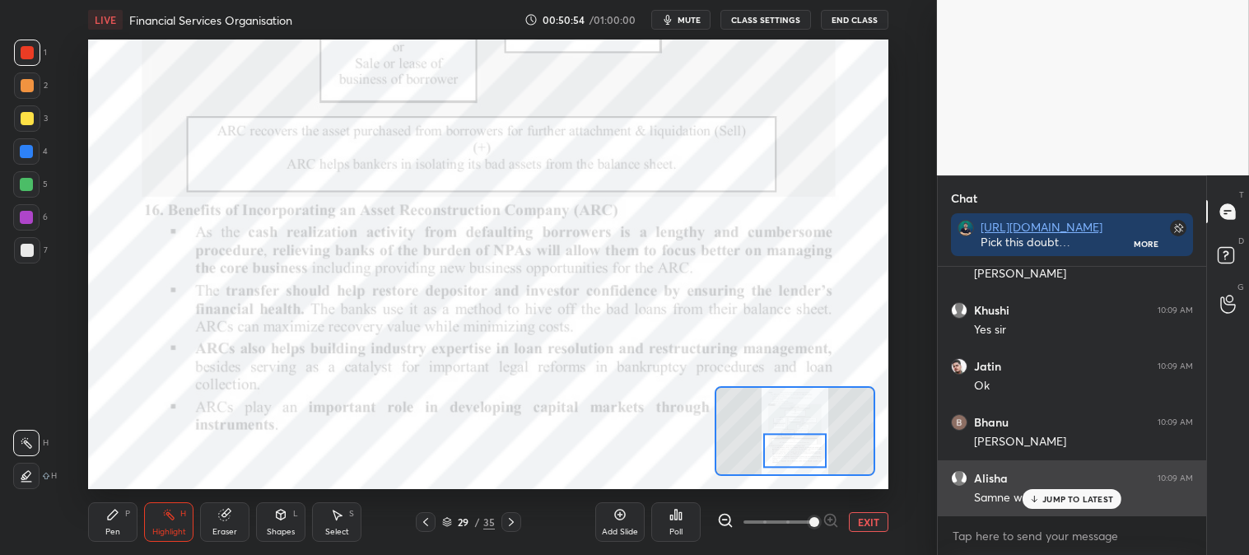
click at [1044, 501] on p "JUMP TO LATEST" at bounding box center [1078, 499] width 71 height 10
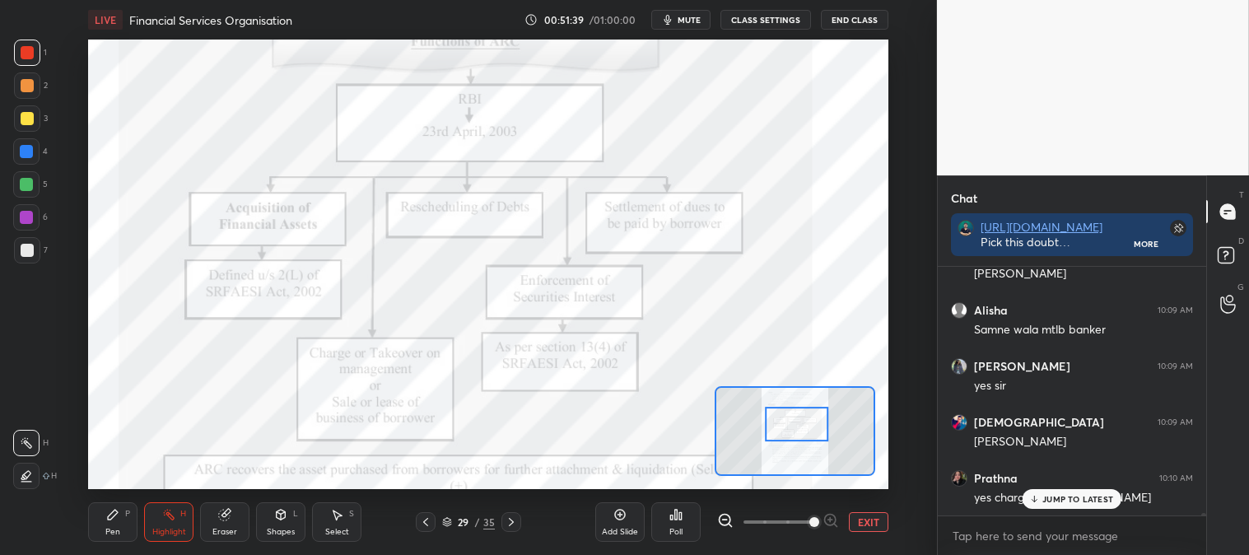
scroll to position [28344, 0]
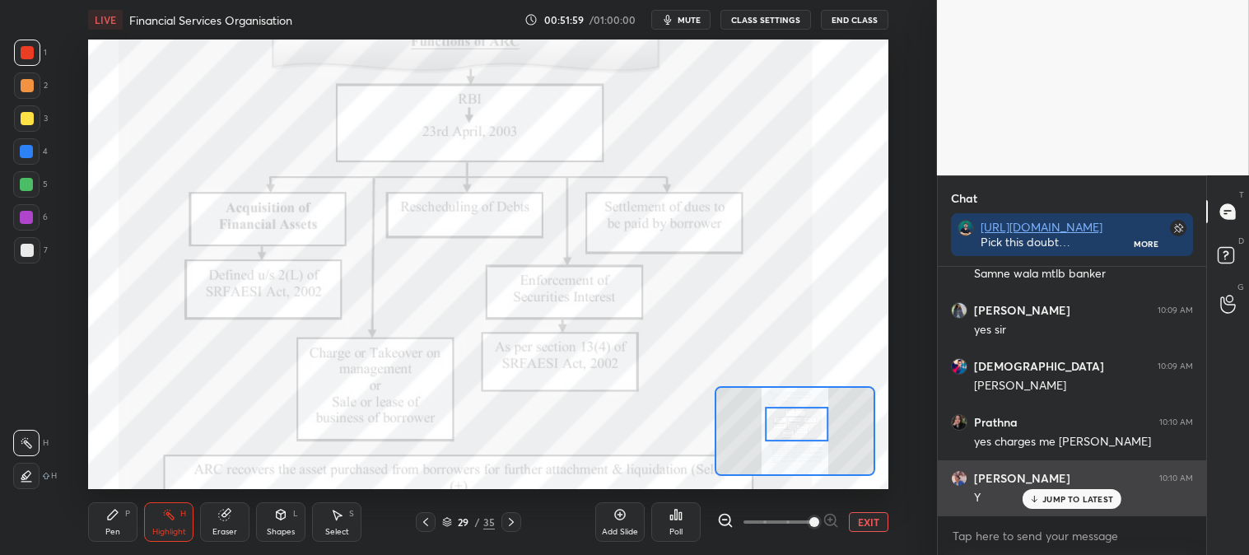
click at [1054, 502] on p "JUMP TO LATEST" at bounding box center [1078, 499] width 71 height 10
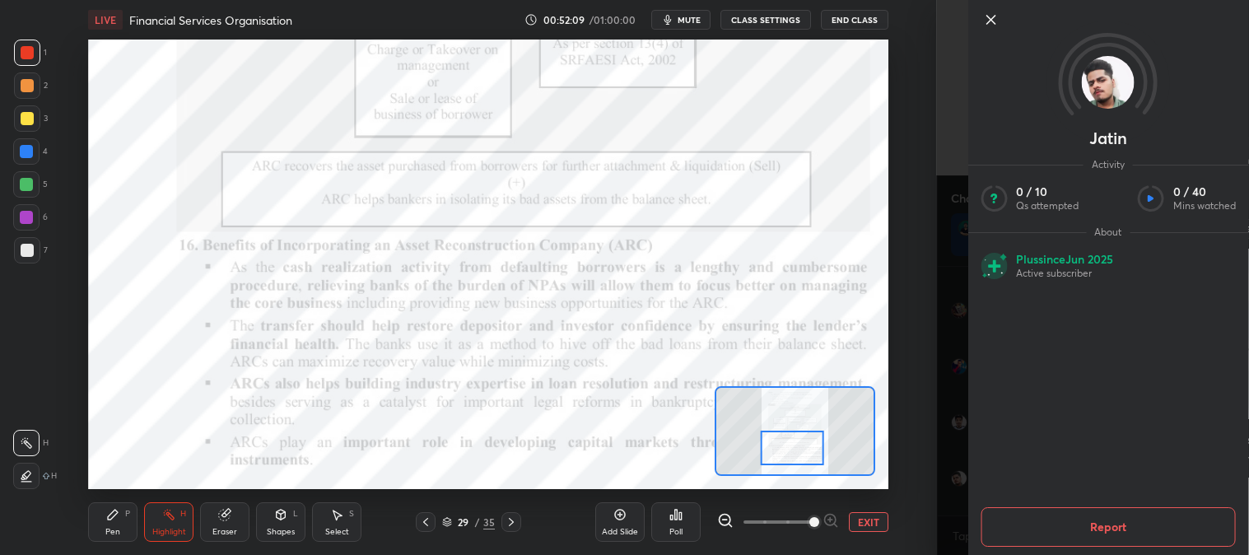
scroll to position [28960, 0]
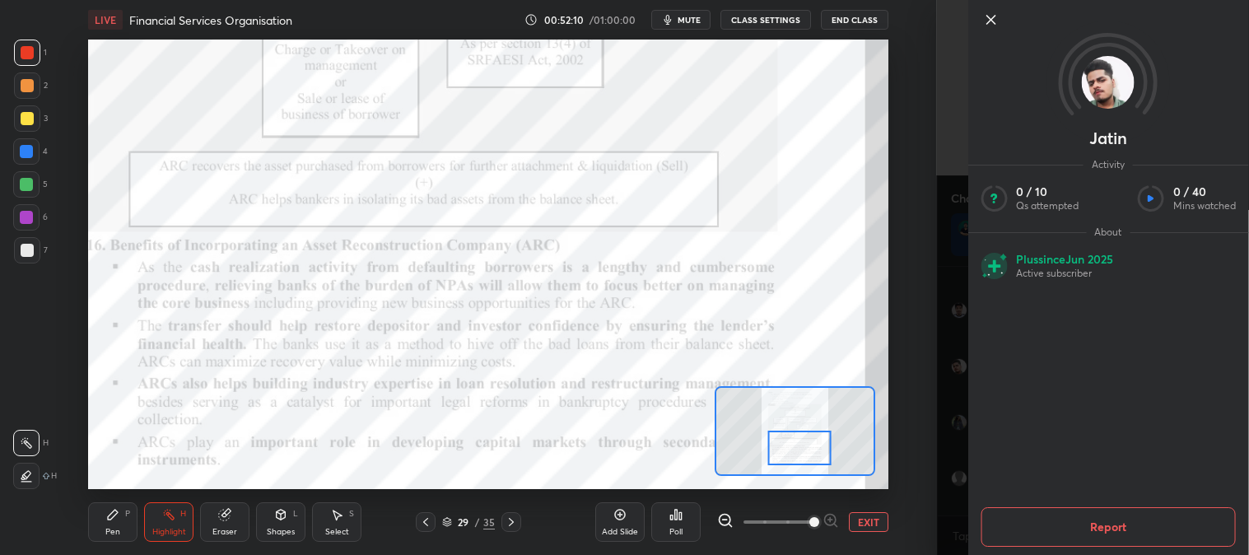
click at [992, 18] on icon at bounding box center [991, 20] width 20 height 20
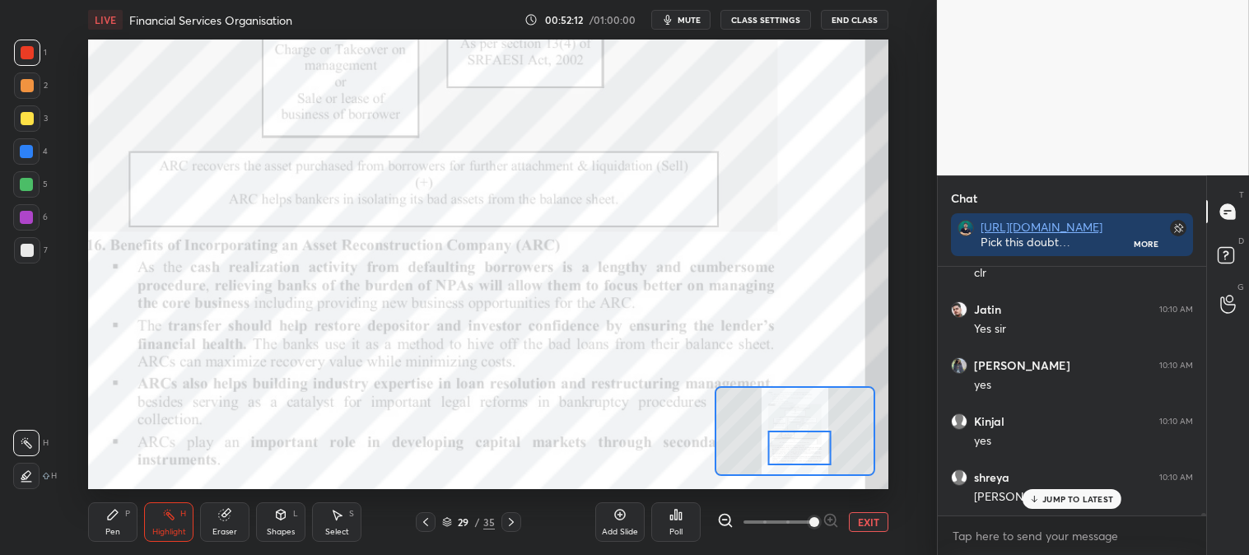
scroll to position [29072, 0]
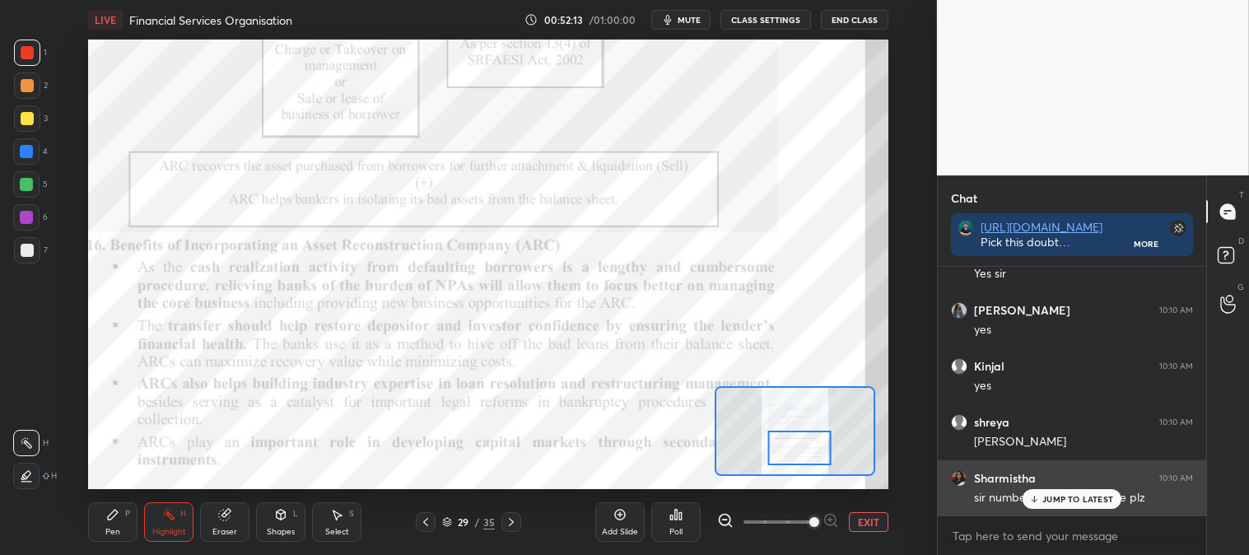
click at [1055, 503] on p "JUMP TO LATEST" at bounding box center [1078, 499] width 71 height 10
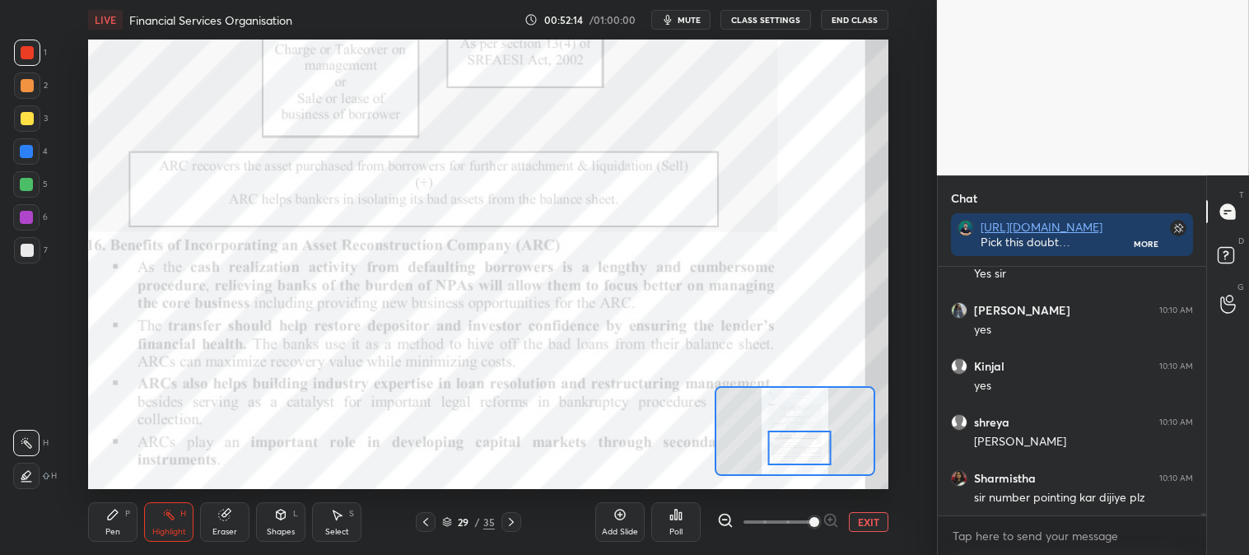
scroll to position [29128, 0]
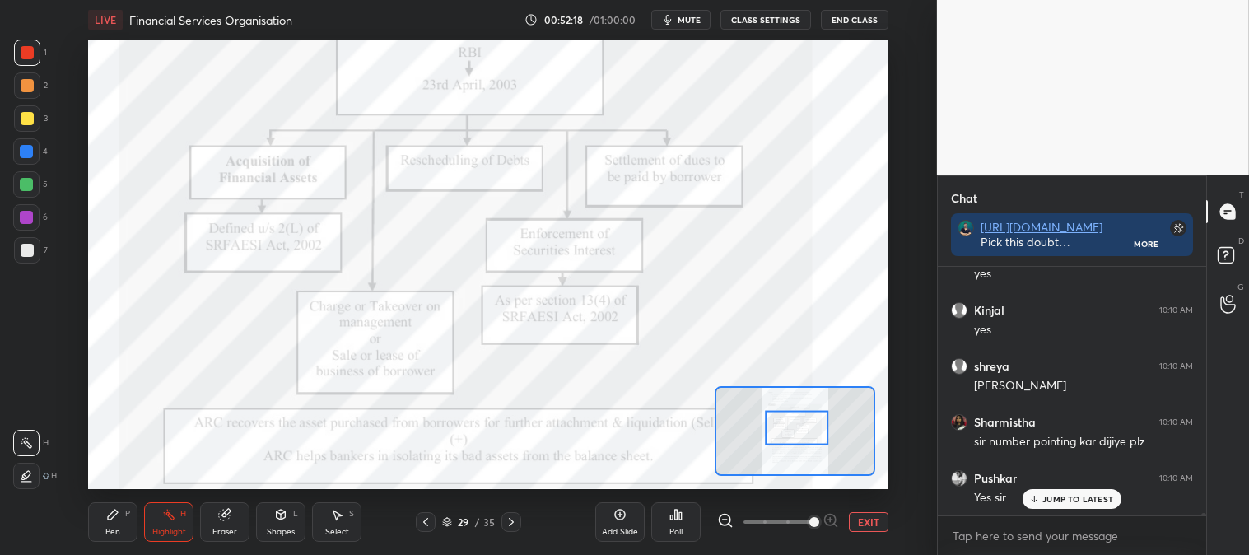
click at [170, 519] on rect at bounding box center [170, 516] width 8 height 8
click at [111, 511] on icon at bounding box center [112, 514] width 13 height 13
click at [108, 494] on div "Pen P Highlight H Eraser Shapes L Select S 29 / 35 Add Slide Poll EXIT" at bounding box center [488, 522] width 800 height 66
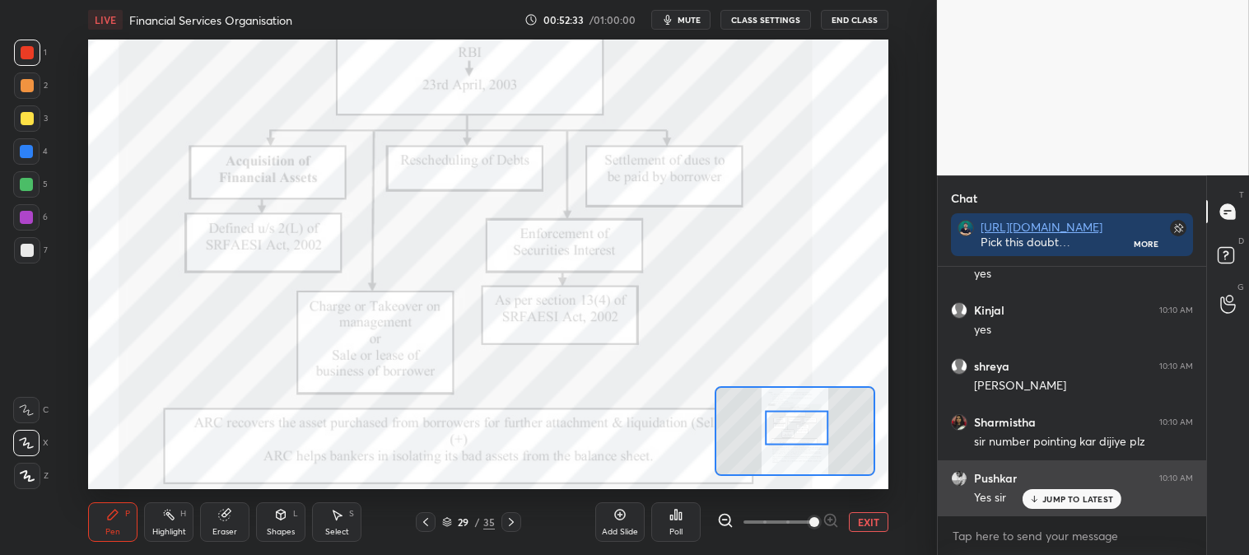
click at [1048, 500] on p "JUMP TO LATEST" at bounding box center [1078, 499] width 71 height 10
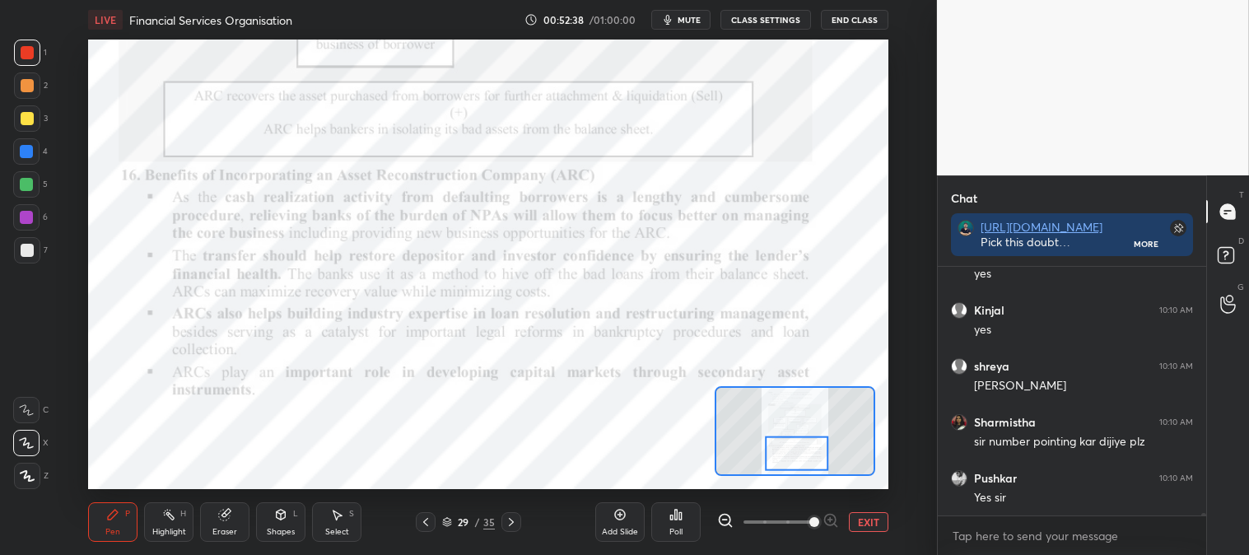
click at [184, 525] on div "Highlight H" at bounding box center [168, 522] width 49 height 40
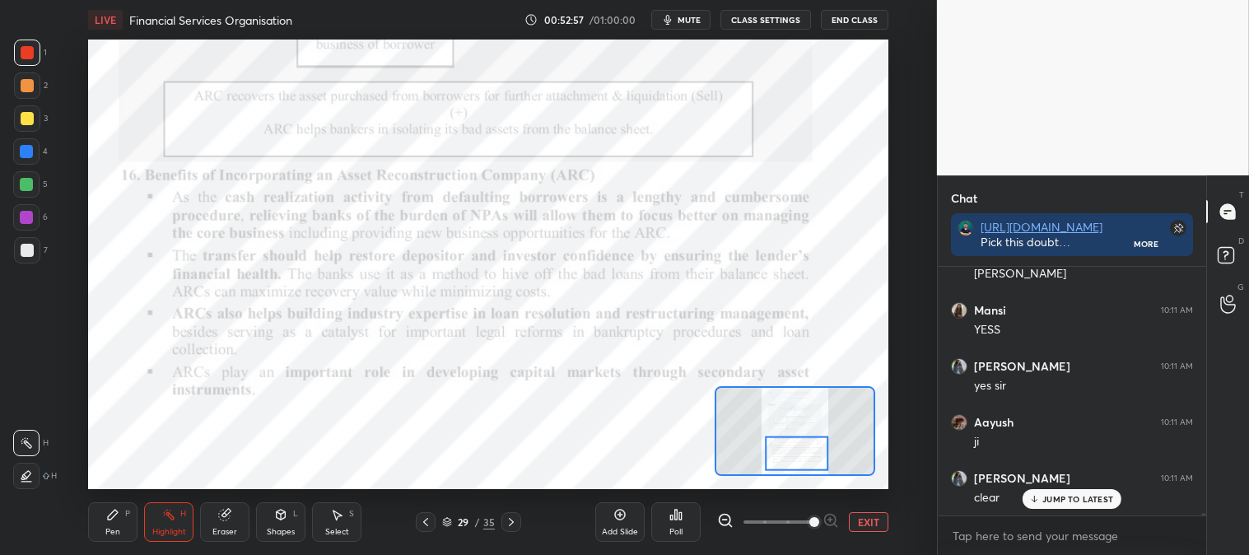
scroll to position [29464, 0]
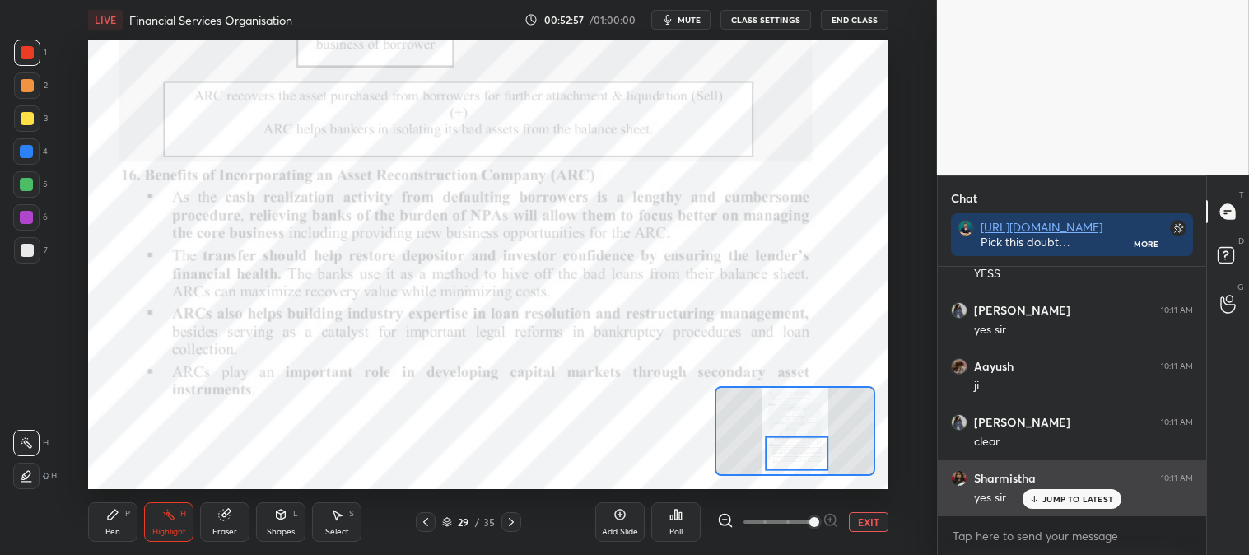
click at [1050, 508] on div "JUMP TO LATEST" at bounding box center [1072, 499] width 99 height 20
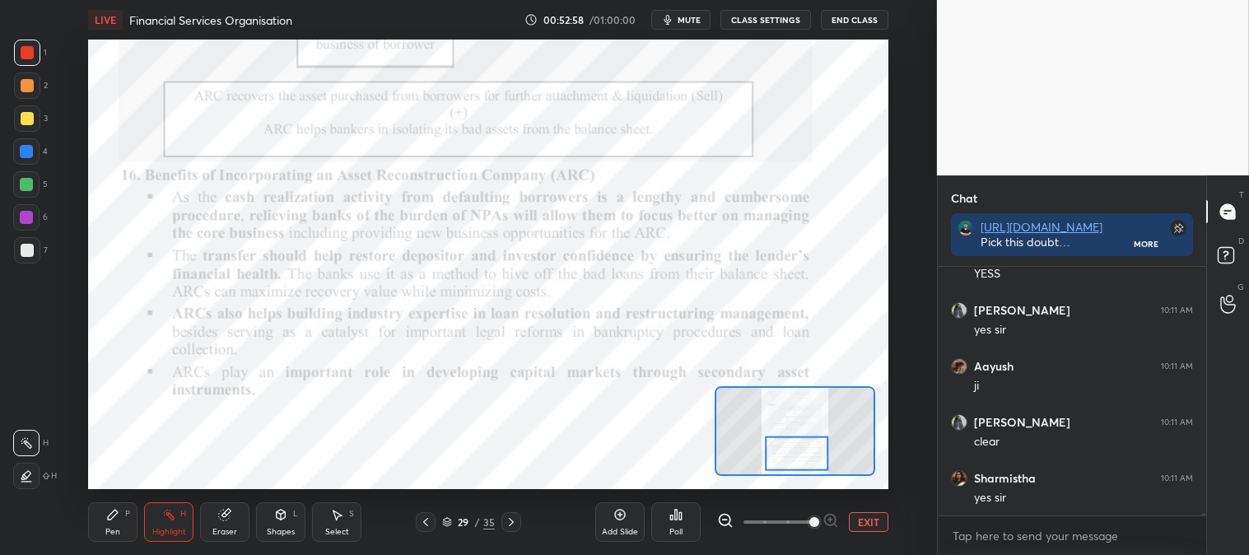
scroll to position [29577, 0]
click at [511, 521] on icon at bounding box center [511, 522] width 5 height 8
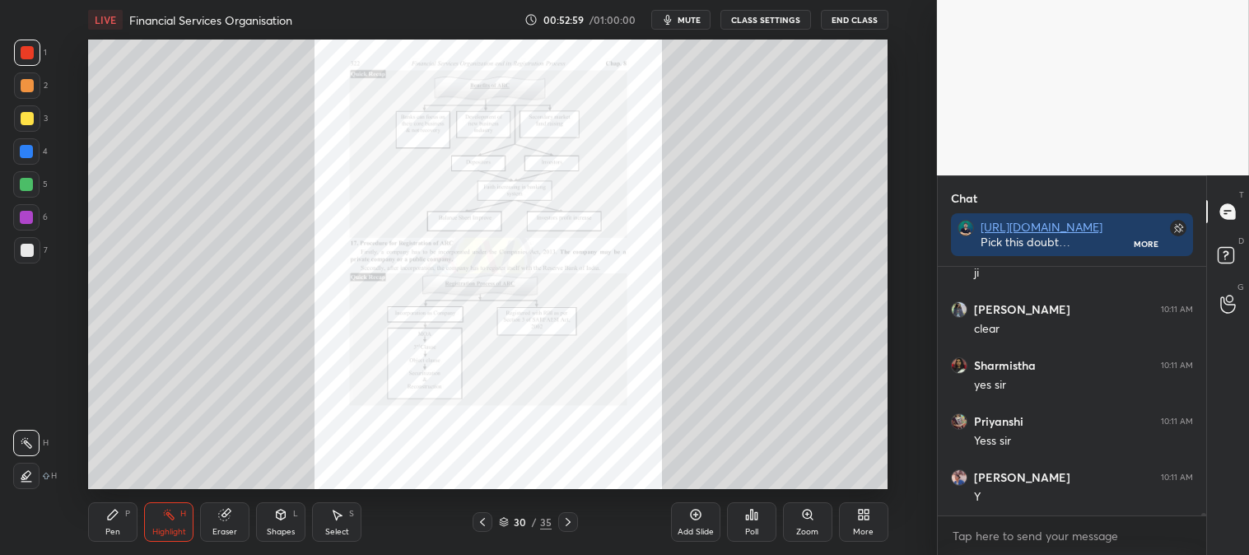
scroll to position [29632, 0]
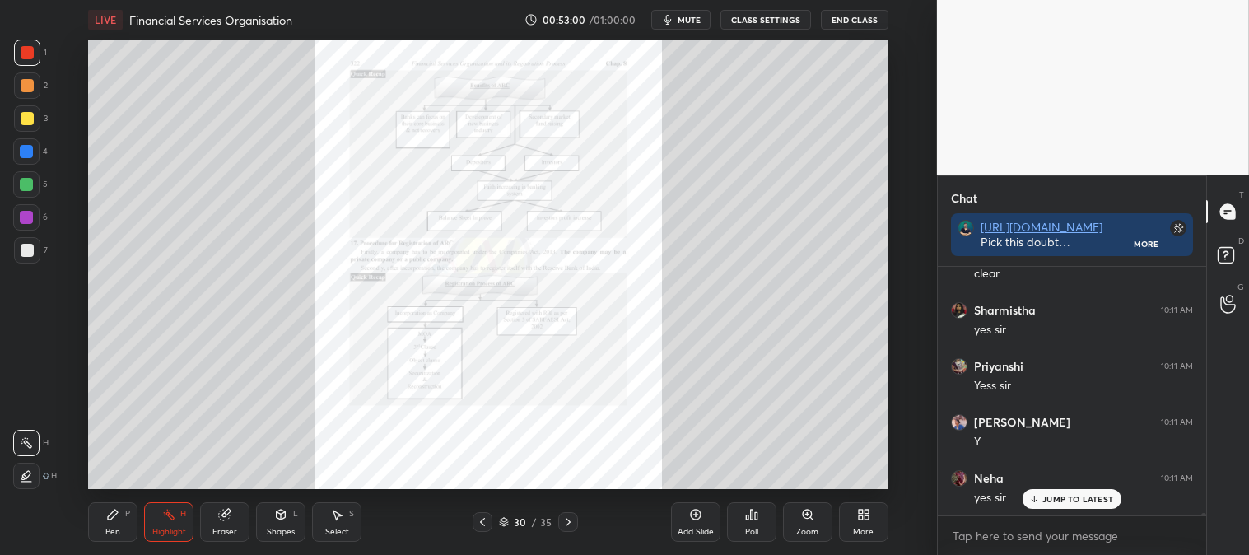
click at [804, 524] on div "Zoom" at bounding box center [807, 522] width 49 height 40
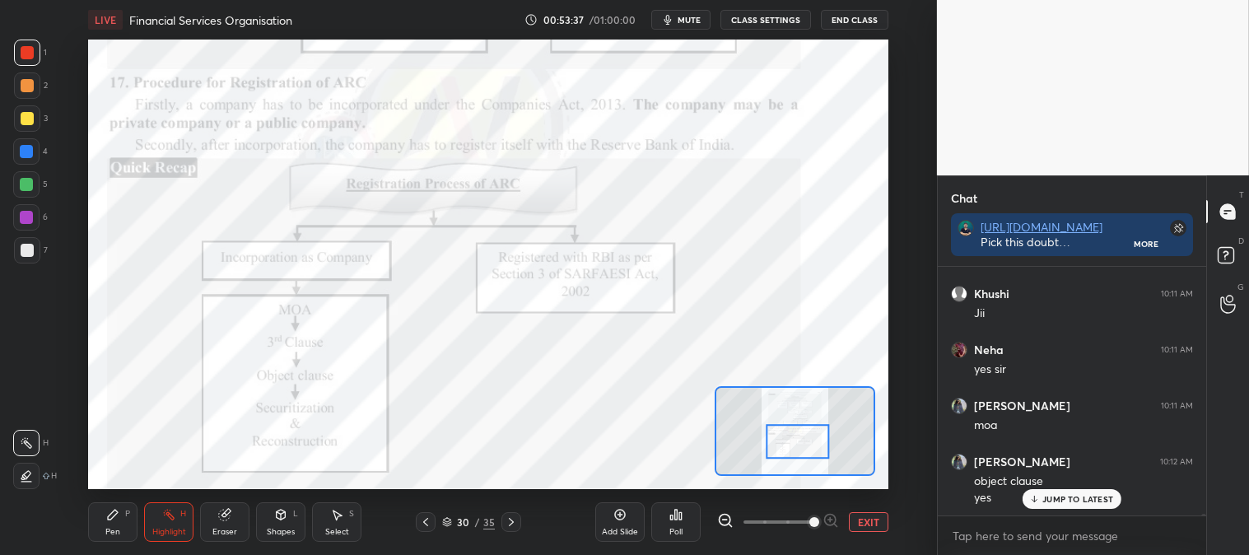
scroll to position [30377, 0]
click at [512, 521] on icon at bounding box center [511, 522] width 5 height 8
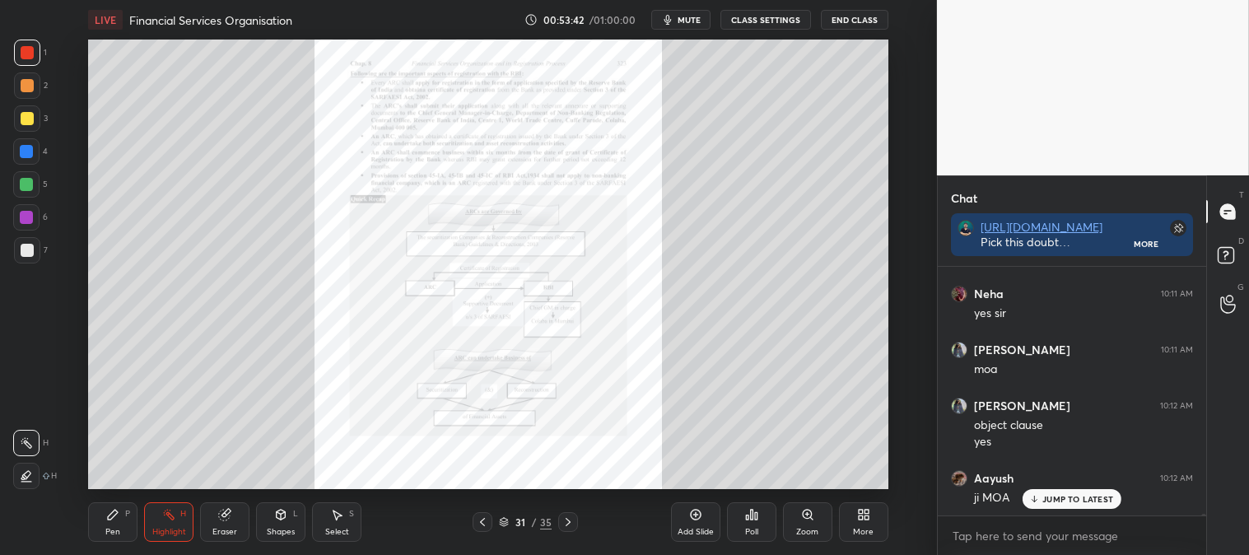
click at [481, 523] on icon at bounding box center [482, 522] width 13 height 13
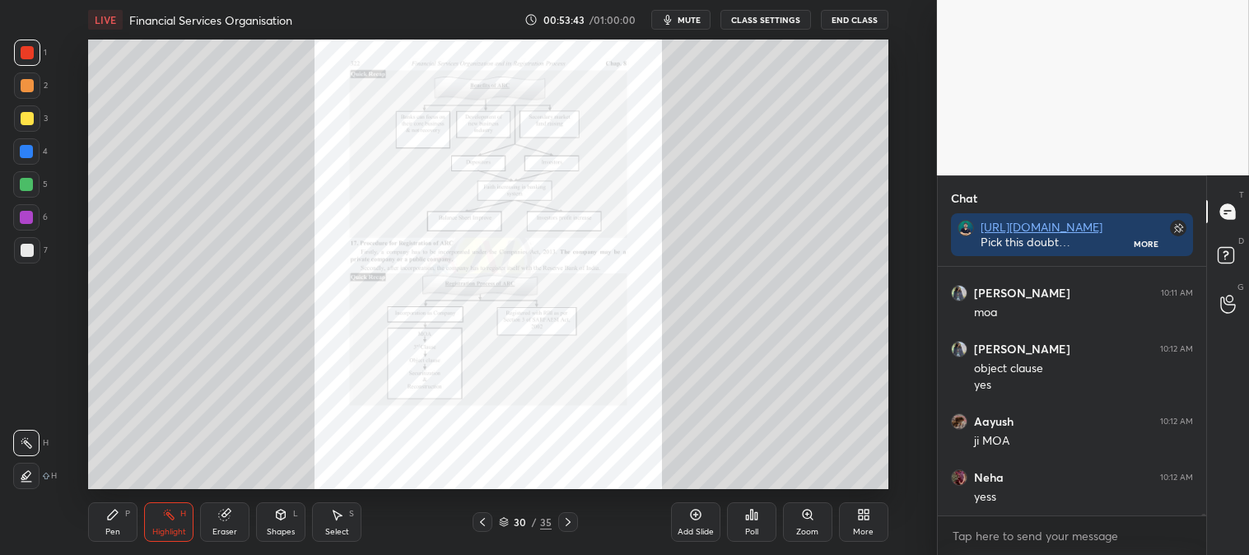
click at [801, 522] on div "Zoom" at bounding box center [807, 522] width 49 height 40
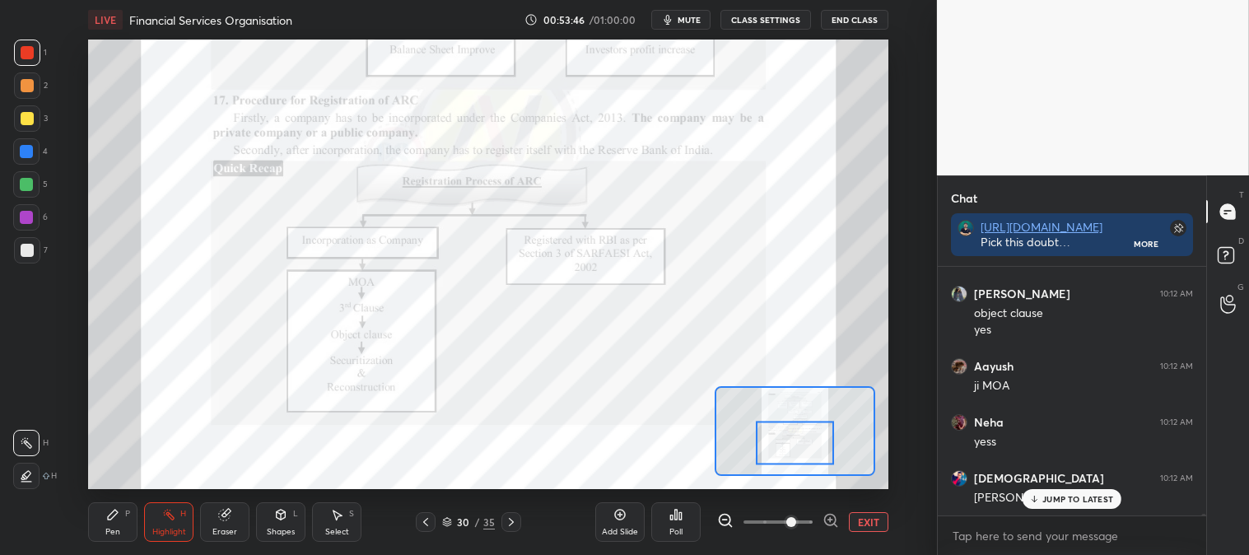
scroll to position [30545, 0]
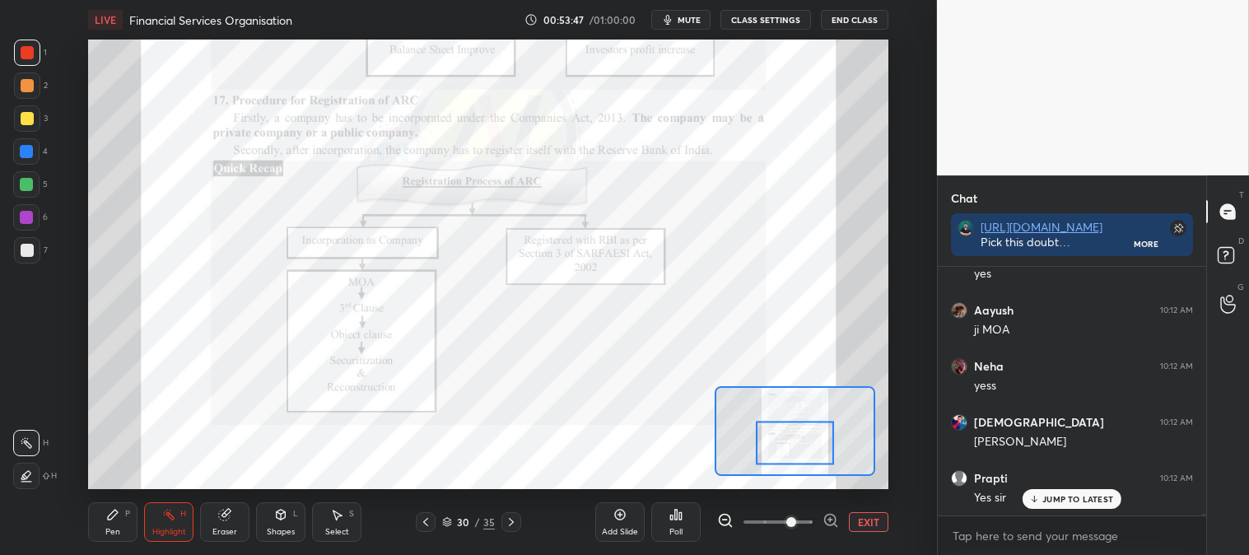
click at [515, 523] on icon at bounding box center [511, 522] width 13 height 13
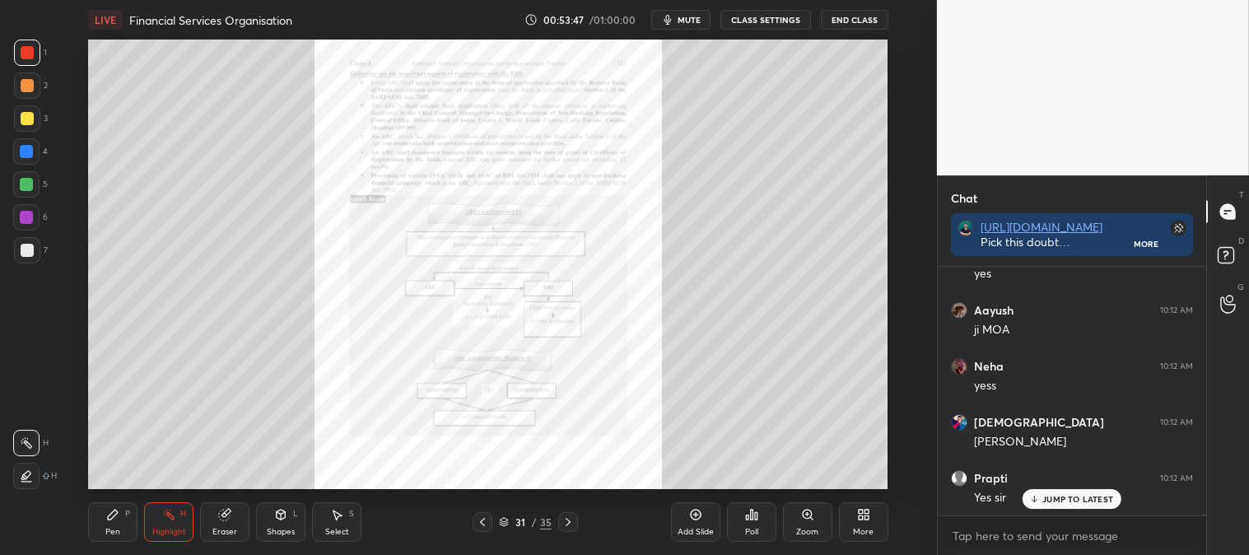
scroll to position [30601, 0]
click at [569, 522] on icon at bounding box center [568, 522] width 13 height 13
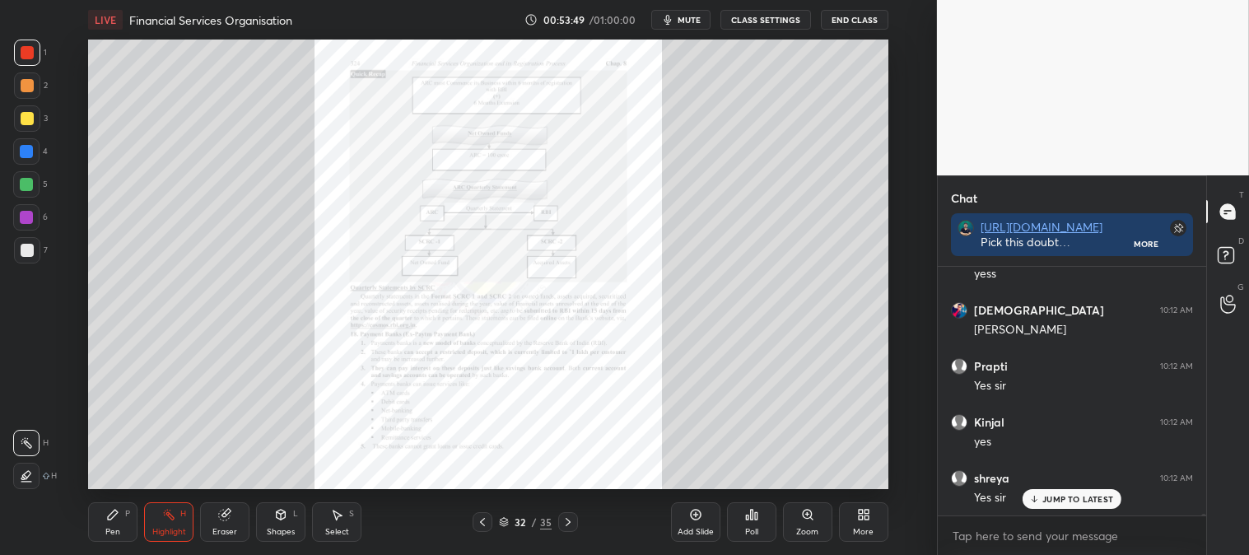
scroll to position [30714, 0]
click at [483, 523] on icon at bounding box center [482, 522] width 13 height 13
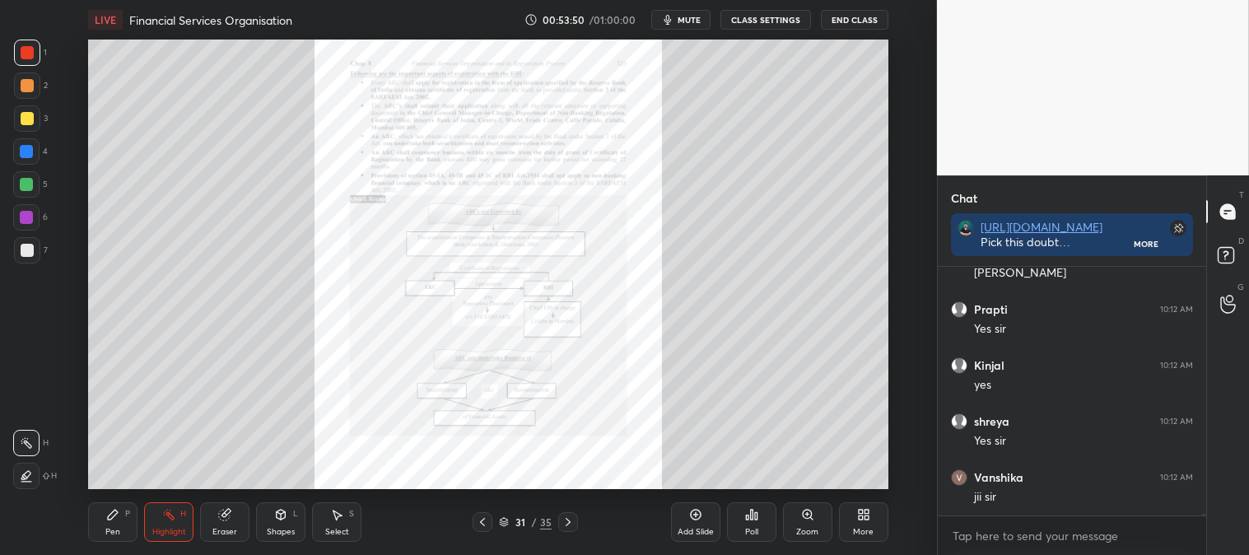
click at [483, 522] on icon at bounding box center [482, 522] width 13 height 13
click at [483, 523] on icon at bounding box center [482, 522] width 13 height 13
click at [797, 525] on div "Zoom" at bounding box center [807, 522] width 49 height 40
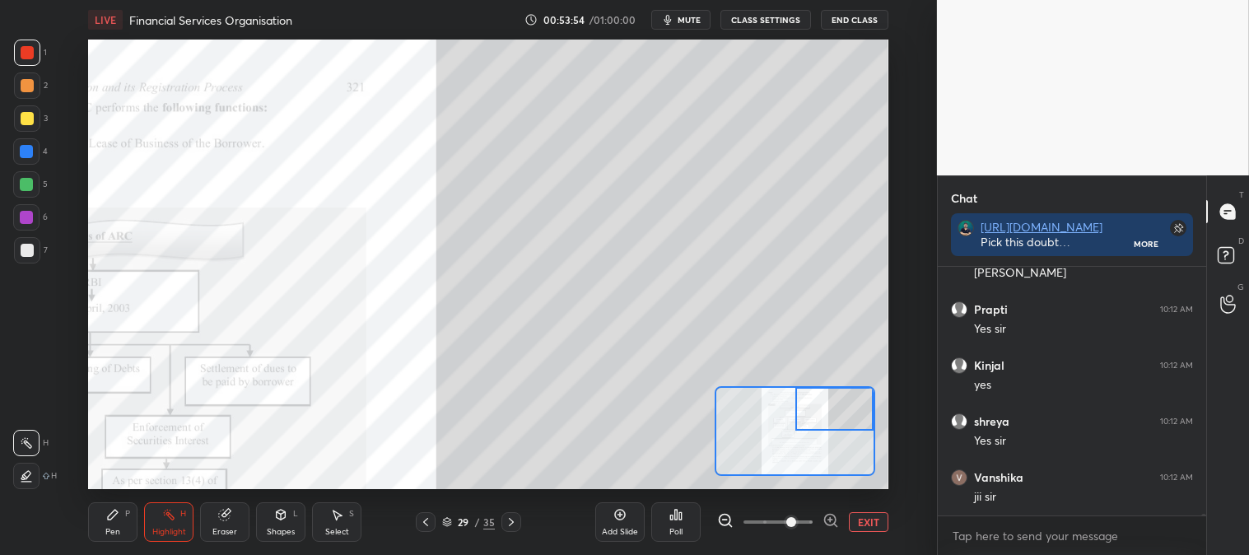
click at [102, 525] on div "Pen P" at bounding box center [112, 522] width 49 height 40
click at [31, 118] on div at bounding box center [27, 118] width 13 height 13
click at [170, 536] on div "Highlight" at bounding box center [169, 532] width 34 height 8
click at [876, 525] on button "EXIT" at bounding box center [869, 522] width 40 height 20
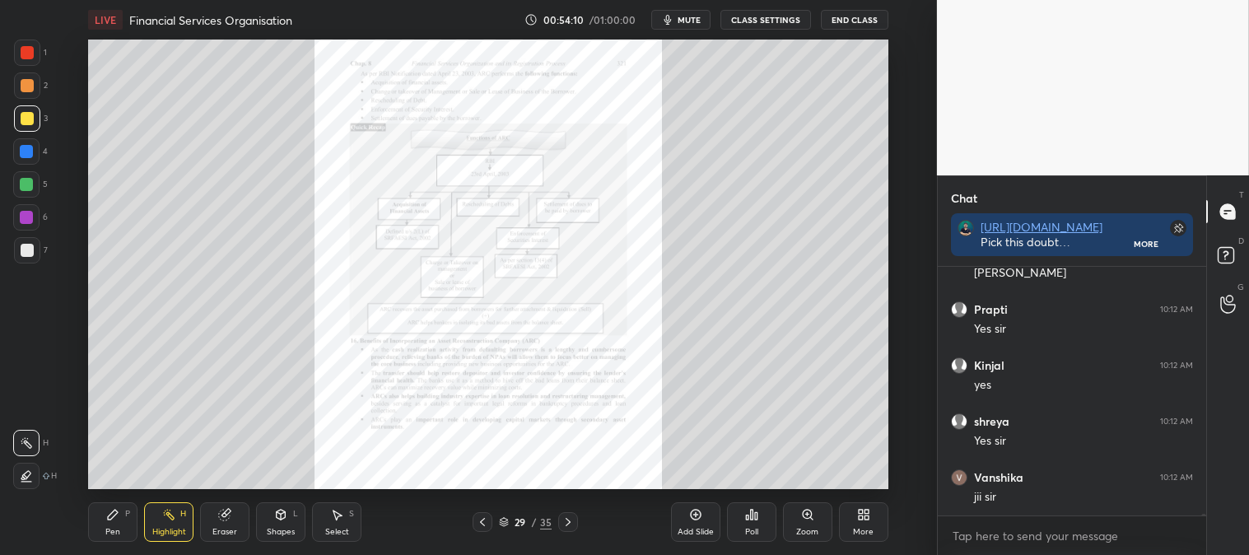
scroll to position [30769, 0]
click at [569, 529] on icon at bounding box center [568, 522] width 13 height 13
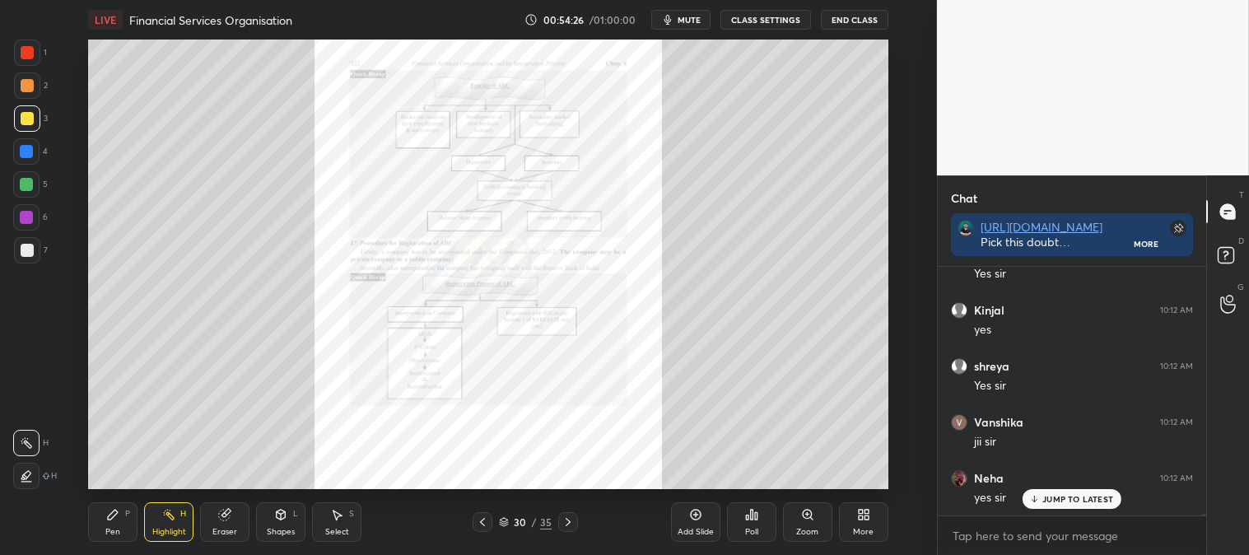
click at [571, 520] on icon at bounding box center [568, 522] width 13 height 13
click at [476, 522] on icon at bounding box center [482, 522] width 13 height 13
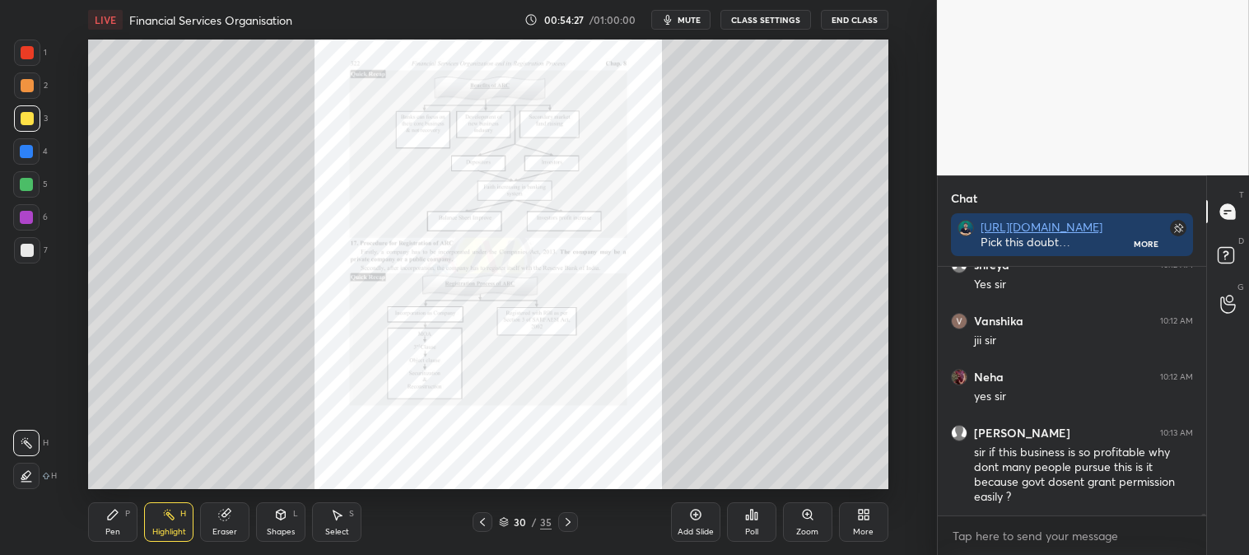
click at [482, 525] on icon at bounding box center [482, 522] width 13 height 13
click at [693, 18] on span "mute" at bounding box center [689, 20] width 23 height 12
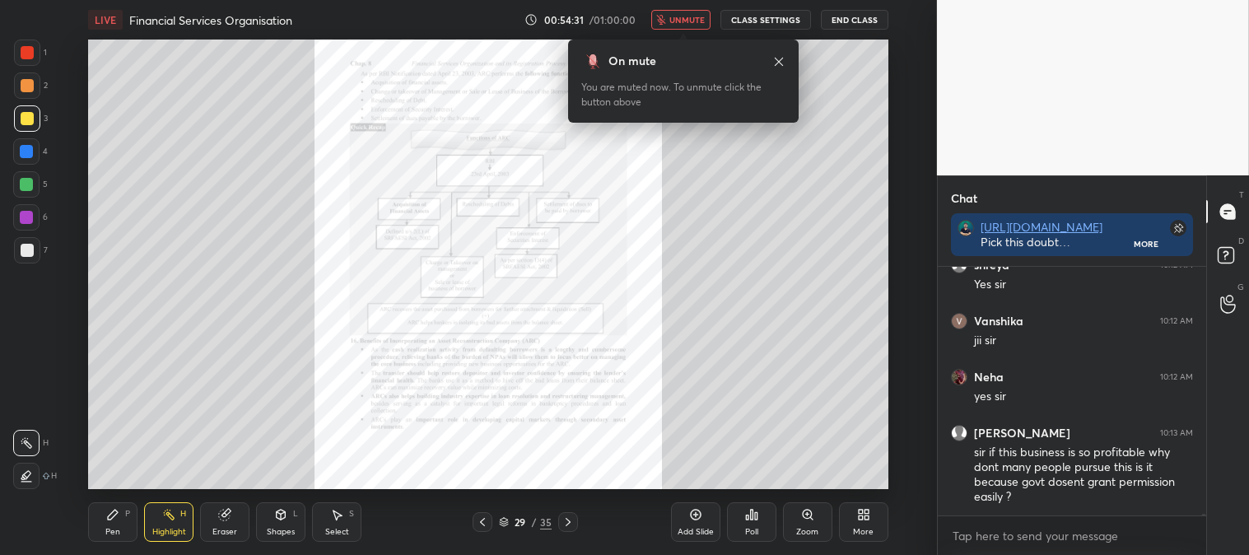
click at [689, 25] on span "unmute" at bounding box center [687, 20] width 35 height 12
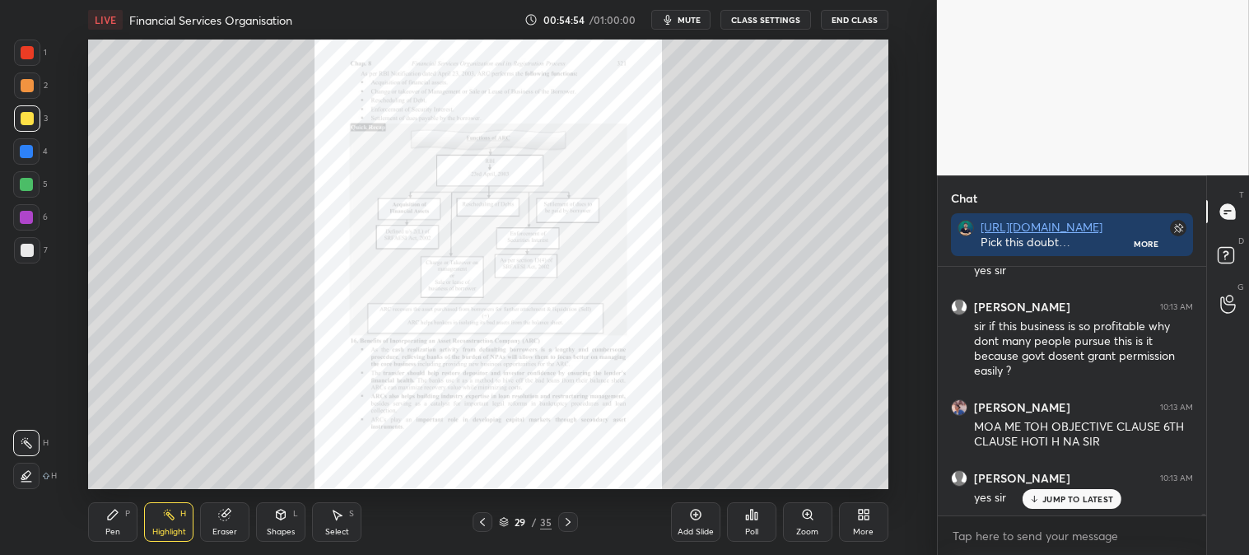
scroll to position [31052, 0]
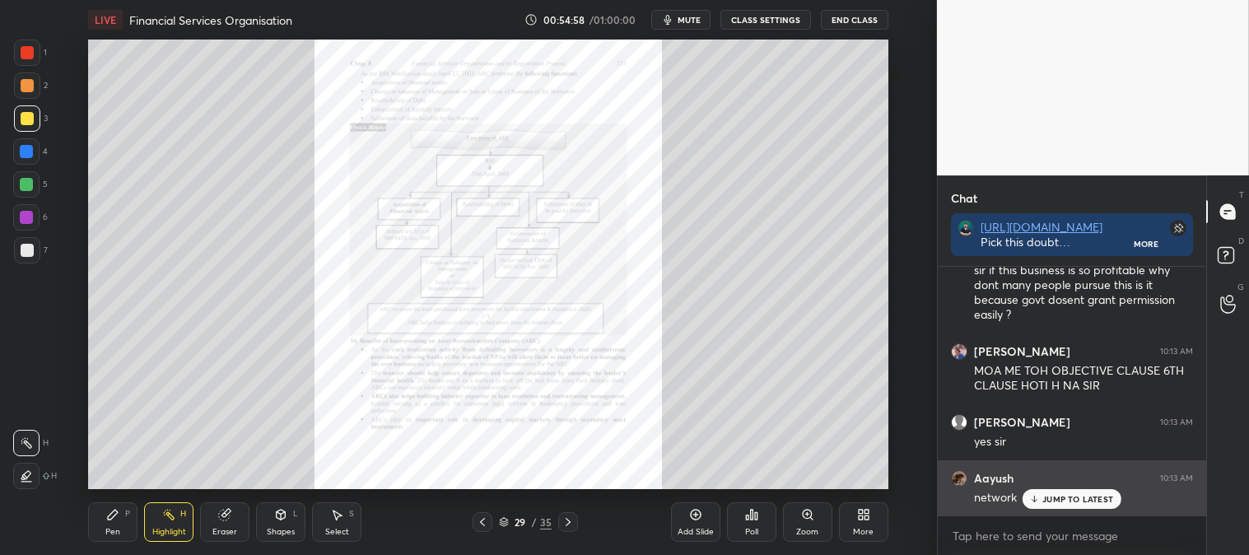
click at [1053, 498] on p "JUMP TO LATEST" at bounding box center [1078, 499] width 71 height 10
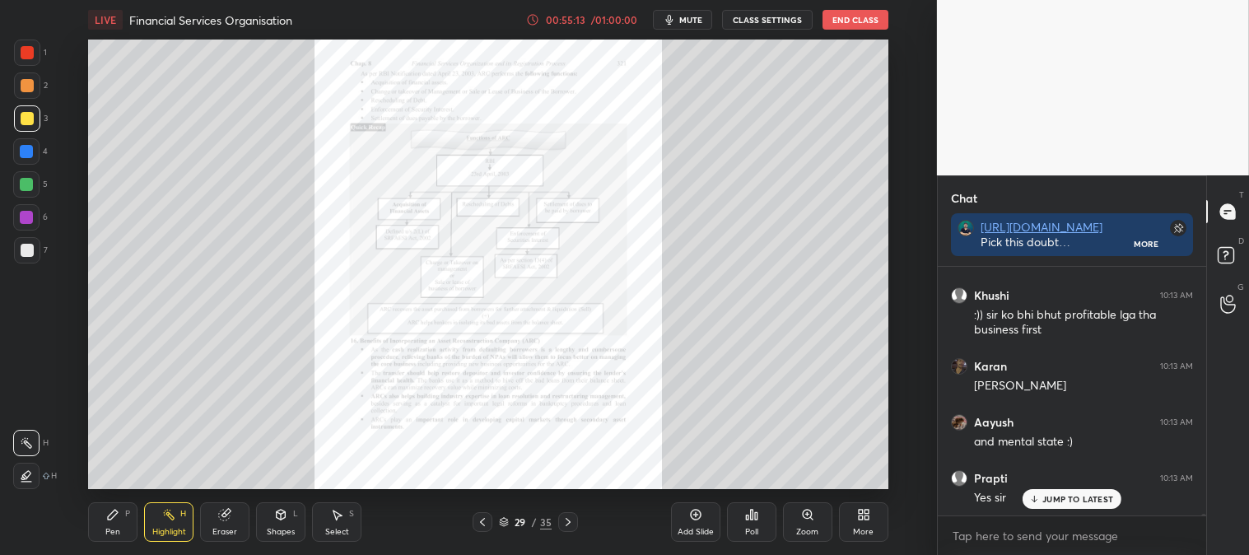
scroll to position [31589, 0]
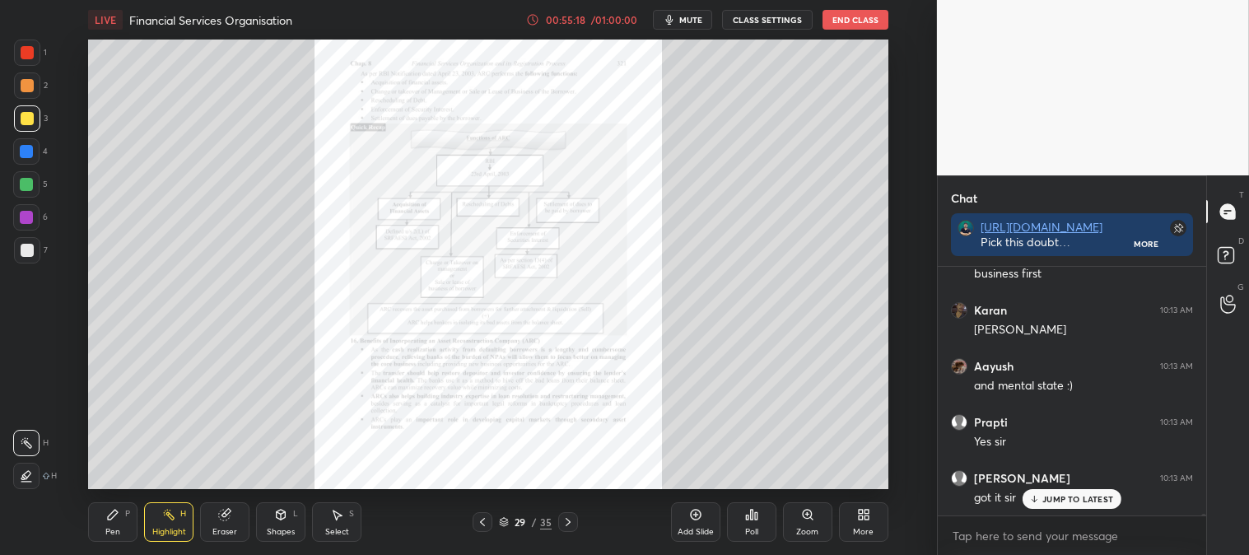
click at [1063, 506] on div "JUMP TO LATEST" at bounding box center [1072, 499] width 99 height 20
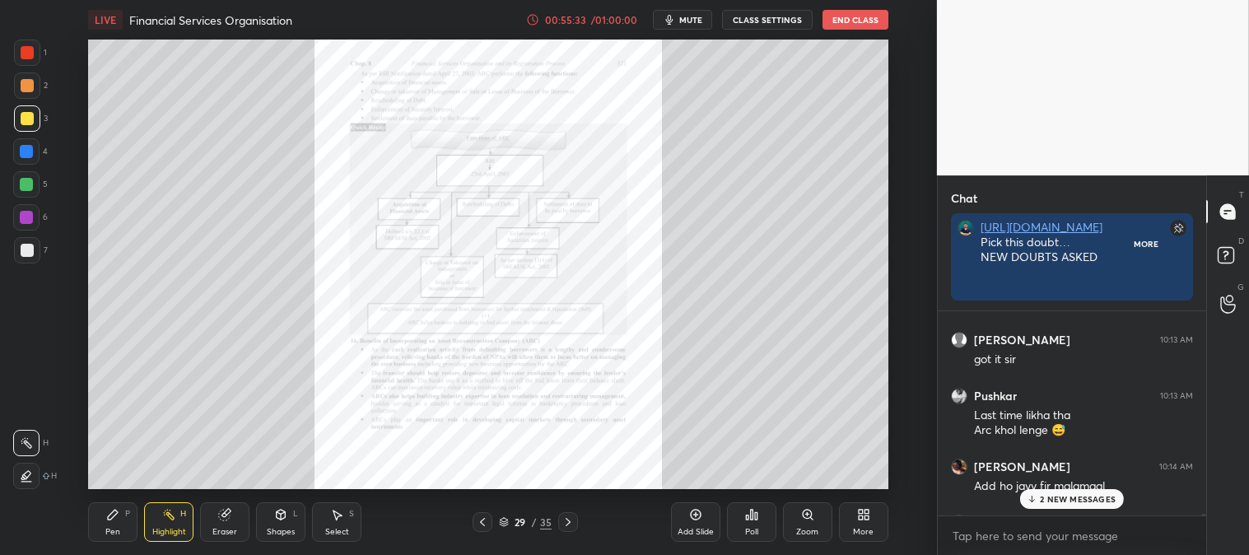
scroll to position [5, 4]
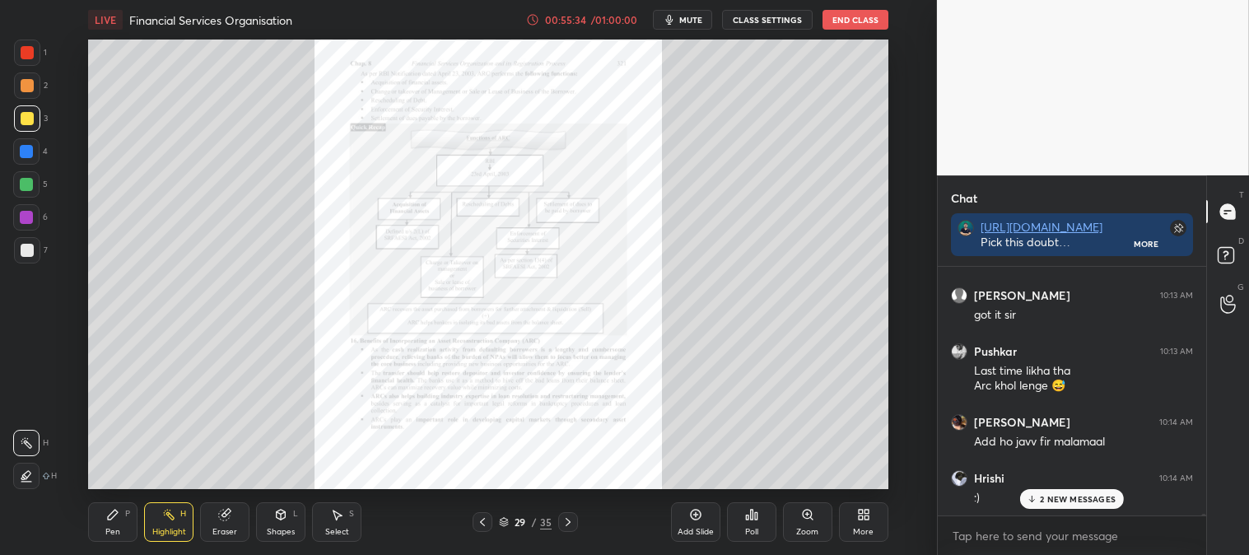
click at [110, 514] on icon at bounding box center [113, 515] width 10 height 10
click at [22, 259] on div at bounding box center [27, 250] width 26 height 26
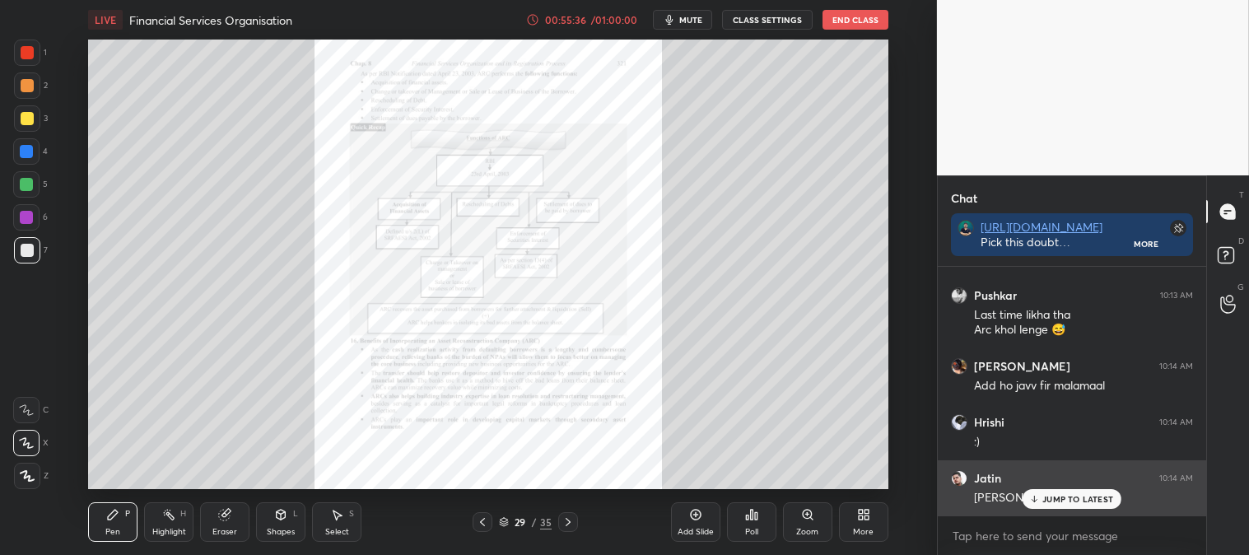
click at [1061, 502] on p "JUMP TO LATEST" at bounding box center [1078, 499] width 71 height 10
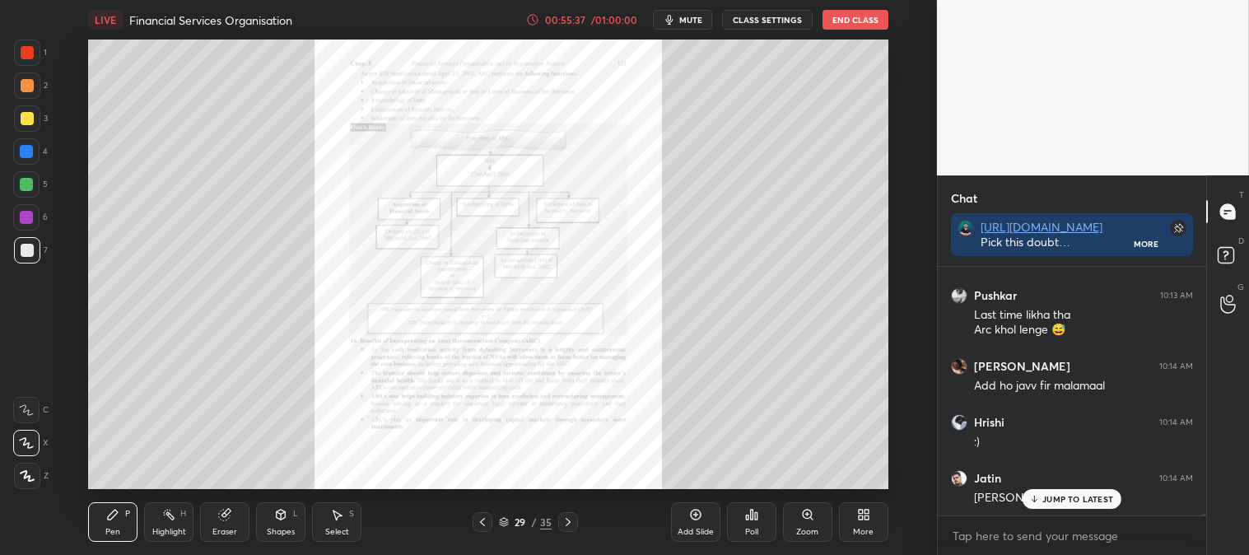
scroll to position [31884, 0]
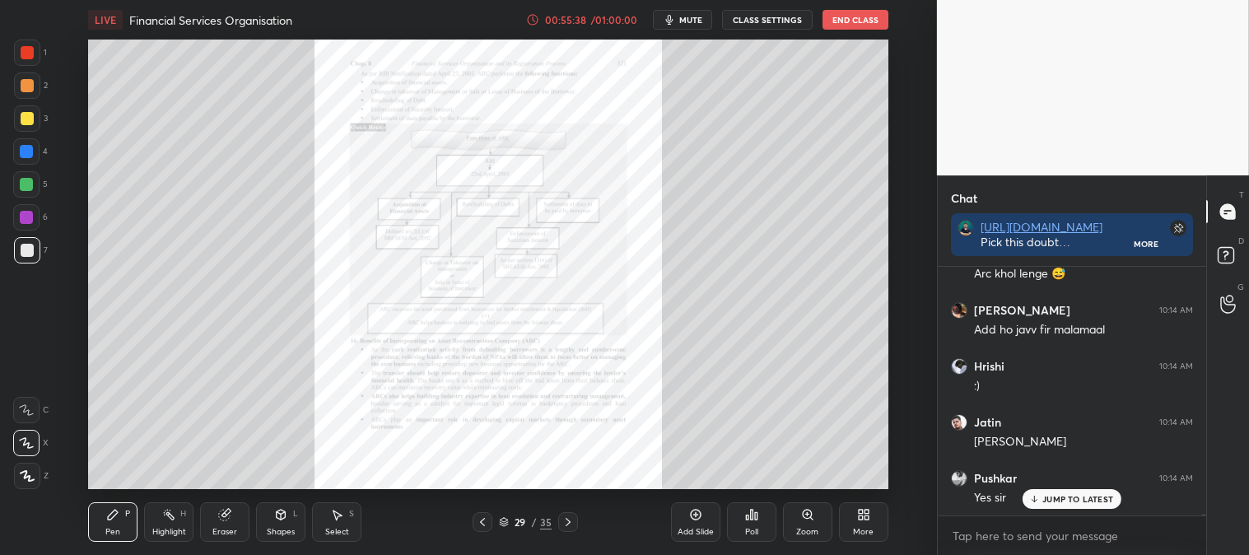
click at [1064, 504] on p "JUMP TO LATEST" at bounding box center [1078, 499] width 71 height 10
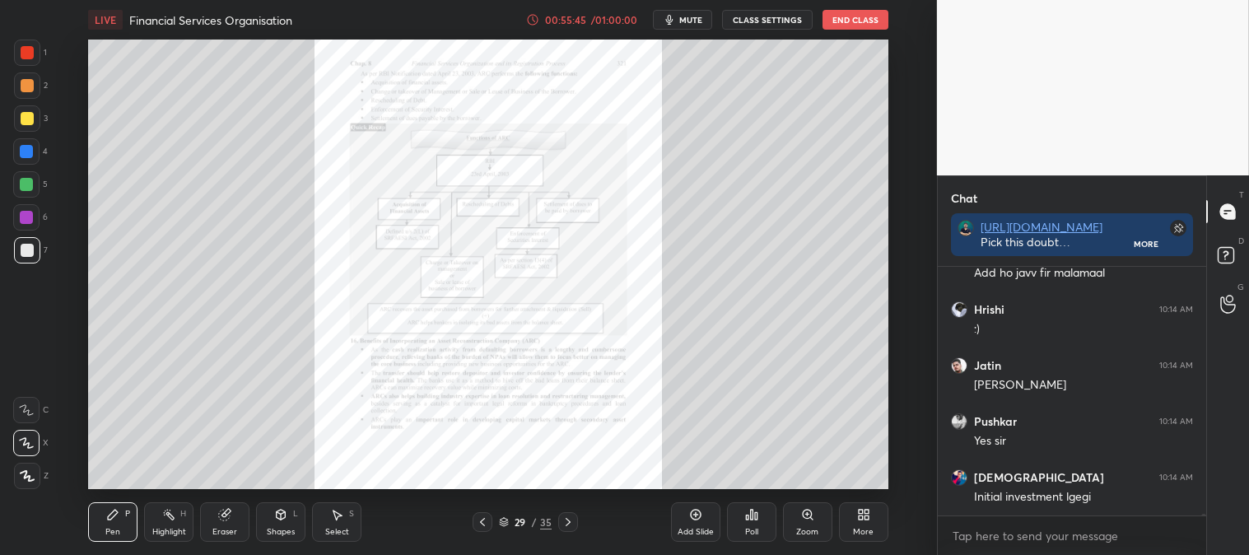
click at [807, 519] on icon at bounding box center [807, 514] width 9 height 9
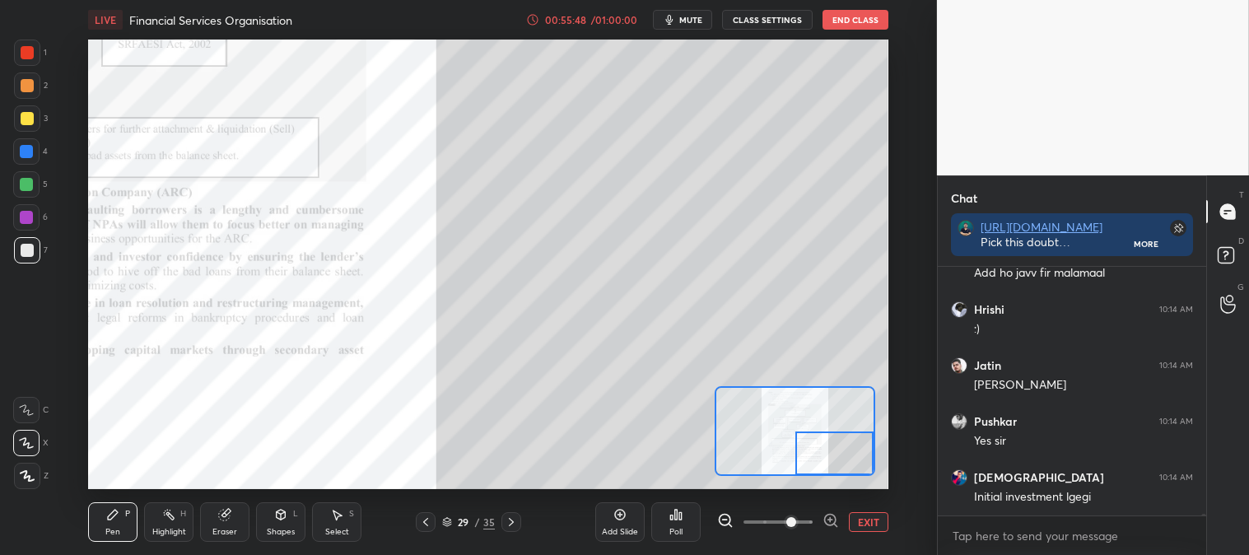
click at [519, 516] on div at bounding box center [512, 522] width 20 height 20
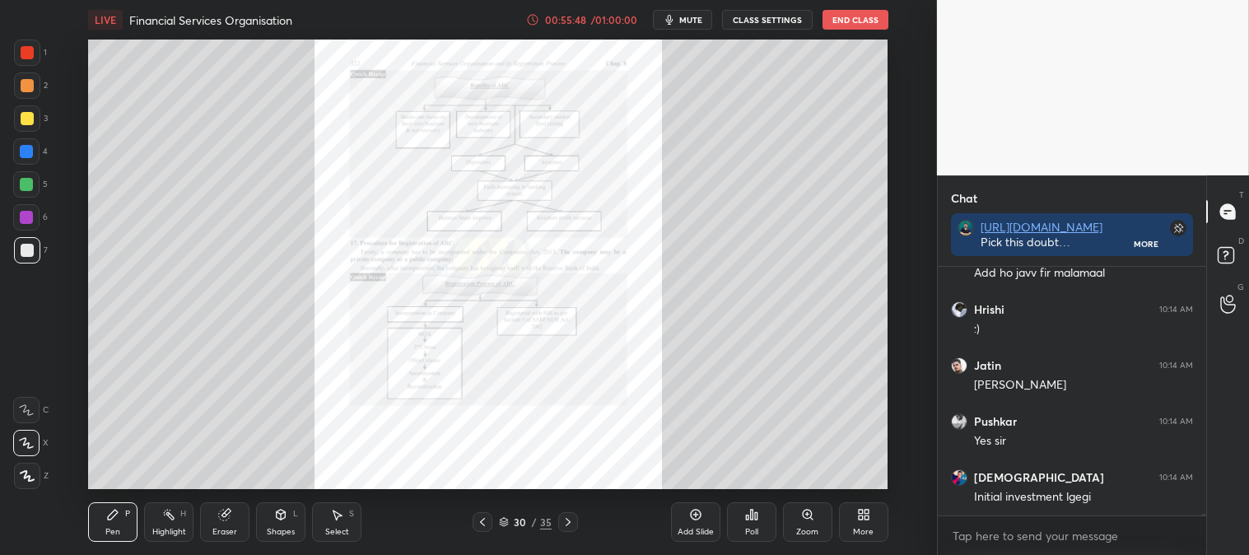
click at [521, 517] on div "30" at bounding box center [520, 522] width 16 height 10
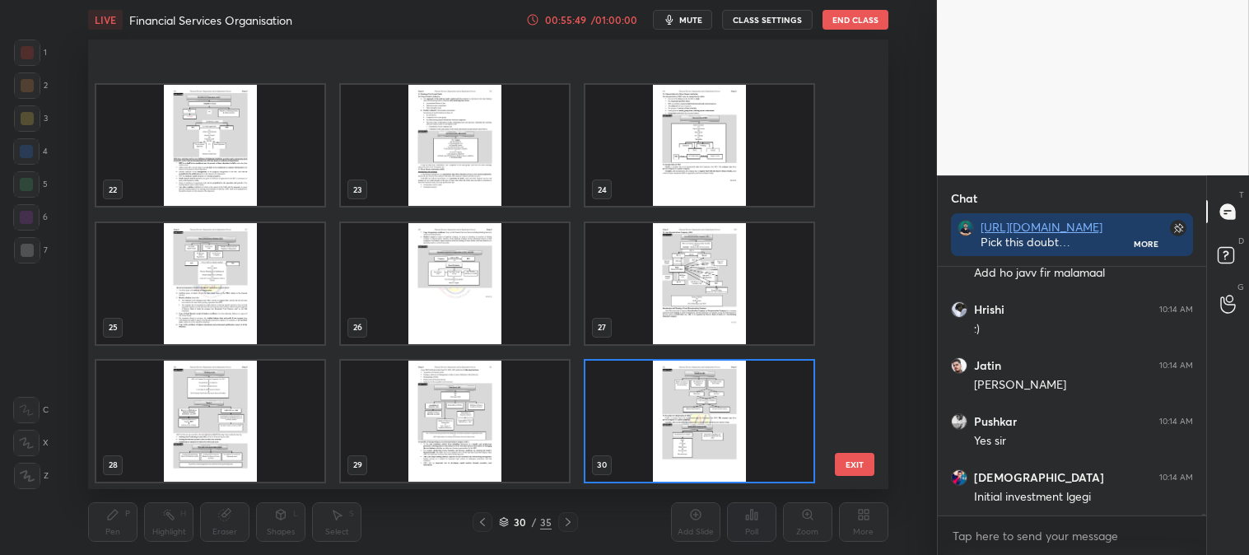
scroll to position [1201, 0]
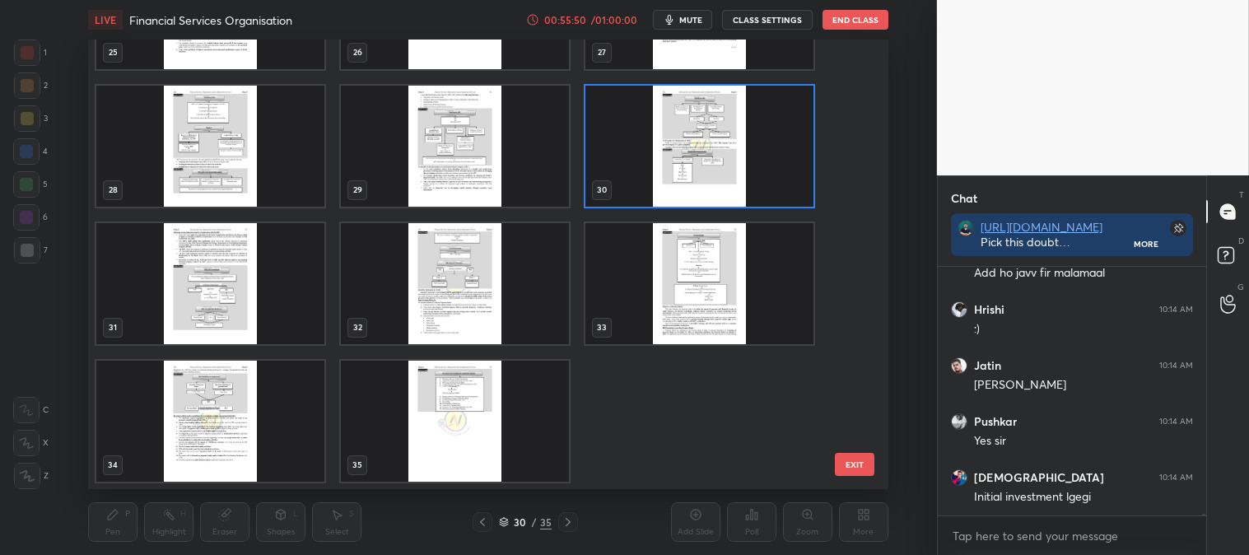
click at [525, 420] on img "grid" at bounding box center [455, 420] width 228 height 121
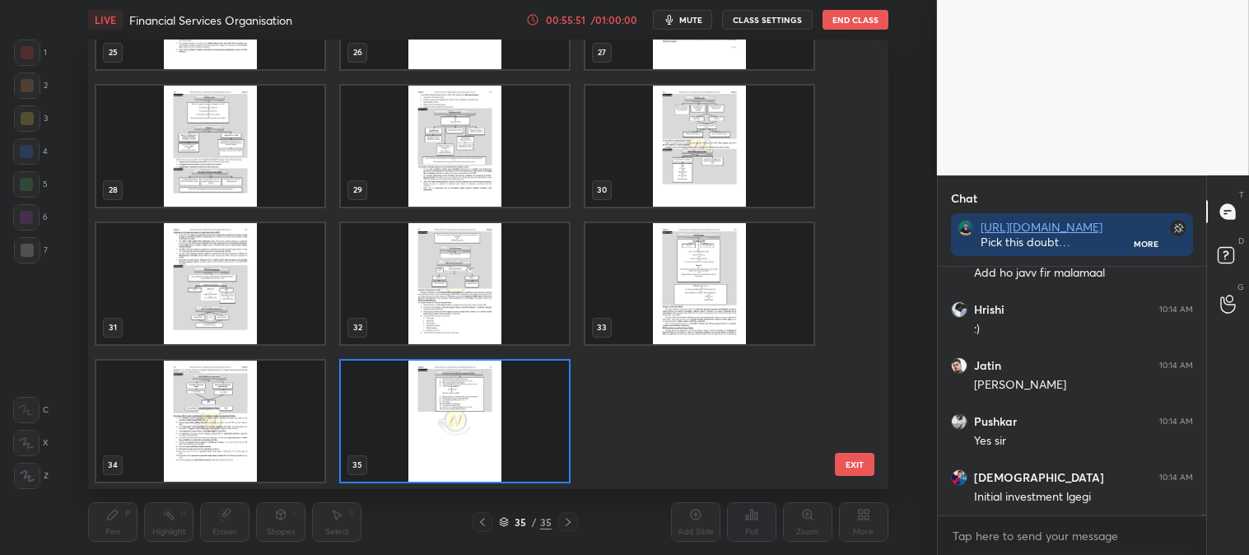
scroll to position [1200, 0]
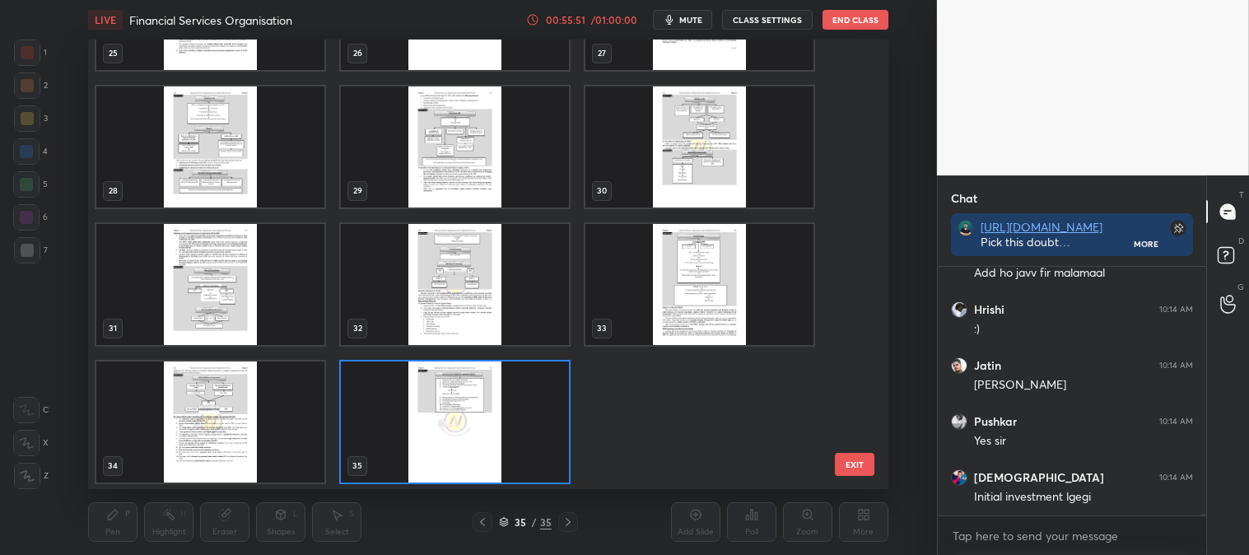
click at [533, 416] on img "grid" at bounding box center [455, 421] width 228 height 121
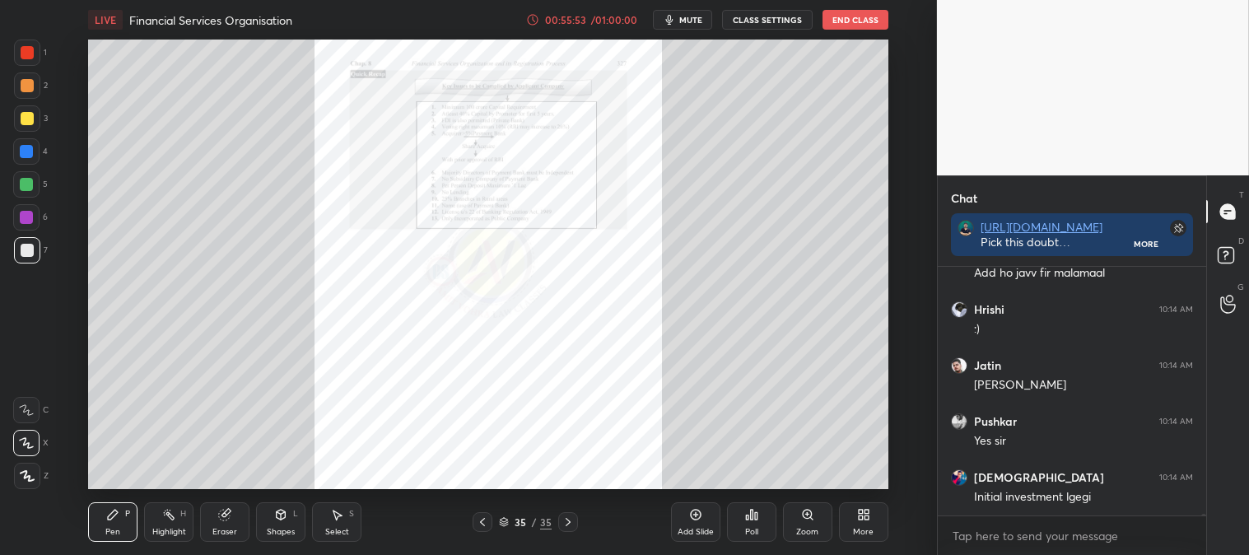
click at [692, 523] on div "Add Slide" at bounding box center [695, 522] width 49 height 40
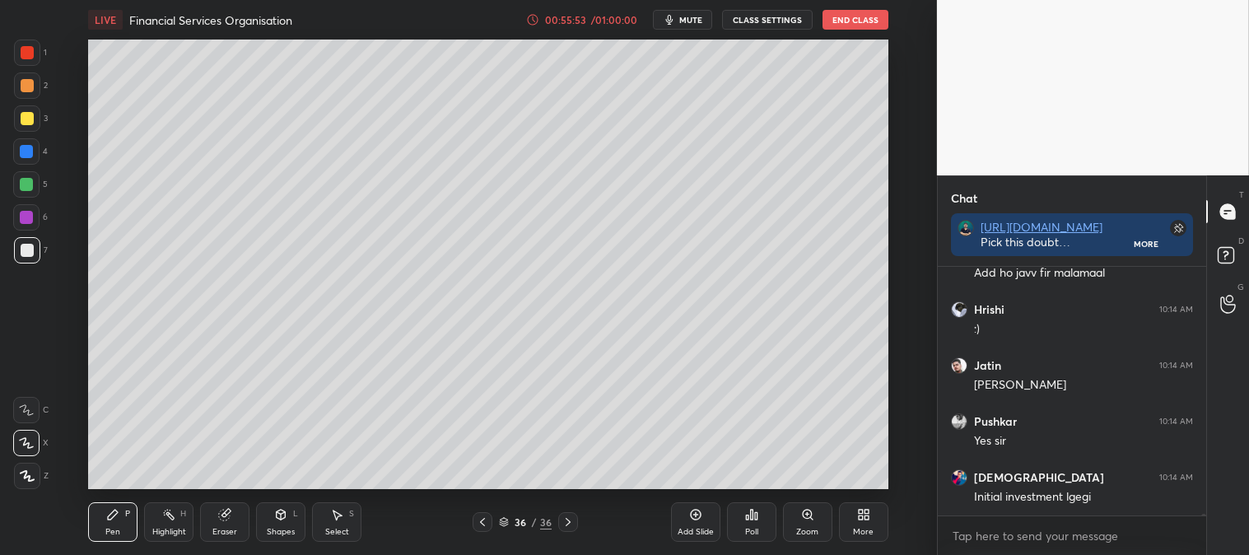
click at [121, 521] on div "Pen P" at bounding box center [112, 522] width 49 height 40
click at [26, 79] on div at bounding box center [27, 85] width 13 height 13
click at [694, 23] on span "mute" at bounding box center [691, 20] width 23 height 12
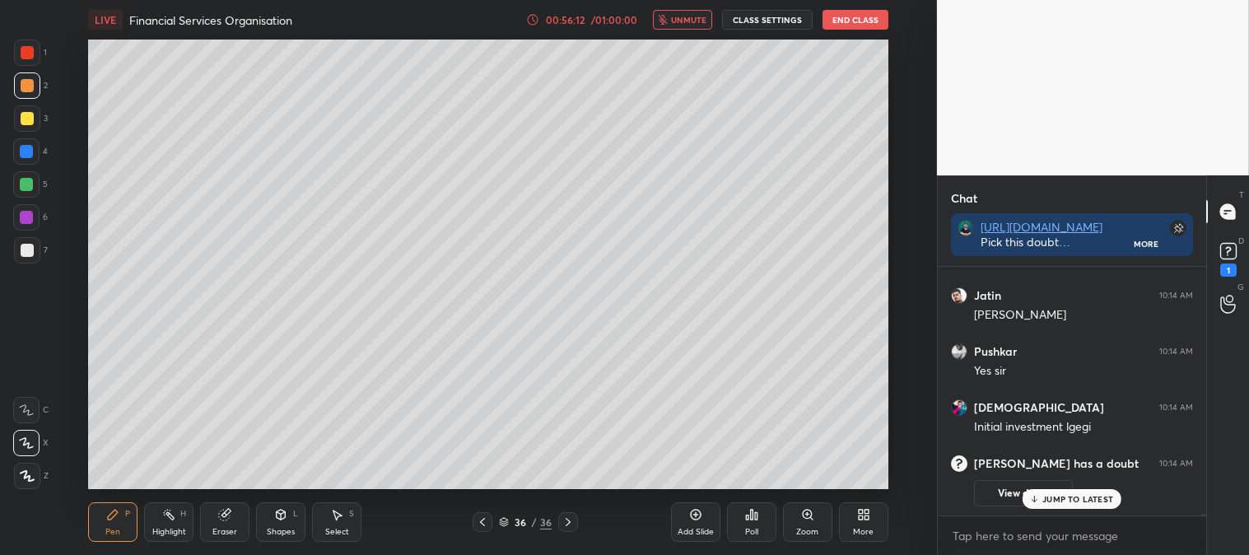
click at [1058, 508] on div "JUMP TO LATEST" at bounding box center [1072, 499] width 99 height 20
click at [1225, 249] on rect at bounding box center [1229, 252] width 16 height 16
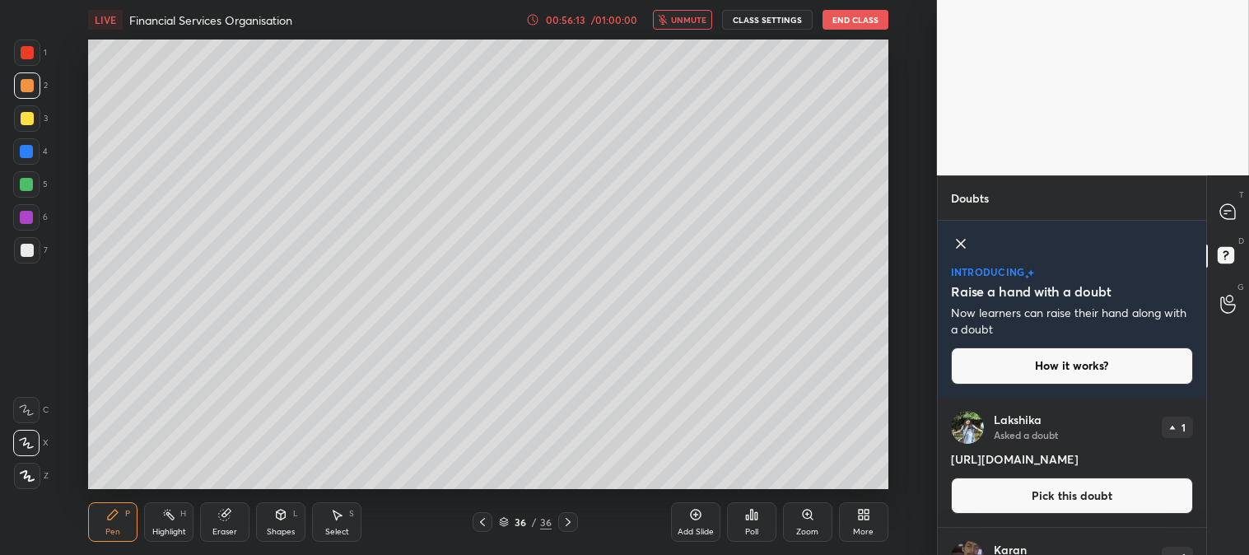
scroll to position [152, 264]
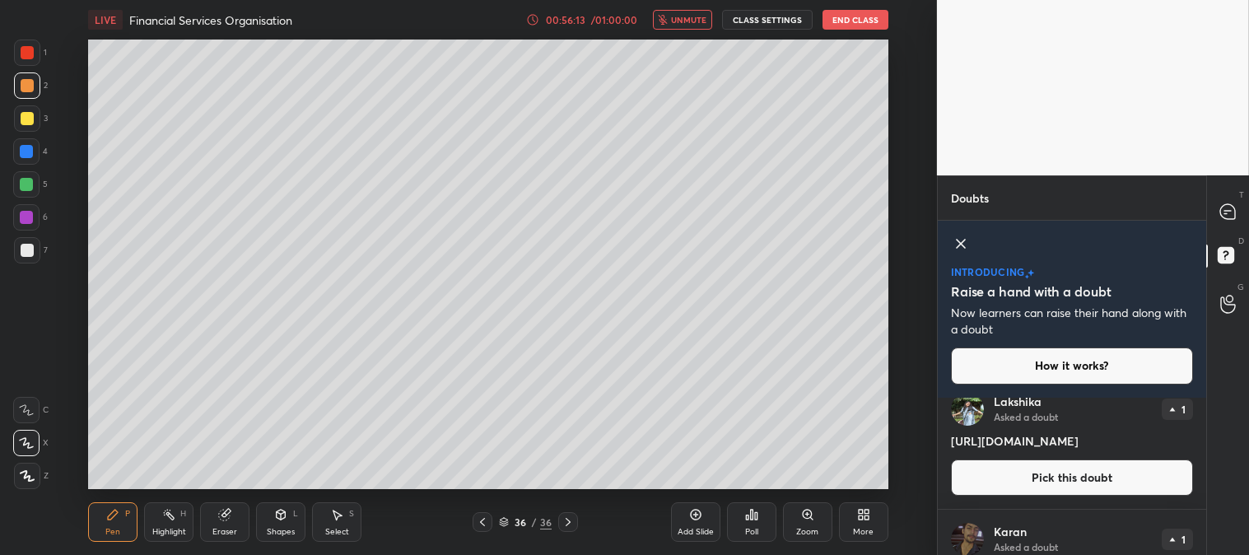
click at [688, 19] on span "unmute" at bounding box center [688, 20] width 35 height 12
drag, startPoint x: 952, startPoint y: 438, endPoint x: 1147, endPoint y: 445, distance: 194.5
click at [1147, 445] on h4 "[URL][DOMAIN_NAME]" at bounding box center [1072, 440] width 242 height 17
copy h4 "[URL][DOMAIN_NAME]"
click at [959, 236] on icon at bounding box center [961, 244] width 20 height 20
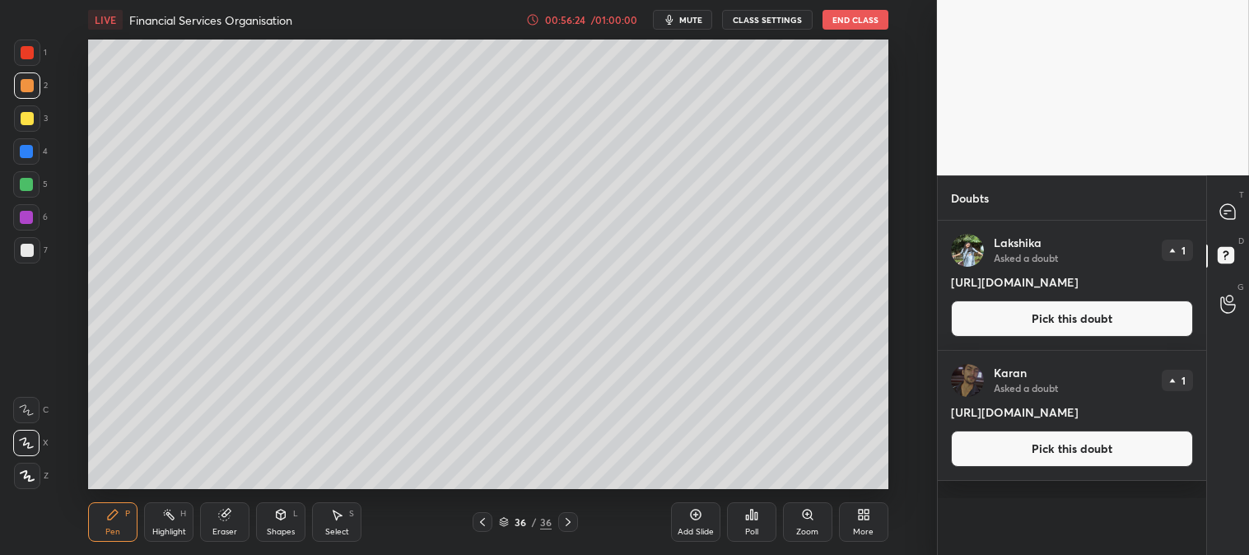
scroll to position [0, 0]
click at [1221, 198] on div at bounding box center [1228, 212] width 33 height 30
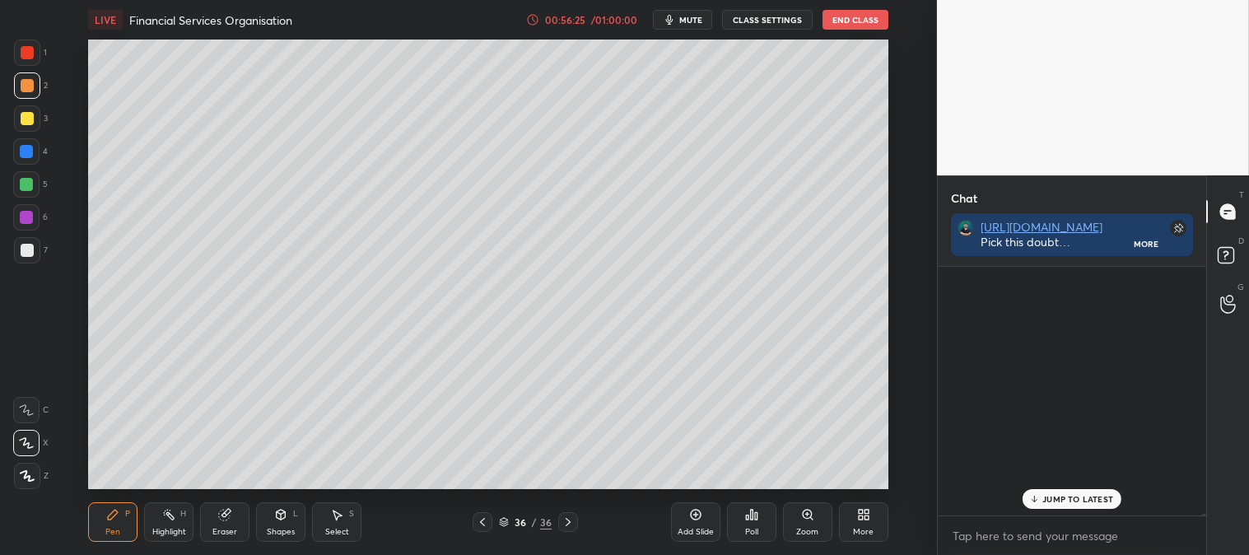
scroll to position [283, 264]
click at [1221, 198] on div at bounding box center [1228, 212] width 33 height 30
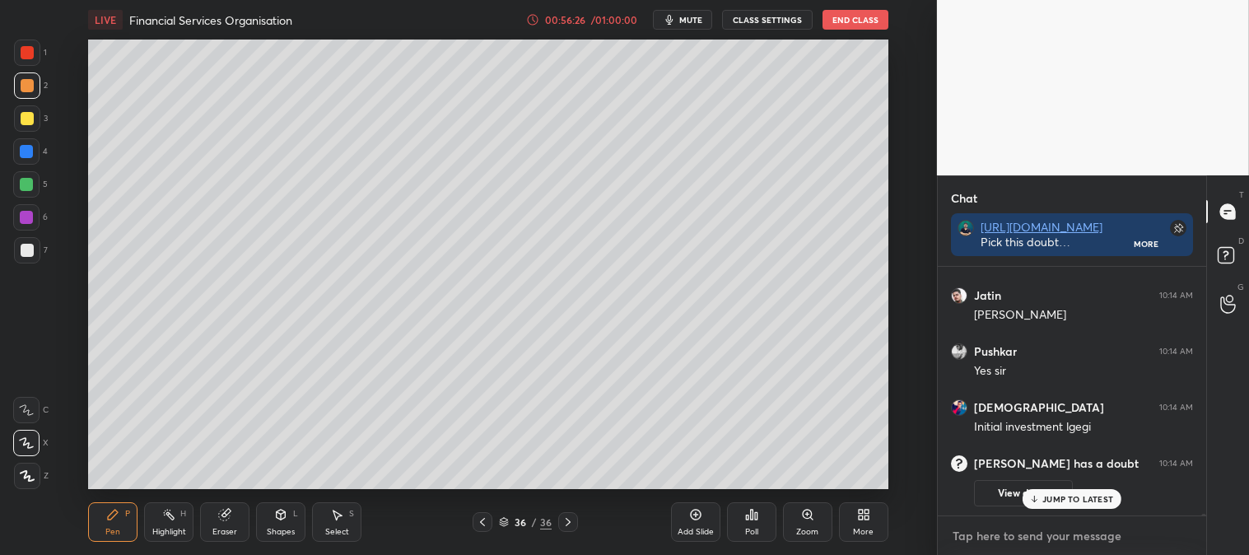
type textarea "x"
click at [1030, 530] on textarea at bounding box center [1072, 536] width 242 height 26
paste textarea "[URL][DOMAIN_NAME]"
type textarea "[URL][DOMAIN_NAME]"
type textarea "x"
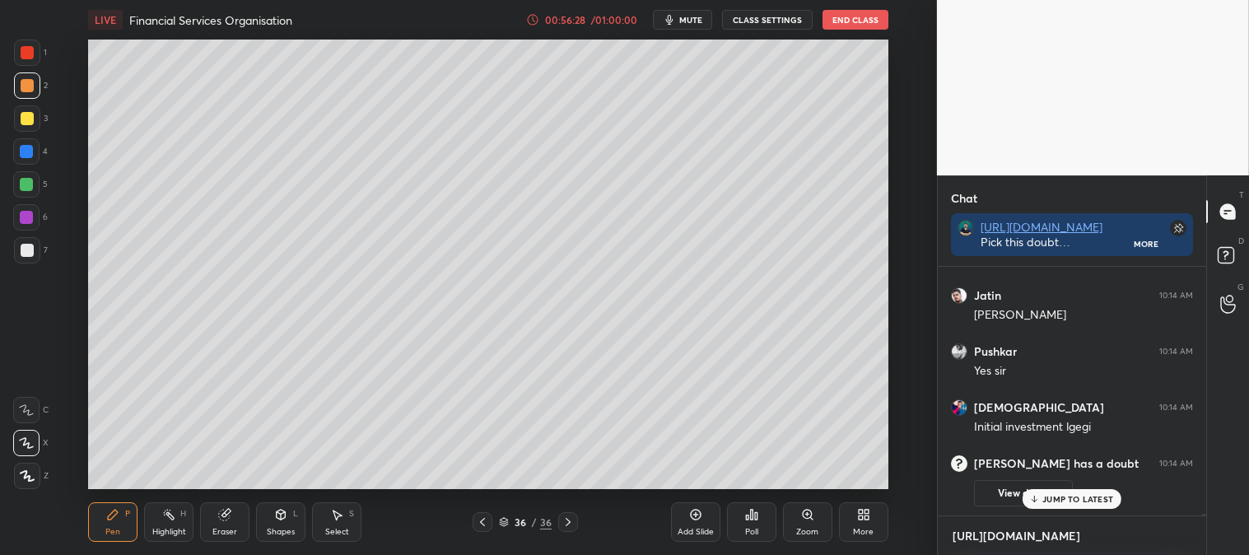
scroll to position [240, 264]
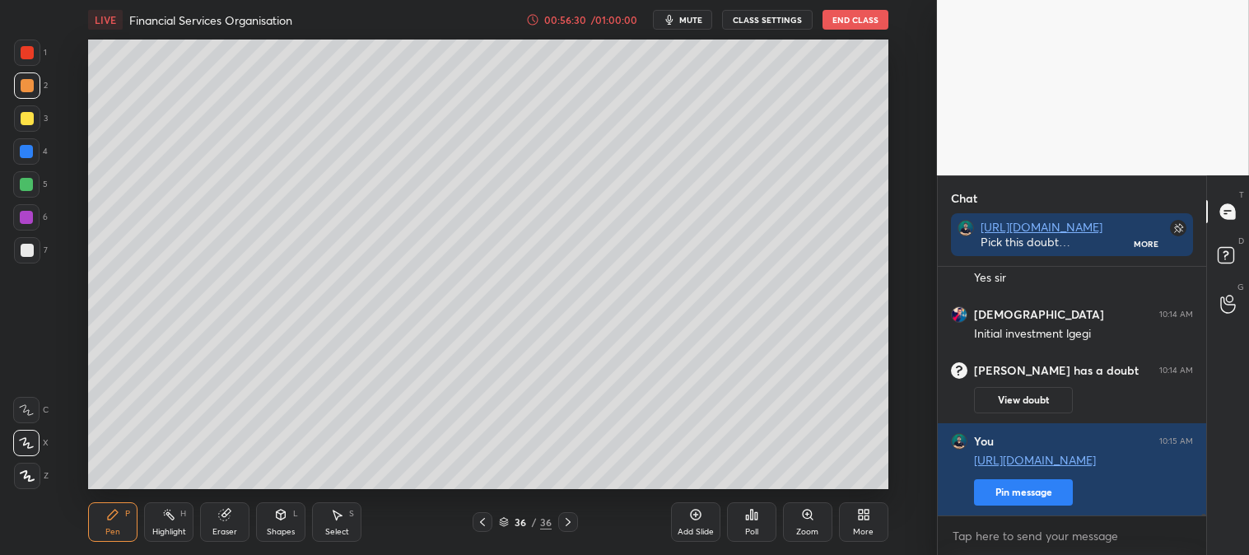
click at [1010, 501] on button "Pin message" at bounding box center [1023, 492] width 99 height 26
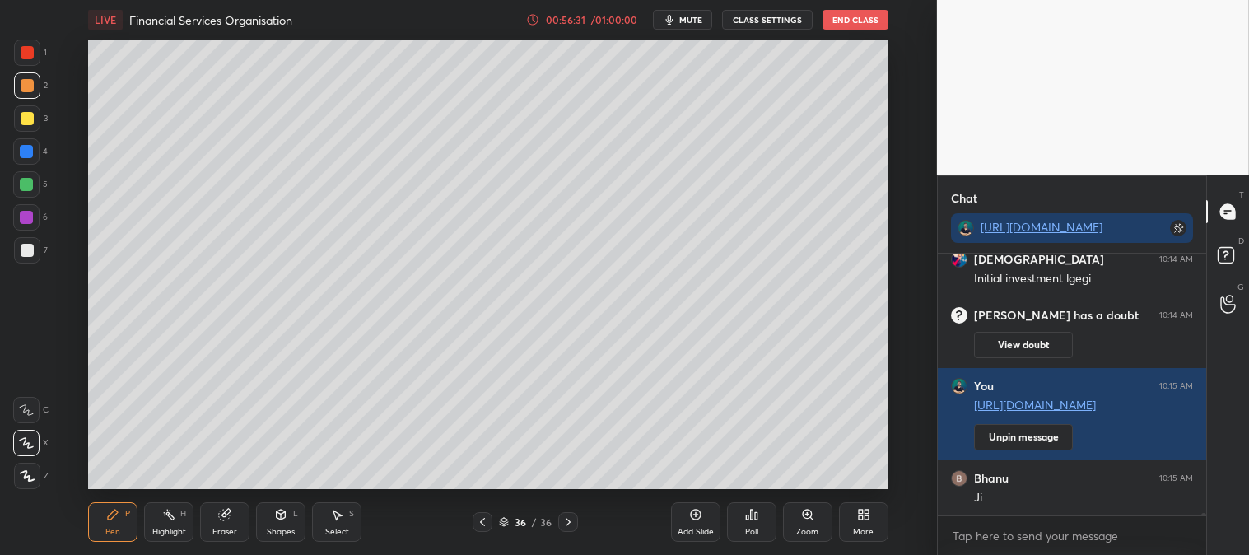
click at [693, 18] on span "mute" at bounding box center [691, 20] width 23 height 12
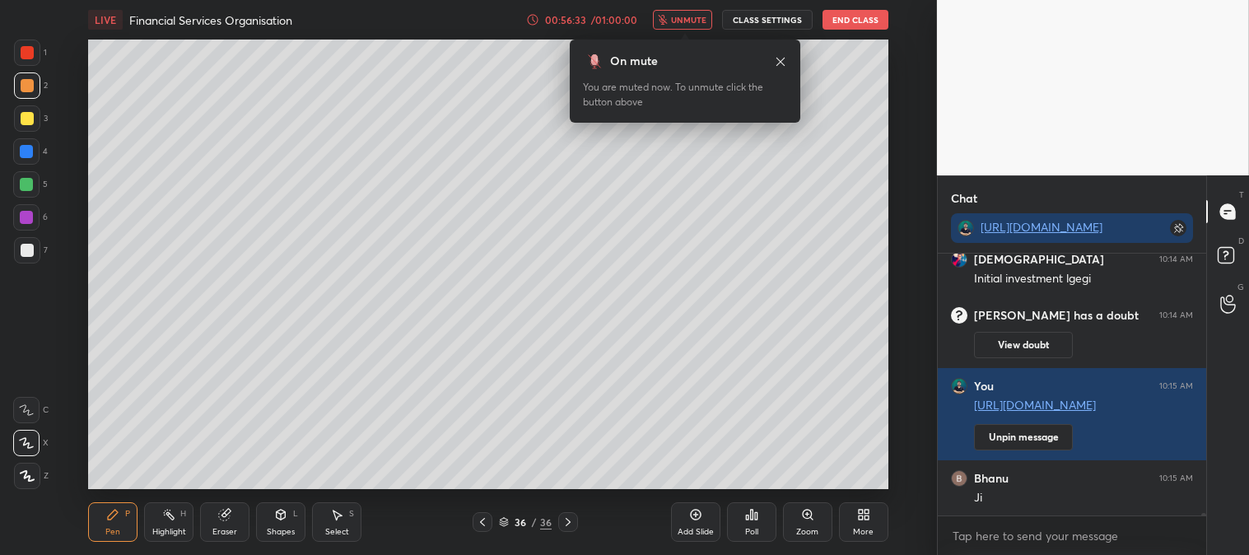
click at [687, 21] on span "unmute" at bounding box center [688, 20] width 35 height 12
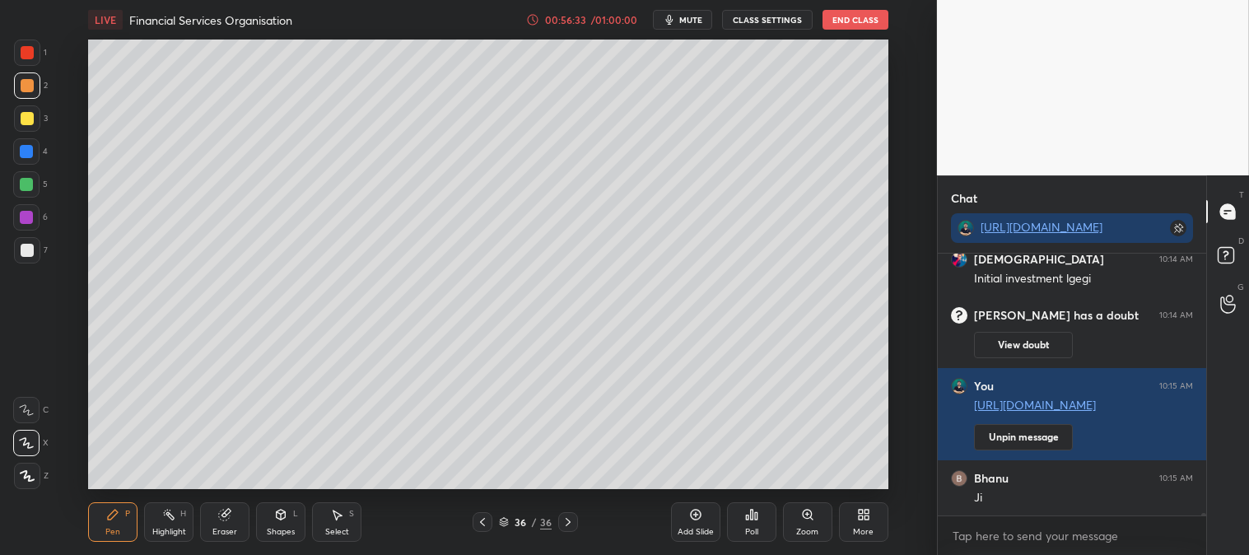
click at [110, 512] on icon at bounding box center [112, 514] width 13 height 13
click at [37, 119] on div at bounding box center [27, 118] width 26 height 26
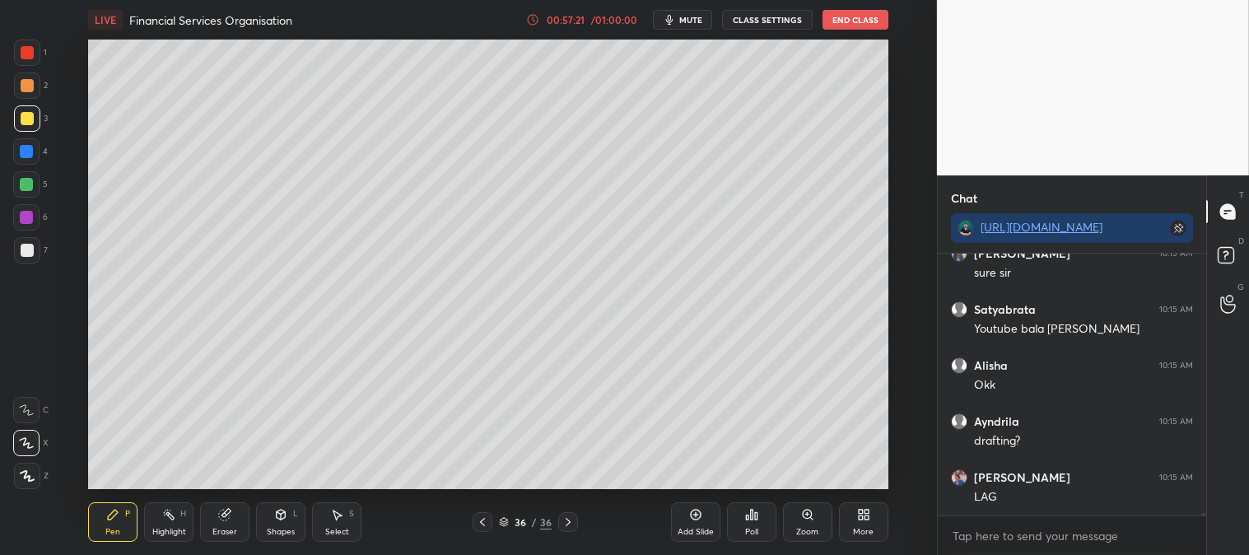
scroll to position [30594, 0]
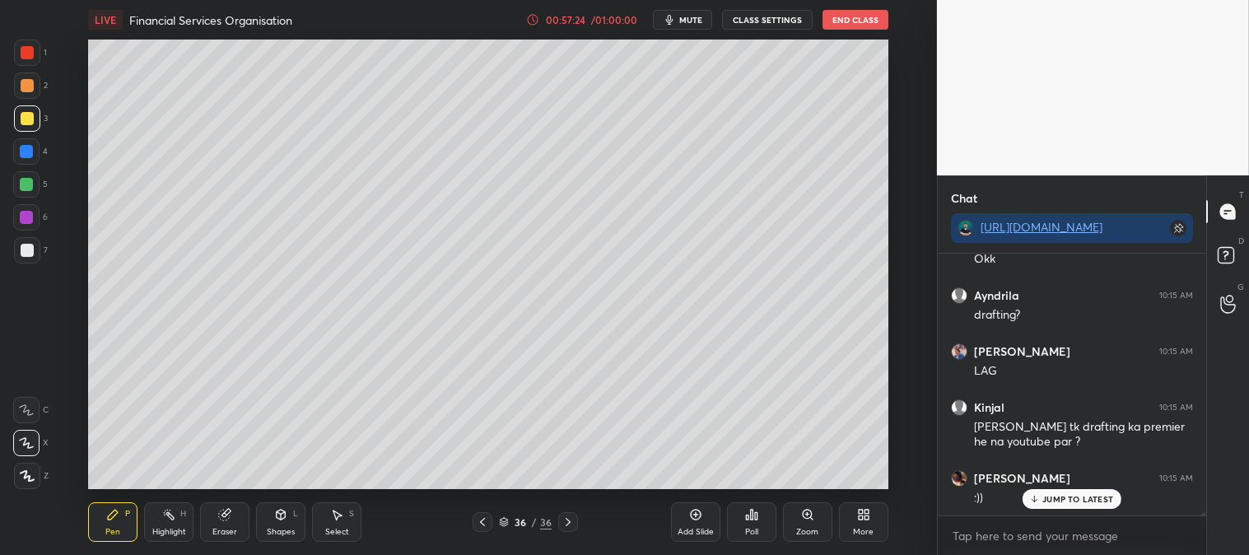
click at [21, 118] on div at bounding box center [27, 118] width 13 height 13
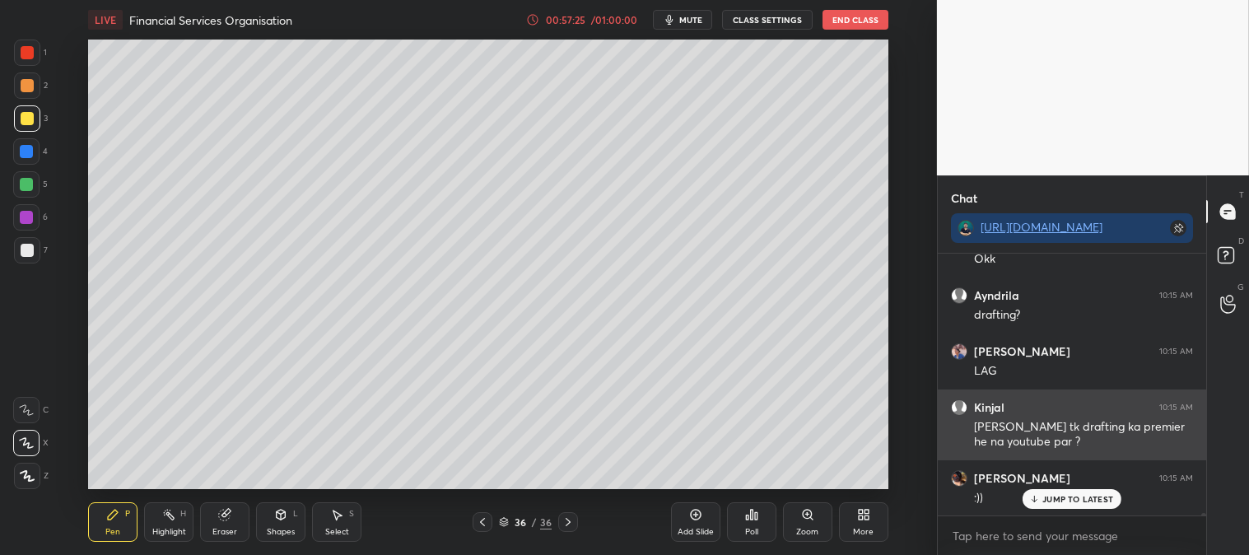
click at [1040, 498] on icon at bounding box center [1035, 499] width 11 height 10
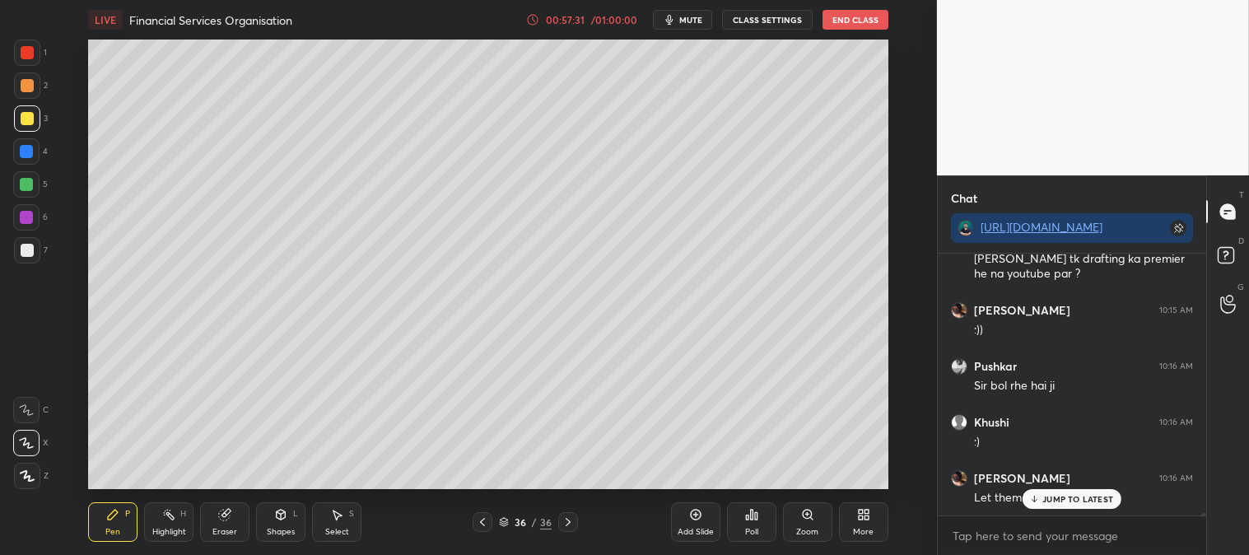
scroll to position [30875, 0]
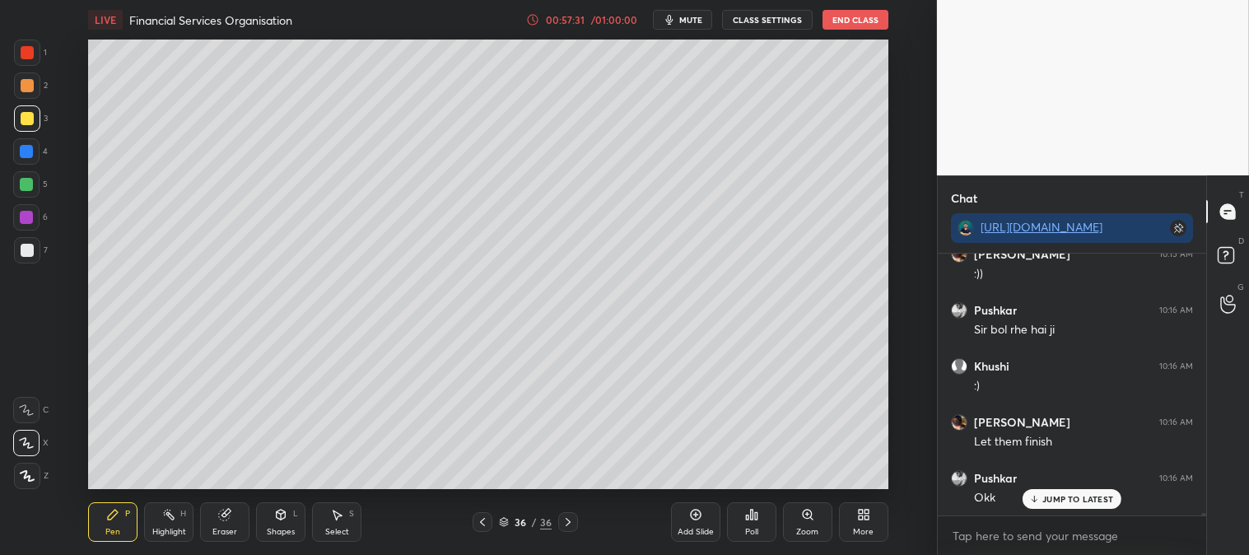
click at [792, 522] on div "Zoom" at bounding box center [807, 522] width 49 height 40
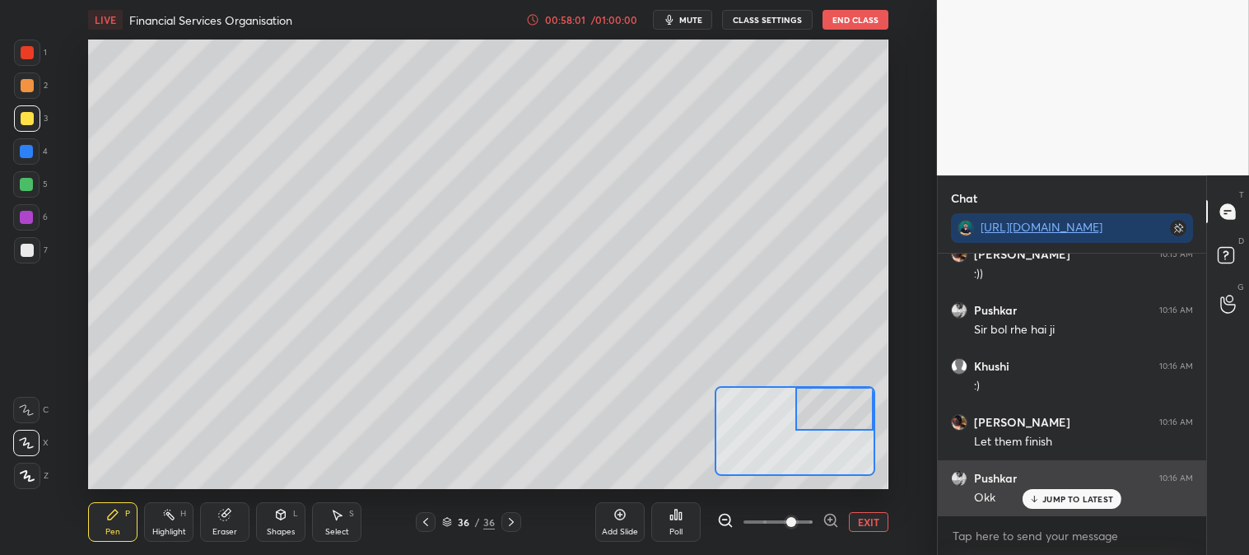
click at [1053, 497] on p "JUMP TO LATEST" at bounding box center [1078, 499] width 71 height 10
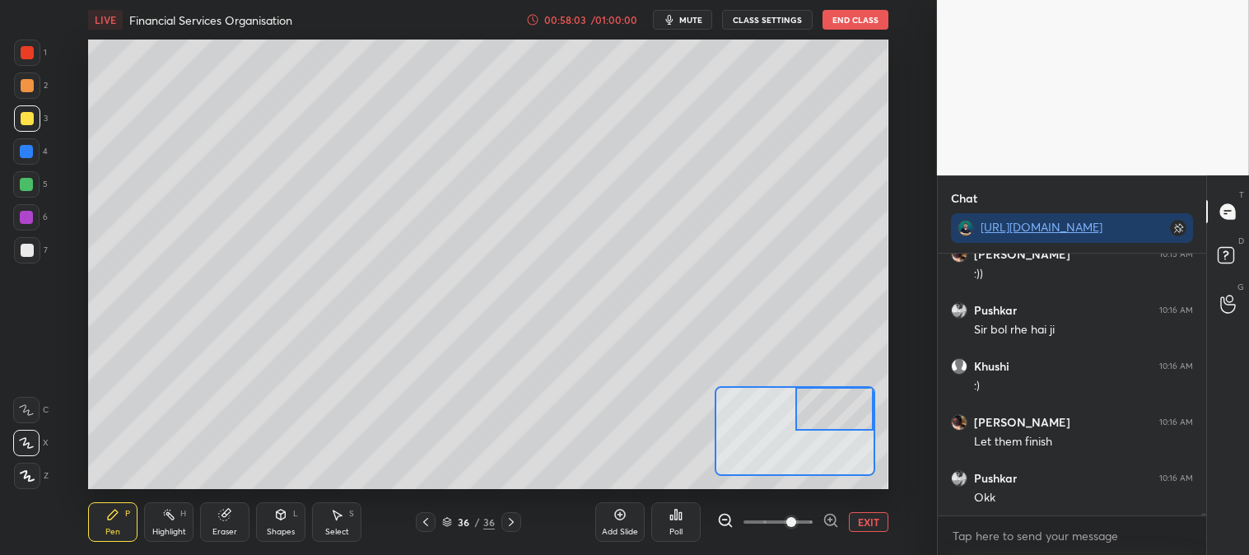
click at [30, 181] on div at bounding box center [26, 184] width 13 height 13
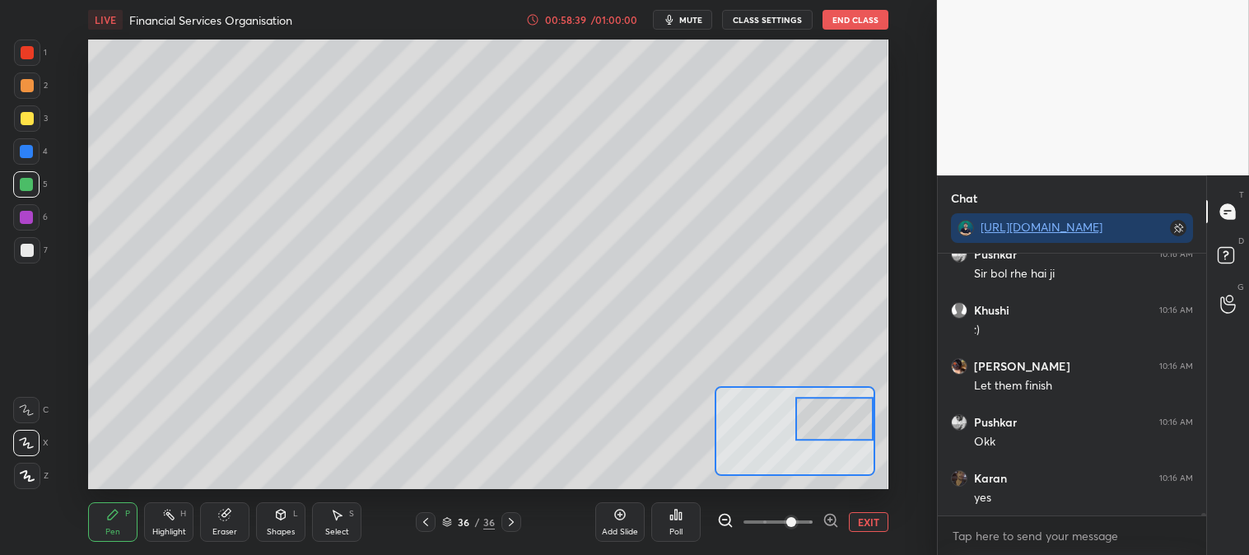
click at [870, 516] on button "EXIT" at bounding box center [869, 522] width 40 height 20
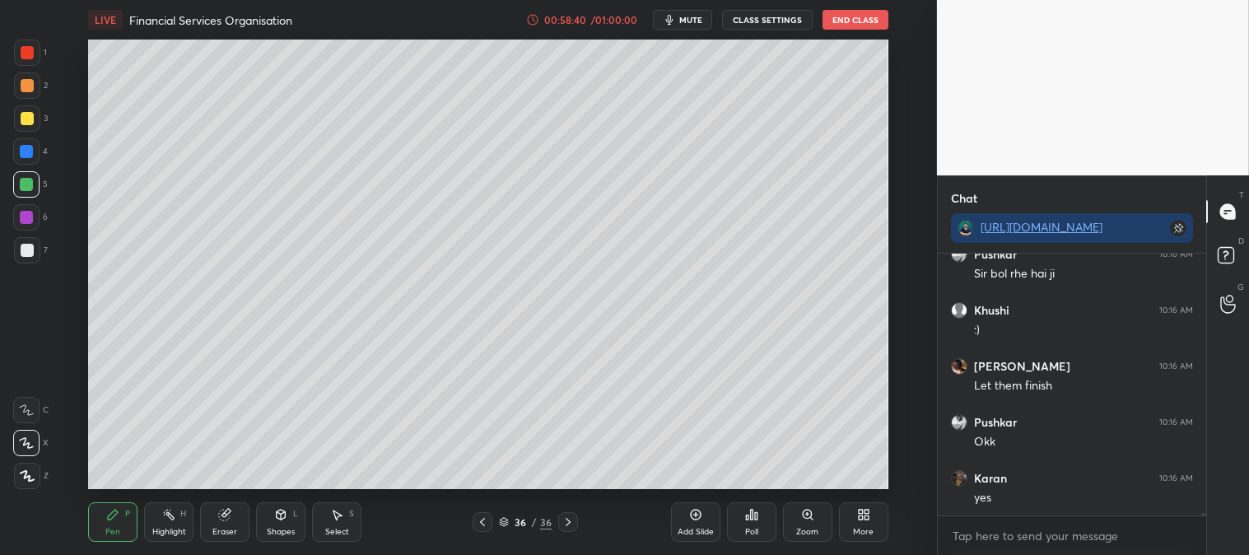
click at [152, 536] on div "Highlight" at bounding box center [169, 532] width 34 height 8
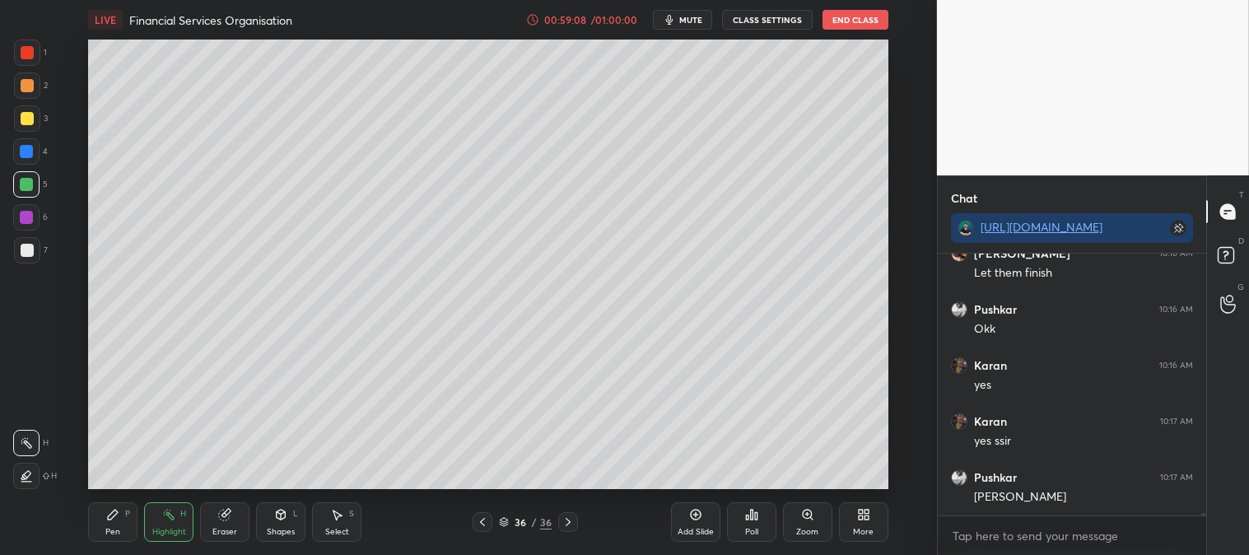
scroll to position [31099, 0]
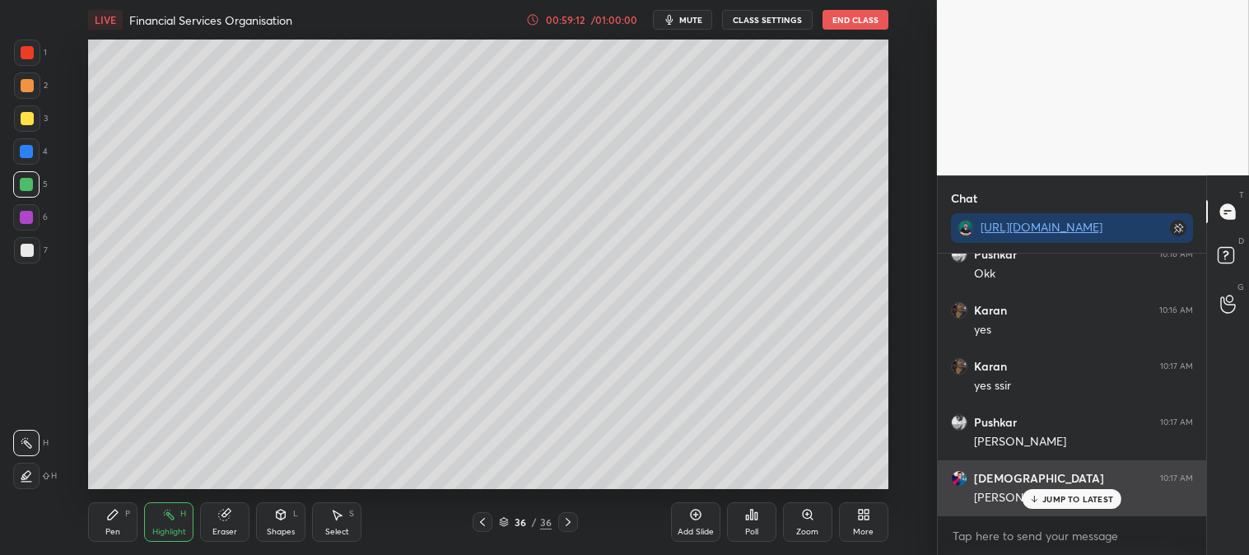
click at [1050, 502] on p "JUMP TO LATEST" at bounding box center [1078, 499] width 71 height 10
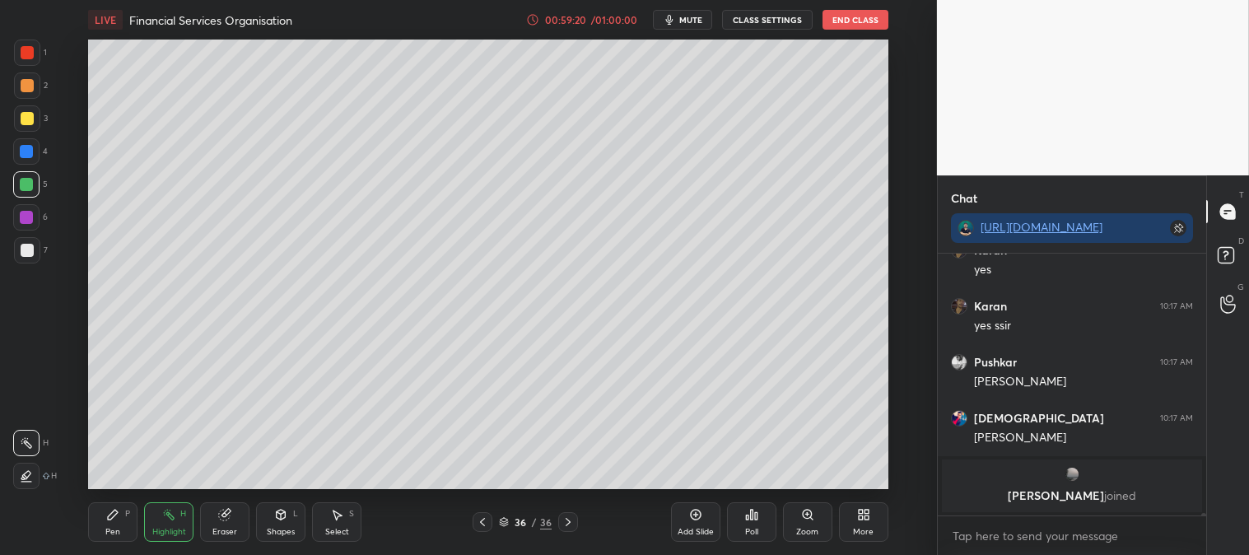
scroll to position [30744, 0]
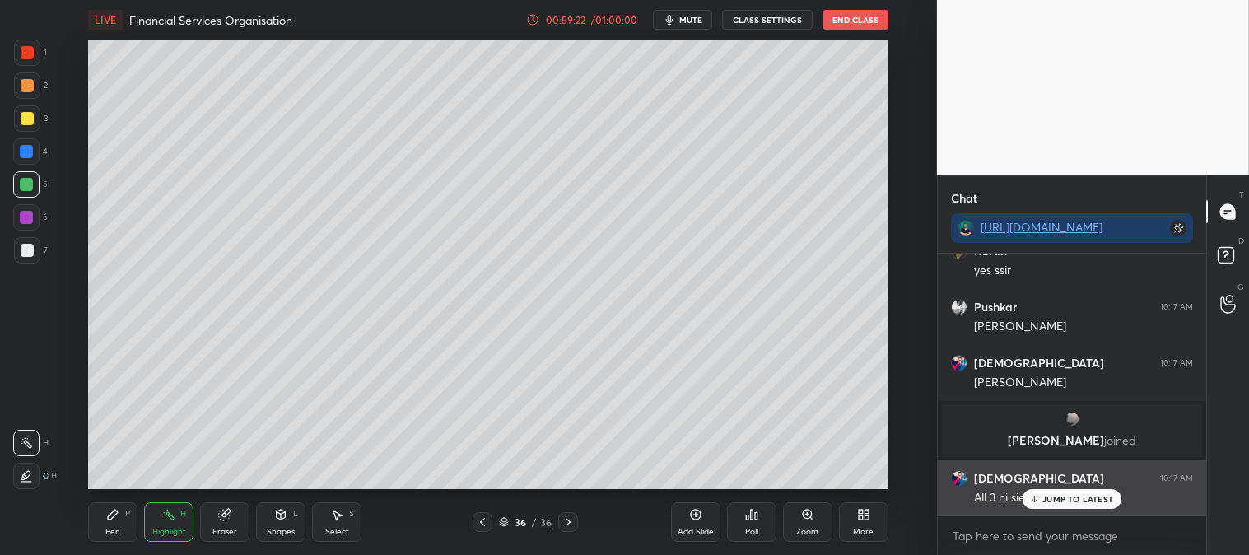
click at [1051, 499] on p "JUMP TO LATEST" at bounding box center [1078, 499] width 71 height 10
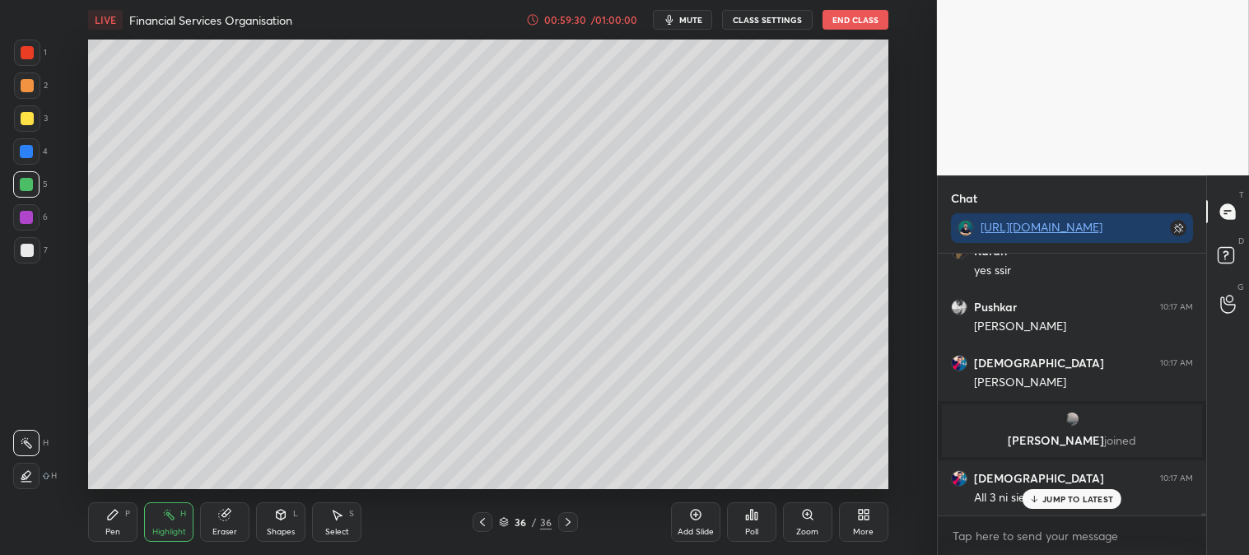
scroll to position [31015, 0]
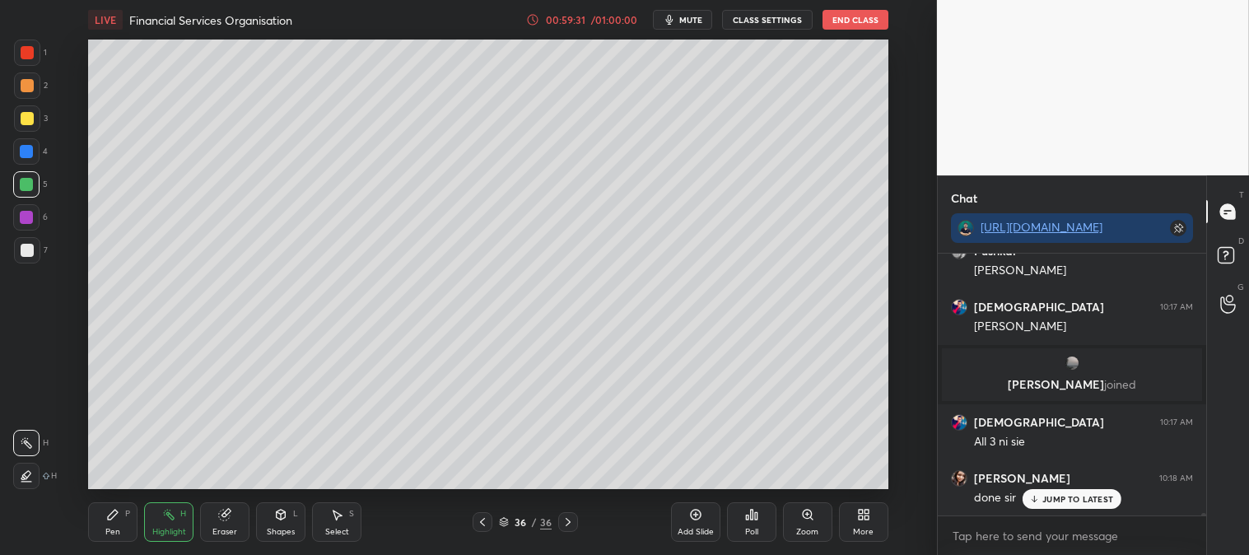
click at [1044, 504] on p "JUMP TO LATEST" at bounding box center [1078, 499] width 71 height 10
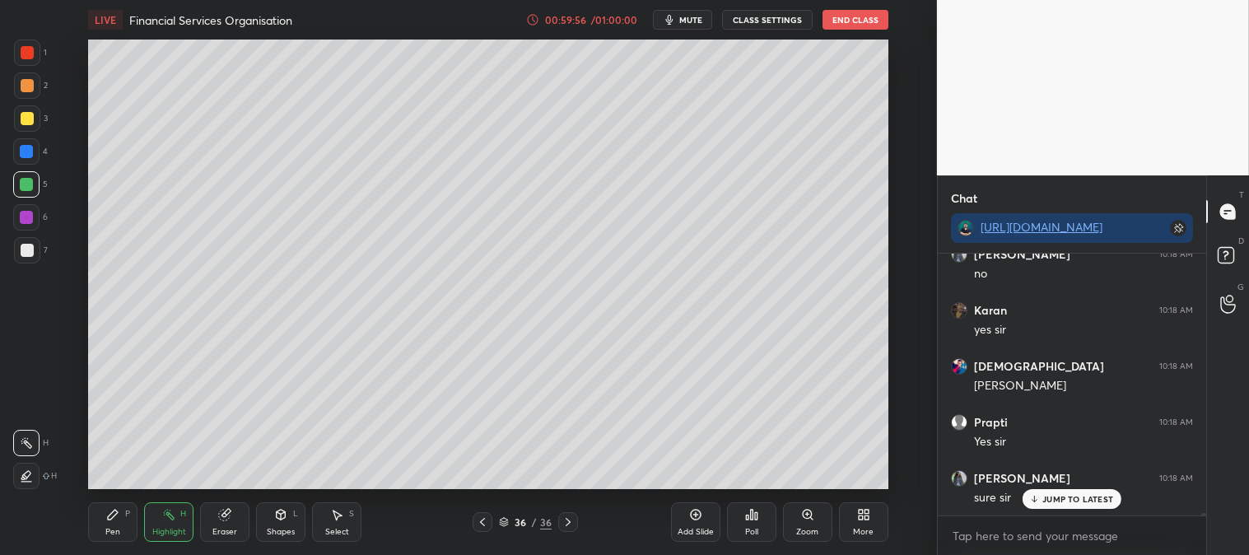
scroll to position [31407, 0]
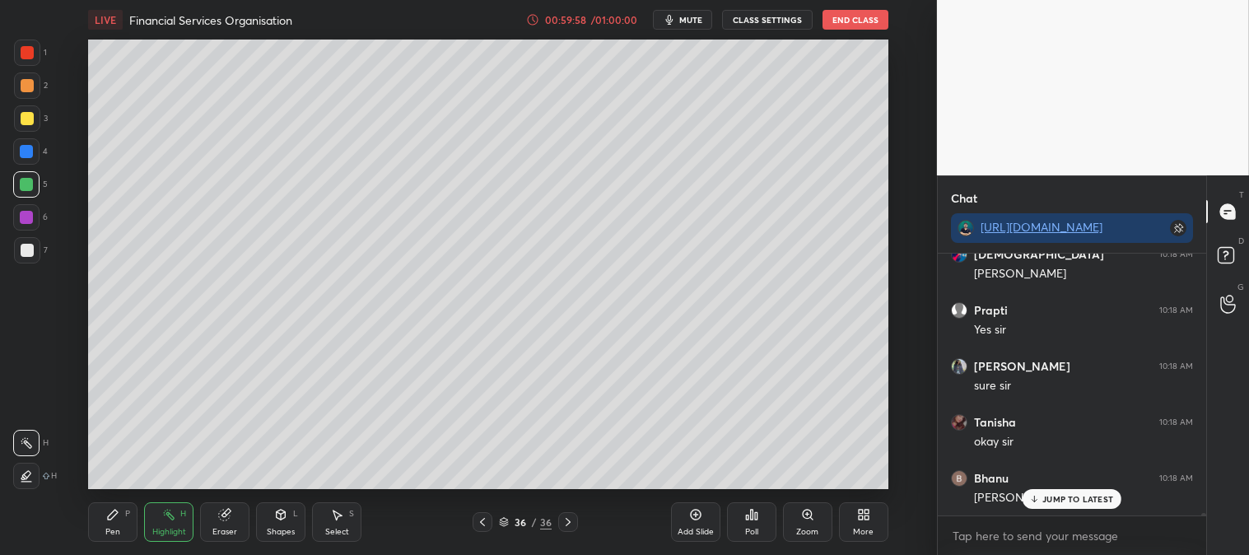
click at [1034, 497] on icon at bounding box center [1035, 499] width 11 height 10
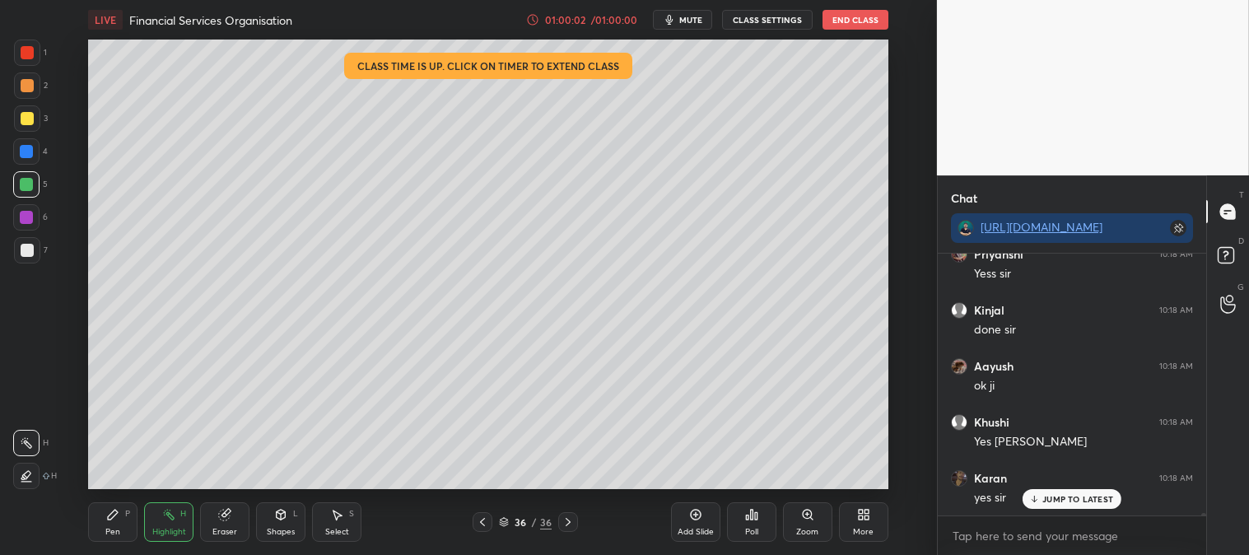
scroll to position [31799, 0]
click at [119, 519] on icon at bounding box center [112, 514] width 13 height 13
click at [112, 513] on icon at bounding box center [113, 515] width 10 height 10
click at [27, 155] on div at bounding box center [26, 151] width 13 height 13
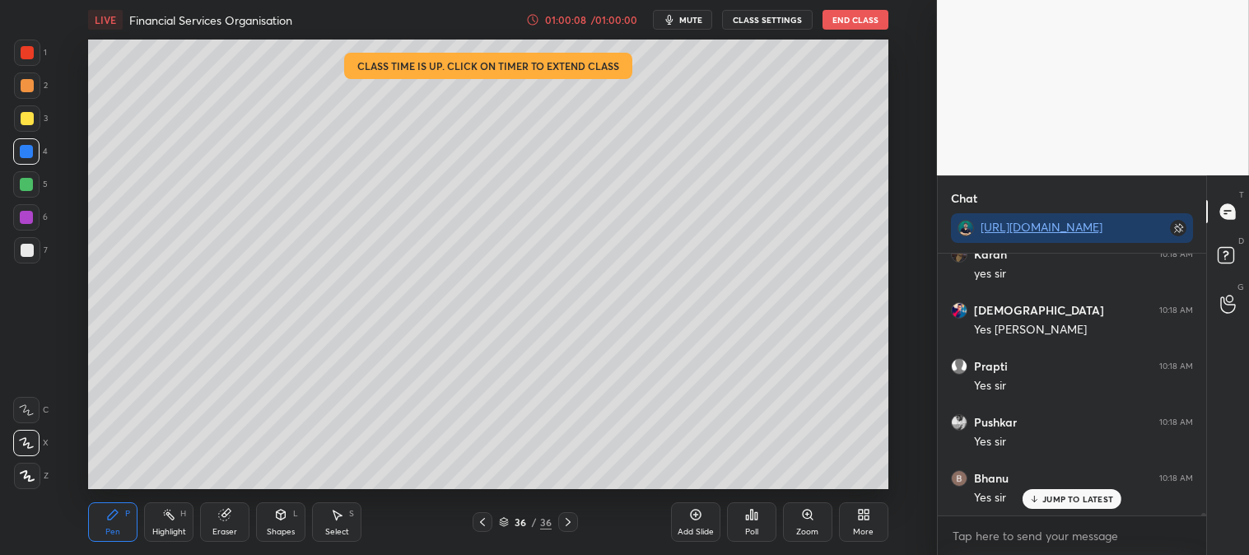
scroll to position [31967, 0]
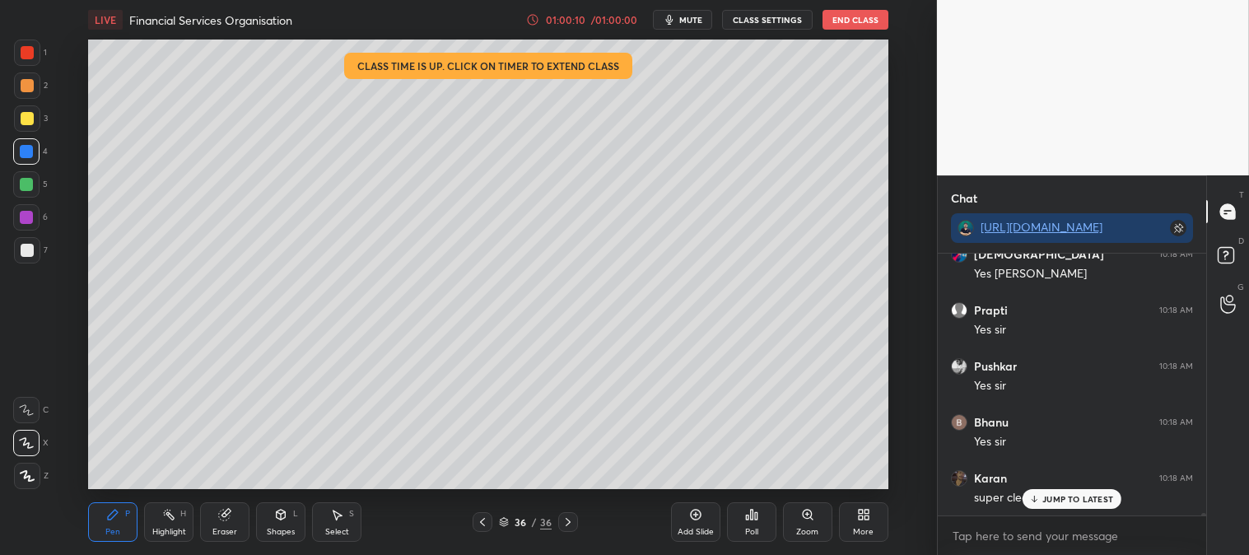
click at [1058, 496] on p "JUMP TO LATEST" at bounding box center [1078, 499] width 71 height 10
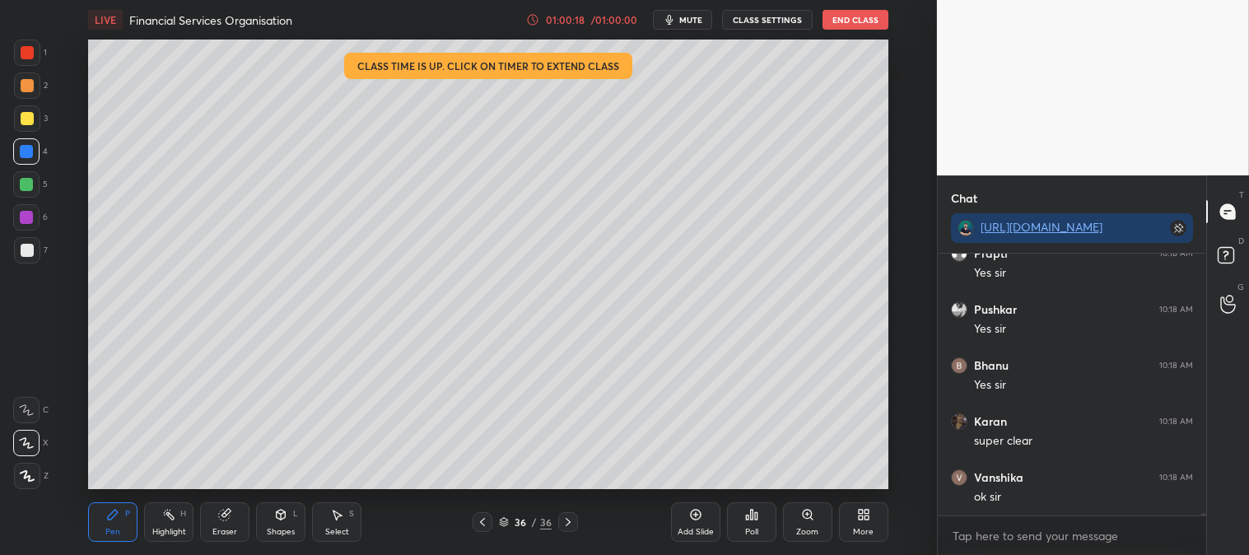
click at [183, 521] on div "Highlight H" at bounding box center [168, 522] width 49 height 40
click at [116, 520] on icon at bounding box center [112, 514] width 13 height 13
click at [33, 253] on div at bounding box center [27, 250] width 26 height 26
click at [157, 533] on div "Highlight" at bounding box center [169, 532] width 34 height 8
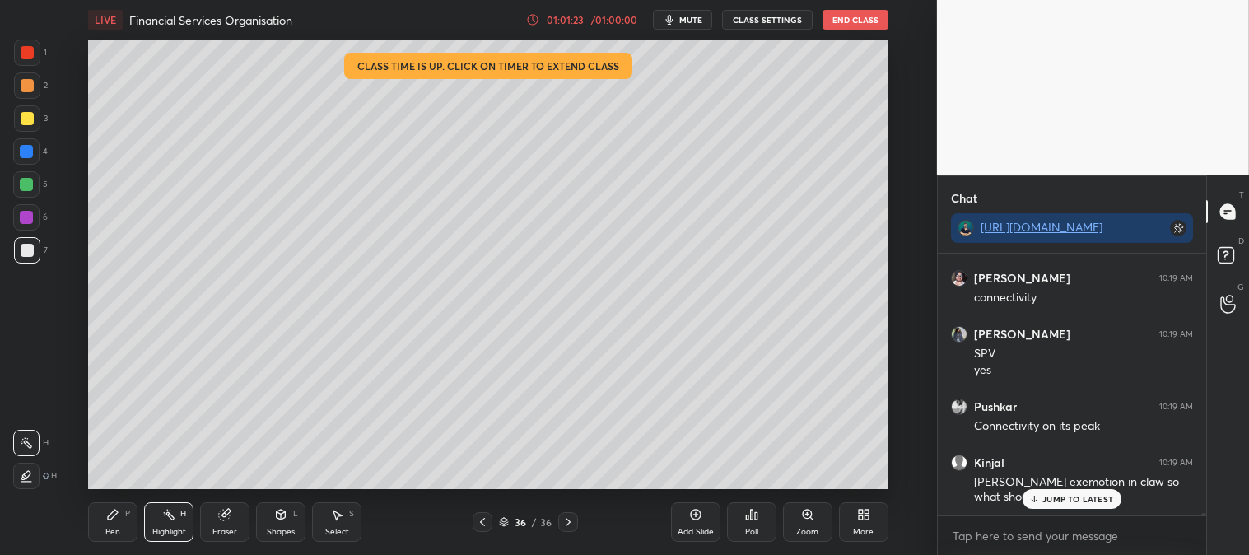
scroll to position [32334, 0]
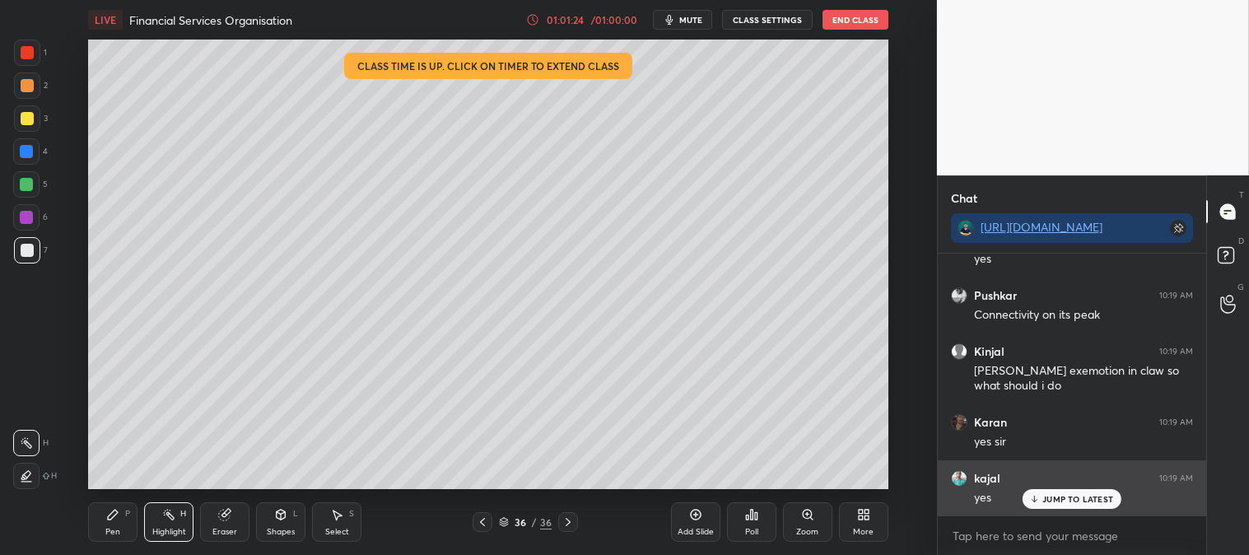
click at [1059, 492] on div "JUMP TO LATEST" at bounding box center [1072, 499] width 99 height 20
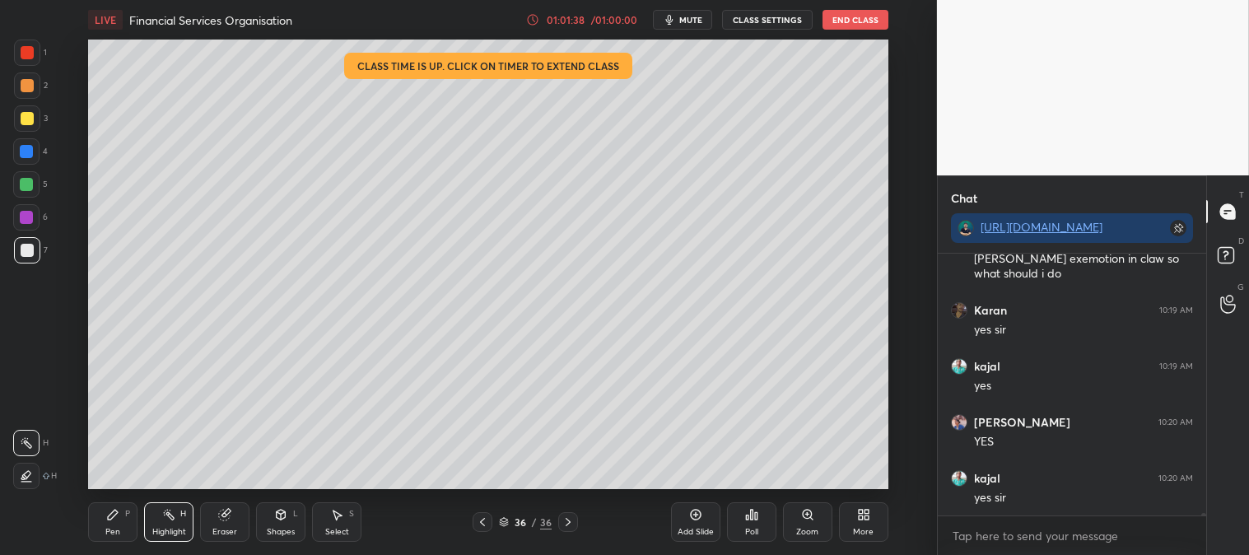
scroll to position [32573, 0]
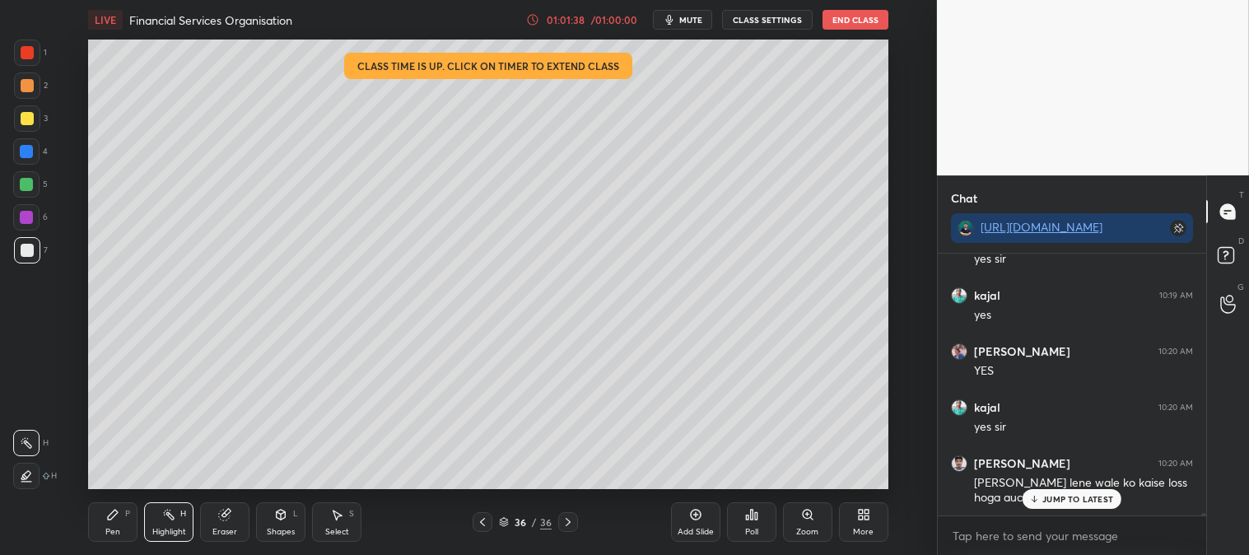
click at [223, 523] on div "Eraser" at bounding box center [224, 522] width 49 height 40
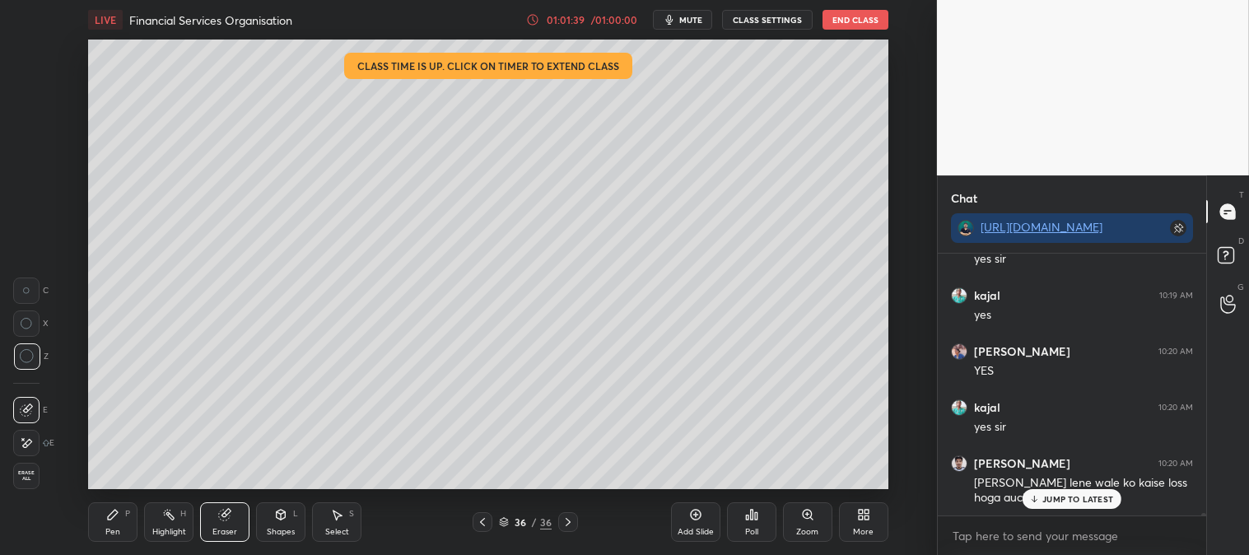
scroll to position [32629, 0]
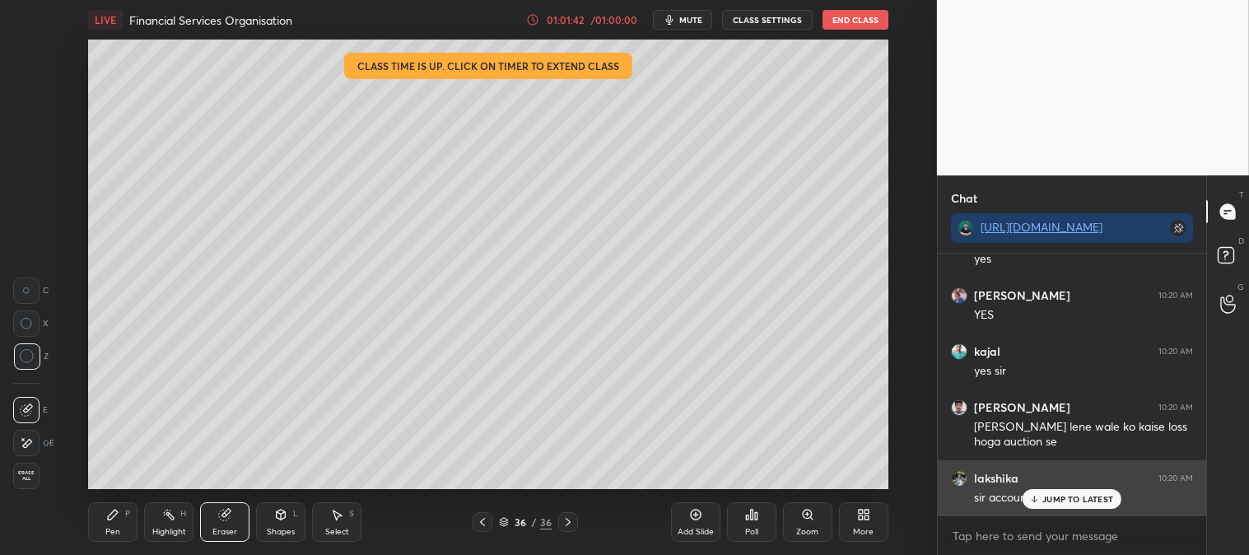
click at [1058, 497] on p "JUMP TO LATEST" at bounding box center [1078, 499] width 71 height 10
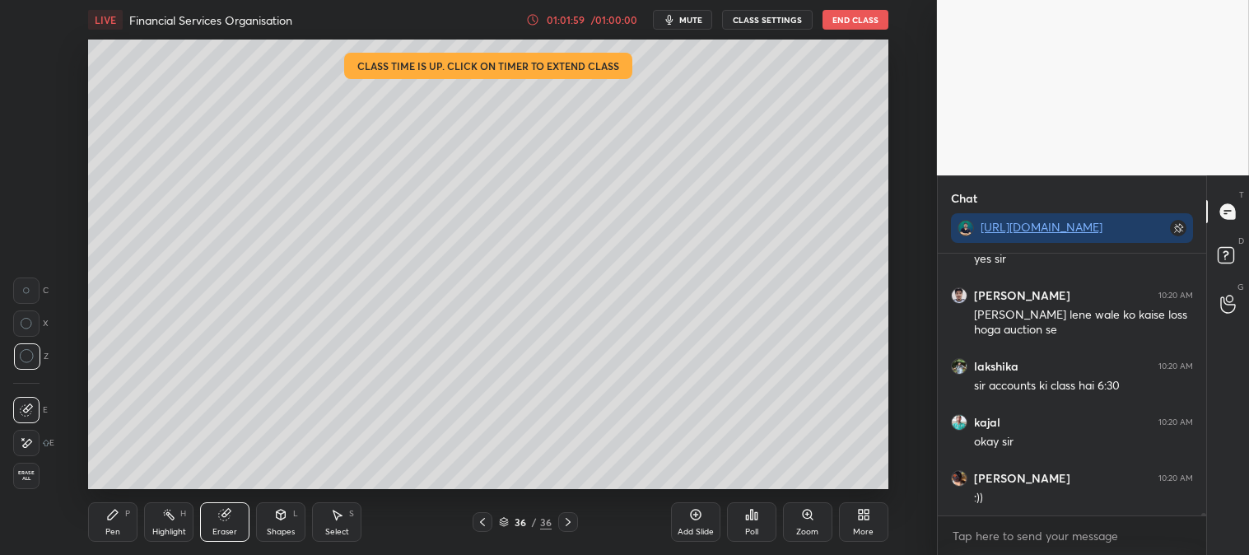
scroll to position [32800, 0]
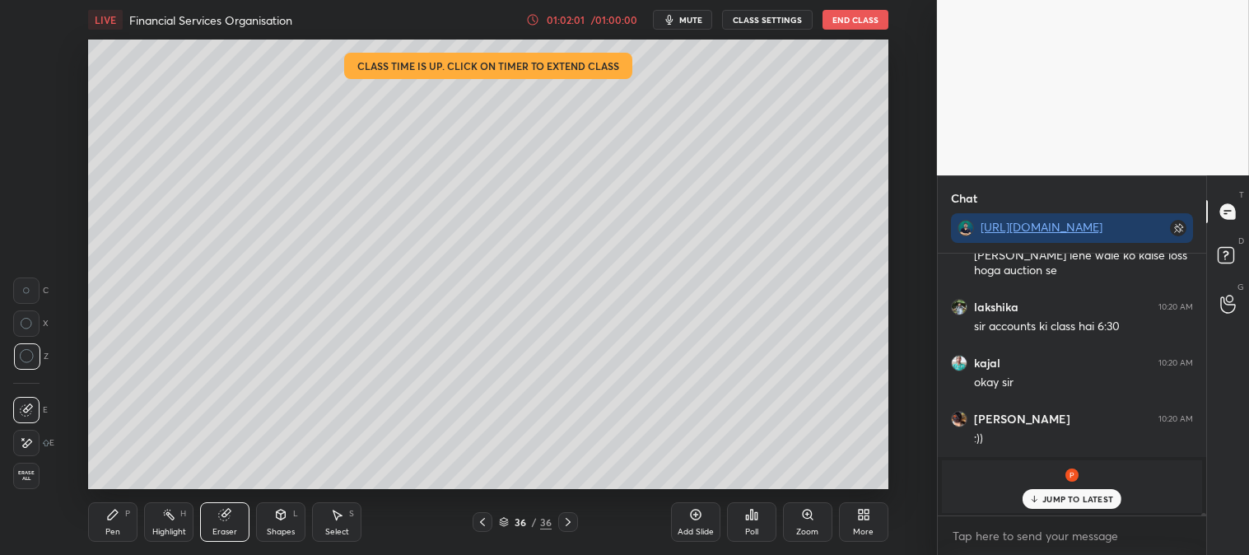
click at [106, 516] on icon at bounding box center [112, 514] width 13 height 13
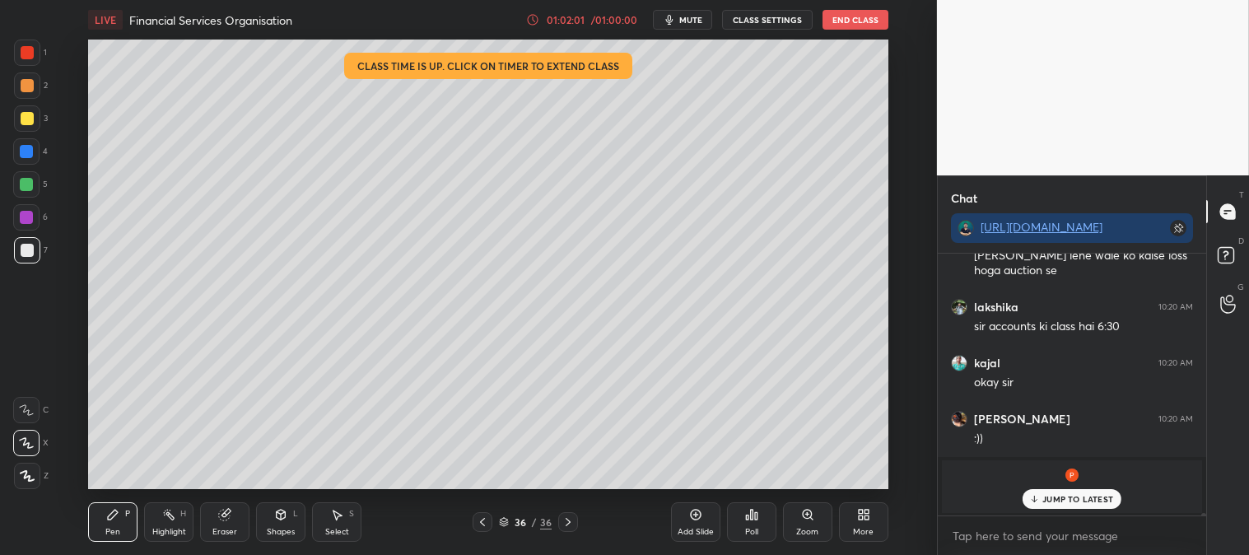
click at [113, 519] on icon at bounding box center [112, 514] width 13 height 13
click at [1047, 497] on p "JUMP TO LATEST" at bounding box center [1078, 499] width 71 height 10
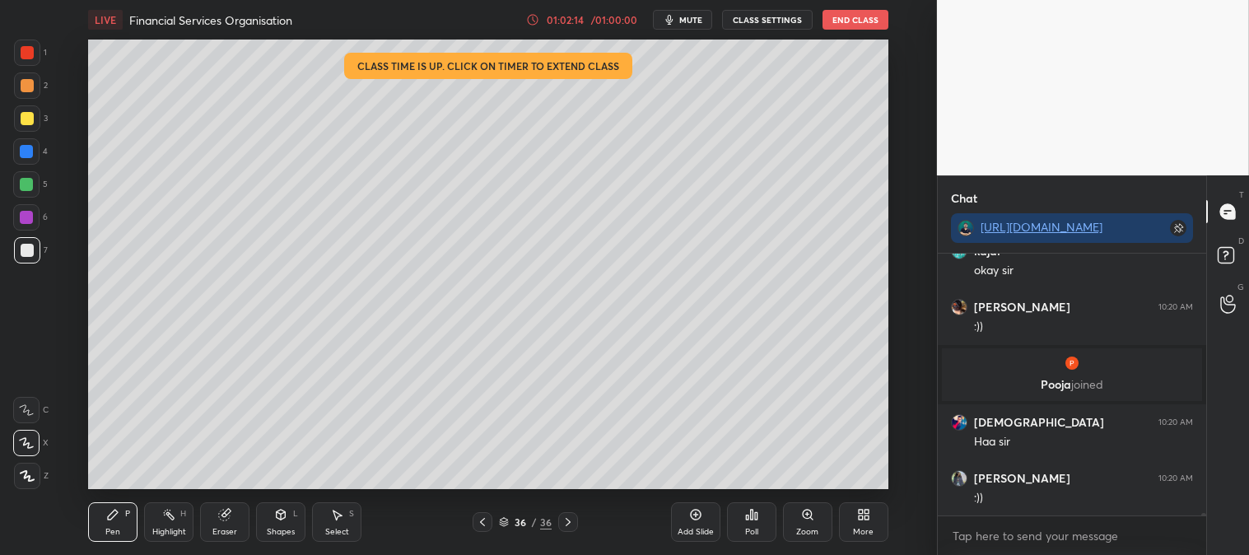
scroll to position [32217, 0]
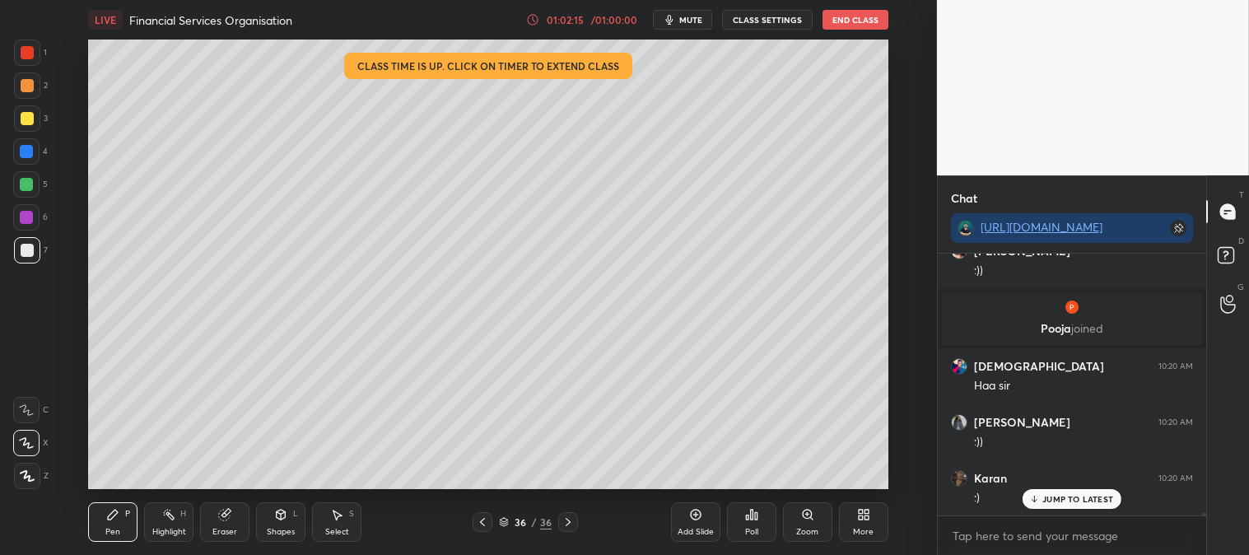
click at [476, 523] on icon at bounding box center [482, 522] width 13 height 13
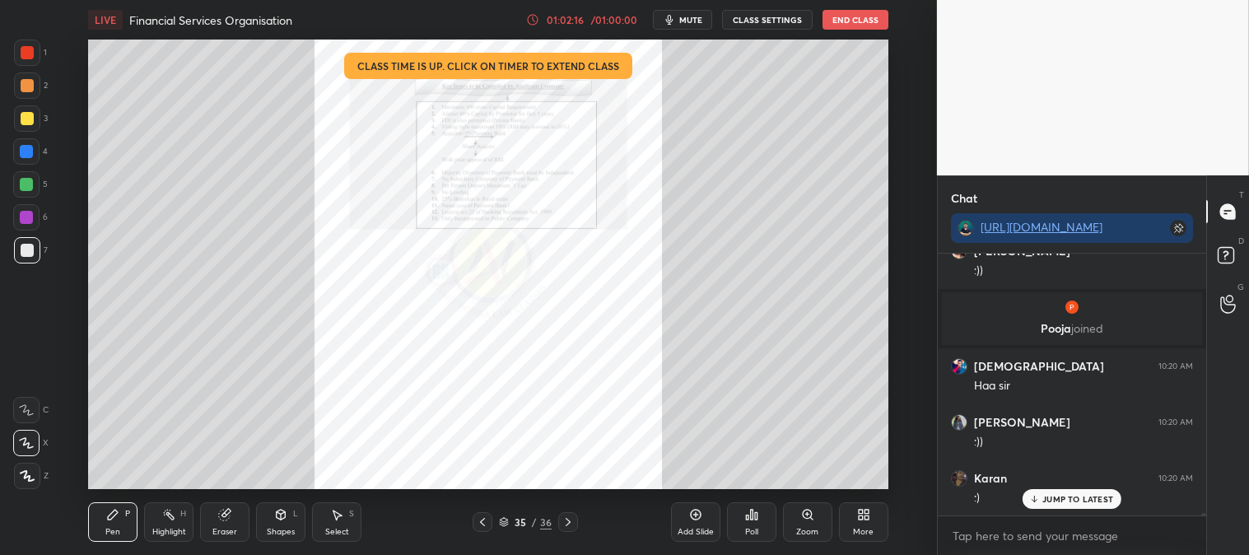
click at [21, 55] on div at bounding box center [27, 52] width 13 height 13
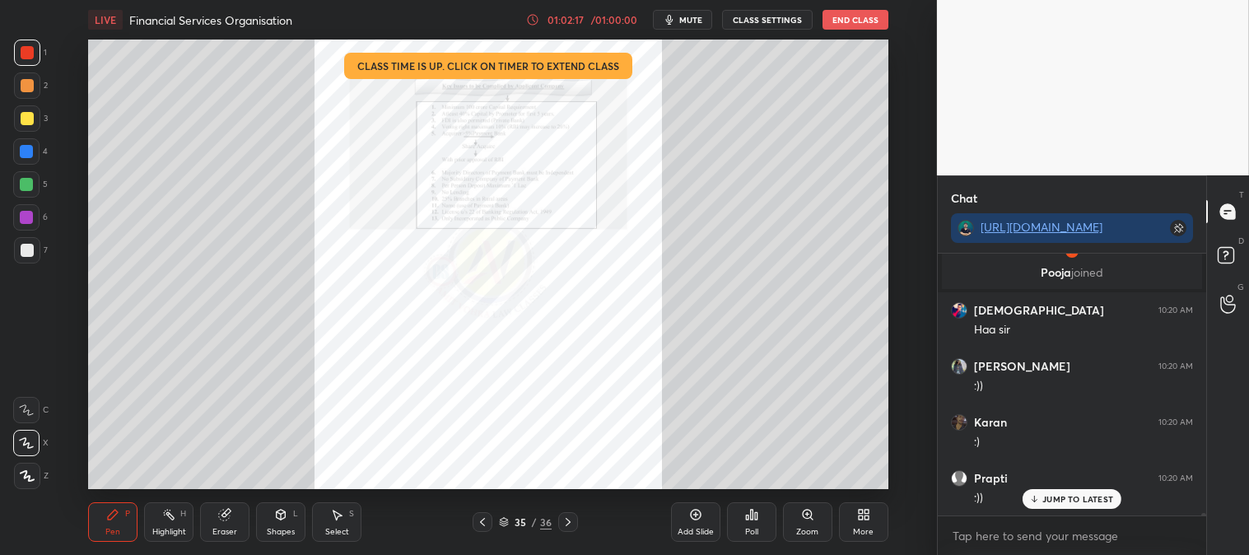
scroll to position [32329, 0]
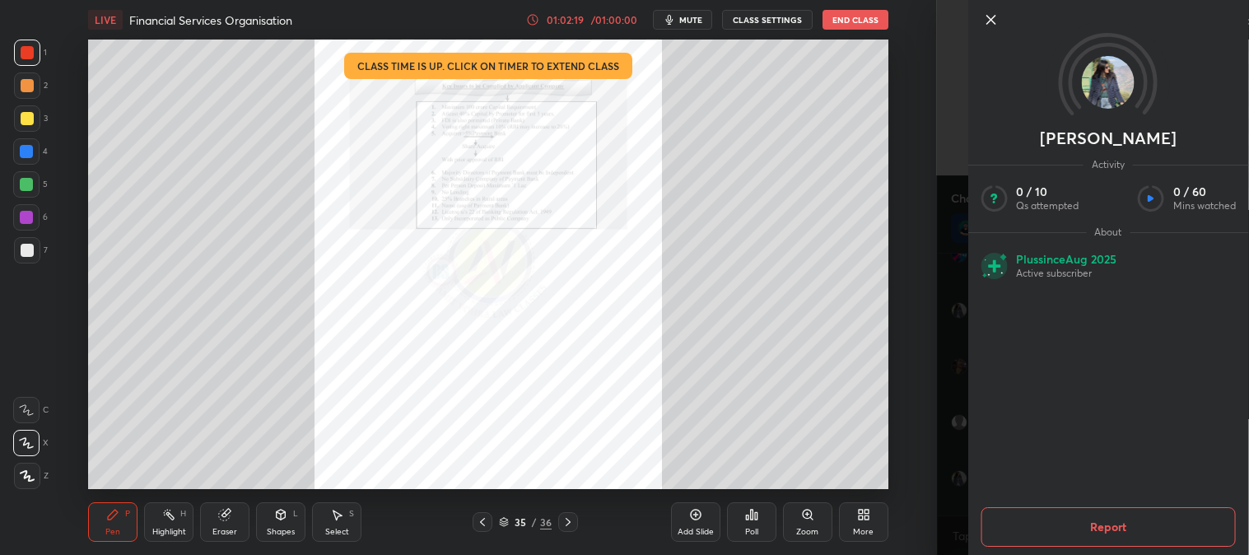
click at [987, 19] on icon at bounding box center [991, 20] width 20 height 20
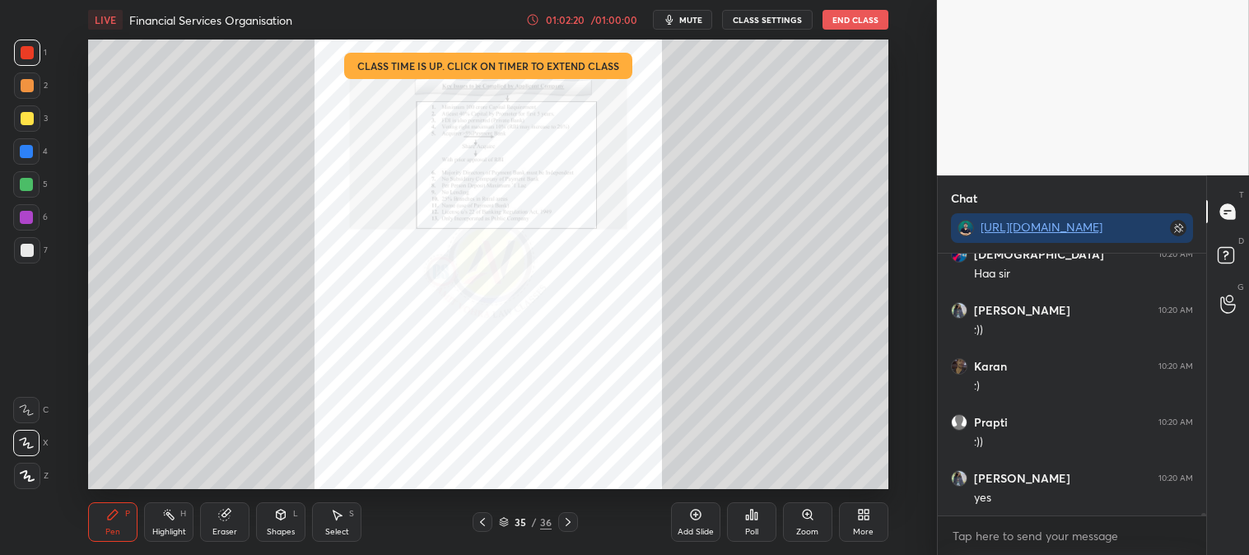
click at [488, 525] on icon at bounding box center [482, 522] width 13 height 13
click at [525, 521] on div "34" at bounding box center [520, 522] width 16 height 10
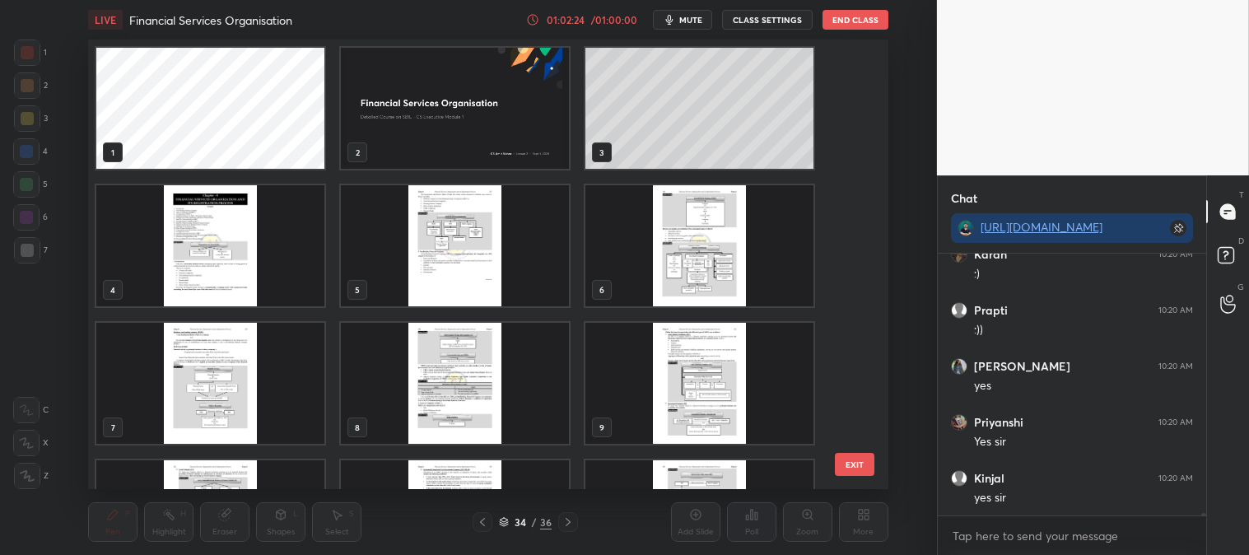
scroll to position [32497, 0]
click at [522, 257] on img "grid" at bounding box center [455, 245] width 228 height 121
click at [524, 259] on img "grid" at bounding box center [455, 245] width 228 height 121
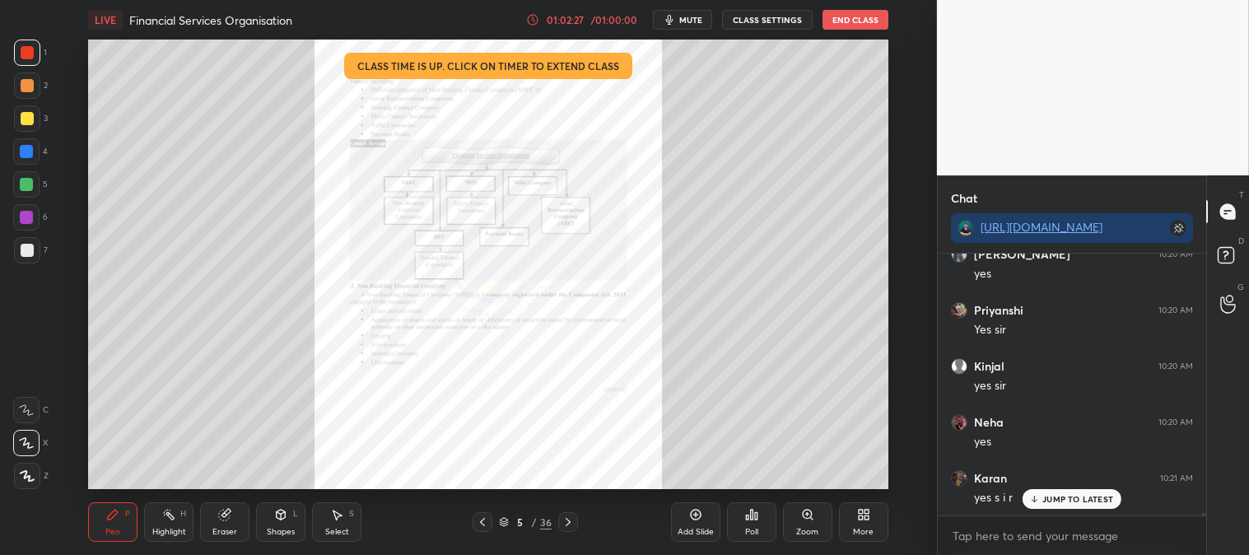
scroll to position [32609, 0]
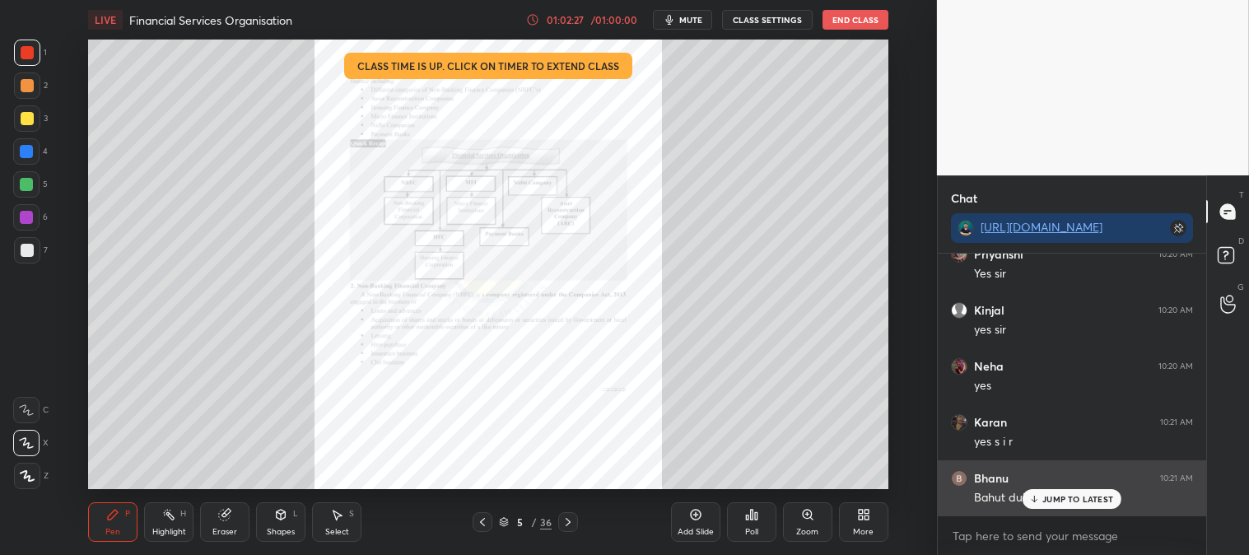
click at [1041, 506] on div "JUMP TO LATEST" at bounding box center [1072, 499] width 99 height 20
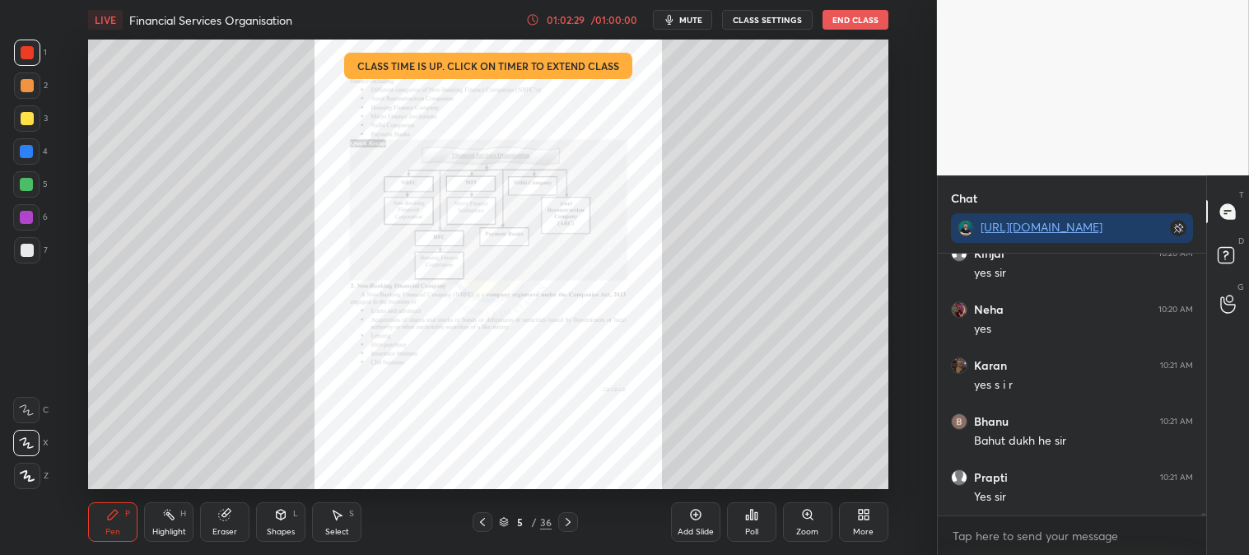
scroll to position [32721, 0]
click at [1044, 498] on p "JUMP TO LATEST" at bounding box center [1078, 499] width 71 height 10
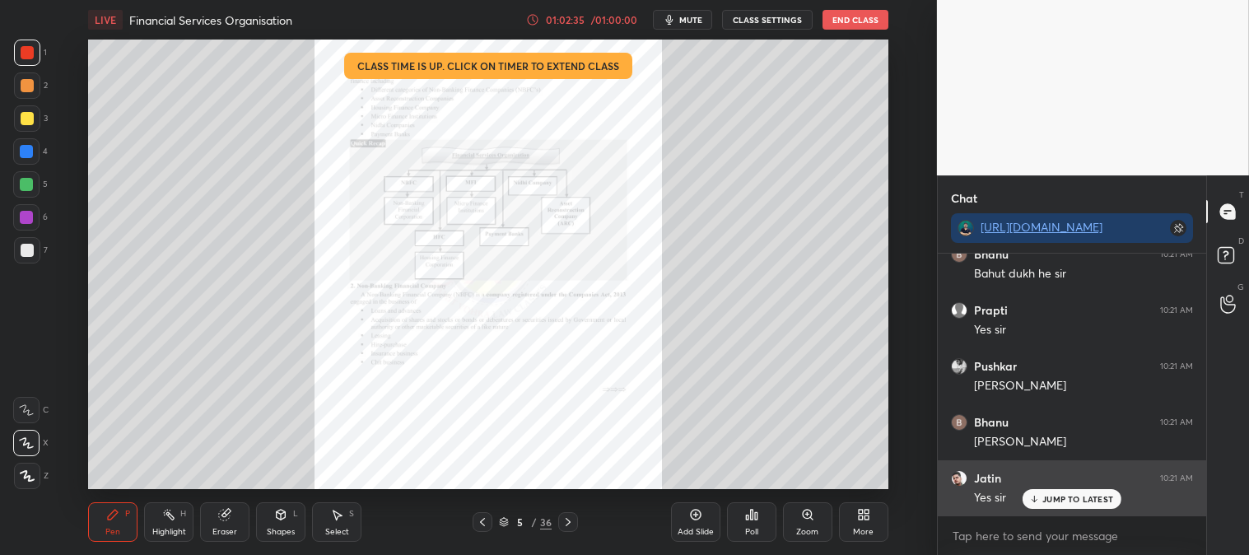
click at [1051, 503] on p "JUMP TO LATEST" at bounding box center [1078, 499] width 71 height 10
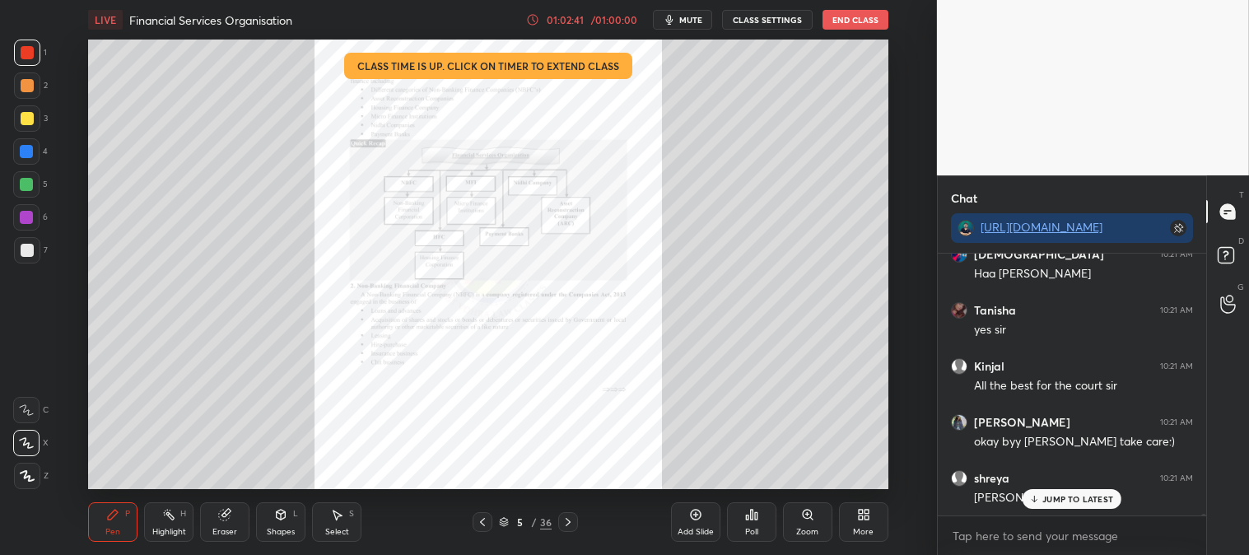
scroll to position [33169, 0]
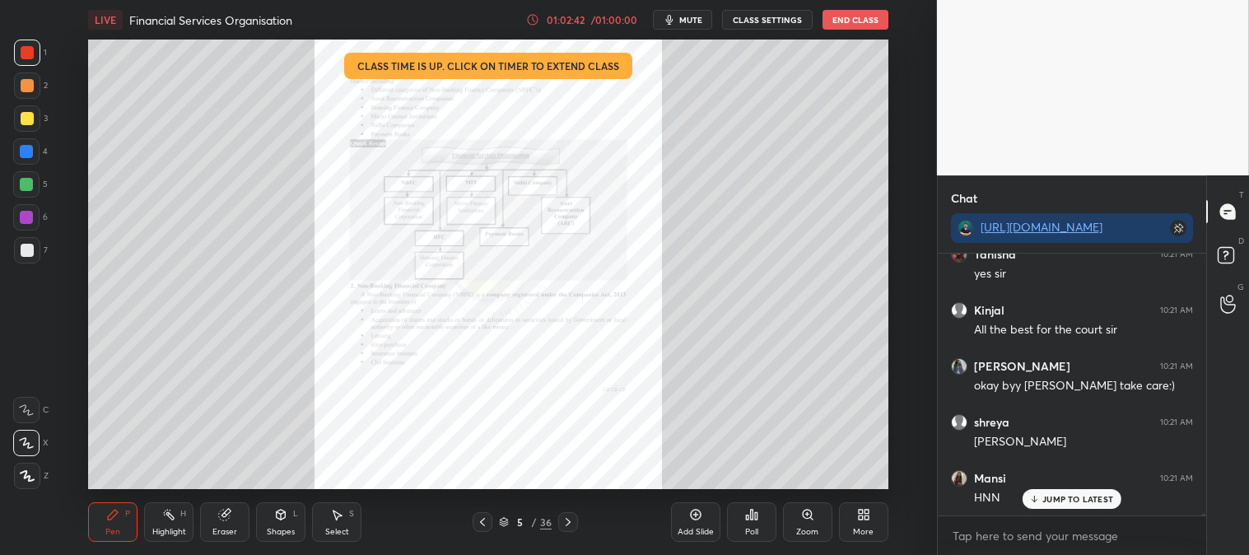
click at [850, 17] on button "End Class" at bounding box center [856, 20] width 66 height 20
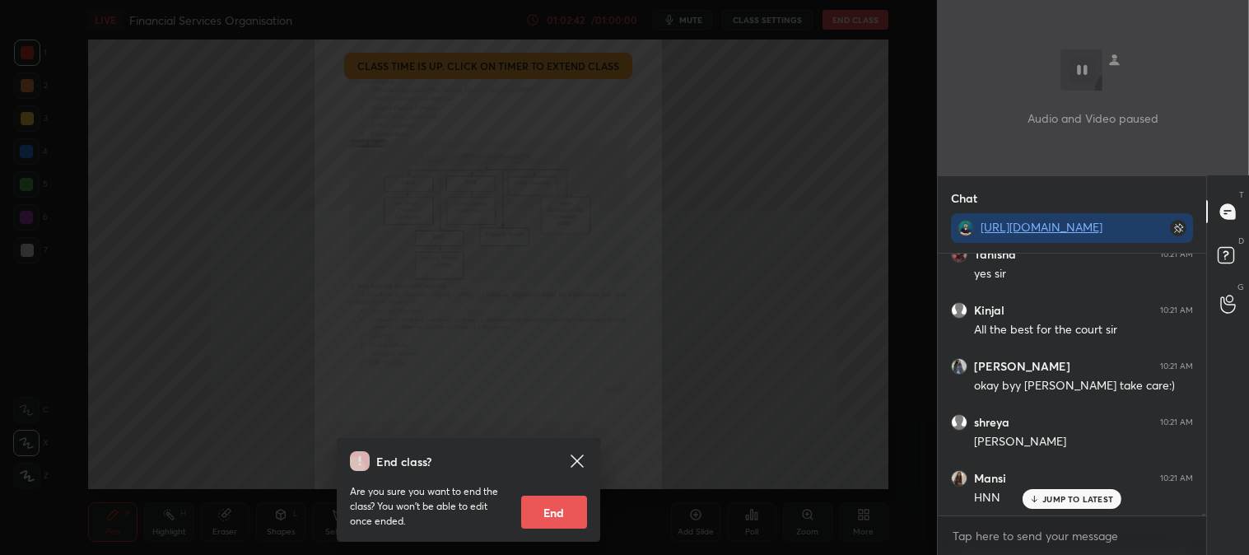
scroll to position [33281, 0]
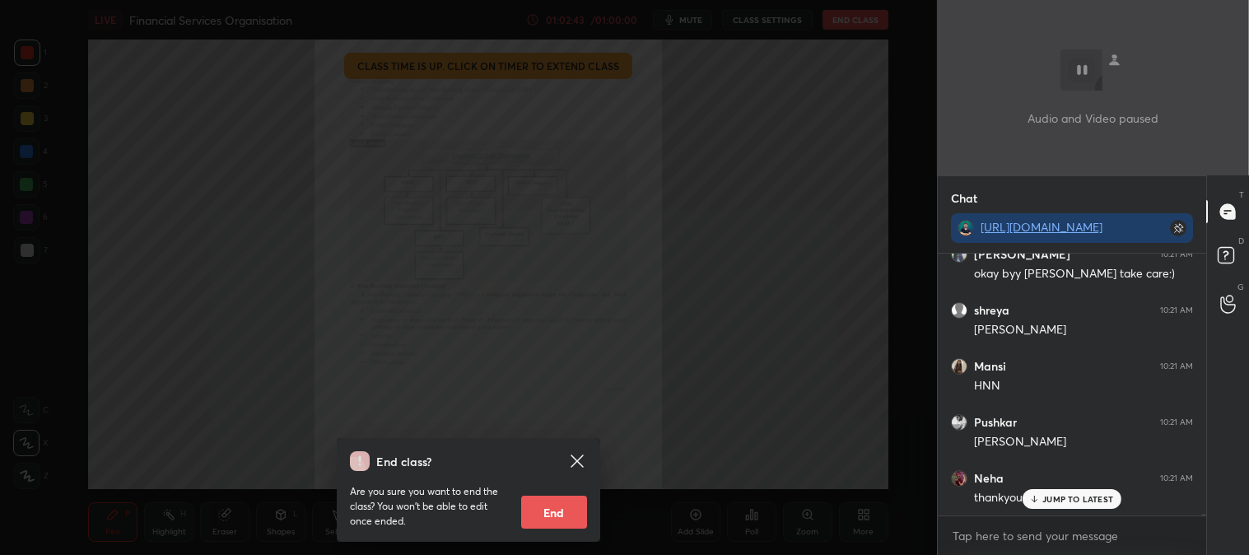
click at [553, 509] on button "End" at bounding box center [554, 512] width 66 height 33
type textarea "x"
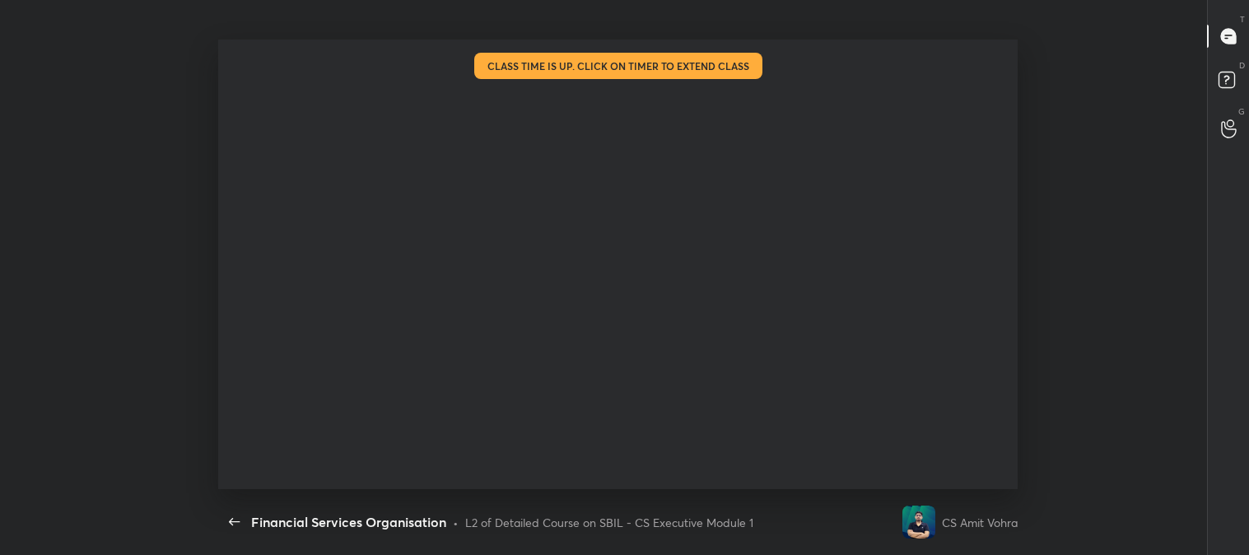
scroll to position [450, 1011]
